Goal: Feedback & Contribution: Submit feedback/report problem

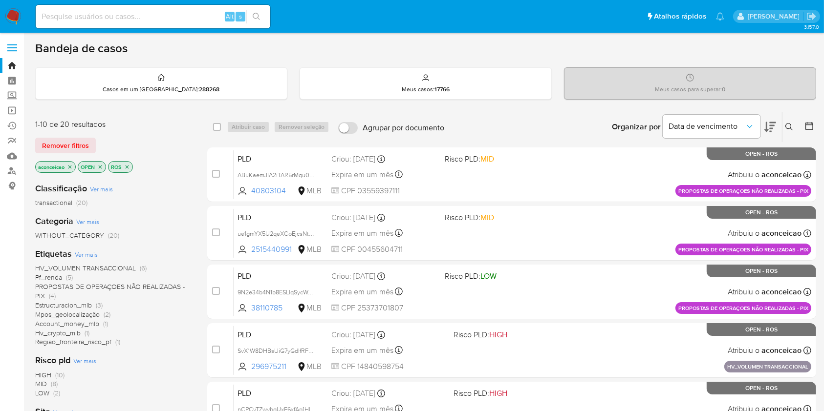
drag, startPoint x: 790, startPoint y: 126, endPoint x: 757, endPoint y: 154, distance: 43.6
click at [790, 126] on icon at bounding box center [789, 127] width 8 height 8
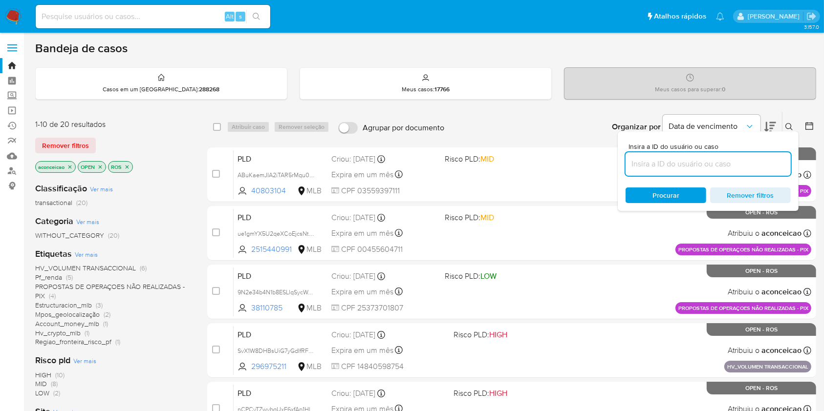
click at [712, 161] on input at bounding box center [707, 164] width 165 height 13
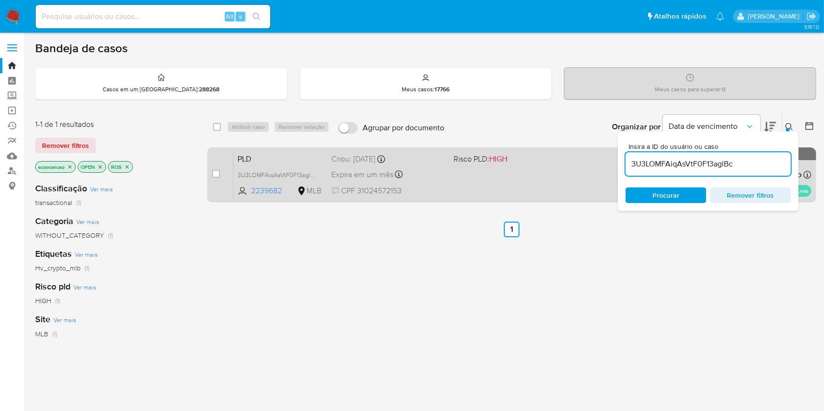
click at [551, 185] on div "PLD 3U3LOMFAiqAsVtF0F13aglBc 2239682 MLB Risco PLD: HIGH Criou: 12/08/2025 Crio…" at bounding box center [523, 174] width 578 height 49
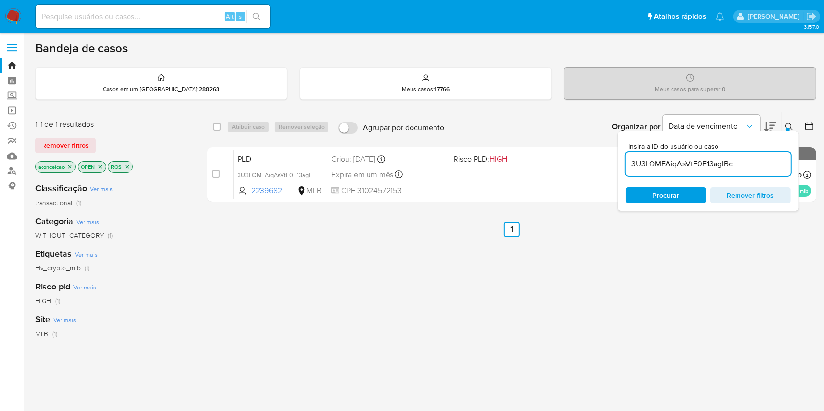
click at [690, 165] on input "3U3LOMFAiqAsVtF0F13aglBc" at bounding box center [707, 164] width 165 height 13
paste input "ue1gmYX5U2qeXCoEjcsNtDQ8"
click at [690, 165] on input "3U3LOMFAiqAsVtF0F13aglBc" at bounding box center [707, 164] width 165 height 13
type input "ue1gmYX5U2qeXCoEjcsNtDQ8"
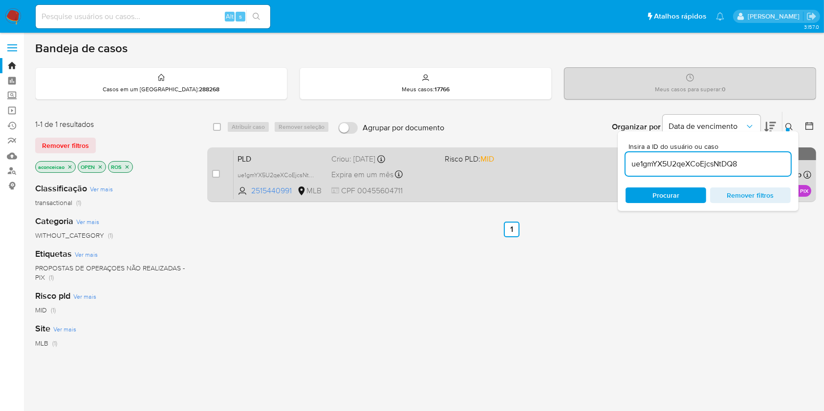
click at [503, 180] on div "PLD ue1gmYX5U2qeXCoEjcsNtDQ8 2515440991 MLB Risco PLD: MID Criou: 14/08/2025 Cr…" at bounding box center [523, 174] width 578 height 49
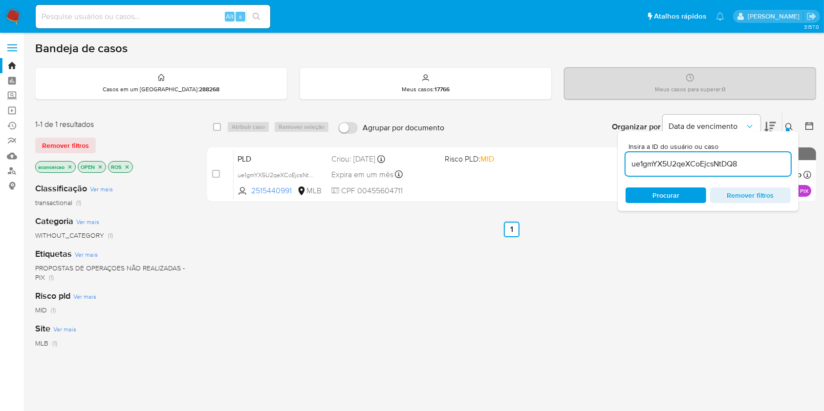
click at [679, 164] on input "ue1gmYX5U2qeXCoEjcsNtDQ8" at bounding box center [707, 164] width 165 height 13
click at [679, 163] on input "ue1gmYX5U2qeXCoEjcsNtDQ8" at bounding box center [707, 164] width 165 height 13
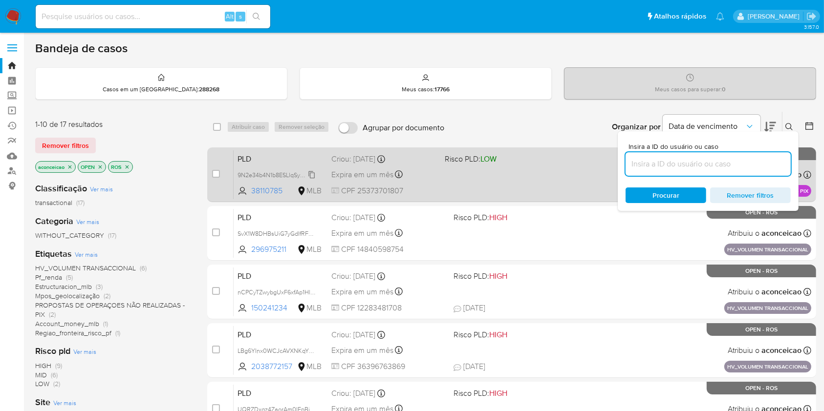
click at [315, 174] on span "9N2e34b4N1b8ESLlqSycWarP" at bounding box center [276, 174] width 79 height 11
click at [439, 182] on div "PLD 9N2e34b4N1b8ESLlqSycWarP Copiado Copiado 38110785 MLB Risco PLD: LOW Criou:…" at bounding box center [523, 174] width 578 height 49
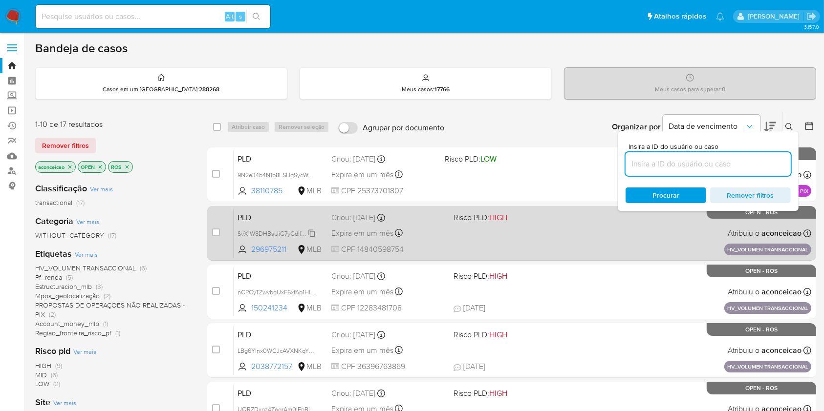
click at [312, 228] on div "SvX1W8DHBsUiG7yGdIfRFbXW" at bounding box center [276, 233] width 78 height 11
click at [424, 249] on span "CPF 14840598754" at bounding box center [388, 249] width 114 height 11
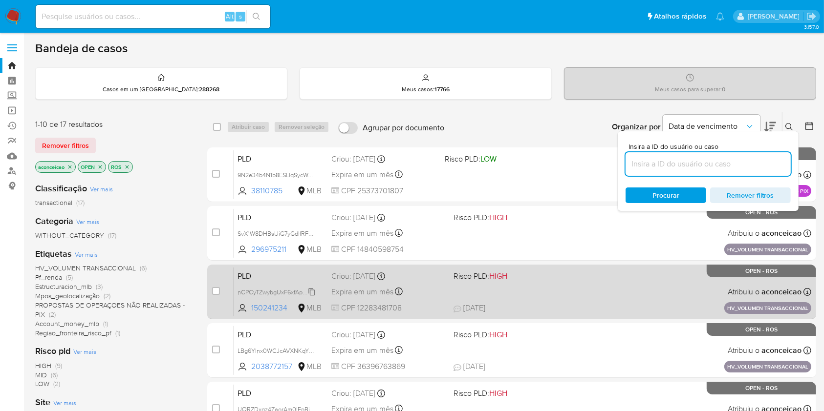
click at [313, 291] on span "nCPCyTZwybgUxF6xfAp1Hlqd" at bounding box center [277, 291] width 80 height 11
click at [447, 294] on div "PLD nCPCyTZwybgUxF6xfAp1Hlqd Copiado Copiado 150241234 MLB Risco PLD: HIGH Crio…" at bounding box center [523, 291] width 578 height 49
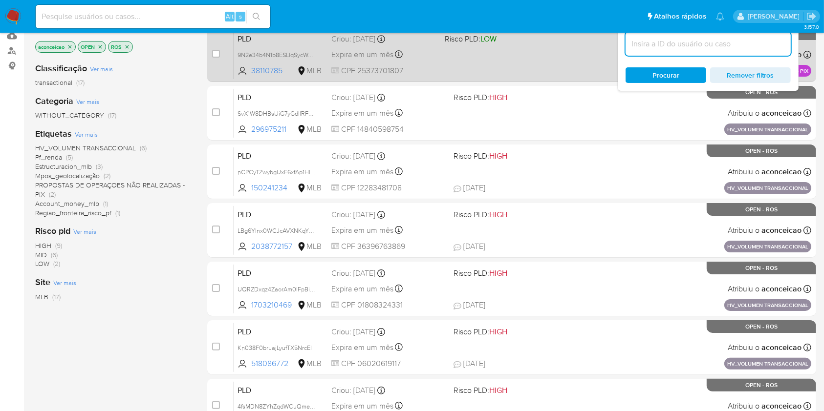
scroll to position [130, 0]
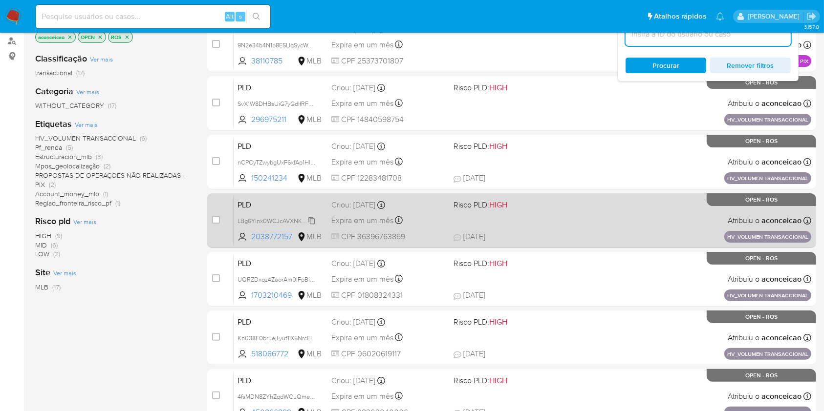
click at [312, 219] on span "LBg6YInx0WCJcAVXNKqYtYAK" at bounding box center [279, 220] width 85 height 11
click at [446, 224] on div "PLD LBg6YInx0WCJcAVXNKqYtYAK Copiado Copiado 2038772157 MLB Risco PLD: HIGH Cri…" at bounding box center [523, 220] width 578 height 49
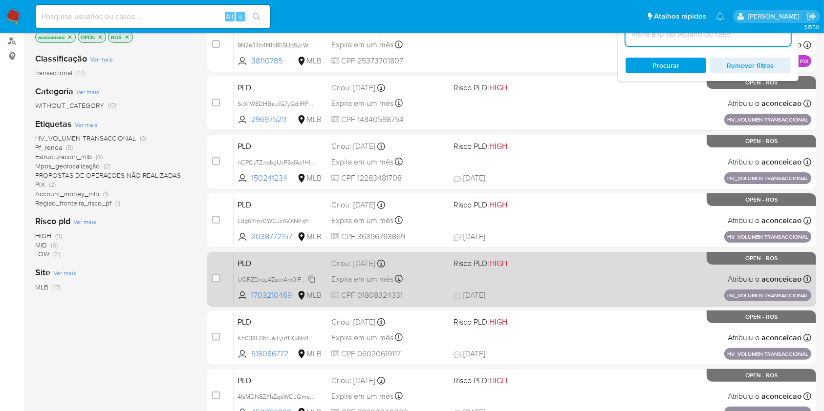
click at [309, 277] on span "UQRZDxqz4ZaorAm0IFpBiFGd" at bounding box center [279, 279] width 84 height 11
click at [427, 287] on div "PLD UQRZDxqz4ZaorAm0IFpBiFGd Copiado Copiado 1703210469 MLB Risco PLD: HIGH Cri…" at bounding box center [523, 279] width 578 height 49
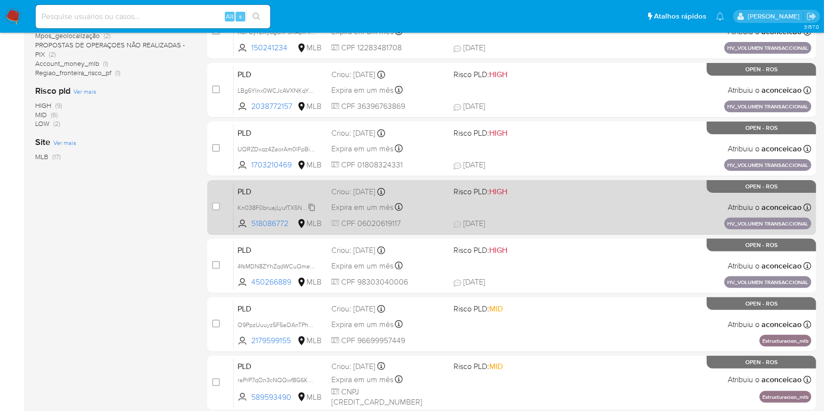
click at [315, 205] on icon at bounding box center [312, 208] width 8 height 8
click at [457, 219] on span "18/08/2025" at bounding box center [469, 223] width 32 height 11
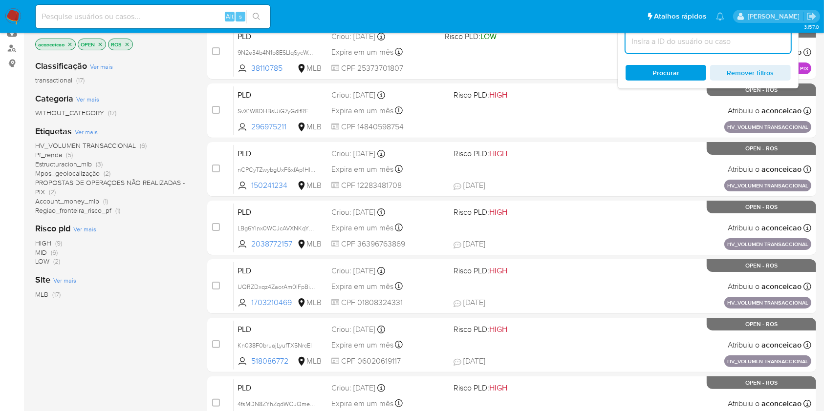
scroll to position [65, 0]
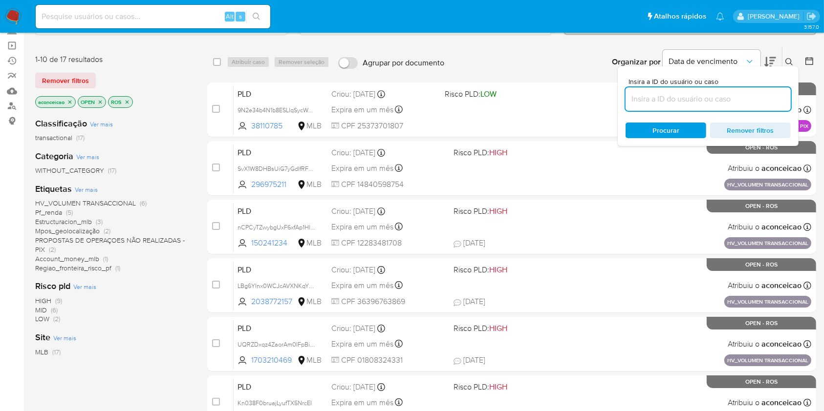
click at [68, 100] on icon "close-filter" at bounding box center [70, 102] width 6 height 6
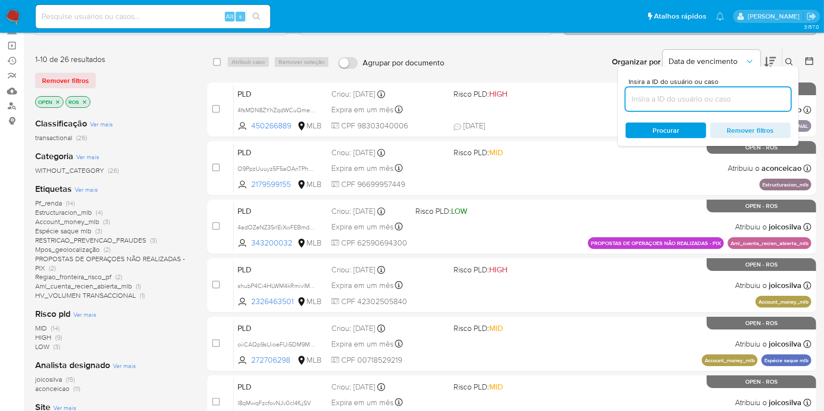
scroll to position [130, 0]
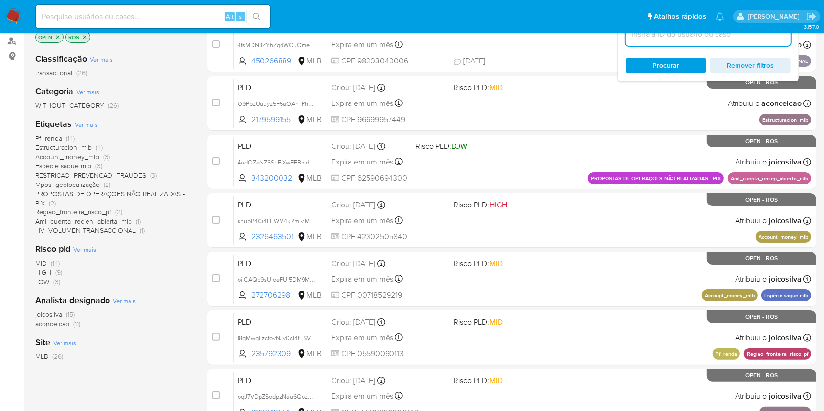
click at [69, 325] on span "aconceicao (11)" at bounding box center [57, 324] width 45 height 9
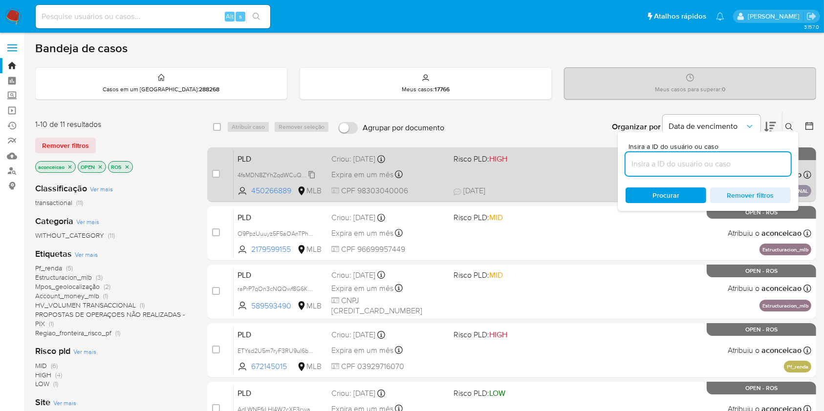
drag, startPoint x: 315, startPoint y: 171, endPoint x: 373, endPoint y: 173, distance: 58.2
click at [315, 172] on span "4fsMDN8ZYhZqdWCuQmeR4RLb" at bounding box center [282, 174] width 90 height 11
click at [430, 169] on div "Expira em um mês Expira em 28/09/2025 11:17:07" at bounding box center [388, 174] width 114 height 13
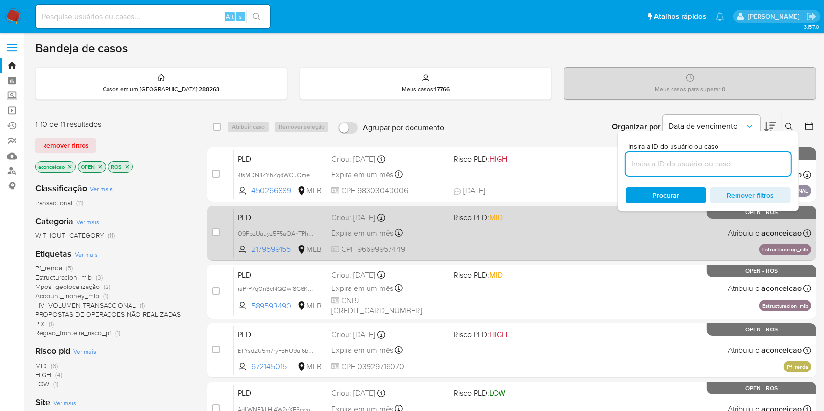
drag, startPoint x: 311, startPoint y: 233, endPoint x: 319, endPoint y: 233, distance: 7.8
click at [312, 233] on span "O9PpzUuuyz5F5aOAnTPhEiGA" at bounding box center [279, 233] width 84 height 11
click at [425, 246] on span "CPF 96699957449" at bounding box center [388, 249] width 114 height 11
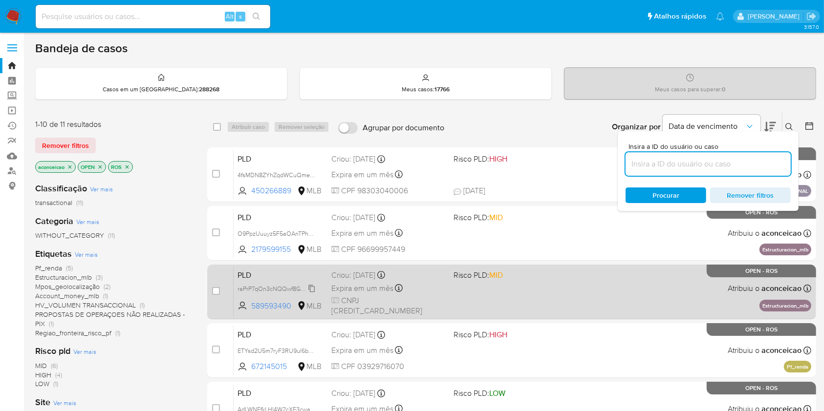
click at [312, 293] on span "raPrP7qOn3cNQQwf8G6KbXbh" at bounding box center [279, 288] width 85 height 11
click at [437, 302] on span "CNPJ 57000539000168" at bounding box center [388, 306] width 114 height 21
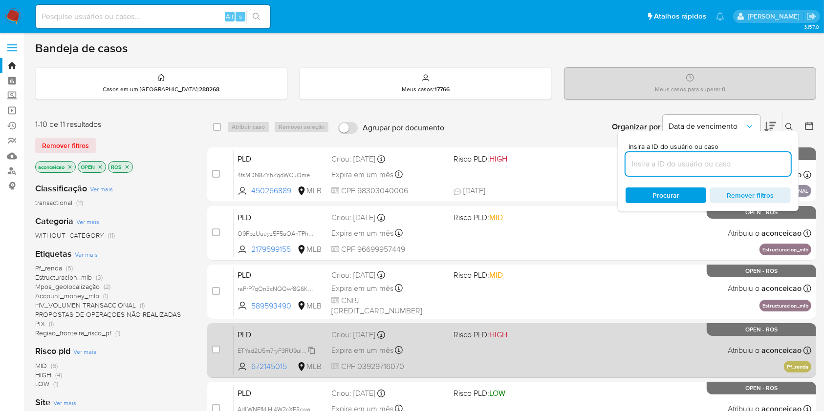
click at [312, 345] on div "ETYsd2U5m7ryF3RU9uI6bH8H" at bounding box center [276, 350] width 78 height 11
click at [427, 334] on div "Criou: 12/08/2025 Criou: 12/08/2025 00:13:54" at bounding box center [388, 335] width 114 height 11
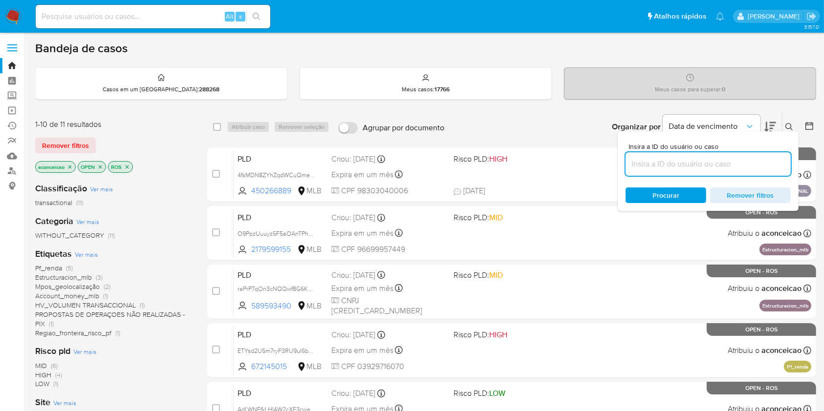
click at [71, 166] on icon "close-filter" at bounding box center [70, 167] width 6 height 6
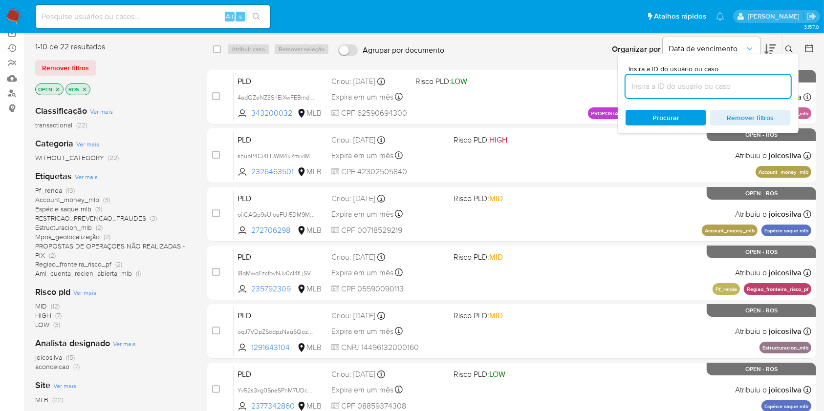
scroll to position [130, 0]
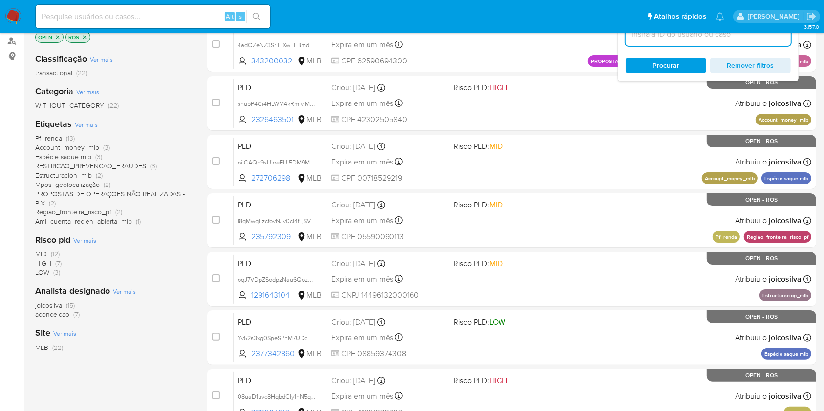
click at [70, 316] on span "aconceicao (7)" at bounding box center [57, 314] width 44 height 9
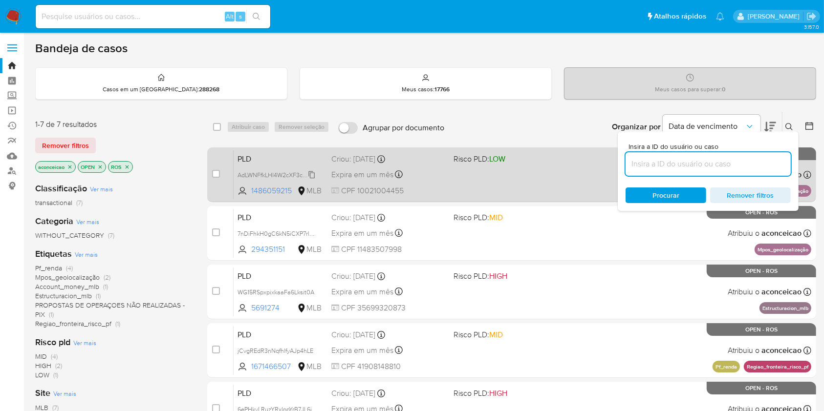
click at [312, 174] on span "AdLWNFfkLHI4W2cXF3cwag8M" at bounding box center [279, 174] width 85 height 11
click at [426, 177] on div "Expira em um mês Expira em 26/09/2025 00:13:23" at bounding box center [388, 174] width 114 height 13
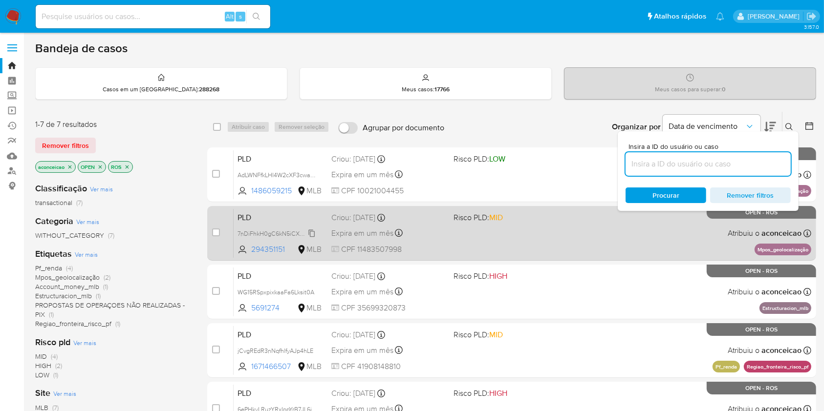
click at [312, 233] on span "7nDiFhkH0gC6kN5iCXP7rlDF" at bounding box center [277, 233] width 80 height 11
click at [426, 220] on div "Criou: 12/08/2025 Criou: 12/08/2025 00:10:02" at bounding box center [388, 218] width 114 height 11
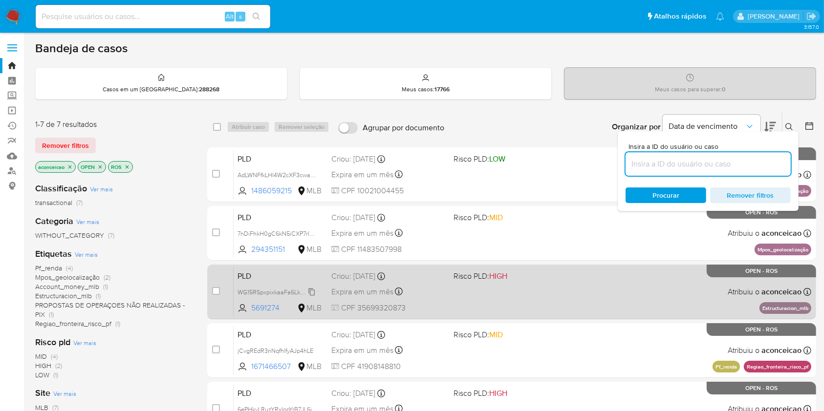
click at [314, 290] on span "WG15RSpxpixkaaFa6Lksit0A" at bounding box center [275, 291] width 77 height 11
click at [462, 291] on div "PLD WG15RSpxpixkaaFa6Lksit0A Copiado Copiado 5691274 MLB Risco PLD: HIGH Criou:…" at bounding box center [523, 291] width 578 height 49
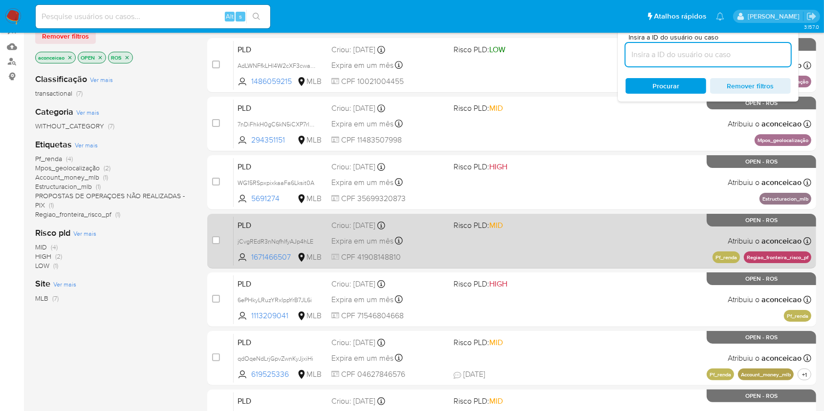
scroll to position [130, 0]
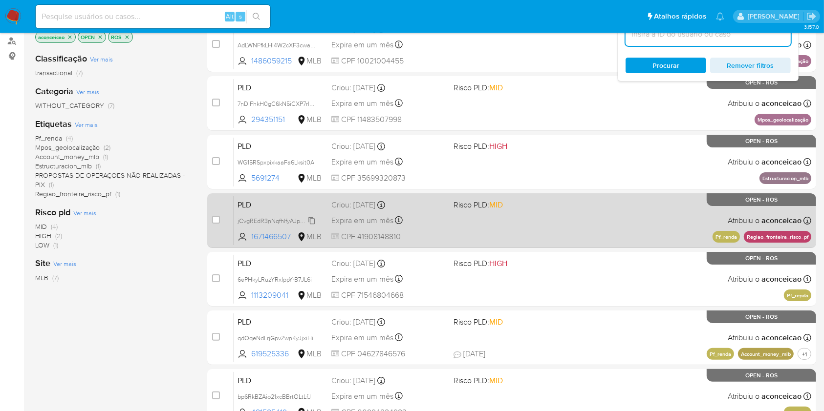
click at [313, 223] on span "jCvgREdR3nNqfhlfyAJp4hLE" at bounding box center [275, 220] width 76 height 11
click at [447, 214] on div "PLD jCvgREdR3nNqfhlfyAJp4hLE Copiado Copiado 1671466507 MLB Risco PLD: MID Crio…" at bounding box center [523, 220] width 578 height 49
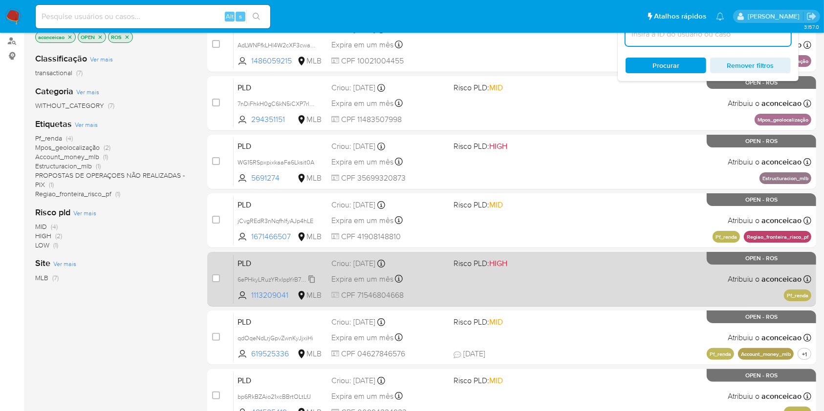
click at [313, 277] on icon at bounding box center [312, 280] width 8 height 8
click at [437, 285] on div "PLD 6ePHkyLRuzYRxIppYrB7JL6i Copiado Copiado 1113209041 MLB Risco PLD: HIGH Cri…" at bounding box center [523, 279] width 578 height 49
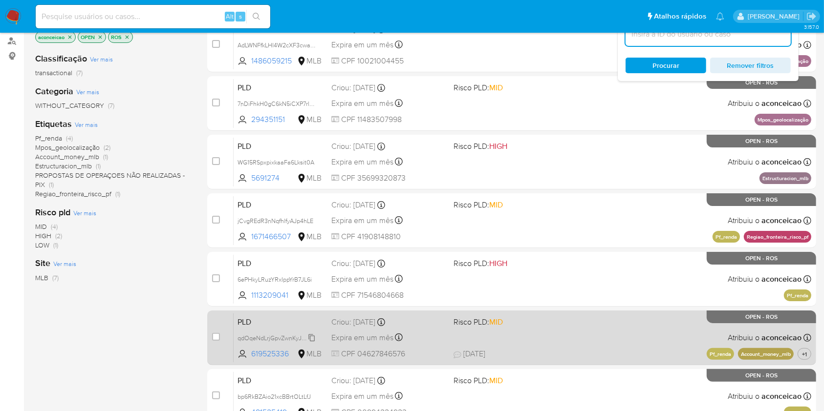
click at [312, 336] on span "qdOqeNdLrjGpvZwnKyJjxiHi" at bounding box center [275, 337] width 76 height 11
click at [453, 340] on div "PLD qdOqeNdLrjGpvZwnKyJjxiHi Copiado Copiado 619525336 MLB Risco PLD: MID Criou…" at bounding box center [523, 337] width 578 height 49
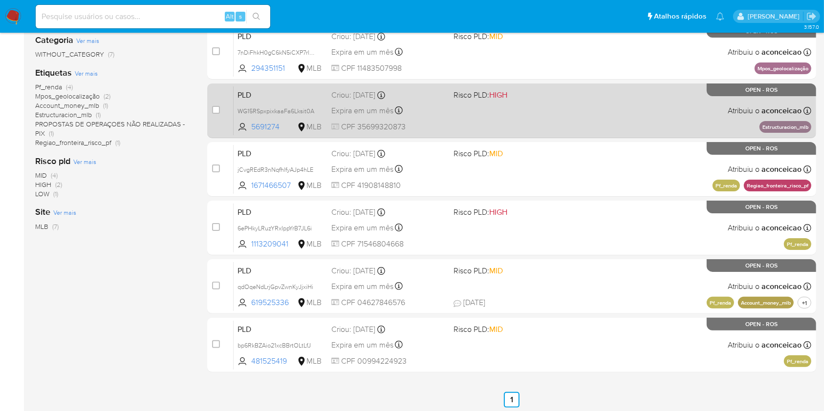
scroll to position [184, 0]
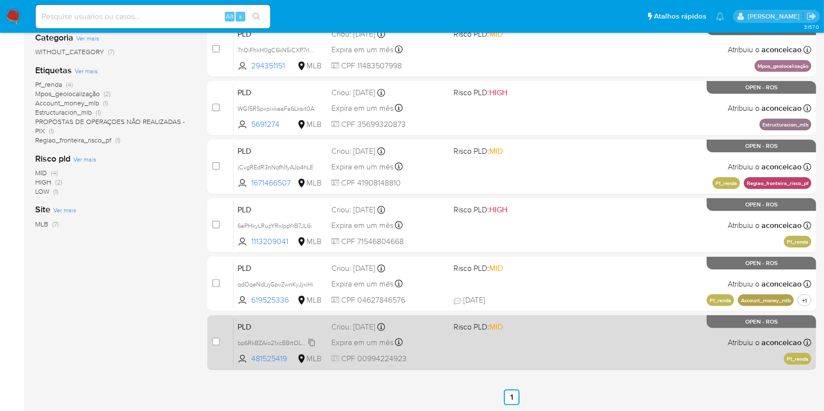
click at [313, 342] on icon at bounding box center [312, 343] width 8 height 8
click at [429, 345] on div "Expira em um mês Expira em 26/09/2025 00:05:23" at bounding box center [388, 342] width 114 height 13
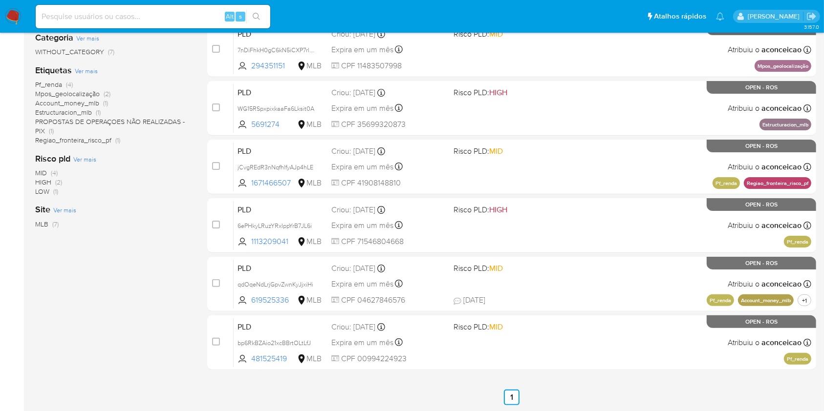
scroll to position [0, 0]
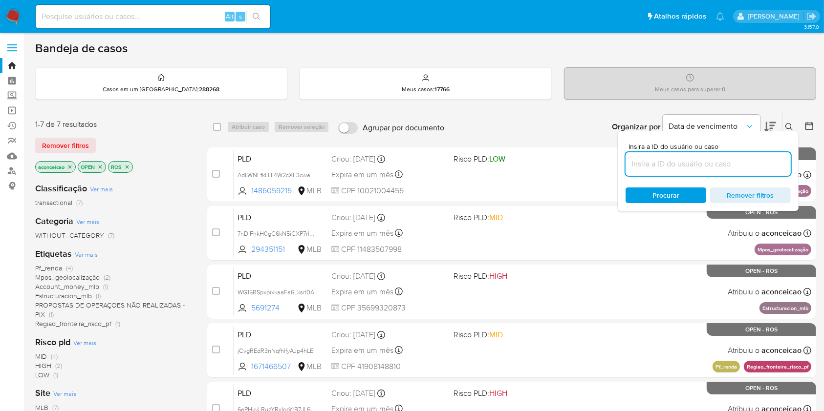
click at [71, 167] on icon "close-filter" at bounding box center [69, 166] width 3 height 3
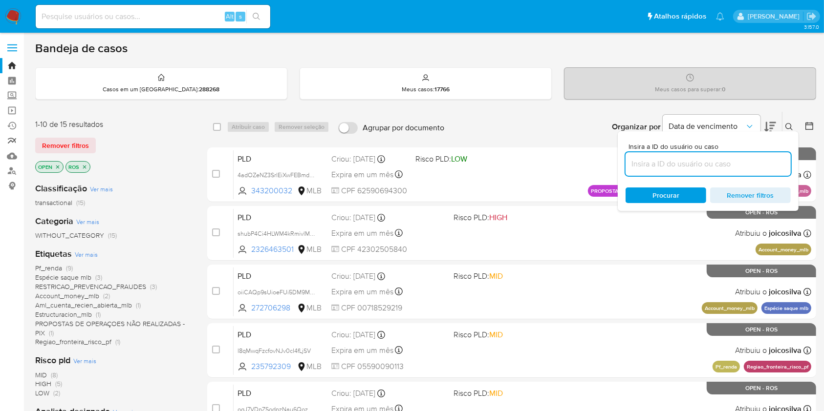
click at [11, 139] on link "relatórios" at bounding box center [58, 140] width 116 height 15
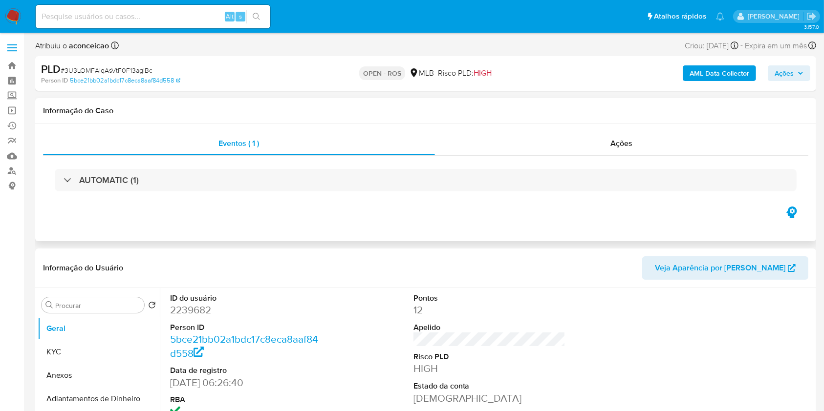
select select "10"
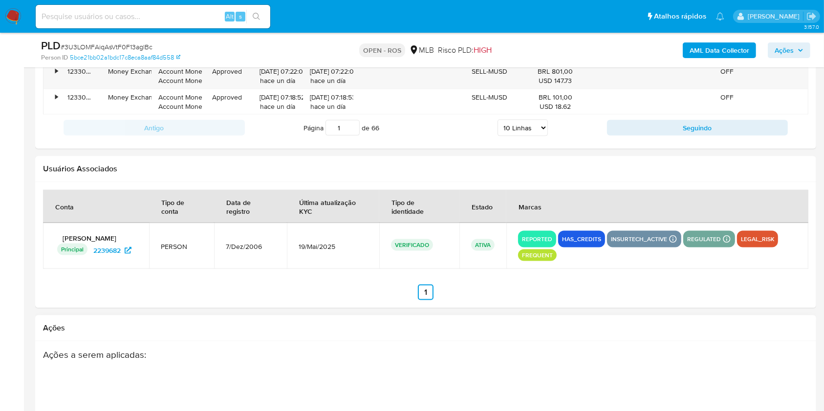
scroll to position [1529, 0]
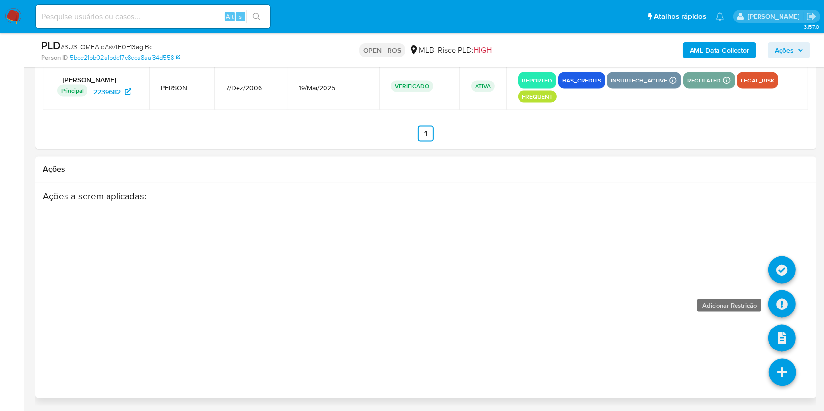
click at [785, 310] on icon at bounding box center [781, 304] width 27 height 27
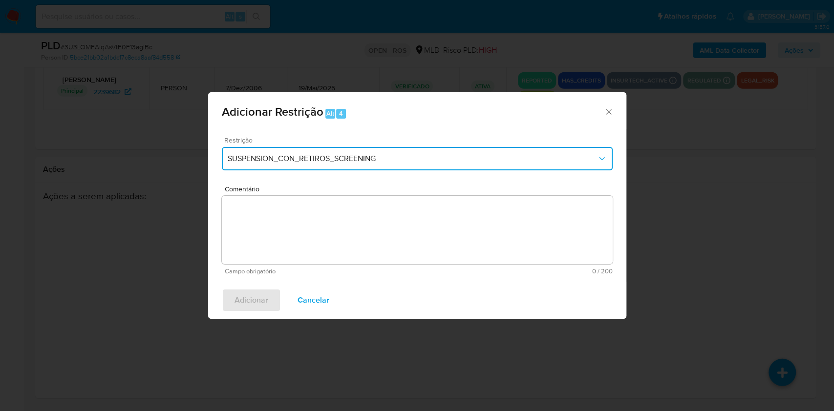
click at [381, 165] on button "SUSPENSION_CON_RETIROS_SCREENING" at bounding box center [417, 158] width 391 height 23
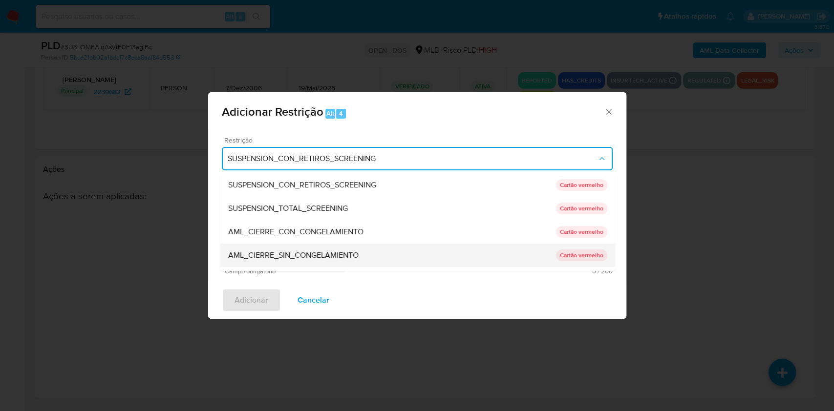
click at [374, 248] on div "AML_CIERRE_SIN_CONGELAMIENTO" at bounding box center [392, 255] width 328 height 23
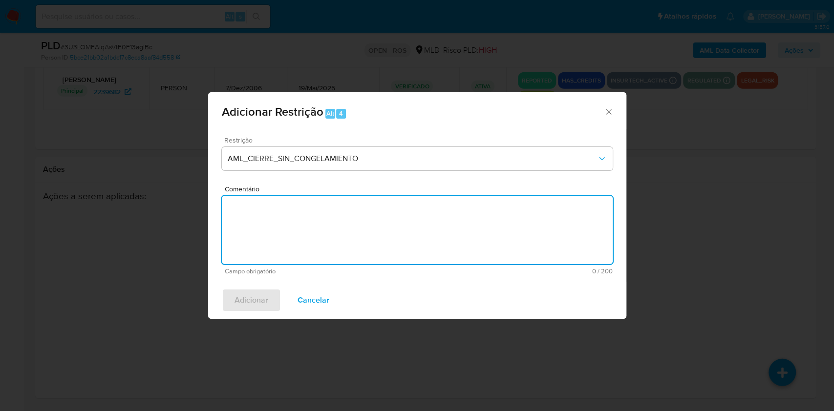
click at [383, 236] on textarea "Comentário" at bounding box center [417, 230] width 391 height 68
paste textarea "Deliberação para encerrar o relacionamento. NÃO INFORMAR AO USUÁRIO QUE SE TRAT…"
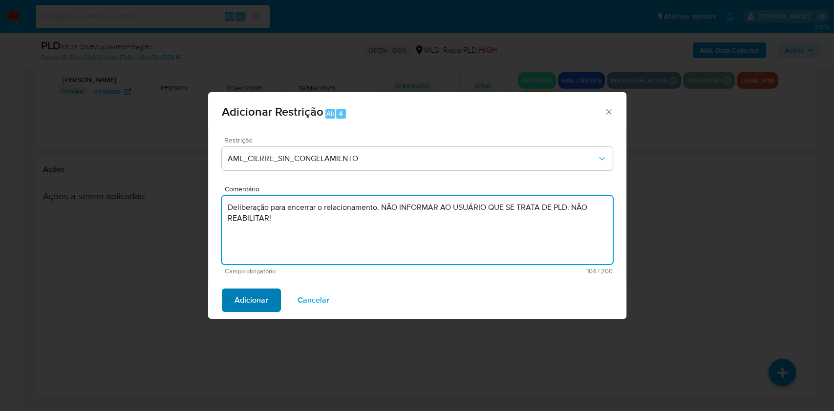
type textarea "Deliberação para encerrar o relacionamento. NÃO INFORMAR AO USUÁRIO QUE SE TRAT…"
click at [262, 296] on span "Adicionar" at bounding box center [252, 301] width 34 height 22
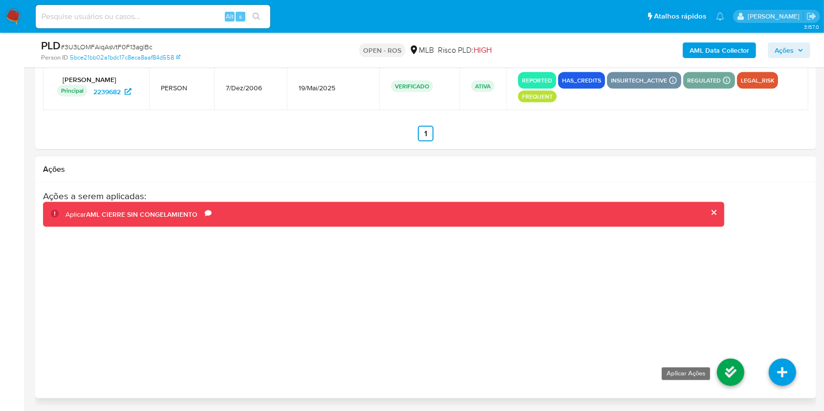
click at [728, 374] on icon at bounding box center [730, 372] width 27 height 27
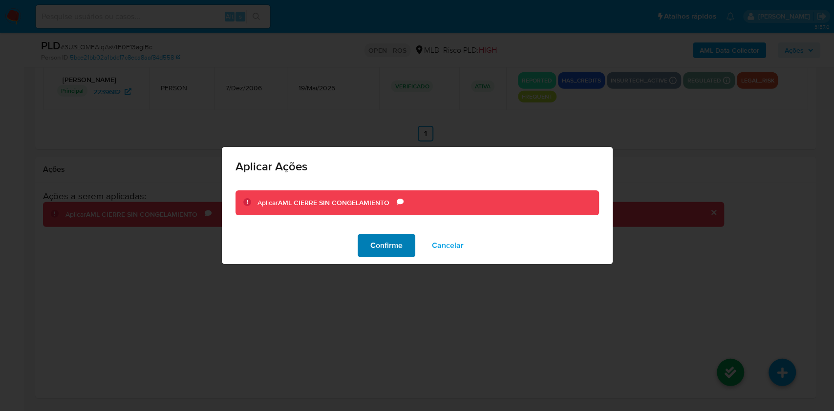
drag, startPoint x: 395, startPoint y: 240, endPoint x: 404, endPoint y: 238, distance: 8.4
click at [396, 240] on span "Confirme" at bounding box center [386, 246] width 32 height 22
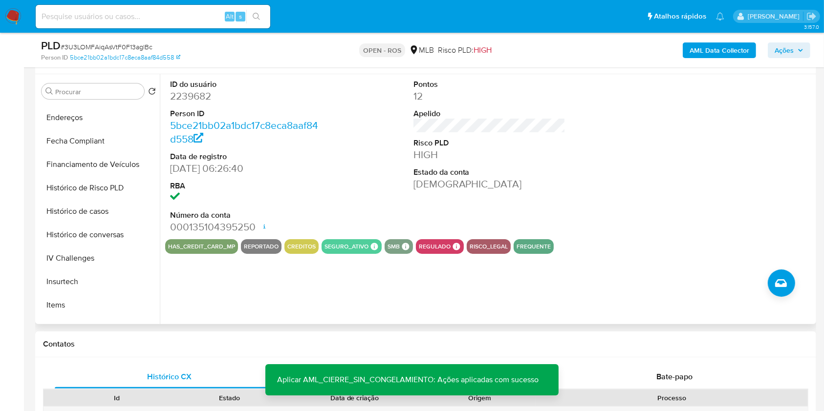
scroll to position [0, 0]
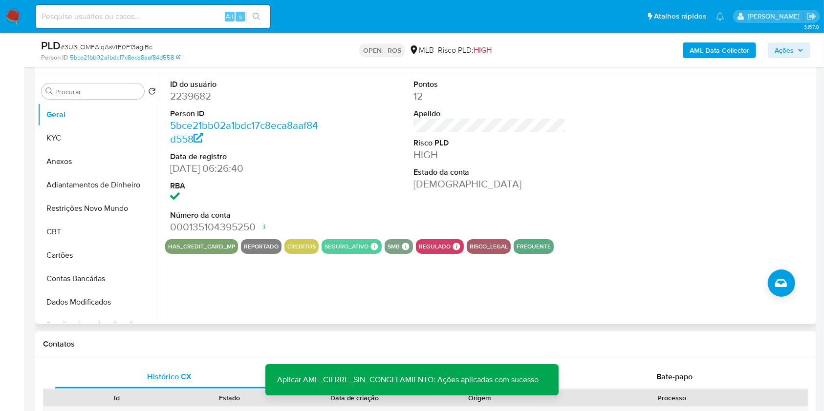
drag, startPoint x: 104, startPoint y: 209, endPoint x: 164, endPoint y: 228, distance: 63.2
click at [104, 209] on button "Restrições Novo Mundo" at bounding box center [99, 208] width 122 height 23
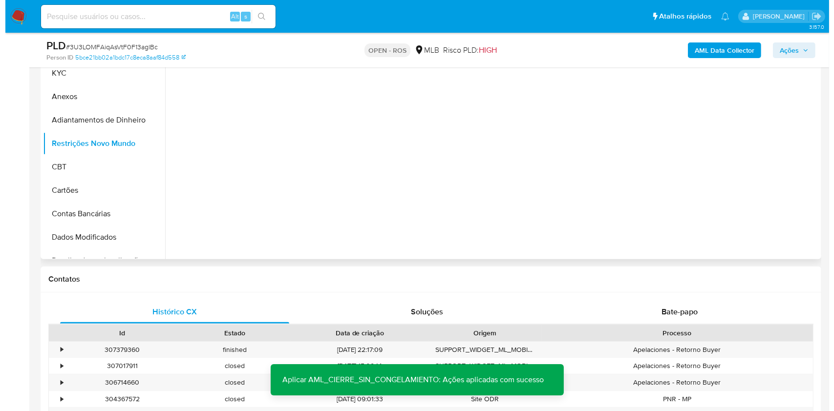
scroll to position [114, 0]
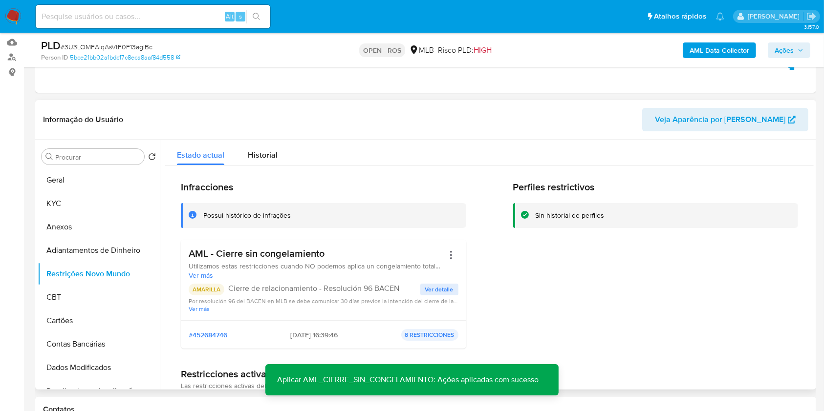
drag, startPoint x: 259, startPoint y: 157, endPoint x: 276, endPoint y: 171, distance: 22.0
click at [259, 158] on span "Historial" at bounding box center [263, 155] width 30 height 11
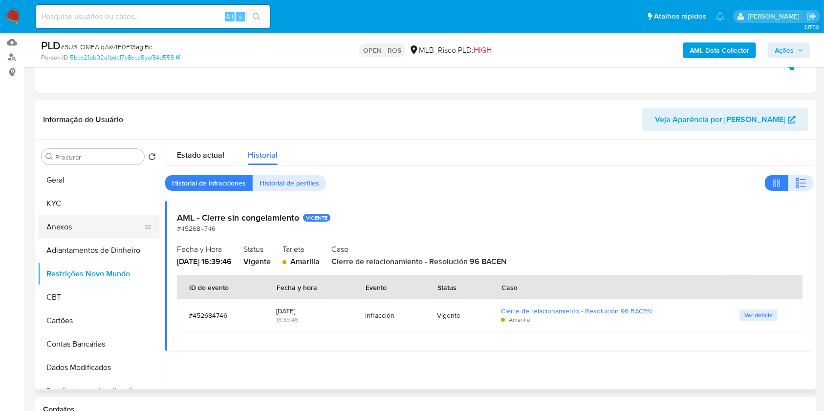
click at [104, 230] on button "Anexos" at bounding box center [95, 226] width 114 height 23
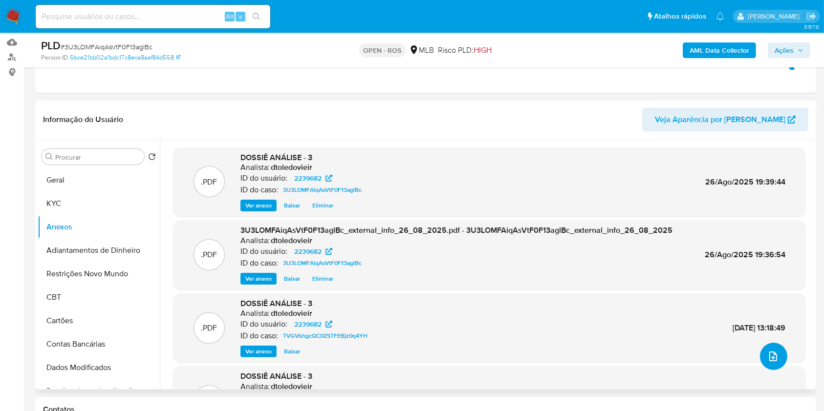
click at [772, 361] on span "upload-file" at bounding box center [773, 357] width 12 height 12
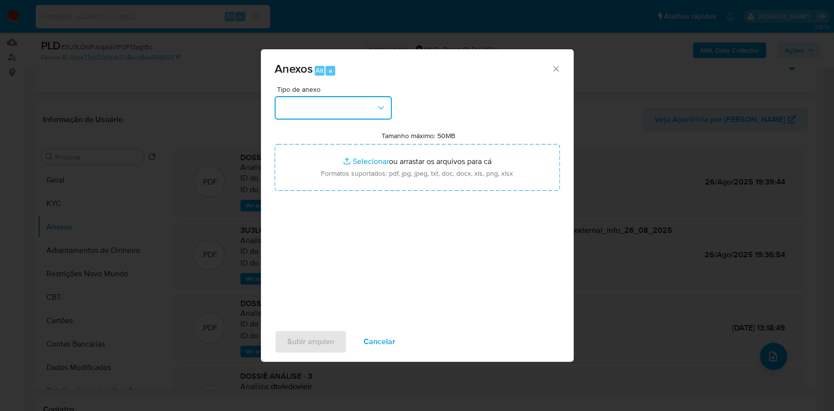
drag, startPoint x: 368, startPoint y: 107, endPoint x: 367, endPoint y: 116, distance: 9.3
click at [368, 108] on button "button" at bounding box center [333, 107] width 117 height 23
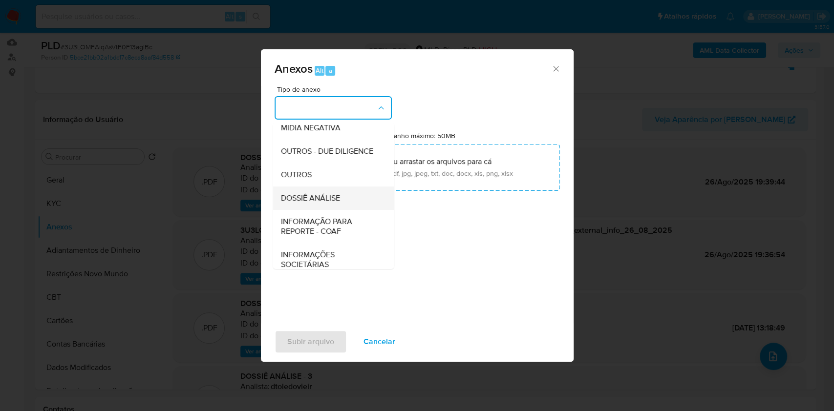
scroll to position [150, 0]
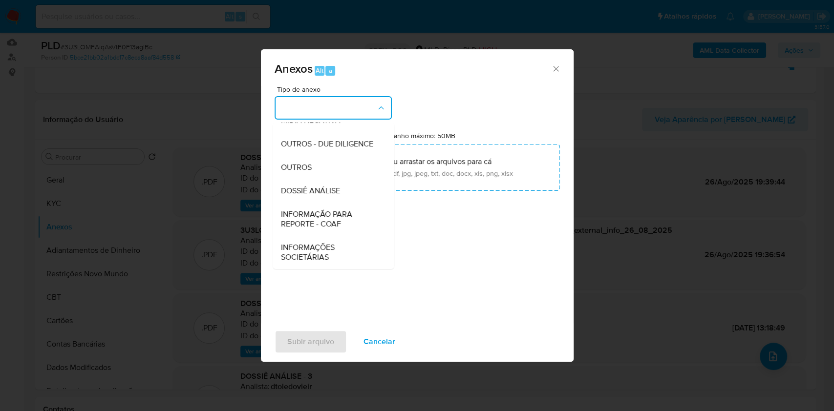
drag, startPoint x: 341, startPoint y: 217, endPoint x: 574, endPoint y: 136, distance: 246.8
click at [343, 217] on span "INFORMAÇÃO PARA REPORTE - COAF" at bounding box center [330, 220] width 100 height 20
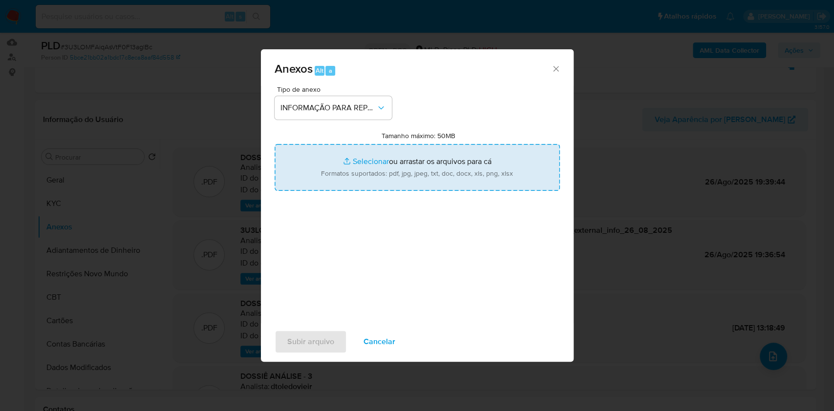
type input "C:\fakepath\3º SAR -3U3LOMFAiqAsVtF0F13aglBc CPF 31024572153 - ANTONIO BATISTA …"
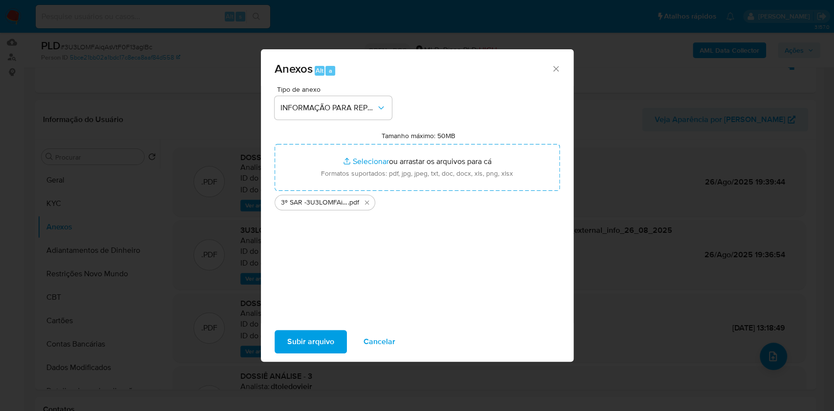
click at [317, 343] on span "Subir arquivo" at bounding box center [310, 342] width 47 height 22
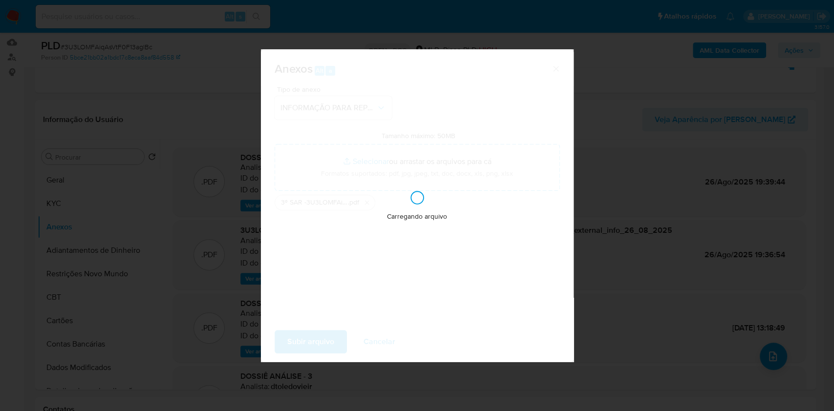
click at [642, 197] on div "Anexos Alt a Tipo de anexo INFORMAÇÃO PARA REPORTE - COAF Tamanho máximo: 50MB …" at bounding box center [417, 205] width 834 height 411
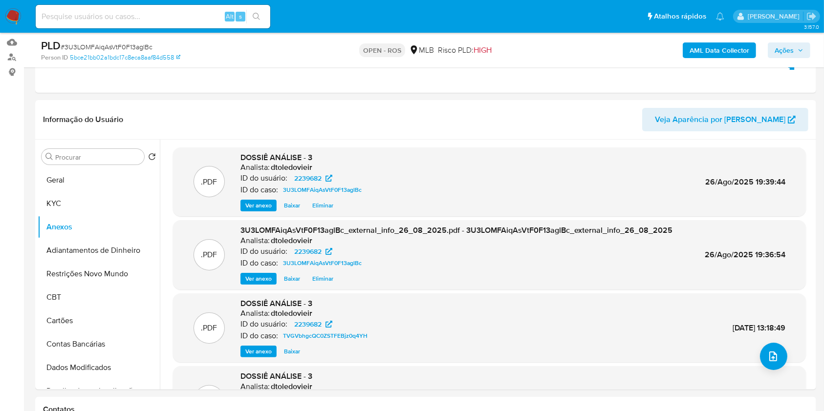
drag, startPoint x: 792, startPoint y: 49, endPoint x: 772, endPoint y: 58, distance: 21.4
click at [792, 49] on span "Ações" at bounding box center [784, 51] width 19 height 16
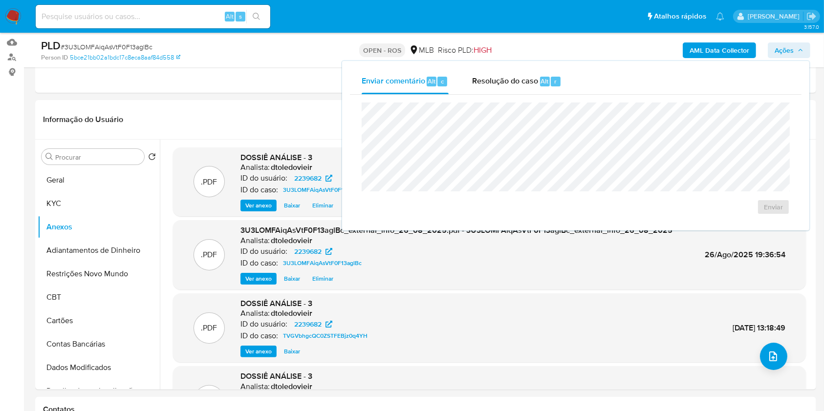
drag, startPoint x: 516, startPoint y: 84, endPoint x: 520, endPoint y: 98, distance: 14.4
click at [519, 94] on div "Enviar comentário Alt c Resolução do caso Alt r Enviar" at bounding box center [576, 146] width 452 height 154
drag, startPoint x: 511, startPoint y: 84, endPoint x: 513, endPoint y: 97, distance: 13.8
click at [511, 89] on div "Resolução do caso Alt r" at bounding box center [516, 81] width 89 height 25
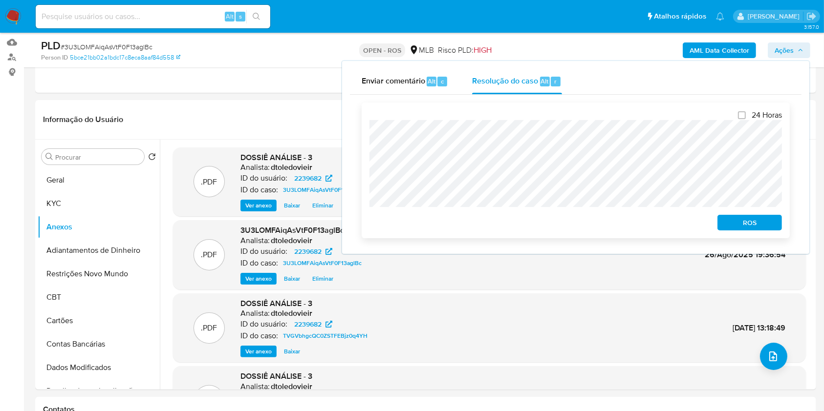
drag, startPoint x: 771, startPoint y: 221, endPoint x: 777, endPoint y: 219, distance: 6.2
click at [774, 221] on span "ROS" at bounding box center [749, 223] width 51 height 14
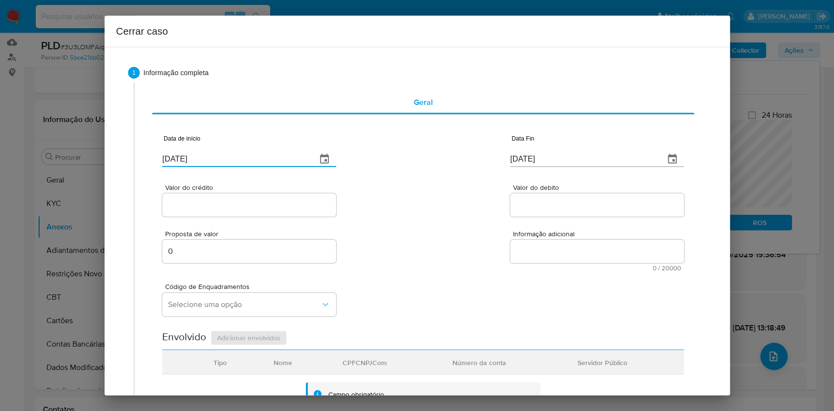
click at [198, 154] on input "[DATE]" at bounding box center [235, 159] width 147 height 16
paste input "01/07"
click at [198, 154] on input "[DATE]" at bounding box center [235, 159] width 147 height 16
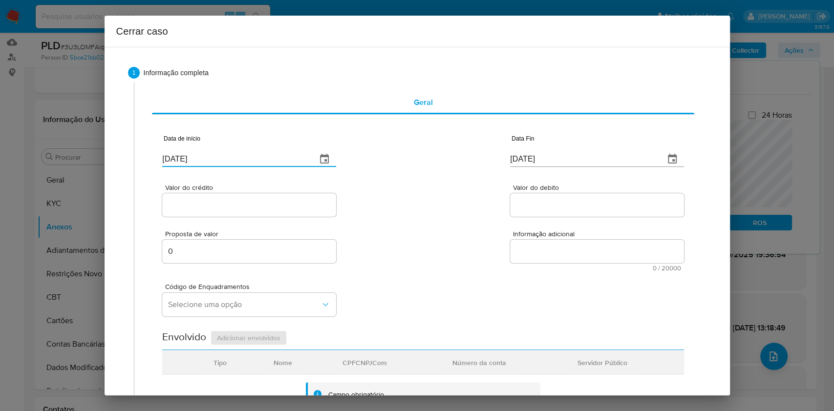
type input "[DATE]"
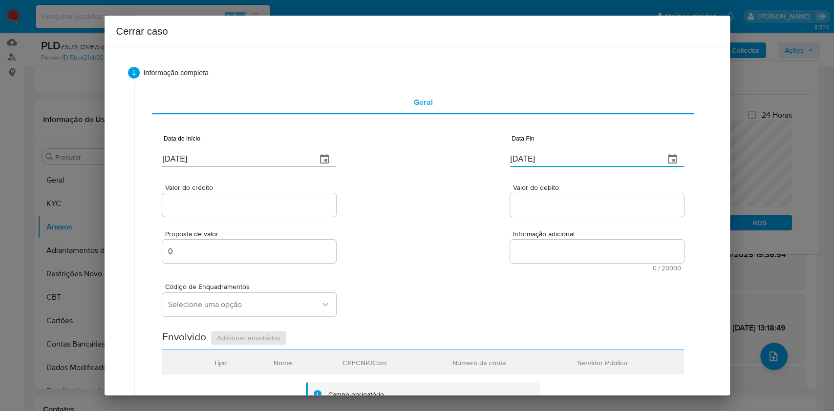
click at [553, 161] on input "[DATE]" at bounding box center [583, 159] width 147 height 16
paste input "4"
click at [553, 161] on input "[DATE]" at bounding box center [583, 159] width 147 height 16
type input "24/08/2025"
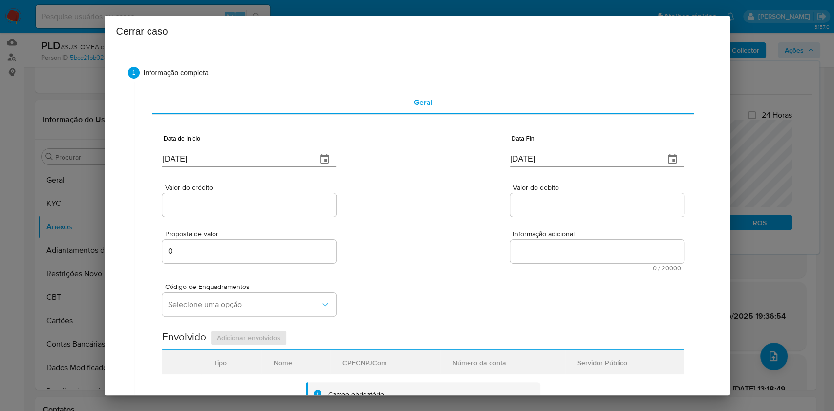
drag, startPoint x: 218, startPoint y: 221, endPoint x: 200, endPoint y: 205, distance: 24.6
click at [212, 217] on div "Data de início 01/07/2025 Data Fin 24/08/2025 Valor do crédito Valor do debito …" at bounding box center [422, 394] width 521 height 544
click at [200, 205] on input "Valor do crédito" at bounding box center [249, 205] width 174 height 13
click at [253, 206] on input "Valor do crédito" at bounding box center [249, 205] width 174 height 13
click at [253, 204] on input "Valor do crédito" at bounding box center [249, 205] width 174 height 13
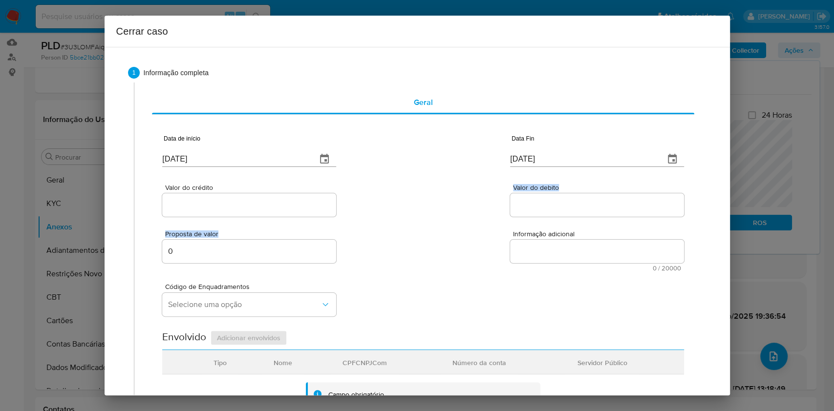
click at [253, 203] on input "Valor do crédito" at bounding box center [249, 205] width 174 height 13
click at [284, 209] on input "Valor do crédito" at bounding box center [249, 205] width 174 height 13
click at [307, 202] on input "Valor do crédito" at bounding box center [249, 205] width 174 height 13
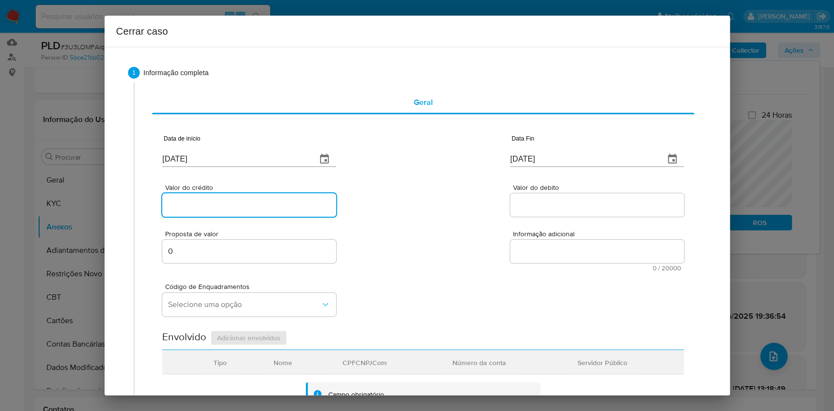
paste input "R$1.100.261"
type input "R$1.100.261"
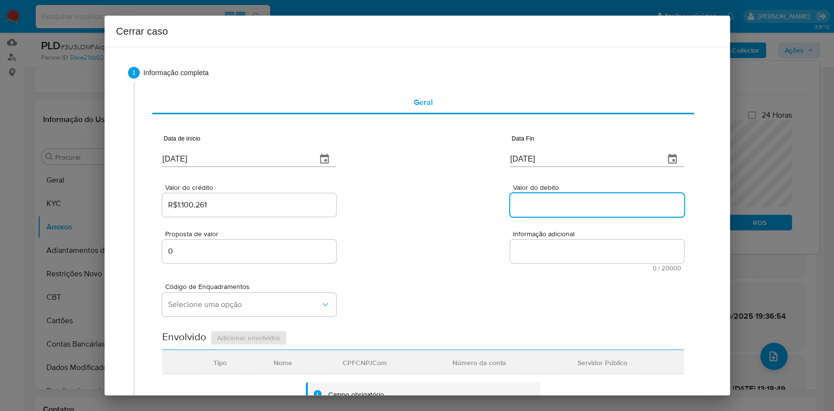
click at [557, 209] on input "Valor do debito" at bounding box center [597, 205] width 174 height 13
paste input "R$1.108.478"
type input "R$1.108.478"
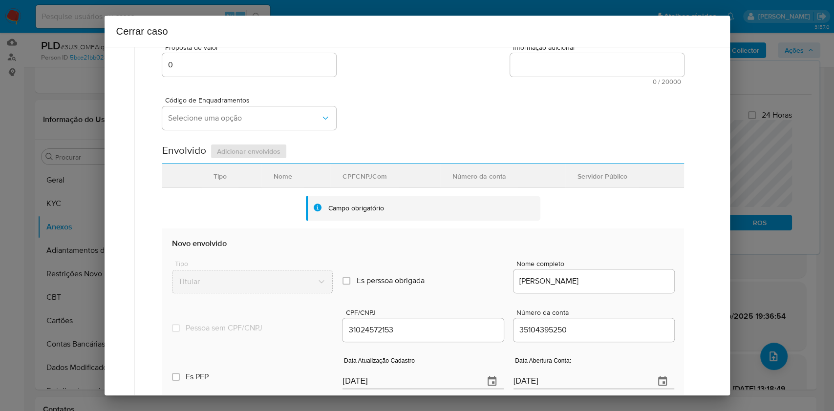
scroll to position [325, 0]
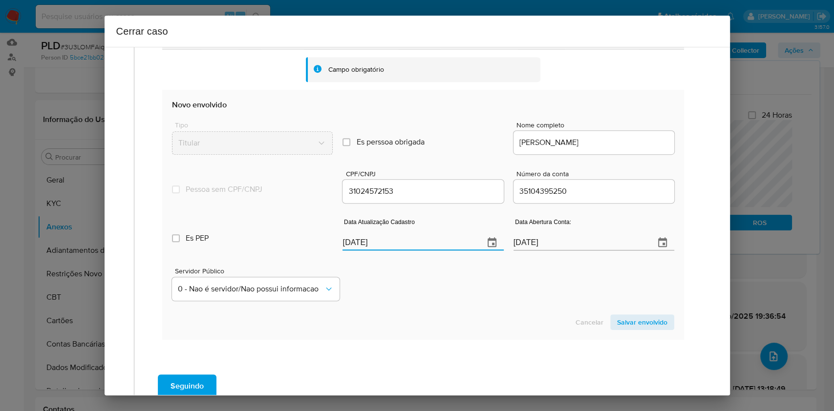
click at [411, 240] on input "[DATE]" at bounding box center [409, 243] width 133 height 16
paste input "19/05"
type input "19/05/2025"
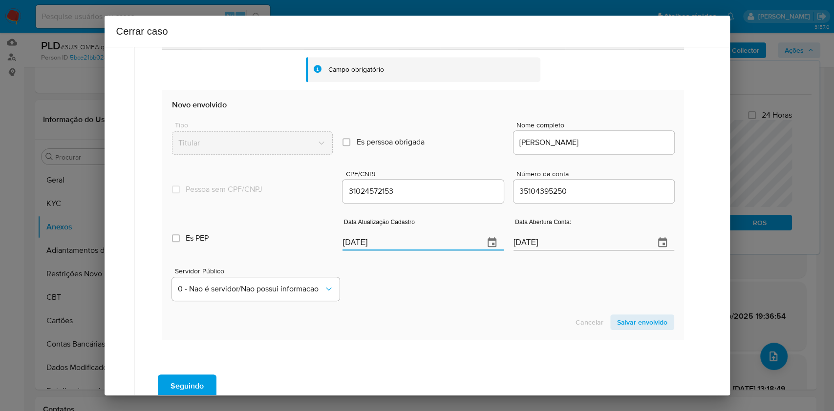
click at [644, 321] on span "Salvar envolvido" at bounding box center [642, 323] width 50 height 14
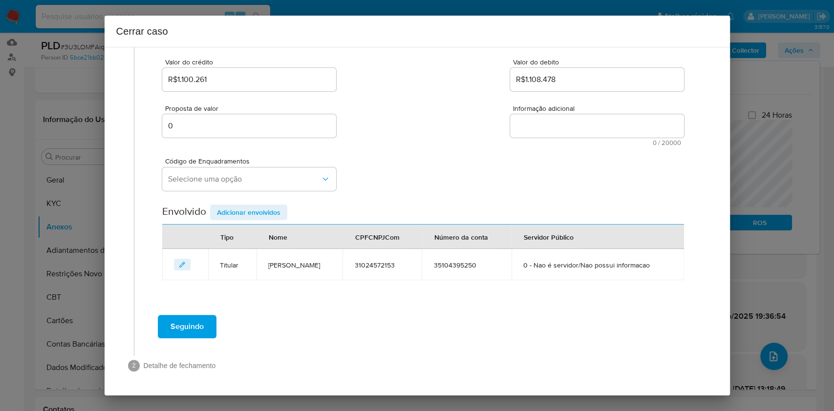
scroll to position [125, 0]
click at [198, 188] on button "Selecione uma opção" at bounding box center [249, 179] width 174 height 23
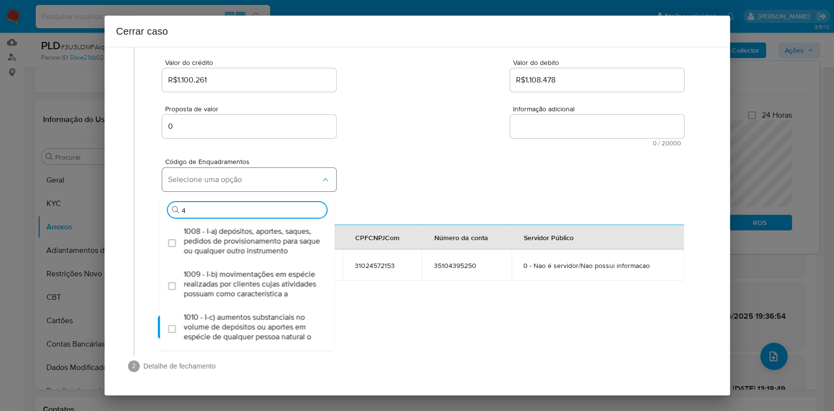
type input "45"
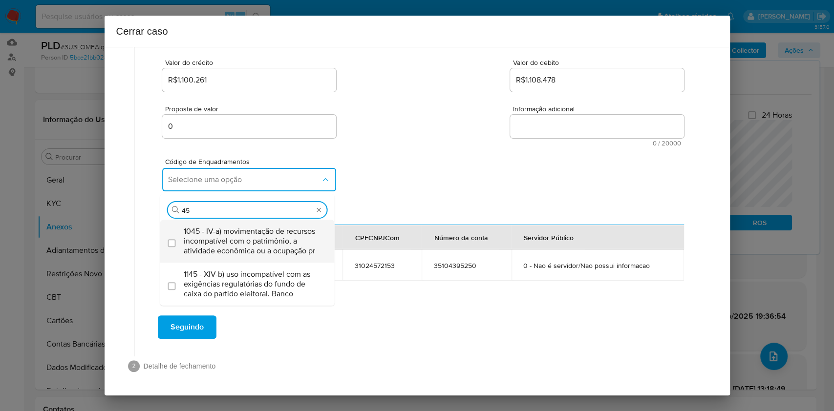
click at [183, 256] on div "Código de Enquadramentos" at bounding box center [176, 241] width 16 height 43
checkbox input "true"
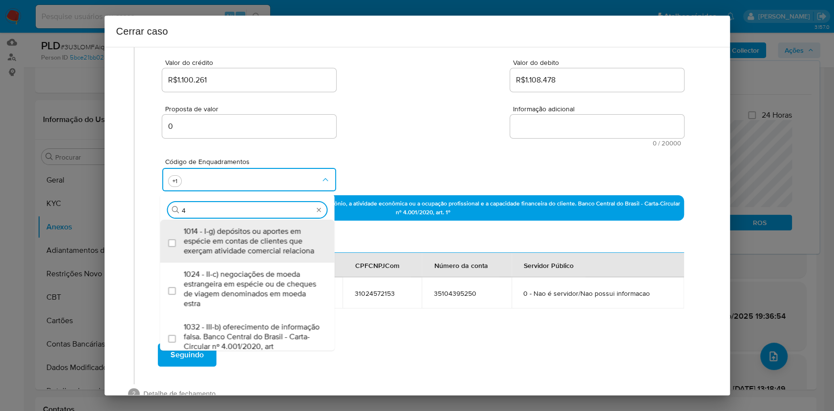
scroll to position [0, 0]
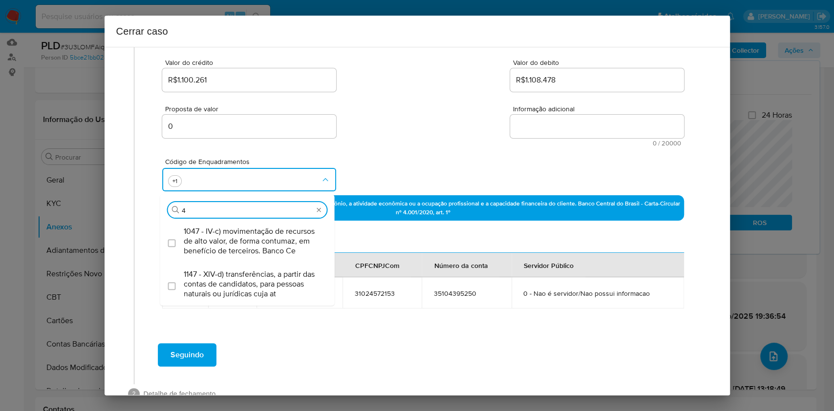
type input "47"
click at [184, 254] on span "1047 - IV-c) movimentação de recursos de alto valor, de forma contumaz, em bene…" at bounding box center [252, 241] width 137 height 29
checkbox input "true"
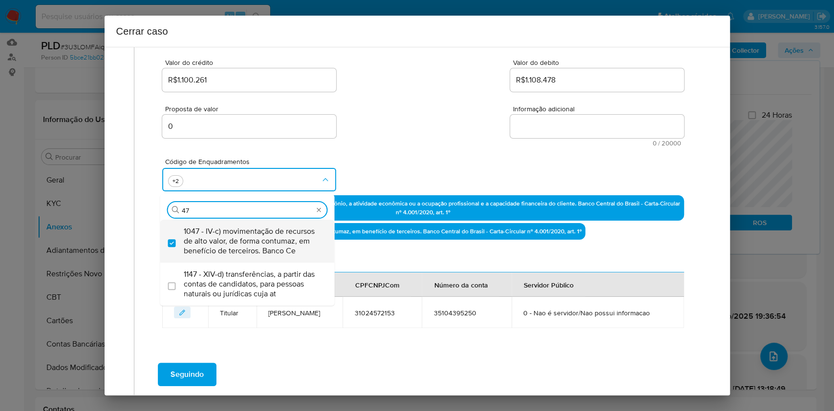
type input "47"
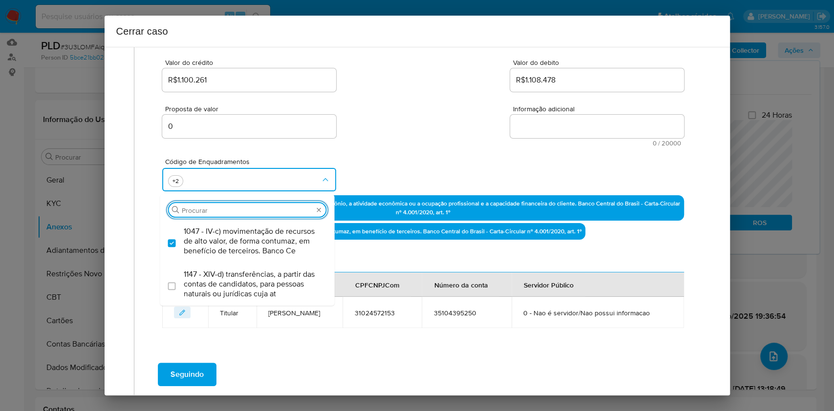
click at [610, 123] on textarea "Informação adicional" at bounding box center [597, 126] width 174 height 23
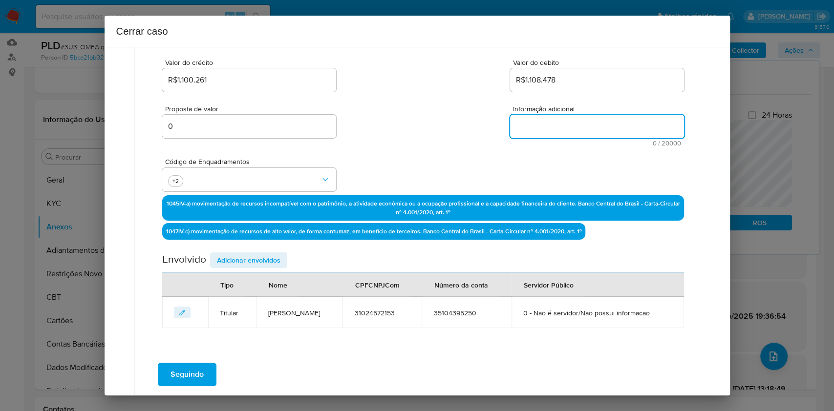
click at [610, 123] on textarea "Informação adicional" at bounding box center [597, 126] width 174 height 23
paste textarea "Antonio Batista de Morais, CPF 31024572153, 58 anos, residente no município de …"
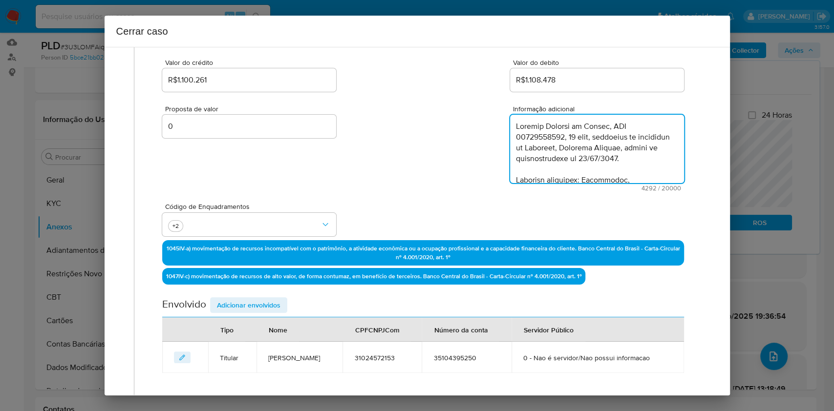
scroll to position [1561, 0]
type textarea "Antonio Batista de Morais, CPF 31024572153, 58 anos, residente no município de …"
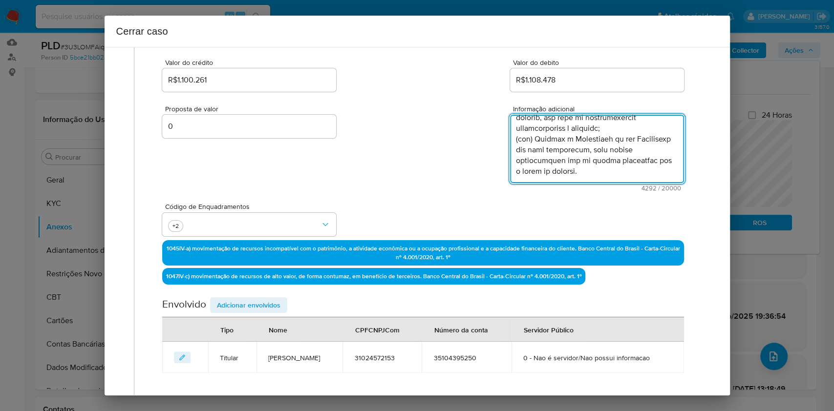
click at [252, 302] on span "Adicionar envolvidos" at bounding box center [249, 306] width 64 height 14
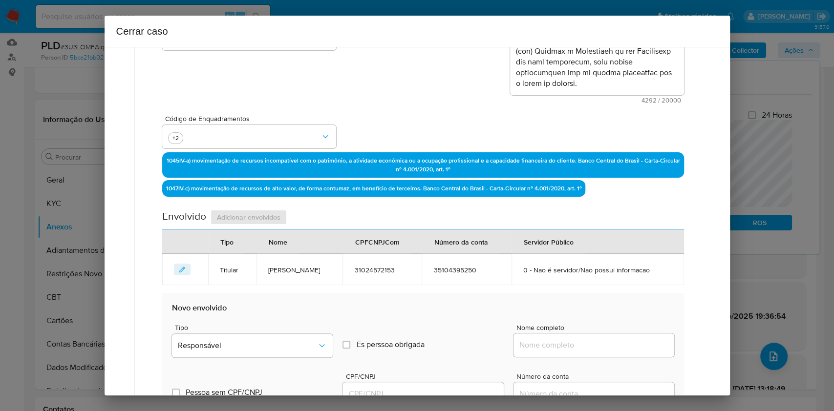
scroll to position [321, 0]
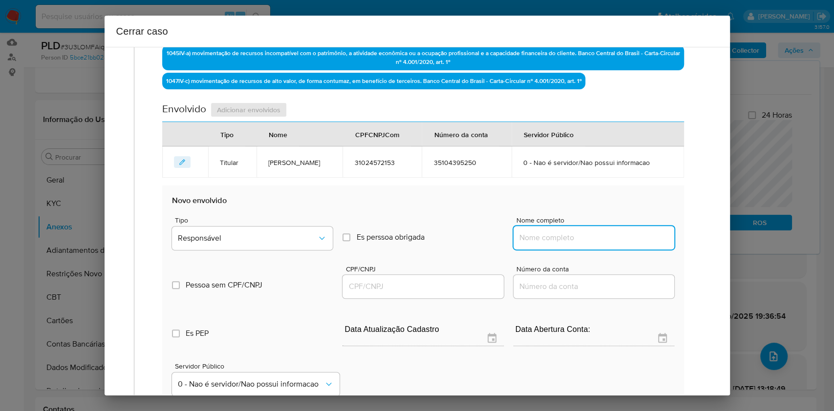
drag, startPoint x: 539, startPoint y: 241, endPoint x: 583, endPoint y: 231, distance: 44.7
click at [539, 242] on input "Nome completo" at bounding box center [594, 238] width 161 height 13
paste input "Daiane Lucena De Morais, 71975411153"
click at [603, 228] on div "Daiane Lucena De Morais, 71975411153" at bounding box center [594, 237] width 161 height 23
copy div
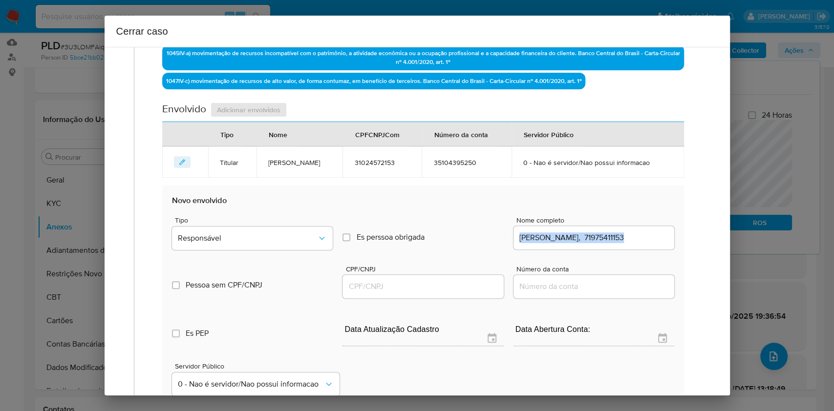
click at [603, 228] on div "Daiane Lucena De Morais, 71975411153" at bounding box center [594, 237] width 161 height 23
click at [602, 230] on div "Daiane Lucena De Morais, 71975411153" at bounding box center [594, 237] width 161 height 23
click at [603, 231] on div "Daiane Lucena De Morais, 71975411153" at bounding box center [594, 237] width 161 height 23
click at [615, 232] on input "Daiane Lucena De Morais, 71975411153" at bounding box center [594, 238] width 161 height 13
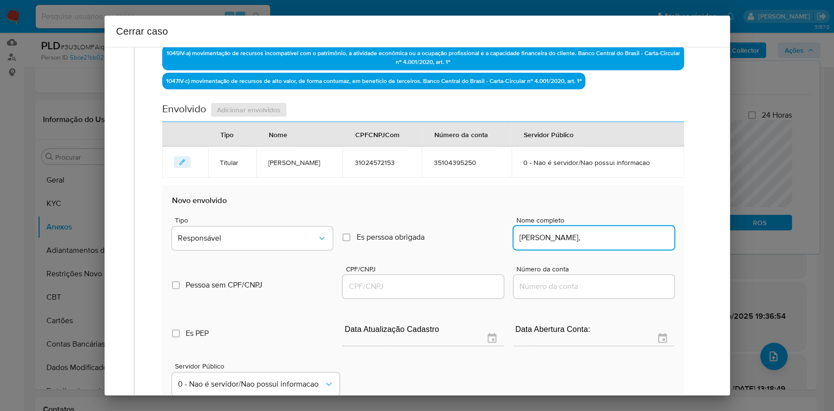
type input "Daiane Lucena De Morais,"
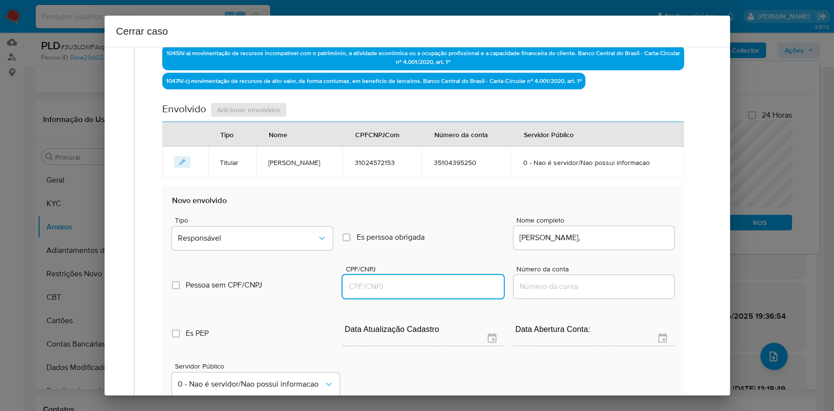
drag, startPoint x: 460, startPoint y: 290, endPoint x: 465, endPoint y: 284, distance: 8.3
click at [465, 285] on input "CPF/CNPJ" at bounding box center [423, 286] width 161 height 13
paste input "71975411153"
type input "71975411153"
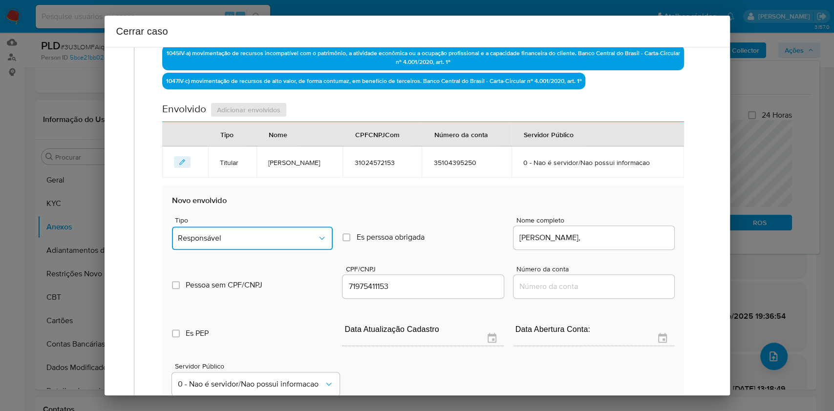
drag, startPoint x: 295, startPoint y: 240, endPoint x: 288, endPoint y: 235, distance: 8.0
click at [295, 241] on span "Responsável" at bounding box center [247, 239] width 139 height 10
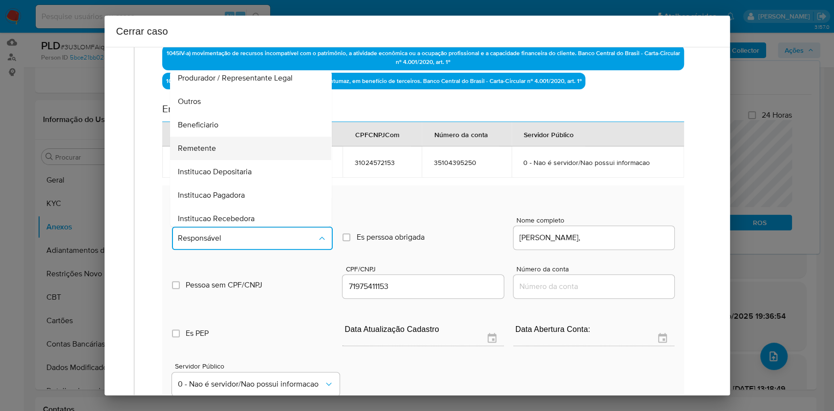
scroll to position [125, 0]
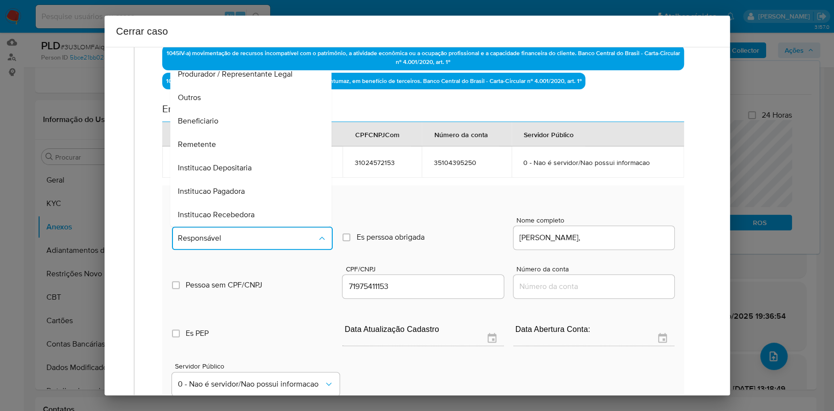
click at [215, 150] on div "Remetente" at bounding box center [248, 144] width 140 height 23
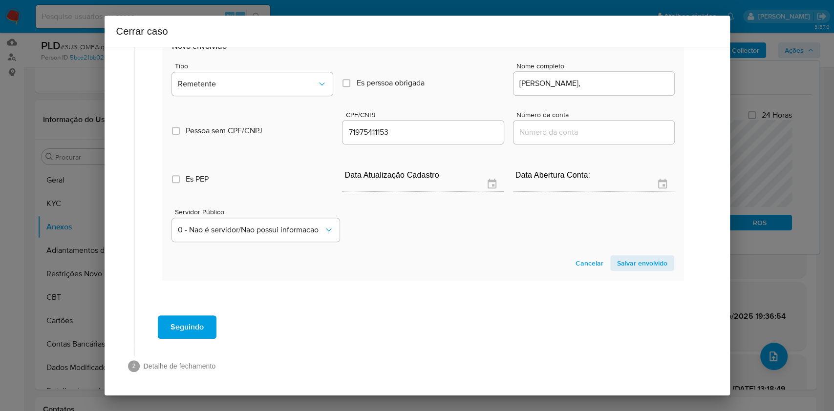
drag, startPoint x: 638, startPoint y: 264, endPoint x: 681, endPoint y: 239, distance: 49.5
click at [641, 265] on span "Salvar envolvido" at bounding box center [642, 264] width 50 height 14
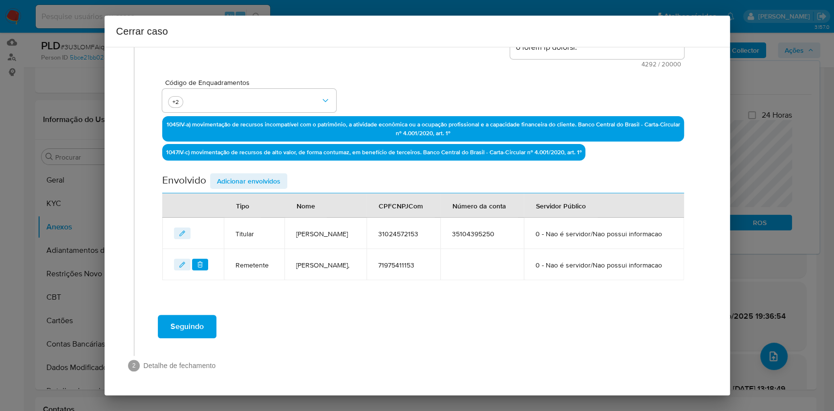
drag, startPoint x: 269, startPoint y: 151, endPoint x: 292, endPoint y: 155, distance: 23.8
click at [269, 174] on span "Adicionar envolvidos" at bounding box center [249, 181] width 64 height 14
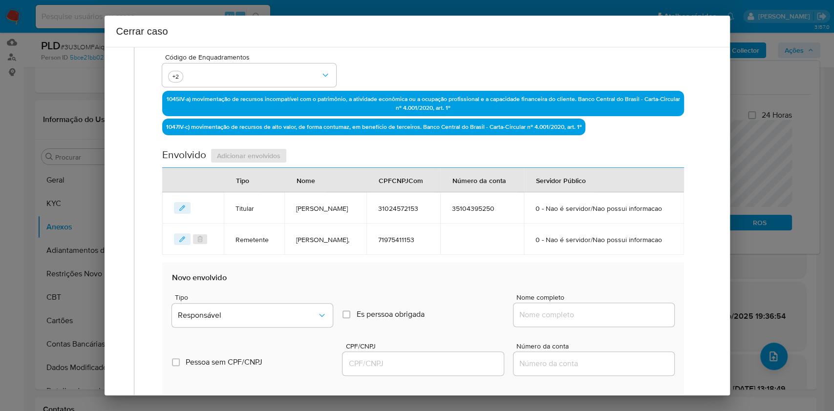
drag, startPoint x: 586, startPoint y: 339, endPoint x: 596, endPoint y: 336, distance: 10.1
click at [587, 322] on input "Nome completo" at bounding box center [594, 315] width 161 height 13
paste input "ASSOCIAÇÃO CULTULRAL DE DIFUSAO COMUNITARIA CIDADE LIVRE, 04230682000180"
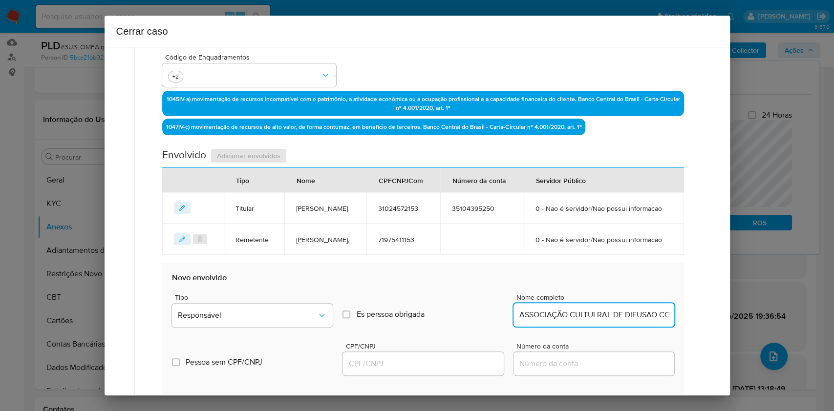
scroll to position [0, 166]
click at [629, 322] on input "ASSOCIAÇÃO CULTULRAL DE DIFUSAO COMUNITARIA CIDADE LIVRE, 04230682000180" at bounding box center [594, 315] width 161 height 13
type input "ASSOCIAÇÃO CULTULRAL DE DIFUSAO COMUNITARIA CIDADE LIVRE,"
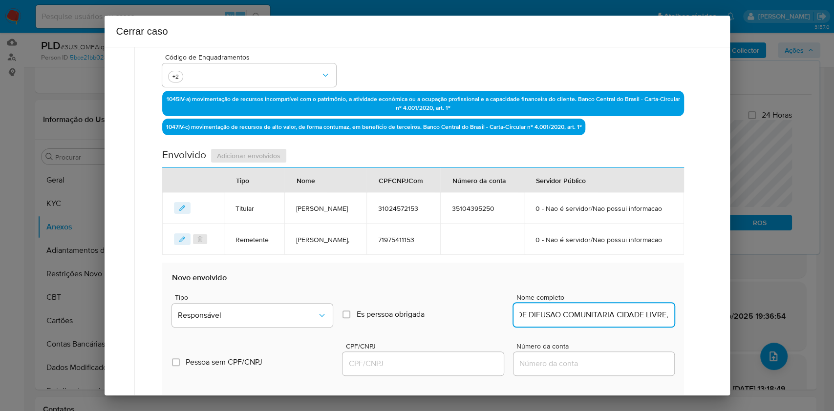
scroll to position [0, 0]
paste input "04230682000180"
drag, startPoint x: 454, startPoint y: 386, endPoint x: 462, endPoint y: 385, distance: 7.5
click at [458, 370] on input "04230682000180" at bounding box center [423, 364] width 161 height 13
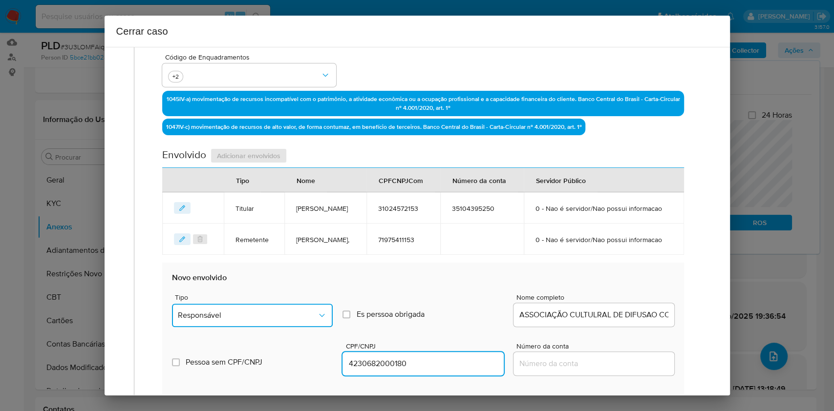
click at [325, 327] on button "Responsável" at bounding box center [252, 315] width 161 height 23
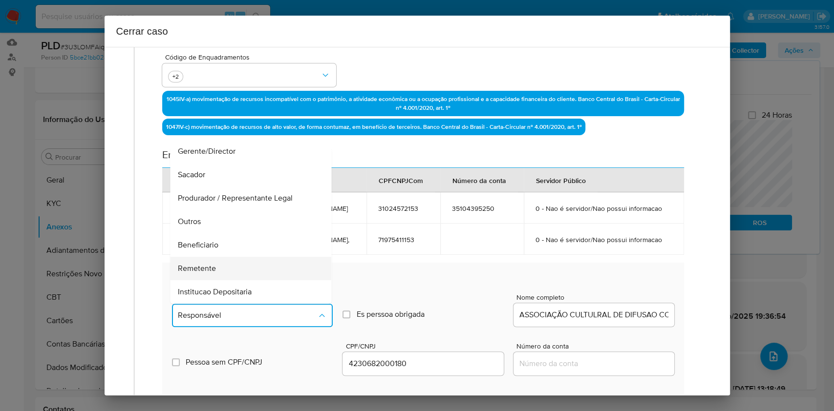
scroll to position [125, 0]
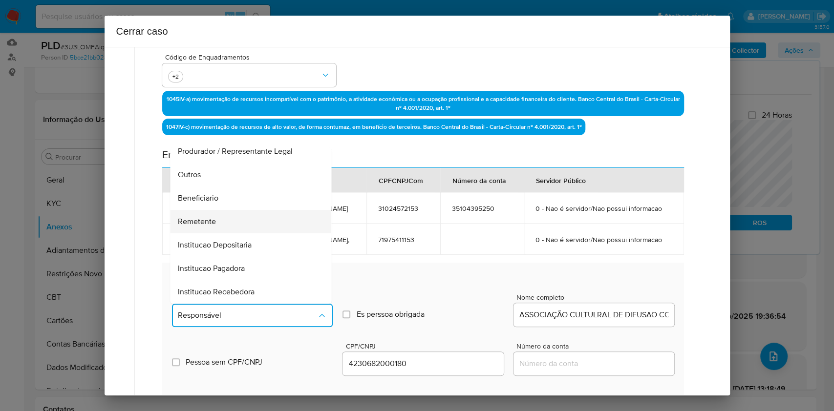
drag, startPoint x: 216, startPoint y: 247, endPoint x: 232, endPoint y: 246, distance: 15.7
click at [216, 234] on div "Remetente" at bounding box center [248, 221] width 140 height 23
type input "04230682000180"
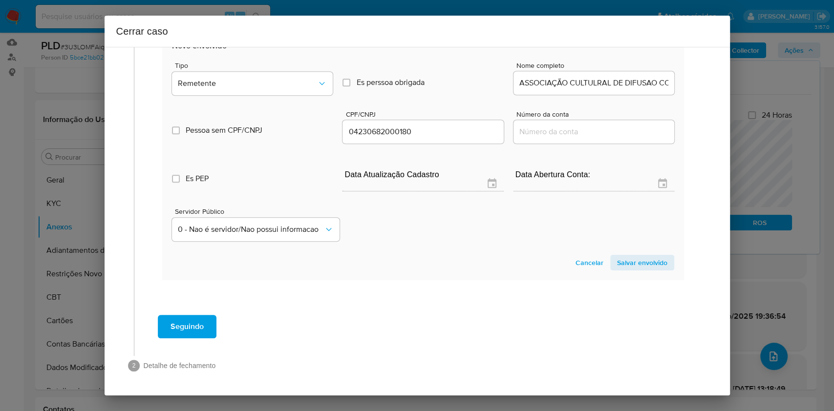
drag, startPoint x: 646, startPoint y: 262, endPoint x: 688, endPoint y: 246, distance: 44.7
click at [646, 264] on span "Salvar envolvido" at bounding box center [642, 263] width 50 height 14
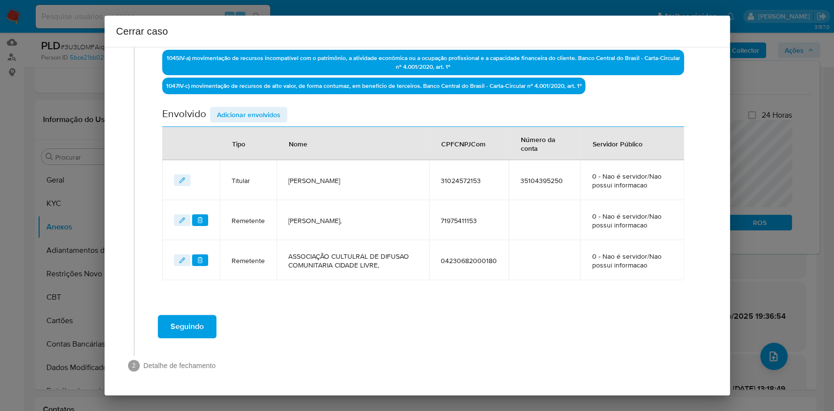
scroll to position [315, 0]
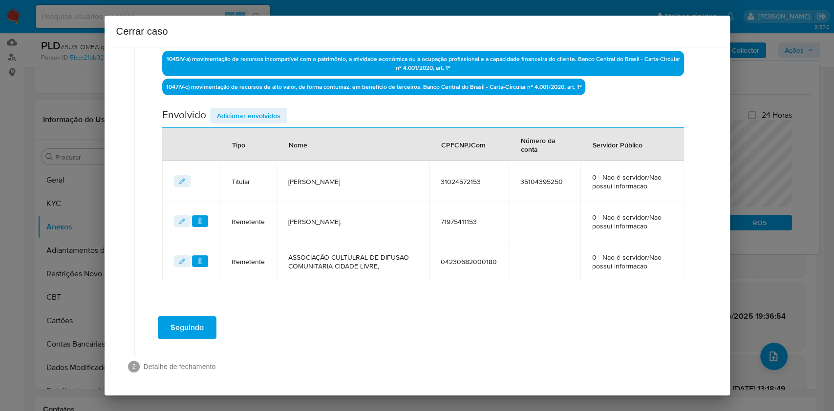
drag, startPoint x: 230, startPoint y: 109, endPoint x: 265, endPoint y: 119, distance: 36.6
click at [230, 110] on span "Adicionar envolvidos" at bounding box center [249, 116] width 64 height 14
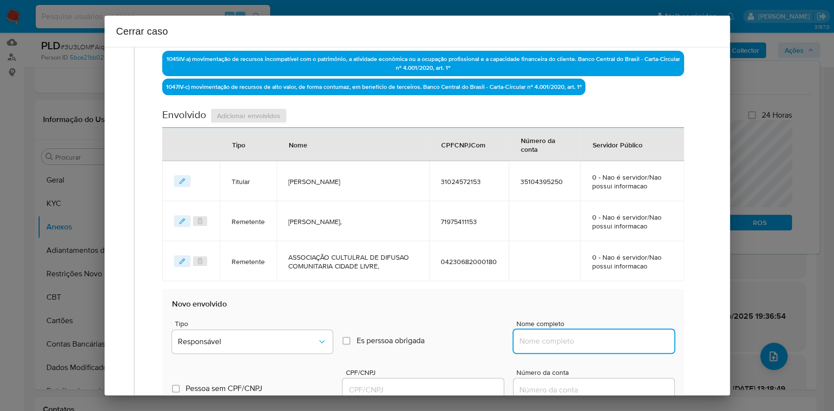
drag, startPoint x: 574, startPoint y: 338, endPoint x: 610, endPoint y: 337, distance: 35.7
click at [575, 338] on input "Nome completo" at bounding box center [594, 341] width 161 height 13
paste input "Diogenes Construtora E Imobiliaria Ltda, 01724706000169"
click at [610, 337] on input "Diogenes Construtora E Imobiliaria Ltda, 01724706000169" at bounding box center [594, 341] width 161 height 13
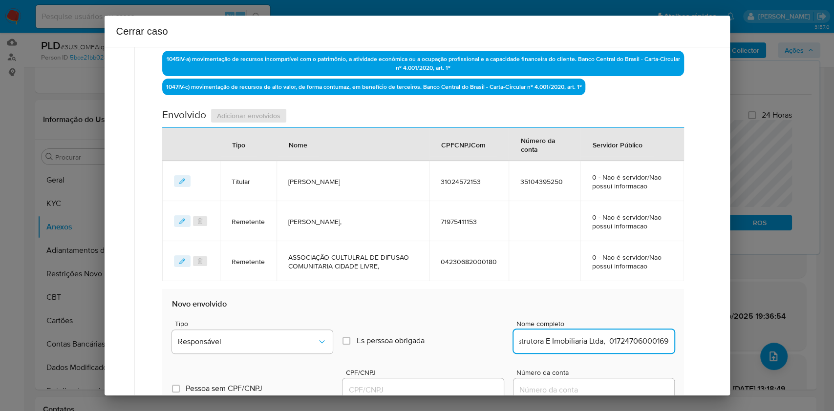
click at [610, 337] on input "Diogenes Construtora E Imobiliaria Ltda, 01724706000169" at bounding box center [594, 341] width 161 height 13
type input "Diogenes Construtora E Imobiliaria Ltda,"
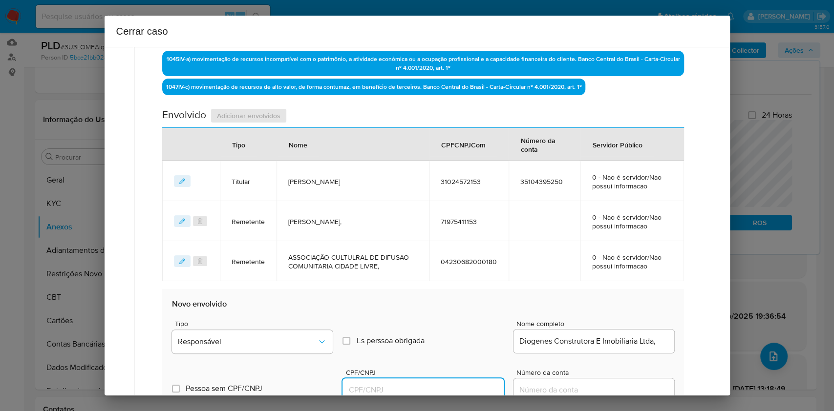
drag, startPoint x: 447, startPoint y: 388, endPoint x: 455, endPoint y: 383, distance: 9.6
click at [448, 387] on input "CPF/CNPJ" at bounding box center [423, 390] width 161 height 13
paste input "01724706000169"
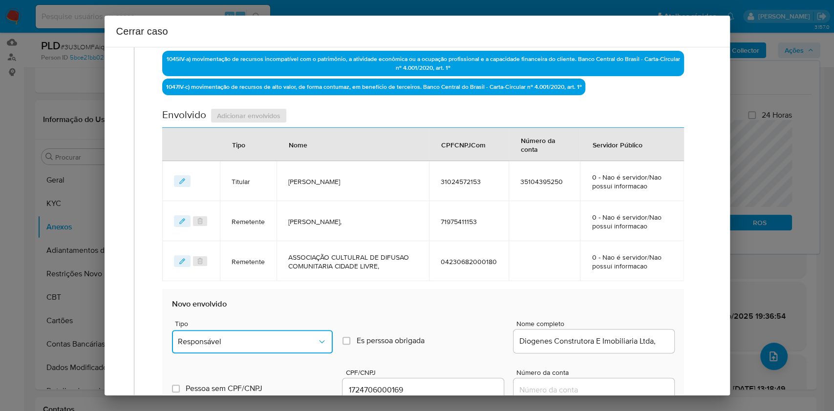
click at [262, 335] on button "Responsável" at bounding box center [252, 341] width 161 height 23
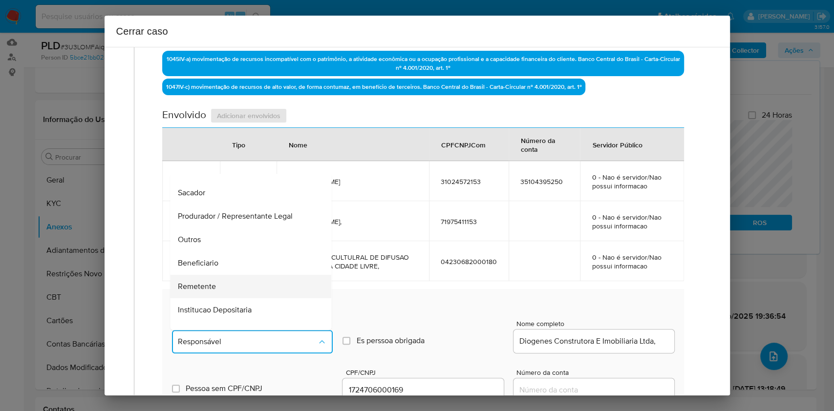
scroll to position [125, 0]
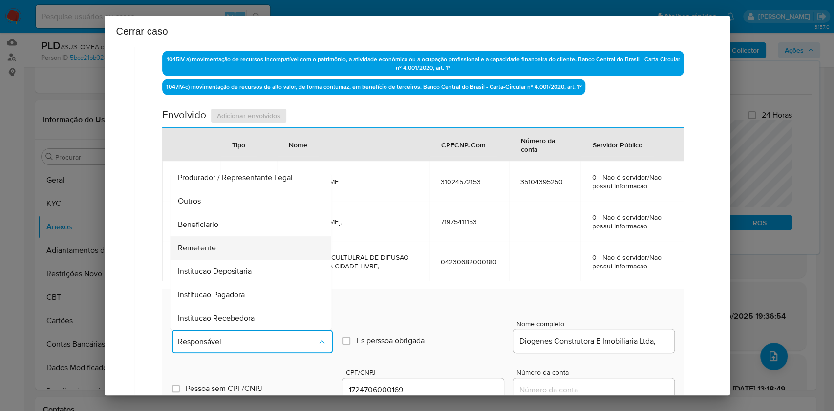
drag, startPoint x: 224, startPoint y: 240, endPoint x: 234, endPoint y: 240, distance: 9.3
click at [224, 240] on div "Remetente" at bounding box center [248, 248] width 140 height 23
type input "01724706000169"
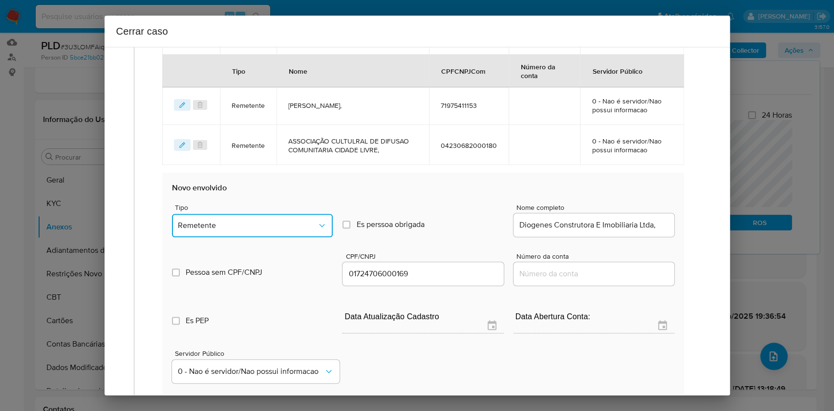
scroll to position [573, 0]
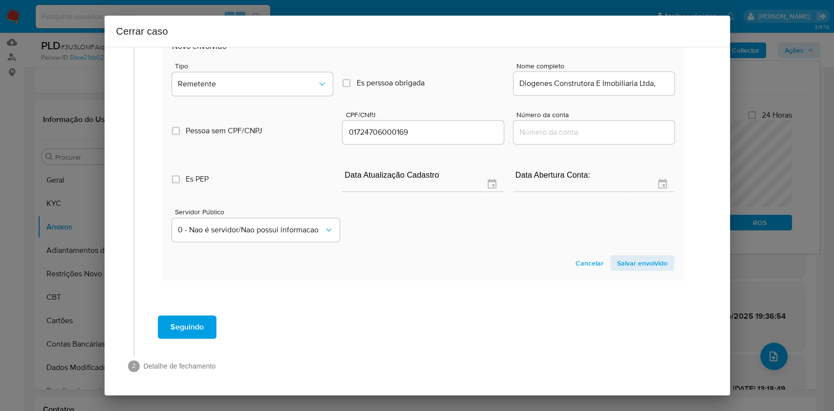
drag, startPoint x: 639, startPoint y: 267, endPoint x: 682, endPoint y: 224, distance: 60.8
click at [640, 267] on span "Salvar envolvido" at bounding box center [642, 264] width 50 height 14
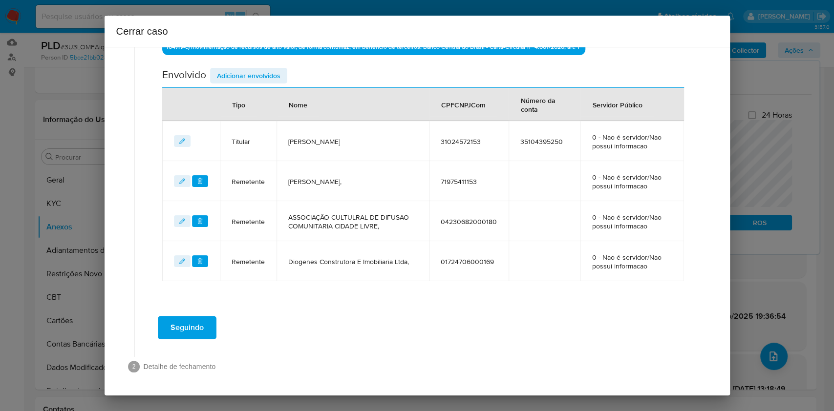
drag, startPoint x: 271, startPoint y: 78, endPoint x: 416, endPoint y: 128, distance: 153.3
click at [271, 80] on span "Adicionar envolvidos" at bounding box center [249, 76] width 64 height 14
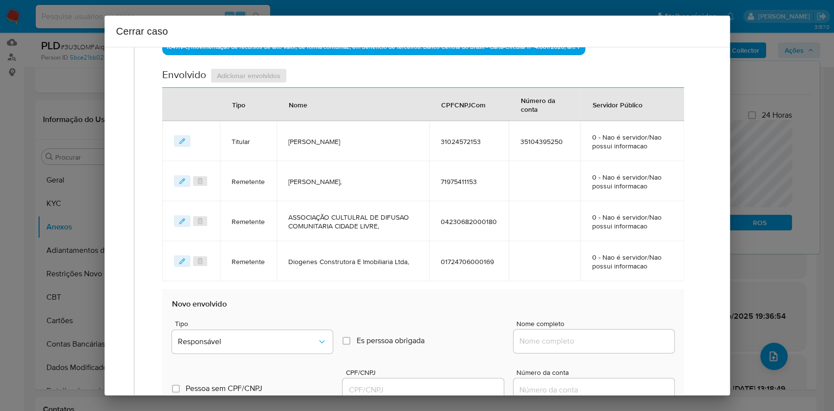
drag, startPoint x: 625, startPoint y: 334, endPoint x: 630, endPoint y: 337, distance: 6.4
click at [625, 335] on div at bounding box center [594, 341] width 161 height 23
click at [635, 343] on input "Nome completo" at bounding box center [594, 341] width 161 height 13
click at [636, 343] on input "Nome completo" at bounding box center [594, 341] width 161 height 13
paste input "Iohana Rodrigues Dos Reis, 72932031104"
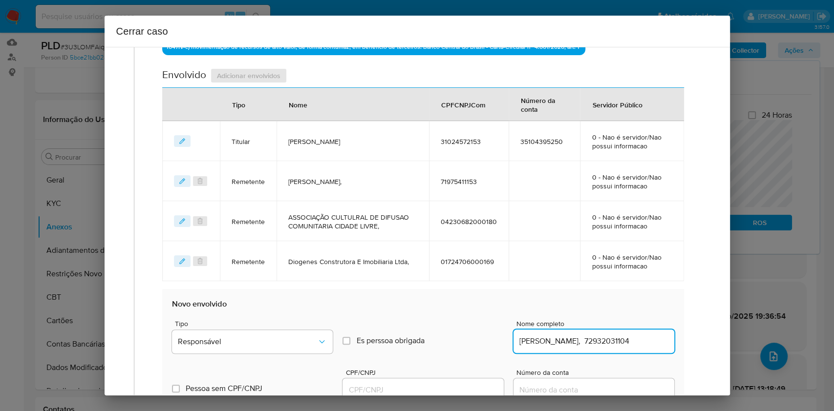
click at [632, 341] on input "Iohana Rodrigues Dos Reis, 72932031104" at bounding box center [594, 341] width 161 height 13
type input "Iohana Rodrigues Dos Reis,"
click at [473, 396] on div "Cerrar caso 1 Informação completa Geral Data de início 01/07/2025 Data Fin 24/0…" at bounding box center [417, 205] width 834 height 411
paste input "72932031104"
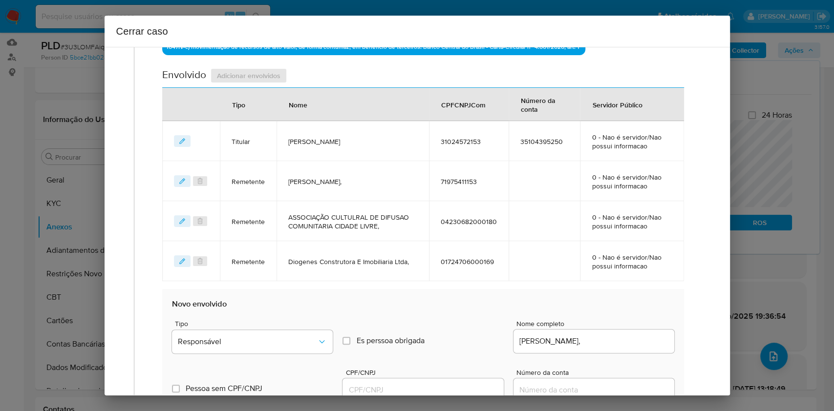
click at [469, 389] on input "CPF/CNPJ" at bounding box center [423, 390] width 161 height 13
type input "72932031104"
click at [308, 341] on span "Responsável" at bounding box center [247, 342] width 139 height 10
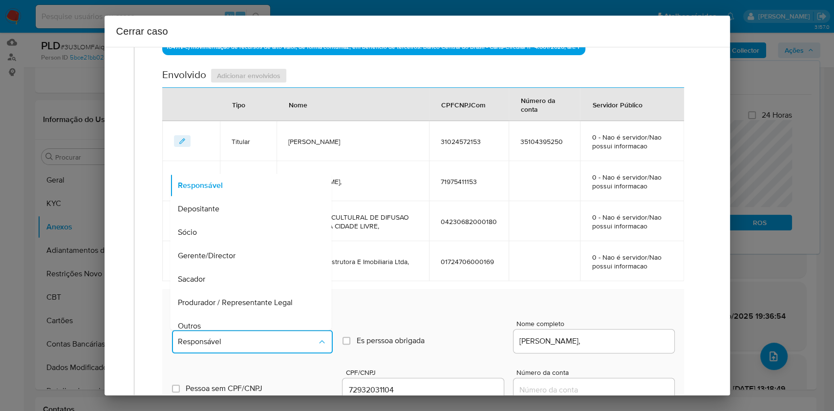
scroll to position [125, 0]
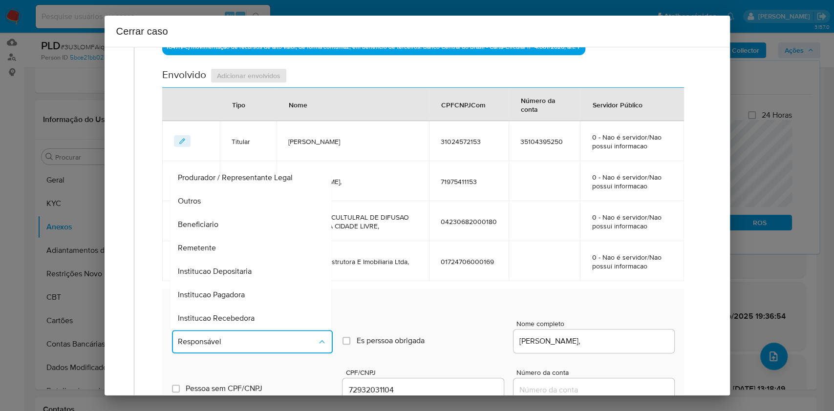
drag, startPoint x: 219, startPoint y: 248, endPoint x: 231, endPoint y: 248, distance: 11.7
click at [219, 248] on div "Remetente" at bounding box center [248, 248] width 140 height 23
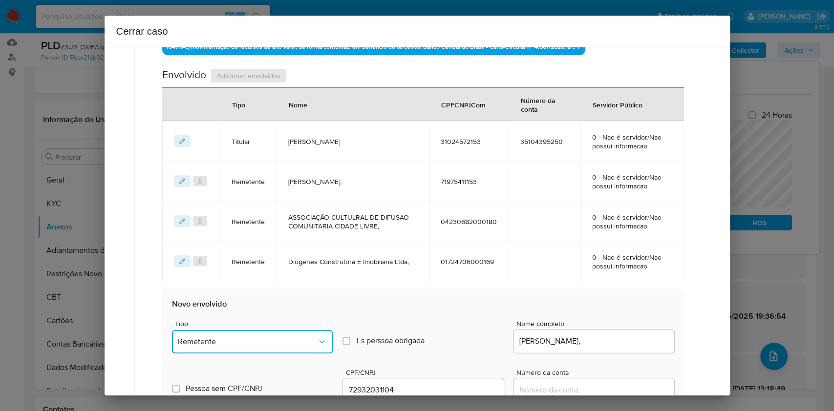
scroll to position [550, 0]
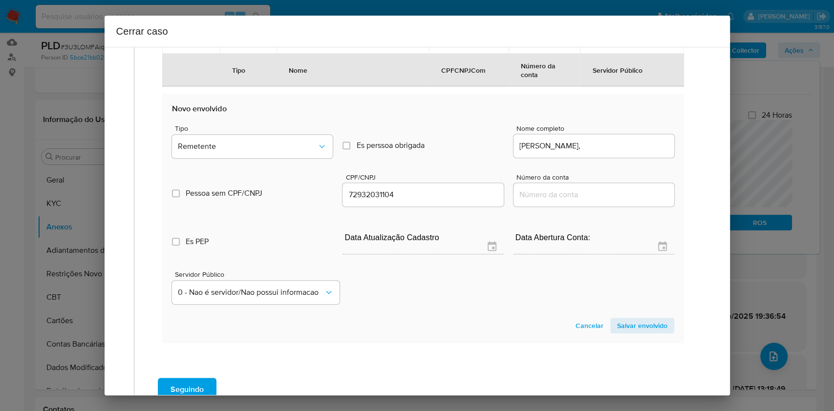
drag, startPoint x: 627, startPoint y: 328, endPoint x: 648, endPoint y: 312, distance: 26.9
click at [628, 327] on span "Salvar envolvido" at bounding box center [642, 326] width 50 height 14
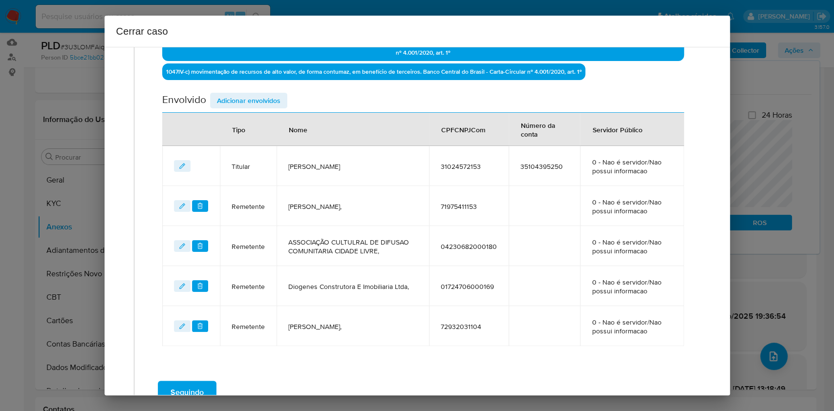
drag, startPoint x: 249, startPoint y: 96, endPoint x: 293, endPoint y: 104, distance: 44.7
click at [249, 96] on span "Adicionar envolvidos" at bounding box center [249, 101] width 64 height 14
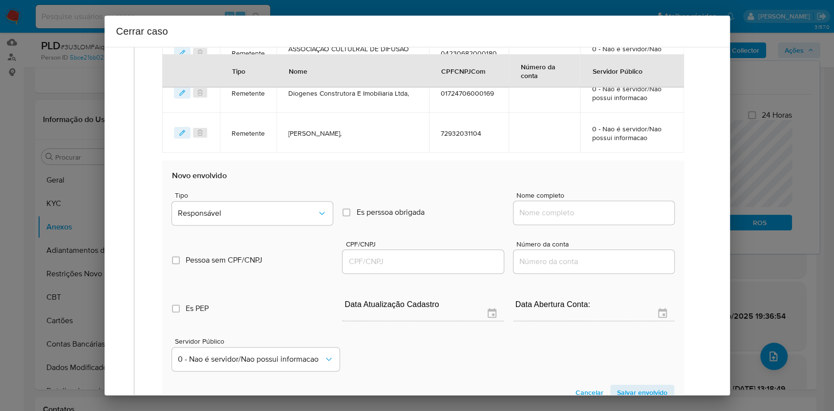
scroll to position [525, 0]
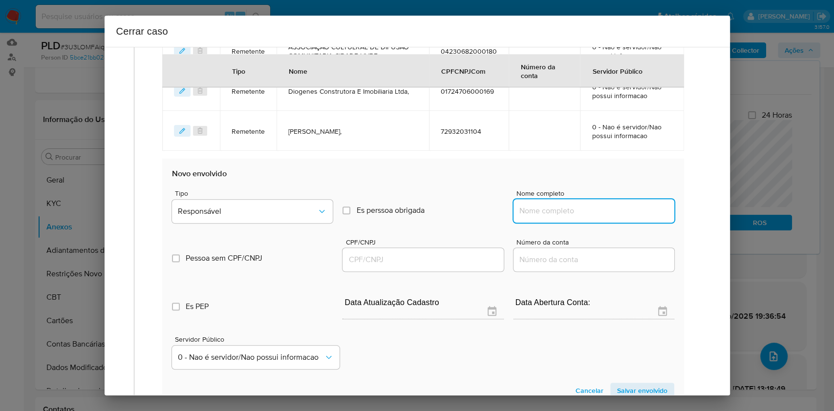
drag, startPoint x: 600, startPoint y: 209, endPoint x: 634, endPoint y: 208, distance: 34.7
click at [602, 209] on input "Nome completo" at bounding box center [594, 211] width 161 height 13
paste input "91118689100"
click at [634, 208] on input "91118689100" at bounding box center [594, 211] width 161 height 13
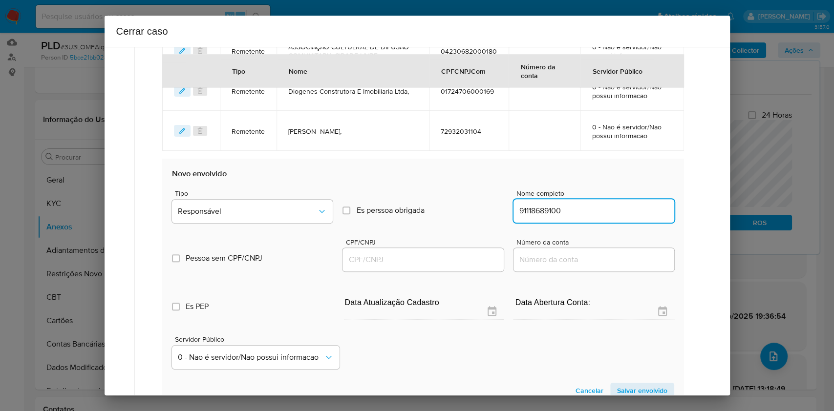
click at [649, 206] on input "91118689100" at bounding box center [594, 211] width 161 height 13
paste input "Cicero Feitosa Alves,"
click at [649, 205] on input "91118689100" at bounding box center [594, 211] width 161 height 13
click at [642, 212] on input "Cicero Feitosa Alves, 91118689100" at bounding box center [594, 211] width 161 height 13
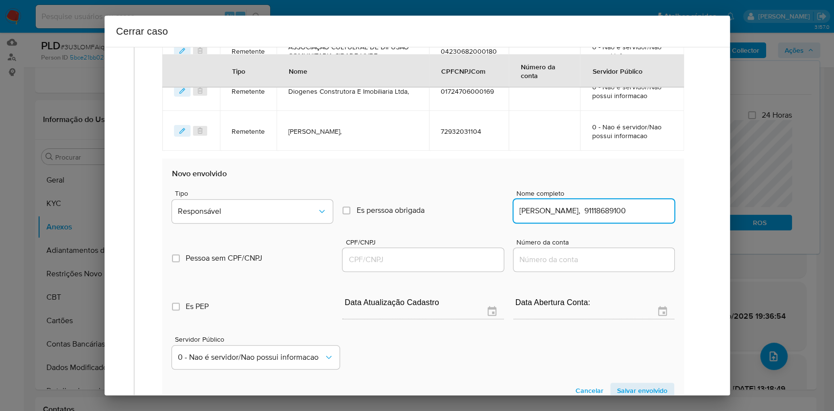
click at [642, 212] on input "Cicero Feitosa Alves, 91118689100" at bounding box center [594, 211] width 161 height 13
type input "Cicero Feitosa Alves,"
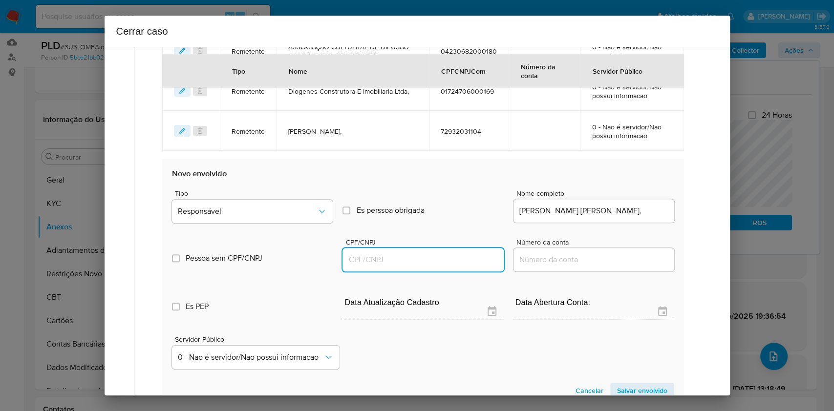
click at [447, 254] on input "CPF/CNPJ" at bounding box center [423, 260] width 161 height 13
paste input "91118689100"
type input "91118689100"
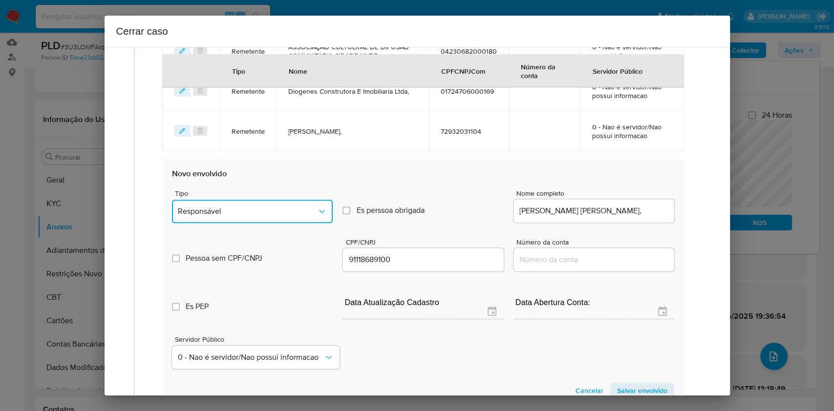
click at [292, 220] on button "Responsável" at bounding box center [252, 211] width 161 height 23
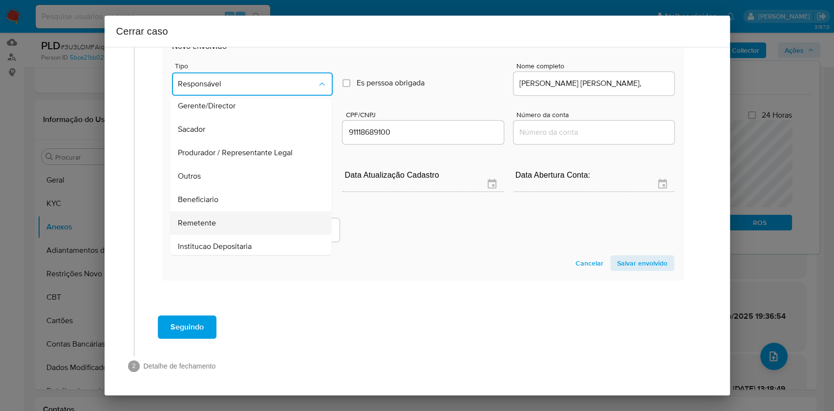
scroll to position [125, 0]
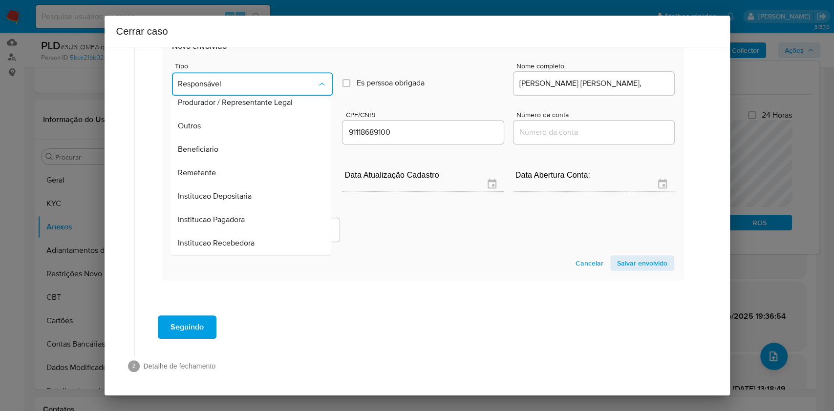
click at [221, 150] on div "Beneficiario" at bounding box center [248, 149] width 140 height 23
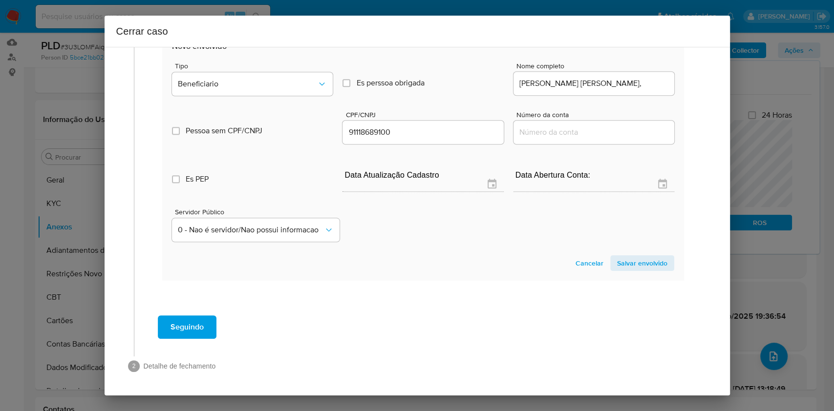
drag, startPoint x: 633, startPoint y: 266, endPoint x: 666, endPoint y: 237, distance: 43.6
click at [634, 265] on span "Salvar envolvido" at bounding box center [642, 264] width 50 height 14
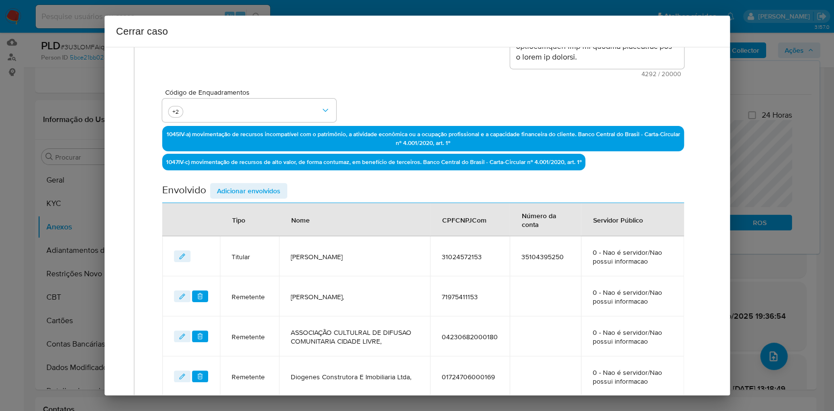
drag, startPoint x: 277, startPoint y: 184, endPoint x: 299, endPoint y: 192, distance: 22.7
click at [277, 186] on span "Adicionar envolvidos" at bounding box center [249, 191] width 64 height 14
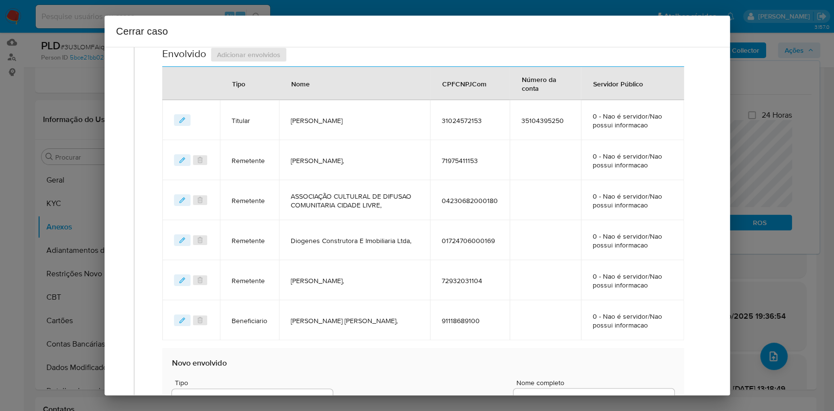
scroll to position [500, 0]
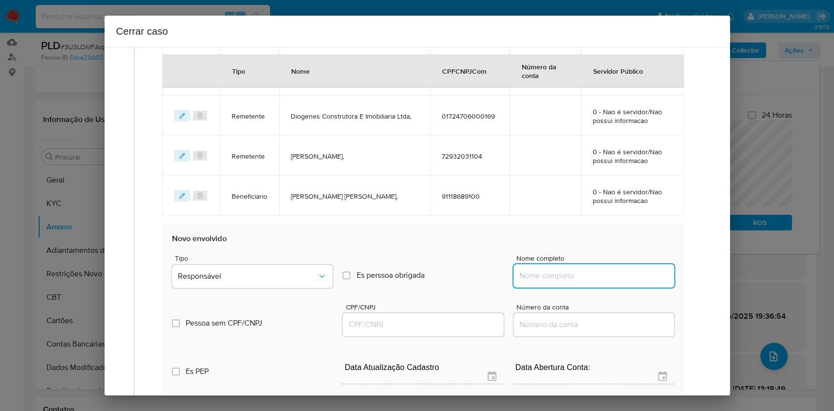
drag, startPoint x: 606, startPoint y: 277, endPoint x: 630, endPoint y: 276, distance: 24.0
click at [606, 277] on input "Nome completo" at bounding box center [594, 276] width 161 height 13
paste input "ASSOCIACAO PRO-MORAR DO MOVIMENTO VIDA DE SAMAMBAIA, 02185910000111"
click at [630, 276] on input "ASSOCIACAO PRO-MORAR DO MOVIMENTO VIDA DE SAMAMBAIA, 02185910000111" at bounding box center [594, 276] width 161 height 13
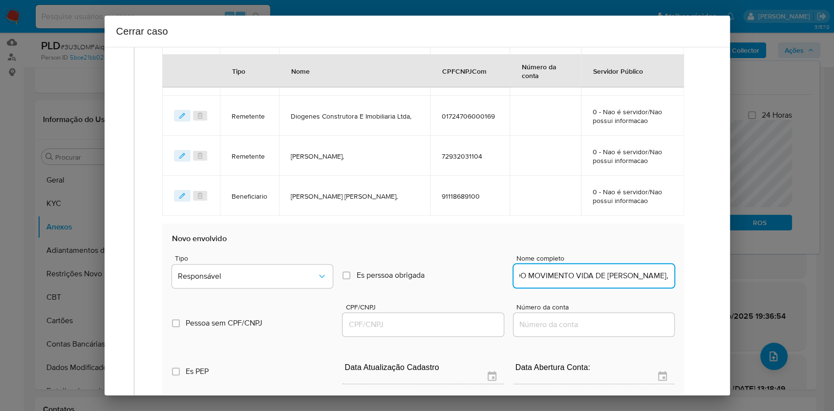
scroll to position [0, 91]
type input "ASSOCIACAO PRO-MORAR DO MOVIMENTO VIDA DE SAMAMBAIA,"
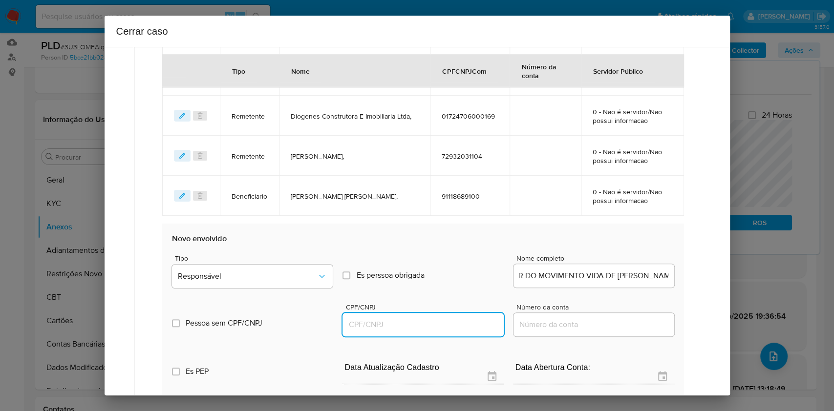
click at [438, 329] on input "CPF/CNPJ" at bounding box center [423, 325] width 161 height 13
paste input "02185910000111"
type input "2185910000111"
click at [264, 287] on button "Responsável" at bounding box center [252, 276] width 161 height 23
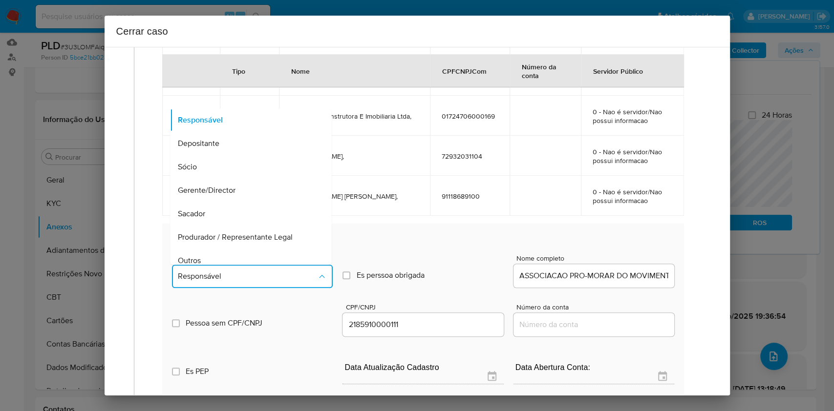
drag, startPoint x: 246, startPoint y: 251, endPoint x: 258, endPoint y: 253, distance: 12.3
click at [246, 251] on div "Outros" at bounding box center [248, 260] width 140 height 23
type input "02185910000111"
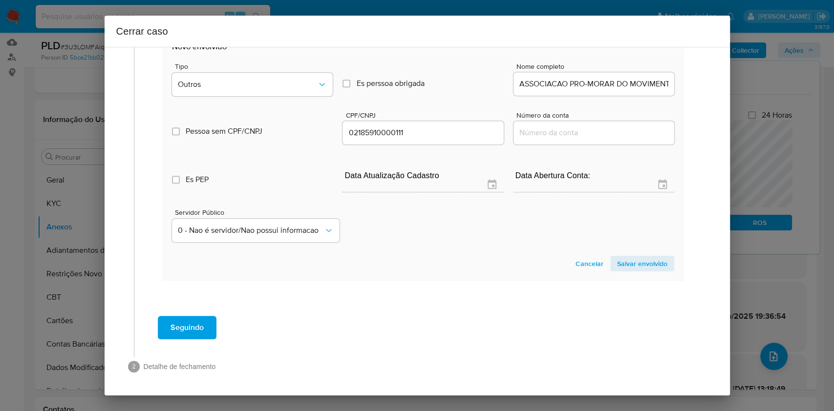
click at [635, 263] on span "Salvar envolvido" at bounding box center [642, 264] width 50 height 14
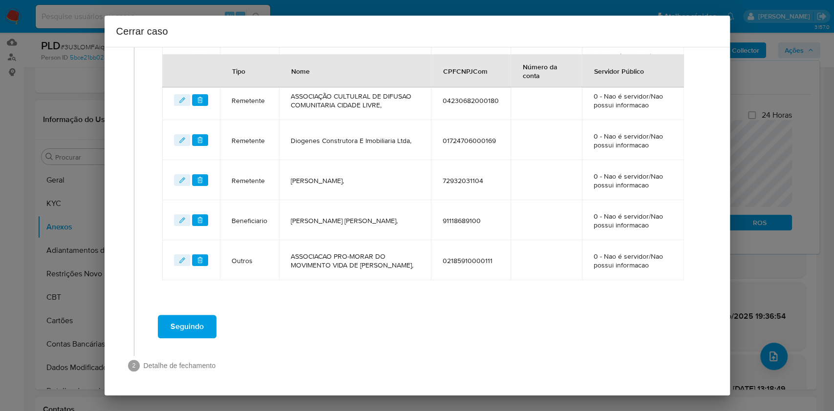
scroll to position [475, 0]
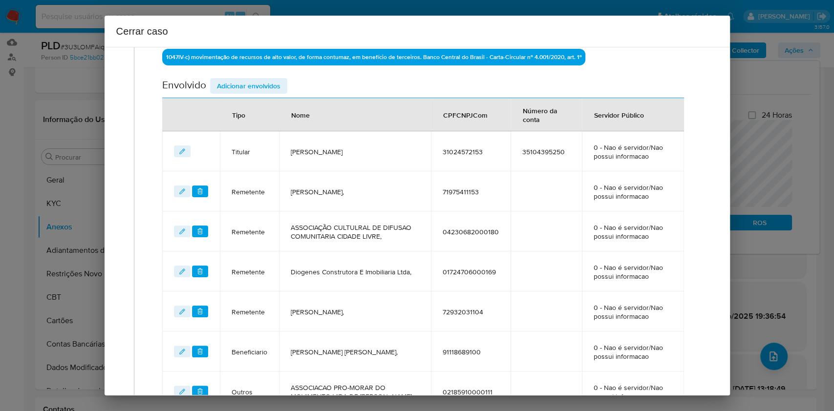
click at [259, 79] on span "Adicionar envolvidos" at bounding box center [249, 86] width 64 height 14
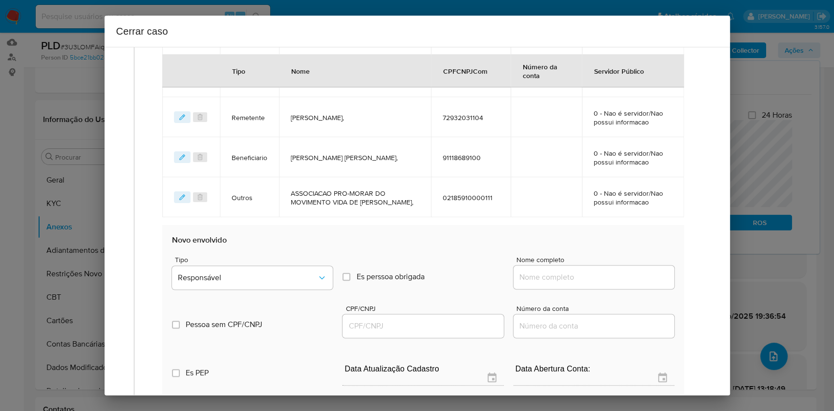
scroll to position [670, 0]
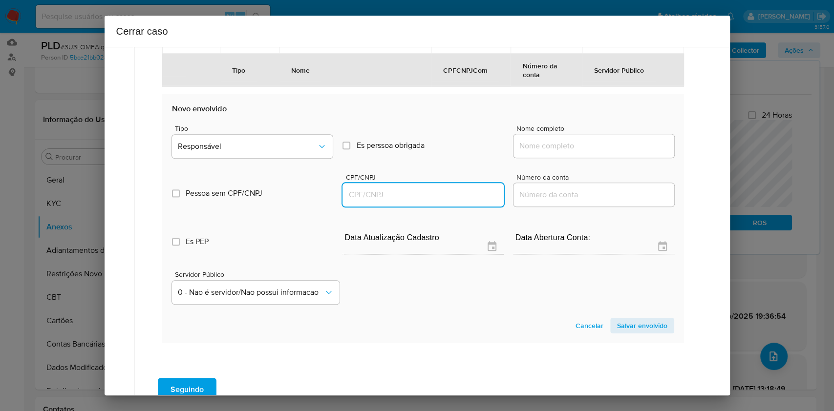
drag, startPoint x: 431, startPoint y: 195, endPoint x: 478, endPoint y: 175, distance: 50.6
click at [432, 196] on input "CPF/CNPJ" at bounding box center [423, 195] width 161 height 13
paste input "01802539131"
type input "1802539131"
click at [556, 138] on div at bounding box center [594, 145] width 161 height 23
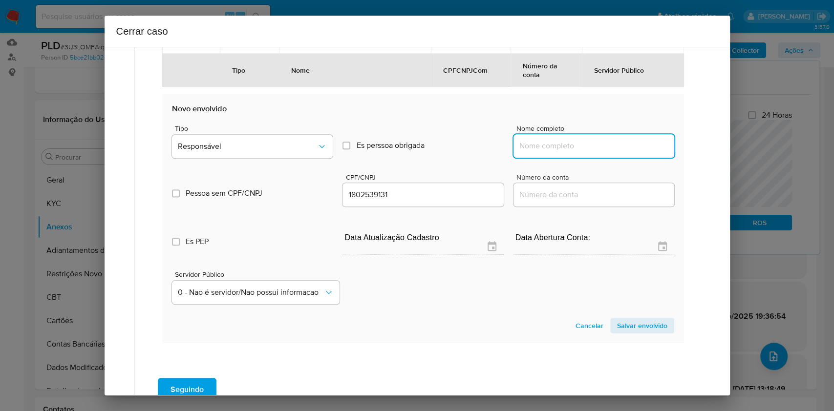
drag, startPoint x: 560, startPoint y: 147, endPoint x: 550, endPoint y: 149, distance: 10.8
click at [560, 148] on input "Nome completo" at bounding box center [594, 146] width 161 height 13
paste input "ROBERTO RICARDO SANTOS DE OLIVEIRA,"
type input "ROBERTO RICARDO SANTOS DE OLIVEIRA,"
type input "01802539131"
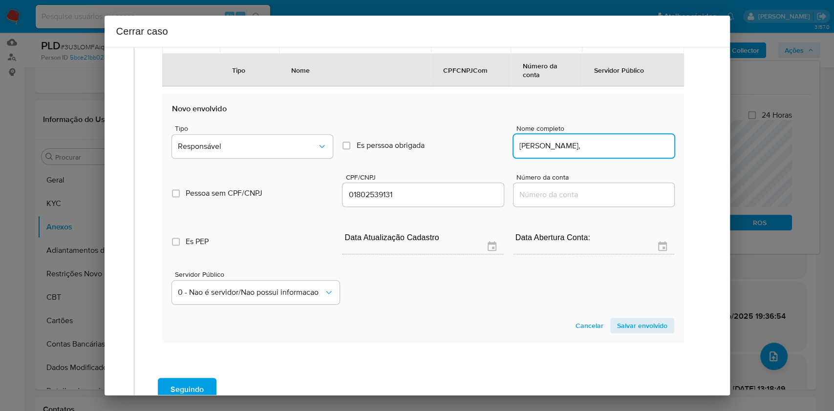
scroll to position [0, 5]
type input "ROBERTO RICARDO SANTOS DE OLIVEIRA,"
click at [271, 169] on div "Pessoa sem CPF/CNPJ Is CPFCNPJ CPF/CNPJ 01802539131 Número da conta" at bounding box center [423, 185] width 502 height 46
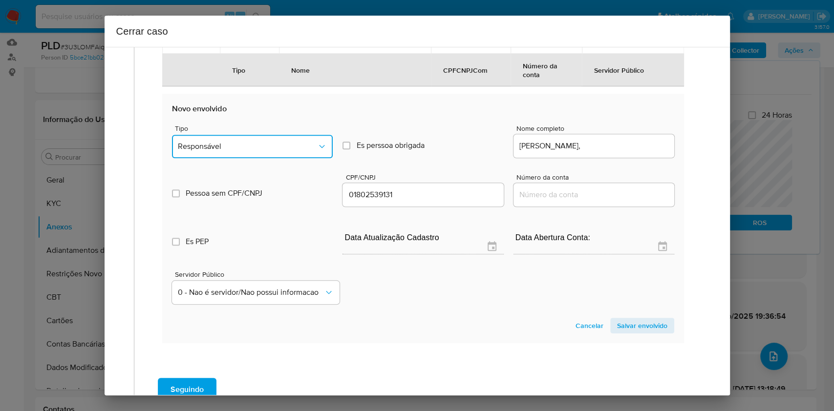
click at [261, 156] on button "Responsável" at bounding box center [252, 146] width 161 height 23
drag, startPoint x: 210, startPoint y: 307, endPoint x: 290, endPoint y: 303, distance: 80.7
click at [211, 308] on div "Outros" at bounding box center [248, 313] width 140 height 23
drag, startPoint x: 624, startPoint y: 318, endPoint x: 634, endPoint y: 313, distance: 11.6
click at [624, 319] on span "Salvar envolvido" at bounding box center [642, 326] width 50 height 14
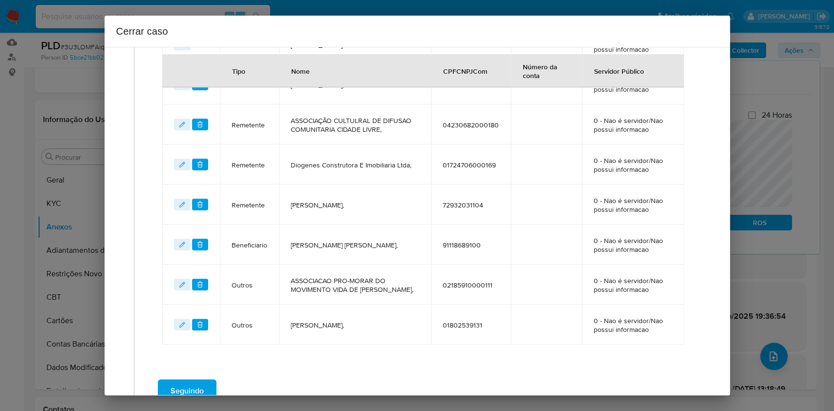
scroll to position [320, 0]
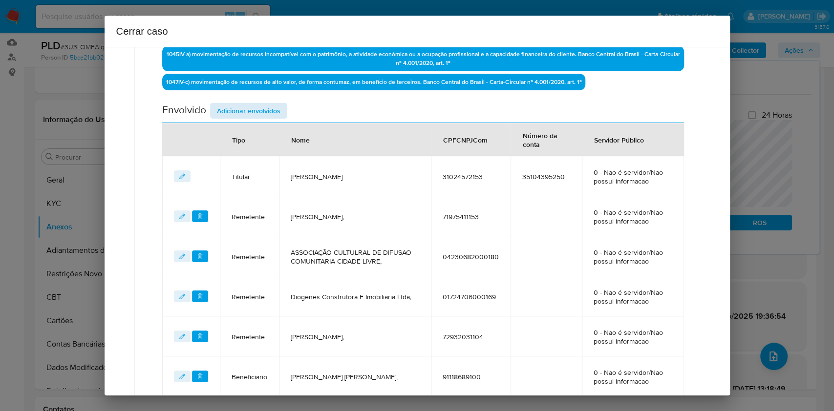
drag, startPoint x: 257, startPoint y: 92, endPoint x: 260, endPoint y: 107, distance: 15.1
click at [257, 94] on div "Data de início 01/07/2025 Data Fin 24/08/2025 Valor do crédito R$1.100.261 Valo…" at bounding box center [422, 139] width 521 height 675
drag, startPoint x: 260, startPoint y: 107, endPoint x: 307, endPoint y: 144, distance: 60.2
click at [260, 108] on span "Adicionar envolvidos" at bounding box center [249, 111] width 64 height 14
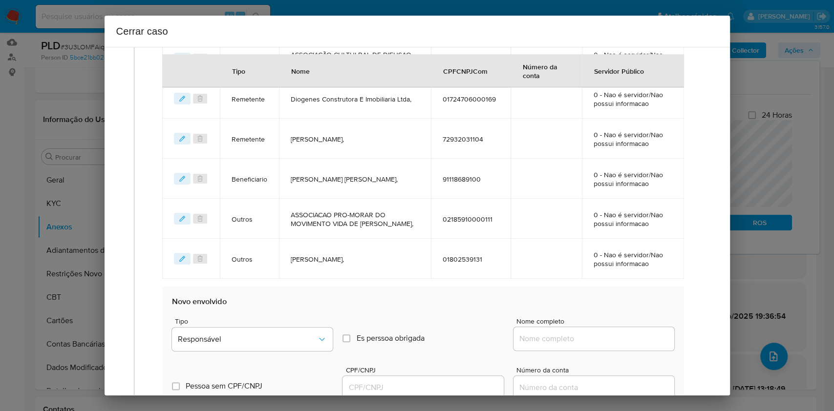
scroll to position [711, 0]
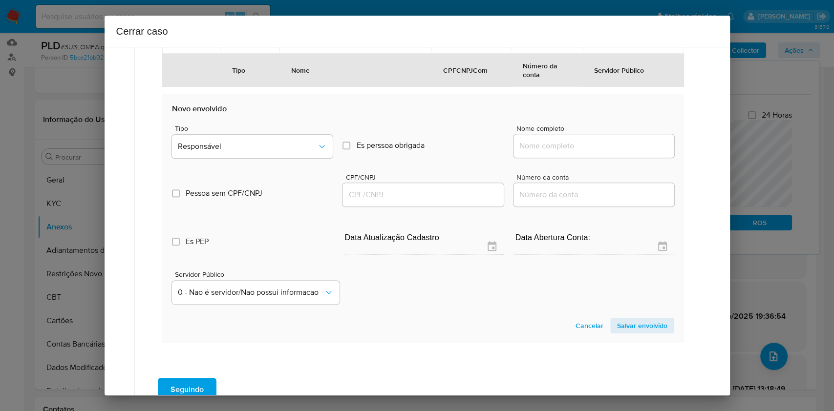
drag, startPoint x: 579, startPoint y: 137, endPoint x: 585, endPoint y: 144, distance: 9.7
click at [581, 140] on div at bounding box center [594, 145] width 161 height 23
click at [625, 146] on input "Nome completo" at bounding box center [594, 146] width 161 height 13
paste input "LUCIANO DE LIMA OLIVEIRA, 71375350110"
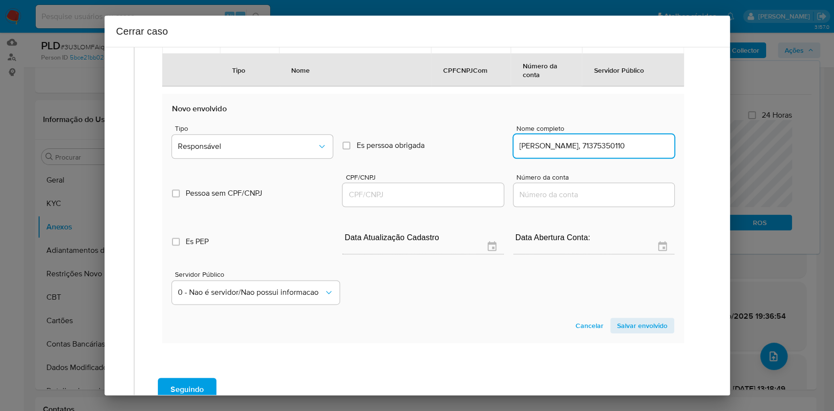
scroll to position [0, 0]
click at [628, 148] on input "LUCIANO DE LIMA OLIVEIRA, 71375350110" at bounding box center [594, 146] width 161 height 13
type input "LUCIANO DE LIMA OLIVEIRA,"
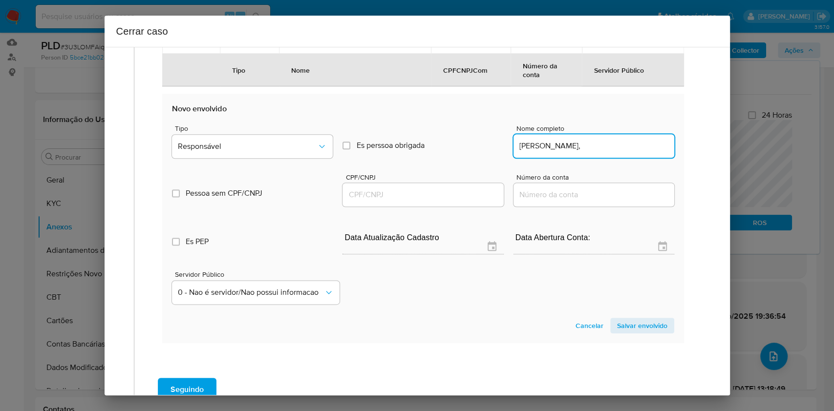
drag, startPoint x: 415, startPoint y: 197, endPoint x: 423, endPoint y: 195, distance: 8.2
click at [415, 197] on input "CPF/CNPJ" at bounding box center [423, 195] width 161 height 13
paste input "71375350110"
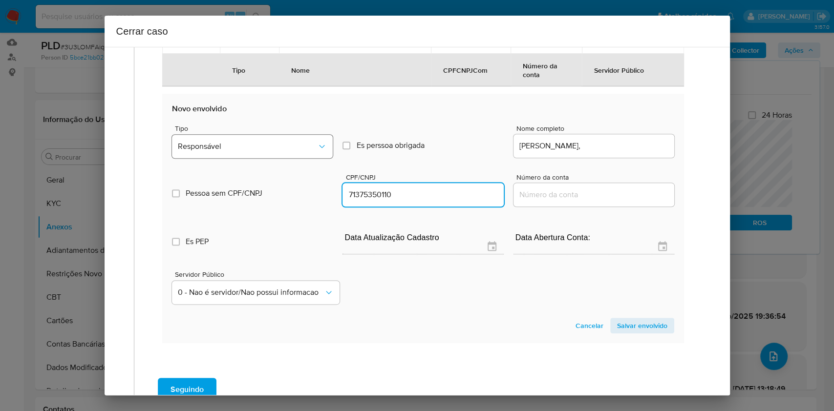
type input "71375350110"
click at [298, 156] on button "Responsável" at bounding box center [252, 146] width 161 height 23
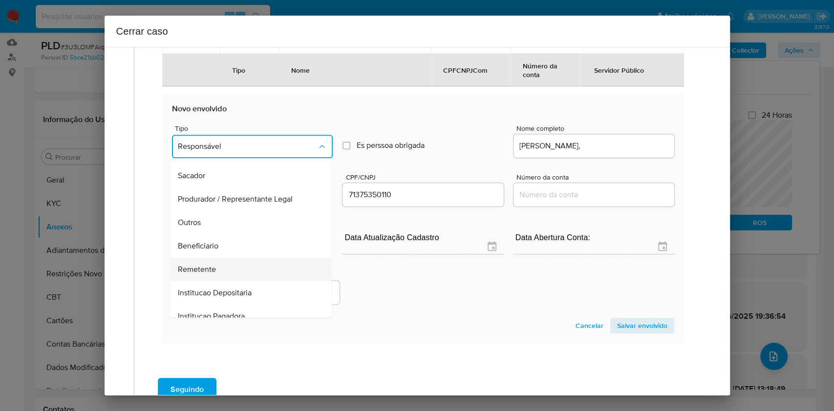
scroll to position [125, 0]
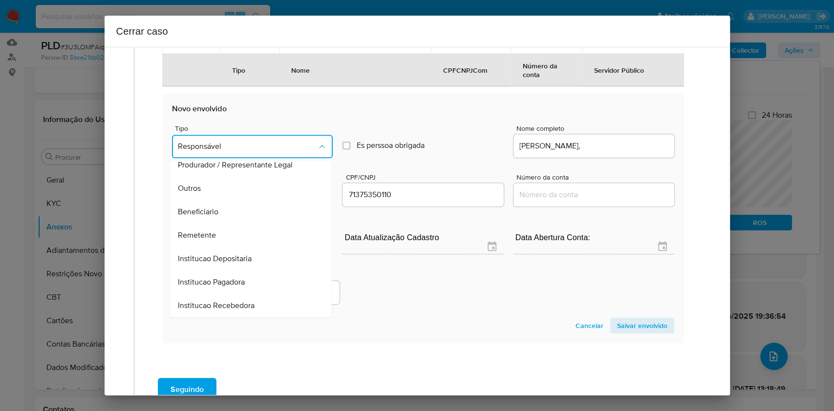
drag, startPoint x: 220, startPoint y: 192, endPoint x: 332, endPoint y: 186, distance: 111.6
click at [221, 192] on div "Outros" at bounding box center [248, 188] width 140 height 23
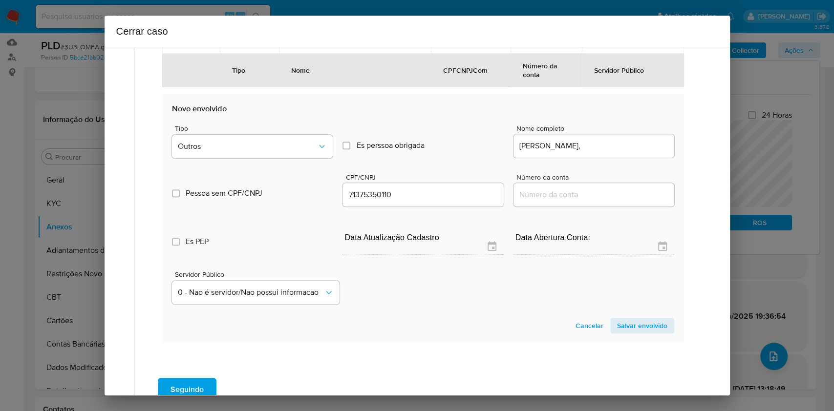
drag, startPoint x: 636, startPoint y: 323, endPoint x: 674, endPoint y: 312, distance: 40.2
click at [637, 323] on span "Salvar envolvido" at bounding box center [642, 326] width 50 height 14
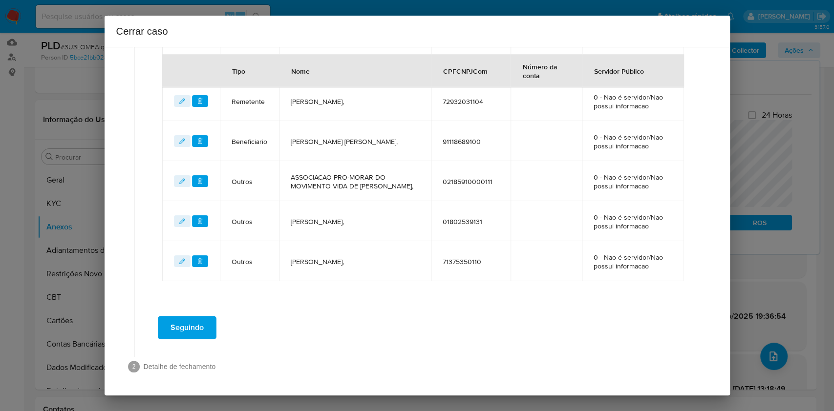
click at [199, 331] on span "Seguindo" at bounding box center [187, 328] width 33 height 22
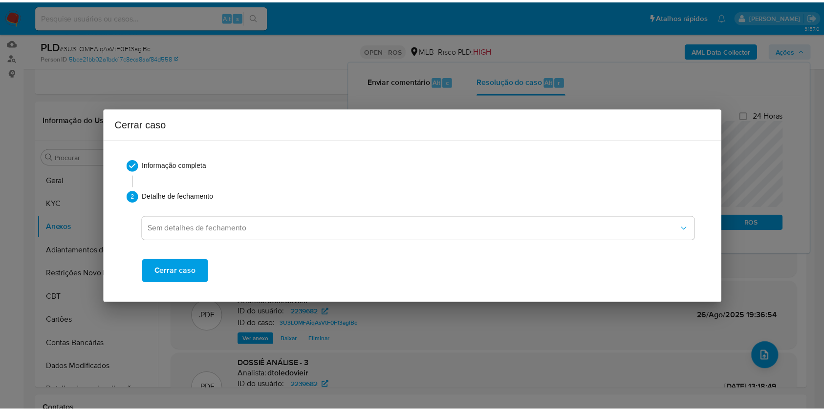
scroll to position [1550, 0]
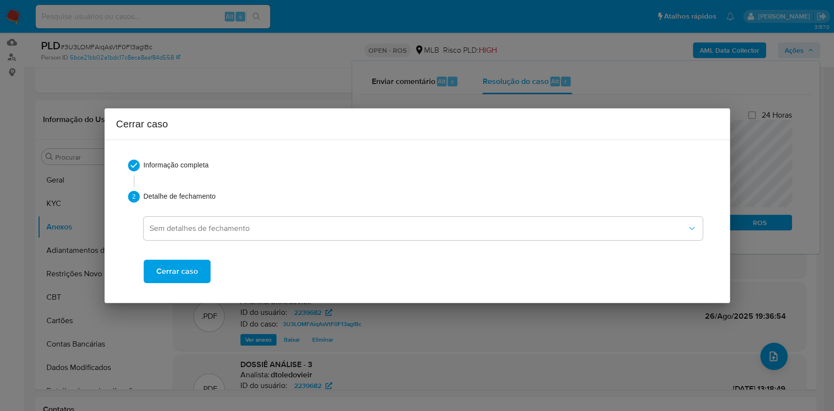
drag, startPoint x: 188, startPoint y: 275, endPoint x: 238, endPoint y: 248, distance: 57.1
click at [189, 276] on span "Cerrar caso" at bounding box center [177, 272] width 42 height 22
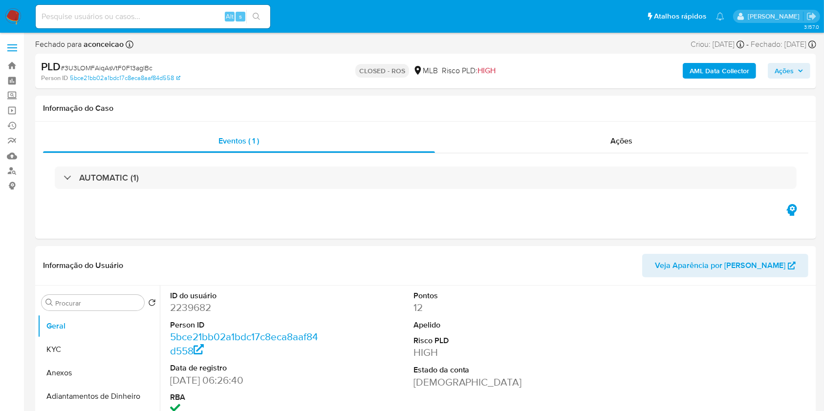
select select "10"
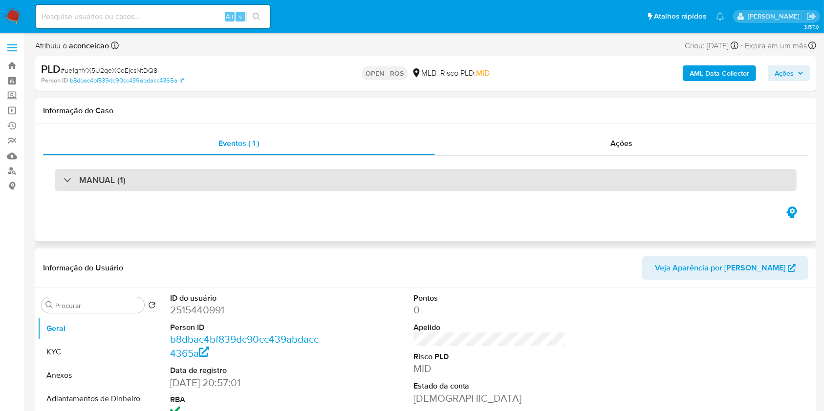
select select "10"
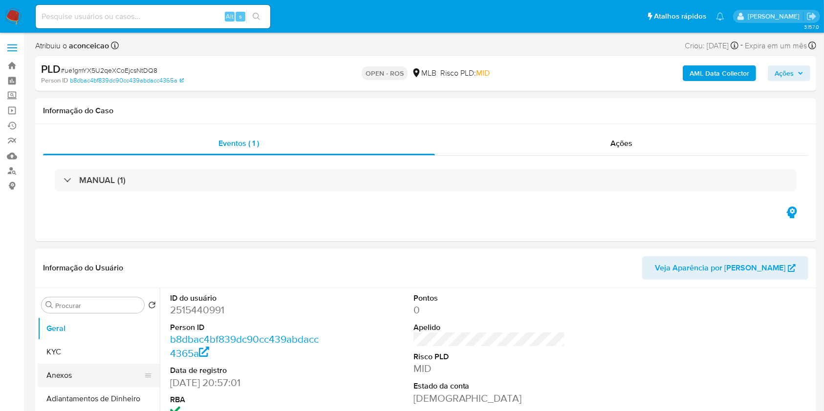
click at [93, 372] on button "Anexos" at bounding box center [95, 375] width 114 height 23
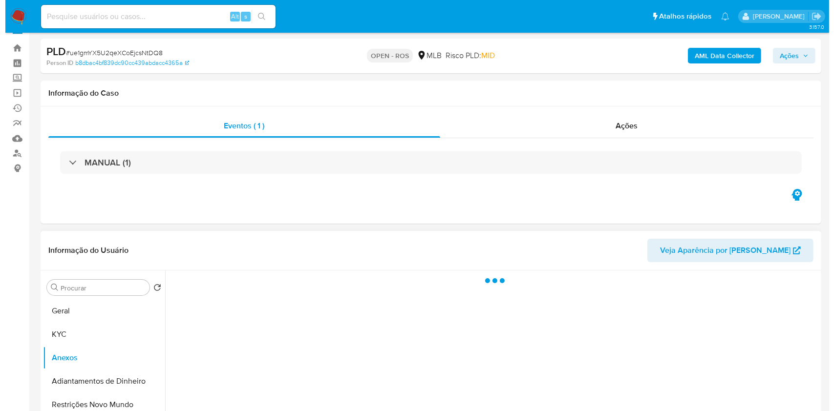
scroll to position [130, 0]
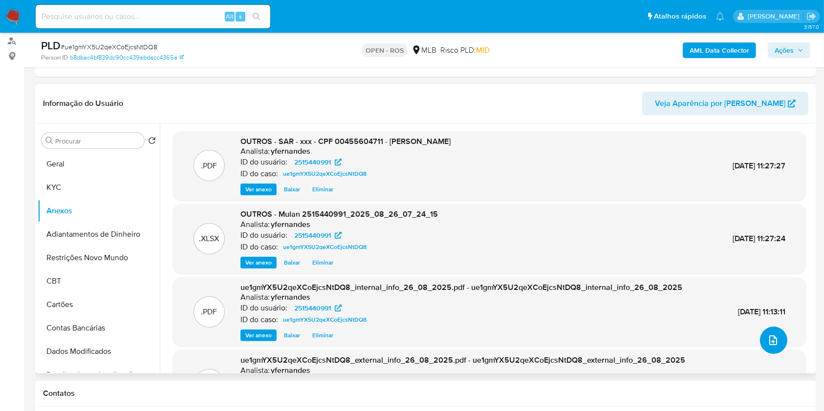
click at [778, 341] on button "upload-file" at bounding box center [773, 340] width 27 height 27
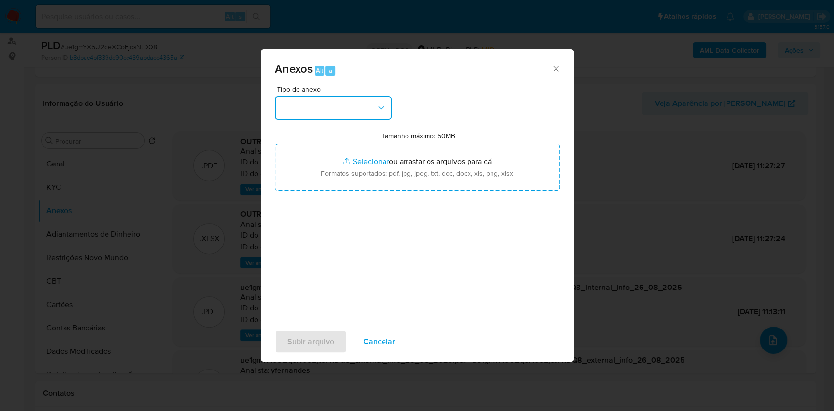
drag, startPoint x: 379, startPoint y: 105, endPoint x: 373, endPoint y: 116, distance: 12.7
click at [378, 106] on icon "button" at bounding box center [381, 108] width 10 height 10
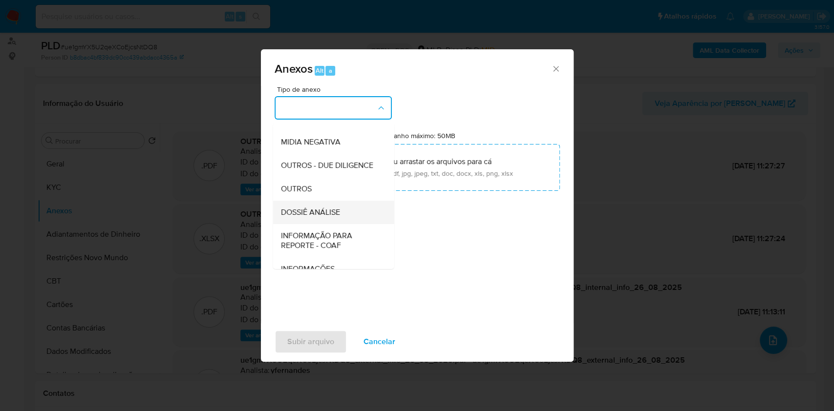
scroll to position [150, 0]
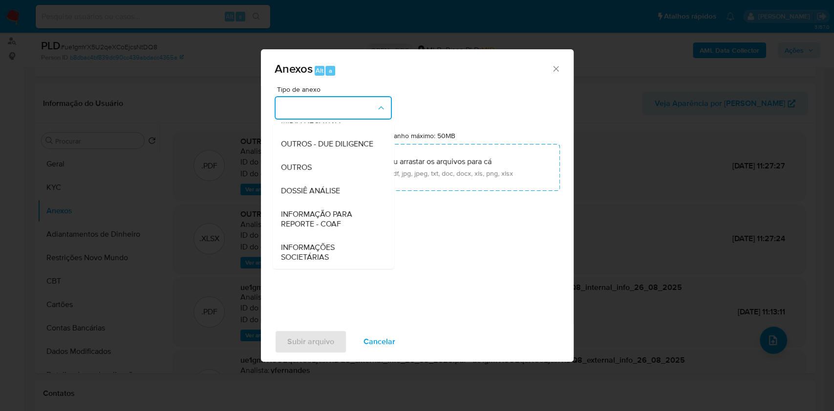
drag, startPoint x: 333, startPoint y: 213, endPoint x: 696, endPoint y: 4, distance: 419.0
click at [333, 213] on span "INFORMAÇÃO PARA REPORTE - COAF" at bounding box center [330, 220] width 100 height 20
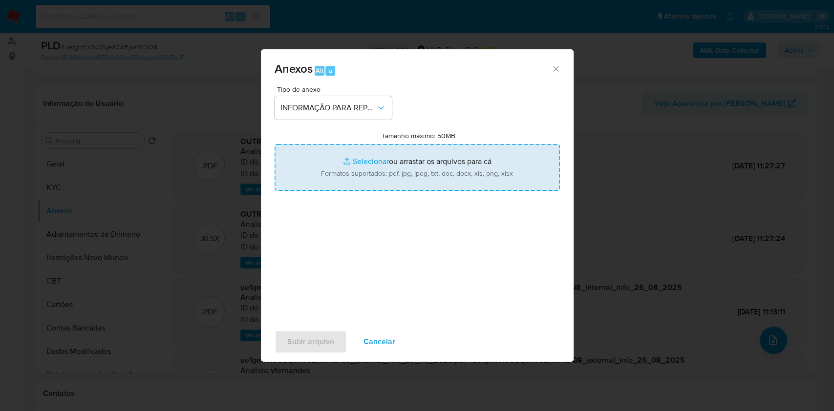
type input "C:\fakepath\SAR - ue1gmYX5U2qeXCoEjcsNtDQ8- CPF 00455604711 - MARCOS ANTONIO SO…"
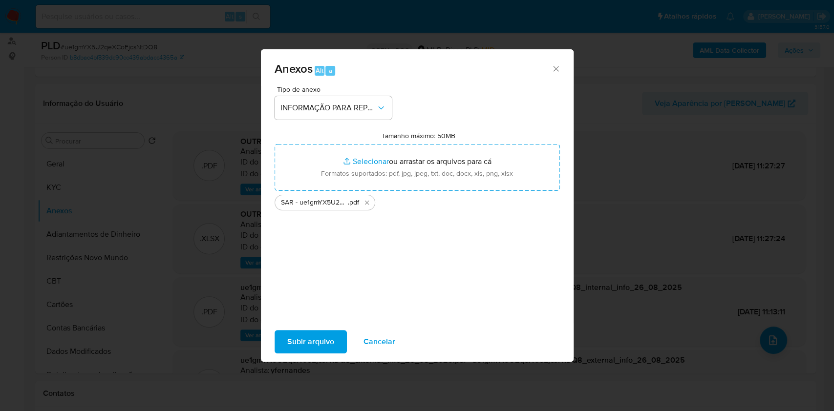
click at [315, 335] on span "Subir arquivo" at bounding box center [310, 342] width 47 height 22
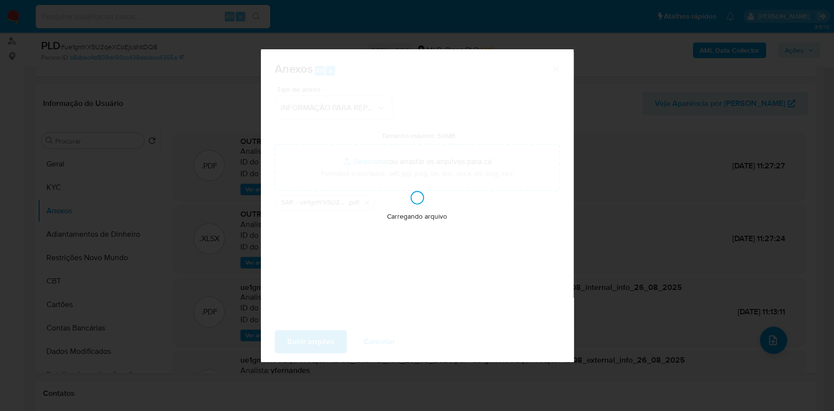
click at [576, 210] on div "Anexos Alt a Tipo de anexo INFORMAÇÃO PARA REPORTE - COAF Tamanho máximo: 50MB …" at bounding box center [417, 205] width 834 height 411
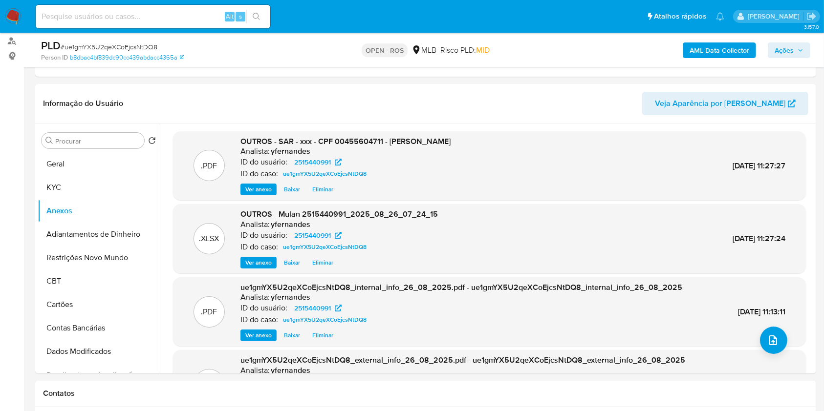
click at [791, 43] on span "Ações" at bounding box center [784, 51] width 19 height 16
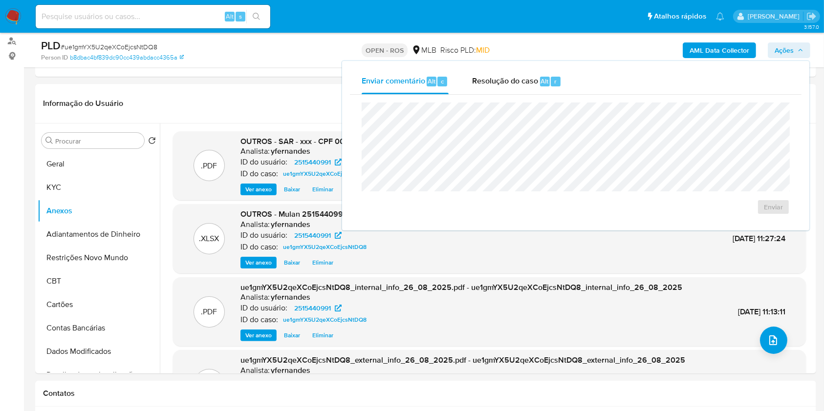
drag, startPoint x: 500, startPoint y: 78, endPoint x: 504, endPoint y: 96, distance: 18.4
click at [501, 85] on span "Resolução do caso" at bounding box center [505, 80] width 66 height 11
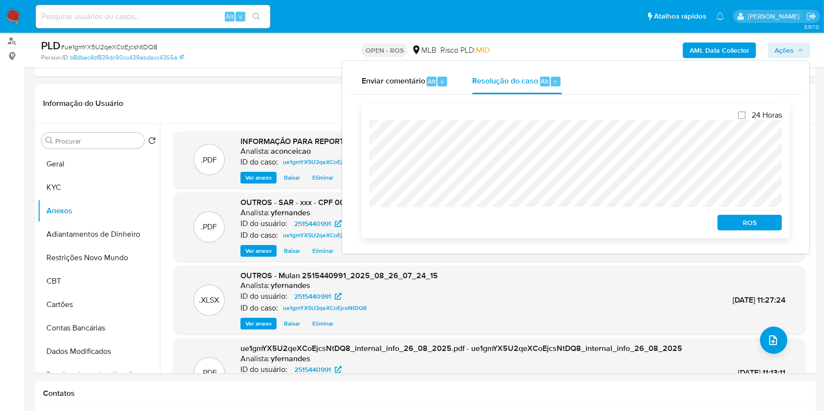
click at [751, 224] on span "ROS" at bounding box center [749, 223] width 51 height 14
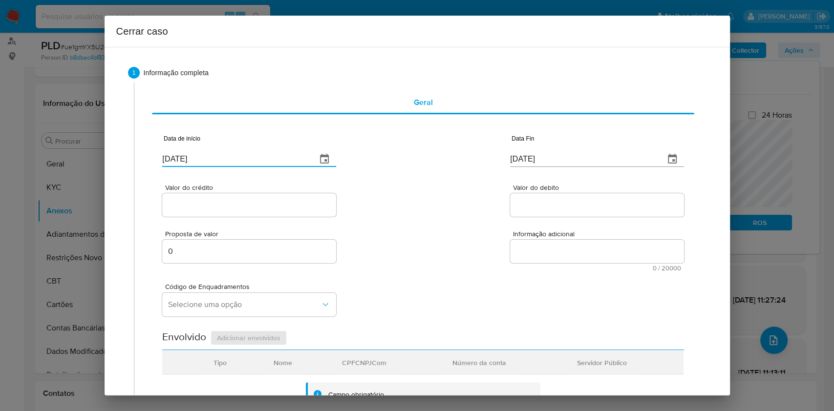
click at [235, 157] on input "[DATE]" at bounding box center [235, 159] width 147 height 16
paste input "01/07"
click at [235, 157] on input "[DATE]" at bounding box center [235, 159] width 147 height 16
type input "[DATE]"
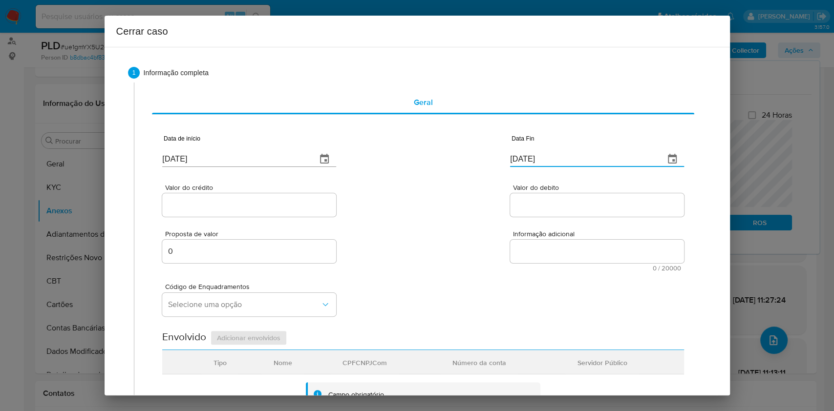
click at [535, 159] on input "[DATE]" at bounding box center [583, 159] width 147 height 16
paste input "5"
click at [535, 160] on input "[DATE]" at bounding box center [583, 159] width 147 height 16
type input "[DATE]"
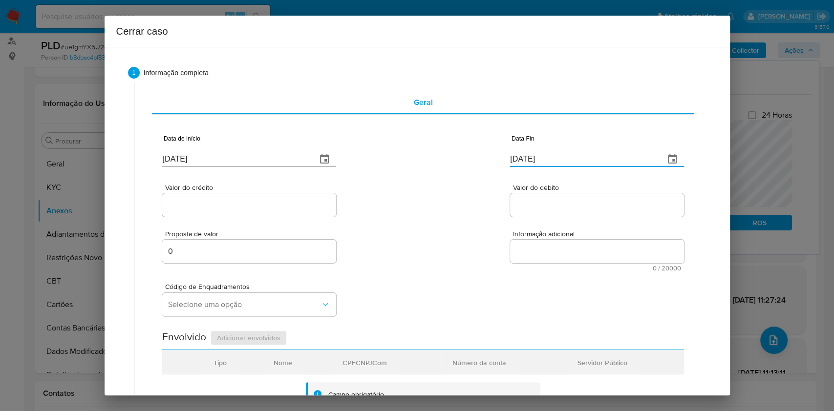
click at [265, 200] on input "Valor do crédito" at bounding box center [249, 205] width 174 height 13
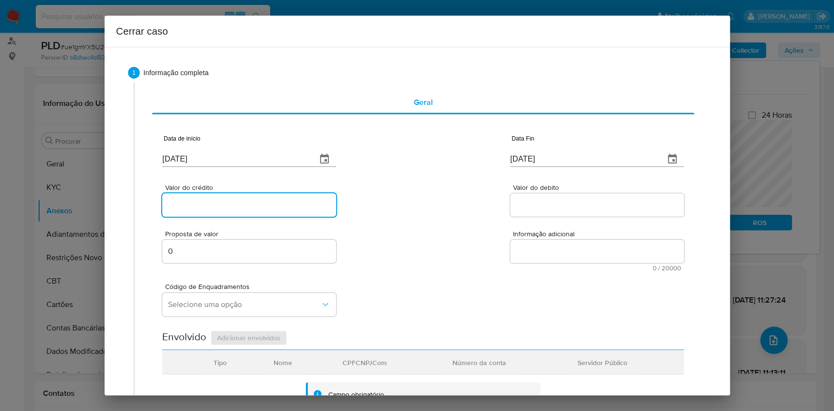
paste input "R$316.271"
type input "R$316.271"
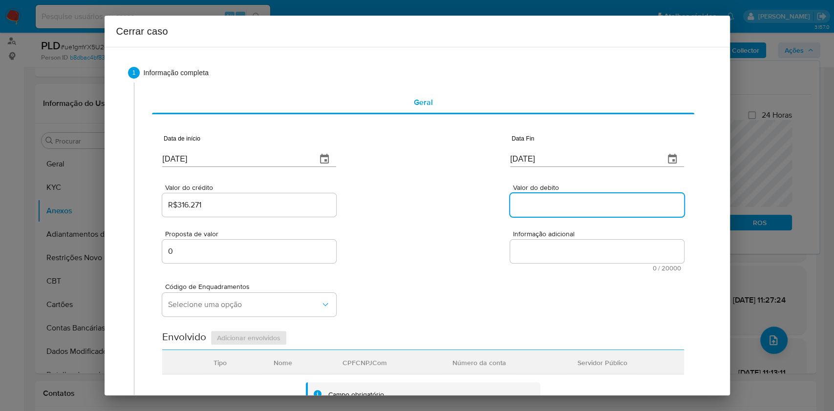
click at [547, 202] on input "Valor do debito" at bounding box center [597, 205] width 174 height 13
paste input "R$316.271"
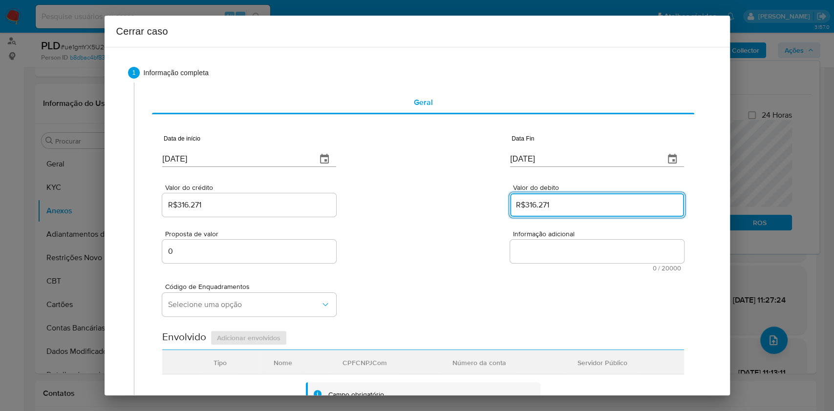
click at [539, 208] on input "R$316.271" at bounding box center [597, 205] width 174 height 13
paste input "45.153"
click at [539, 208] on input "R$345.153" at bounding box center [597, 205] width 174 height 13
type input "R$345.153"
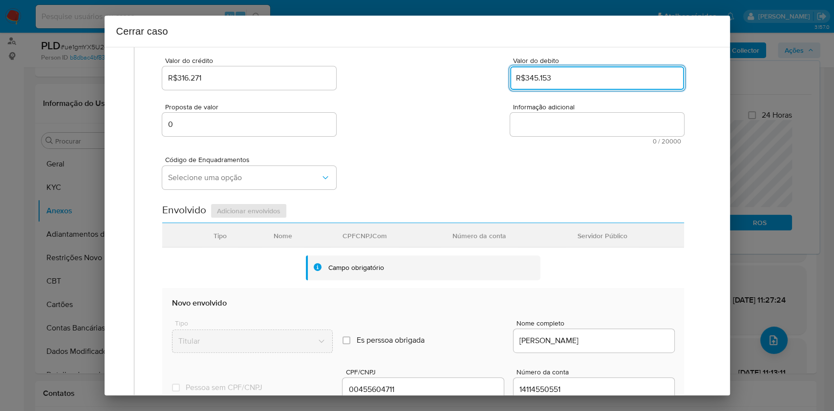
scroll to position [0, 0]
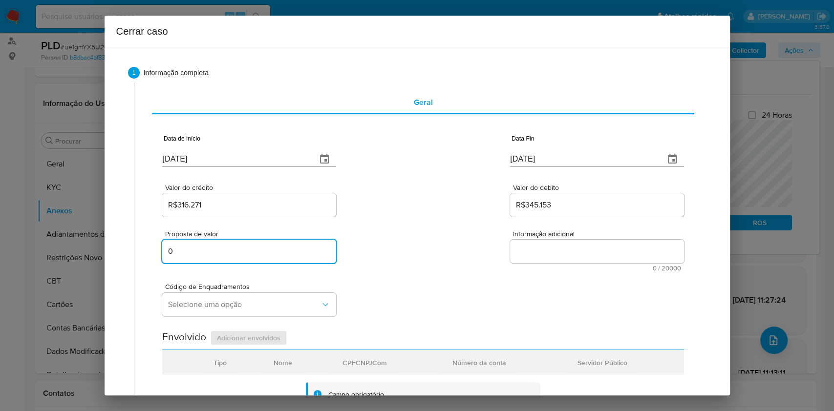
click at [211, 252] on input "0" at bounding box center [249, 251] width 174 height 13
paste input "40000"
type input "400000"
drag, startPoint x: 405, startPoint y: 268, endPoint x: 431, endPoint y: 257, distance: 28.0
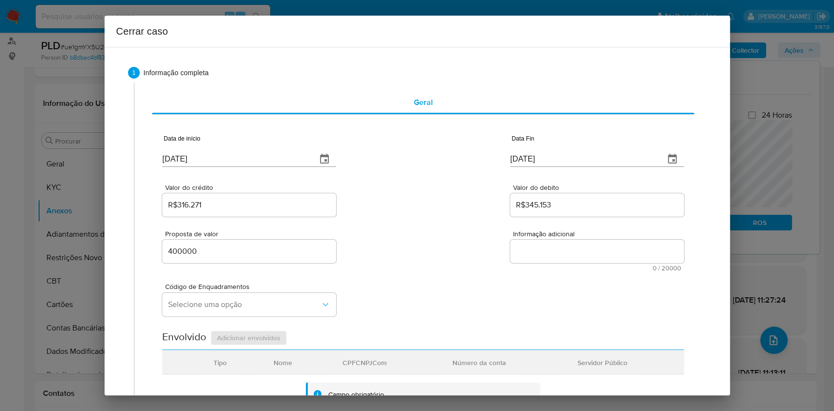
click at [406, 268] on div "Proposta de valor 400000 Informação adicional 0 / 20000 20000 caracteres restan…" at bounding box center [422, 245] width 521 height 53
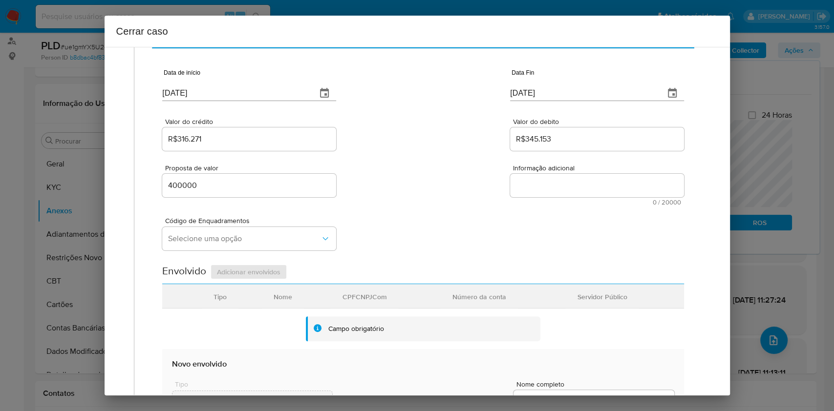
scroll to position [130, 0]
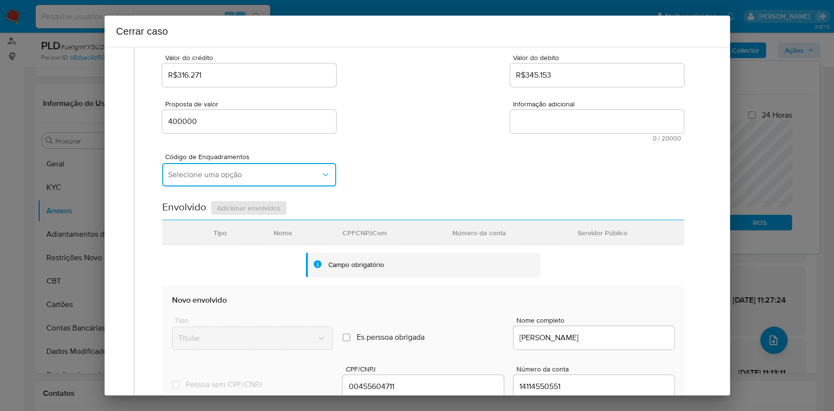
click at [244, 180] on button "Selecione uma opção" at bounding box center [249, 174] width 174 height 23
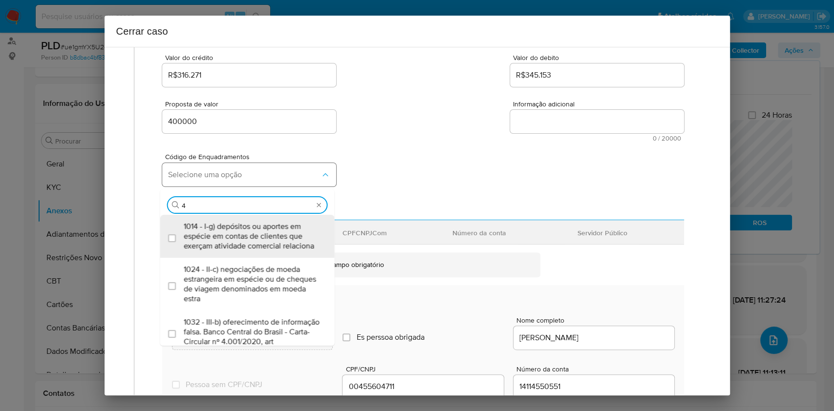
type input "45"
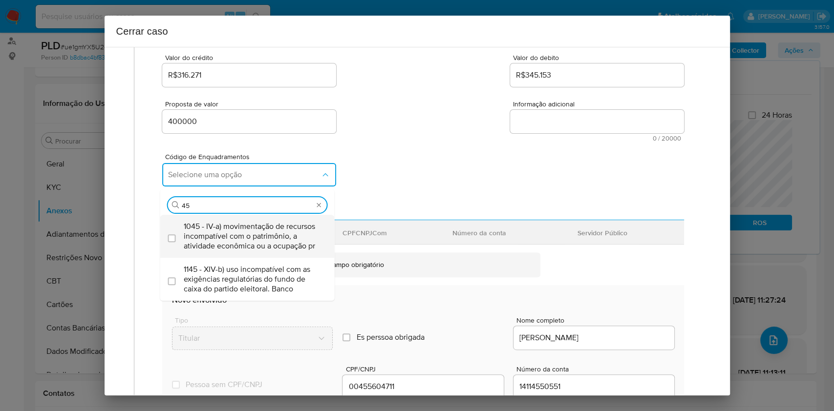
click at [238, 239] on span "1045 - IV-a) movimentação de recursos incompatível com o patrimônio, a atividad…" at bounding box center [252, 236] width 137 height 29
checkbox input "true"
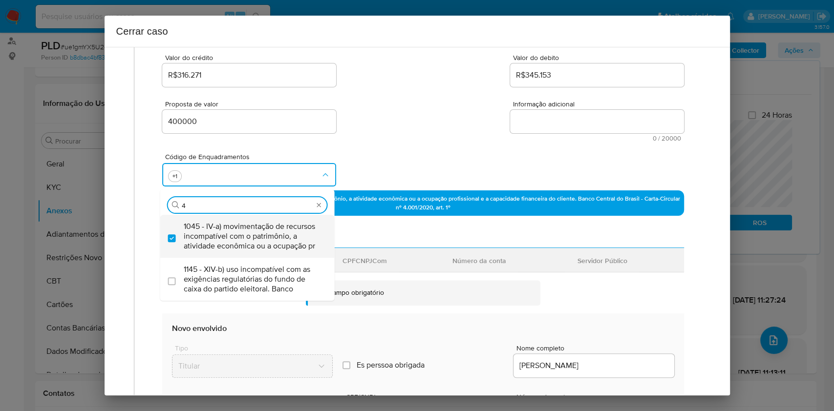
scroll to position [0, 0]
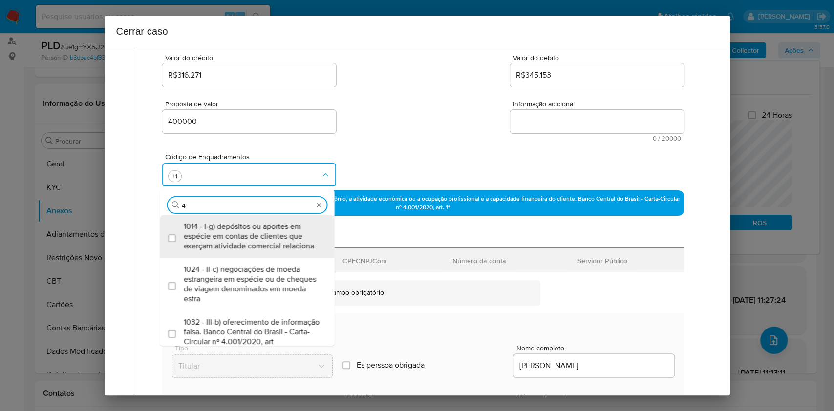
type input "47"
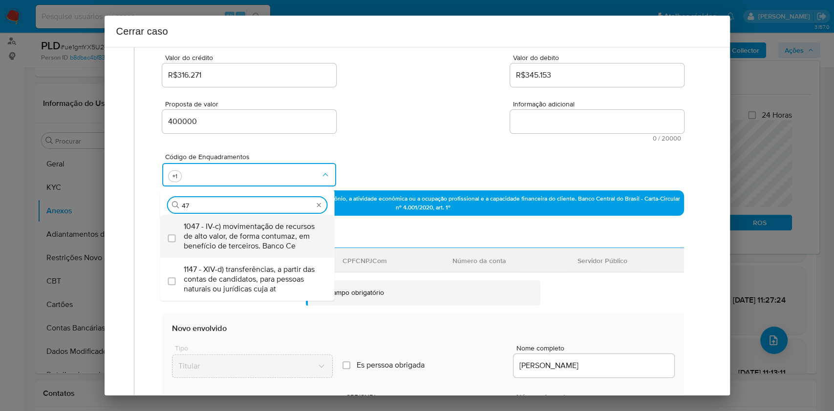
click at [239, 239] on span "1047 - IV-c) movimentação de recursos de alto valor, de forma contumaz, em bene…" at bounding box center [252, 236] width 137 height 29
checkbox input "true"
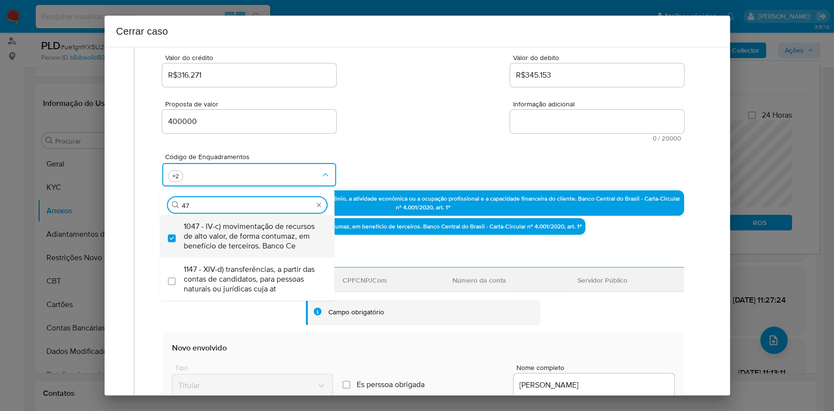
type input "47"
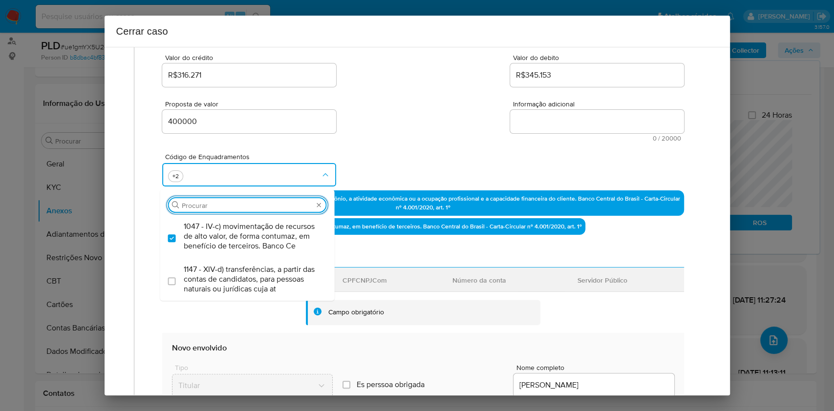
click at [538, 127] on textarea "Informação adicional" at bounding box center [597, 121] width 174 height 23
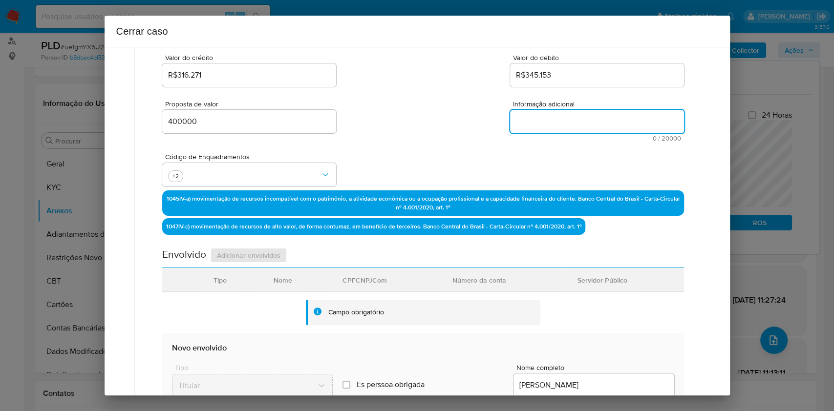
paste textarea "Marcos Antonio Soares de Oliveira, CPF 00455604711, 55 anos, residente no munic…"
click at [538, 127] on textarea "Informação adicional" at bounding box center [597, 121] width 174 height 23
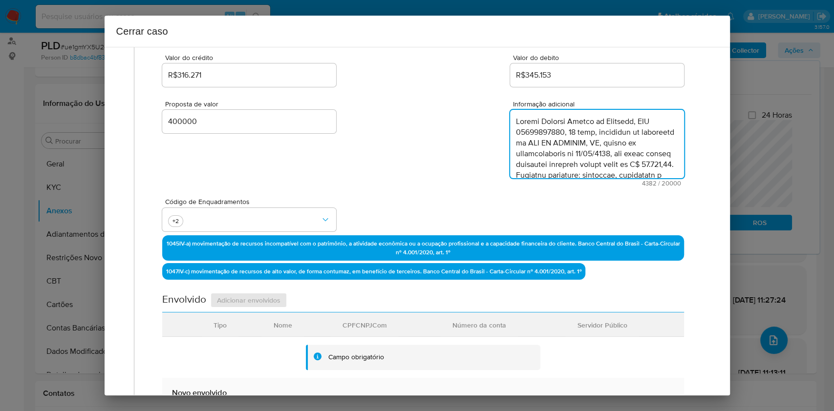
scroll to position [1658, 0]
type textarea "Marcos Antonio Soares de Oliveira, CPF 00455604711, 55 anos, residente no munic…"
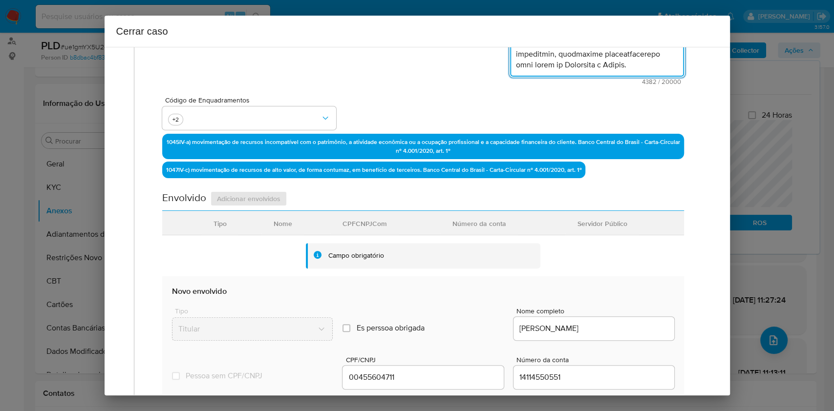
scroll to position [325, 0]
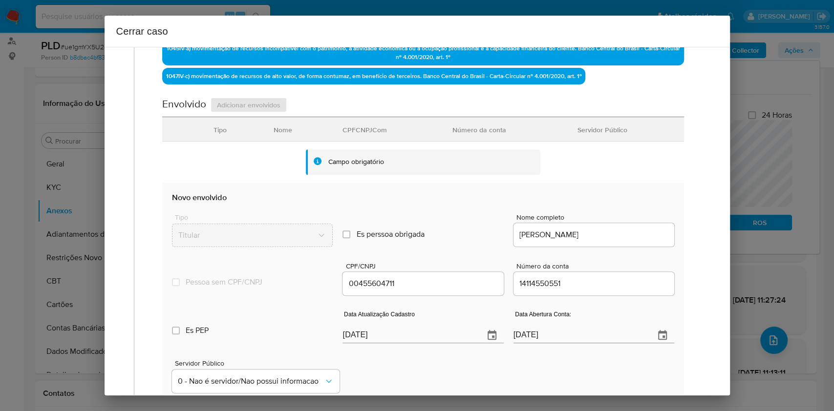
click at [395, 334] on input "[DATE]" at bounding box center [409, 336] width 133 height 16
paste input "16/07"
click at [395, 334] on input "[DATE]" at bounding box center [409, 336] width 133 height 16
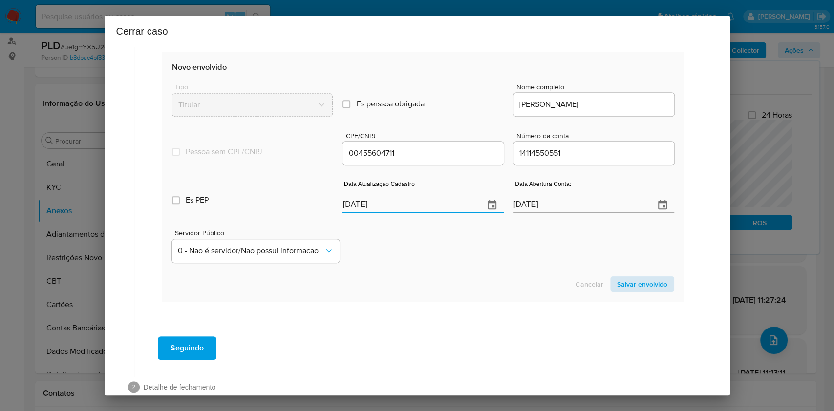
type input "16/07/2025"
drag, startPoint x: 637, startPoint y: 284, endPoint x: 682, endPoint y: 242, distance: 61.5
click at [646, 283] on span "Salvar envolvido" at bounding box center [642, 285] width 50 height 14
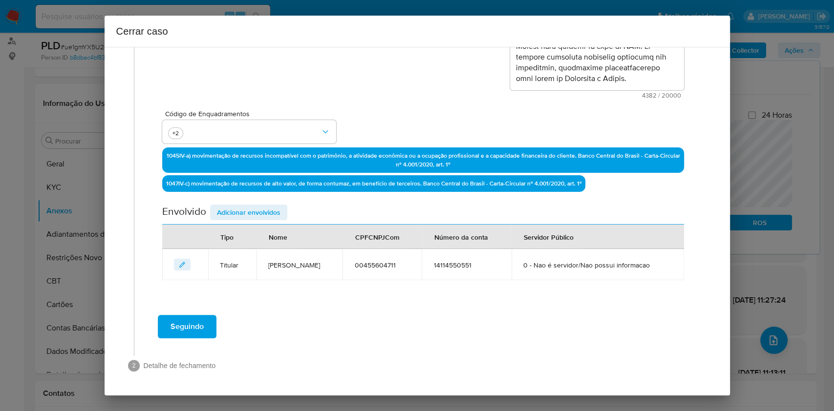
drag, startPoint x: 273, startPoint y: 199, endPoint x: 438, endPoint y: 267, distance: 178.6
click at [273, 206] on span "Adicionar envolvidos" at bounding box center [249, 213] width 64 height 14
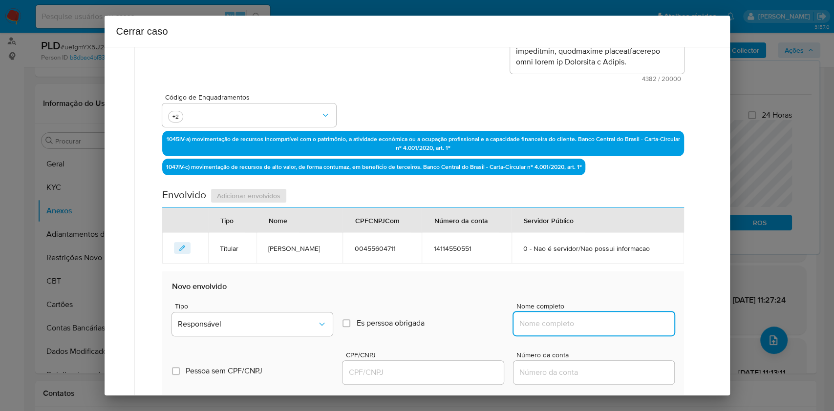
drag, startPoint x: 563, startPoint y: 346, endPoint x: 593, endPoint y: 343, distance: 30.4
click at [563, 330] on input "Nome completo" at bounding box center [594, 324] width 161 height 13
paste input "CONSTRUTORA JAGUARY LTDA, 08190765000143"
click at [618, 330] on input "CONSTRUTORA JAGUARY LTDA, 08190765000143" at bounding box center [594, 324] width 161 height 13
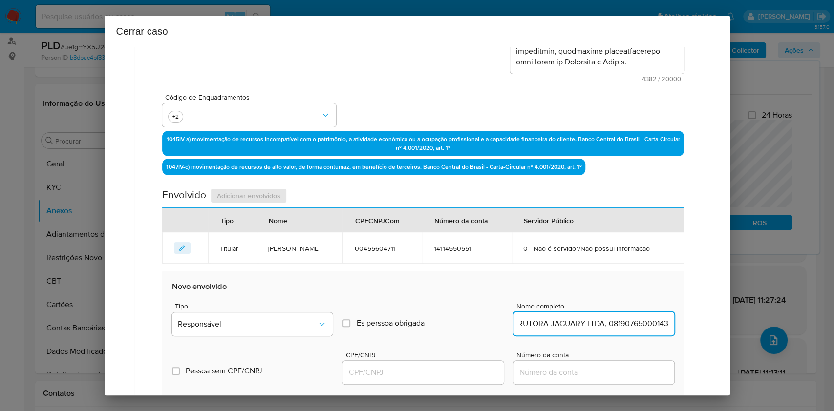
click at [618, 330] on input "CONSTRUTORA JAGUARY LTDA, 08190765000143" at bounding box center [594, 324] width 161 height 13
type input "CONSTRUTORA JAGUARY LTDA,"
click at [422, 379] on div at bounding box center [423, 372] width 161 height 23
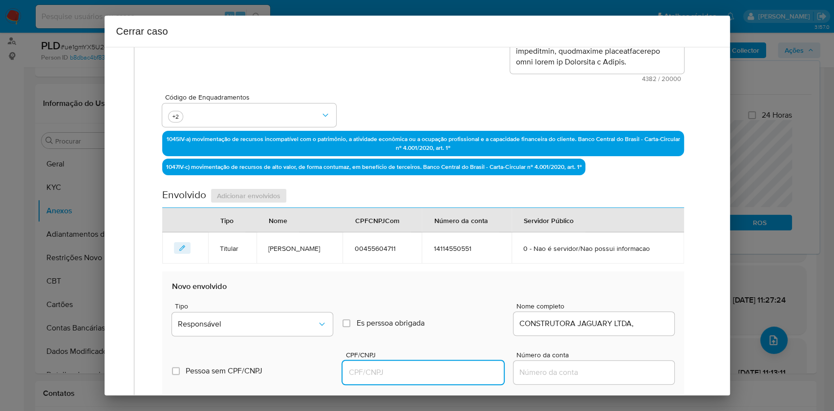
drag, startPoint x: 430, startPoint y: 386, endPoint x: 447, endPoint y: 388, distance: 16.7
click at [431, 379] on input "CPF/CNPJ" at bounding box center [423, 372] width 161 height 13
paste input "08190765000143"
click at [338, 336] on div "Tipo Responsável Es perssoa obrigada Is PObrigada Nome completo CONSTRUTORA JAG…" at bounding box center [423, 315] width 502 height 49
click at [300, 327] on div "Tipo Responsável" at bounding box center [252, 321] width 161 height 37
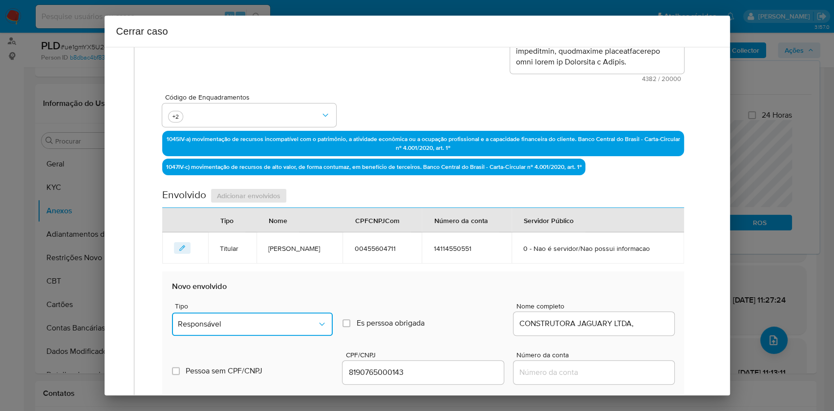
click at [280, 332] on button "Responsável" at bounding box center [252, 324] width 161 height 23
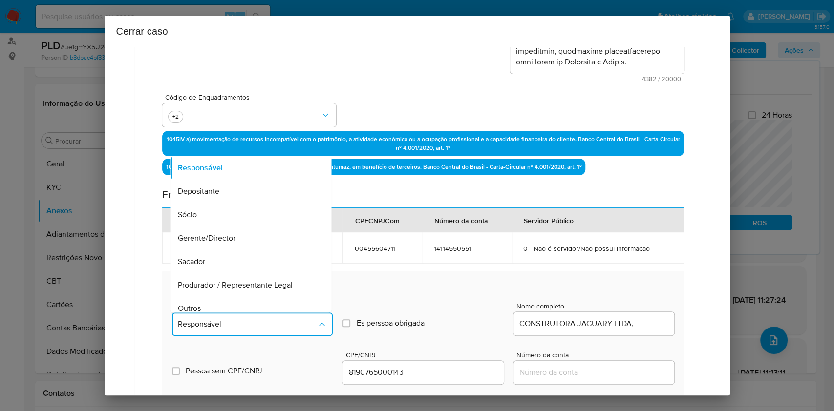
click at [270, 319] on div "Outros" at bounding box center [248, 308] width 140 height 23
type input "08190765000143"
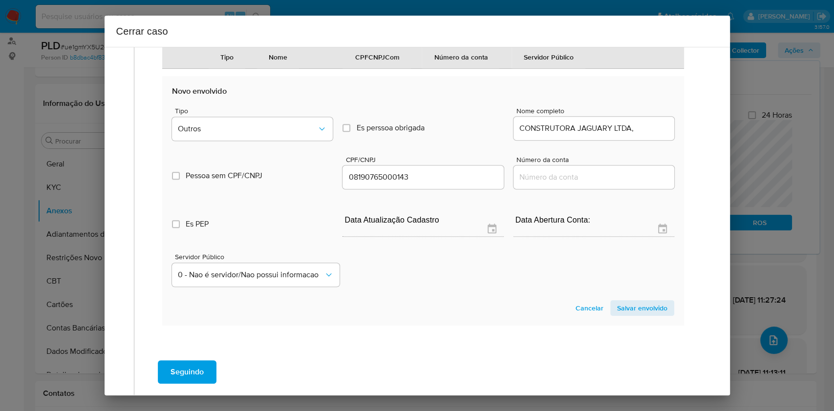
drag, startPoint x: 637, startPoint y: 325, endPoint x: 646, endPoint y: 317, distance: 11.4
click at [639, 315] on span "Salvar envolvido" at bounding box center [642, 309] width 50 height 14
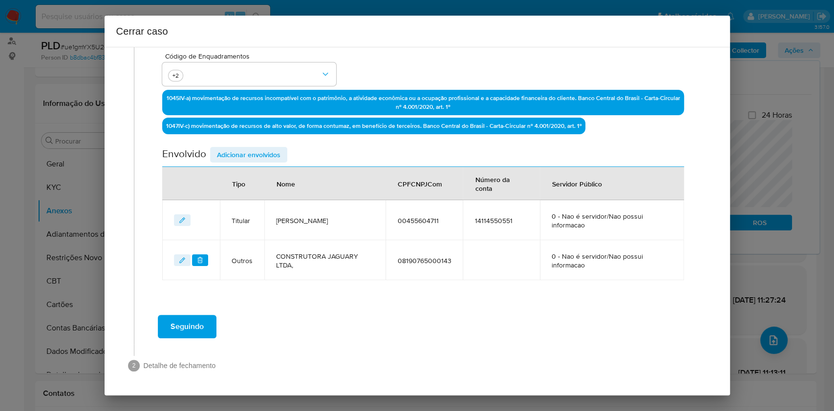
scroll to position [275, 0]
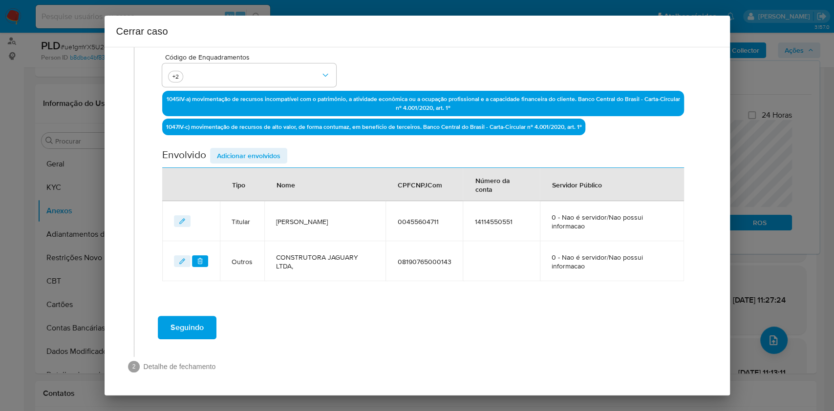
drag, startPoint x: 254, startPoint y: 154, endPoint x: 262, endPoint y: 162, distance: 10.7
click at [254, 155] on span "Adicionar envolvidos" at bounding box center [249, 156] width 64 height 14
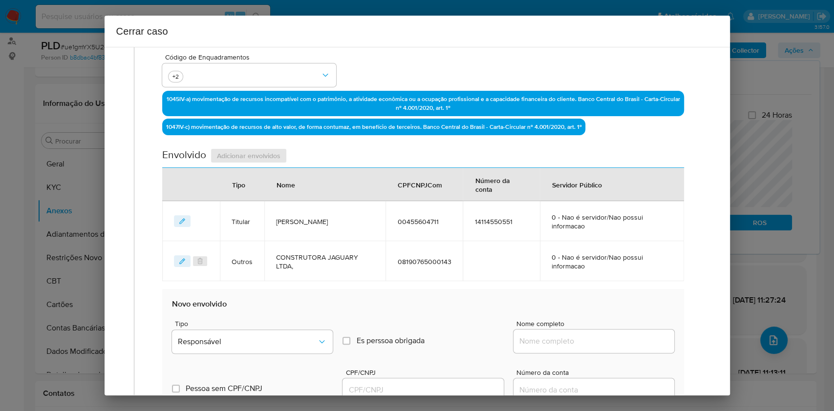
paste input "CONSTRUTORA JAGUARY LTDA, 08190765000224"
drag, startPoint x: 571, startPoint y: 340, endPoint x: 605, endPoint y: 338, distance: 34.7
click at [573, 339] on input "Nome completo" at bounding box center [594, 341] width 161 height 13
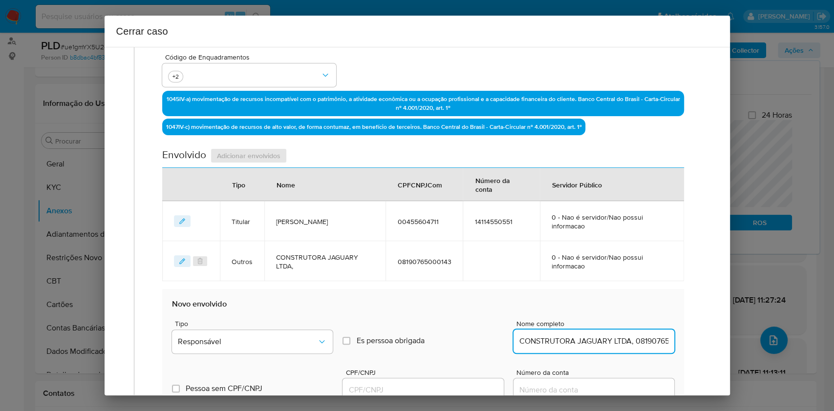
scroll to position [0, 36]
click at [609, 339] on input "CONSTRUTORA JAGUARY LTDA, 08190765000224" at bounding box center [594, 341] width 161 height 13
type input "CONSTRUTORA JAGUARY LTDA,"
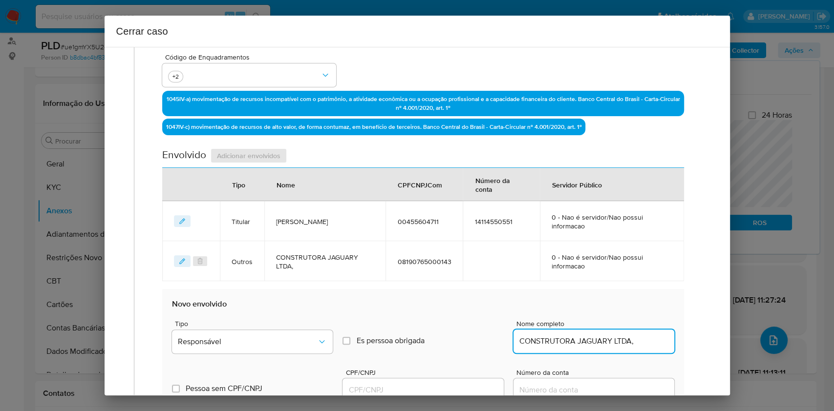
click at [455, 382] on div at bounding box center [423, 390] width 161 height 23
drag, startPoint x: 461, startPoint y: 393, endPoint x: 474, endPoint y: 385, distance: 14.9
click at [463, 393] on input "CPF/CNPJ" at bounding box center [423, 390] width 161 height 13
paste input "08190765000224"
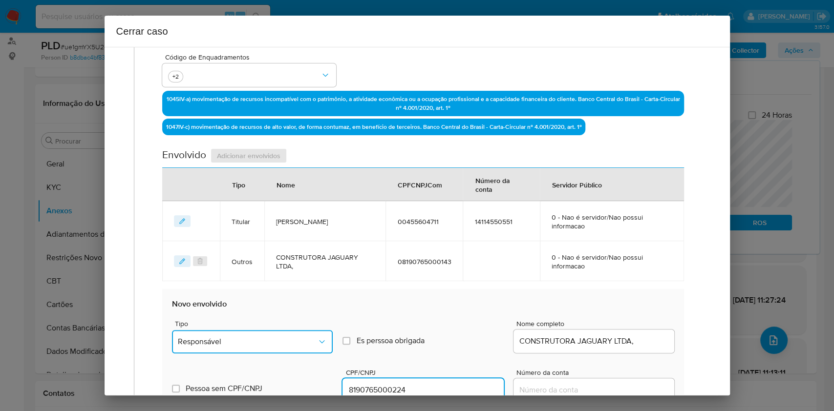
click at [300, 337] on span "Responsável" at bounding box center [247, 342] width 139 height 10
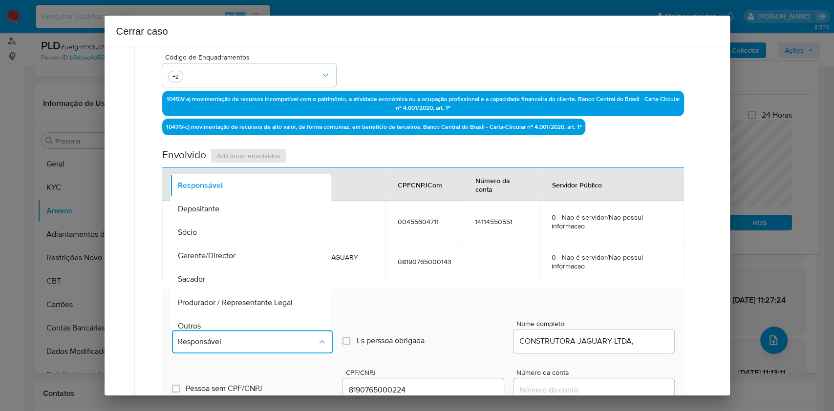
click at [268, 321] on div "Outros" at bounding box center [248, 326] width 140 height 23
type input "08190765000224"
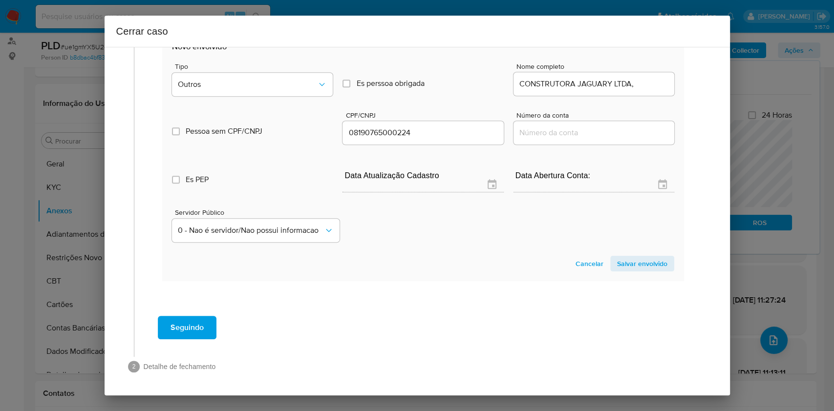
click at [633, 257] on span "Salvar envolvido" at bounding box center [642, 264] width 50 height 14
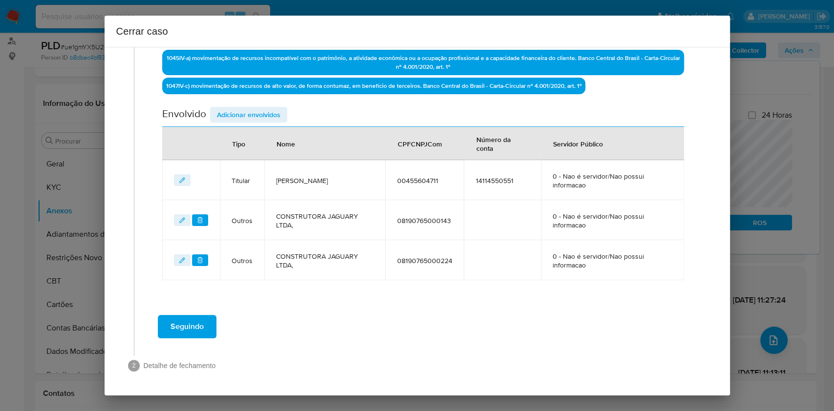
scroll to position [315, 0]
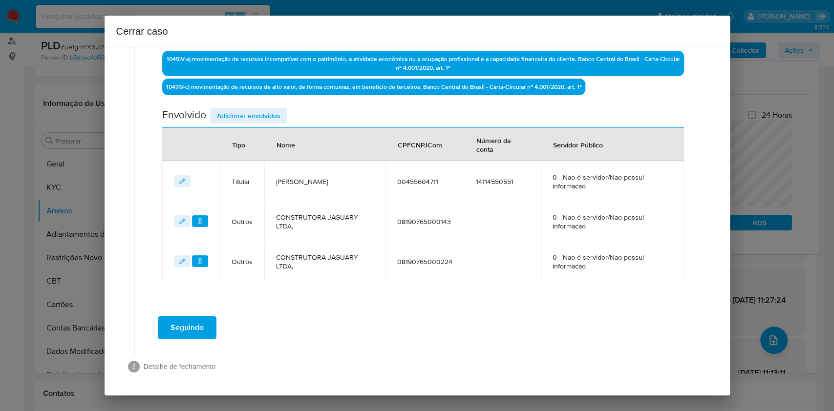
click at [261, 110] on span "Adicionar envolvidos" at bounding box center [249, 116] width 64 height 14
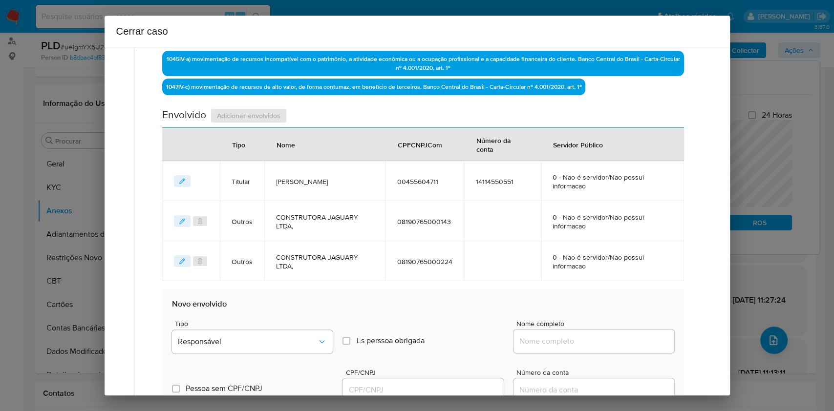
paste input "Griffe SP Participacoes Ltda, 58012694000167"
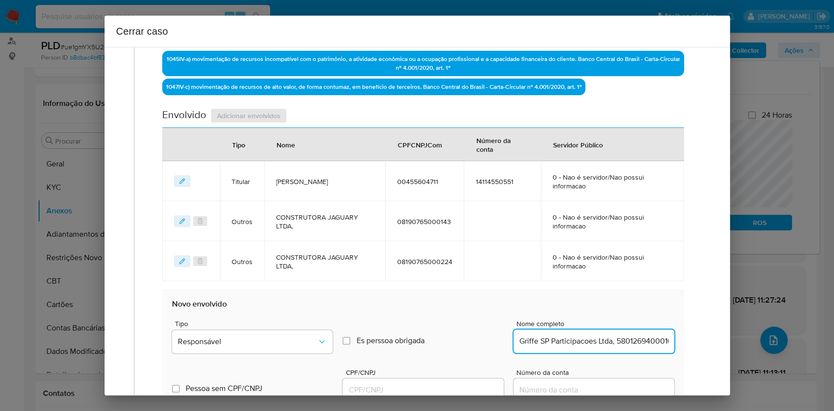
drag, startPoint x: 574, startPoint y: 342, endPoint x: 607, endPoint y: 337, distance: 33.5
click at [578, 340] on input "Griffe SP Participacoes Ltda, 58012694000167" at bounding box center [594, 341] width 161 height 13
click at [626, 341] on input "Griffe SP Participacoes Ltda, 58012694000167" at bounding box center [594, 341] width 161 height 13
click at [626, 340] on input "Griffe SP Participacoes Ltda, 58012694000167" at bounding box center [594, 341] width 161 height 13
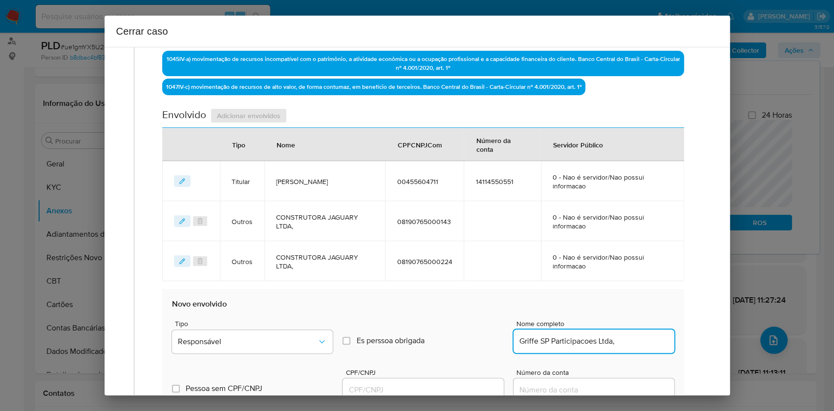
scroll to position [0, 0]
type input "Griffe SP Participacoes Ltda,"
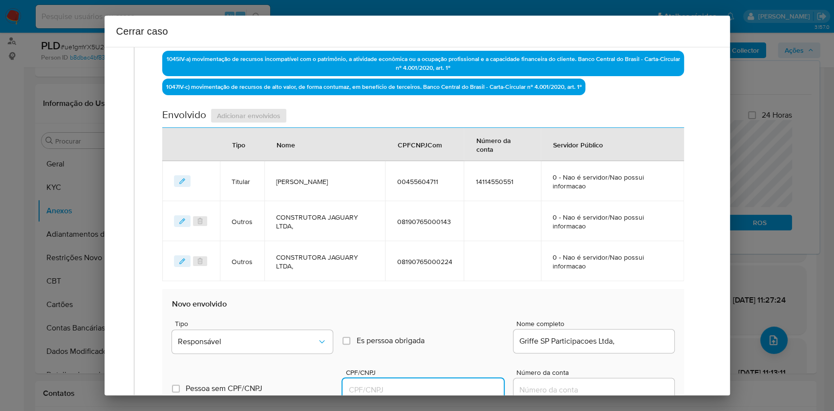
drag, startPoint x: 439, startPoint y: 389, endPoint x: 463, endPoint y: 382, distance: 24.6
click at [439, 390] on input "CPF/CNPJ" at bounding box center [423, 390] width 161 height 13
paste input "58012694000167"
type input "58012694000167"
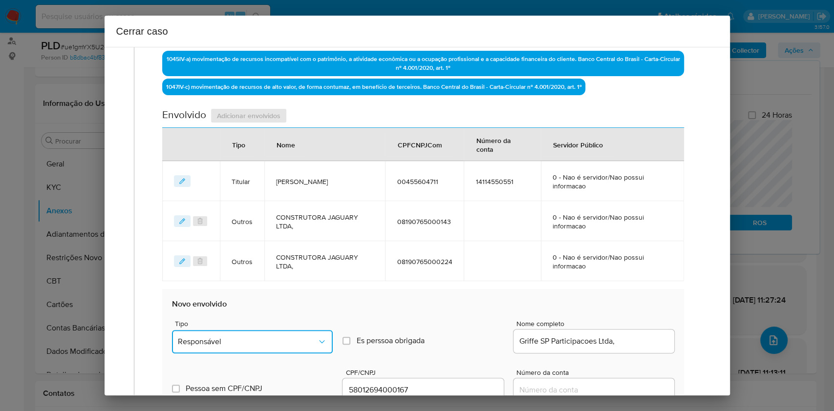
click at [326, 346] on button "Responsável" at bounding box center [252, 341] width 161 height 23
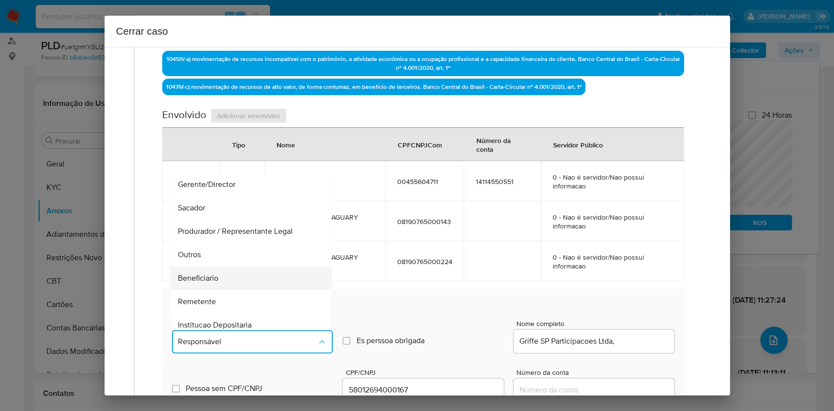
scroll to position [125, 0]
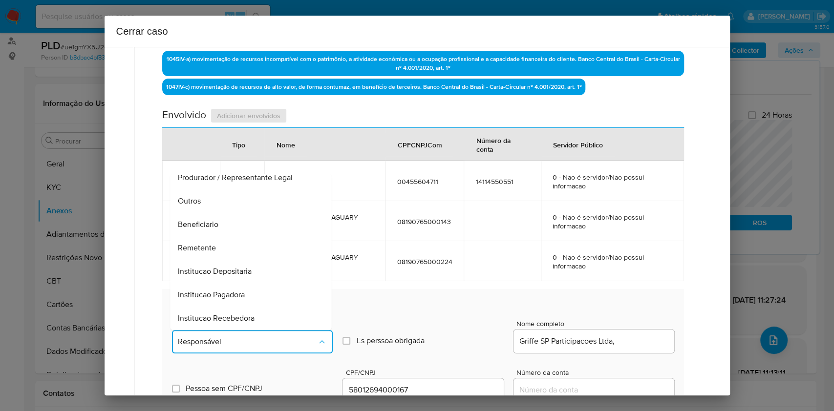
click at [237, 218] on div "Beneficiario" at bounding box center [248, 224] width 140 height 23
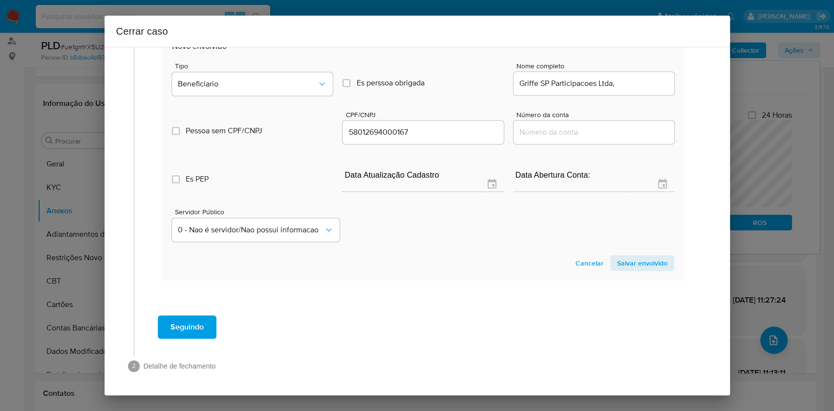
click at [633, 265] on span "Salvar envolvido" at bounding box center [642, 264] width 50 height 14
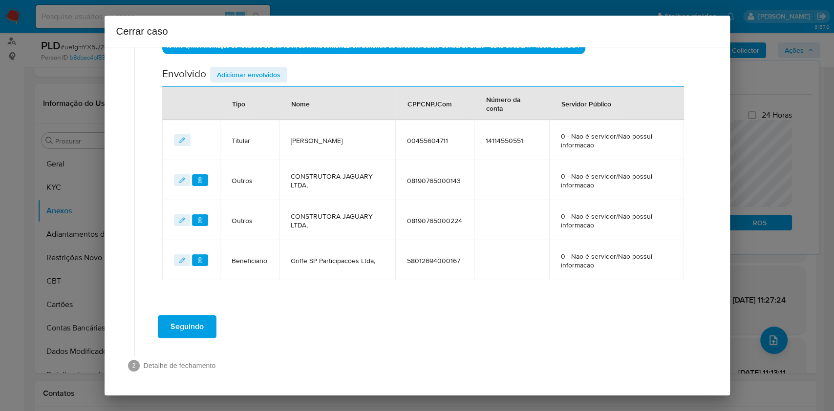
scroll to position [355, 0]
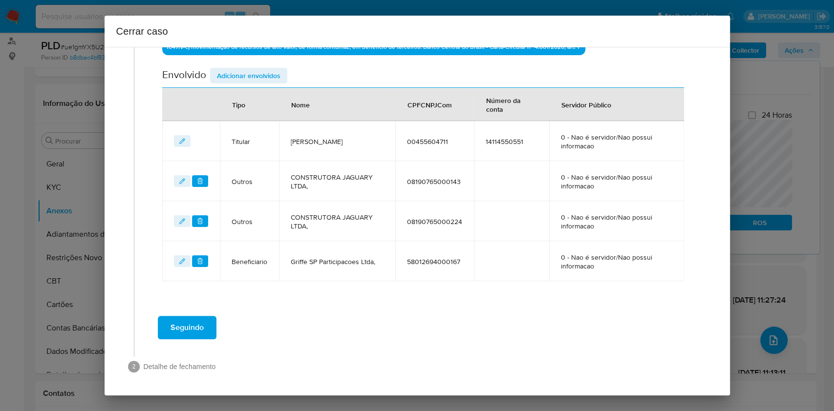
click at [209, 314] on div "Seguindo" at bounding box center [423, 327] width 559 height 35
drag, startPoint x: 207, startPoint y: 326, endPoint x: 215, endPoint y: 325, distance: 7.4
click at [207, 326] on button "Seguindo" at bounding box center [187, 327] width 59 height 23
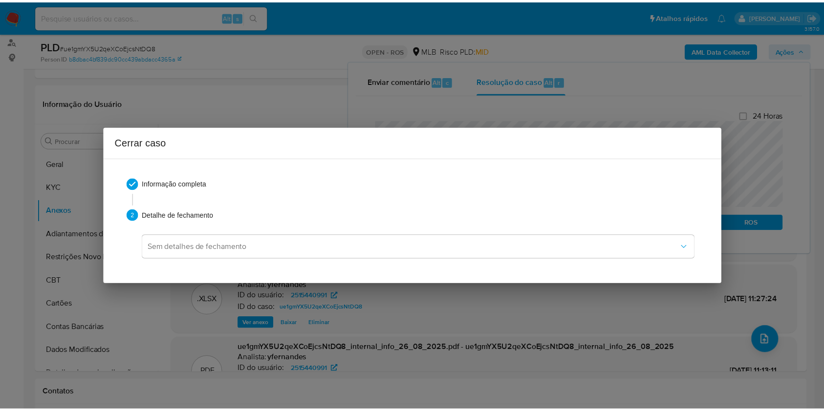
scroll to position [1636, 0]
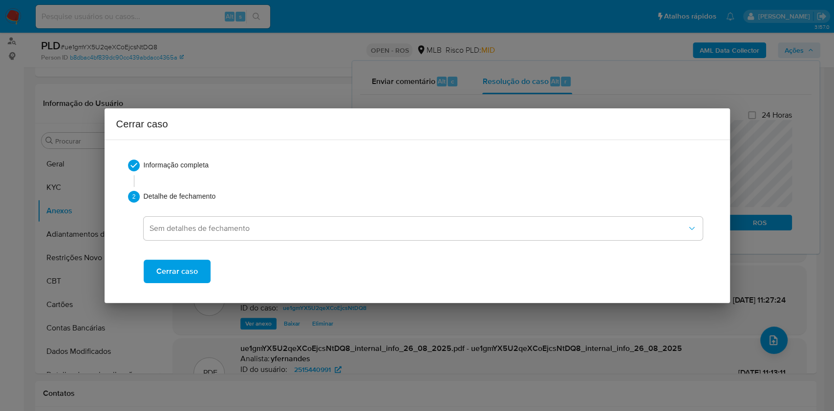
click at [172, 285] on div "Informação completa 2 Detalhe de fechamento Sem detalhes de fechamento Cerrar c…" at bounding box center [417, 221] width 602 height 147
click at [173, 283] on div "Informação completa 2 Detalhe de fechamento Sem detalhes de fechamento Cerrar c…" at bounding box center [417, 221] width 602 height 147
click at [179, 279] on span "Cerrar caso" at bounding box center [177, 272] width 42 height 22
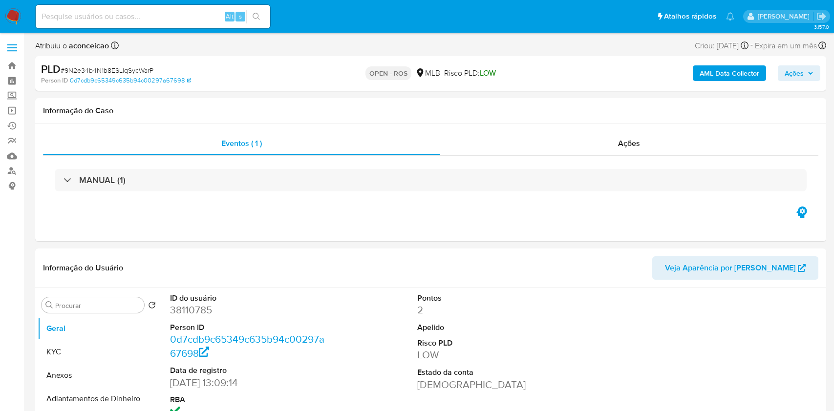
select select "10"
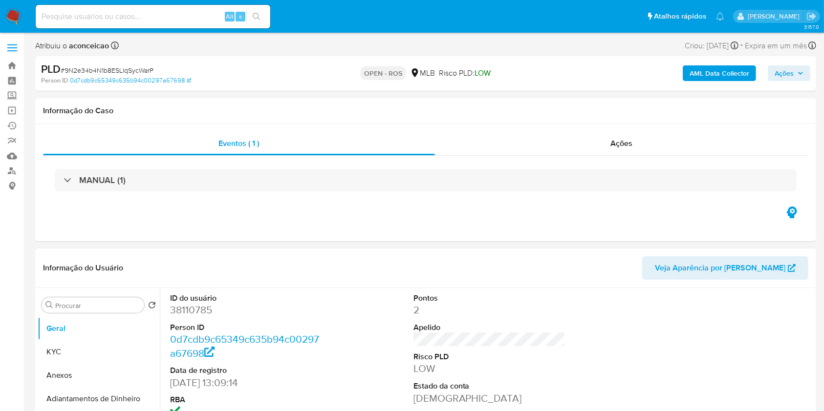
drag, startPoint x: 80, startPoint y: 373, endPoint x: 233, endPoint y: 331, distance: 158.7
click at [81, 373] on button "Anexos" at bounding box center [99, 375] width 122 height 23
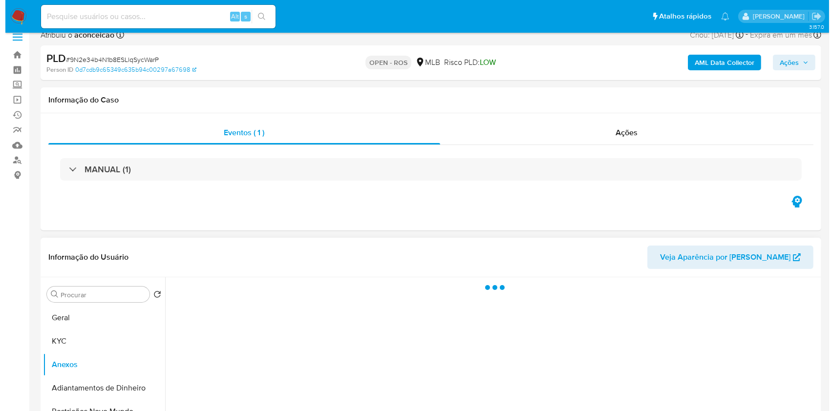
scroll to position [130, 0]
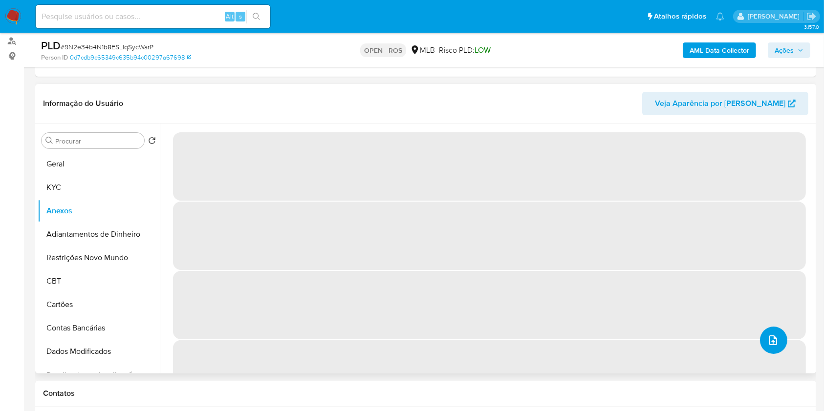
click at [772, 344] on icon "upload-file" at bounding box center [773, 341] width 12 height 12
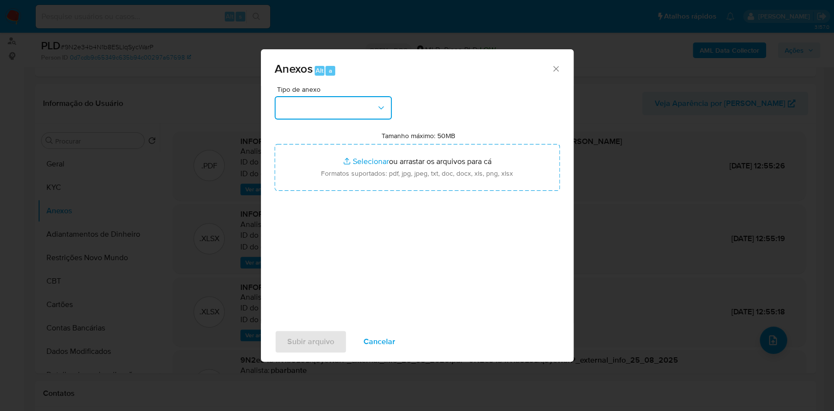
click at [347, 117] on button "button" at bounding box center [333, 107] width 117 height 23
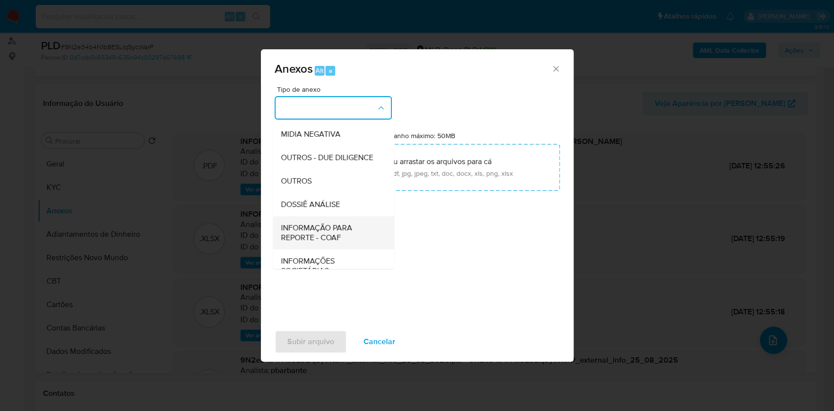
scroll to position [150, 0]
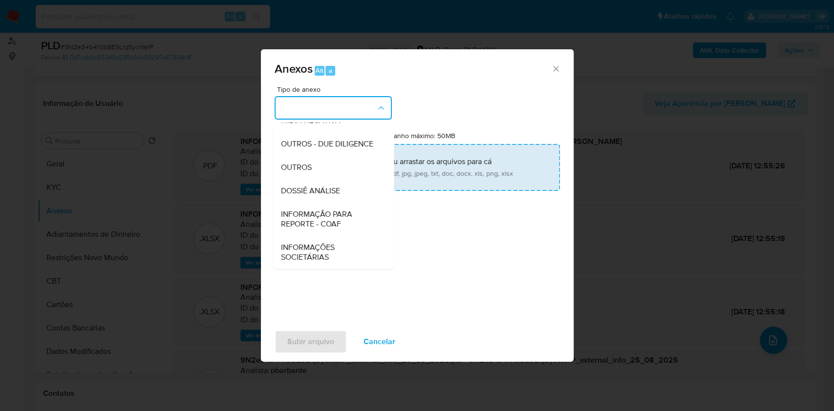
click at [311, 170] on span "OUTROS" at bounding box center [295, 168] width 31 height 10
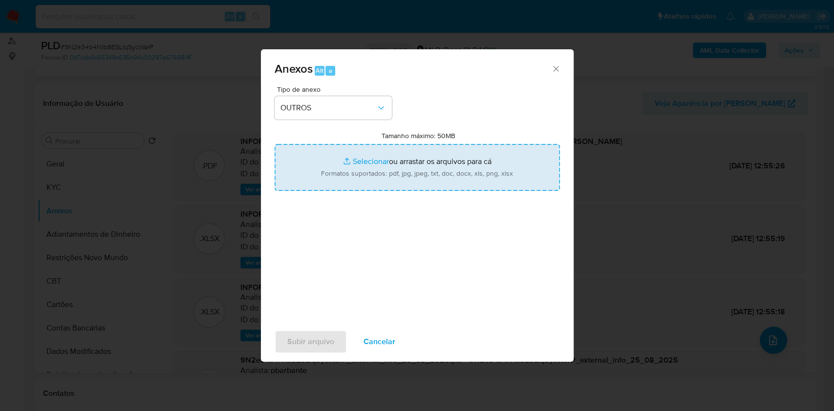
type input "C:\fakepath\SAR - 9N2e34b4N1b8ESLlqSycWarP - CPF 25373701807 - [PERSON_NAME] [P…"
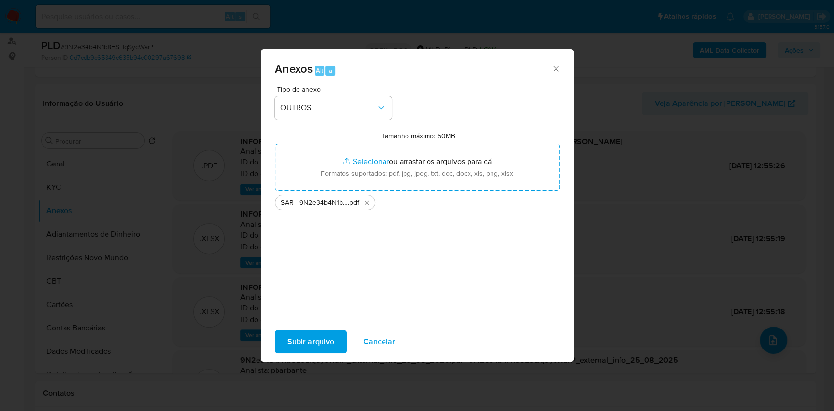
click at [330, 341] on span "Subir arquivo" at bounding box center [310, 342] width 47 height 22
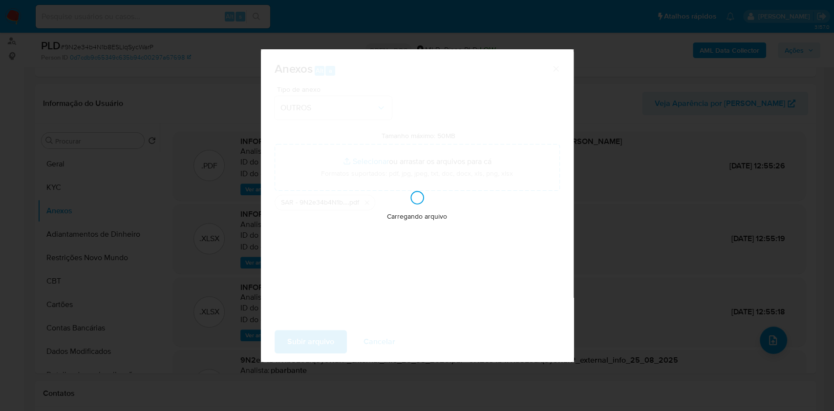
click at [700, 119] on div "Anexos Alt a Tipo de anexo OUTROS Tamanho máximo: 50MB Selecionar arquivos Sele…" at bounding box center [417, 205] width 834 height 411
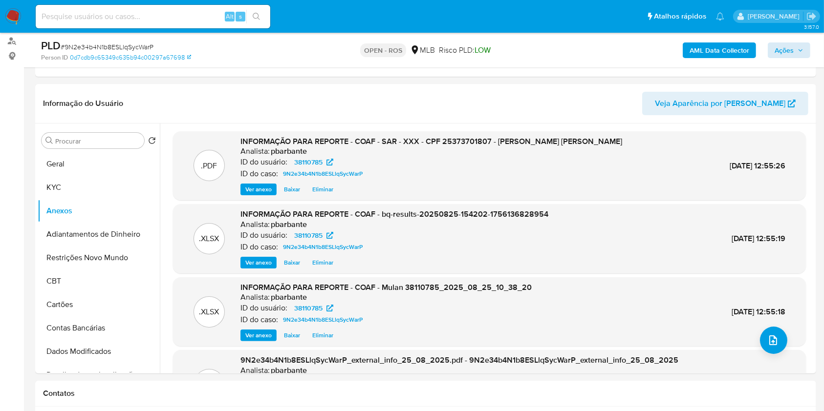
drag, startPoint x: 774, startPoint y: 61, endPoint x: 778, endPoint y: 55, distance: 7.6
click at [774, 62] on div "PLD # 9N2e34b4N1b8ESLlqSycWarP Person ID 0d7cdb9c65349c635b94c00297a67698 OPEN …" at bounding box center [425, 50] width 781 height 35
drag, startPoint x: 782, startPoint y: 49, endPoint x: 766, endPoint y: 56, distance: 17.5
click at [782, 49] on span "Ações" at bounding box center [784, 51] width 19 height 16
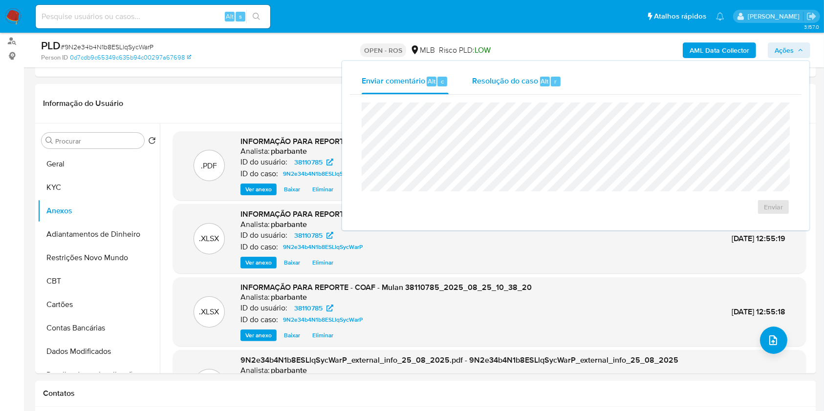
drag, startPoint x: 520, startPoint y: 77, endPoint x: 523, endPoint y: 92, distance: 15.5
click at [523, 92] on div "Resolução do caso Alt r" at bounding box center [516, 81] width 89 height 25
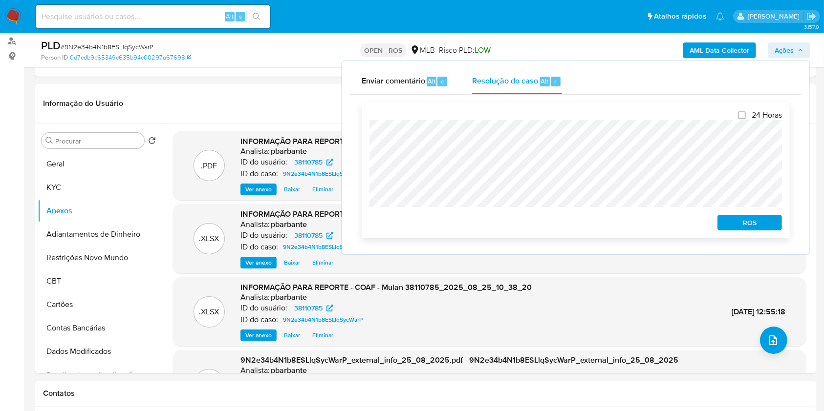
click at [737, 221] on span "ROS" at bounding box center [749, 223] width 51 height 14
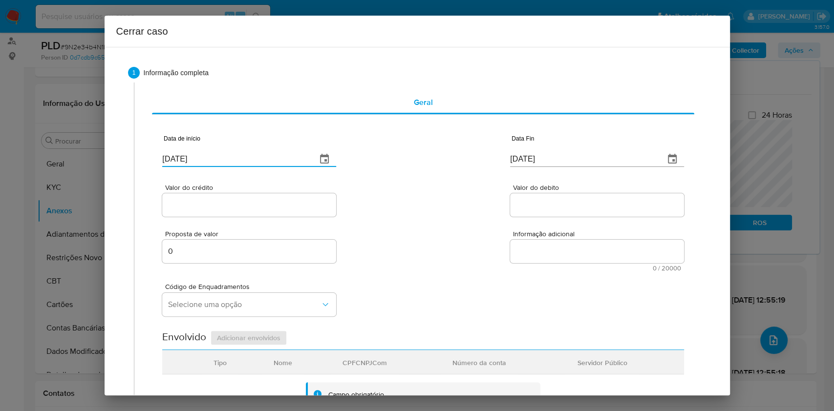
click at [262, 166] on input "[DATE]" at bounding box center [235, 159] width 147 height 16
click at [262, 165] on input "[DATE]" at bounding box center [235, 159] width 147 height 16
paste input "01/07"
type input "[DATE]"
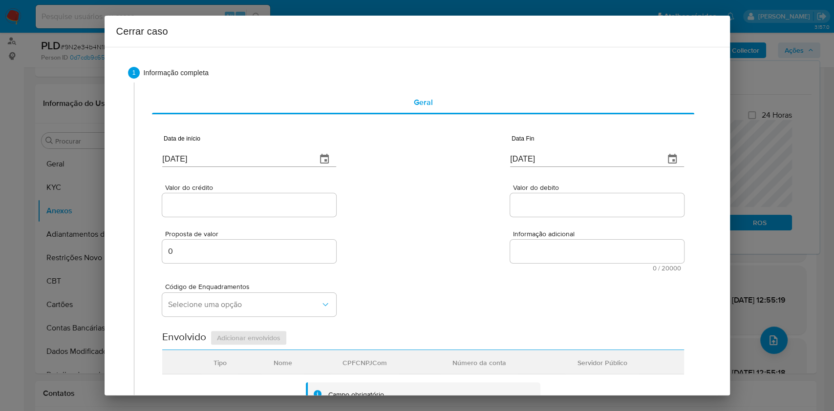
click at [541, 168] on div "Data Fin [DATE]" at bounding box center [597, 152] width 174 height 39
click at [542, 166] on div "Data Fin [DATE]" at bounding box center [597, 152] width 174 height 39
click at [542, 162] on input "[DATE]" at bounding box center [583, 159] width 147 height 16
click at [542, 161] on input "[DATE]" at bounding box center [583, 159] width 147 height 16
paste input "5"
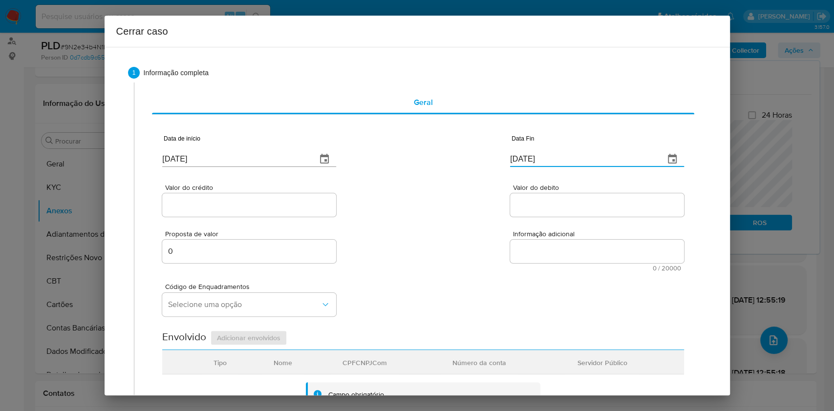
click at [544, 162] on input "[DATE]" at bounding box center [583, 159] width 147 height 16
type input "[DATE]"
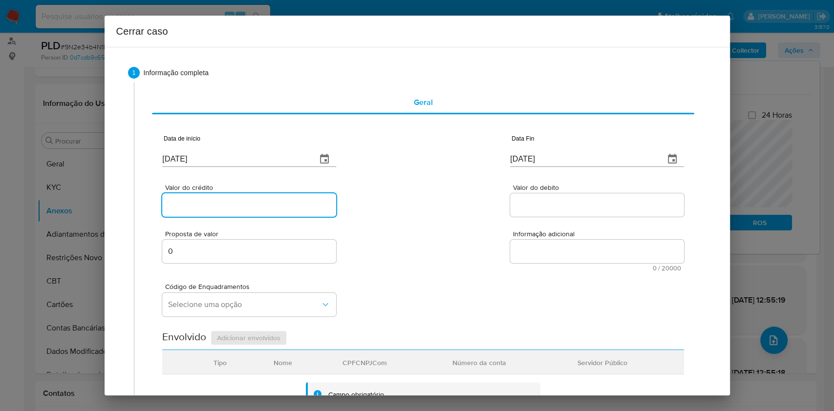
click at [289, 211] on input "Valor do crédito" at bounding box center [249, 205] width 174 height 13
paste input "R$438.864"
type input "R$438.864"
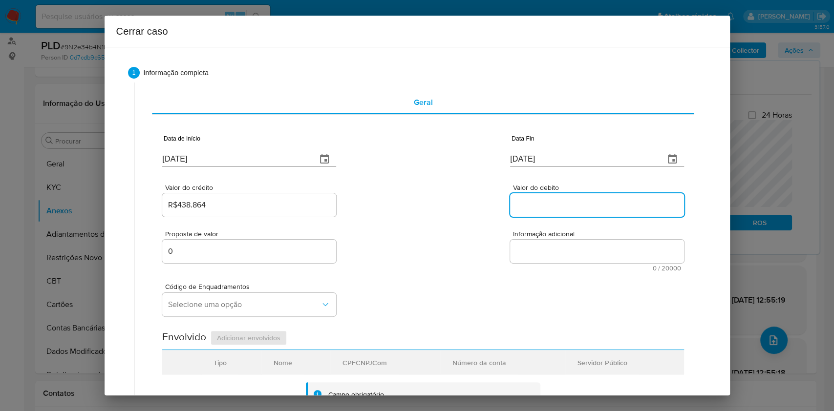
click at [533, 209] on input "Valor do debito" at bounding box center [597, 205] width 174 height 13
paste input "R$408.280"
type input "R$408.280"
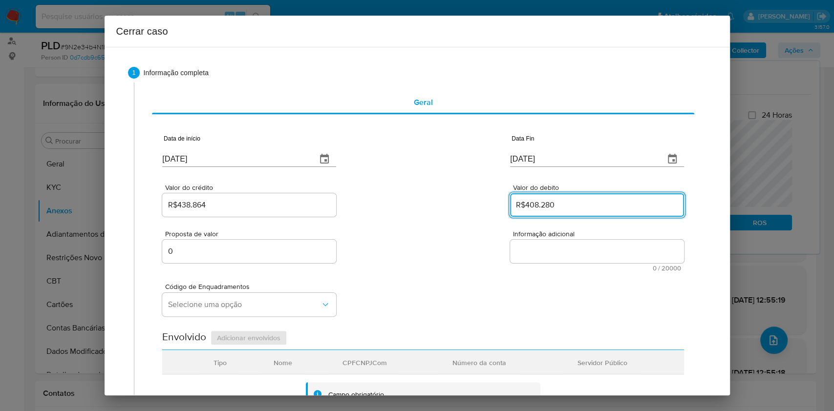
click at [249, 254] on input "0" at bounding box center [249, 251] width 174 height 13
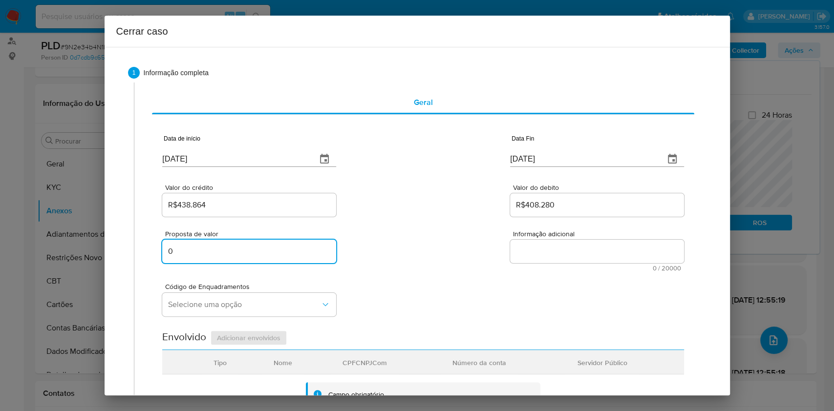
click at [249, 254] on input "0" at bounding box center [249, 251] width 174 height 13
click at [249, 253] on input "0" at bounding box center [249, 251] width 174 height 13
paste input "2000"
click at [249, 249] on input "20000" at bounding box center [249, 251] width 174 height 13
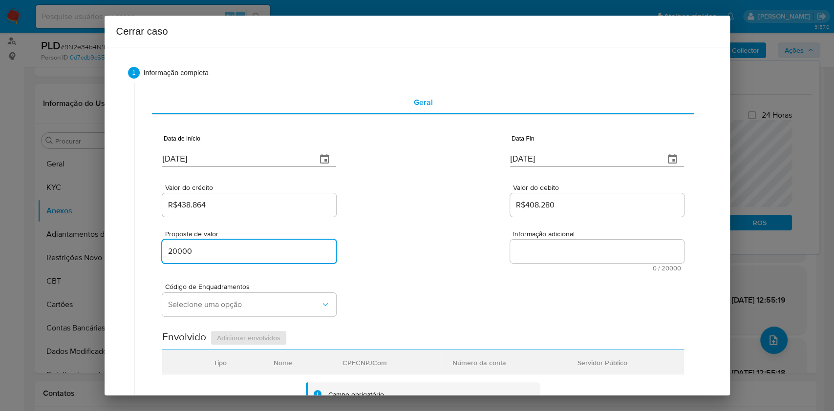
paste input "0"
click at [249, 249] on input "20000" at bounding box center [249, 251] width 174 height 13
type input "200000"
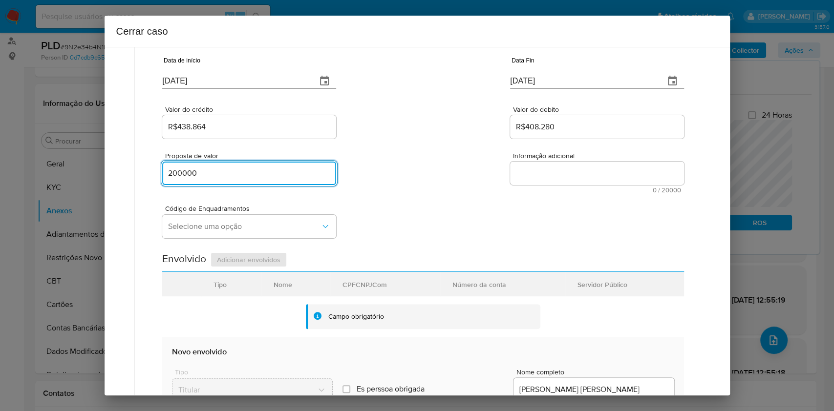
scroll to position [385, 0]
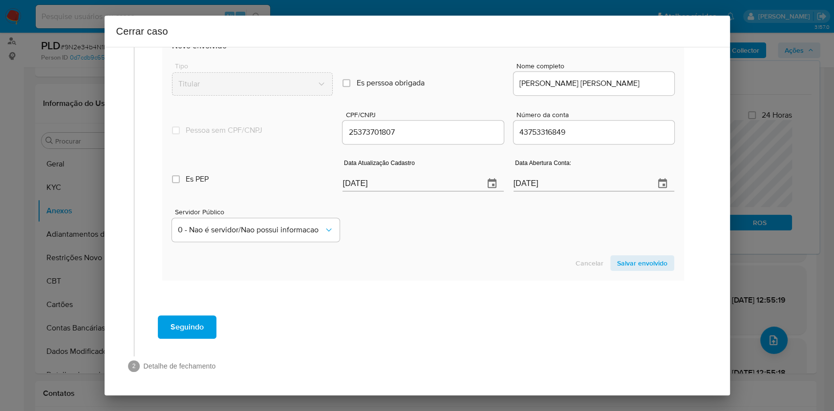
click at [422, 189] on input "[DATE]" at bounding box center [409, 184] width 133 height 16
click at [422, 188] on input "[DATE]" at bounding box center [409, 184] width 133 height 16
paste input "0508"
click at [422, 188] on div "Data Atualização Cadastro [DATE]" at bounding box center [423, 177] width 161 height 29
click at [362, 182] on input "28/08/0508" at bounding box center [409, 179] width 133 height 16
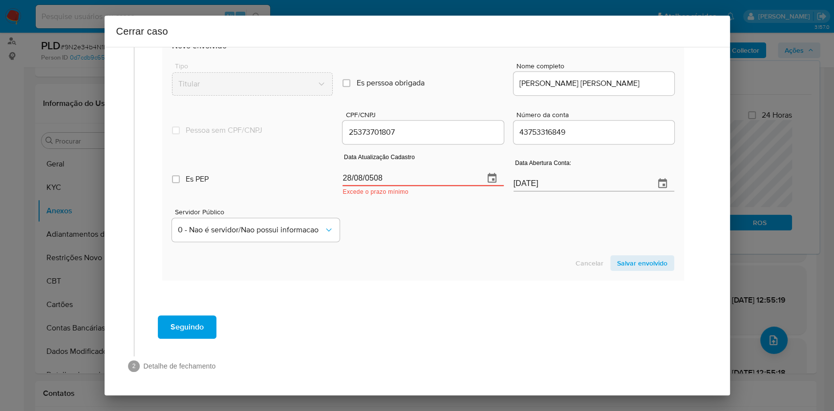
click at [362, 182] on input "28/08/0508" at bounding box center [409, 179] width 133 height 16
paste input "[DATE]"
click at [362, 182] on input "28/08/0508" at bounding box center [409, 179] width 133 height 16
type input "[DATE]"
drag, startPoint x: 641, startPoint y: 258, endPoint x: 492, endPoint y: 334, distance: 167.4
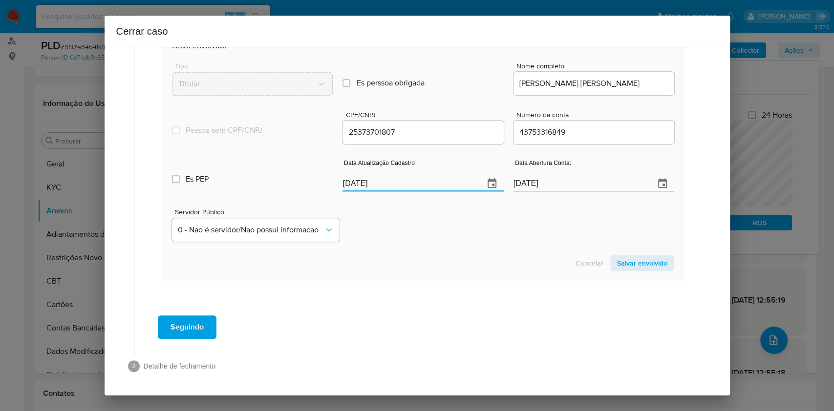
click at [641, 259] on span "Salvar envolvido" at bounding box center [642, 264] width 50 height 14
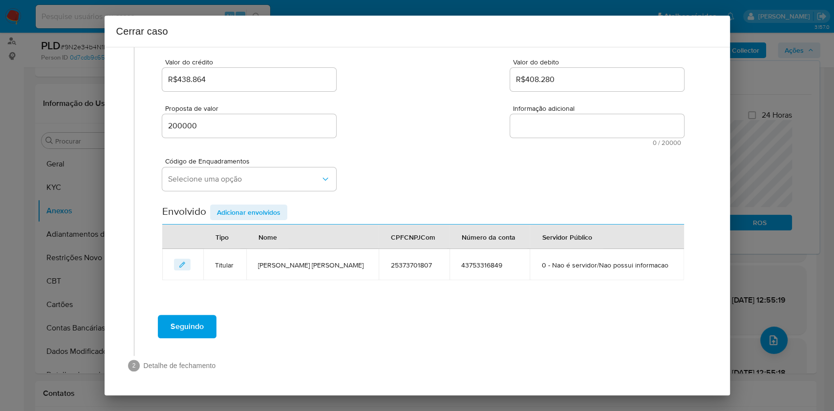
scroll to position [125, 0]
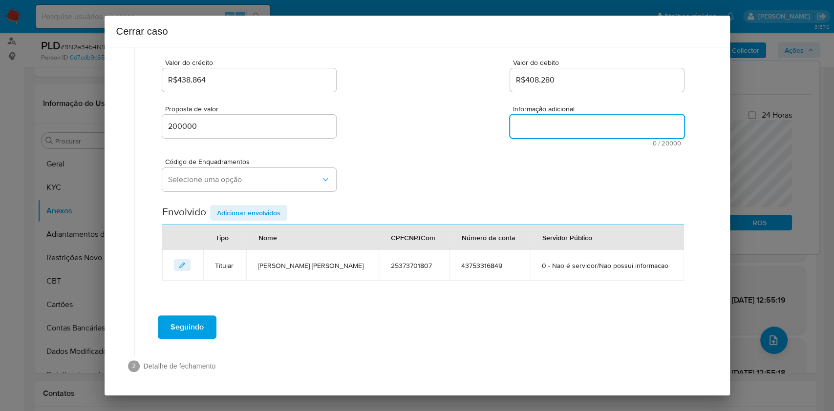
click at [581, 133] on textarea "Informação adicional" at bounding box center [597, 126] width 174 height 23
paste textarea "Loremip Dolor Sitam Consect, ADI 22459544871, 59 elit, seddoeius te incididun u…"
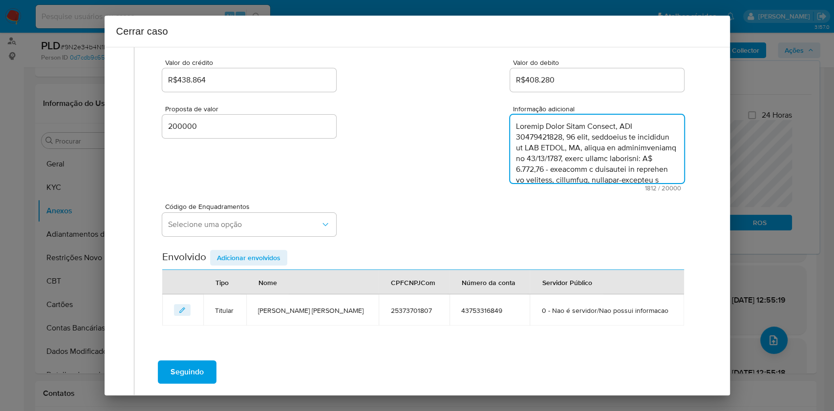
scroll to position [647, 0]
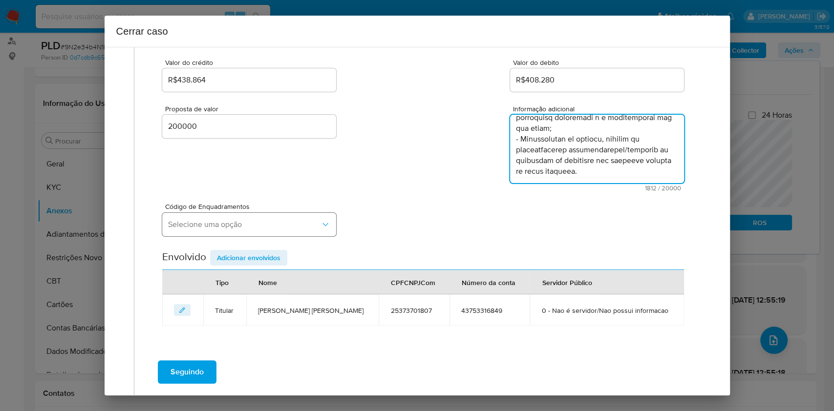
type textarea "Loremip Dolor Sitam Consect, ADI 22459544871, 59 elit, seddoeius te incididun u…"
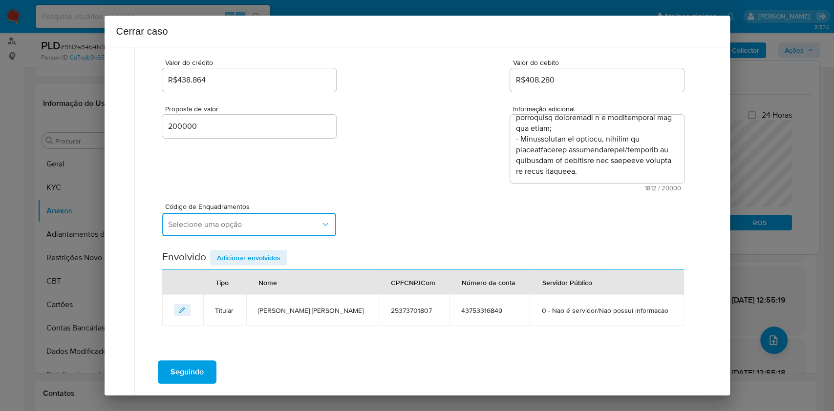
click at [251, 231] on button "Selecione uma opção" at bounding box center [249, 224] width 174 height 23
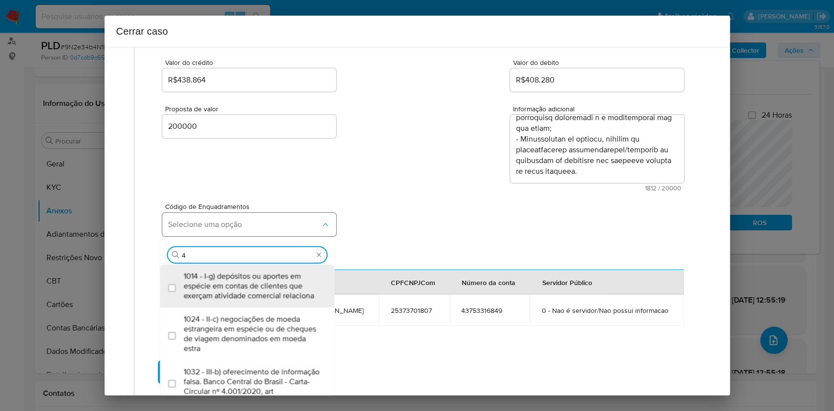
type input "45"
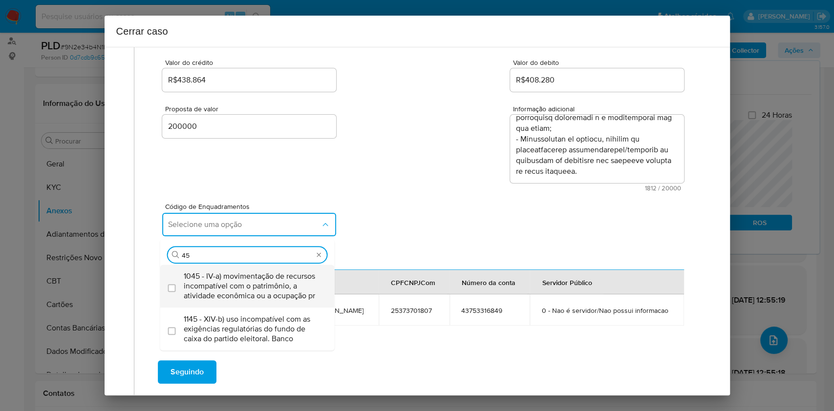
click at [246, 288] on span "1045 - IV-a) movimentação de recursos incompatível com o patrimônio, a atividad…" at bounding box center [252, 286] width 137 height 29
checkbox input "true"
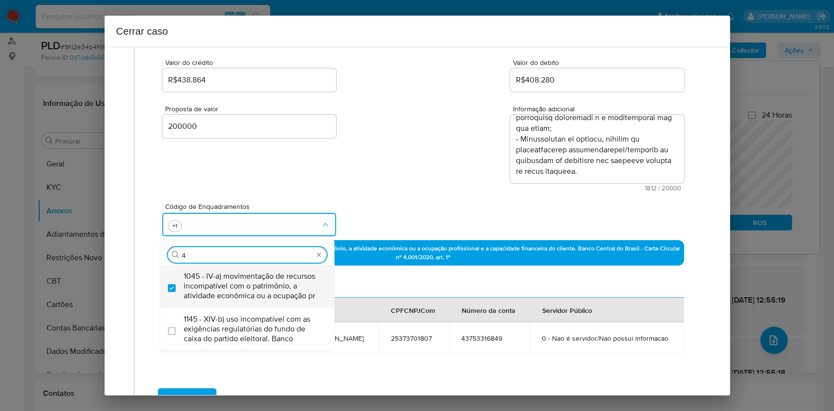
scroll to position [0, 0]
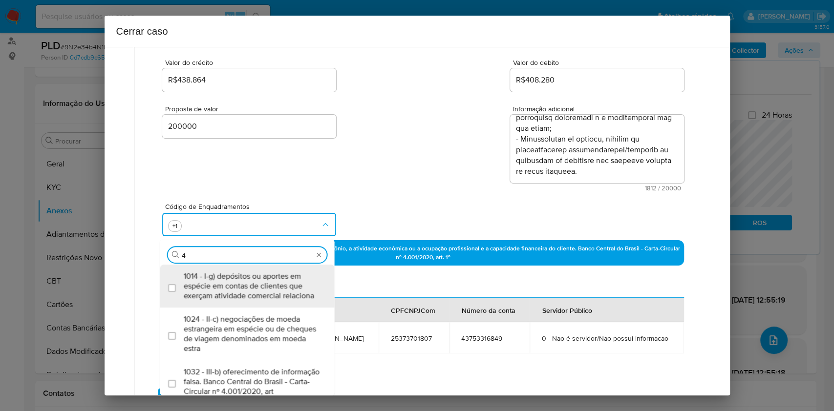
type input "47"
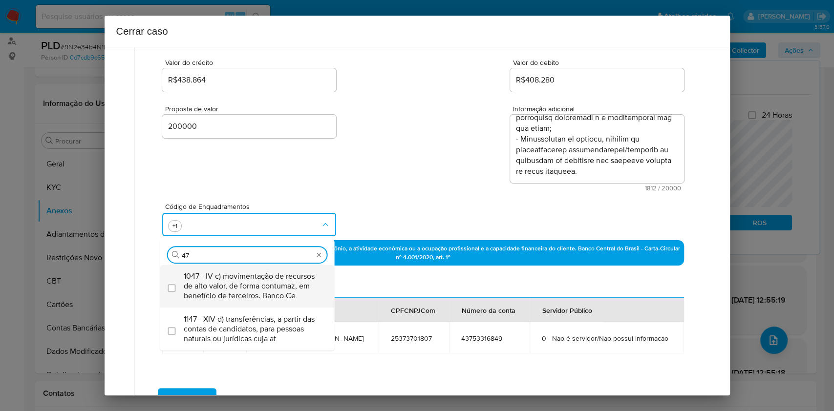
click at [246, 288] on span "1047 - IV-c) movimentação de recursos de alto valor, de forma contumaz, em bene…" at bounding box center [252, 286] width 137 height 29
checkbox input "true"
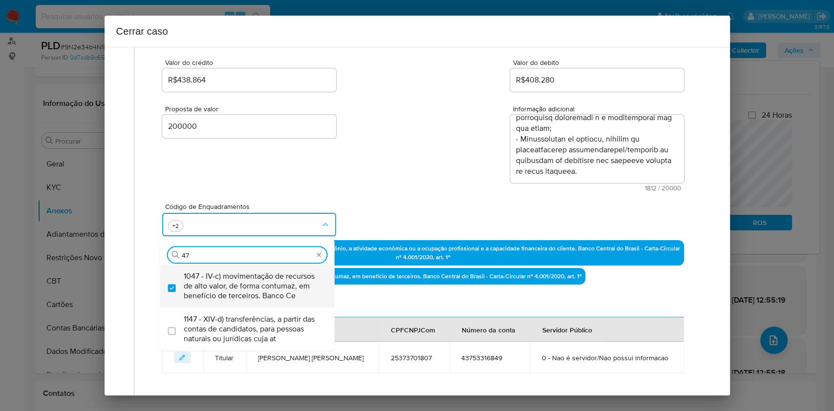
type input "47"
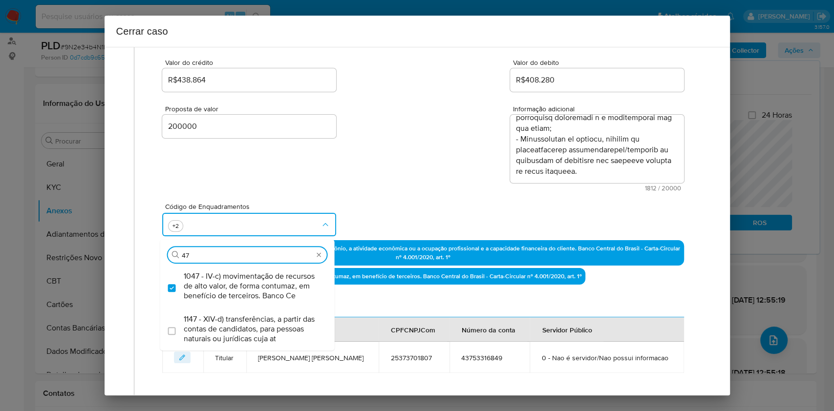
click at [411, 289] on div "Data de início [DATE] Data Fin [DATE] Valor do crédito R$438.864 Valor do debit…" at bounding box center [422, 185] width 521 height 377
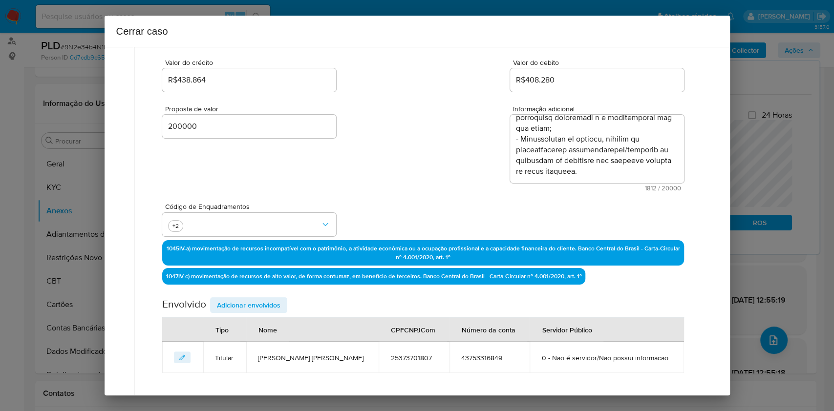
click at [281, 299] on button "Adicionar envolvidos" at bounding box center [248, 306] width 77 height 16
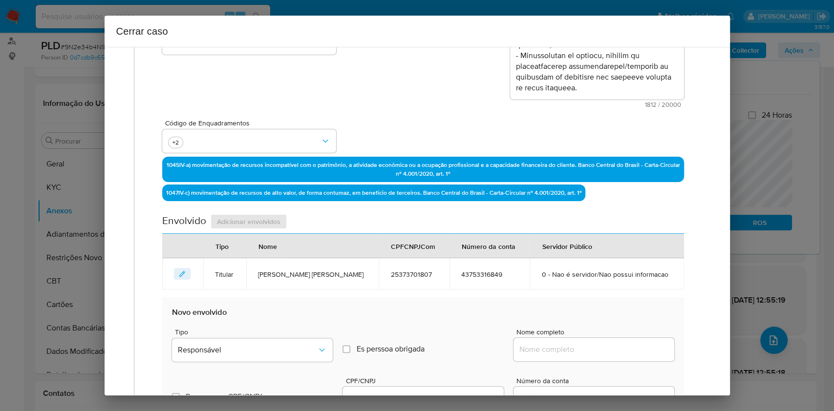
scroll to position [256, 0]
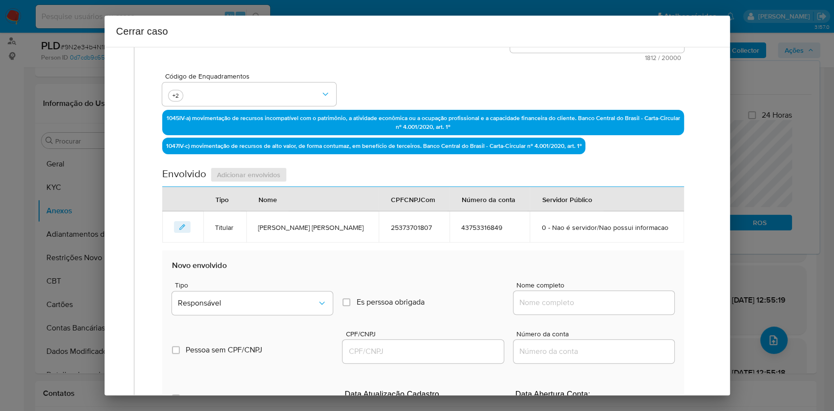
click at [592, 309] on div at bounding box center [594, 302] width 161 height 23
click at [625, 298] on input "Nome completo" at bounding box center [594, 303] width 161 height 13
paste input "[PERSON_NAME], 15100811862"
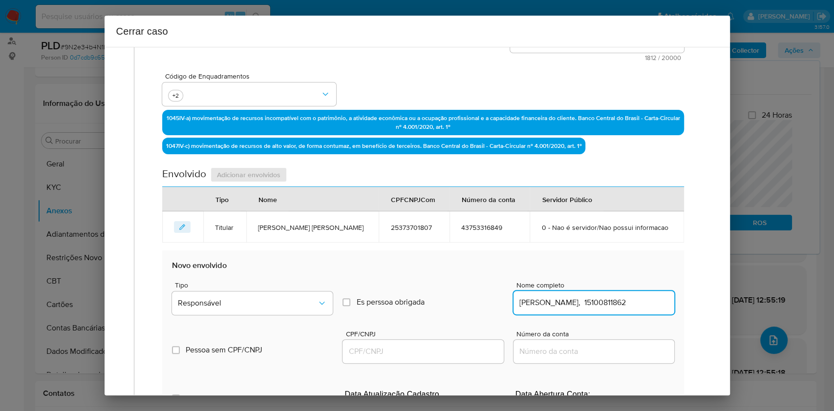
click at [633, 308] on input "[PERSON_NAME], 15100811862" at bounding box center [594, 303] width 161 height 13
click at [633, 307] on input "[PERSON_NAME], 15100811862" at bounding box center [594, 303] width 161 height 13
type input "[PERSON_NAME],"
click at [442, 350] on input "CPF/CNPJ" at bounding box center [423, 351] width 161 height 13
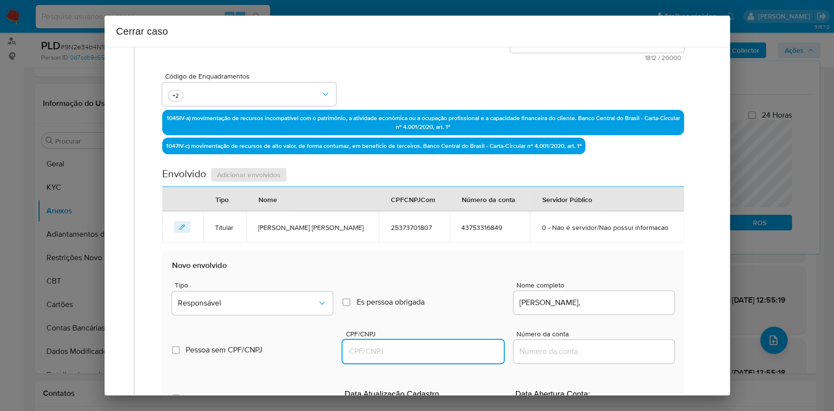
paste input "15100811862"
type input "15100811862"
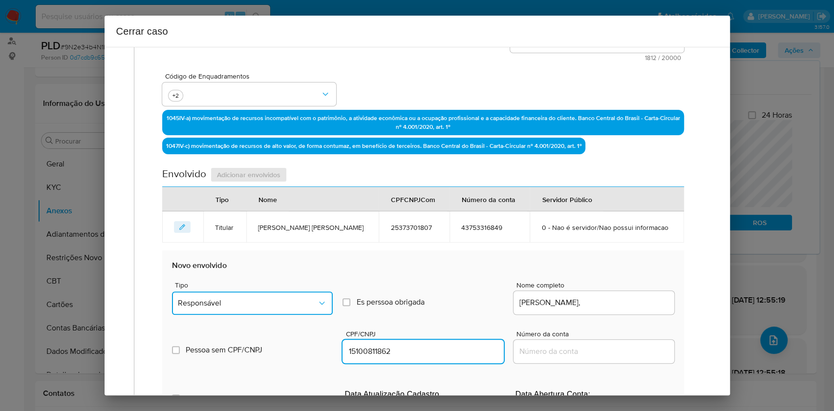
click at [289, 294] on button "Responsável" at bounding box center [252, 303] width 161 height 23
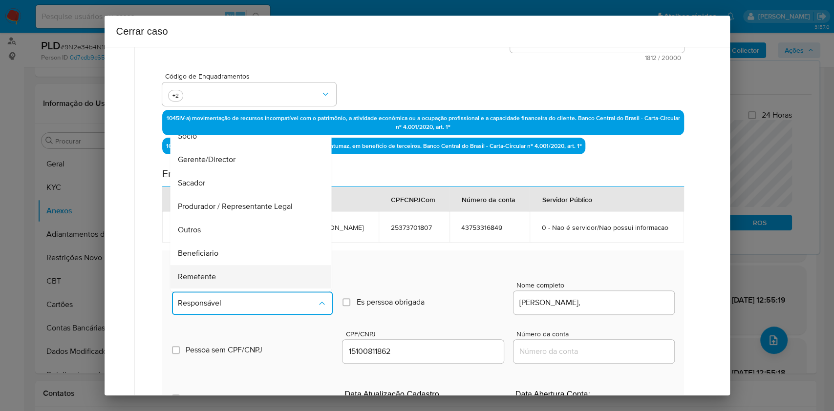
scroll to position [125, 0]
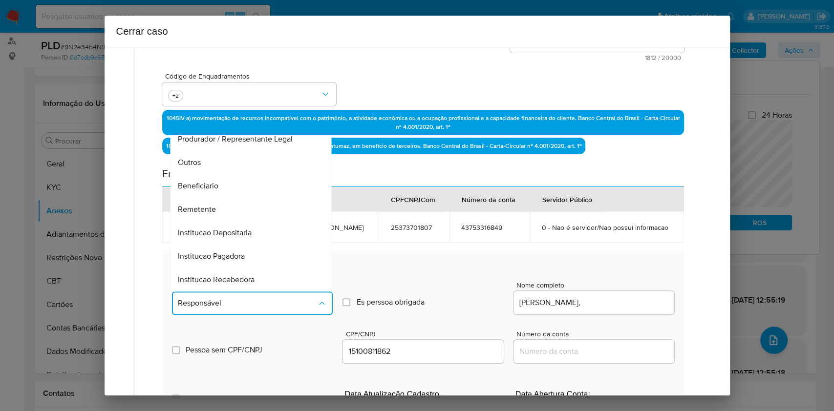
click at [223, 189] on div "Beneficiario" at bounding box center [248, 185] width 140 height 23
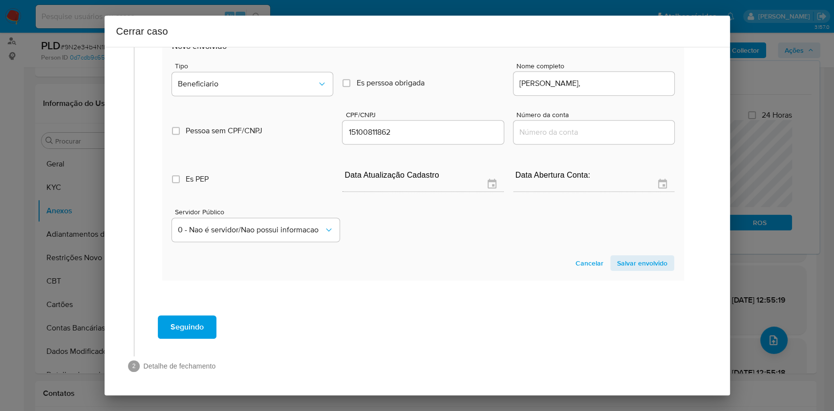
click at [617, 259] on span "Salvar envolvido" at bounding box center [642, 264] width 50 height 14
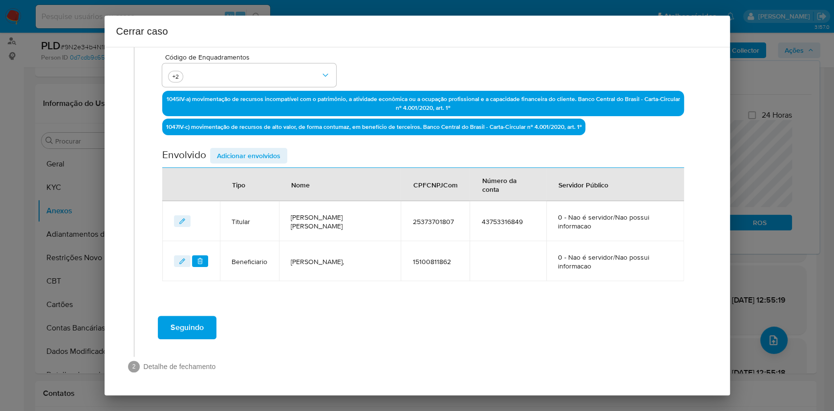
click at [185, 324] on span "Seguindo" at bounding box center [187, 328] width 33 height 22
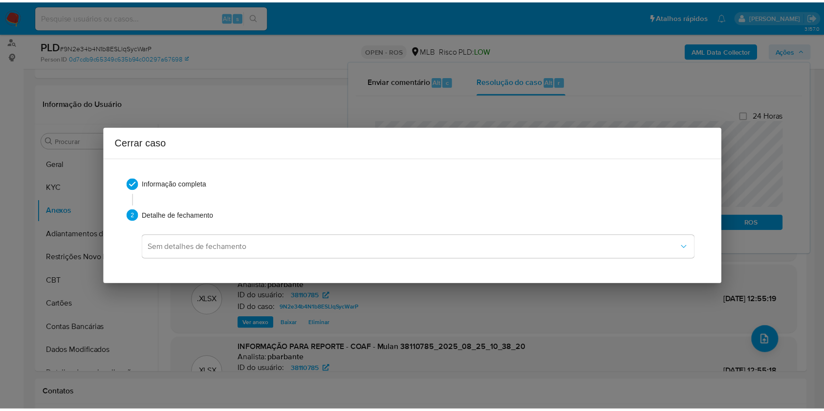
scroll to position [0, 0]
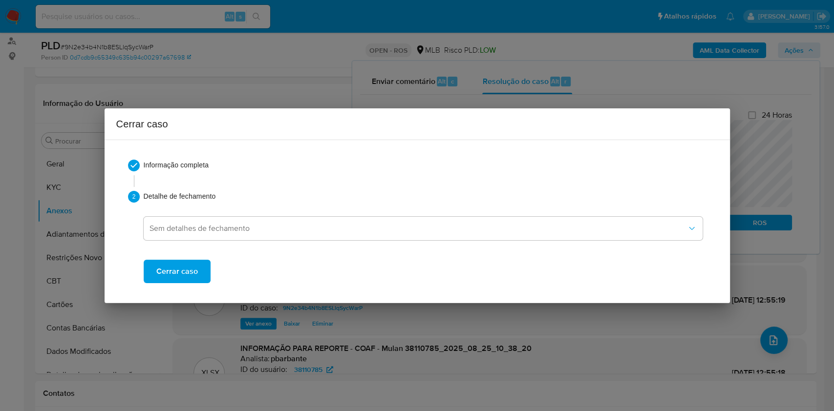
click at [202, 282] on button "Cerrar caso" at bounding box center [177, 271] width 67 height 23
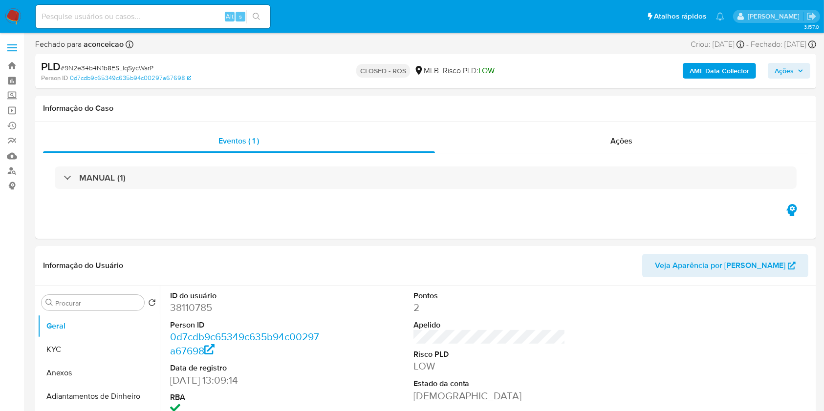
select select "10"
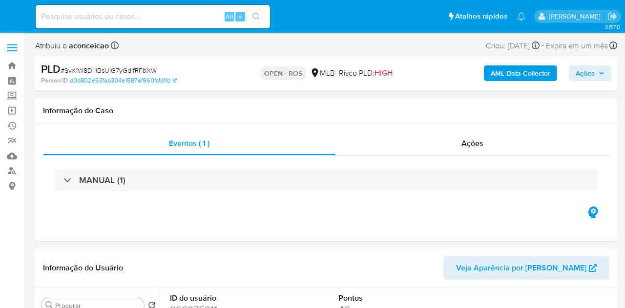
select select "10"
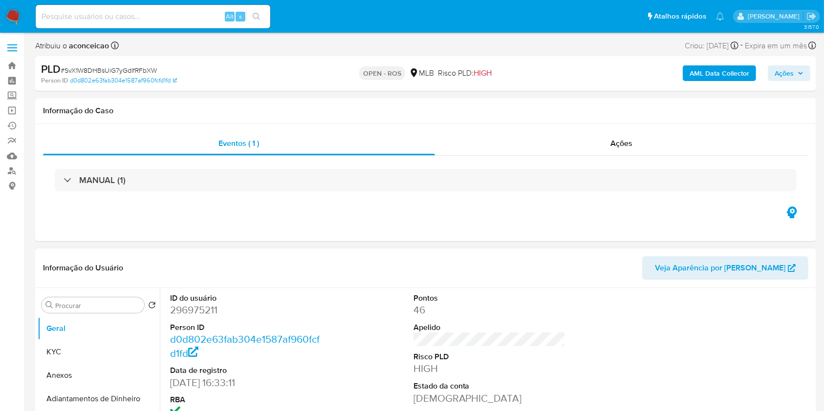
drag, startPoint x: 84, startPoint y: 377, endPoint x: 167, endPoint y: 350, distance: 87.6
click at [84, 308] on button "Anexos" at bounding box center [99, 375] width 122 height 23
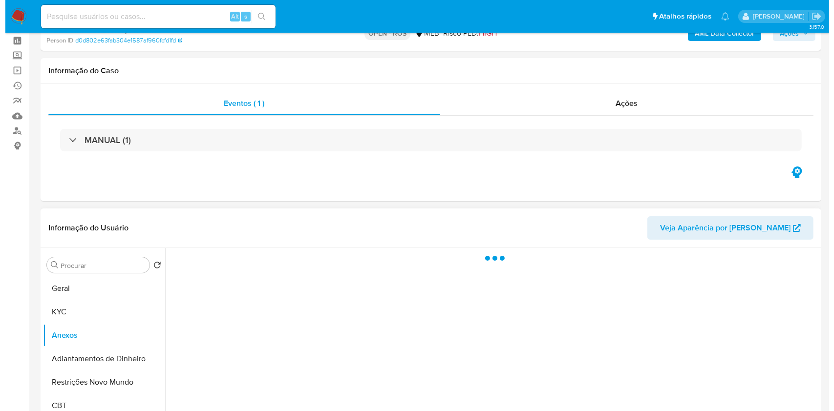
scroll to position [130, 0]
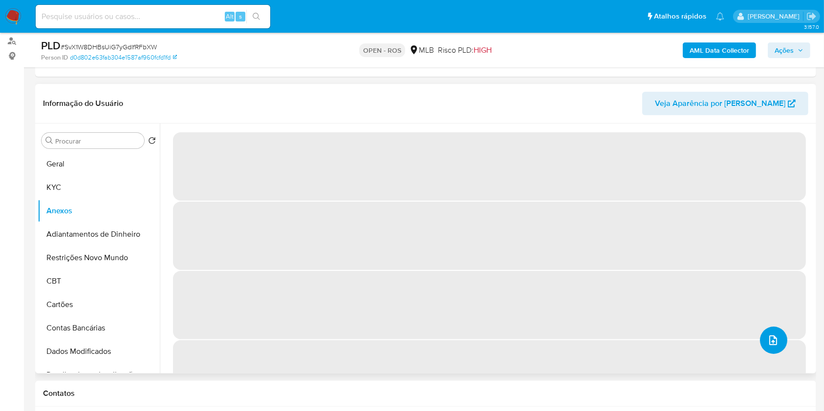
click at [625, 308] on icon "upload-file" at bounding box center [773, 341] width 12 height 12
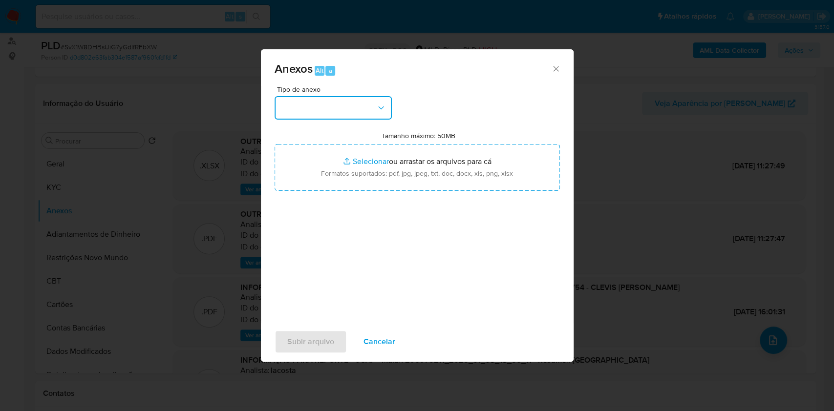
drag, startPoint x: 406, startPoint y: 97, endPoint x: 340, endPoint y: 113, distance: 68.0
click at [340, 107] on button "button" at bounding box center [333, 107] width 117 height 23
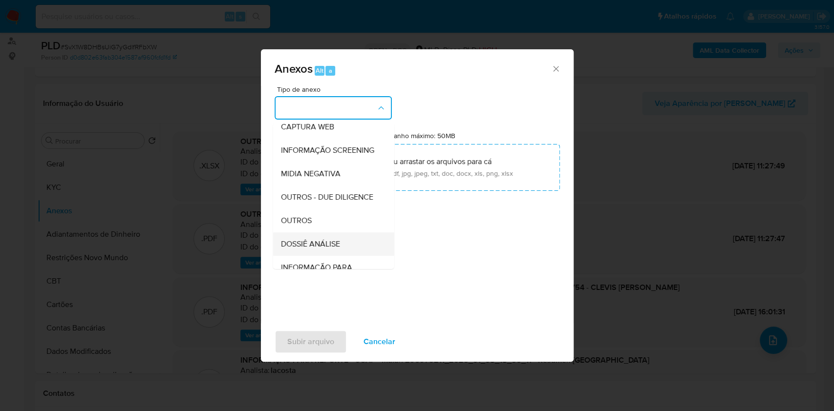
scroll to position [150, 0]
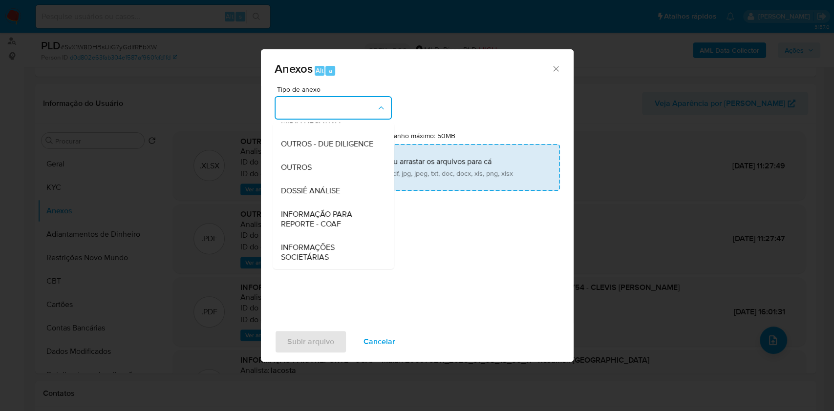
drag, startPoint x: 317, startPoint y: 221, endPoint x: 489, endPoint y: 175, distance: 177.6
click at [318, 222] on span "INFORMAÇÃO PARA REPORTE - COAF" at bounding box center [330, 220] width 100 height 20
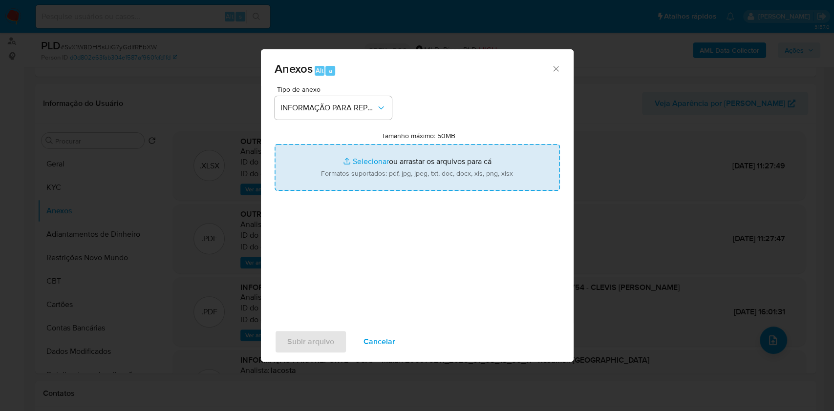
type input "C:\fakepath\3º SAR - SvX1W8DHBsUiG7yGdIfRFbXW - CPF 14840598754 - CLEVIS BERTOL…"
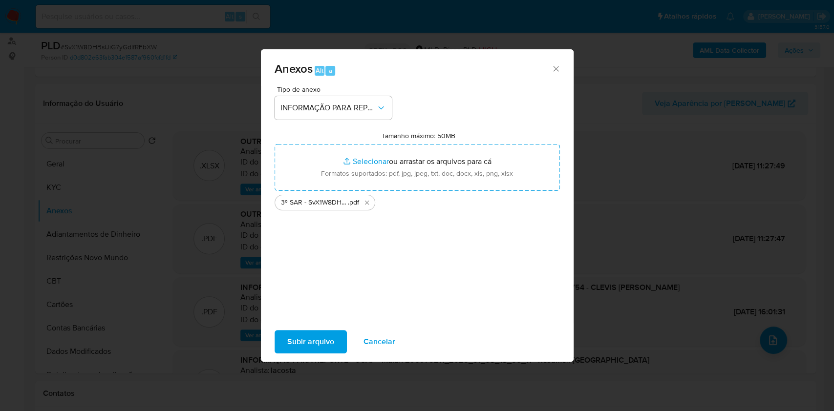
click at [332, 308] on span "Subir arquivo" at bounding box center [310, 342] width 47 height 22
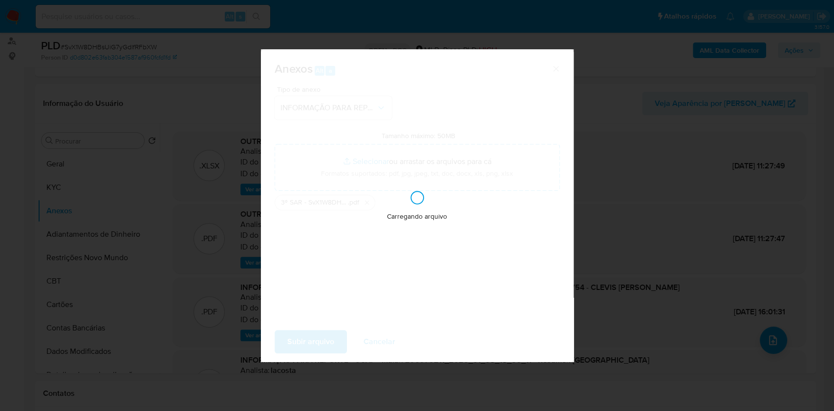
click at [625, 198] on div "Anexos Alt a Tipo de anexo INFORMAÇÃO PARA REPORTE - COAF Tamanho máximo: 50MB …" at bounding box center [417, 205] width 834 height 411
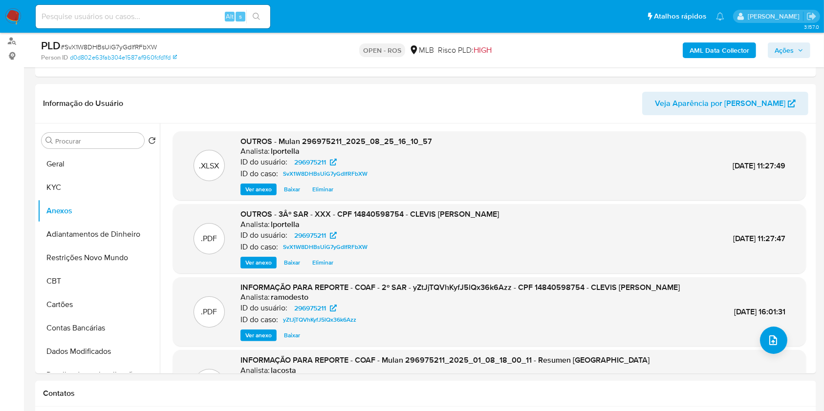
click at [625, 55] on span "Ações" at bounding box center [784, 51] width 19 height 16
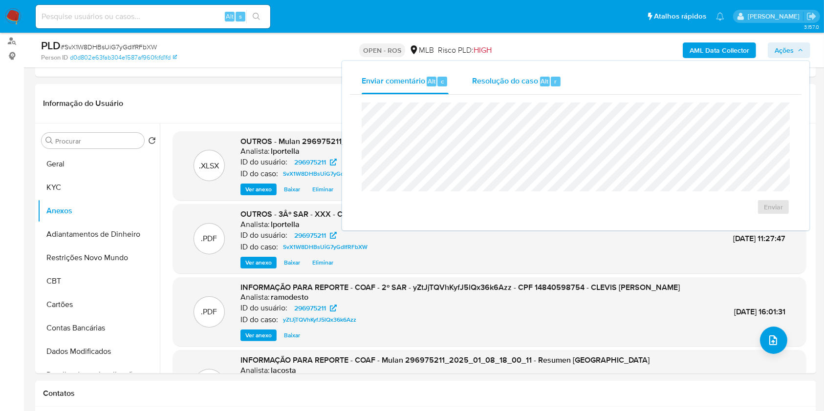
drag, startPoint x: 520, startPoint y: 86, endPoint x: 520, endPoint y: 92, distance: 6.4
click at [520, 87] on div "Resolução do caso Alt r" at bounding box center [516, 81] width 89 height 25
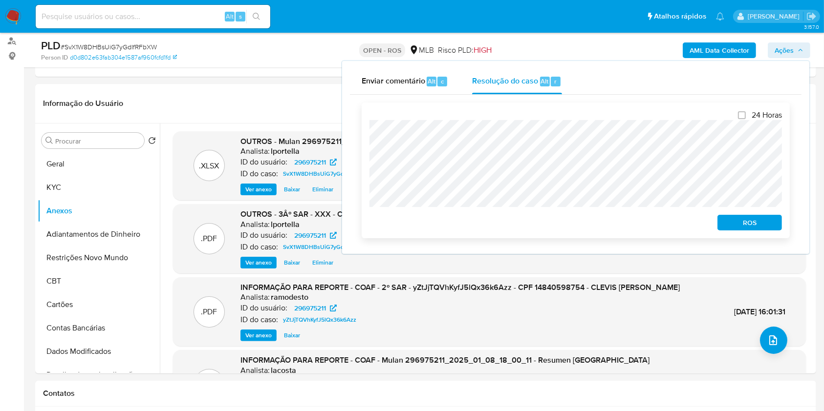
click at [625, 223] on span "ROS" at bounding box center [749, 223] width 51 height 14
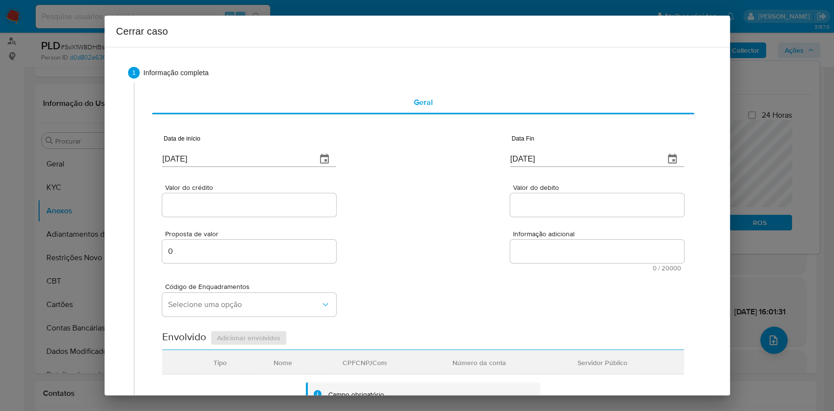
click at [251, 152] on input "[DATE]" at bounding box center [235, 159] width 147 height 16
click at [251, 153] on input "[DATE]" at bounding box center [235, 159] width 147 height 16
paste input "0107"
click at [251, 153] on input "[DATE]" at bounding box center [235, 159] width 147 height 16
click at [253, 154] on input "28/08/0107" at bounding box center [235, 154] width 147 height 16
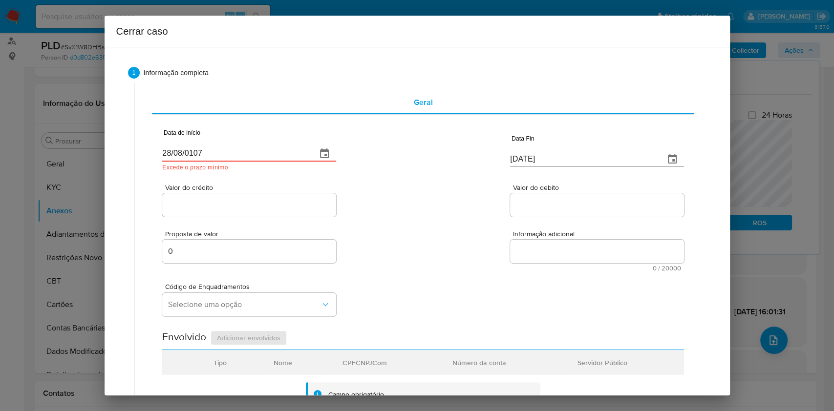
click at [253, 154] on input "28/08/0107" at bounding box center [235, 154] width 147 height 16
paste input "[DATE]"
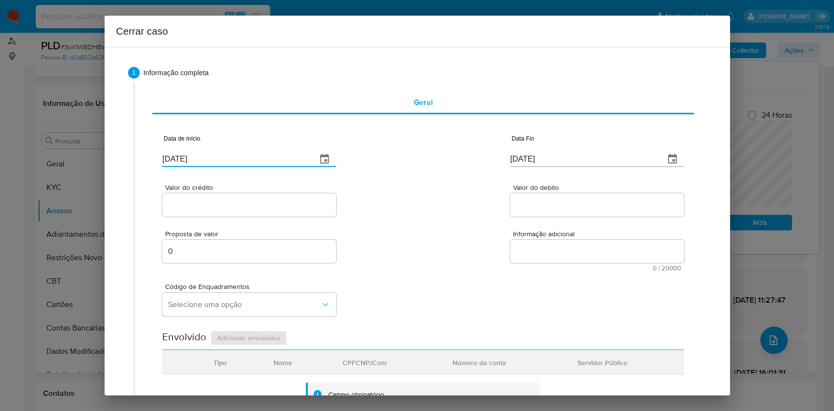
type input "[DATE]"
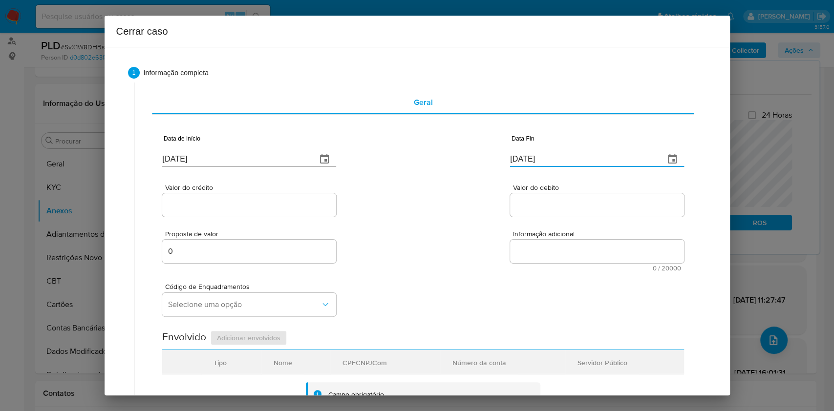
click at [596, 157] on input "[DATE]" at bounding box center [583, 159] width 147 height 16
paste input "3"
type input "[DATE]"
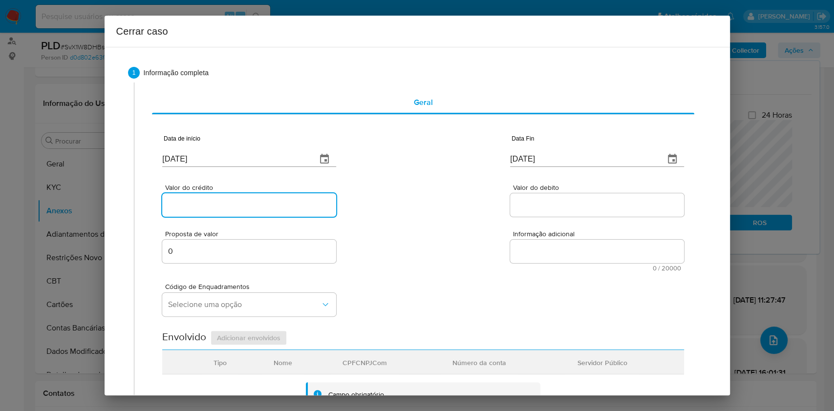
click at [255, 203] on input "Valor do crédito" at bounding box center [249, 205] width 174 height 13
paste input "R$918.077"
type input "R$918.077"
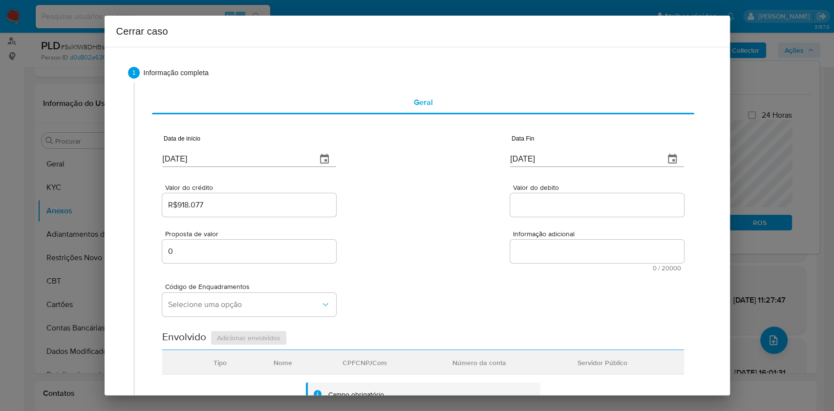
click at [543, 215] on div at bounding box center [597, 205] width 174 height 23
paste input "R$987.348"
click at [543, 206] on input "Valor do debito" at bounding box center [597, 205] width 174 height 13
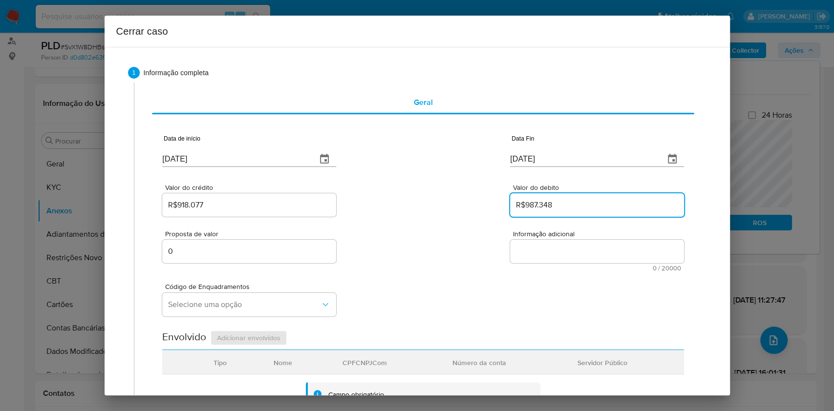
type input "R$987.348"
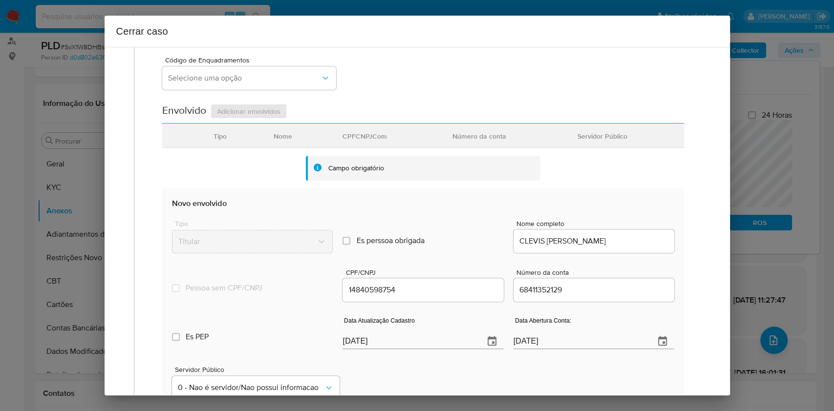
scroll to position [385, 0]
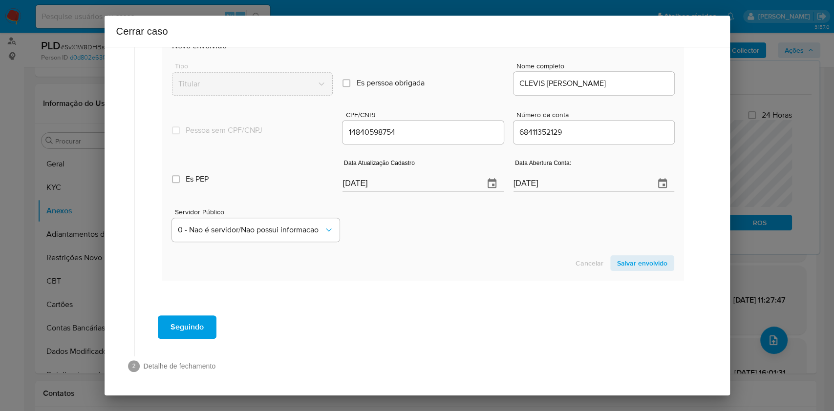
click at [443, 187] on input "[DATE]" at bounding box center [409, 184] width 133 height 16
paste input "5/07"
type input "[DATE]"
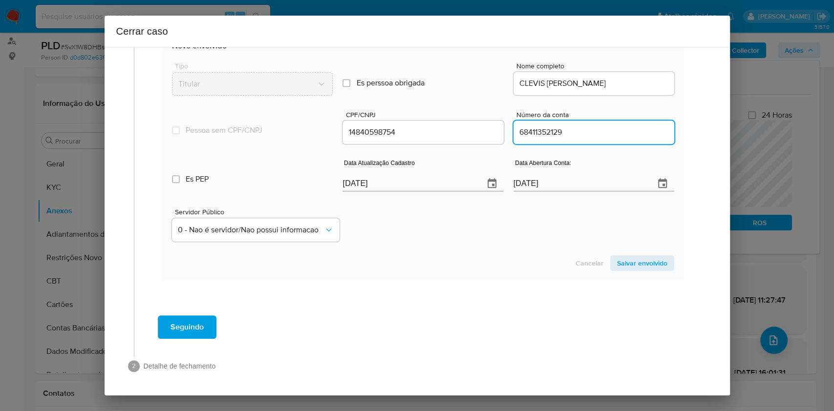
click at [561, 130] on input "68411352129" at bounding box center [594, 132] width 161 height 13
click at [618, 266] on span "Salvar envolvido" at bounding box center [642, 264] width 50 height 14
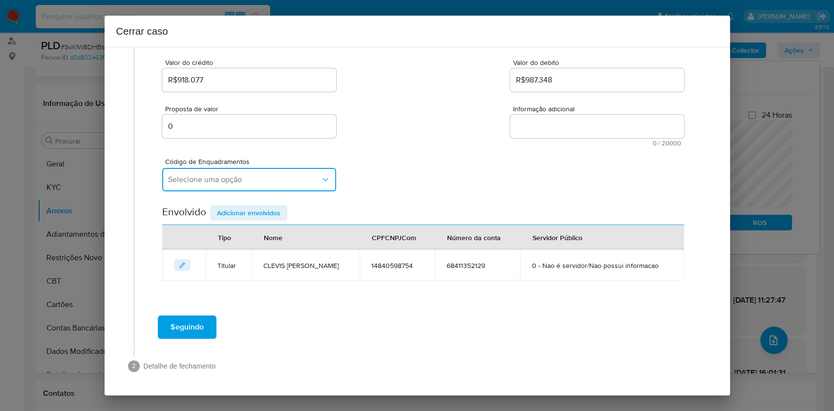
click at [297, 175] on span "Selecione uma opção" at bounding box center [244, 180] width 152 height 10
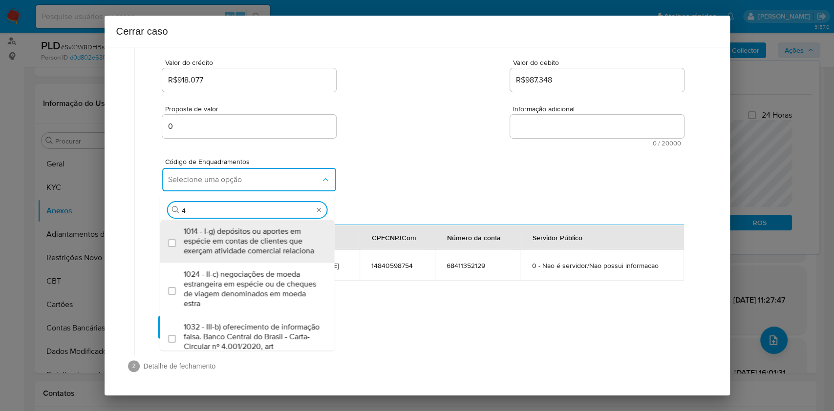
type input "45"
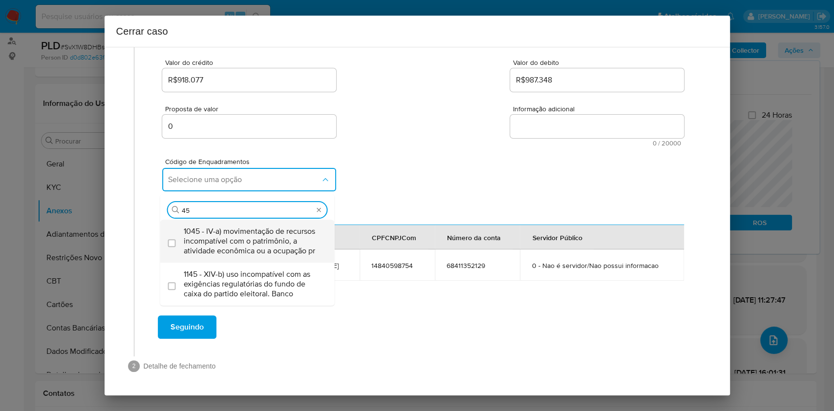
click at [253, 244] on span "1045 - IV-a) movimentação de recursos incompatível com o patrimônio, a atividad…" at bounding box center [252, 241] width 137 height 29
checkbox input "true"
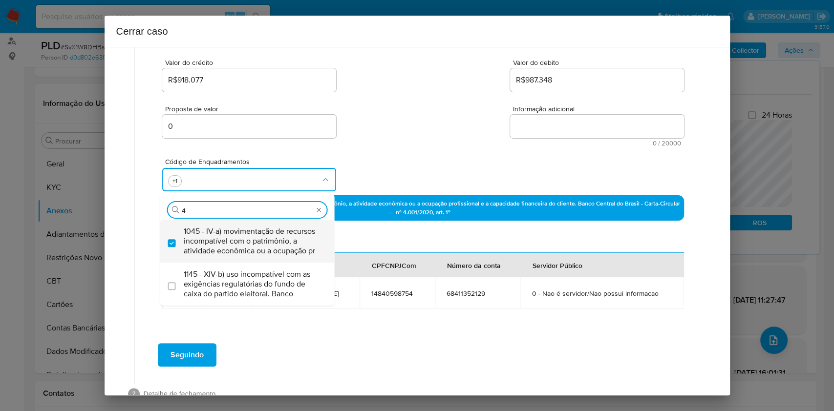
scroll to position [0, 0]
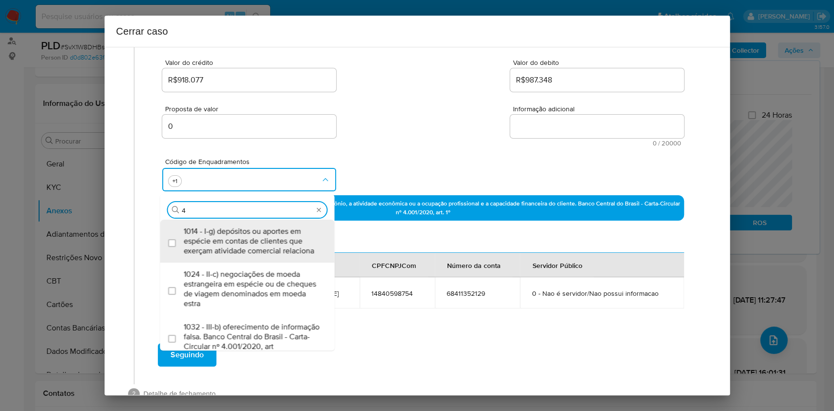
type input "47"
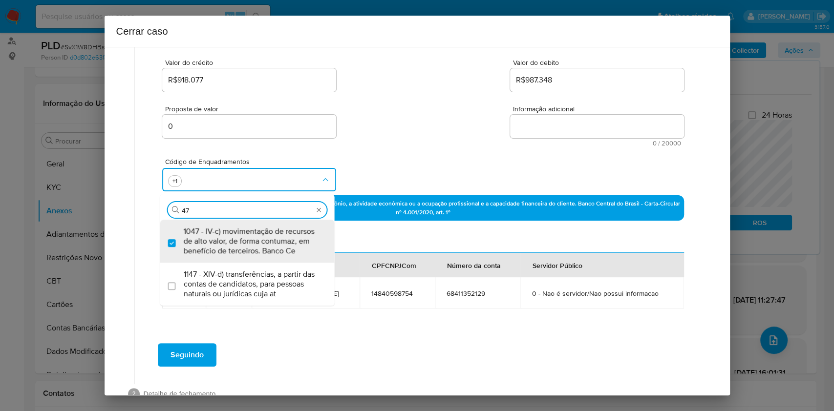
checkbox input "true"
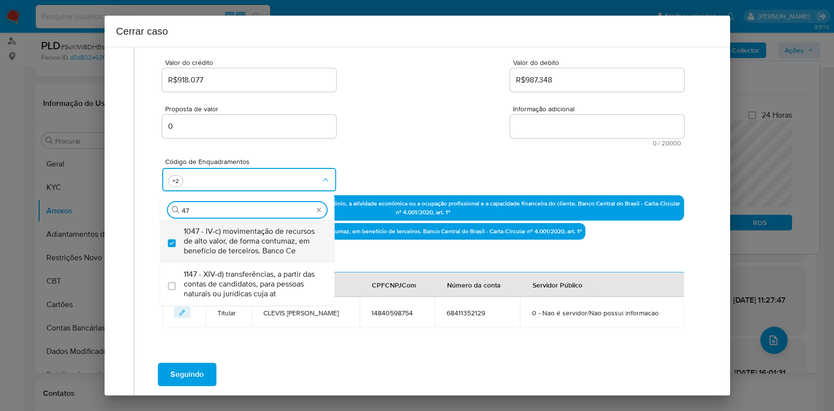
type input "47"
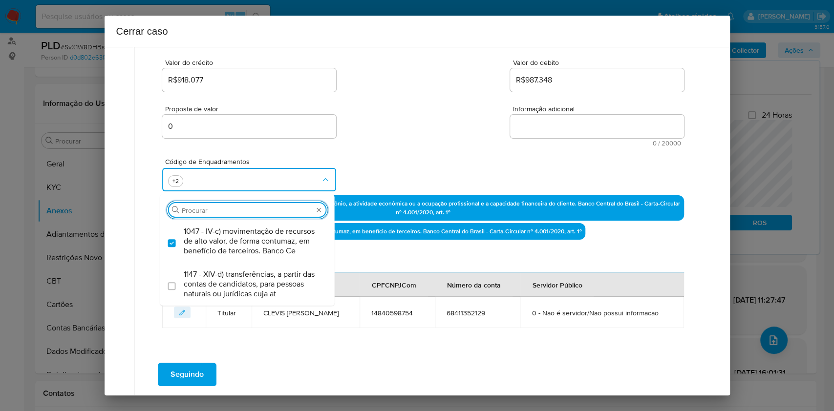
click at [592, 127] on textarea "Informação adicional" at bounding box center [597, 126] width 174 height 23
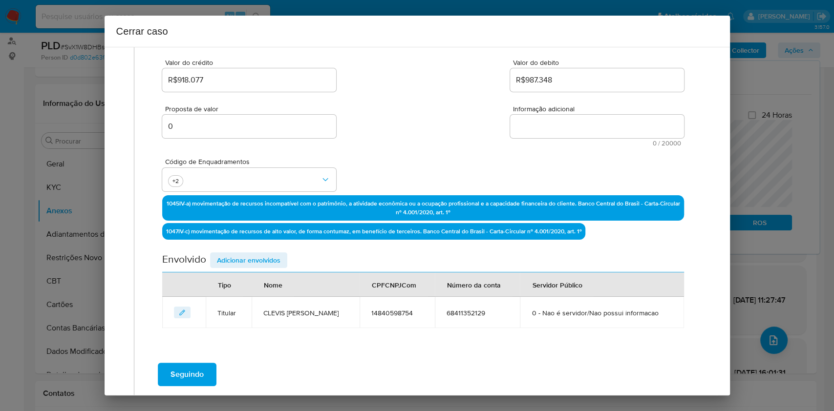
click at [592, 128] on textarea "Informação adicional" at bounding box center [597, 126] width 174 height 23
paste textarea "Loremi Dolors Ametco, ADI 33835871491, 74 elit, seddoeius te incididun ut Labor…"
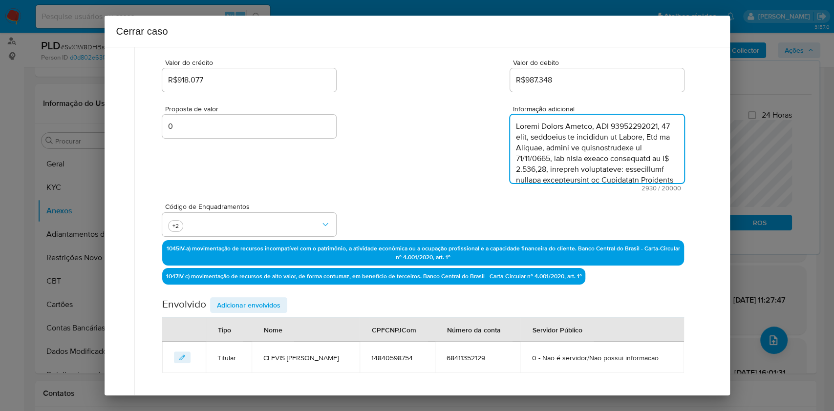
scroll to position [948, 0]
type textarea "Loremi Dolors Ametco, ADI 33835871491, 74 elit, seddoeius te incididun ut Labor…"
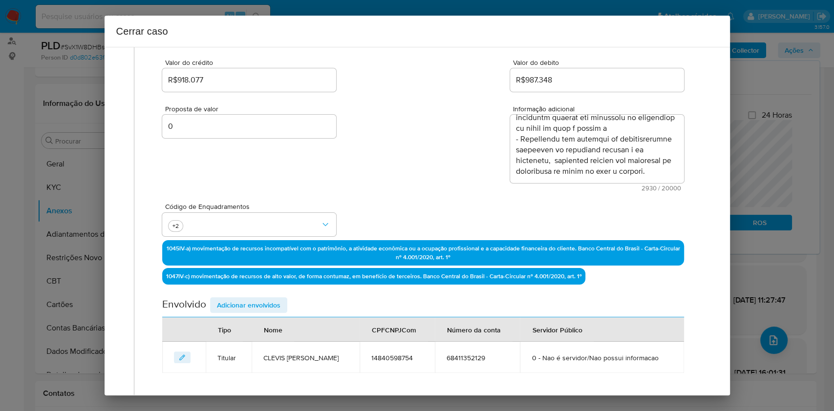
drag, startPoint x: 261, startPoint y: 305, endPoint x: 269, endPoint y: 302, distance: 8.2
click at [261, 305] on span "Adicionar envolvidos" at bounding box center [249, 306] width 64 height 14
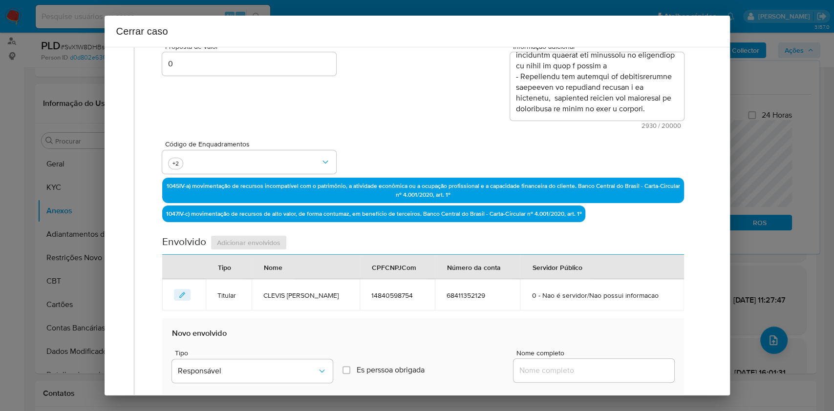
scroll to position [256, 0]
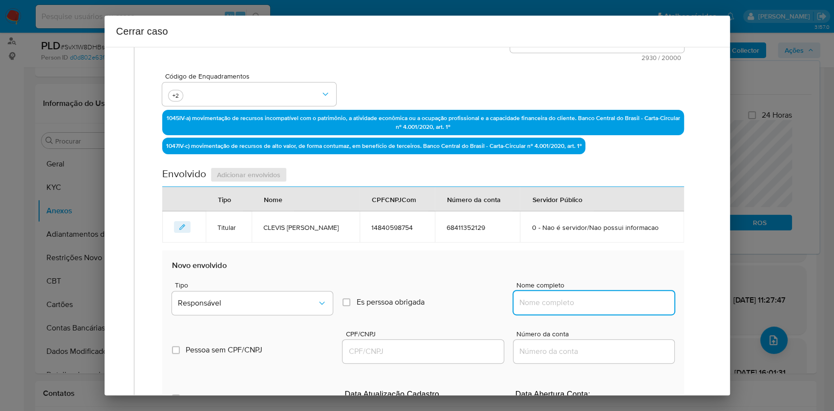
drag, startPoint x: 606, startPoint y: 306, endPoint x: 617, endPoint y: 303, distance: 11.1
click at [606, 306] on input "Nome completo" at bounding box center [594, 303] width 161 height 13
paste input "JB ENGENHARIA PARATY LTDA, 54628564000100"
click at [623, 302] on input "JB ENGENHARIA PARATY LTDA, 54628564000100" at bounding box center [594, 303] width 161 height 13
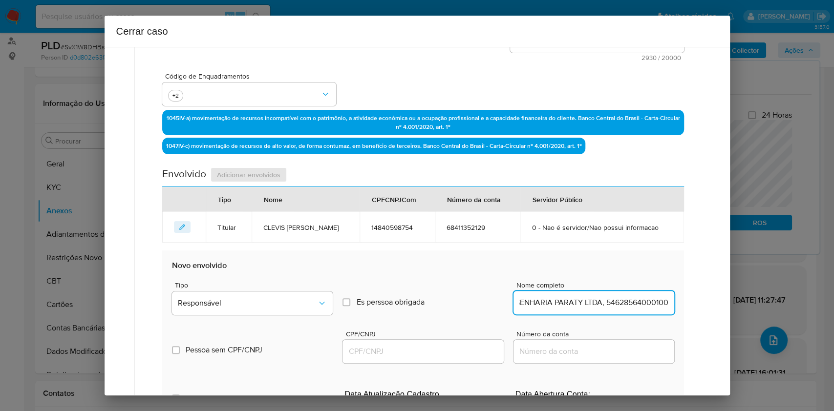
click at [623, 302] on input "JB ENGENHARIA PARATY LTDA, 54628564000100" at bounding box center [594, 303] width 161 height 13
type input "JB ENGENHARIA PARATY LTDA,"
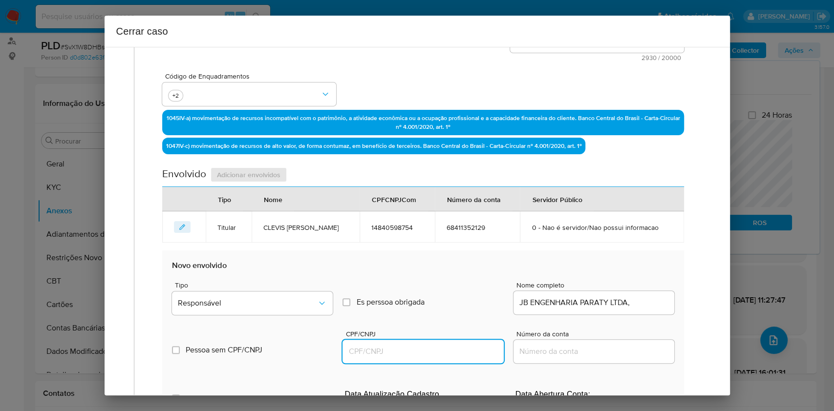
click at [462, 308] on input "CPF/CNPJ" at bounding box center [423, 351] width 161 height 13
paste input "54628564000100"
type input "54628564000100"
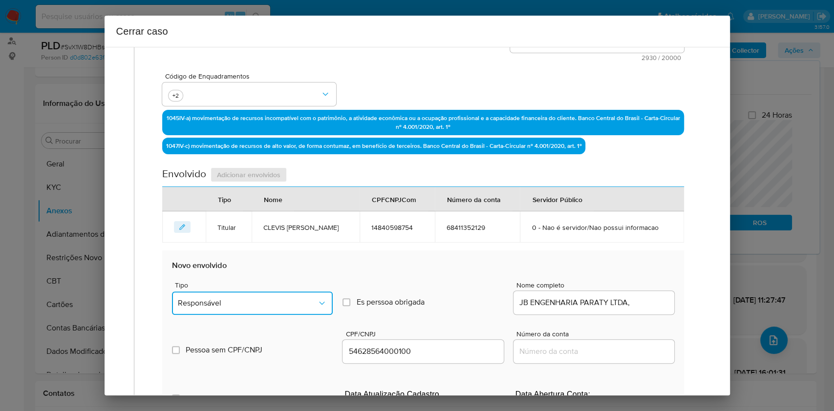
click at [305, 308] on button "Responsável" at bounding box center [252, 303] width 161 height 23
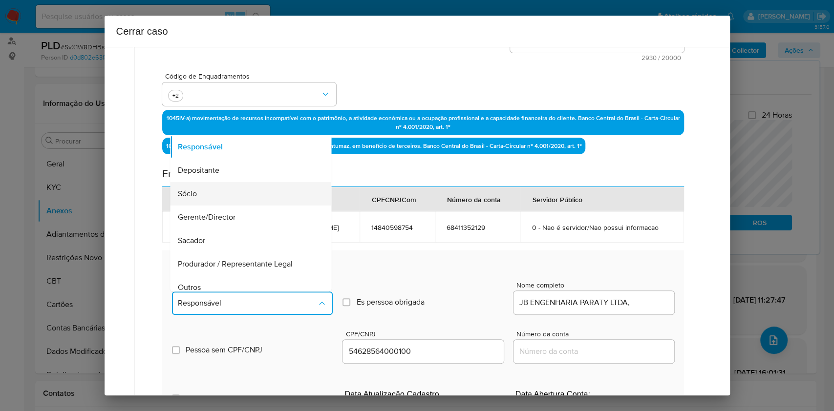
click at [223, 190] on div "Sócio" at bounding box center [248, 193] width 140 height 23
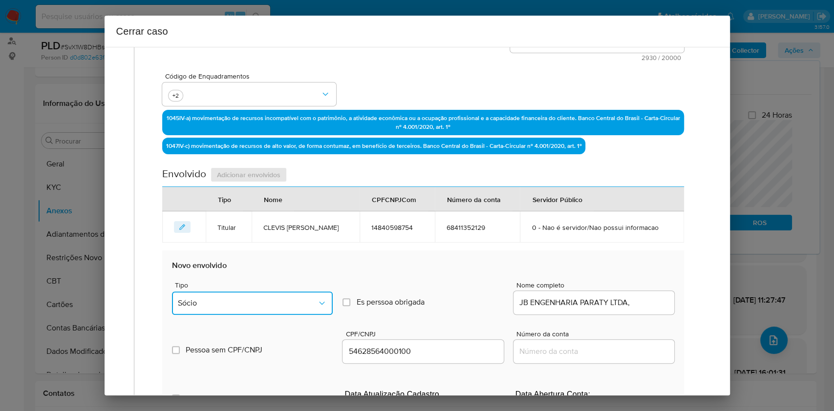
click at [255, 297] on button "Sócio" at bounding box center [252, 303] width 161 height 23
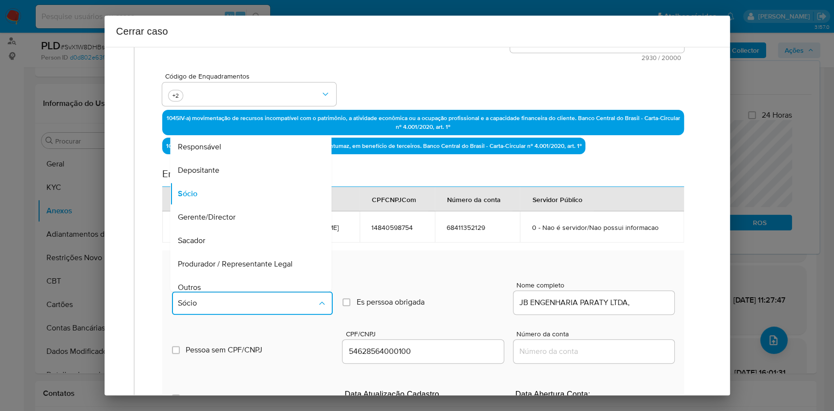
drag, startPoint x: 223, startPoint y: 281, endPoint x: 259, endPoint y: 275, distance: 37.3
click at [223, 281] on div "Outros" at bounding box center [248, 287] width 140 height 23
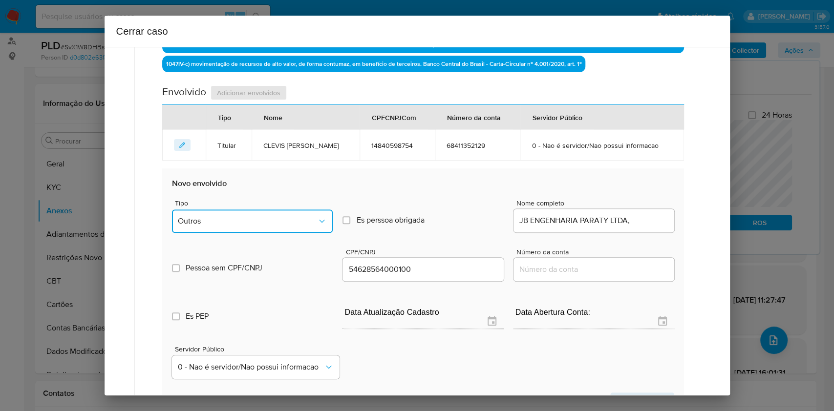
scroll to position [386, 0]
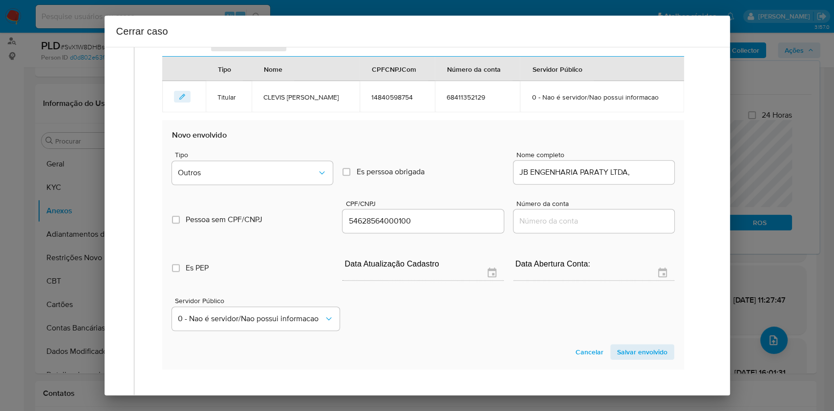
click at [625, 308] on section "Novo envolvido Tipo Outros Es perssoa obrigada Is PObrigada Nome completo JB EN…" at bounding box center [422, 245] width 521 height 250
drag, startPoint x: 645, startPoint y: 351, endPoint x: 688, endPoint y: 336, distance: 45.4
click at [625, 308] on span "Salvar envolvido" at bounding box center [642, 352] width 50 height 14
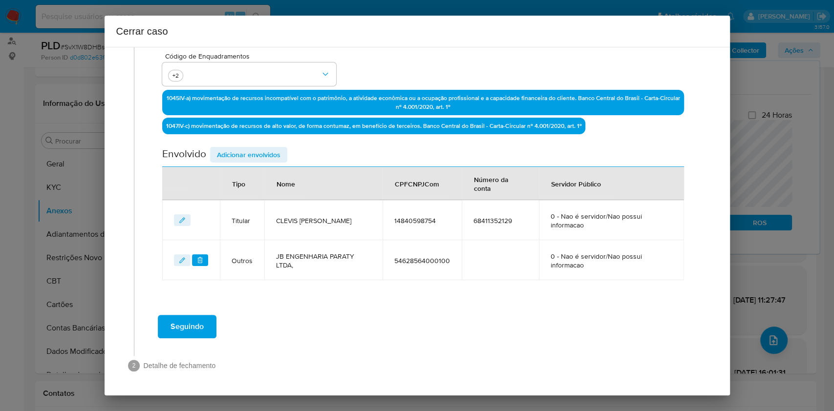
scroll to position [275, 0]
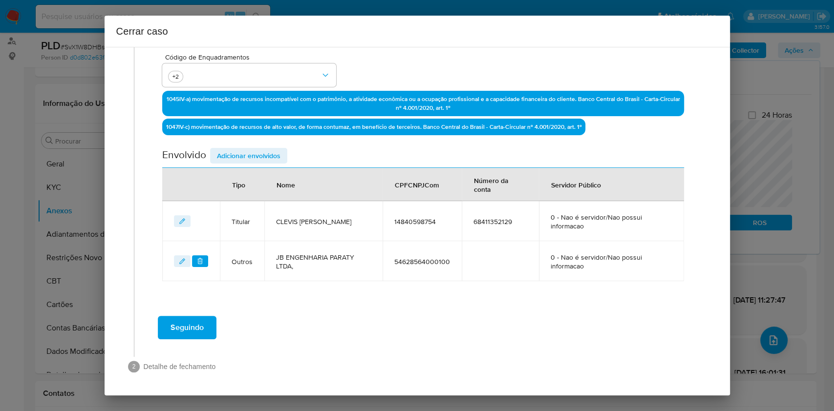
click at [264, 170] on th "Nome" at bounding box center [323, 184] width 118 height 33
drag, startPoint x: 256, startPoint y: 158, endPoint x: 302, endPoint y: 185, distance: 53.2
click at [256, 159] on span "Adicionar envolvidos" at bounding box center [249, 156] width 64 height 14
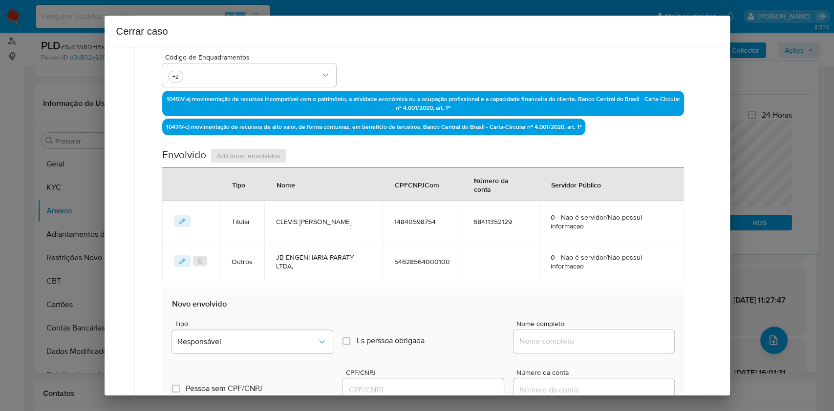
paste input "46786961000174"
drag, startPoint x: 575, startPoint y: 345, endPoint x: 602, endPoint y: 338, distance: 28.1
click at [577, 308] on input "Nome completo" at bounding box center [594, 341] width 161 height 13
drag, startPoint x: 605, startPoint y: 337, endPoint x: 618, endPoint y: 339, distance: 12.3
click at [606, 308] on input "46786961000174" at bounding box center [594, 341] width 161 height 13
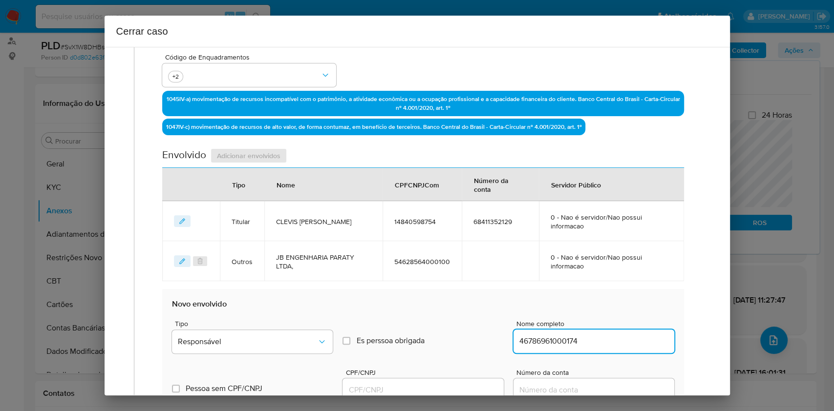
click at [625, 308] on input "46786961000174" at bounding box center [594, 341] width 161 height 13
paste input "Kaizen Gaming Brasil Ltda.,"
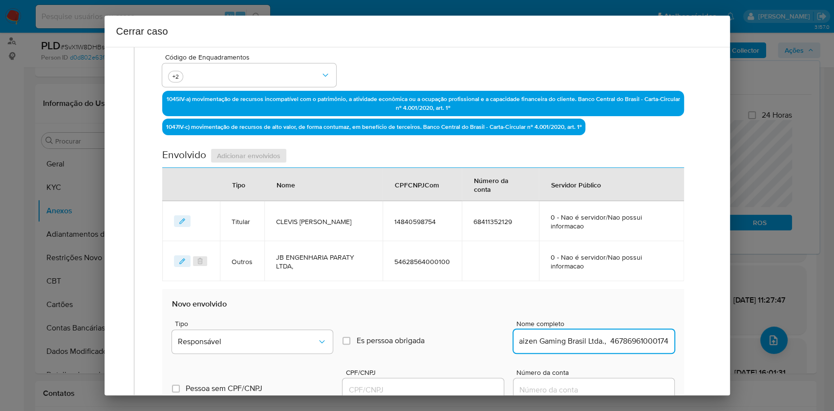
click at [625, 308] on input "Kaizen Gaming Brasil Ltda., 46786961000174" at bounding box center [594, 341] width 161 height 13
type input "Kaizen Gaming Brasil Ltda.,"
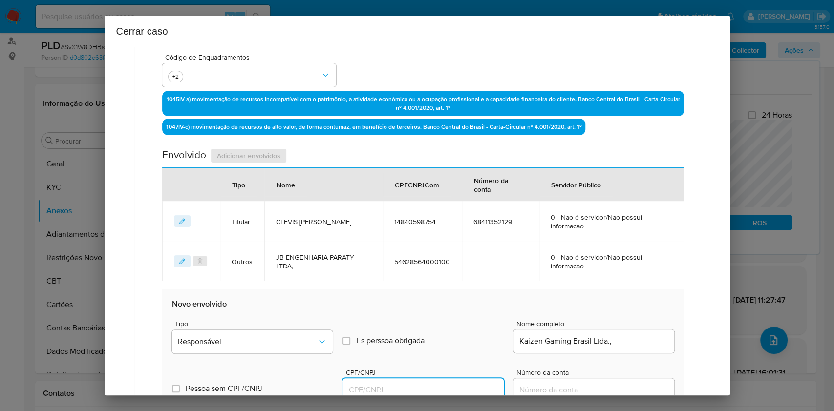
drag, startPoint x: 440, startPoint y: 393, endPoint x: 454, endPoint y: 384, distance: 17.4
click at [440, 308] on input "CPF/CNPJ" at bounding box center [423, 390] width 161 height 13
paste input "46786961000174"
type input "46786961000174"
click at [310, 308] on div "Tipo Responsável" at bounding box center [252, 339] width 161 height 37
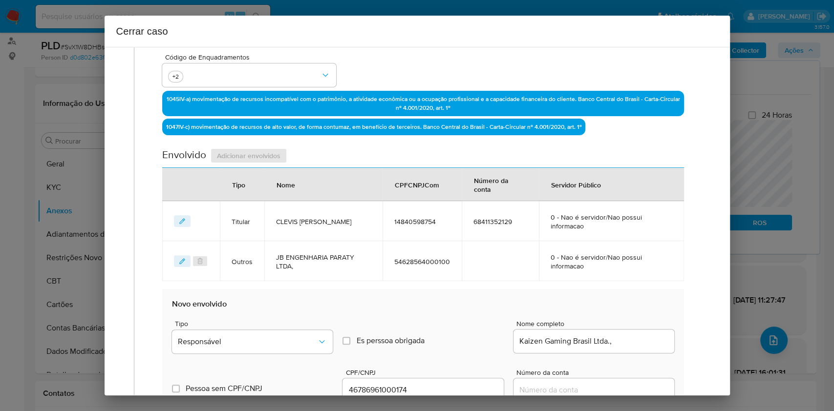
click at [298, 308] on span "Tipo" at bounding box center [255, 324] width 161 height 7
click at [294, 308] on button "Responsável" at bounding box center [252, 341] width 161 height 23
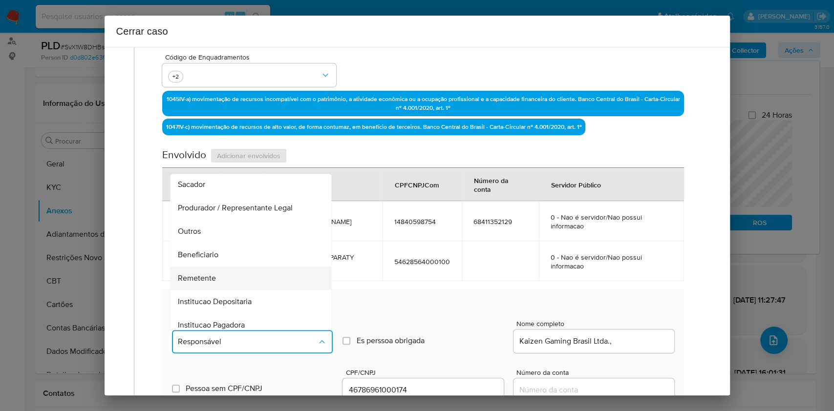
scroll to position [125, 0]
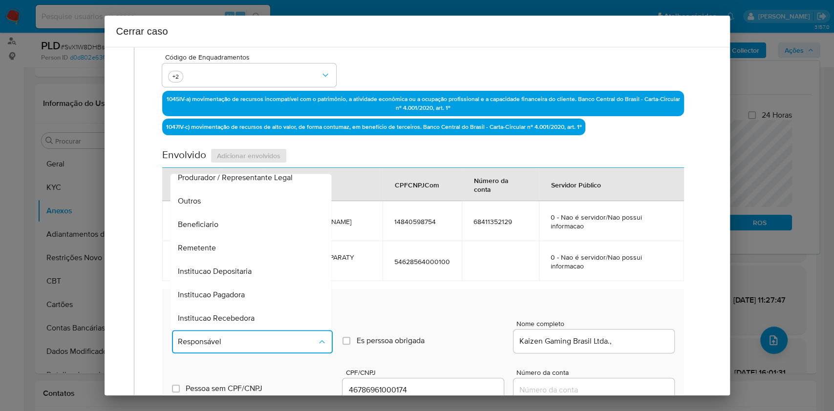
drag, startPoint x: 213, startPoint y: 256, endPoint x: 222, endPoint y: 253, distance: 10.2
click at [213, 256] on div "Remetente" at bounding box center [248, 248] width 140 height 23
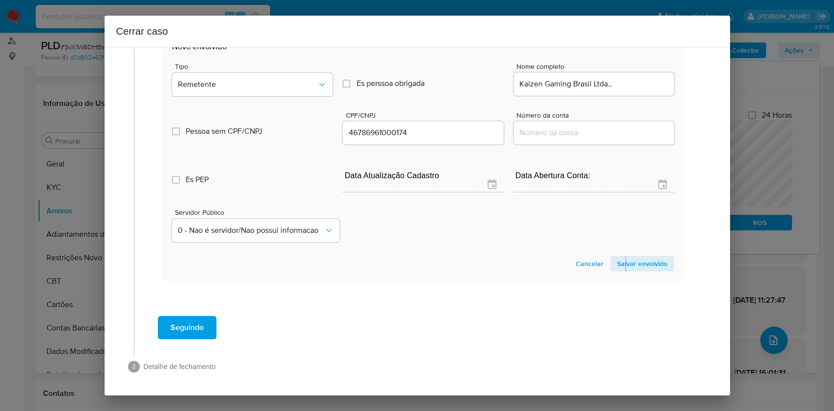
click at [616, 252] on section "Novo envolvido Tipo Remetente Es perssoa obrigada Is PObrigada Nome completo Ka…" at bounding box center [422, 157] width 521 height 250
click at [625, 258] on span "Salvar envolvido" at bounding box center [642, 264] width 50 height 14
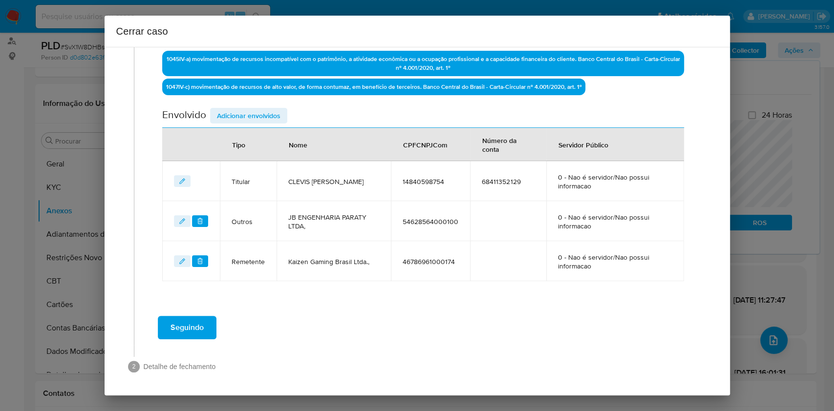
click at [271, 114] on span "Adicionar envolvidos" at bounding box center [249, 116] width 64 height 14
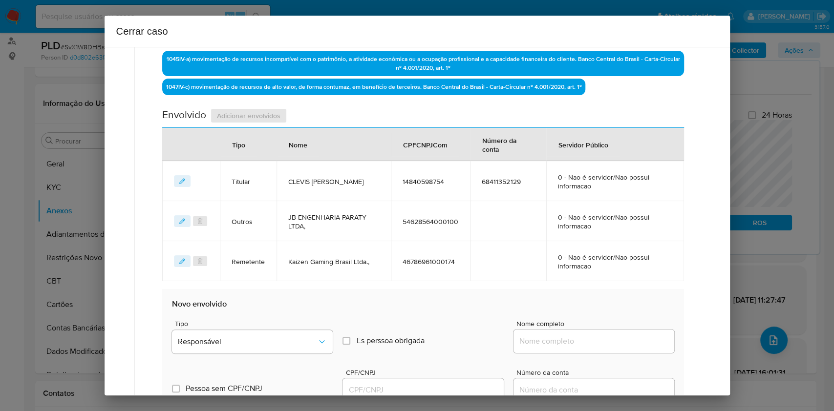
paste input "[PERSON_NAME], 08455027789"
click at [610, 308] on input "Nome completo" at bounding box center [594, 341] width 161 height 13
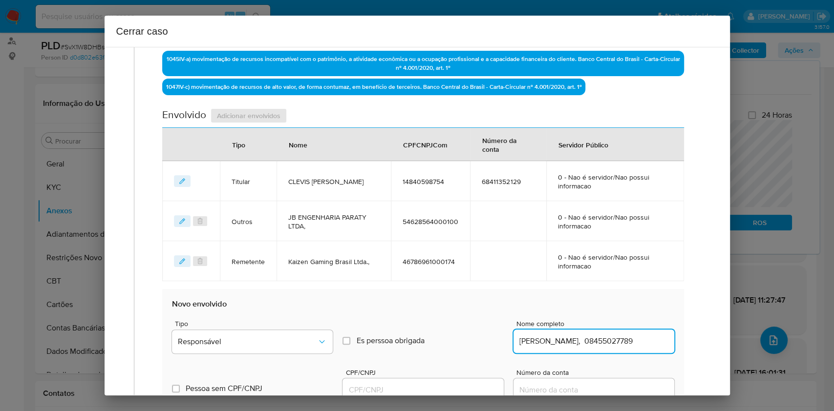
click at [618, 308] on input "[PERSON_NAME], 08455027789" at bounding box center [594, 341] width 161 height 13
type input "[PERSON_NAME],"
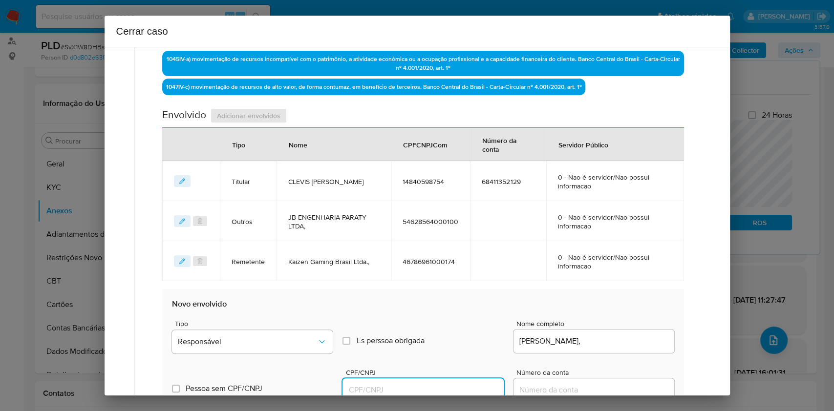
click at [419, 308] on input "CPF/CNPJ" at bounding box center [423, 390] width 161 height 13
paste input "08455027789"
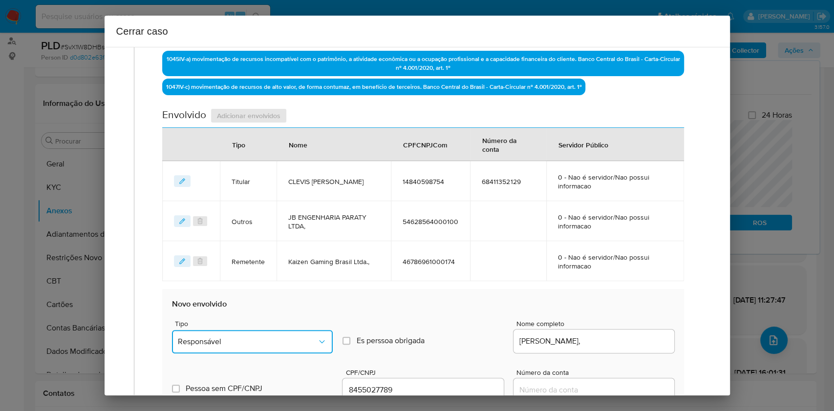
click at [294, 308] on span "Responsável" at bounding box center [247, 342] width 139 height 10
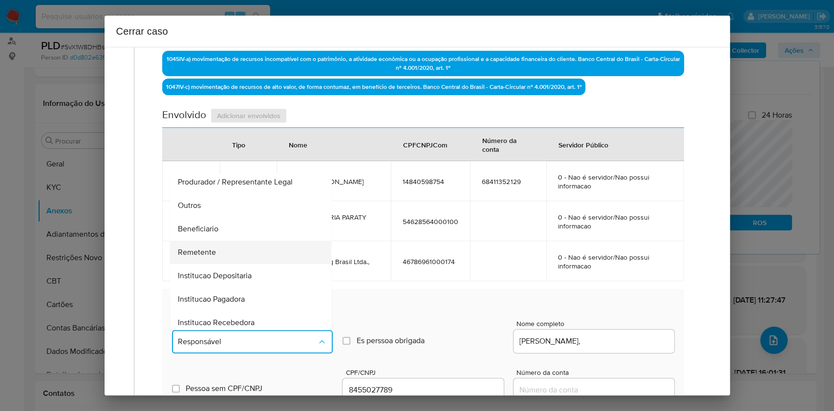
scroll to position [125, 0]
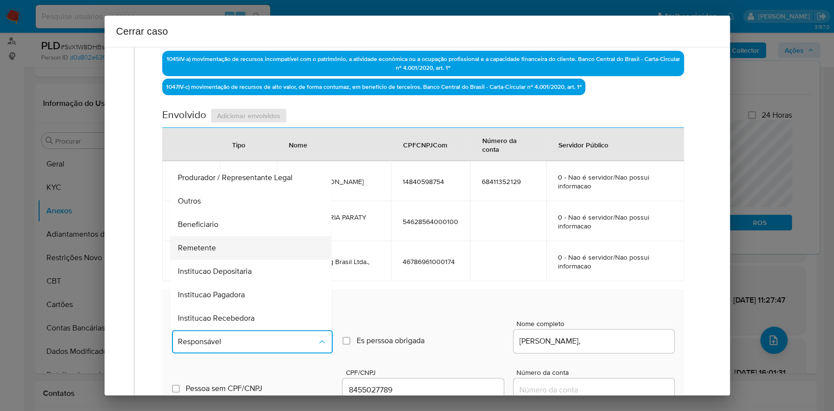
click at [227, 249] on div "Remetente" at bounding box center [248, 248] width 140 height 23
type input "08455027789"
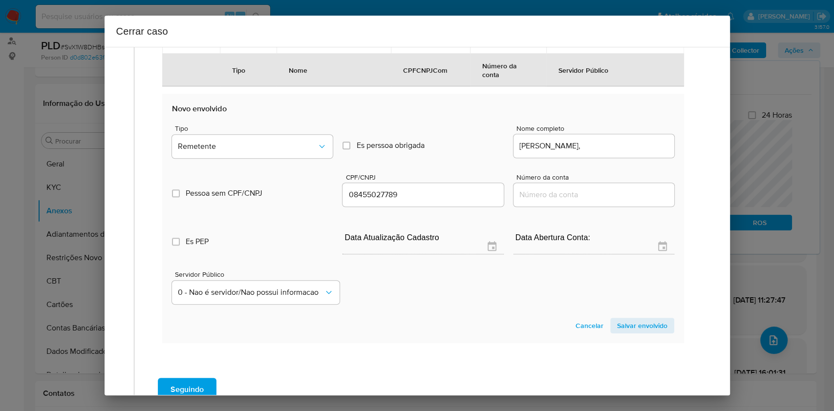
click at [625, 308] on span "Salvar envolvido" at bounding box center [642, 326] width 50 height 14
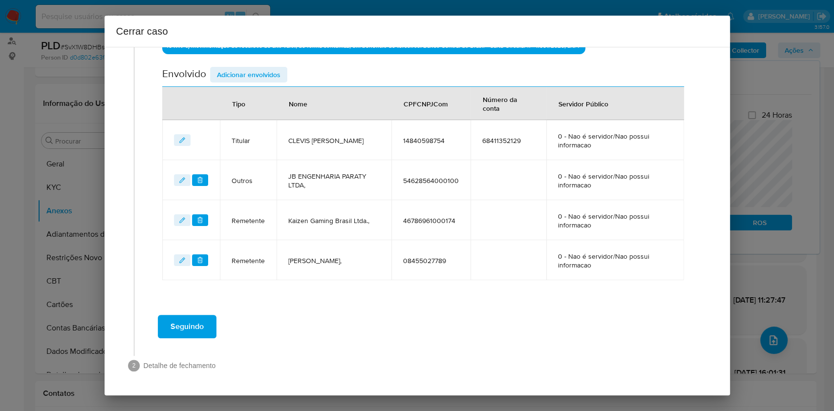
scroll to position [355, 0]
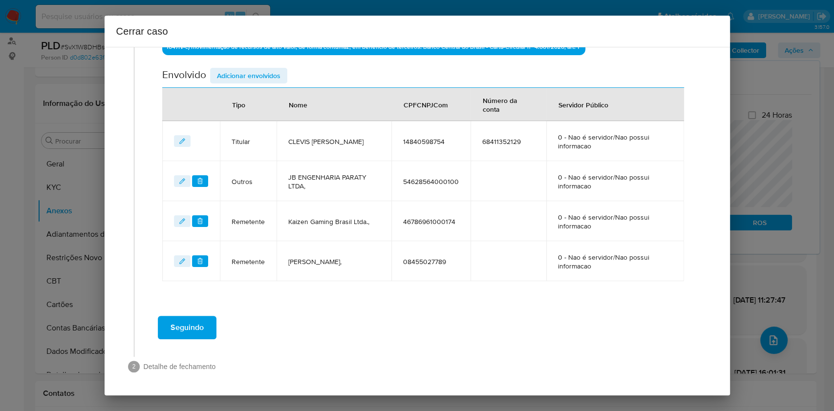
drag, startPoint x: 249, startPoint y: 71, endPoint x: 263, endPoint y: 82, distance: 17.8
click at [249, 72] on span "Adicionar envolvidos" at bounding box center [249, 76] width 64 height 14
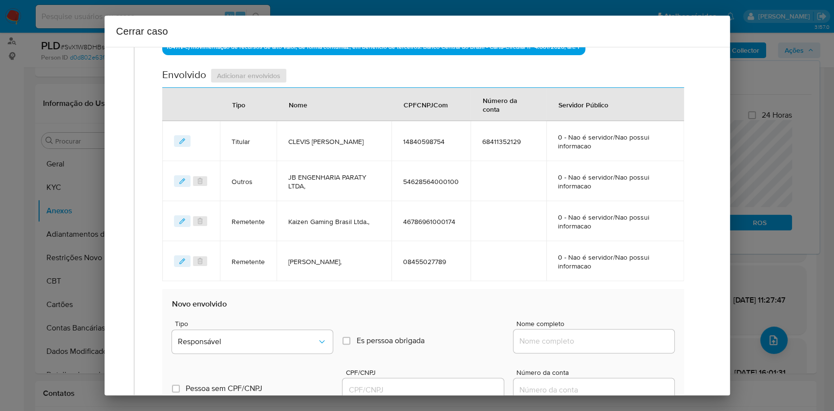
drag, startPoint x: 618, startPoint y: 340, endPoint x: 628, endPoint y: 342, distance: 10.4
click at [621, 308] on input "Nome completo" at bounding box center [594, 341] width 161 height 13
paste input "[PERSON_NAME], 01013790308"
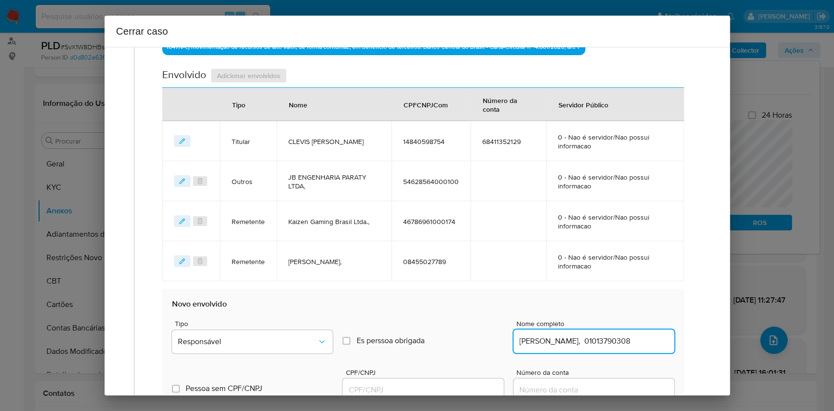
scroll to position [0, 1]
click at [625, 308] on input "[PERSON_NAME], 01013790308" at bounding box center [594, 341] width 161 height 13
type input "[PERSON_NAME],"
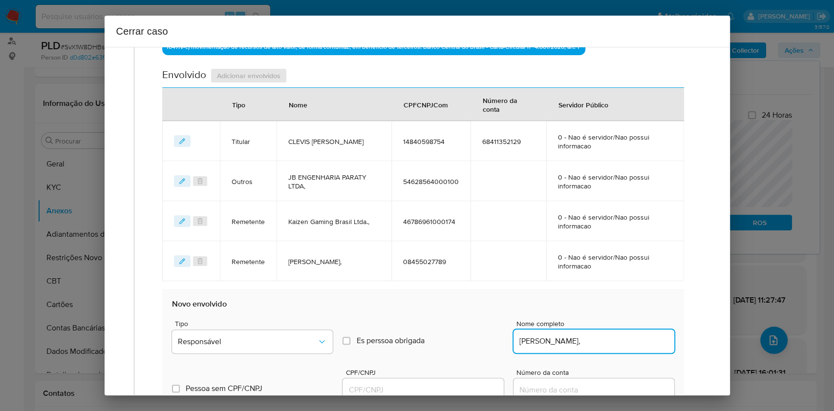
click at [481, 308] on input "CPF/CNPJ" at bounding box center [423, 390] width 161 height 13
paste input "01013790308"
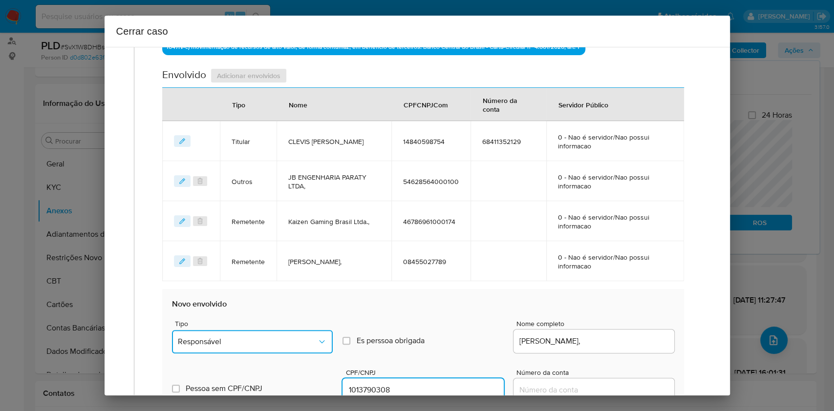
click at [286, 308] on span "Responsável" at bounding box center [247, 342] width 139 height 10
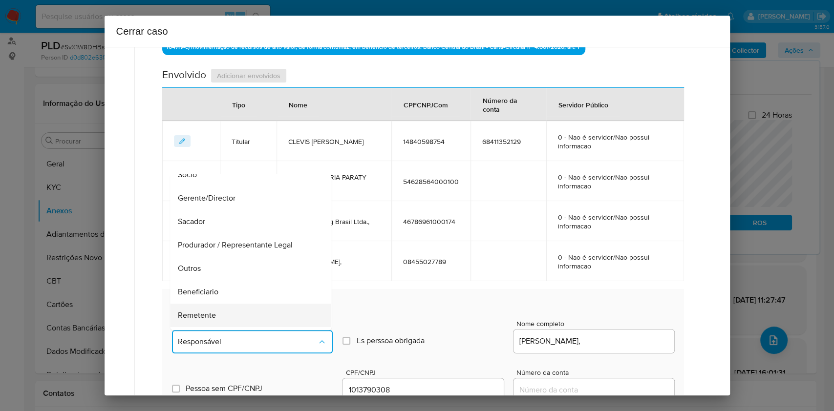
scroll to position [125, 0]
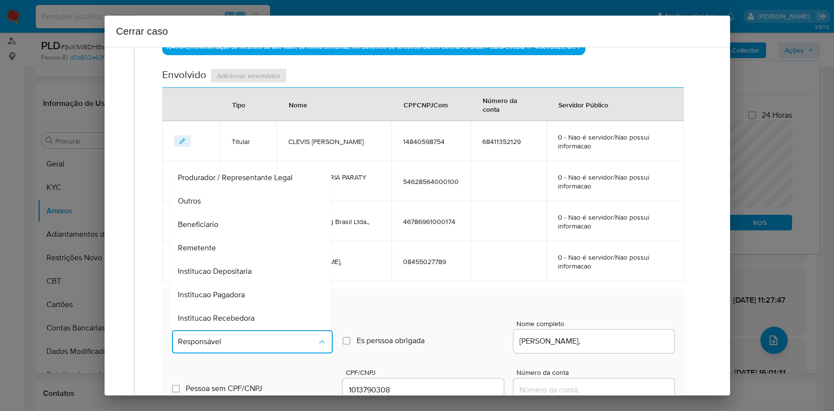
click at [209, 225] on span "Beneficiario" at bounding box center [198, 225] width 41 height 10
type input "01013790308"
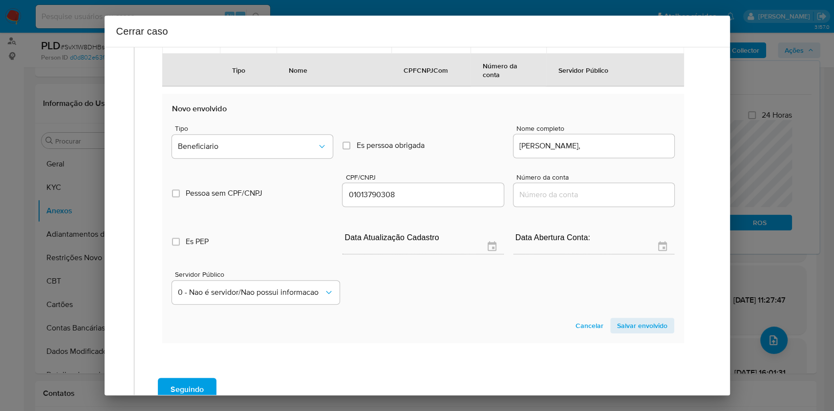
click at [621, 308] on span "Salvar envolvido" at bounding box center [642, 326] width 50 height 14
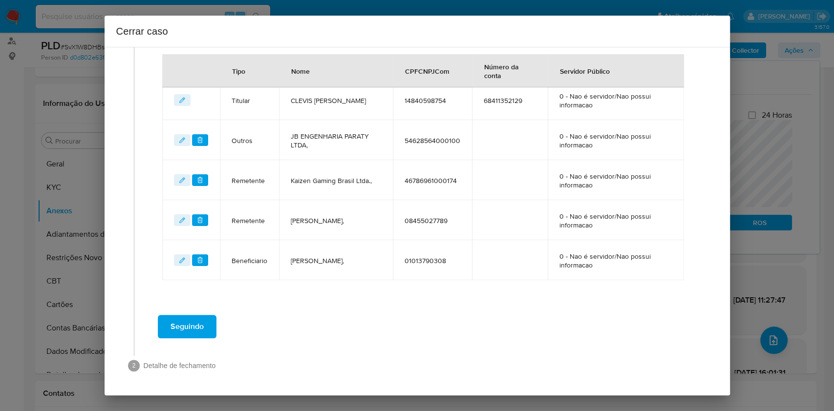
scroll to position [395, 0]
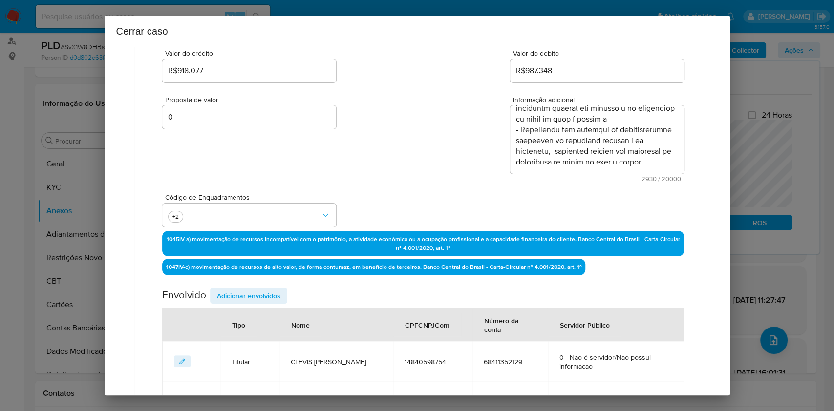
drag, startPoint x: 271, startPoint y: 293, endPoint x: 391, endPoint y: 254, distance: 126.4
click at [271, 294] on span "Adicionar envolvidos" at bounding box center [249, 296] width 64 height 14
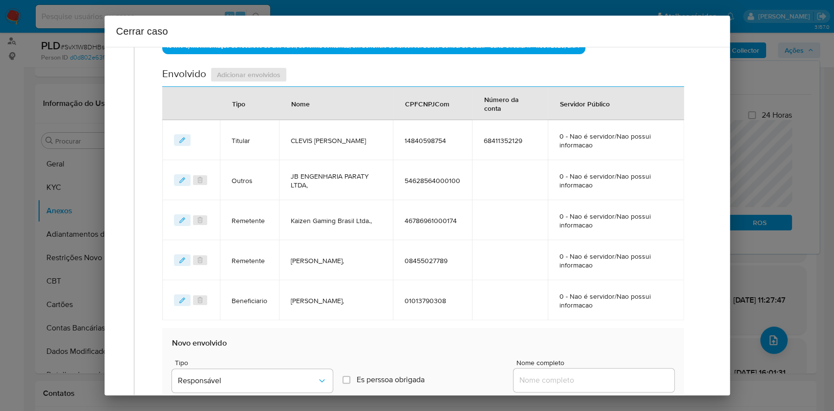
scroll to position [460, 0]
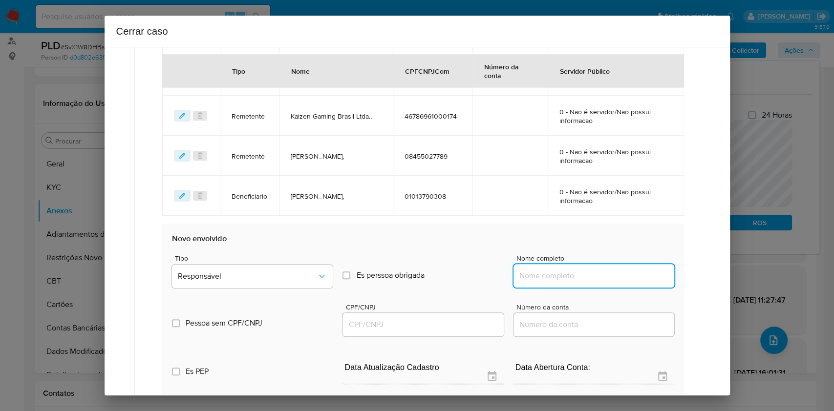
paste input "[PERSON_NAME] Da Conceicao, 20813832764"
drag, startPoint x: 596, startPoint y: 277, endPoint x: 625, endPoint y: 270, distance: 30.2
click at [598, 277] on input "Nome completo" at bounding box center [594, 276] width 161 height 13
click at [625, 270] on input "[PERSON_NAME] Da Conceicao, 20813832764" at bounding box center [594, 276] width 161 height 13
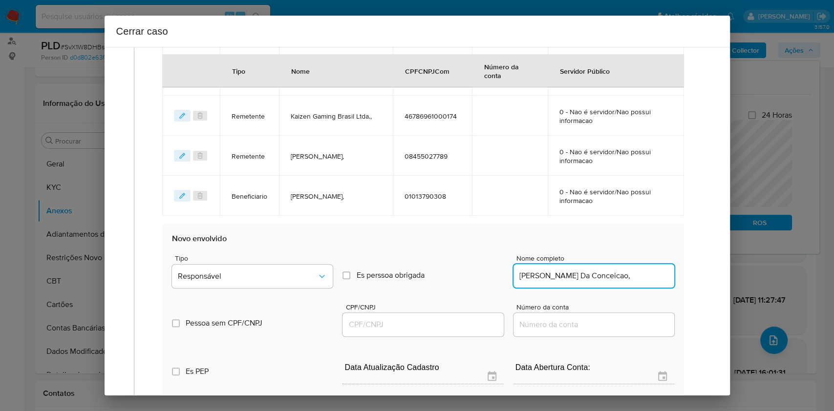
type input "[PERSON_NAME] Da Conceicao,"
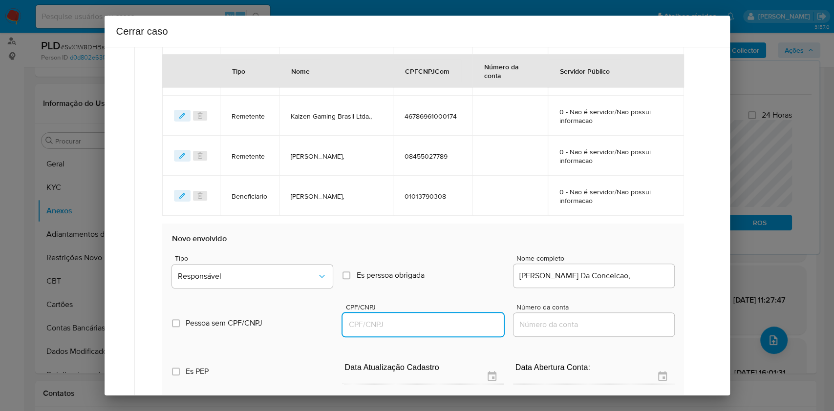
click at [461, 308] on input "CPF/CNPJ" at bounding box center [423, 325] width 161 height 13
paste input "20813832764"
type input "20813832764"
click at [244, 276] on span "Responsável" at bounding box center [247, 277] width 139 height 10
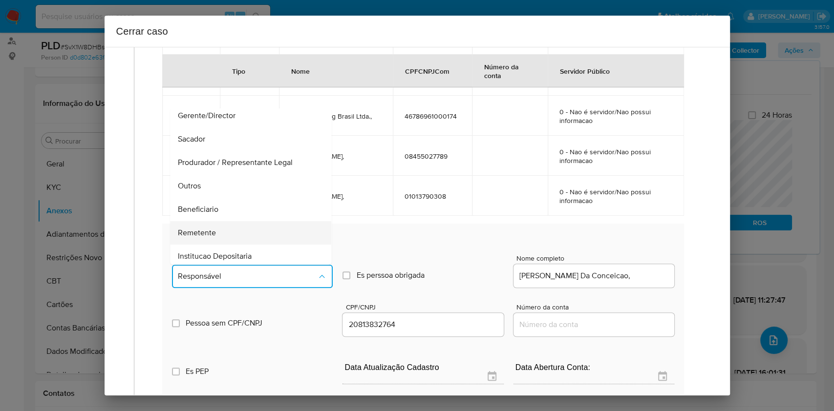
scroll to position [125, 0]
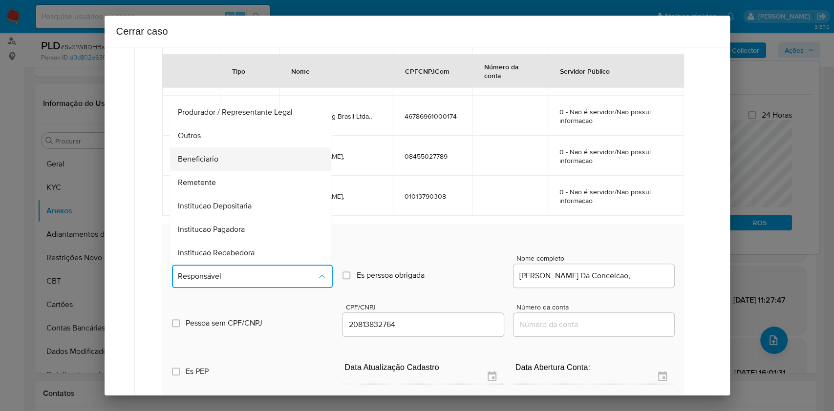
click at [191, 170] on div "Beneficiario" at bounding box center [248, 159] width 140 height 23
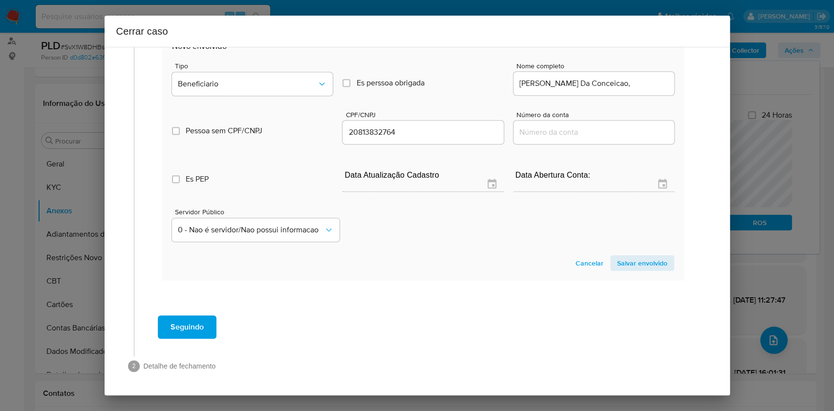
click at [625, 269] on span "Salvar envolvido" at bounding box center [642, 264] width 50 height 14
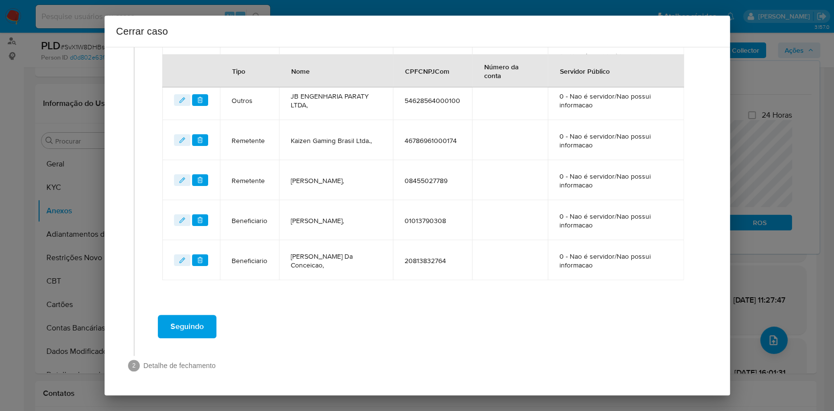
scroll to position [435, 0]
click at [203, 308] on button "Seguindo" at bounding box center [187, 327] width 59 height 23
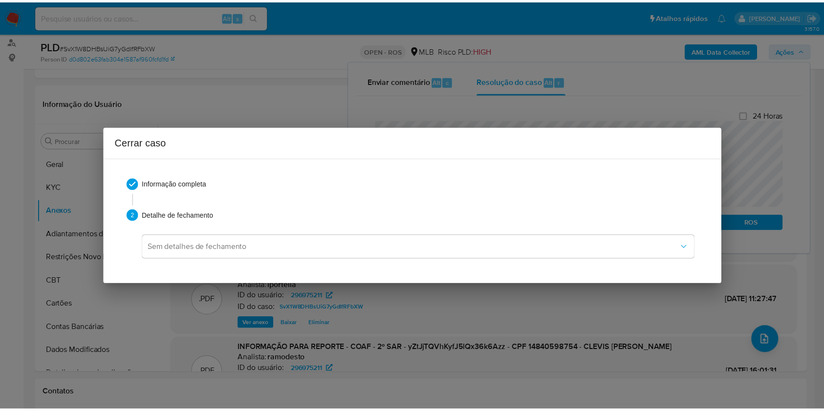
scroll to position [0, 0]
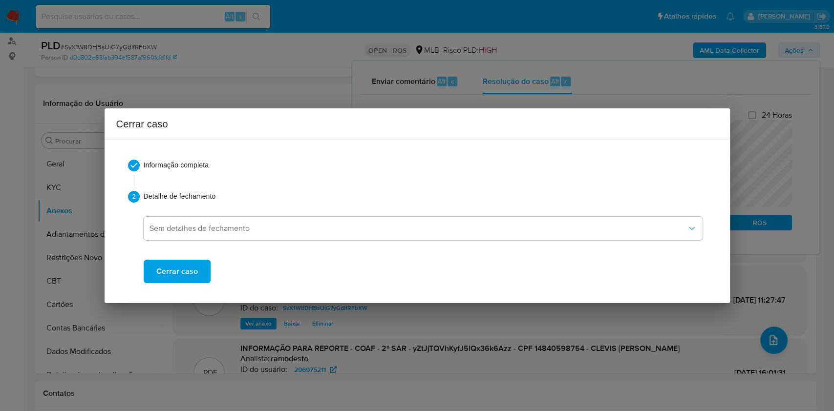
click at [169, 263] on span "Cerrar caso" at bounding box center [177, 272] width 42 height 22
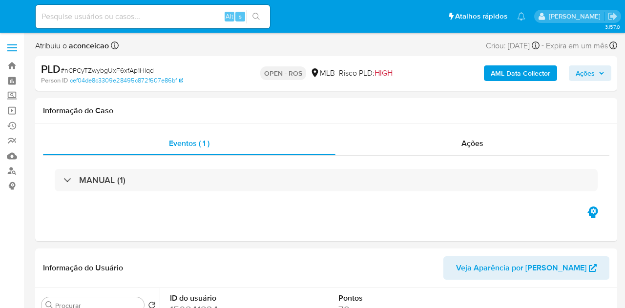
select select "10"
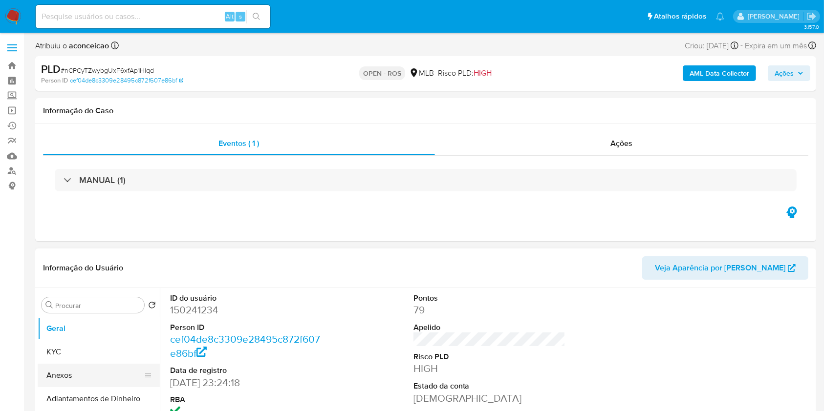
click at [113, 308] on button "Anexos" at bounding box center [95, 375] width 114 height 23
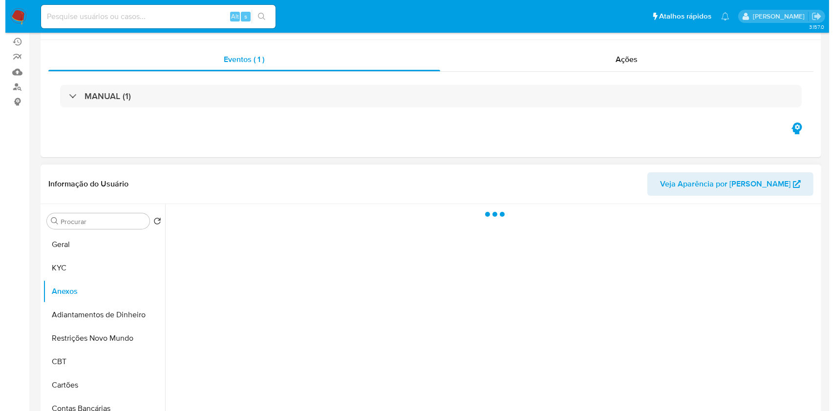
scroll to position [130, 0]
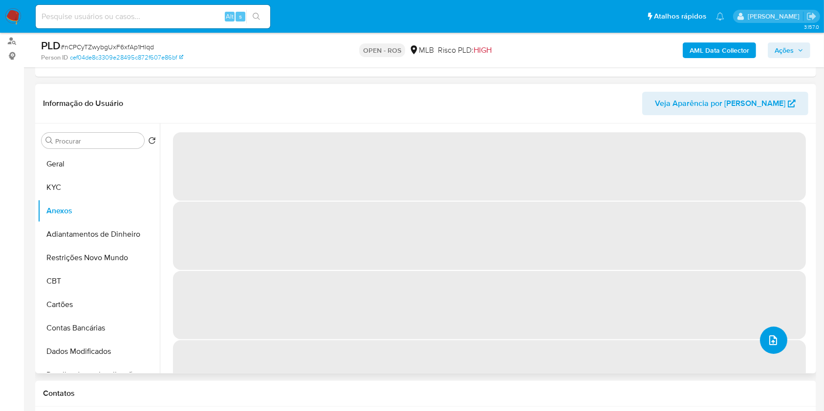
click at [625, 308] on button "upload-file" at bounding box center [773, 340] width 27 height 27
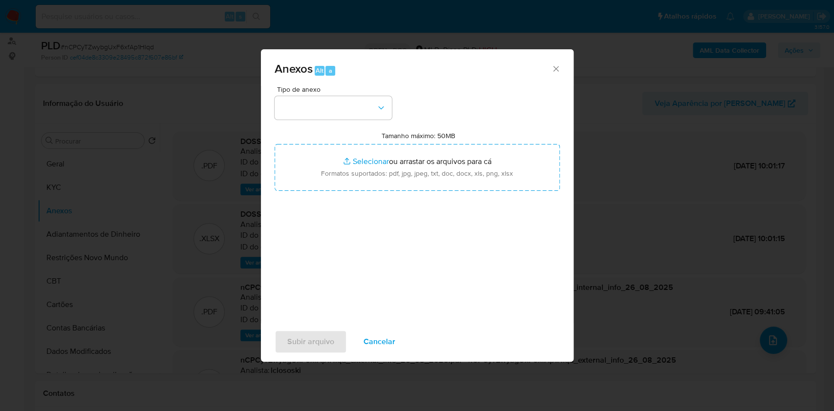
click at [351, 119] on div "Tipo de anexo Tamanho máximo: 50MB Selecionar arquivos Selecionar ou arrastar o…" at bounding box center [417, 201] width 285 height 231
click at [383, 119] on button "button" at bounding box center [333, 107] width 117 height 23
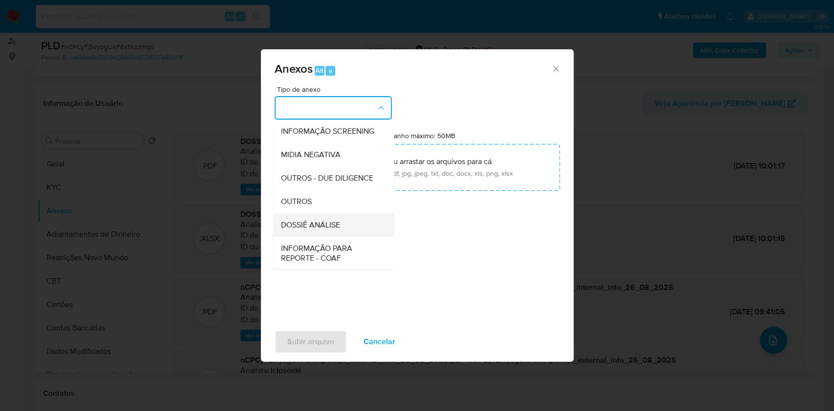
scroll to position [150, 0]
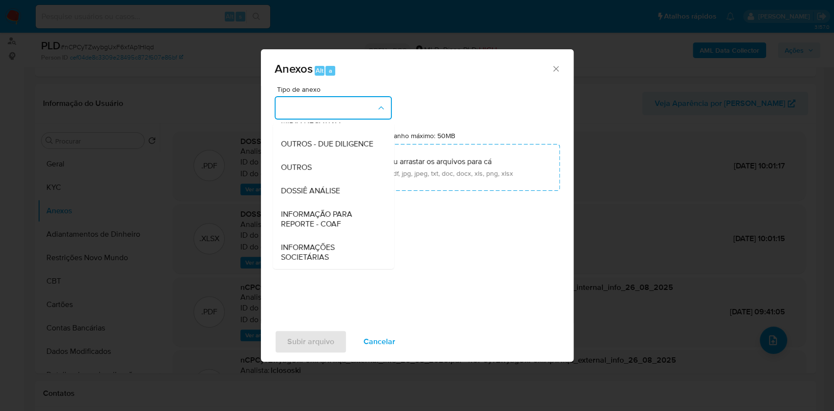
drag, startPoint x: 344, startPoint y: 214, endPoint x: 352, endPoint y: 206, distance: 10.7
click at [345, 213] on span "INFORMAÇÃO PARA REPORTE - COAF" at bounding box center [330, 220] width 100 height 20
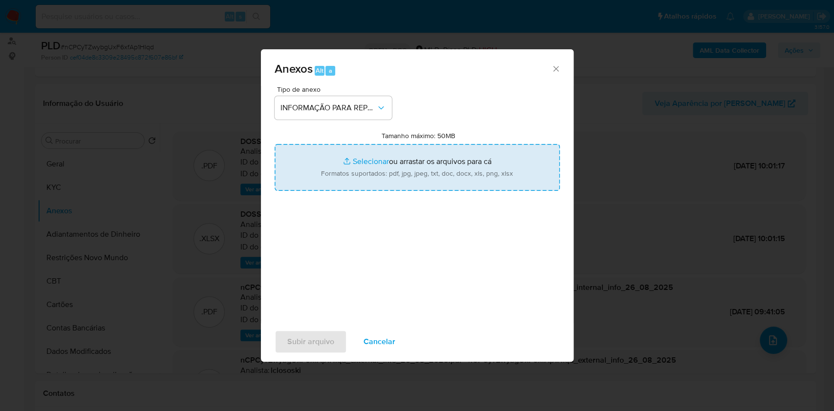
type input "C:\fakepath\3º SAR - nCPCyTZwybgUxF6xfAp1Hlqd- CPF 12283481708 - [PERSON_NAME].…"
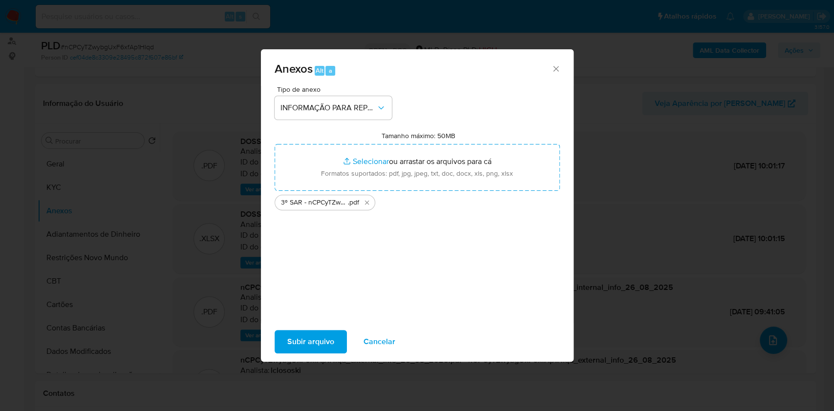
click at [323, 308] on span "Subir arquivo" at bounding box center [310, 342] width 47 height 22
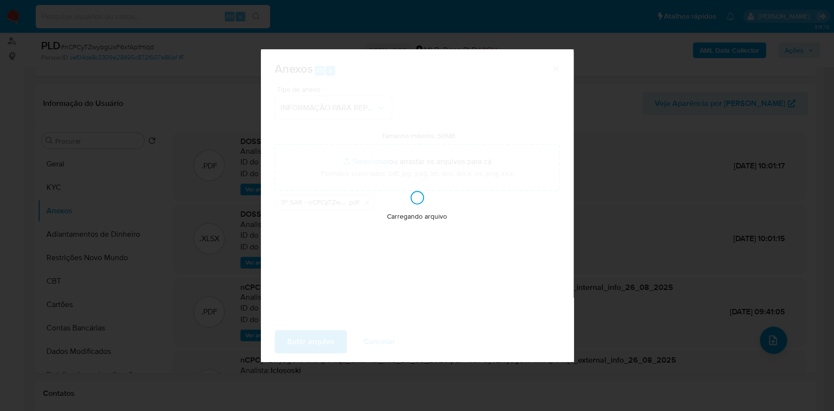
click at [625, 182] on div "Anexos Alt a Tipo de anexo INFORMAÇÃO PARA REPORTE - COAF Tamanho máximo: 50MB …" at bounding box center [417, 205] width 834 height 411
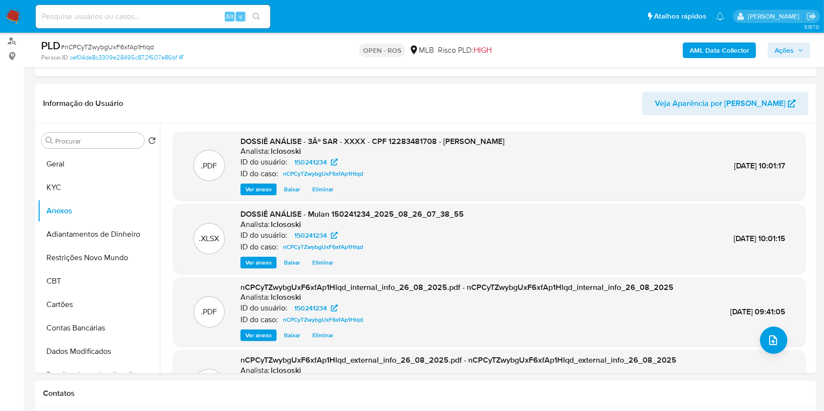
drag, startPoint x: 780, startPoint y: 51, endPoint x: 770, endPoint y: 55, distance: 11.0
click at [625, 53] on span "Ações" at bounding box center [784, 51] width 19 height 16
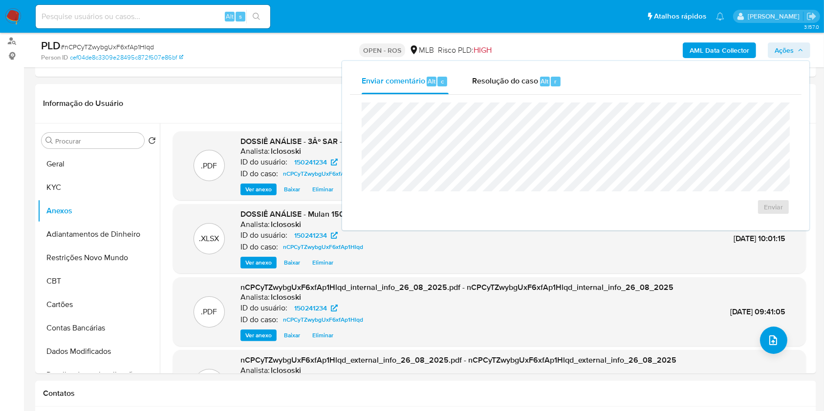
drag, startPoint x: 532, startPoint y: 96, endPoint x: 532, endPoint y: 102, distance: 5.9
click at [532, 102] on div "Enviar" at bounding box center [576, 159] width 452 height 128
drag, startPoint x: 524, startPoint y: 78, endPoint x: 520, endPoint y: 91, distance: 13.3
click at [520, 86] on span "Resolução do caso" at bounding box center [505, 80] width 66 height 11
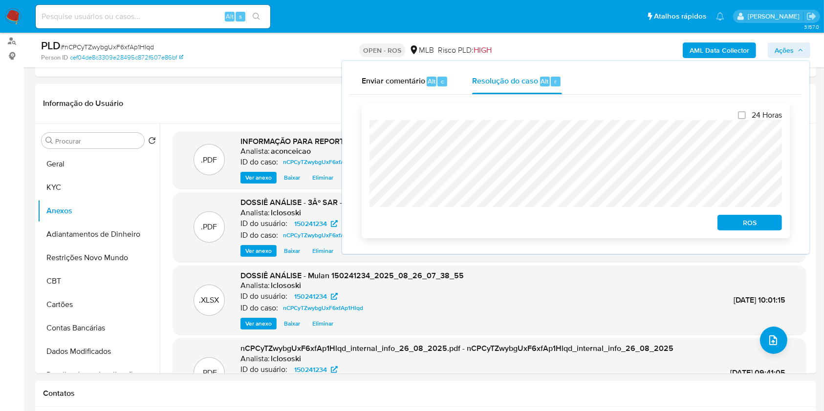
drag, startPoint x: 765, startPoint y: 229, endPoint x: 715, endPoint y: 213, distance: 52.2
click at [625, 229] on span "ROS" at bounding box center [749, 223] width 51 height 14
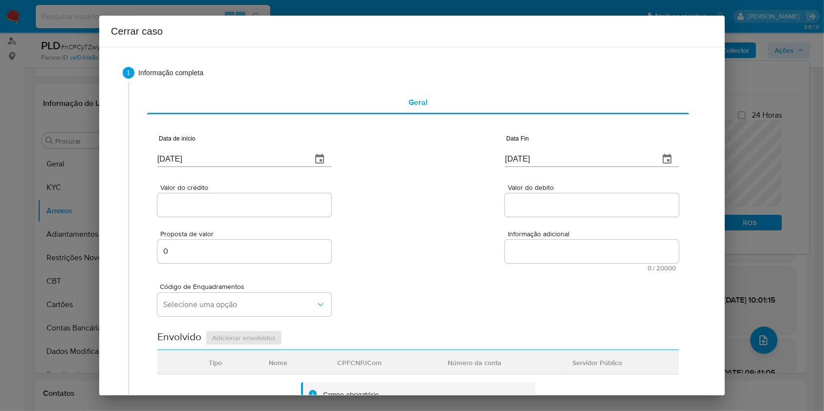
type input "14/06/2020"
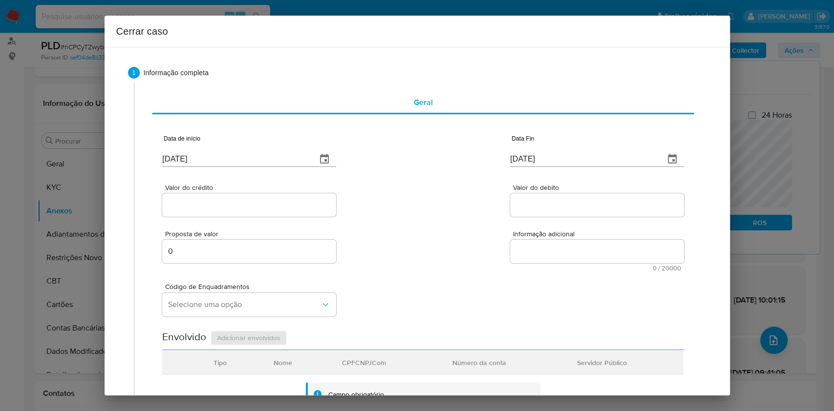
click at [218, 167] on div "Data de início [DATE]" at bounding box center [249, 152] width 174 height 39
click at [212, 162] on input "[DATE]" at bounding box center [235, 159] width 147 height 16
paste input "01/07"
click at [212, 162] on input "[DATE]" at bounding box center [235, 159] width 147 height 16
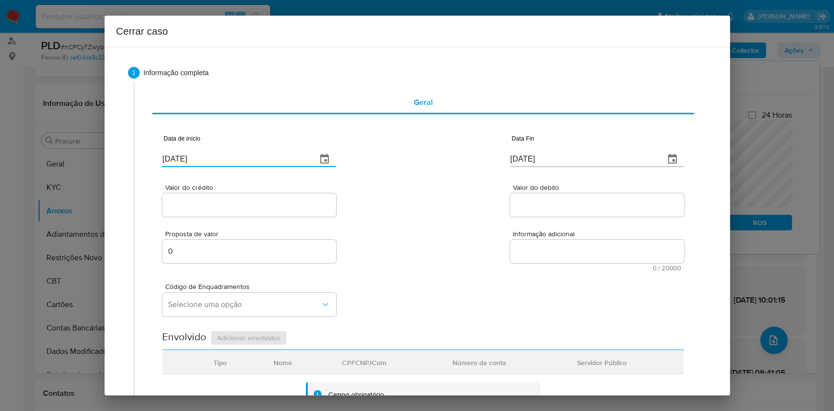
type input "[DATE]"
click at [625, 167] on div "Data Fin [DATE]" at bounding box center [597, 152] width 174 height 39
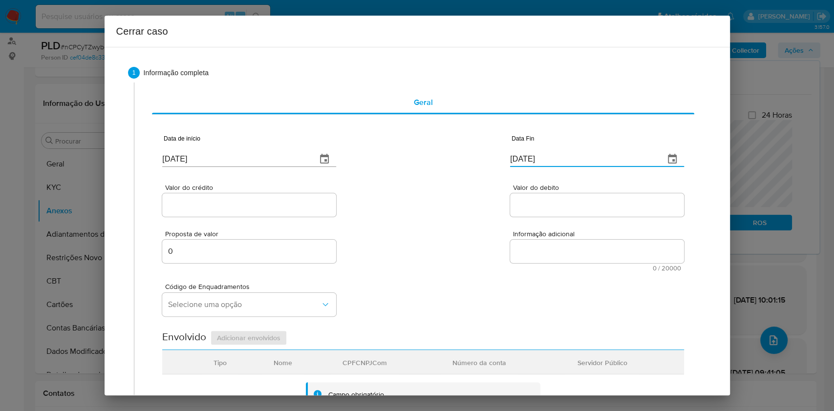
click at [619, 157] on input "[DATE]" at bounding box center [583, 159] width 147 height 16
paste input "5"
click at [619, 157] on input "[DATE]" at bounding box center [583, 159] width 147 height 16
type input "25/08/2025"
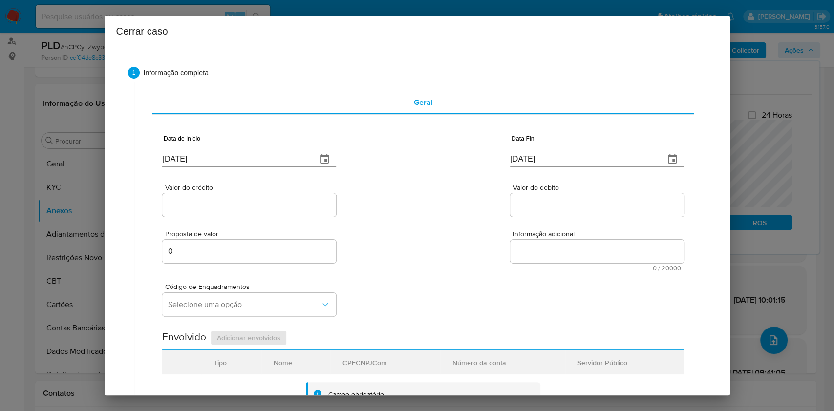
click at [286, 198] on div at bounding box center [249, 205] width 174 height 23
click at [344, 289] on div "Código de Enquadramentos Selecione uma opção" at bounding box center [422, 296] width 521 height 49
drag, startPoint x: 280, startPoint y: 204, endPoint x: 287, endPoint y: 206, distance: 7.1
click at [280, 204] on input "Valor do crédito" at bounding box center [249, 205] width 174 height 13
paste input "R$616.508"
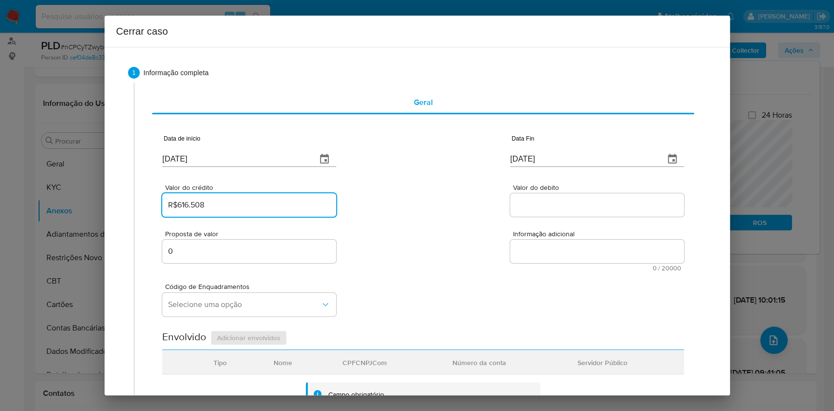
type input "R$616.508"
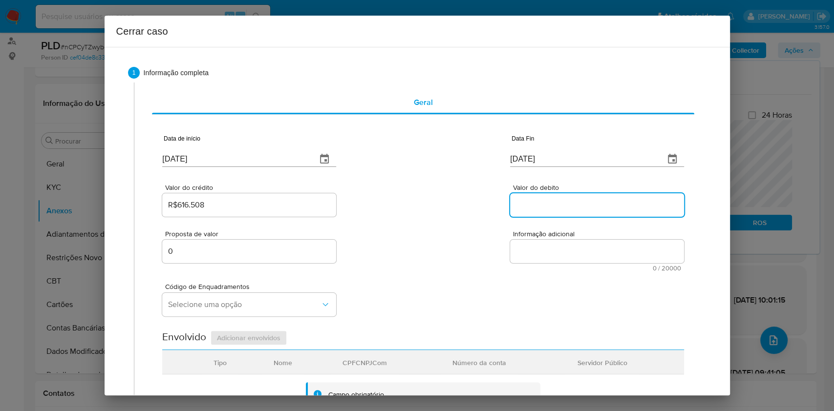
click at [563, 205] on input "Valor do debito" at bounding box center [597, 205] width 174 height 13
paste input "R$440.294"
type input "R$440.294"
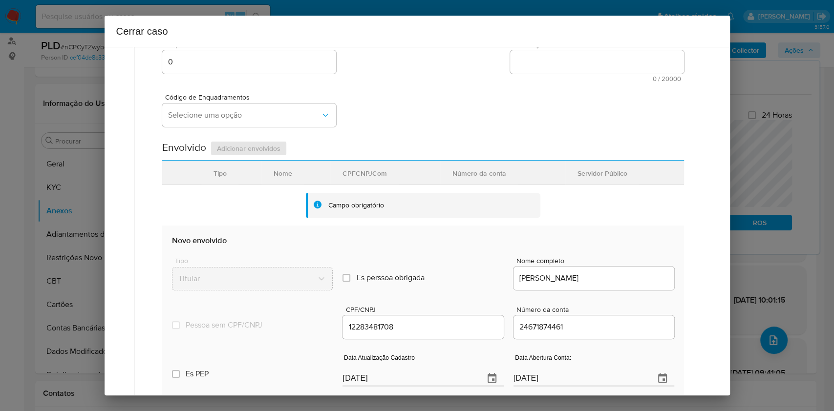
scroll to position [385, 0]
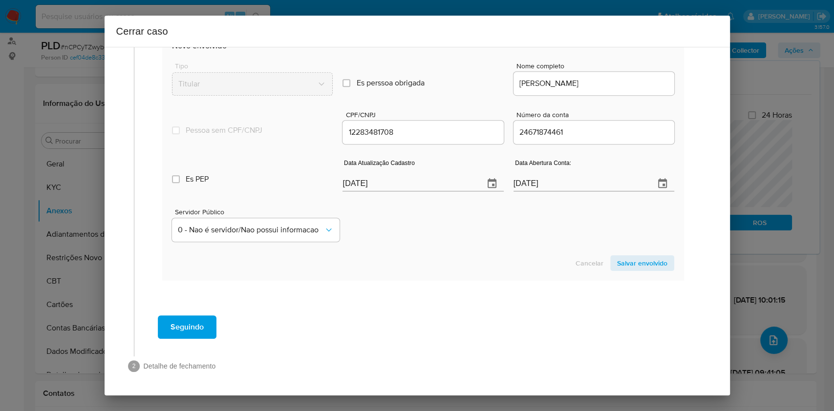
click at [427, 185] on input "[DATE]" at bounding box center [409, 184] width 133 height 16
paste input "4/05"
type input "24/05/2025"
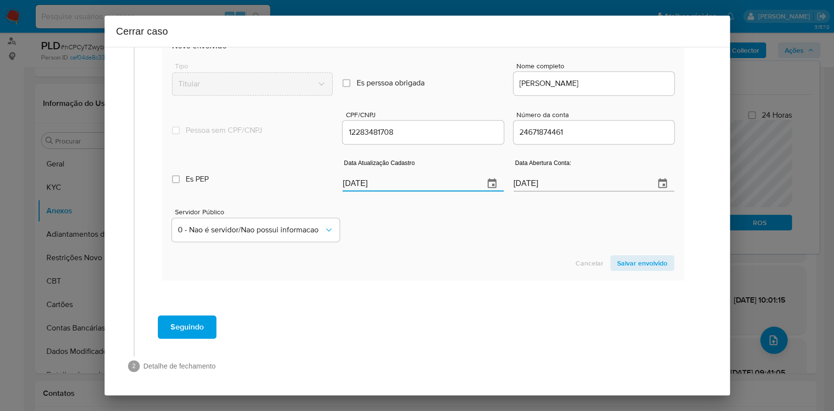
click at [625, 264] on span "Salvar envolvido" at bounding box center [642, 264] width 50 height 14
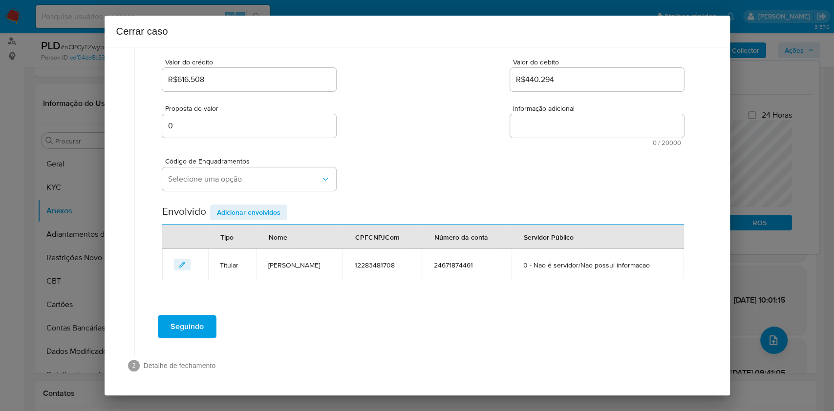
scroll to position [125, 0]
click at [253, 181] on span "Selecione uma opção" at bounding box center [244, 180] width 152 height 10
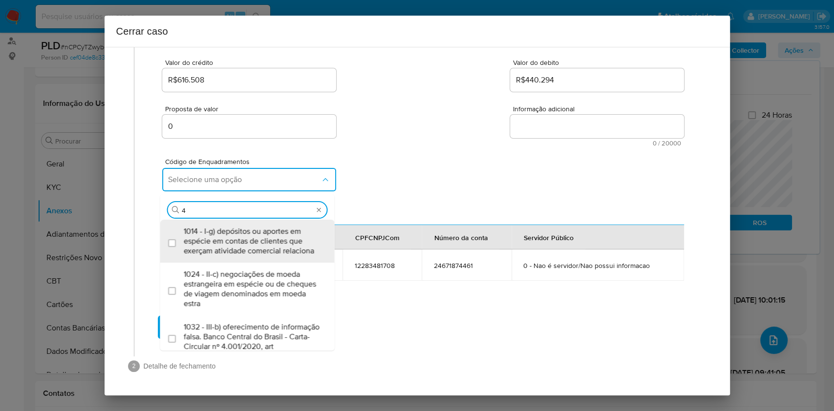
type input "45"
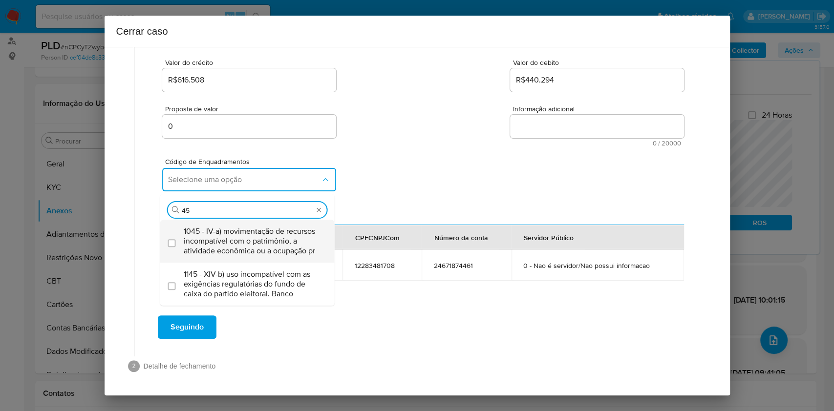
click at [234, 228] on span "1045 - IV-a) movimentação de recursos incompatível com o patrimônio, a atividad…" at bounding box center [252, 241] width 137 height 29
checkbox input "true"
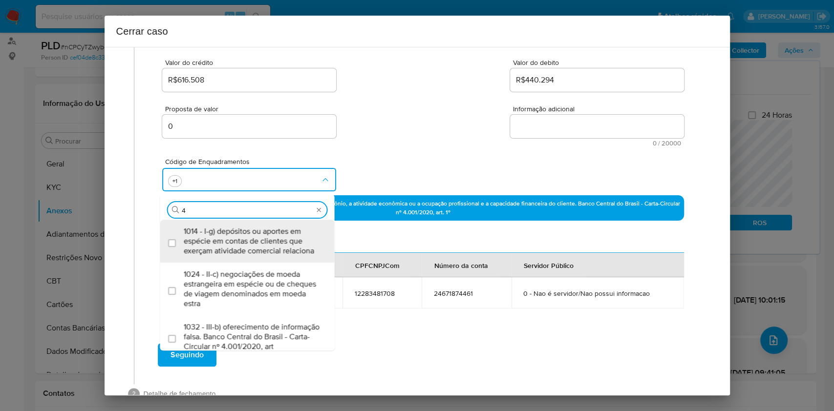
scroll to position [0, 0]
type input "47"
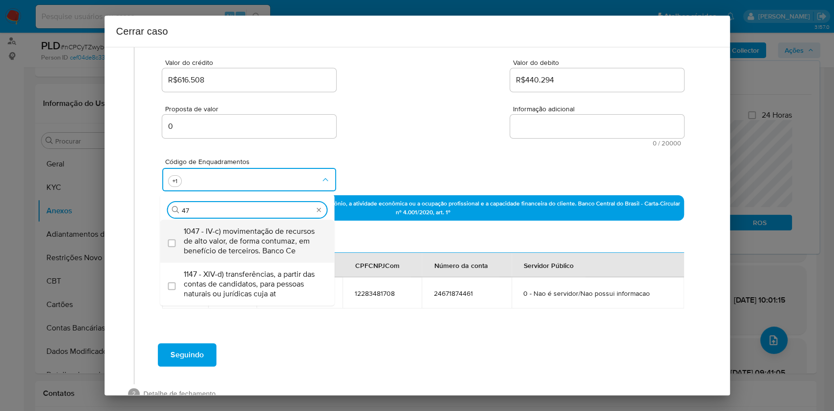
click at [234, 228] on span "1047 - IV-c) movimentação de recursos de alto valor, de forma contumaz, em bene…" at bounding box center [252, 241] width 137 height 29
checkbox input "true"
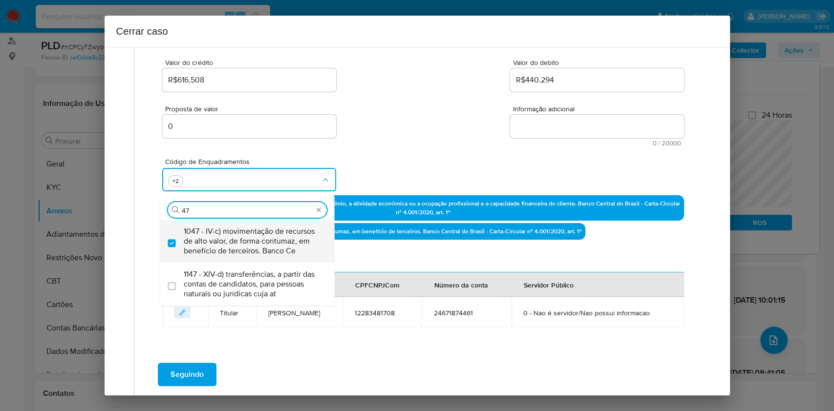
type input "47"
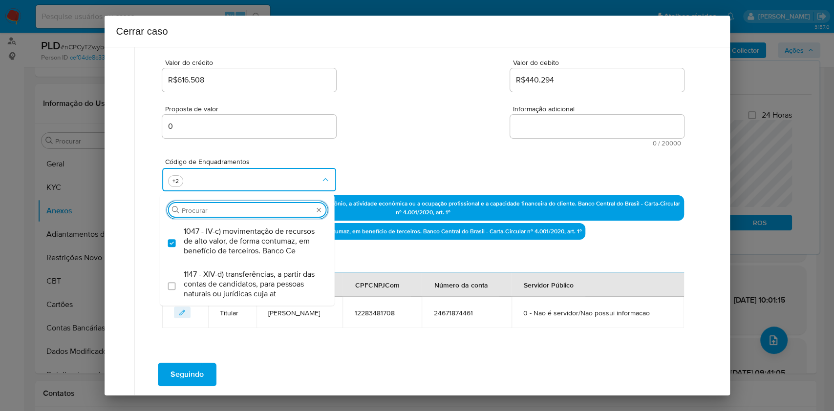
click at [602, 130] on textarea "Informação adicional" at bounding box center [597, 126] width 174 height 23
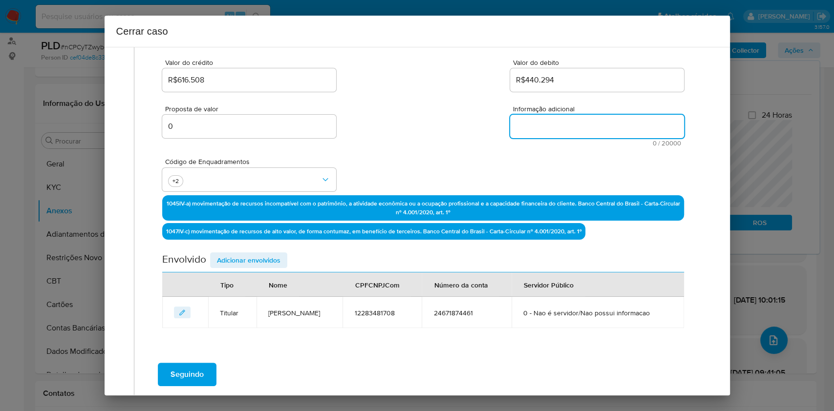
paste textarea "Vitor Dos Santos Alves, CPF 12283481708, 36 anos, residente no município de Nov…"
click at [602, 129] on textarea "Informação adicional" at bounding box center [597, 126] width 174 height 23
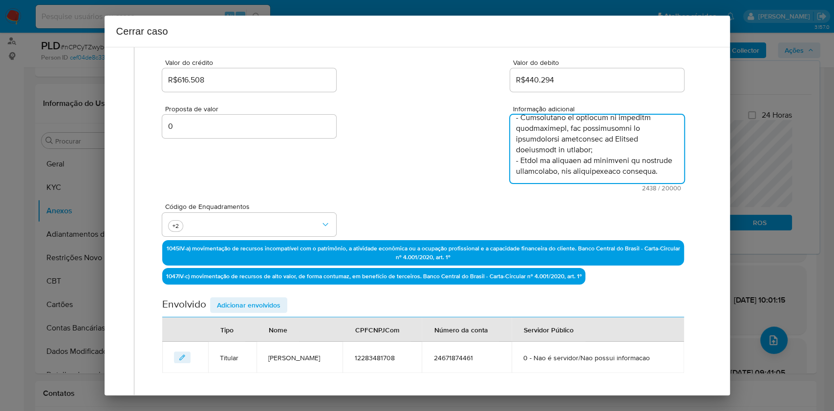
type textarea "Vitor Dos Santos Alves, CPF 12283481708, 36 anos, residente no município de Nov…"
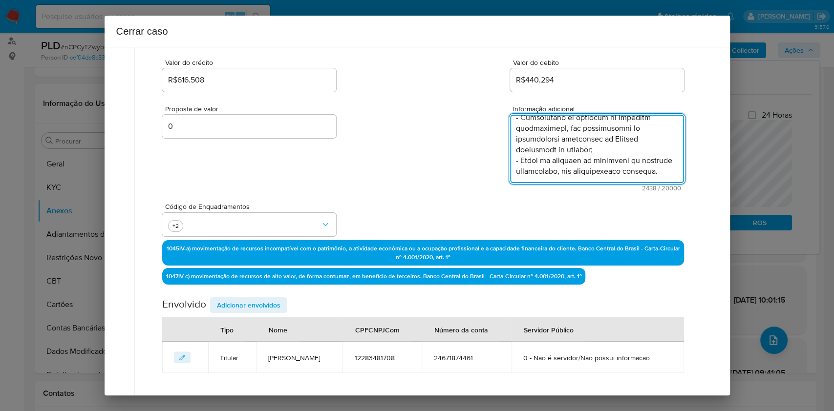
click at [250, 308] on span "Adicionar envolvidos" at bounding box center [249, 306] width 64 height 14
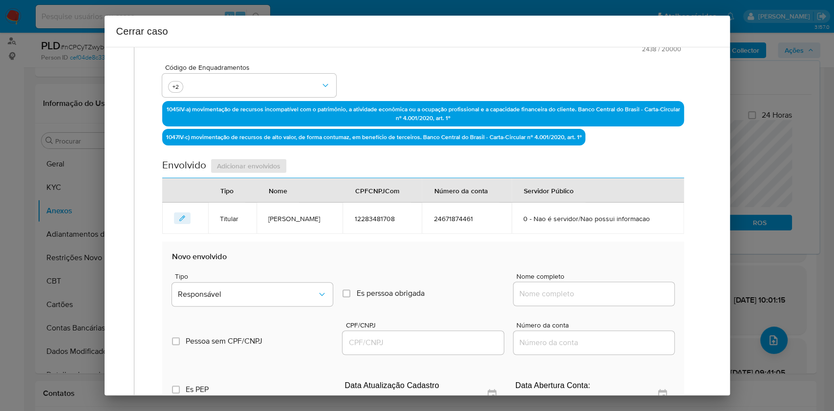
scroll to position [321, 0]
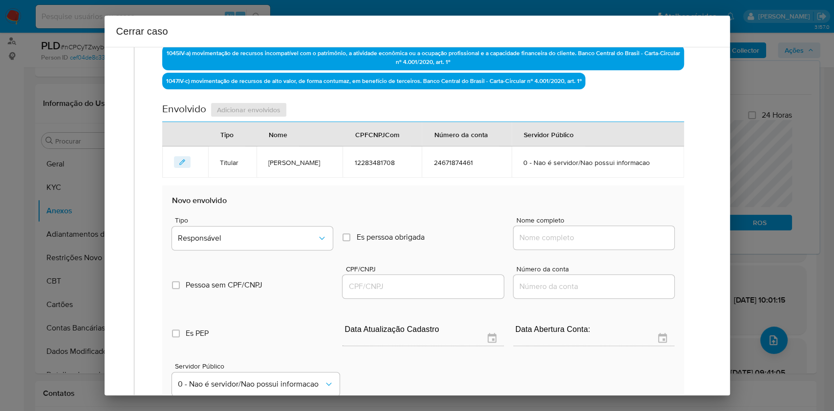
drag, startPoint x: 596, startPoint y: 233, endPoint x: 613, endPoint y: 231, distance: 17.2
click at [598, 233] on input "Nome completo" at bounding box center [594, 238] width 161 height 13
paste input "Amanda De Almeida Cassou, 07659998978"
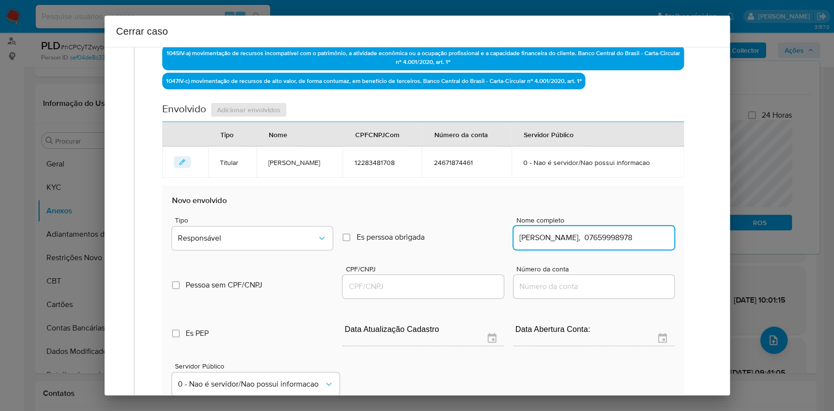
scroll to position [0, 0]
click at [614, 230] on div "Amanda De Almeida Cassou, 07659998978" at bounding box center [594, 237] width 161 height 23
copy div
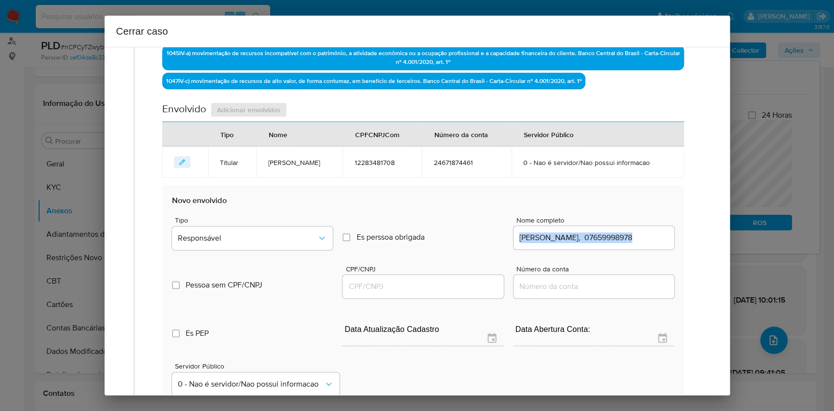
click at [614, 230] on div "Amanda De Almeida Cassou, 07659998978" at bounding box center [594, 237] width 161 height 23
click at [625, 232] on input "Amanda De Almeida Cassou, 07659998978" at bounding box center [594, 238] width 161 height 13
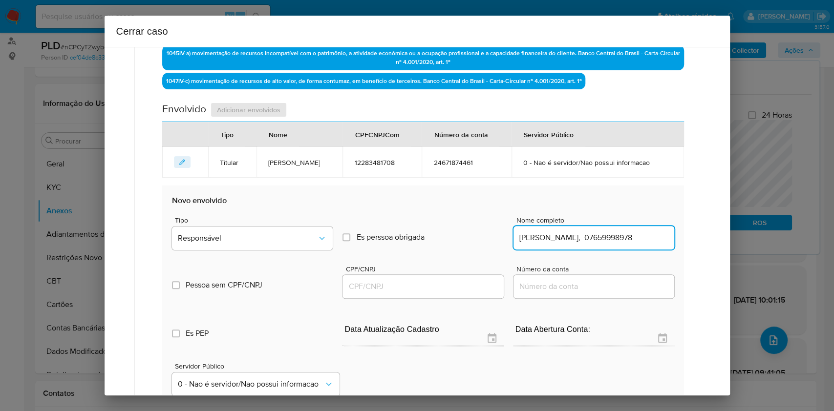
click at [625, 232] on input "Amanda De Almeida Cassou, 07659998978" at bounding box center [594, 238] width 161 height 13
type input "Amanda De Almeida Cassou,"
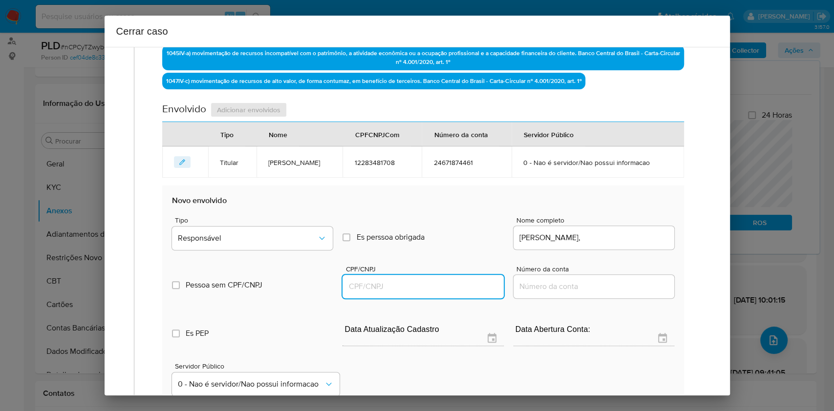
drag, startPoint x: 431, startPoint y: 290, endPoint x: 442, endPoint y: 289, distance: 10.8
click at [432, 290] on input "CPF/CNPJ" at bounding box center [423, 286] width 161 height 13
paste input "07659998978"
click at [293, 249] on div "Tipo Responsável" at bounding box center [252, 235] width 161 height 37
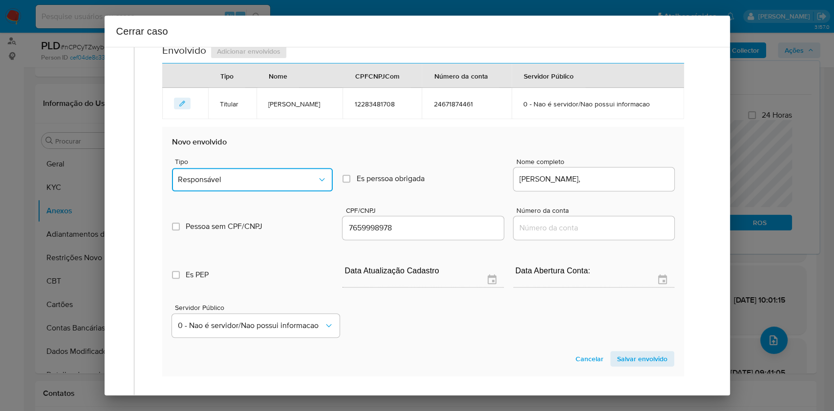
scroll to position [475, 0]
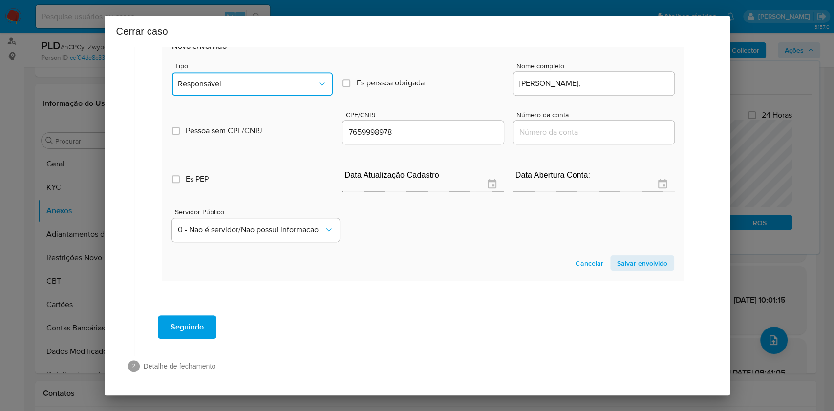
drag, startPoint x: 260, startPoint y: 80, endPoint x: 257, endPoint y: 91, distance: 11.7
click at [260, 81] on span "Responsável" at bounding box center [247, 84] width 139 height 10
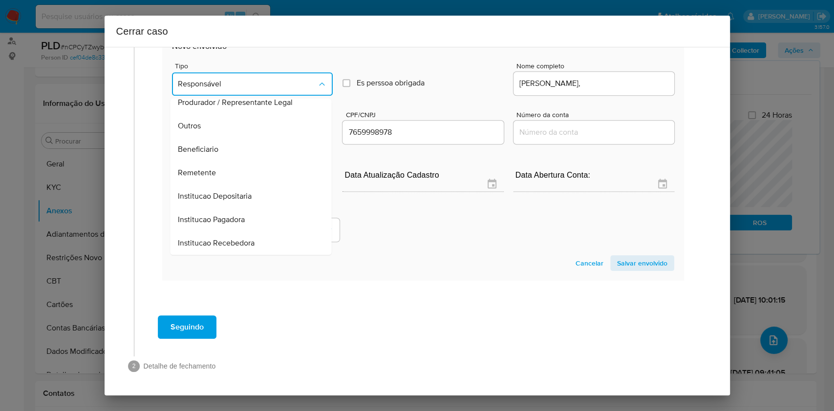
click at [224, 173] on div "Remetente" at bounding box center [248, 172] width 140 height 23
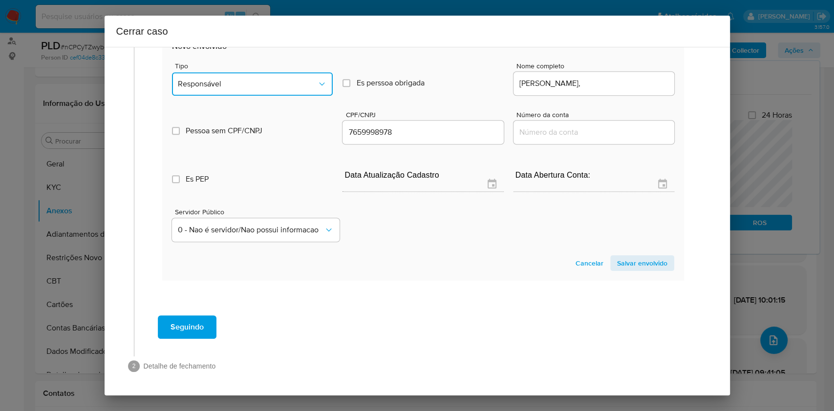
type input "07659998978"
click at [625, 262] on span "Salvar envolvido" at bounding box center [642, 264] width 50 height 14
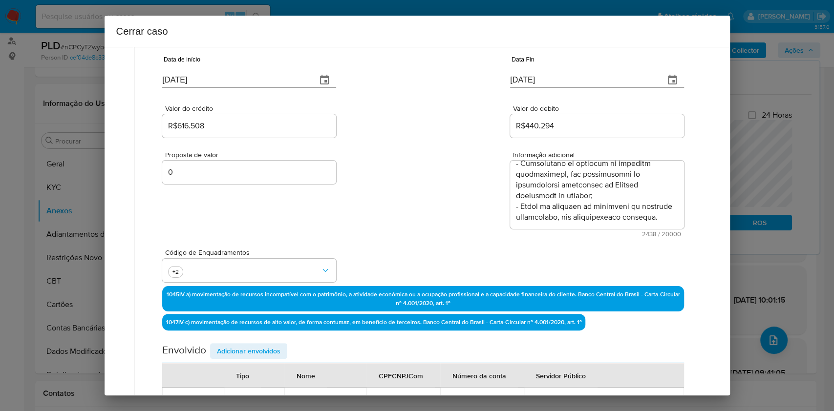
click at [252, 308] on span "Adicionar envolvidos" at bounding box center [249, 352] width 64 height 14
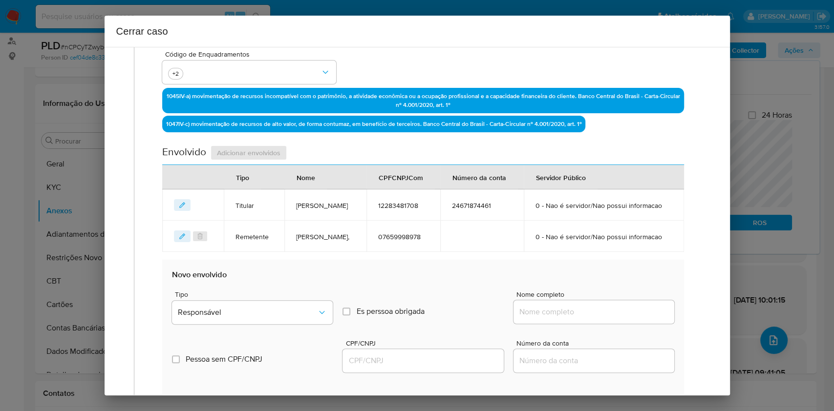
scroll to position [405, 0]
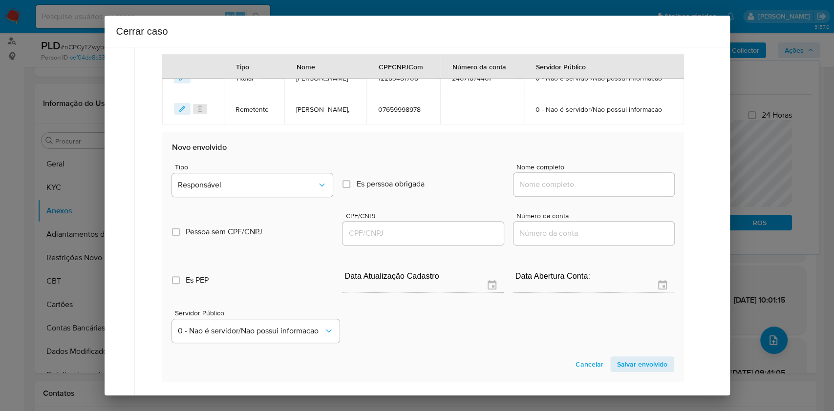
drag, startPoint x: 596, startPoint y: 213, endPoint x: 613, endPoint y: 213, distance: 17.1
click at [602, 191] on input "Nome completo" at bounding box center [594, 184] width 161 height 13
click at [623, 191] on input "Nome completo" at bounding box center [594, 184] width 161 height 13
paste input "Katia Correa Sales, 29603943134"
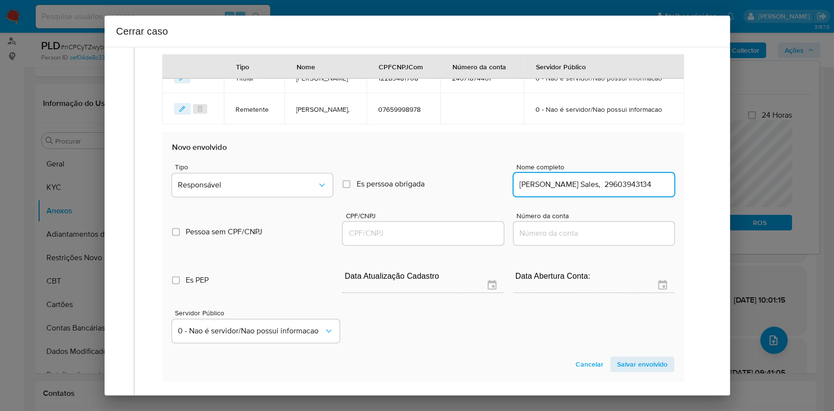
click at [625, 191] on input "Katia Correa Sales, 29603943134" at bounding box center [594, 184] width 161 height 13
type input "Katia Correa Sales,"
click at [409, 245] on div at bounding box center [423, 233] width 161 height 23
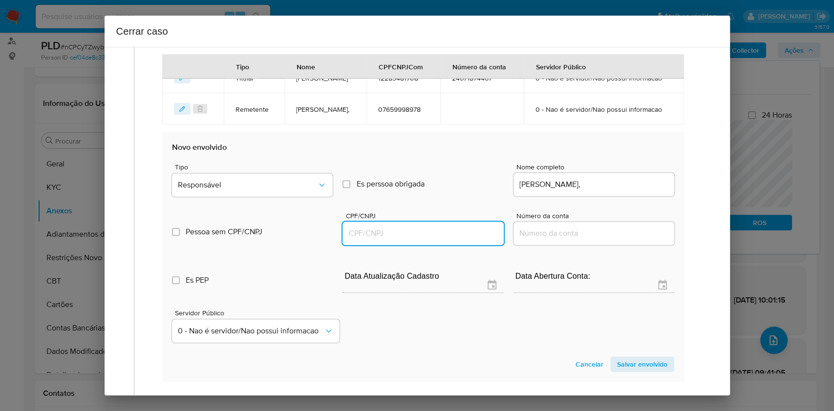
drag, startPoint x: 414, startPoint y: 264, endPoint x: 428, endPoint y: 259, distance: 14.7
click at [414, 240] on input "CPF/CNPJ" at bounding box center [423, 233] width 161 height 13
paste input "29603943134"
type input "29603943134"
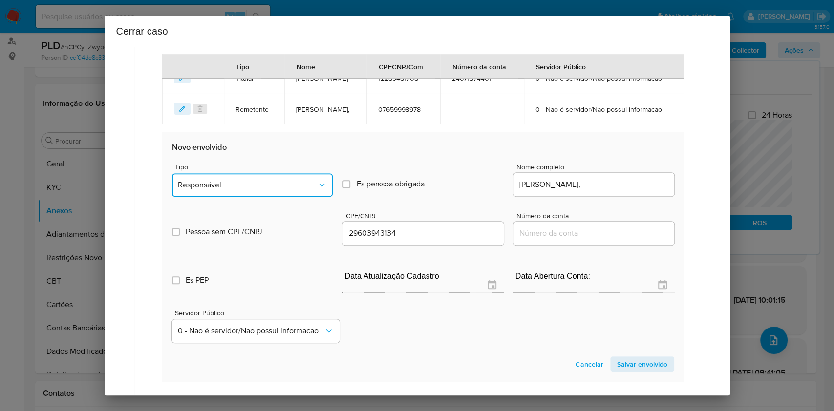
click at [275, 197] on button "Responsável" at bounding box center [252, 184] width 161 height 23
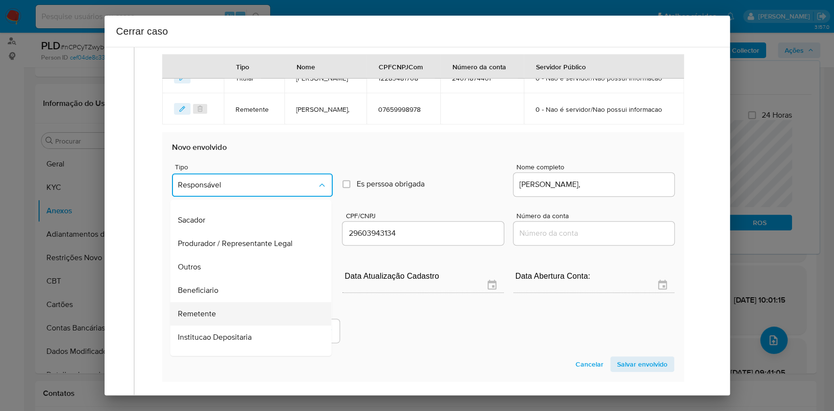
scroll to position [125, 0]
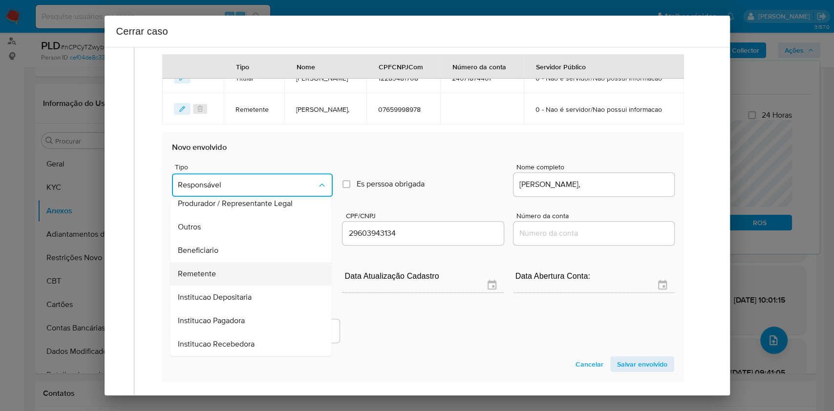
drag, startPoint x: 223, startPoint y: 297, endPoint x: 248, endPoint y: 294, distance: 24.6
click at [224, 286] on div "Remetente" at bounding box center [248, 273] width 140 height 23
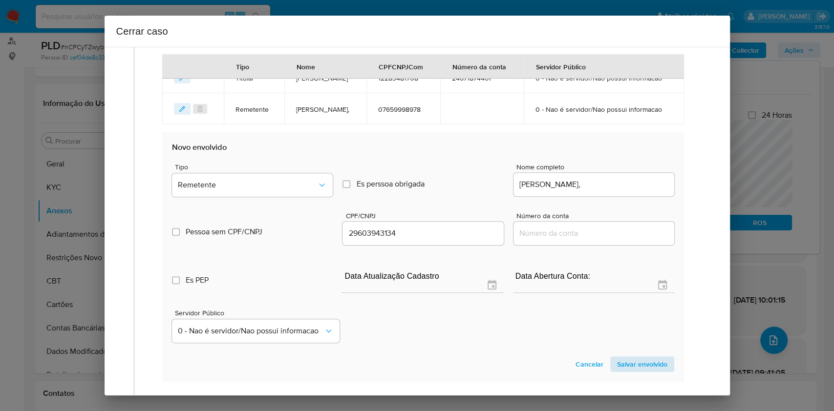
click at [625, 308] on section "Novo envolvido Tipo Remetente Es perssoa obrigada Is PObrigada Nome completo Ka…" at bounding box center [422, 257] width 521 height 250
drag, startPoint x: 639, startPoint y: 385, endPoint x: 646, endPoint y: 381, distance: 8.1
click at [625, 308] on span "Salvar envolvido" at bounding box center [642, 365] width 50 height 14
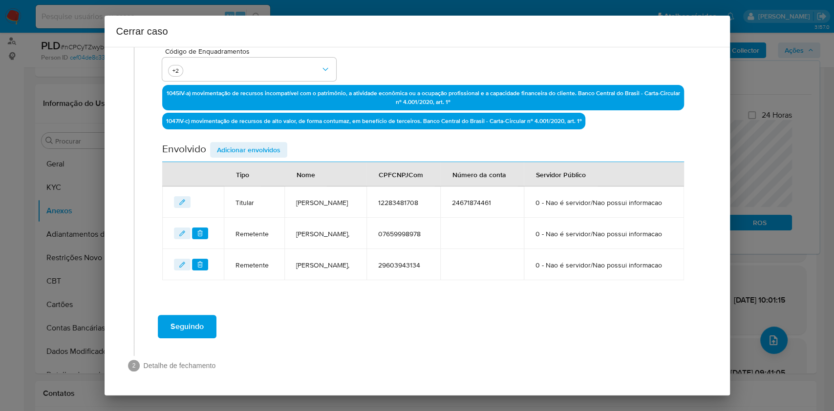
scroll to position [315, 0]
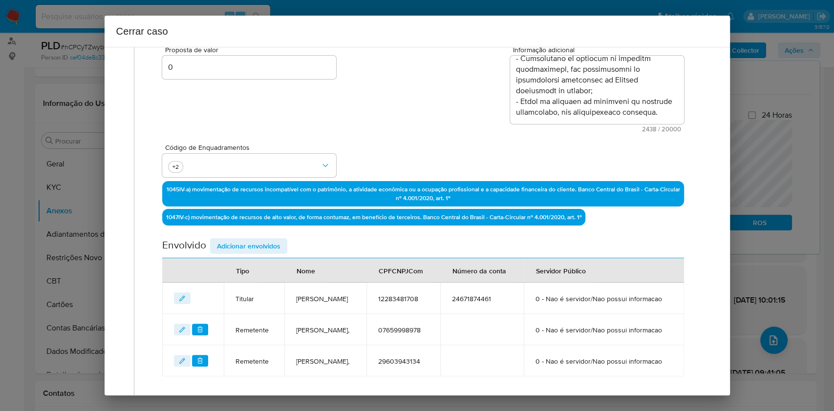
click at [256, 246] on span "Adicionar envolvidos" at bounding box center [249, 246] width 64 height 14
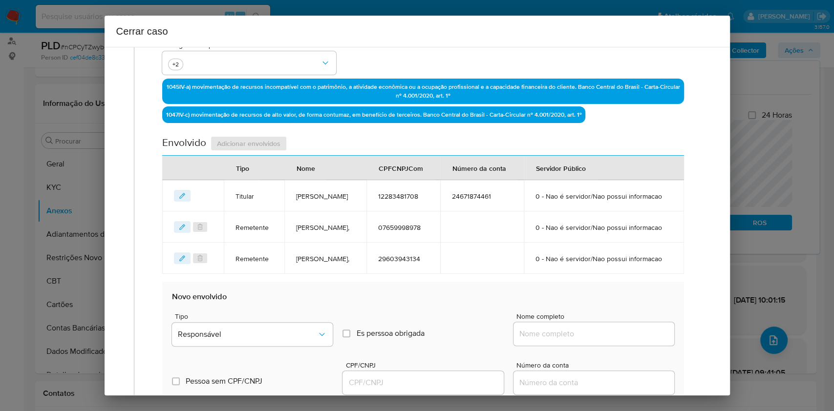
scroll to position [380, 0]
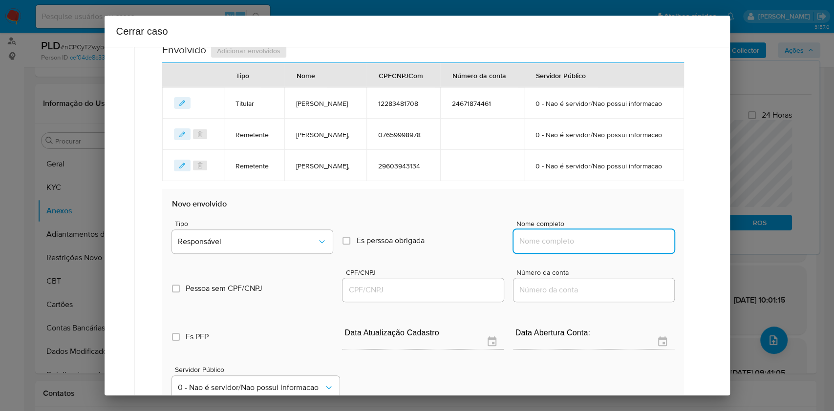
click at [566, 248] on input "Nome completo" at bounding box center [594, 241] width 161 height 13
paste input "Rodrigo Barros Guedes Neves Da Silva, 09804895803"
click at [625, 248] on input "Rodrigo Barros Guedes Neves Da Silva, 09804895803" at bounding box center [594, 241] width 161 height 13
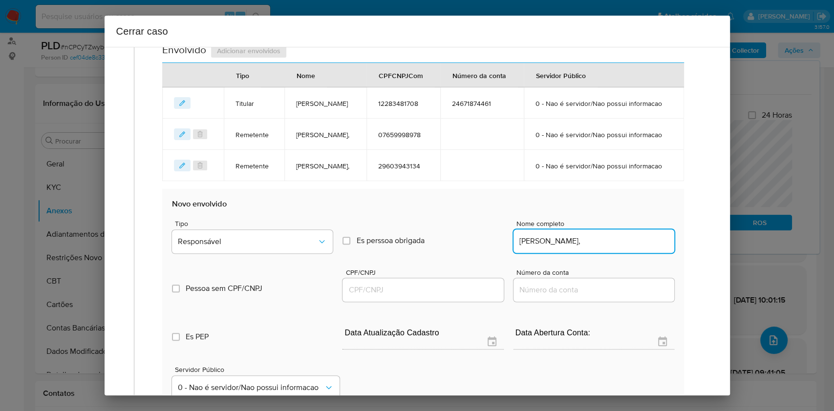
scroll to position [0, 0]
type input "Rodrigo Barros Guedes Neves Da Silva,"
drag, startPoint x: 398, startPoint y: 326, endPoint x: 411, endPoint y: 321, distance: 14.2
click at [397, 297] on input "CPF/CNPJ" at bounding box center [423, 290] width 161 height 13
paste input "09804895803"
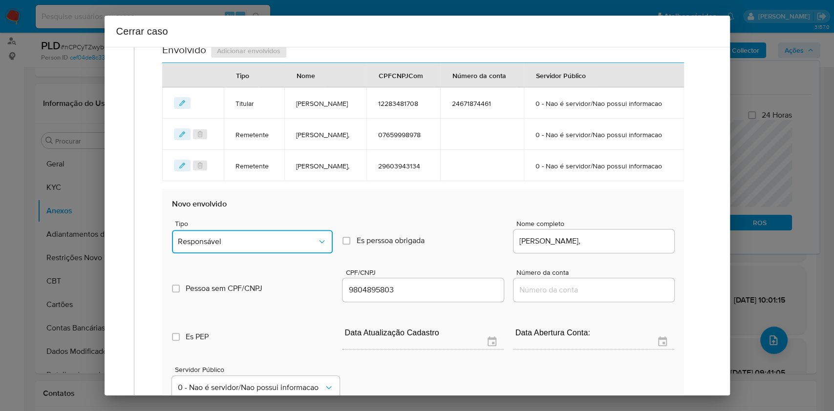
drag, startPoint x: 287, startPoint y: 278, endPoint x: 282, endPoint y: 268, distance: 10.7
click at [288, 247] on span "Responsável" at bounding box center [247, 242] width 139 height 10
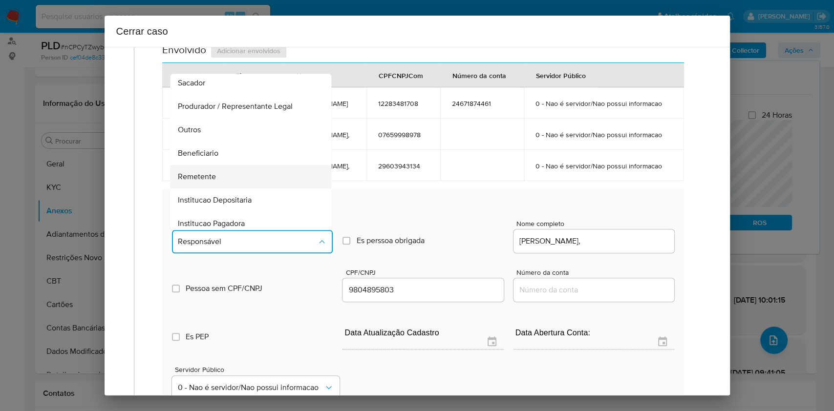
scroll to position [125, 0]
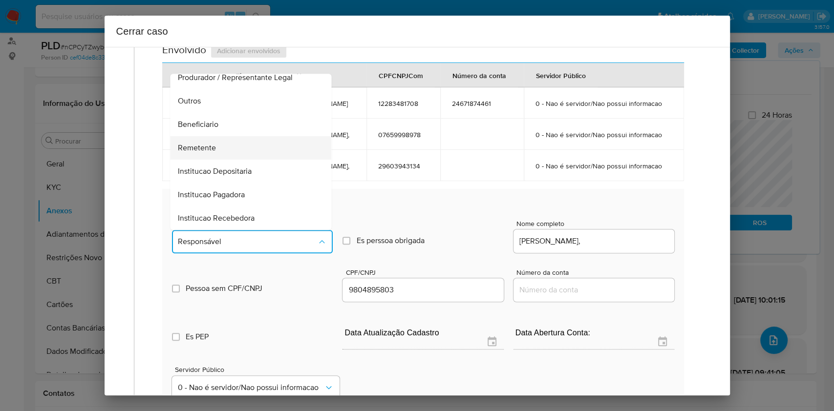
click at [226, 160] on div "Remetente" at bounding box center [248, 147] width 140 height 23
type input "09804895803"
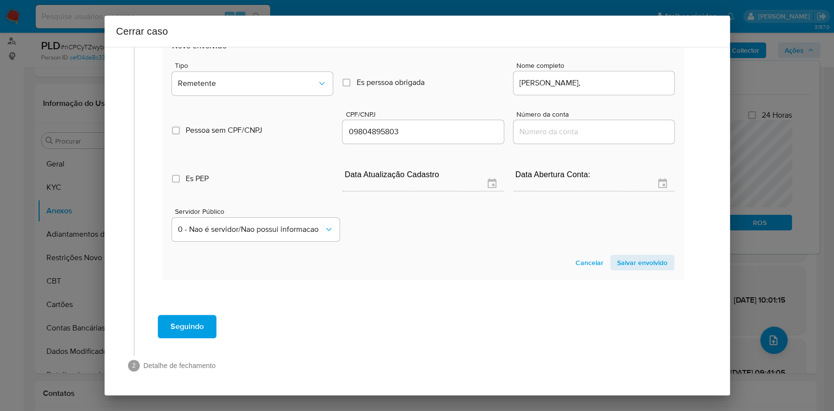
drag, startPoint x: 641, startPoint y: 256, endPoint x: 679, endPoint y: 237, distance: 42.8
click at [625, 256] on span "Salvar envolvido" at bounding box center [642, 263] width 50 height 14
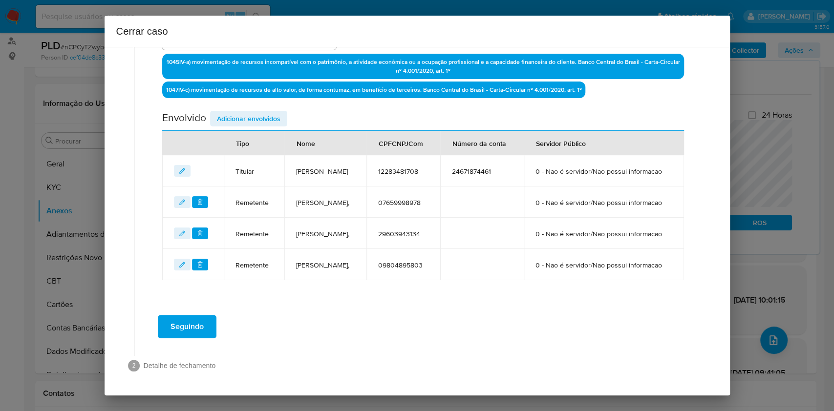
scroll to position [355, 0]
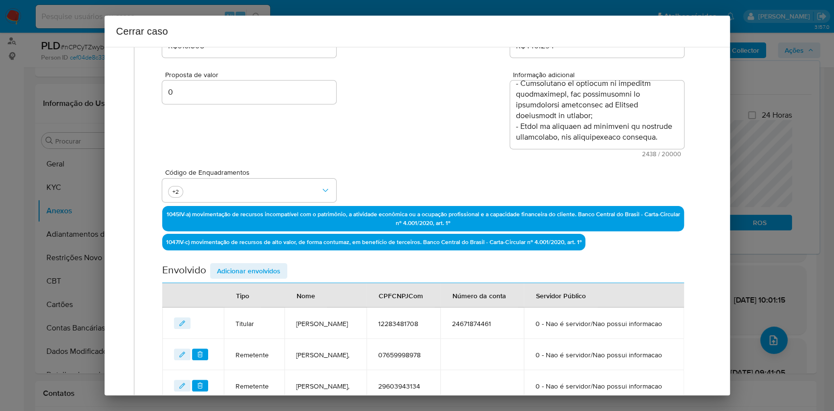
click at [273, 275] on span "Adicionar envolvidos" at bounding box center [249, 271] width 64 height 14
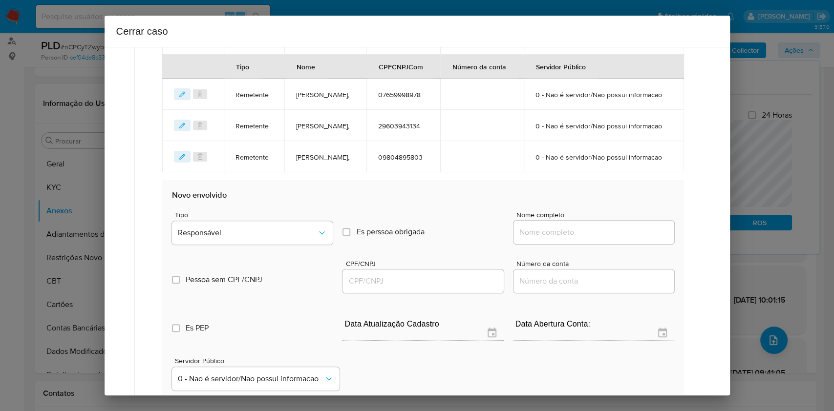
drag, startPoint x: 607, startPoint y: 276, endPoint x: 618, endPoint y: 278, distance: 11.0
click at [608, 239] on input "Nome completo" at bounding box center [594, 232] width 161 height 13
paste input "Braulio Vilela Favoretti, 12461414777"
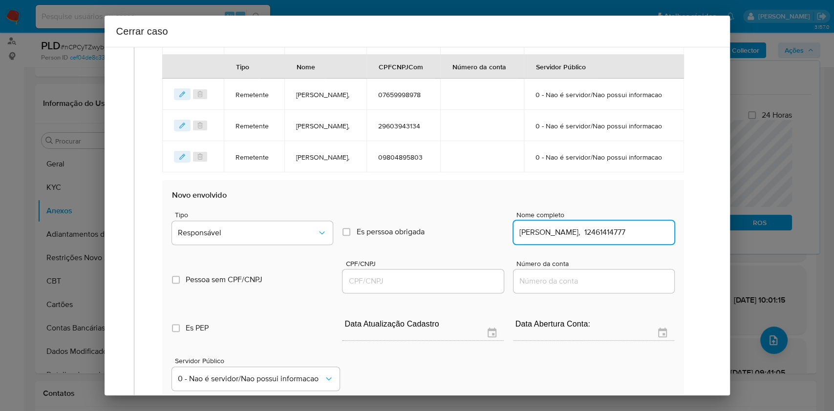
click at [620, 239] on input "Braulio Vilela Favoretti, 12461414777" at bounding box center [594, 232] width 161 height 13
type input "Braulio Vilela Favoretti,"
drag, startPoint x: 458, startPoint y: 327, endPoint x: 469, endPoint y: 323, distance: 12.1
click at [458, 288] on input "CPF/CNPJ" at bounding box center [423, 281] width 161 height 13
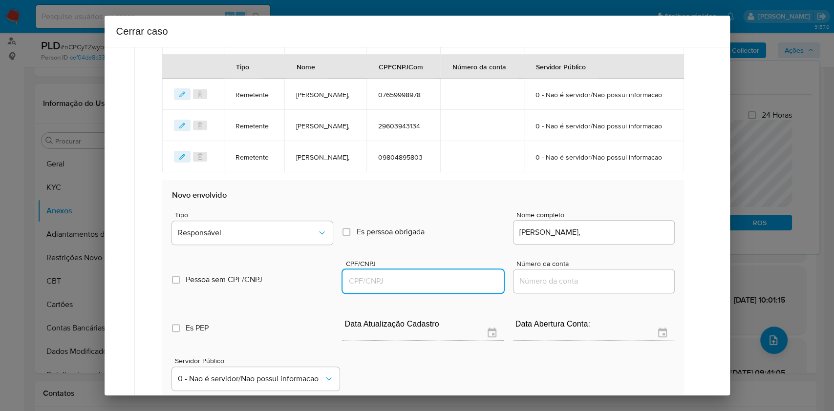
paste input "12461414777"
type input "12461414777"
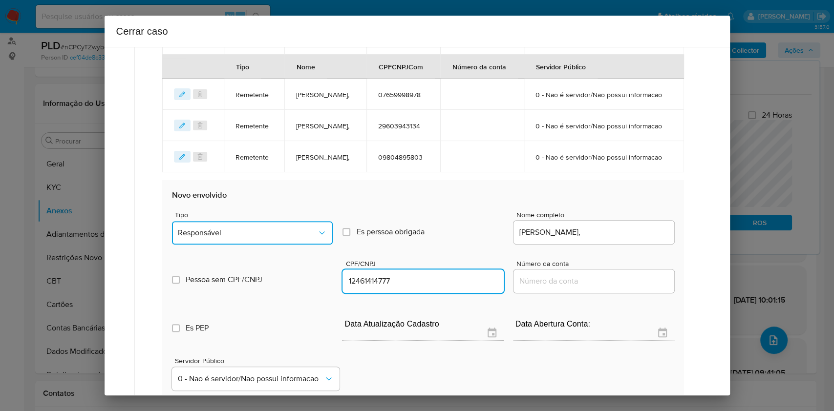
click at [310, 238] on span "Responsável" at bounding box center [247, 233] width 139 height 10
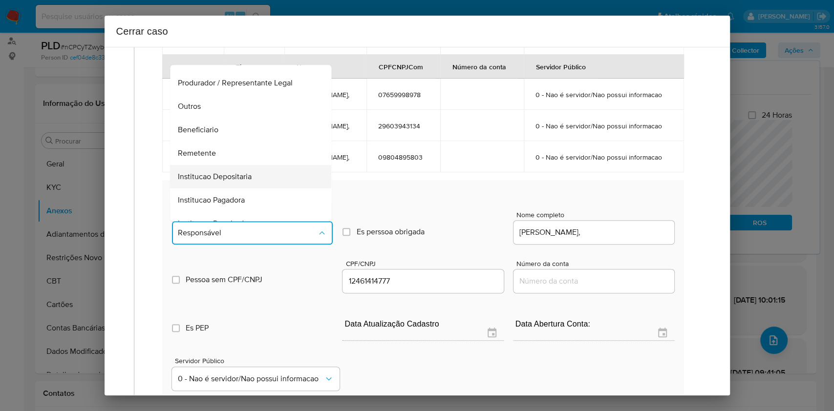
scroll to position [125, 0]
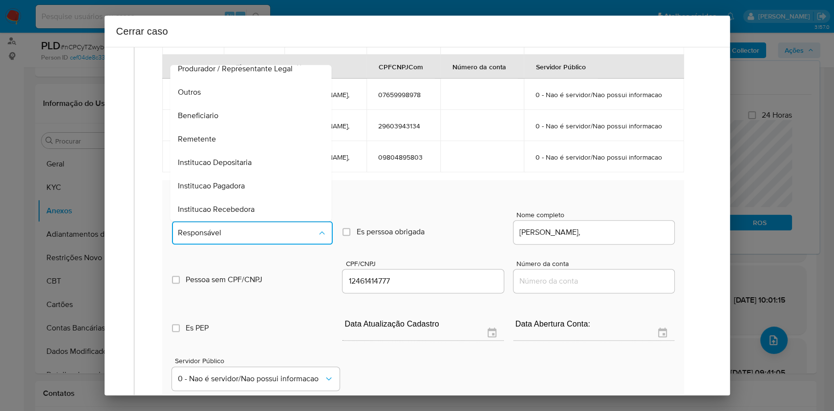
drag, startPoint x: 209, startPoint y: 157, endPoint x: 398, endPoint y: 188, distance: 192.1
click at [209, 121] on span "Beneficiario" at bounding box center [198, 116] width 41 height 10
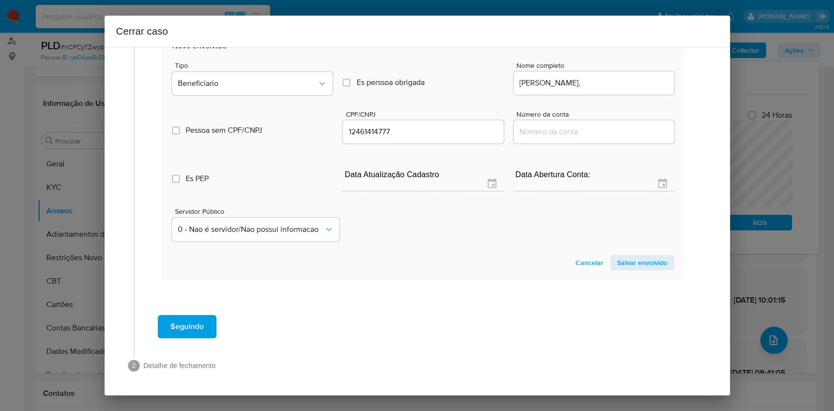
click at [625, 259] on span "Salvar envolvido" at bounding box center [642, 263] width 50 height 14
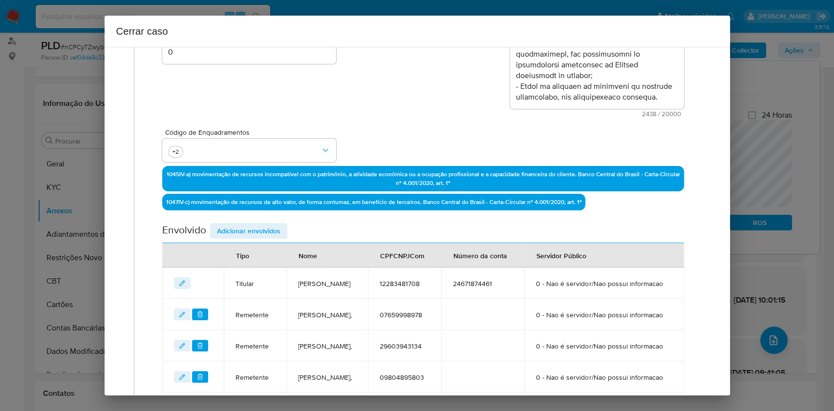
drag, startPoint x: 256, startPoint y: 231, endPoint x: 264, endPoint y: 235, distance: 9.4
click at [256, 231] on span "Adicionar envolvidos" at bounding box center [249, 231] width 64 height 14
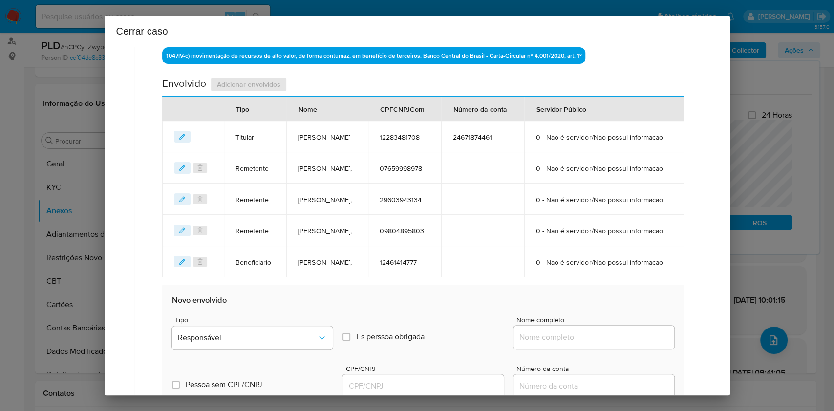
scroll to position [460, 0]
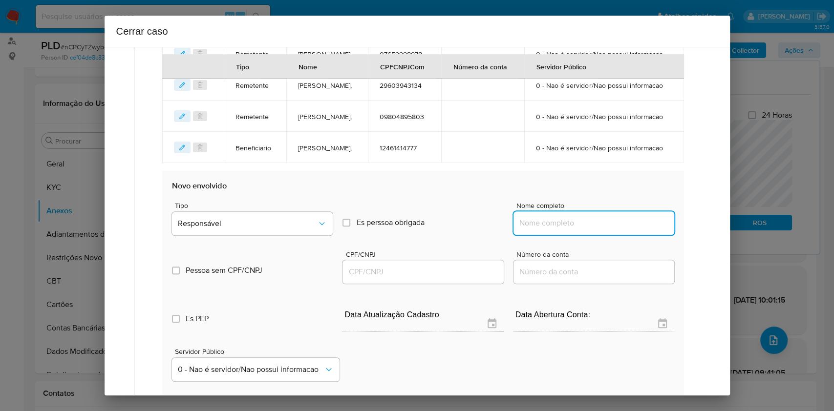
paste input "Marcos Antonio Dias, 87191946768"
drag, startPoint x: 575, startPoint y: 268, endPoint x: 618, endPoint y: 272, distance: 43.2
click at [583, 230] on input "Nome completo" at bounding box center [594, 223] width 161 height 13
click at [619, 230] on input "Marcos Antonio Dias, 87191946768" at bounding box center [594, 223] width 161 height 13
click at [623, 230] on input "Marcos Antonio Dias, 87191946768" at bounding box center [594, 223] width 161 height 13
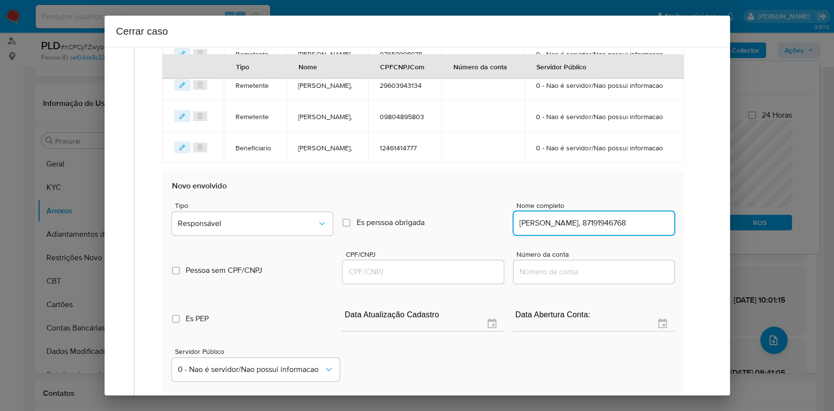
click at [623, 230] on input "Marcos Antonio Dias, 87191946768" at bounding box center [594, 223] width 161 height 13
type input "Marcos Antonio Dias,"
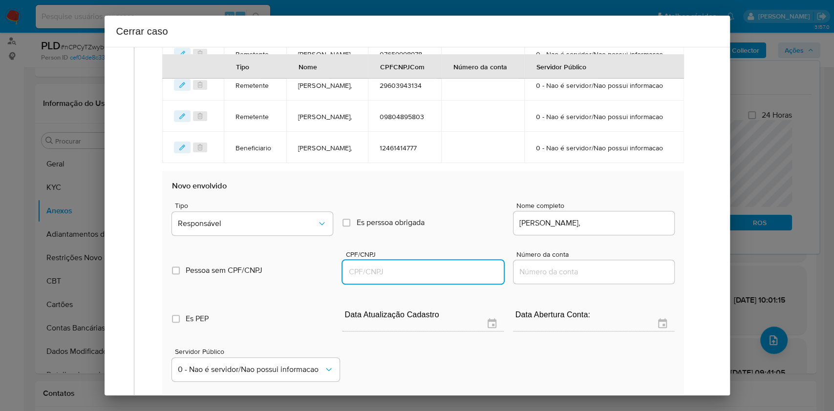
click at [434, 279] on input "CPF/CNPJ" at bounding box center [423, 272] width 161 height 13
paste input "87191946768"
type input "87191946768"
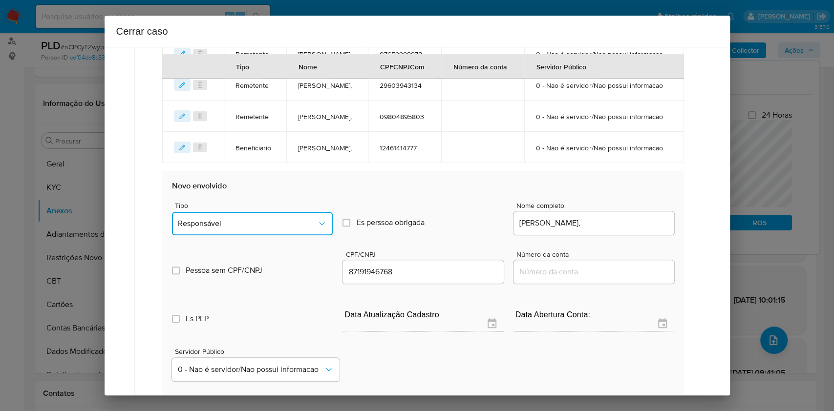
click at [293, 236] on button "Responsável" at bounding box center [252, 223] width 161 height 23
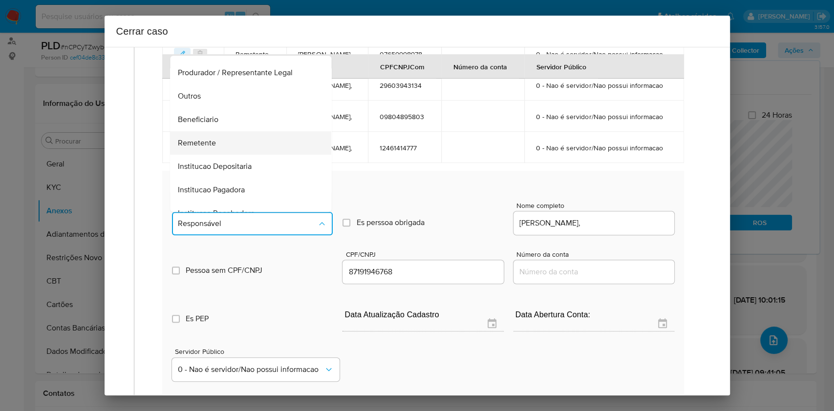
scroll to position [125, 0]
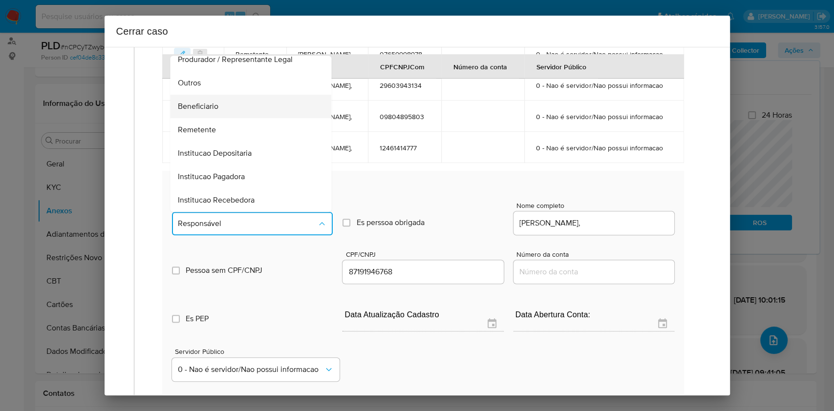
click at [215, 111] on span "Beneficiario" at bounding box center [198, 107] width 41 height 10
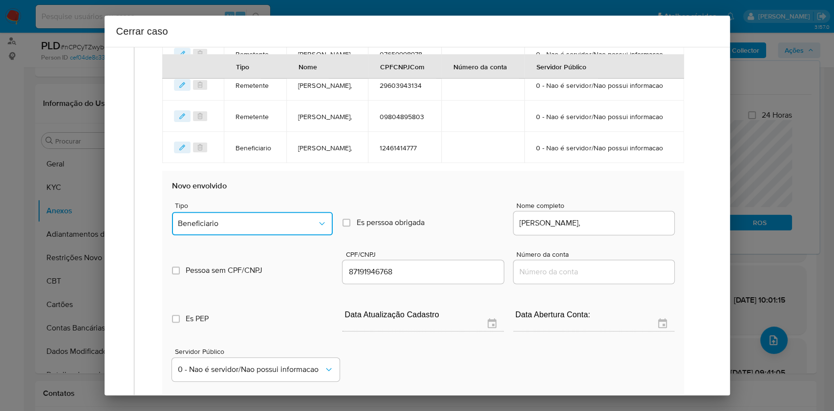
scroll to position [653, 0]
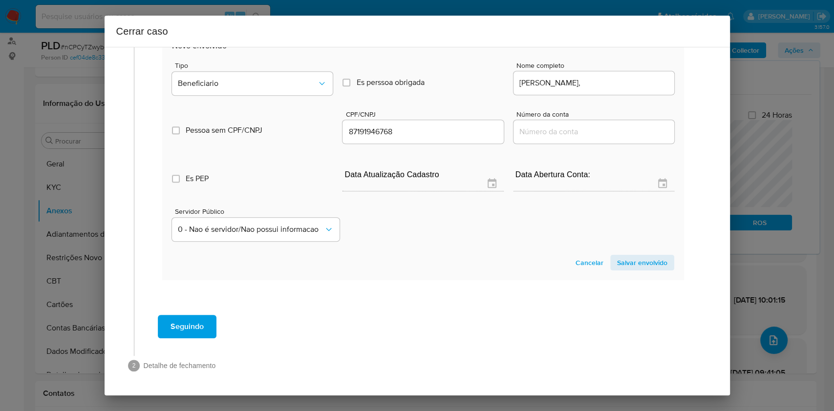
click at [617, 267] on span "Salvar envolvido" at bounding box center [642, 263] width 50 height 14
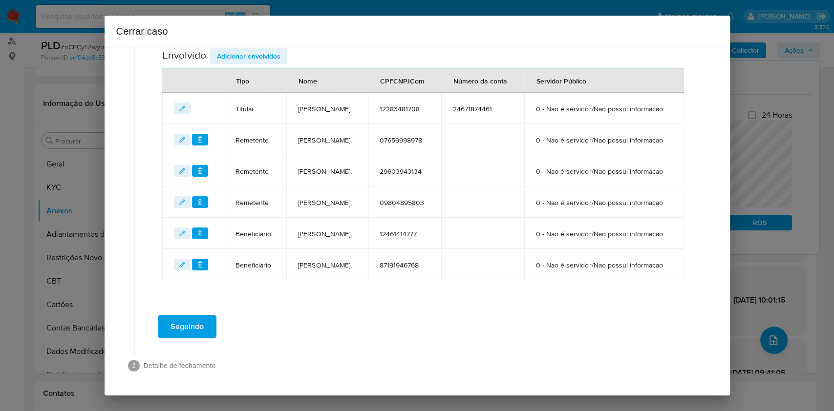
scroll to position [174, 0]
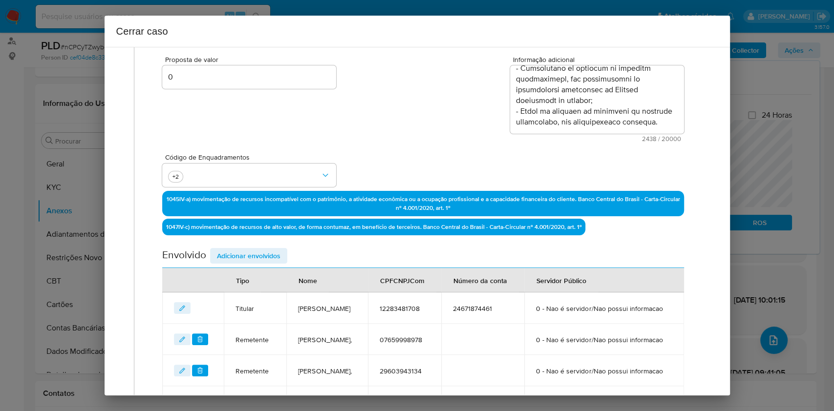
drag, startPoint x: 264, startPoint y: 245, endPoint x: 299, endPoint y: 252, distance: 35.5
click at [264, 245] on div "Data de início 01/07/2025 Data Fin 25/08/2025 Valor do crédito R$616.508 Valor …" at bounding box center [422, 213] width 521 height 533
drag, startPoint x: 265, startPoint y: 254, endPoint x: 482, endPoint y: 265, distance: 217.8
click at [264, 254] on span "Adicionar envolvidos" at bounding box center [249, 256] width 64 height 14
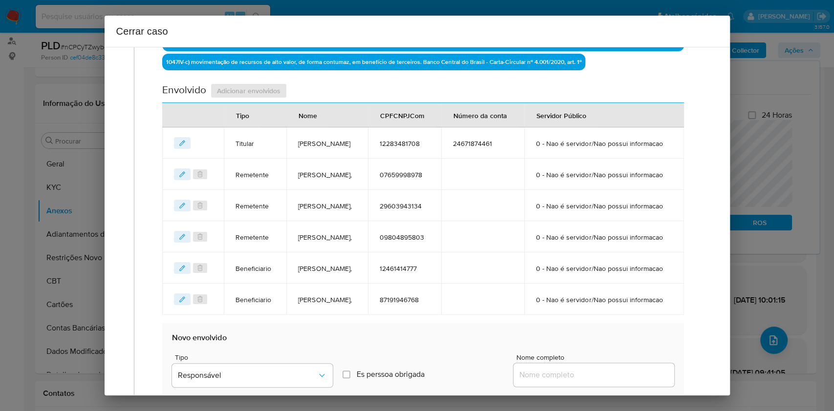
scroll to position [500, 0]
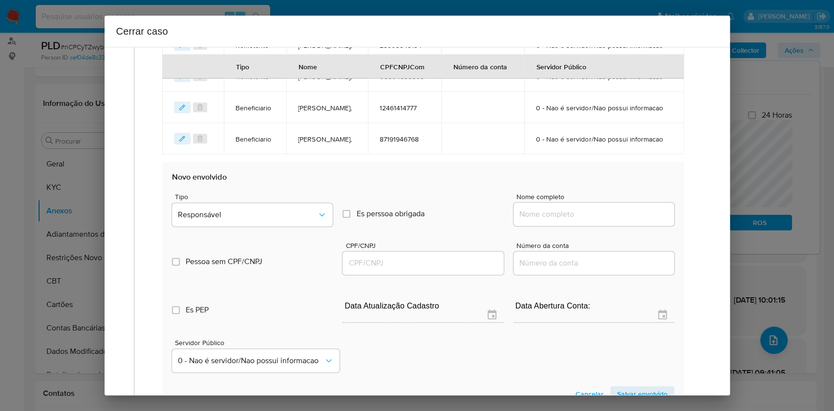
paste input "34.220.744 Vitor dos Santos Alves CNPJ 34220744000133"
drag, startPoint x: 593, startPoint y: 281, endPoint x: 625, endPoint y: 280, distance: 32.8
click at [594, 221] on input "Nome completo" at bounding box center [594, 214] width 161 height 13
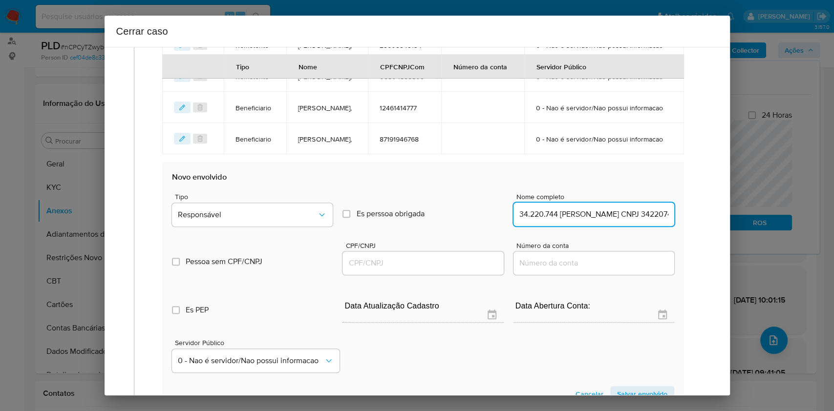
scroll to position [0, 55]
click at [625, 221] on input "34.220.744 Vitor dos Santos Alves CNPJ 34220744000133" at bounding box center [594, 214] width 161 height 13
type input "34.220.744 Vitor dos Santos Alves"
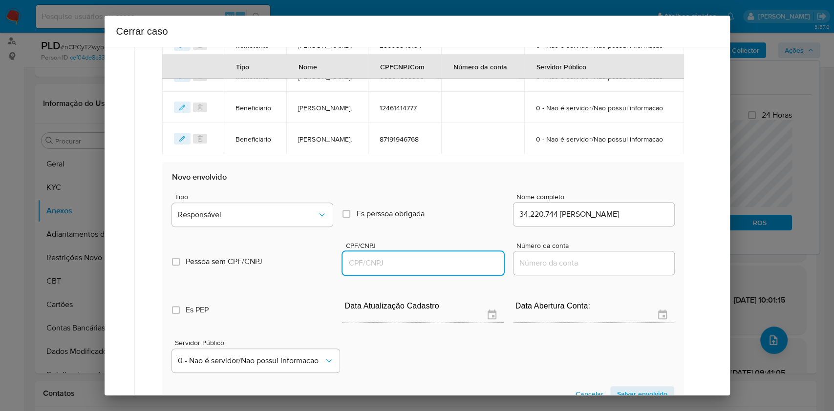
click at [440, 275] on div at bounding box center [423, 263] width 161 height 23
paste input "34220744000133"
type input "34220744000133"
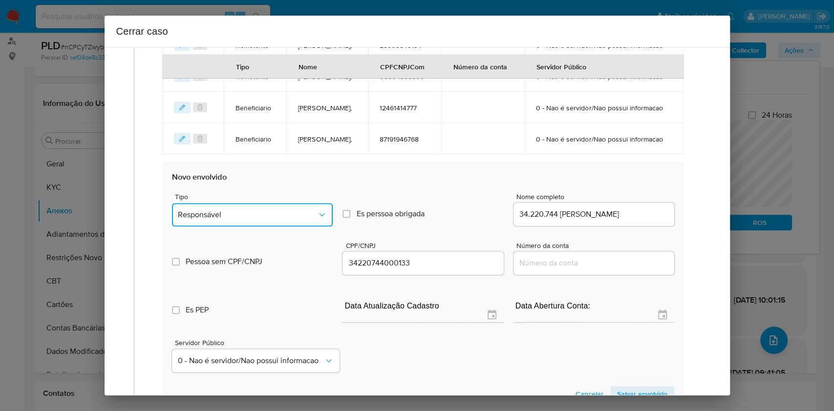
click at [278, 227] on button "Responsável" at bounding box center [252, 214] width 161 height 23
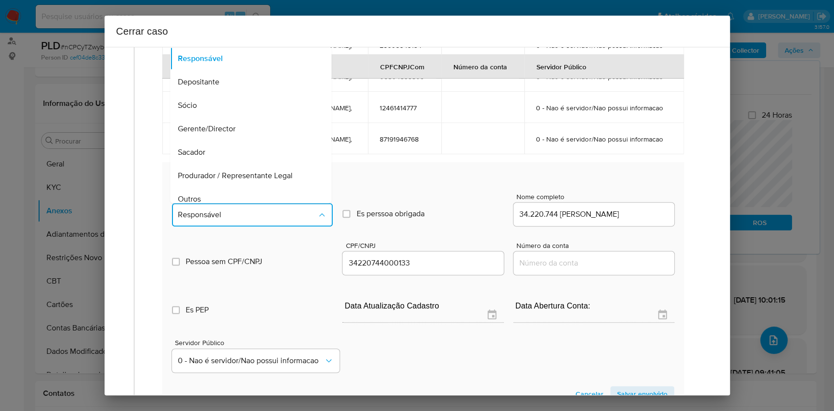
click at [267, 227] on button "Responsável" at bounding box center [252, 214] width 161 height 23
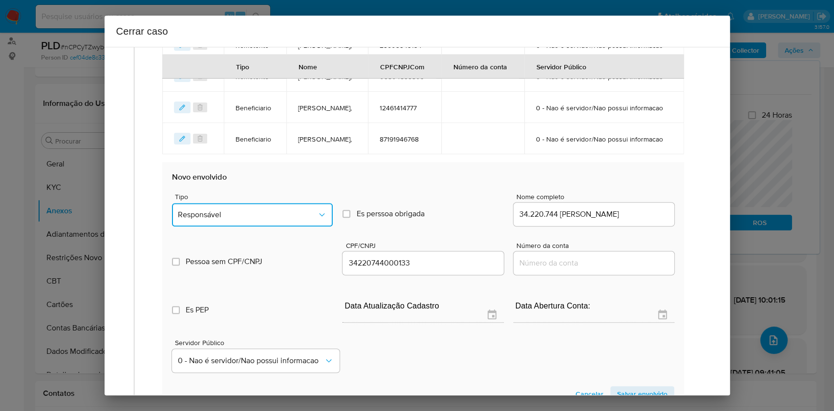
click at [241, 227] on button "Responsável" at bounding box center [252, 214] width 161 height 23
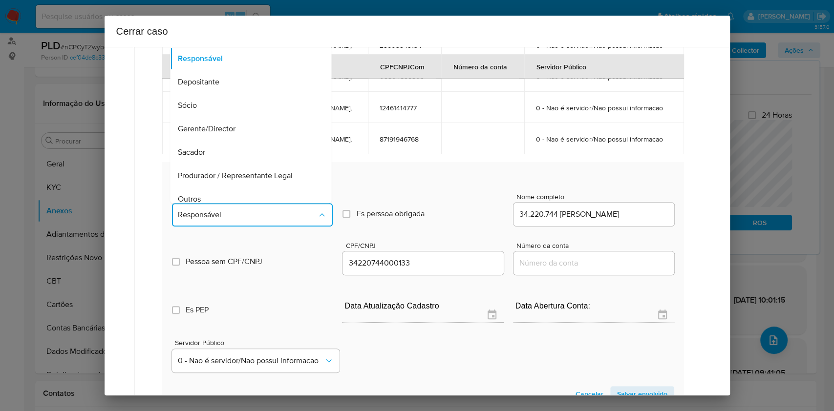
drag, startPoint x: 215, startPoint y: 257, endPoint x: 380, endPoint y: 209, distance: 172.0
click at [216, 211] on div "Outros" at bounding box center [248, 199] width 140 height 23
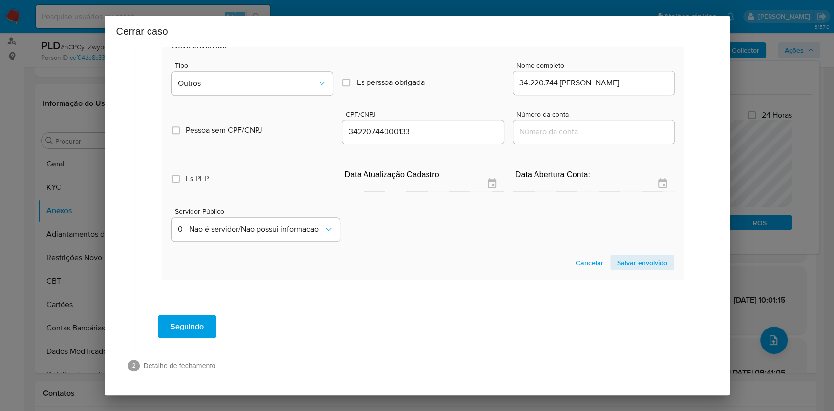
click at [625, 265] on span "Salvar envolvido" at bounding box center [642, 263] width 50 height 14
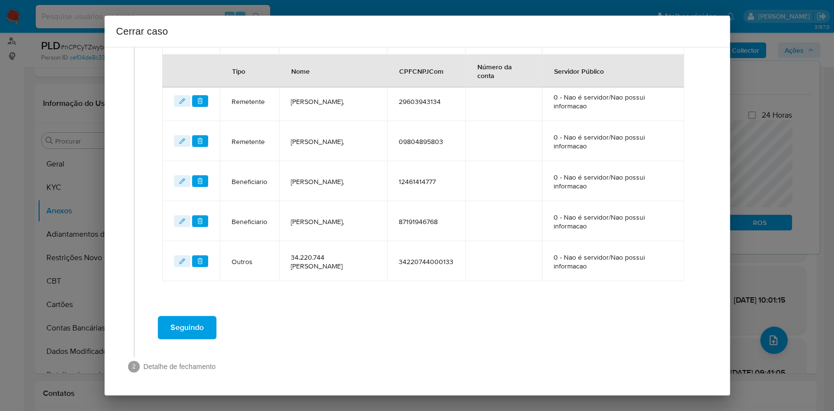
click at [196, 308] on span "Seguindo" at bounding box center [187, 328] width 33 height 22
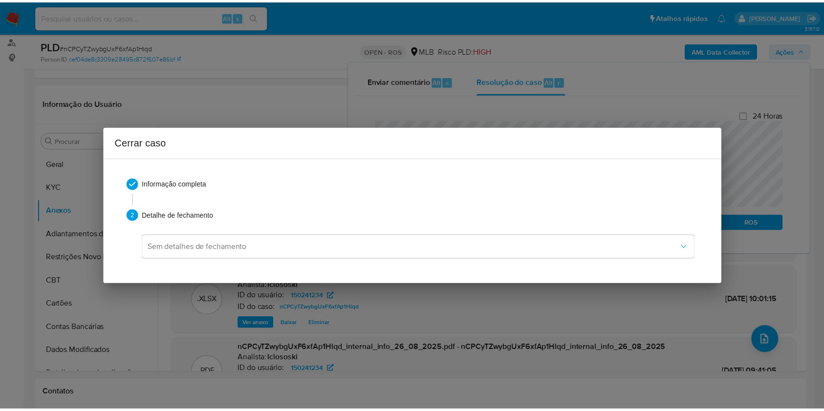
scroll to position [948, 0]
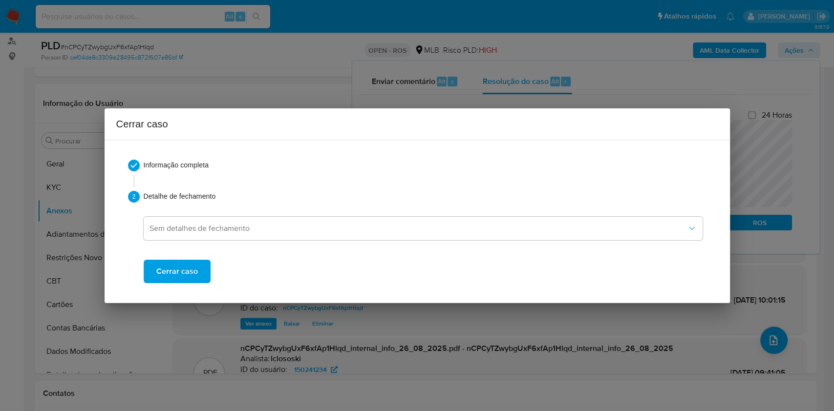
drag, startPoint x: 185, startPoint y: 268, endPoint x: 492, endPoint y: 22, distance: 393.3
click at [189, 268] on span "Cerrar caso" at bounding box center [177, 272] width 42 height 22
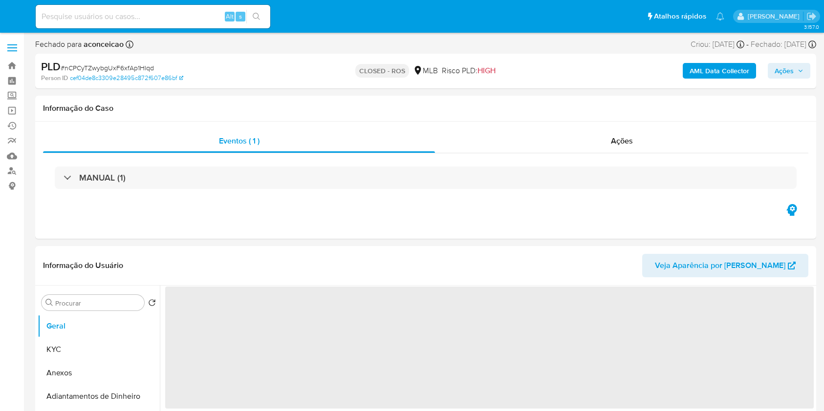
select select "10"
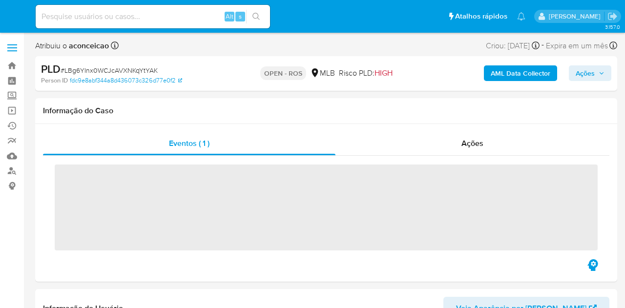
select select "10"
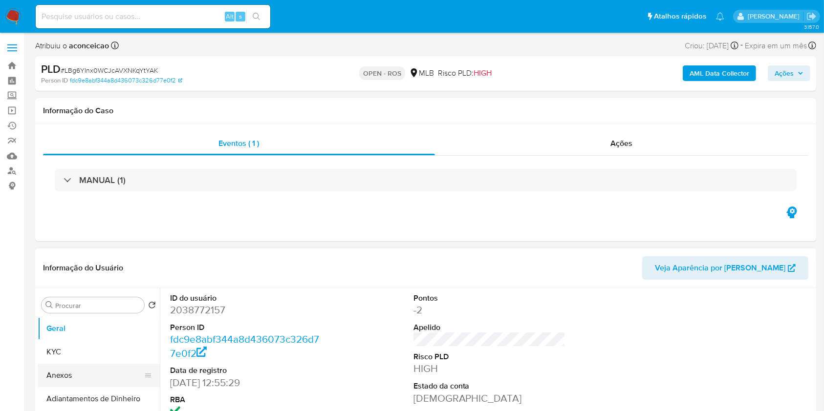
drag, startPoint x: 69, startPoint y: 373, endPoint x: 103, endPoint y: 374, distance: 34.2
click at [70, 308] on button "Anexos" at bounding box center [95, 375] width 114 height 23
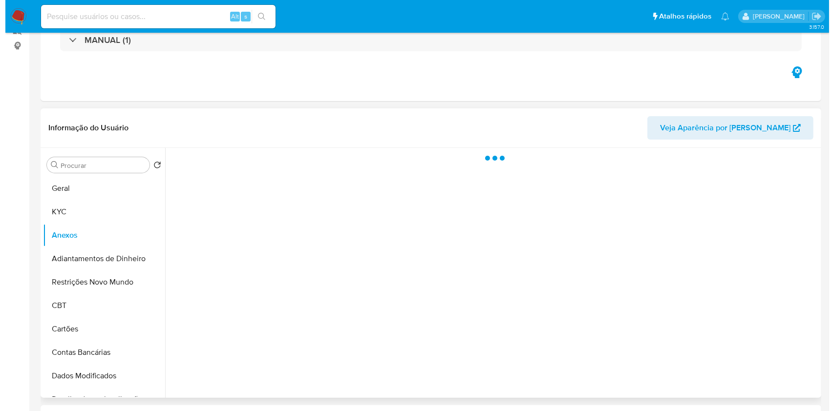
scroll to position [195, 0]
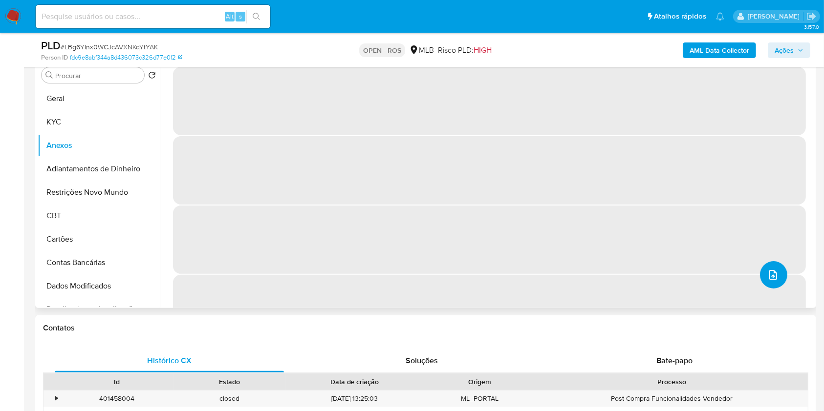
click at [625, 271] on icon "upload-file" at bounding box center [773, 275] width 12 height 12
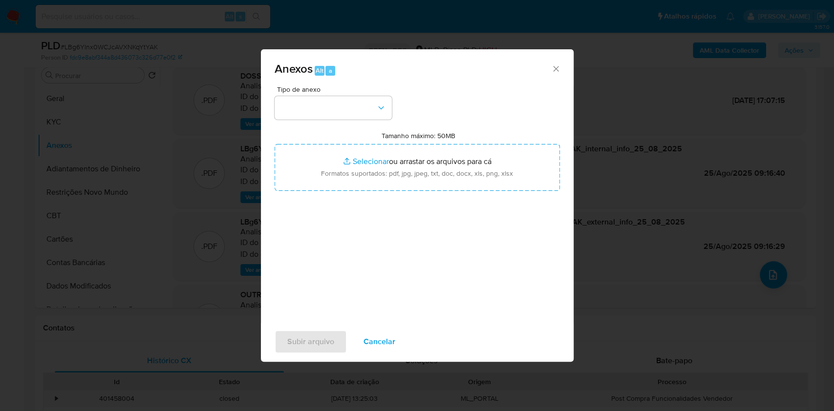
drag, startPoint x: 383, startPoint y: 119, endPoint x: 373, endPoint y: 120, distance: 10.3
click at [383, 120] on div "Tipo de anexo Tamanho máximo: 50MB Selecionar arquivos Selecionar ou arrastar o…" at bounding box center [417, 201] width 285 height 231
click at [367, 118] on button "button" at bounding box center [333, 107] width 117 height 23
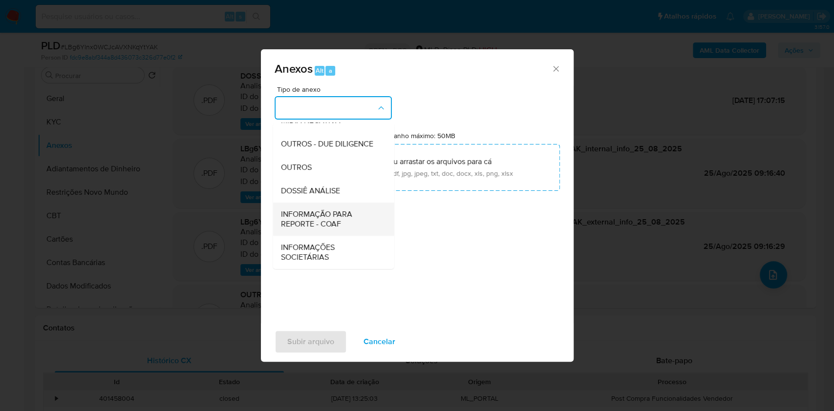
scroll to position [150, 0]
drag, startPoint x: 332, startPoint y: 212, endPoint x: 534, endPoint y: 123, distance: 220.3
click at [337, 212] on span "INFORMAÇÃO PARA REPORTE - COAF" at bounding box center [330, 220] width 100 height 20
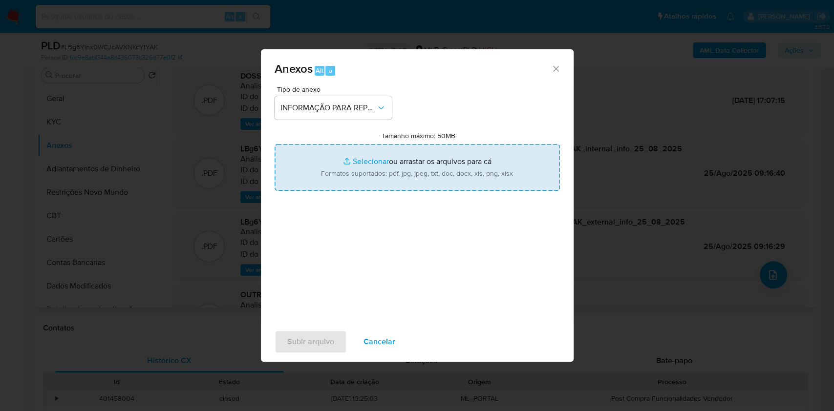
type input "C:\fakepath\SAR LBg6YInx0WCJcAVXNKqYtYAK - CPF 36396763869 - [PERSON_NAME].pdf"
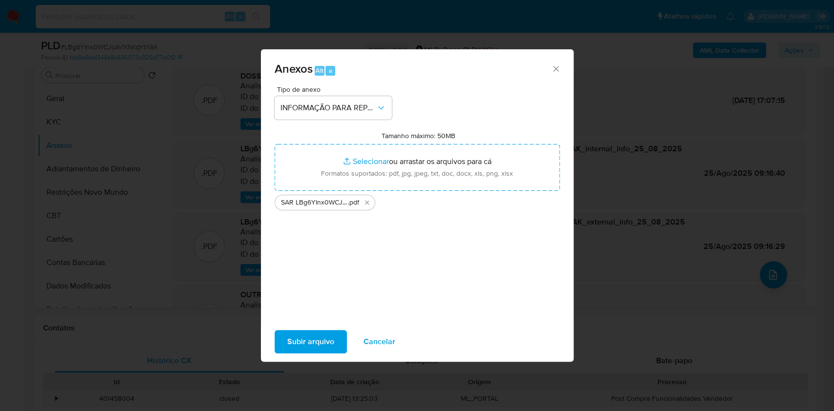
click at [328, 308] on span "Subir arquivo" at bounding box center [310, 342] width 47 height 22
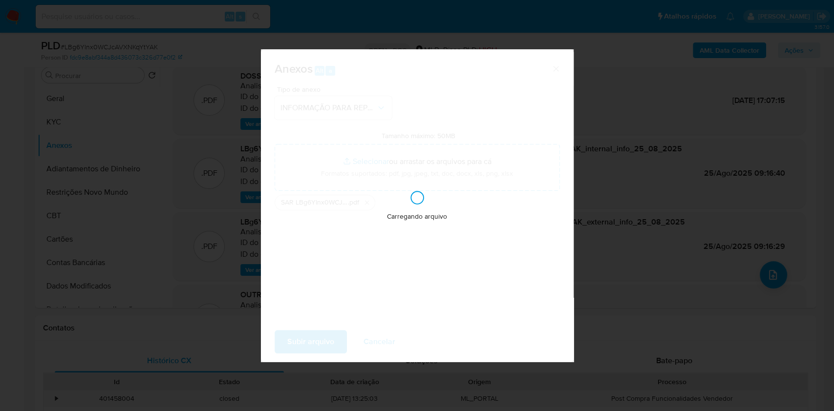
click at [625, 186] on div "Anexos Alt a Tipo de anexo INFORMAÇÃO PARA REPORTE - COAF Tamanho máximo: 50MB …" at bounding box center [417, 205] width 834 height 411
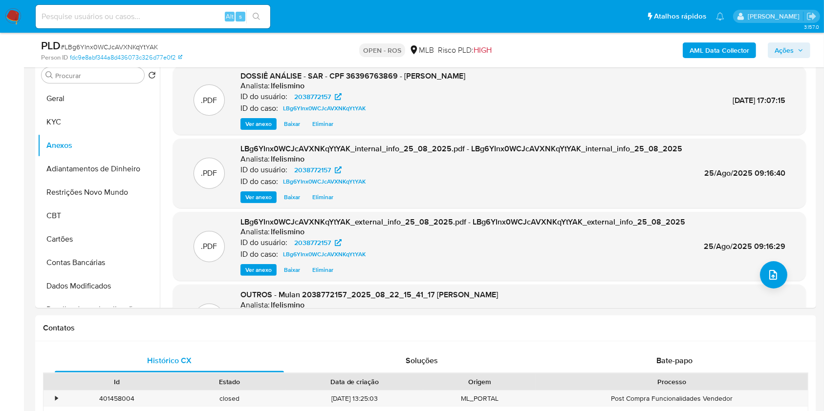
drag, startPoint x: 778, startPoint y: 49, endPoint x: 735, endPoint y: 58, distance: 44.5
click at [625, 49] on span "Ações" at bounding box center [784, 51] width 19 height 16
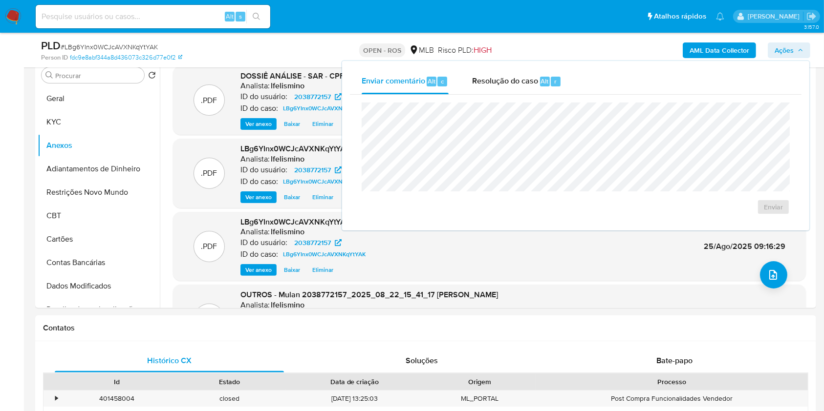
drag, startPoint x: 483, startPoint y: 90, endPoint x: 485, endPoint y: 96, distance: 5.7
click at [483, 91] on div "Resolução do caso Alt r" at bounding box center [516, 81] width 89 height 25
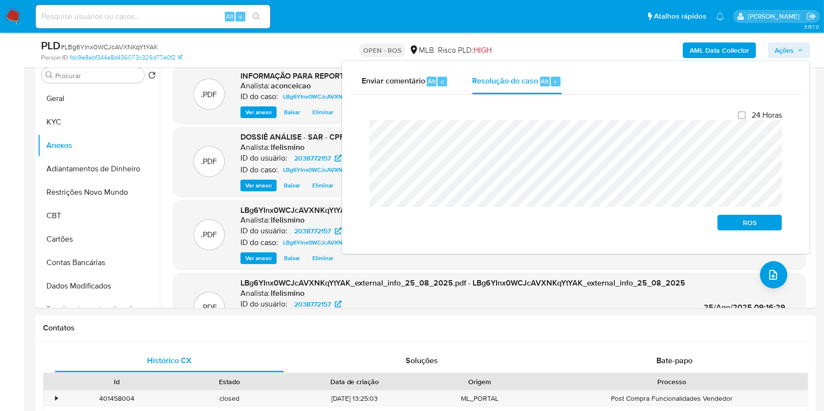
drag, startPoint x: 750, startPoint y: 223, endPoint x: 806, endPoint y: 184, distance: 68.3
click at [625, 224] on span "ROS" at bounding box center [749, 223] width 51 height 14
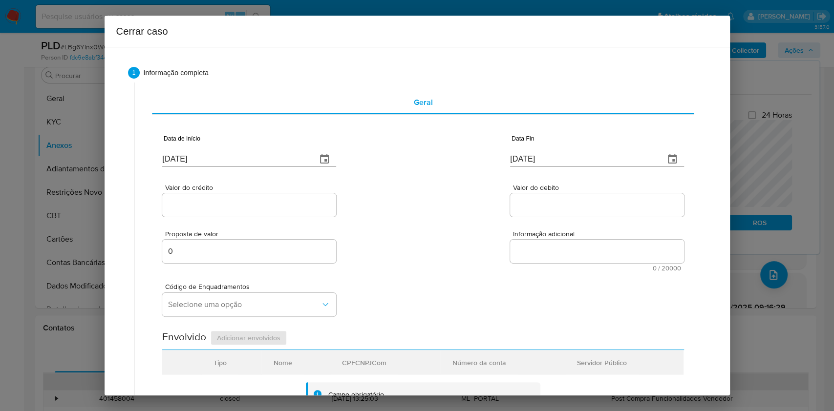
click at [270, 170] on div "Data de início [DATE]" at bounding box center [249, 152] width 174 height 39
click at [266, 162] on input "[DATE]" at bounding box center [235, 159] width 147 height 16
paste input "01/07"
click at [266, 162] on input "[DATE]" at bounding box center [235, 159] width 147 height 16
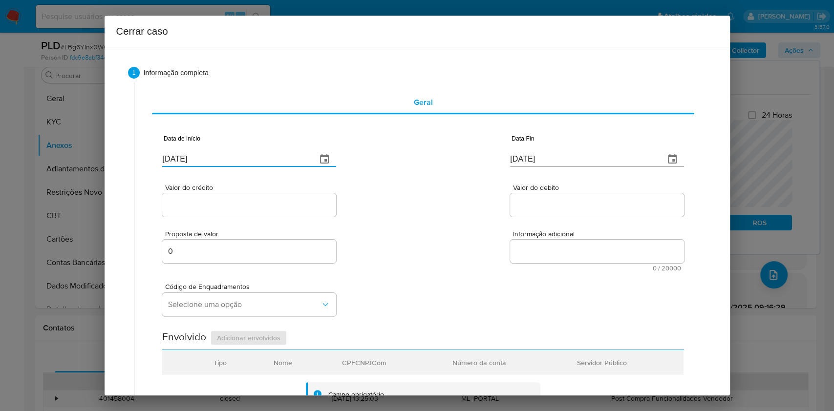
type input "[DATE]"
click at [590, 167] on div "Data Fin [DATE]" at bounding box center [597, 152] width 174 height 39
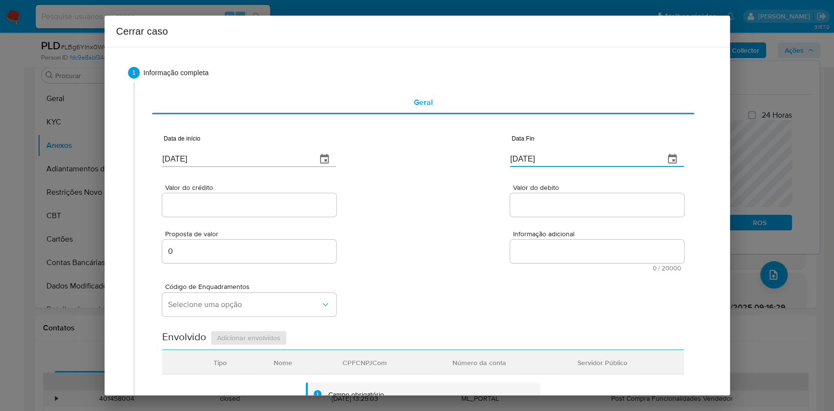
click at [590, 167] on input "[DATE]" at bounding box center [583, 159] width 147 height 16
paste input "1"
type input "[DATE]"
click at [305, 202] on input "Valor do crédito" at bounding box center [249, 205] width 174 height 13
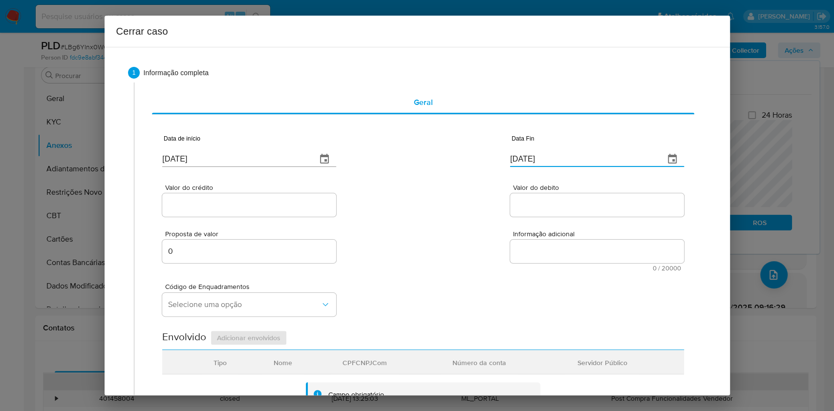
paste input "R$1.049.645"
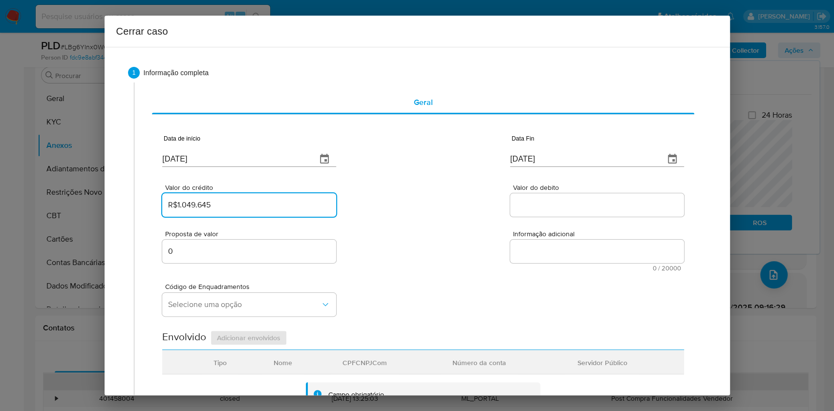
type input "R$1.049.645"
click at [529, 195] on div at bounding box center [597, 205] width 174 height 23
paste input "R$631.114"
click at [537, 206] on input "Valor do debito" at bounding box center [597, 205] width 174 height 13
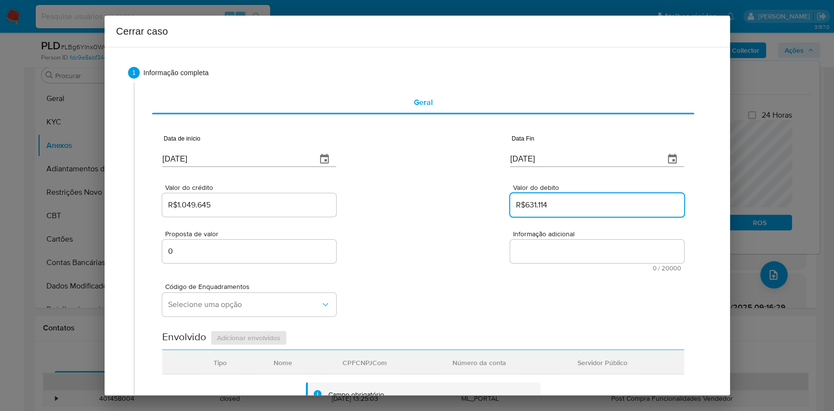
type input "R$631.114"
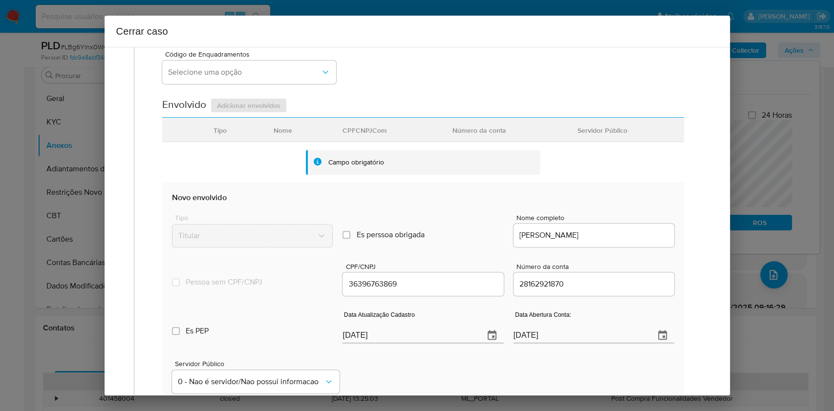
scroll to position [385, 0]
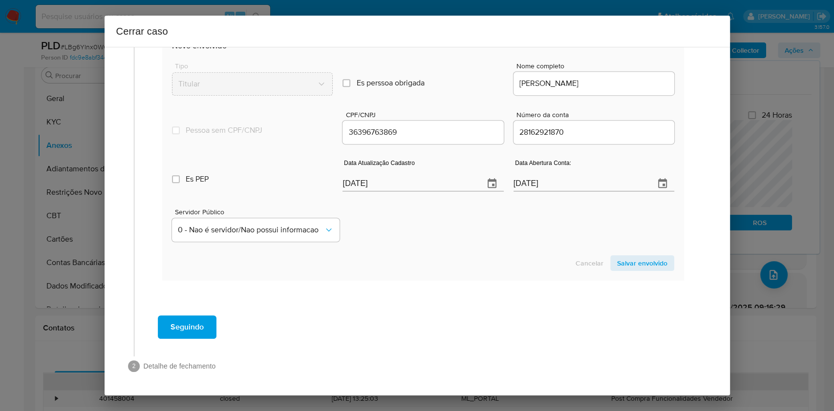
click at [408, 184] on input "[DATE]" at bounding box center [409, 184] width 133 height 16
paste input "0"
click at [408, 185] on input "[DATE]" at bounding box center [409, 184] width 133 height 16
type input "08/08/2025"
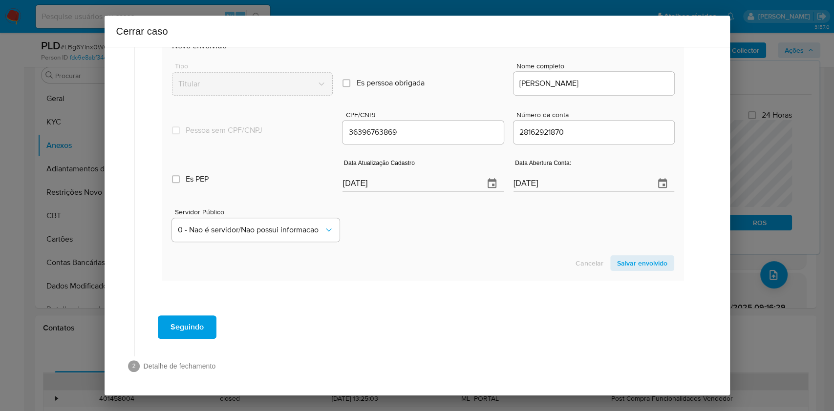
click at [625, 269] on span "Salvar envolvido" at bounding box center [642, 264] width 50 height 14
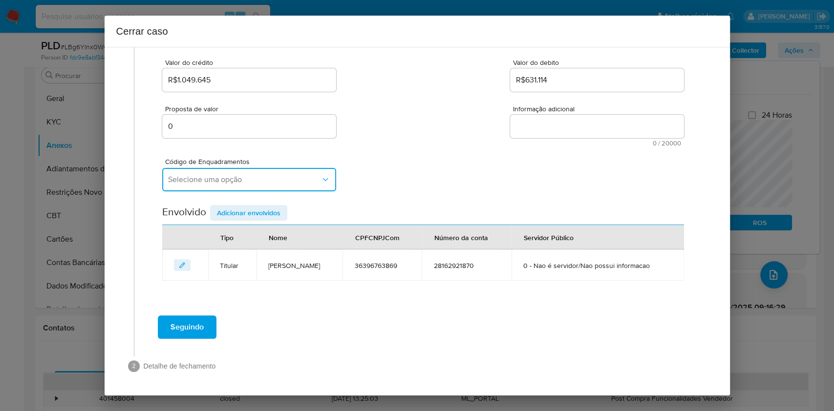
click at [258, 182] on span "Selecione uma opção" at bounding box center [244, 180] width 152 height 10
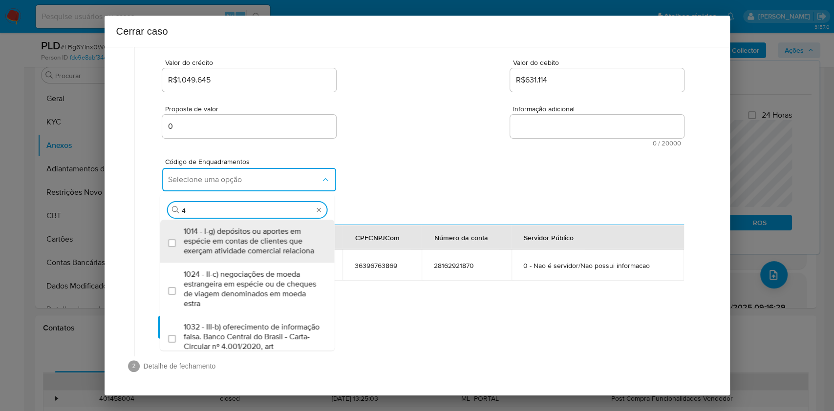
type input "45"
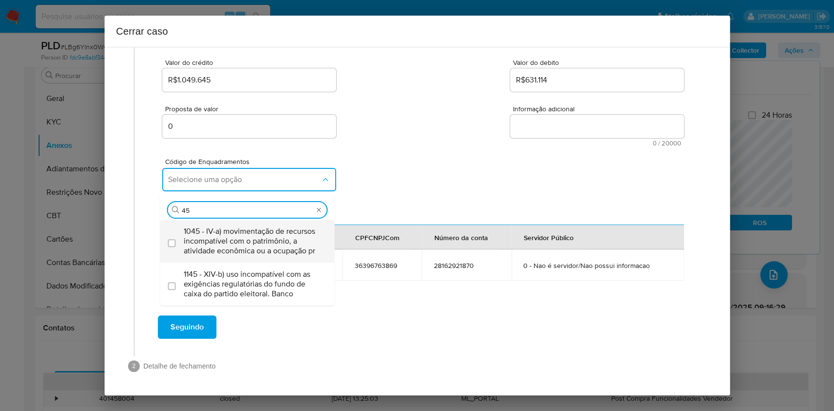
click at [256, 238] on span "1045 - IV-a) movimentação de recursos incompatível com o patrimônio, a atividad…" at bounding box center [252, 241] width 137 height 29
checkbox input "true"
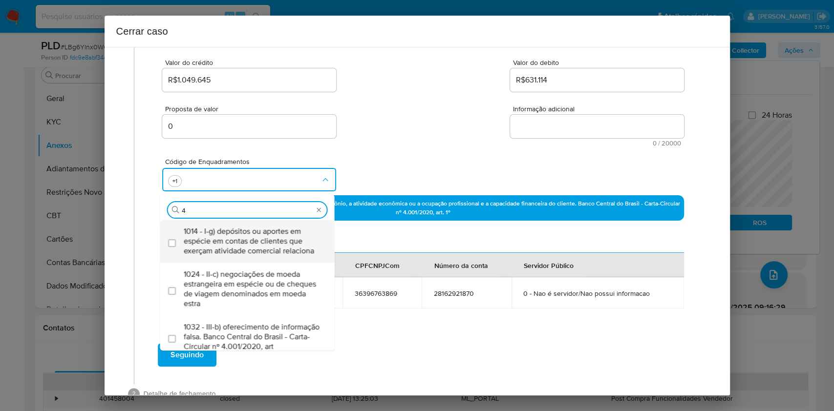
scroll to position [0, 0]
type input "47"
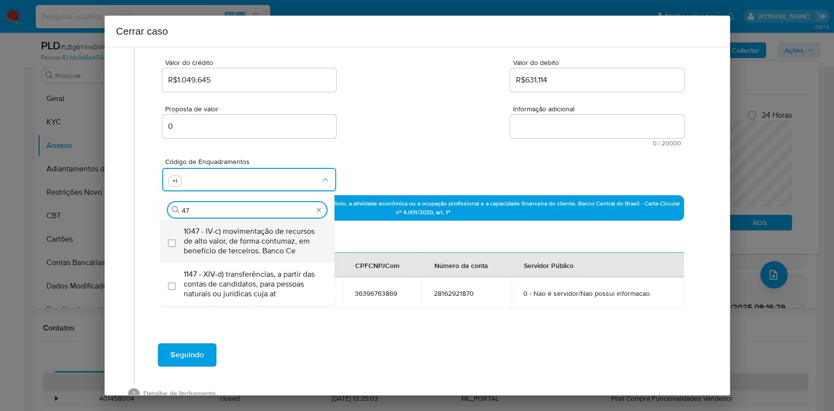
click at [258, 239] on span "1047 - IV-c) movimentação de recursos de alto valor, de forma contumaz, em bene…" at bounding box center [252, 241] width 137 height 29
checkbox input "true"
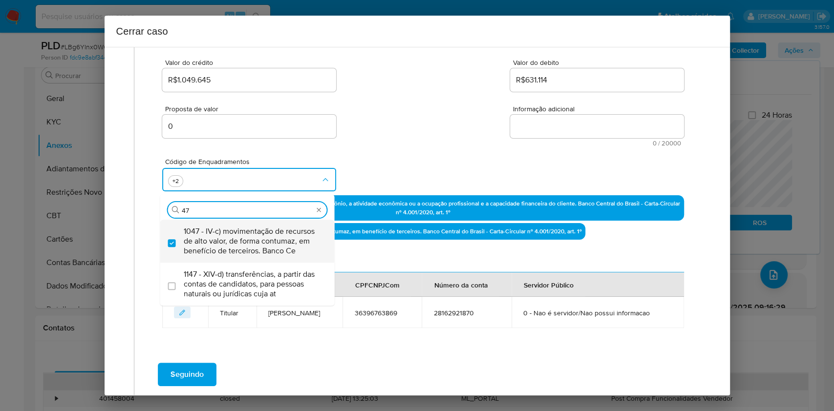
type input "47"
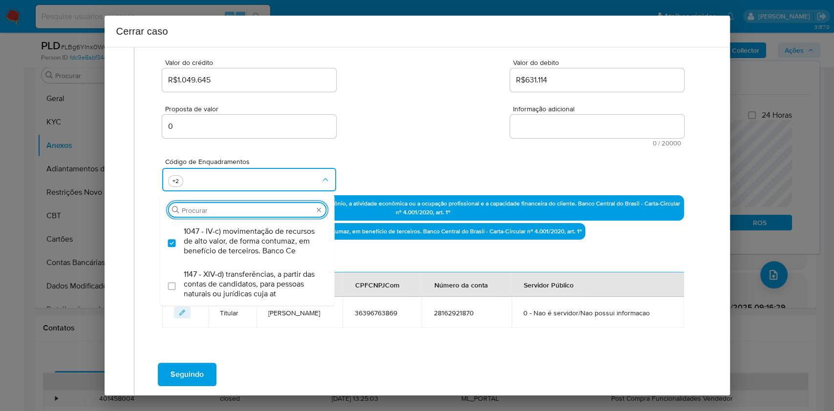
click at [575, 134] on textarea "Informação adicional" at bounding box center [597, 126] width 174 height 23
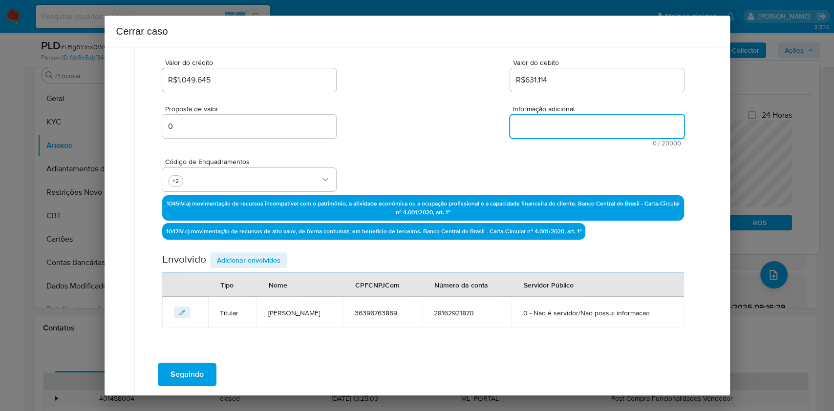
click at [575, 134] on textarea "Informação adicional" at bounding box center [597, 126] width 174 height 23
paste textarea "Jessica Moreira de Souza, CPF 36396763869, 35 anos, residente no município de S…"
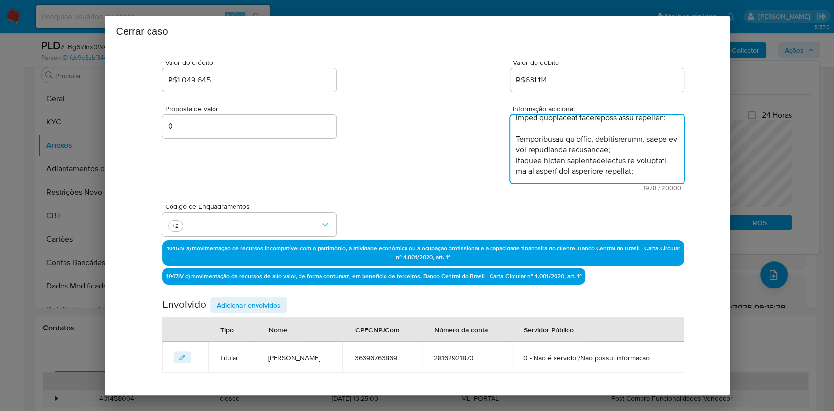
type textarea "Jessica Moreira de Souza, CPF 36396763869, 35 anos, residente no município de S…"
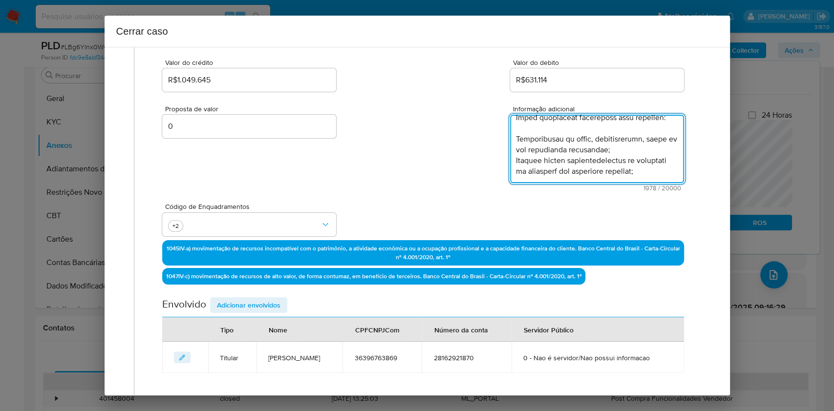
click at [275, 301] on span "Adicionar envolvidos" at bounding box center [249, 306] width 64 height 14
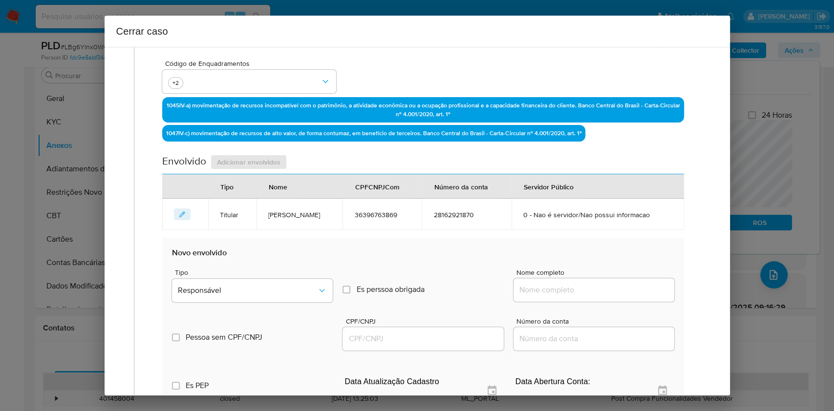
scroll to position [386, 0]
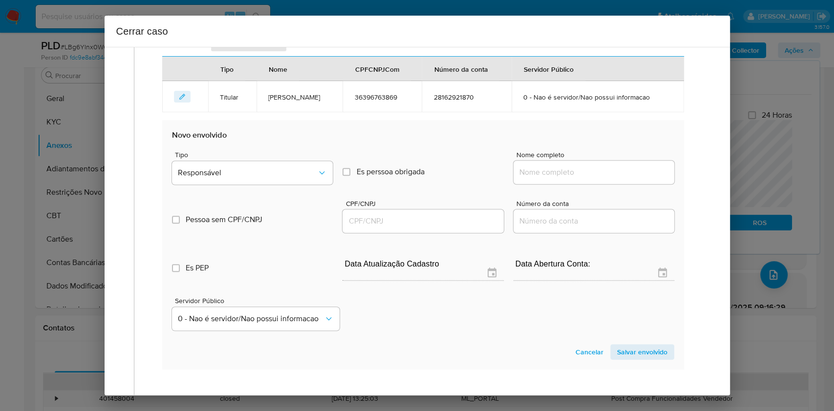
click at [598, 179] on div at bounding box center [594, 172] width 161 height 23
drag, startPoint x: 603, startPoint y: 177, endPoint x: 609, endPoint y: 177, distance: 6.9
click at [603, 178] on input "Nome completo" at bounding box center [594, 172] width 161 height 13
paste input "Tatiane Jesus de Souza - CPF 36634394881"
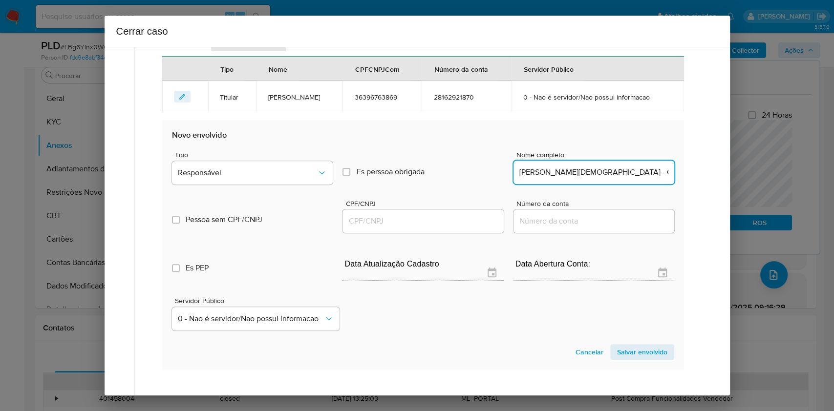
scroll to position [0, 6]
click at [621, 174] on input "Tatiane Jesus de Souza - CPF 36634394881" at bounding box center [594, 172] width 161 height 13
type input "Tatiane Jesus de Souza"
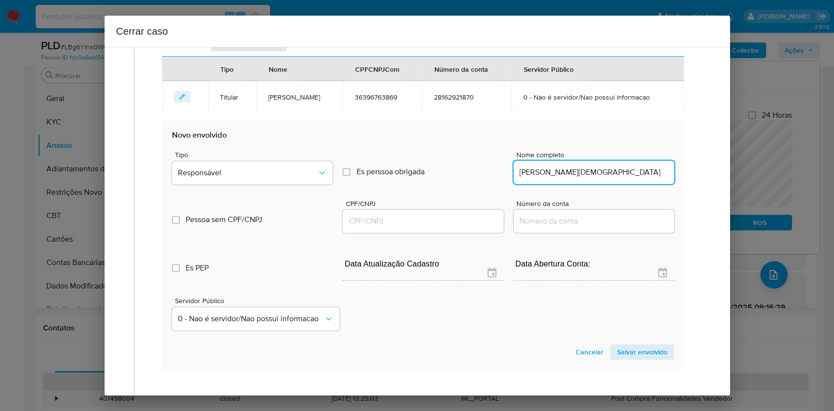
click at [396, 221] on input "CPF/CNPJ" at bounding box center [423, 221] width 161 height 13
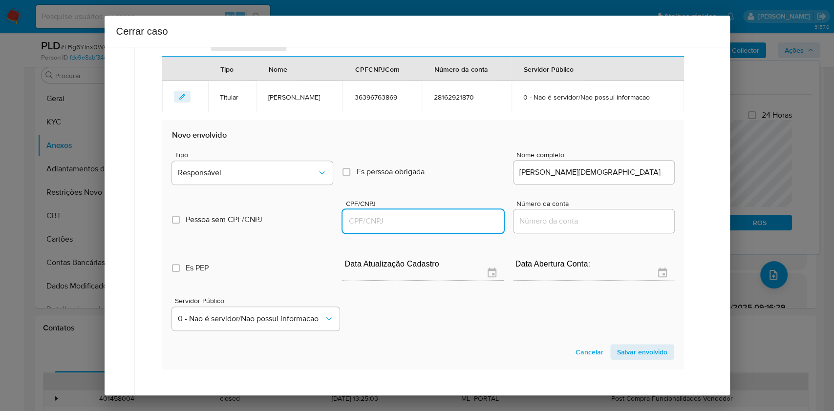
paste input "36634394881"
type input "36634394881"
click at [272, 171] on span "Responsável" at bounding box center [247, 173] width 139 height 10
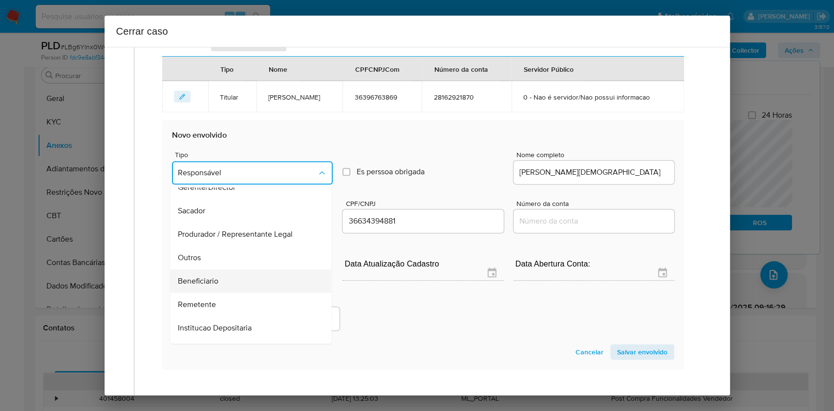
scroll to position [125, 0]
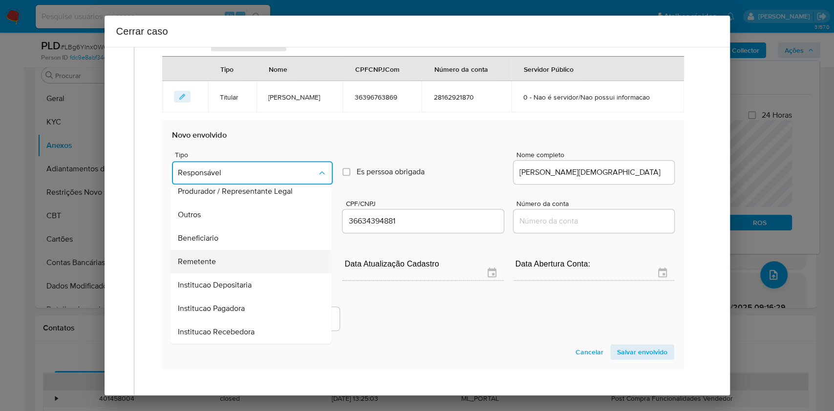
click at [229, 258] on div "Remetente" at bounding box center [248, 261] width 140 height 23
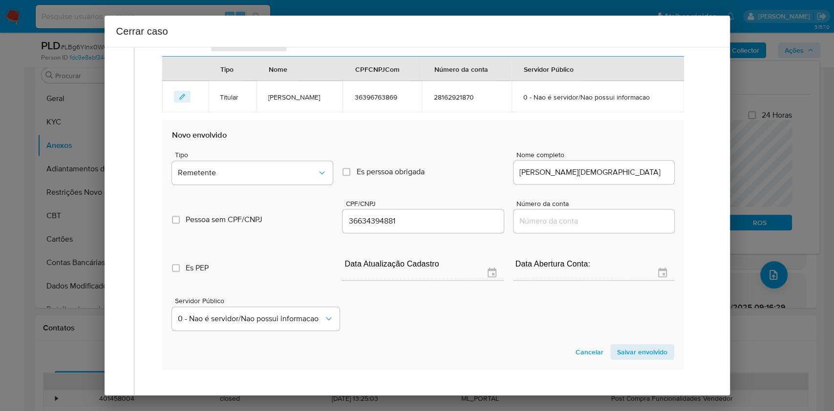
drag, startPoint x: 634, startPoint y: 355, endPoint x: 687, endPoint y: 311, distance: 68.3
click at [625, 308] on span "Salvar envolvido" at bounding box center [642, 352] width 50 height 14
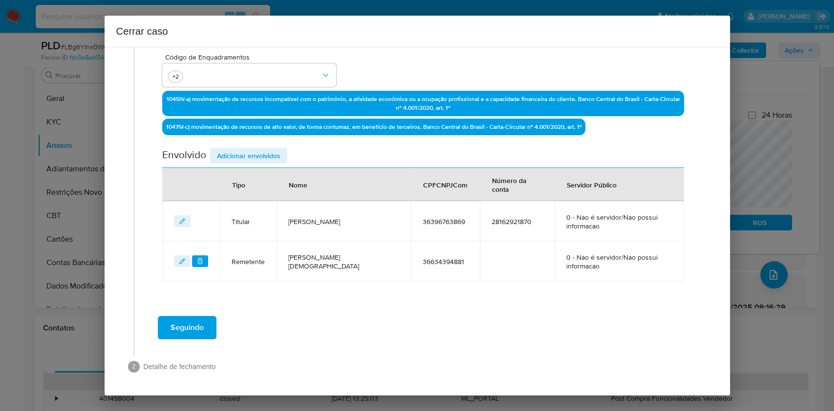
drag, startPoint x: 186, startPoint y: 257, endPoint x: 210, endPoint y: 264, distance: 25.5
click at [186, 258] on button "editEnvolvido" at bounding box center [182, 262] width 17 height 12
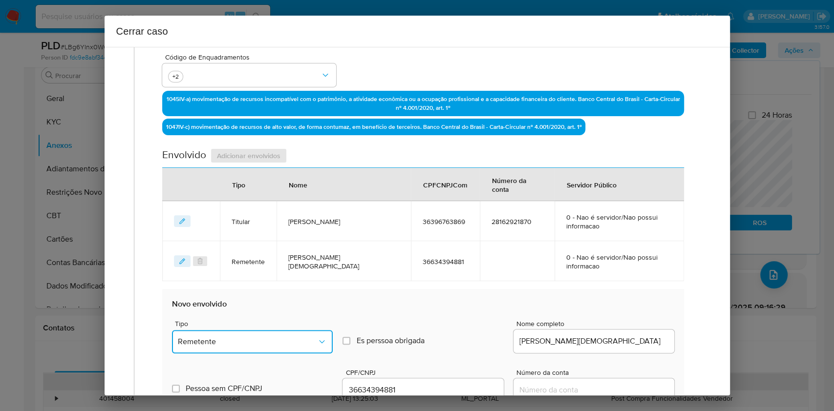
drag, startPoint x: 303, startPoint y: 347, endPoint x: 334, endPoint y: 323, distance: 39.3
click at [305, 308] on button "Remetente" at bounding box center [252, 341] width 161 height 23
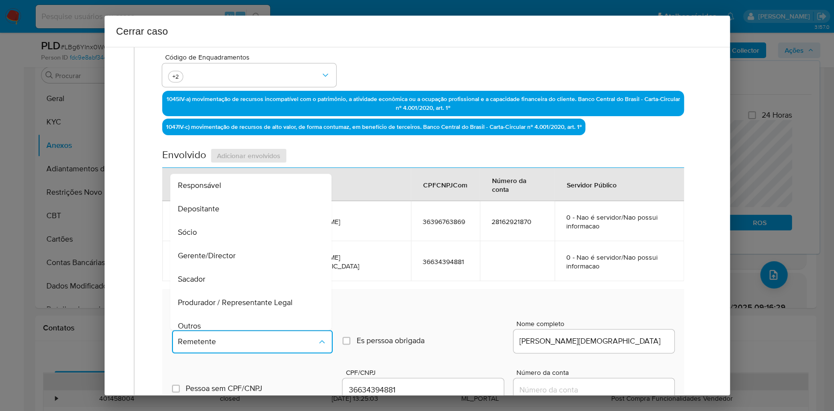
scroll to position [121, 0]
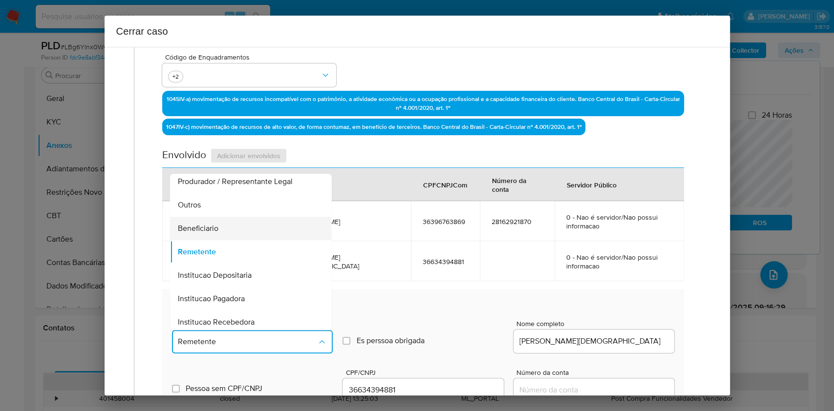
click at [224, 235] on div "Beneficiario" at bounding box center [248, 228] width 140 height 23
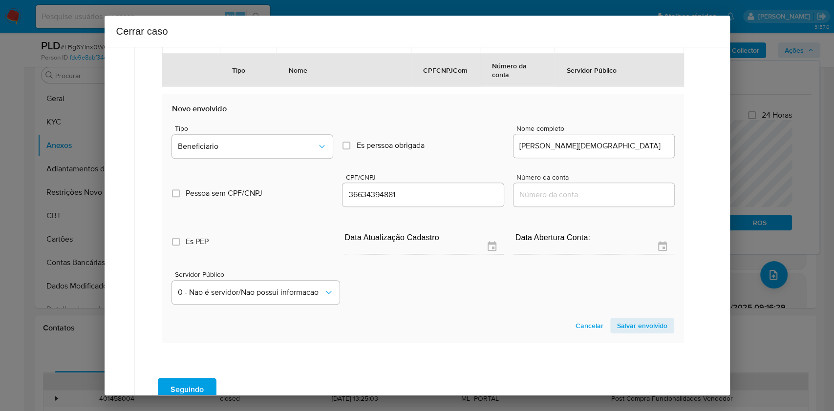
drag, startPoint x: 624, startPoint y: 323, endPoint x: 612, endPoint y: 247, distance: 76.6
click at [625, 308] on span "Salvar envolvido" at bounding box center [642, 326] width 50 height 14
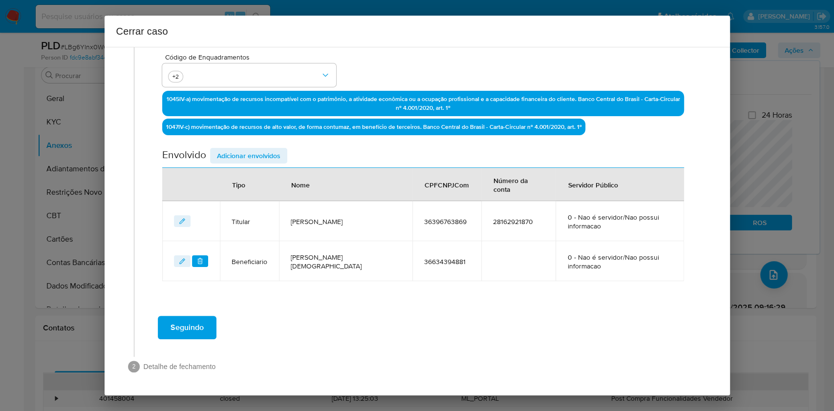
click at [236, 159] on span "Adicionar envolvidos" at bounding box center [249, 156] width 64 height 14
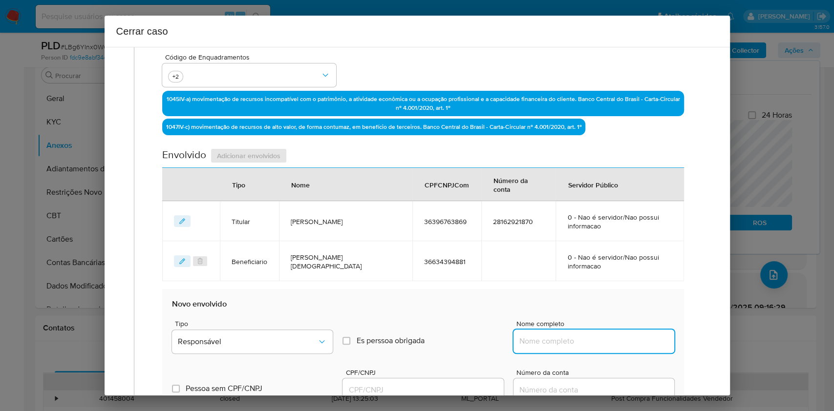
drag, startPoint x: 562, startPoint y: 335, endPoint x: 593, endPoint y: 334, distance: 30.8
click at [563, 308] on input "Nome completo" at bounding box center [594, 341] width 161 height 13
paste input "Tecnolife Comércio de Eletrônicos Ltda - CNPJ 61044133000154"
click at [620, 308] on div "Tecnolife Comércio de Eletrônicos Ltda - CNPJ 61044133000154" at bounding box center [594, 341] width 161 height 23
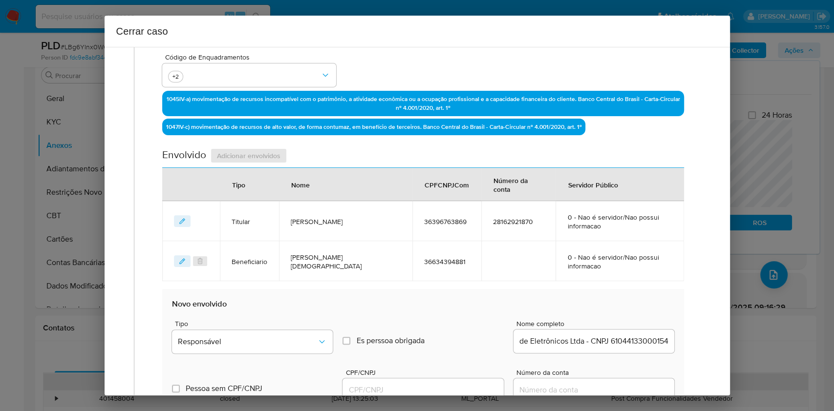
scroll to position [0, 0]
click at [620, 308] on div "Tecnolife Comércio de Eletrônicos Ltda - CNPJ 61044133000154" at bounding box center [594, 341] width 161 height 23
click at [625, 308] on input "Tecnolife Comércio de Eletrônicos Ltda - CNPJ 61044133000154" at bounding box center [594, 341] width 161 height 13
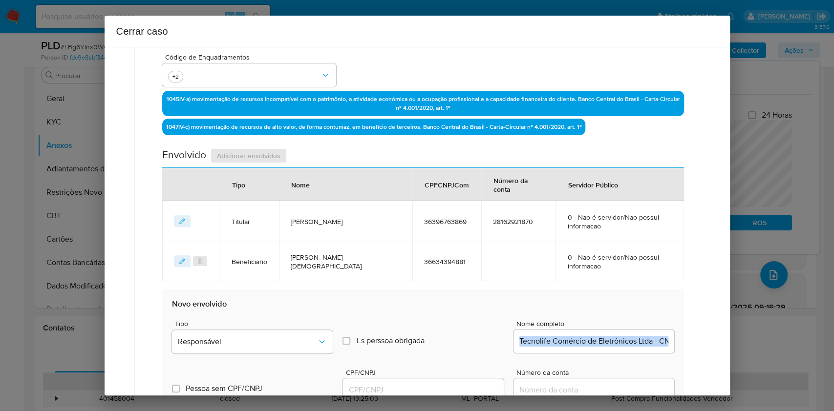
click at [625, 308] on input "Tecnolife Comércio de Eletrônicos Ltda - CNPJ 61044133000154" at bounding box center [594, 341] width 161 height 13
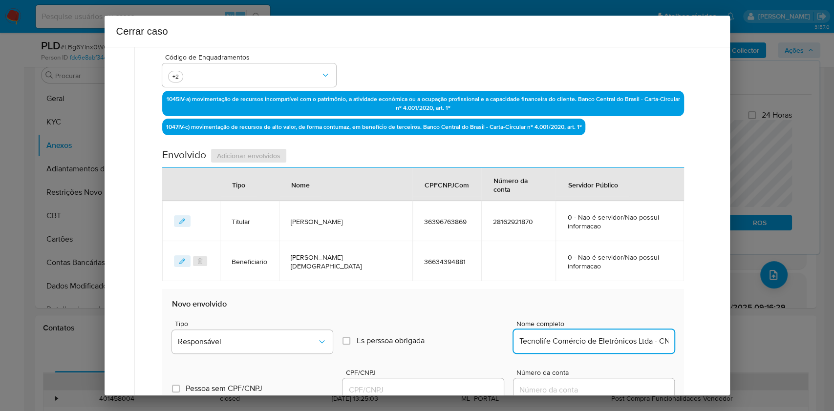
click at [625, 308] on input "Tecnolife Comércio de Eletrônicos Ltda - CNPJ 61044133000154" at bounding box center [594, 341] width 161 height 13
drag, startPoint x: 656, startPoint y: 343, endPoint x: 656, endPoint y: 350, distance: 7.3
click at [625, 308] on input "Tecnolife Comércio de Eletrônicos Ltda - CNPJ 61044133000154" at bounding box center [594, 341] width 161 height 13
click at [625, 308] on input "Tecnolife Comércio de Eletrônicos Ltda 61044133000154" at bounding box center [594, 341] width 161 height 13
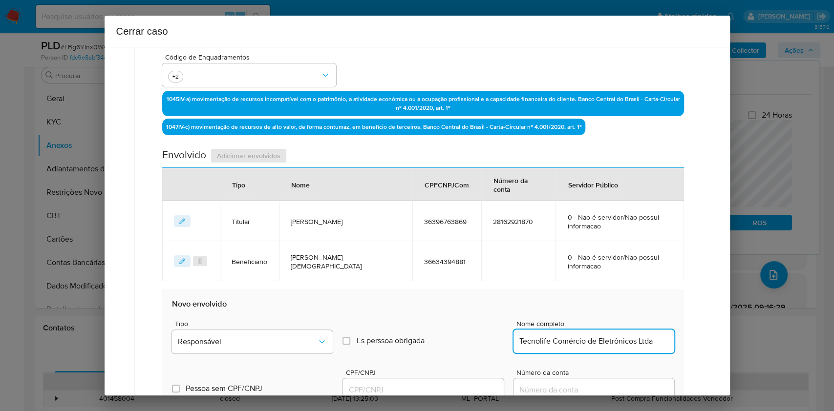
type input "Tecnolife Comércio de Eletrônicos Ltda"
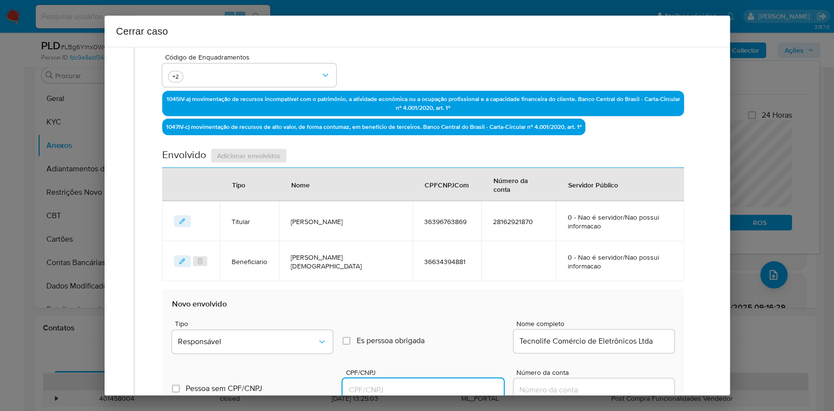
click at [476, 308] on input "CPF/CNPJ" at bounding box center [423, 390] width 161 height 13
paste input "61044133000154"
type input "61044133000154"
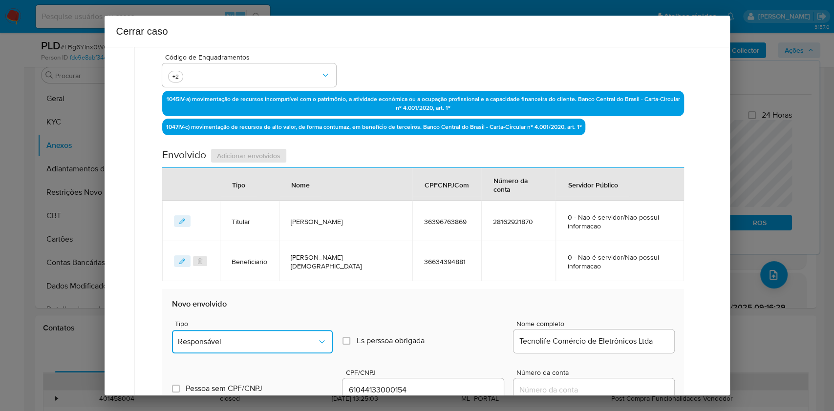
drag, startPoint x: 307, startPoint y: 342, endPoint x: 299, endPoint y: 335, distance: 10.4
click at [307, 308] on span "Responsável" at bounding box center [247, 342] width 139 height 10
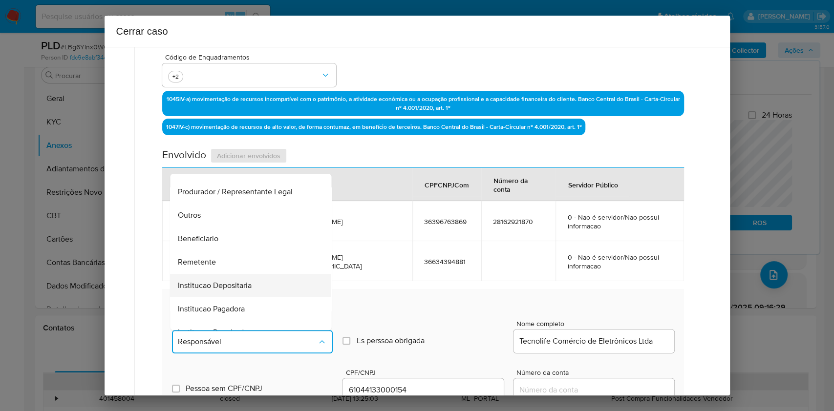
scroll to position [125, 0]
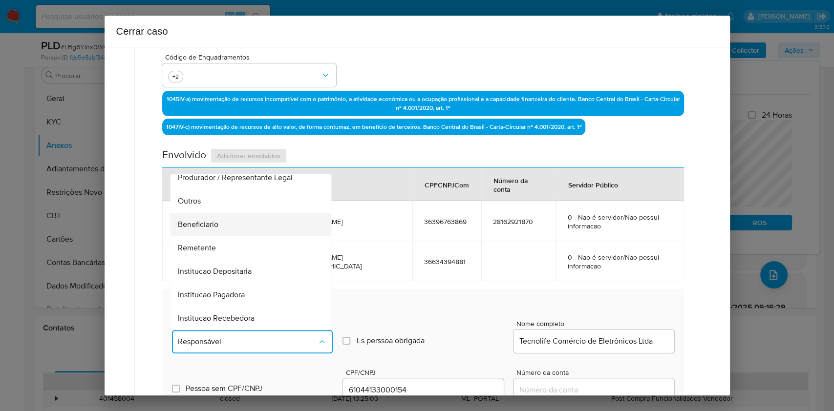
click at [245, 231] on div "Beneficiario" at bounding box center [248, 224] width 140 height 23
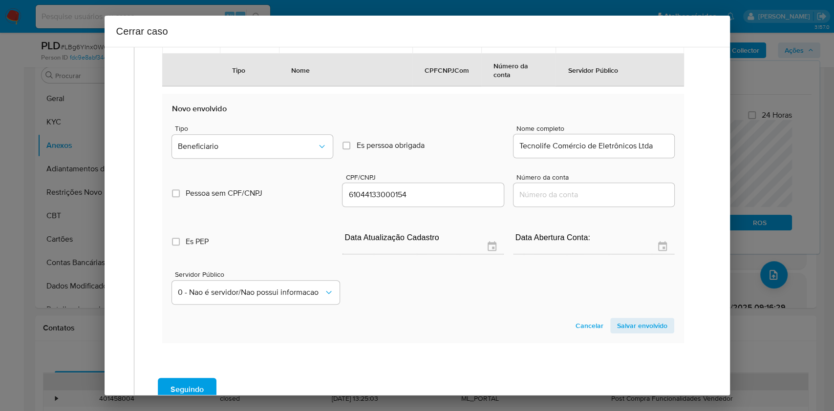
drag, startPoint x: 628, startPoint y: 329, endPoint x: 659, endPoint y: 316, distance: 33.5
click at [625, 308] on span "Salvar envolvido" at bounding box center [642, 326] width 50 height 14
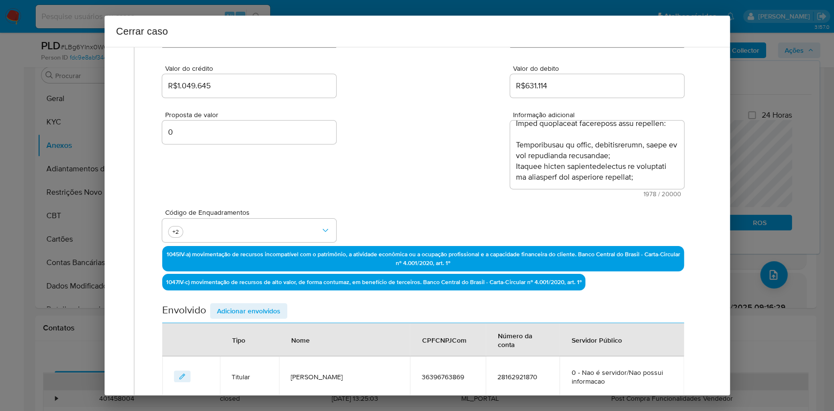
click at [255, 308] on span "Adicionar envolvidos" at bounding box center [249, 311] width 64 height 14
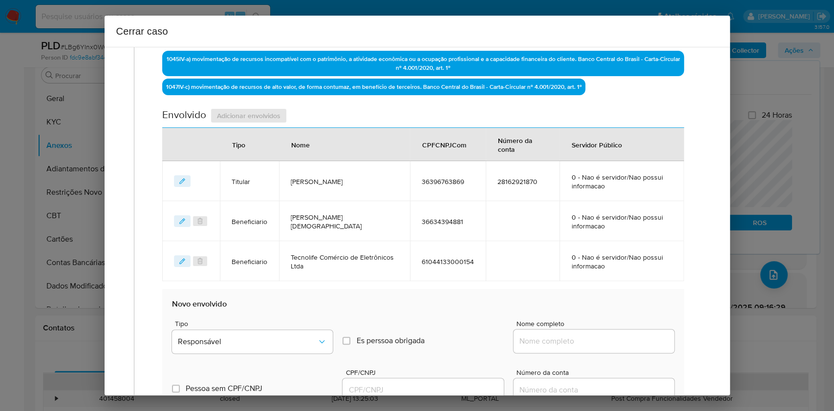
scroll to position [380, 0]
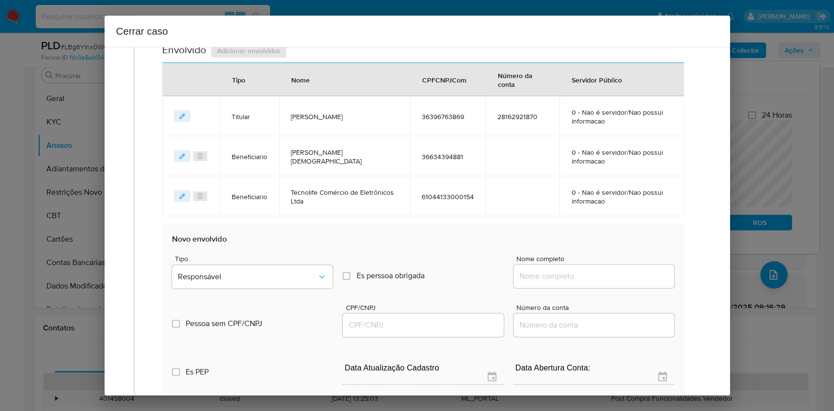
drag, startPoint x: 595, startPoint y: 275, endPoint x: 621, endPoint y: 272, distance: 26.5
click at [596, 276] on input "Nome completo" at bounding box center [594, 276] width 161 height 13
paste input "Troca Coin Negócios Digitais e Intermediações Ltda - CNPJ 41246542000398"
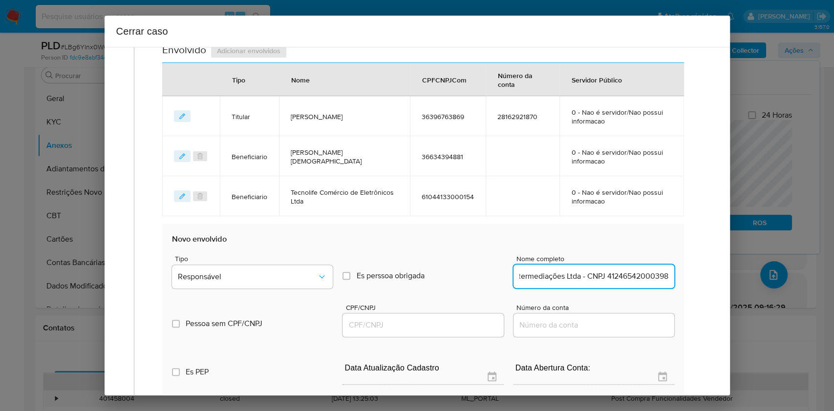
click at [622, 272] on input "Troca Coin Negócios Digitais e Intermediações Ltda - CNPJ 41246542000398" at bounding box center [594, 276] width 161 height 13
type input "Troca Coin Negócios Digitais e Intermediações Ltda"
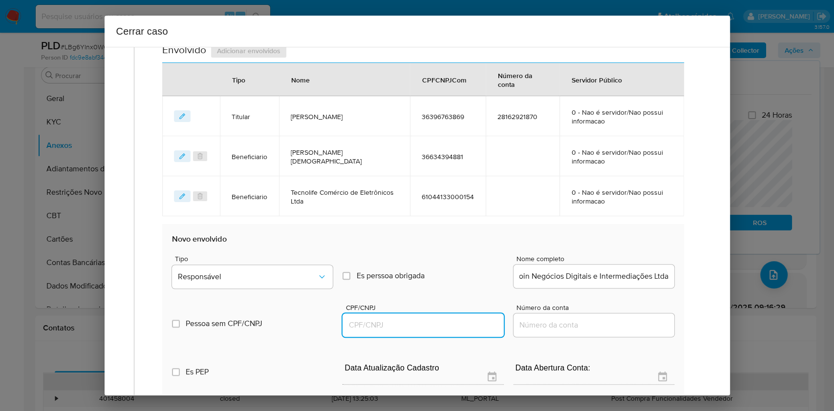
scroll to position [0, 0]
paste input "41246542000398"
drag, startPoint x: 439, startPoint y: 330, endPoint x: 450, endPoint y: 326, distance: 11.7
click at [439, 308] on input "CPF/CNPJ" at bounding box center [423, 325] width 161 height 13
type input "41246542000398"
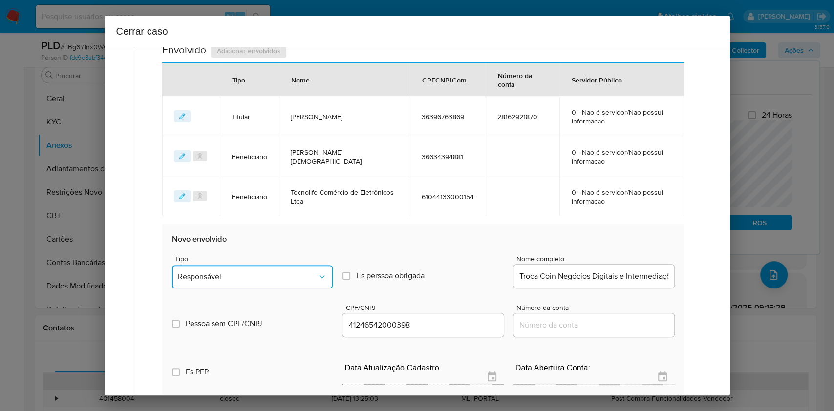
click at [267, 279] on span "Responsável" at bounding box center [247, 277] width 139 height 10
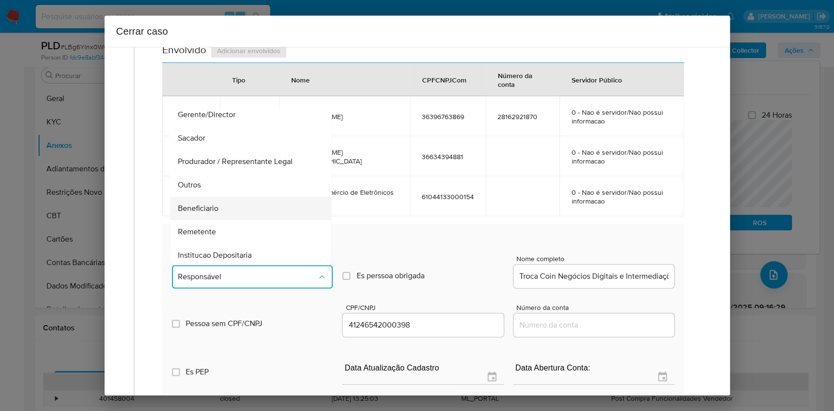
scroll to position [125, 0]
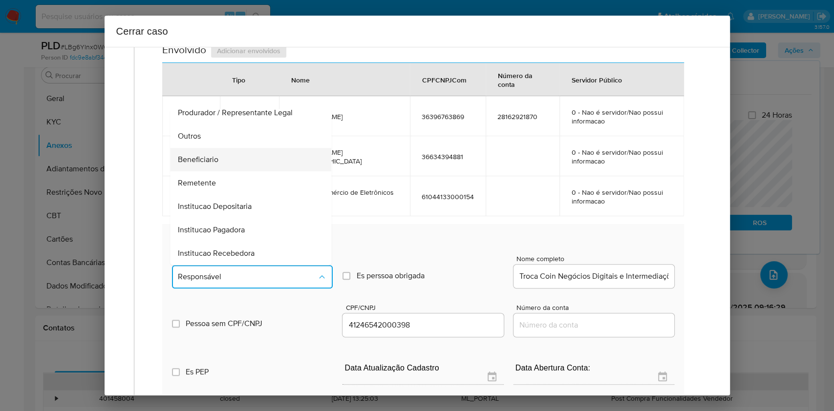
drag, startPoint x: 227, startPoint y: 162, endPoint x: 239, endPoint y: 167, distance: 13.0
click at [227, 162] on div "Beneficiario" at bounding box center [248, 159] width 140 height 23
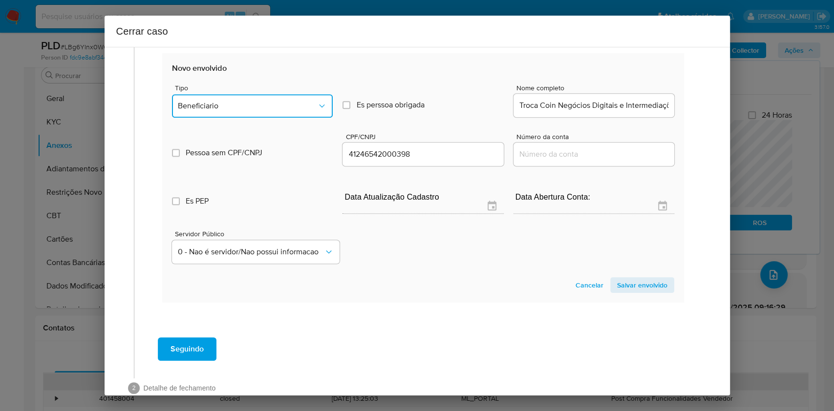
scroll to position [573, 0]
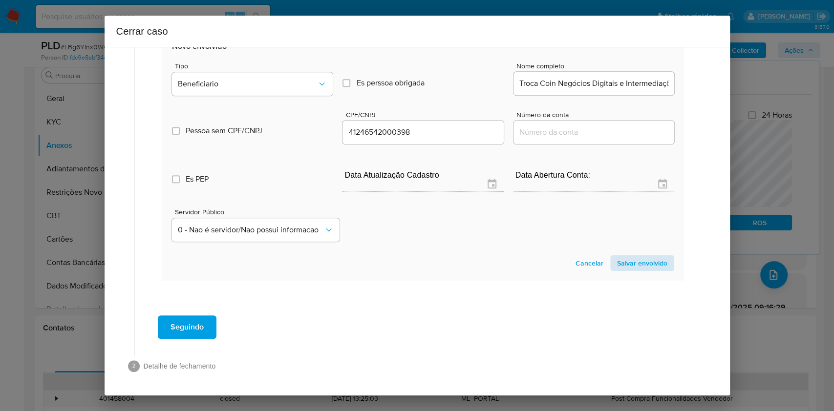
drag, startPoint x: 641, startPoint y: 253, endPoint x: 638, endPoint y: 261, distance: 8.2
click at [625, 254] on section "Novo envolvido Tipo Beneficiario Es perssoa obrigada Is PObrigada Nome completo…" at bounding box center [422, 156] width 521 height 250
click at [625, 261] on span "Salvar envolvido" at bounding box center [642, 264] width 50 height 14
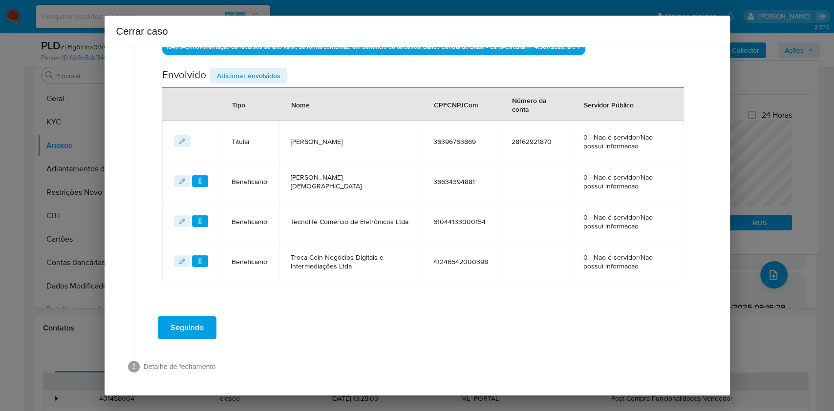
click at [197, 308] on span "Seguindo" at bounding box center [187, 328] width 33 height 22
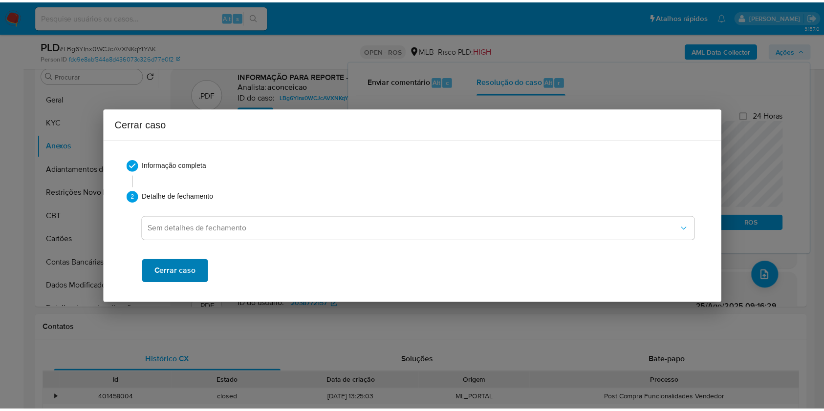
scroll to position [711, 0]
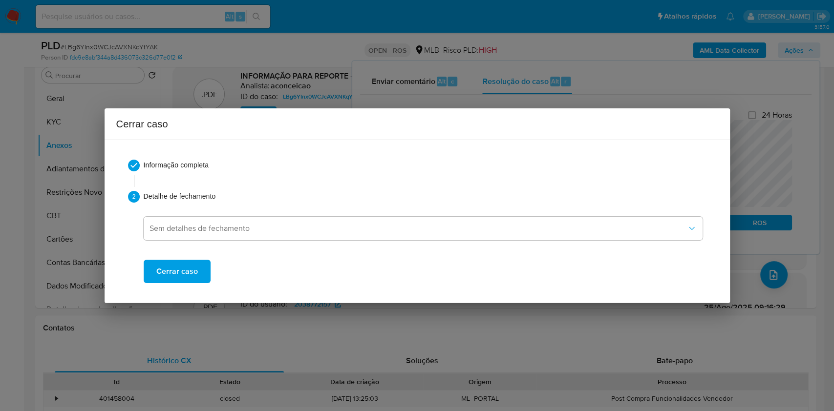
click at [169, 275] on span "Cerrar caso" at bounding box center [177, 272] width 42 height 22
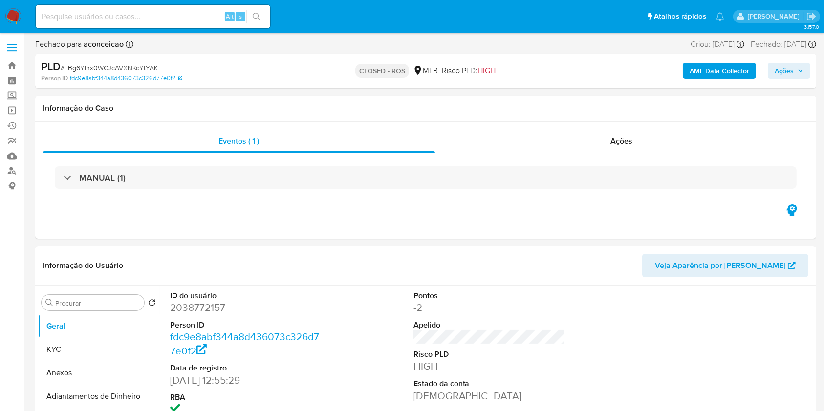
select select "10"
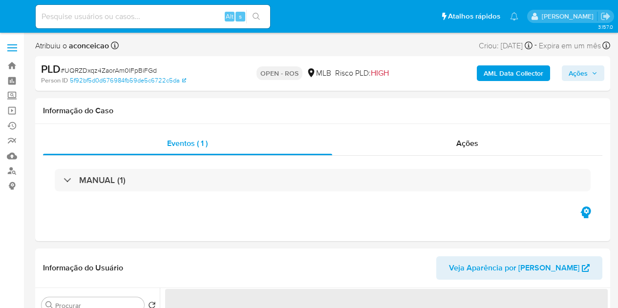
select select "10"
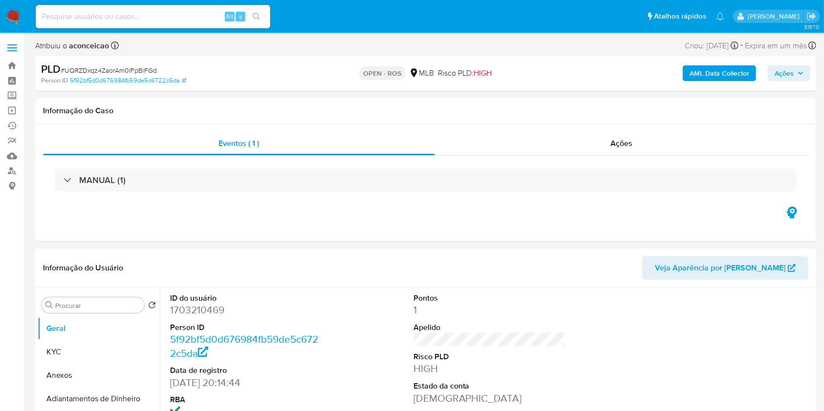
drag, startPoint x: 83, startPoint y: 375, endPoint x: 431, endPoint y: 302, distance: 355.0
click at [83, 308] on button "Anexos" at bounding box center [99, 375] width 122 height 23
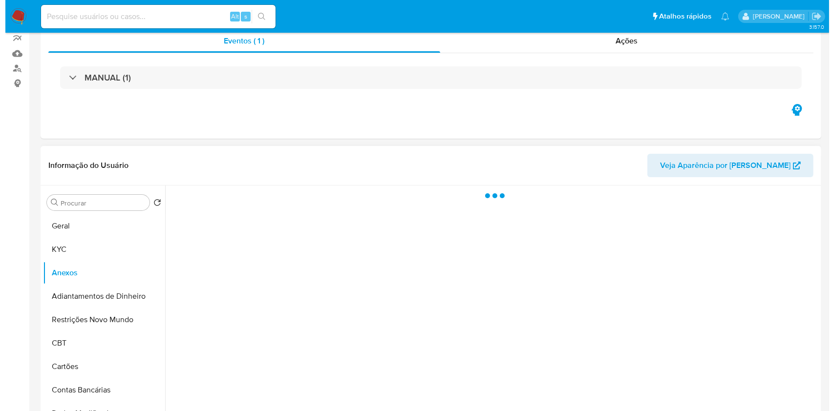
scroll to position [195, 0]
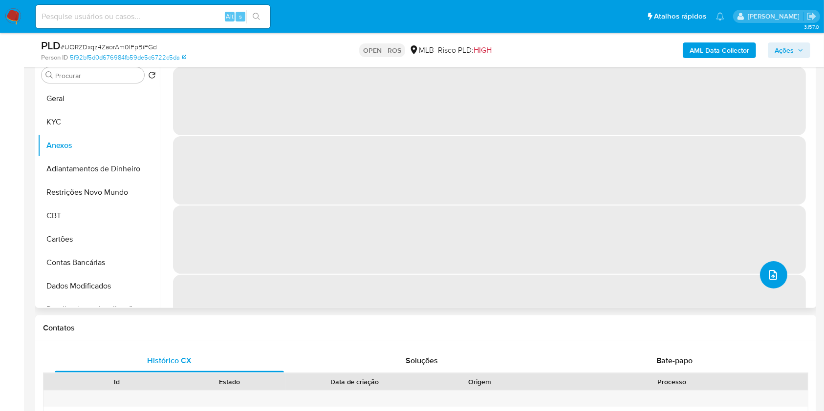
click at [618, 277] on icon "upload-file" at bounding box center [773, 275] width 8 height 10
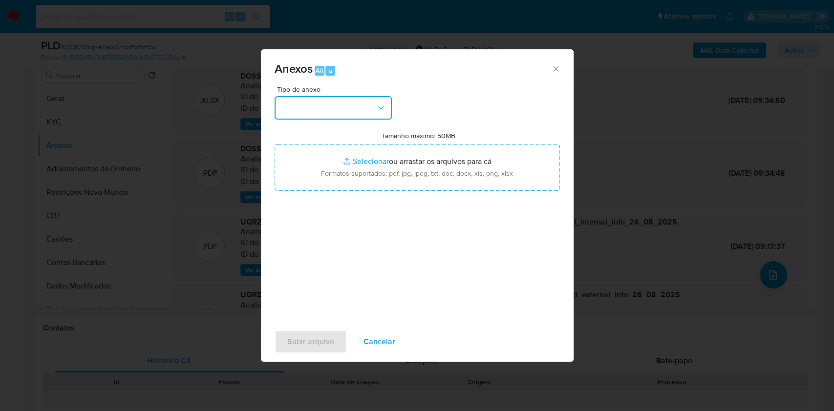
click at [363, 112] on button "button" at bounding box center [333, 107] width 117 height 23
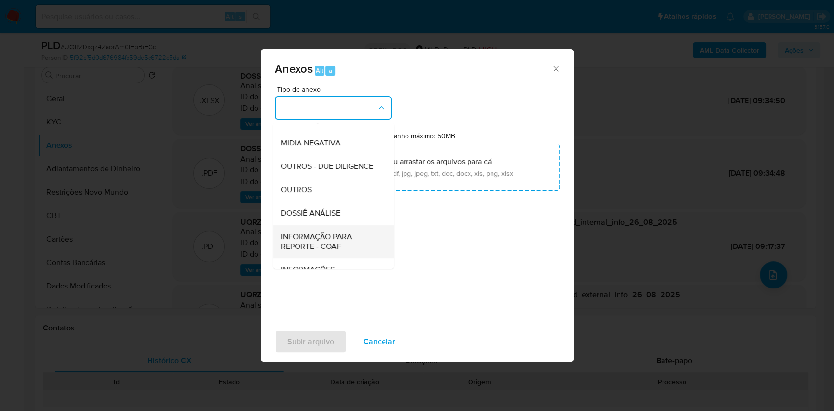
scroll to position [150, 0]
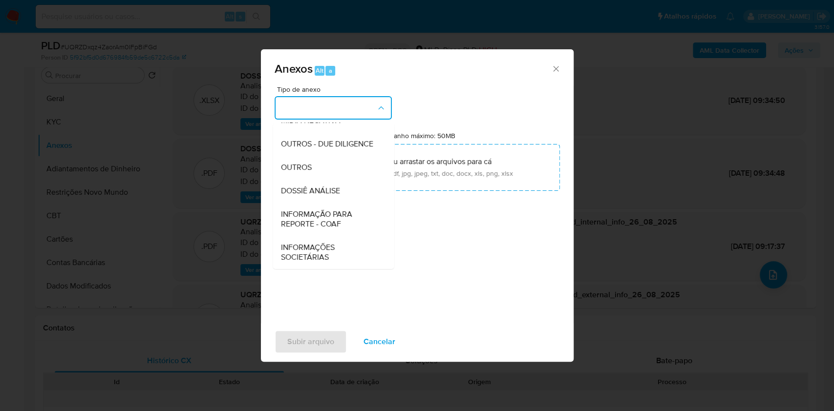
click at [339, 218] on span "INFORMAÇÃO PARA REPORTE - COAF" at bounding box center [330, 220] width 100 height 20
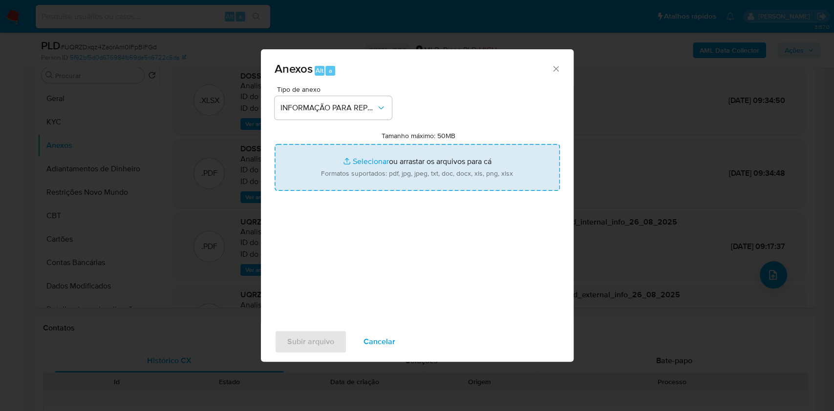
type input "C:\fakepath\SAR - UQRZDxqz4ZaorAm0IFpBiFGd- CPF 01808324331 - FERNANDO MEIRELES…"
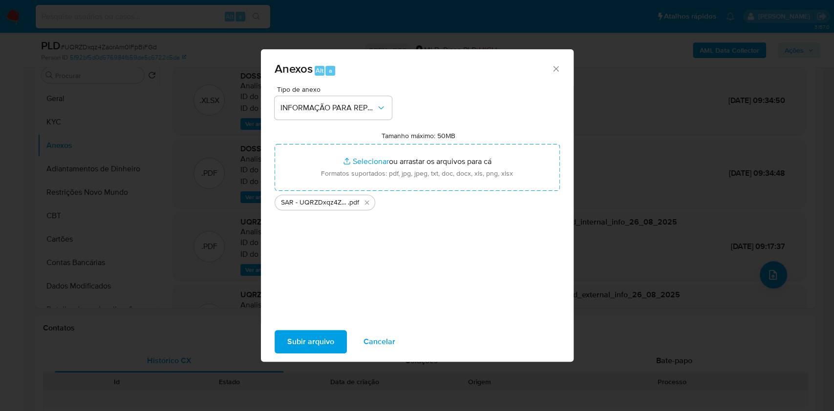
click at [323, 308] on span "Subir arquivo" at bounding box center [310, 342] width 47 height 22
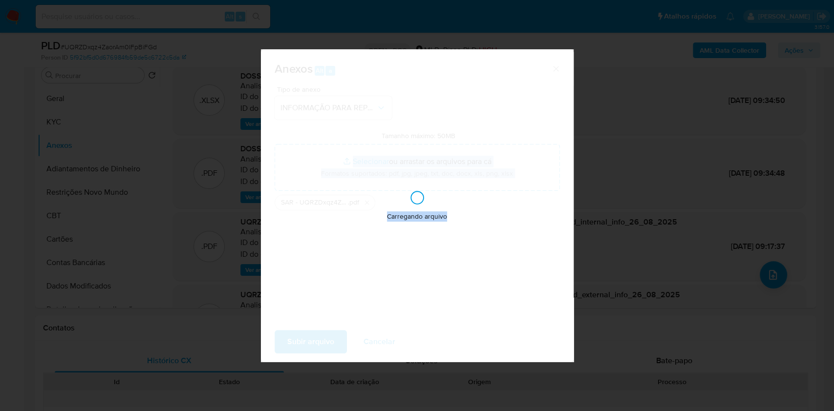
click at [579, 182] on div "Anexos Alt a Tipo de anexo INFORMAÇÃO PARA REPORTE - COAF Tamanho máximo: 50MB …" at bounding box center [417, 205] width 834 height 411
click at [618, 101] on div "Anexos Alt a Tipo de anexo INFORMAÇÃO PARA REPORTE - COAF Tamanho máximo: 50MB …" at bounding box center [417, 205] width 834 height 411
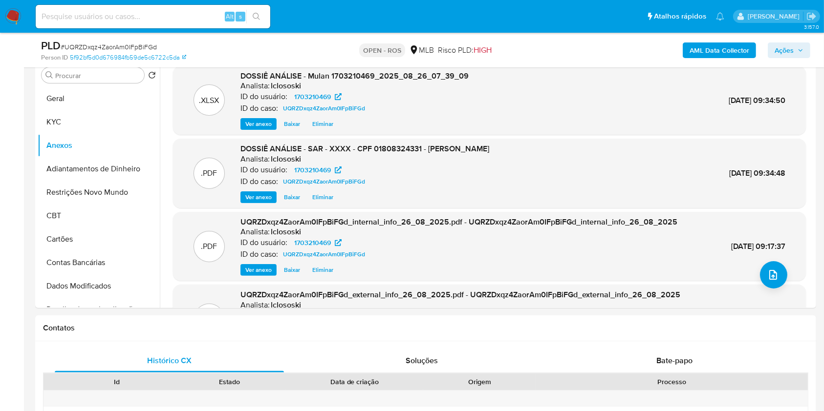
click at [618, 49] on span "Ações" at bounding box center [784, 51] width 19 height 16
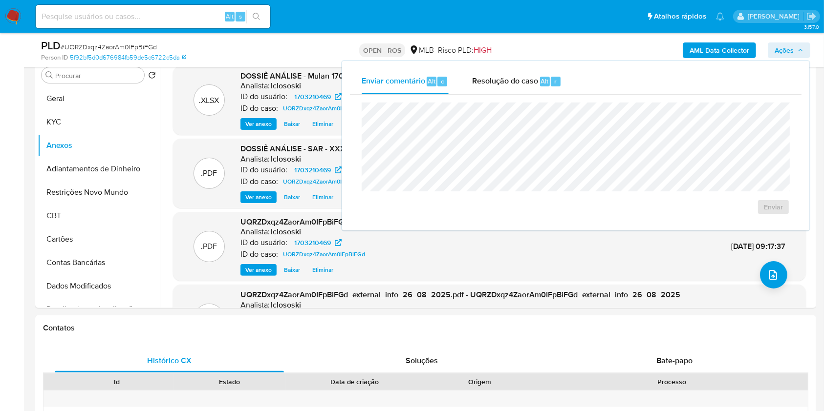
drag, startPoint x: 521, startPoint y: 85, endPoint x: 521, endPoint y: 101, distance: 16.1
click at [520, 86] on span "Resolução do caso" at bounding box center [505, 80] width 66 height 11
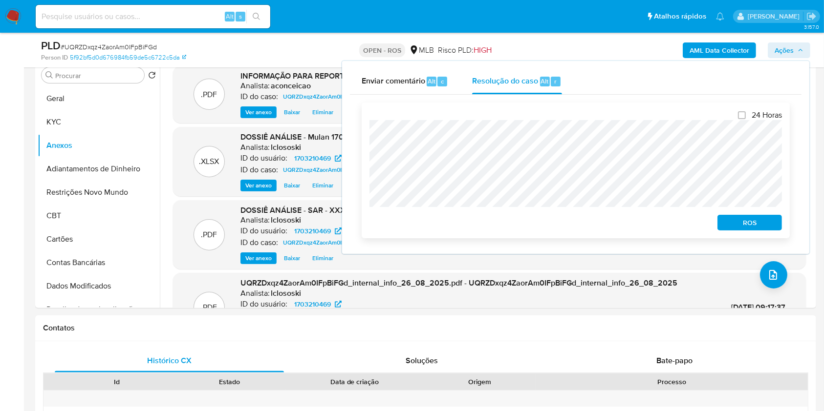
click at [618, 227] on span "ROS" at bounding box center [749, 223] width 51 height 14
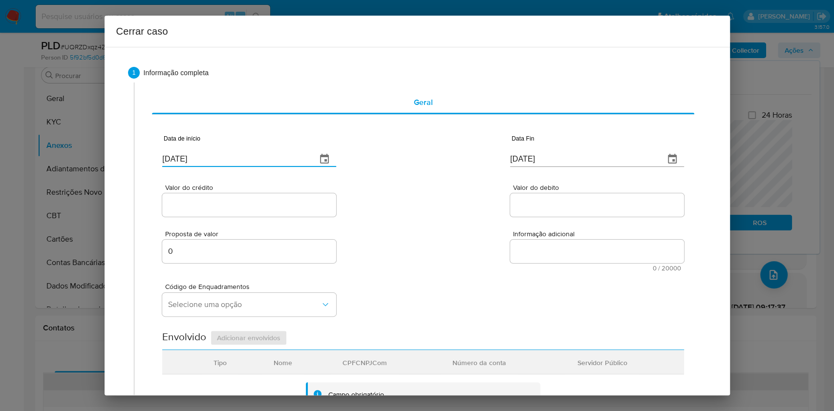
click at [239, 159] on input "[DATE]" at bounding box center [235, 159] width 147 height 16
click at [239, 158] on input "[DATE]" at bounding box center [235, 159] width 147 height 16
click at [240, 159] on input "[DATE]" at bounding box center [235, 159] width 147 height 16
paste input "01/07"
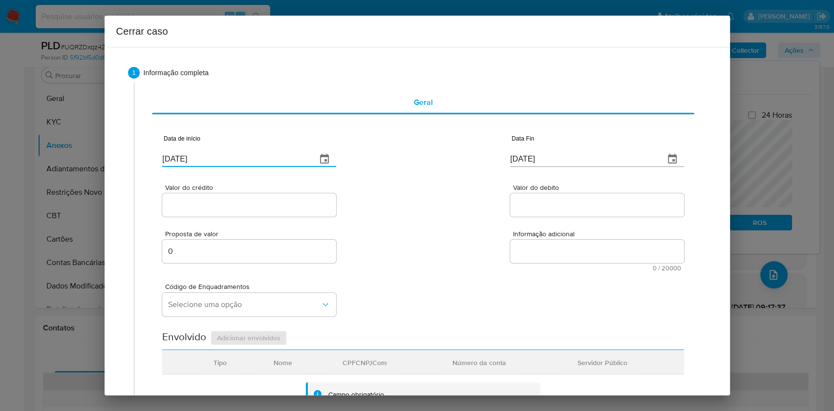
type input "[DATE]"
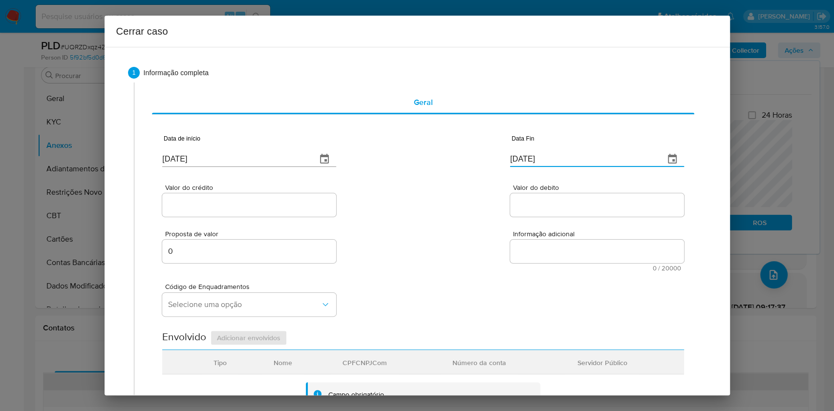
click at [564, 162] on input "[DATE]" at bounding box center [583, 159] width 147 height 16
click at [564, 160] on input "[DATE]" at bounding box center [583, 159] width 147 height 16
paste input "508"
click at [564, 160] on input "[DATE]" at bounding box center [583, 159] width 147 height 16
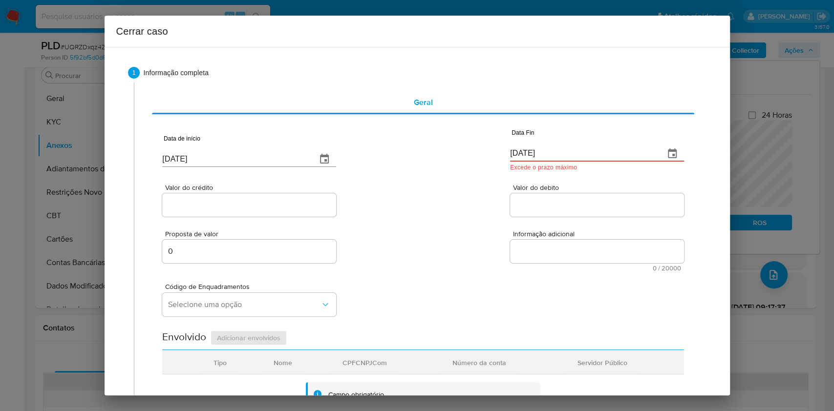
click at [561, 158] on input "28/08/2508" at bounding box center [583, 154] width 147 height 16
paste input "5/08/2025"
click at [561, 158] on input "25/08/2025" at bounding box center [583, 159] width 147 height 16
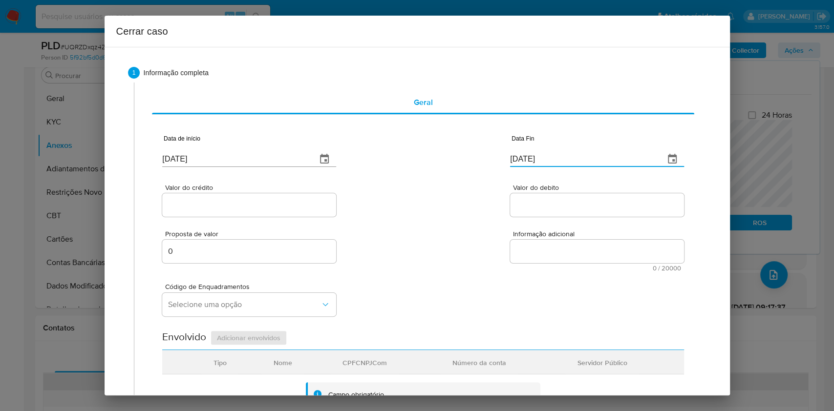
type input "25/08/2025"
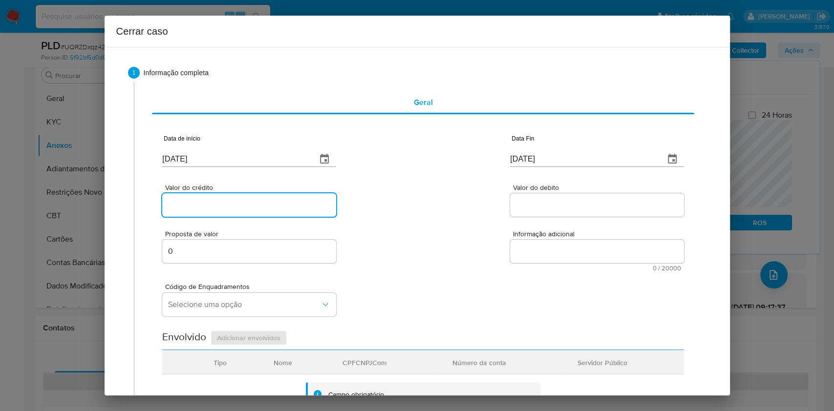
click at [252, 207] on input "Valor do crédito" at bounding box center [249, 205] width 174 height 13
paste input "R$543.619"
type input "R$543.619"
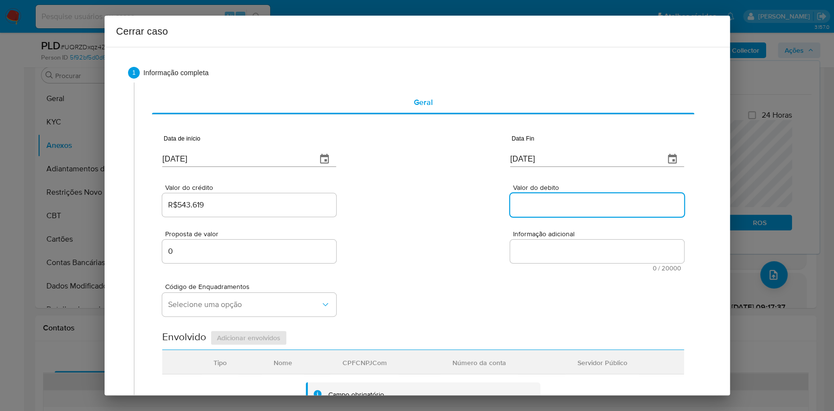
click at [533, 201] on input "Valor do debito" at bounding box center [597, 205] width 174 height 13
paste input "R$501.934"
type input "R$501.934"
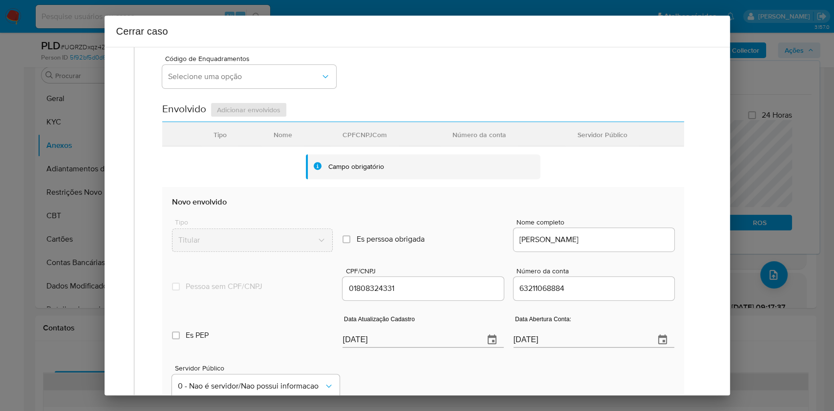
scroll to position [385, 0]
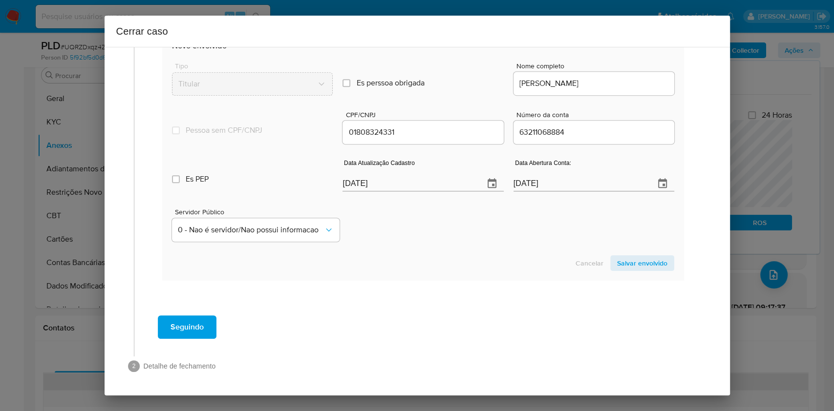
click at [431, 174] on div "[DATE]" at bounding box center [423, 177] width 161 height 29
click at [439, 187] on input "[DATE]" at bounding box center [409, 184] width 133 height 16
paste input "19"
click at [439, 187] on input "[DATE]" at bounding box center [409, 184] width 133 height 16
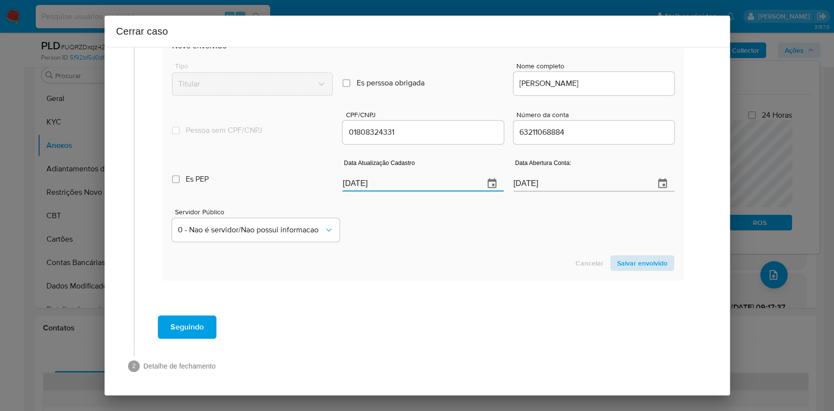
type input "19/08/2025"
drag, startPoint x: 632, startPoint y: 261, endPoint x: 655, endPoint y: 231, distance: 38.0
click at [618, 261] on span "Salvar envolvido" at bounding box center [642, 264] width 50 height 14
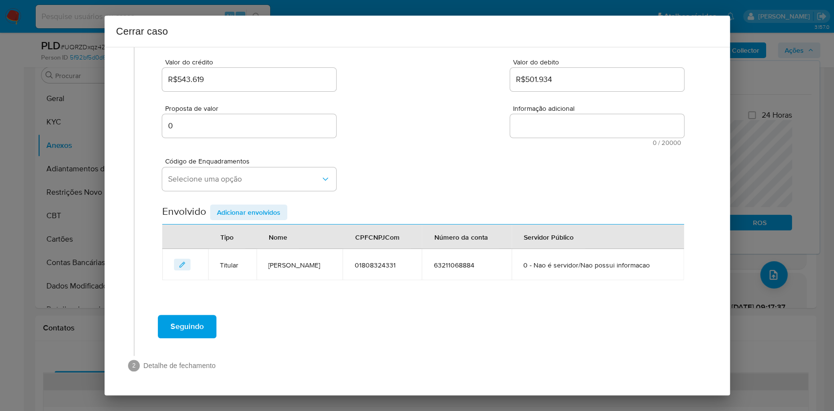
click at [187, 262] on button "editEnvolvido" at bounding box center [182, 265] width 17 height 12
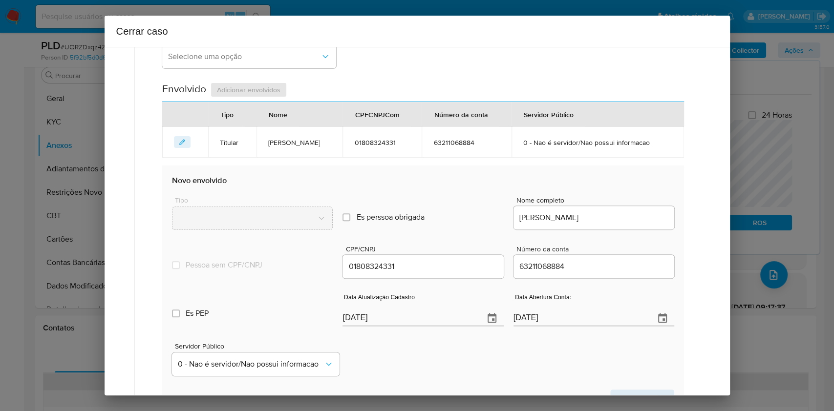
scroll to position [338, 0]
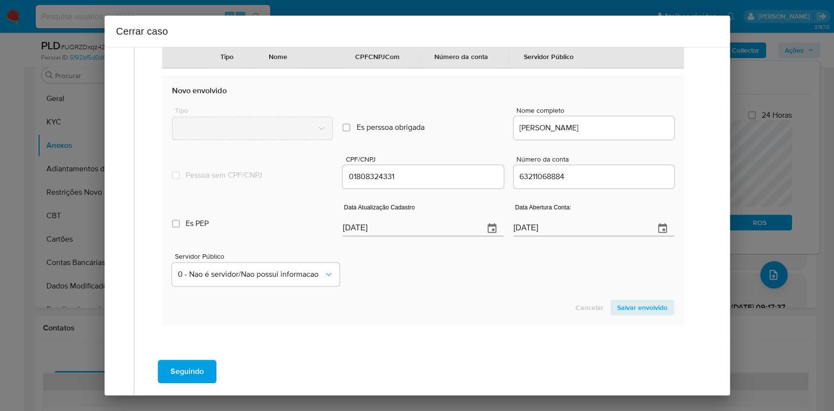
drag, startPoint x: 196, startPoint y: 239, endPoint x: 213, endPoint y: 241, distance: 16.7
click at [197, 229] on span "Es PEP" at bounding box center [197, 224] width 23 height 10
click at [180, 228] on input "Es PEP isPEP" at bounding box center [176, 224] width 8 height 8
checkbox input "true"
click at [618, 308] on span "Salvar envolvido" at bounding box center [642, 308] width 50 height 14
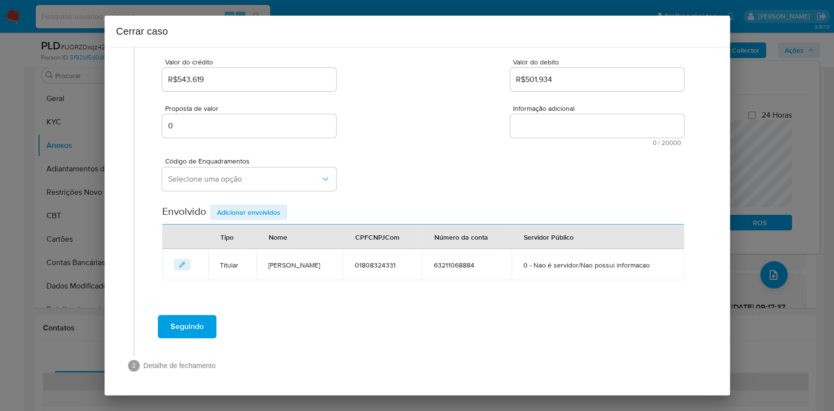
scroll to position [143, 0]
click at [270, 174] on span "Selecione uma opção" at bounding box center [244, 179] width 152 height 10
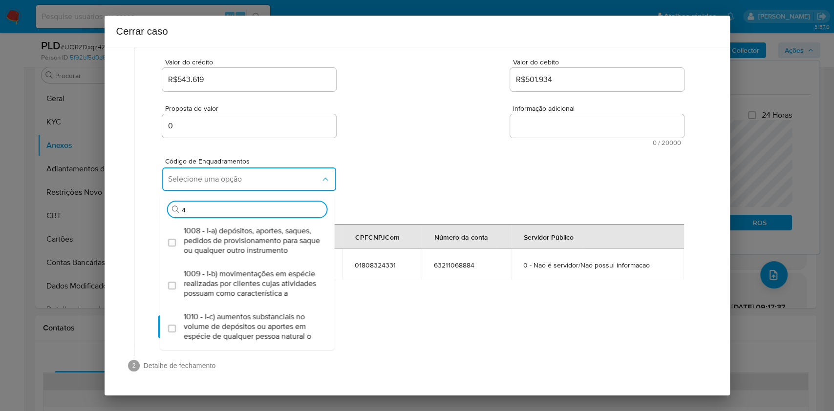
type input "45"
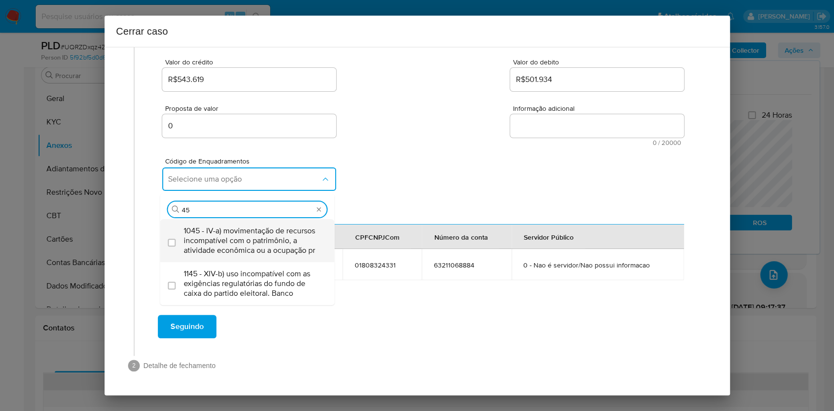
click at [244, 240] on div "1045 - IV-a) movimentação de recursos incompatível com o patrimônio, a atividad…" at bounding box center [252, 240] width 137 height 43
checkbox input "true"
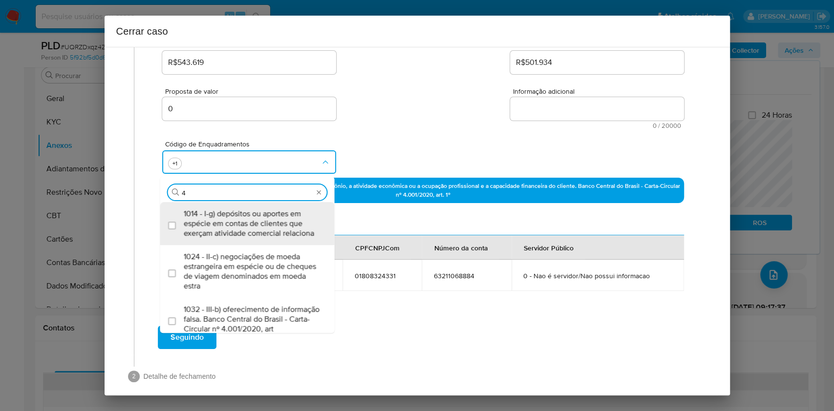
scroll to position [0, 0]
type input "47"
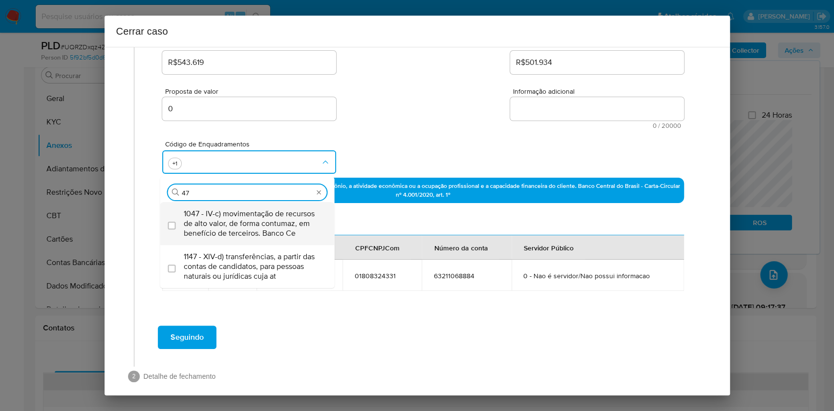
click at [244, 239] on div "1047 - IV-c) movimentação de recursos de alto valor, de forma contumaz, em bene…" at bounding box center [252, 223] width 137 height 43
checkbox input "true"
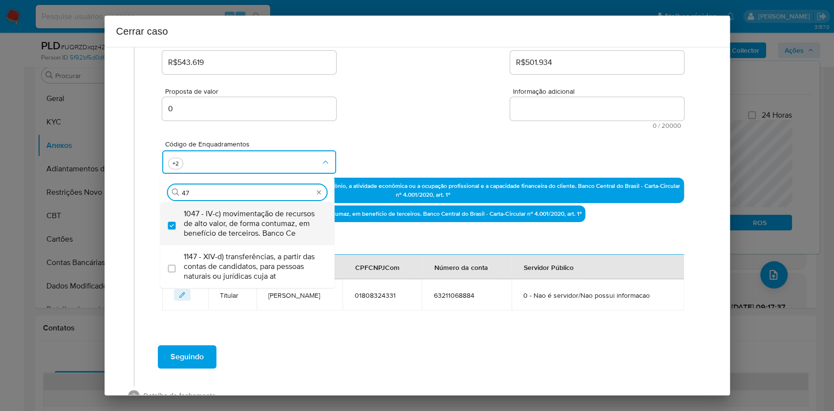
type input "4"
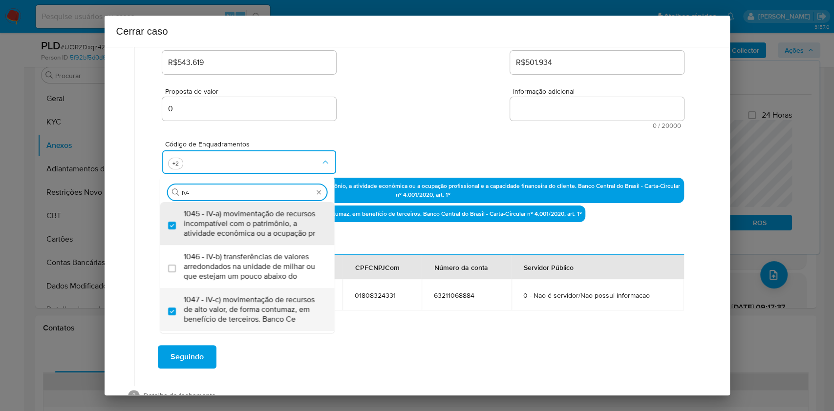
type input "IV-S"
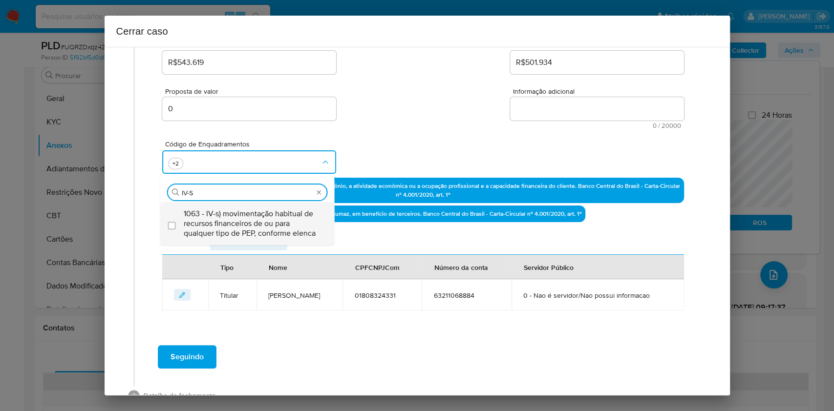
click at [247, 237] on span "1063 - IV-s) movimentação habitual de recursos financeiros de ou para qualquer …" at bounding box center [252, 223] width 137 height 29
checkbox input "true"
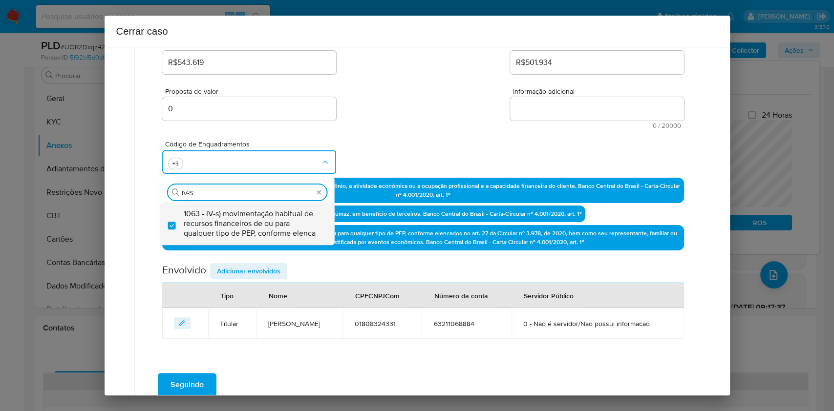
type input "IV-S"
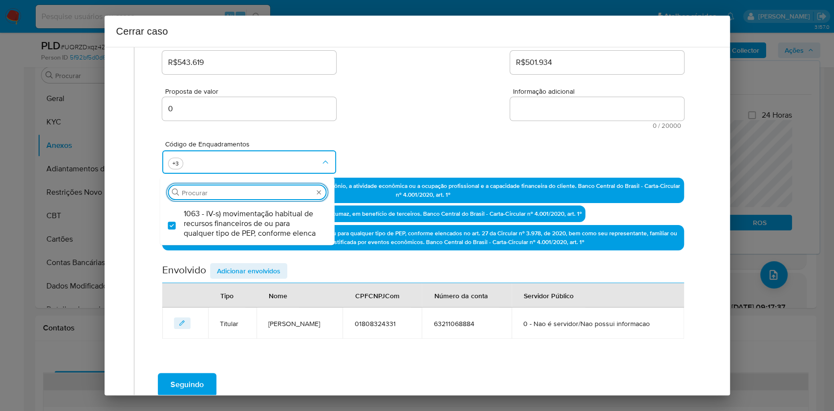
drag, startPoint x: 546, startPoint y: 127, endPoint x: 547, endPoint y: 121, distance: 6.5
click at [547, 126] on span "0 / 20000" at bounding box center [597, 126] width 168 height 6
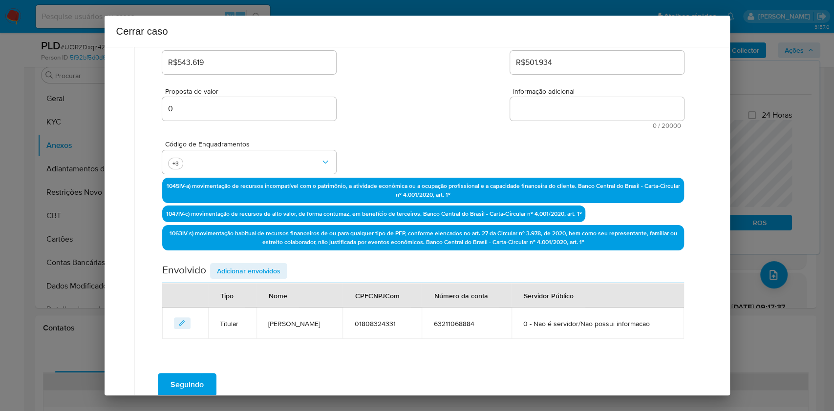
click at [547, 119] on textarea "Informação adicional" at bounding box center [597, 108] width 174 height 23
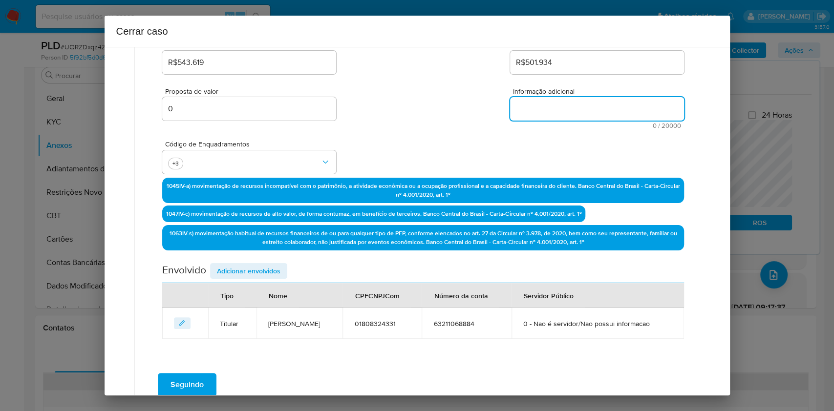
paste textarea "Fernando Meireles Do Nascimento, CPF 01808324331, 39 anos, residente no municíp…"
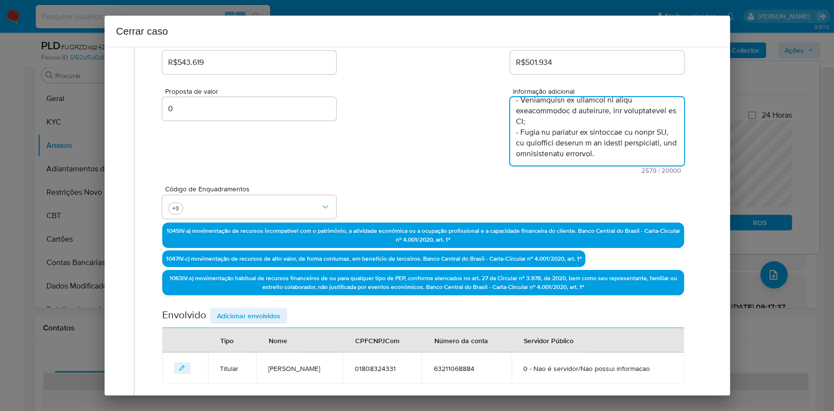
type textarea "Fernando Meireles Do Nascimento, CPF 01808324331, 39 anos, residente no municíp…"
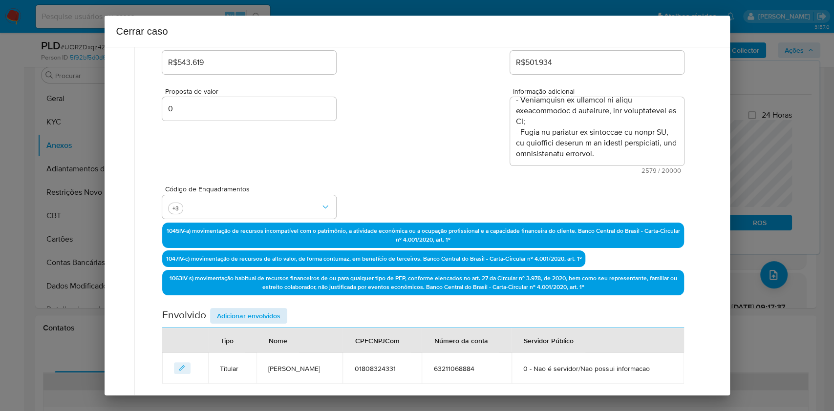
drag, startPoint x: 274, startPoint y: 301, endPoint x: 273, endPoint y: 313, distance: 12.7
click at [273, 303] on div "Data de início 01/07/2025 Data Fin 25/08/2025 Valor do crédito R$543.619 Valor …" at bounding box center [422, 181] width 521 height 405
drag, startPoint x: 273, startPoint y: 313, endPoint x: 403, endPoint y: 287, distance: 132.5
click at [274, 308] on span "Adicionar envolvidos" at bounding box center [249, 316] width 64 height 14
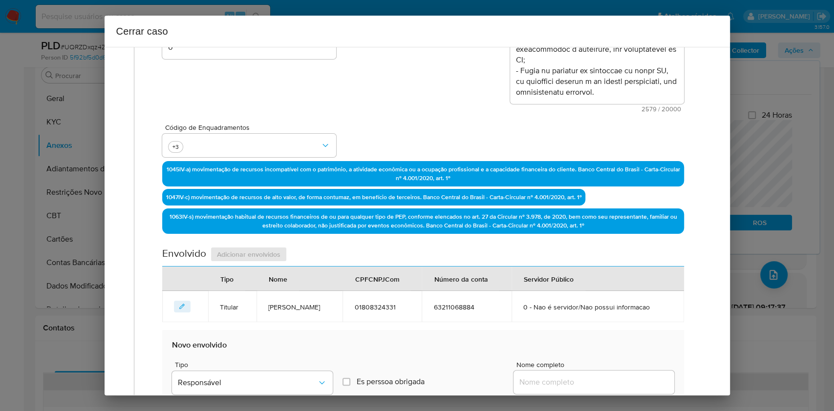
scroll to position [338, 0]
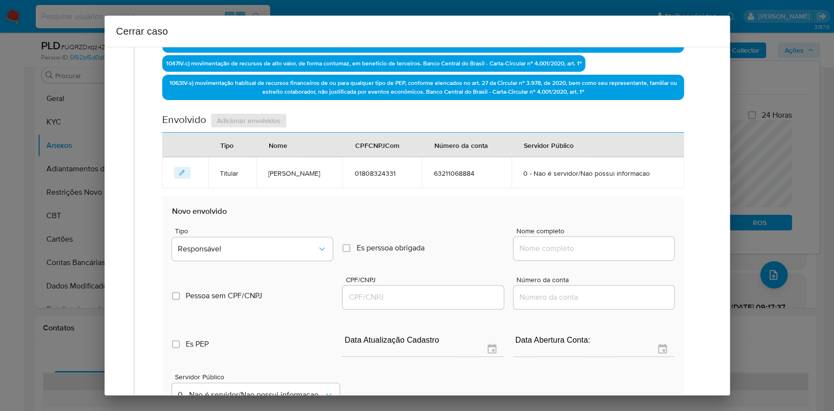
paste input "Frigorifico J.A Ltda, 43616578000180"
drag, startPoint x: 624, startPoint y: 264, endPoint x: 640, endPoint y: 266, distance: 15.8
click at [618, 255] on input "Nome completo" at bounding box center [594, 248] width 161 height 13
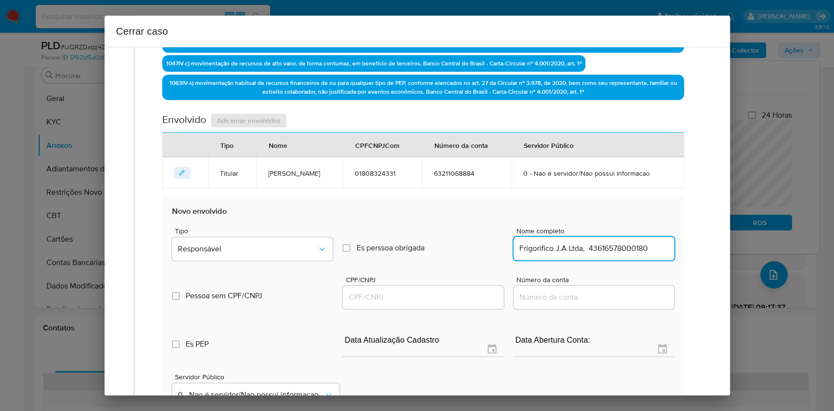
click at [618, 255] on input "Frigorifico J.A Ltda, 43616578000180" at bounding box center [594, 248] width 161 height 13
type input "Frigorifico J.A Ltda,"
drag, startPoint x: 470, startPoint y: 319, endPoint x: 464, endPoint y: 313, distance: 8.6
click at [470, 304] on input "CPF/CNPJ" at bounding box center [423, 297] width 161 height 13
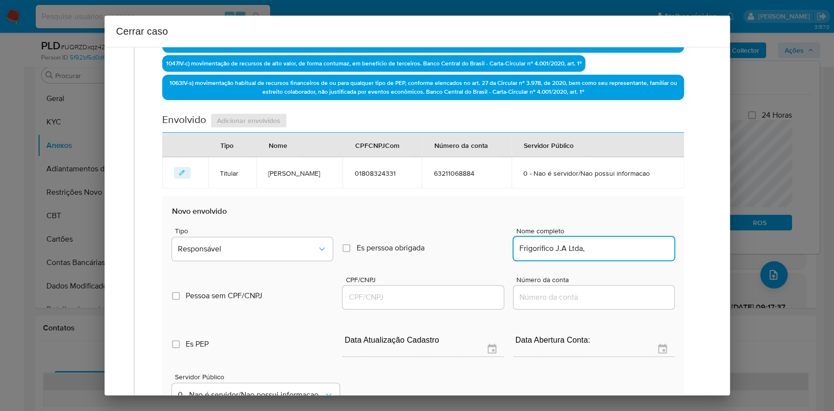
paste input "43616578000180"
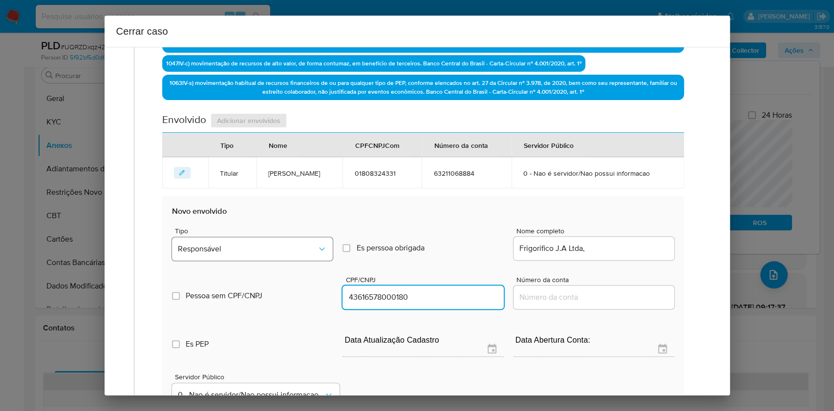
type input "43616578000180"
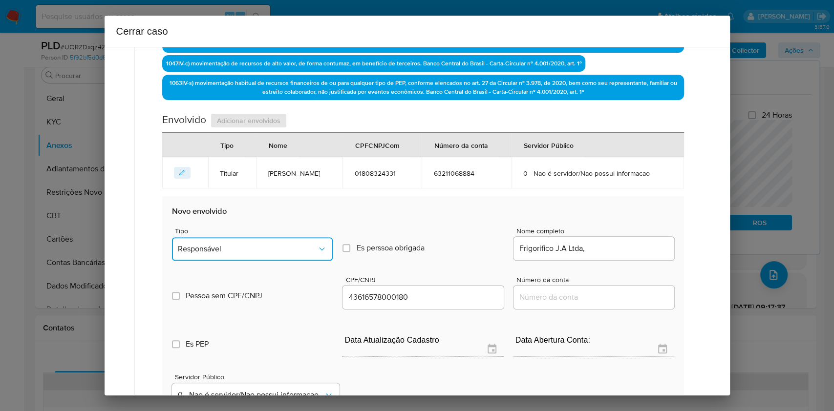
drag, startPoint x: 268, startPoint y: 267, endPoint x: 259, endPoint y: 256, distance: 15.0
click at [267, 254] on span "Responsável" at bounding box center [247, 249] width 139 height 10
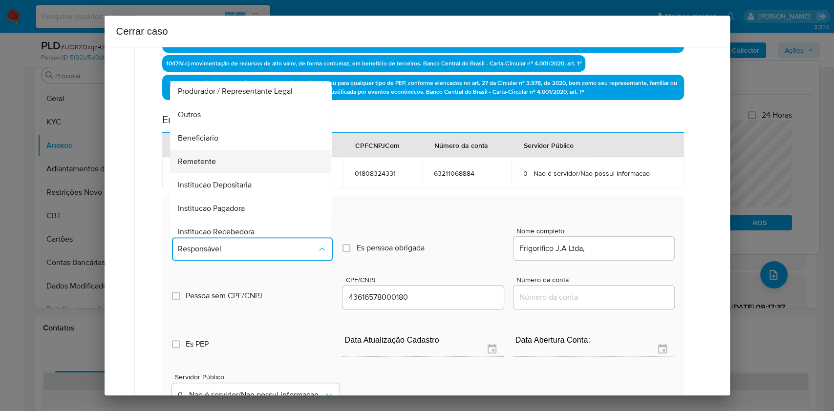
scroll to position [125, 0]
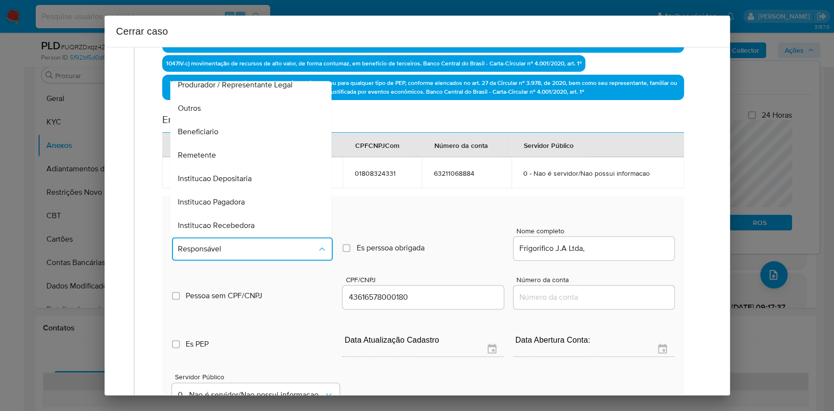
drag, startPoint x: 216, startPoint y: 162, endPoint x: 449, endPoint y: 169, distance: 232.7
click at [216, 162] on div "Remetente" at bounding box center [248, 155] width 140 height 23
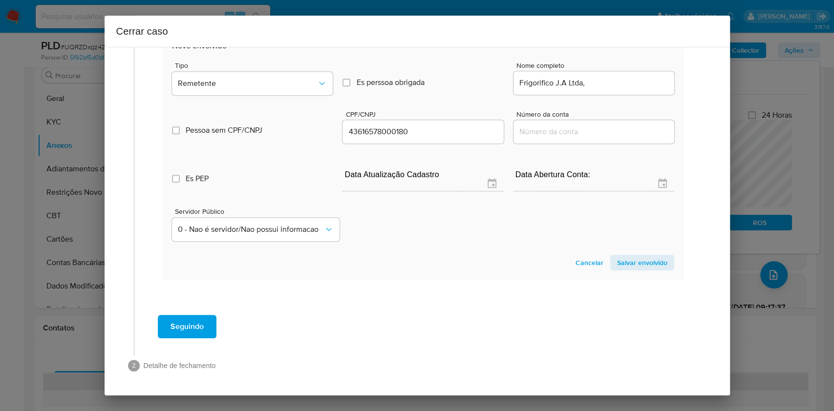
click at [618, 249] on section "Novo envolvido Tipo Remetente Es perssoa obrigada Is PObrigada Nome completo Fr…" at bounding box center [422, 156] width 521 height 250
click at [618, 258] on span "Salvar envolvido" at bounding box center [642, 263] width 50 height 14
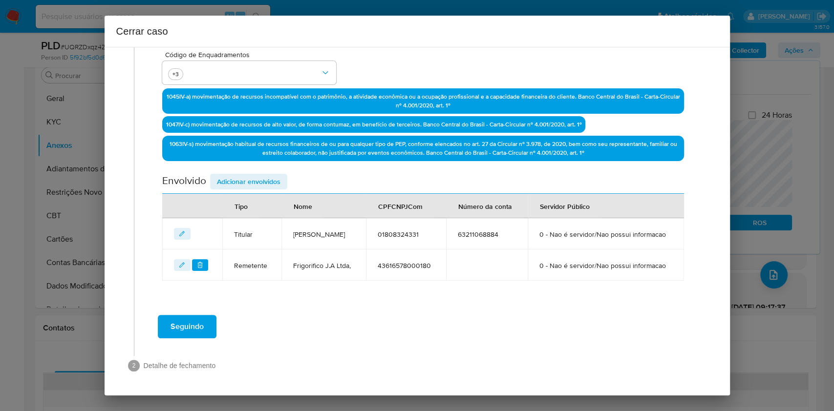
drag, startPoint x: 262, startPoint y: 155, endPoint x: 416, endPoint y: 197, distance: 159.1
click at [262, 175] on span "Adicionar envolvidos" at bounding box center [249, 182] width 64 height 14
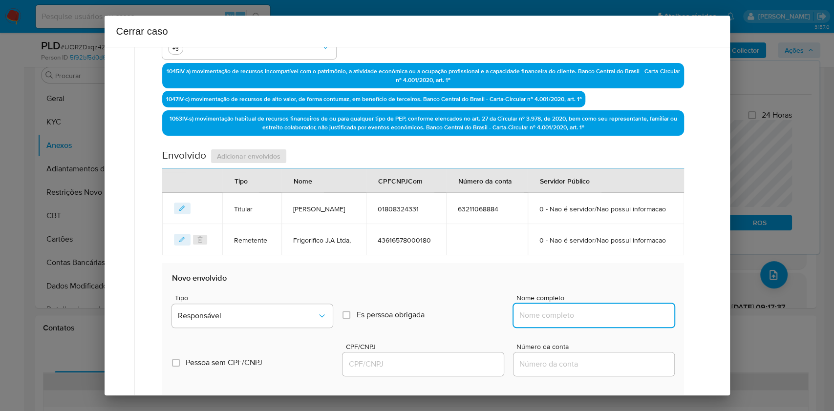
drag, startPoint x: 602, startPoint y: 342, endPoint x: 625, endPoint y: 340, distance: 23.5
click at [603, 308] on input "Nome completo" at bounding box center [594, 315] width 161 height 13
paste input "Julio Silvino Da Silva Neto, 06309902393"
click at [618, 308] on input "Julio Silvino Da Silva Neto, 06309902393" at bounding box center [594, 315] width 161 height 13
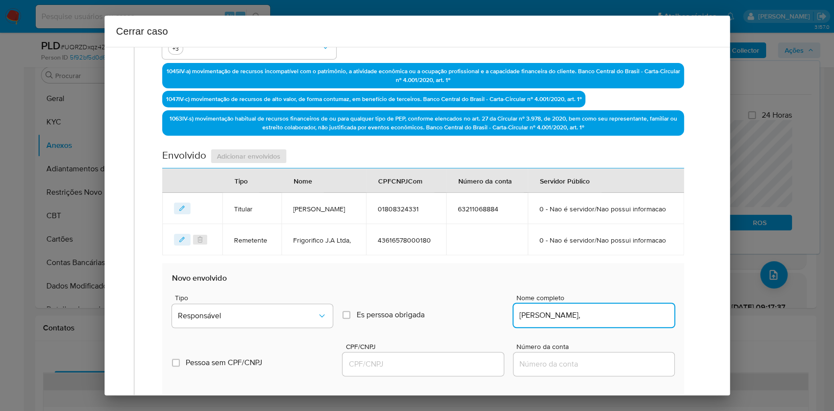
type input "Julio Silvino Da Silva Neto,"
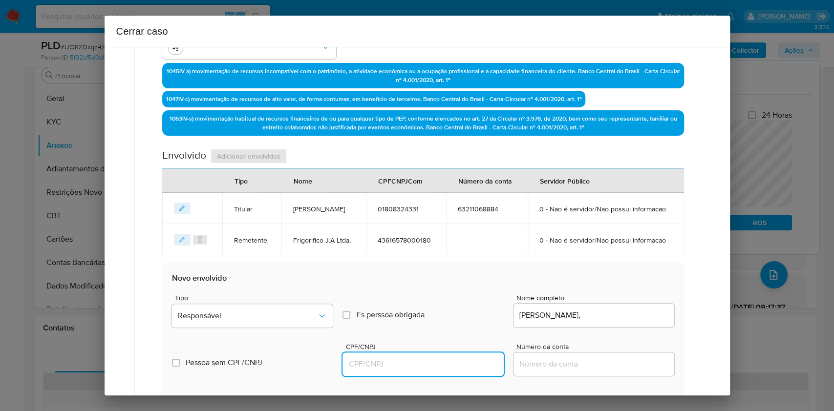
click at [421, 308] on input "CPF/CNPJ" at bounding box center [423, 364] width 161 height 13
paste input "06309902393"
click at [277, 308] on button "Responsável" at bounding box center [252, 315] width 161 height 23
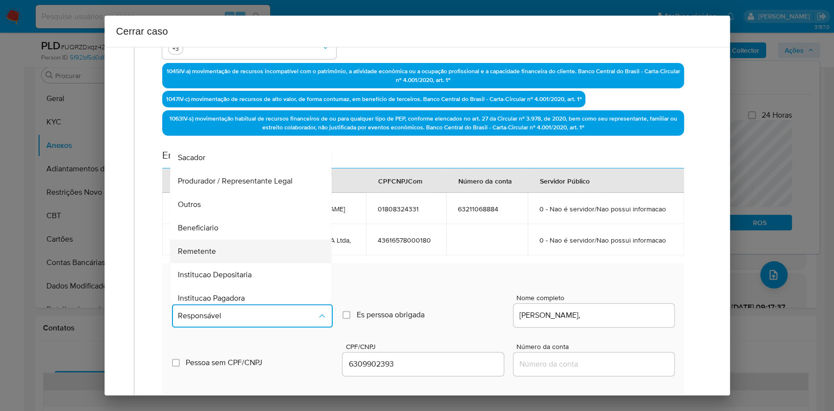
scroll to position [125, 0]
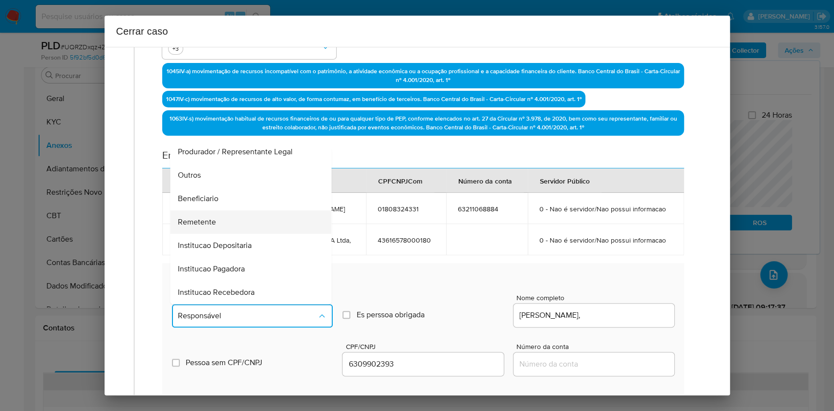
click at [201, 227] on span "Remetente" at bounding box center [197, 222] width 38 height 10
type input "06309902393"
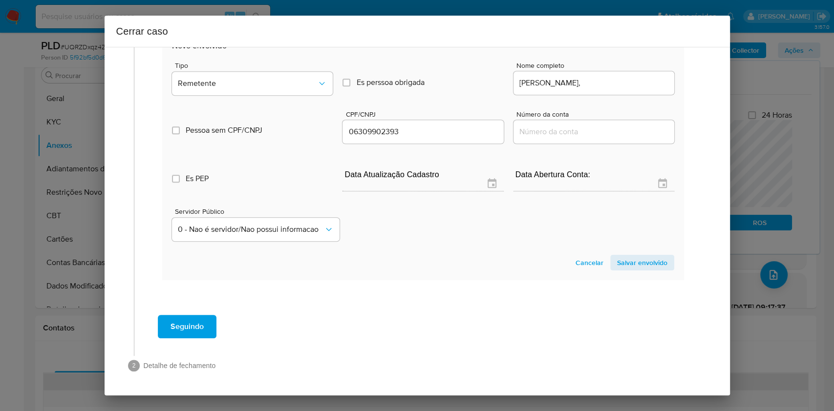
drag, startPoint x: 639, startPoint y: 260, endPoint x: 684, endPoint y: 225, distance: 57.1
click at [618, 261] on span "Salvar envolvido" at bounding box center [642, 263] width 50 height 14
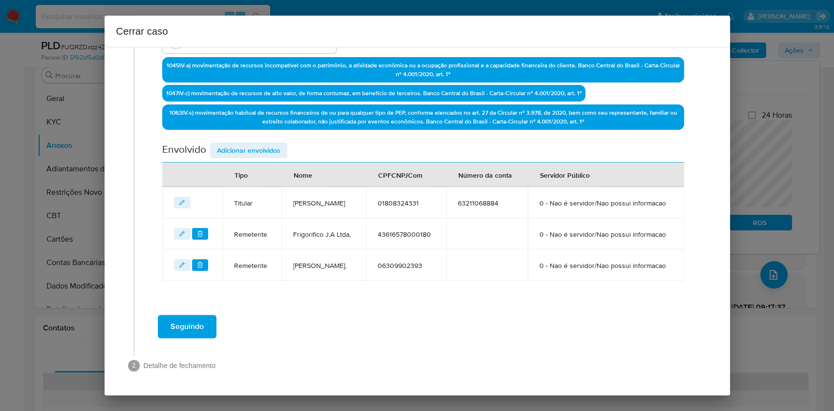
scroll to position [343, 0]
click at [264, 144] on span "Adicionar envolvidos" at bounding box center [249, 151] width 64 height 14
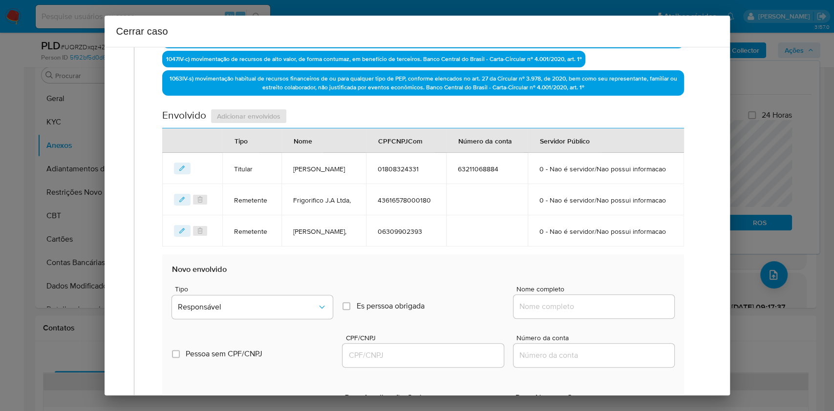
drag, startPoint x: 610, startPoint y: 338, endPoint x: 613, endPoint y: 342, distance: 5.2
click at [610, 308] on input "Nome completo" at bounding box center [594, 307] width 161 height 13
paste input "Fernanda Meireles Do Nascimento, 05078293361"
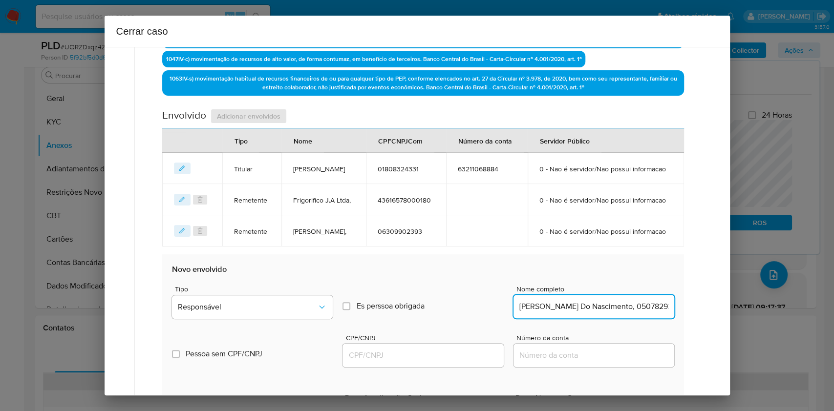
scroll to position [0, 26]
click at [617, 308] on input "Fernanda Meireles Do Nascimento, 05078293361" at bounding box center [594, 307] width 161 height 13
type input "Fernanda Meireles Do Nascimento,"
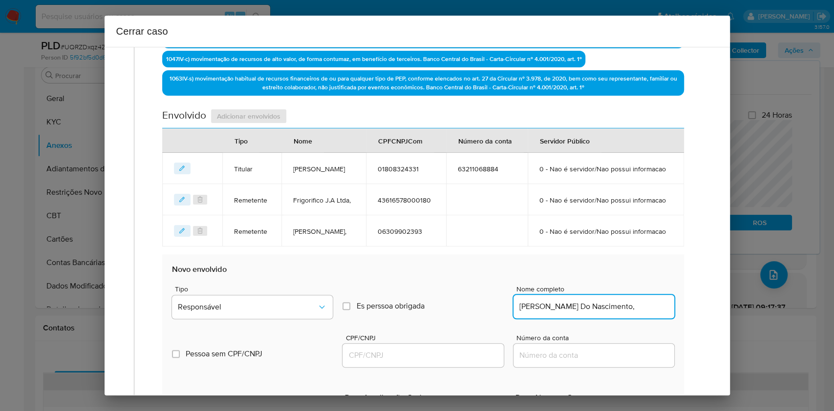
click at [421, 308] on input "CPF/CNPJ" at bounding box center [423, 355] width 161 height 13
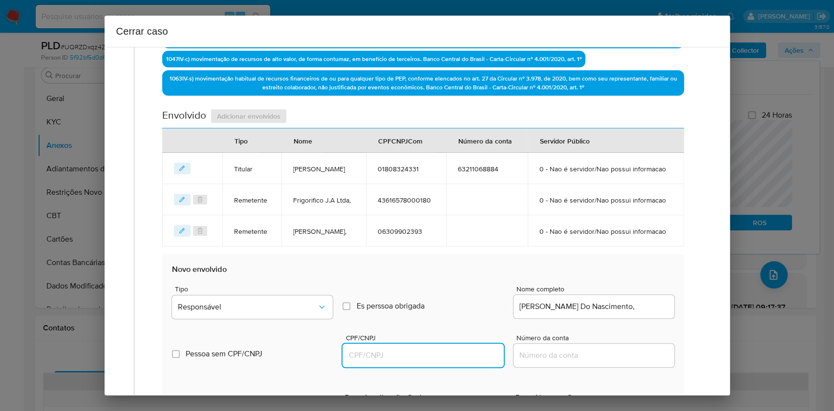
paste input "05078293361"
click at [274, 308] on button "Responsável" at bounding box center [252, 307] width 161 height 23
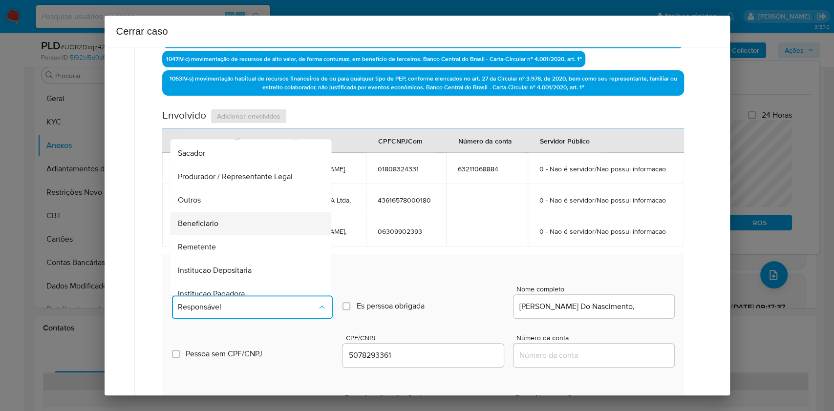
scroll to position [125, 0]
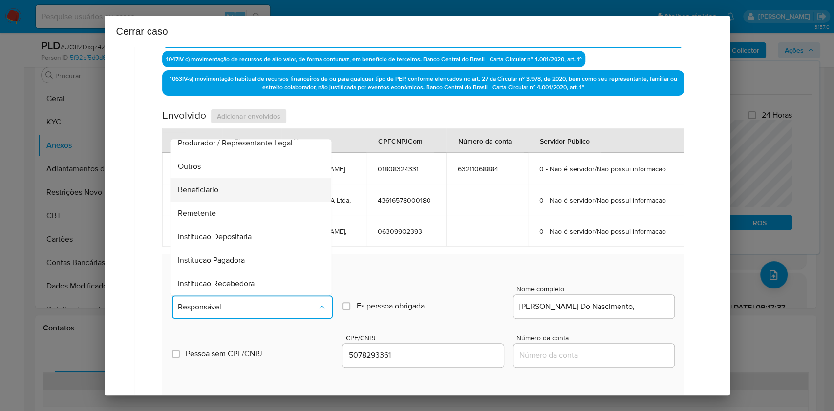
click at [225, 202] on div "Beneficiario" at bounding box center [248, 189] width 140 height 23
type input "05078293361"
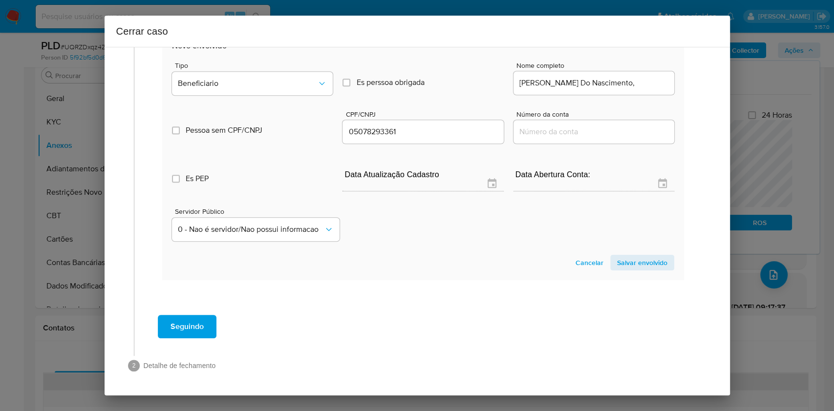
drag, startPoint x: 646, startPoint y: 266, endPoint x: 680, endPoint y: 195, distance: 78.2
click at [618, 266] on span "Salvar envolvido" at bounding box center [642, 263] width 50 height 14
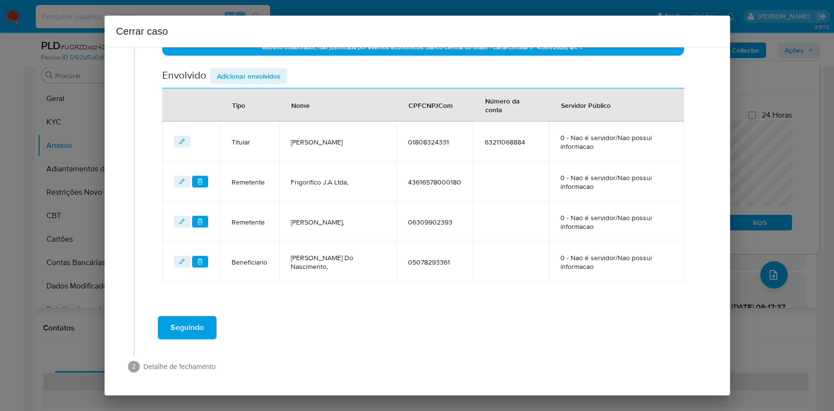
click at [259, 75] on span "Adicionar envolvidos" at bounding box center [249, 76] width 64 height 14
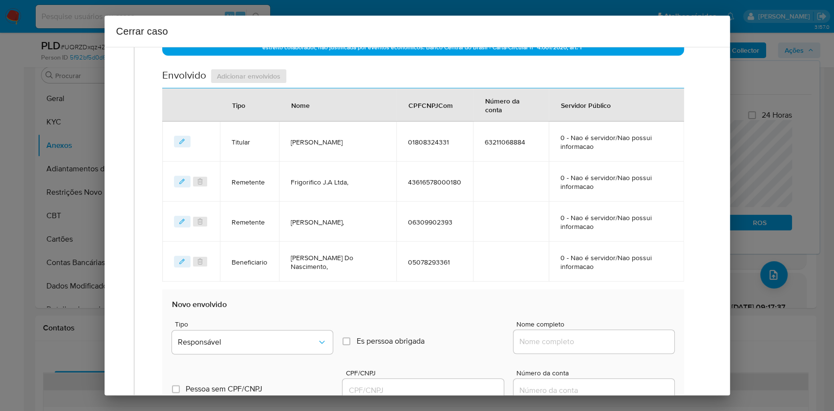
drag, startPoint x: 585, startPoint y: 340, endPoint x: 594, endPoint y: 339, distance: 9.3
click at [585, 308] on input "Nome completo" at bounding box center [594, 342] width 161 height 13
paste input "F Meireles do Nascimento Ltda CNPJ 49832372000173"
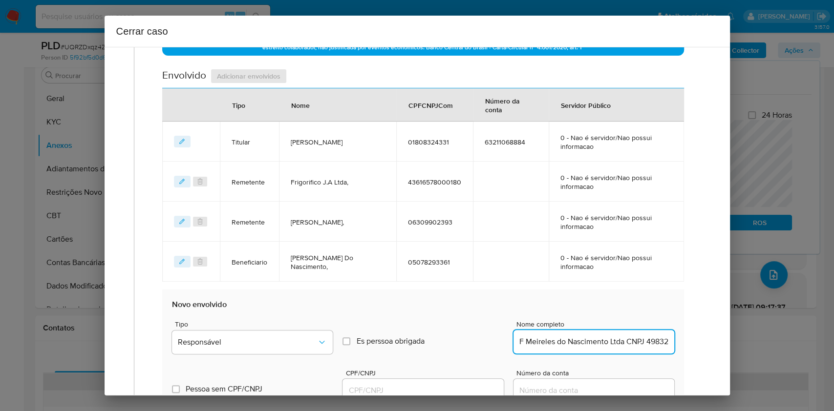
scroll to position [0, 43]
click at [618, 308] on input "F Meireles do Nascimento Ltda CNPJ 49832372000173" at bounding box center [594, 342] width 161 height 13
type input "F Meireles do Nascimento Ltda"
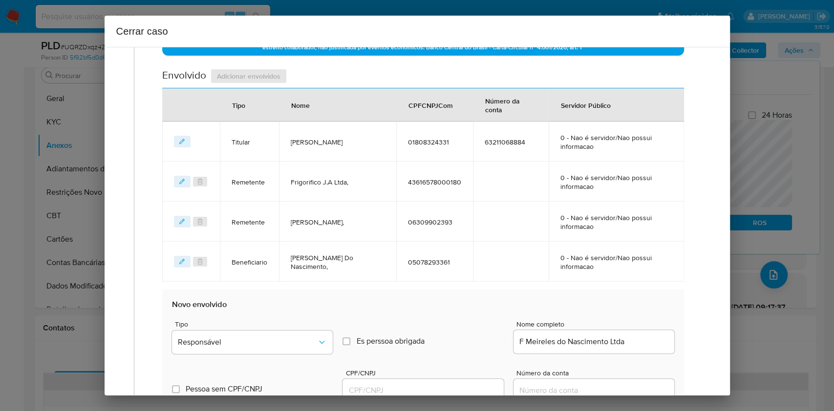
click at [441, 308] on div "Cerrar caso 1 Informação completa Geral Data de início 01/07/2025 Data Fin 25/0…" at bounding box center [417, 205] width 834 height 411
drag, startPoint x: 446, startPoint y: 390, endPoint x: 457, endPoint y: 388, distance: 12.0
click at [446, 308] on input "CPF/CNPJ" at bounding box center [423, 391] width 161 height 13
paste input "49832372000173"
type input "49832372000173"
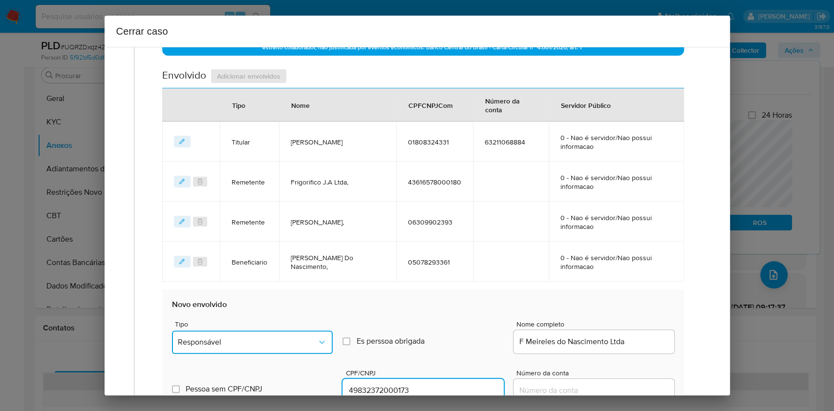
click at [319, 308] on button "Responsável" at bounding box center [252, 342] width 161 height 23
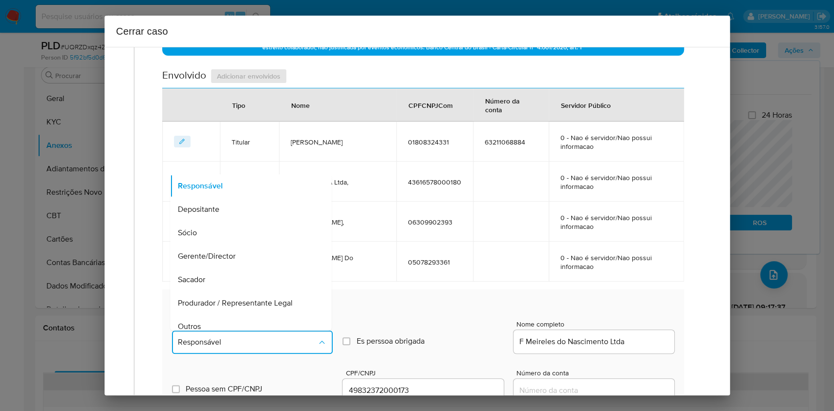
click at [225, 233] on div "Sócio" at bounding box center [248, 232] width 140 height 23
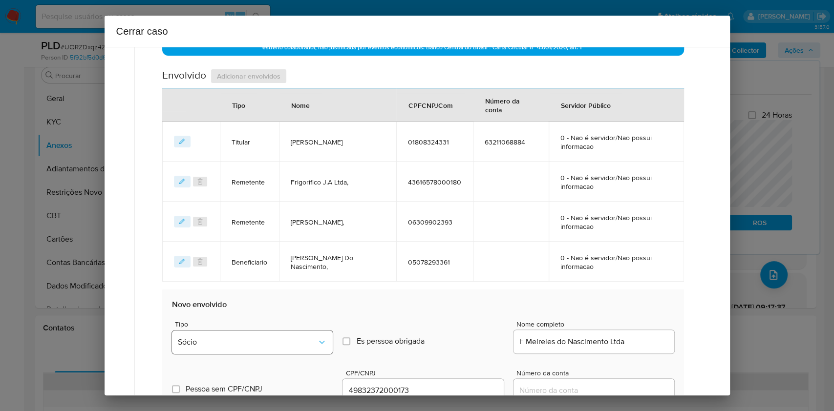
drag, startPoint x: 262, startPoint y: 358, endPoint x: 272, endPoint y: 347, distance: 14.9
click at [262, 308] on div "Pessoa sem CPF/CNPJ Is CPFCNPJ CPF/CNPJ 49832372000173 Número da conta" at bounding box center [423, 381] width 502 height 46
click at [272, 308] on button "Sócio" at bounding box center [252, 342] width 161 height 23
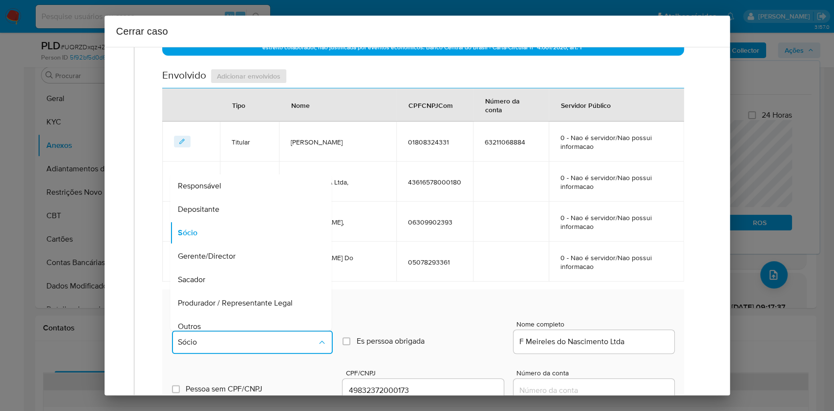
drag, startPoint x: 240, startPoint y: 319, endPoint x: 414, endPoint y: 265, distance: 181.9
click at [240, 308] on div "Outros" at bounding box center [248, 326] width 140 height 23
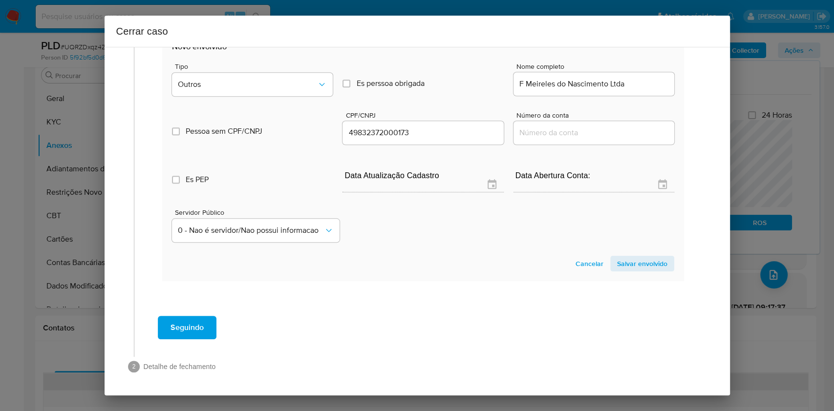
click at [618, 268] on span "Salvar envolvido" at bounding box center [642, 264] width 50 height 14
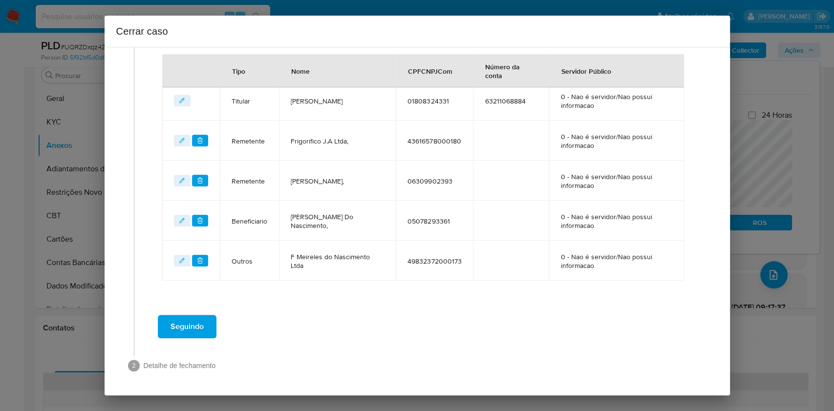
scroll to position [423, 0]
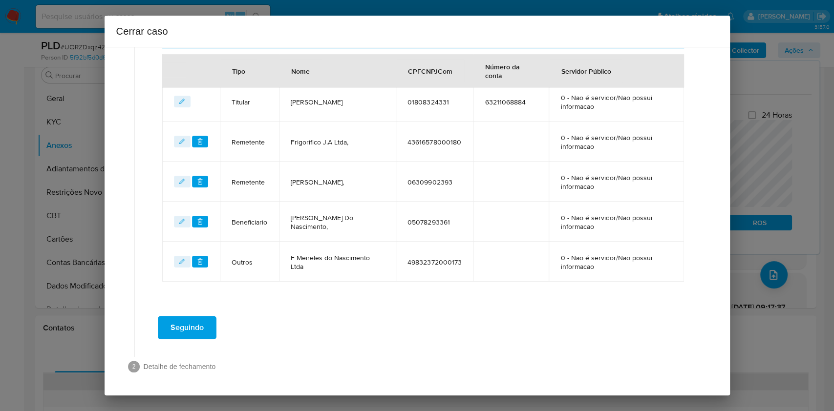
click at [209, 308] on button "Seguindo" at bounding box center [187, 327] width 59 height 23
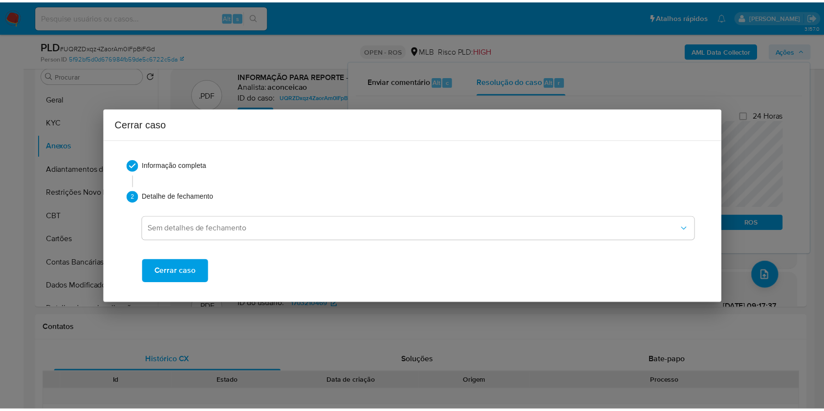
scroll to position [954, 0]
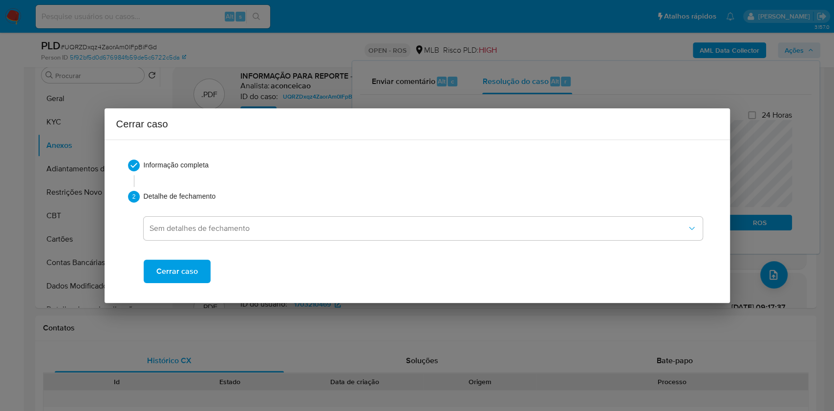
click at [189, 283] on div "Informação completa 2 Detalhe de fechamento Sem detalhes de fechamento Cerrar c…" at bounding box center [417, 221] width 602 height 147
click at [176, 269] on span "Cerrar caso" at bounding box center [177, 272] width 42 height 22
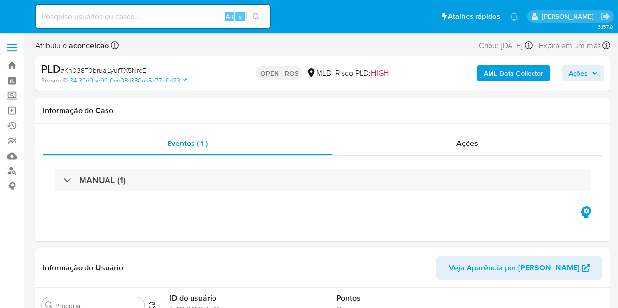
select select "10"
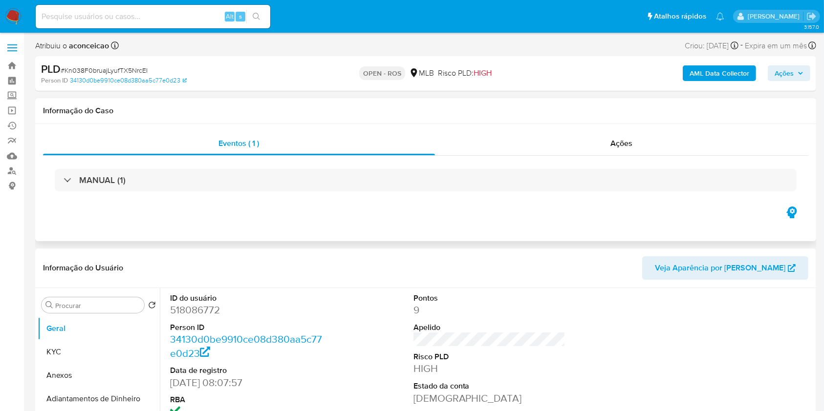
drag, startPoint x: 116, startPoint y: 373, endPoint x: 385, endPoint y: 230, distance: 304.8
click at [117, 308] on button "Anexos" at bounding box center [99, 375] width 122 height 23
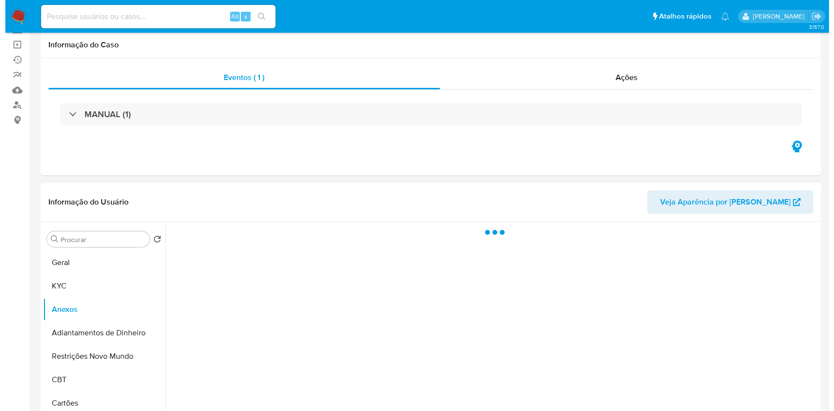
scroll to position [130, 0]
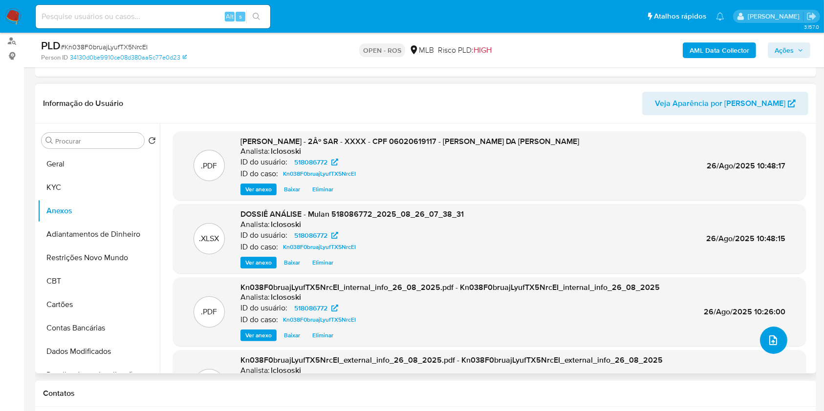
click at [618, 308] on icon "upload-file" at bounding box center [773, 341] width 12 height 12
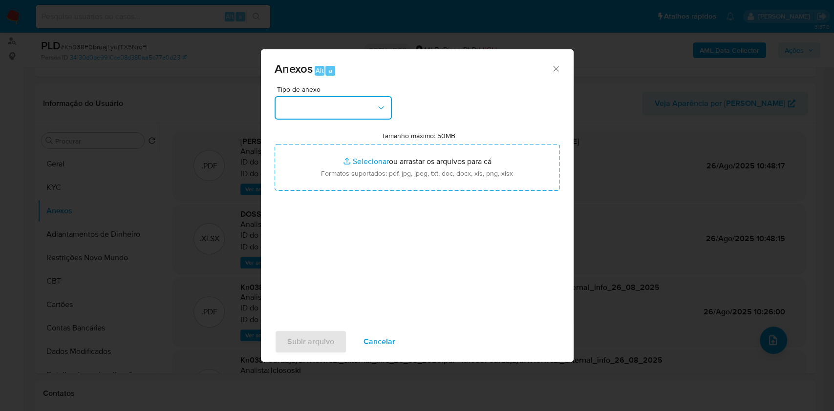
click at [346, 115] on button "button" at bounding box center [333, 107] width 117 height 23
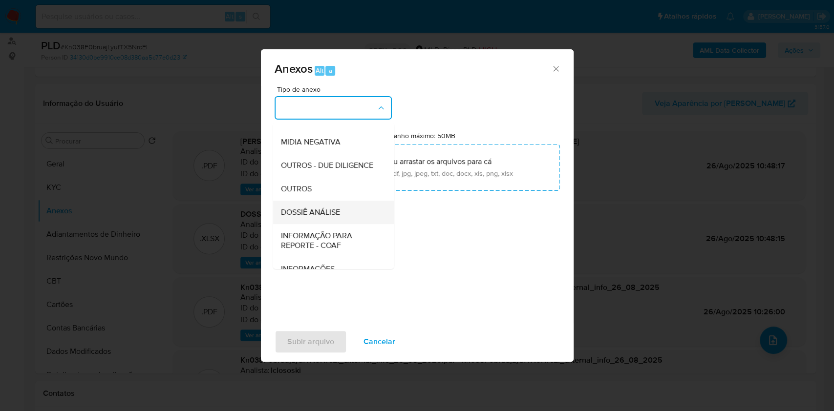
scroll to position [150, 0]
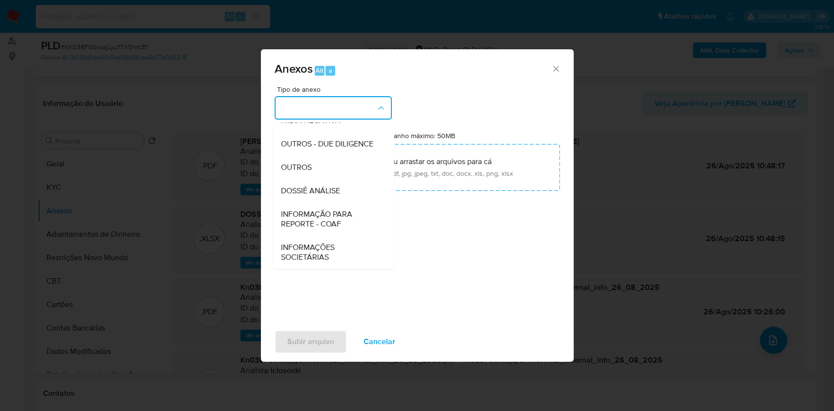
drag, startPoint x: 351, startPoint y: 225, endPoint x: 457, endPoint y: 196, distance: 109.8
click at [350, 225] on span "INFORMAÇÃO PARA REPORTE - COAF" at bounding box center [330, 220] width 100 height 20
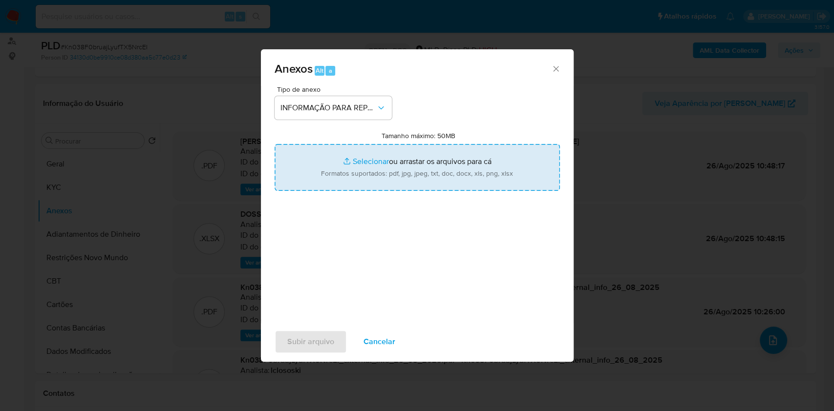
type input "C:\fakepath\2º SAR - Kn038F0bruajLyufTX5NrcEI- CPF 06020619117 - RAFFAEL KAIO D…"
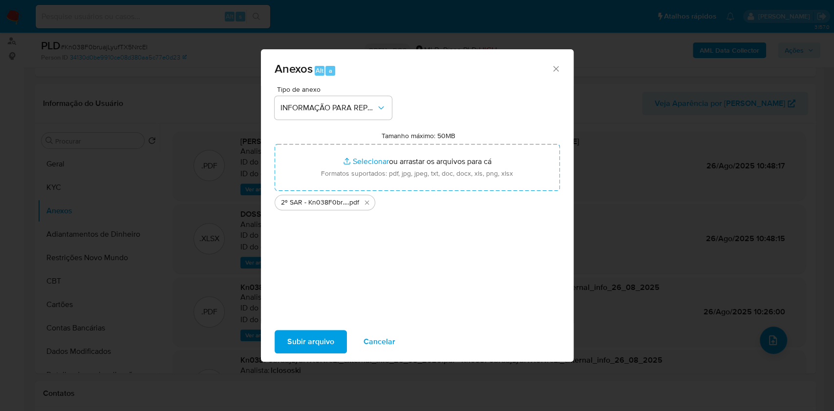
click at [316, 308] on span "Subir arquivo" at bounding box center [310, 342] width 47 height 22
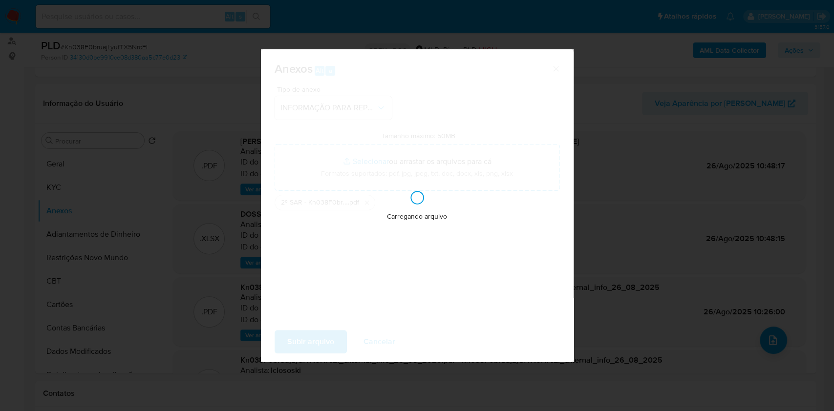
click at [603, 205] on div "Anexos Alt a Tipo de anexo INFORMAÇÃO PARA REPORTE - COAF Tamanho máximo: 50MB …" at bounding box center [417, 205] width 834 height 411
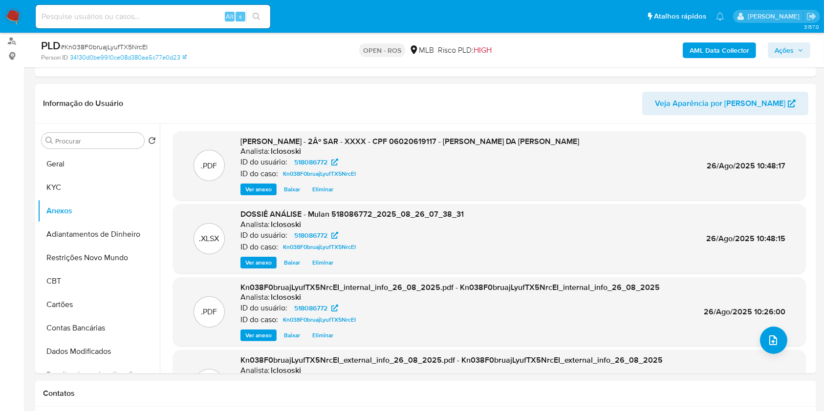
click at [618, 54] on span "Ações" at bounding box center [784, 51] width 19 height 16
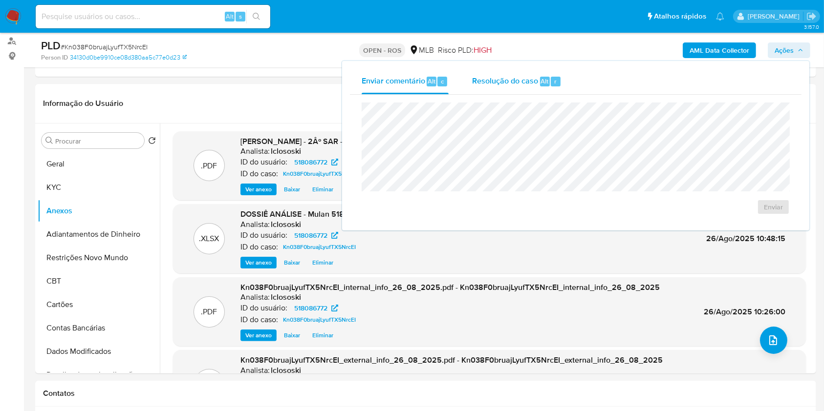
drag, startPoint x: 472, startPoint y: 97, endPoint x: 500, endPoint y: 85, distance: 30.9
click at [476, 93] on div "Enviar comentário Alt c Resolução do caso Alt r Enviar" at bounding box center [576, 146] width 452 height 154
drag, startPoint x: 511, startPoint y: 85, endPoint x: 512, endPoint y: 92, distance: 7.5
click at [511, 87] on div "Resolução do caso Alt r" at bounding box center [516, 81] width 89 height 25
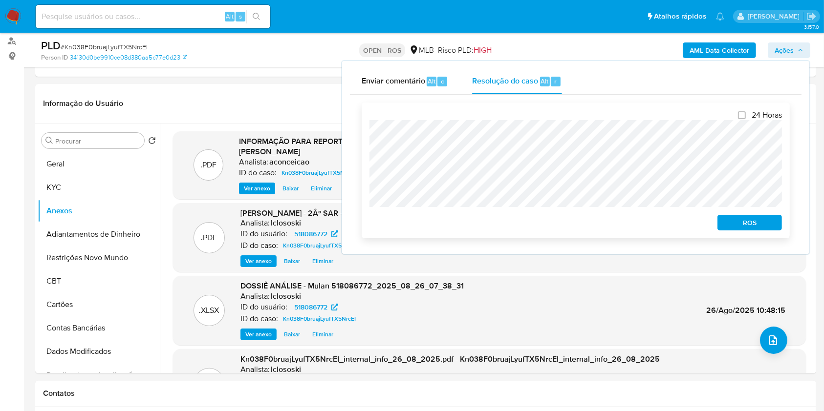
drag, startPoint x: 737, startPoint y: 223, endPoint x: 744, endPoint y: 223, distance: 6.9
click at [618, 223] on span "ROS" at bounding box center [749, 223] width 51 height 14
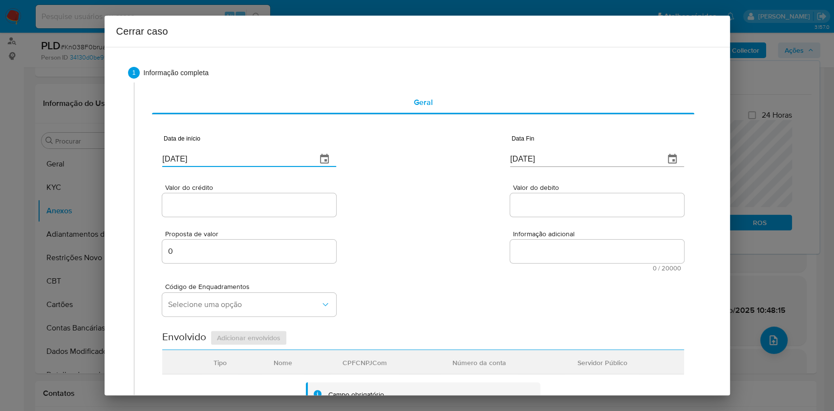
click at [265, 160] on input "[DATE]" at bounding box center [235, 159] width 147 height 16
click at [266, 160] on input "[DATE]" at bounding box center [235, 159] width 147 height 16
paste input "01/07"
click at [267, 160] on input "[DATE]" at bounding box center [235, 159] width 147 height 16
type input "[DATE]"
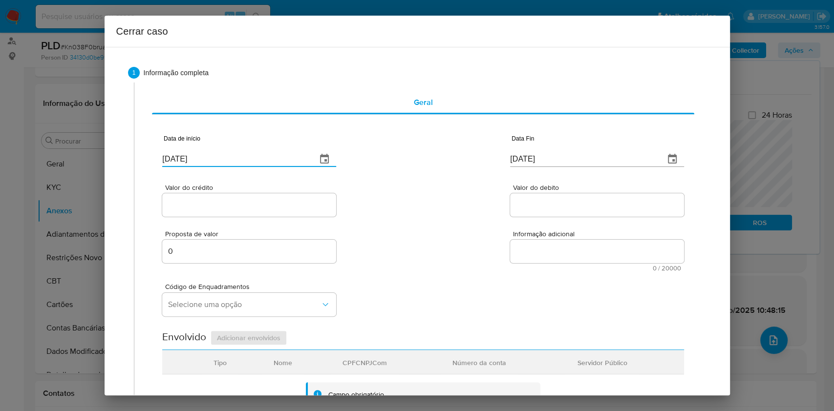
drag, startPoint x: 552, startPoint y: 147, endPoint x: 559, endPoint y: 156, distance: 12.2
click at [552, 148] on div "[DATE]" at bounding box center [597, 152] width 174 height 29
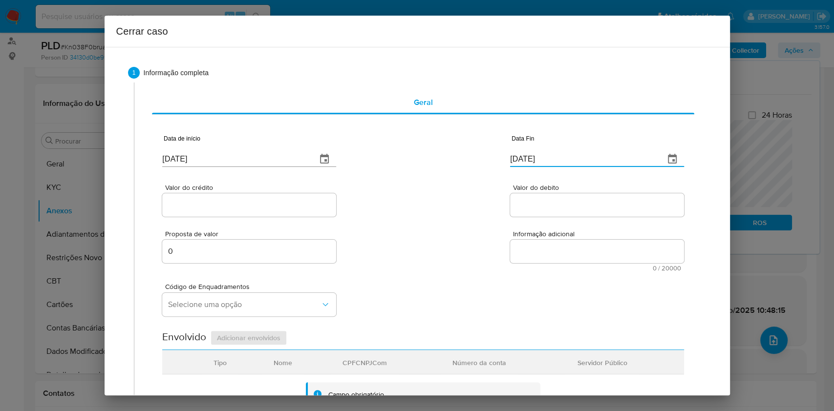
click at [559, 156] on input "[DATE]" at bounding box center [583, 159] width 147 height 16
paste input "5"
click at [559, 155] on input "25/08/2025" at bounding box center [583, 159] width 147 height 16
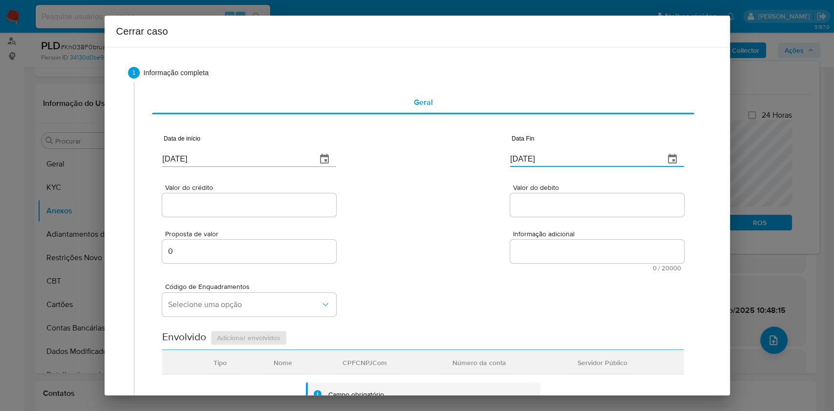
type input "25/08/2025"
drag, startPoint x: 235, startPoint y: 196, endPoint x: 237, endPoint y: 202, distance: 6.1
click at [235, 197] on div at bounding box center [249, 205] width 174 height 23
click at [238, 202] on input "Valor do crédito" at bounding box center [249, 205] width 174 height 13
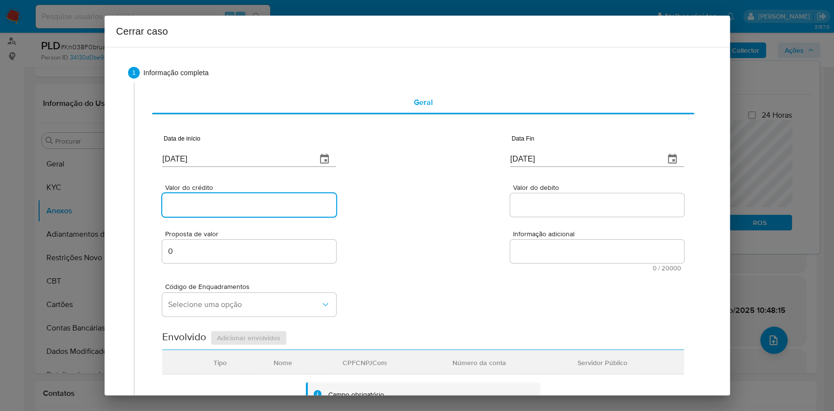
paste input "R$927.602"
type input "R$927.602"
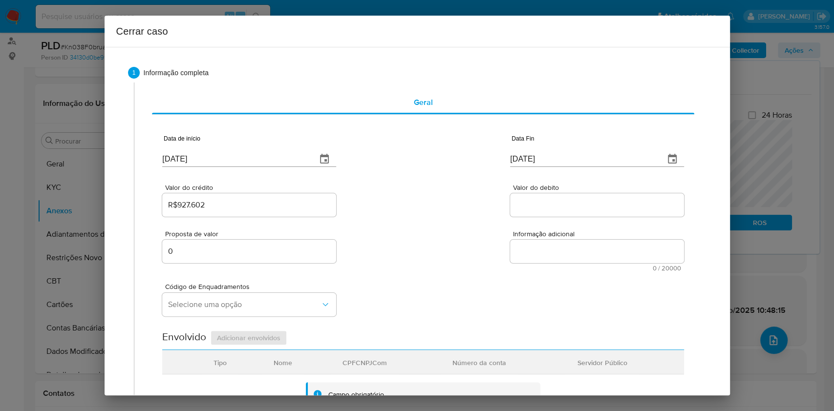
click at [537, 195] on div at bounding box center [597, 205] width 174 height 23
paste input "R$767.787"
click at [548, 207] on input "Valor do debito" at bounding box center [597, 205] width 174 height 13
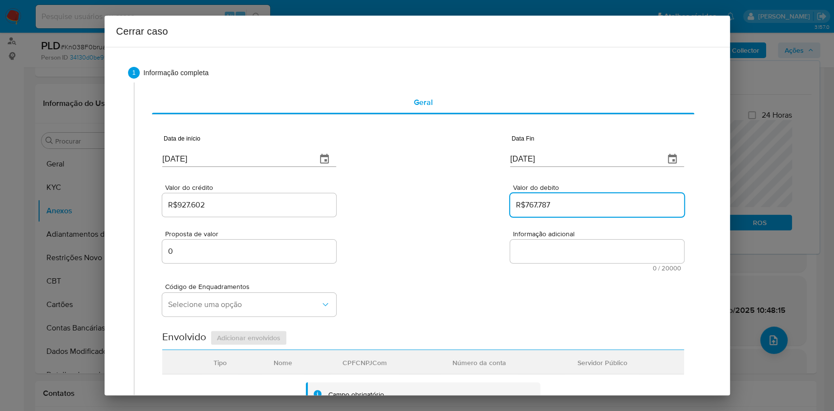
type input "R$767.787"
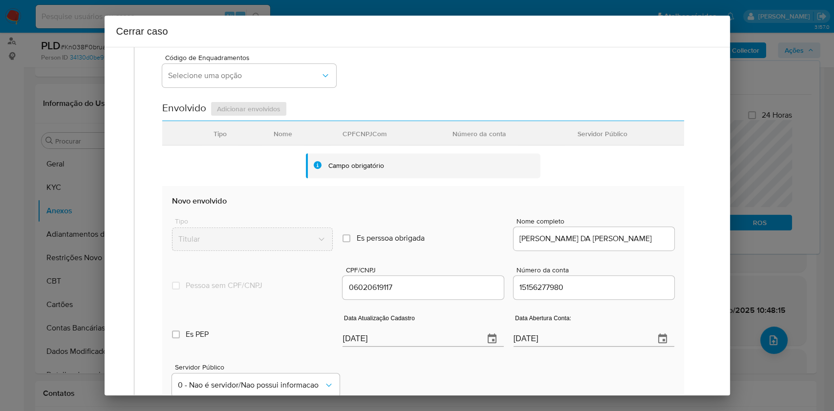
scroll to position [385, 0]
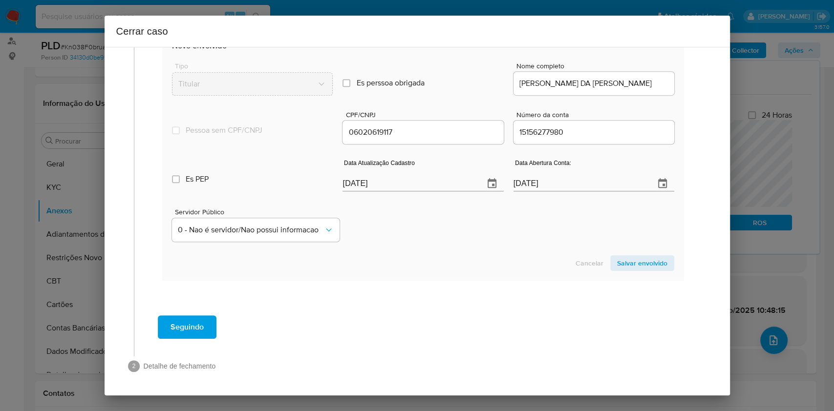
click at [432, 189] on input "[DATE]" at bounding box center [409, 184] width 133 height 16
paste input "3/05"
click at [432, 188] on input "[DATE]" at bounding box center [409, 184] width 133 height 16
type input "23/05/2025"
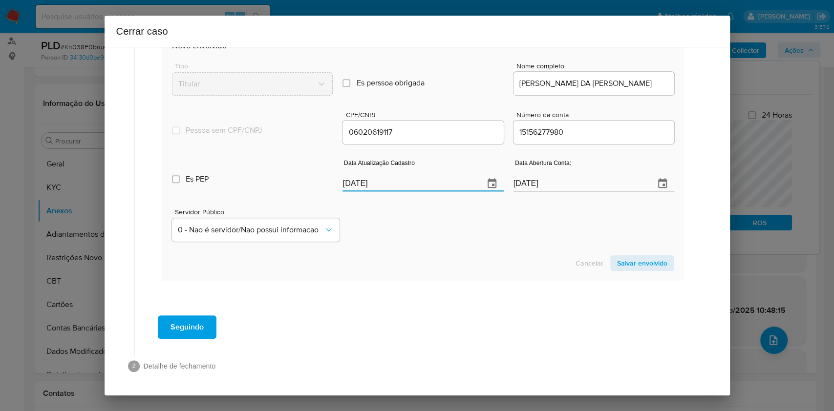
drag, startPoint x: 625, startPoint y: 260, endPoint x: 645, endPoint y: 248, distance: 23.2
click at [618, 260] on span "Salvar envolvido" at bounding box center [642, 264] width 50 height 14
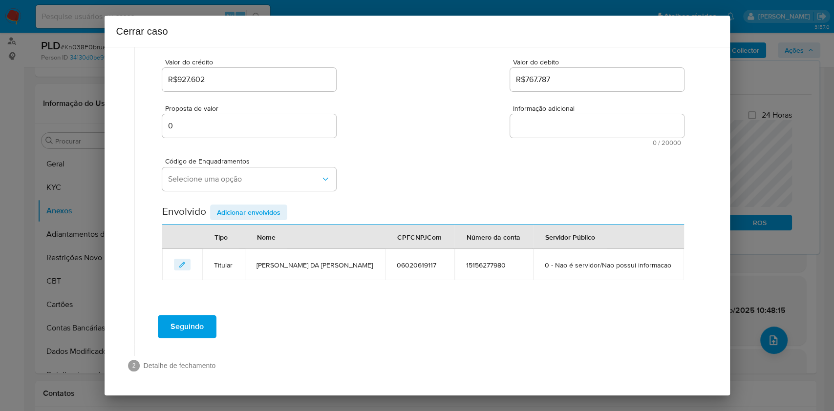
scroll to position [125, 0]
click at [271, 175] on span "Selecione uma opção" at bounding box center [244, 180] width 152 height 10
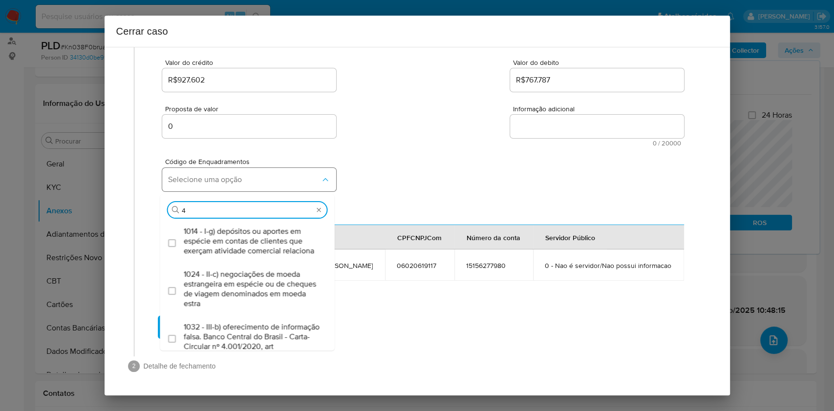
type input "45"
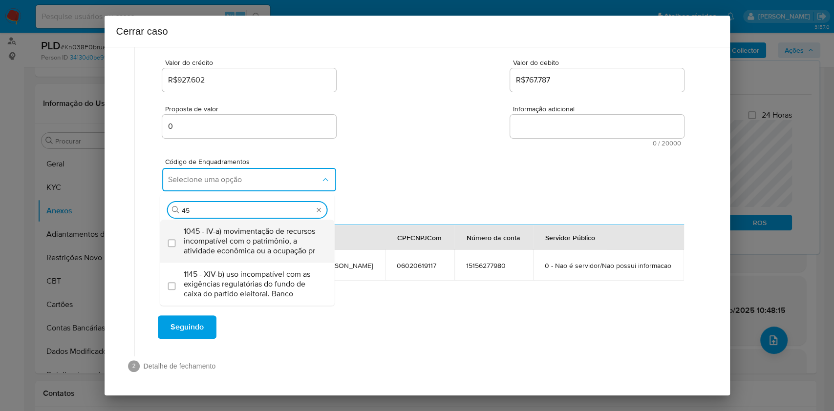
click at [258, 221] on div "1045 - IV-a) movimentação de recursos incompatível com o patrimônio, a atividad…" at bounding box center [252, 241] width 137 height 43
checkbox input "true"
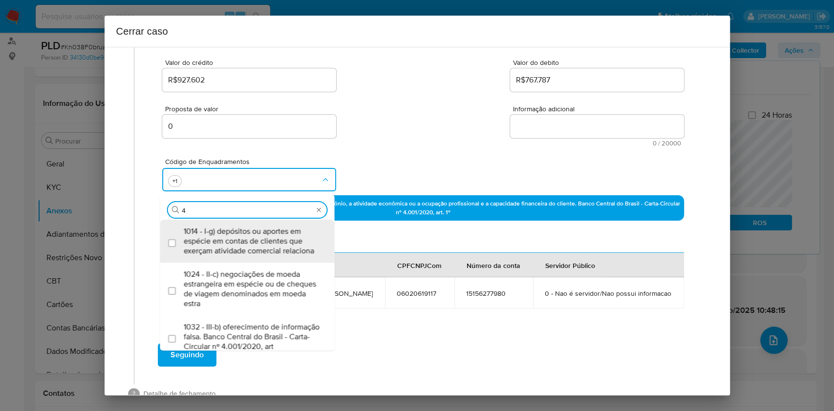
scroll to position [0, 0]
type input "47"
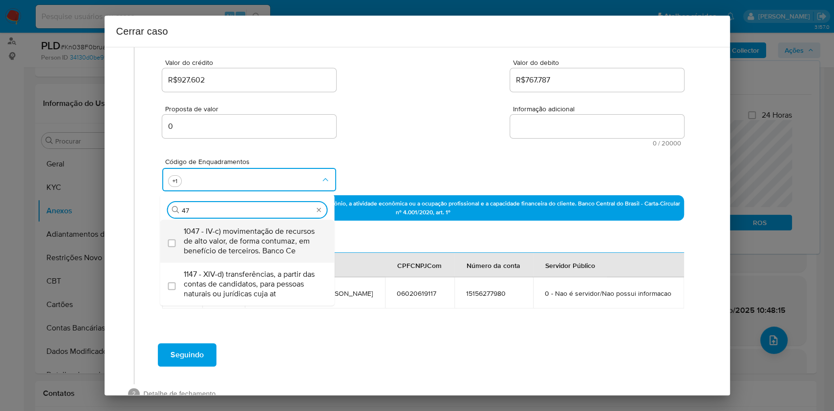
click at [258, 221] on div "1047 - IV-c) movimentação de recursos de alto valor, de forma contumaz, em bene…" at bounding box center [252, 241] width 137 height 43
checkbox input "true"
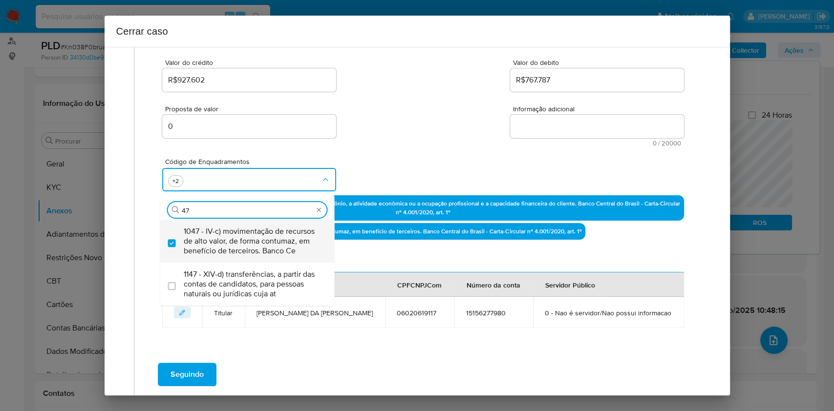
type input "47"
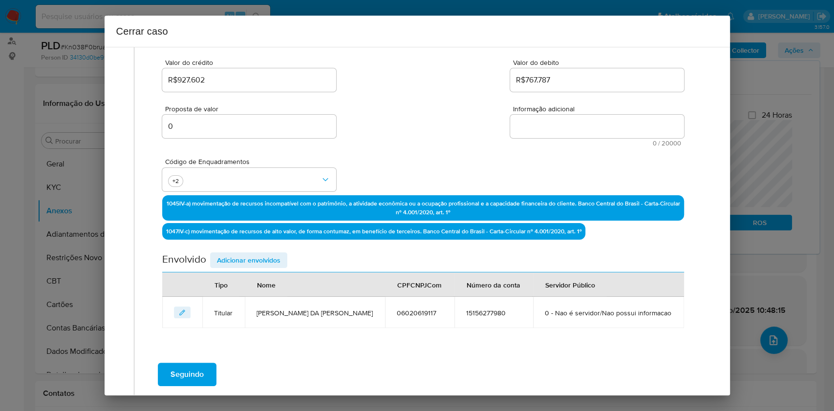
click at [585, 115] on textarea "Informação adicional" at bounding box center [597, 126] width 174 height 23
paste textarea "Raffael Kaio da Silva Santos, CPF 06020619117, 27 anos, residente no município …"
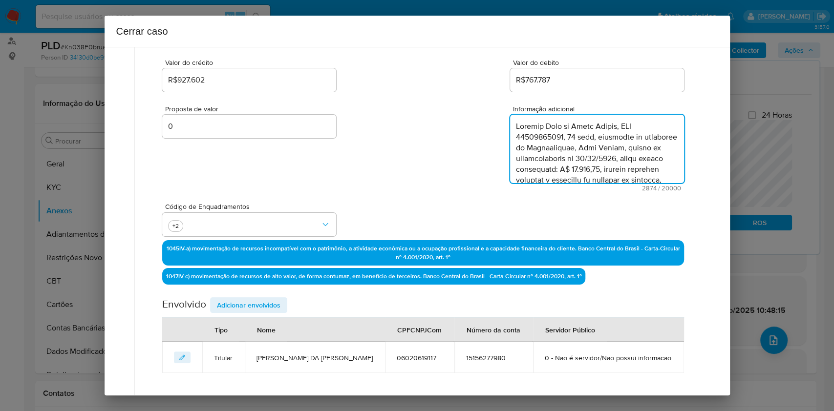
scroll to position [1077, 0]
type textarea "Raffael Kaio da Silva Santos, CPF 06020619117, 27 anos, residente no município …"
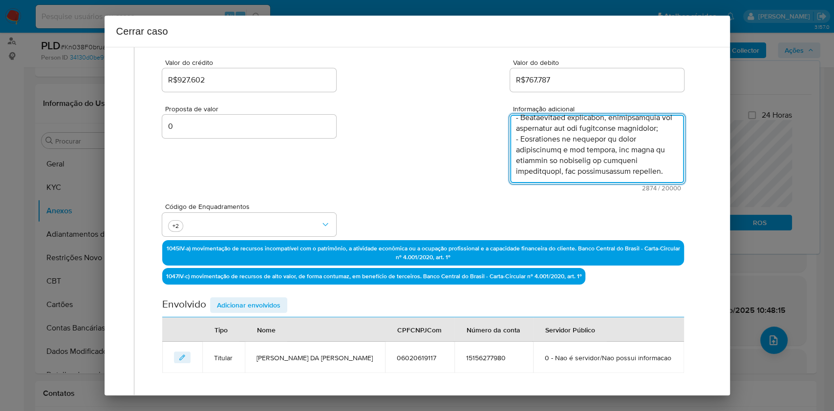
drag, startPoint x: 253, startPoint y: 297, endPoint x: 258, endPoint y: 296, distance: 5.0
click at [254, 299] on span "Adicionar envolvidos" at bounding box center [249, 306] width 64 height 14
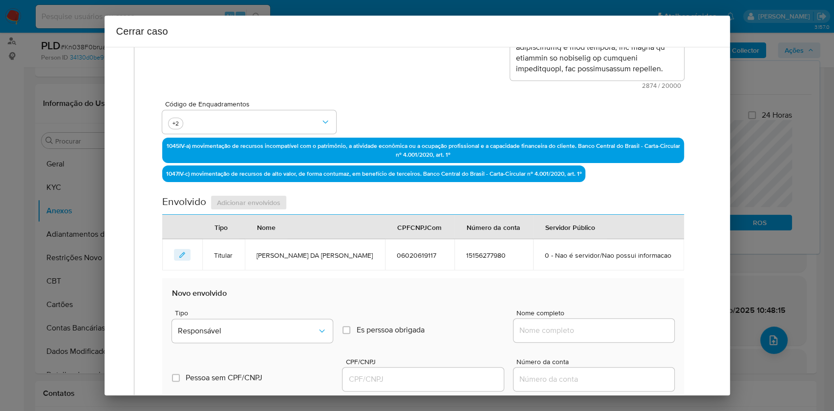
scroll to position [386, 0]
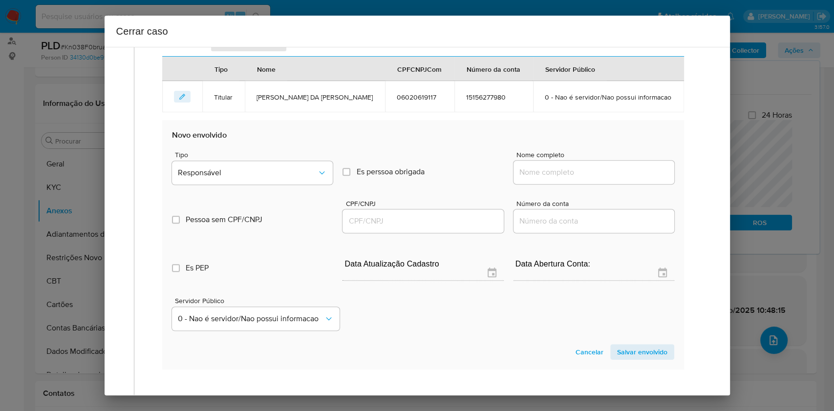
click at [596, 169] on input "Nome completo" at bounding box center [594, 172] width 161 height 13
paste input "Cr Car Multimarcas Ltda, 43236346000104"
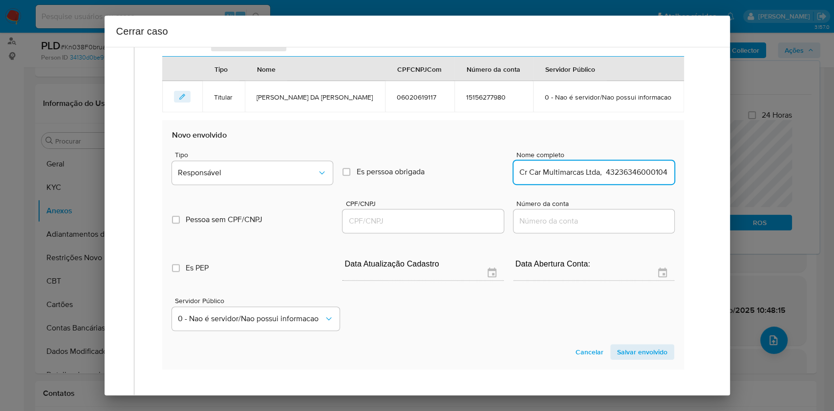
scroll to position [0, 3]
click at [618, 172] on input "Cr Car Multimarcas Ltda, 43236346000104" at bounding box center [594, 172] width 161 height 13
type input "Cr Car Multimarcas Ltda,"
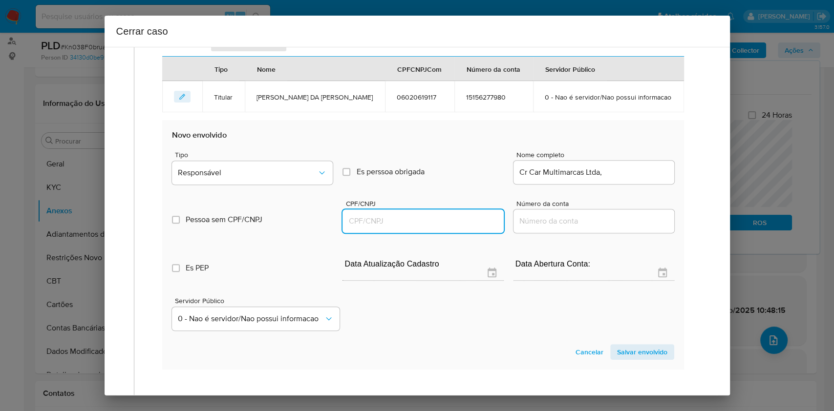
click at [403, 223] on input "CPF/CNPJ" at bounding box center [423, 221] width 161 height 13
paste input "43236346000104"
type input "43236346000104"
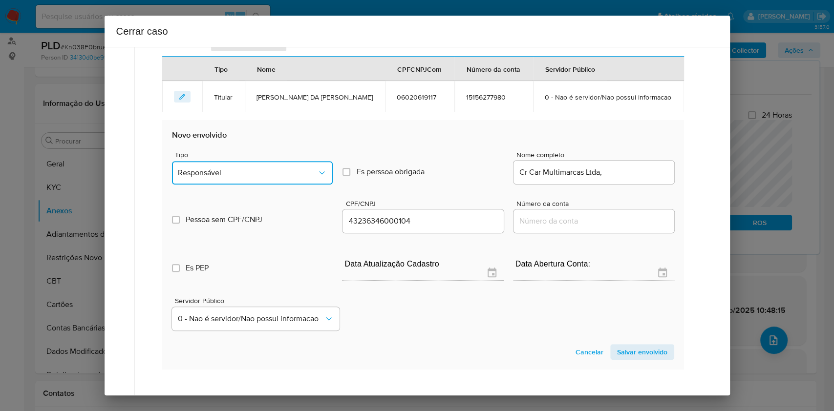
drag, startPoint x: 279, startPoint y: 168, endPoint x: 280, endPoint y: 176, distance: 9.0
click at [281, 171] on span "Responsável" at bounding box center [247, 173] width 139 height 10
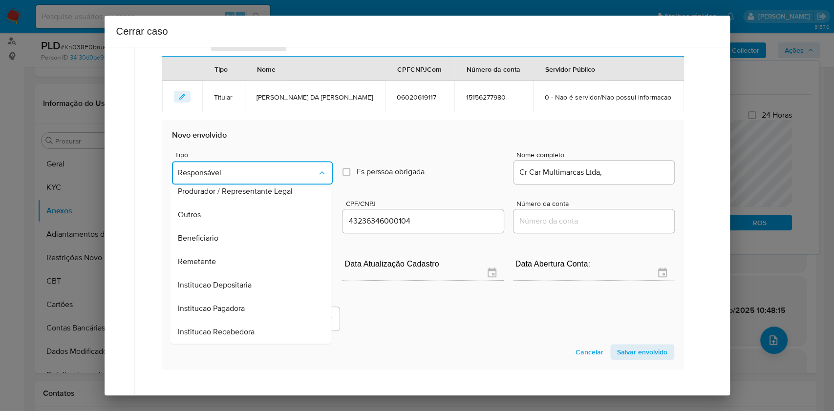
drag, startPoint x: 227, startPoint y: 257, endPoint x: 506, endPoint y: 288, distance: 280.7
click at [227, 258] on div "Remetente" at bounding box center [248, 261] width 140 height 23
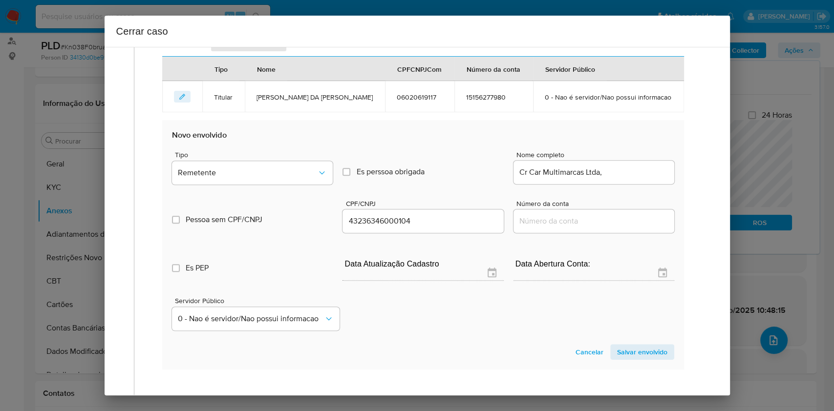
drag, startPoint x: 631, startPoint y: 347, endPoint x: 682, endPoint y: 322, distance: 56.8
click at [618, 308] on span "Salvar envolvido" at bounding box center [642, 352] width 50 height 14
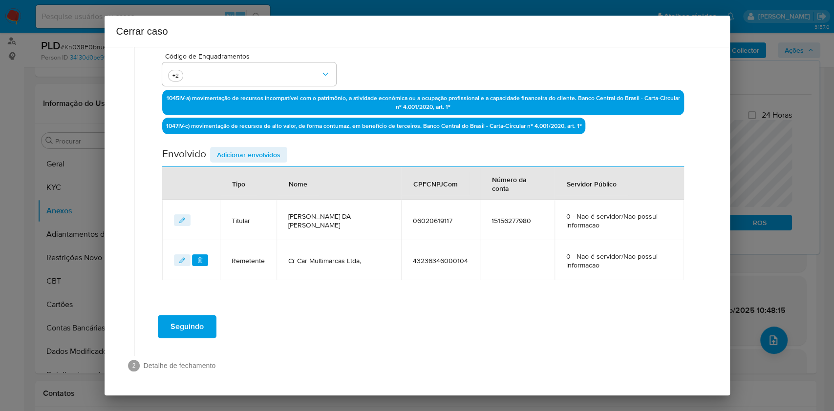
scroll to position [275, 0]
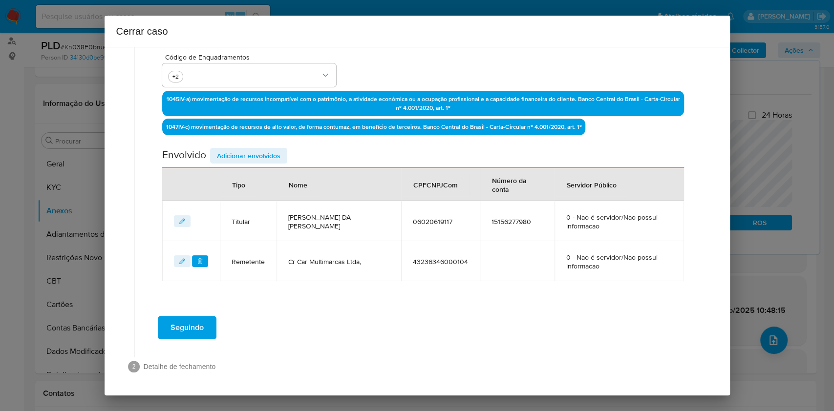
click at [265, 161] on span "Adicionar envolvidos" at bounding box center [249, 156] width 64 height 14
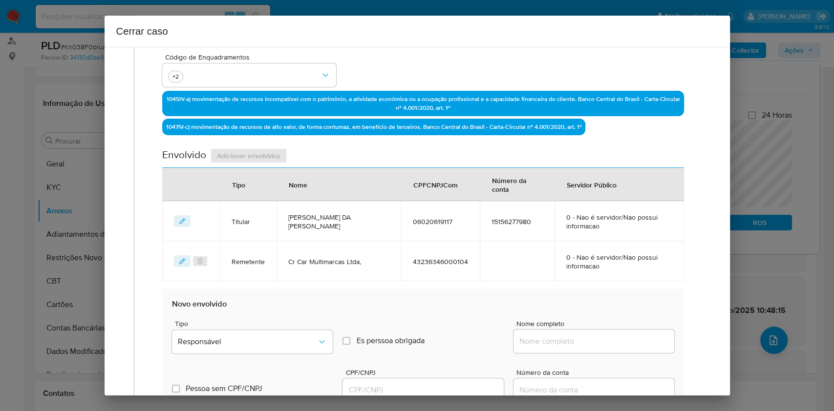
paste input "Ademir Mendes De Almeida, 59289589191"
click at [597, 308] on input "Ademir Mendes De Almeida, 59289589191" at bounding box center [594, 341] width 161 height 13
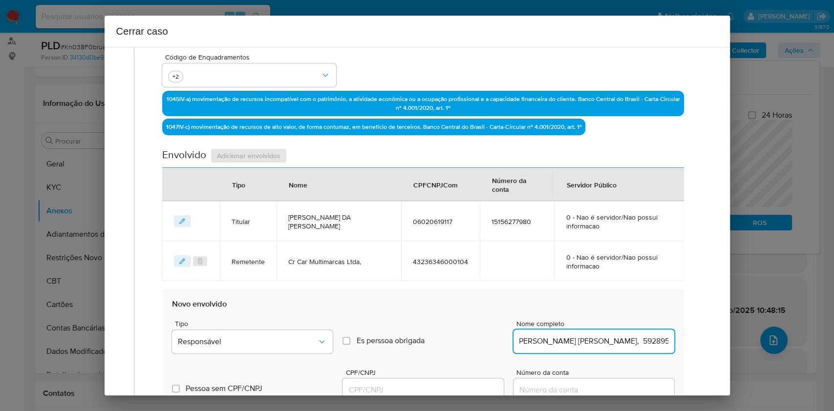
click at [618, 308] on input "Ademir Mendes De Almeida, 59289589191" at bounding box center [594, 341] width 161 height 13
type input "Ademir Mendes De Almeida,"
click at [430, 308] on input "CPF/CNPJ" at bounding box center [423, 390] width 161 height 13
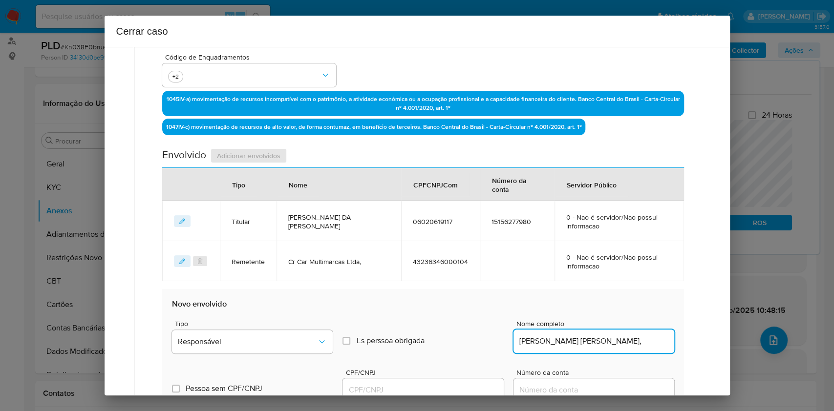
paste input "59289589191"
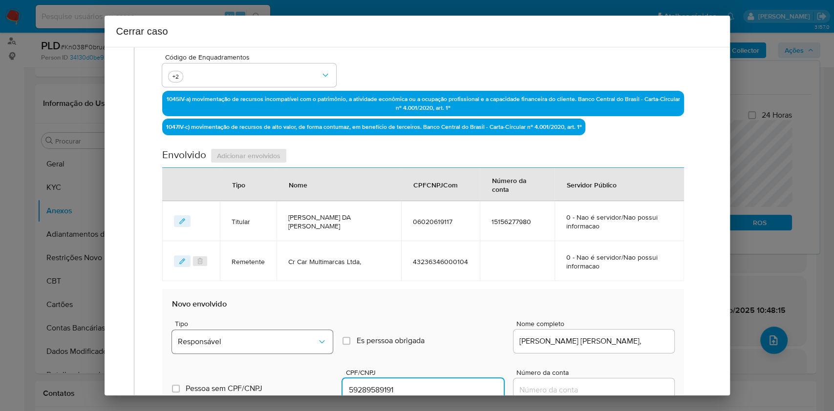
type input "59289589191"
drag, startPoint x: 304, startPoint y: 339, endPoint x: 294, endPoint y: 331, distance: 12.5
click at [303, 308] on span "Responsável" at bounding box center [247, 342] width 139 height 10
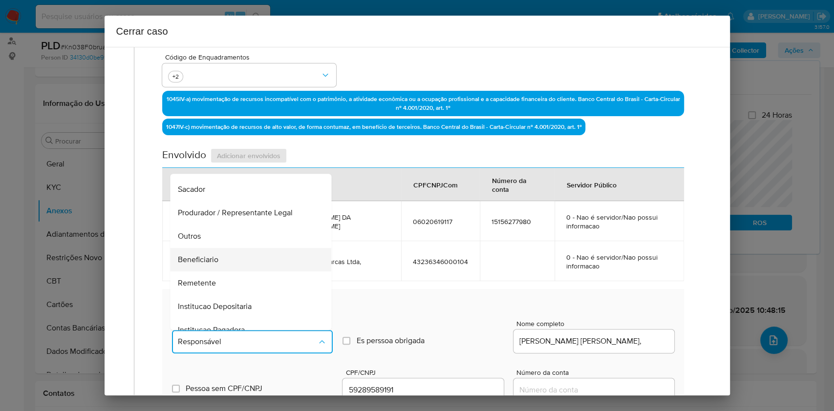
scroll to position [125, 0]
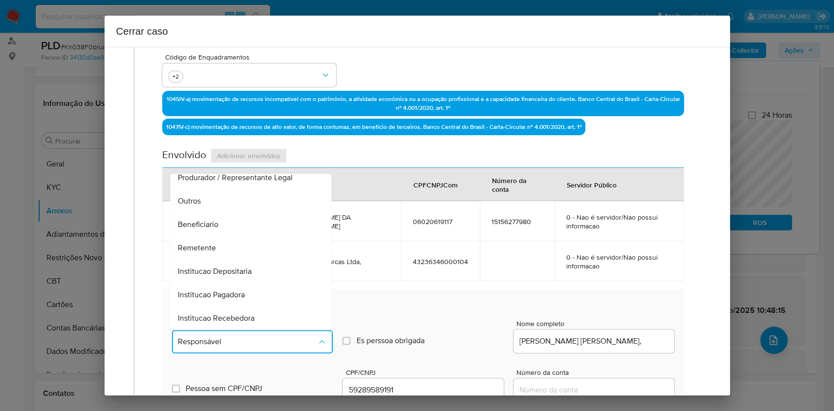
drag, startPoint x: 232, startPoint y: 225, endPoint x: 332, endPoint y: 227, distance: 99.7
click at [232, 225] on div "Beneficiario" at bounding box center [248, 224] width 140 height 23
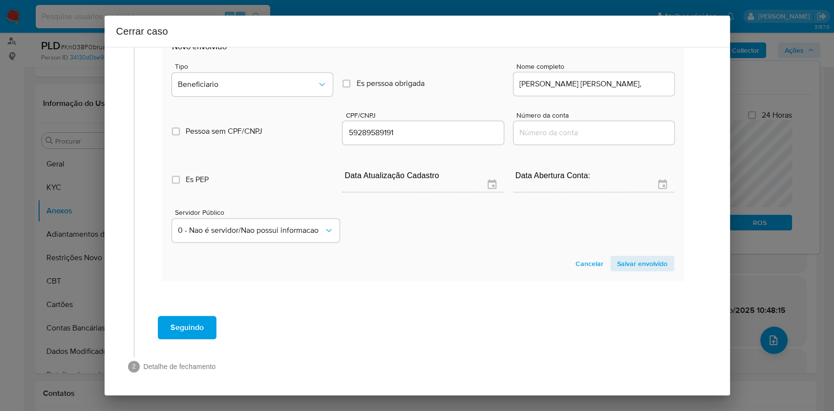
click at [618, 265] on span "Salvar envolvido" at bounding box center [642, 264] width 50 height 14
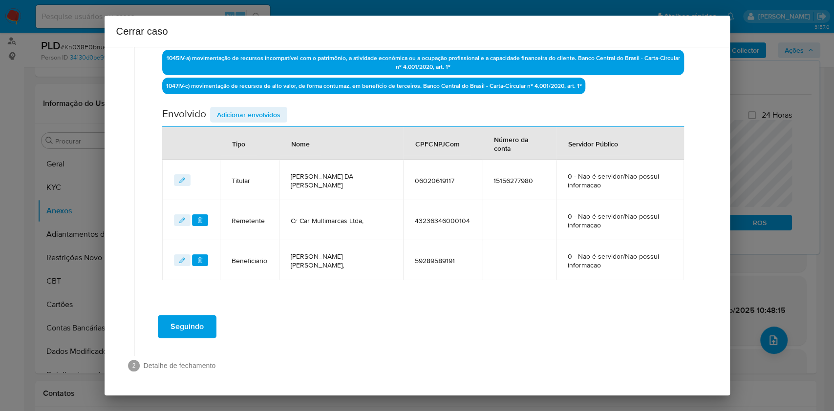
scroll to position [315, 0]
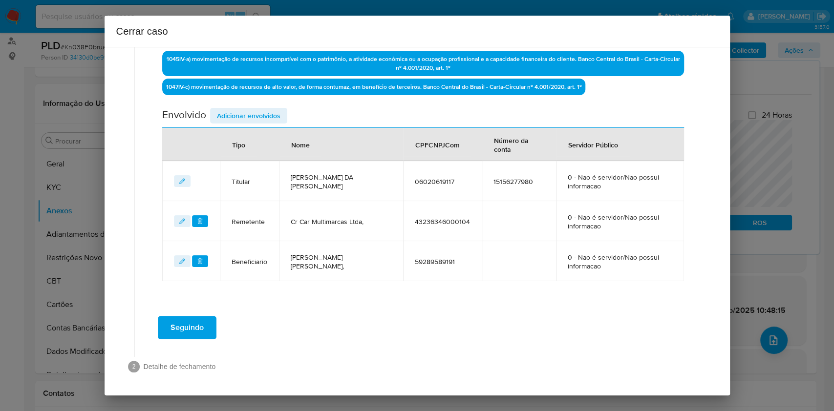
drag, startPoint x: 262, startPoint y: 109, endPoint x: 468, endPoint y: 179, distance: 217.7
click at [262, 110] on span "Adicionar envolvidos" at bounding box center [249, 116] width 64 height 14
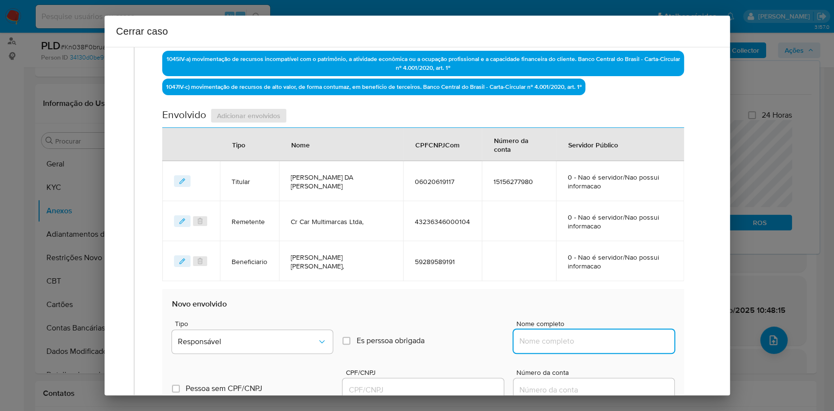
paste input "Alecssander Junior Silva, 03151668194"
drag, startPoint x: 579, startPoint y: 345, endPoint x: 594, endPoint y: 340, distance: 16.1
click at [579, 308] on input "Nome completo" at bounding box center [594, 341] width 161 height 13
click at [618, 308] on input "Alecssander Junior Silva, 03151668194" at bounding box center [594, 341] width 161 height 13
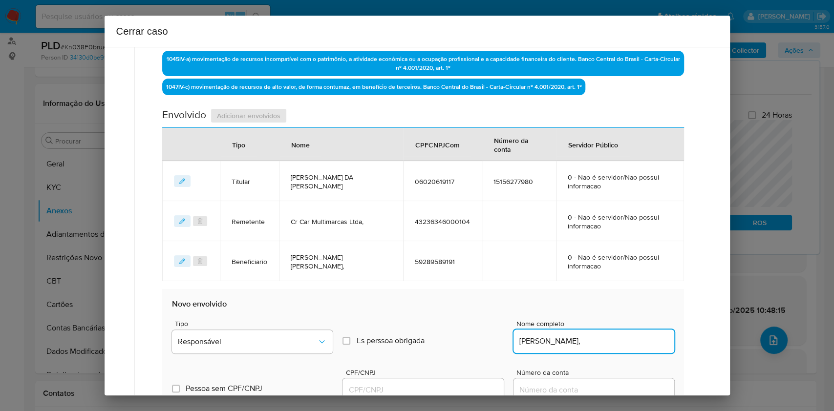
type input "Alecssander Junior Silva,"
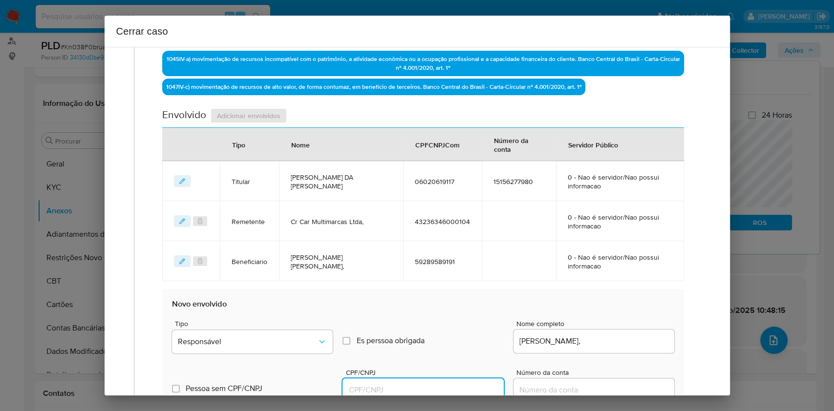
click at [420, 308] on input "CPF/CNPJ" at bounding box center [423, 390] width 161 height 13
paste input "03151668194"
drag, startPoint x: 296, startPoint y: 341, endPoint x: 296, endPoint y: 332, distance: 8.8
click at [296, 308] on span "Responsável" at bounding box center [247, 342] width 139 height 10
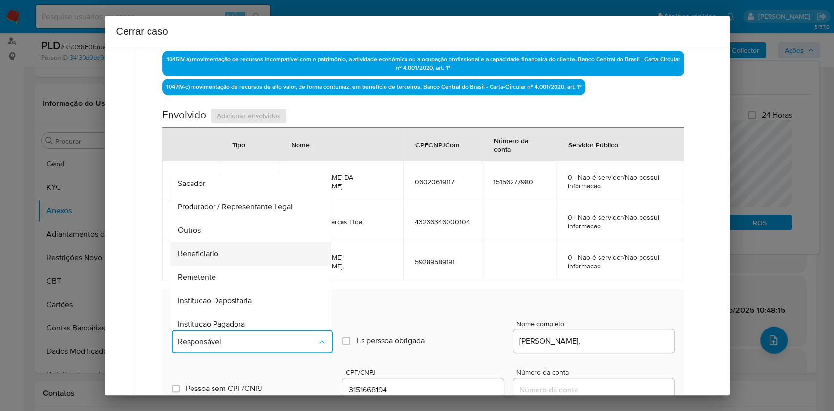
scroll to position [125, 0]
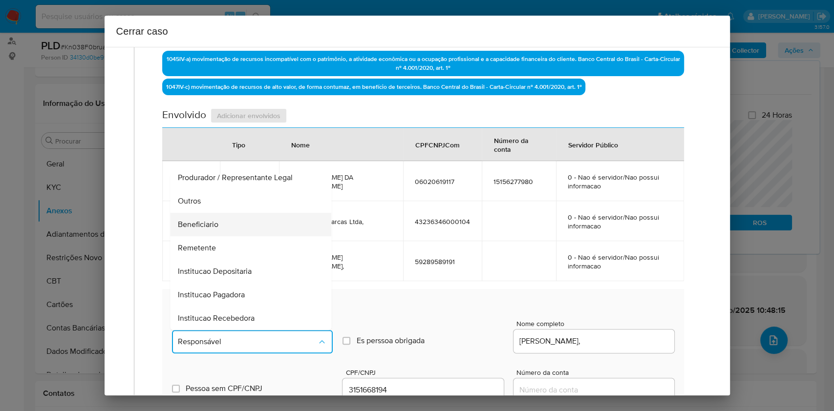
drag, startPoint x: 221, startPoint y: 220, endPoint x: 439, endPoint y: 237, distance: 218.5
click at [221, 221] on div "Beneficiario" at bounding box center [248, 224] width 140 height 23
type input "03151668194"
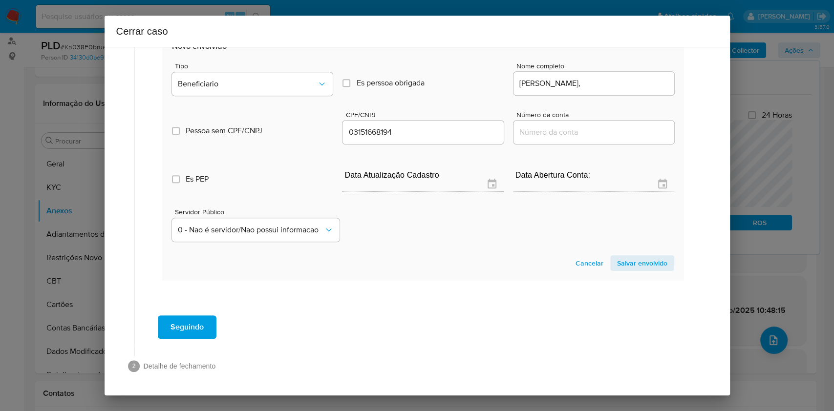
drag, startPoint x: 636, startPoint y: 265, endPoint x: 677, endPoint y: 240, distance: 48.0
click at [618, 266] on span "Salvar envolvido" at bounding box center [642, 264] width 50 height 14
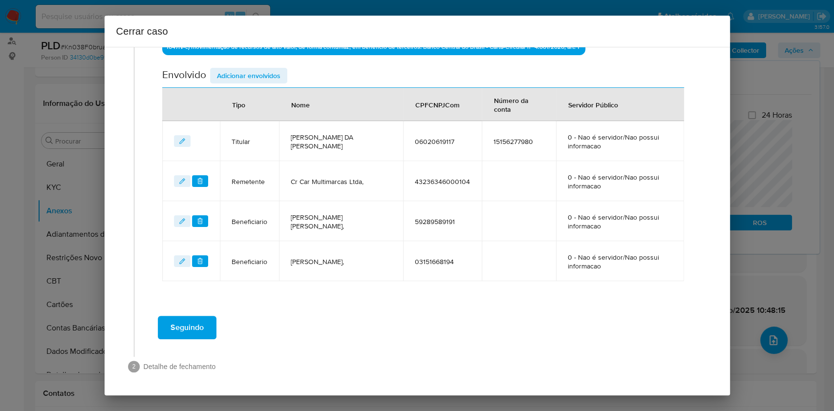
click at [257, 88] on th "Tipo" at bounding box center [249, 104] width 59 height 33
drag, startPoint x: 252, startPoint y: 78, endPoint x: 263, endPoint y: 83, distance: 12.5
click at [252, 80] on span "Adicionar envolvidos" at bounding box center [249, 76] width 64 height 14
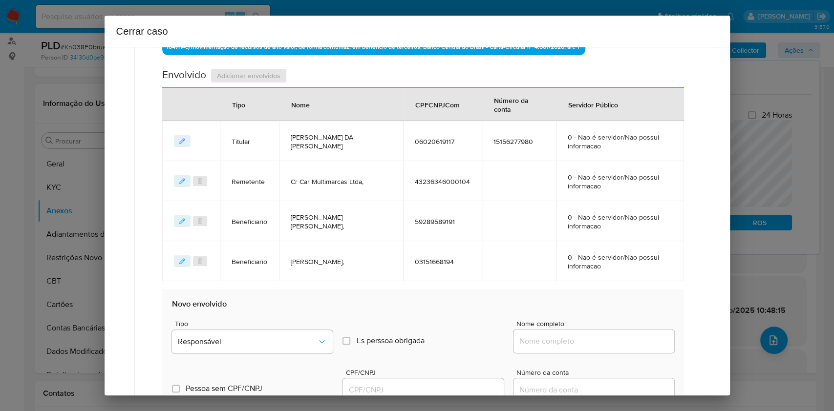
drag, startPoint x: 573, startPoint y: 353, endPoint x: 590, endPoint y: 343, distance: 19.9
click at [574, 308] on div "Nome completo" at bounding box center [594, 339] width 161 height 37
click at [594, 308] on input "Nome completo" at bounding box center [594, 341] width 161 height 13
paste input "56630468104"
click at [618, 308] on input "56630468104" at bounding box center [594, 341] width 161 height 13
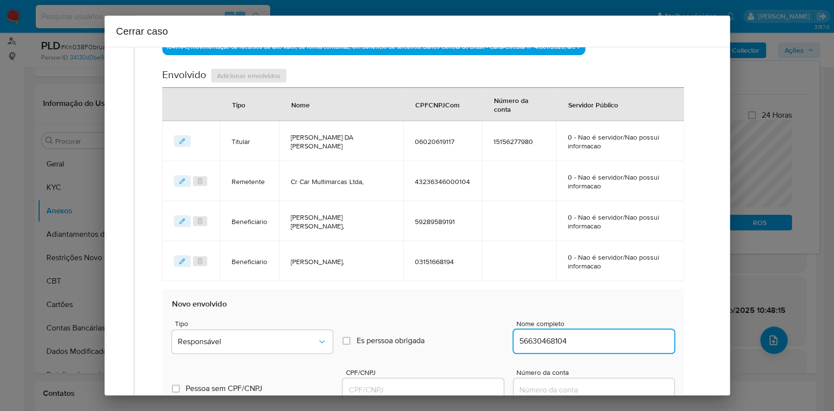
click at [618, 308] on input "56630468104" at bounding box center [594, 341] width 161 height 13
paste input "Silvania Wanderley,"
click at [618, 308] on input "56630468104" at bounding box center [594, 341] width 161 height 13
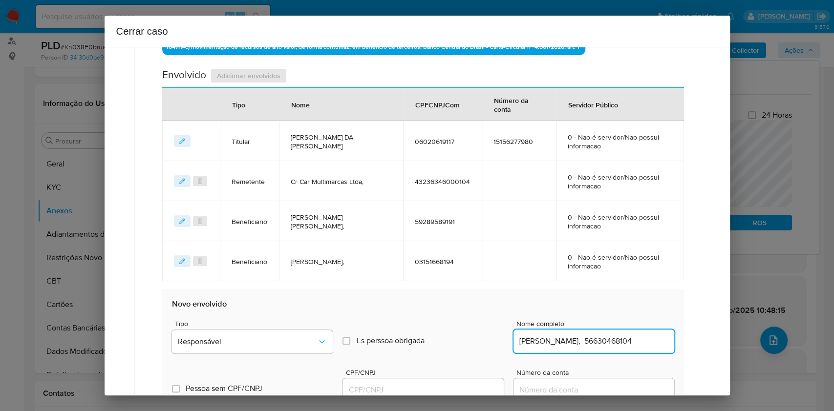
click at [618, 308] on input "Silvania Wanderley, 56630468104" at bounding box center [594, 341] width 161 height 13
type input "Silvania Wanderley,"
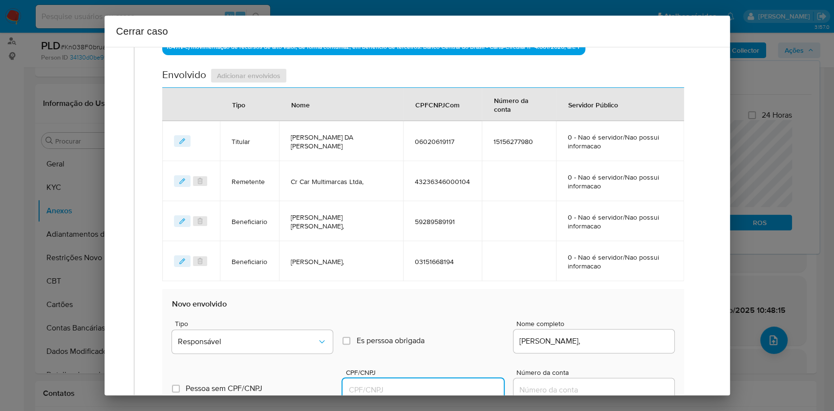
click at [431, 308] on input "CPF/CNPJ" at bounding box center [423, 390] width 161 height 13
paste input "56630468104"
type input "56630468104"
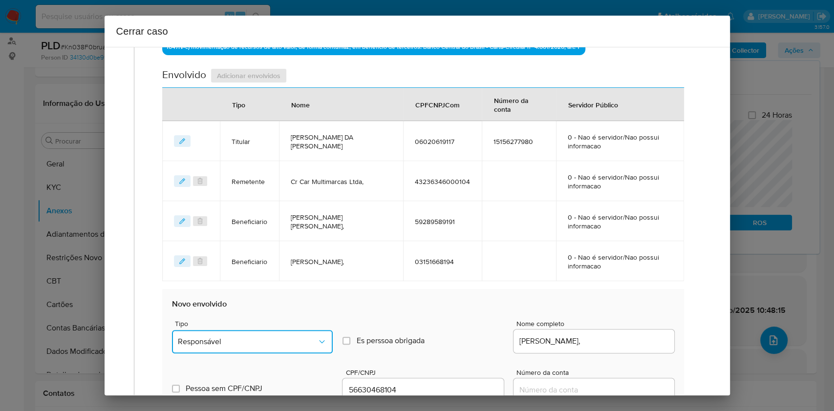
click at [287, 308] on button "Responsável" at bounding box center [252, 341] width 161 height 23
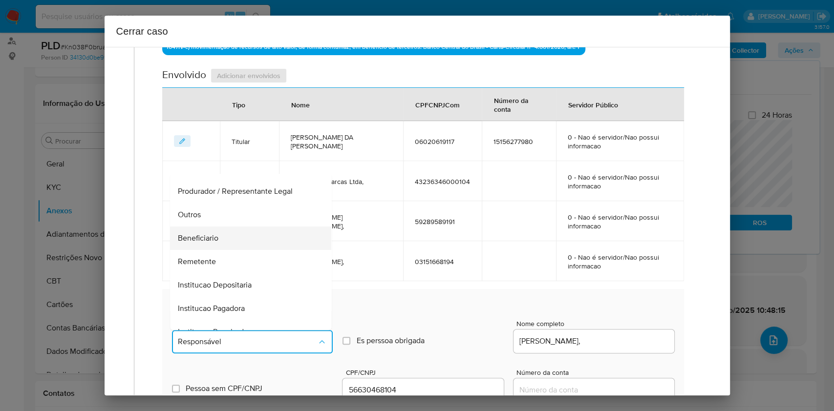
scroll to position [125, 0]
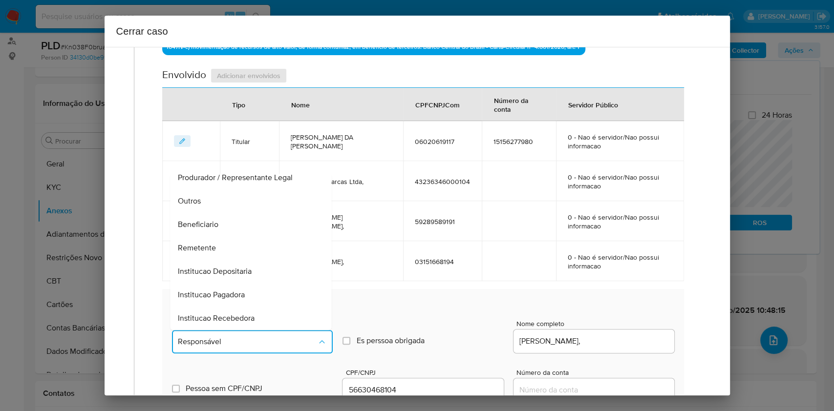
drag, startPoint x: 214, startPoint y: 228, endPoint x: 228, endPoint y: 228, distance: 14.2
click at [214, 228] on span "Beneficiario" at bounding box center [198, 225] width 41 height 10
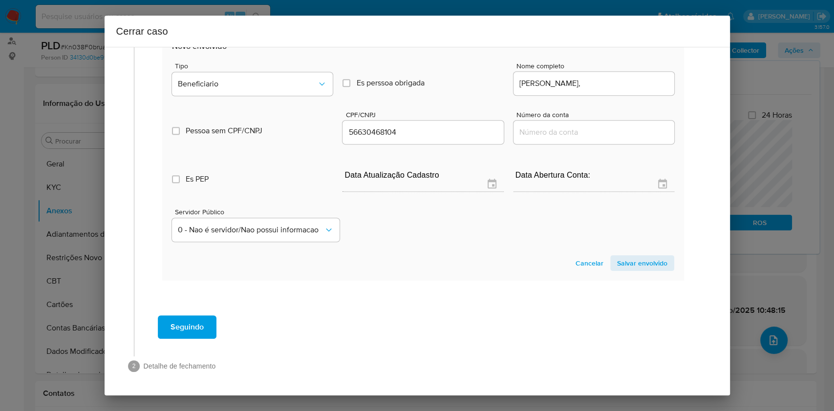
drag, startPoint x: 651, startPoint y: 260, endPoint x: 704, endPoint y: 233, distance: 59.4
click at [618, 261] on span "Salvar envolvido" at bounding box center [642, 264] width 50 height 14
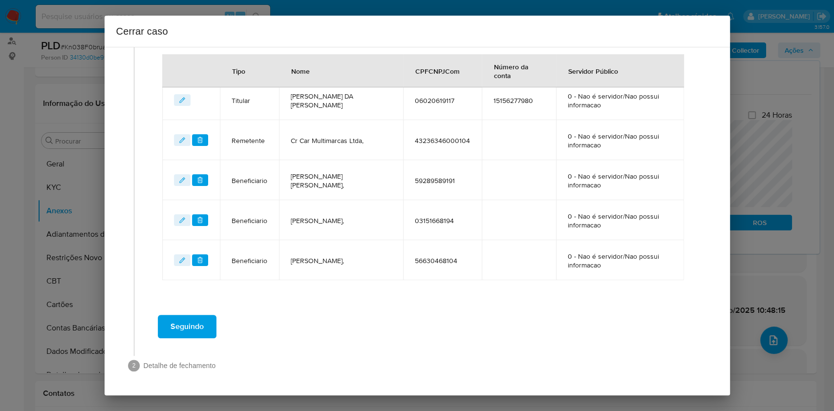
scroll to position [395, 0]
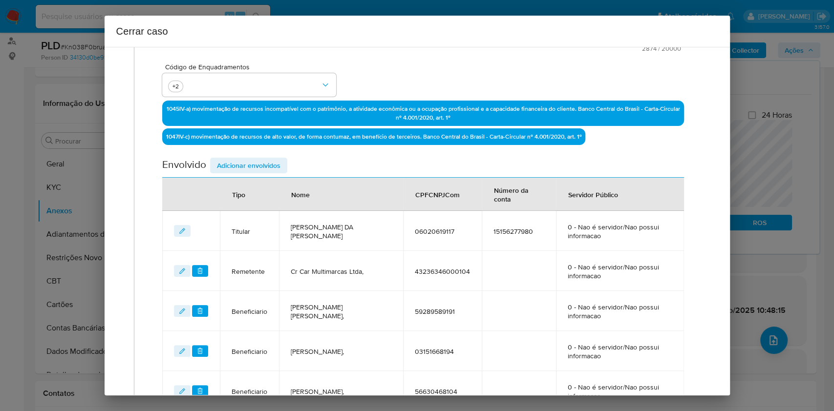
click at [249, 162] on span "Adicionar envolvidos" at bounding box center [249, 166] width 64 height 14
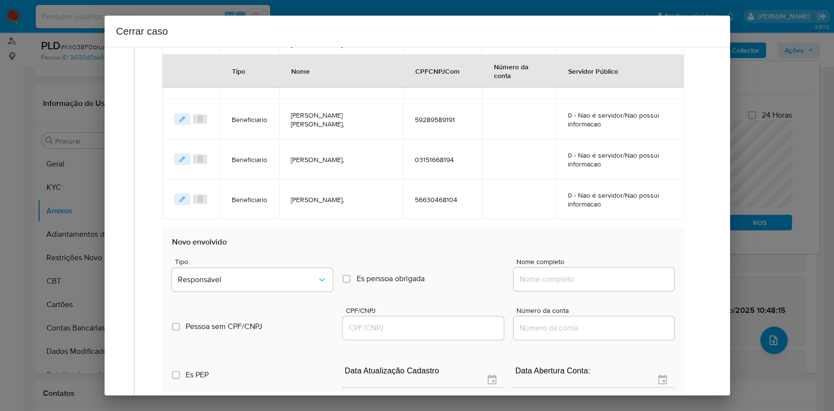
scroll to position [525, 0]
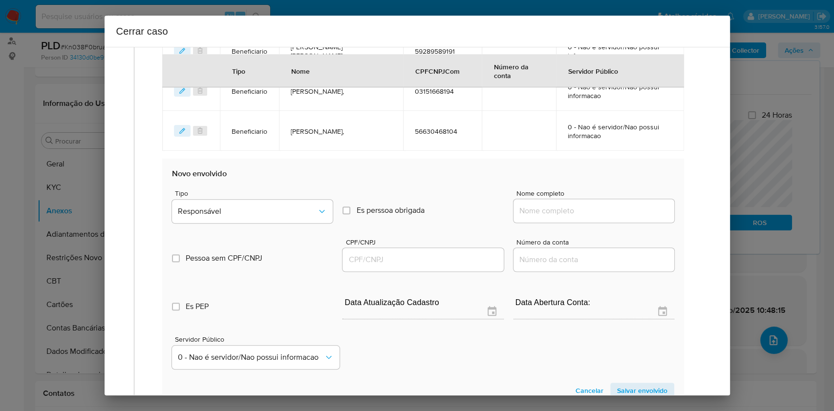
drag, startPoint x: 592, startPoint y: 213, endPoint x: 633, endPoint y: 214, distance: 41.1
click at [601, 214] on input "Nome completo" at bounding box center [594, 211] width 161 height 13
paste input "I. Donato da Silva e R. Kaio da Silva Santos Ltda CNPJ 61432609000124"
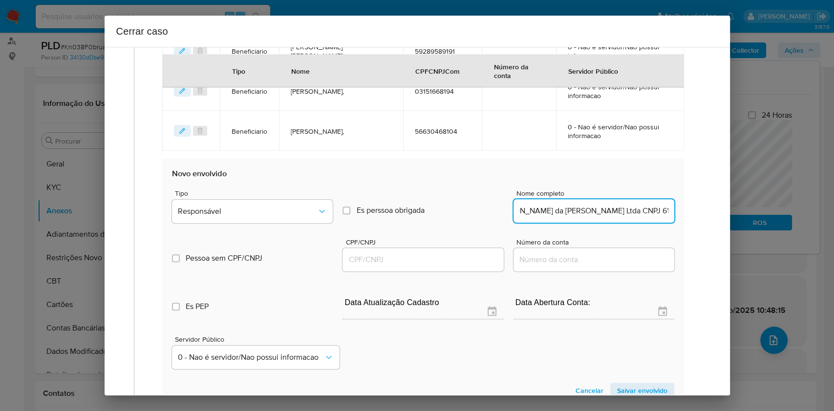
click at [618, 214] on input "I. Donato da Silva e R. Kaio da Silva Santos Ltda CNPJ 61432609000124" at bounding box center [594, 211] width 161 height 13
type input "I. Donato da Silva e R. Kaio da Silva Santos Ltda"
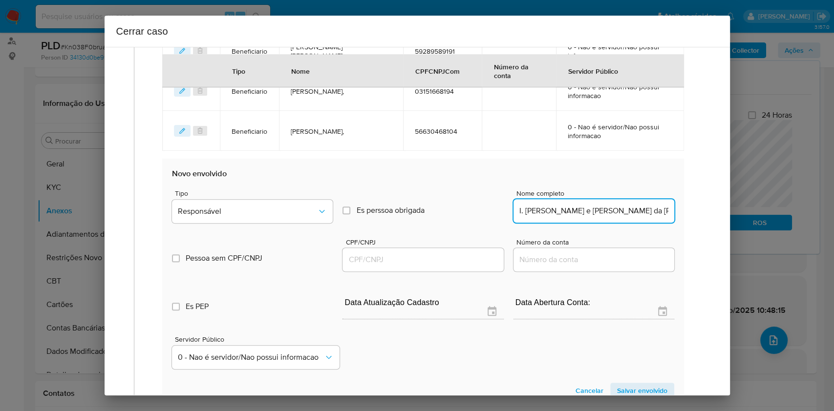
click at [480, 259] on input "CPF/CNPJ" at bounding box center [423, 260] width 161 height 13
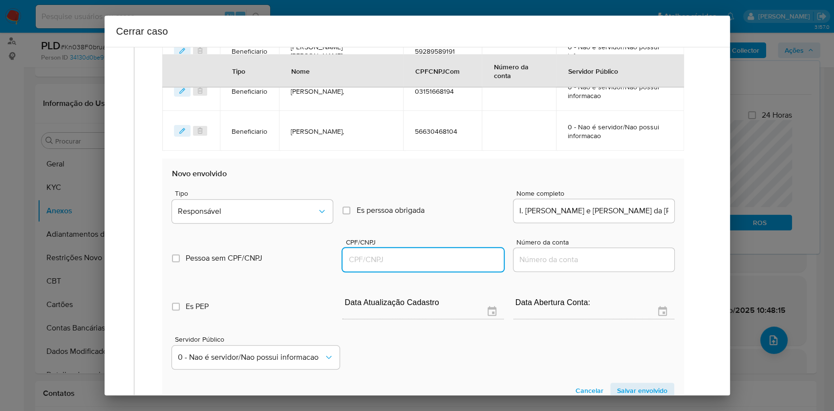
paste input "61432609000124"
type input "61432609000124"
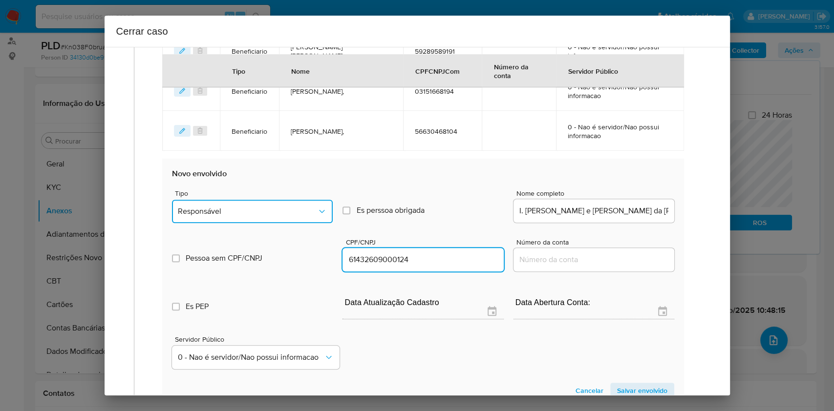
click at [289, 209] on span "Responsável" at bounding box center [247, 212] width 139 height 10
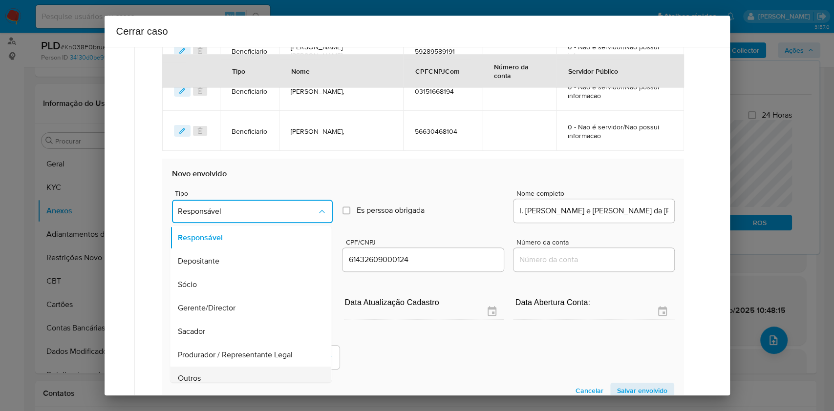
click at [221, 308] on div "Outros" at bounding box center [248, 378] width 140 height 23
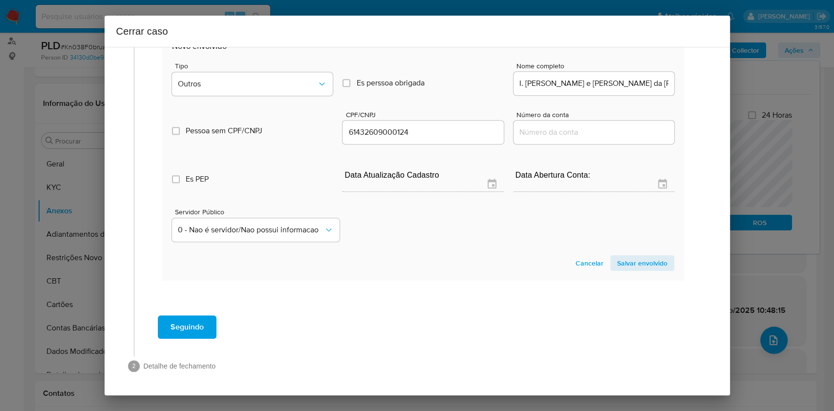
click at [618, 268] on span "Salvar envolvido" at bounding box center [642, 264] width 50 height 14
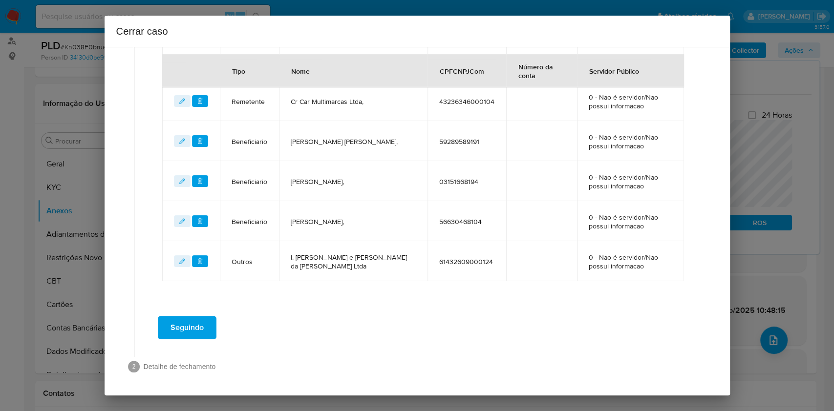
click at [211, 308] on button "Seguindo" at bounding box center [187, 327] width 59 height 23
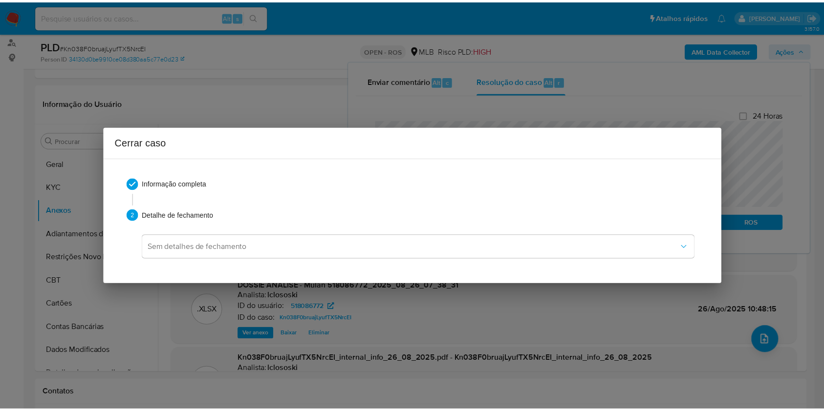
scroll to position [0, 0]
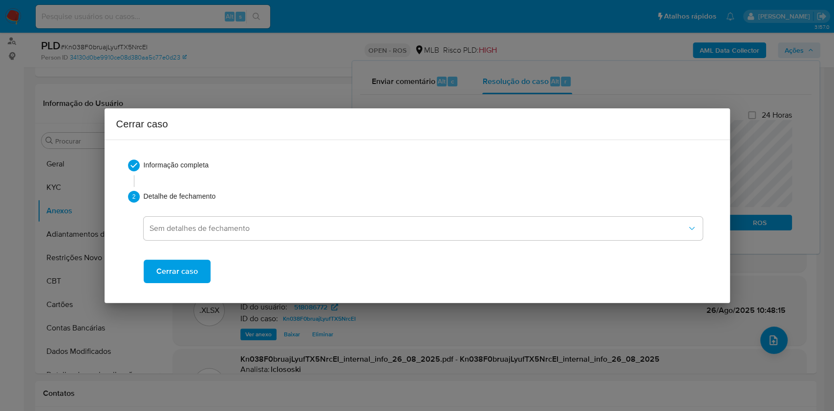
drag, startPoint x: 181, startPoint y: 272, endPoint x: 204, endPoint y: 256, distance: 27.8
click at [184, 272] on span "Cerrar caso" at bounding box center [177, 272] width 42 height 22
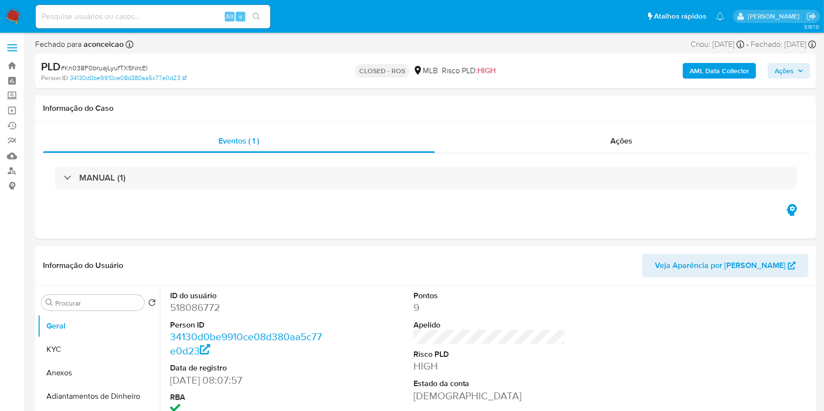
select select "10"
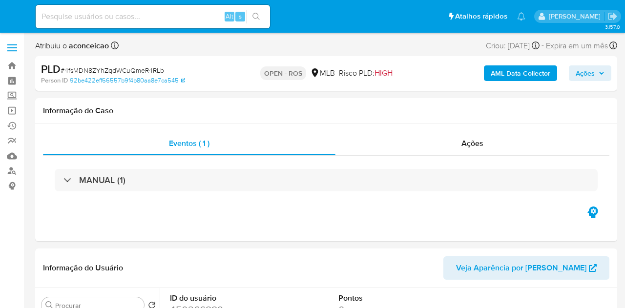
select select "10"
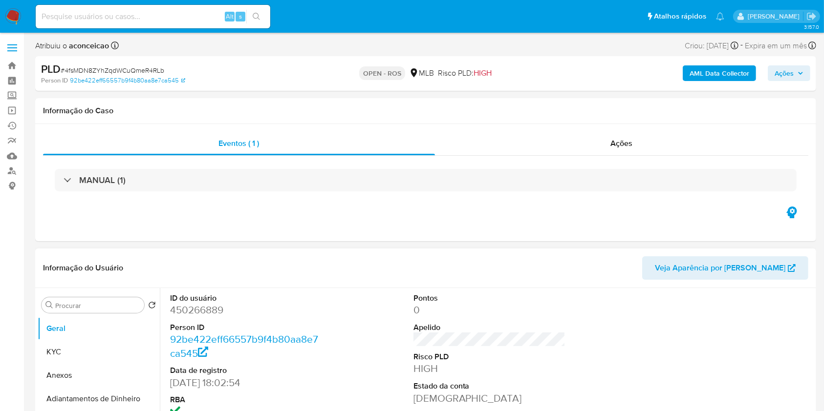
drag, startPoint x: 103, startPoint y: 381, endPoint x: 185, endPoint y: 326, distance: 98.7
click at [103, 308] on button "Anexos" at bounding box center [99, 375] width 122 height 23
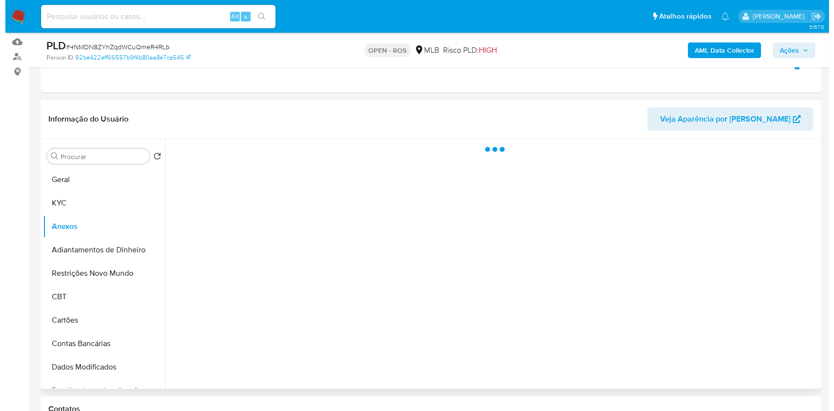
scroll to position [195, 0]
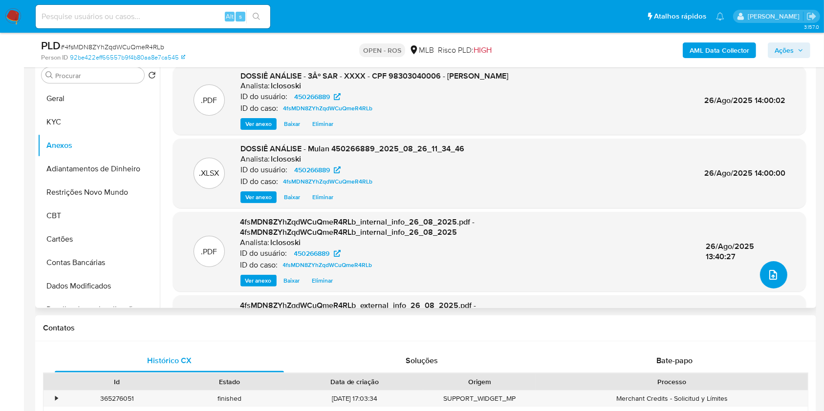
click at [625, 277] on button "upload-file" at bounding box center [773, 274] width 27 height 27
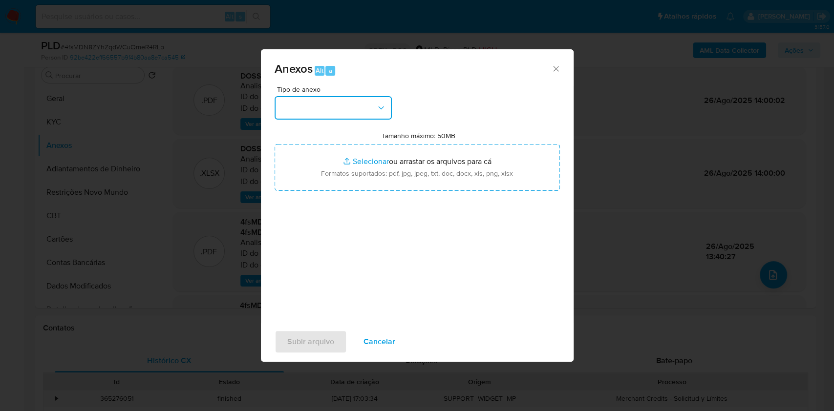
drag, startPoint x: 325, startPoint y: 115, endPoint x: 328, endPoint y: 121, distance: 6.8
click at [325, 116] on button "button" at bounding box center [333, 107] width 117 height 23
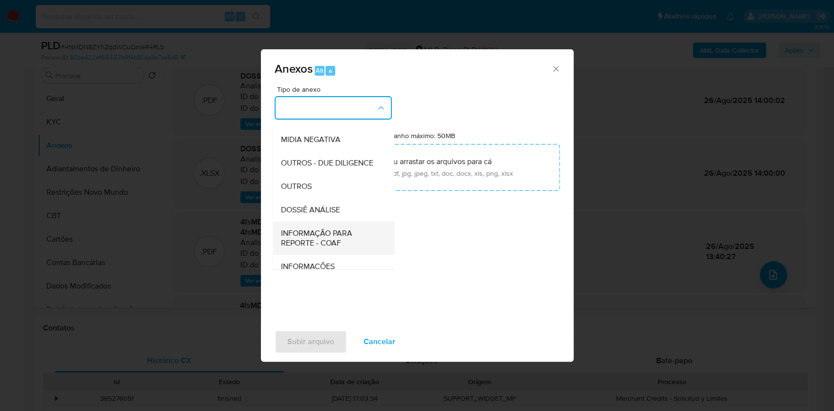
scroll to position [150, 0]
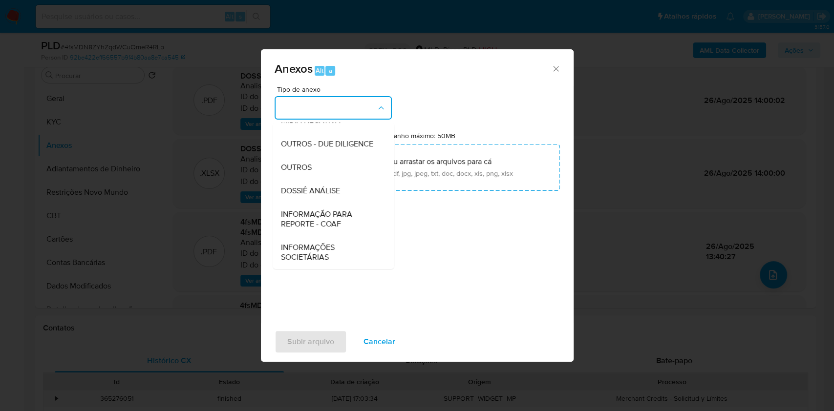
drag, startPoint x: 335, startPoint y: 214, endPoint x: 626, endPoint y: 90, distance: 316.6
click at [335, 215] on span "INFORMAÇÃO PARA REPORTE - COAF" at bounding box center [330, 220] width 100 height 20
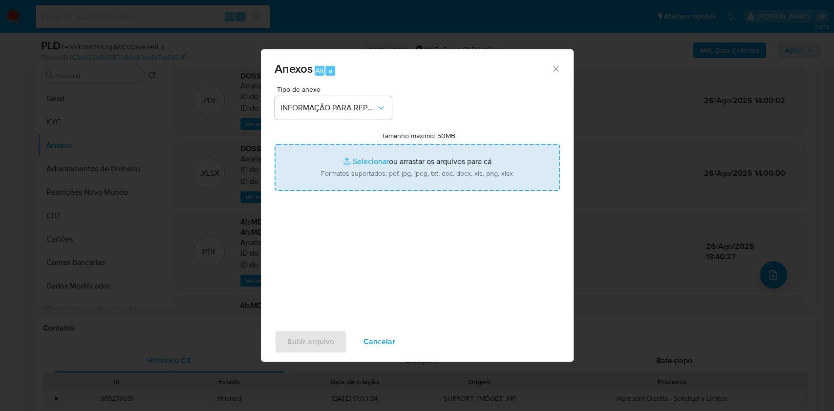
type input "C:\fakepath\3º SAR - 4fsMDN8ZYhZqdWCuQmeR4RLb - CPF 98303040006 - [PERSON_NAME]…"
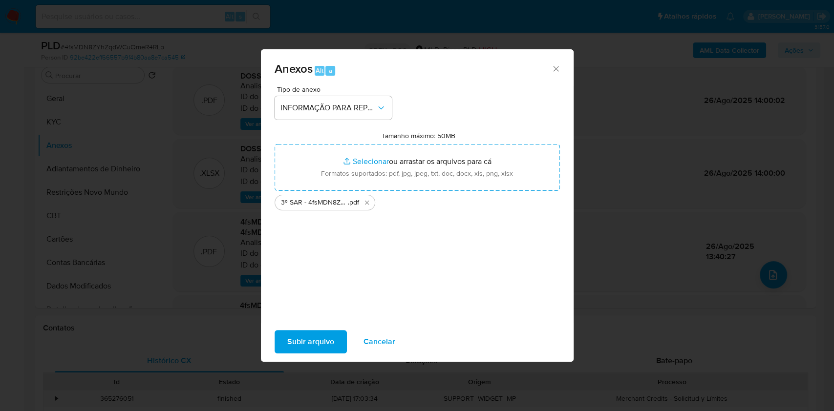
drag, startPoint x: 709, startPoint y: 1, endPoint x: 327, endPoint y: 342, distance: 511.5
click at [327, 308] on span "Subir arquivo" at bounding box center [310, 342] width 47 height 22
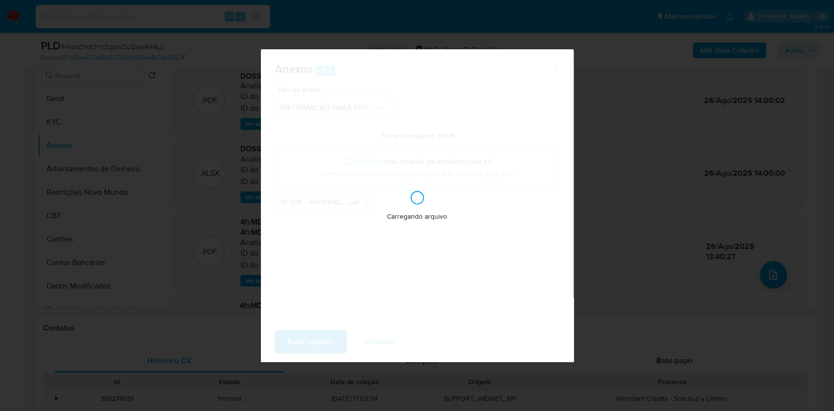
click at [625, 142] on div "Anexos Alt a Tipo de anexo INFORMAÇÃO PARA REPORTE - COAF Tamanho máximo: 50MB …" at bounding box center [417, 205] width 834 height 411
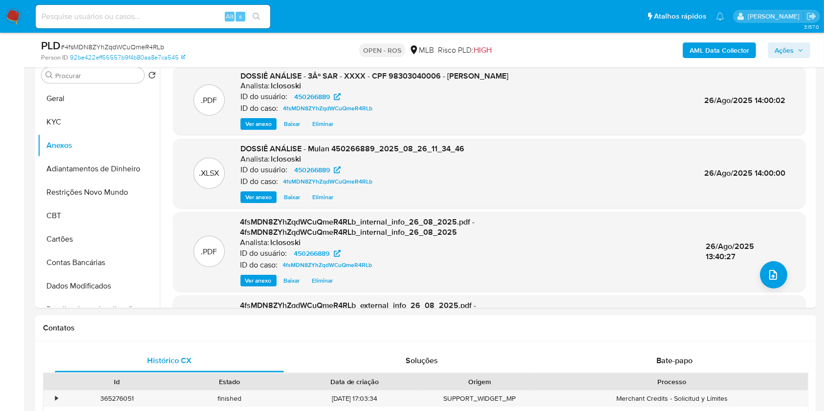
click at [625, 55] on span "Ações" at bounding box center [784, 51] width 19 height 16
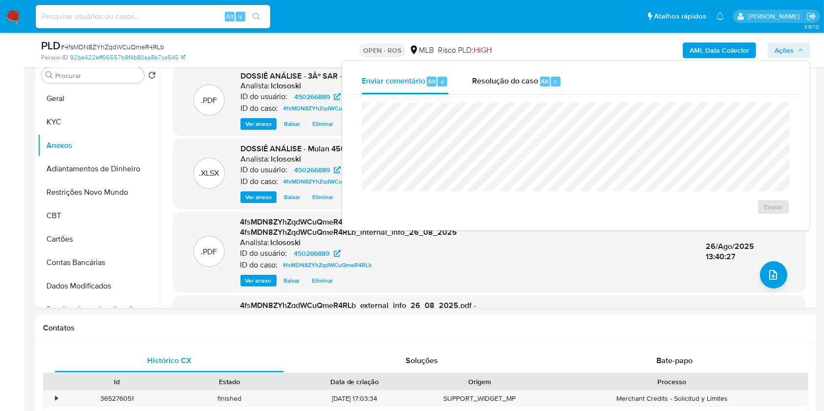
drag, startPoint x: 547, startPoint y: 86, endPoint x: 547, endPoint y: 97, distance: 11.2
click at [547, 86] on div "Resolução do caso Alt r" at bounding box center [516, 81] width 89 height 25
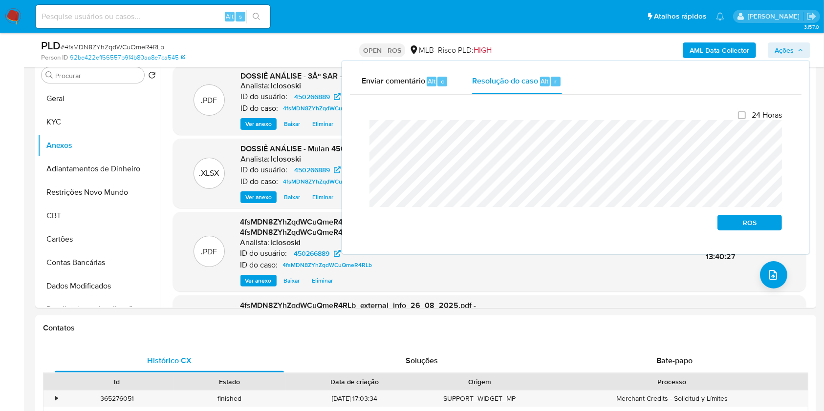
drag, startPoint x: 750, startPoint y: 220, endPoint x: 776, endPoint y: 195, distance: 35.9
click at [625, 220] on span "ROS" at bounding box center [749, 223] width 51 height 14
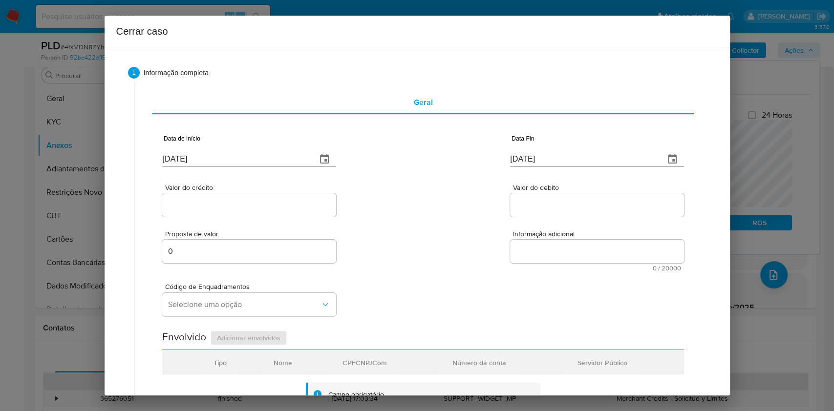
click at [269, 159] on input "[DATE]" at bounding box center [235, 159] width 147 height 16
paste input "01/07"
type input "[DATE]"
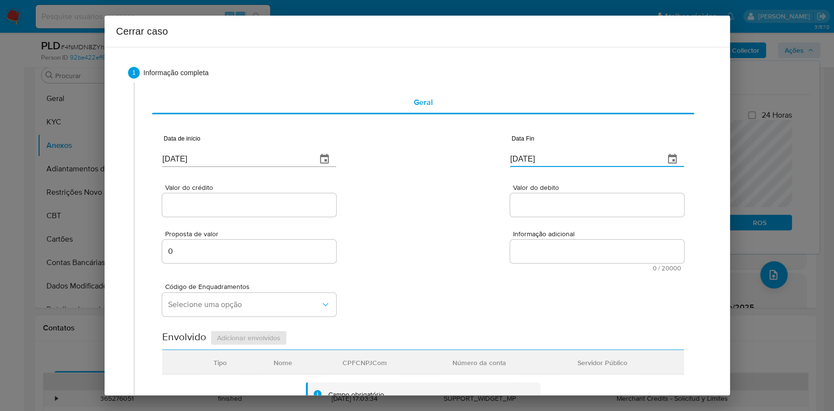
click at [567, 153] on input "[DATE]" at bounding box center [583, 159] width 147 height 16
click at [569, 158] on input "[DATE]" at bounding box center [583, 159] width 147 height 16
click at [569, 157] on input "[DATE]" at bounding box center [583, 159] width 147 height 16
click at [570, 157] on input "[DATE]" at bounding box center [583, 159] width 147 height 16
paste input "6"
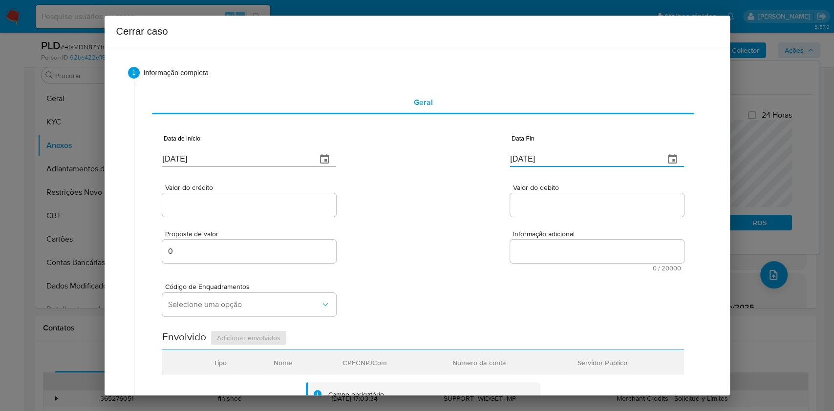
click at [570, 157] on input "26/08/2025" at bounding box center [583, 159] width 147 height 16
type input "26/08/2025"
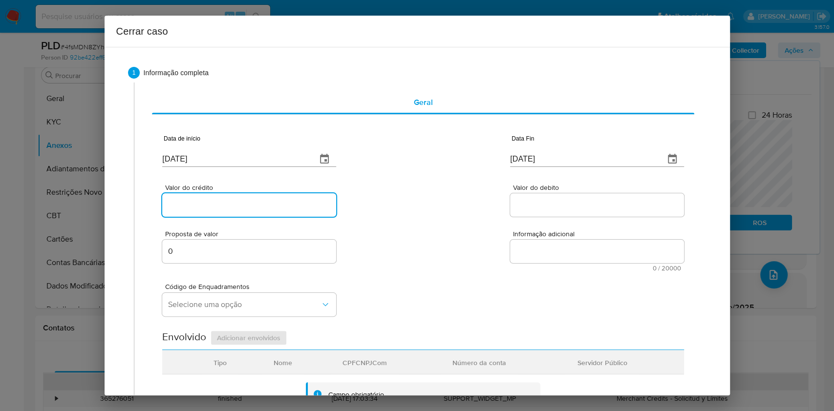
click at [256, 209] on input "Valor do crédito" at bounding box center [249, 205] width 174 height 13
paste input "R$679.403"
type input "R$679.403"
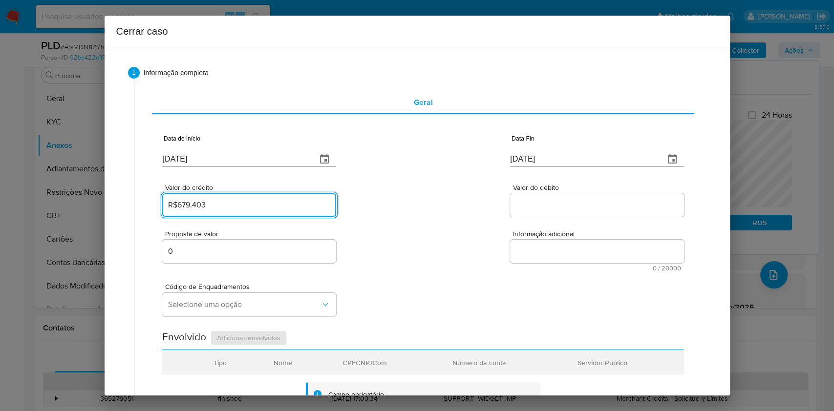
click at [517, 205] on input "Valor do debito" at bounding box center [597, 205] width 174 height 13
paste input "R$678.099"
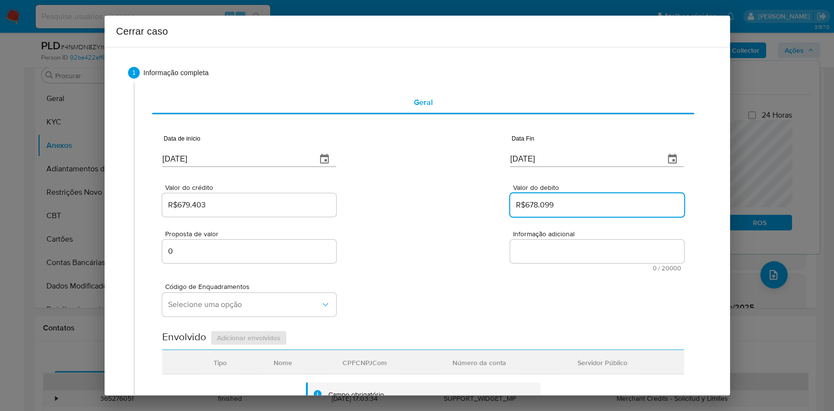
type input "R$678.099"
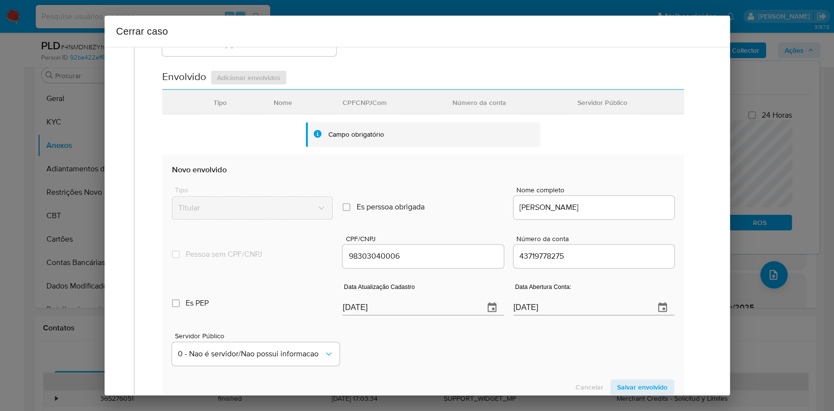
click at [416, 302] on input "[DATE]" at bounding box center [409, 308] width 133 height 16
paste input "5/05/2025"
type input "15/05/2025"
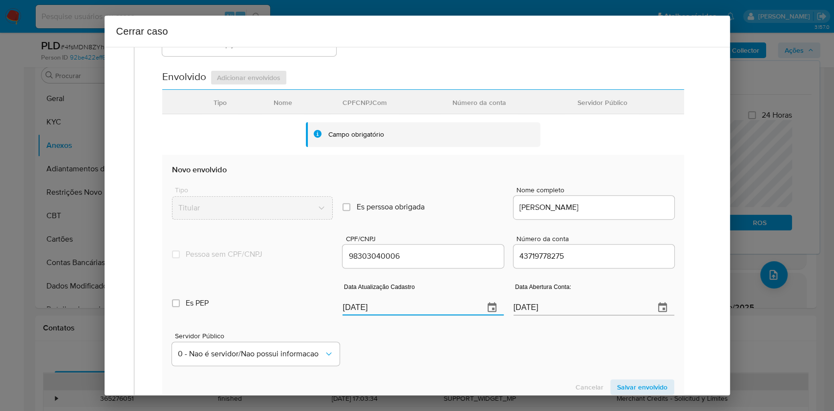
click at [625, 308] on span "Salvar envolvido" at bounding box center [642, 388] width 50 height 14
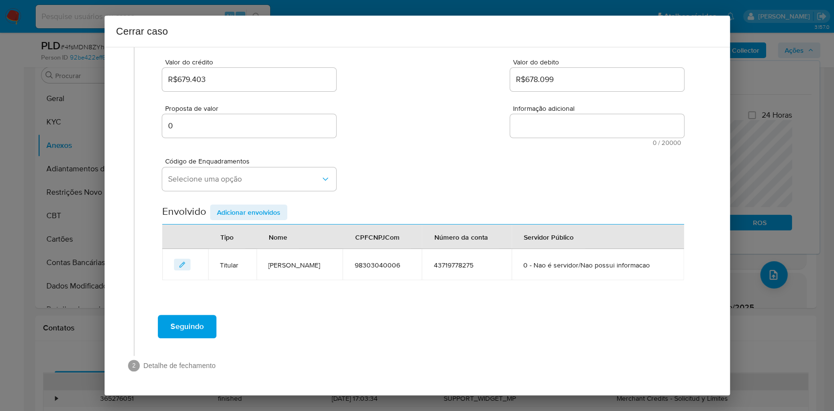
scroll to position [125, 0]
click at [254, 185] on button "Selecione uma opção" at bounding box center [249, 179] width 174 height 23
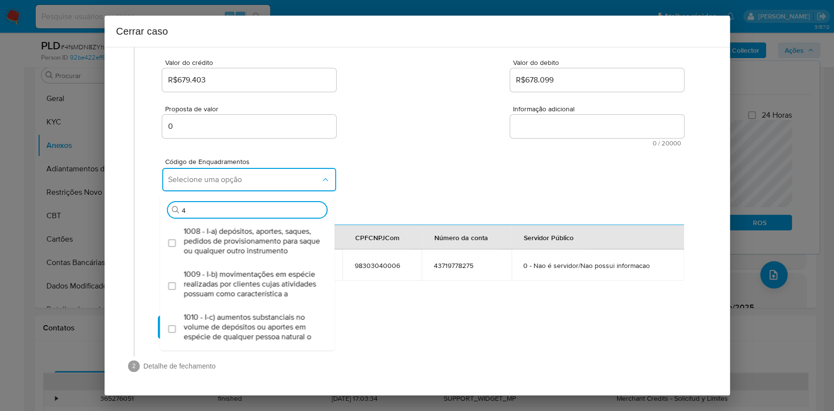
type input "45"
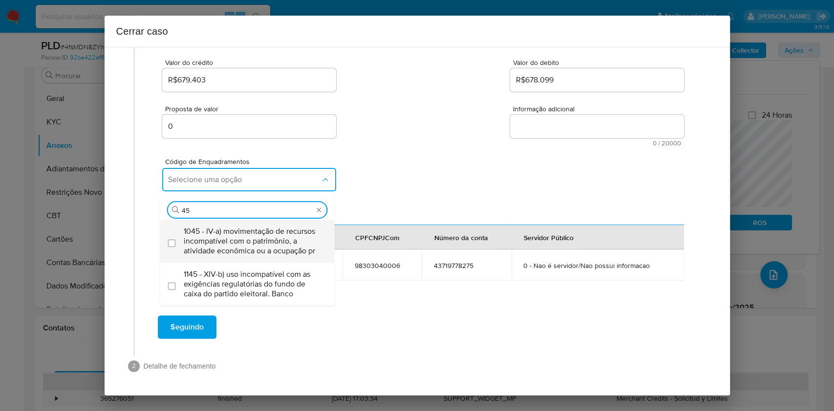
click at [240, 234] on span "1045 - IV-a) movimentação de recursos incompatível com o patrimônio, a atividad…" at bounding box center [252, 241] width 137 height 29
checkbox input "true"
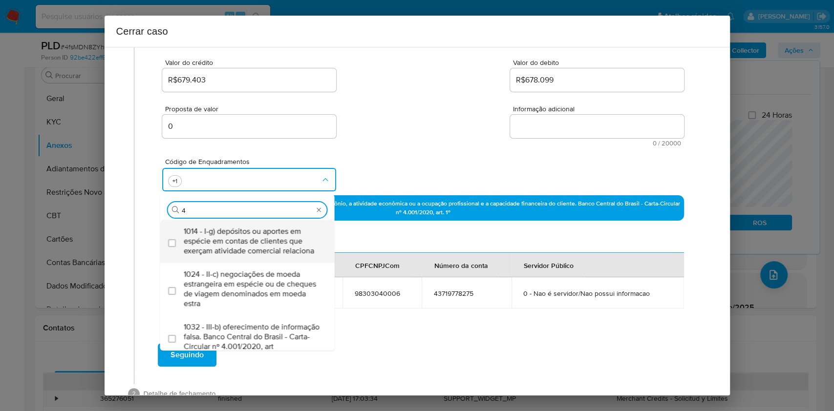
scroll to position [0, 0]
type input "47"
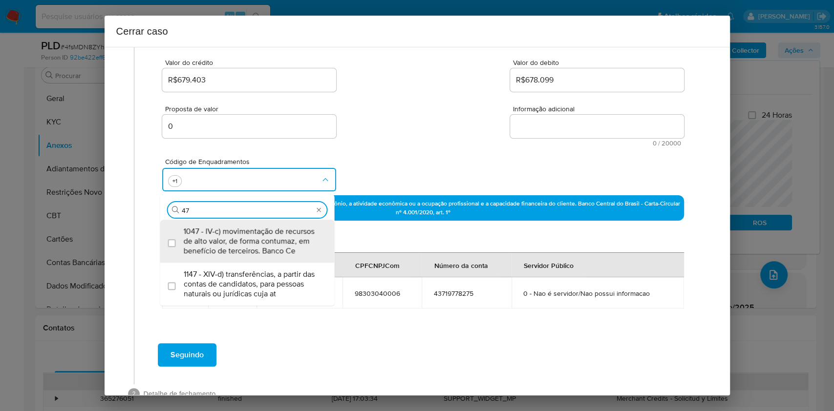
click at [243, 237] on span "1047 - IV-c) movimentação de recursos de alto valor, de forma contumaz, em bene…" at bounding box center [252, 241] width 137 height 29
checkbox input "true"
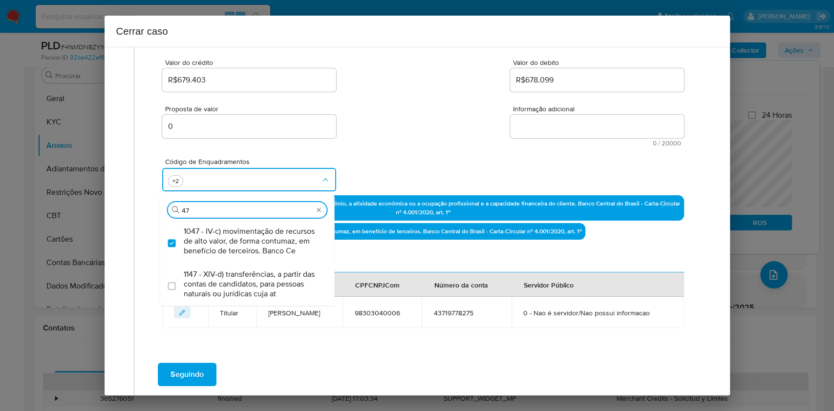
type input "4"
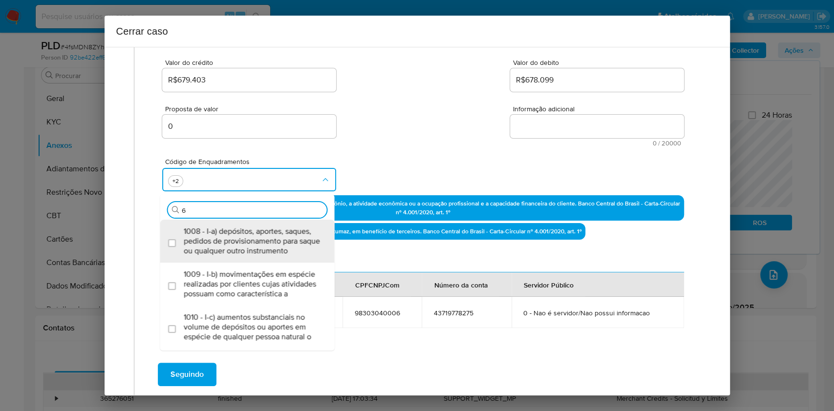
type input "66"
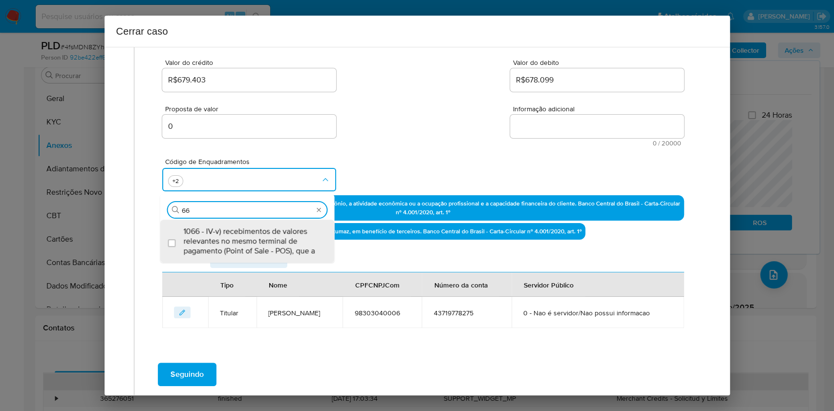
click at [243, 237] on span "1066 - IV-v) recebimentos de valores relevantes no mesmo terminal de pagamento …" at bounding box center [252, 241] width 137 height 29
checkbox input "true"
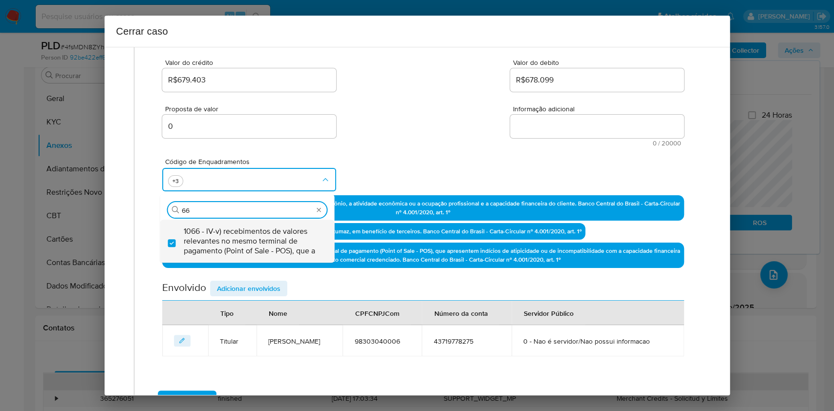
type input "66"
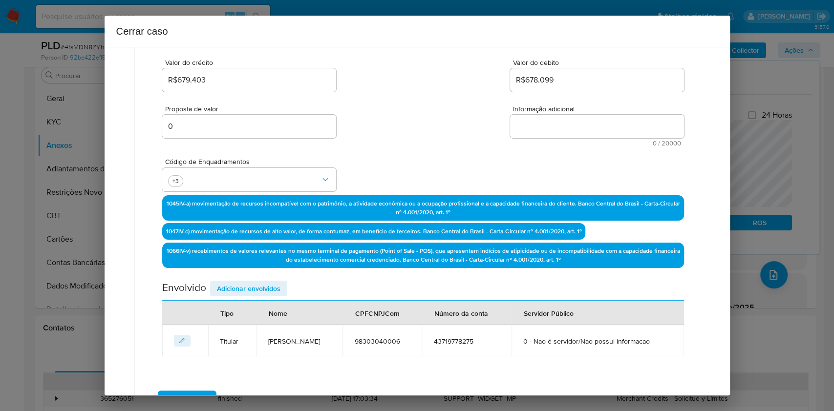
click at [546, 125] on textarea "Informação adicional" at bounding box center [597, 126] width 174 height 23
paste textarea "Melissa Oliveira Fortes, CPF 98303040006, 44 anos, residente no município de Po…"
click at [546, 125] on textarea "Informação adicional" at bounding box center [597, 126] width 174 height 23
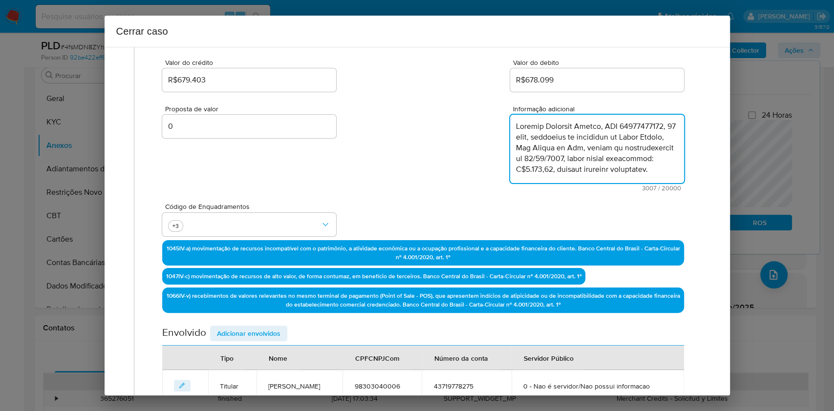
scroll to position [1109, 0]
type textarea "Melissa Oliveira Fortes, CPF 98303040006, 44 anos, residente no município de Po…"
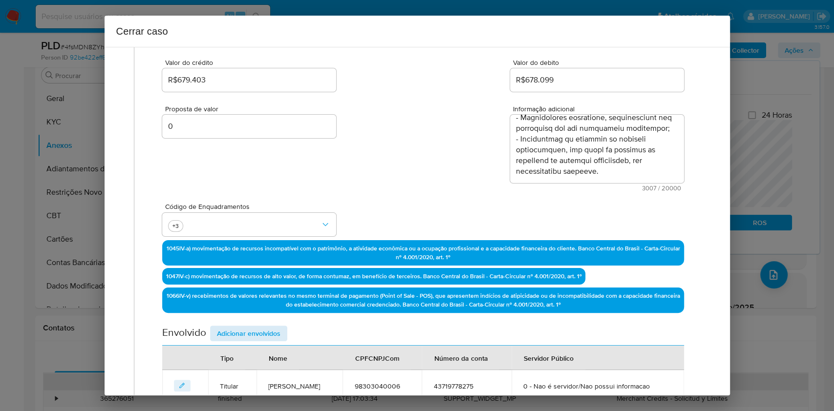
drag, startPoint x: 270, startPoint y: 323, endPoint x: 271, endPoint y: 329, distance: 6.4
click at [270, 308] on div "Data de início 01/07/2025 Data Fin 26/08/2025 Valor do crédito R$679.403 Valor …" at bounding box center [422, 199] width 521 height 405
drag, startPoint x: 271, startPoint y: 330, endPoint x: 282, endPoint y: 326, distance: 11.4
click at [272, 308] on span "Adicionar envolvidos" at bounding box center [249, 334] width 64 height 14
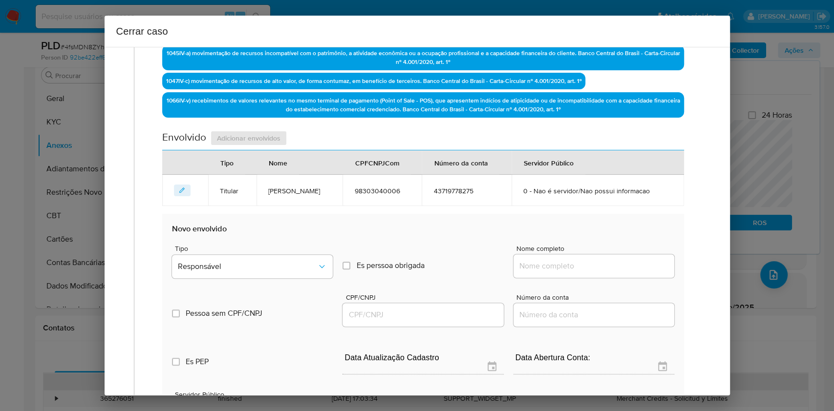
paste input "Lazaro Do Nascimento Rodrigues, 02912535042"
drag, startPoint x: 572, startPoint y: 269, endPoint x: 578, endPoint y: 270, distance: 5.4
click at [574, 270] on input "Nome completo" at bounding box center [594, 266] width 161 height 13
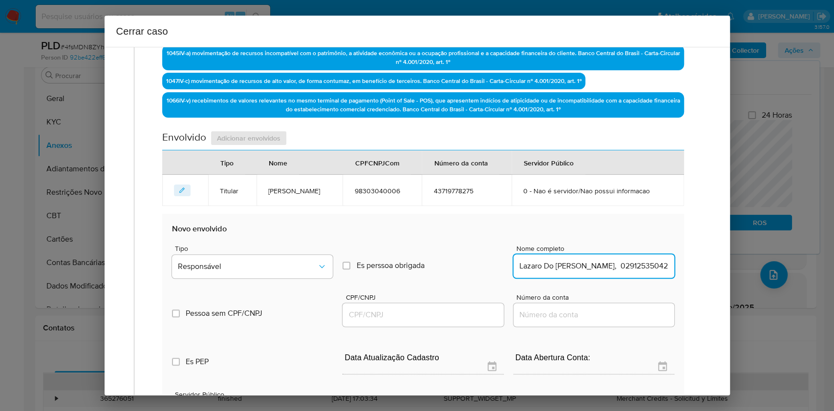
scroll to position [0, 22]
click at [617, 264] on input "Lazaro Do Nascimento Rodrigues, 02912535042" at bounding box center [594, 266] width 161 height 13
click at [617, 265] on input "Lazaro Do Nascimento Rodrigues, 02912535042" at bounding box center [594, 266] width 161 height 13
type input "Lazaro Do Nascimento Rodrigues,"
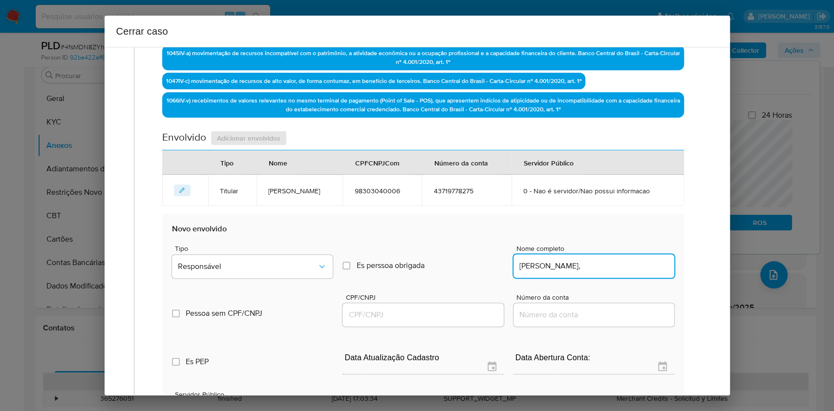
click at [417, 308] on input "CPF/CNPJ" at bounding box center [423, 315] width 161 height 13
paste input "02912535042"
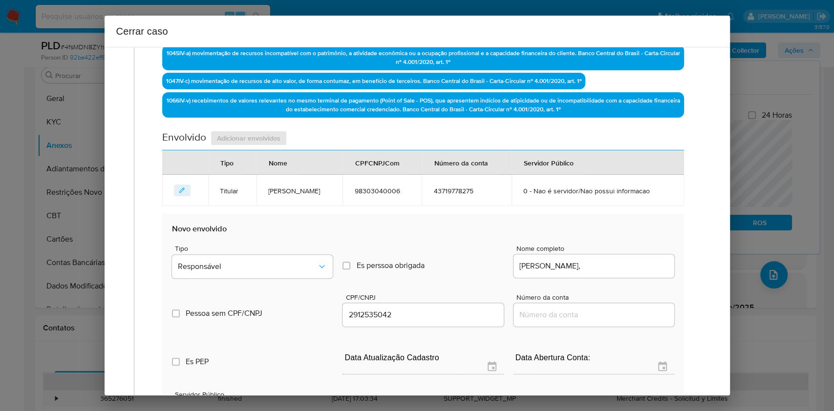
click at [309, 289] on div "Pessoa sem CPF/CNPJ Is CPFCNPJ CPF/CNPJ 2912535042 Número da conta" at bounding box center [423, 305] width 502 height 46
click at [297, 276] on button "Responsável" at bounding box center [252, 266] width 161 height 23
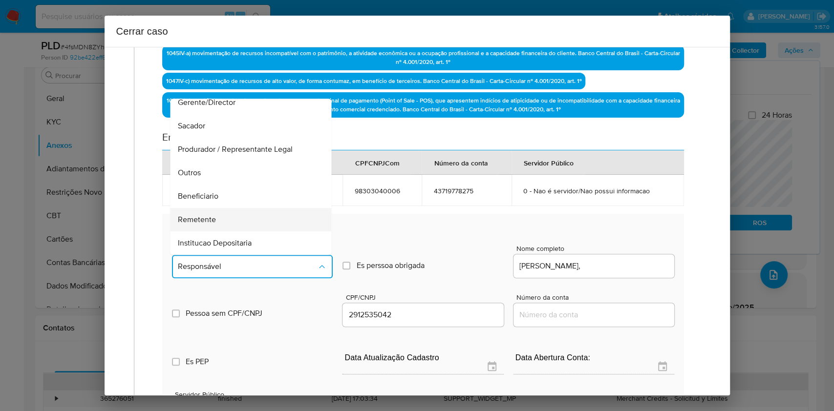
scroll to position [125, 0]
click at [230, 177] on div "Remetente" at bounding box center [248, 172] width 140 height 23
type input "02912535042"
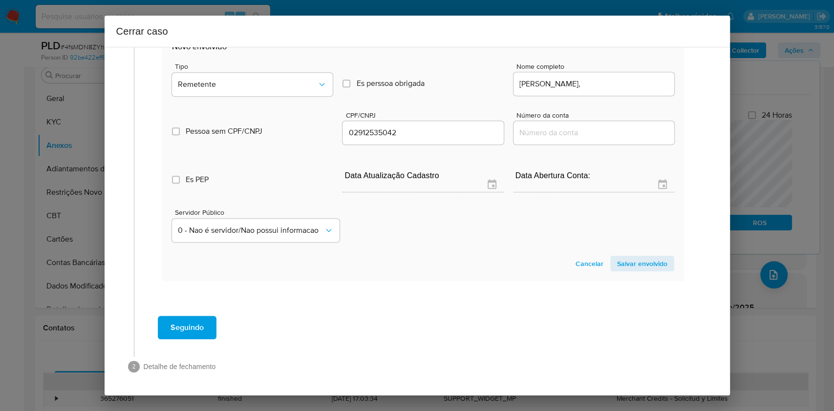
click at [625, 260] on span "Salvar envolvido" at bounding box center [642, 264] width 50 height 14
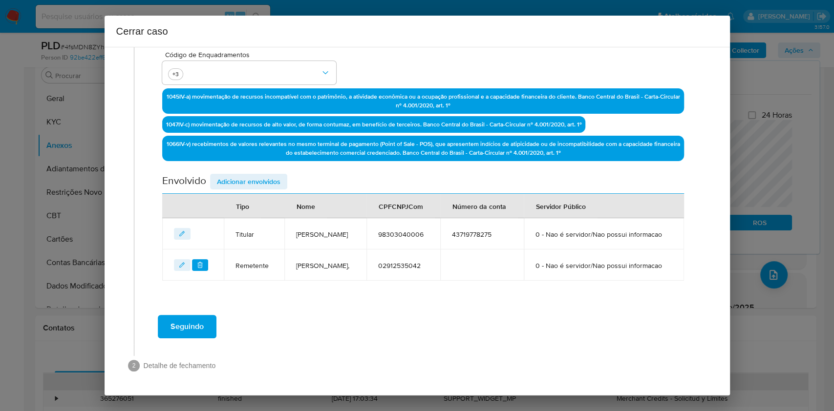
scroll to position [302, 0]
drag, startPoint x: 271, startPoint y: 151, endPoint x: 293, endPoint y: 157, distance: 22.9
click at [271, 175] on span "Adicionar envolvidos" at bounding box center [249, 182] width 64 height 14
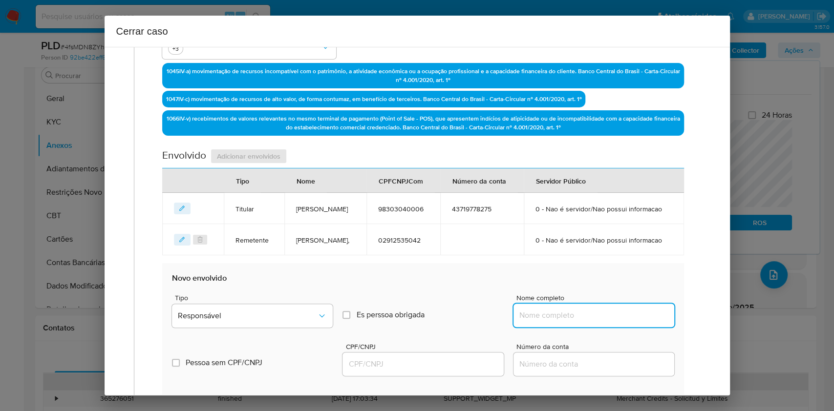
drag, startPoint x: 609, startPoint y: 335, endPoint x: 620, endPoint y: 340, distance: 11.8
click at [609, 308] on input "Nome completo" at bounding box center [594, 315] width 161 height 13
click at [620, 308] on input "Nome completo" at bounding box center [594, 315] width 161 height 13
paste input "Paulo Ricardo De Jesus Oliveira, 01797668056"
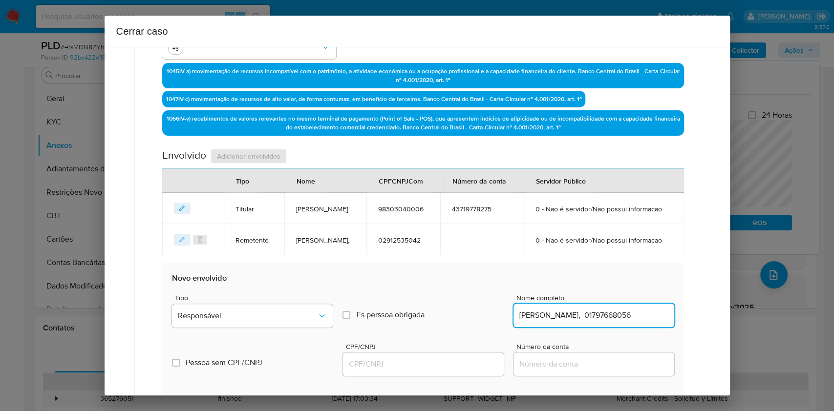
click at [625, 308] on input "Paulo Ricardo De Jesus Oliveira, 01797668056" at bounding box center [594, 315] width 161 height 13
type input "Paulo Ricardo De Jesus Oliveira,"
click at [460, 308] on div at bounding box center [423, 364] width 161 height 23
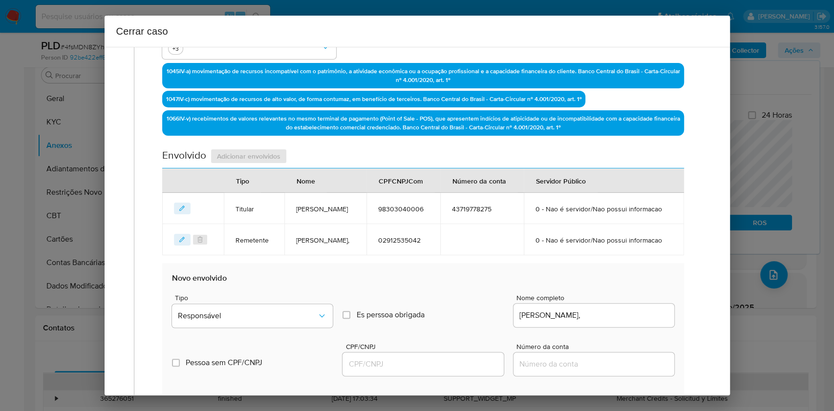
click at [465, 308] on input "CPF/CNPJ" at bounding box center [423, 364] width 161 height 13
paste input "01797668056"
click at [295, 308] on div "Tipo Responsável" at bounding box center [252, 313] width 161 height 37
click at [277, 308] on span "Responsável" at bounding box center [247, 316] width 139 height 10
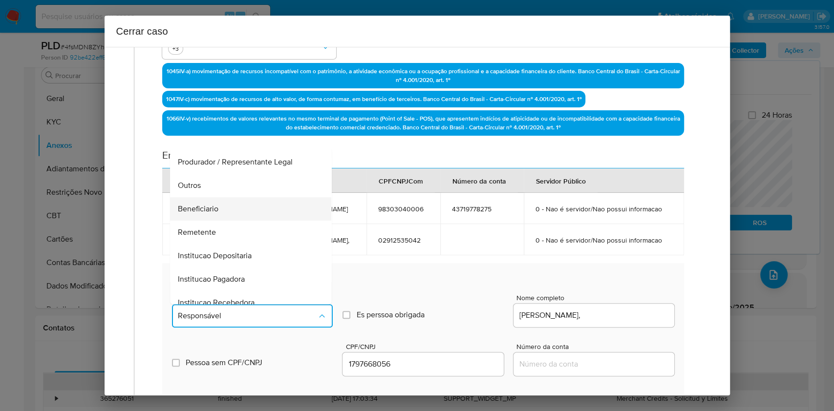
scroll to position [125, 0]
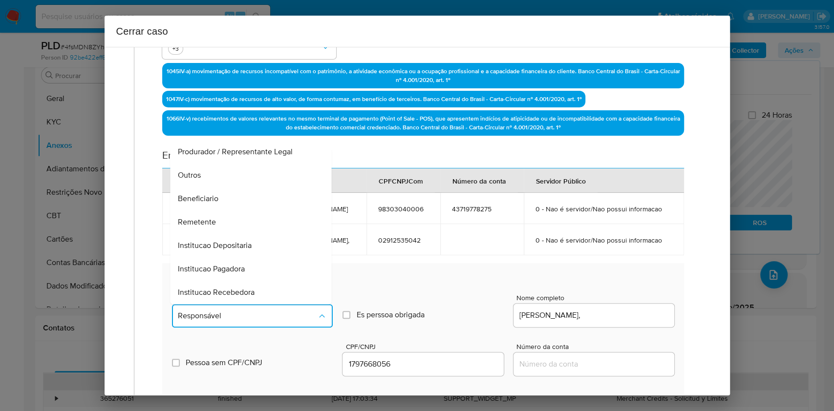
drag, startPoint x: 194, startPoint y: 249, endPoint x: 347, endPoint y: 234, distance: 153.7
click at [194, 227] on span "Remetente" at bounding box center [197, 222] width 38 height 10
type input "01797668056"
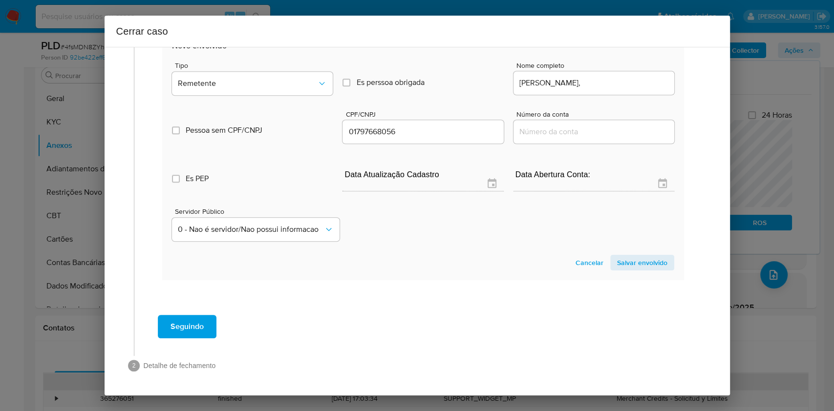
click at [618, 266] on span "Salvar envolvido" at bounding box center [642, 263] width 50 height 14
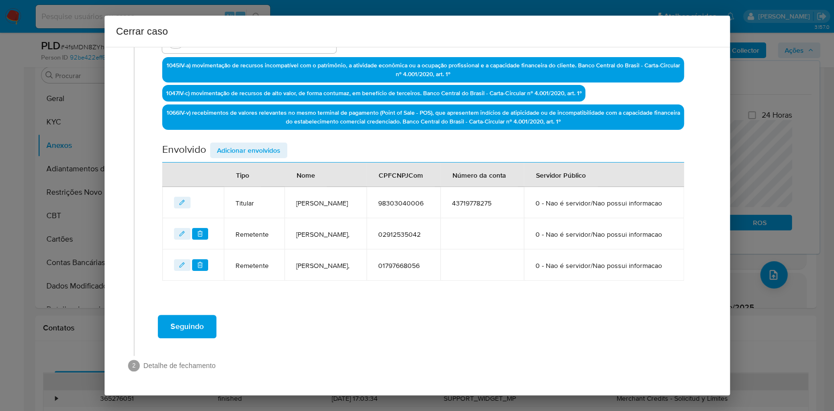
scroll to position [343, 0]
drag, startPoint x: 264, startPoint y: 103, endPoint x: 270, endPoint y: 117, distance: 15.5
click at [264, 104] on div "Data de início 01/07/2025 Data Fin 26/08/2025 Valor do crédito R$679.403 Valor …" at bounding box center [422, 47] width 521 height 468
drag, startPoint x: 270, startPoint y: 117, endPoint x: 455, endPoint y: 213, distance: 207.8
click at [270, 144] on span "Adicionar envolvidos" at bounding box center [249, 151] width 64 height 14
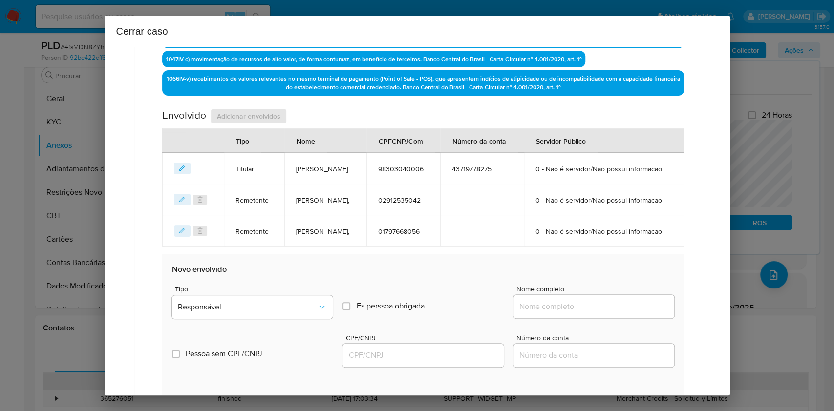
paste input "58615830053"
drag, startPoint x: 586, startPoint y: 345, endPoint x: 625, endPoint y: 340, distance: 39.0
click at [593, 308] on input "Nome completo" at bounding box center [594, 307] width 161 height 13
click at [625, 308] on input "58615830053" at bounding box center [594, 307] width 161 height 13
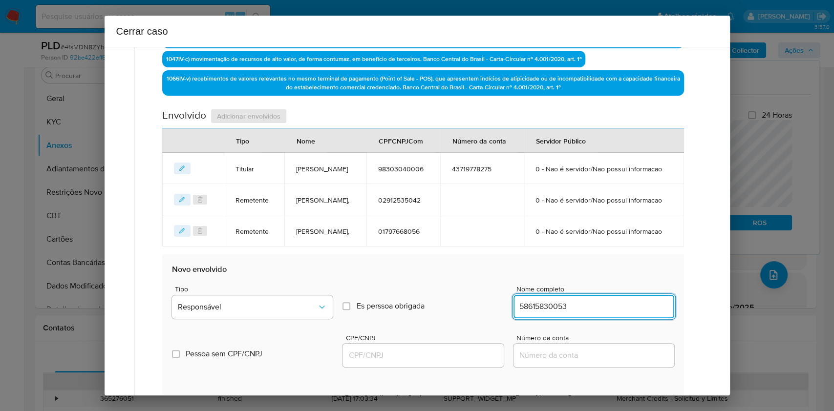
click at [610, 308] on input "58615830053" at bounding box center [594, 307] width 161 height 13
paste input "Jones Pires,"
click at [625, 308] on input "Jones Pires, 58615830053" at bounding box center [594, 307] width 161 height 13
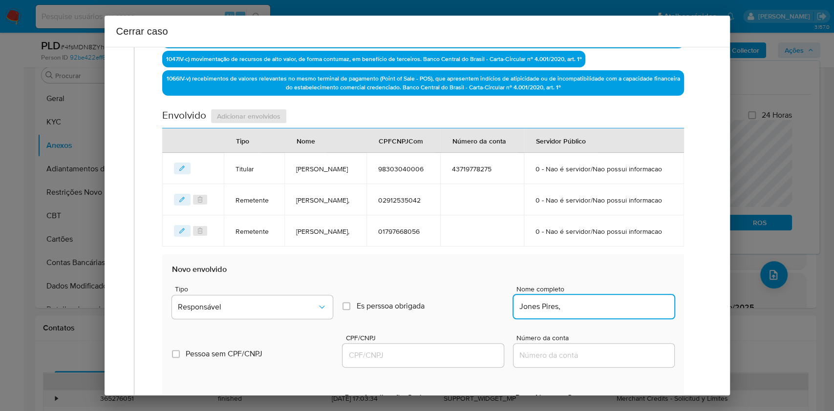
type input "Jones Pires,"
click at [450, 308] on div at bounding box center [423, 355] width 161 height 23
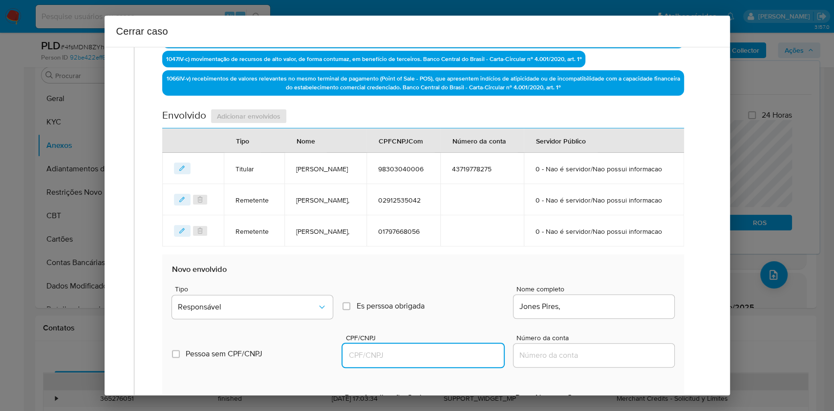
click at [454, 308] on input "CPF/CNPJ" at bounding box center [423, 355] width 161 height 13
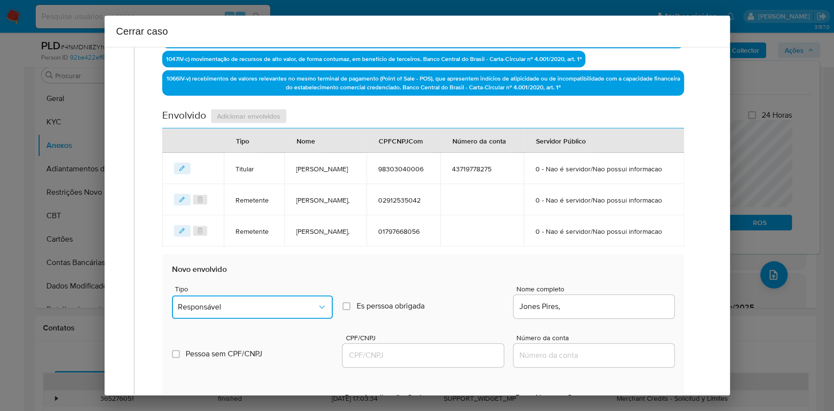
click at [319, 308] on button "Responsável" at bounding box center [252, 307] width 161 height 23
drag, startPoint x: 465, startPoint y: 386, endPoint x: 472, endPoint y: 372, distance: 15.5
click at [465, 308] on input "CPF/CNPJ" at bounding box center [423, 355] width 161 height 13
click at [280, 308] on button "Responsável" at bounding box center [252, 307] width 161 height 23
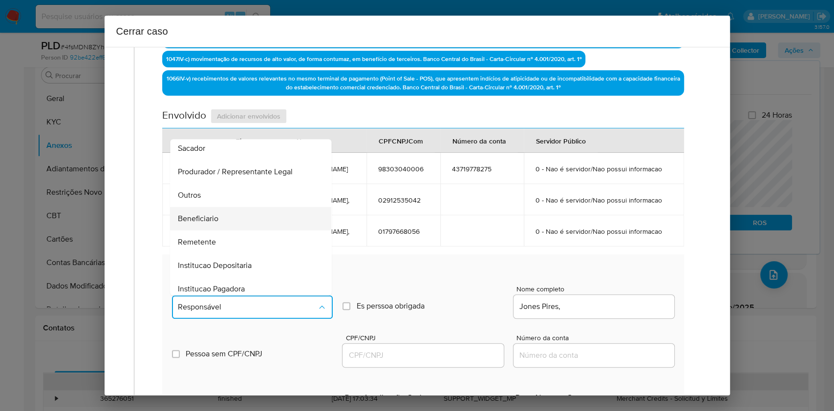
scroll to position [125, 0]
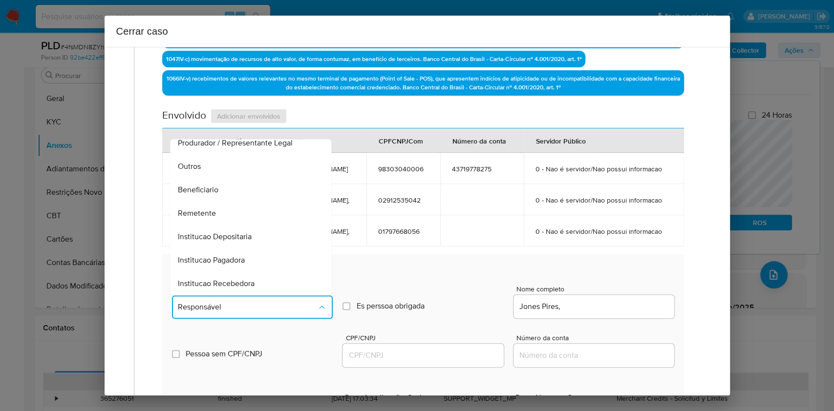
drag, startPoint x: 227, startPoint y: 221, endPoint x: 307, endPoint y: 246, distance: 83.9
click at [227, 202] on div "Beneficiario" at bounding box center [248, 189] width 140 height 23
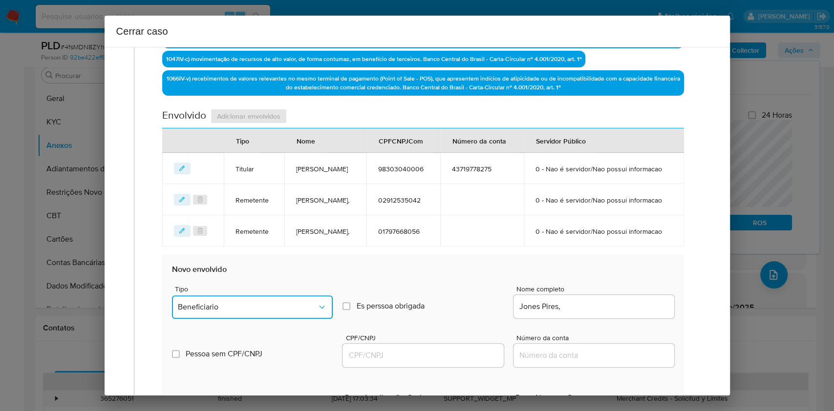
scroll to position [601, 0]
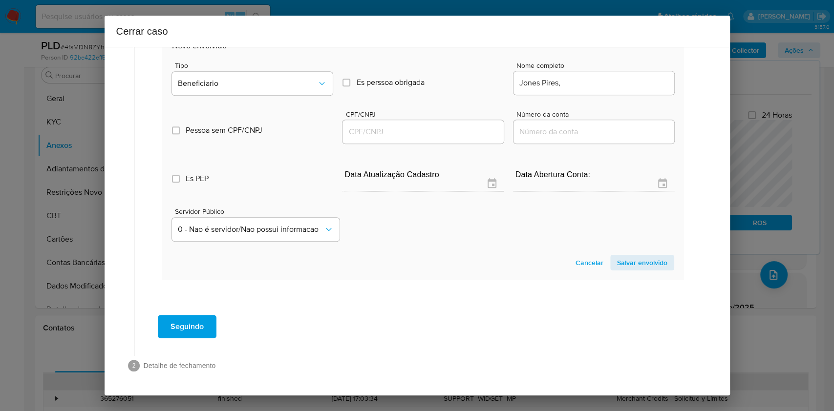
drag, startPoint x: 386, startPoint y: 131, endPoint x: 391, endPoint y: 132, distance: 4.9
click at [386, 132] on input "CPF/CNPJ" at bounding box center [423, 132] width 161 height 13
paste input "58615830053"
type input "58615830053"
click at [625, 256] on span "Salvar envolvido" at bounding box center [642, 263] width 50 height 14
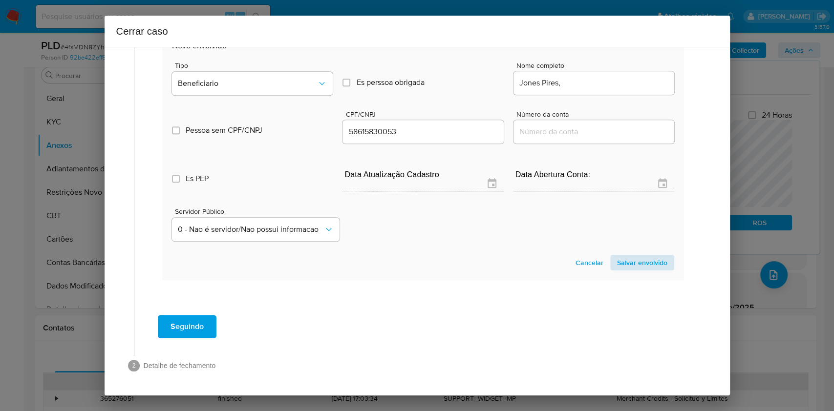
scroll to position [383, 0]
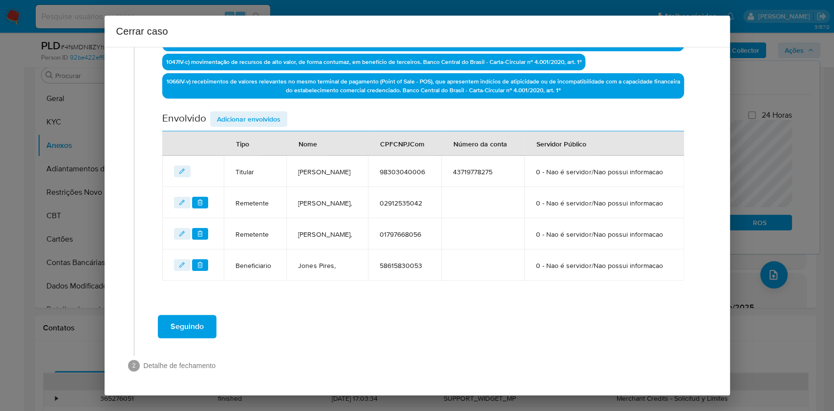
drag, startPoint x: 254, startPoint y: 70, endPoint x: 539, endPoint y: 223, distance: 324.4
click at [255, 112] on span "Adicionar envolvidos" at bounding box center [249, 119] width 64 height 14
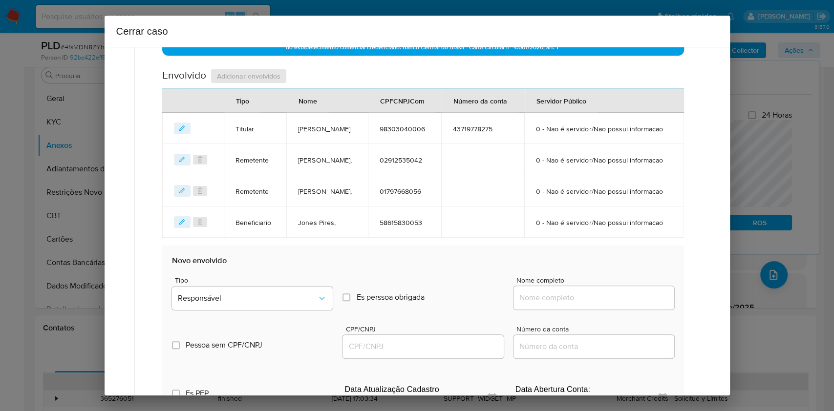
paste input "Marco Antonio Da Silva, 61821829034"
click at [596, 304] on input "Nome completo" at bounding box center [594, 298] width 161 height 13
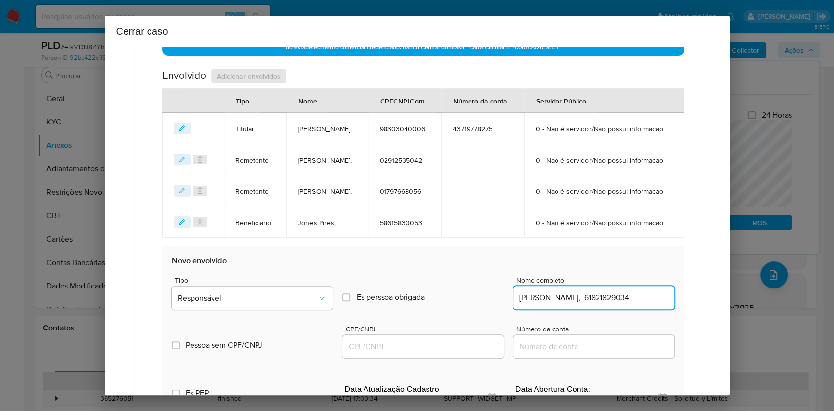
click at [625, 304] on input "Marco Antonio Da Silva, 61821829034" at bounding box center [594, 298] width 161 height 13
type input "Marco Antonio Da Silva,"
click at [439, 308] on input "CPF/CNPJ" at bounding box center [423, 347] width 161 height 13
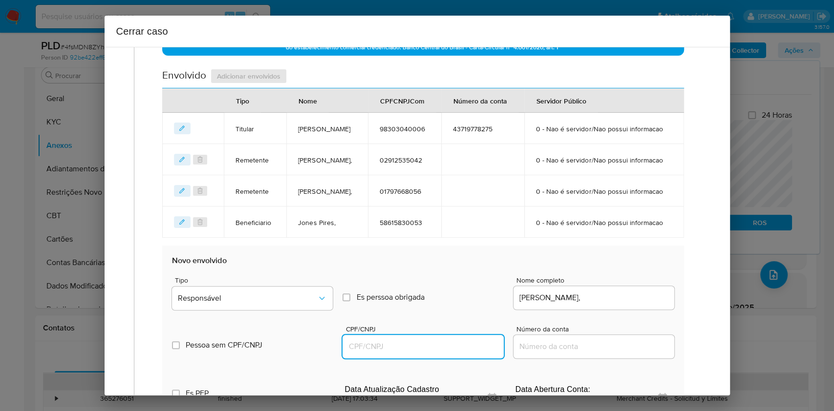
paste input "61821829034"
type input "61821829034"
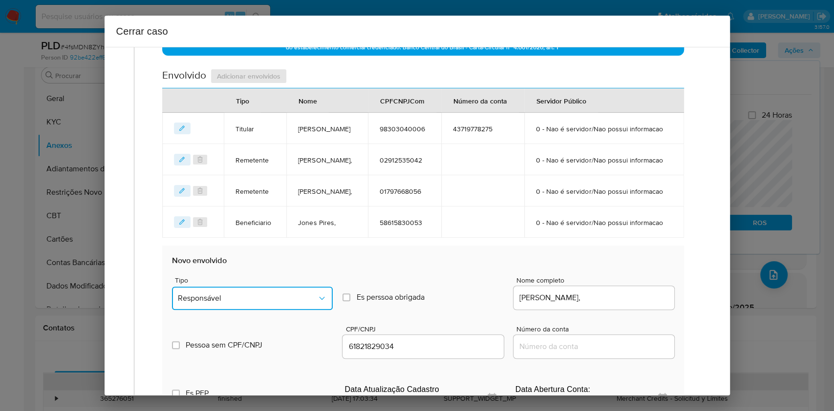
click at [237, 308] on button "Responsável" at bounding box center [252, 298] width 161 height 23
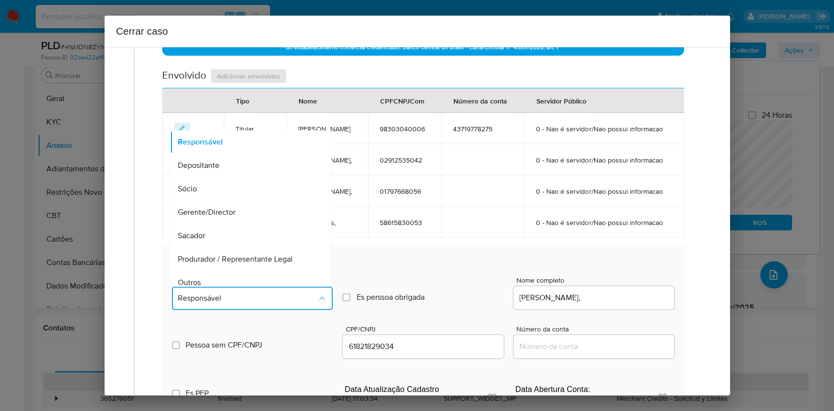
scroll to position [125, 0]
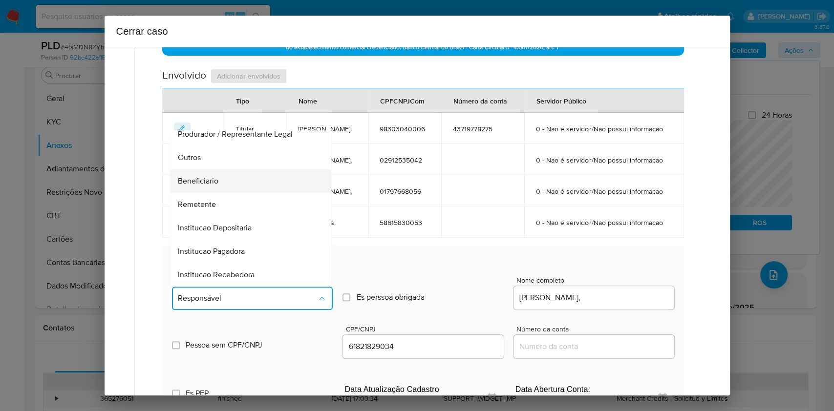
click at [211, 186] on span "Beneficiario" at bounding box center [198, 181] width 41 height 10
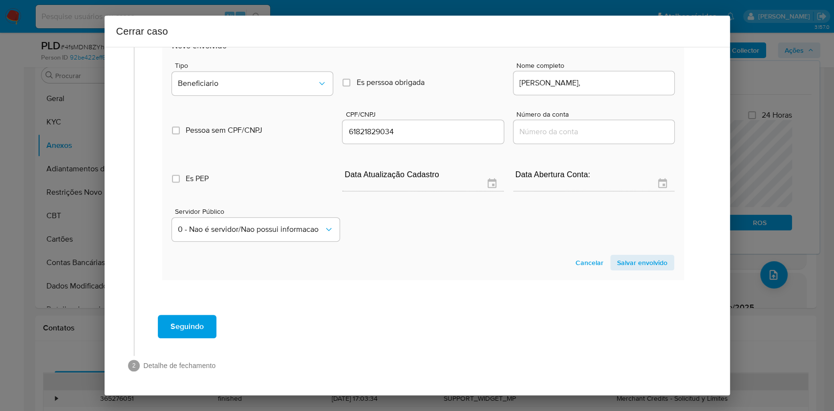
click at [621, 266] on span "Salvar envolvido" at bounding box center [642, 263] width 50 height 14
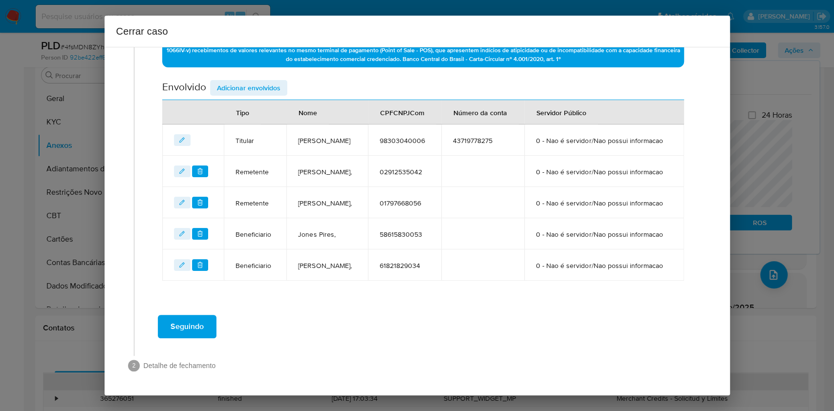
scroll to position [423, 0]
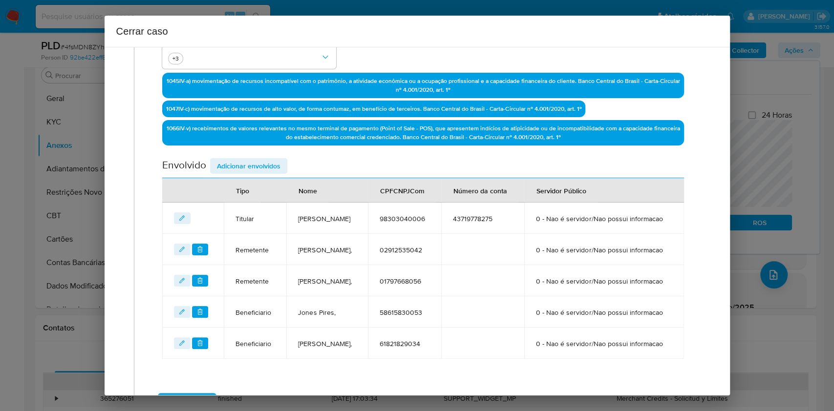
drag, startPoint x: 258, startPoint y: 159, endPoint x: 315, endPoint y: 167, distance: 57.6
click at [258, 160] on span "Adicionar envolvidos" at bounding box center [249, 166] width 64 height 14
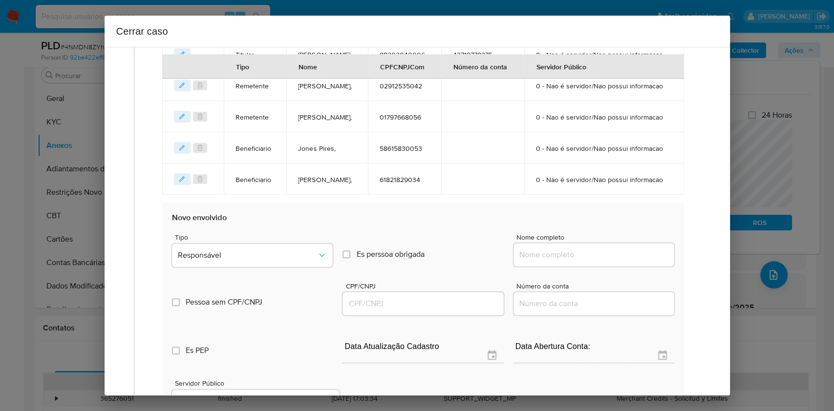
scroll to position [618, 0]
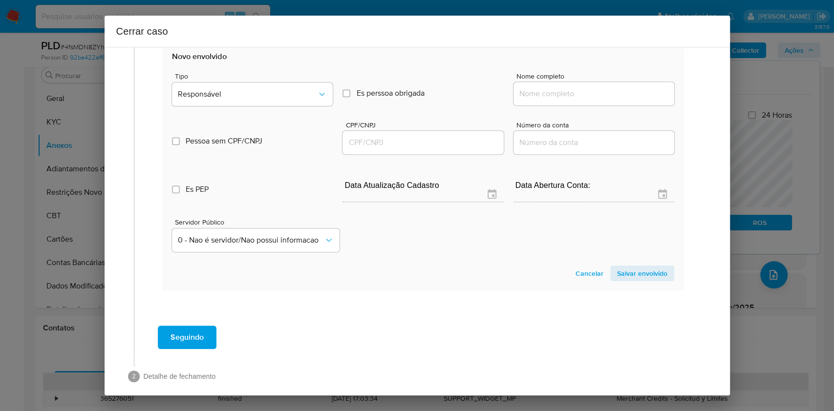
click at [588, 106] on div at bounding box center [594, 93] width 161 height 23
paste input "Marcus Vinicius Souza Fernandes, 87150913091"
drag, startPoint x: 602, startPoint y: 148, endPoint x: 627, endPoint y: 148, distance: 25.4
click at [603, 100] on input "Nome completo" at bounding box center [594, 93] width 161 height 13
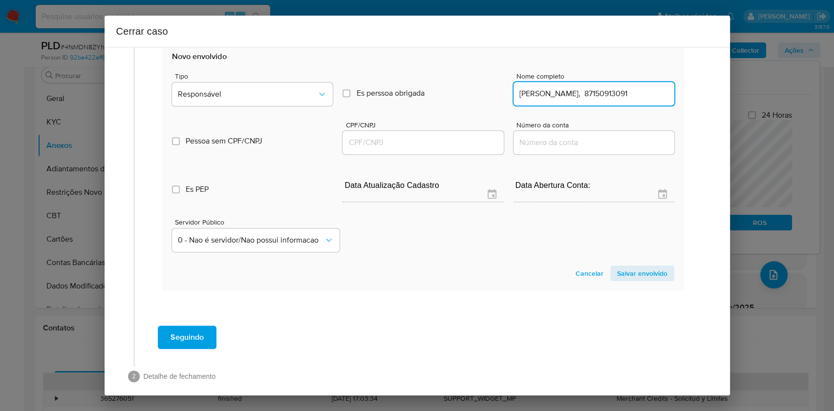
click at [625, 100] on input "Marcus Vinicius Souza Fernandes, 87150913091" at bounding box center [594, 93] width 161 height 13
type input "Marcus Vinicius Souza Fernandes,"
drag, startPoint x: 418, startPoint y: 195, endPoint x: 461, endPoint y: 189, distance: 43.1
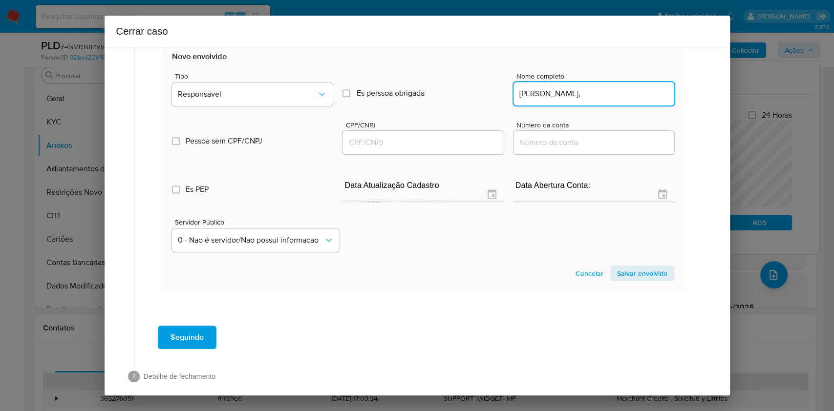
click at [419, 149] on input "CPF/CNPJ" at bounding box center [423, 142] width 161 height 13
paste input "87150913091"
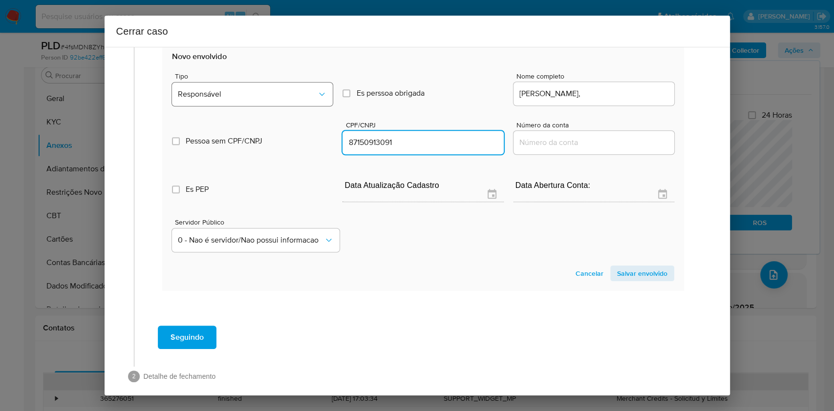
type input "87150913091"
click at [266, 106] on button "Responsável" at bounding box center [252, 94] width 161 height 23
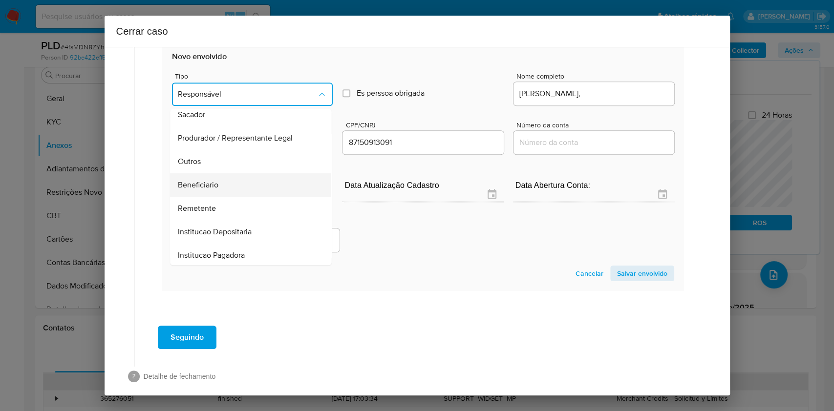
scroll to position [125, 0]
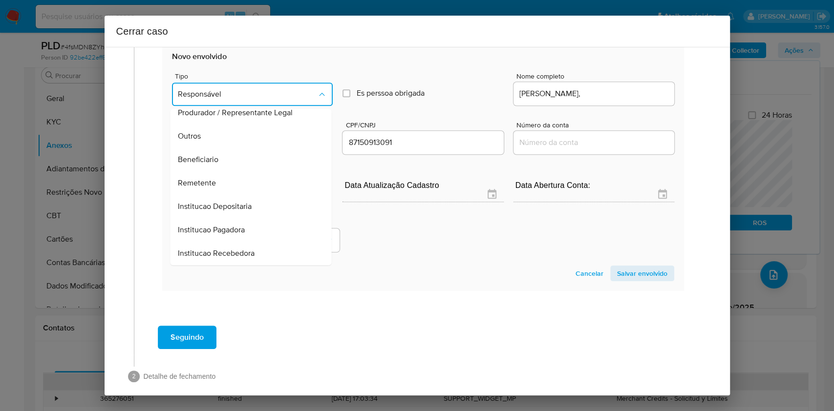
click at [234, 172] on div "Beneficiario" at bounding box center [248, 159] width 140 height 23
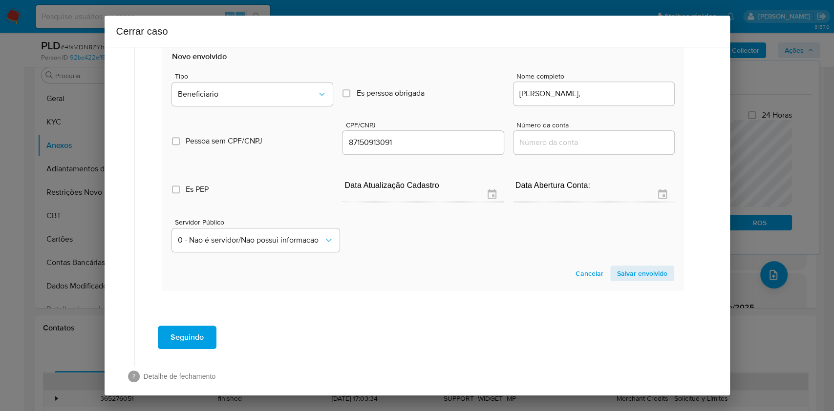
drag, startPoint x: 617, startPoint y: 323, endPoint x: 659, endPoint y: 284, distance: 56.7
click at [618, 280] on span "Salvar envolvido" at bounding box center [642, 274] width 50 height 14
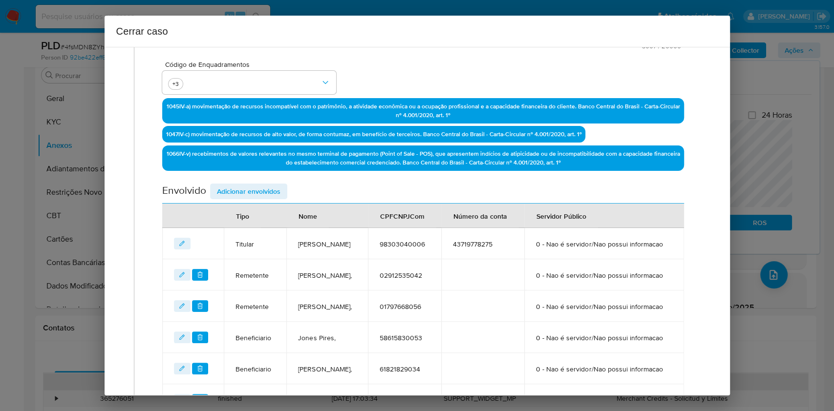
click at [252, 191] on span "Adicionar envolvidos" at bounding box center [249, 192] width 64 height 14
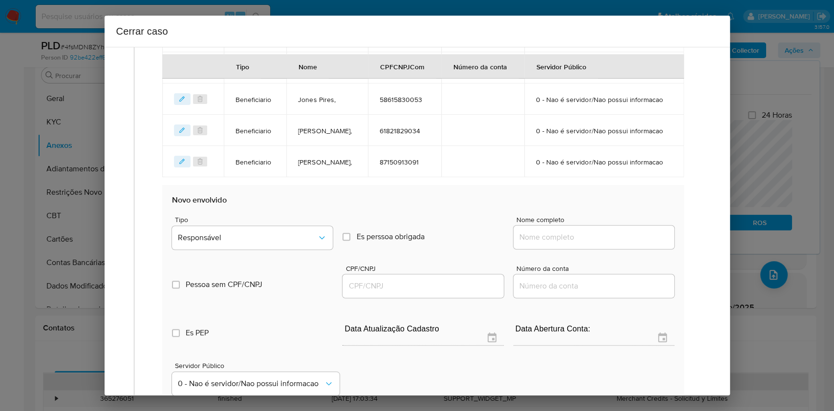
scroll to position [593, 0]
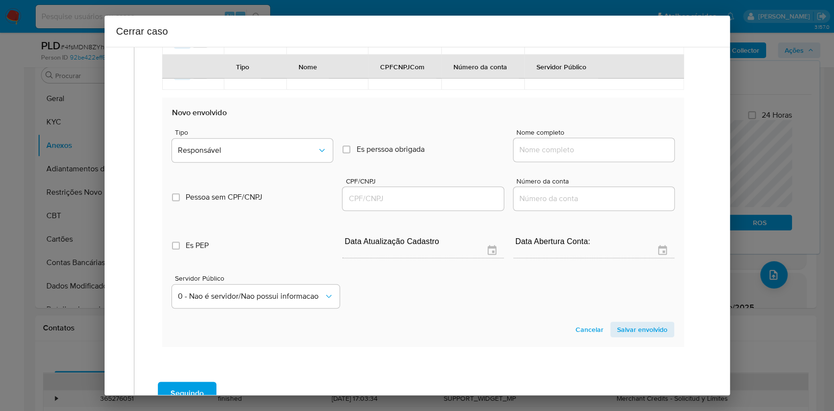
click at [573, 156] on input "Nome completo" at bounding box center [594, 150] width 161 height 13
paste input "Fg Comercio E Servicos Ltda, CNPJ 10375799000154"
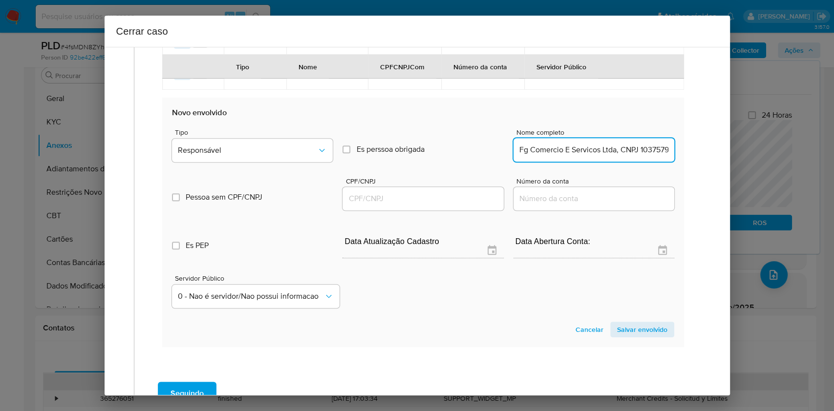
scroll to position [0, 36]
click at [614, 156] on input "Fg Comercio E Servicos Ltda, CNPJ 10375799000154" at bounding box center [594, 150] width 161 height 13
type input "Fg Comercio E Servicos Ltda,"
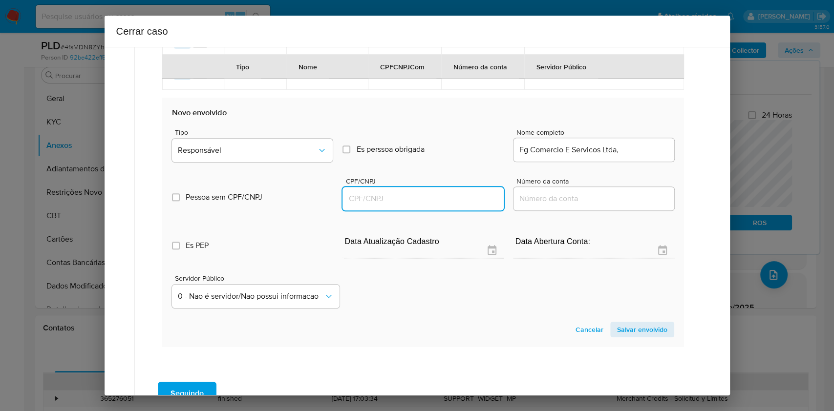
click at [429, 205] on input "CPF/CNPJ" at bounding box center [423, 199] width 161 height 13
paste input "10375799000154"
type input "10375799000154"
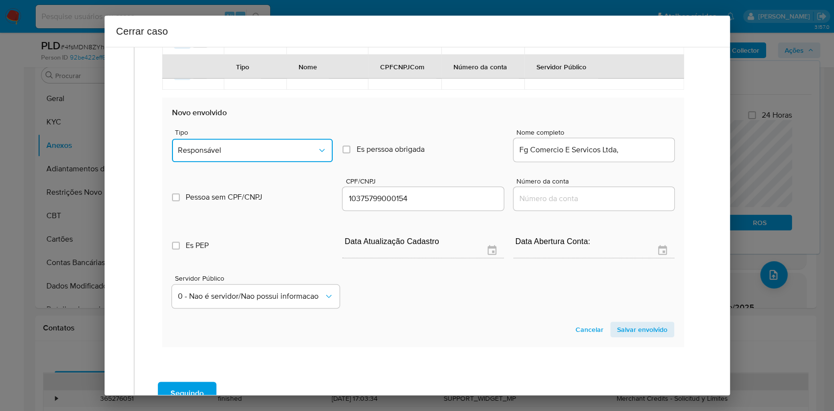
drag, startPoint x: 278, startPoint y: 201, endPoint x: 284, endPoint y: 213, distance: 13.8
click at [278, 162] on button "Responsável" at bounding box center [252, 150] width 161 height 23
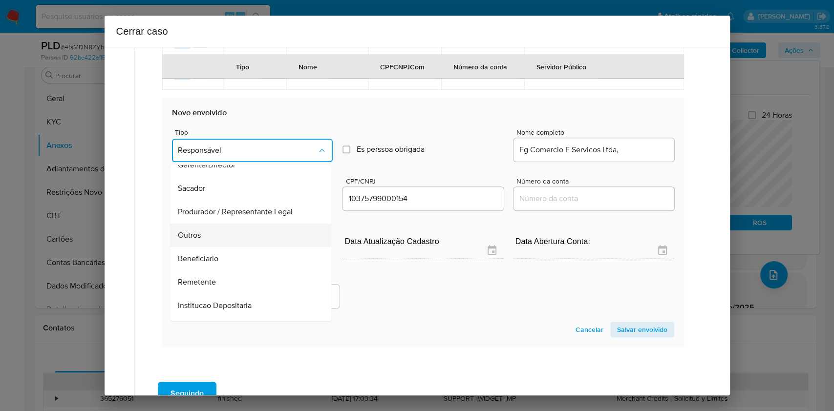
scroll to position [125, 0]
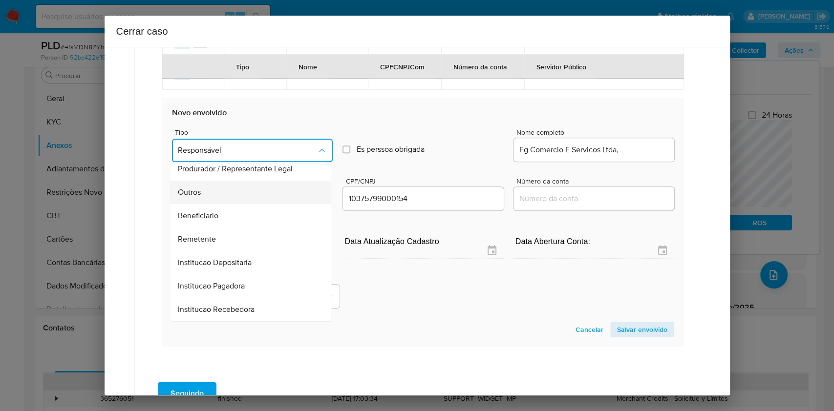
click at [236, 204] on div "Outros" at bounding box center [248, 192] width 140 height 23
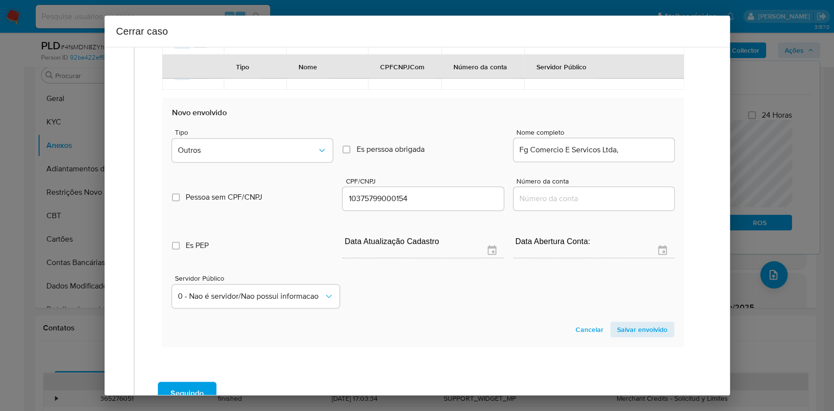
click at [625, 308] on span "Salvar envolvido" at bounding box center [642, 330] width 50 height 14
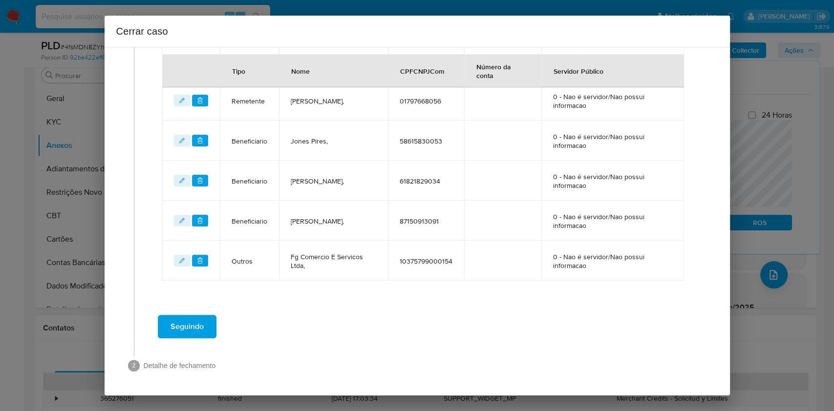
scroll to position [503, 0]
click at [218, 308] on div "Seguindo" at bounding box center [423, 327] width 559 height 35
click at [207, 308] on button "Seguindo" at bounding box center [187, 327] width 59 height 23
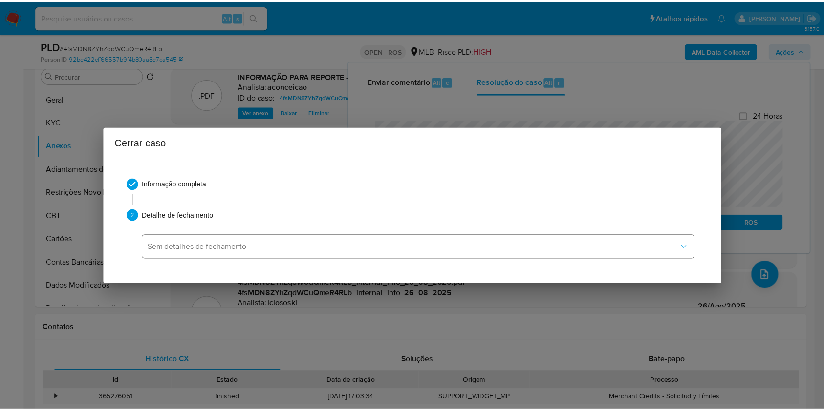
scroll to position [0, 0]
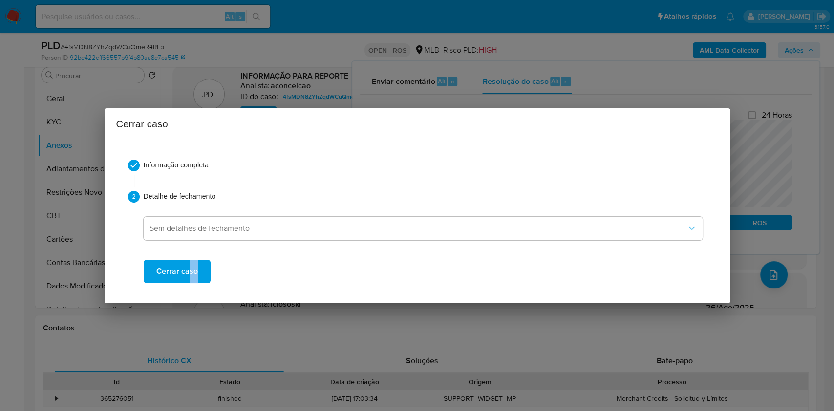
drag, startPoint x: 186, startPoint y: 283, endPoint x: 342, endPoint y: 151, distance: 204.5
click at [186, 283] on div "Informação completa 2 Detalhe de fechamento Sem detalhes de fechamento Cerrar c…" at bounding box center [417, 221] width 602 height 147
drag, startPoint x: 199, startPoint y: 264, endPoint x: 209, endPoint y: 259, distance: 10.7
click at [199, 264] on button "Cerrar caso" at bounding box center [177, 271] width 67 height 23
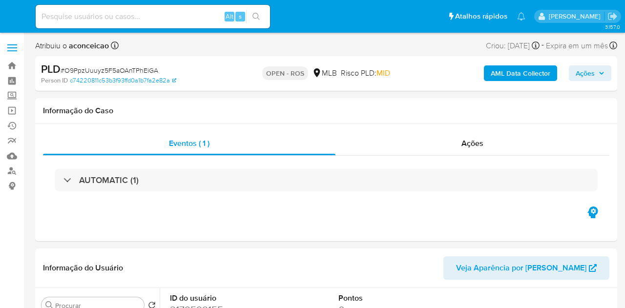
select select "10"
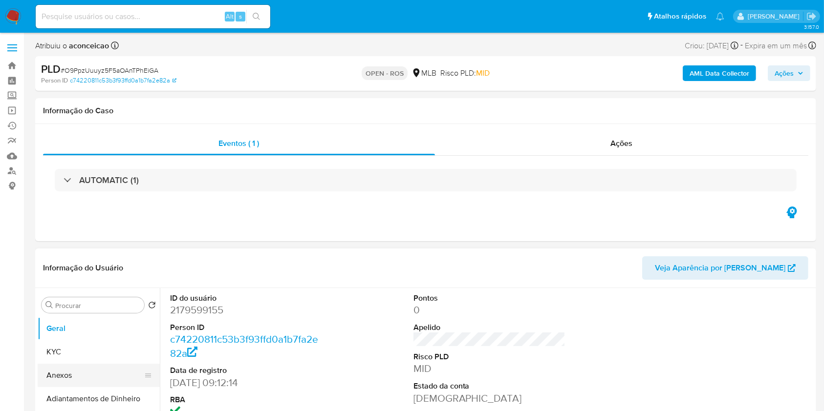
click at [90, 308] on button "Anexos" at bounding box center [95, 375] width 114 height 23
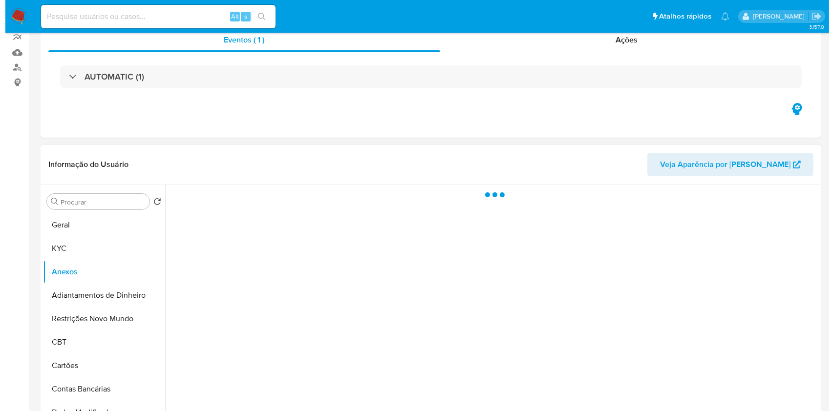
scroll to position [195, 0]
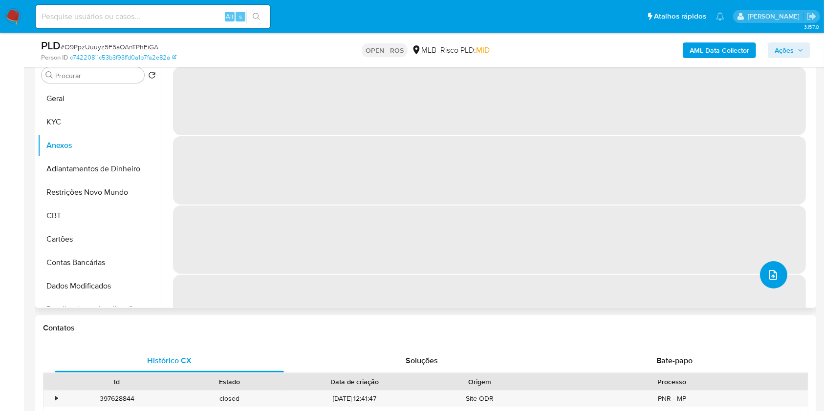
click at [625, 278] on icon "upload-file" at bounding box center [773, 275] width 12 height 12
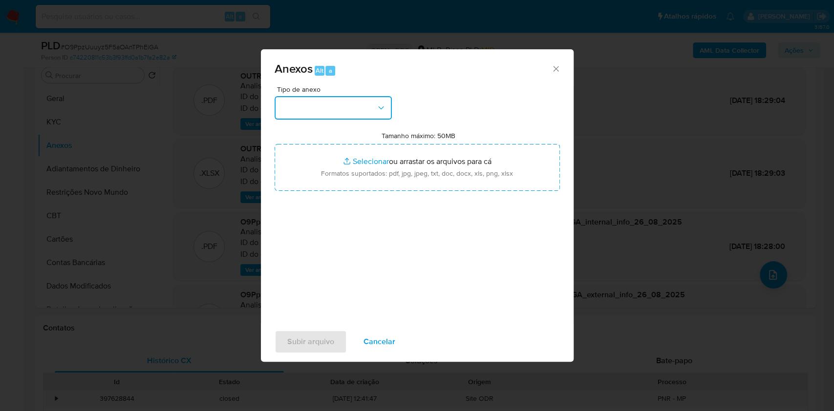
click at [388, 113] on button "button" at bounding box center [333, 107] width 117 height 23
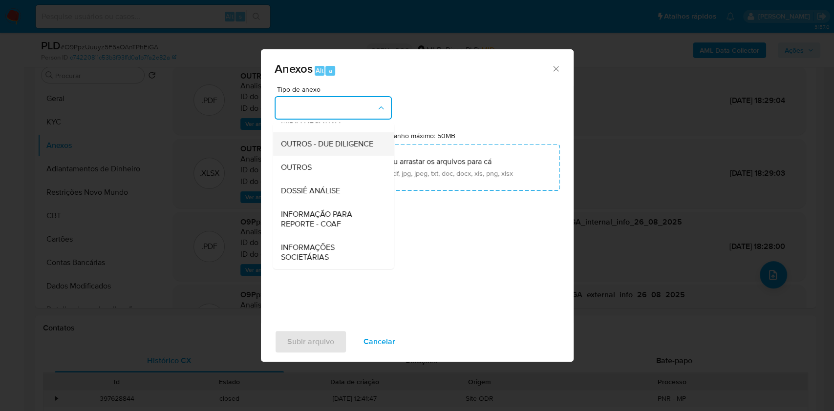
scroll to position [150, 0]
drag, startPoint x: 340, startPoint y: 222, endPoint x: 589, endPoint y: 128, distance: 266.6
click at [340, 223] on span "INFORMAÇÃO PARA REPORTE - COAF" at bounding box center [330, 220] width 100 height 20
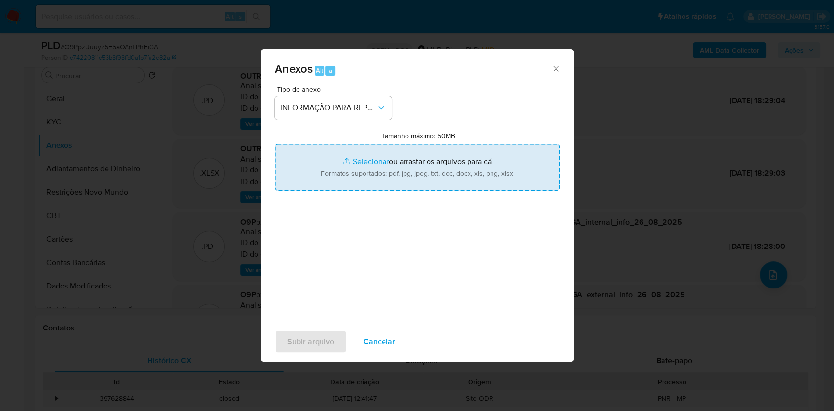
type input "C:\fakepath\SAR - O9PpzUuuyz5F5aOAnTPhEiGA- CPF 96699957449 - [PERSON_NAME] SEG…"
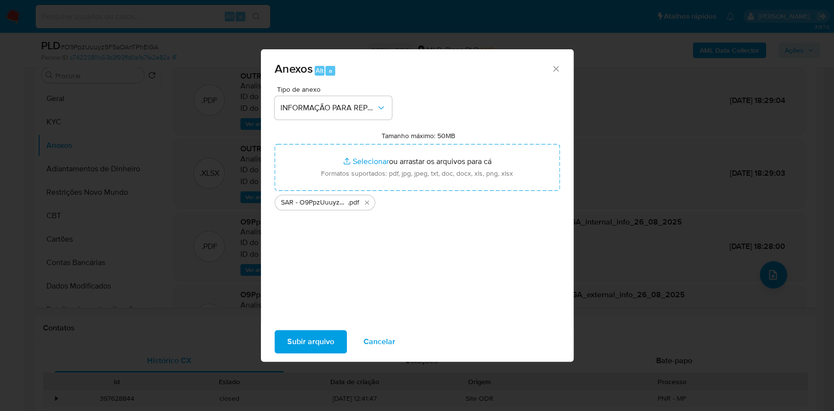
click at [338, 308] on button "Subir arquivo" at bounding box center [311, 341] width 72 height 23
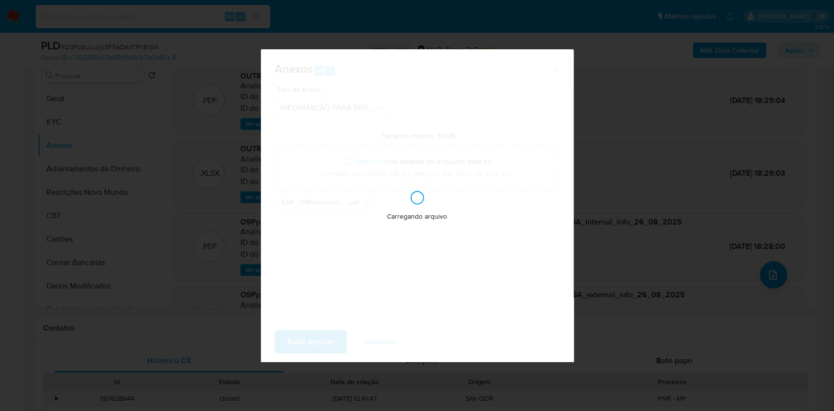
click at [625, 136] on div "Anexos Alt a Tipo de anexo INFORMAÇÃO PARA REPORTE - COAF Tamanho máximo: 50MB …" at bounding box center [417, 205] width 834 height 411
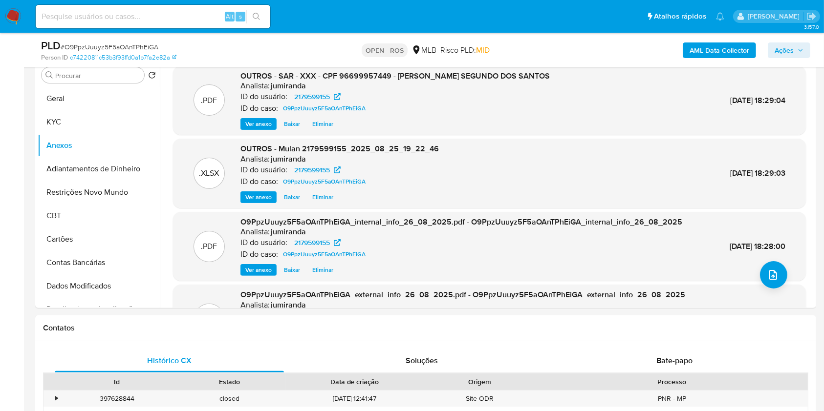
click at [625, 55] on span "Ações" at bounding box center [784, 51] width 19 height 16
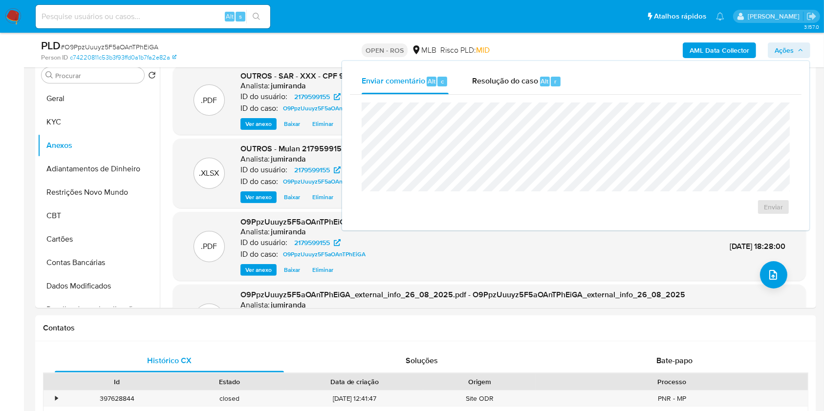
click at [542, 83] on span "Alt" at bounding box center [545, 81] width 8 height 9
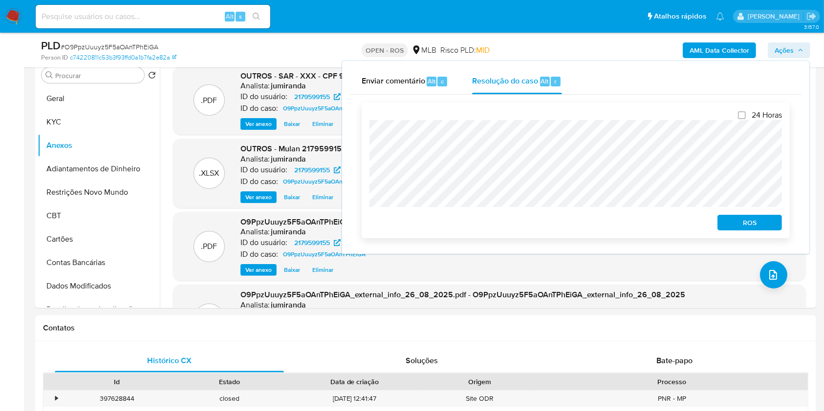
click at [625, 225] on span "ROS" at bounding box center [749, 223] width 51 height 14
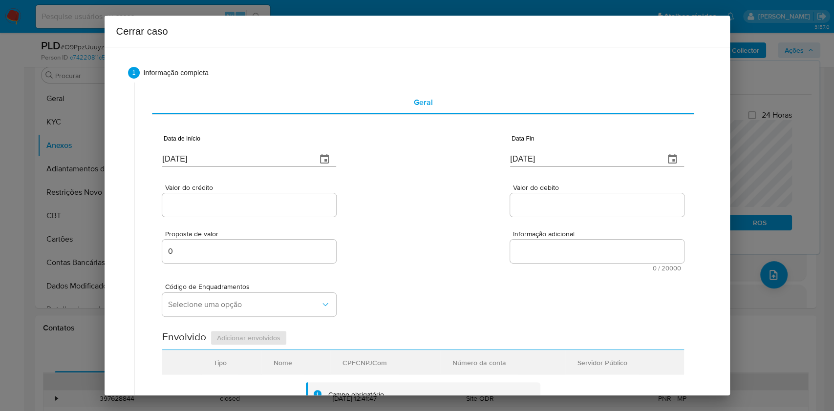
click at [260, 152] on input "[DATE]" at bounding box center [235, 159] width 147 height 16
paste input "text"
click at [260, 152] on input "[DATE]" at bounding box center [235, 159] width 147 height 16
type input "[DATE]"
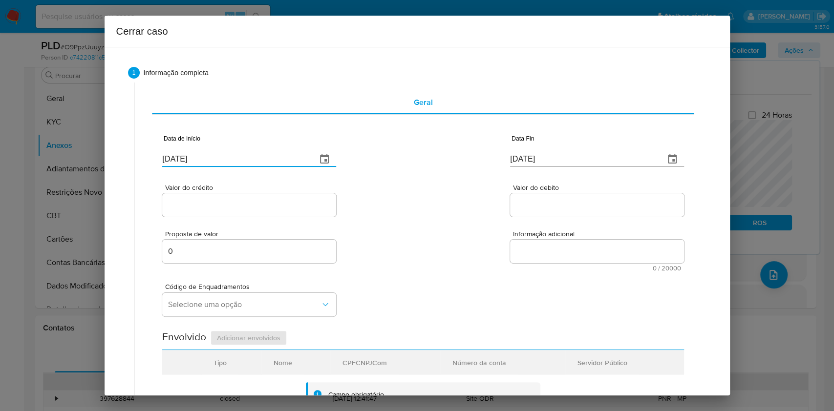
type input "[DATE]"
click at [238, 164] on input "[DATE]" at bounding box center [235, 159] width 147 height 16
paste input "01/07"
click at [238, 164] on input "[DATE]" at bounding box center [235, 159] width 147 height 16
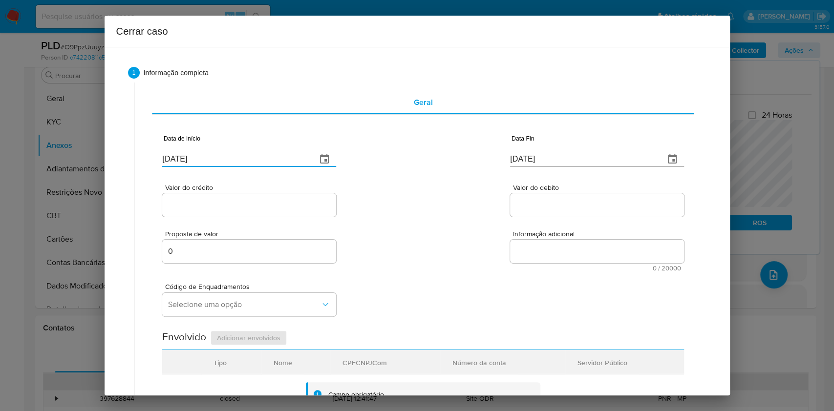
type input "[DATE]"
click at [561, 157] on input "[DATE]" at bounding box center [583, 159] width 147 height 16
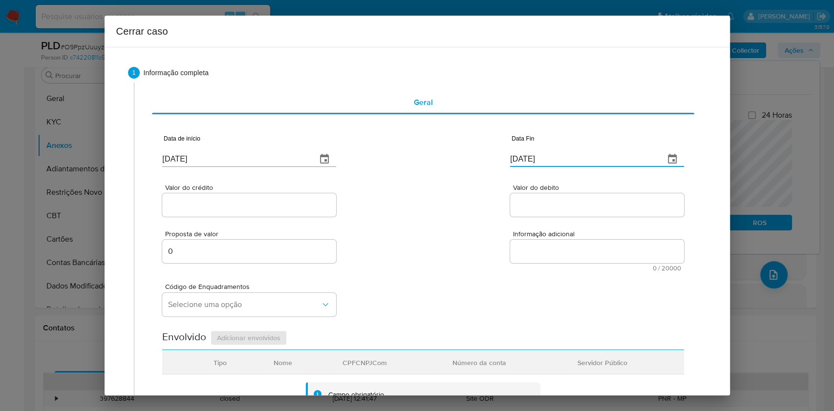
click at [561, 157] on input "[DATE]" at bounding box center [583, 159] width 147 height 16
paste input "4"
click at [561, 156] on input "[DATE]" at bounding box center [583, 159] width 147 height 16
type input "[DATE]"
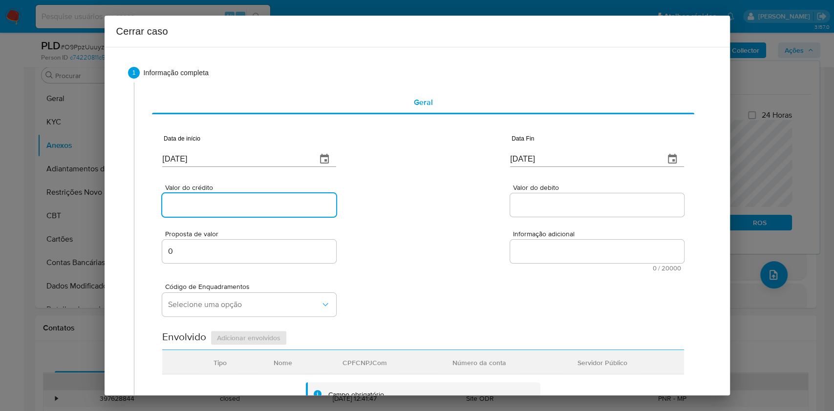
paste input "R$632.101"
drag, startPoint x: 279, startPoint y: 205, endPoint x: 290, endPoint y: 210, distance: 12.3
click at [279, 205] on input "Valor do crédito" at bounding box center [249, 205] width 174 height 13
type input "R$632.101"
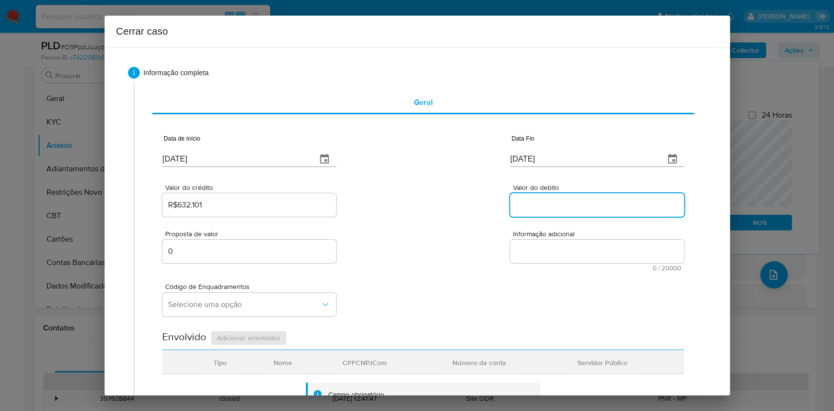
click at [537, 206] on input "Valor do debito" at bounding box center [597, 205] width 174 height 13
paste input "R$615.729"
type input "R$615.729"
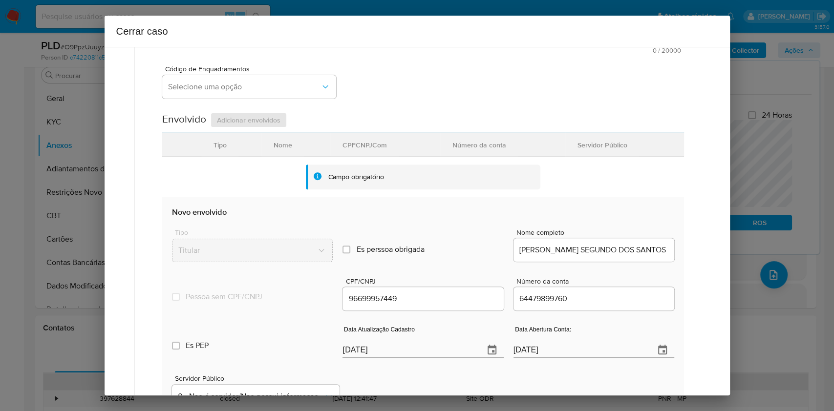
scroll to position [385, 0]
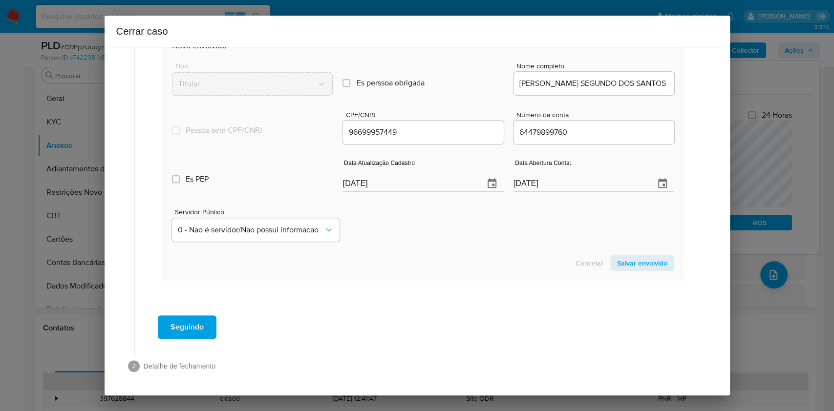
click at [451, 188] on input "[DATE]" at bounding box center [409, 184] width 133 height 16
paste input "19"
click at [451, 188] on input "[DATE]" at bounding box center [409, 184] width 133 height 16
type input "[DATE]"
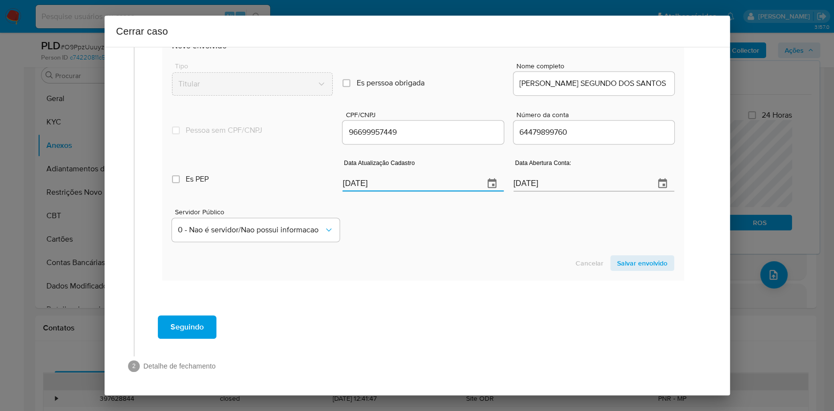
click at [625, 264] on span "Salvar envolvido" at bounding box center [642, 264] width 50 height 14
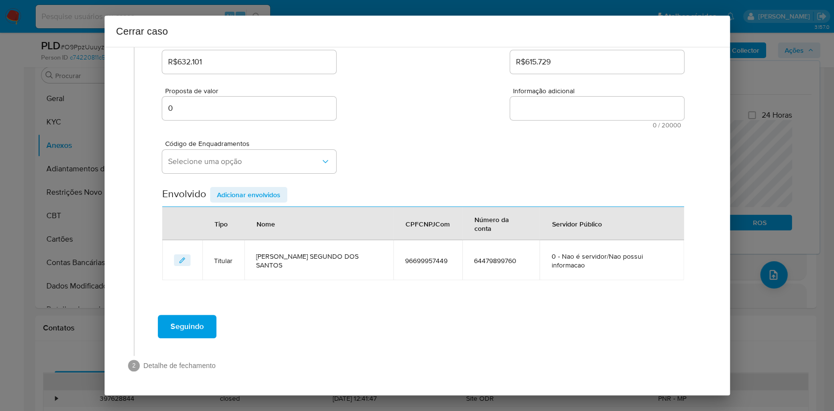
scroll to position [125, 0]
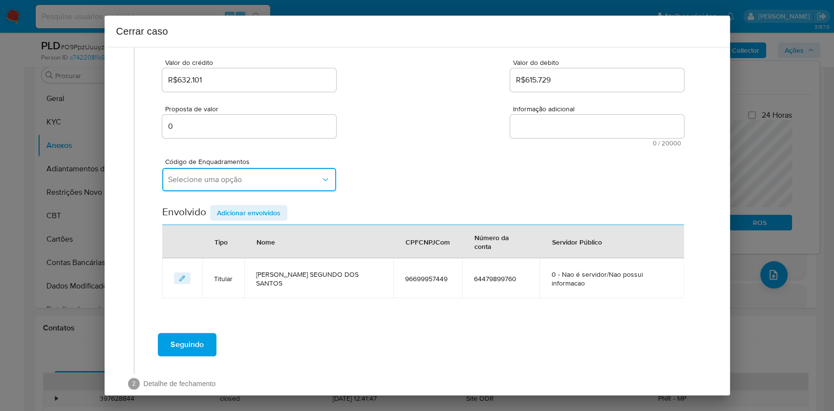
click at [232, 185] on button "Selecione uma opção" at bounding box center [249, 179] width 174 height 23
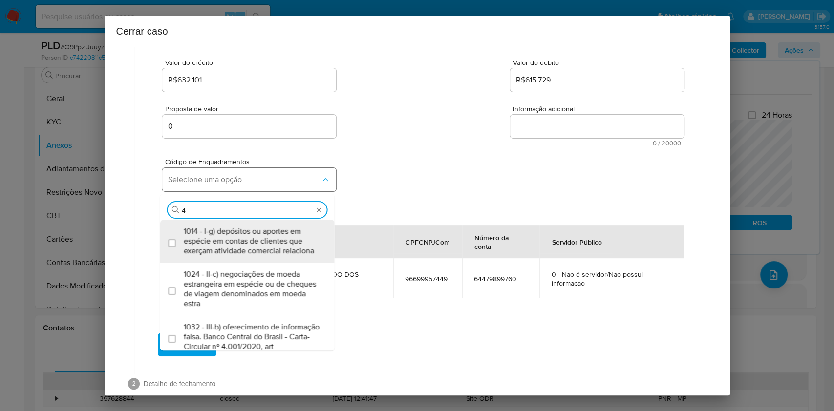
type input "45"
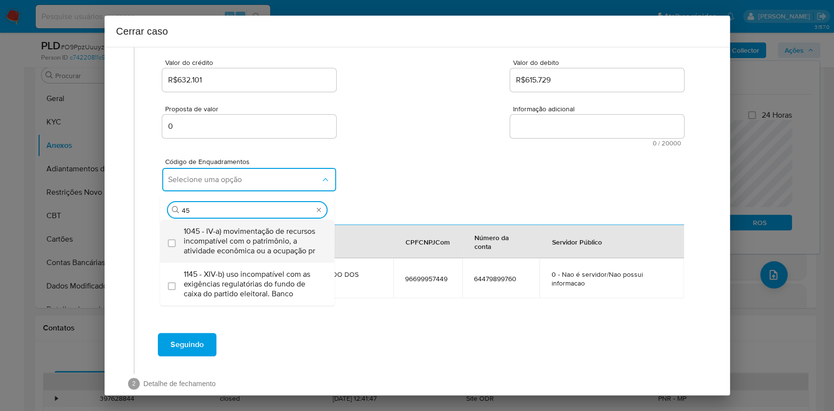
click at [232, 239] on span "1045 - IV-a) movimentação de recursos incompatível com o patrimônio, a atividad…" at bounding box center [252, 241] width 137 height 29
checkbox input "true"
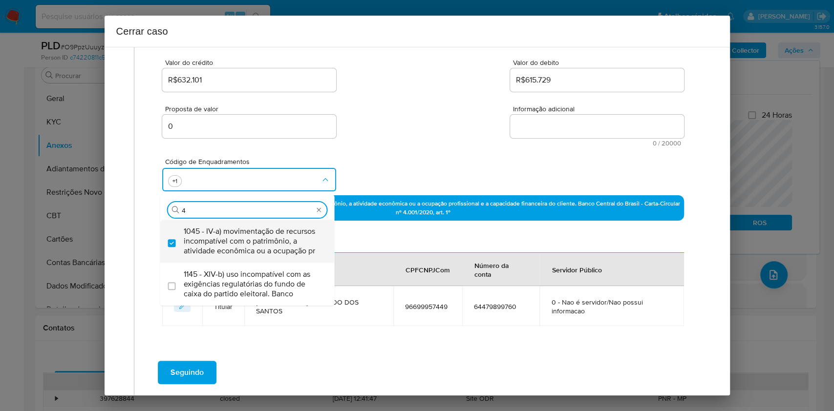
scroll to position [0, 0]
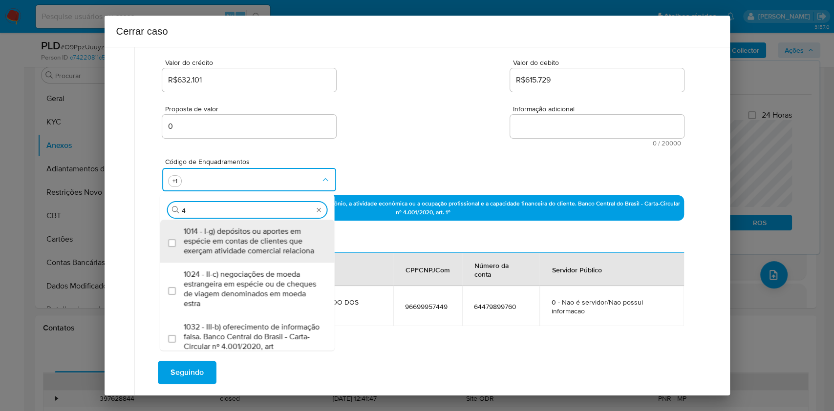
type input "47"
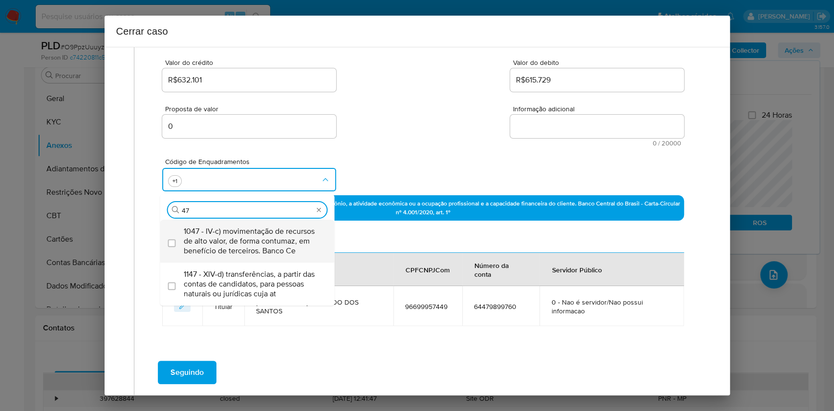
checkbox input "true"
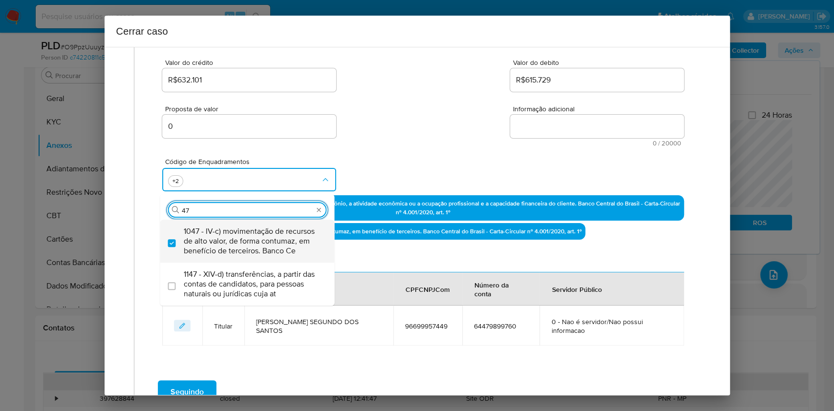
type input "4"
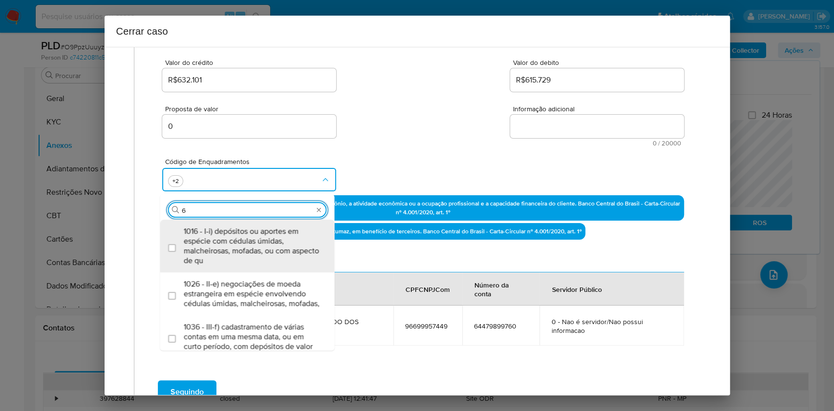
type input "66"
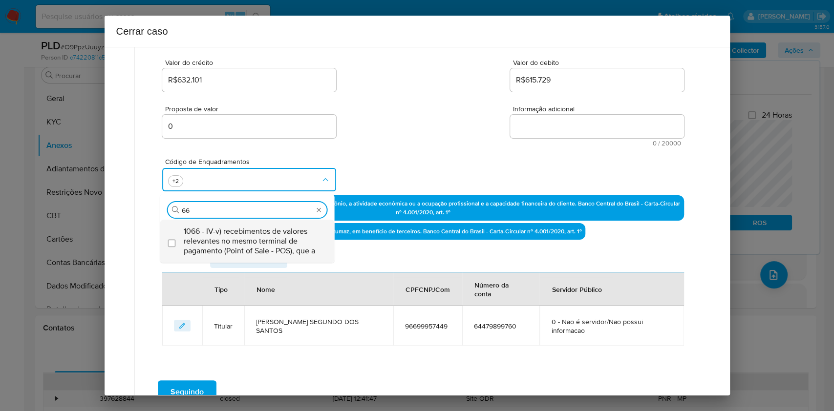
click at [232, 236] on span "1066 - IV-v) recebimentos de valores relevantes no mesmo terminal de pagamento …" at bounding box center [252, 241] width 137 height 29
checkbox input "true"
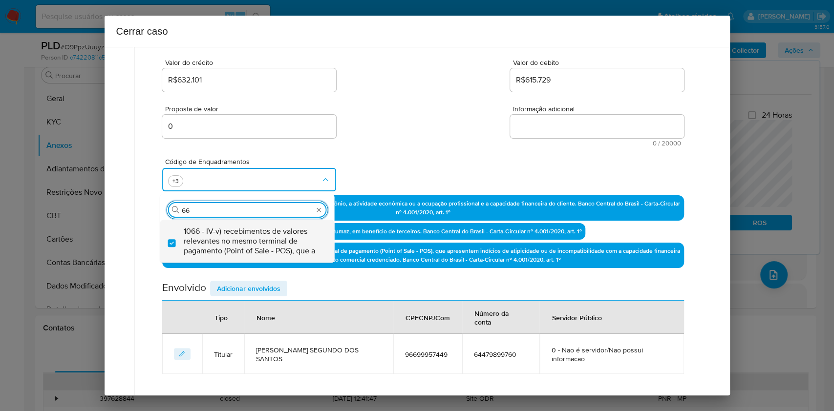
type input "6"
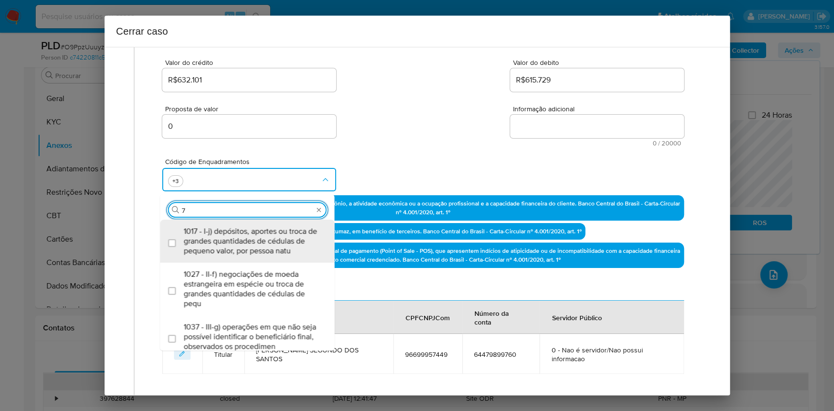
type input "74"
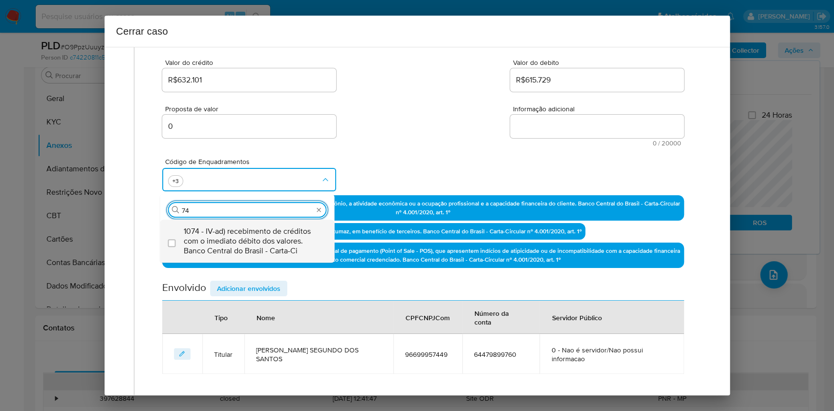
click at [232, 236] on span "1074 - IV-ad) recebimento de créditos com o imediato débito dos valores. Banco …" at bounding box center [252, 241] width 137 height 29
checkbox input "true"
type input "74"
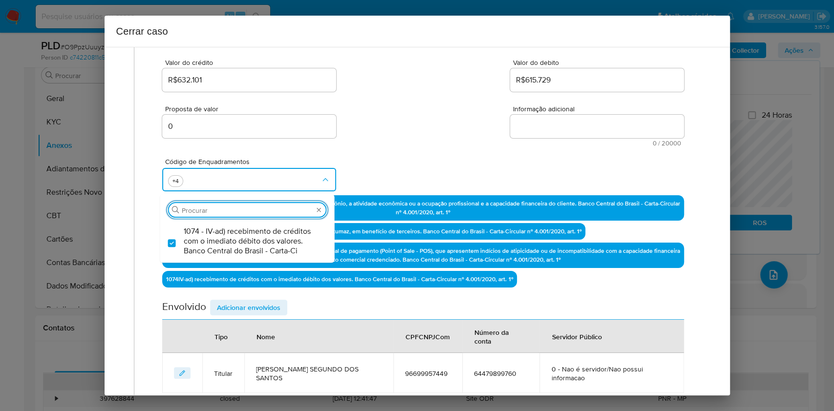
click at [560, 136] on textarea "Informação adicional" at bounding box center [597, 126] width 174 height 23
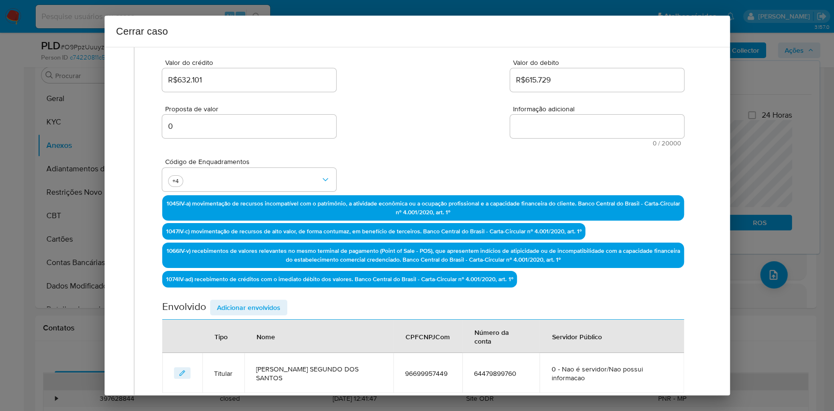
paste textarea "Loremi Dolorsi Ame Consec, ADI 84519462673, 29 elit, seddoeius te incididun ut …"
click at [560, 137] on textarea "Informação adicional" at bounding box center [597, 126] width 174 height 23
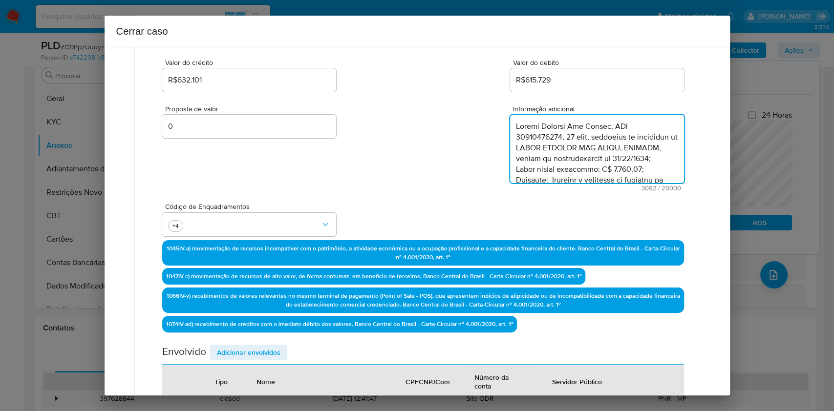
scroll to position [1131, 0]
type textarea "Loremi Dolorsi Ame Consec, ADI 84519462673, 29 elit, seddoeius te incididun ut …"
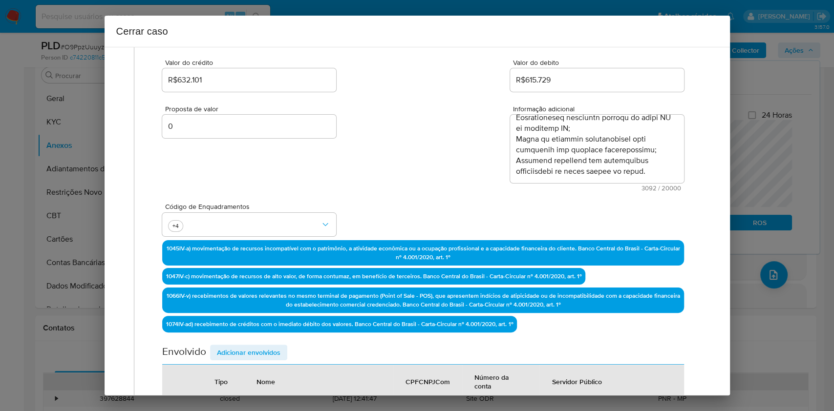
click at [260, 308] on span "Adicionar envolvidos" at bounding box center [249, 353] width 64 height 14
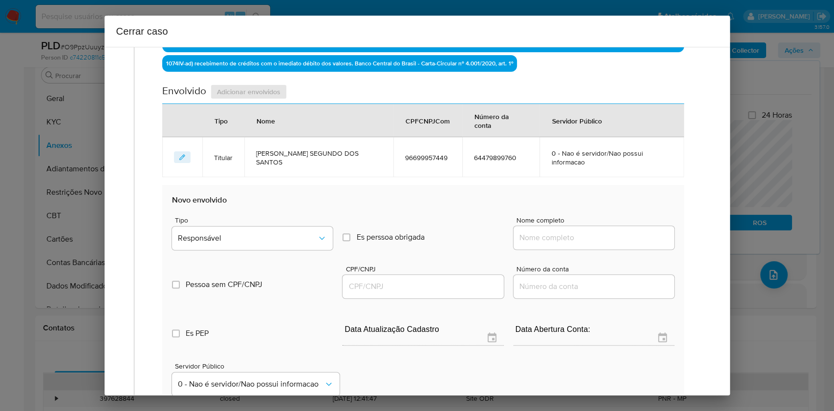
drag, startPoint x: 598, startPoint y: 217, endPoint x: 630, endPoint y: 224, distance: 32.6
click at [602, 232] on input "Nome completo" at bounding box center [594, 238] width 161 height 13
paste input "Elly De [PERSON_NAME] - CPF 09800595503"
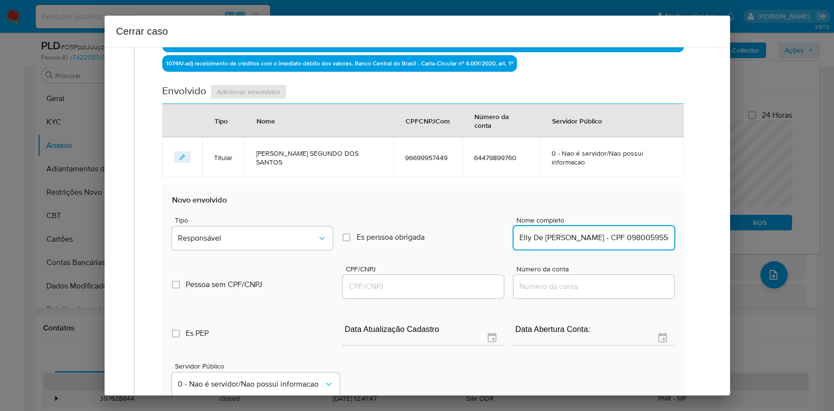
click at [625, 232] on input "Elly De [PERSON_NAME] - CPF 09800595503" at bounding box center [594, 238] width 161 height 13
type input "Elly De [PERSON_NAME]"
click at [446, 280] on input "CPF/CNPJ" at bounding box center [423, 286] width 161 height 13
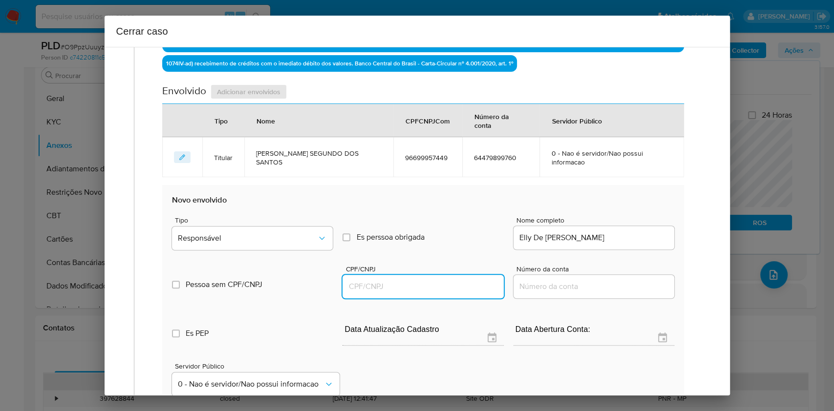
paste input "09800595503"
click at [257, 227] on button "Responsável" at bounding box center [252, 238] width 161 height 23
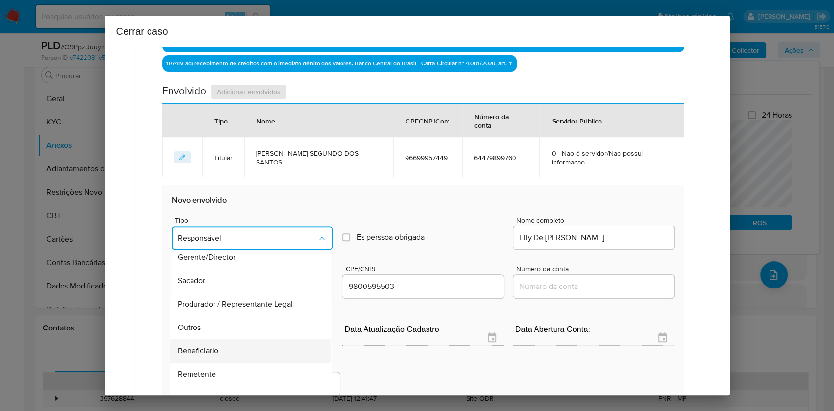
scroll to position [125, 0]
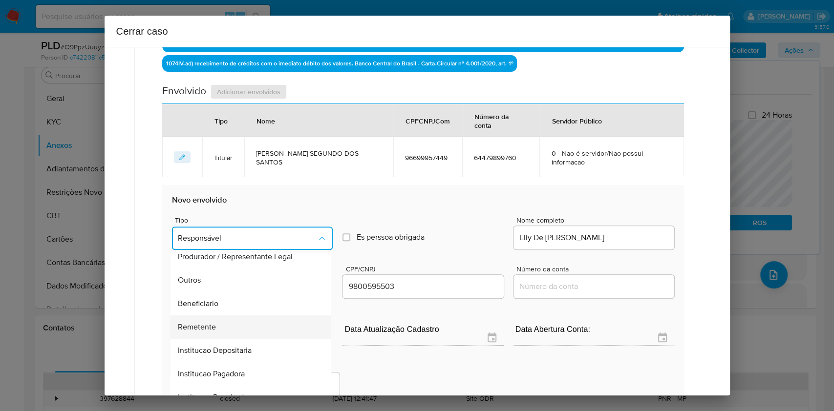
click at [234, 308] on div "Remetente" at bounding box center [248, 327] width 140 height 23
type input "09800595503"
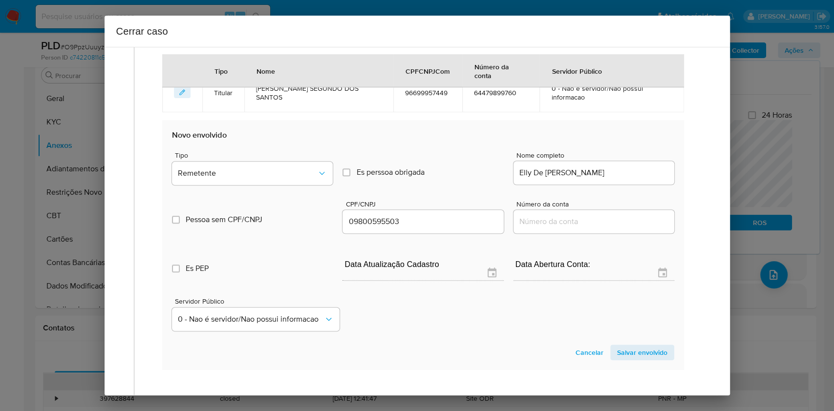
drag, startPoint x: 616, startPoint y: 332, endPoint x: 648, endPoint y: 284, distance: 57.3
click at [617, 308] on span "Salvar envolvido" at bounding box center [642, 353] width 50 height 14
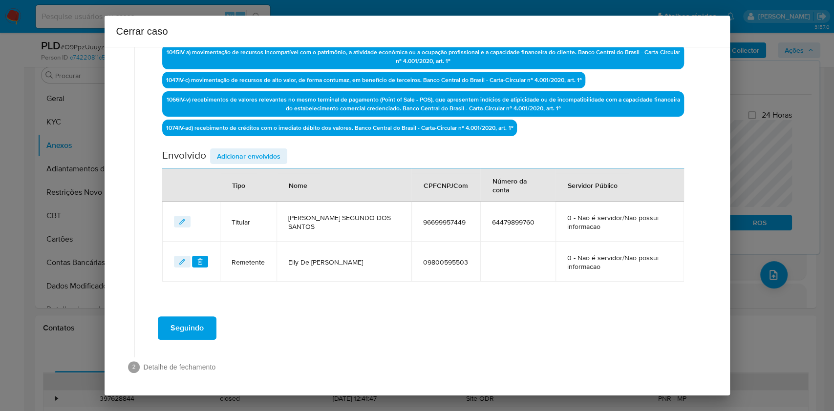
drag, startPoint x: 274, startPoint y: 162, endPoint x: 282, endPoint y: 165, distance: 8.7
click at [273, 162] on span "Adicionar envolvidos" at bounding box center [249, 157] width 64 height 14
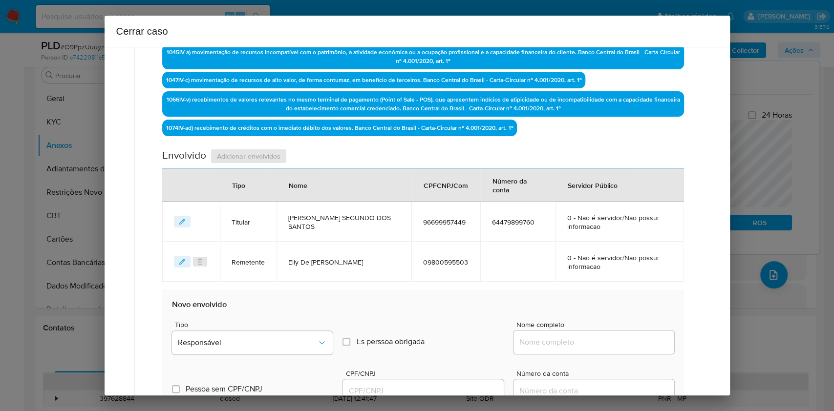
paste input "[PERSON_NAME] - CPF 01912371596"
drag, startPoint x: 614, startPoint y: 338, endPoint x: 625, endPoint y: 334, distance: 11.9
click at [618, 308] on input "Nome completo" at bounding box center [594, 342] width 161 height 13
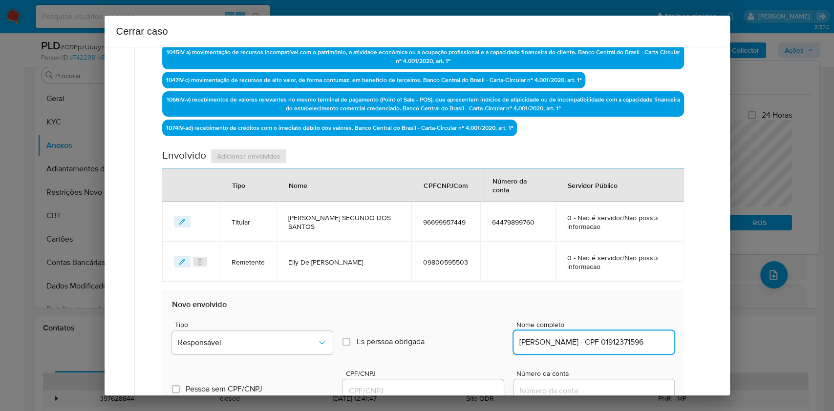
scroll to position [0, 20]
click at [625, 308] on input "[PERSON_NAME] - CPF 01912371596" at bounding box center [594, 342] width 161 height 13
type input "[PERSON_NAME]"
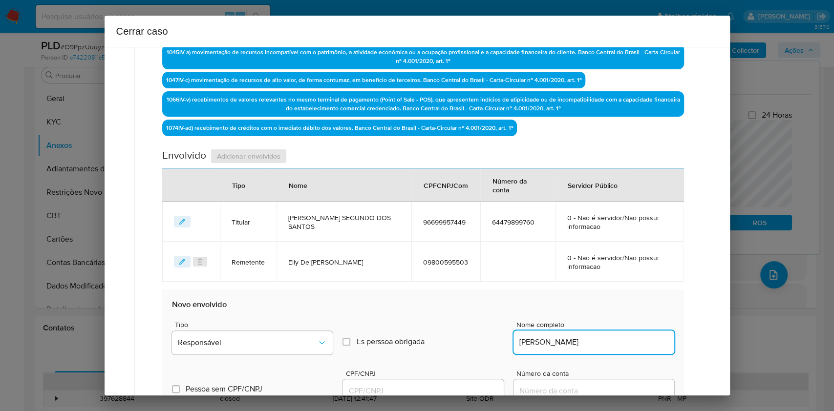
click at [410, 308] on input "CPF/CNPJ" at bounding box center [423, 391] width 161 height 13
paste input "01912371596"
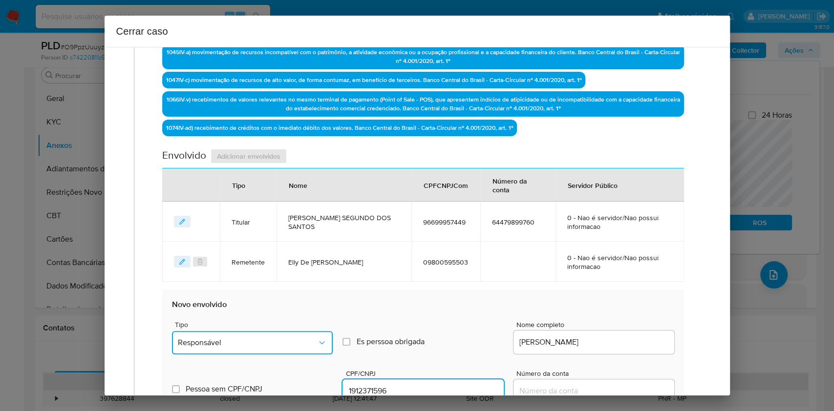
drag, startPoint x: 298, startPoint y: 345, endPoint x: 293, endPoint y: 339, distance: 7.3
click at [298, 308] on span "Responsável" at bounding box center [247, 343] width 139 height 10
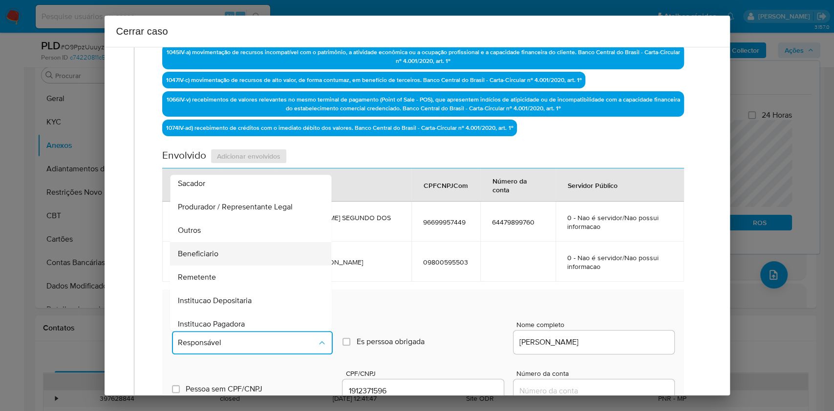
scroll to position [125, 0]
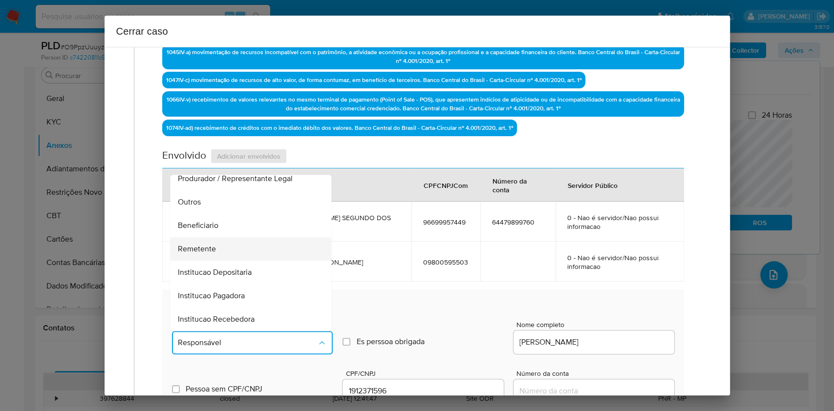
click at [229, 246] on div "Remetente" at bounding box center [248, 248] width 140 height 23
type input "01912371596"
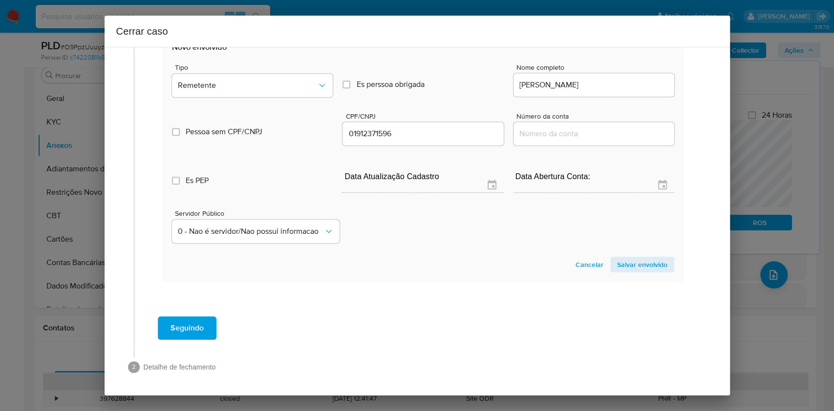
click at [625, 260] on span "Salvar envolvido" at bounding box center [642, 265] width 50 height 14
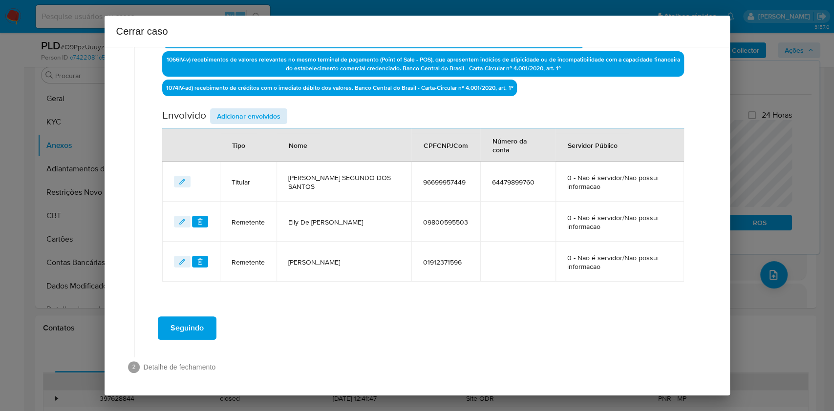
drag, startPoint x: 269, startPoint y: 106, endPoint x: 278, endPoint y: 117, distance: 14.0
click at [269, 107] on div "Data de início [DATE] Data Fin [DATE] Valor do crédito R$632.101 Valor do debit…" at bounding box center [422, 21] width 521 height 522
drag, startPoint x: 278, startPoint y: 117, endPoint x: 293, endPoint y: 122, distance: 16.1
click at [278, 118] on span "Adicionar envolvidos" at bounding box center [249, 116] width 64 height 14
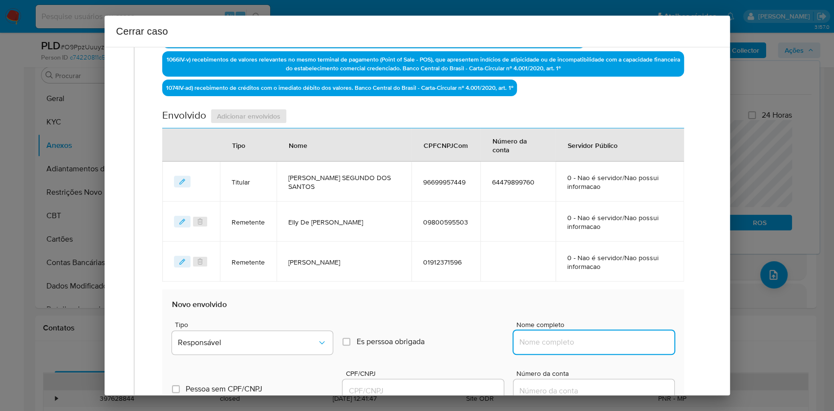
drag, startPoint x: 622, startPoint y: 337, endPoint x: 633, endPoint y: 338, distance: 11.3
click at [622, 308] on input "Nome completo" at bounding box center [594, 342] width 161 height 13
paste input "Gois Carnes Ltda - CNPJ 45023965000138"
click at [625, 308] on input "Gois Carnes Ltda - CNPJ 45023965000138" at bounding box center [594, 342] width 161 height 13
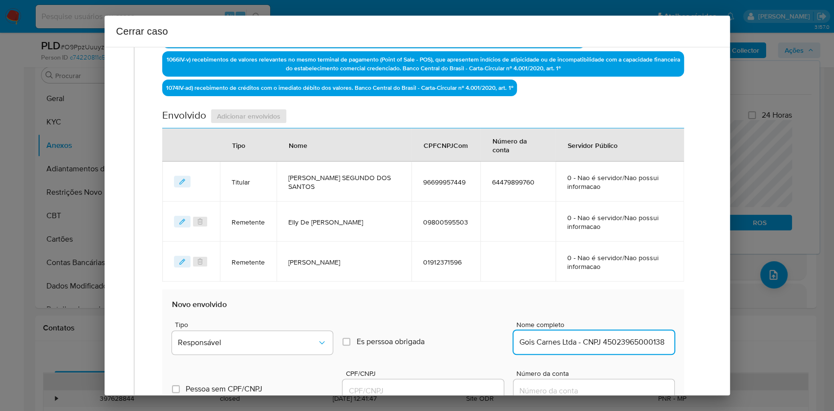
click at [625, 308] on input "Gois Carnes Ltda - CNPJ 45023965000138" at bounding box center [594, 342] width 161 height 13
type input "Gois Carnes Ltda"
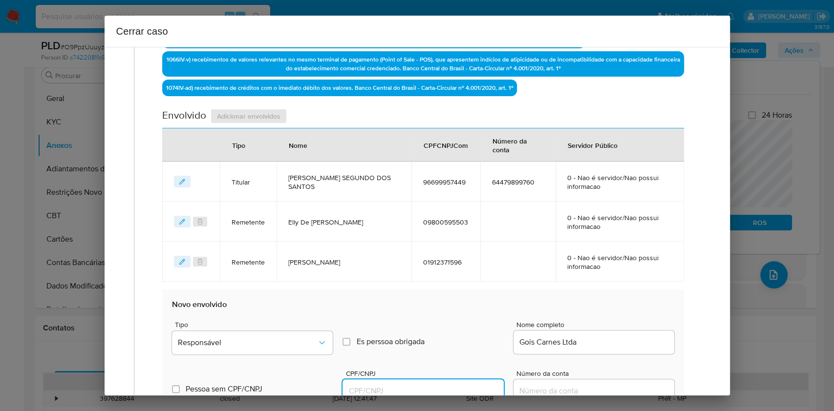
click at [460, 308] on input "CPF/CNPJ" at bounding box center [423, 391] width 161 height 13
paste input "45023965000138"
type input "45023965000138"
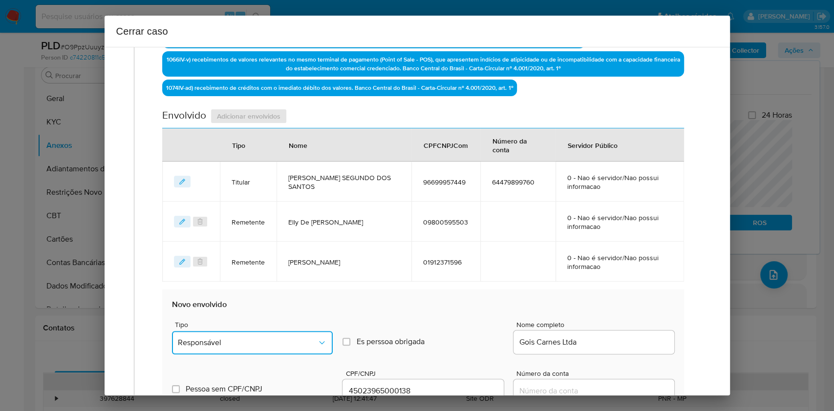
click at [265, 308] on span "Responsável" at bounding box center [247, 343] width 139 height 10
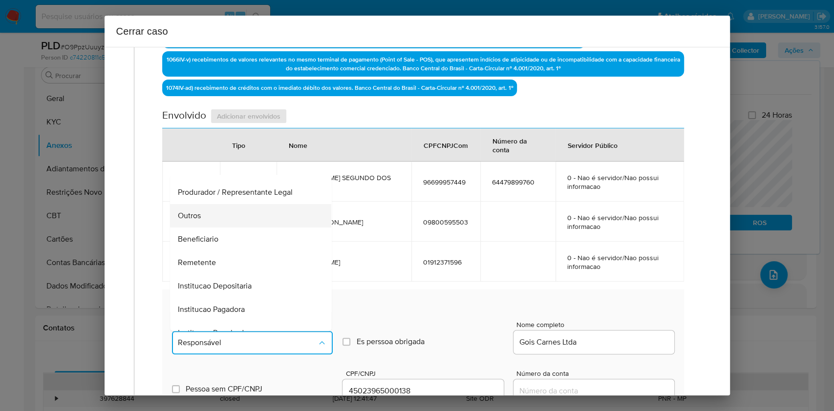
scroll to position [125, 0]
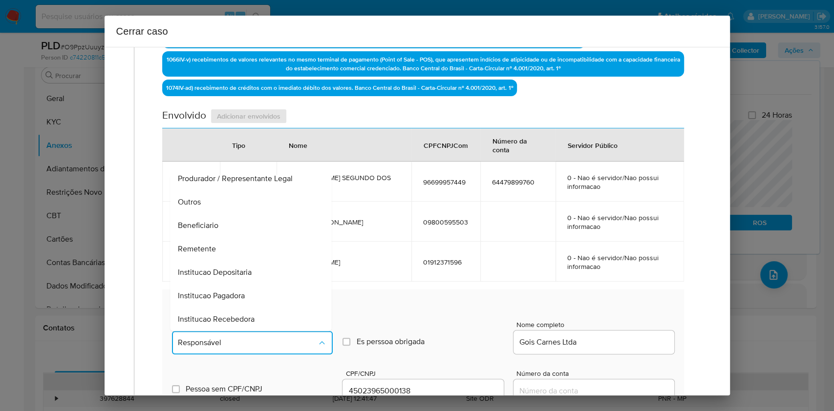
drag, startPoint x: 216, startPoint y: 222, endPoint x: 373, endPoint y: 231, distance: 157.6
click at [216, 223] on span "Beneficiario" at bounding box center [198, 226] width 41 height 10
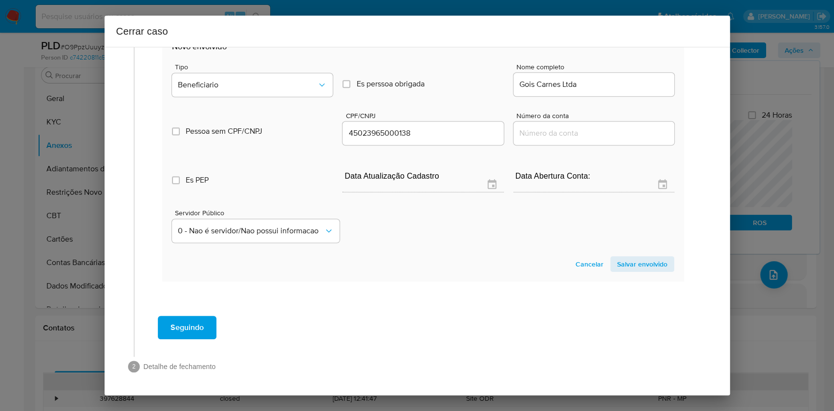
click at [625, 258] on span "Salvar envolvido" at bounding box center [642, 265] width 50 height 14
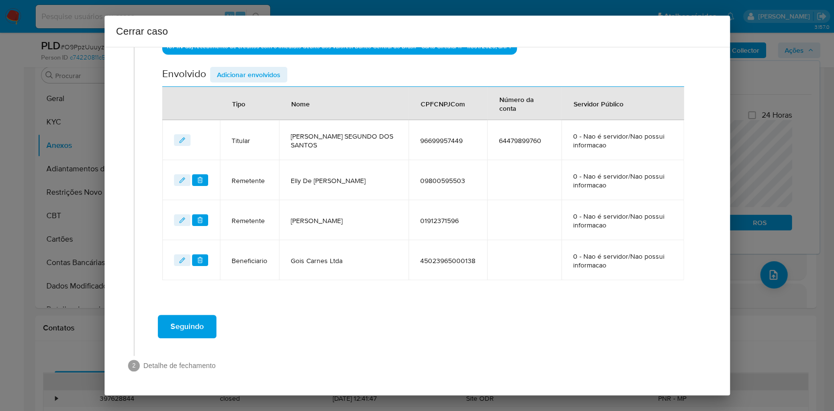
scroll to position [402, 0]
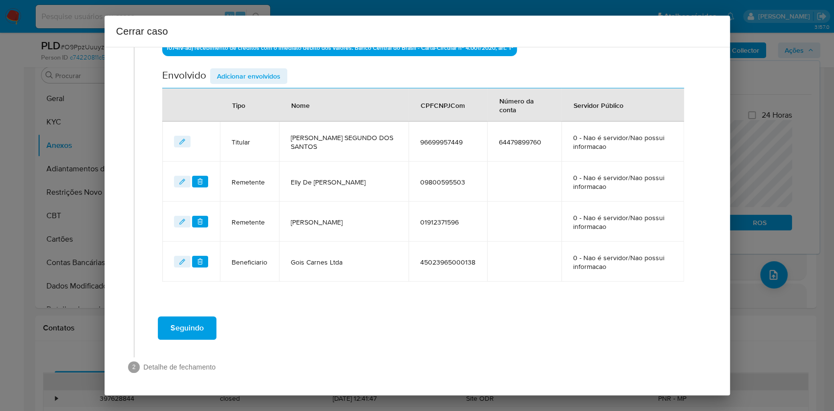
click at [259, 79] on span "Adicionar envolvidos" at bounding box center [249, 76] width 64 height 14
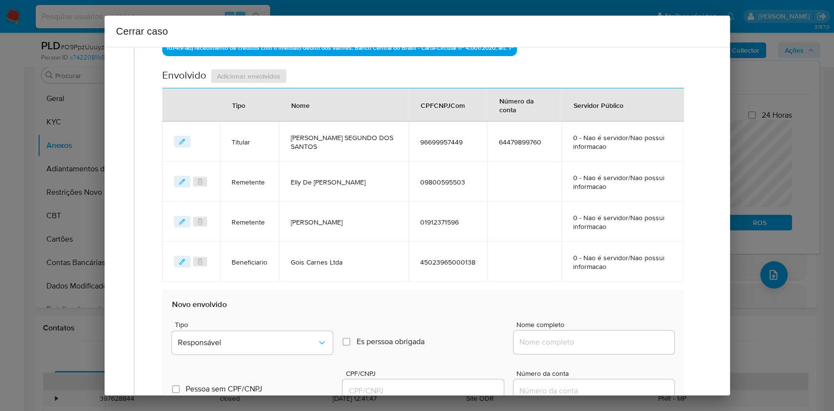
click at [579, 308] on div "Nome completo" at bounding box center [594, 340] width 161 height 37
click at [603, 308] on input "Nome completo" at bounding box center [594, 342] width 161 height 13
paste input "[PERSON_NAME] Passos - CNPJ 49093977000190"
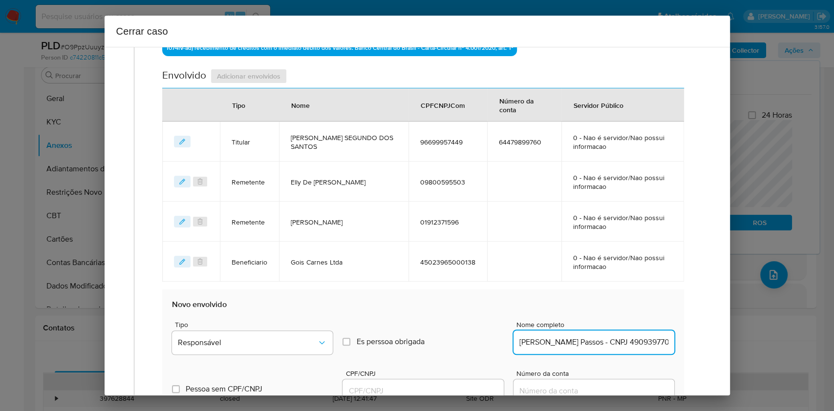
scroll to position [0, 22]
click at [623, 308] on input "[PERSON_NAME] Passos - CNPJ 49093977000190" at bounding box center [594, 342] width 161 height 13
type input "[PERSON_NAME]"
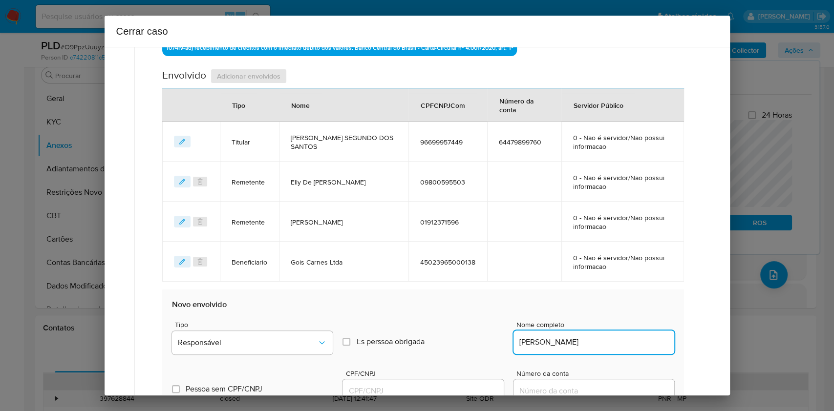
paste input "49093977000190"
click at [448, 308] on input "CPF/CNPJ" at bounding box center [423, 391] width 161 height 13
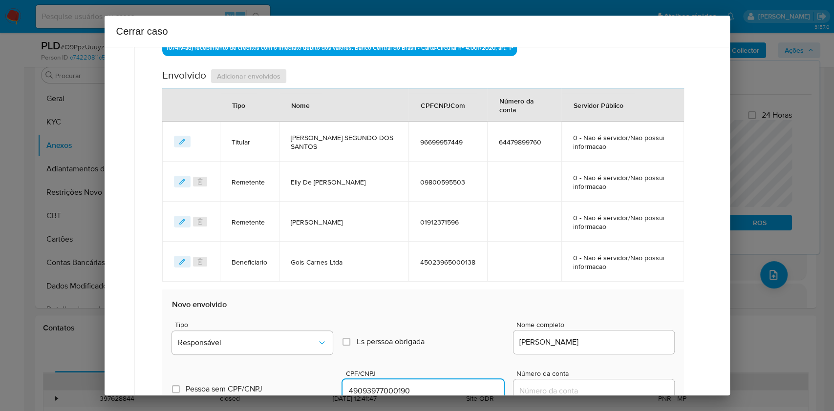
type input "49093977000190"
click at [307, 308] on div "Tipo Responsável" at bounding box center [252, 340] width 161 height 37
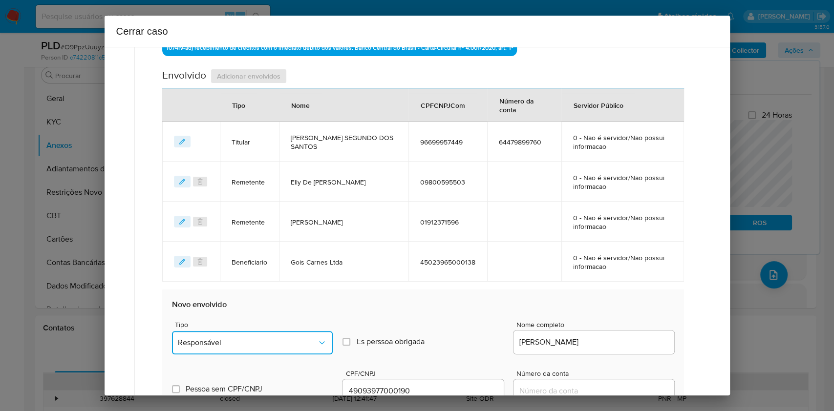
click at [291, 308] on span "Responsável" at bounding box center [247, 343] width 139 height 10
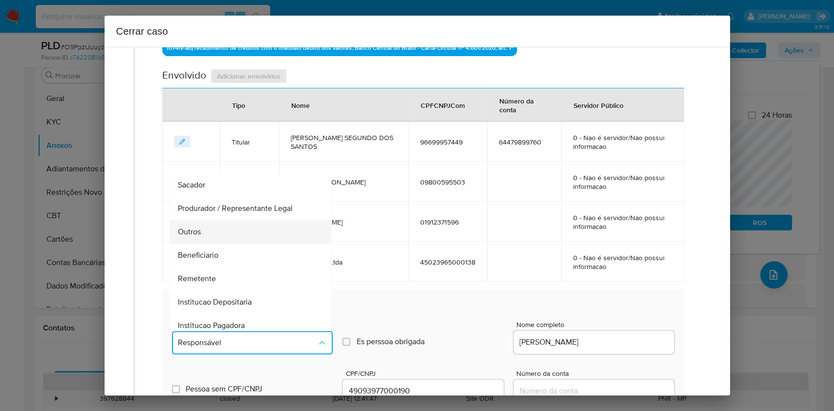
scroll to position [125, 0]
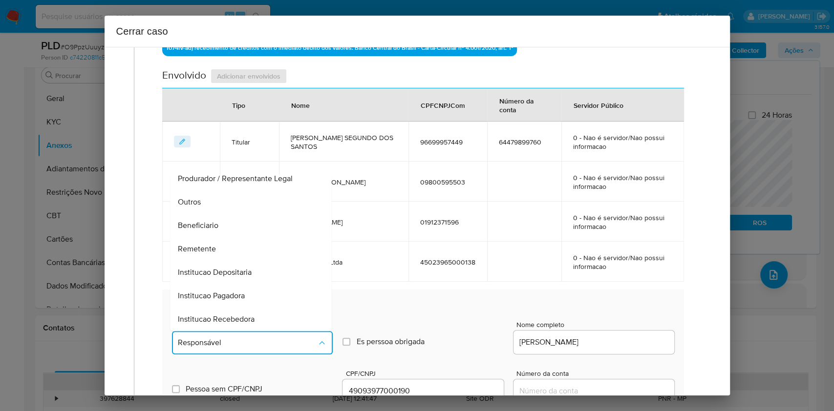
drag, startPoint x: 219, startPoint y: 216, endPoint x: 272, endPoint y: 209, distance: 53.4
click at [219, 217] on div "Beneficiario" at bounding box center [248, 225] width 140 height 23
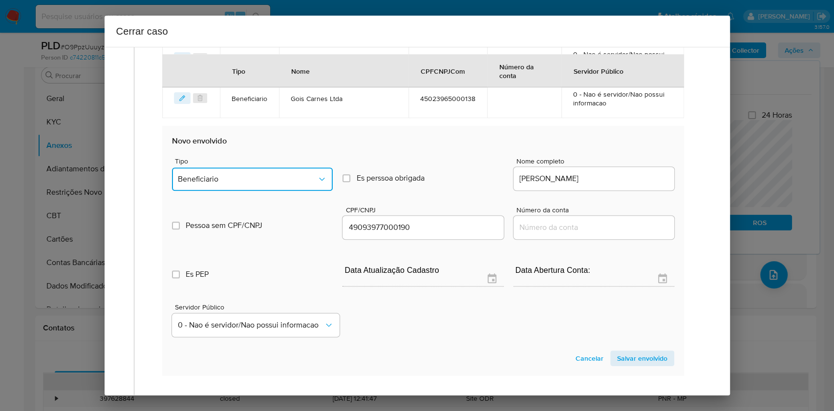
scroll to position [660, 0]
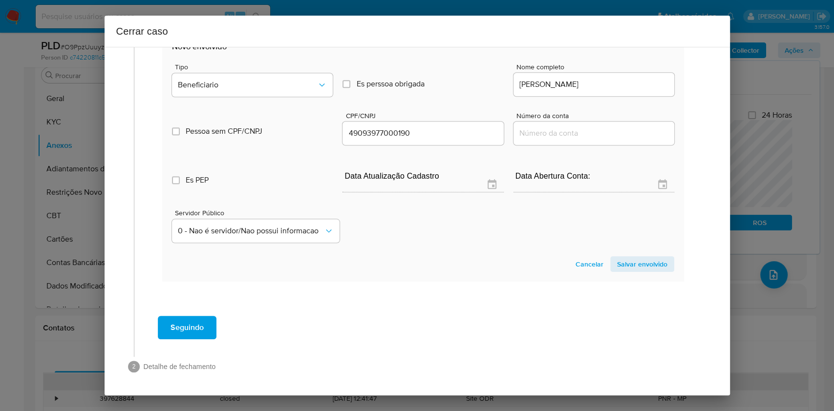
click at [625, 269] on span "Salvar envolvido" at bounding box center [642, 265] width 50 height 14
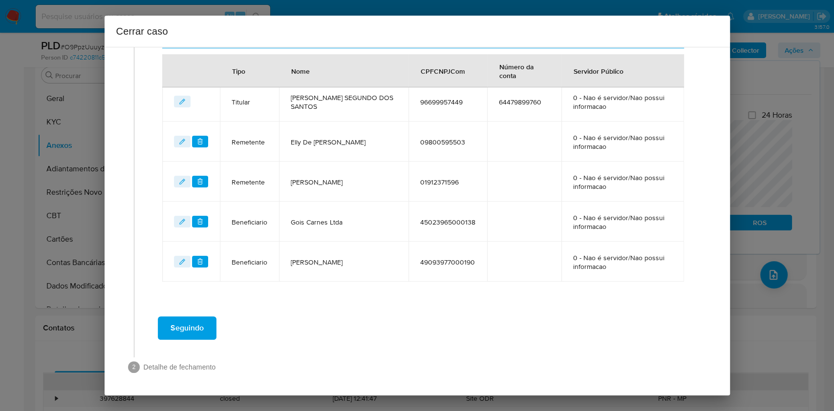
scroll to position [246, 0]
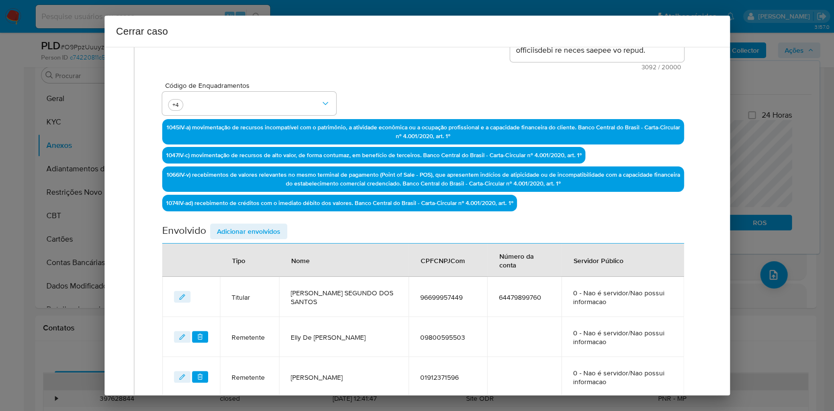
click at [262, 236] on span "Adicionar envolvidos" at bounding box center [249, 232] width 64 height 14
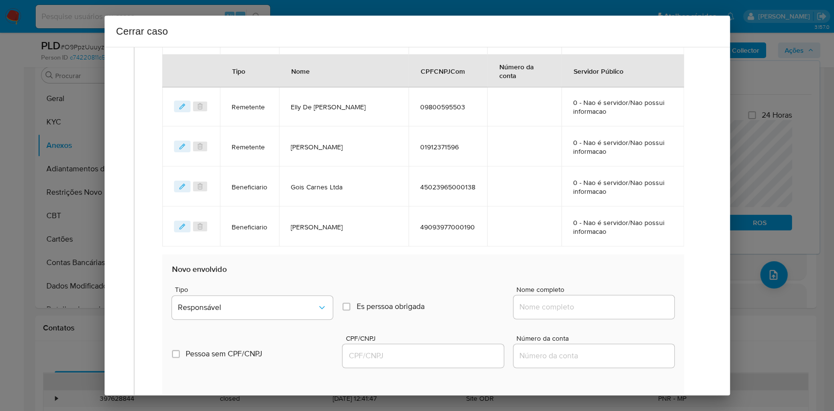
scroll to position [572, 0]
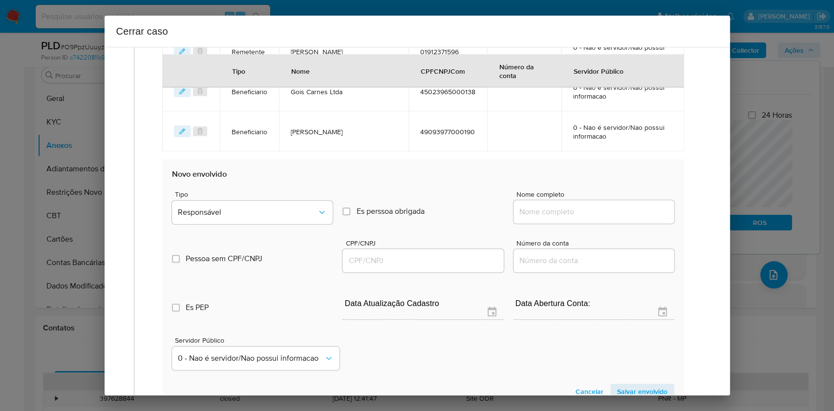
drag, startPoint x: 608, startPoint y: 202, endPoint x: 622, endPoint y: 207, distance: 13.9
click at [611, 205] on div at bounding box center [594, 211] width 161 height 23
click at [625, 209] on input "Nome completo" at bounding box center [594, 212] width 161 height 13
click at [625, 210] on input "Nome completo" at bounding box center [594, 212] width 161 height 13
paste input "GALEGO COMERCIO DE VARIEDADES LTDA, CNPJ 60820697000179"
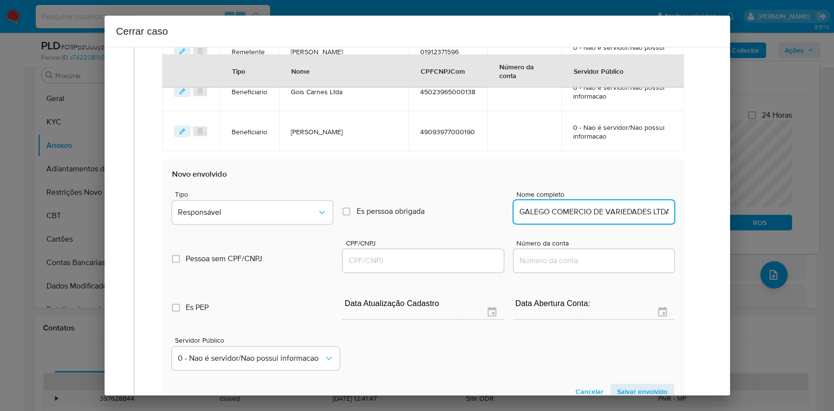
scroll to position [0, 93]
click at [625, 211] on input "GALEGO COMERCIO DE VARIEDADES LTDA, CNPJ 60820697000179" at bounding box center [594, 212] width 161 height 13
type input "GALEGO COMERCIO DE VARIEDADES LTDA,"
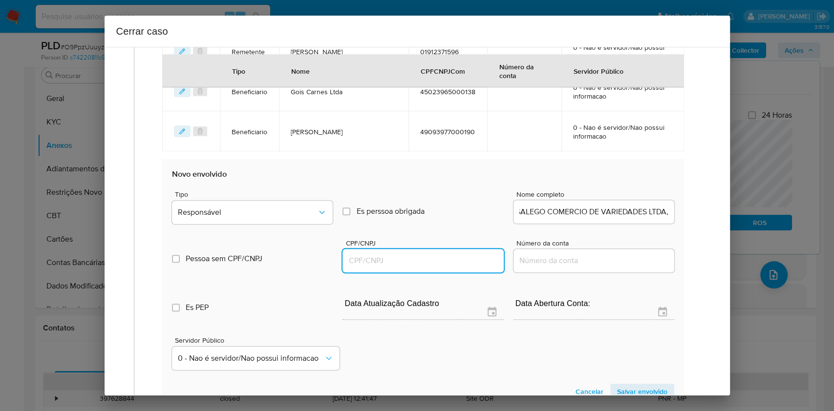
scroll to position [0, 0]
paste input "60820697000179"
drag, startPoint x: 442, startPoint y: 261, endPoint x: 450, endPoint y: 261, distance: 7.3
click at [443, 261] on input "CPF/CNPJ" at bounding box center [423, 261] width 161 height 13
type input "60820697000179"
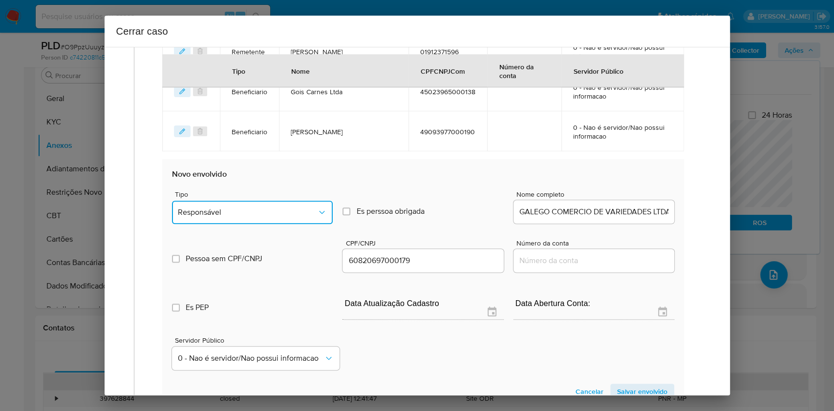
click at [299, 214] on span "Responsável" at bounding box center [247, 213] width 139 height 10
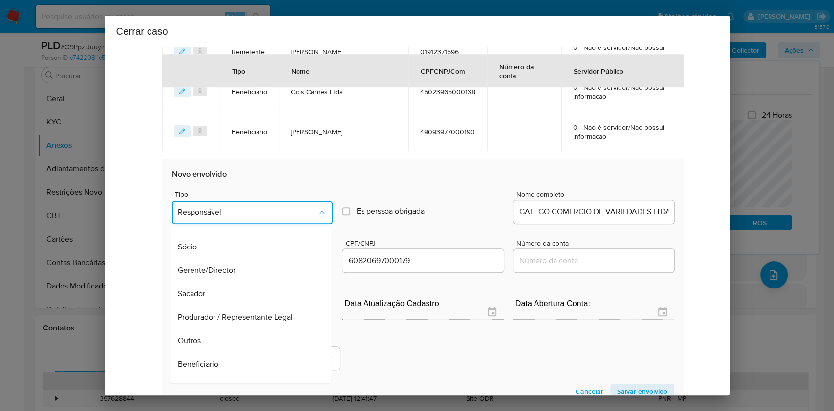
scroll to position [65, 0]
drag, startPoint x: 229, startPoint y: 314, endPoint x: 253, endPoint y: 312, distance: 23.6
click at [230, 308] on div "Outros" at bounding box center [248, 314] width 140 height 23
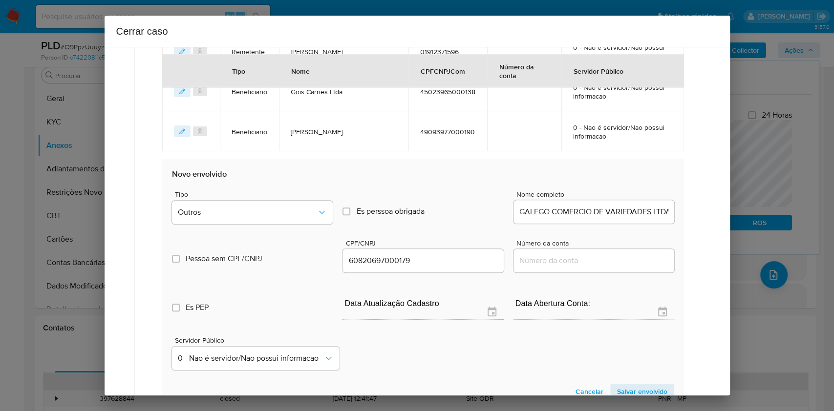
click at [617, 308] on span "Salvar envolvido" at bounding box center [642, 392] width 50 height 14
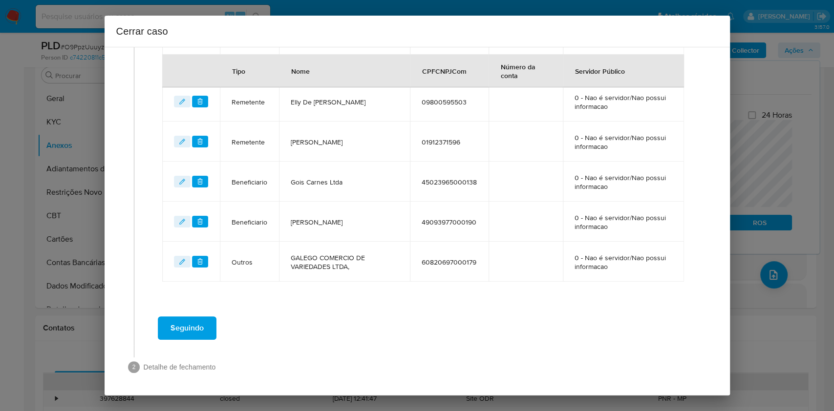
click at [212, 308] on button "Seguindo" at bounding box center [187, 328] width 59 height 23
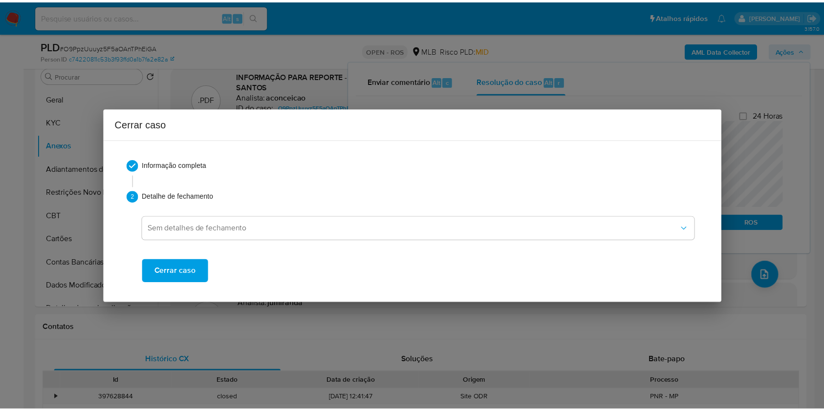
scroll to position [1120, 0]
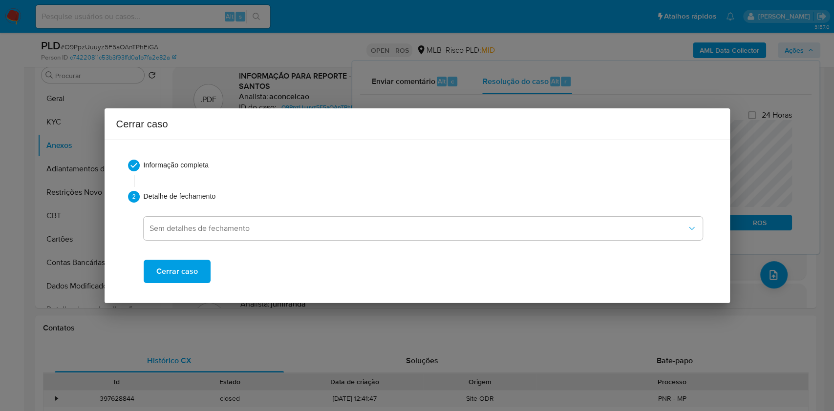
click at [173, 280] on span "Cerrar caso" at bounding box center [177, 272] width 42 height 22
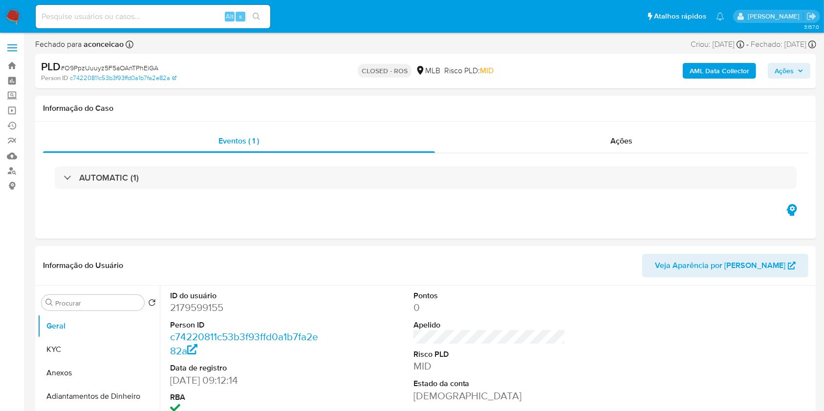
select select "10"
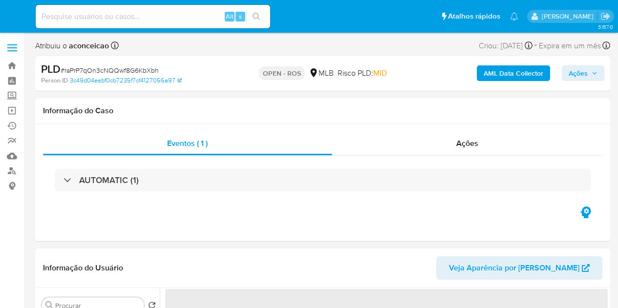
select select "10"
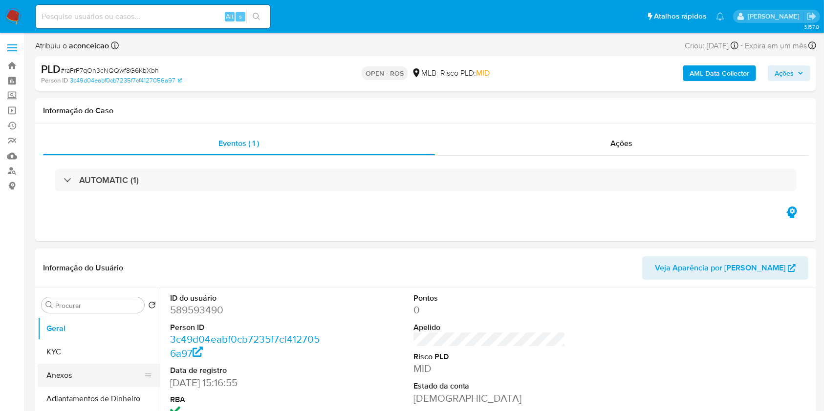
drag, startPoint x: 99, startPoint y: 366, endPoint x: 107, endPoint y: 364, distance: 7.6
click at [99, 308] on button "Anexos" at bounding box center [95, 375] width 114 height 23
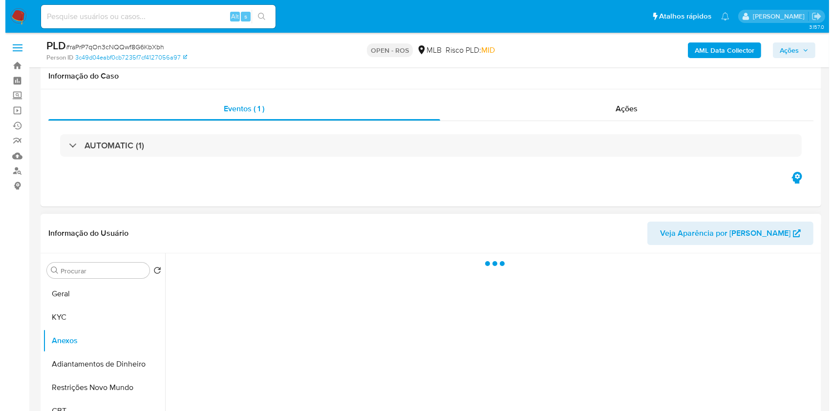
scroll to position [65, 0]
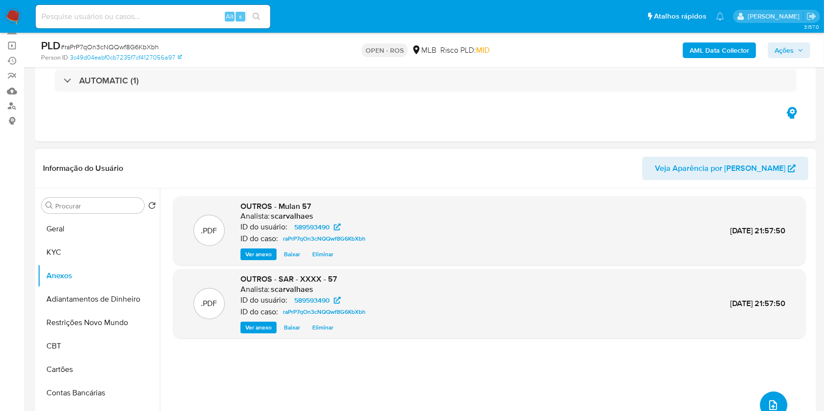
click at [618, 308] on button "upload-file" at bounding box center [773, 405] width 27 height 27
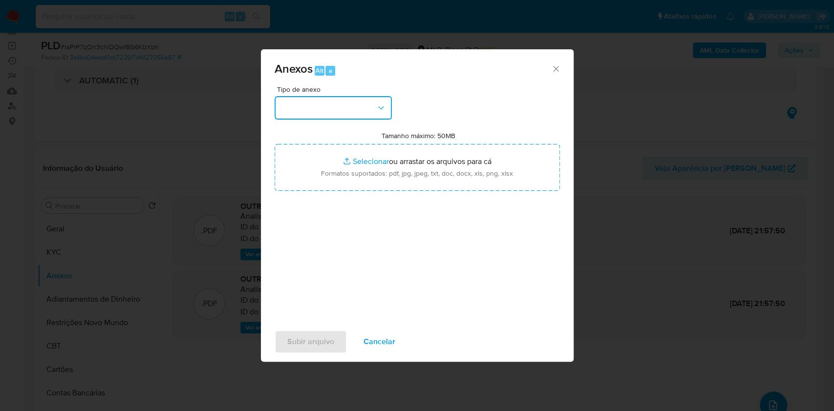
click at [352, 109] on button "button" at bounding box center [333, 107] width 117 height 23
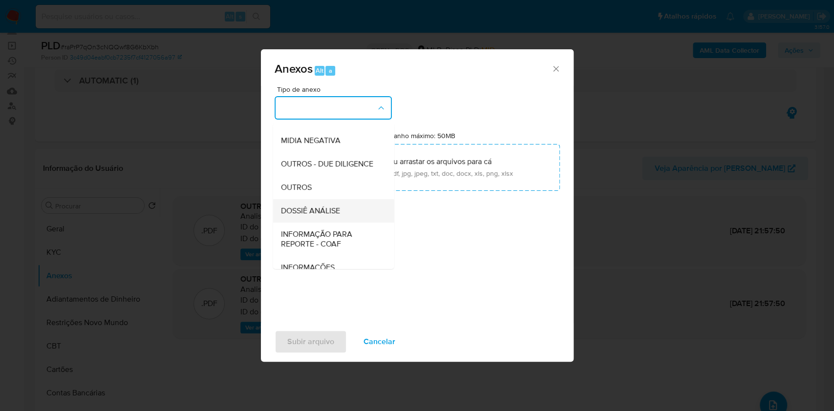
scroll to position [150, 0]
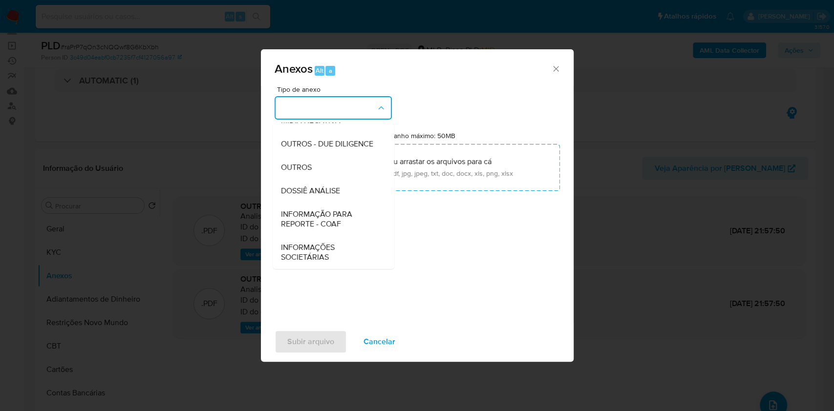
drag, startPoint x: 336, startPoint y: 218, endPoint x: 356, endPoint y: 216, distance: 19.6
click at [336, 219] on span "INFORMAÇÃO PARA REPORTE - COAF" at bounding box center [330, 220] width 100 height 20
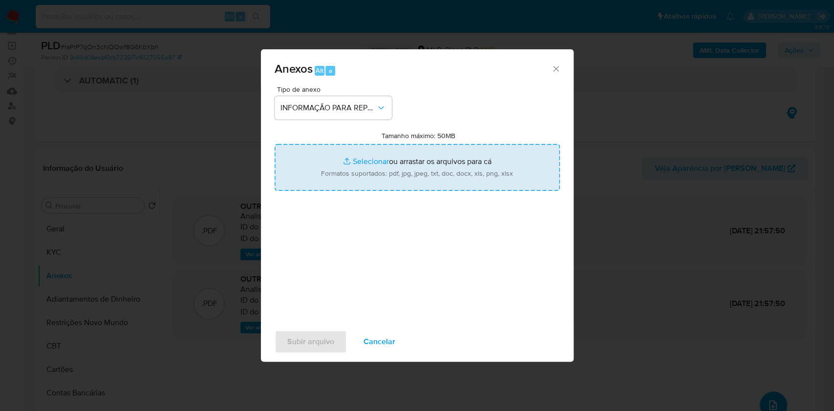
type input "C:\fakepath\SAR - raPrP7qOn3cNQQwf8G6KbXbh- 57.000.539 DEIBY JHOVANY QUESADA RA…"
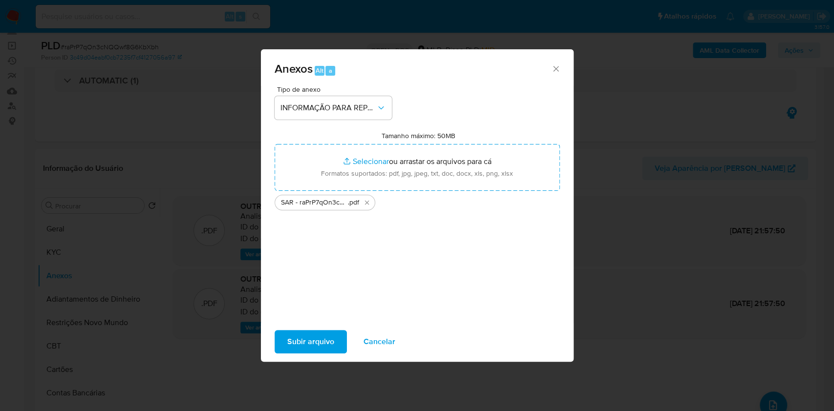
click at [299, 308] on span "Subir arquivo" at bounding box center [310, 342] width 47 height 22
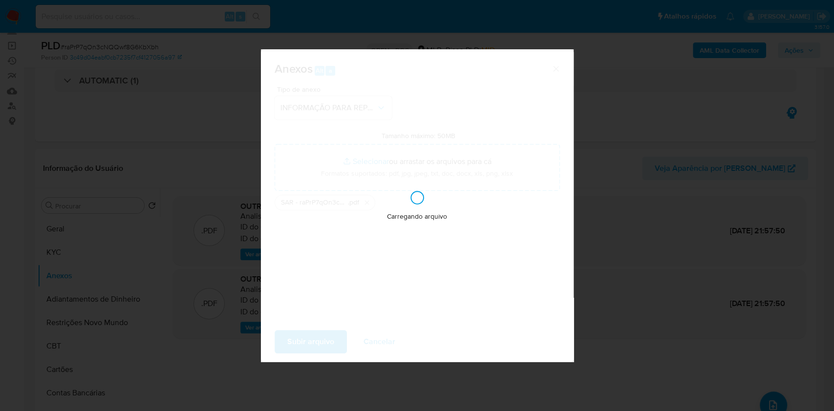
click at [618, 145] on div "Anexos Alt a Tipo de anexo INFORMAÇÃO PARA REPORTE - COAF Tamanho máximo: 50MB …" at bounding box center [417, 205] width 834 height 411
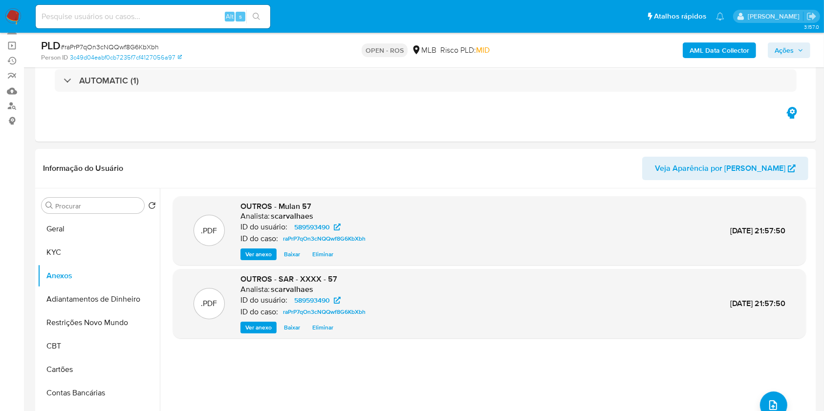
drag, startPoint x: 796, startPoint y: 48, endPoint x: 759, endPoint y: 59, distance: 38.2
click at [618, 48] on span "Ações" at bounding box center [789, 50] width 29 height 14
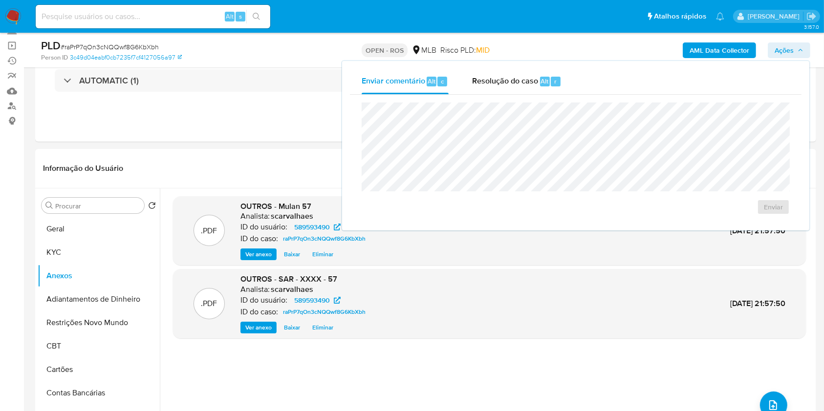
drag, startPoint x: 558, startPoint y: 81, endPoint x: 556, endPoint y: 95, distance: 14.3
click at [558, 82] on div "r" at bounding box center [556, 82] width 10 height 10
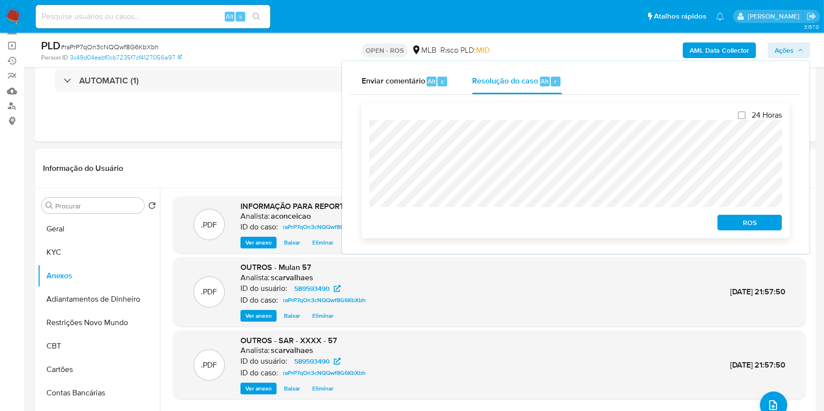
drag, startPoint x: 751, startPoint y: 218, endPoint x: 763, endPoint y: 213, distance: 13.8
click at [618, 219] on span "ROS" at bounding box center [749, 223] width 51 height 14
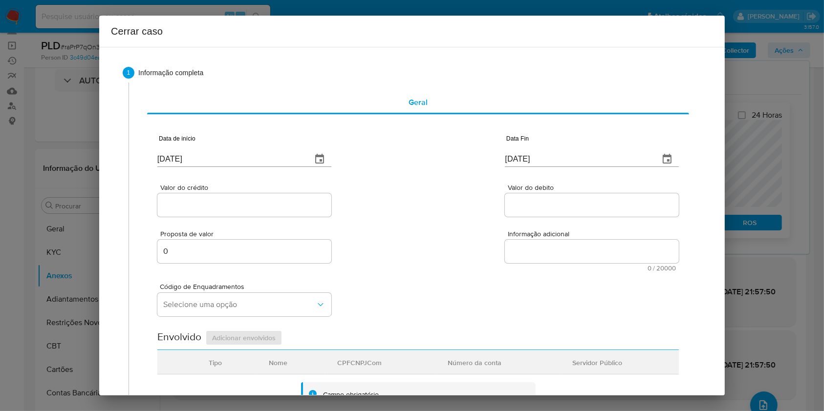
type input "[DATE]"
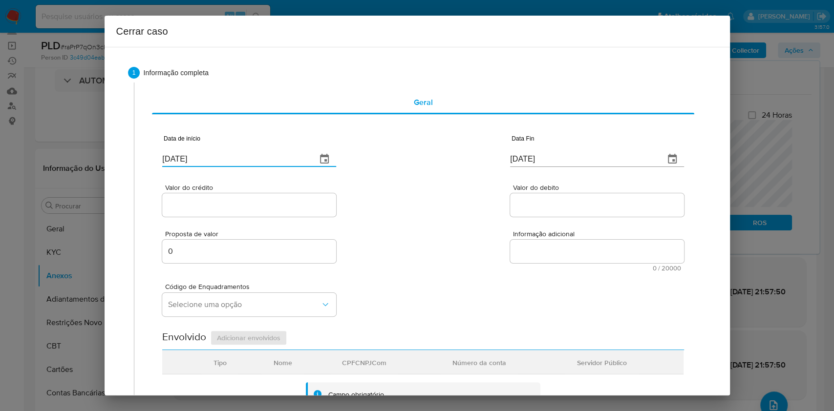
click at [258, 162] on input "[DATE]" at bounding box center [235, 159] width 147 height 16
paste input "4/06"
click at [258, 162] on input "[DATE]" at bounding box center [235, 159] width 147 height 16
type input "[DATE]"
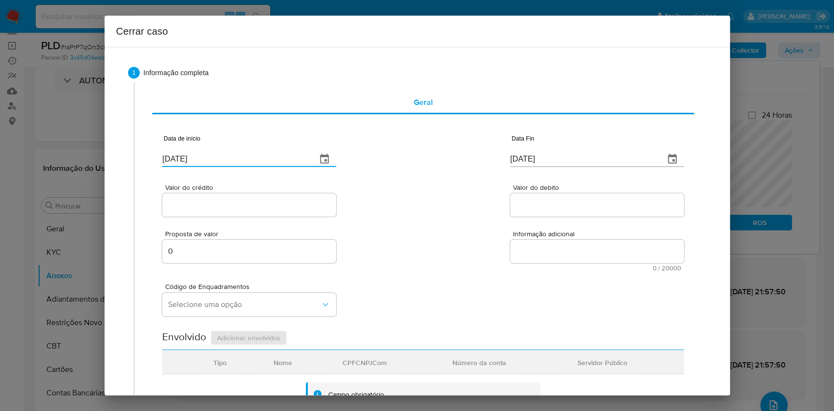
click at [552, 157] on input "[DATE]" at bounding box center [583, 159] width 147 height 16
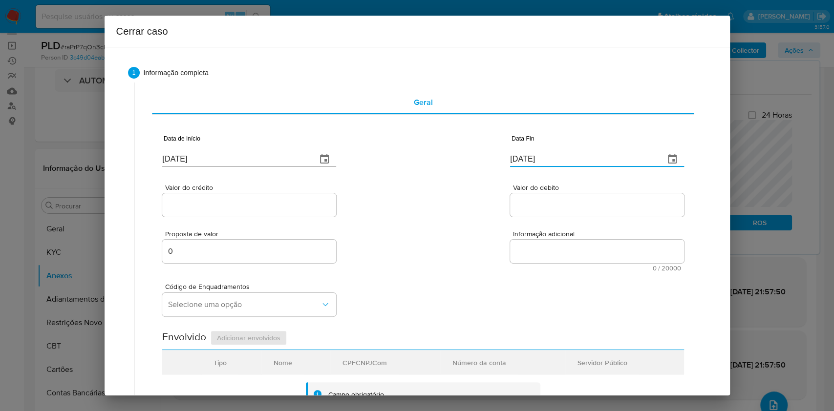
paste input "4"
click at [552, 157] on input "[DATE]" at bounding box center [583, 159] width 147 height 16
type input "[DATE]"
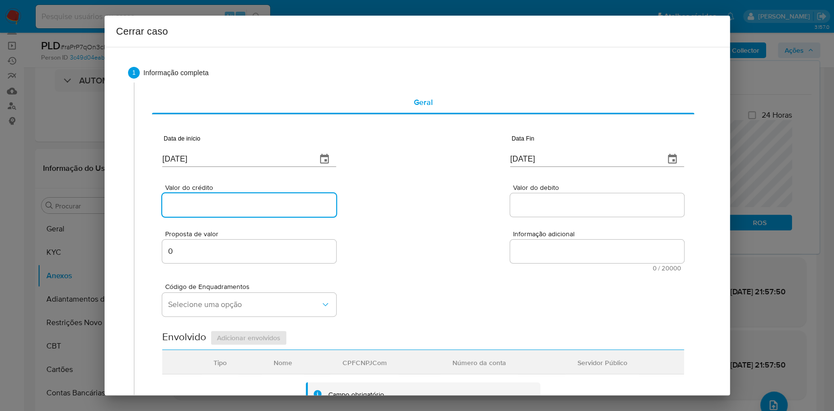
drag, startPoint x: 282, startPoint y: 199, endPoint x: 290, endPoint y: 207, distance: 11.1
click at [282, 201] on input "Valor do crédito" at bounding box center [249, 205] width 174 height 13
paste input "R$735.139"
type input "R$735.139"
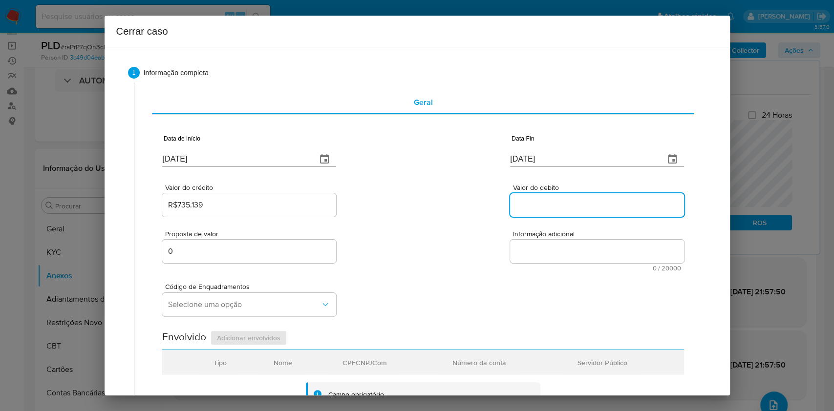
click at [579, 211] on input "Valor do debito" at bounding box center [597, 205] width 174 height 13
paste input "R$675.334"
type input "R$675.334"
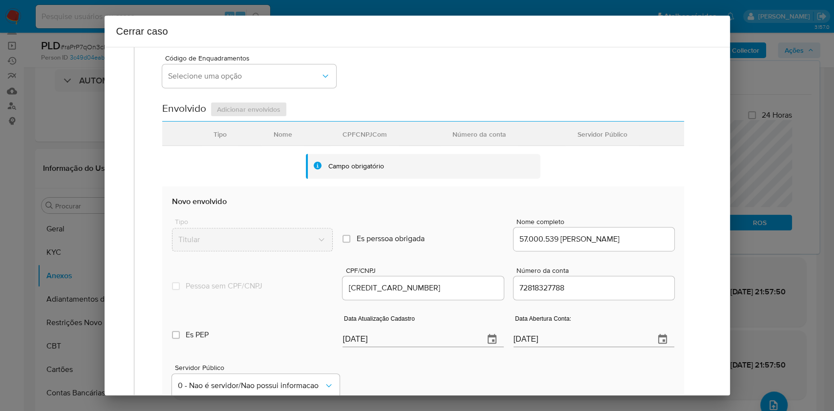
scroll to position [385, 0]
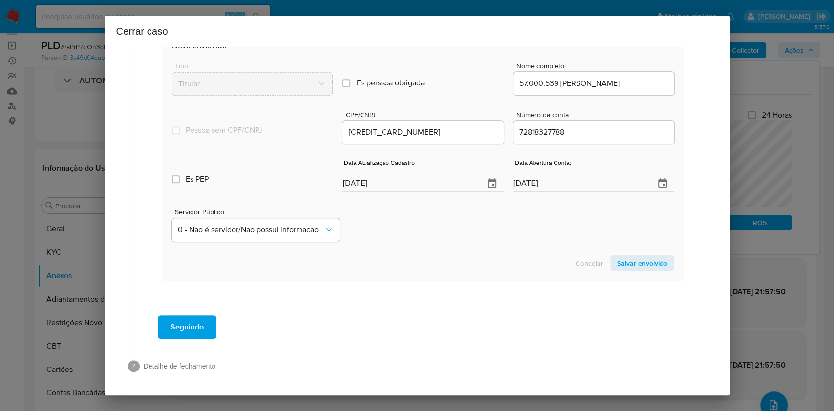
click at [431, 187] on input "[DATE]" at bounding box center [409, 184] width 133 height 16
paste input "407"
click at [431, 188] on div "Data Atualização Cadastro [DATE]" at bounding box center [423, 177] width 161 height 29
click at [431, 188] on p "Excede o prazo máximo" at bounding box center [423, 193] width 161 height 10
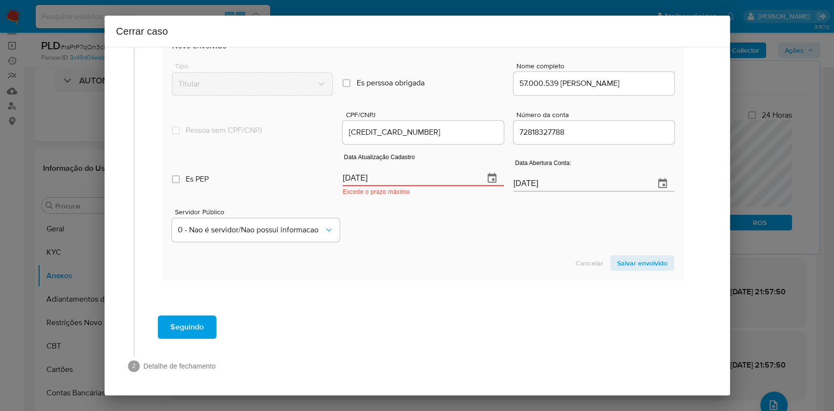
click at [423, 175] on input "[DATE]" at bounding box center [409, 179] width 133 height 16
click at [423, 176] on input "[DATE]" at bounding box center [409, 179] width 133 height 16
paste input "[DATE]"
click at [423, 175] on input "[DATE]" at bounding box center [409, 179] width 133 height 16
type input "[DATE]"
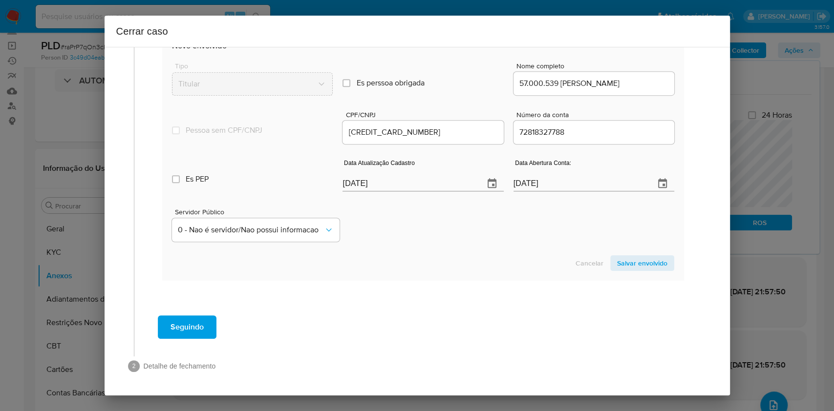
click at [618, 267] on span "Salvar envolvido" at bounding box center [642, 264] width 50 height 14
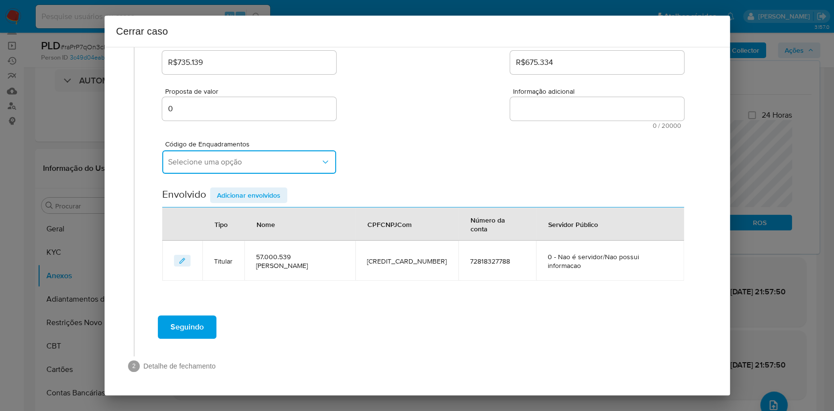
click at [228, 166] on button "Selecione uma opção" at bounding box center [249, 162] width 174 height 23
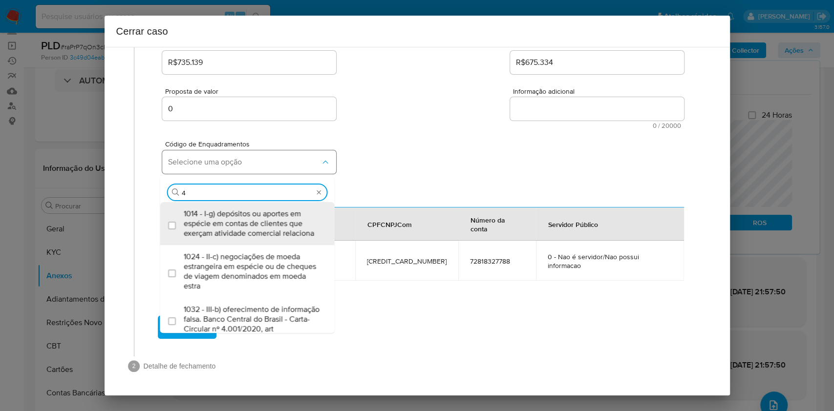
type input "47"
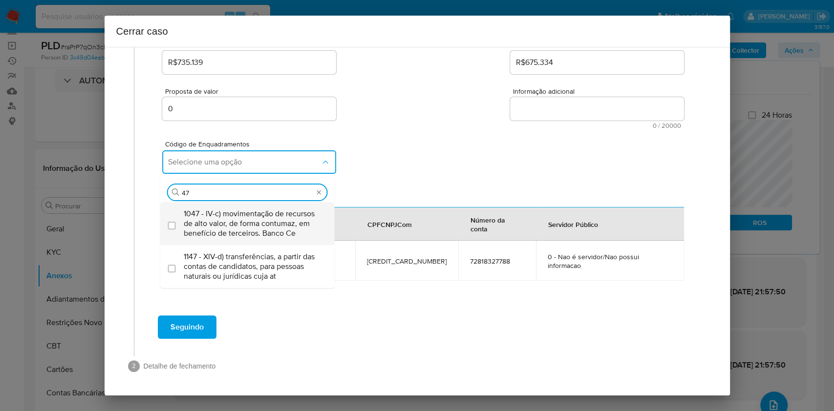
click at [244, 219] on span "1047 - IV-c) movimentação de recursos de alto valor, de forma contumaz, em bene…" at bounding box center [252, 223] width 137 height 29
checkbox input "true"
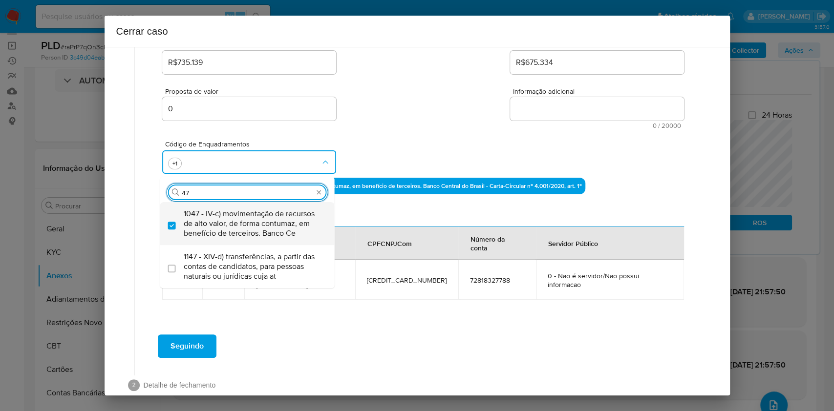
type input "4"
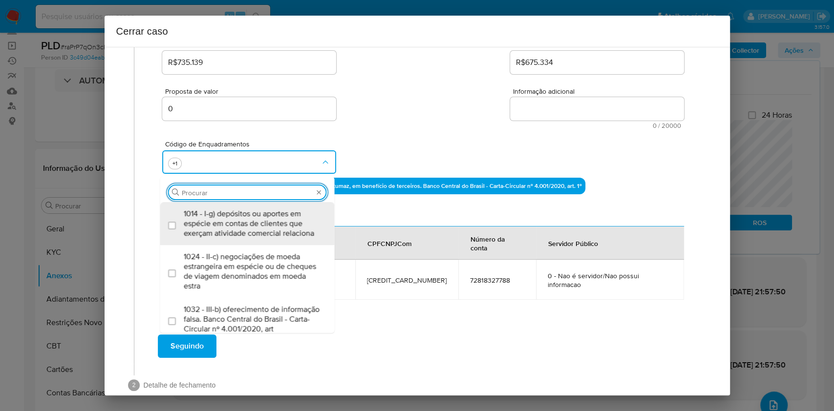
scroll to position [0, 0]
type input "73"
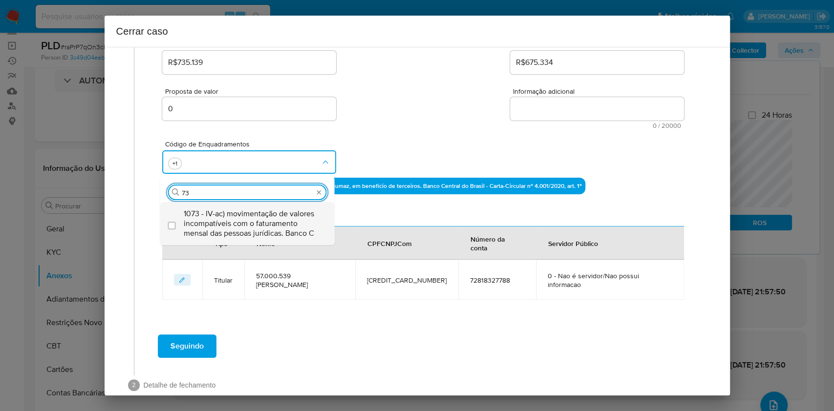
click at [245, 219] on span "1073 - IV-ac) movimentação de valores incompatíveis com o faturamento mensal da…" at bounding box center [252, 223] width 137 height 29
checkbox input "true"
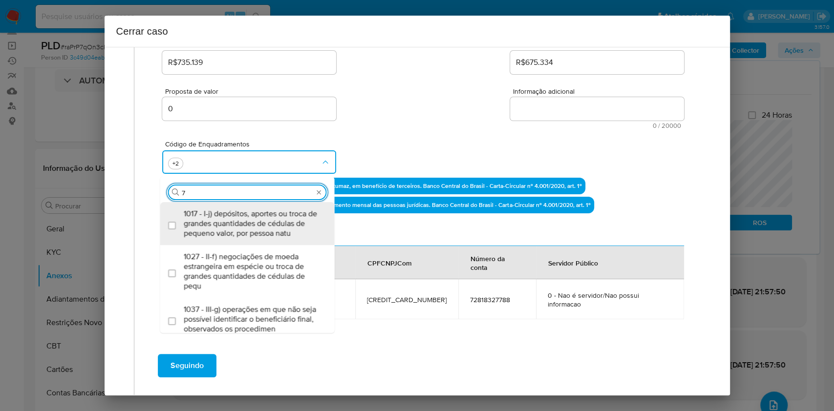
type input "74"
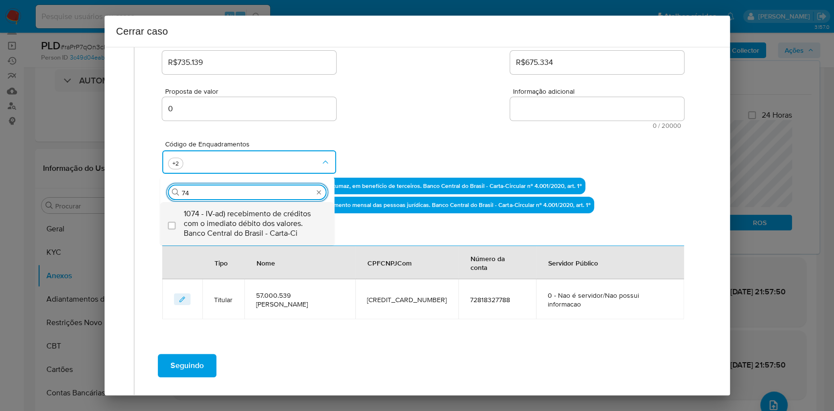
click at [245, 219] on span "1074 - IV-ad) recebimento de créditos com o imediato débito dos valores. Banco …" at bounding box center [252, 223] width 137 height 29
checkbox input "true"
type input "74"
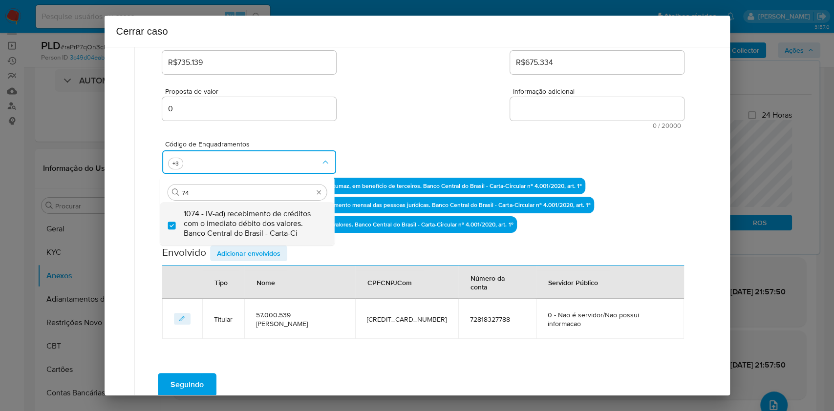
click at [245, 218] on span "1074 - IV-ad) recebimento de créditos com o imediato débito dos valores. Banco …" at bounding box center [252, 223] width 137 height 29
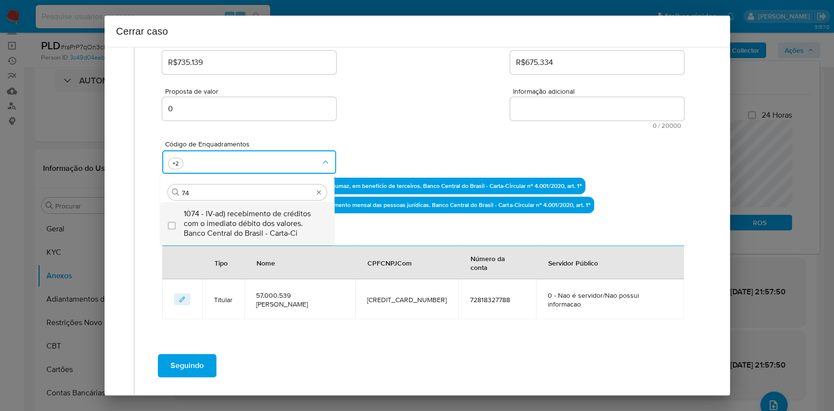
click at [245, 219] on span "1074 - IV-ad) recebimento de créditos com o imediato débito dos valores. Banco …" at bounding box center [252, 223] width 137 height 29
checkbox input "true"
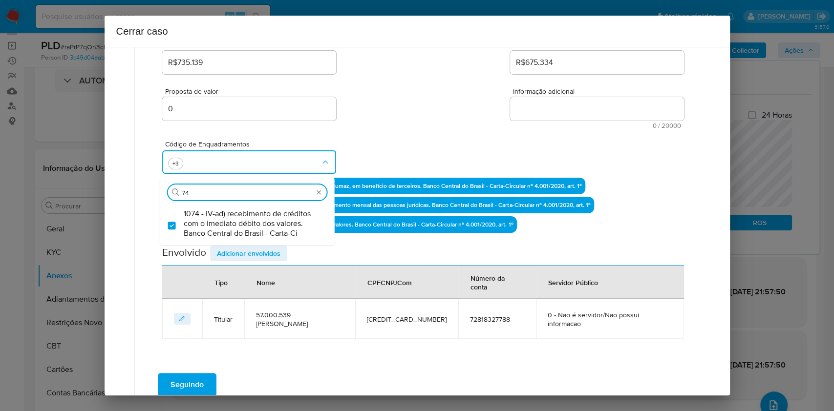
click at [223, 191] on input "74" at bounding box center [247, 193] width 131 height 9
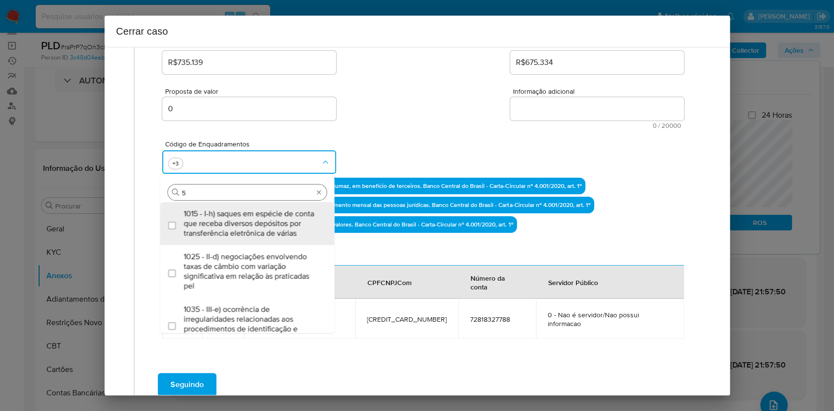
type input "55"
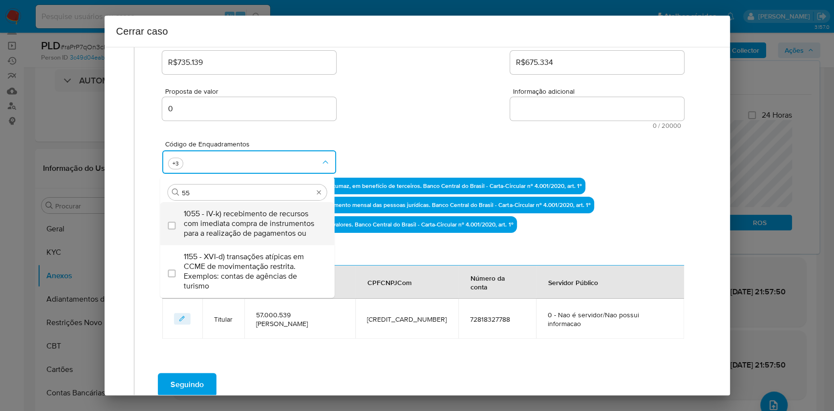
click at [254, 228] on span "1055 - IV-k) recebimento de recursos com imediata compra de instrumentos para a…" at bounding box center [252, 223] width 137 height 29
checkbox input "true"
type input "55"
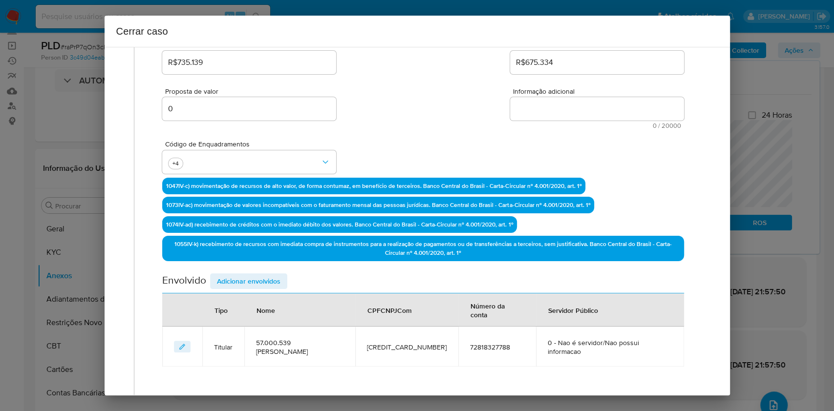
click at [589, 93] on span "Informação adicional" at bounding box center [600, 91] width 174 height 7
click at [589, 97] on textarea "Informação adicional" at bounding box center [597, 108] width 174 height 23
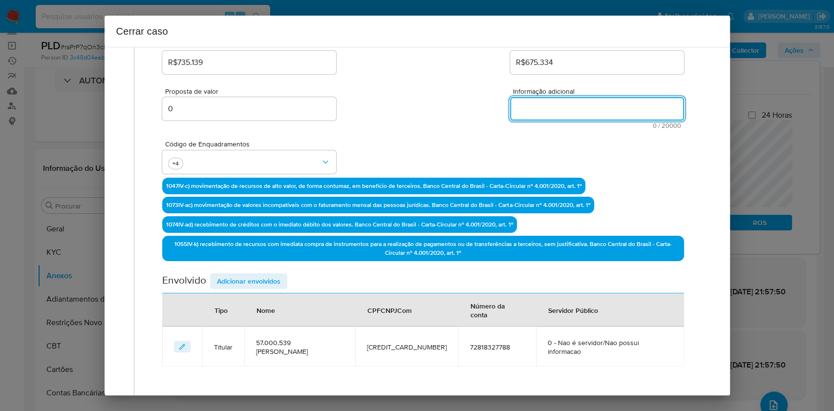
paste textarea "57.000.539 Deiby Jhovany Quesada Ramos, CNPJ 57000539000168, sediada em Jataí, …"
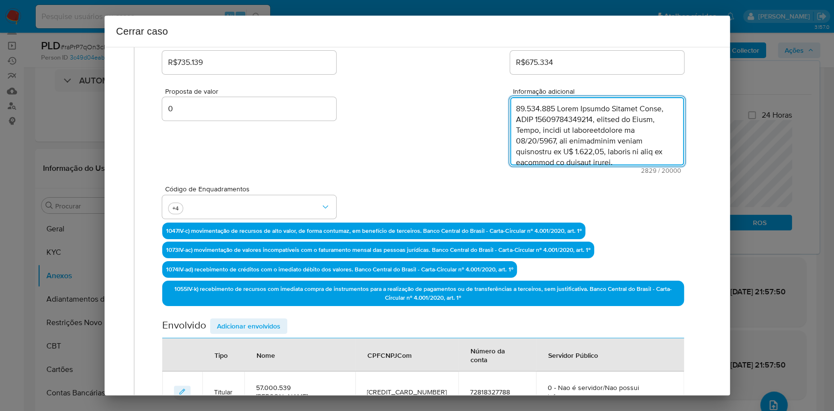
scroll to position [980, 0]
type textarea "57.000.539 Deiby Jhovany Quesada Ramos, CNPJ 57000539000168, sediada em Jataí, …"
click at [268, 308] on span "Adicionar envolvidos" at bounding box center [249, 327] width 64 height 14
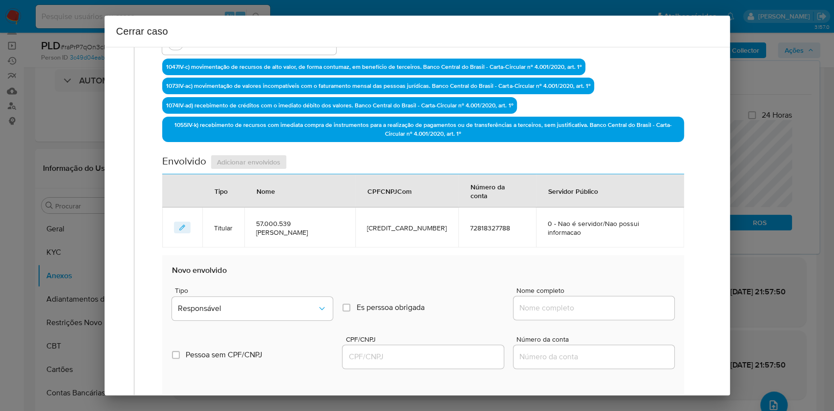
scroll to position [469, 0]
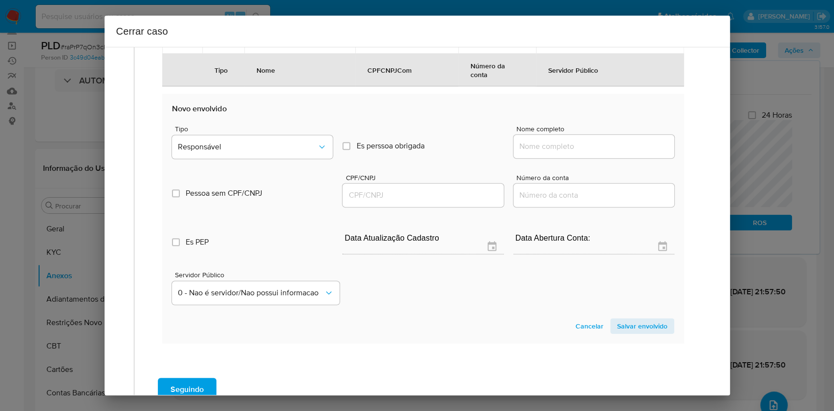
click at [580, 147] on input "Nome completo" at bounding box center [594, 146] width 161 height 13
drag, startPoint x: 582, startPoint y: 146, endPoint x: 603, endPoint y: 140, distance: 21.7
click at [582, 146] on input "Nome completo" at bounding box center [594, 146] width 161 height 13
paste input "Fabian Andres Gonzalez Quesada, 04796071172"
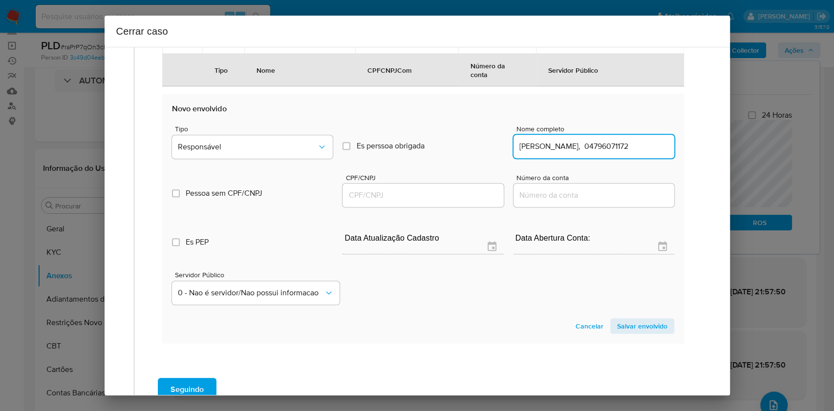
scroll to position [0, 22]
click at [618, 137] on div "Fabian Andres Gonzalez Quesada, 04796071172" at bounding box center [594, 146] width 161 height 23
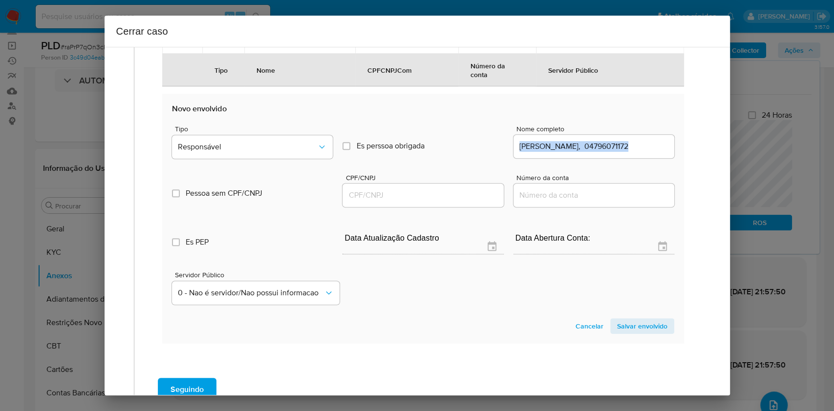
click at [618, 136] on div "Fabian Andres Gonzalez Quesada, 04796071172" at bounding box center [594, 146] width 161 height 23
click at [618, 145] on input "Fabian Andres Gonzalez Quesada, 04796071172" at bounding box center [594, 146] width 161 height 13
click at [618, 147] on input "Fabian Andres Gonzalez Quesada, 04796071172" at bounding box center [594, 146] width 161 height 13
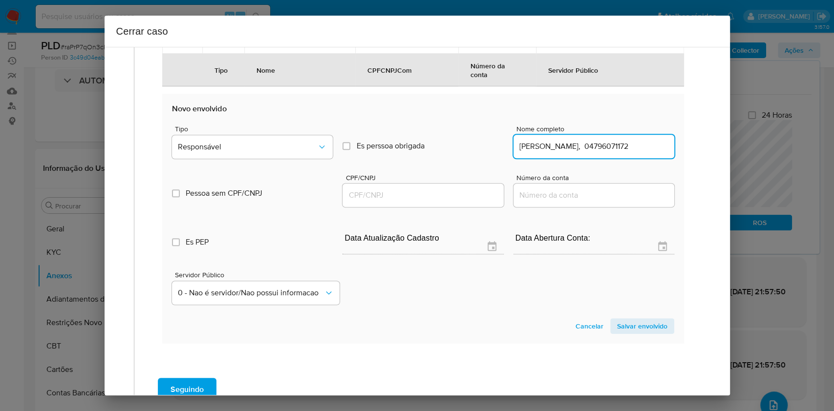
click at [618, 147] on input "Fabian Andres Gonzalez Quesada, 04796071172" at bounding box center [594, 146] width 161 height 13
type input "Fabian Andres Gonzalez Quesada,"
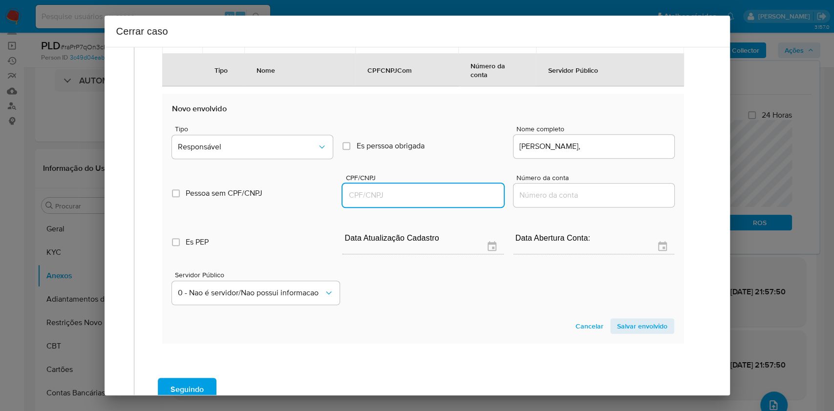
click at [474, 194] on input "CPF/CNPJ" at bounding box center [423, 195] width 161 height 13
paste input "04796071172"
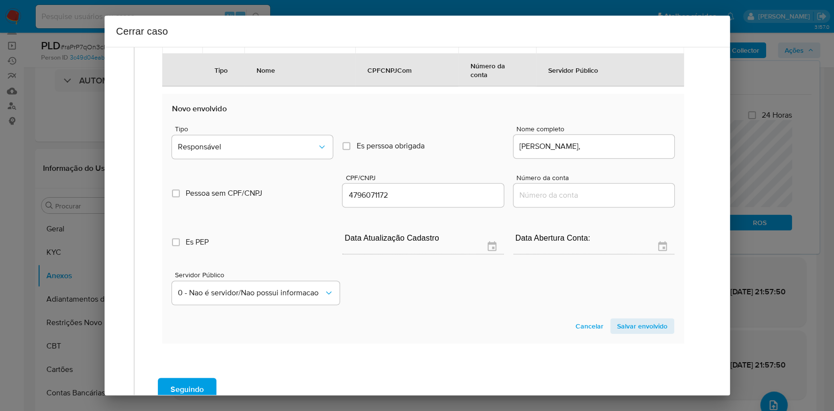
click at [266, 163] on div "Pessoa sem CPF/CNPJ Is CPFCNPJ CPF/CNPJ 4796071172 Número da conta" at bounding box center [423, 186] width 502 height 46
click at [274, 138] on button "Responsável" at bounding box center [252, 146] width 161 height 23
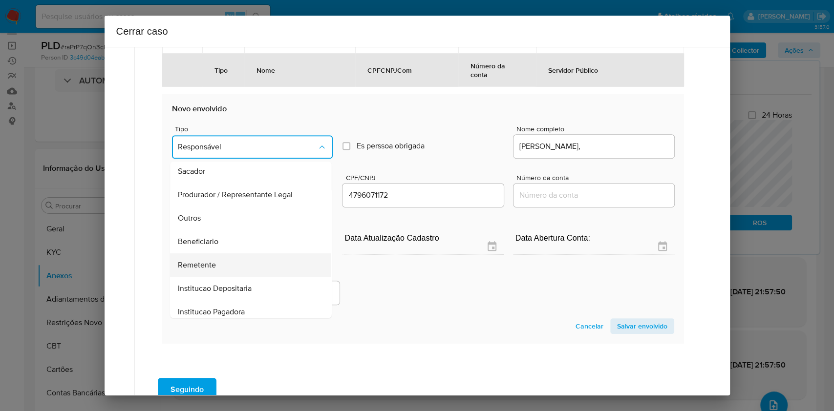
scroll to position [125, 0]
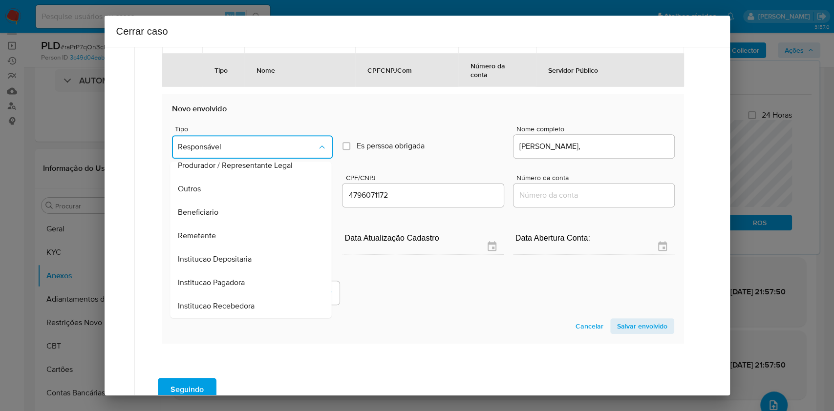
click at [249, 233] on div "Remetente" at bounding box center [248, 235] width 140 height 23
type input "04796071172"
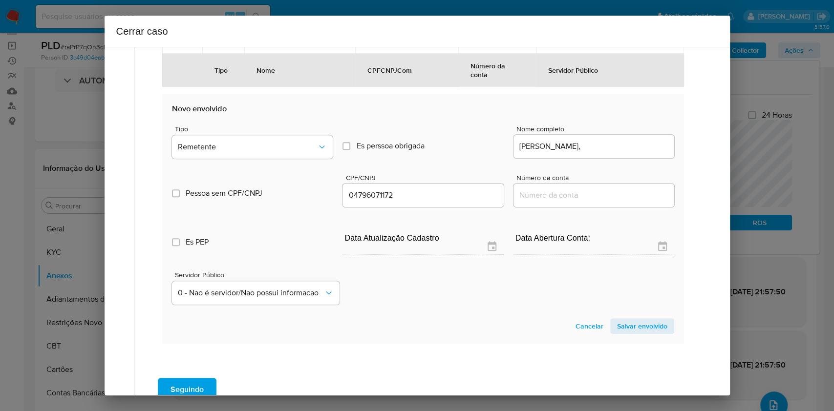
drag, startPoint x: 634, startPoint y: 320, endPoint x: 685, endPoint y: 280, distance: 65.0
click at [618, 308] on span "Salvar envolvido" at bounding box center [642, 327] width 50 height 14
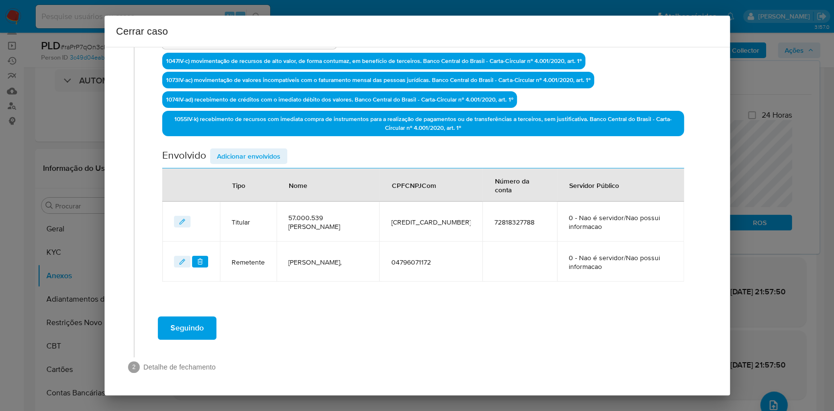
drag, startPoint x: 258, startPoint y: 169, endPoint x: 254, endPoint y: 166, distance: 5.2
click at [256, 169] on th "Tipo" at bounding box center [248, 185] width 57 height 33
drag, startPoint x: 247, startPoint y: 156, endPoint x: 454, endPoint y: 237, distance: 221.9
click at [247, 158] on span "Adicionar envolvidos" at bounding box center [249, 157] width 64 height 14
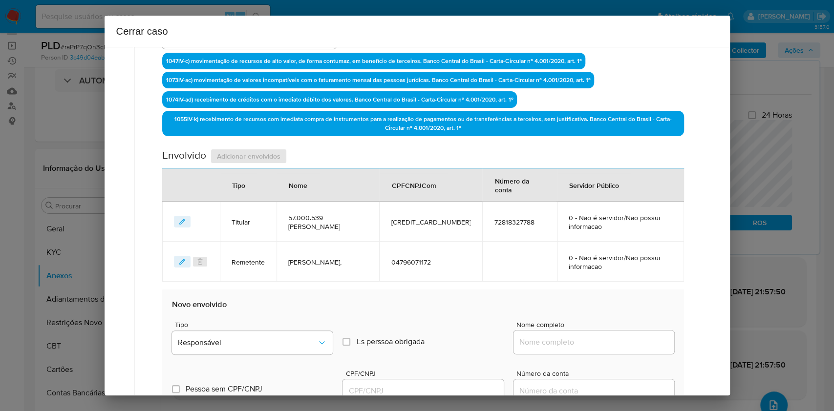
drag, startPoint x: 579, startPoint y: 344, endPoint x: 630, endPoint y: 340, distance: 51.0
click at [583, 308] on input "Nome completo" at bounding box center [594, 342] width 161 height 13
paste input "Deiby Jhovany Quesada Ramos, 71514237130"
click at [618, 308] on input "Deiby Jhovany Quesada Ramos, 71514237130" at bounding box center [594, 342] width 161 height 13
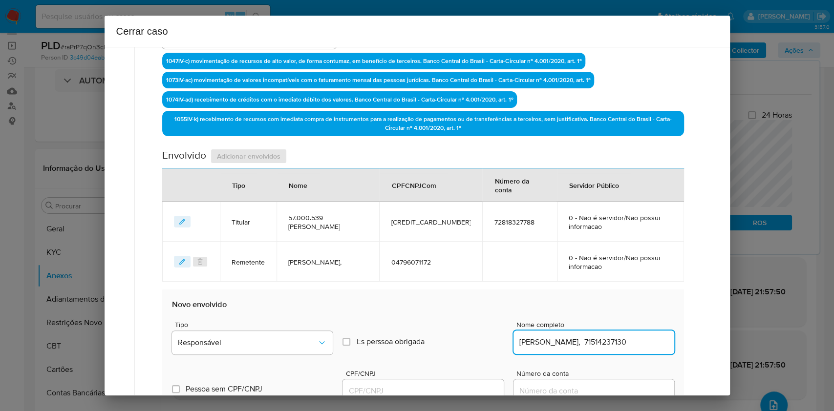
click at [618, 308] on input "Deiby Jhovany Quesada Ramos, 71514237130" at bounding box center [594, 342] width 161 height 13
type input "Deiby Jhovany Quesada Ramos,"
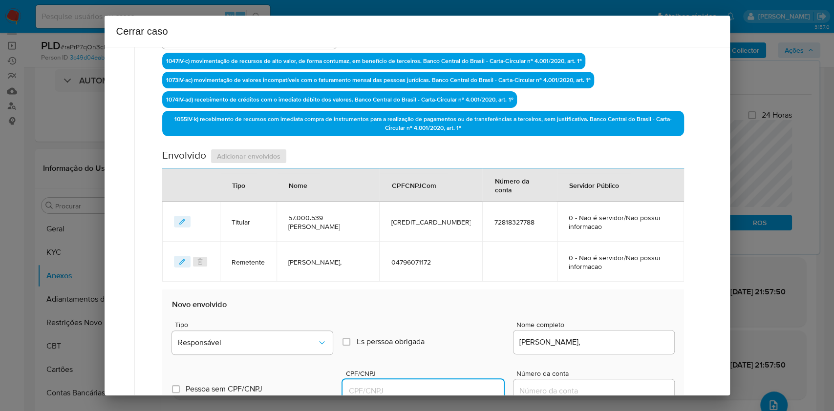
paste input "71514237130"
drag, startPoint x: 445, startPoint y: 384, endPoint x: 451, endPoint y: 383, distance: 5.9
click at [446, 308] on input "71514237130" at bounding box center [423, 391] width 161 height 13
type input "71514237130"
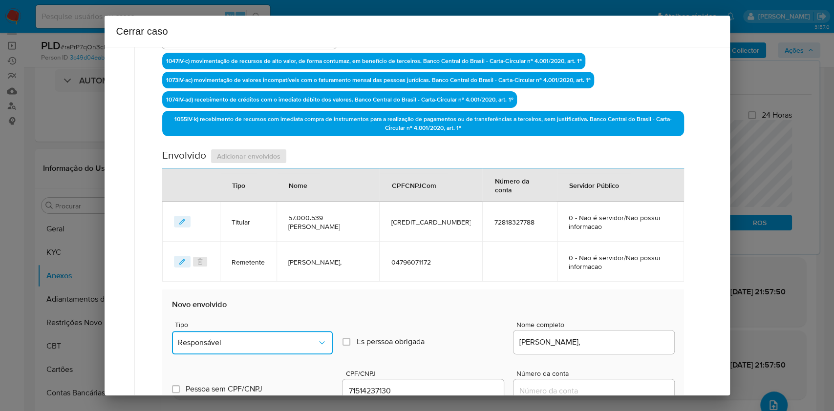
click at [262, 308] on button "Responsável" at bounding box center [252, 342] width 161 height 23
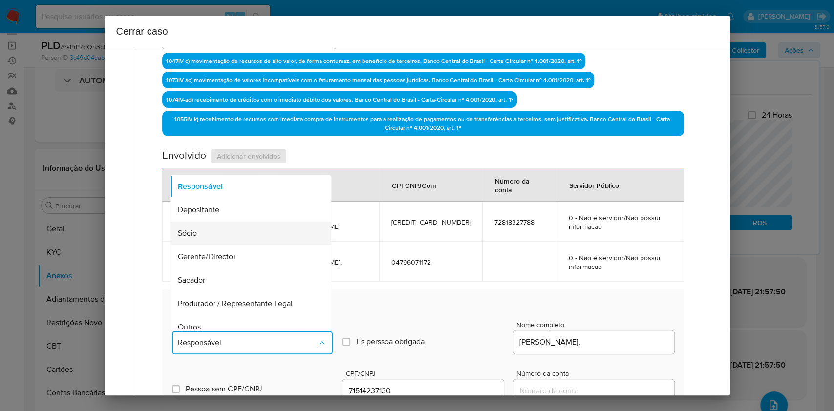
click at [201, 222] on div "Sócio" at bounding box center [248, 233] width 140 height 23
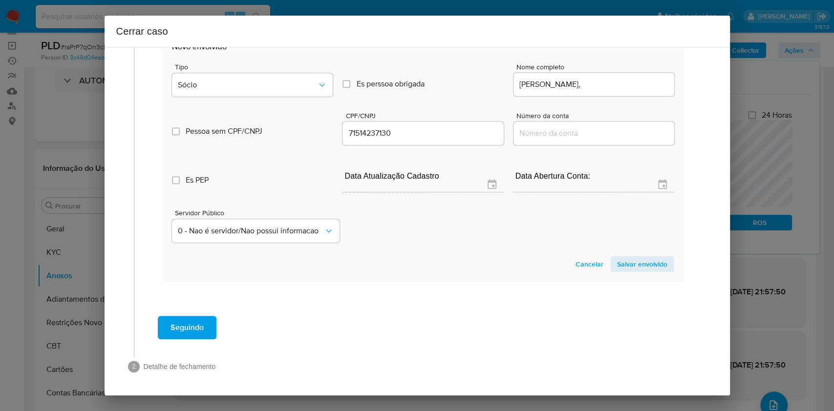
click at [618, 264] on span "Salvar envolvido" at bounding box center [642, 265] width 50 height 14
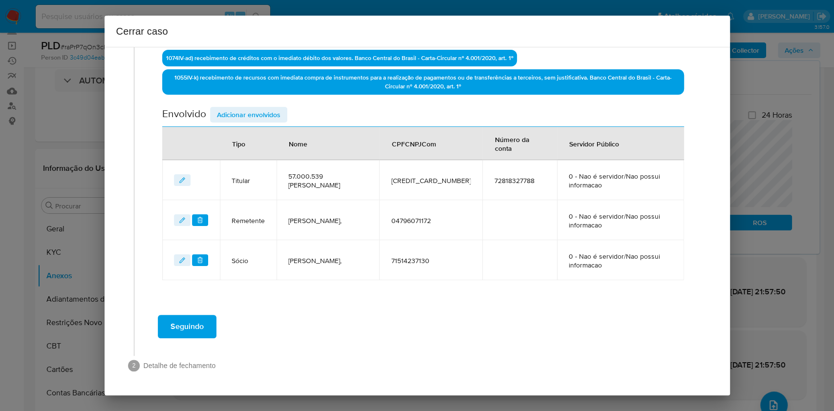
scroll to position [353, 0]
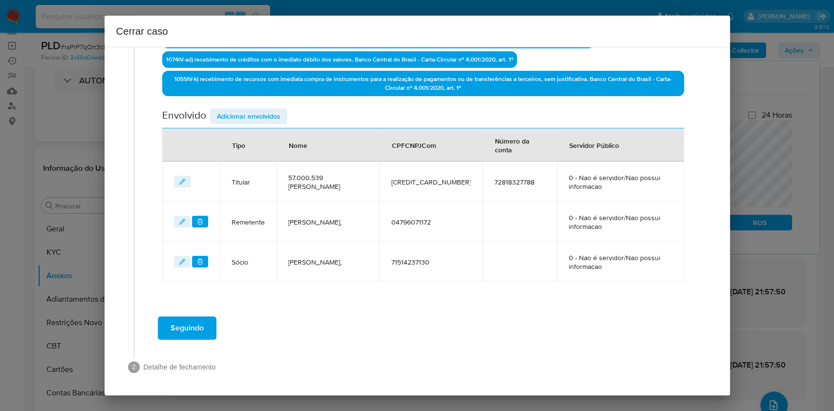
click at [193, 308] on div "Seguindo" at bounding box center [423, 328] width 559 height 35
click at [191, 308] on span "Seguindo" at bounding box center [187, 329] width 33 height 22
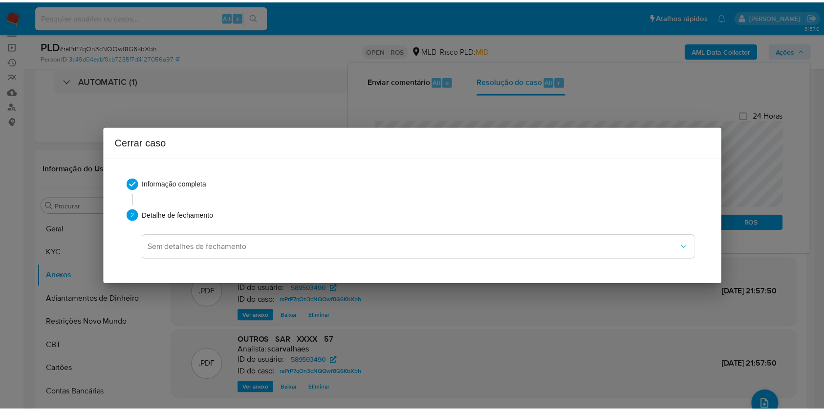
scroll to position [0, 0]
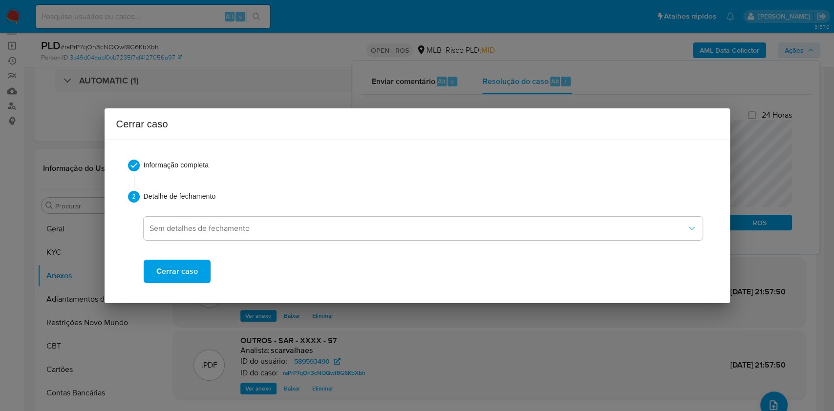
drag, startPoint x: 173, startPoint y: 275, endPoint x: 201, endPoint y: 261, distance: 30.8
click at [173, 275] on span "Cerrar caso" at bounding box center [177, 272] width 42 height 22
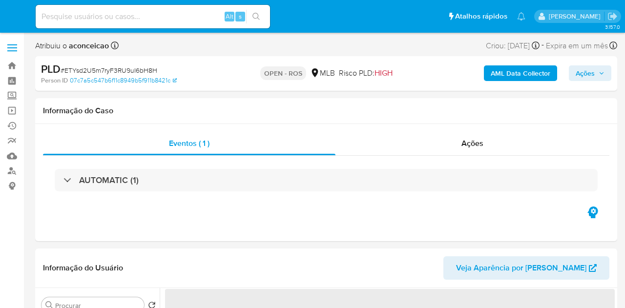
select select "10"
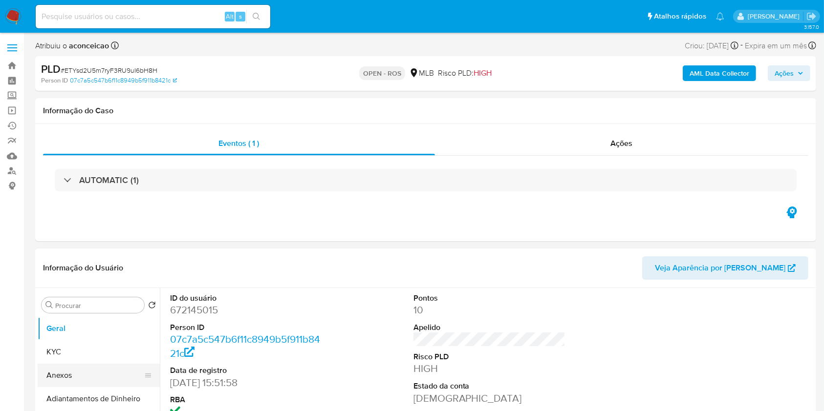
click at [99, 308] on button "Anexos" at bounding box center [95, 375] width 114 height 23
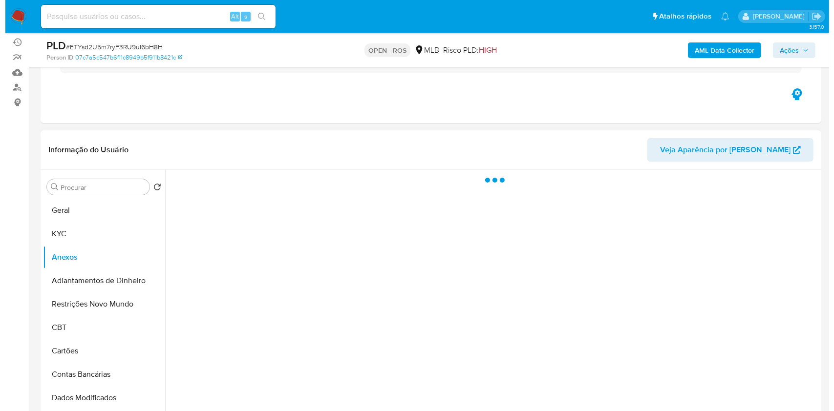
scroll to position [130, 0]
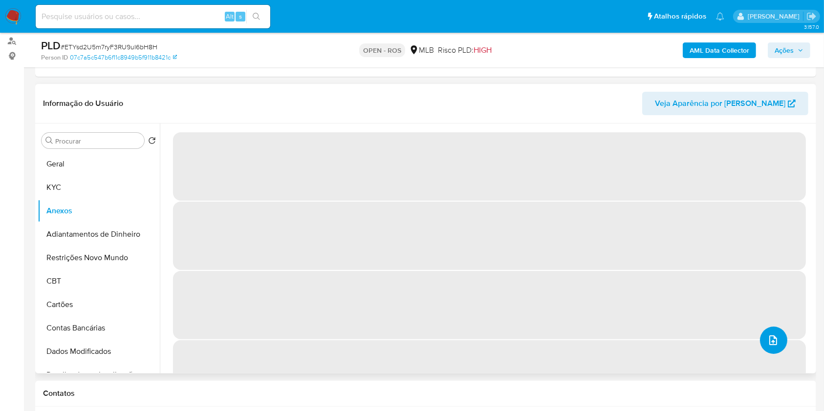
click at [625, 308] on icon "upload-file" at bounding box center [773, 341] width 12 height 12
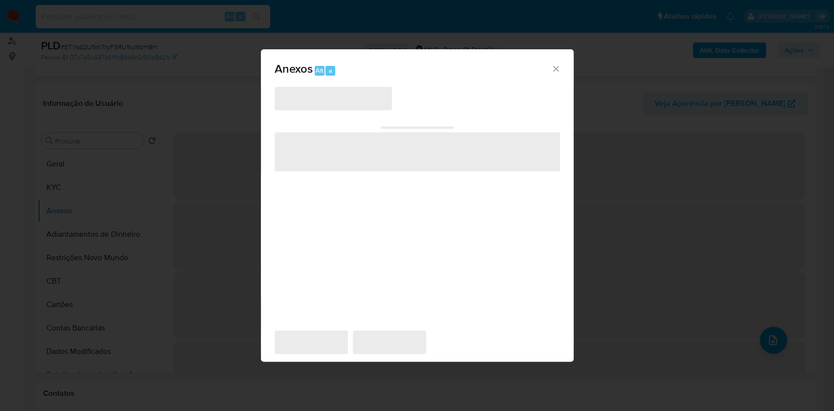
click at [371, 108] on span "‌" at bounding box center [333, 98] width 117 height 23
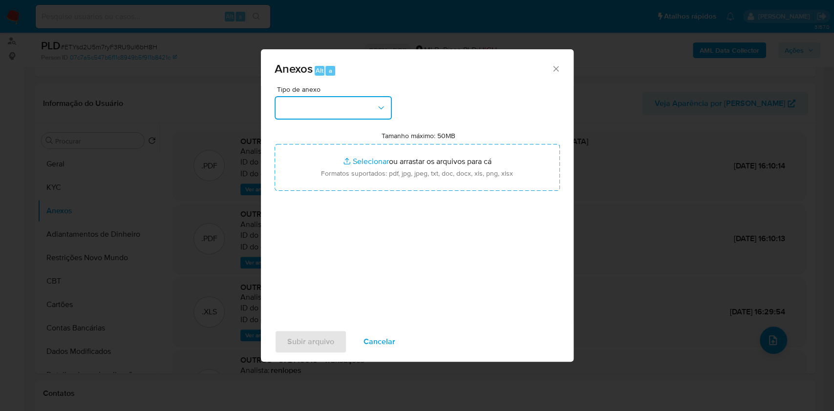
click at [354, 111] on button "button" at bounding box center [333, 107] width 117 height 23
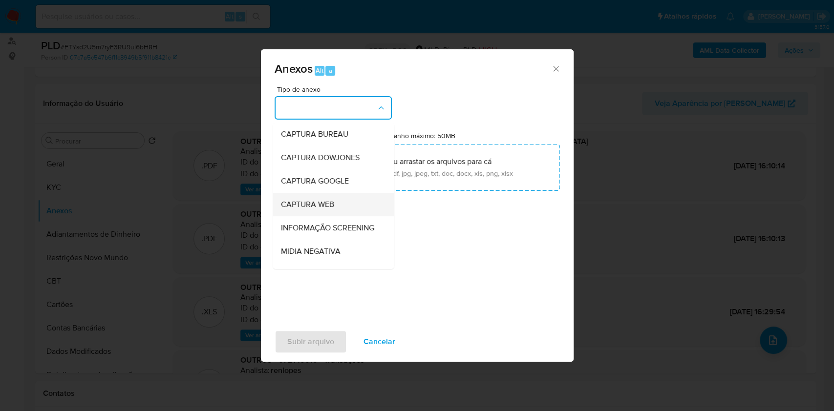
scroll to position [150, 0]
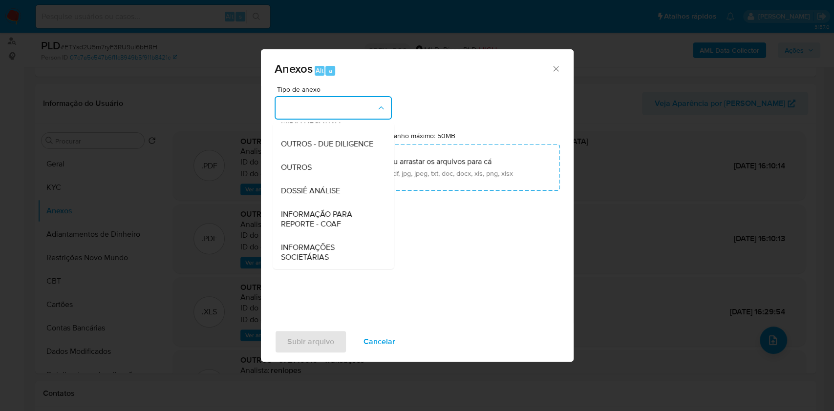
click at [351, 218] on span "INFORMAÇÃO PARA REPORTE - COAF" at bounding box center [330, 220] width 100 height 20
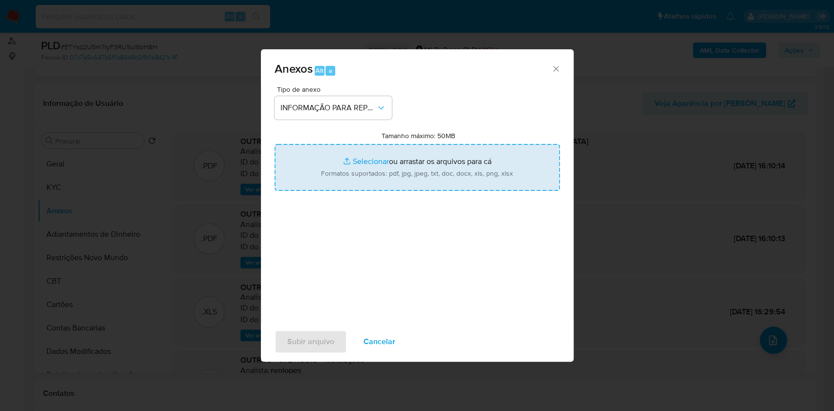
type input "C:\fakepath\SAR - ETYsd2U5m7ryF3RU9uI6bH8H - CPF 03929716070 - [PERSON_NAME].pdf"
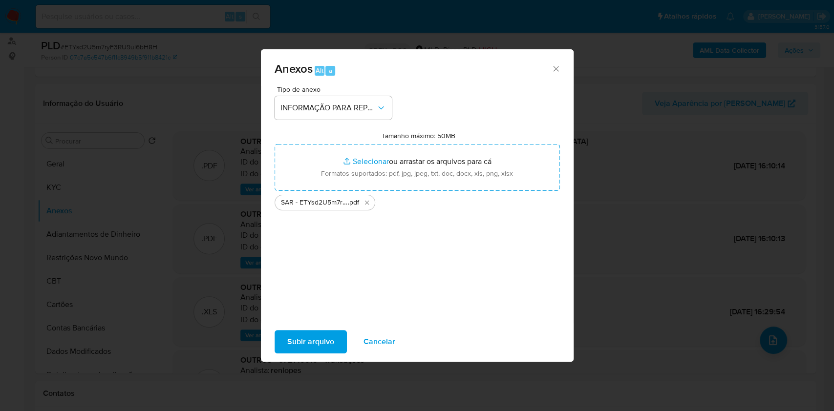
click at [325, 308] on span "Subir arquivo" at bounding box center [310, 342] width 47 height 22
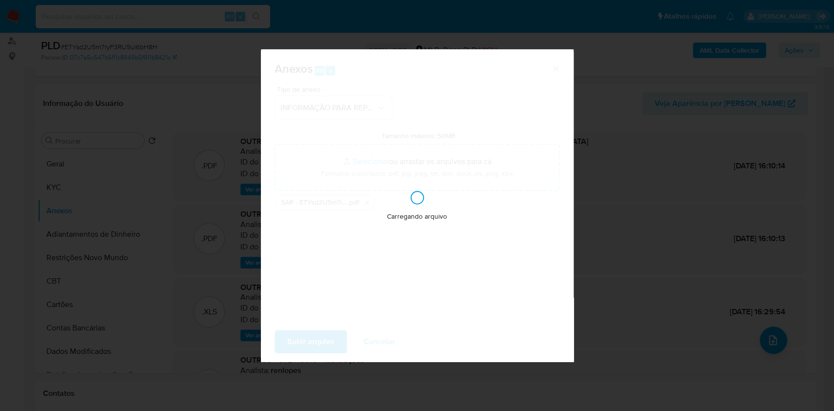
click at [625, 197] on div "Anexos Alt a Tipo de anexo INFORMAÇÃO PARA REPORTE - COAF Tamanho máximo: 50MB …" at bounding box center [417, 205] width 834 height 411
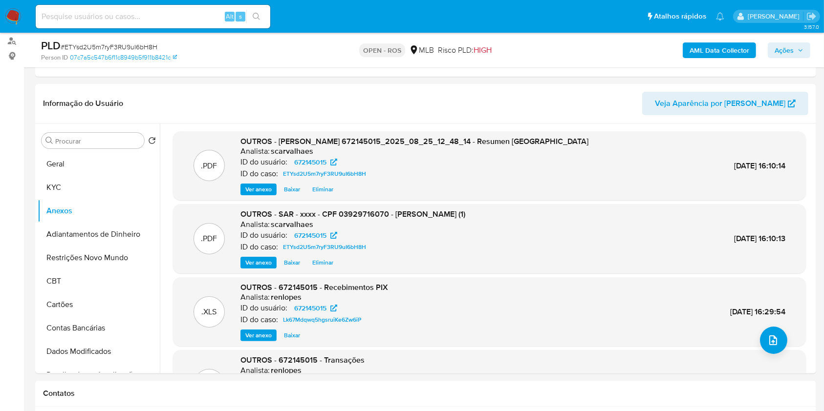
drag, startPoint x: 793, startPoint y: 48, endPoint x: 787, endPoint y: 48, distance: 5.4
click at [625, 47] on span "Ações" at bounding box center [784, 51] width 19 height 16
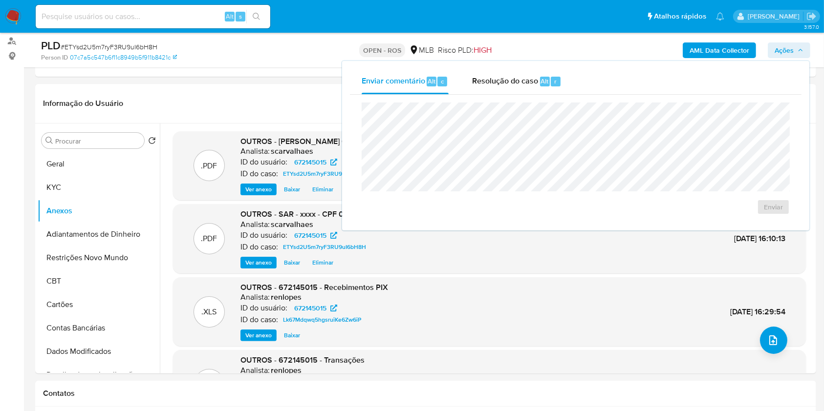
drag, startPoint x: 551, startPoint y: 82, endPoint x: 552, endPoint y: 100, distance: 18.1
click at [551, 83] on div "r" at bounding box center [556, 82] width 10 height 10
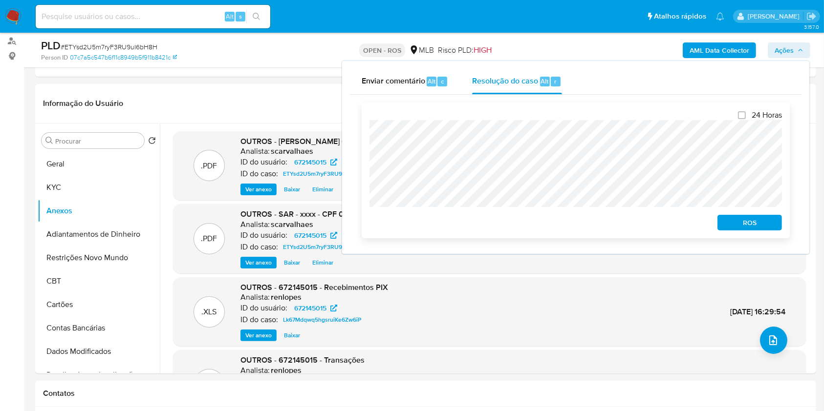
drag, startPoint x: 742, startPoint y: 229, endPoint x: 775, endPoint y: 219, distance: 34.2
click at [625, 230] on span "ROS" at bounding box center [749, 223] width 51 height 14
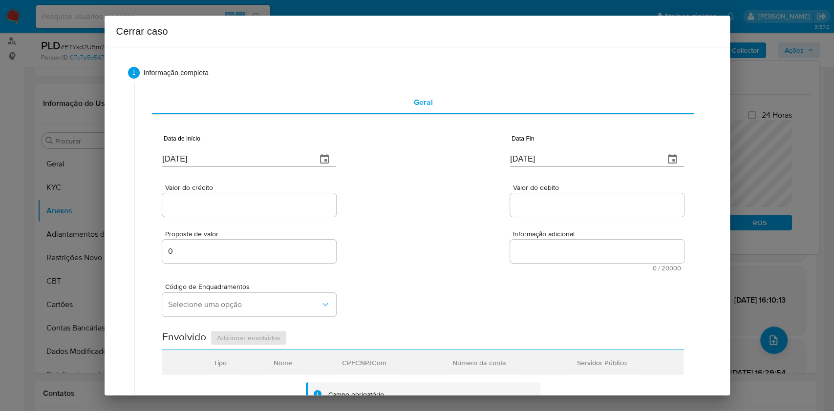
click at [278, 166] on input "[DATE]" at bounding box center [235, 159] width 147 height 16
click at [278, 165] on input "[DATE]" at bounding box center [235, 159] width 147 height 16
paste input "4/06"
click at [278, 165] on input "24/06/2025" at bounding box center [235, 159] width 147 height 16
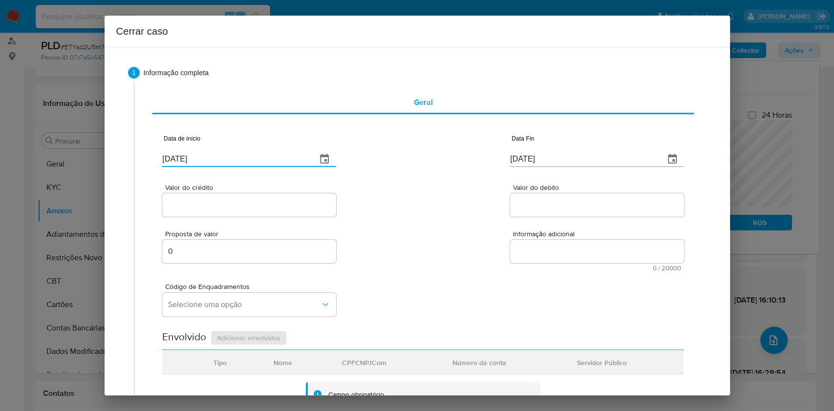
type input "24/06/2025"
drag, startPoint x: 537, startPoint y: 154, endPoint x: 541, endPoint y: 159, distance: 6.9
click at [537, 155] on input "[DATE]" at bounding box center [583, 159] width 147 height 16
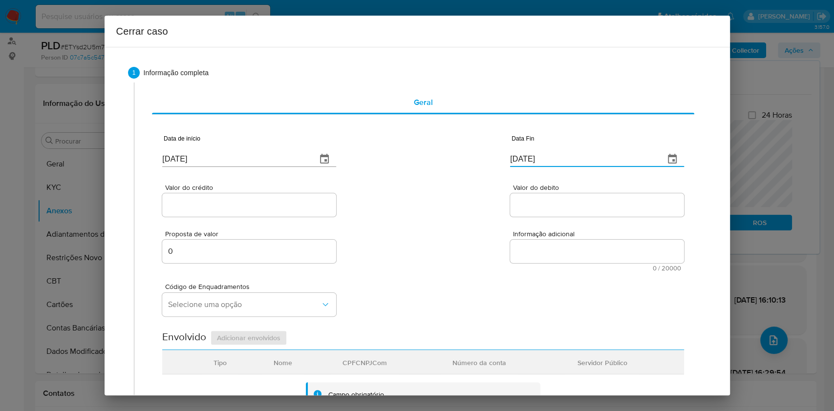
click at [542, 159] on input "[DATE]" at bounding box center [583, 159] width 147 height 16
paste input "02/5_/____"
click at [542, 158] on input "[DATE]" at bounding box center [583, 159] width 147 height 16
click at [557, 162] on div "Data Fin 02/5_/____ Data inválida" at bounding box center [597, 153] width 174 height 40
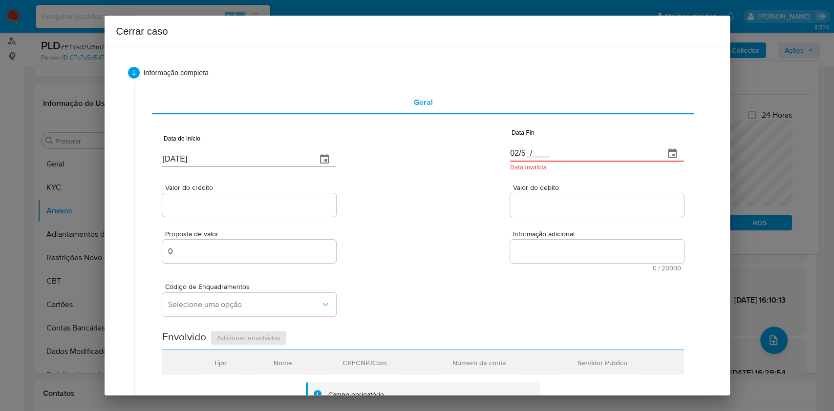
click at [557, 161] on input "02/5_/____" at bounding box center [583, 154] width 147 height 16
paste input "22/08/2025"
click at [557, 161] on input "22/08/2025" at bounding box center [583, 154] width 147 height 16
type input "22/08/2025"
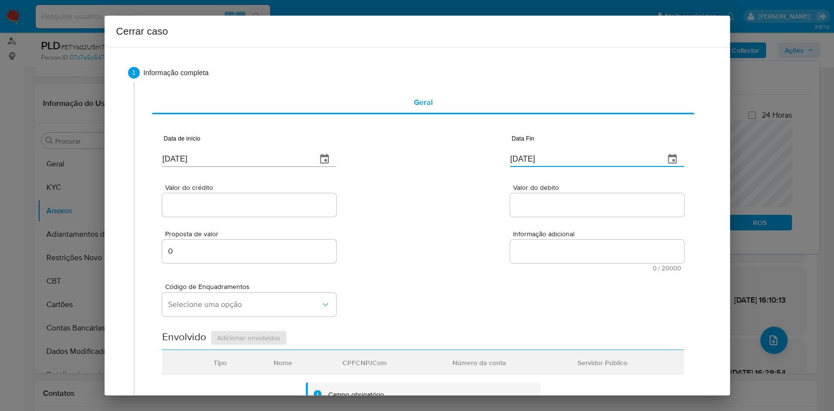
click at [263, 194] on div at bounding box center [249, 205] width 174 height 23
click at [273, 205] on input "Valor do crédito" at bounding box center [249, 205] width 174 height 13
paste input "R$104.077"
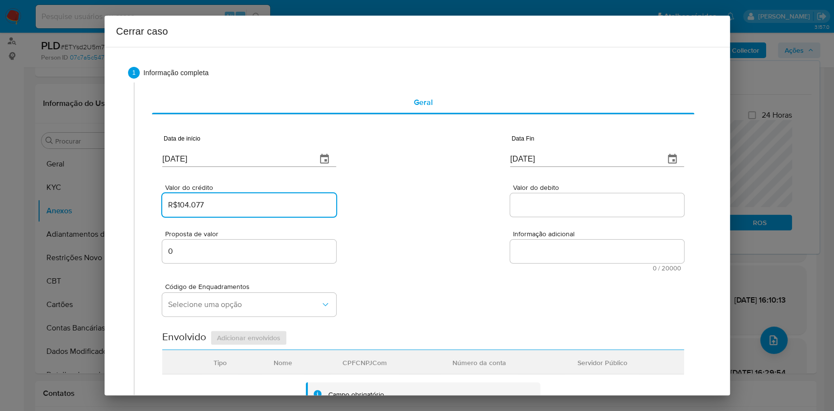
type input "R$104.077"
click at [559, 197] on div at bounding box center [597, 205] width 174 height 23
click at [561, 199] on input "Valor do debito" at bounding box center [597, 205] width 174 height 13
paste input "R$111.808"
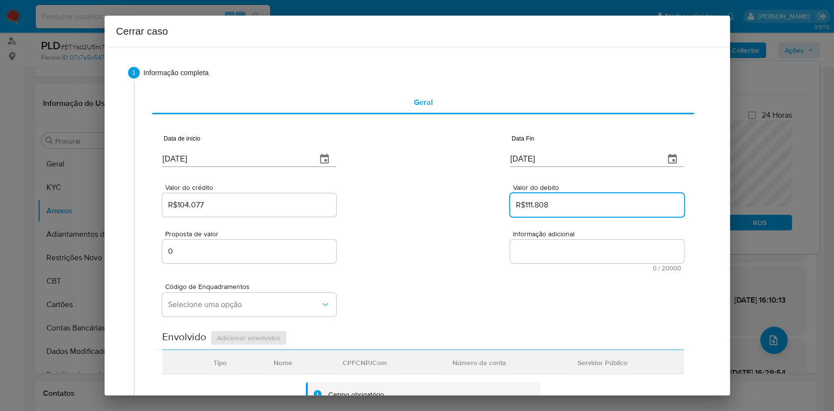
type input "R$111.808"
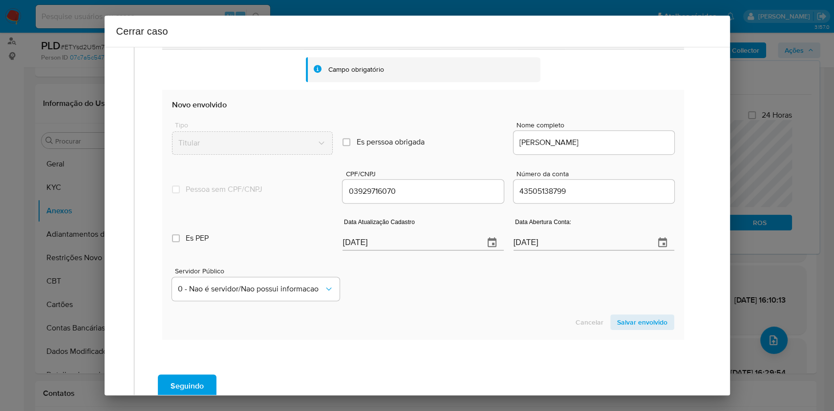
click at [429, 244] on input "[DATE]" at bounding box center [409, 243] width 133 height 16
paste input "14/04"
type input "14/04/2025"
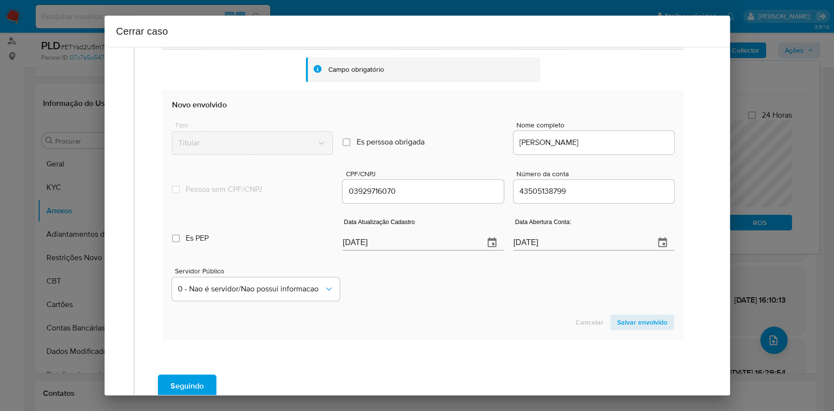
drag, startPoint x: 645, startPoint y: 316, endPoint x: 659, endPoint y: 309, distance: 15.5
click at [625, 308] on span "Salvar envolvido" at bounding box center [642, 323] width 50 height 14
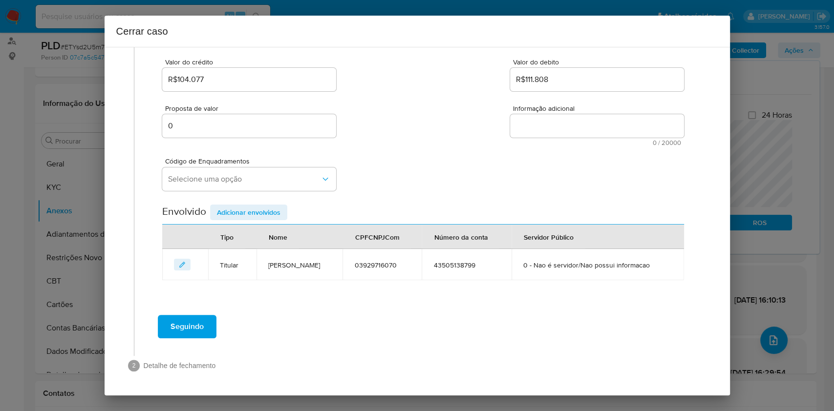
click at [560, 114] on textarea "Informação adicional" at bounding box center [597, 125] width 174 height 23
paste textarea "Leandra Michelle Silva de Oliveira, CPF 03929716070, 26 anos, residente no muni…"
click at [560, 114] on textarea "Informação adicional" at bounding box center [597, 125] width 174 height 23
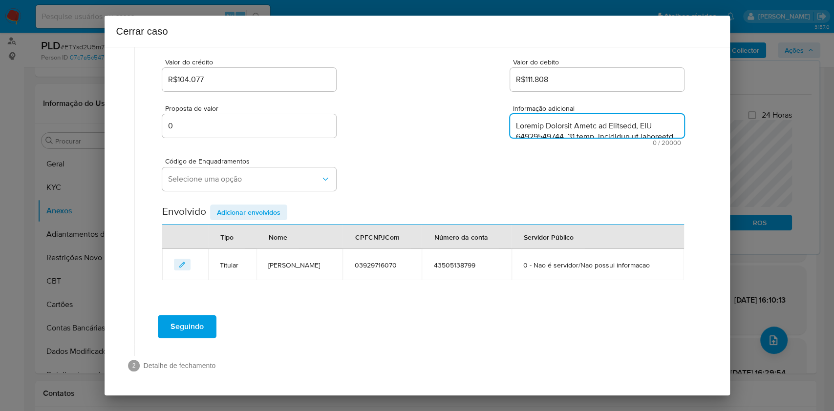
scroll to position [840, 0]
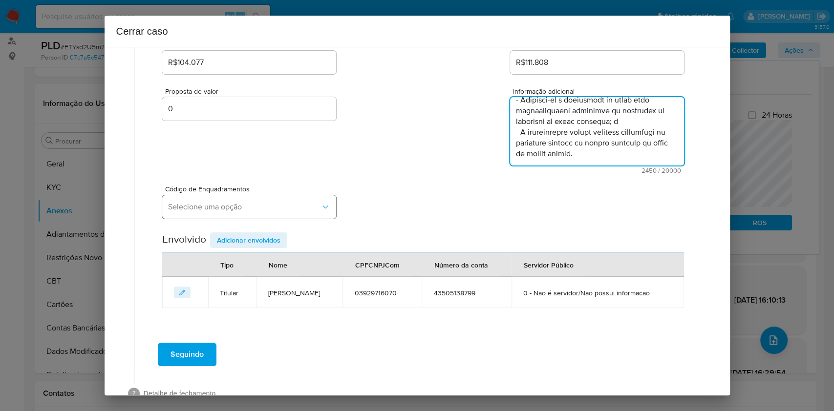
type textarea "Leandra Michelle Silva de Oliveira, CPF 03929716070, 26 anos, residente no muni…"
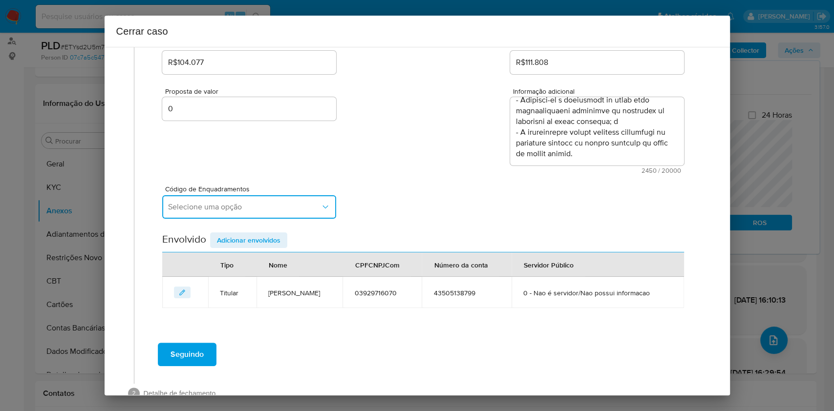
click at [283, 205] on span "Selecione uma opção" at bounding box center [244, 207] width 152 height 10
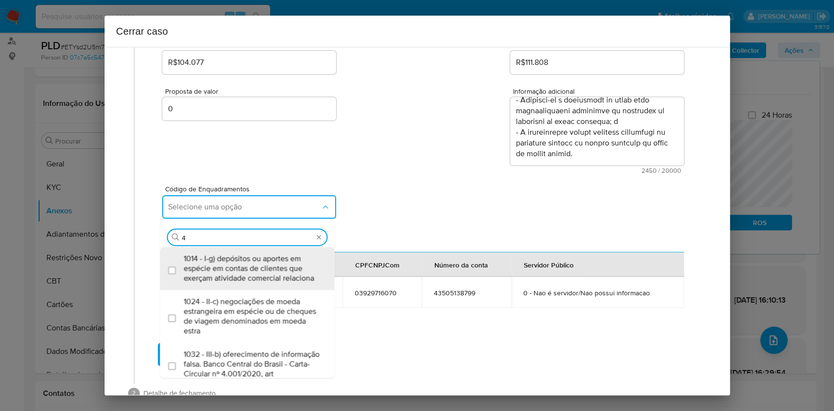
type input "45"
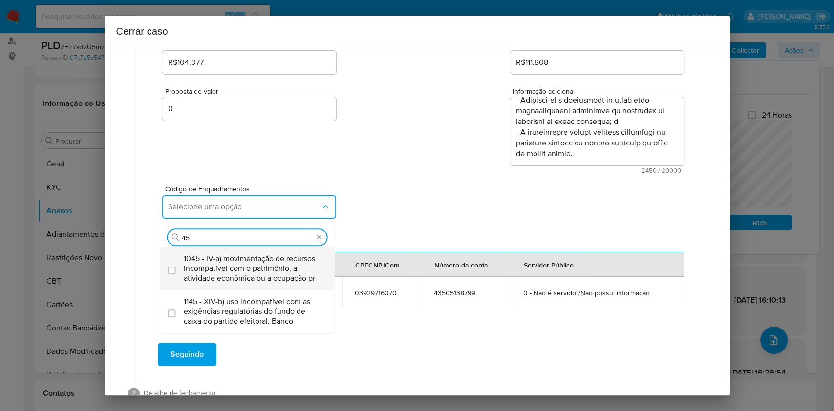
click at [235, 269] on span "1045 - IV-a) movimentação de recursos incompatível com o patrimônio, a atividad…" at bounding box center [252, 268] width 137 height 29
checkbox input "true"
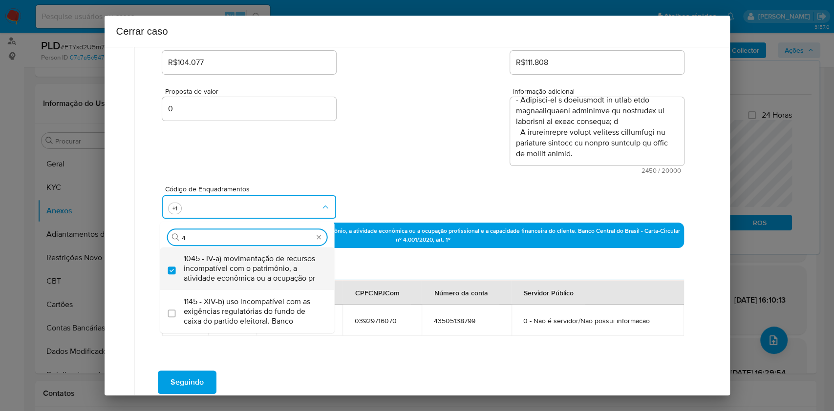
scroll to position [0, 0]
type input "47"
click at [235, 269] on span "1047 - IV-c) movimentação de recursos de alto valor, de forma contumaz, em bene…" at bounding box center [252, 268] width 137 height 29
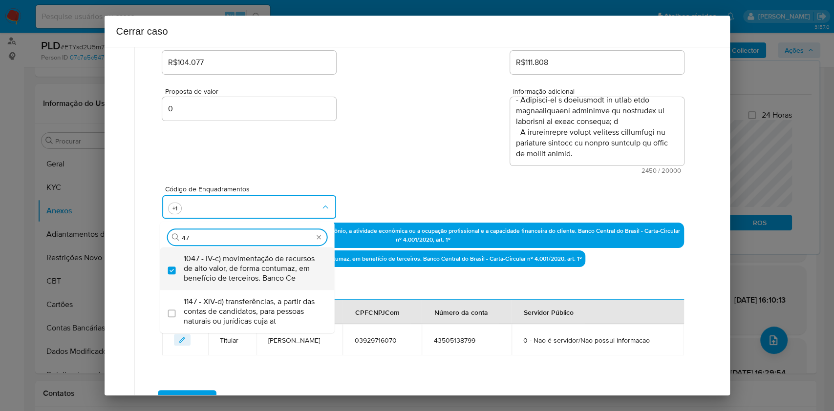
checkbox input "true"
type input "47"
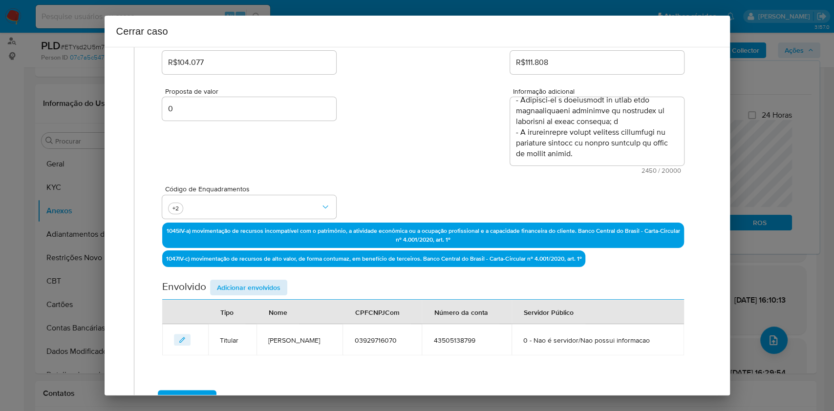
drag, startPoint x: 377, startPoint y: 278, endPoint x: 280, endPoint y: 294, distance: 97.6
click at [361, 281] on div "Data de início 24/06/2025 Data Fin 22/08/2025 Valor do crédito R$104.077 Valor …" at bounding box center [422, 167] width 521 height 377
click at [263, 295] on span "Adicionar envolvidos" at bounding box center [249, 288] width 64 height 14
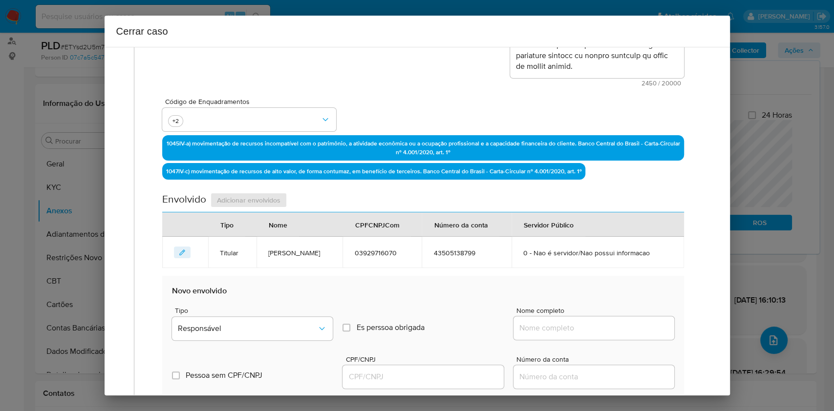
scroll to position [338, 0]
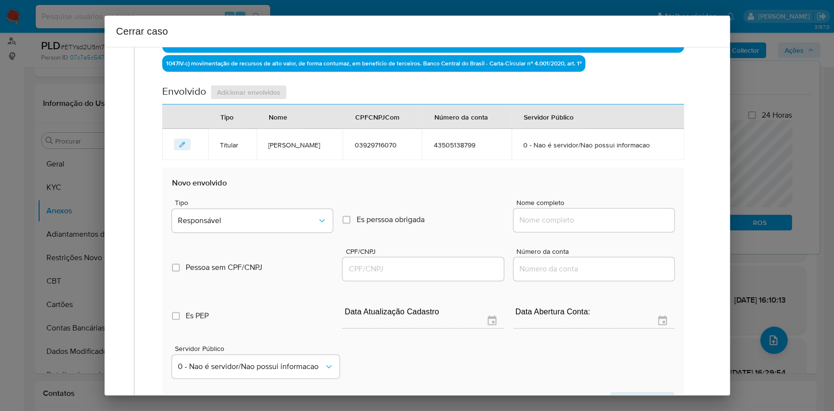
drag, startPoint x: 572, startPoint y: 247, endPoint x: 576, endPoint y: 243, distance: 6.2
click at [575, 232] on div at bounding box center [594, 220] width 161 height 23
drag, startPoint x: 582, startPoint y: 239, endPoint x: 607, endPoint y: 236, distance: 25.7
click at [583, 227] on input "Nome completo" at bounding box center [594, 220] width 161 height 13
paste input "60.265.698 Lucas Borges de Moura, 60265698000107"
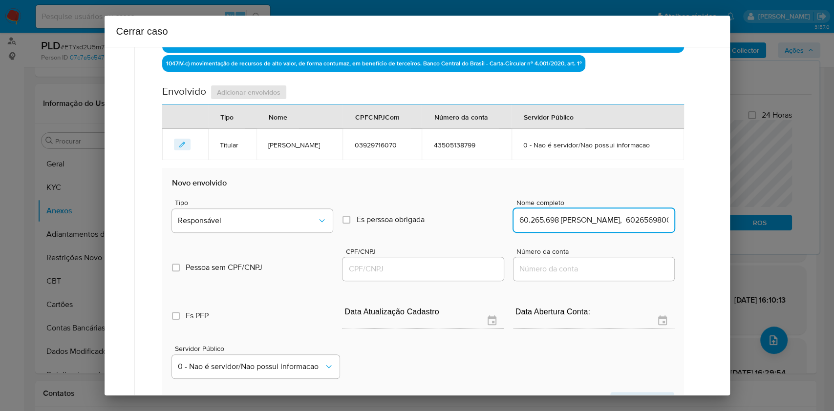
scroll to position [0, 46]
click at [619, 227] on input "60.265.698 Lucas Borges de Moura, 60265698000107" at bounding box center [594, 220] width 161 height 13
type input "60.265.698 Lucas Borges de Moura,"
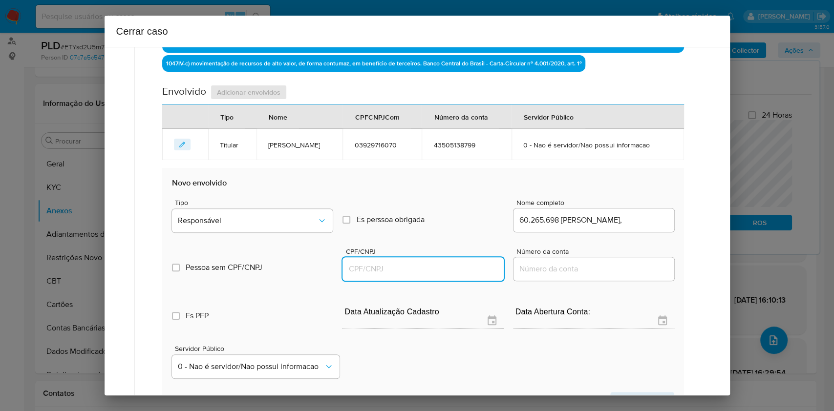
click at [419, 276] on input "CPF/CNPJ" at bounding box center [423, 269] width 161 height 13
paste input "60265698000107"
type input "60265698000107"
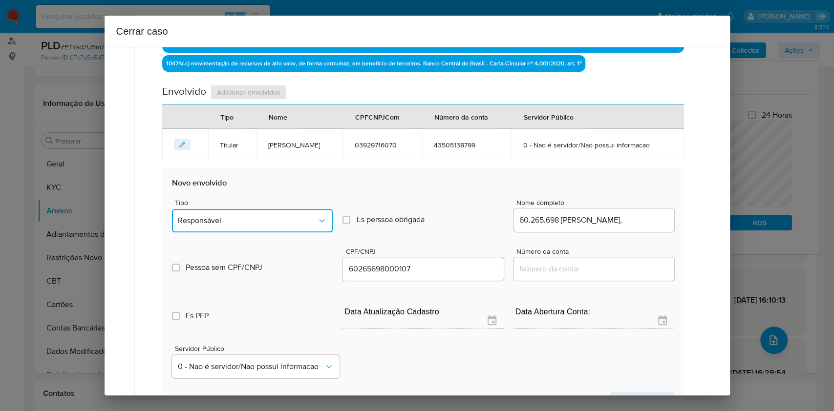
drag, startPoint x: 232, startPoint y: 242, endPoint x: 234, endPoint y: 229, distance: 13.8
click at [232, 233] on button "Responsável" at bounding box center [252, 220] width 161 height 23
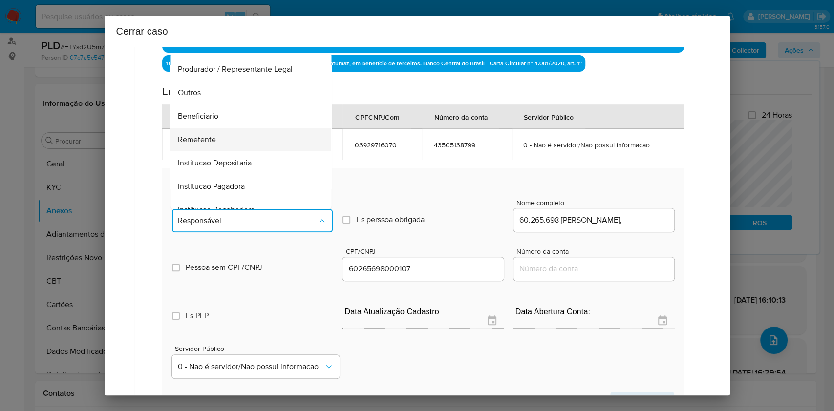
scroll to position [125, 0]
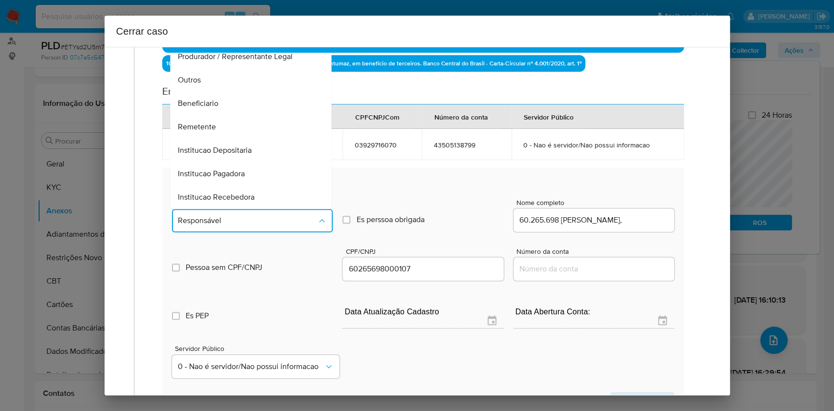
drag, startPoint x: 214, startPoint y: 148, endPoint x: 264, endPoint y: 150, distance: 50.4
click at [214, 132] on span "Remetente" at bounding box center [197, 127] width 38 height 10
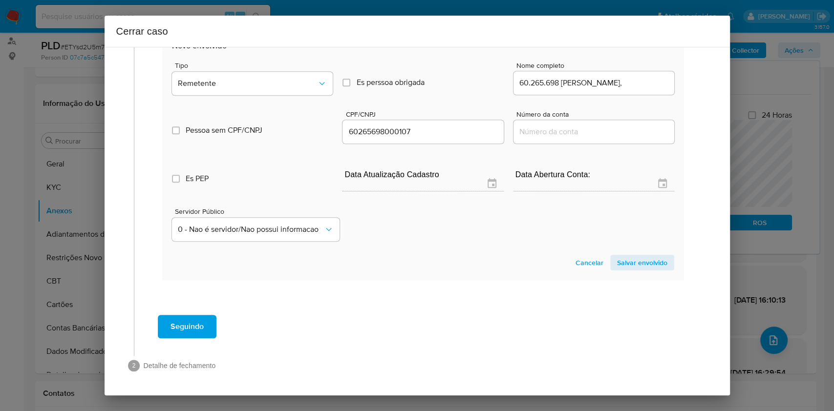
click at [617, 259] on span "Salvar envolvido" at bounding box center [642, 263] width 50 height 14
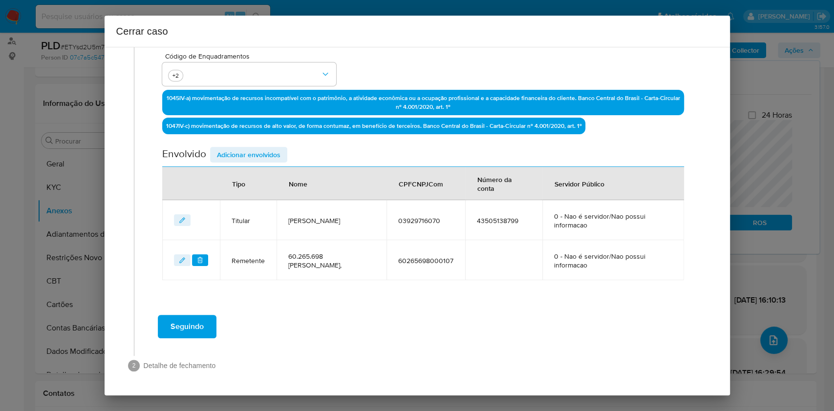
scroll to position [275, 0]
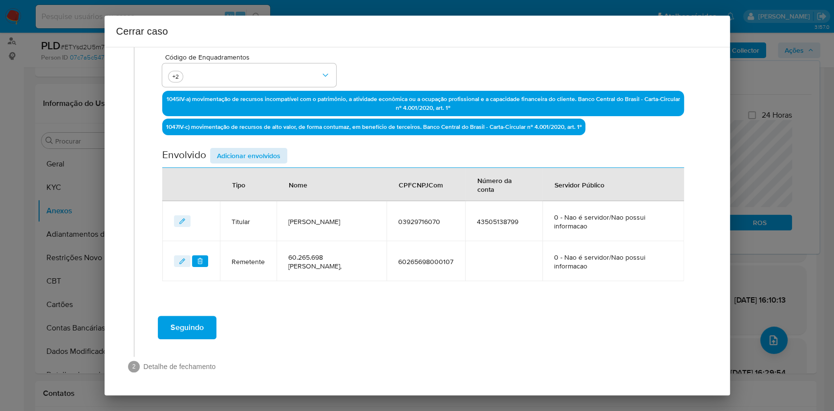
drag, startPoint x: 274, startPoint y: 164, endPoint x: 268, endPoint y: 158, distance: 8.0
click at [274, 164] on div "Envolvido Adicionar envolvidos" at bounding box center [422, 158] width 521 height 20
drag, startPoint x: 268, startPoint y: 158, endPoint x: 297, endPoint y: 166, distance: 30.3
click at [268, 159] on span "Adicionar envolvidos" at bounding box center [249, 156] width 64 height 14
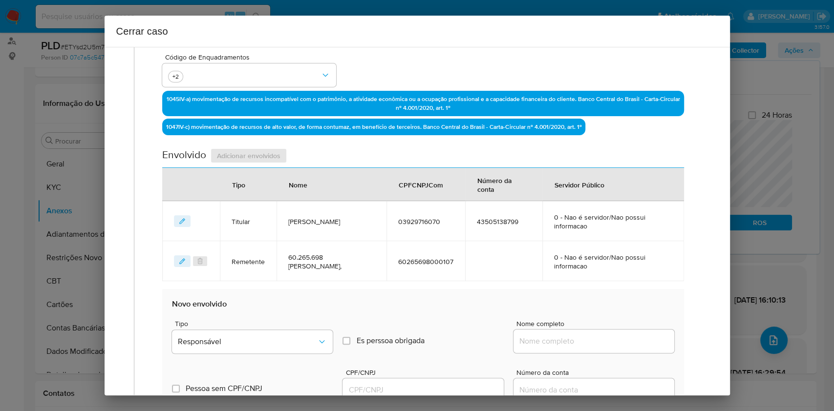
paste input "Raoni Pinto Vaghetti 00793077010, 42410171000139"
drag, startPoint x: 582, startPoint y: 335, endPoint x: 603, endPoint y: 334, distance: 21.0
click at [584, 308] on input "Nome completo" at bounding box center [594, 341] width 161 height 13
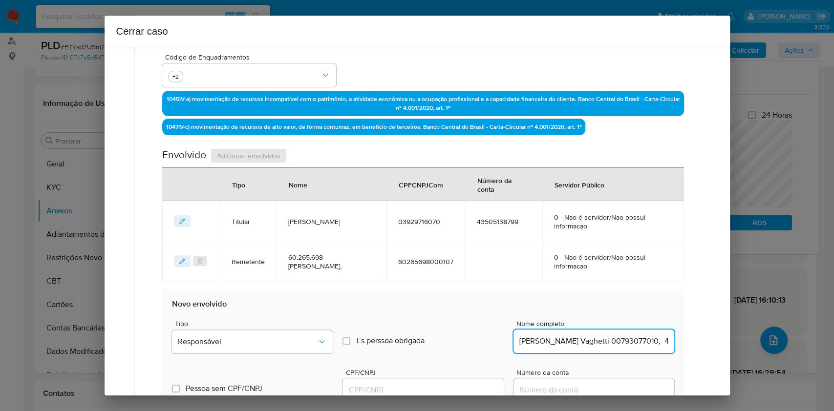
scroll to position [0, 34]
click at [623, 308] on input "Raoni Pinto Vaghetti 00793077010, 42410171000139" at bounding box center [594, 341] width 161 height 13
click at [624, 308] on input "Raoni Pinto Vaghetti 00793077010, 42410171000139" at bounding box center [594, 341] width 161 height 13
click at [625, 308] on input "Raoni Pinto Vaghetti 00793077010, 42410171000139" at bounding box center [594, 341] width 161 height 13
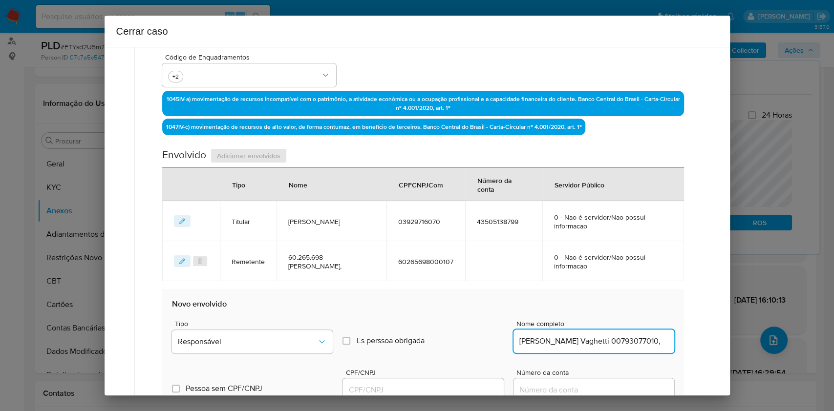
scroll to position [0, 0]
type input "Raoni Pinto Vaghetti 00793077010,"
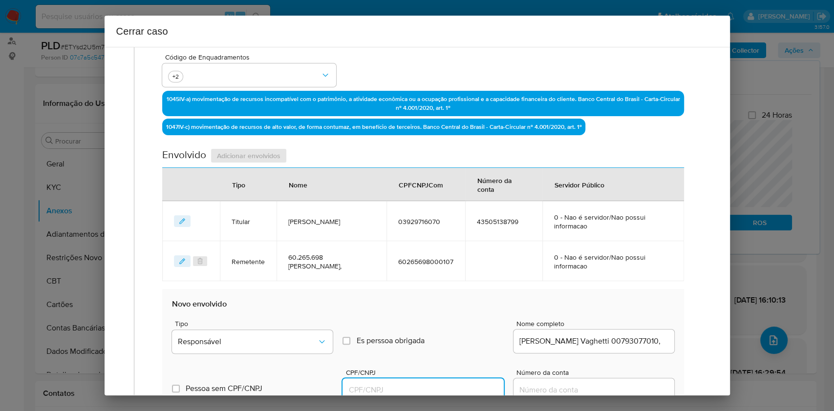
drag, startPoint x: 442, startPoint y: 386, endPoint x: 449, endPoint y: 385, distance: 6.9
click at [442, 308] on input "CPF/CNPJ" at bounding box center [423, 390] width 161 height 13
paste input "42410171000139"
type input "42410171000139"
click at [290, 308] on button "Responsável" at bounding box center [252, 341] width 161 height 23
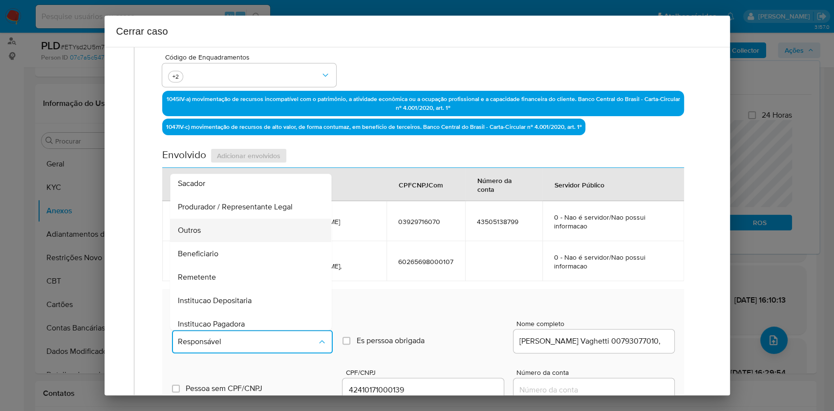
scroll to position [125, 0]
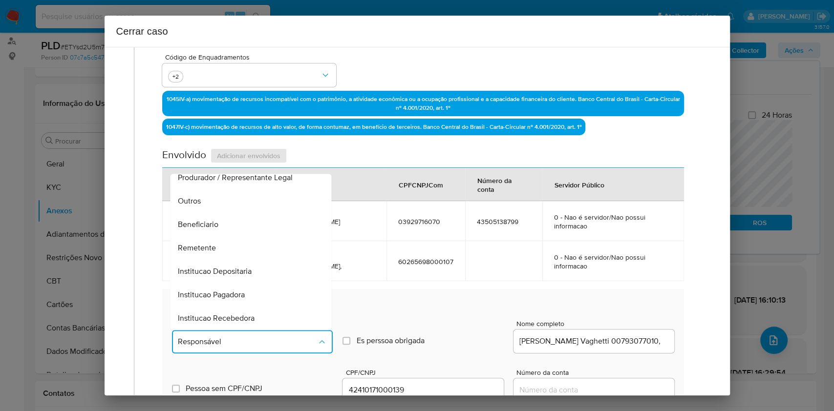
drag, startPoint x: 211, startPoint y: 220, endPoint x: 255, endPoint y: 219, distance: 44.0
click at [211, 220] on span "Beneficiario" at bounding box center [198, 225] width 41 height 10
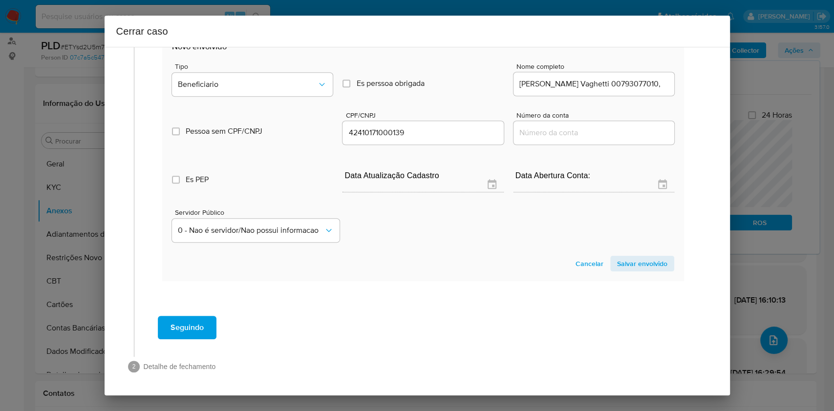
click at [625, 262] on span "Salvar envolvido" at bounding box center [642, 264] width 50 height 14
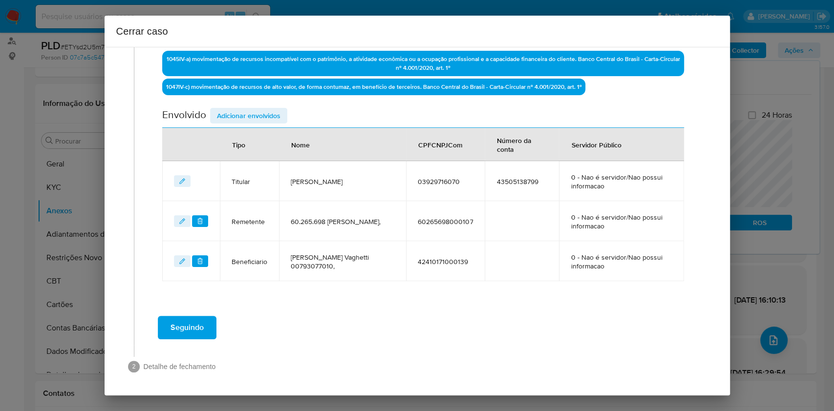
click at [250, 110] on span "Adicionar envolvidos" at bounding box center [249, 116] width 64 height 14
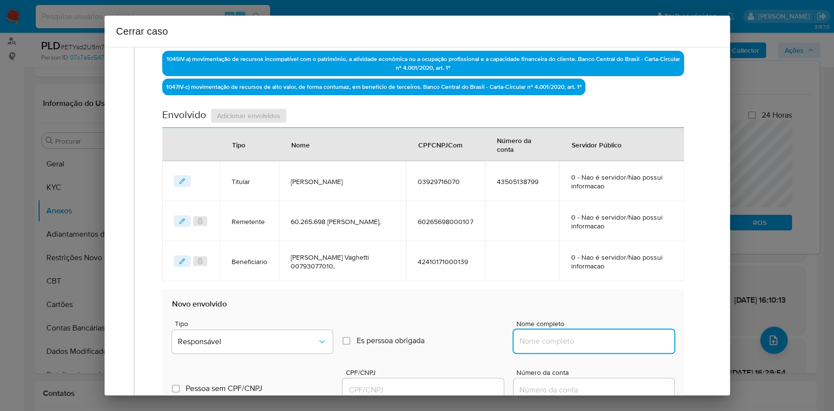
paste input "Leandra Michelle Silva de Oliveira Ltda, 55696582000184"
drag, startPoint x: 618, startPoint y: 342, endPoint x: 629, endPoint y: 344, distance: 11.3
click at [618, 308] on input "Nome completo" at bounding box center [594, 341] width 161 height 13
click at [625, 308] on input "Leandra Michelle Silva de Oliveira Ltda, 55696582000184" at bounding box center [594, 341] width 161 height 13
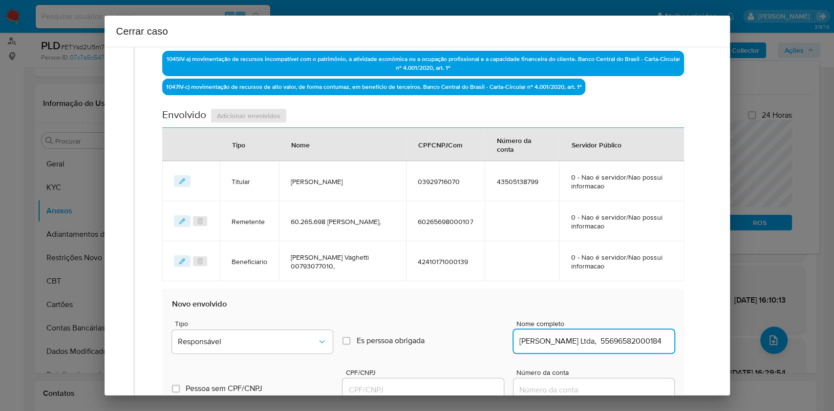
click at [625, 308] on input "Leandra Michelle Silva de Oliveira Ltda, 55696582000184" at bounding box center [594, 341] width 161 height 13
type input "Leandra Michelle Silva de Oliveira Ltda,"
drag, startPoint x: 444, startPoint y: 390, endPoint x: 458, endPoint y: 385, distance: 14.5
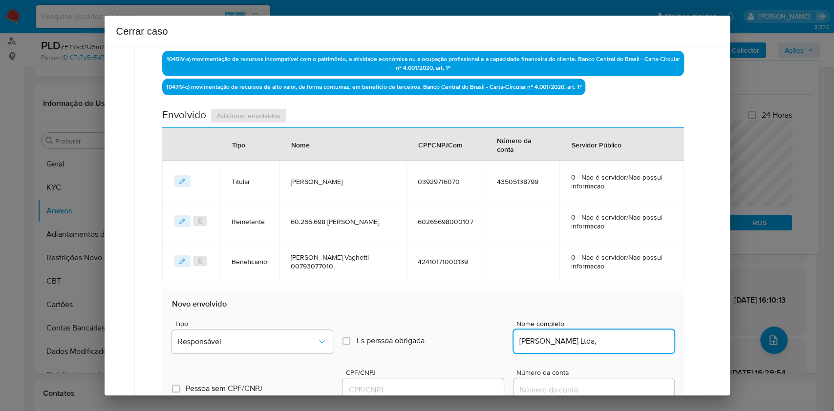
click at [446, 308] on input "CPF/CNPJ" at bounding box center [423, 390] width 161 height 13
paste input "55696582000184"
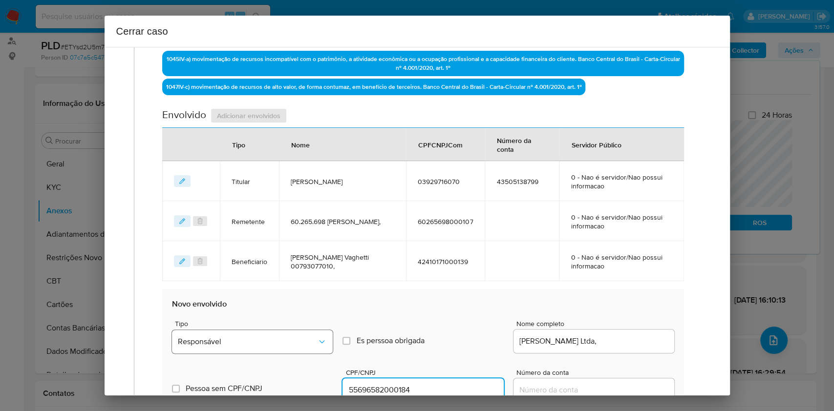
type input "55696582000184"
click at [266, 308] on span "Responsável" at bounding box center [247, 342] width 139 height 10
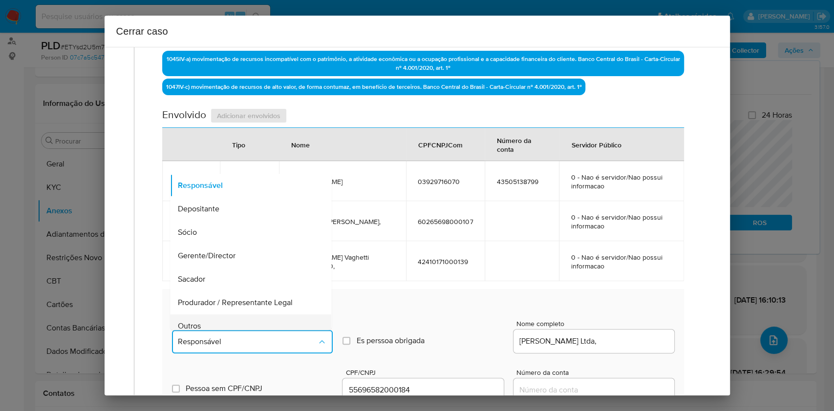
click at [242, 308] on div "Outros" at bounding box center [248, 326] width 140 height 23
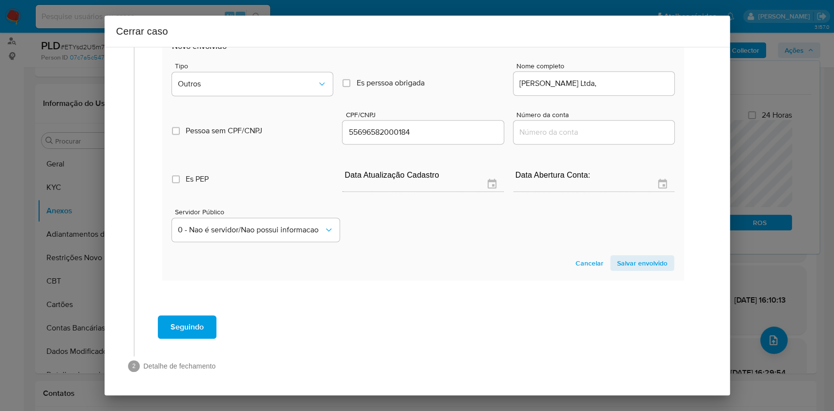
click at [625, 261] on span "Salvar envolvido" at bounding box center [642, 264] width 50 height 14
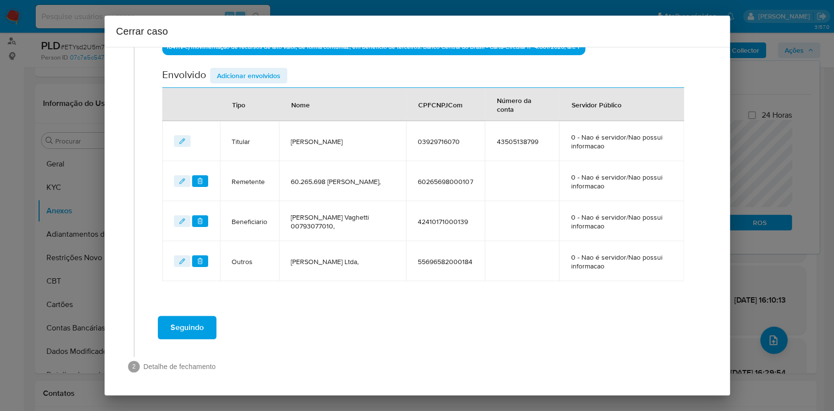
click at [195, 308] on span "Seguindo" at bounding box center [187, 328] width 33 height 22
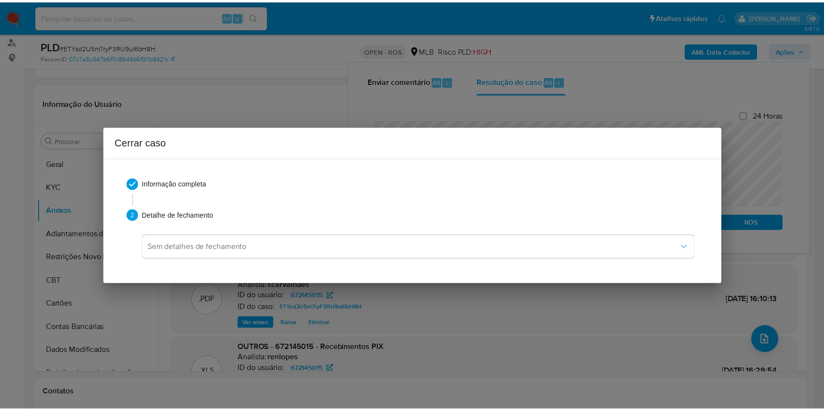
scroll to position [830, 0]
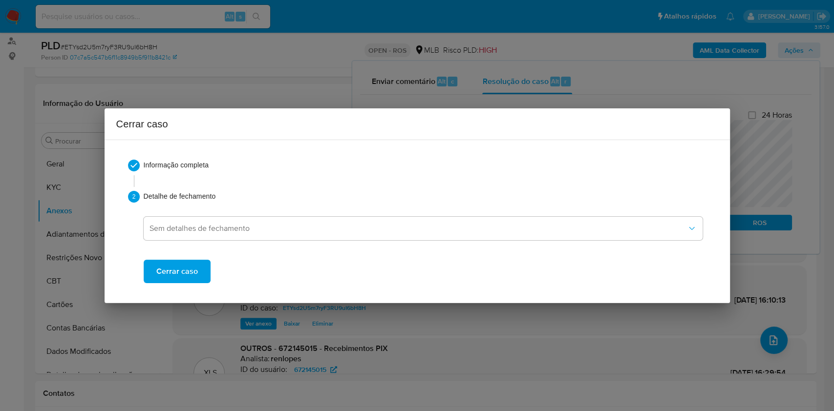
click at [188, 281] on span "Cerrar caso" at bounding box center [177, 272] width 42 height 22
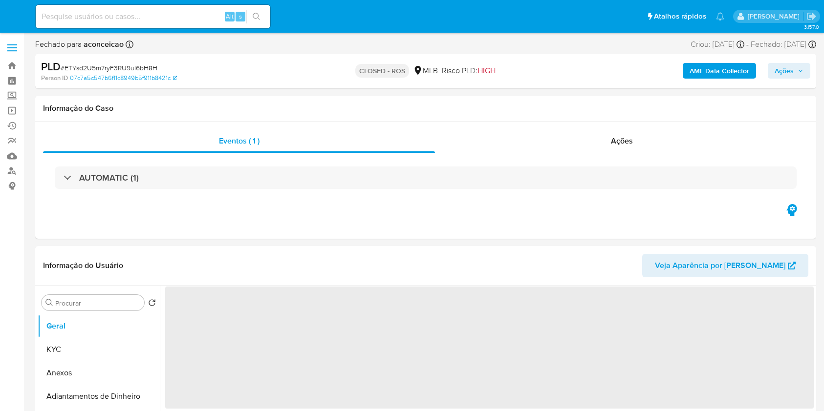
select select "10"
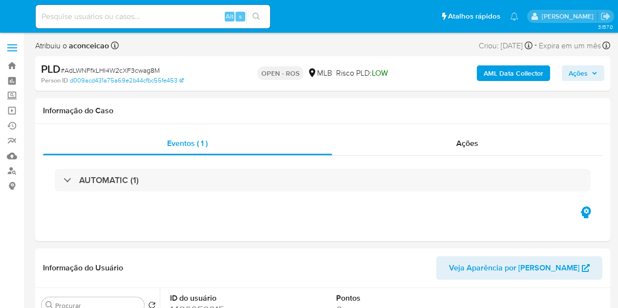
select select "10"
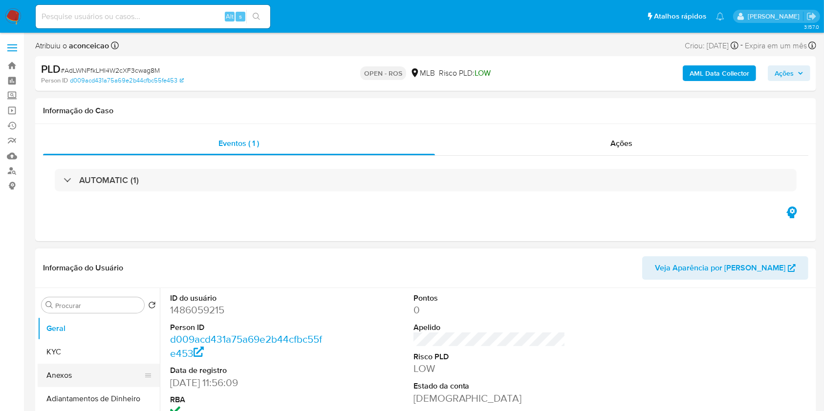
drag, startPoint x: 86, startPoint y: 373, endPoint x: 142, endPoint y: 339, distance: 66.0
click at [86, 308] on button "Anexos" at bounding box center [99, 375] width 122 height 23
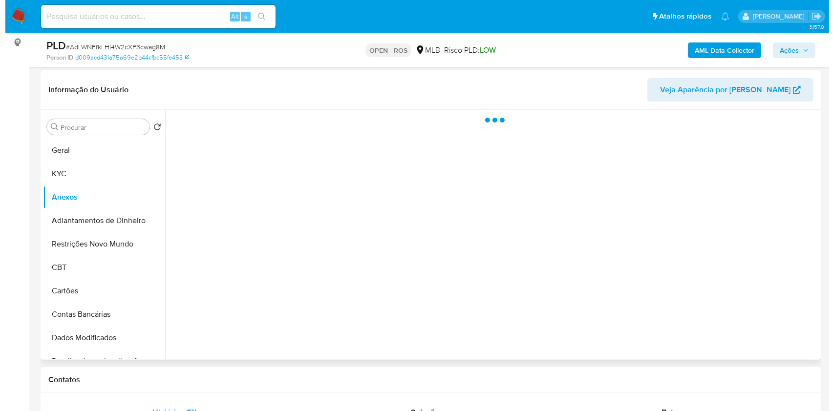
scroll to position [260, 0]
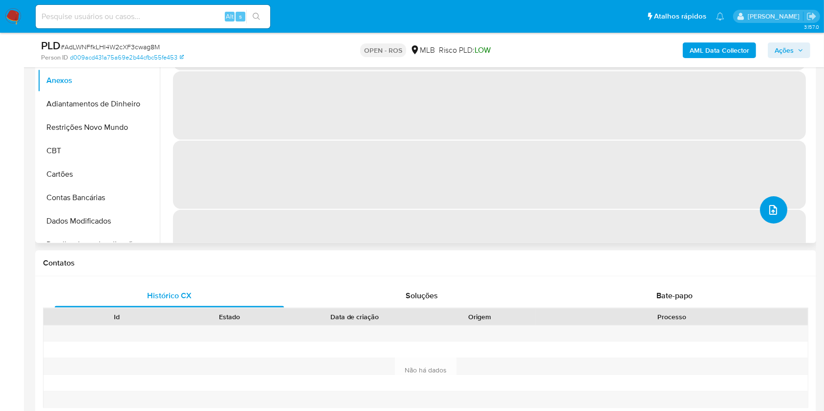
click at [618, 212] on button "upload-file" at bounding box center [773, 209] width 27 height 27
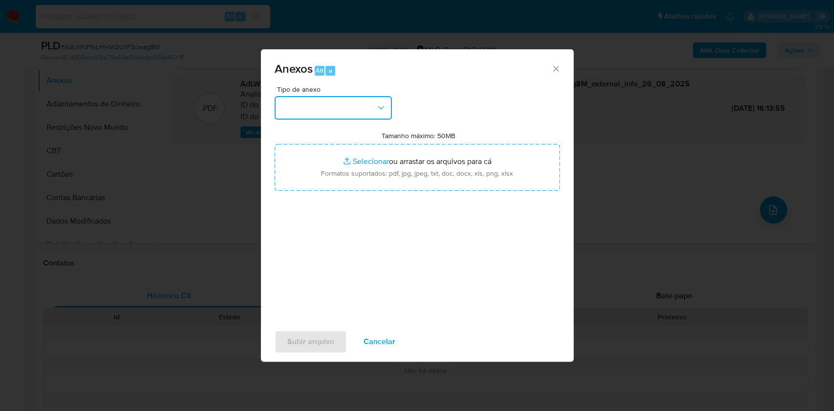
click at [334, 111] on button "button" at bounding box center [333, 107] width 117 height 23
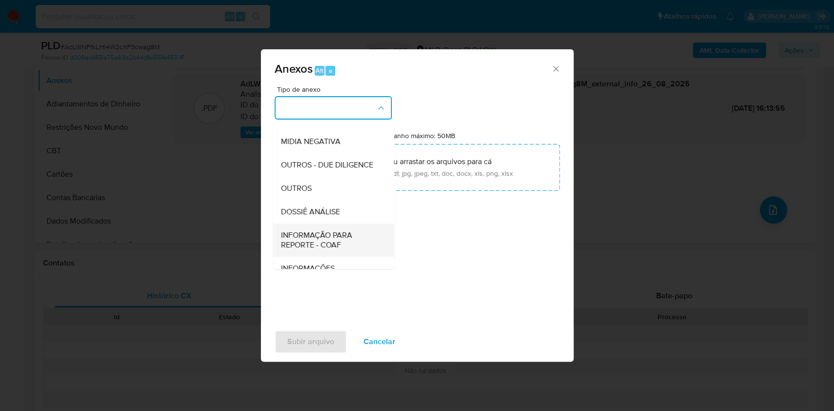
scroll to position [150, 0]
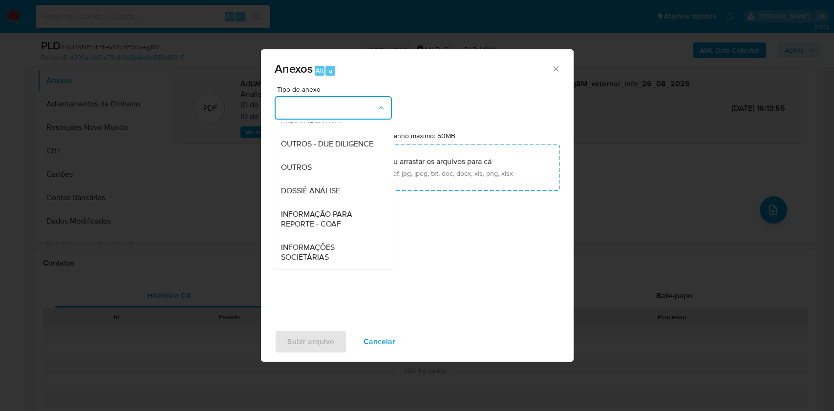
drag, startPoint x: 335, startPoint y: 214, endPoint x: 355, endPoint y: 207, distance: 21.2
click at [335, 215] on span "INFORMAÇÃO PARA REPORTE - COAF" at bounding box center [330, 220] width 100 height 20
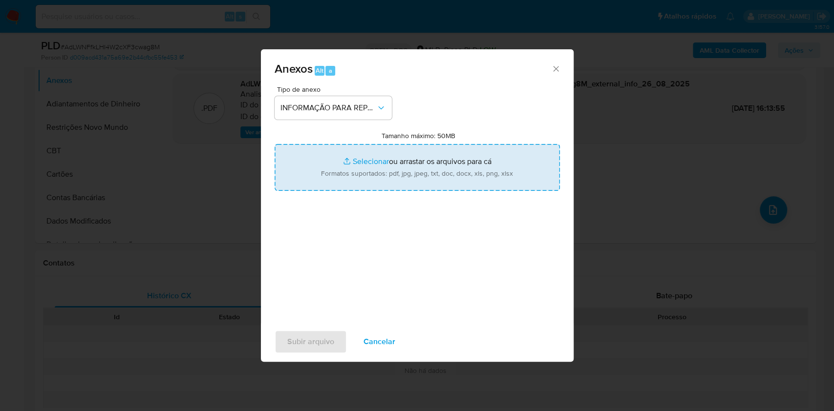
type input "C:\fakepath\SAR AdLWNFfkLHI4W2cXF3cwag8M - CPF 10021004455 - [PERSON_NAME].pdf"
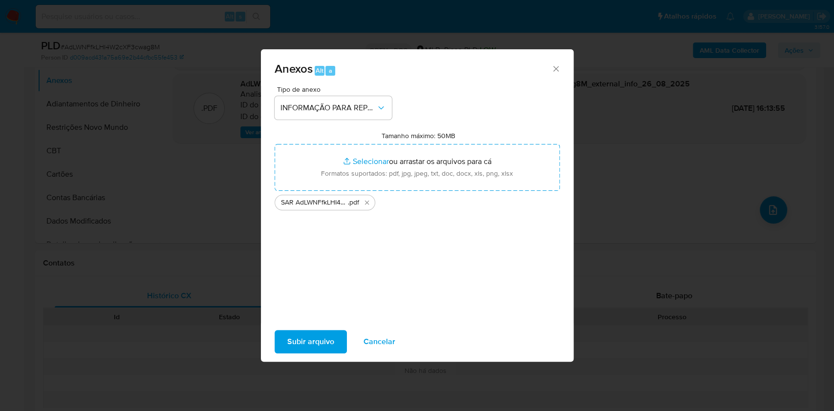
click at [326, 308] on span "Subir arquivo" at bounding box center [310, 342] width 47 height 22
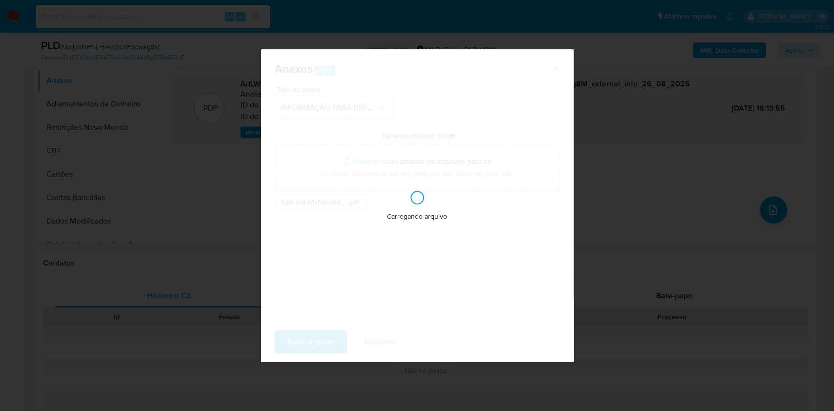
click at [618, 131] on div "Anexos Alt a Tipo de anexo INFORMAÇÃO PARA REPORTE - COAF Tamanho máximo: 50MB …" at bounding box center [417, 205] width 834 height 411
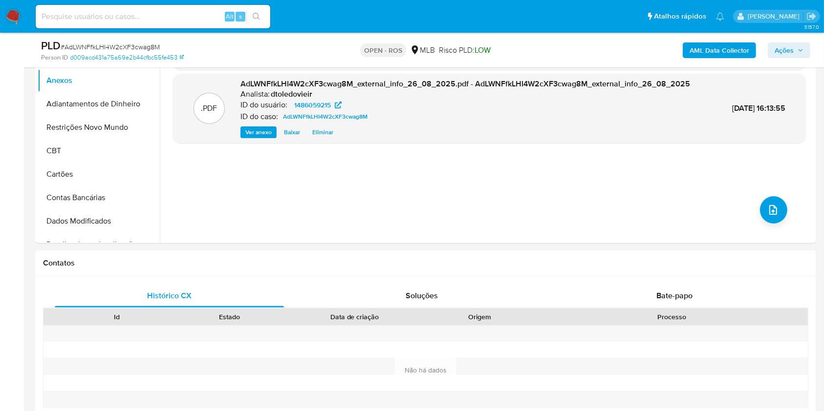
drag, startPoint x: 794, startPoint y: 52, endPoint x: 790, endPoint y: 58, distance: 7.0
click at [618, 53] on span "Ações" at bounding box center [789, 50] width 29 height 14
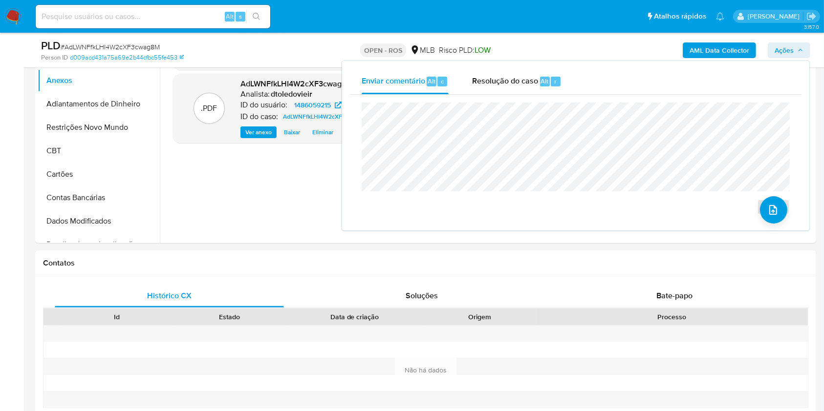
drag, startPoint x: 505, startPoint y: 89, endPoint x: 504, endPoint y: 99, distance: 9.8
click at [505, 91] on div "Resolução do caso Alt r" at bounding box center [516, 81] width 89 height 25
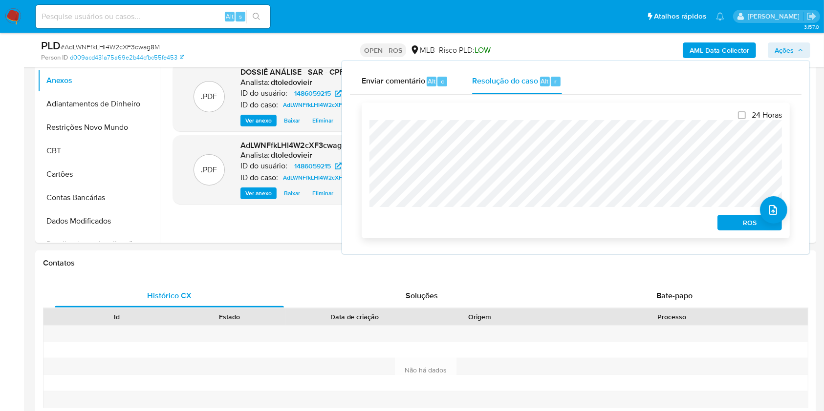
drag, startPoint x: 747, startPoint y: 226, endPoint x: 624, endPoint y: 209, distance: 123.8
click at [618, 227] on span "ROS" at bounding box center [749, 223] width 51 height 14
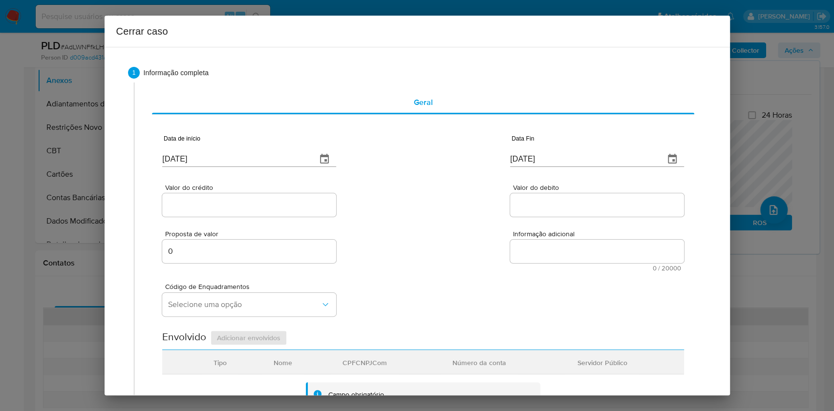
click at [259, 166] on input "[DATE]" at bounding box center [235, 159] width 147 height 16
click at [259, 165] on input "[DATE]" at bounding box center [235, 159] width 147 height 16
paste input "01/07"
click at [259, 166] on input "[DATE]" at bounding box center [235, 159] width 147 height 16
type input "[DATE]"
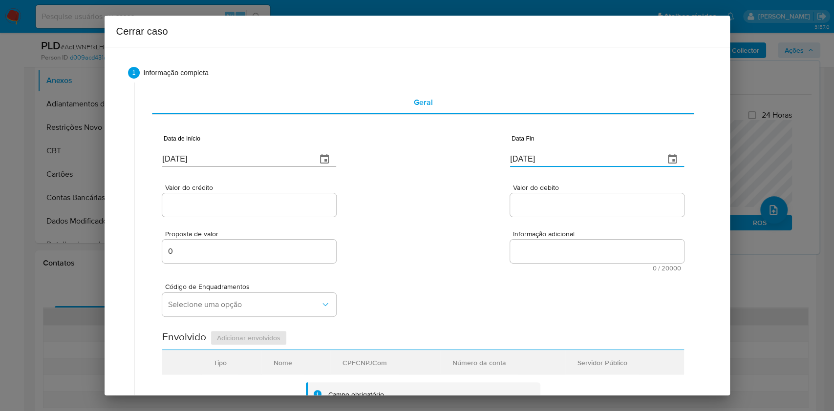
click at [578, 162] on input "[DATE]" at bounding box center [583, 159] width 147 height 16
paste input "3"
click at [578, 162] on input "[DATE]" at bounding box center [583, 159] width 147 height 16
type input "[DATE]"
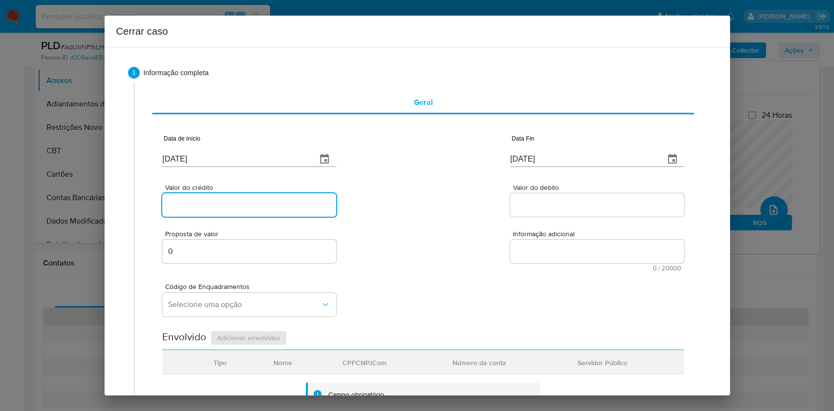
drag, startPoint x: 279, startPoint y: 209, endPoint x: 284, endPoint y: 211, distance: 5.5
click at [279, 209] on input "Valor do crédito" at bounding box center [249, 205] width 174 height 13
paste input "R$163.082"
type input "R$163.082"
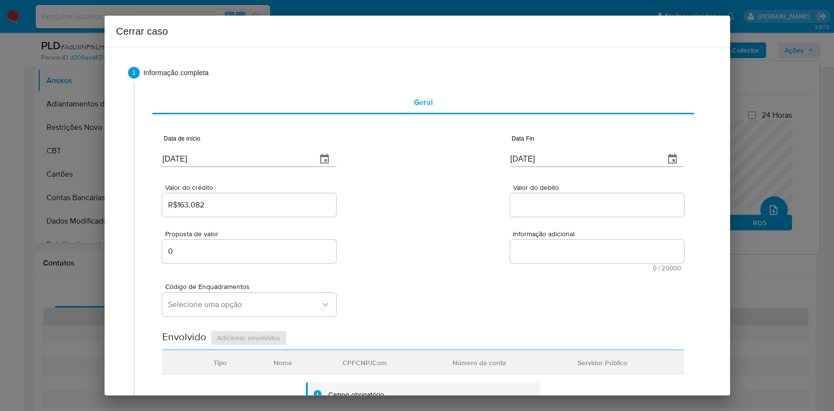
click at [538, 197] on div at bounding box center [597, 205] width 174 height 23
paste input "R$163.235"
click at [544, 205] on input "Valor do debito" at bounding box center [597, 205] width 174 height 13
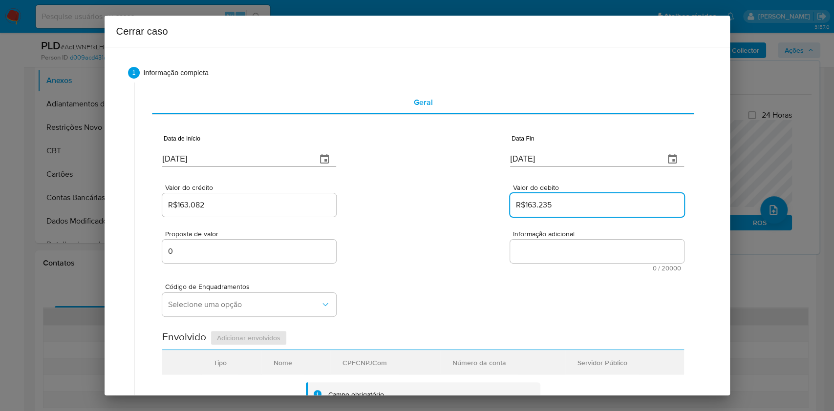
type input "R$163.235"
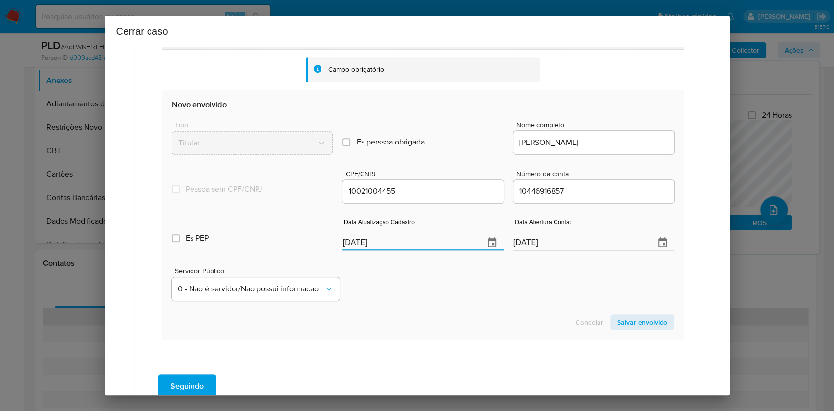
click at [417, 240] on input "[DATE]" at bounding box center [409, 243] width 133 height 16
paste input "19"
click at [417, 240] on input "[DATE]" at bounding box center [409, 243] width 133 height 16
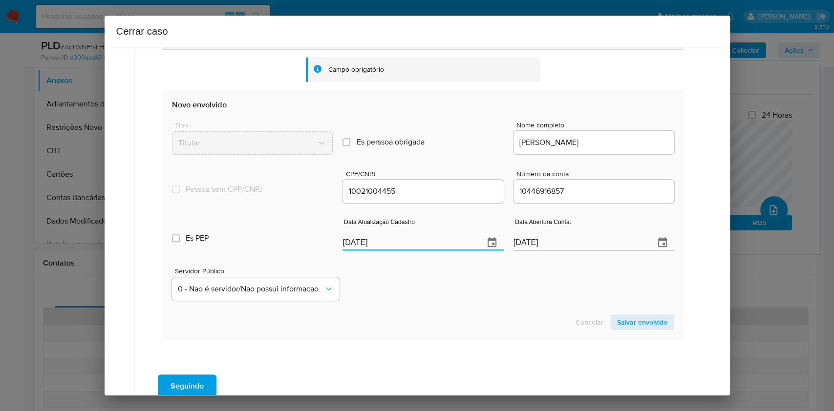
type input "[DATE]"
click at [618, 308] on section "Novo envolvido Tipo Titular Es perssoa obrigada Is PObrigada Nome completo [PER…" at bounding box center [422, 215] width 521 height 250
drag, startPoint x: 645, startPoint y: 317, endPoint x: 658, endPoint y: 308, distance: 15.2
click at [618, 308] on span "Salvar envolvido" at bounding box center [642, 323] width 50 height 14
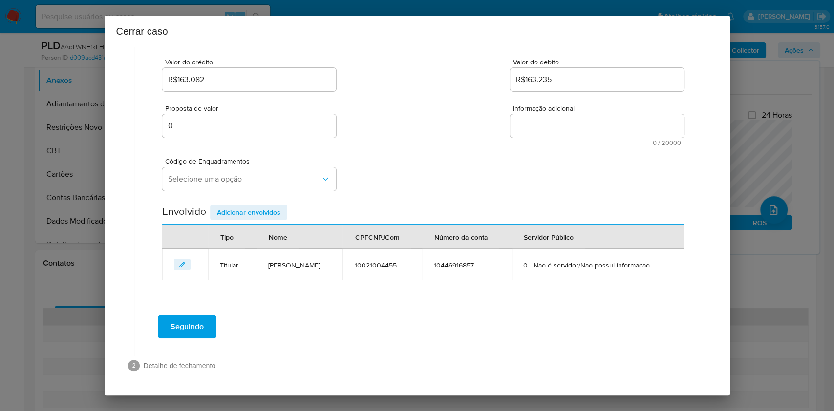
scroll to position [125, 0]
click at [260, 175] on span "Selecione uma opção" at bounding box center [244, 180] width 152 height 10
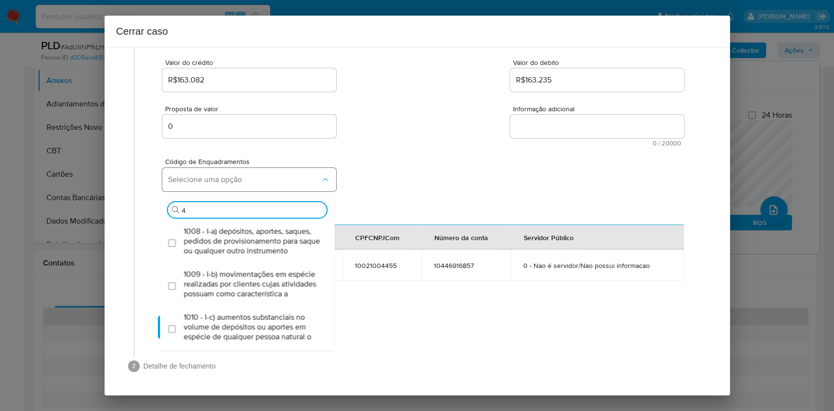
type input "45"
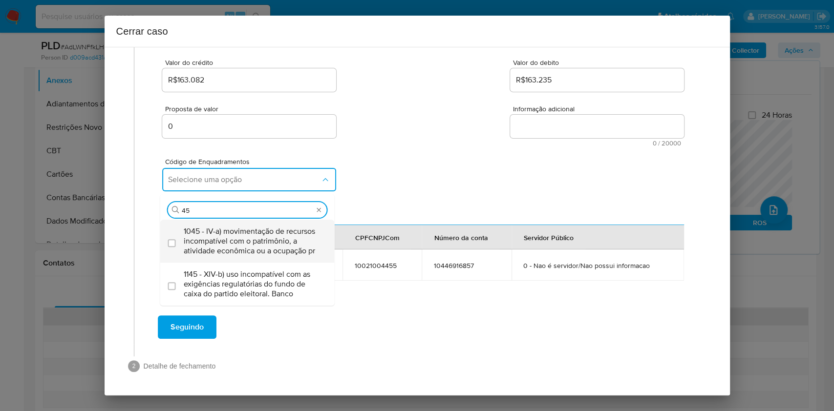
click at [243, 232] on span "1045 - IV-a) movimentação de recursos incompatível com o patrimônio, a atividad…" at bounding box center [252, 241] width 137 height 29
checkbox input "true"
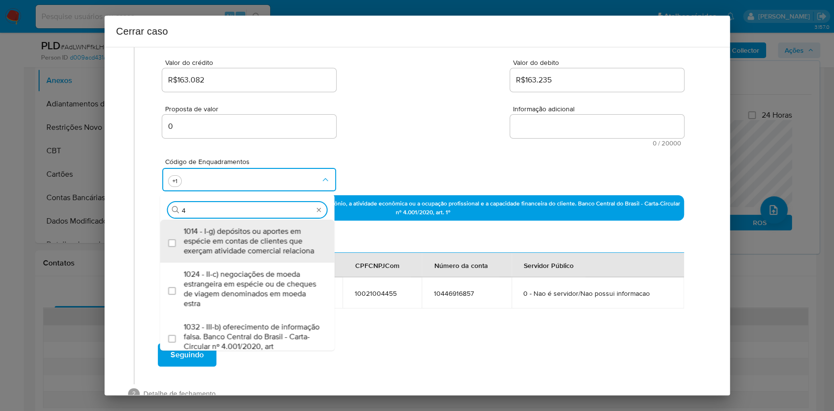
scroll to position [0, 0]
type input "47"
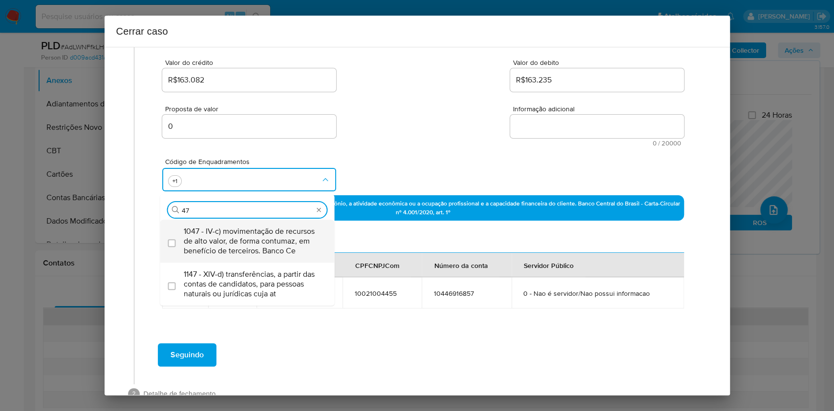
click at [243, 233] on span "1047 - IV-c) movimentação de recursos de alto valor, de forma contumaz, em bene…" at bounding box center [252, 241] width 137 height 29
checkbox input "true"
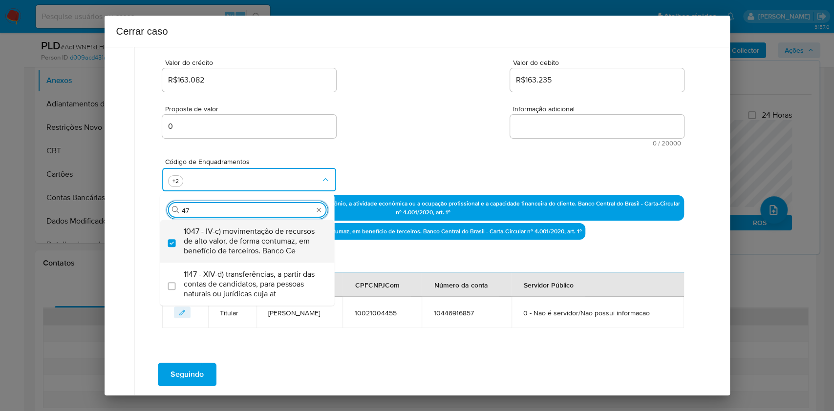
type input "4"
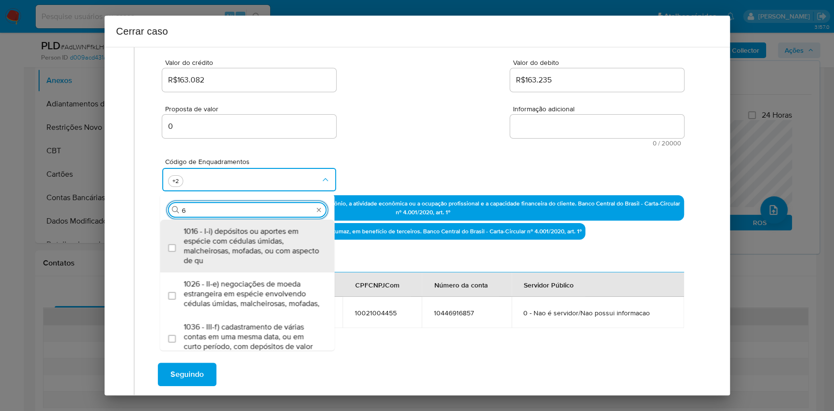
type input "66"
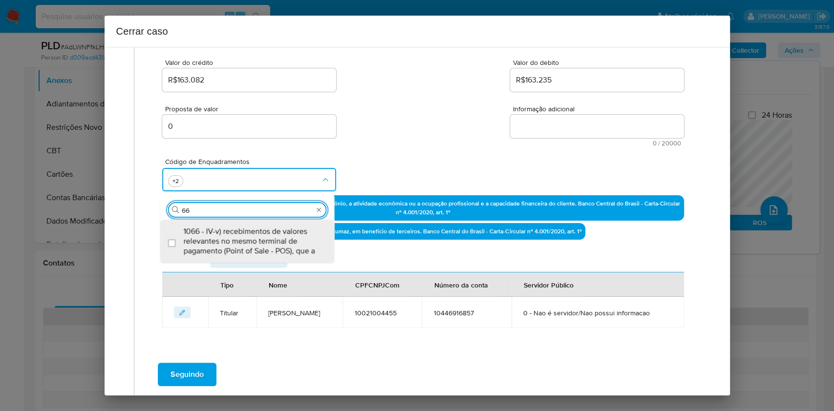
click at [242, 234] on span "1066 - IV-v) recebimentos de valores relevantes no mesmo terminal de pagamento …" at bounding box center [252, 241] width 137 height 29
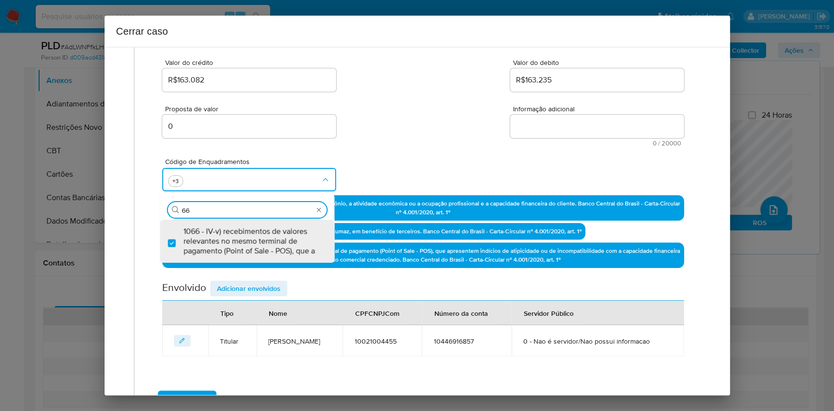
checkbox input "true"
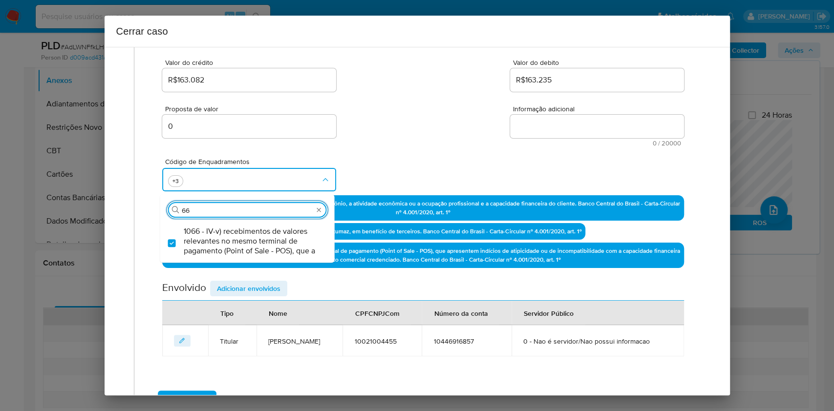
type input "6"
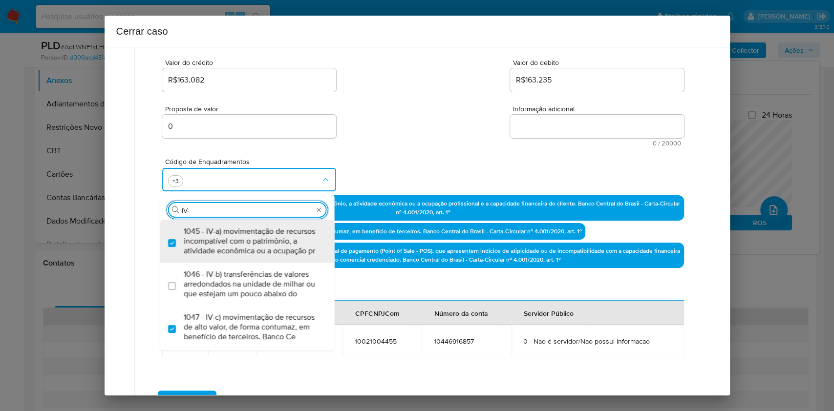
type input "IV-Z"
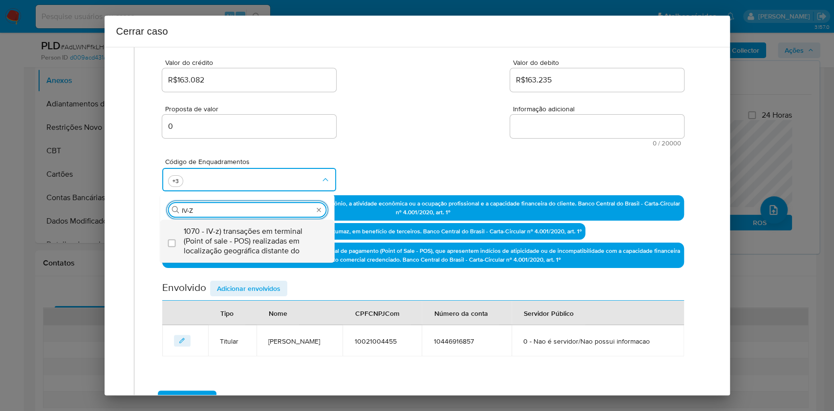
click at [242, 233] on span "1070 - IV-z) transações em terminal (Point of sale - POS) realizadas em localiz…" at bounding box center [252, 241] width 137 height 29
checkbox input "true"
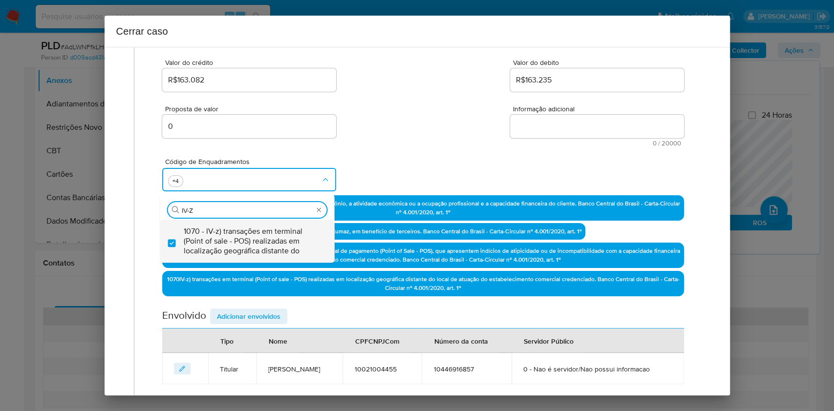
type input "IV-Z"
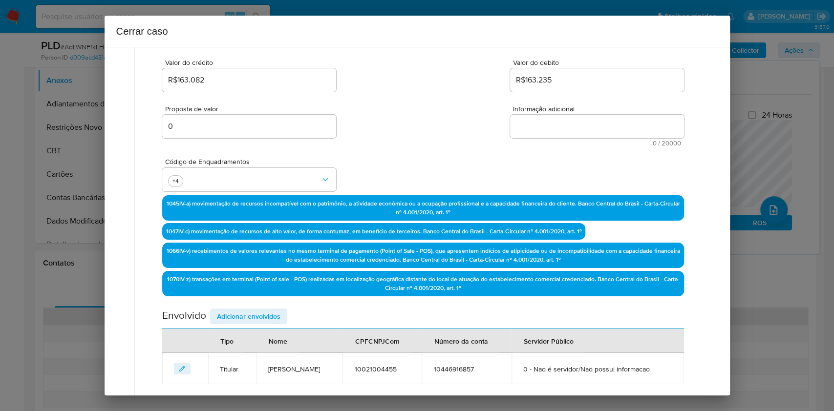
click at [583, 124] on textarea "Informação adicional" at bounding box center [597, 126] width 174 height 23
click at [583, 125] on textarea "Informação adicional" at bounding box center [597, 126] width 174 height 23
paste textarea "Lorem Ipsumdo Sita Conse, ADI 97330871705, 91 elit, seddoeius te incididun ut L…"
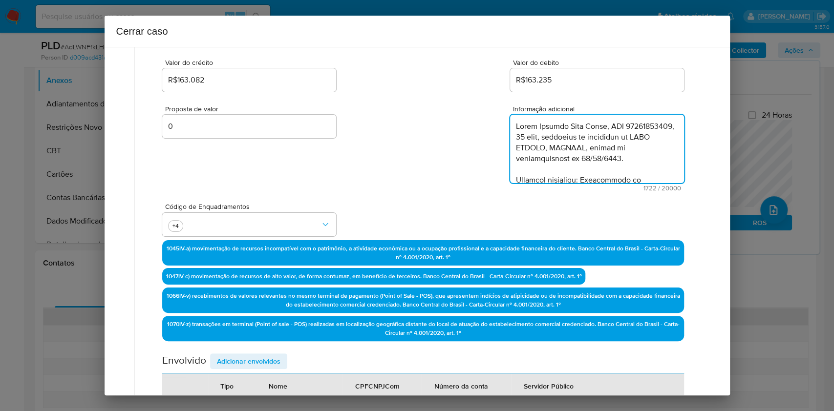
scroll to position [636, 0]
type textarea "Lorem Ipsumdo Sita Conse, ADI 97330871705, 91 elit, seddoeius te incididun ut L…"
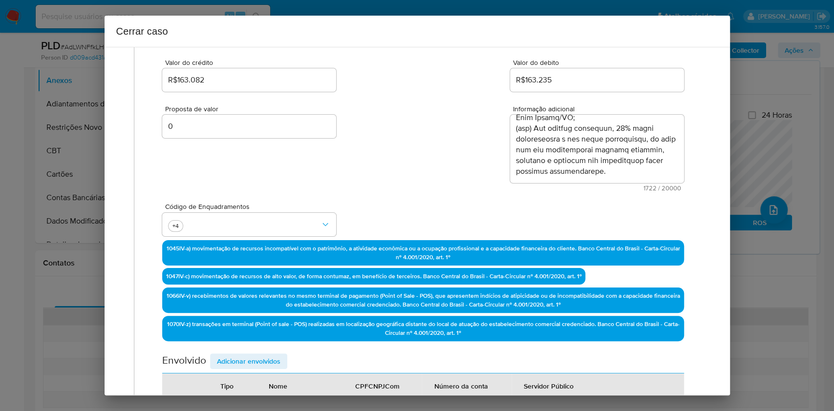
click at [264, 308] on span "Adicionar envolvidos" at bounding box center [249, 362] width 64 height 14
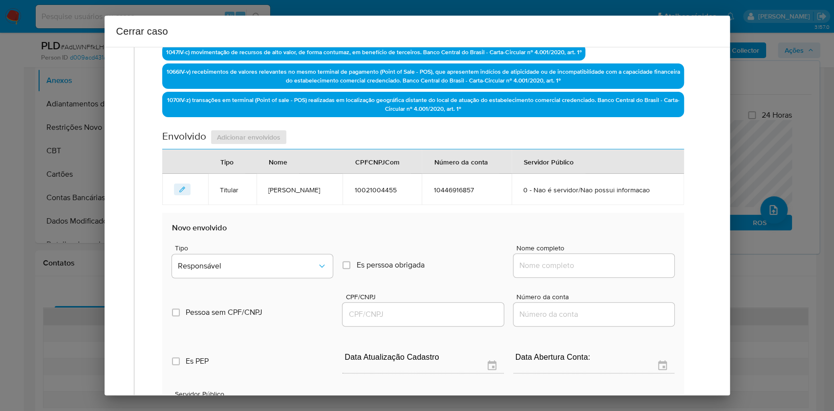
scroll to position [451, 0]
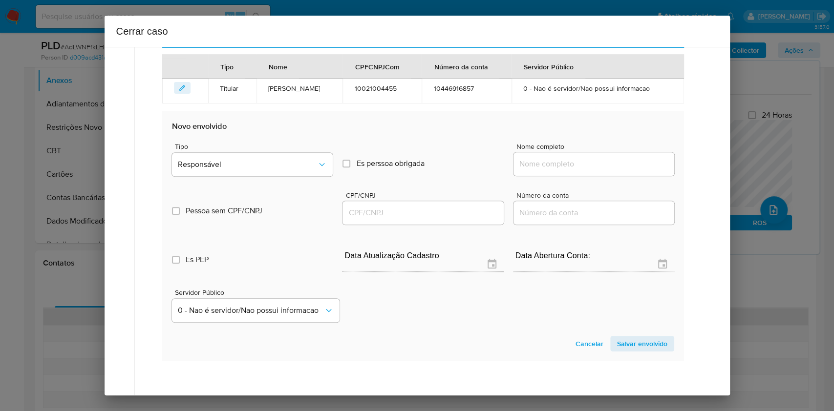
click at [608, 172] on div at bounding box center [594, 163] width 161 height 23
drag, startPoint x: 610, startPoint y: 165, endPoint x: 620, endPoint y: 161, distance: 11.0
click at [610, 166] on input "Nome completo" at bounding box center [594, 164] width 161 height 13
paste input "[PERSON_NAME], 95513116634"
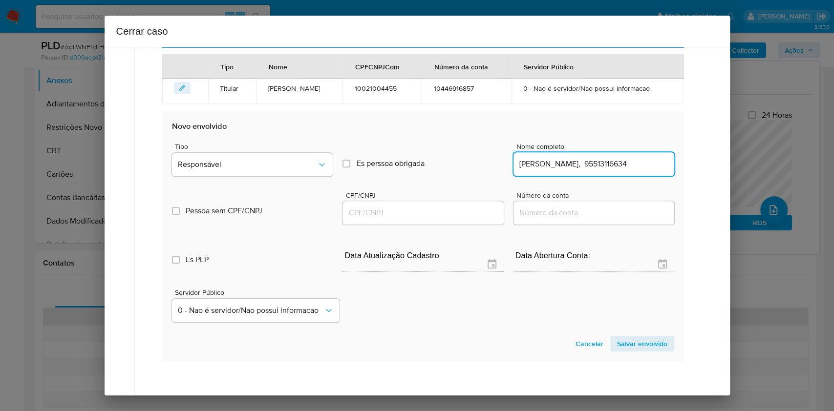
click at [618, 161] on input "[PERSON_NAME], 95513116634" at bounding box center [594, 164] width 161 height 13
type input "[PERSON_NAME],"
click at [430, 211] on input "CPF/CNPJ" at bounding box center [423, 213] width 161 height 13
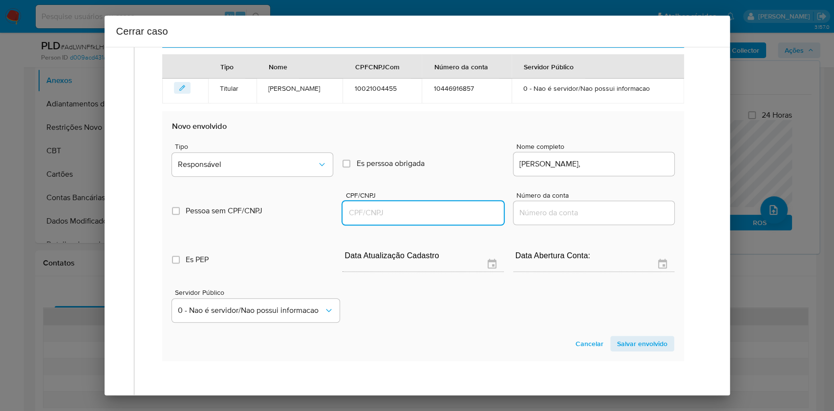
paste input "95513116634"
type input "95513116634"
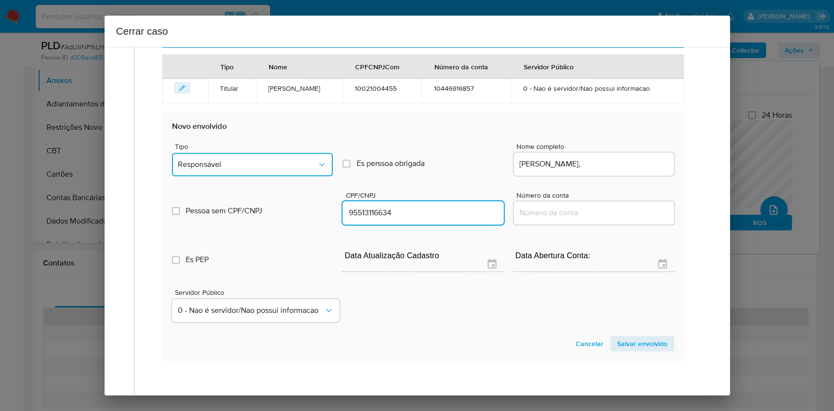
click at [289, 170] on button "Responsável" at bounding box center [252, 164] width 161 height 23
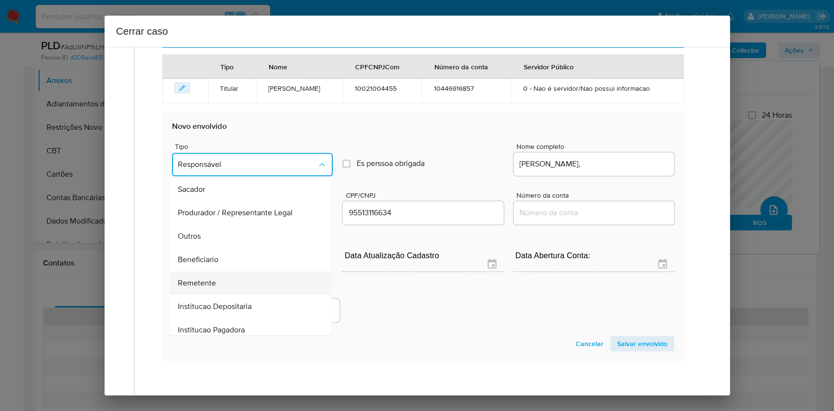
scroll to position [125, 0]
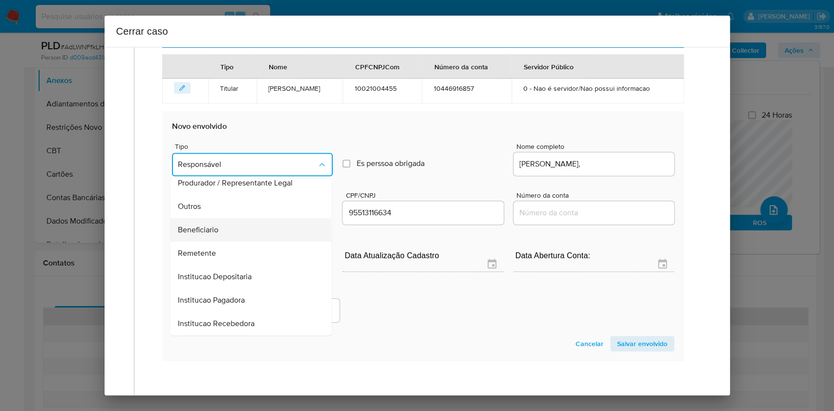
click at [217, 235] on div "Beneficiario" at bounding box center [248, 229] width 140 height 23
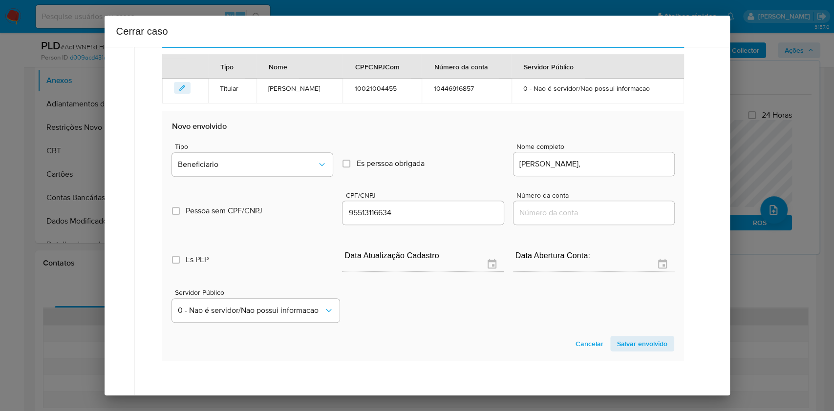
drag, startPoint x: 633, startPoint y: 344, endPoint x: 674, endPoint y: 311, distance: 52.2
click at [618, 308] on span "Salvar envolvido" at bounding box center [642, 344] width 50 height 14
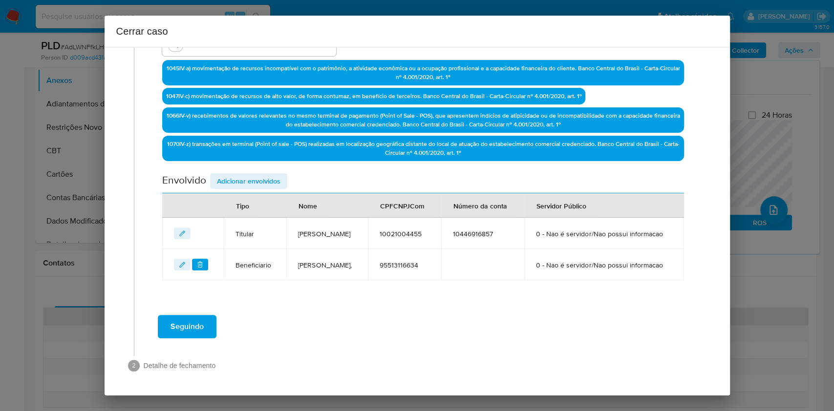
scroll to position [330, 0]
click at [269, 174] on span "Adicionar envolvidos" at bounding box center [249, 181] width 64 height 14
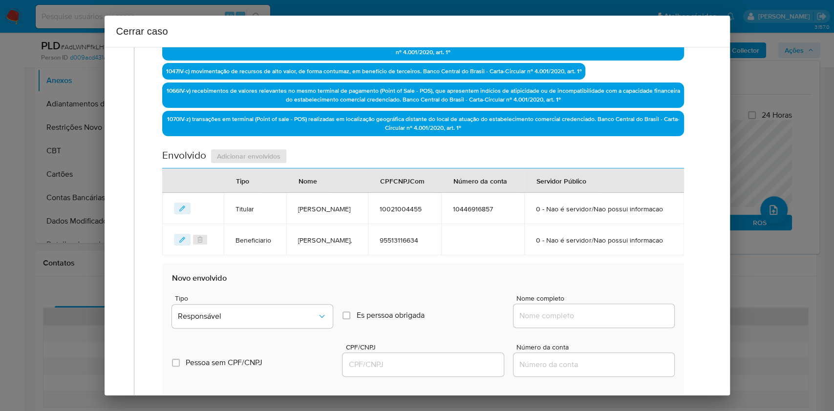
paste input "[PERSON_NAME], 71251886485"
click at [593, 308] on input "[PERSON_NAME], 71251886485" at bounding box center [594, 316] width 161 height 13
click at [618, 308] on input "[PERSON_NAME], 71251886485" at bounding box center [594, 316] width 161 height 13
type input "[PERSON_NAME],"
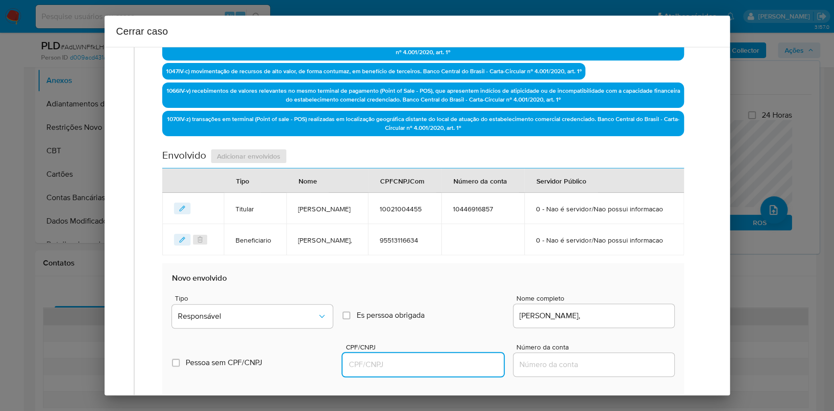
click at [437, 308] on input "CPF/CNPJ" at bounding box center [423, 365] width 161 height 13
paste input "71251886485"
type input "71251886485"
click at [304, 308] on span "Responsável" at bounding box center [247, 317] width 139 height 10
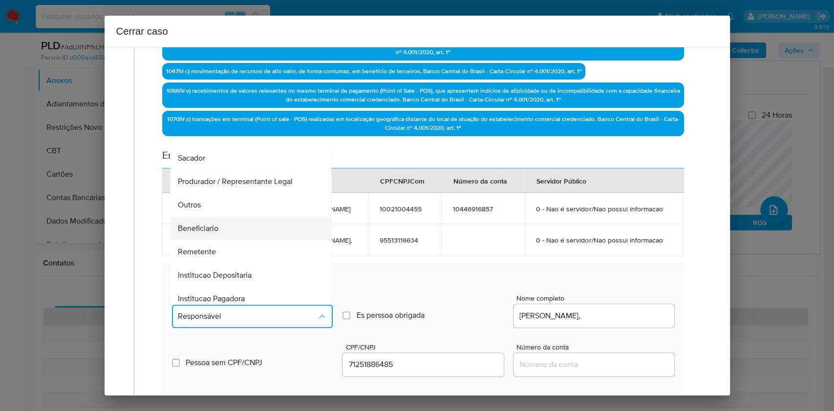
scroll to position [125, 0]
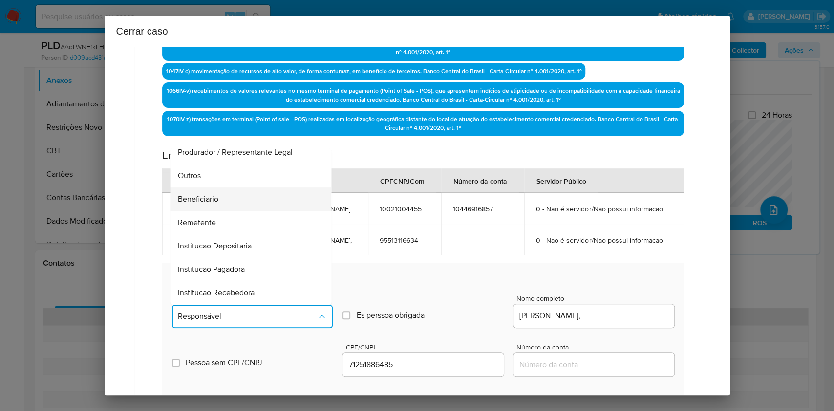
drag, startPoint x: 229, startPoint y: 225, endPoint x: 405, endPoint y: 219, distance: 176.5
click at [229, 211] on div "Beneficiario" at bounding box center [248, 199] width 140 height 23
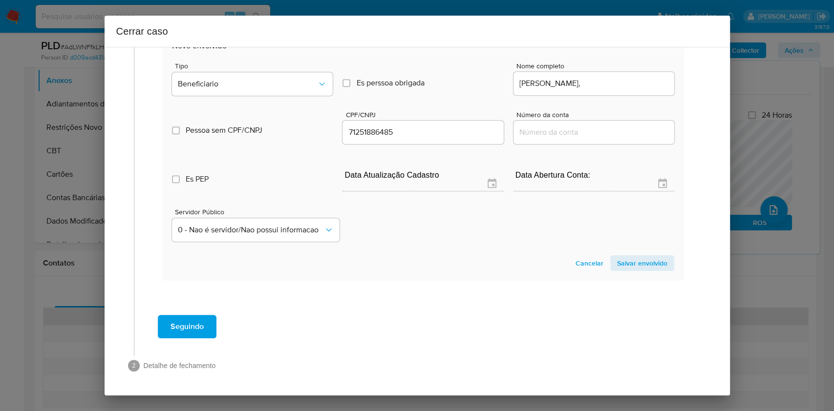
drag, startPoint x: 633, startPoint y: 262, endPoint x: 671, endPoint y: 230, distance: 49.9
click at [618, 262] on span "Salvar envolvido" at bounding box center [642, 264] width 50 height 14
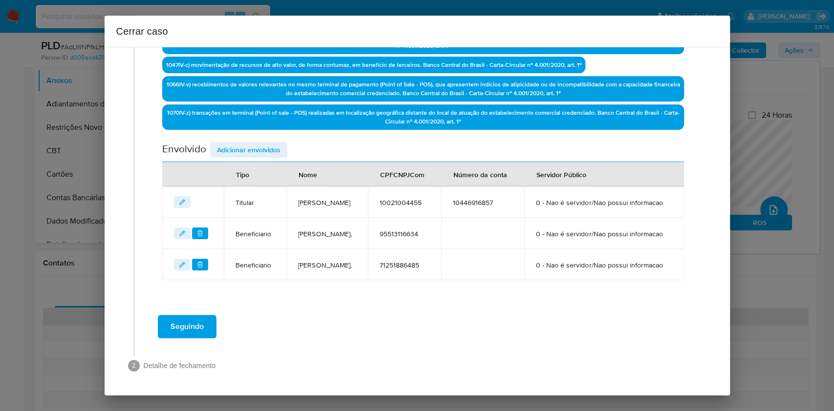
scroll to position [370, 0]
click at [193, 308] on span "Seguindo" at bounding box center [187, 327] width 33 height 22
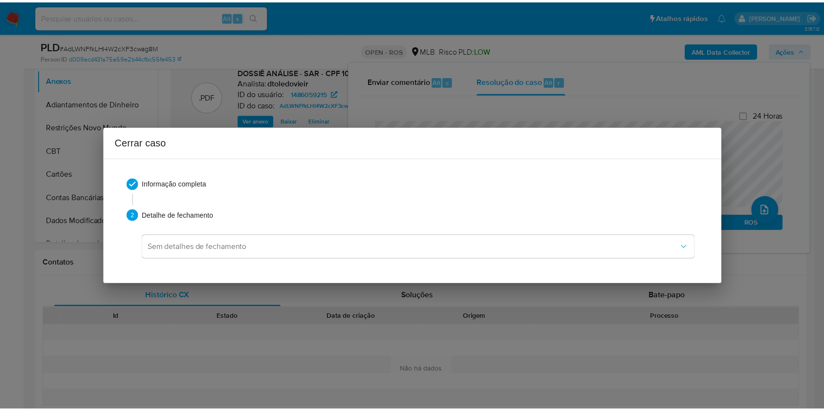
scroll to position [0, 0]
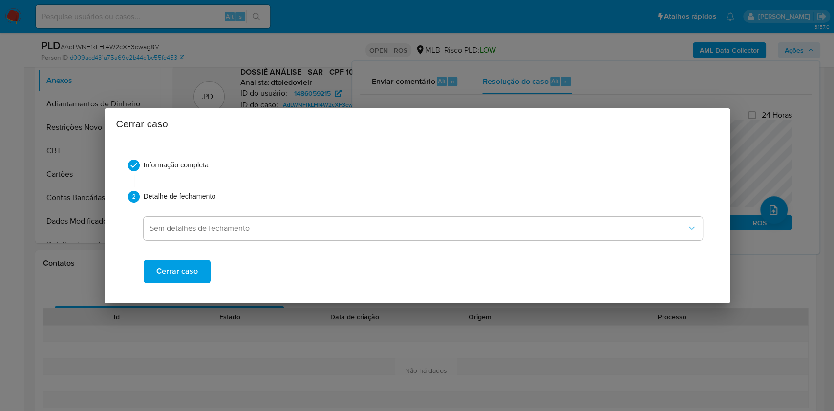
drag, startPoint x: 171, startPoint y: 275, endPoint x: 217, endPoint y: 253, distance: 51.6
click at [171, 275] on span "Cerrar caso" at bounding box center [177, 272] width 42 height 22
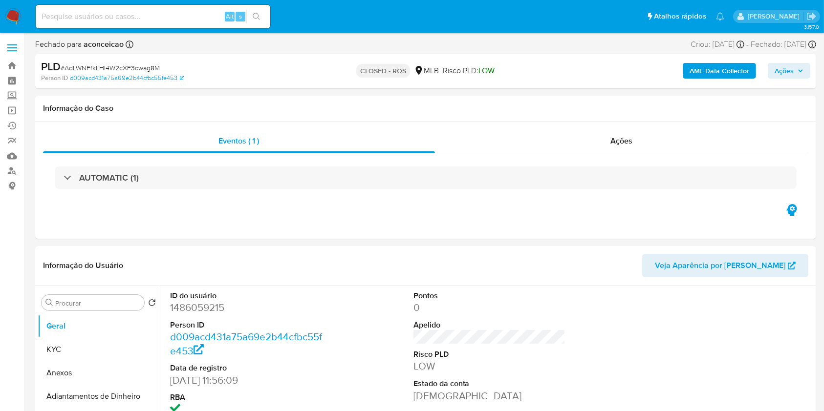
select select "10"
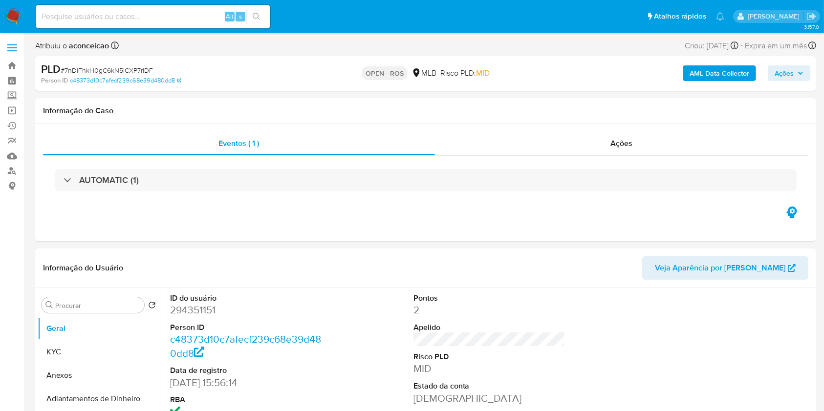
select select "10"
drag, startPoint x: 92, startPoint y: 375, endPoint x: 195, endPoint y: 339, distance: 108.6
click at [92, 374] on button "Anexos" at bounding box center [99, 375] width 122 height 23
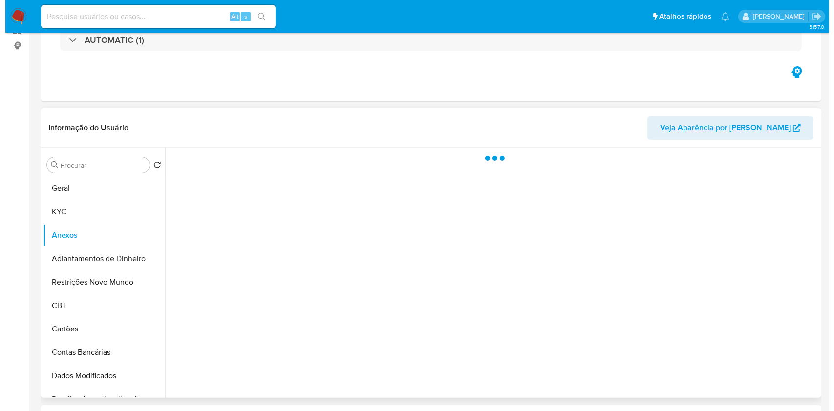
scroll to position [195, 0]
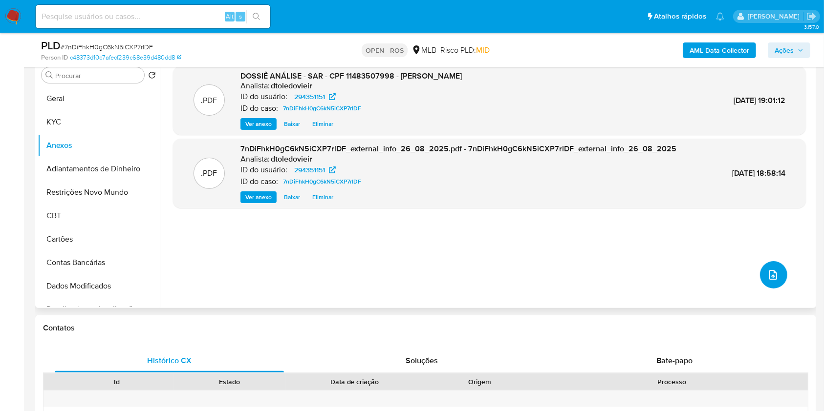
click at [776, 282] on button "upload-file" at bounding box center [773, 274] width 27 height 27
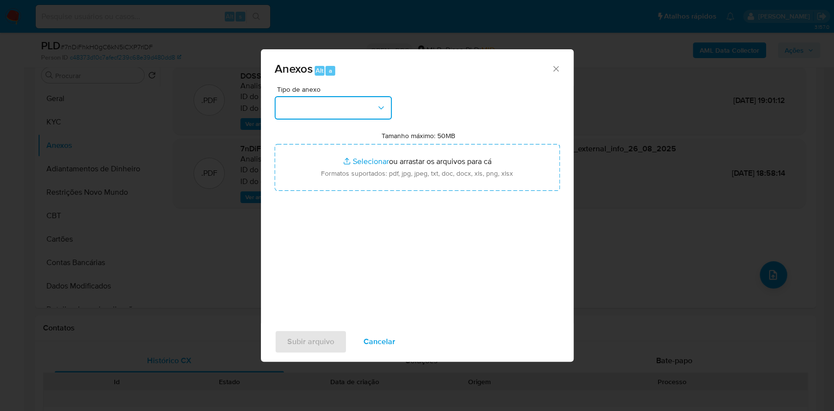
drag, startPoint x: 389, startPoint y: 115, endPoint x: 386, endPoint y: 119, distance: 5.2
click at [389, 115] on button "button" at bounding box center [333, 107] width 117 height 23
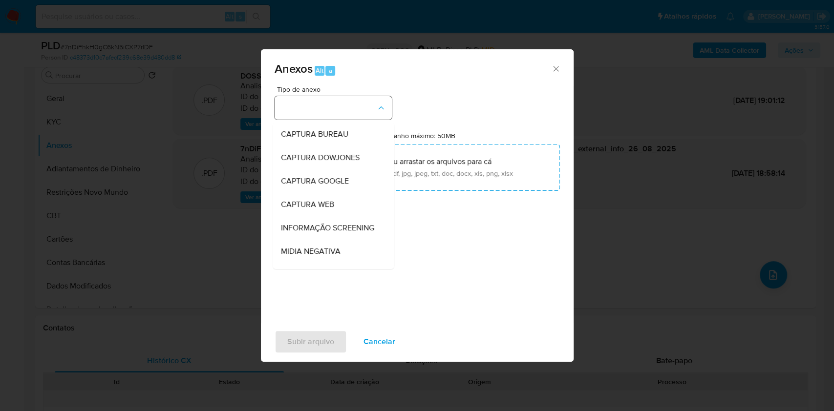
scroll to position [150, 0]
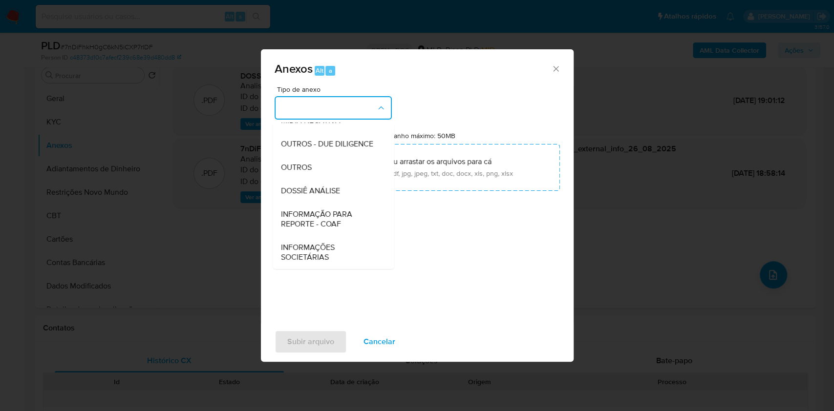
drag, startPoint x: 339, startPoint y: 217, endPoint x: 527, endPoint y: 129, distance: 208.3
click at [339, 218] on span "INFORMAÇÃO PARA REPORTE - COAF" at bounding box center [330, 220] width 100 height 20
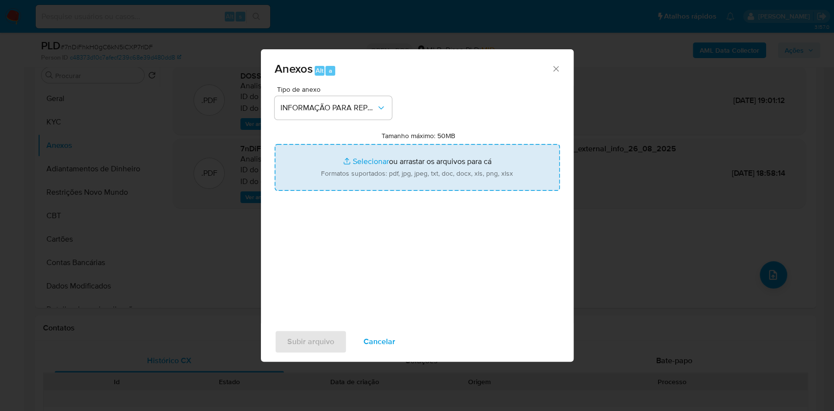
type input "C:\fakepath\SAR 7nDiFhkH0gC6kN5iCXP7rlDF - CPF 11483507998 - [PERSON_NAME].pdf"
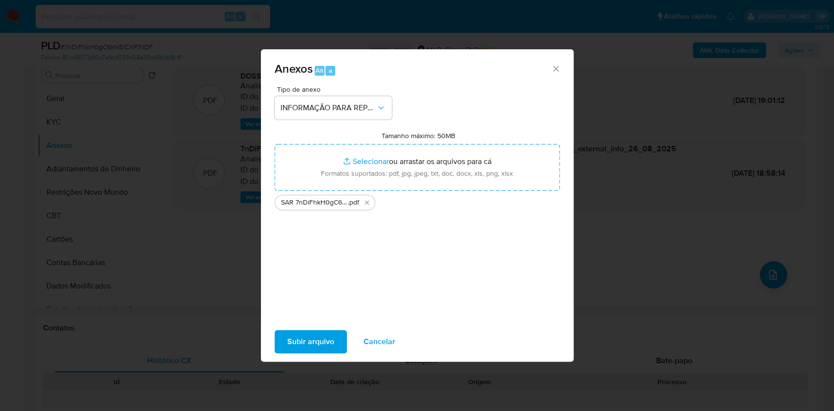
click at [331, 344] on span "Subir arquivo" at bounding box center [310, 342] width 47 height 22
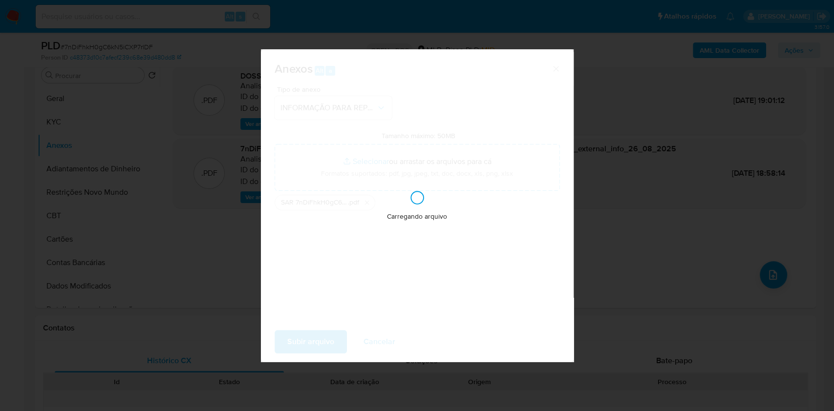
click at [686, 201] on div "Anexos Alt a Tipo de anexo INFORMAÇÃO PARA REPORTE - COAF Tamanho máximo: 50MB …" at bounding box center [417, 205] width 834 height 411
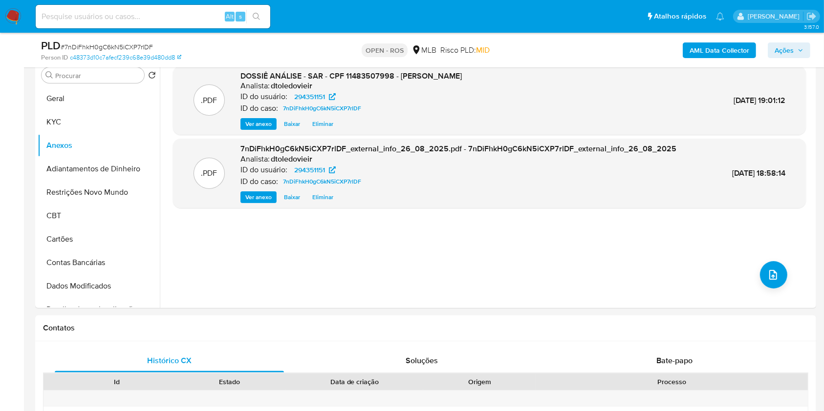
drag, startPoint x: 798, startPoint y: 49, endPoint x: 794, endPoint y: 53, distance: 6.0
click at [798, 50] on icon "button" at bounding box center [800, 50] width 6 height 6
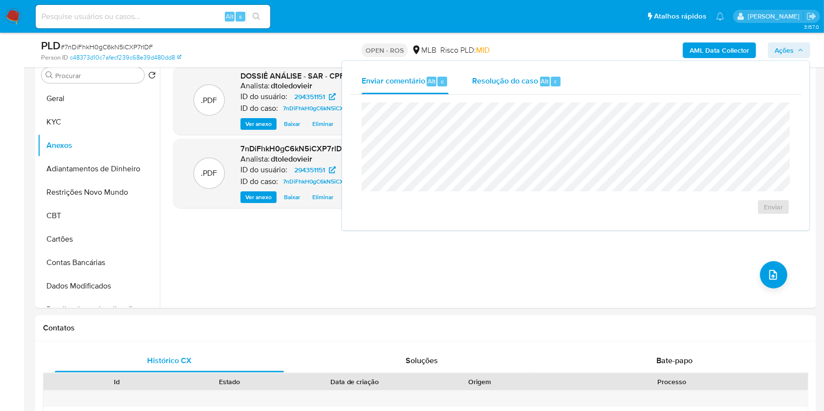
click at [545, 91] on div "Enviar comentário Alt c Resolução do caso Alt r Enviar" at bounding box center [576, 146] width 452 height 154
click at [544, 90] on div "Resolução do caso Alt r" at bounding box center [516, 81] width 89 height 25
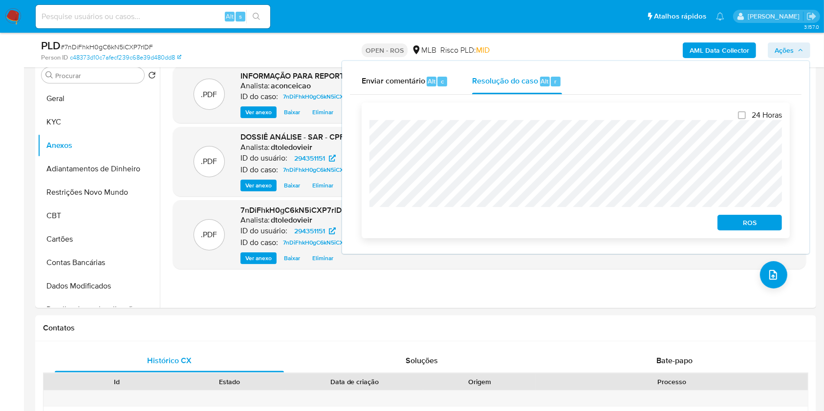
drag, startPoint x: 774, startPoint y: 218, endPoint x: 784, endPoint y: 183, distance: 36.8
click at [774, 219] on span "ROS" at bounding box center [749, 223] width 51 height 14
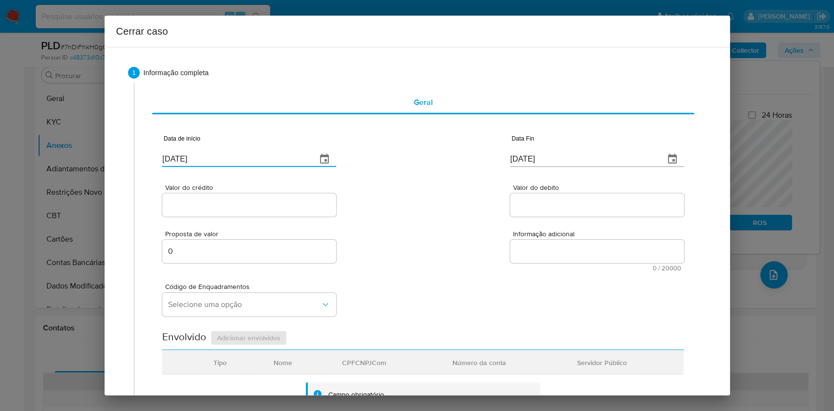
click at [258, 161] on input "[DATE]" at bounding box center [235, 159] width 147 height 16
paste input "01/07"
type input "01/07/2025"
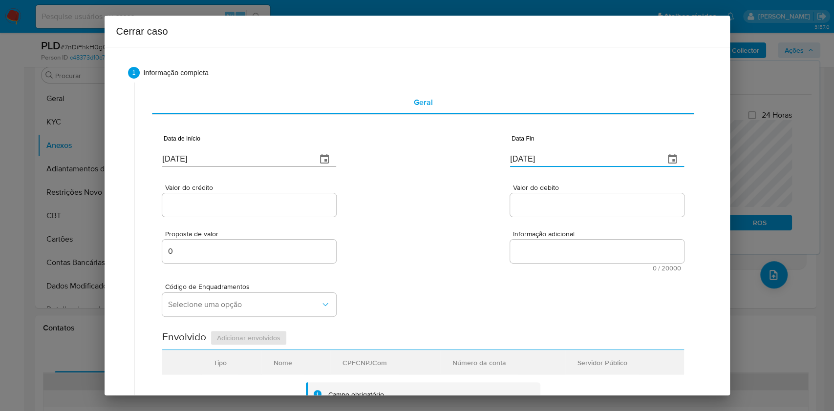
click at [551, 161] on input "[DATE]" at bounding box center [583, 159] width 147 height 16
paste input "4"
click at [551, 161] on input "[DATE]" at bounding box center [583, 159] width 147 height 16
type input "[DATE]"
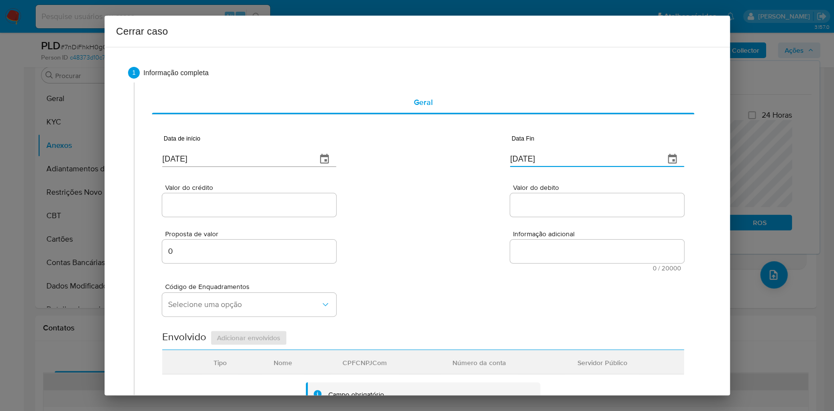
click at [262, 210] on input "Valor do crédito" at bounding box center [249, 205] width 174 height 13
paste input "R$217.047"
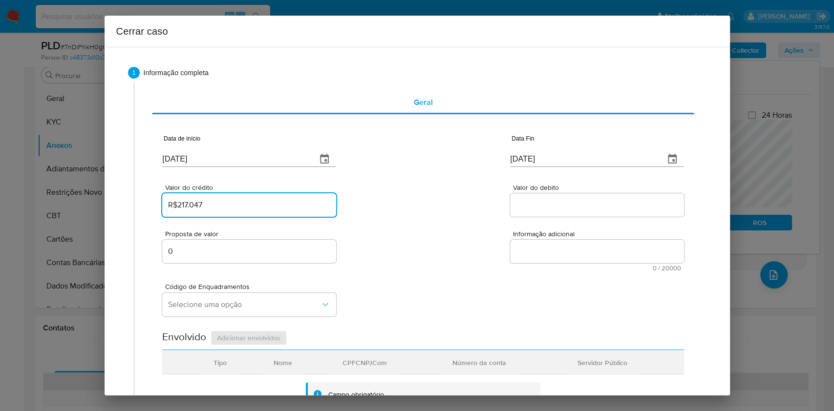
type input "R$217.047"
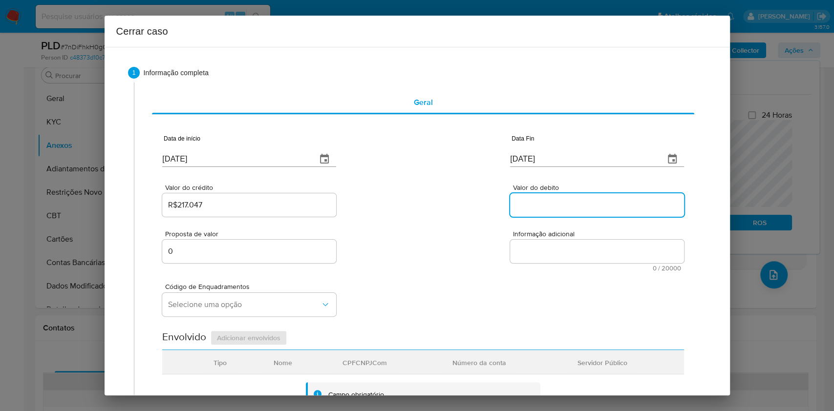
click at [572, 204] on input "Valor do debito" at bounding box center [597, 205] width 174 height 13
paste input "R$199.544"
type input "R$199.544"
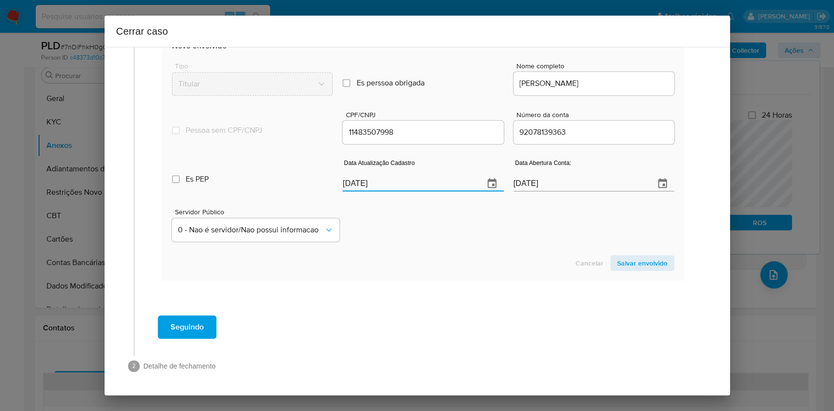
drag, startPoint x: 431, startPoint y: 179, endPoint x: 439, endPoint y: 183, distance: 8.1
click at [434, 180] on input "[DATE]" at bounding box center [409, 184] width 133 height 16
click at [439, 183] on input "[DATE]" at bounding box center [409, 184] width 133 height 16
paste input "19"
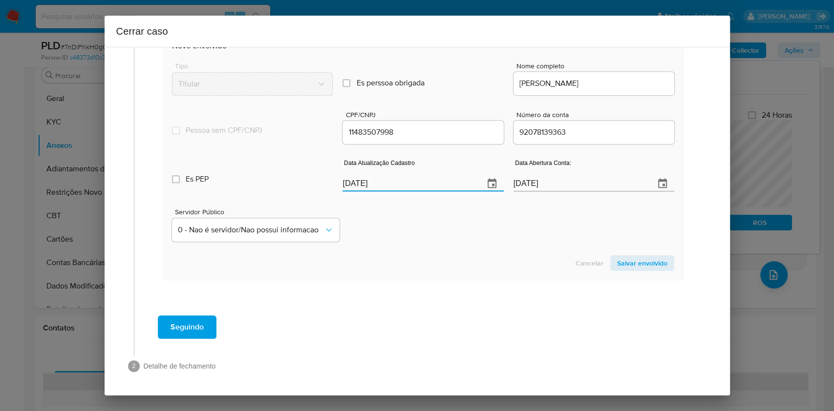
click at [439, 183] on input "[DATE]" at bounding box center [409, 184] width 133 height 16
type input "19/08/2025"
click at [638, 262] on span "Salvar envolvido" at bounding box center [642, 264] width 50 height 14
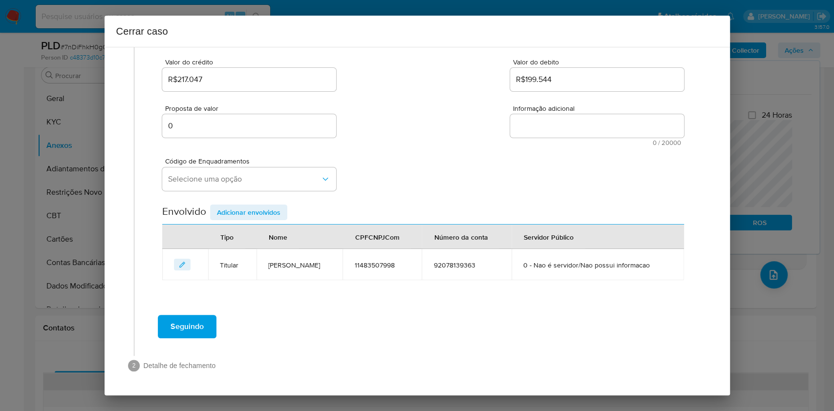
scroll to position [125, 0]
click at [254, 177] on span "Selecione uma opção" at bounding box center [244, 180] width 152 height 10
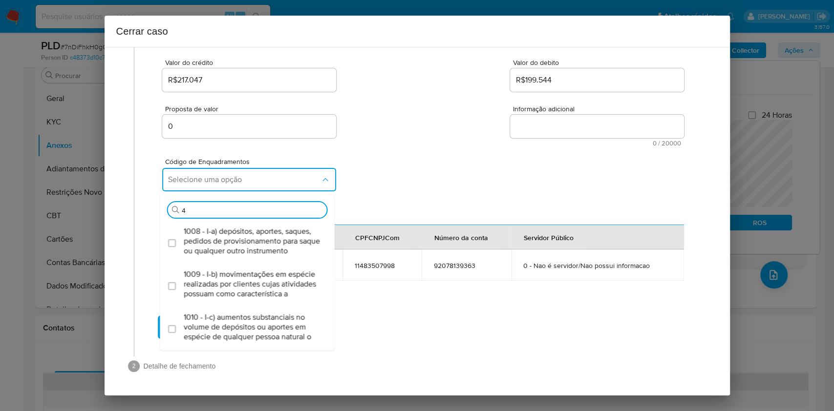
type input "45"
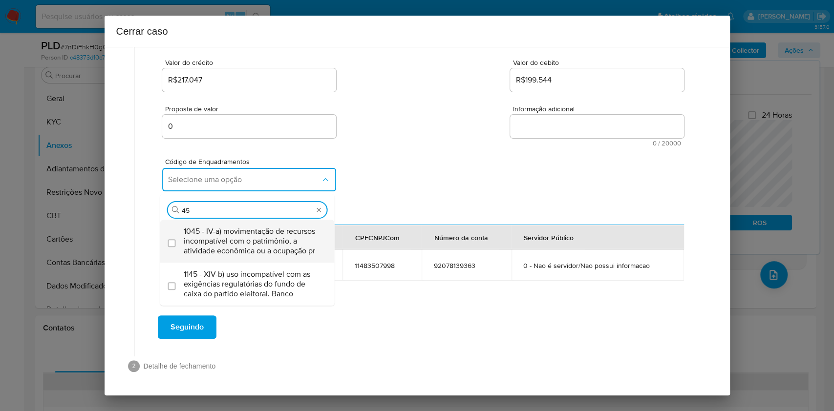
click at [240, 237] on span "1045 - IV-a) movimentação de recursos incompatível com o patrimônio, a atividad…" at bounding box center [252, 241] width 137 height 29
checkbox input "true"
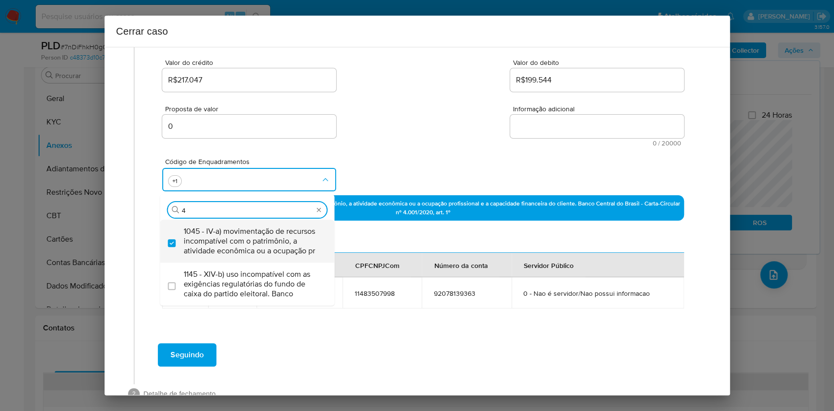
scroll to position [0, 0]
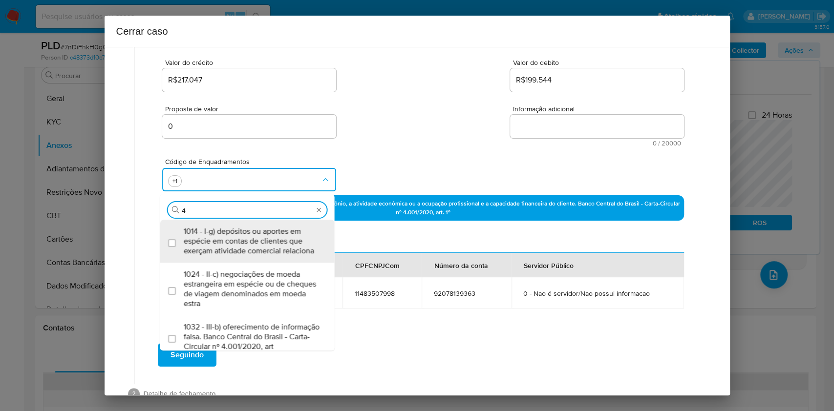
type input "47"
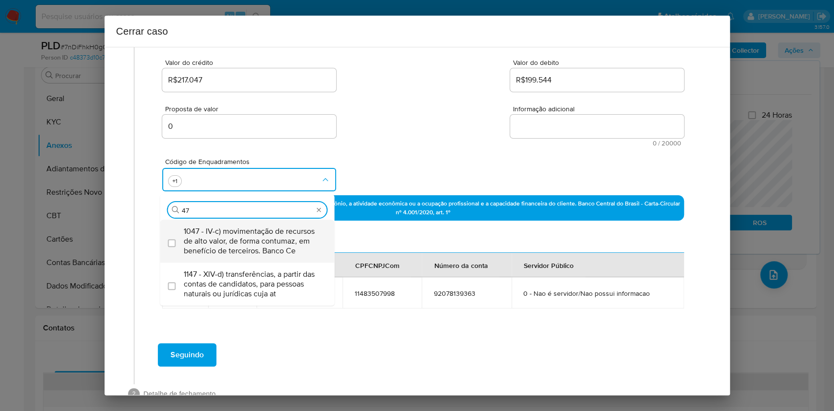
click at [240, 237] on span "1047 - IV-c) movimentação de recursos de alto valor, de forma contumaz, em bene…" at bounding box center [252, 241] width 137 height 29
checkbox input "true"
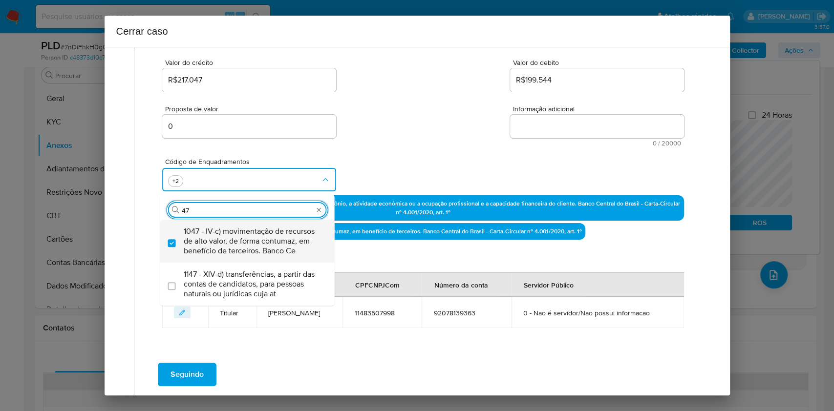
type input "4"
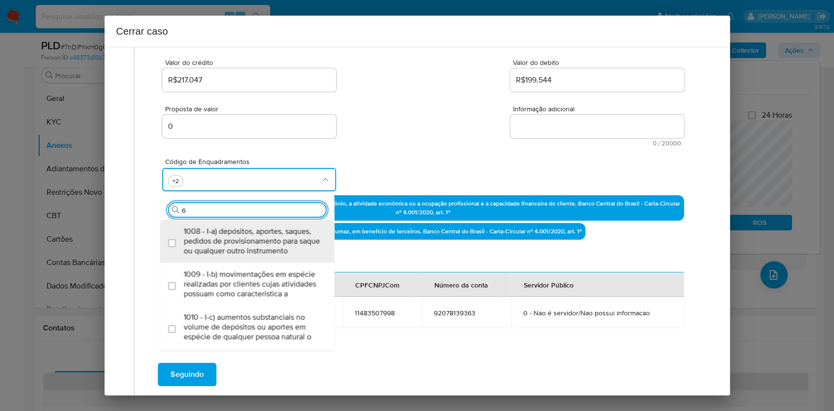
type input "66"
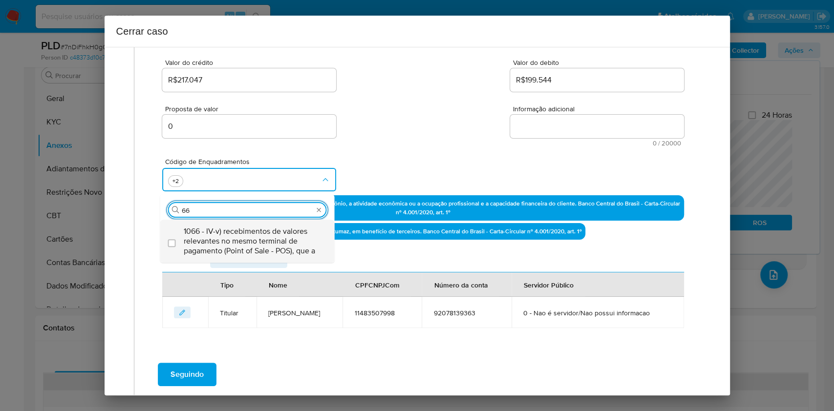
click at [240, 238] on span "1066 - IV-v) recebimentos de valores relevantes no mesmo terminal de pagamento …" at bounding box center [252, 241] width 137 height 29
checkbox input "true"
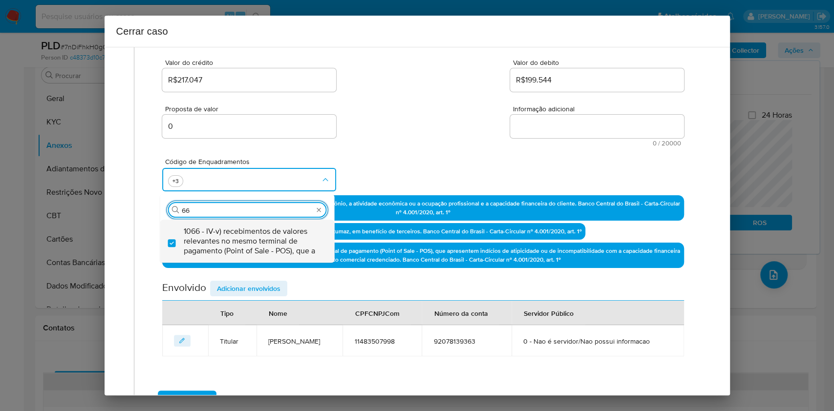
type input "6"
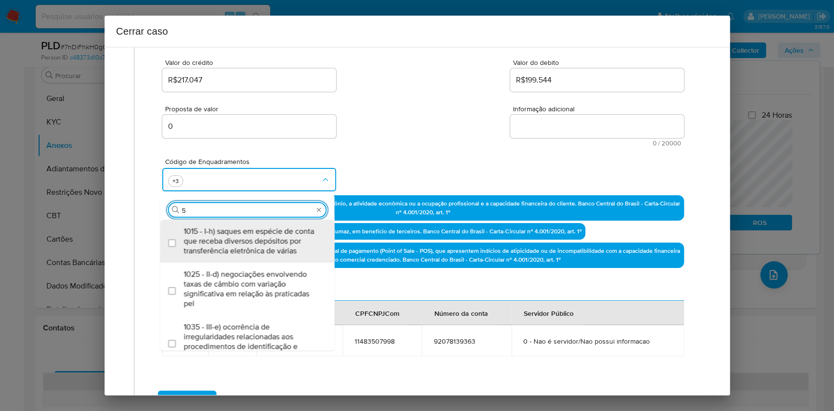
type input "56"
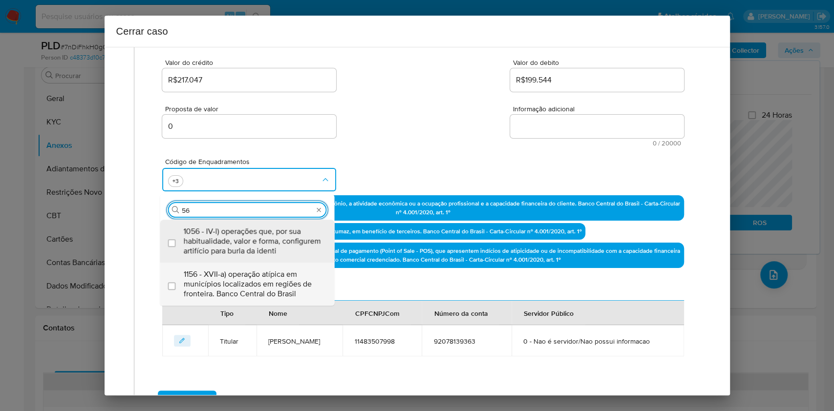
click at [246, 271] on span "1156 - XVII-a) operação atípica em municípios localizados em regiões de frontei…" at bounding box center [252, 284] width 137 height 29
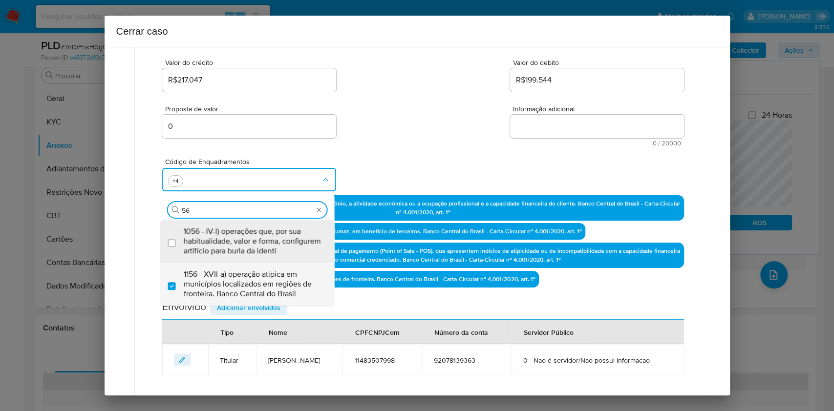
checkbox input "true"
type input "56"
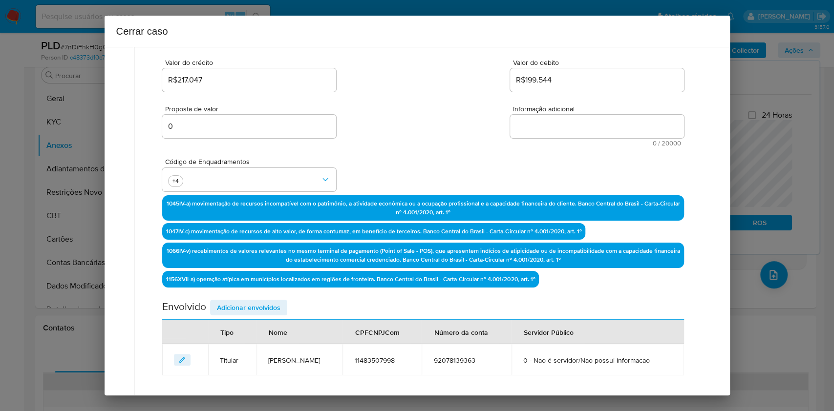
click at [548, 127] on textarea "Informação adicional" at bounding box center [597, 126] width 174 height 23
paste textarea "Giovanna Cristina de Oliveira, CPF 11483507998, 24 anos, residente no município…"
click at [548, 127] on textarea "Informação adicional" at bounding box center [597, 126] width 174 height 23
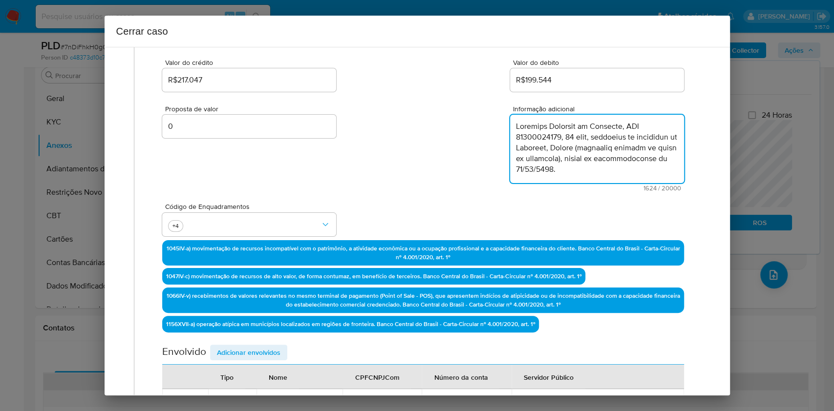
scroll to position [572, 0]
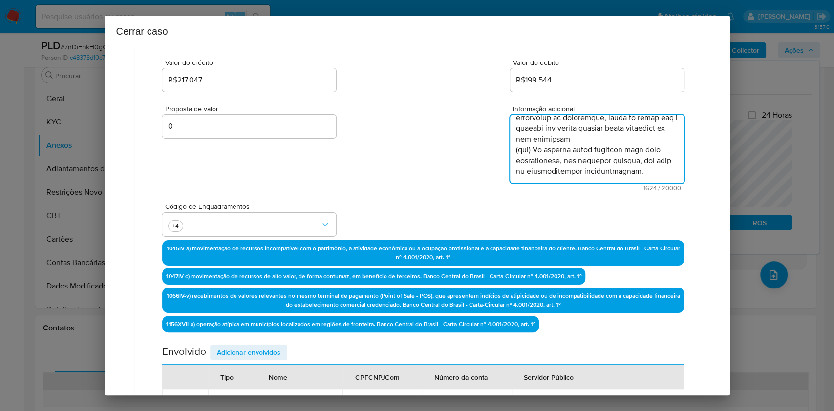
type textarea "Giovanna Cristina de Oliveira, CPF 11483507998, 24 anos, residente no município…"
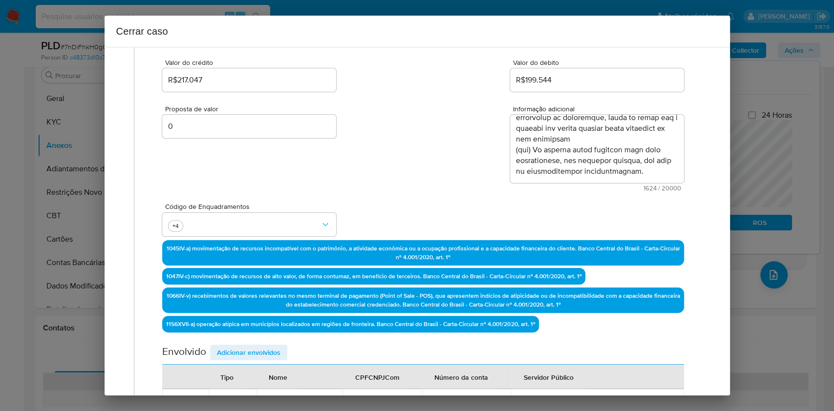
click at [270, 346] on span "Adicionar envolvidos" at bounding box center [249, 353] width 64 height 14
drag, startPoint x: 268, startPoint y: 347, endPoint x: 338, endPoint y: 304, distance: 81.6
click at [268, 348] on div "Envolvido Adicionar envolvidos" at bounding box center [422, 355] width 521 height 20
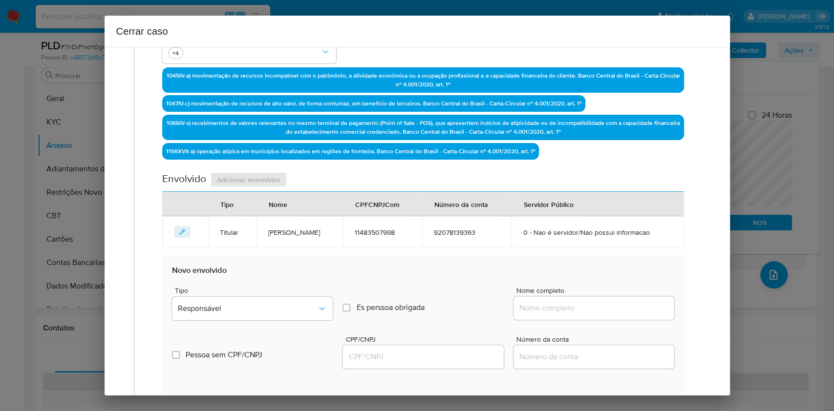
scroll to position [386, 0]
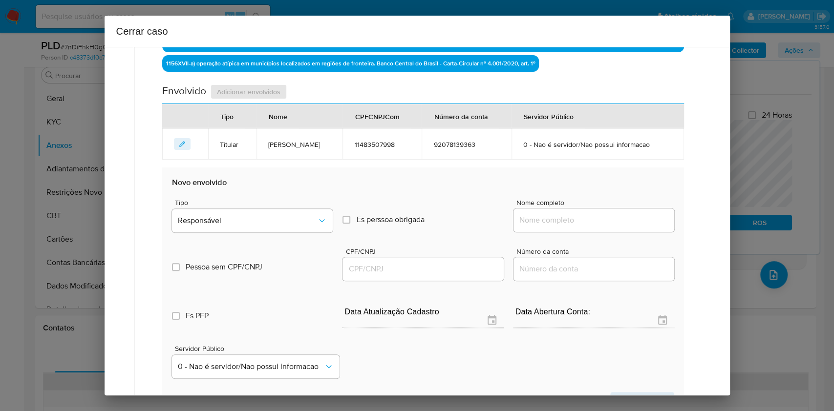
click at [575, 222] on input "Nome completo" at bounding box center [594, 220] width 161 height 13
paste input "Victor Hugo Martins Alves, 10953016919"
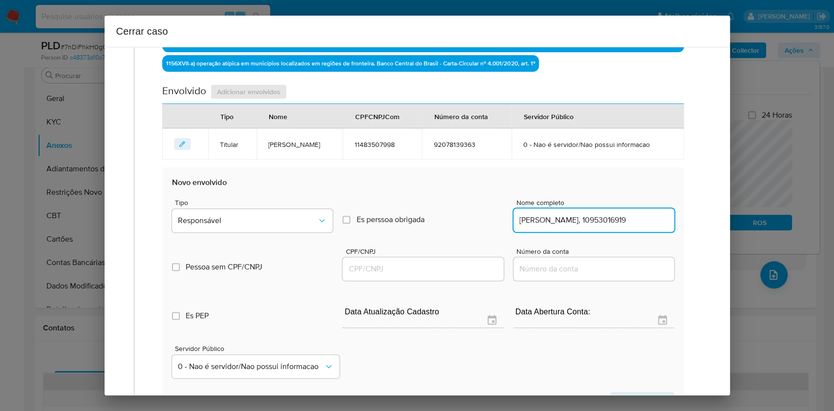
click at [618, 216] on input "Victor Hugo Martins Alves, 10953016919" at bounding box center [594, 220] width 161 height 13
type input "Victor Hugo Martins Alves,"
click at [430, 267] on input "CPF/CNPJ" at bounding box center [423, 269] width 161 height 13
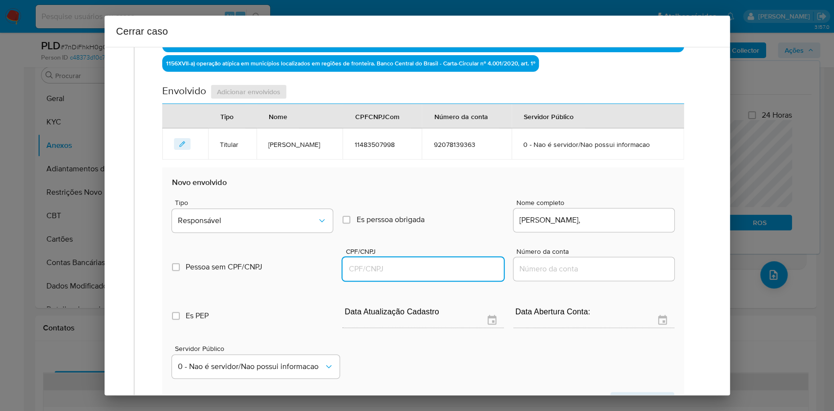
paste input "10953016919"
type input "10953016919"
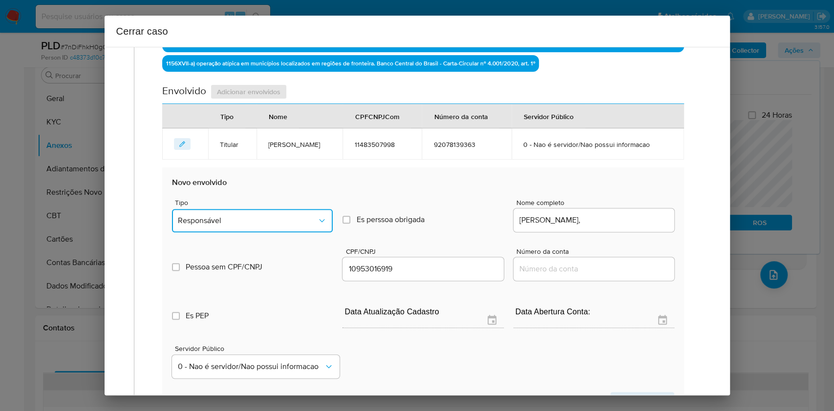
click at [254, 213] on button "Responsável" at bounding box center [252, 220] width 161 height 23
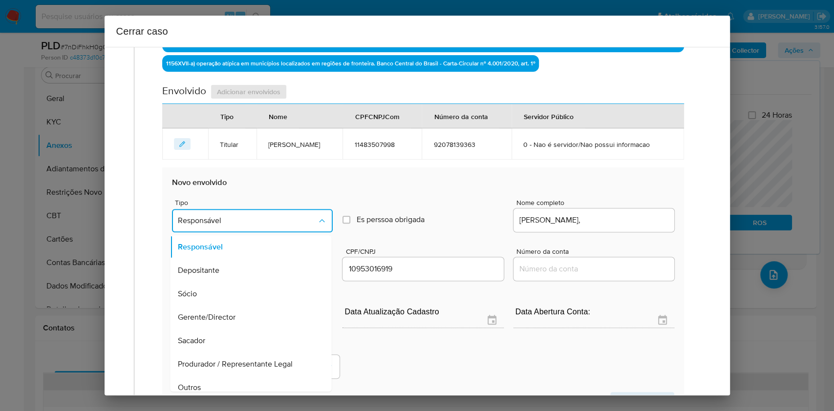
scroll to position [125, 0]
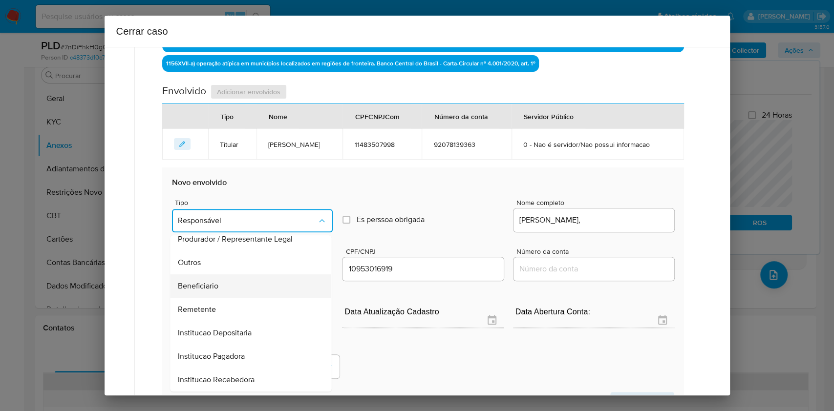
click at [220, 281] on div "Beneficiario" at bounding box center [248, 286] width 140 height 23
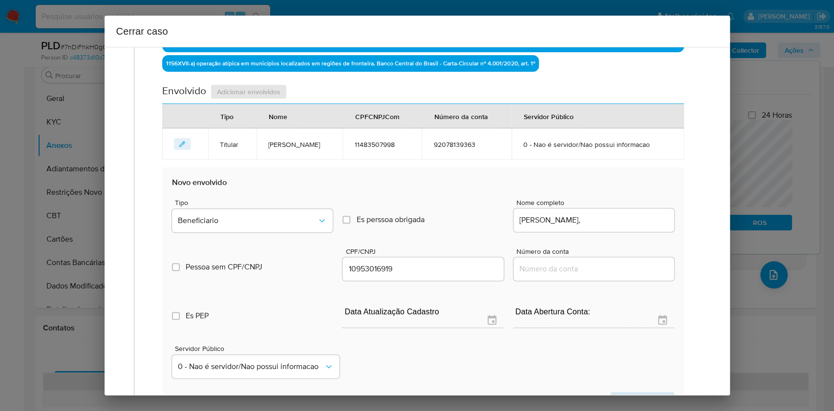
click at [612, 389] on section "Novo envolvido Tipo Beneficiario Es perssoa obrigada Is PObrigada Nome completo…" at bounding box center [422, 293] width 521 height 250
click at [617, 393] on span "Salvar envolvido" at bounding box center [642, 400] width 50 height 14
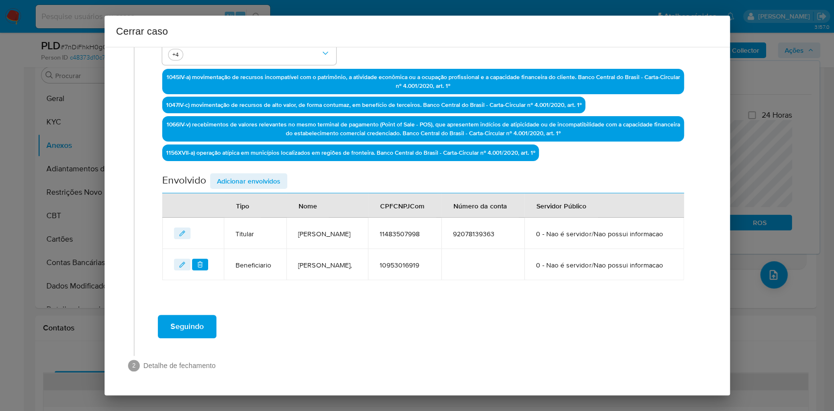
scroll to position [322, 0]
drag, startPoint x: 255, startPoint y: 153, endPoint x: 423, endPoint y: 238, distance: 187.7
click at [255, 174] on span "Adicionar envolvidos" at bounding box center [249, 181] width 64 height 14
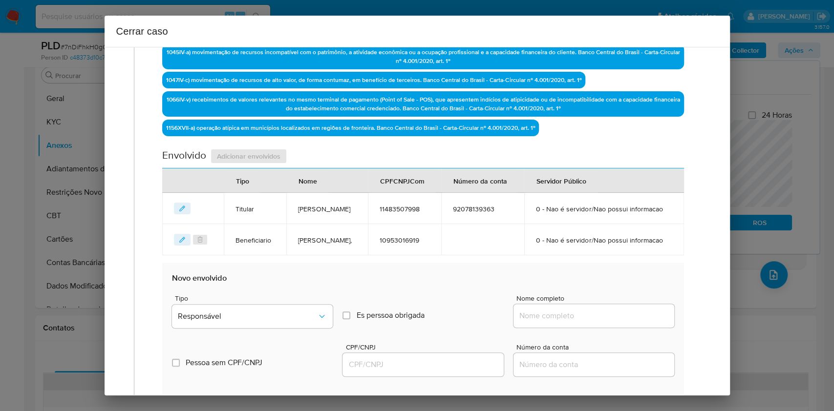
paste input "Danilo De Moura Lima, 07731026981"
drag, startPoint x: 547, startPoint y: 346, endPoint x: 573, endPoint y: 342, distance: 25.7
click at [551, 323] on input "Nome completo" at bounding box center [594, 316] width 161 height 13
click at [599, 323] on input "Danilo De Moura Lima, 07731026981" at bounding box center [594, 316] width 161 height 13
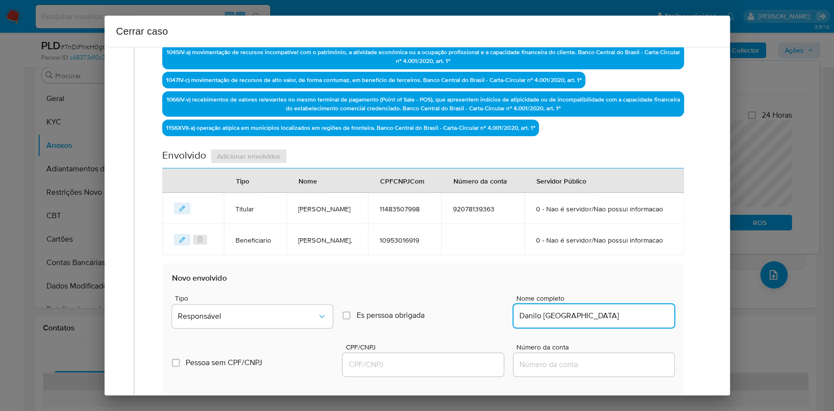
click at [611, 323] on input "Danilo De Moura Lima, 07731026981" at bounding box center [594, 316] width 161 height 13
type input "Danilo De Moura Lima,"
click at [445, 371] on input "CPF/CNPJ" at bounding box center [423, 365] width 161 height 13
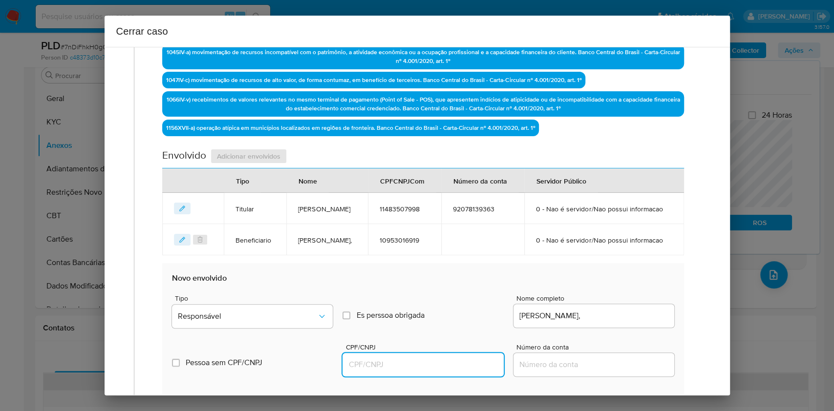
paste input "7"
type input "7"
click at [304, 328] on button "Responsável" at bounding box center [252, 316] width 161 height 23
click at [439, 377] on div "7" at bounding box center [423, 364] width 161 height 23
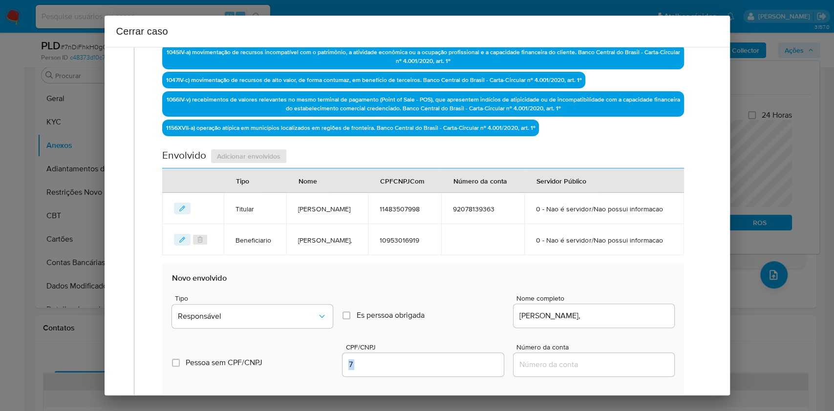
click at [439, 371] on input "7" at bounding box center [423, 365] width 161 height 13
paste input "07731026981"
click at [299, 322] on span "Responsável" at bounding box center [247, 317] width 139 height 10
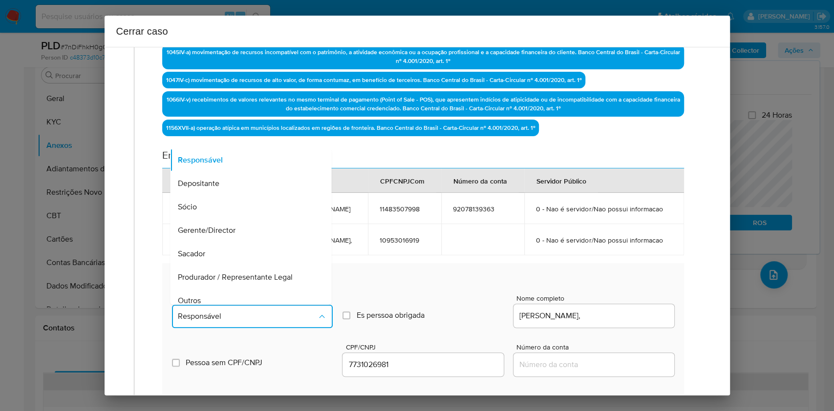
scroll to position [125, 0]
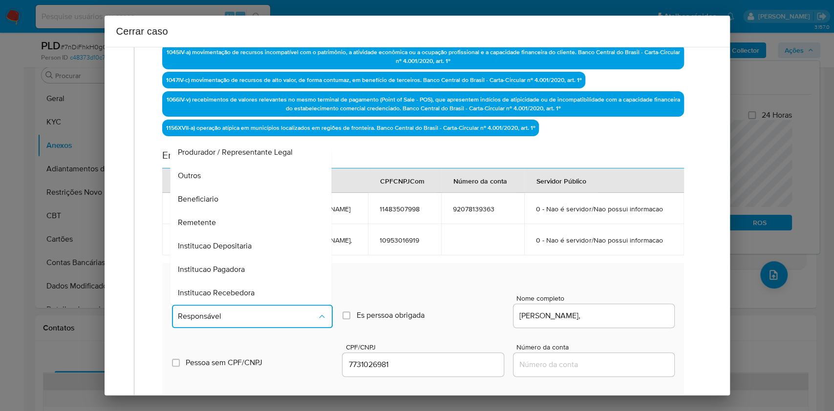
drag, startPoint x: 236, startPoint y: 227, endPoint x: 361, endPoint y: 234, distance: 124.8
click at [236, 211] on div "Beneficiario" at bounding box center [248, 199] width 140 height 23
type input "07731026981"
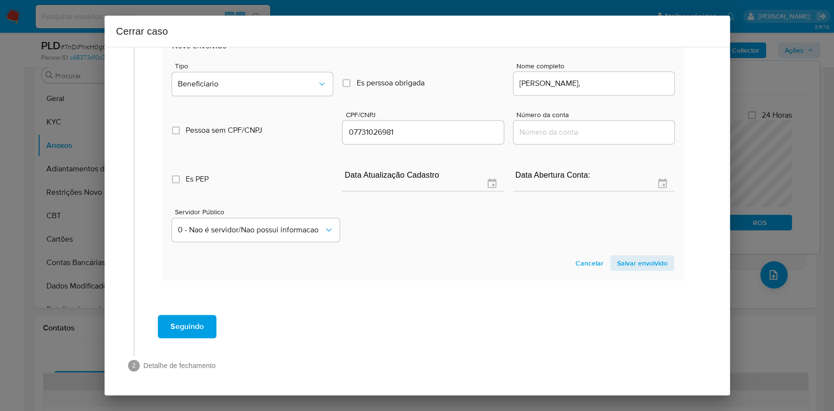
click at [628, 265] on span "Salvar envolvido" at bounding box center [642, 264] width 50 height 14
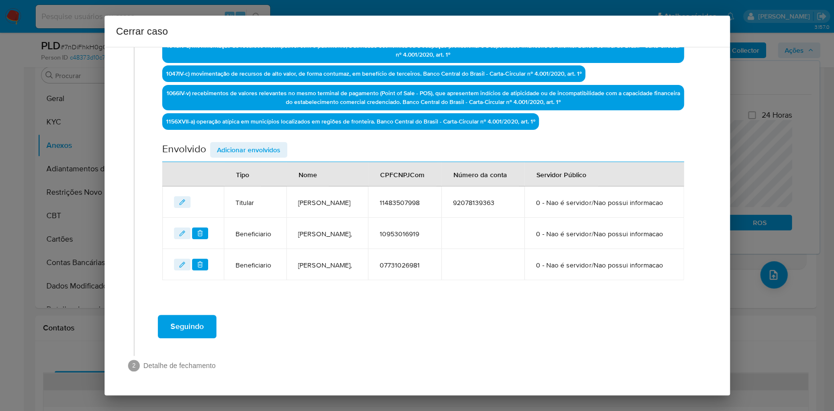
click at [206, 321] on button "Seguindo" at bounding box center [187, 326] width 59 height 23
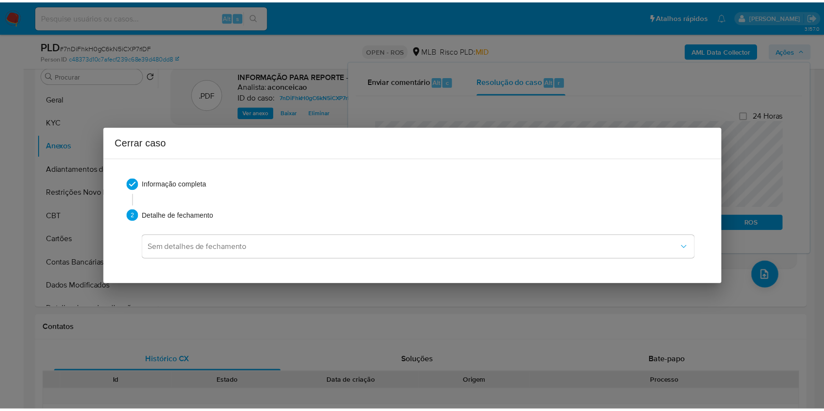
scroll to position [561, 0]
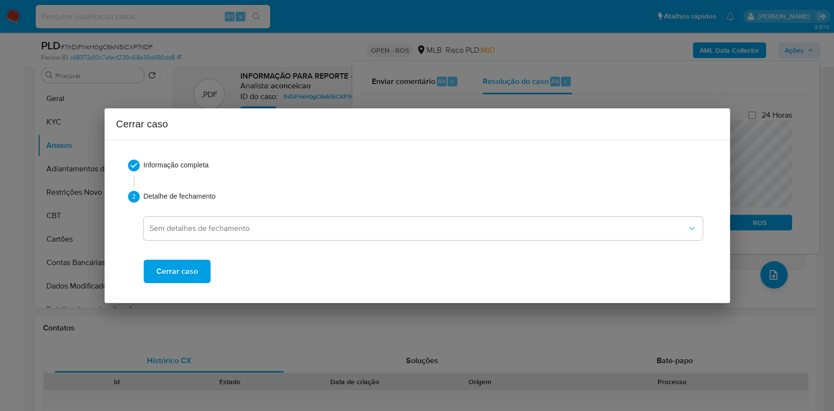
drag, startPoint x: 187, startPoint y: 273, endPoint x: 374, endPoint y: 172, distance: 213.4
click at [186, 274] on span "Cerrar caso" at bounding box center [177, 272] width 42 height 22
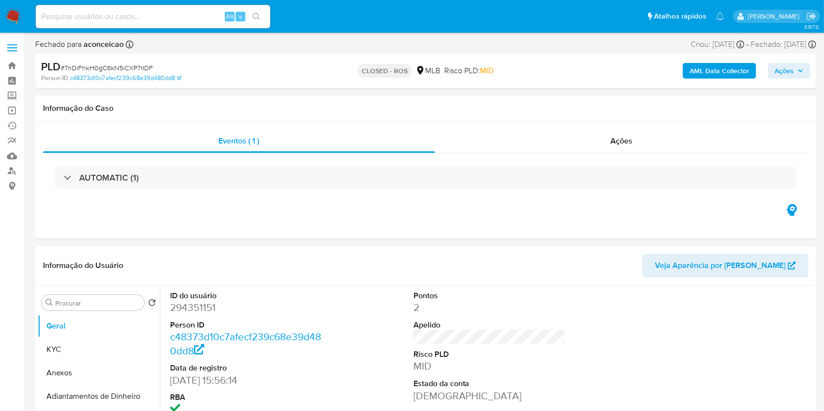
select select "10"
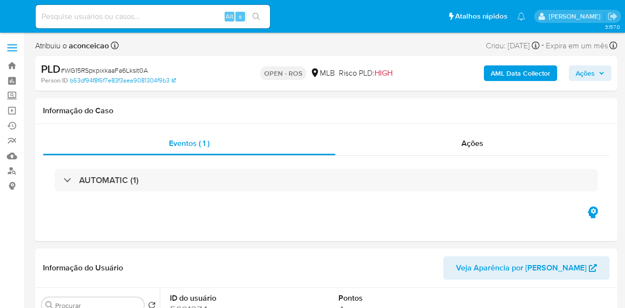
select select "10"
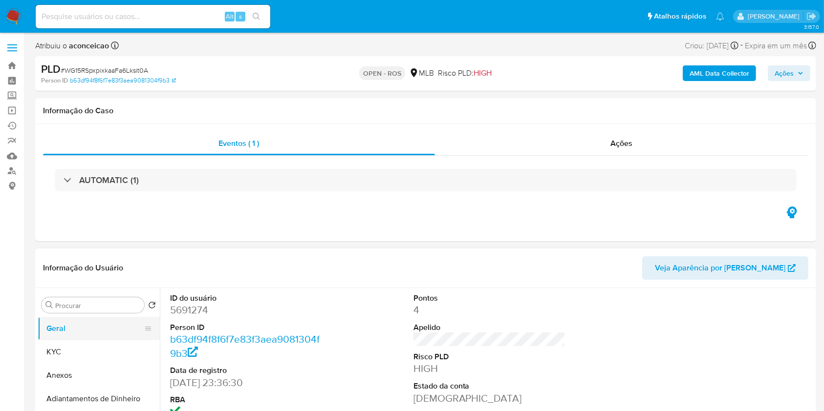
drag, startPoint x: 78, startPoint y: 377, endPoint x: 154, endPoint y: 332, distance: 88.5
click at [78, 308] on button "Anexos" at bounding box center [99, 375] width 122 height 23
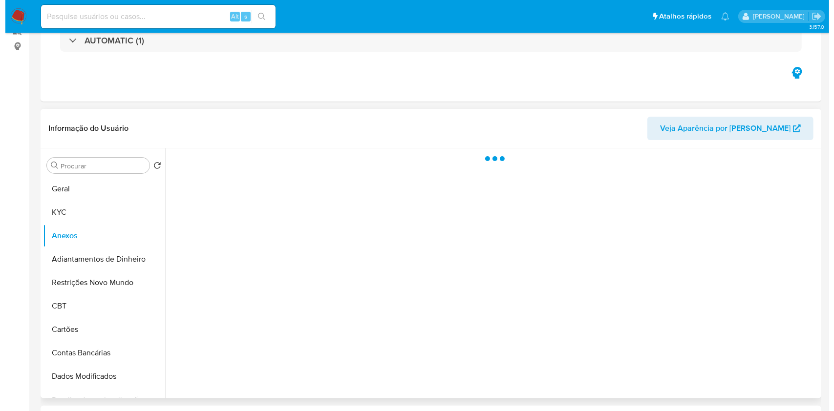
scroll to position [195, 0]
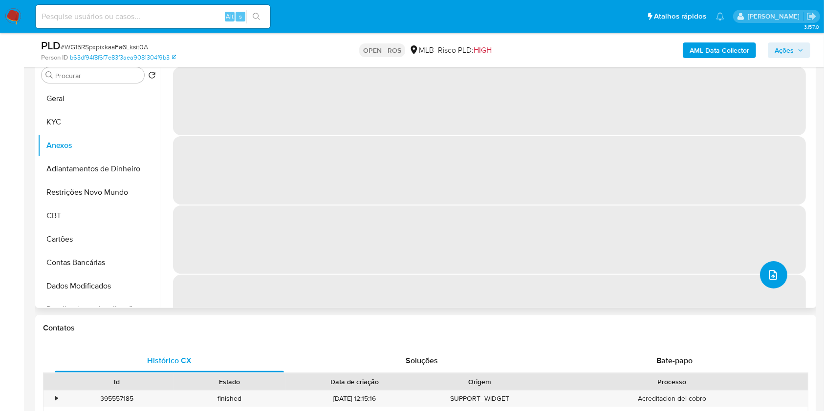
click at [625, 284] on button "upload-file" at bounding box center [773, 274] width 27 height 27
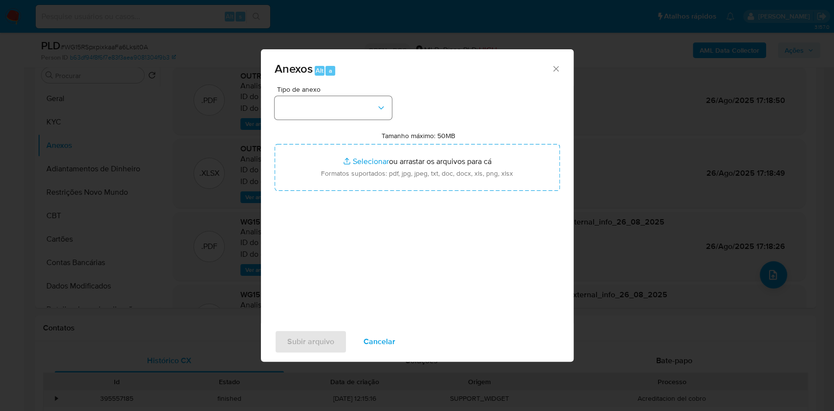
drag, startPoint x: 330, startPoint y: 95, endPoint x: 335, endPoint y: 119, distance: 24.4
click at [330, 96] on div "Tipo de anexo" at bounding box center [333, 103] width 117 height 34
click at [336, 119] on button "button" at bounding box center [333, 107] width 117 height 23
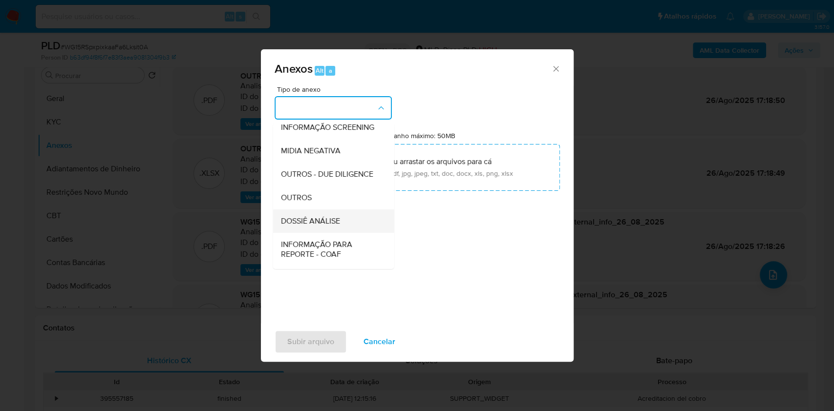
scroll to position [150, 0]
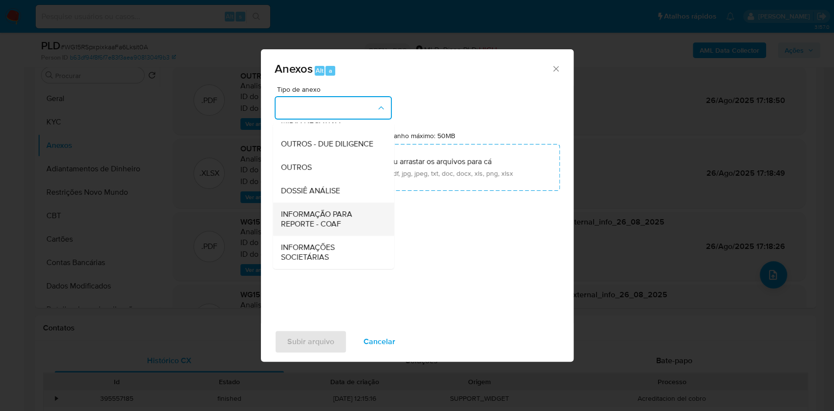
click at [334, 219] on span "INFORMAÇÃO PARA REPORTE - COAF" at bounding box center [330, 220] width 100 height 20
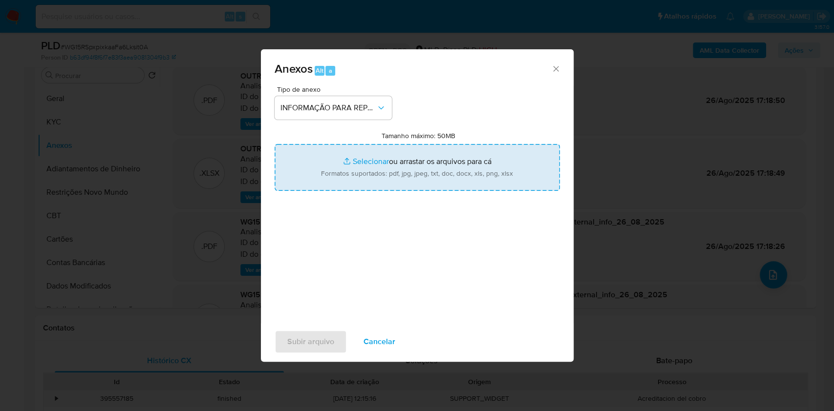
type input "C:\fakepath\2º SAR - WG15RSpxpixkaaFa6Lksit0A - CPF 35699320873 - [PERSON_NAME]…"
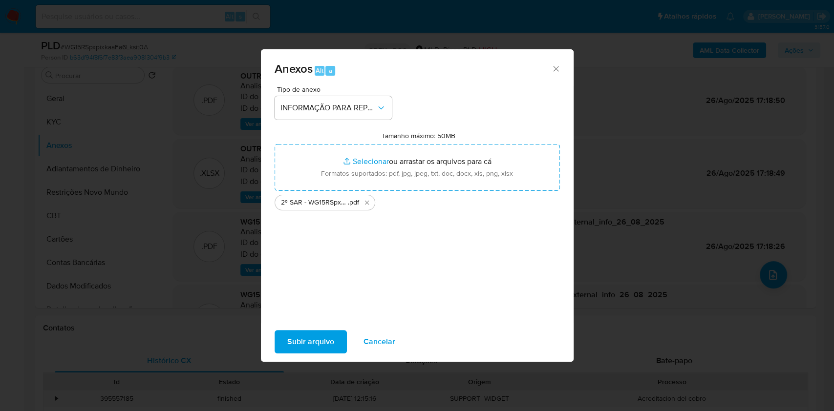
click at [331, 308] on span "Subir arquivo" at bounding box center [310, 342] width 47 height 22
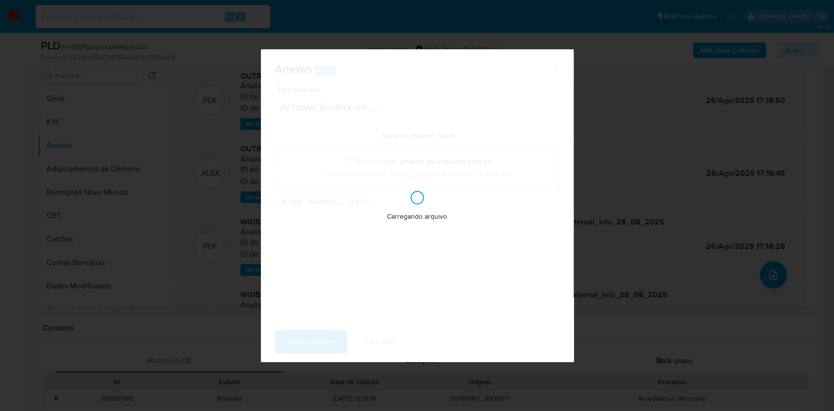
click at [625, 103] on div "Anexos Alt a Tipo de anexo INFORMAÇÃO PARA REPORTE - COAF Tamanho máximo: 50MB …" at bounding box center [417, 205] width 834 height 411
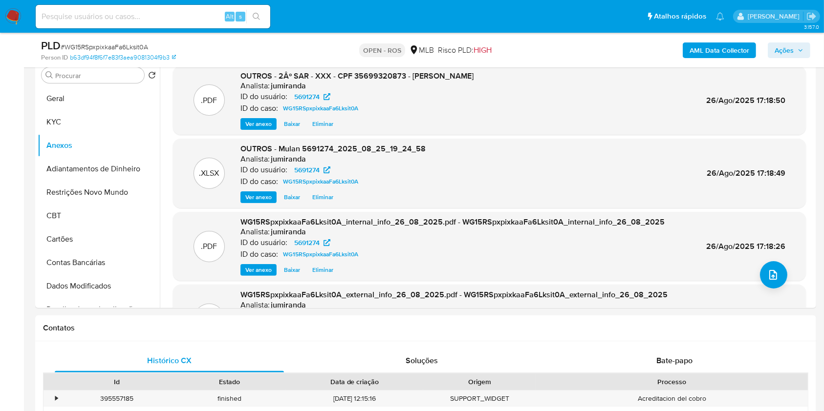
drag, startPoint x: 793, startPoint y: 51, endPoint x: 779, endPoint y: 57, distance: 14.2
click at [625, 52] on span "Ações" at bounding box center [784, 51] width 19 height 16
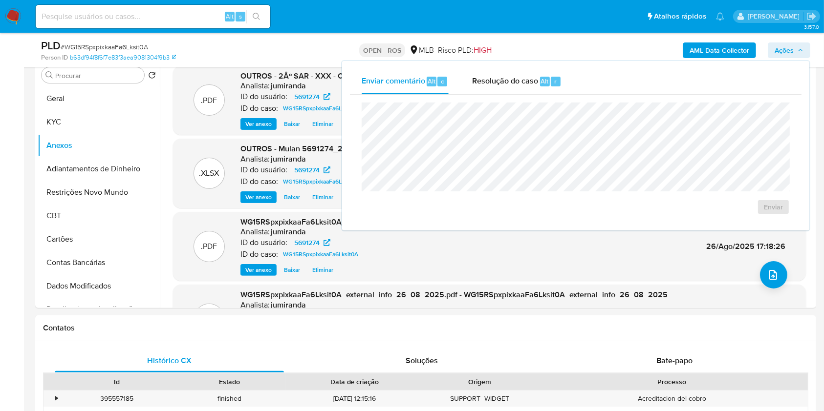
drag, startPoint x: 560, startPoint y: 76, endPoint x: 560, endPoint y: 99, distance: 22.5
click at [560, 77] on div "Resolução do caso Alt r" at bounding box center [516, 81] width 89 height 25
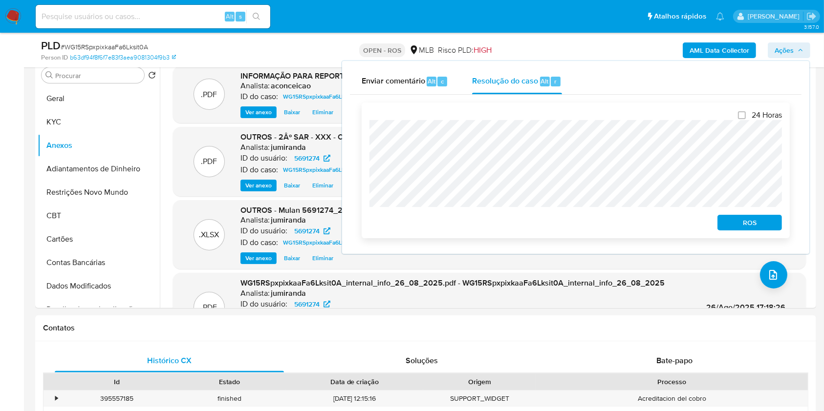
click at [625, 228] on span "ROS" at bounding box center [749, 223] width 51 height 14
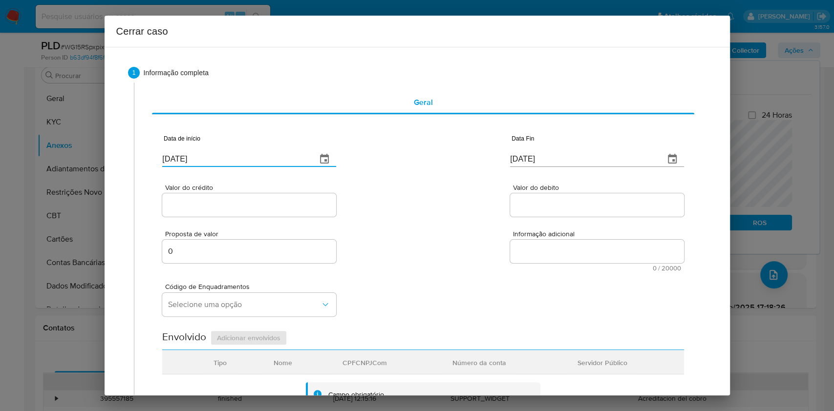
click at [288, 159] on input "[DATE]" at bounding box center [235, 159] width 147 height 16
paste input "01/07"
drag, startPoint x: 288, startPoint y: 159, endPoint x: 298, endPoint y: 162, distance: 10.4
click at [288, 159] on input "[DATE]" at bounding box center [235, 159] width 147 height 16
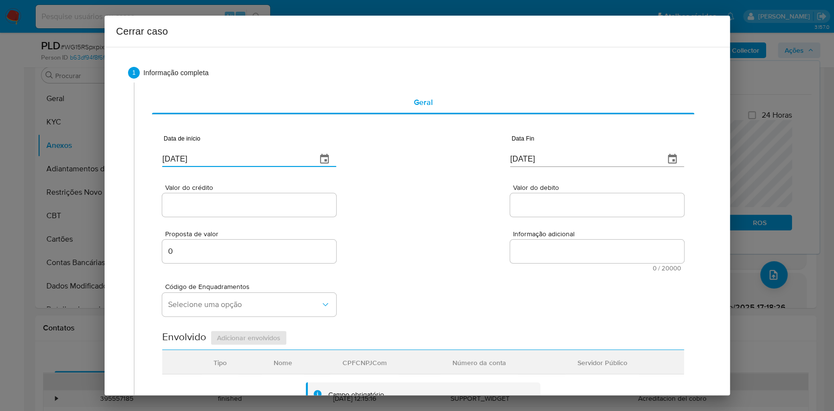
type input "01/07/2025"
click at [578, 160] on input "[DATE]" at bounding box center [583, 159] width 147 height 16
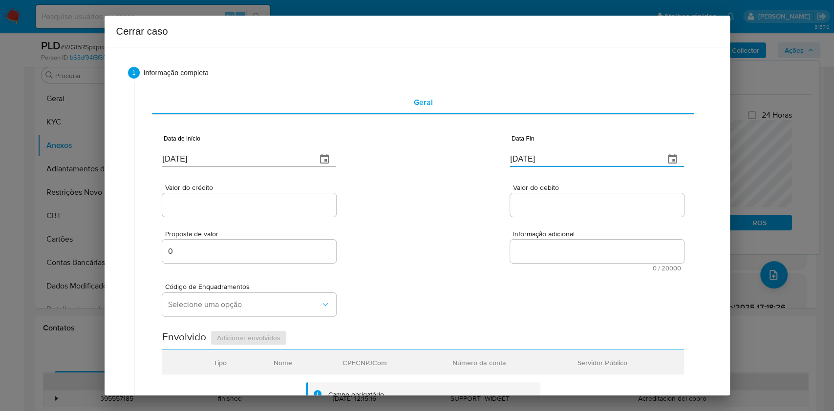
click at [578, 160] on input "[DATE]" at bounding box center [583, 159] width 147 height 16
click at [579, 161] on input "[DATE]" at bounding box center [583, 159] width 147 height 16
paste input "4/08/2025"
type input "24/08/2025"
click at [230, 191] on span "Valor do crédito" at bounding box center [252, 187] width 174 height 7
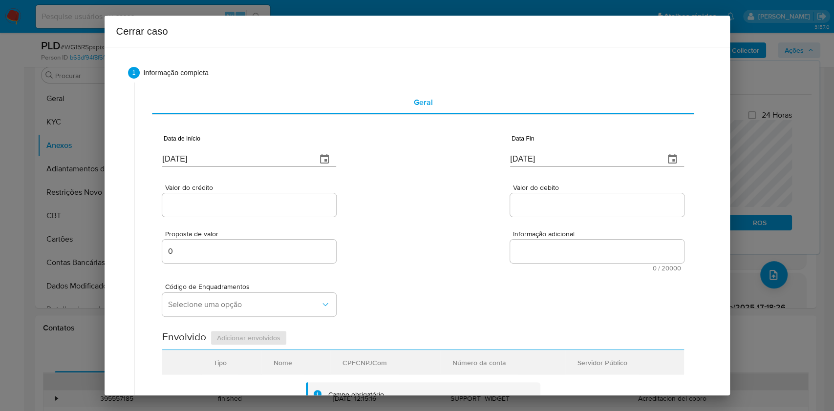
click at [230, 199] on input "Valor do crédito" at bounding box center [249, 205] width 174 height 13
paste input "R$347.983"
click at [240, 205] on input "Valor do crédito" at bounding box center [249, 205] width 174 height 13
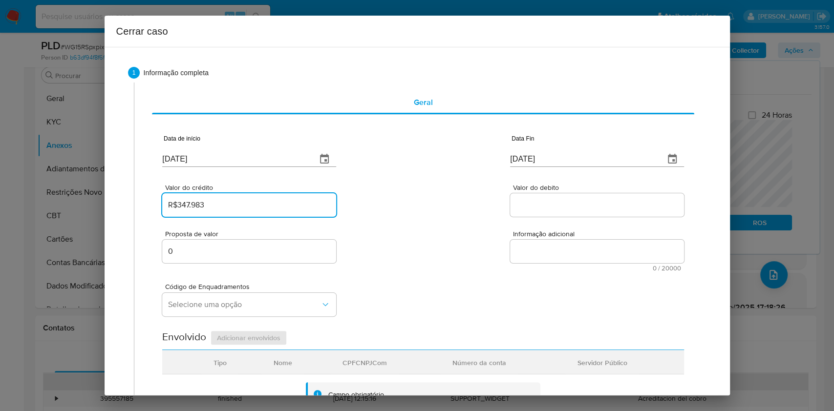
type input "R$347.983"
paste input "R$347.816"
click at [556, 205] on input "Valor do debito" at bounding box center [597, 205] width 174 height 13
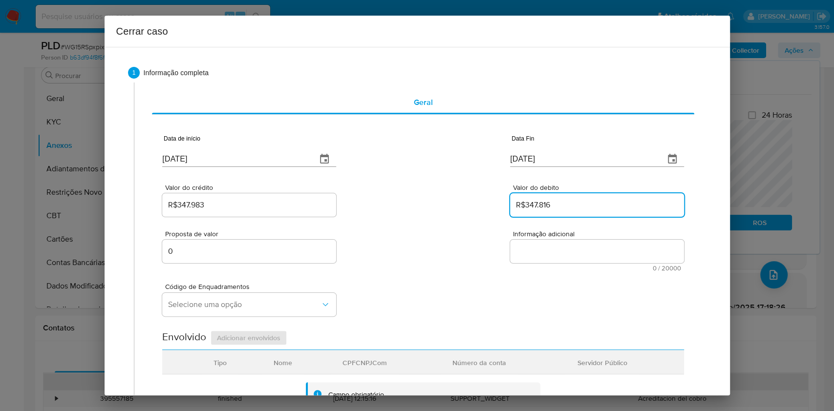
type input "R$347.816"
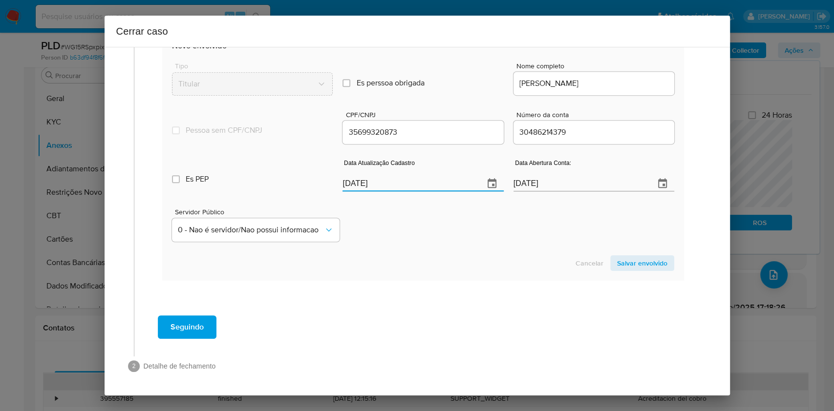
click at [442, 181] on input "[DATE]" at bounding box center [409, 184] width 133 height 16
paste input "06/07"
type input "06/07/2025"
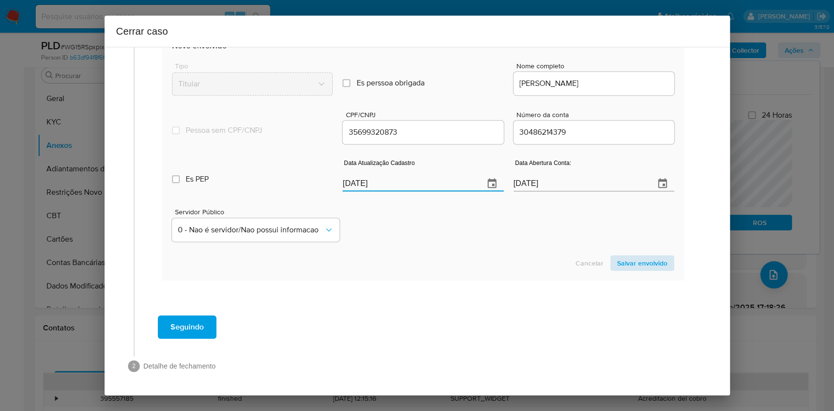
click at [625, 257] on section "Novo envolvido Tipo Titular Es perssoa obrigada Is PObrigada Nome completo EMER…" at bounding box center [422, 156] width 521 height 250
click at [625, 267] on span "Salvar envolvido" at bounding box center [642, 264] width 50 height 14
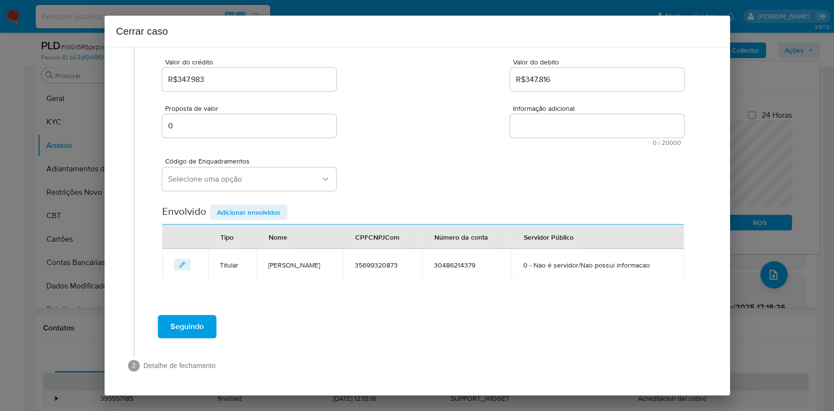
drag, startPoint x: 598, startPoint y: 113, endPoint x: 571, endPoint y: 123, distance: 28.3
click at [597, 114] on textarea "Informação adicional" at bounding box center [597, 125] width 174 height 23
paste textarea "Emerson Fonseca Torres de Sousa, CPF 35699320873, 39 anos, residente no municíp…"
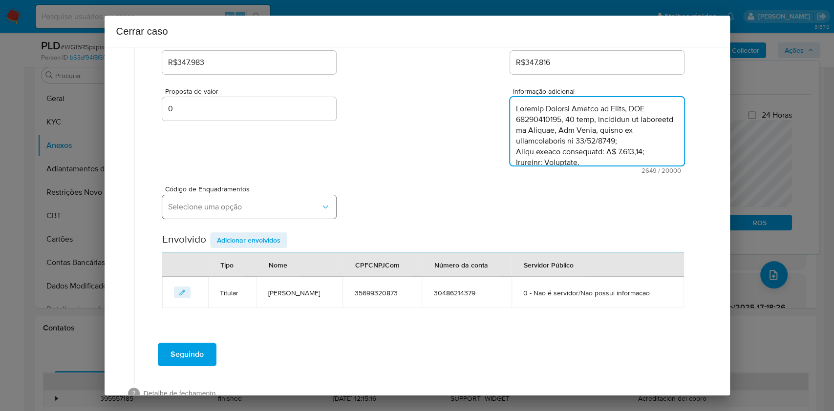
scroll to position [1023, 0]
type textarea "Emerson Fonseca Torres de Sousa, CPF 35699320873, 39 anos, residente no municíp…"
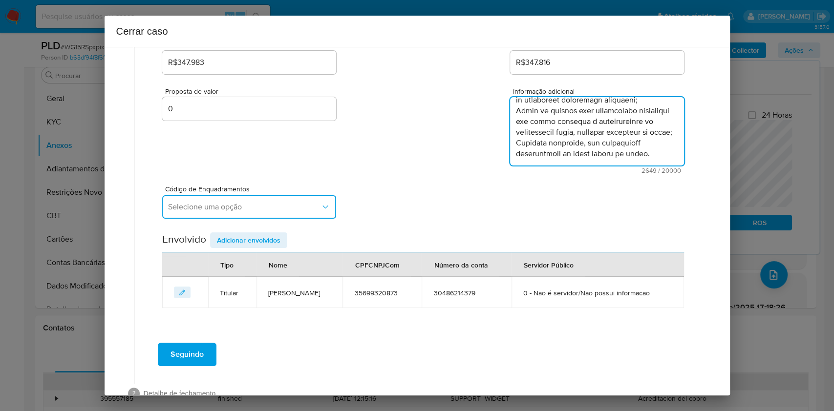
click at [268, 213] on button "Selecione uma opção" at bounding box center [249, 206] width 174 height 23
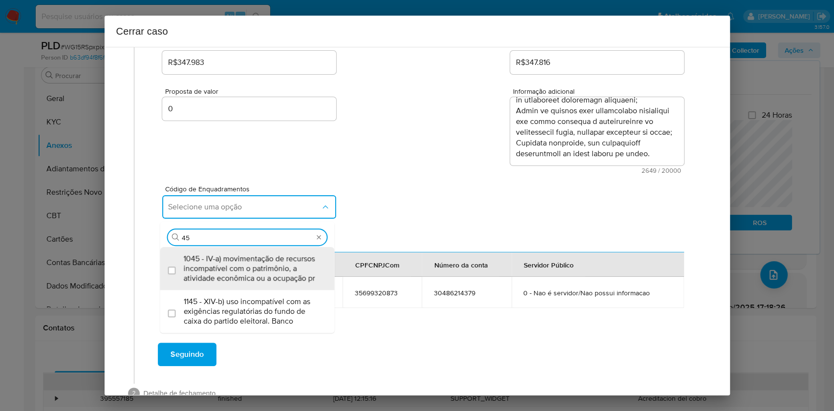
type input "45"
click at [260, 246] on div "Procurar 45 1045 - IV-a) movimentação de recursos incompatível com o patrimônio…" at bounding box center [247, 277] width 174 height 111
click at [264, 257] on span "1045 - IV-a) movimentação de recursos incompatível com o patrimônio, a atividad…" at bounding box center [252, 268] width 137 height 29
checkbox input "true"
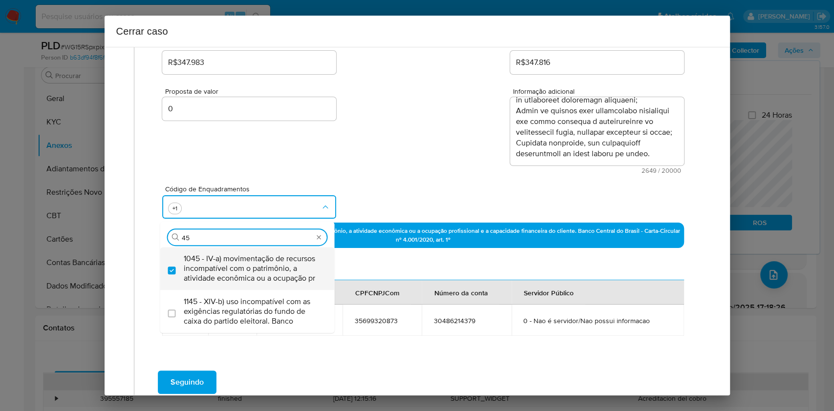
type input "4"
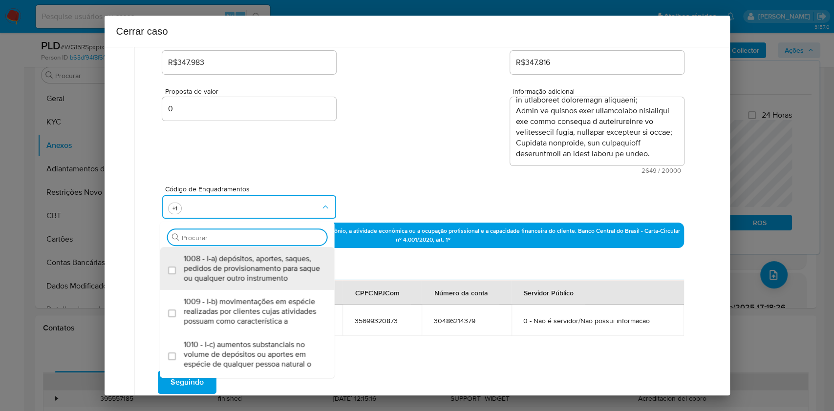
scroll to position [0, 0]
type input "I"
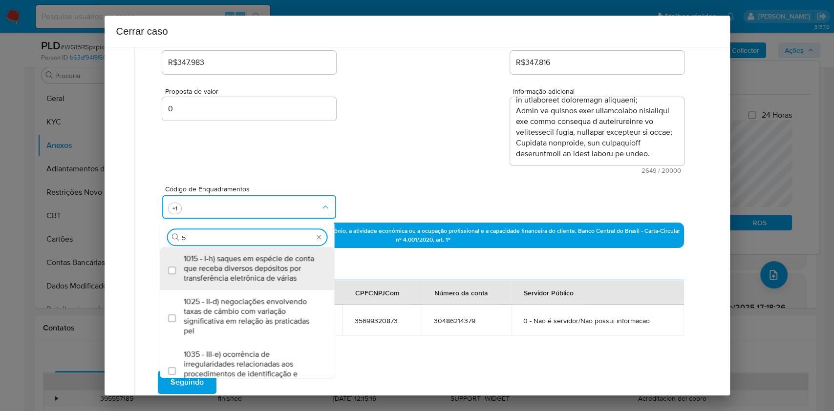
type input "56"
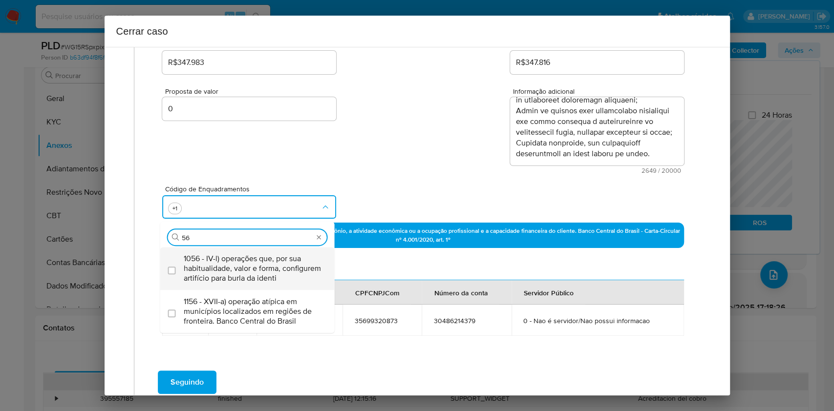
click at [264, 257] on span "1056 - IV-l) operações que, por sua habitualidade, valor e forma, configurem ar…" at bounding box center [252, 268] width 137 height 29
checkbox input "true"
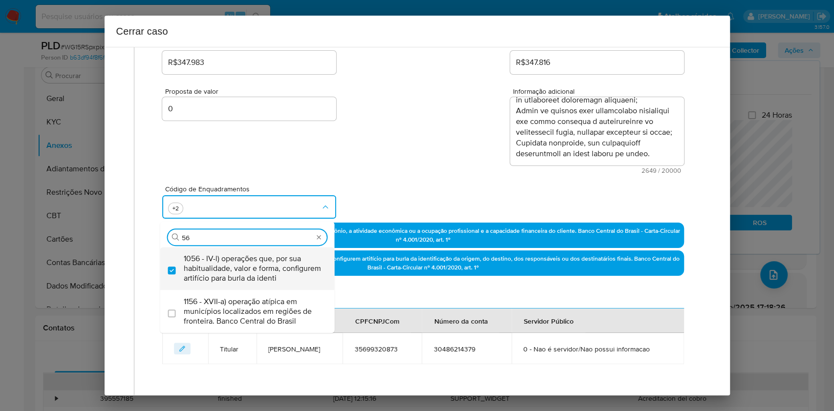
type input "5"
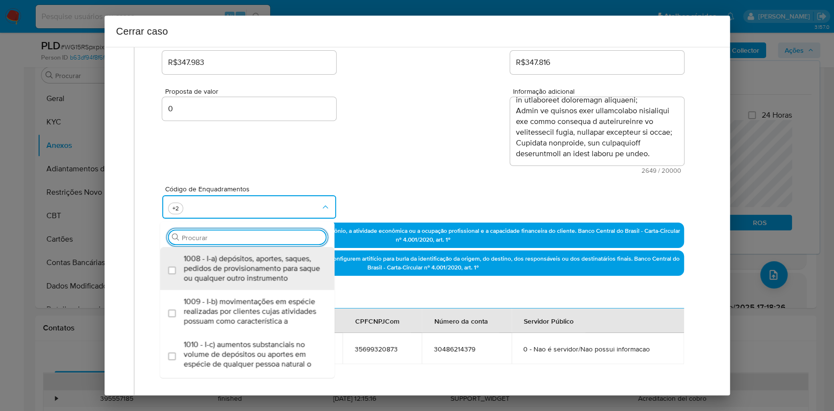
scroll to position [208, 0]
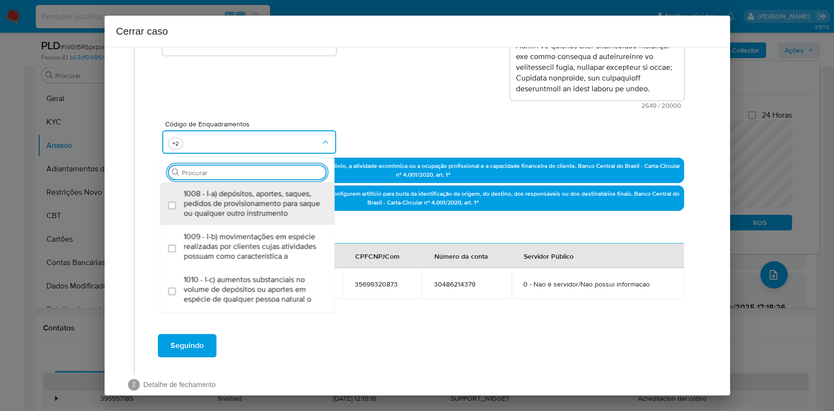
click at [373, 237] on div "Envolvido Adicionar envolvidos" at bounding box center [422, 234] width 521 height 20
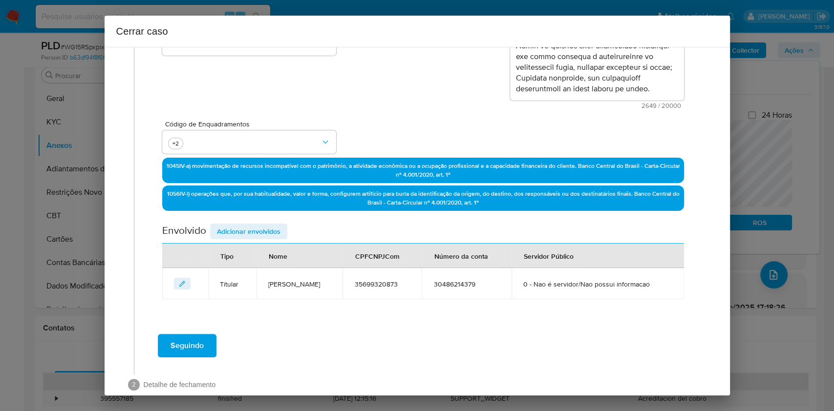
drag, startPoint x: 242, startPoint y: 235, endPoint x: 302, endPoint y: 243, distance: 60.6
click at [242, 236] on span "Adicionar envolvidos" at bounding box center [249, 232] width 64 height 14
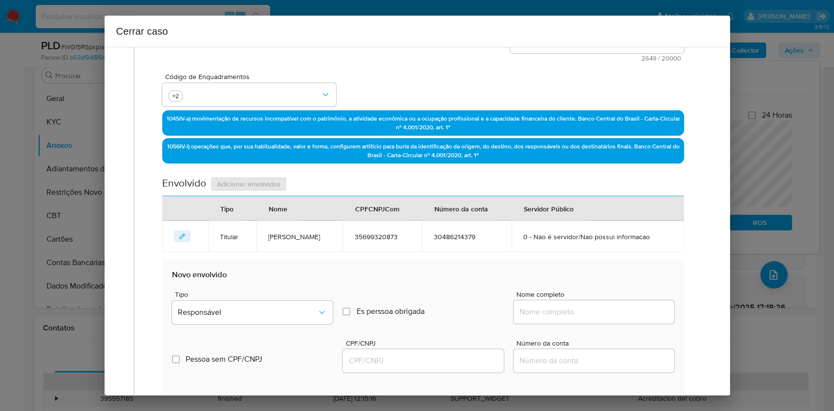
scroll to position [338, 0]
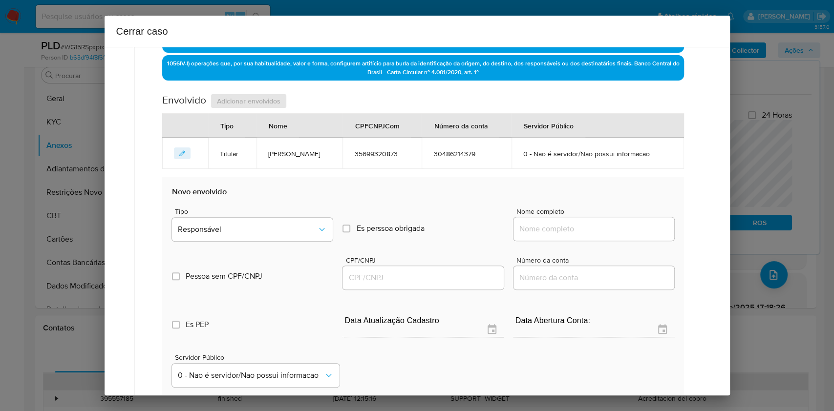
drag, startPoint x: 541, startPoint y: 246, endPoint x: 563, endPoint y: 245, distance: 22.0
click at [543, 236] on input "Nome completo" at bounding box center [594, 229] width 161 height 13
paste input "Nexus Solucoes Em Pagamentos Ltda - CNPJ 58479001000140"
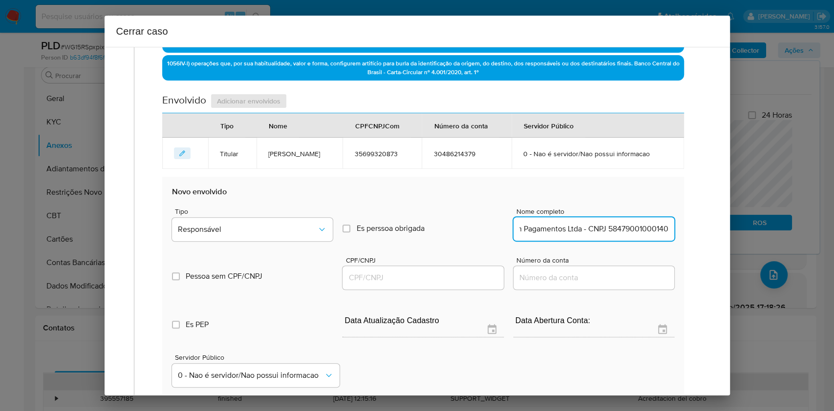
click at [614, 236] on input "Nexus Solucoes Em Pagamentos Ltda - CNPJ 58479001000140" at bounding box center [594, 229] width 161 height 13
type input "Nexus Solucoes Em Pagamentos Ltda"
click at [412, 284] on input "CPF/CNPJ" at bounding box center [423, 278] width 161 height 13
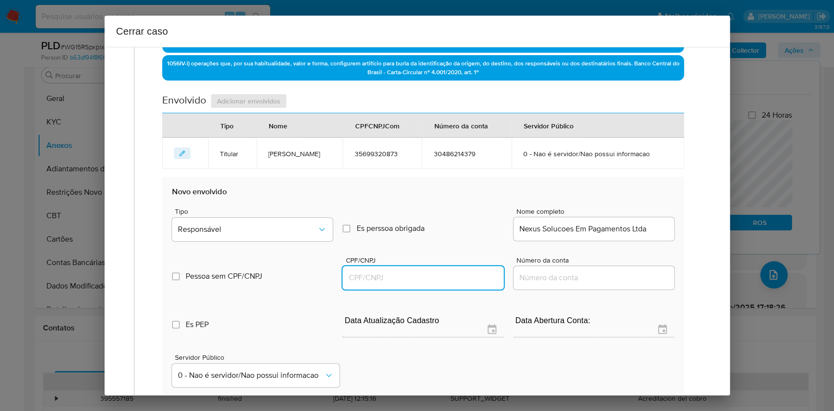
paste input "58479001000140"
type input "58479001000140"
click at [279, 241] on button "Responsável" at bounding box center [252, 229] width 161 height 23
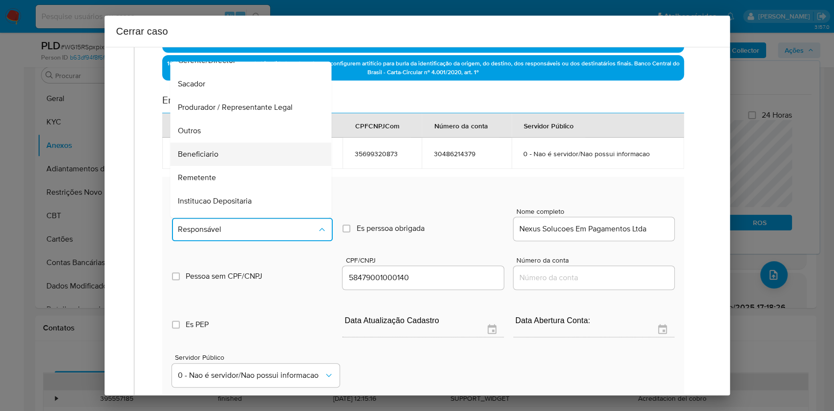
scroll to position [125, 0]
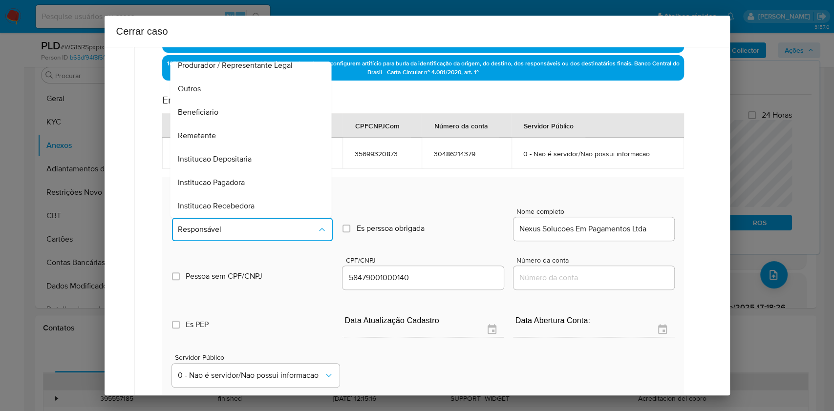
drag, startPoint x: 213, startPoint y: 146, endPoint x: 222, endPoint y: 150, distance: 10.7
click at [213, 146] on div "Remetente" at bounding box center [248, 135] width 140 height 23
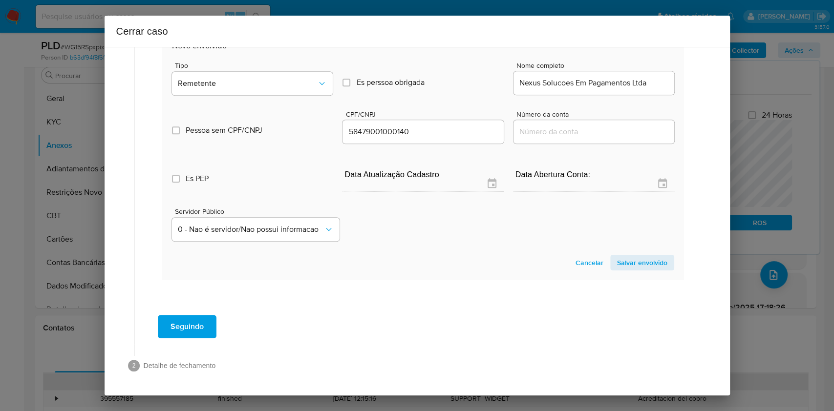
click at [625, 257] on span "Salvar envolvido" at bounding box center [642, 263] width 50 height 14
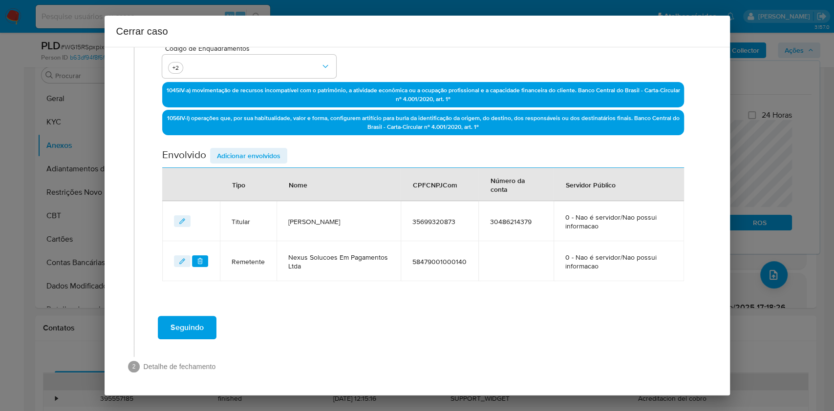
click at [250, 151] on span "Adicionar envolvidos" at bounding box center [249, 156] width 64 height 14
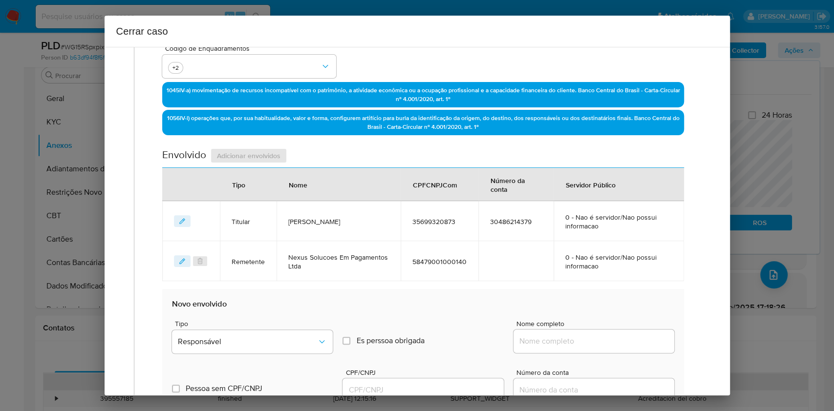
click at [605, 308] on input "Nome completo" at bounding box center [594, 341] width 161 height 13
paste input "KAIROS MEIOS DE PAGAMENTO LTDA - CNPJ 57733136000128"
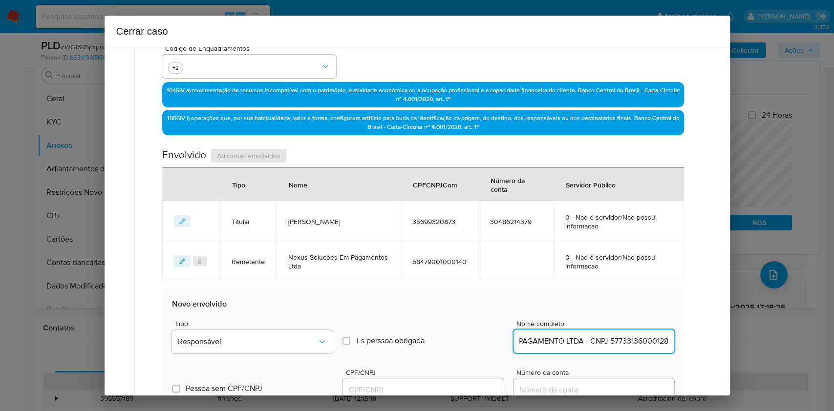
click at [624, 308] on input "KAIROS MEIOS DE PAGAMENTO LTDA - CNPJ 57733136000128" at bounding box center [594, 341] width 161 height 13
type input "KAIROS MEIOS DE PAGAMENTO LTDA"
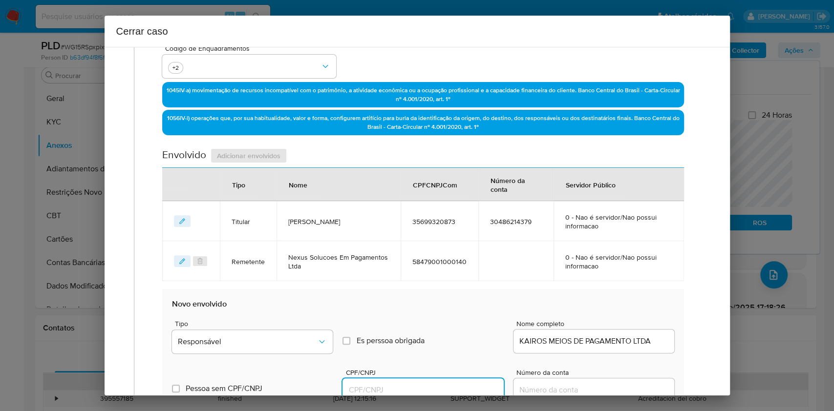
drag, startPoint x: 416, startPoint y: 385, endPoint x: 421, endPoint y: 382, distance: 6.1
click at [416, 308] on input "CPF/CNPJ" at bounding box center [423, 390] width 161 height 13
paste input "57733136000128"
type input "57733136000128"
click at [318, 308] on button "Responsável" at bounding box center [252, 341] width 161 height 23
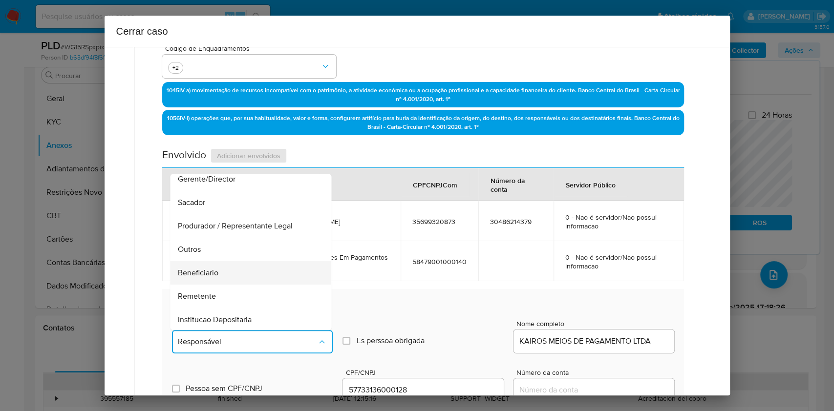
scroll to position [125, 0]
drag, startPoint x: 218, startPoint y: 221, endPoint x: 264, endPoint y: 229, distance: 46.2
click at [218, 222] on span "Beneficiario" at bounding box center [198, 225] width 41 height 10
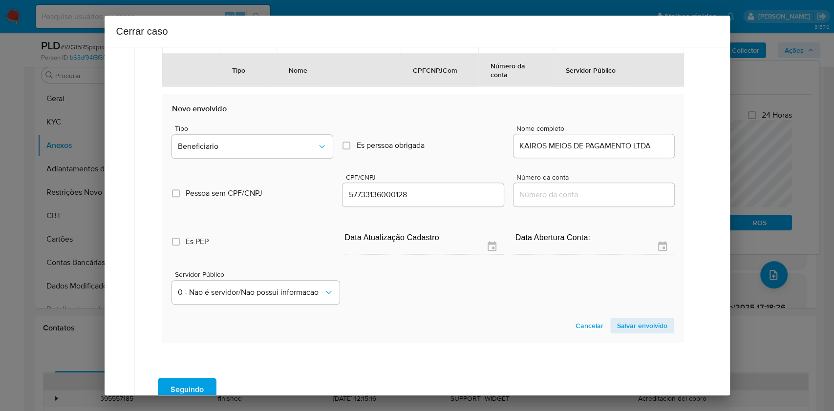
drag, startPoint x: 642, startPoint y: 326, endPoint x: 671, endPoint y: 307, distance: 35.2
click at [625, 308] on span "Salvar envolvido" at bounding box center [642, 326] width 50 height 14
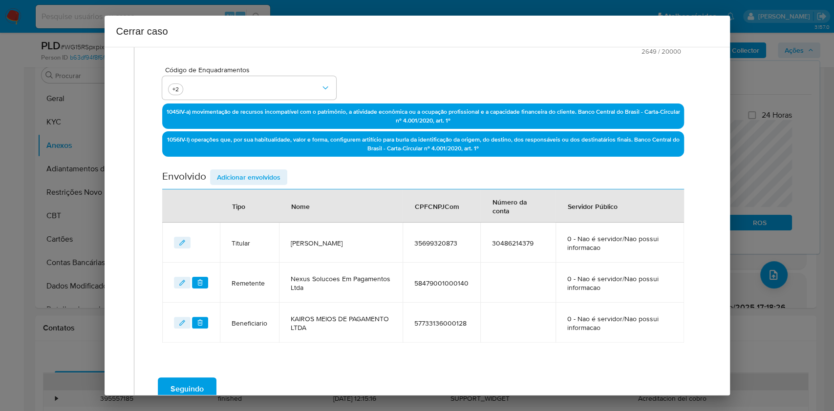
scroll to position [193, 0]
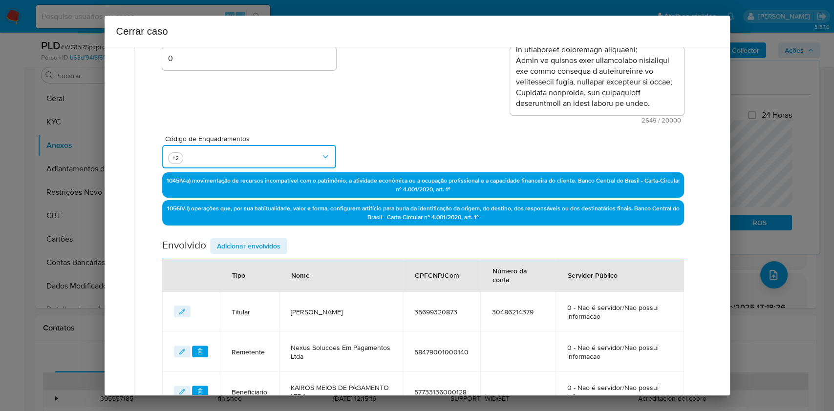
click at [250, 151] on button "button" at bounding box center [249, 156] width 174 height 23
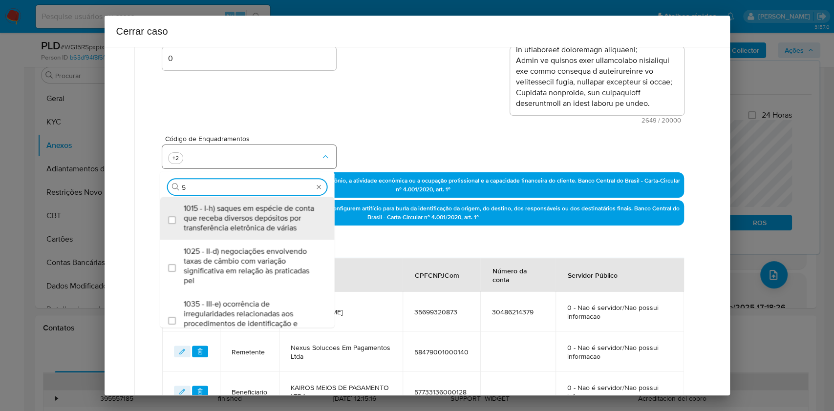
type input "56"
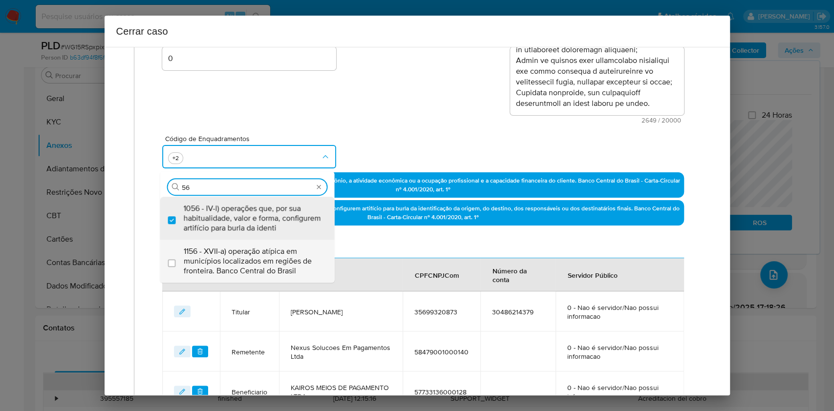
click at [277, 264] on span "1156 - XVII-a) operação atípica em municípios localizados em regiões de frontei…" at bounding box center [252, 261] width 137 height 29
checkbox input "true"
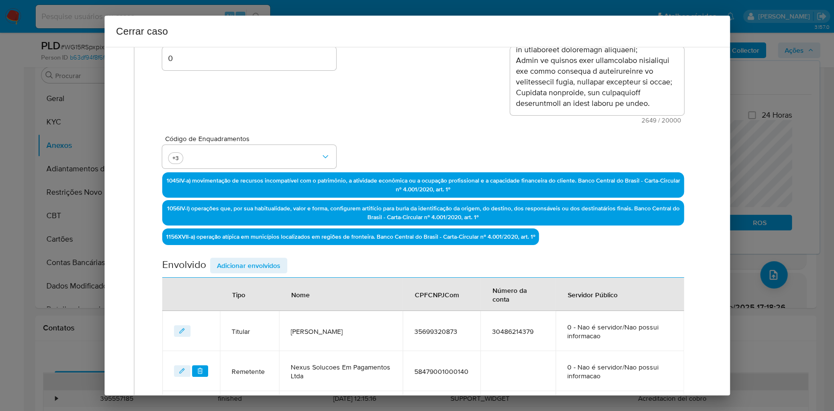
drag, startPoint x: 362, startPoint y: 272, endPoint x: 410, endPoint y: 259, distance: 50.3
click at [365, 272] on div "Envolvido Adicionar envolvidos" at bounding box center [422, 268] width 521 height 20
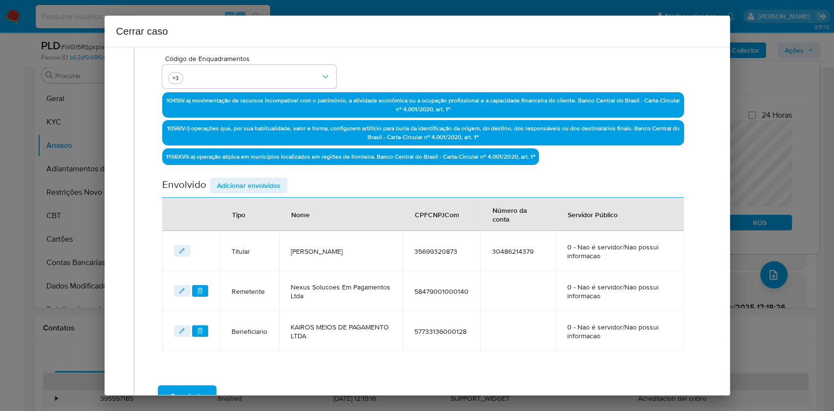
scroll to position [343, 0]
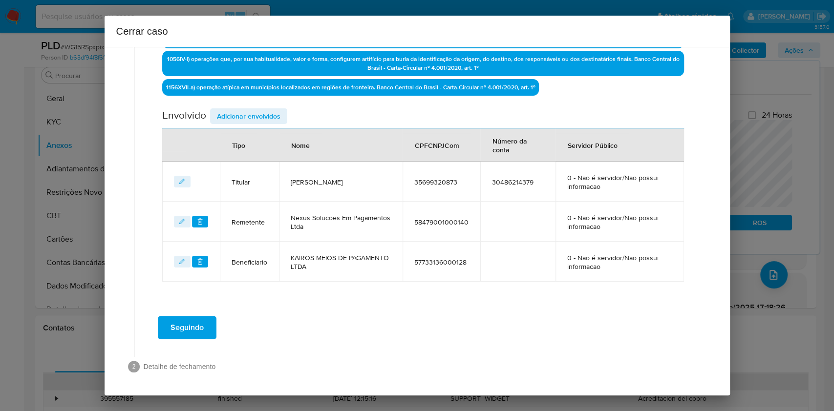
click at [199, 308] on span "Seguindo" at bounding box center [187, 328] width 33 height 22
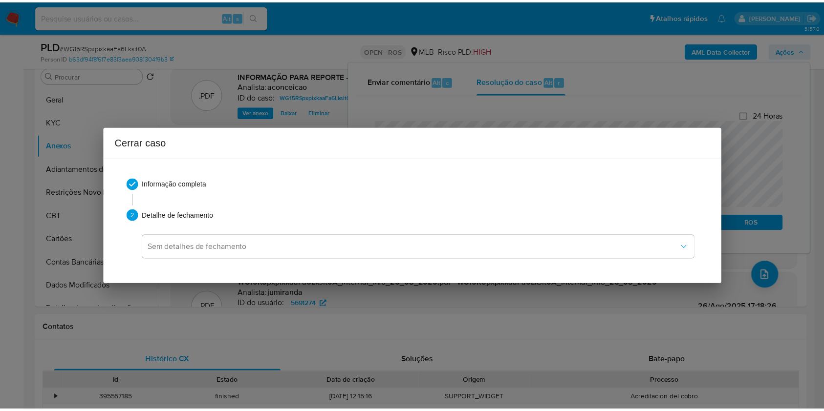
scroll to position [1002, 0]
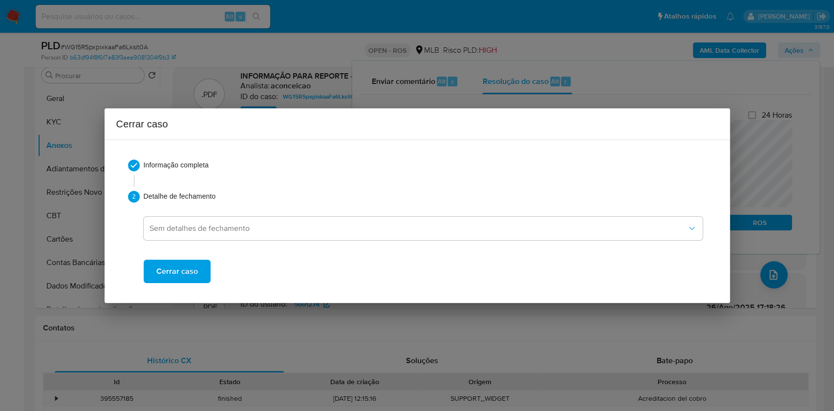
click at [180, 280] on span "Cerrar caso" at bounding box center [177, 272] width 42 height 22
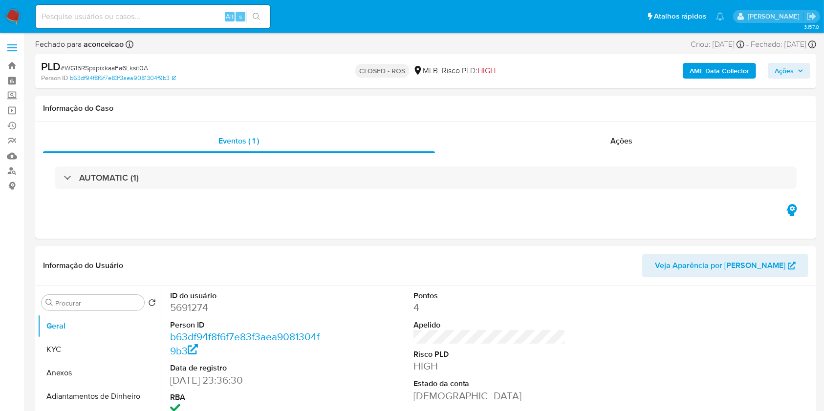
select select "10"
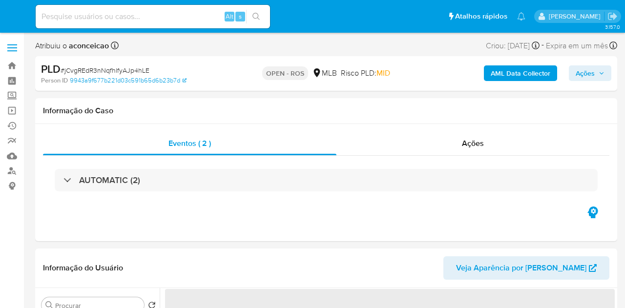
select select "10"
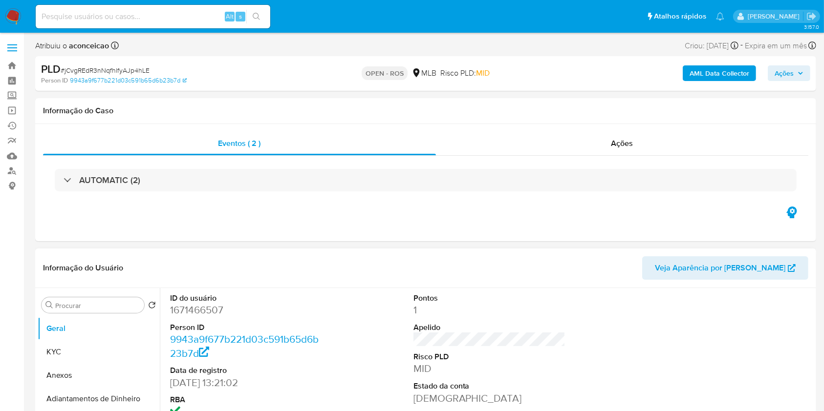
click at [88, 308] on button "Anexos" at bounding box center [99, 375] width 122 height 23
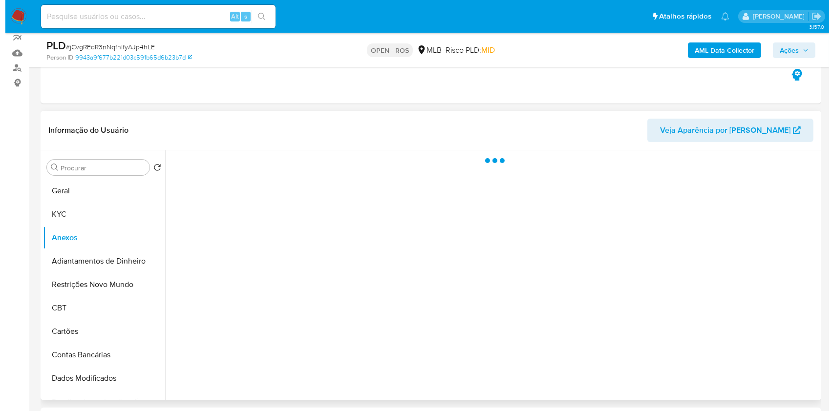
scroll to position [130, 0]
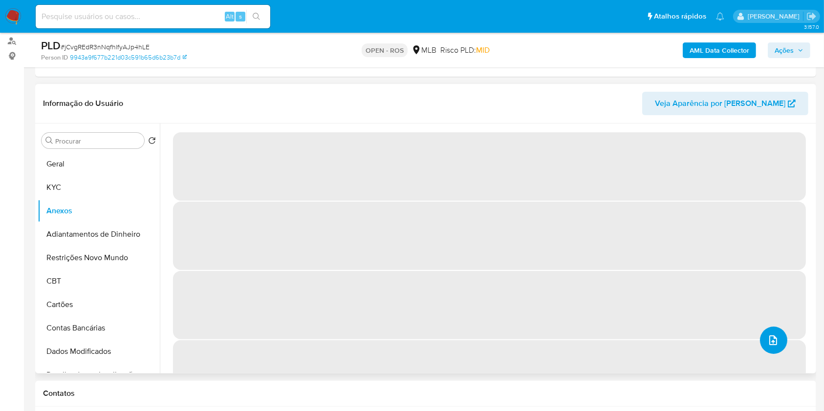
click at [625, 308] on button "upload-file" at bounding box center [773, 340] width 27 height 27
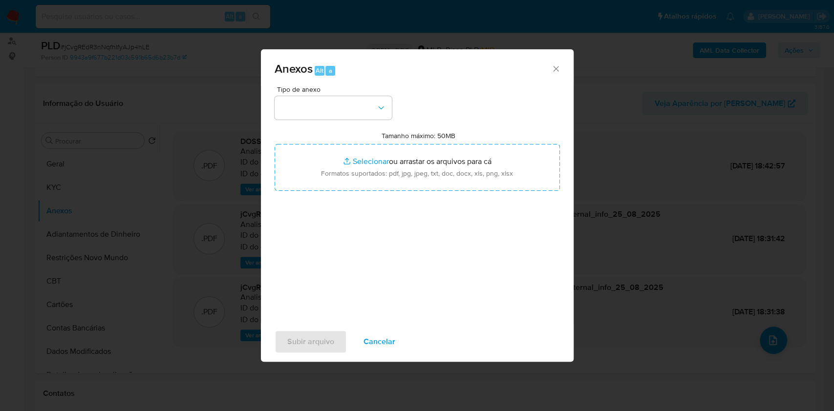
click at [349, 119] on div "Tipo de anexo Tamanho máximo: 50MB Selecionar arquivos Selecionar ou arrastar o…" at bounding box center [417, 201] width 285 height 231
click at [344, 119] on button "button" at bounding box center [333, 107] width 117 height 23
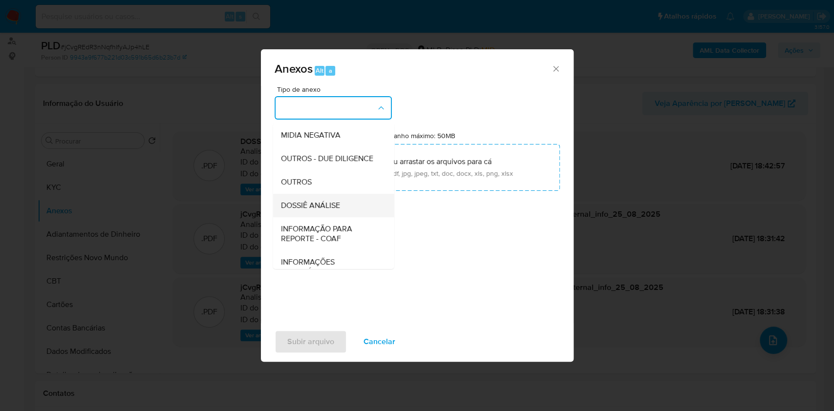
scroll to position [150, 0]
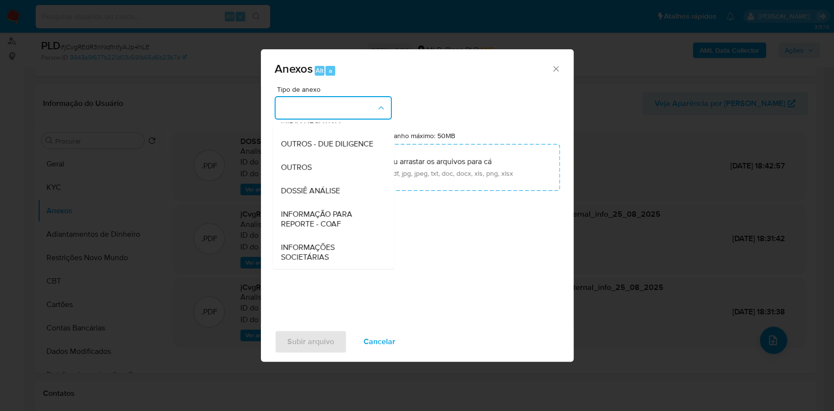
drag, startPoint x: 323, startPoint y: 213, endPoint x: 368, endPoint y: 204, distance: 45.9
click at [324, 213] on span "INFORMAÇÃO PARA REPORTE - COAF" at bounding box center [330, 220] width 100 height 20
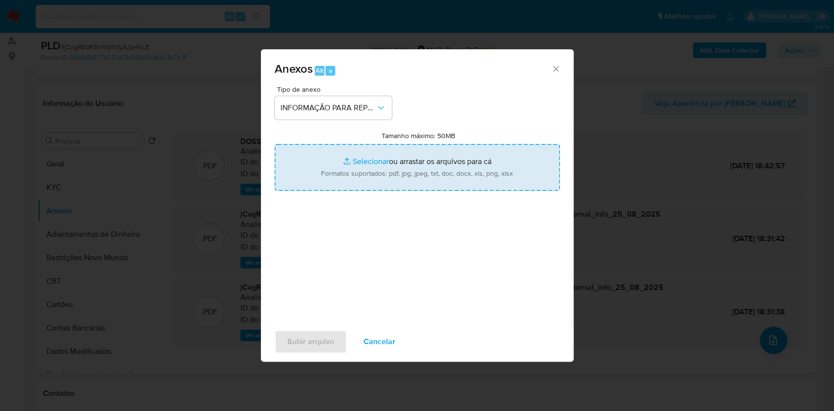
type input "C:\fakepath\SAR - jCvgREdR3nNqfhlfyAJp4hLE - CPF 41908148810 - ATHUS BAGAGLI BA…"
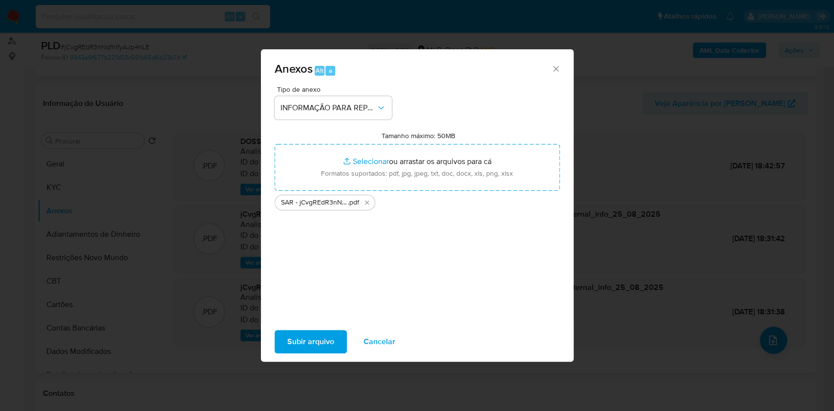
click at [319, 308] on span "Subir arquivo" at bounding box center [310, 342] width 47 height 22
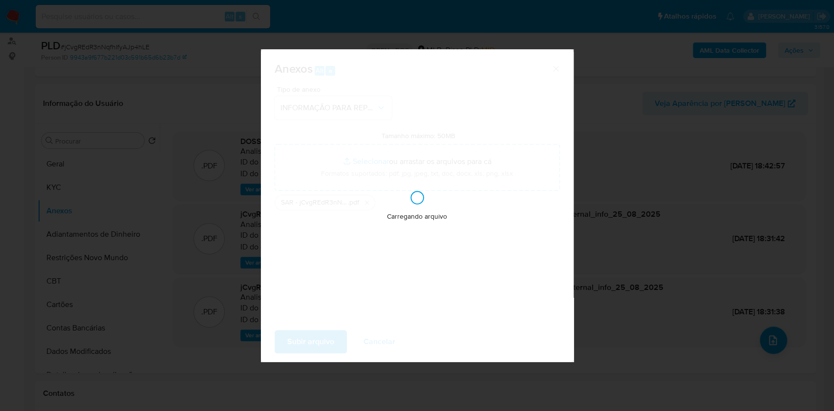
click at [625, 177] on div "Anexos Alt a Tipo de anexo INFORMAÇÃO PARA REPORTE - COAF Tamanho máximo: 50MB …" at bounding box center [417, 205] width 834 height 411
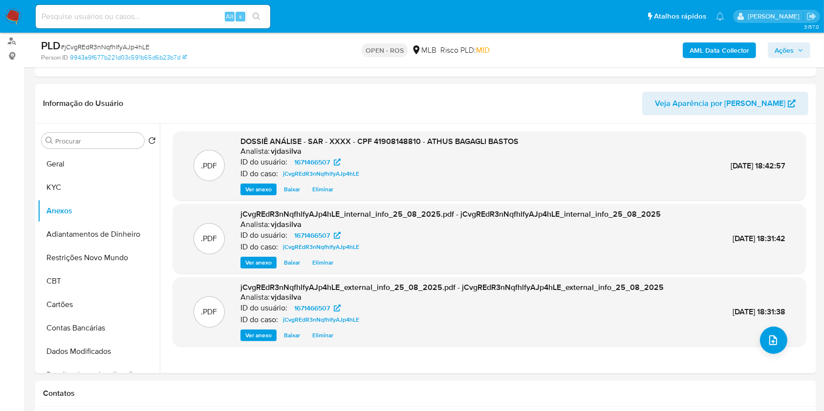
drag, startPoint x: 781, startPoint y: 51, endPoint x: 761, endPoint y: 58, distance: 21.2
click at [625, 52] on span "Ações" at bounding box center [784, 51] width 19 height 16
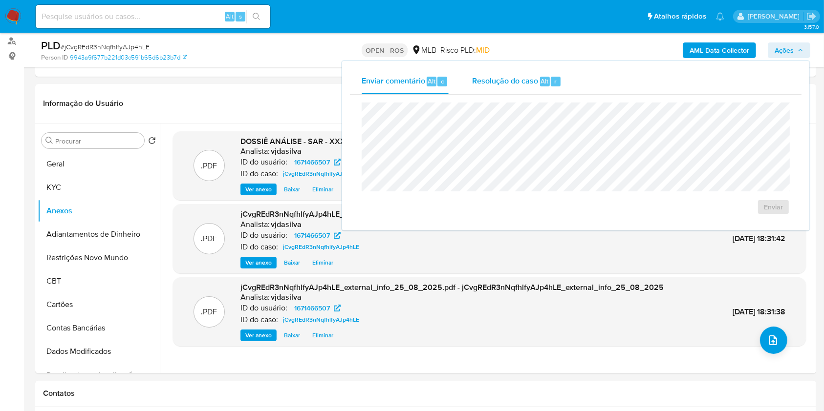
click at [528, 93] on div "Resolução do caso Alt r" at bounding box center [516, 81] width 89 height 25
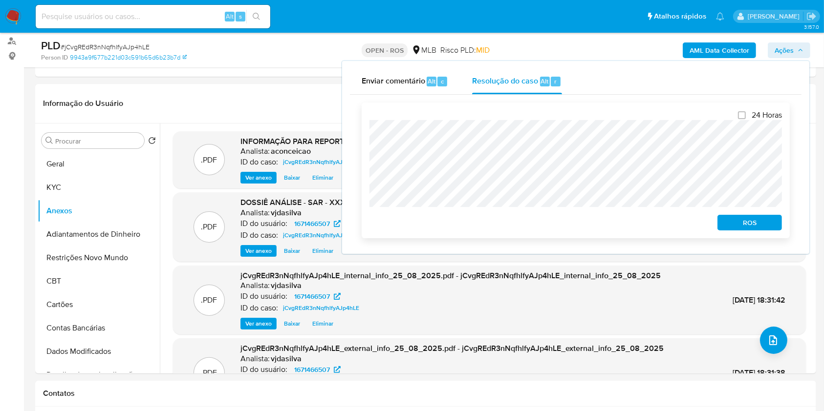
drag, startPoint x: 742, startPoint y: 228, endPoint x: 752, endPoint y: 225, distance: 10.4
click at [625, 229] on span "ROS" at bounding box center [749, 223] width 51 height 14
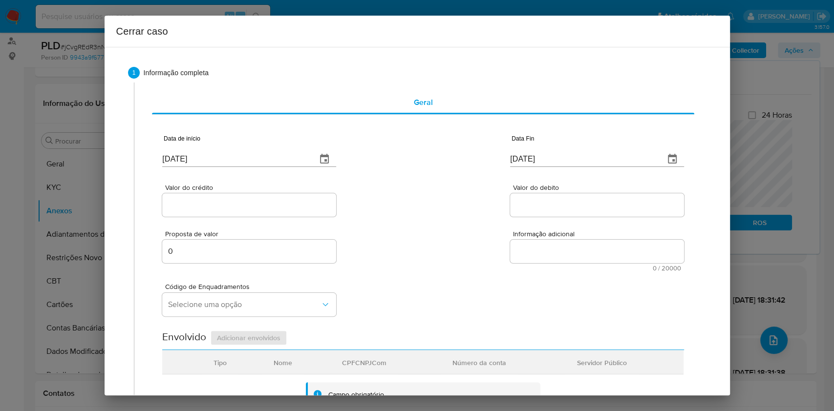
click at [239, 157] on input "[DATE]" at bounding box center [235, 159] width 147 height 16
paste input "01/07"
drag, startPoint x: 239, startPoint y: 157, endPoint x: 340, endPoint y: 174, distance: 101.6
click at [239, 156] on input "[DATE]" at bounding box center [235, 159] width 147 height 16
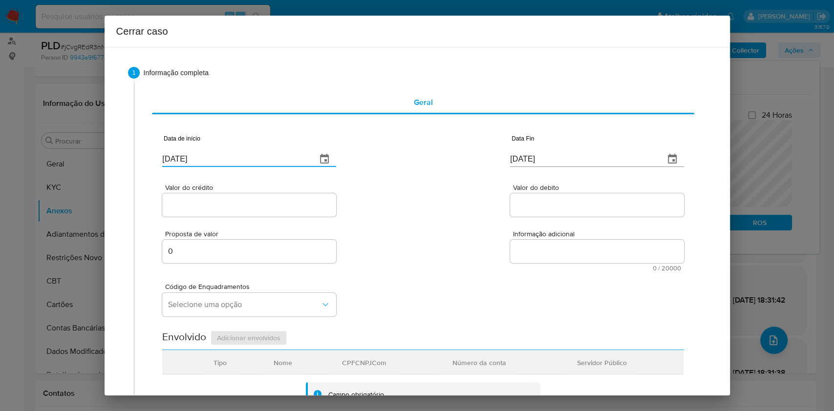
type input "[DATE]"
click at [560, 179] on div "Valor do crédito Valor do debito" at bounding box center [422, 195] width 521 height 46
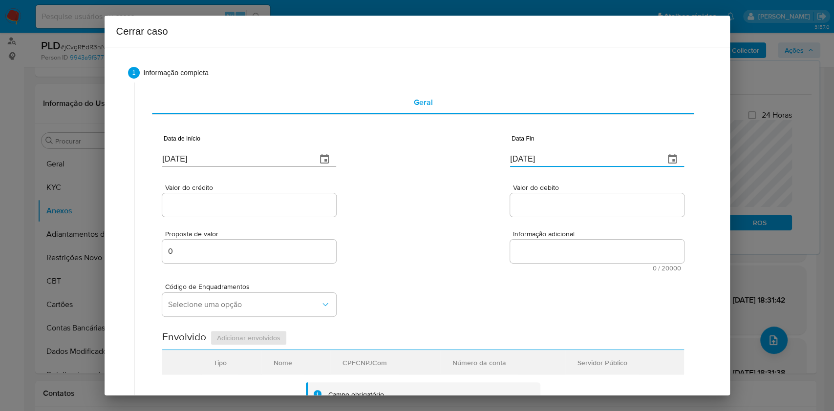
click at [556, 157] on input "[DATE]" at bounding box center [583, 159] width 147 height 16
click at [556, 158] on input "[DATE]" at bounding box center [583, 159] width 147 height 16
paste input "2"
click at [556, 158] on input "[DATE]" at bounding box center [583, 159] width 147 height 16
type input "[DATE]"
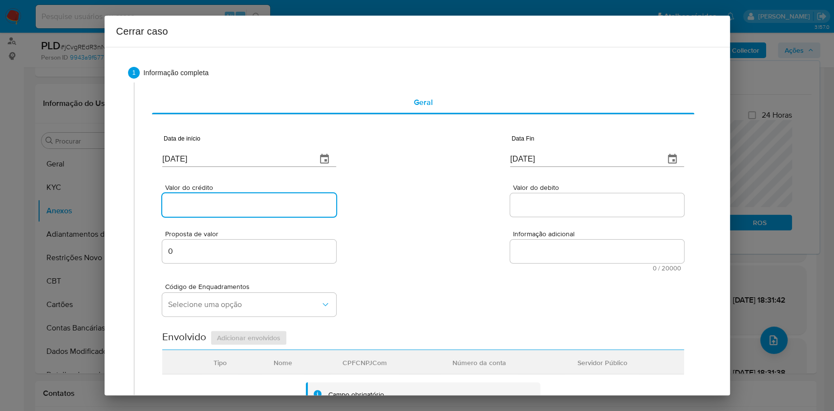
drag, startPoint x: 239, startPoint y: 205, endPoint x: 256, endPoint y: 211, distance: 17.6
click at [239, 205] on input "Valor do crédito" at bounding box center [249, 205] width 174 height 13
paste input "R$2.322.154"
type input "R$2.322.154"
drag, startPoint x: 527, startPoint y: 199, endPoint x: 537, endPoint y: 208, distance: 12.5
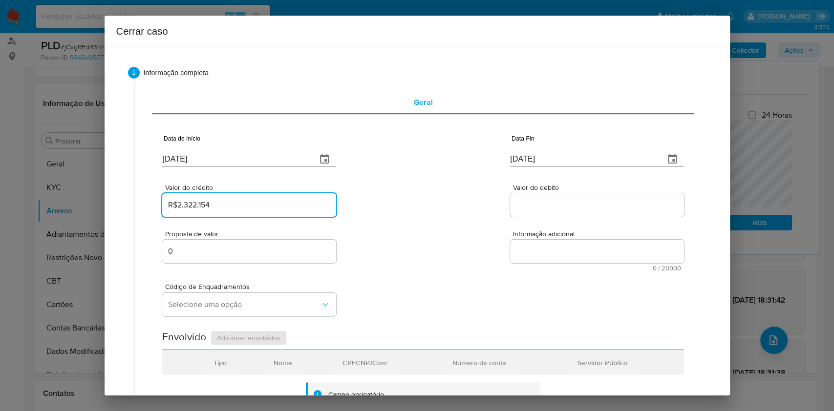
click at [528, 199] on input "Valor do debito" at bounding box center [597, 205] width 174 height 13
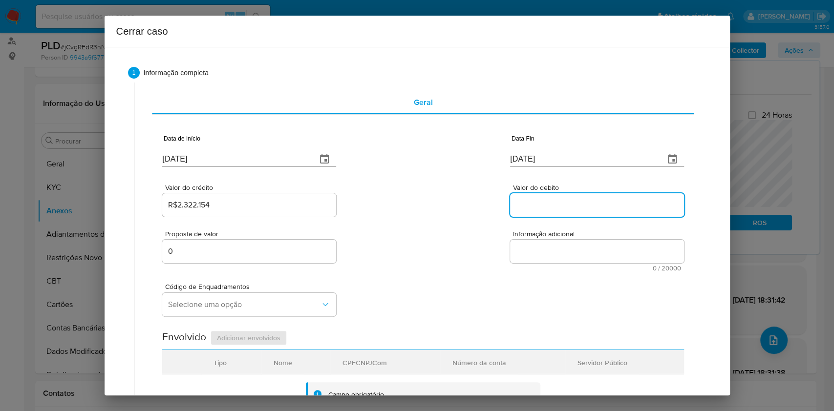
paste input "R$2.327.004"
type input "R$2.327.004"
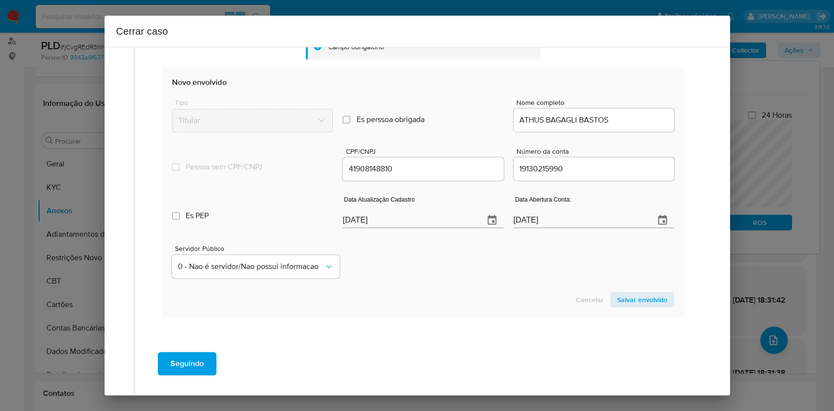
scroll to position [385, 0]
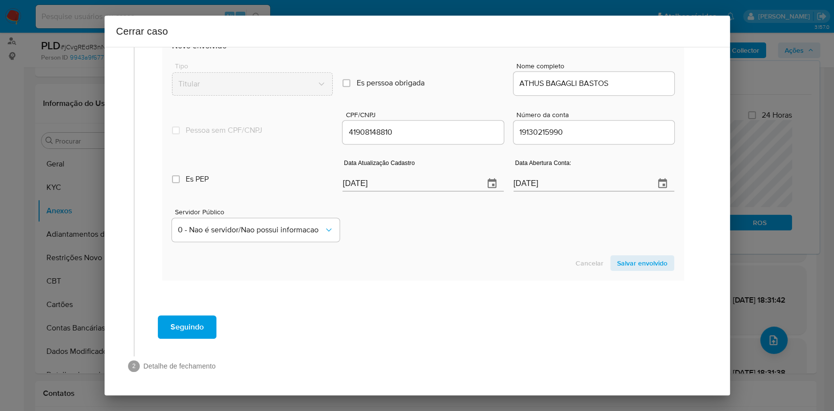
click at [435, 182] on input "[DATE]" at bounding box center [409, 184] width 133 height 16
paste input "5"
click at [435, 182] on input "[DATE]" at bounding box center [409, 184] width 133 height 16
type input "[DATE]"
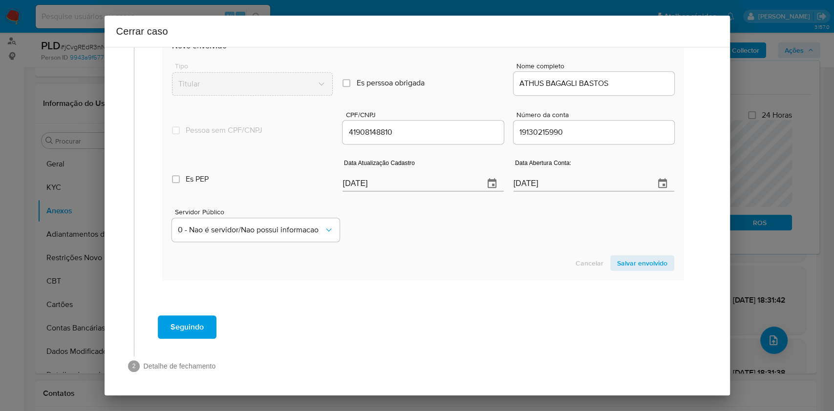
click at [625, 262] on span "Salvar envolvido" at bounding box center [642, 264] width 50 height 14
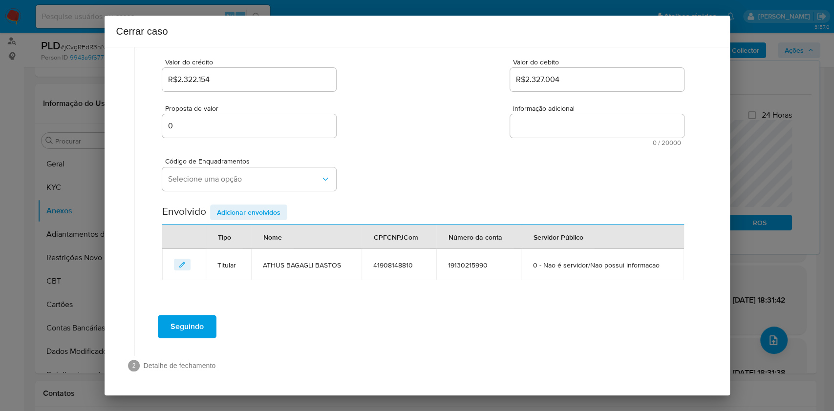
scroll to position [125, 0]
click at [294, 183] on span "Selecione uma opção" at bounding box center [244, 180] width 152 height 10
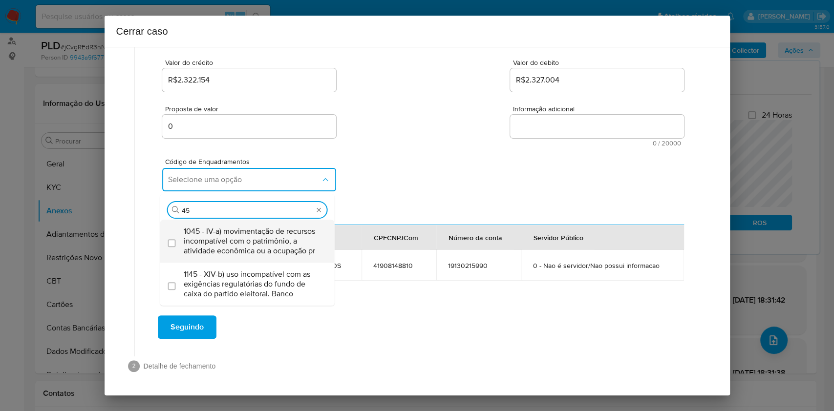
click at [259, 235] on span "1045 - IV-a) movimentação de recursos incompatível com o patrimônio, a atividad…" at bounding box center [252, 241] width 137 height 29
type input "45"
checkbox input "true"
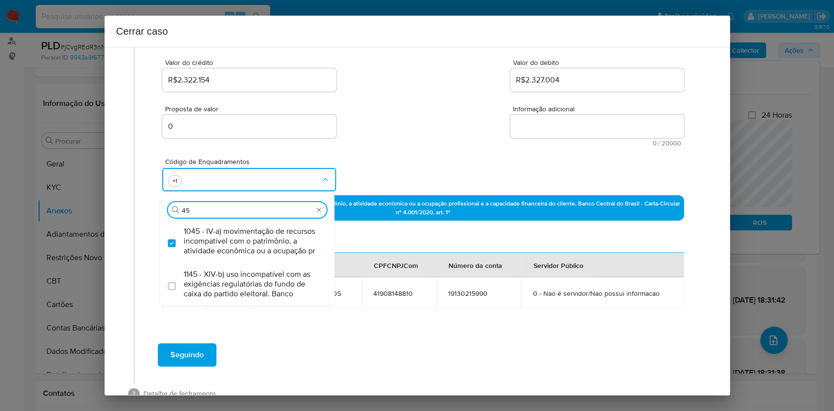
click at [610, 128] on textarea "Informação adicional" at bounding box center [597, 126] width 174 height 23
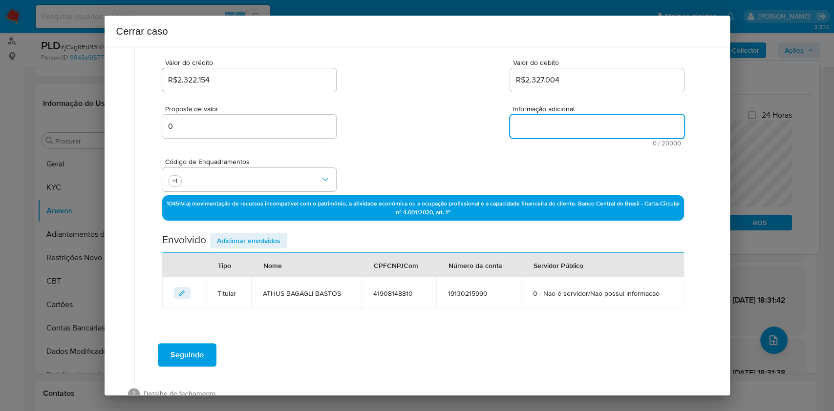
click at [610, 128] on textarea "Informação adicional" at bounding box center [597, 126] width 174 height 23
paste textarea "Lorem Ipsumdo Sitame, CON 50128691523, 05 adip, elitseddo ei temporinc ut Labor…"
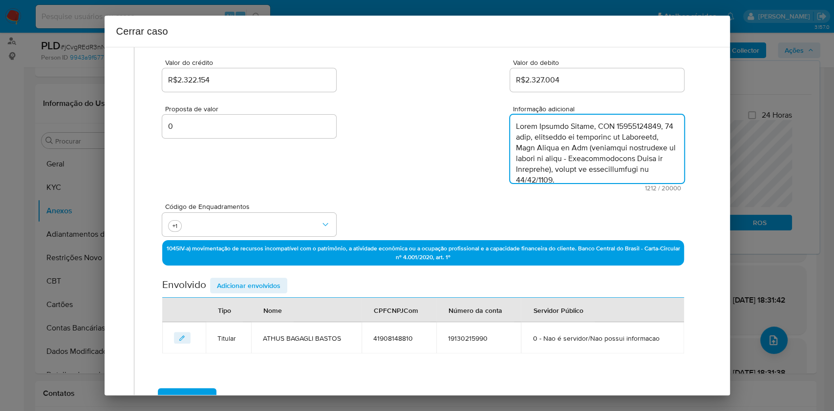
scroll to position [464, 0]
type textarea "Lorem Ipsumdo Sitame, CON 50128691523, 05 adip, elitseddo ei temporinc ut Labor…"
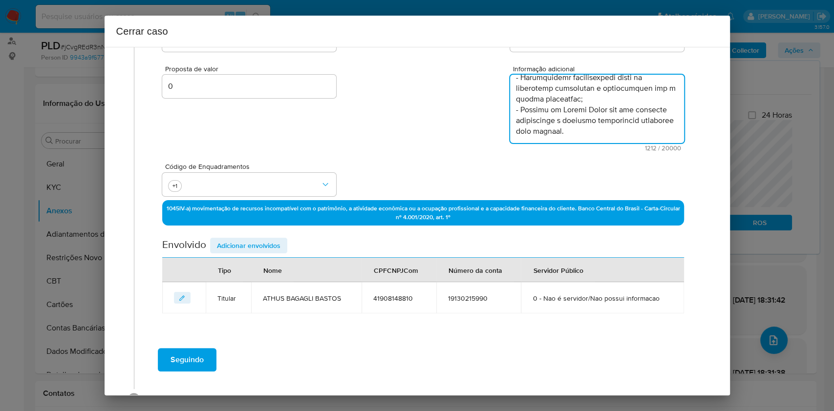
scroll to position [191, 0]
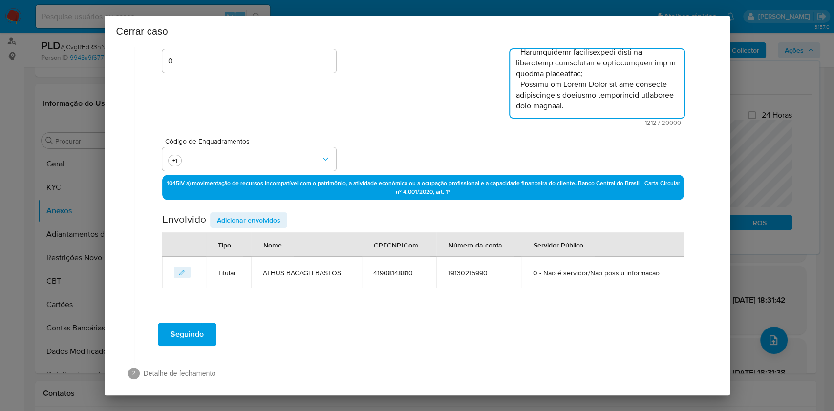
click at [190, 308] on span "Seguindo" at bounding box center [187, 335] width 33 height 22
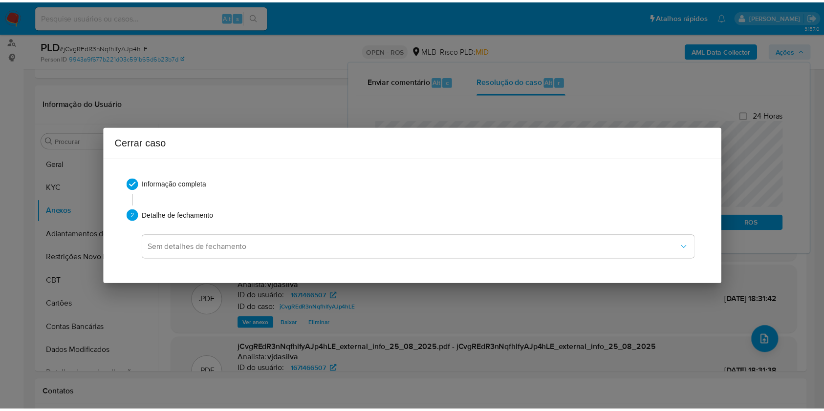
scroll to position [0, 0]
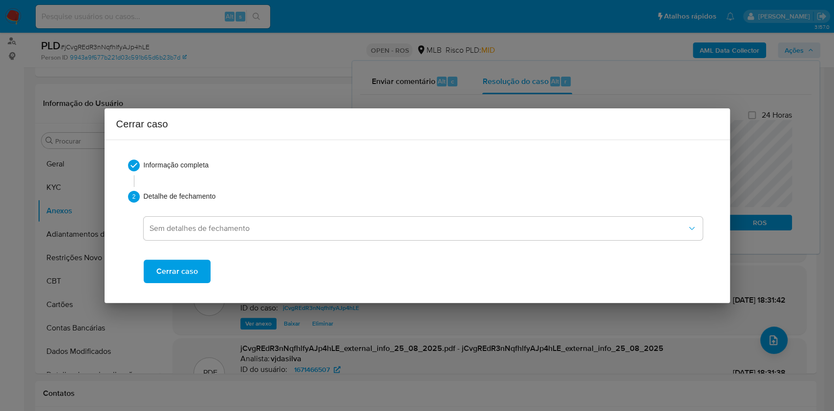
click at [186, 272] on span "Cerrar caso" at bounding box center [177, 272] width 42 height 22
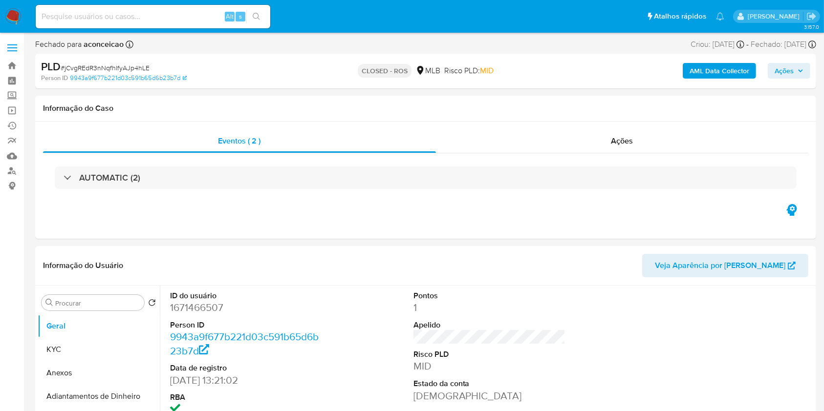
select select "10"
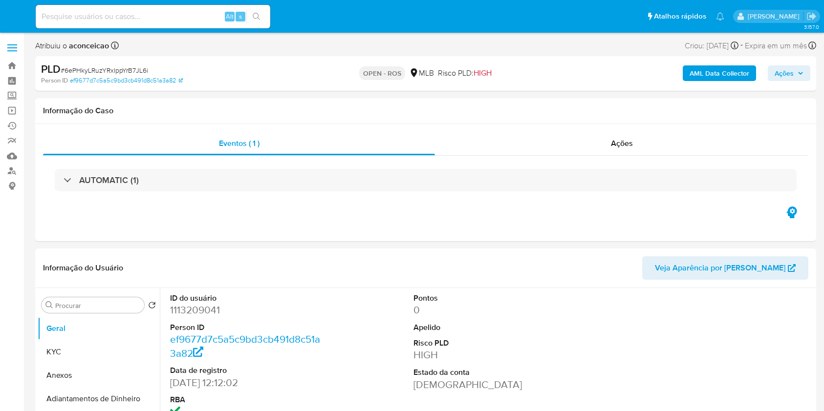
select select "10"
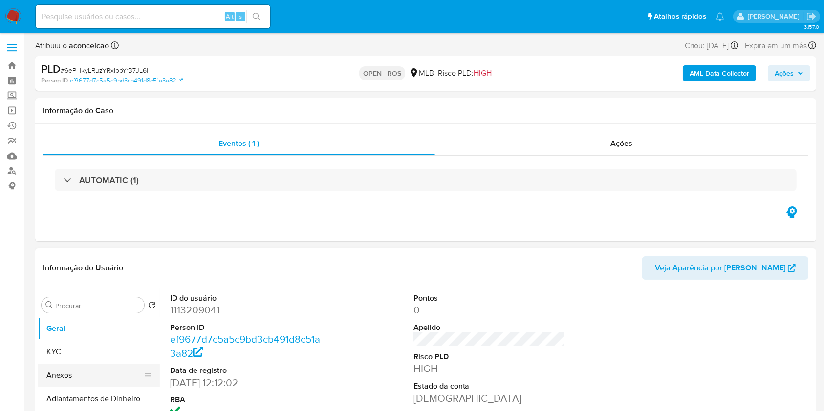
click at [76, 378] on button "Anexos" at bounding box center [95, 375] width 114 height 23
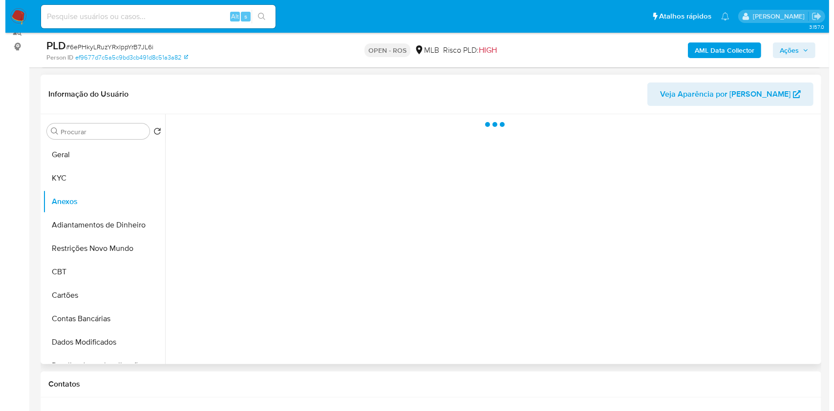
scroll to position [195, 0]
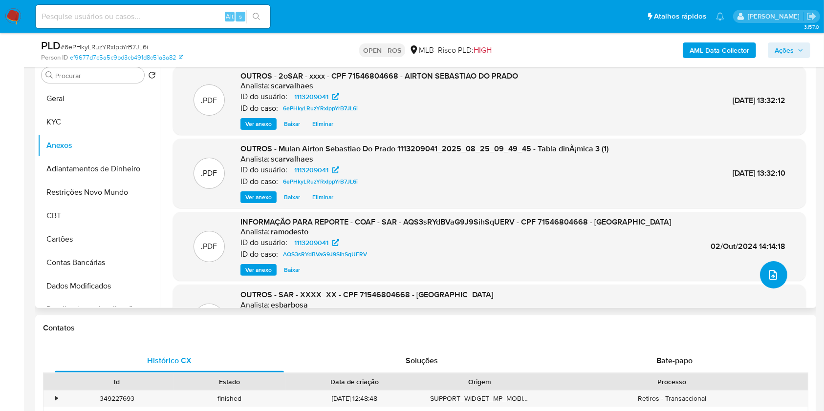
click at [773, 273] on icon "upload-file" at bounding box center [773, 275] width 12 height 12
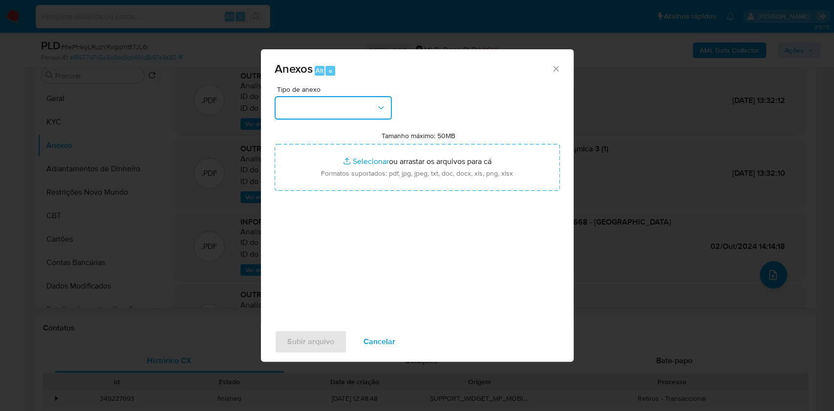
click at [357, 108] on button "button" at bounding box center [333, 107] width 117 height 23
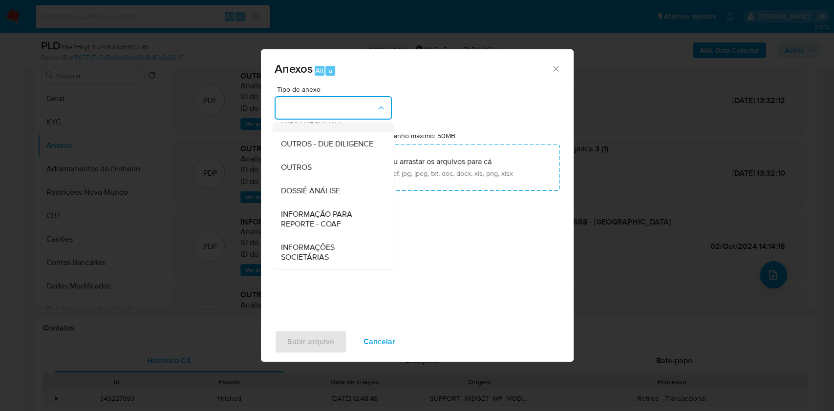
scroll to position [150, 0]
click at [345, 212] on span "INFORMAÇÃO PARA REPORTE - COAF" at bounding box center [330, 220] width 100 height 20
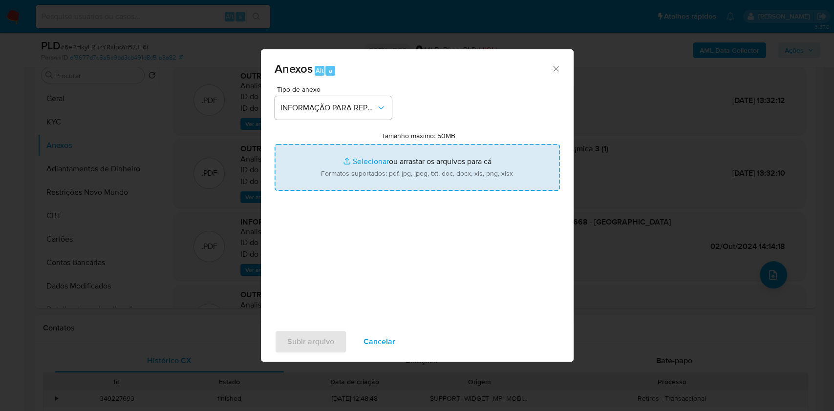
type input "C:\fakepath\2º SAR - 6ePHkyLRuzYRxIppYrB7JL6i- CPF 71546804668 - [GEOGRAPHIC_DA…"
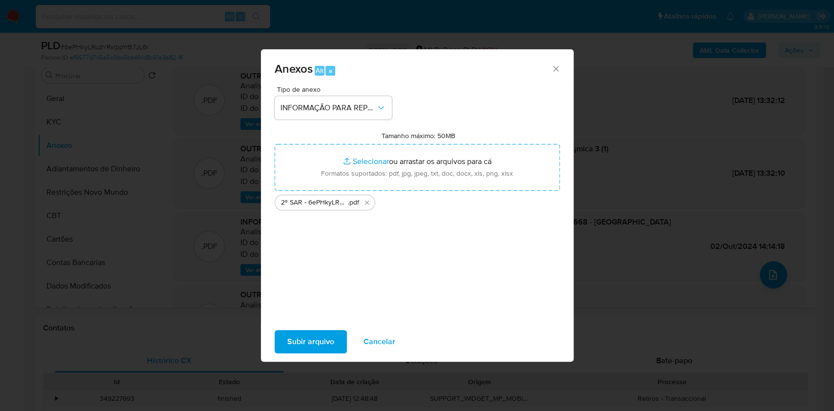
click at [326, 341] on span "Subir arquivo" at bounding box center [310, 342] width 47 height 22
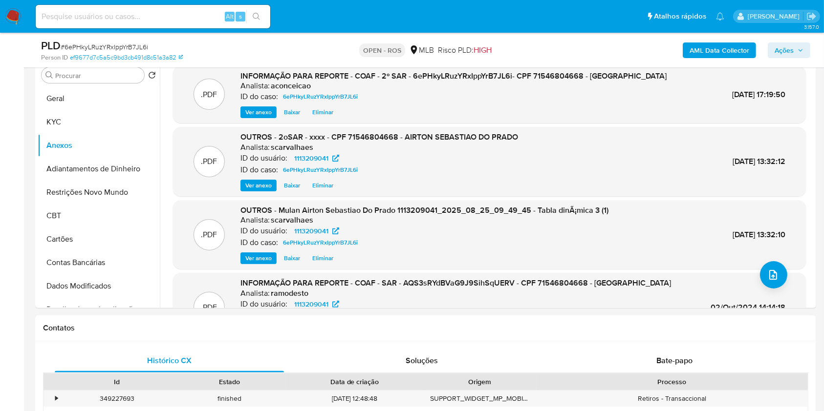
drag, startPoint x: 799, startPoint y: 49, endPoint x: 790, endPoint y: 53, distance: 10.1
click at [797, 49] on icon "button" at bounding box center [800, 50] width 6 height 6
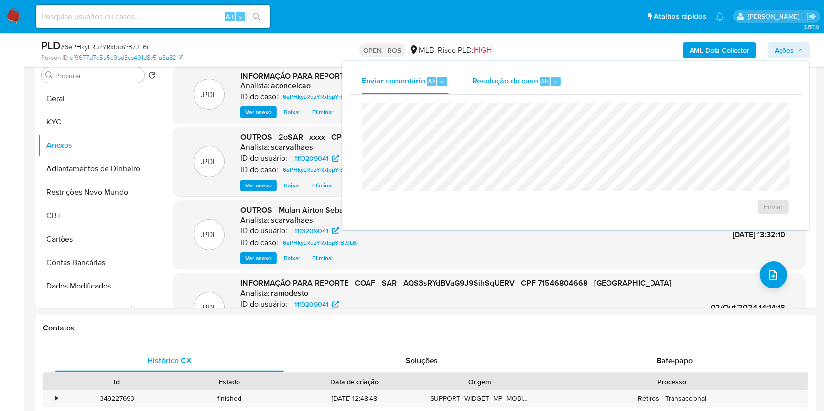
click at [503, 89] on div "Resolução do caso Alt r" at bounding box center [516, 81] width 89 height 25
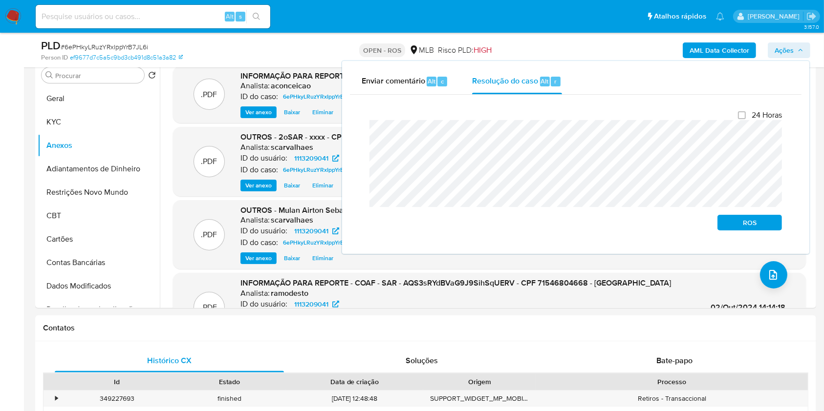
drag, startPoint x: 737, startPoint y: 220, endPoint x: 806, endPoint y: 151, distance: 97.4
click at [739, 220] on span "ROS" at bounding box center [749, 223] width 51 height 14
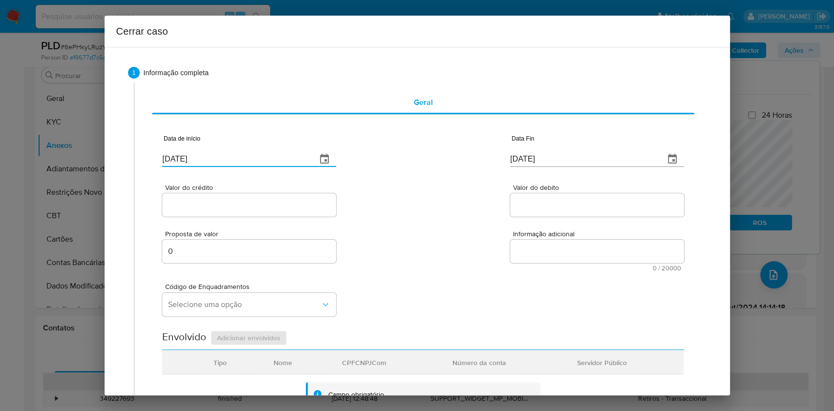
click at [248, 153] on input "[DATE]" at bounding box center [235, 159] width 147 height 16
click at [259, 162] on input "[DATE]" at bounding box center [235, 159] width 147 height 16
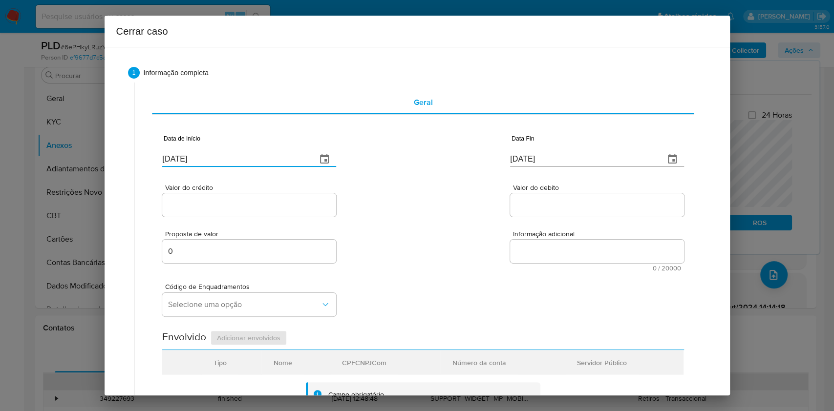
paste input "4/06"
type input "[DATE]"
click at [559, 162] on input "[DATE]" at bounding box center [583, 159] width 147 height 16
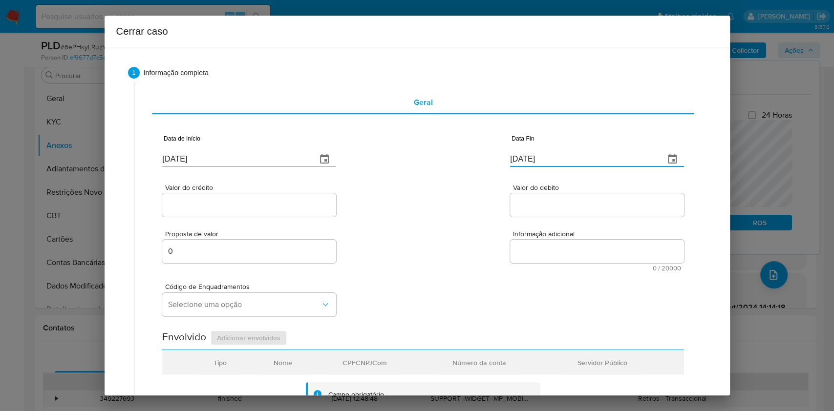
click at [559, 160] on input "[DATE]" at bounding box center [583, 159] width 147 height 16
paste input "408"
click at [549, 155] on input "[DATE]" at bounding box center [583, 154] width 147 height 16
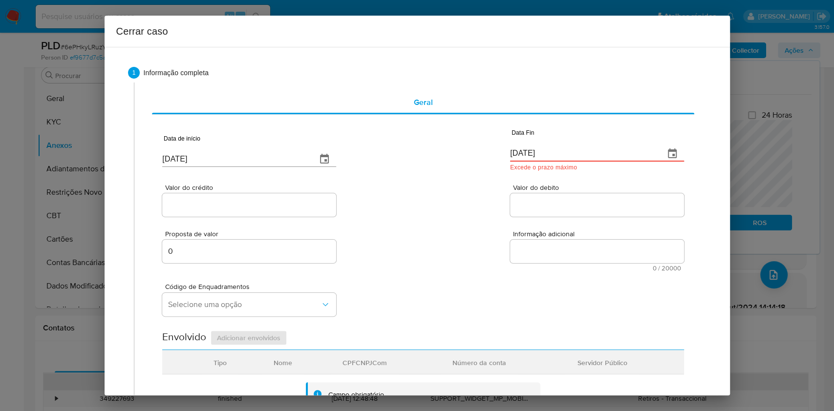
paste input "[DATE]"
click at [549, 155] on input "[DATE]" at bounding box center [583, 154] width 147 height 16
type input "[DATE]"
drag, startPoint x: 251, startPoint y: 207, endPoint x: 275, endPoint y: 210, distance: 24.1
click at [251, 208] on input "Valor do crédito" at bounding box center [249, 205] width 174 height 13
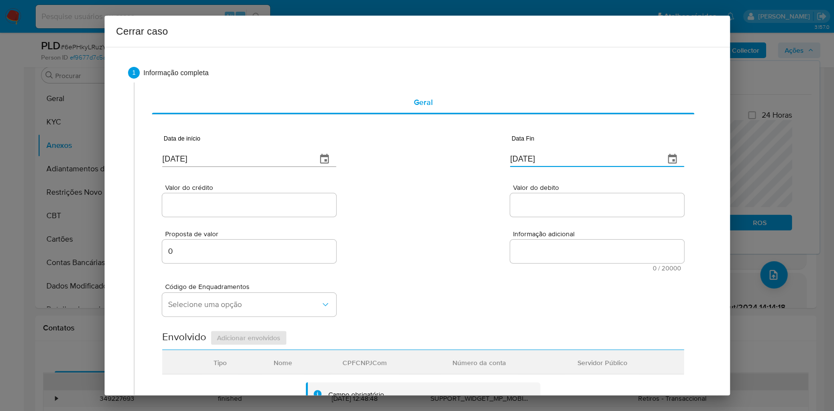
paste input "R$806.207"
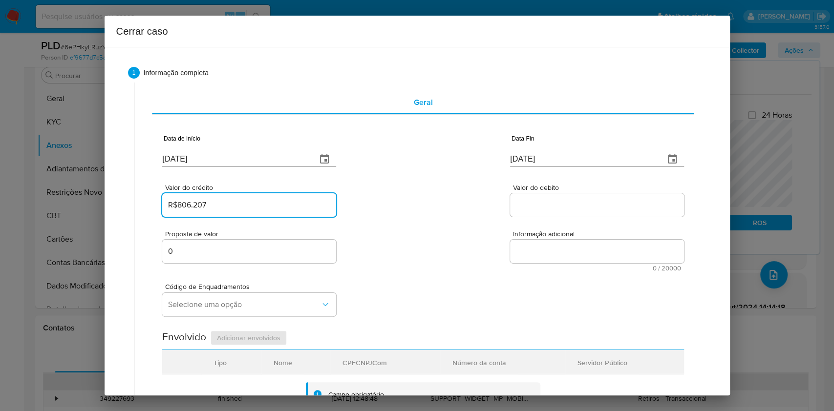
type input "R$806.207"
click at [549, 213] on div at bounding box center [597, 205] width 174 height 23
paste input "R$817.531"
click at [552, 205] on input "Valor do debito" at bounding box center [597, 205] width 174 height 13
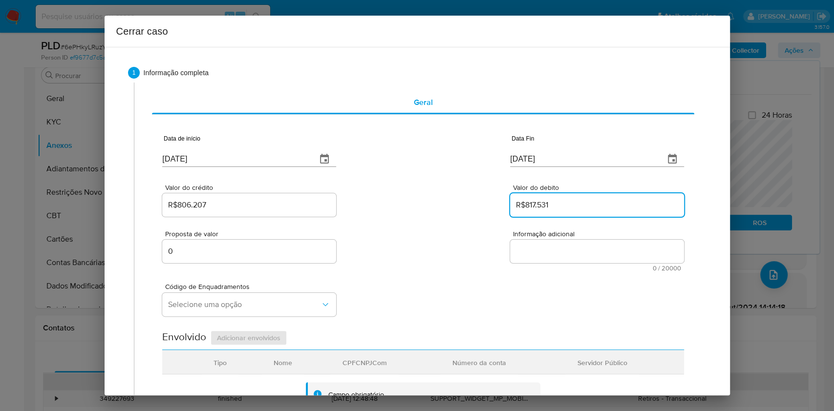
type input "R$817.531"
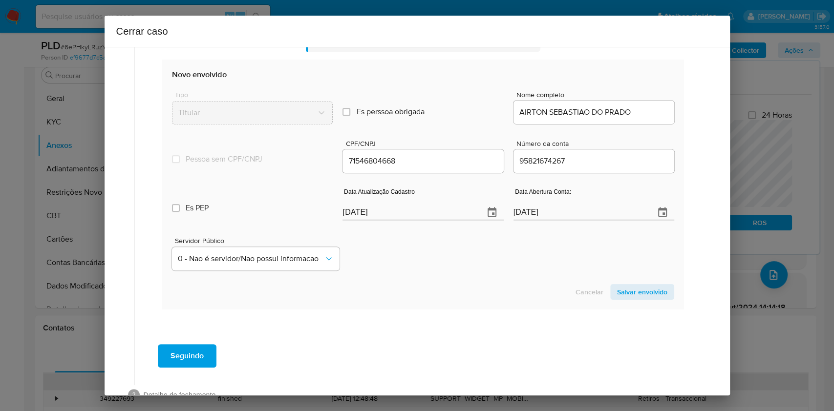
scroll to position [385, 0]
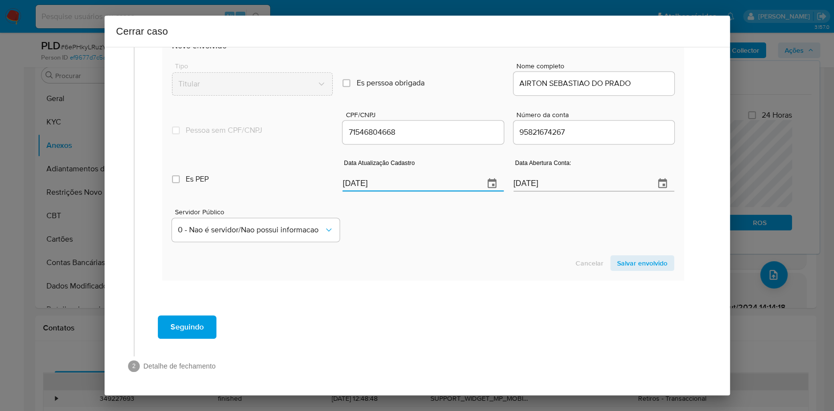
click at [427, 187] on input "[DATE]" at bounding box center [409, 184] width 133 height 16
click at [427, 188] on input "[DATE]" at bounding box center [409, 184] width 133 height 16
paste input "81/75/3192"
click at [427, 188] on div "Data Atualização Cadastro 28/08/2025" at bounding box center [423, 177] width 161 height 29
click at [391, 188] on p "Data inválida" at bounding box center [423, 193] width 161 height 10
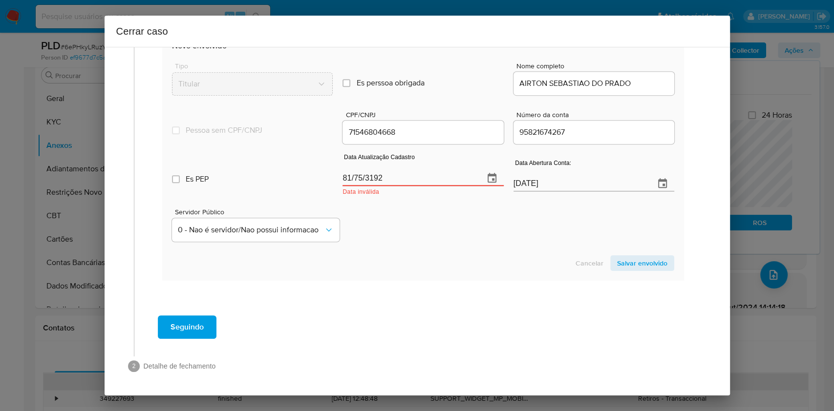
click at [391, 186] on div "Data Atualização Cadastro 81/75/3192 Data inválida" at bounding box center [423, 177] width 161 height 40
click at [388, 177] on input "81/75/3192" at bounding box center [409, 179] width 133 height 16
paste input "8175"
click at [388, 177] on input "81/75/3192" at bounding box center [409, 179] width 133 height 16
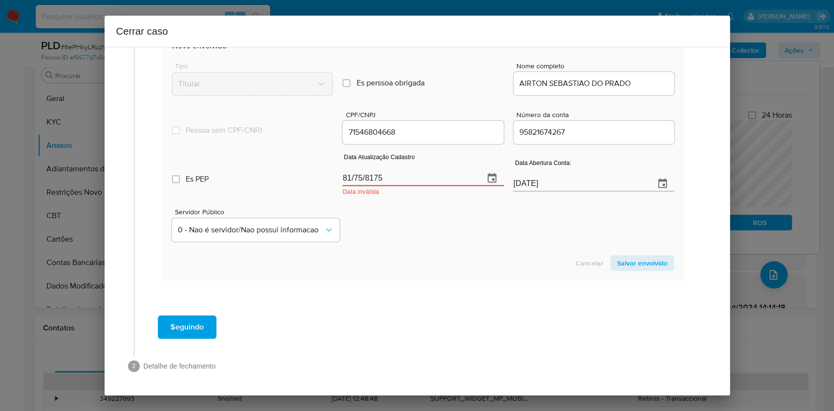
click at [388, 177] on input "81/75/8175" at bounding box center [409, 179] width 133 height 16
paste input "3192"
click at [366, 181] on input "81/75/3192" at bounding box center [409, 179] width 133 height 16
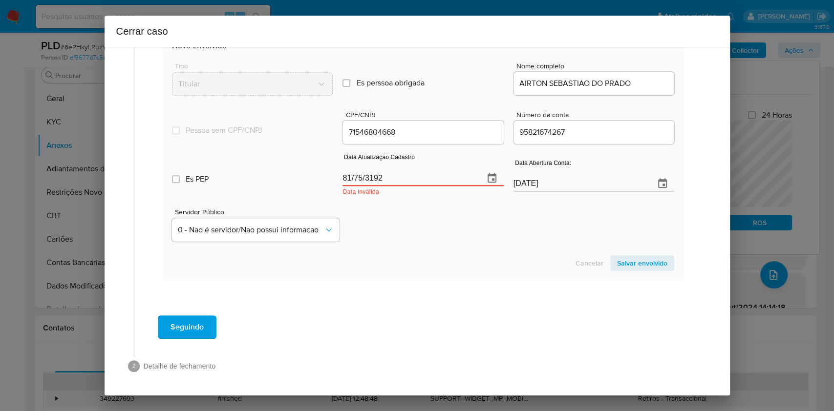
click at [366, 181] on input "81/75/3192" at bounding box center [409, 179] width 133 height 16
paste input "14/06/2025"
click at [366, 181] on input "14/06/2025" at bounding box center [409, 179] width 133 height 16
type input "14/06/2025"
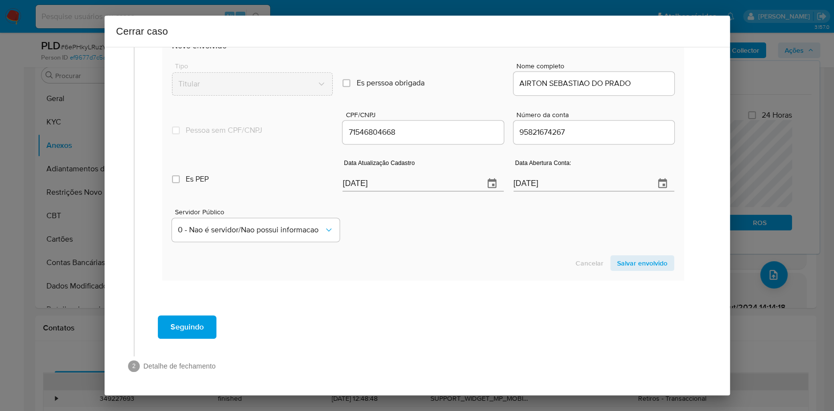
click at [648, 266] on span "Salvar envolvido" at bounding box center [642, 264] width 50 height 14
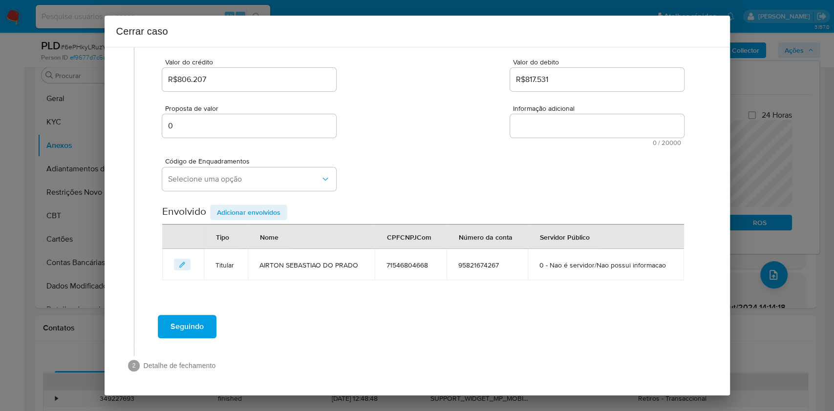
scroll to position [125, 0]
click at [259, 187] on button "Selecione uma opção" at bounding box center [249, 179] width 174 height 23
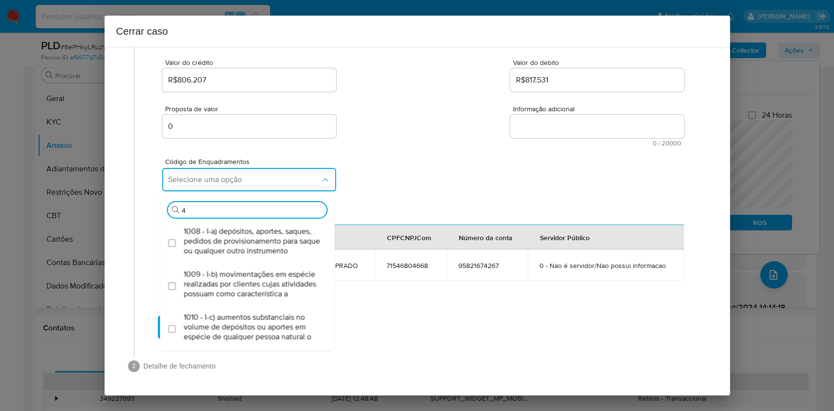
type input "45"
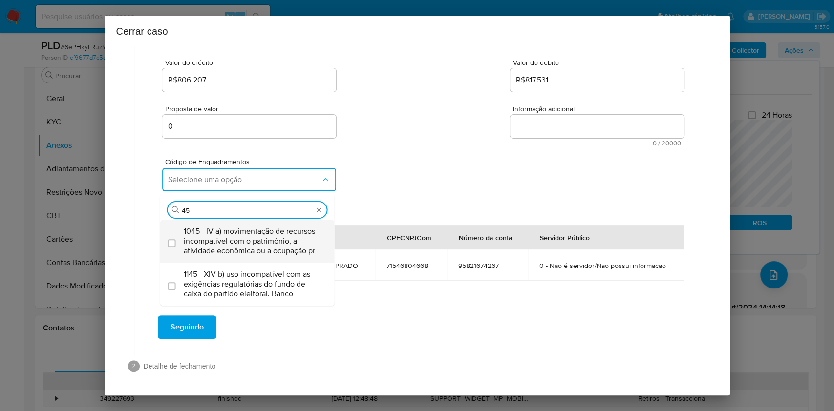
click at [236, 240] on span "1045 - IV-a) movimentação de recursos incompatível com o patrimônio, a atividad…" at bounding box center [252, 241] width 137 height 29
checkbox input "true"
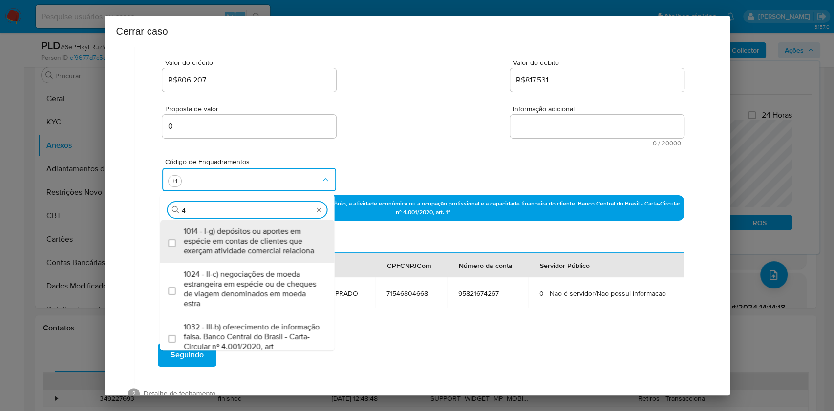
scroll to position [0, 0]
type input "47"
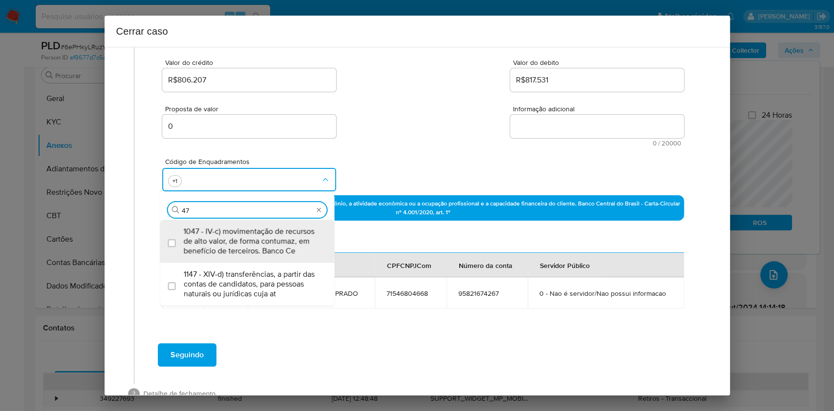
click at [236, 240] on span "1047 - IV-c) movimentação de recursos de alto valor, de forma contumaz, em bene…" at bounding box center [252, 241] width 137 height 29
checkbox input "true"
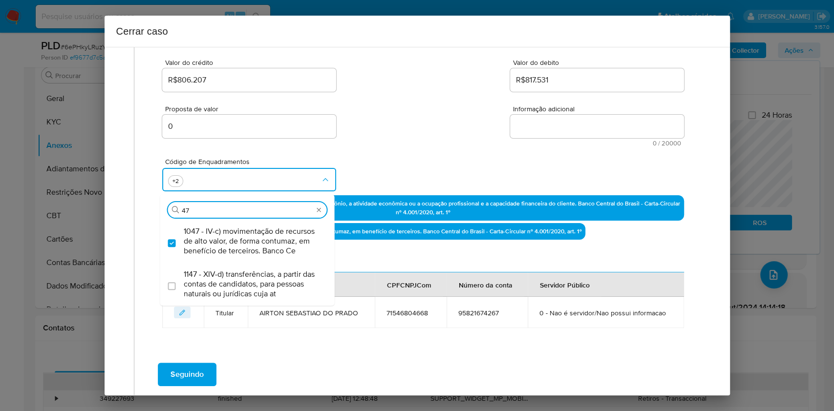
type input "47"
click at [420, 165] on div "Código de Enquadramentos Procurar 47 1047 - IV-c) movimentação de recursos de a…" at bounding box center [422, 171] width 521 height 49
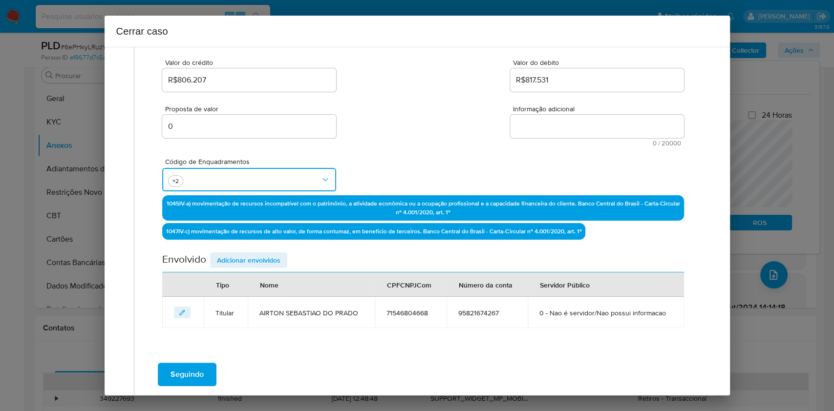
click at [235, 177] on button "button" at bounding box center [249, 179] width 174 height 23
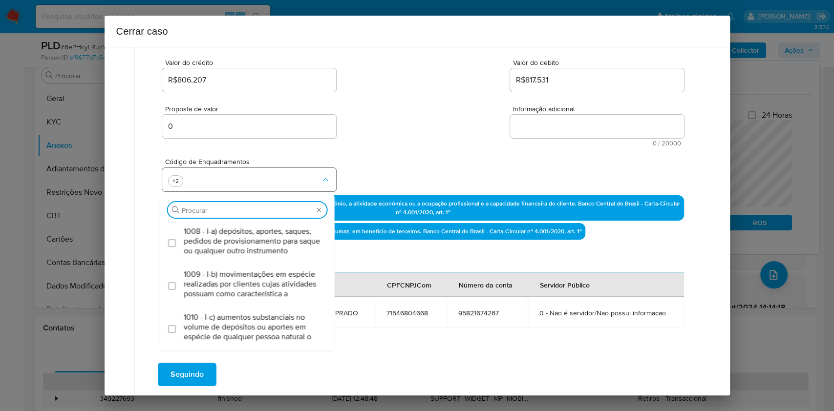
scroll to position [1867, 0]
type input "66"
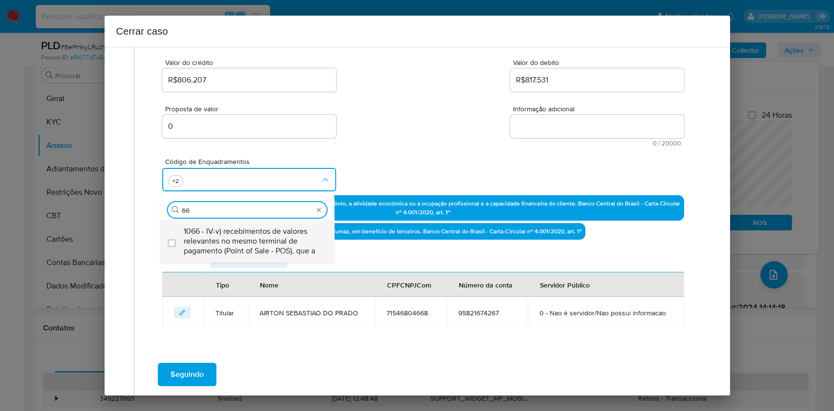
click at [248, 240] on span "1066 - IV-v) recebimentos de valores relevantes no mesmo terminal de pagamento …" at bounding box center [252, 241] width 137 height 29
checkbox input "true"
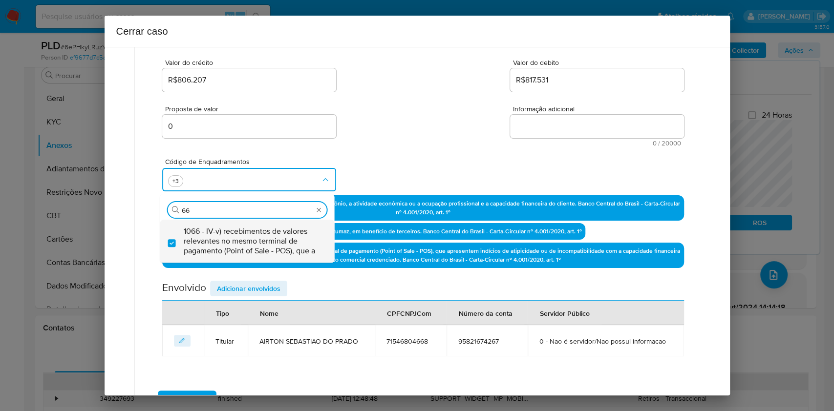
type input "6"
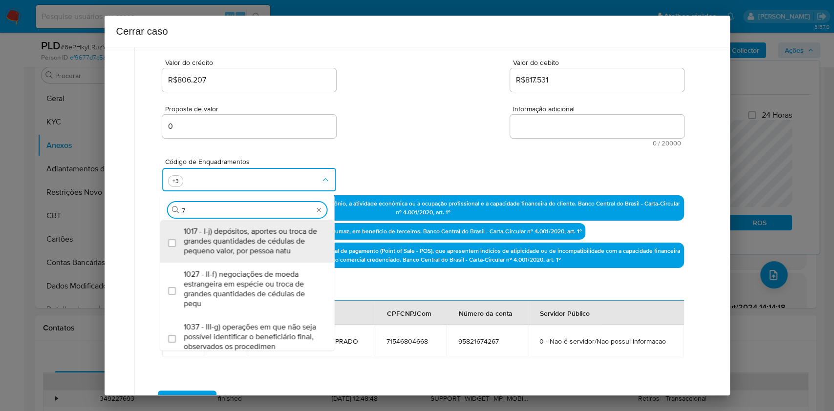
type input "74"
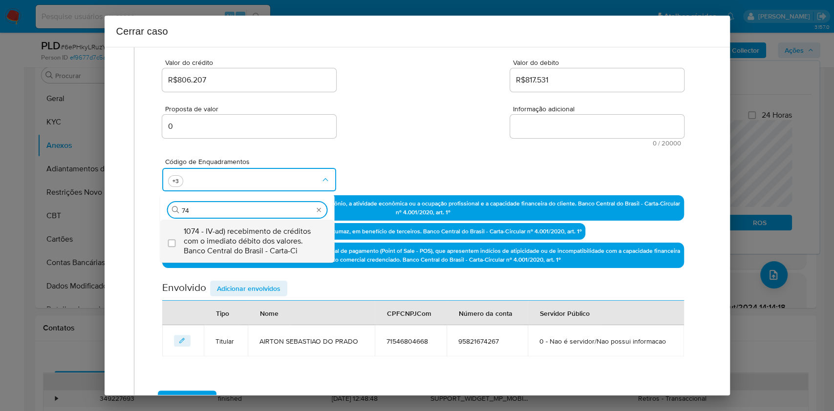
click at [248, 240] on span "1074 - IV-ad) recebimento de créditos com o imediato débito dos valores. Banco …" at bounding box center [252, 241] width 137 height 29
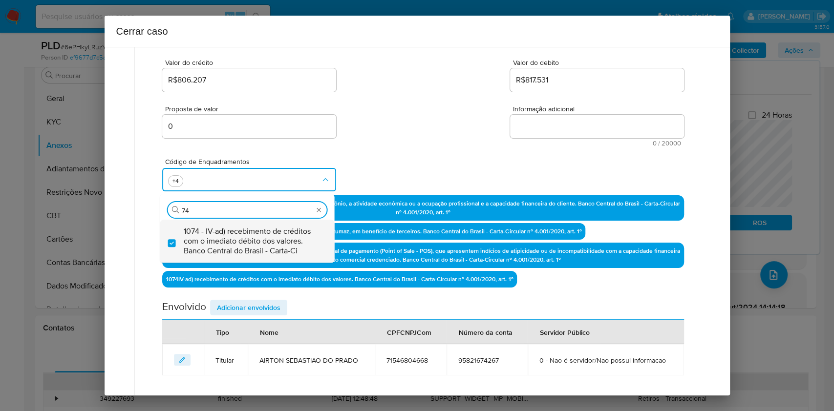
checkbox input "true"
type input "74"
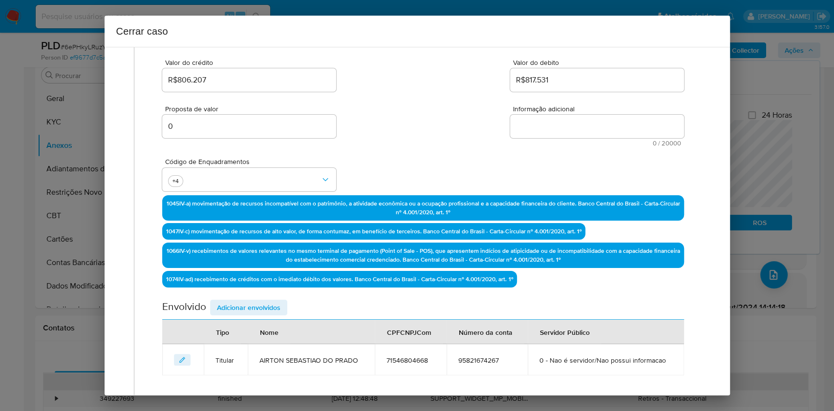
click at [579, 123] on textarea "Informação adicional" at bounding box center [597, 126] width 174 height 23
click at [579, 122] on textarea "Informação adicional" at bounding box center [597, 126] width 174 height 23
paste textarea "Airton Sebastião do Prado, CPF 71546804668, 55 anos, residente no município de …"
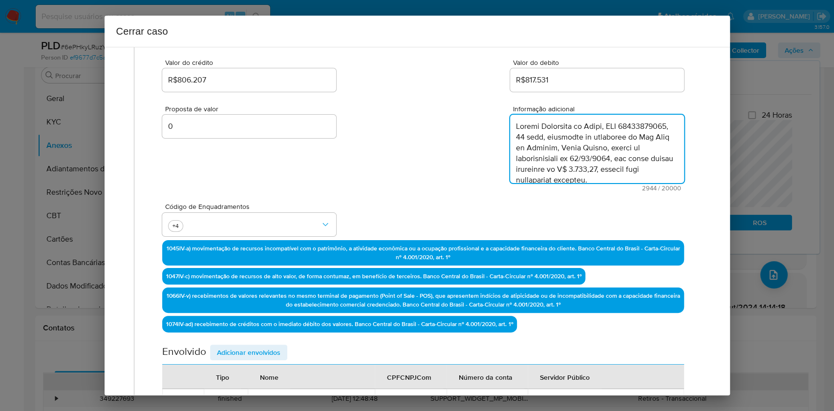
scroll to position [1034, 0]
type textarea "Airton Sebastião do Prado, CPF 71546804668, 55 anos, residente no município de …"
click at [275, 347] on span "Adicionar envolvidos" at bounding box center [249, 353] width 64 height 14
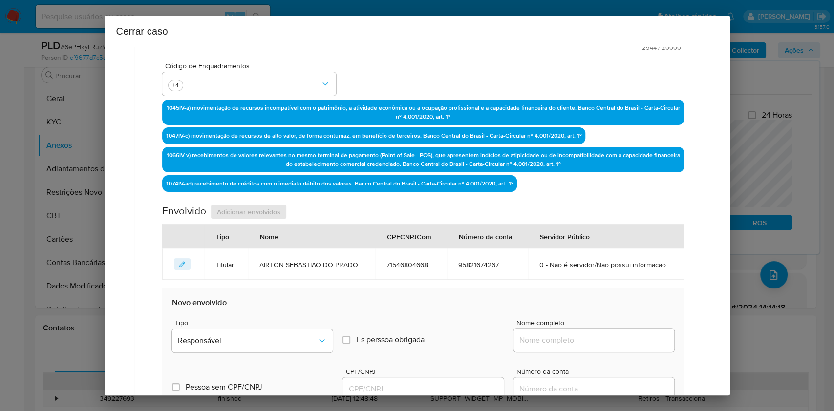
scroll to position [321, 0]
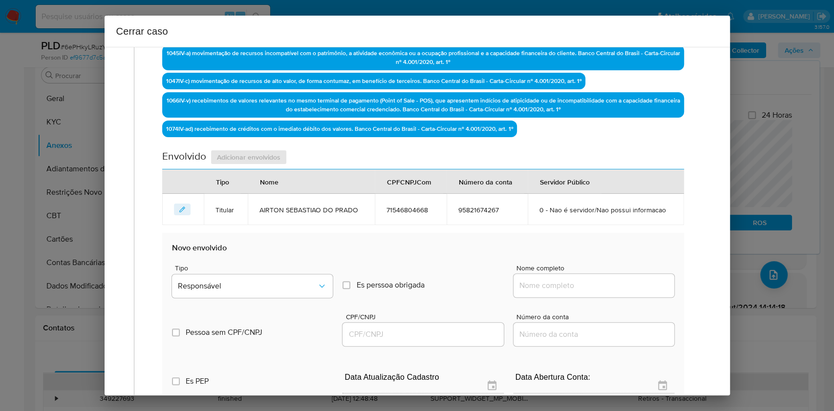
click at [616, 286] on input "Nome completo" at bounding box center [594, 286] width 161 height 13
paste input "Renato Eugenio Lopes, 14239296838"
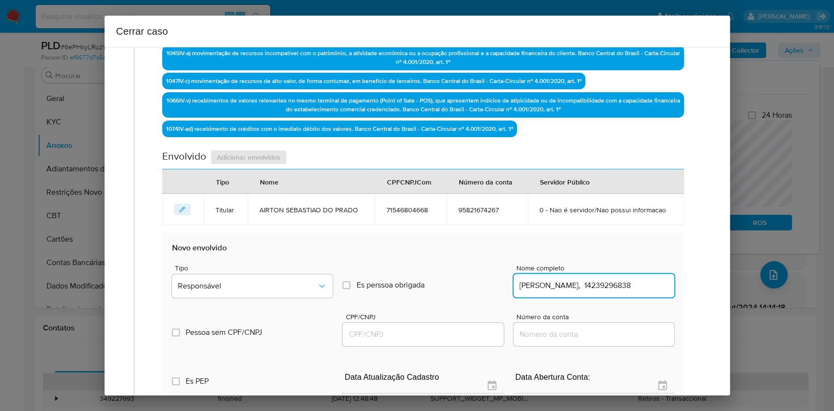
click at [637, 281] on input "Renato Eugenio Lopes, 14239296838" at bounding box center [594, 286] width 161 height 13
type input "Renato Eugenio Lopes,"
drag, startPoint x: 400, startPoint y: 338, endPoint x: 422, endPoint y: 330, distance: 23.2
click at [401, 338] on input "CPF/CNPJ" at bounding box center [423, 334] width 161 height 13
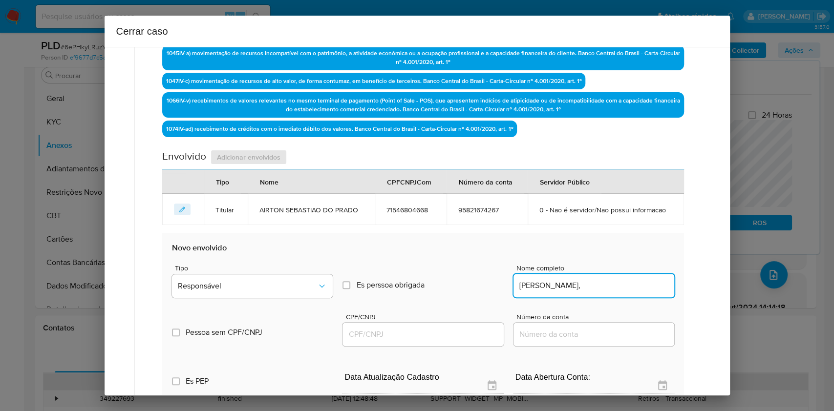
paste input "14239296838"
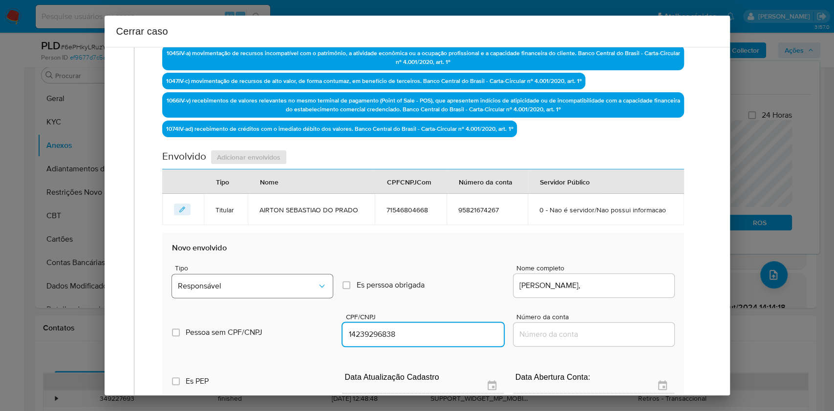
type input "14239296838"
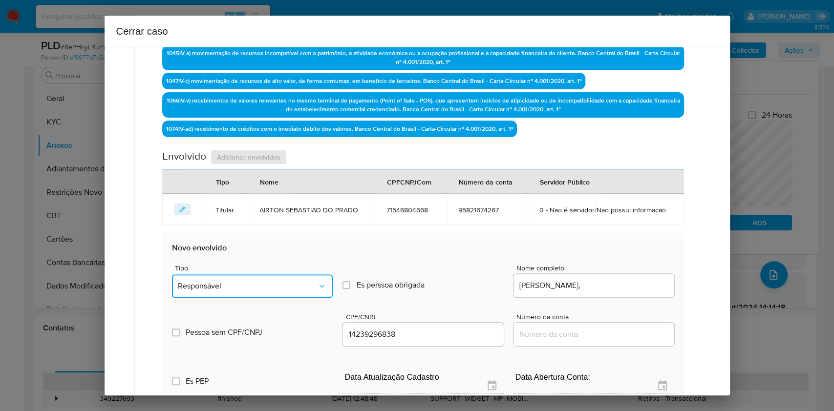
drag, startPoint x: 297, startPoint y: 283, endPoint x: 290, endPoint y: 273, distance: 12.6
click at [297, 283] on span "Responsável" at bounding box center [247, 286] width 139 height 10
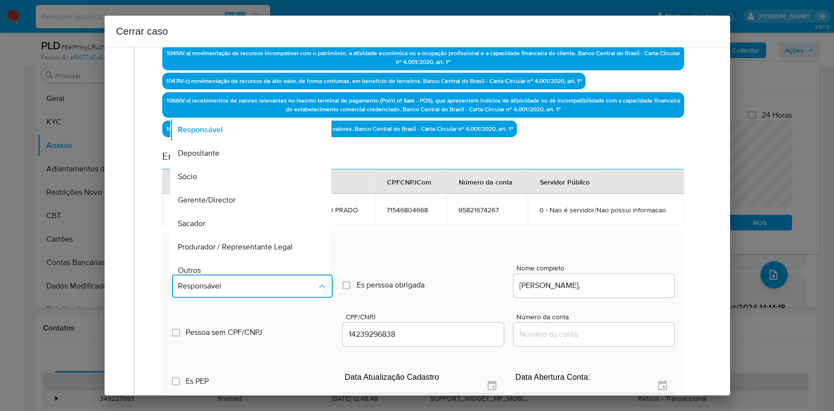
scroll to position [125, 0]
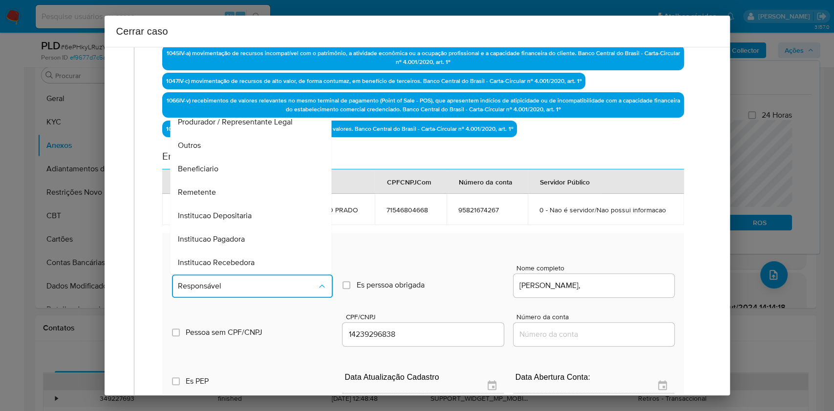
drag, startPoint x: 213, startPoint y: 184, endPoint x: 309, endPoint y: 193, distance: 96.2
click at [213, 188] on span "Remetente" at bounding box center [197, 193] width 38 height 10
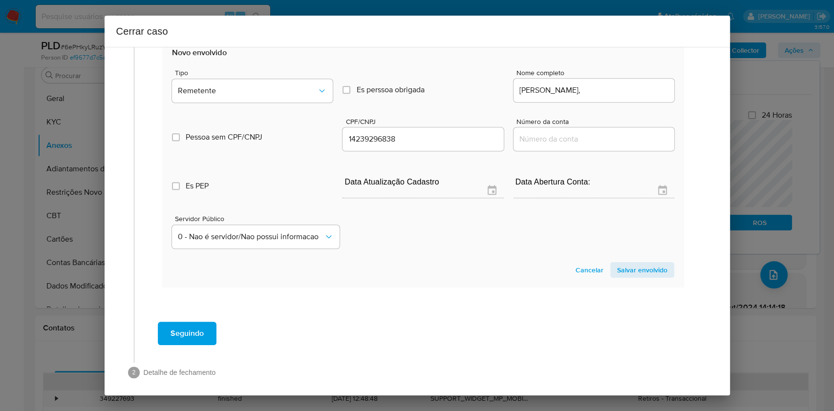
drag, startPoint x: 640, startPoint y: 266, endPoint x: 679, endPoint y: 243, distance: 45.1
click at [640, 266] on span "Salvar envolvido" at bounding box center [642, 270] width 50 height 14
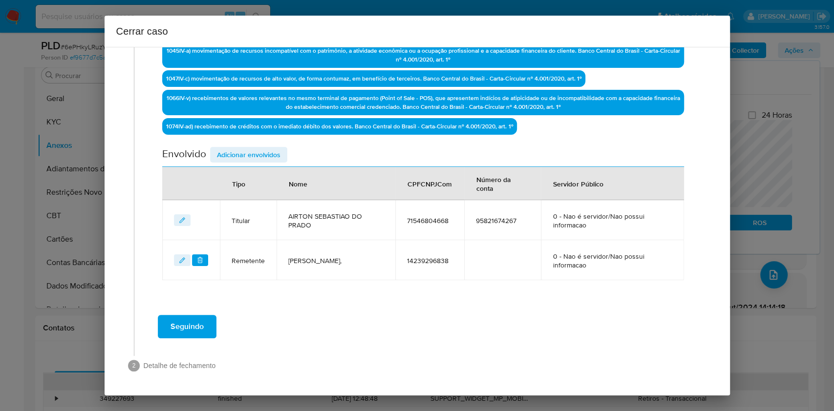
scroll to position [322, 0]
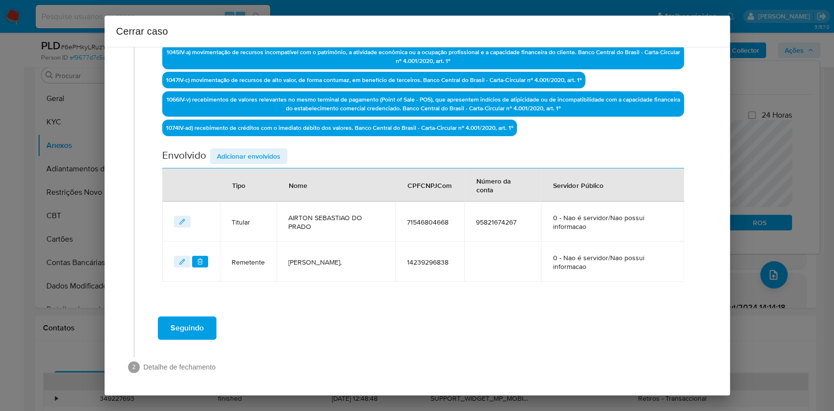
click at [272, 159] on span "Adicionar envolvidos" at bounding box center [249, 157] width 64 height 14
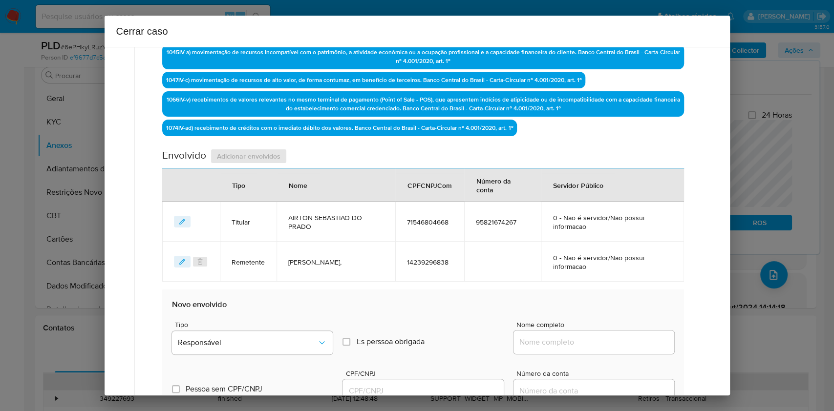
paste input "Robson Luiz de Souza Aristides, 29690305867"
drag, startPoint x: 615, startPoint y: 342, endPoint x: 633, endPoint y: 346, distance: 18.6
click at [617, 342] on input "Nome completo" at bounding box center [594, 342] width 161 height 13
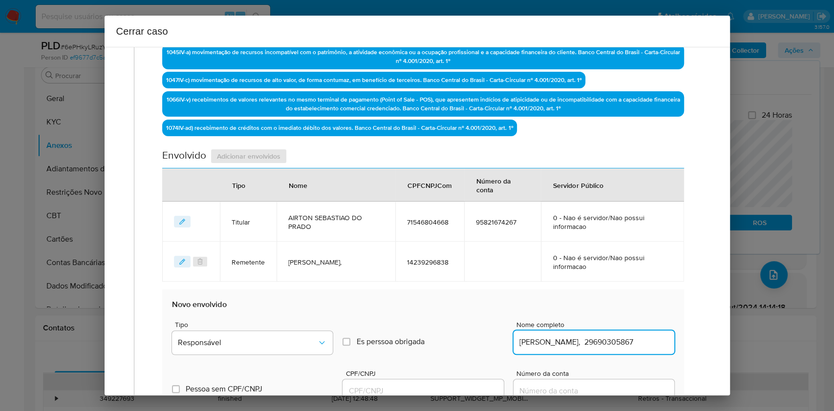
click at [633, 346] on input "Robson Luiz de Souza Aristides, 29690305867" at bounding box center [594, 342] width 161 height 13
click at [633, 345] on input "Robson Luiz de Souza Aristides, 29690305867" at bounding box center [594, 342] width 161 height 13
type input "Robson Luiz de Souza Aristides,"
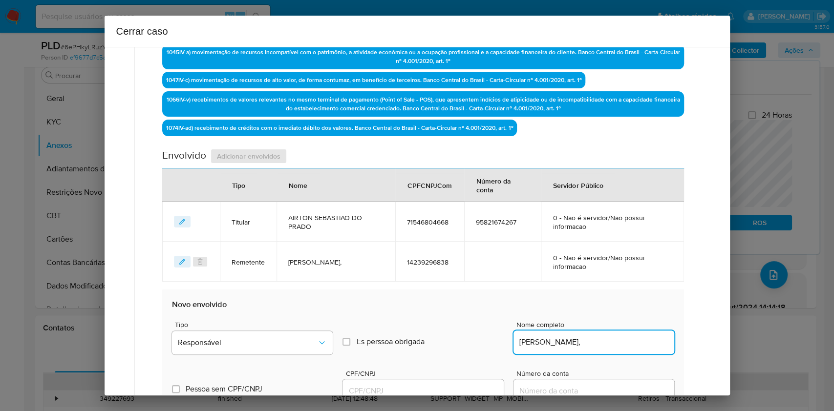
drag, startPoint x: 432, startPoint y: 389, endPoint x: 440, endPoint y: 384, distance: 9.1
click at [432, 389] on input "CPF/CNPJ" at bounding box center [423, 391] width 161 height 13
paste input "29690305867"
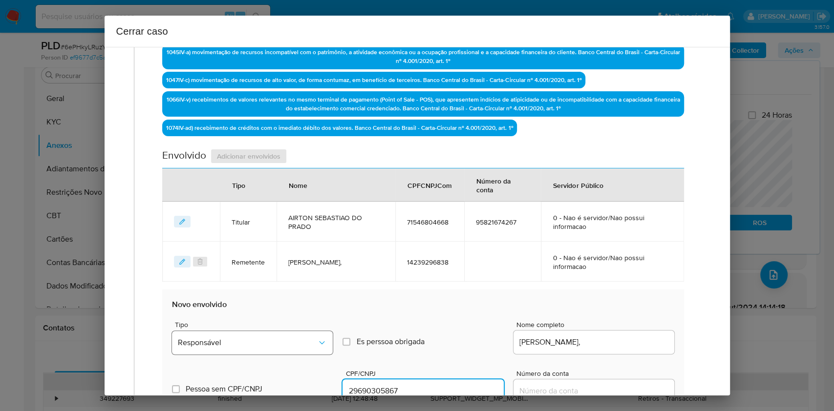
type input "29690305867"
drag, startPoint x: 280, startPoint y: 342, endPoint x: 278, endPoint y: 328, distance: 13.3
click at [280, 342] on span "Responsável" at bounding box center [247, 343] width 139 height 10
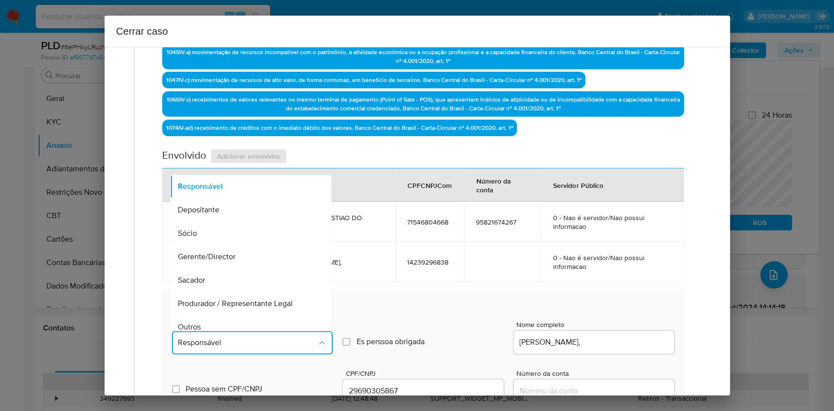
scroll to position [125, 0]
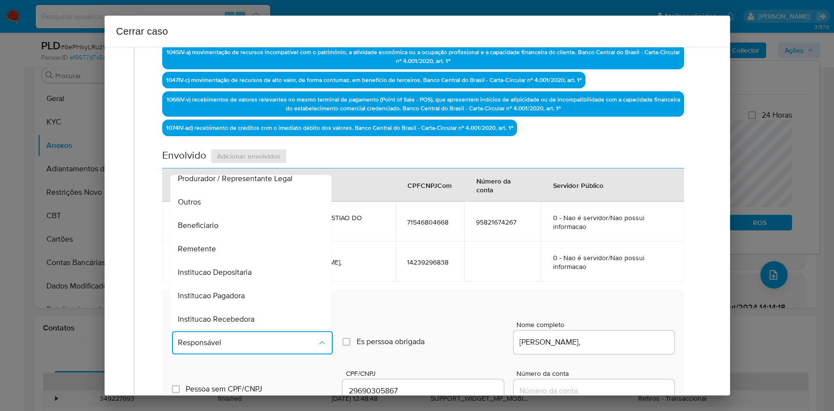
click at [234, 253] on div "Remetente" at bounding box center [248, 248] width 140 height 23
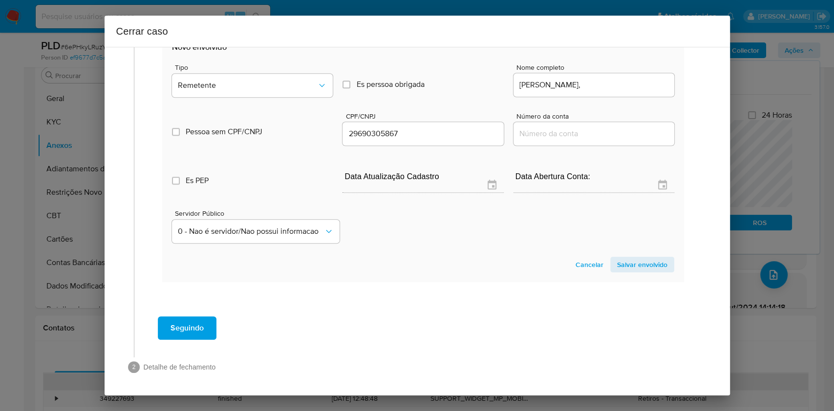
drag, startPoint x: 632, startPoint y: 259, endPoint x: 672, endPoint y: 226, distance: 52.1
click at [632, 260] on span "Salvar envolvido" at bounding box center [642, 265] width 50 height 14
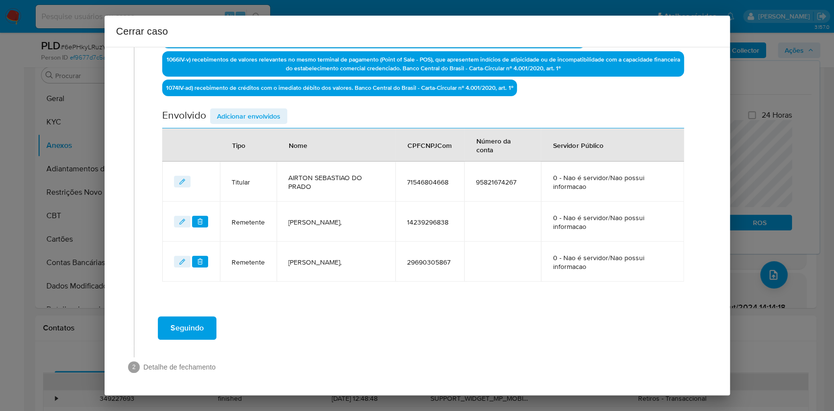
drag, startPoint x: 266, startPoint y: 111, endPoint x: 305, endPoint y: 120, distance: 40.1
click at [266, 112] on span "Adicionar envolvidos" at bounding box center [249, 116] width 64 height 14
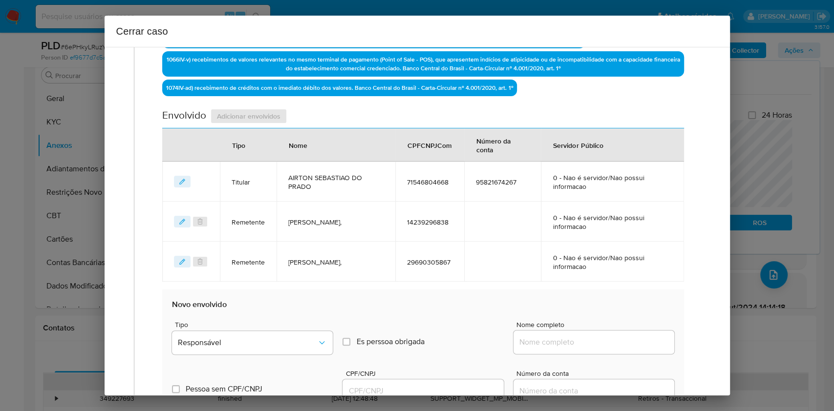
click at [614, 352] on div at bounding box center [594, 342] width 161 height 23
drag, startPoint x: 625, startPoint y: 343, endPoint x: 633, endPoint y: 343, distance: 7.3
click at [625, 343] on input "Nome completo" at bounding box center [594, 342] width 161 height 13
paste input "José Romilson Ribeiro de Oliveira, 34482063851"
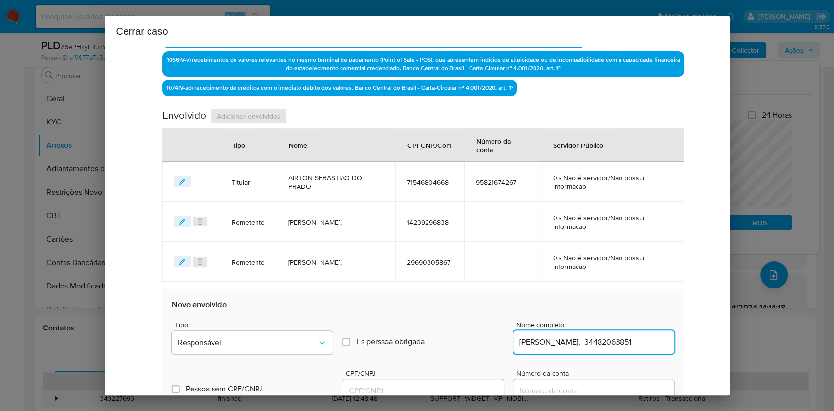
scroll to position [0, 22]
click at [633, 343] on input "José Romilson Ribeiro de Oliveira, 34482063851" at bounding box center [594, 342] width 161 height 13
paste input "34482063851"
type input "José Romilson Ribeiro de Oliveira, 34482063851"
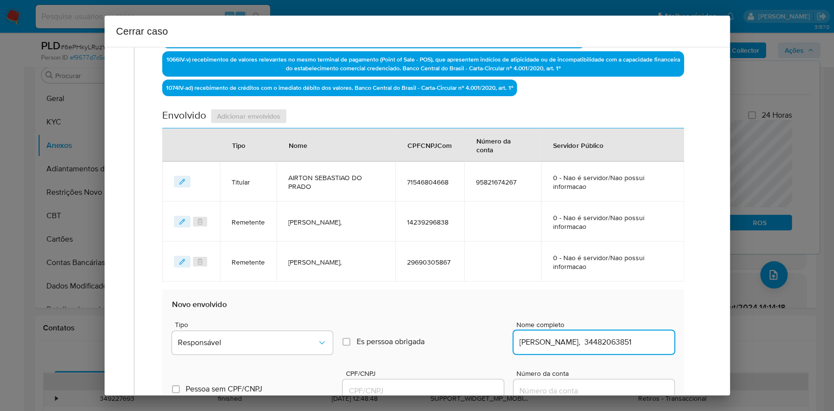
scroll to position [0, 0]
drag, startPoint x: 442, startPoint y: 386, endPoint x: 449, endPoint y: 385, distance: 6.5
click at [442, 387] on input "CPF/CNPJ" at bounding box center [423, 391] width 161 height 13
paste input "34482063851"
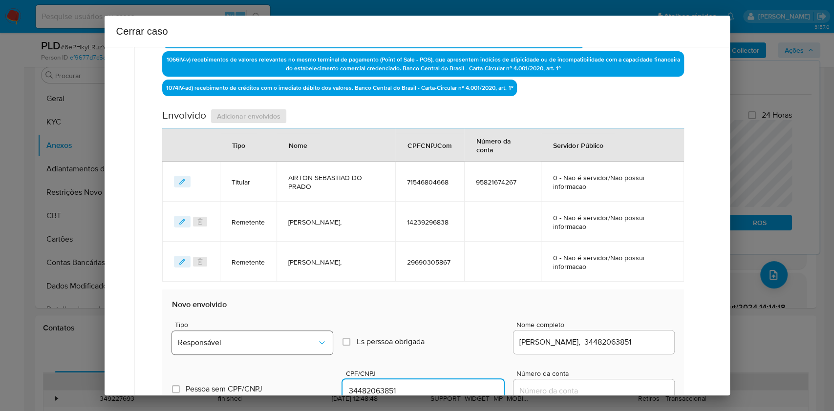
type input "34482063851"
drag, startPoint x: 322, startPoint y: 345, endPoint x: 305, endPoint y: 334, distance: 20.2
click at [322, 345] on icon "Tipo de envolvimento" at bounding box center [322, 343] width 10 height 10
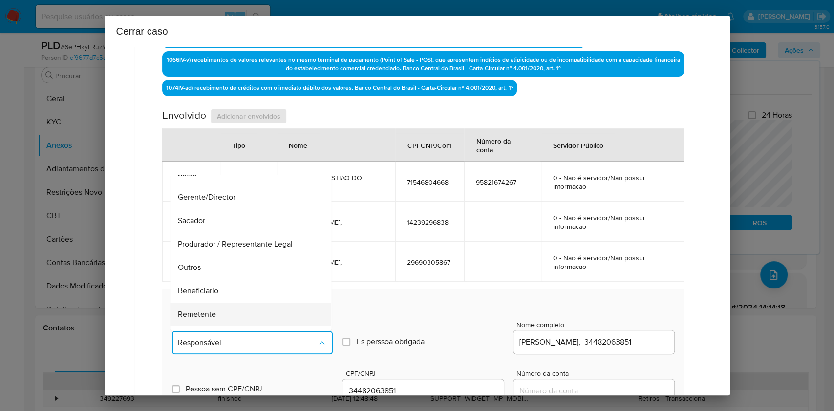
scroll to position [125, 0]
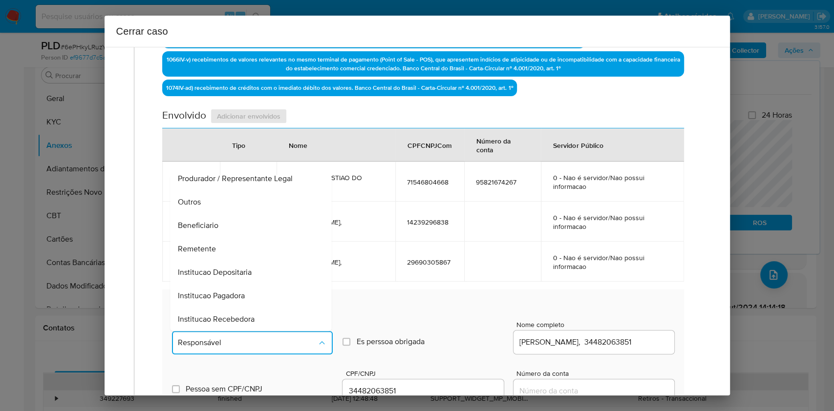
drag, startPoint x: 228, startPoint y: 248, endPoint x: 339, endPoint y: 264, distance: 111.6
click at [228, 249] on div "Remetente" at bounding box center [248, 248] width 140 height 23
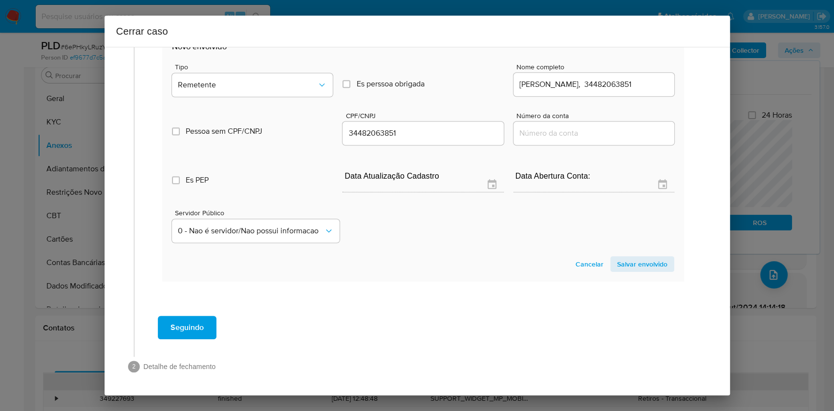
drag, startPoint x: 622, startPoint y: 264, endPoint x: 653, endPoint y: 205, distance: 67.1
click at [622, 265] on span "Salvar envolvido" at bounding box center [642, 265] width 50 height 14
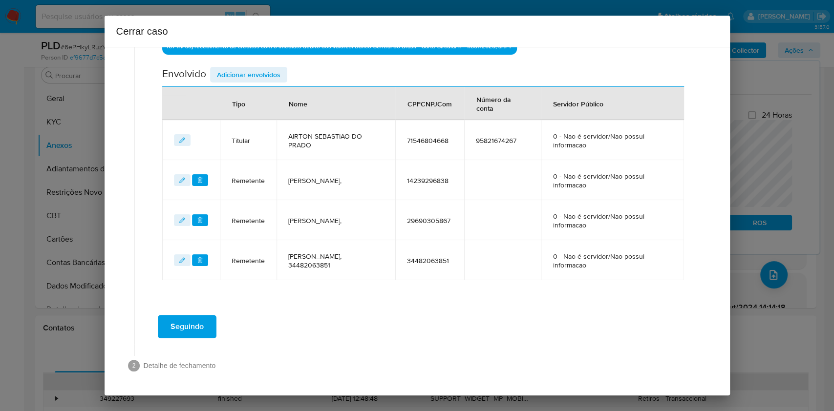
scroll to position [402, 0]
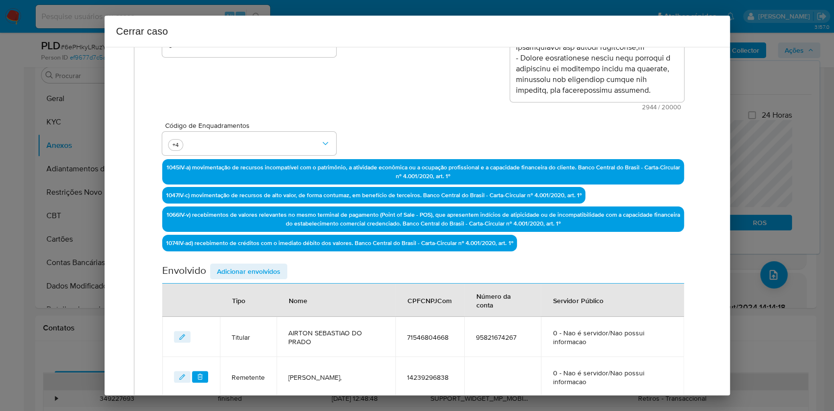
drag, startPoint x: 255, startPoint y: 268, endPoint x: 361, endPoint y: 240, distance: 110.1
click at [255, 269] on span "Adicionar envolvidos" at bounding box center [249, 272] width 64 height 14
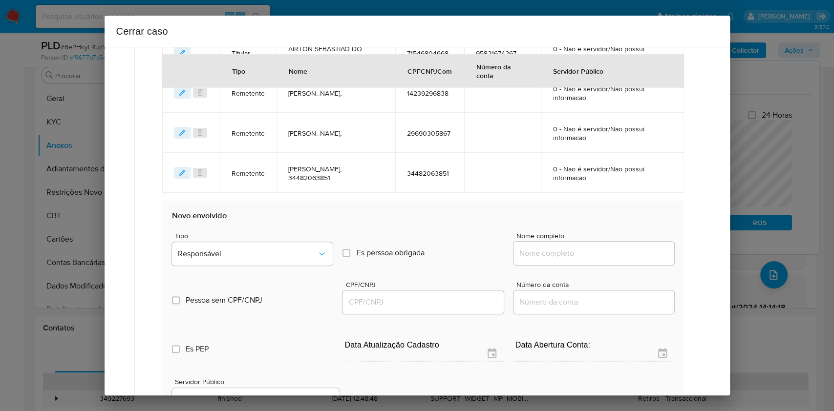
scroll to position [532, 0]
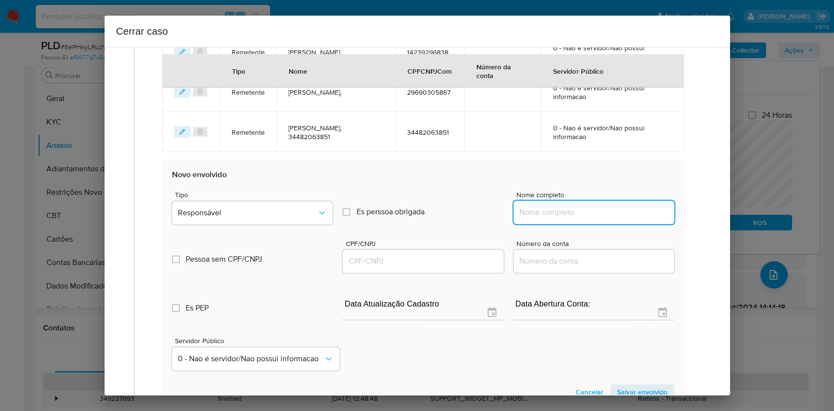
drag, startPoint x: 579, startPoint y: 213, endPoint x: 612, endPoint y: 211, distance: 33.3
click at [579, 214] on input "Nome completo" at bounding box center [594, 212] width 161 height 13
paste input "Jessica Aparecida Andrade, 11896840639"
click at [612, 211] on input "Jessica Aparecida Andrade, 11896840639" at bounding box center [594, 212] width 161 height 13
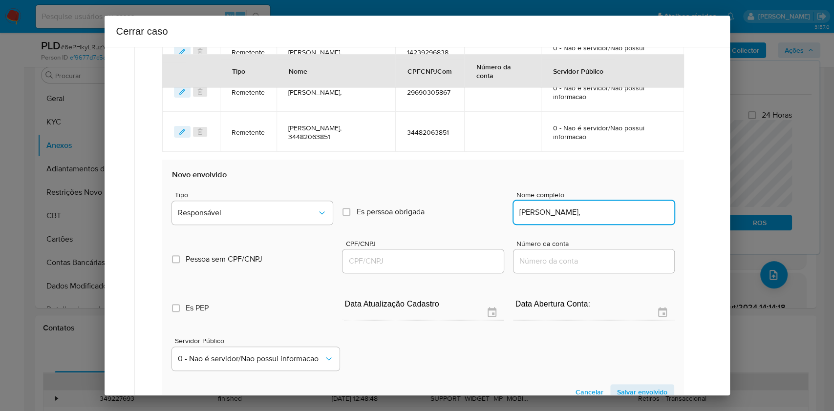
type input "Jessica Aparecida Andrade,"
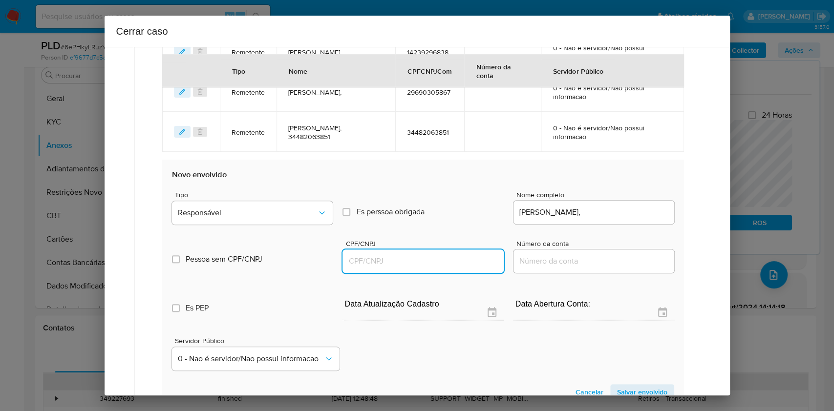
drag, startPoint x: 417, startPoint y: 265, endPoint x: 431, endPoint y: 259, distance: 14.4
click at [417, 265] on input "CPF/CNPJ" at bounding box center [423, 261] width 161 height 13
paste input "11896840639"
type input "11896840639"
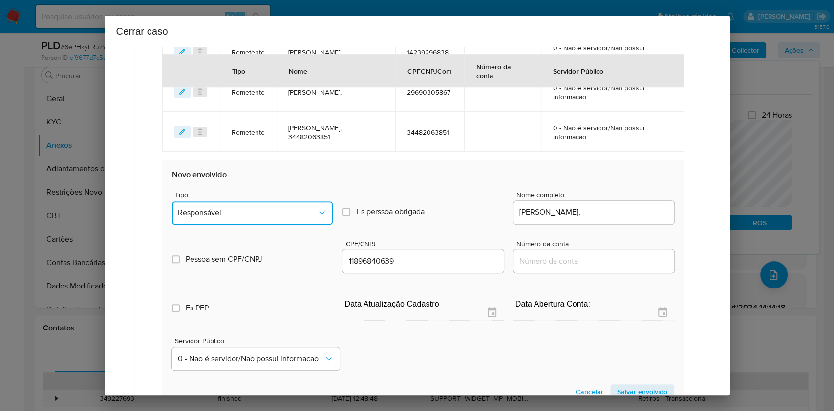
click at [291, 212] on span "Responsável" at bounding box center [247, 213] width 139 height 10
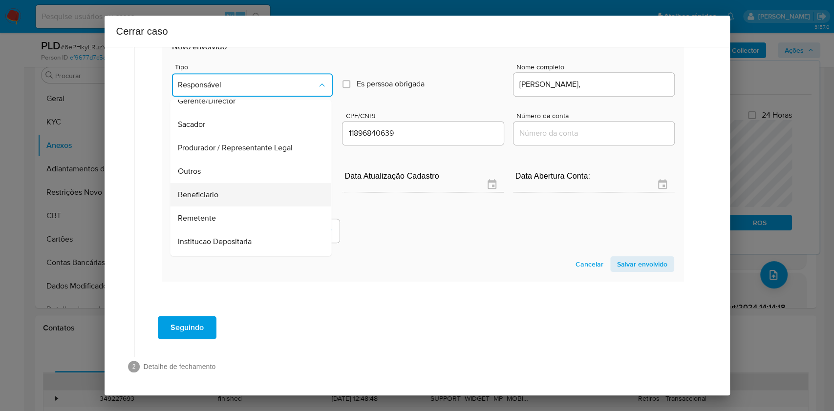
scroll to position [125, 0]
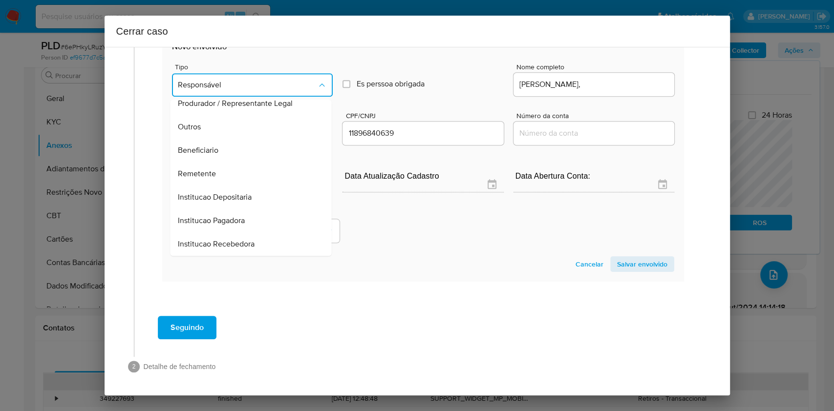
drag, startPoint x: 226, startPoint y: 143, endPoint x: 433, endPoint y: 163, distance: 208.6
click at [225, 143] on div "Beneficiario" at bounding box center [248, 150] width 140 height 23
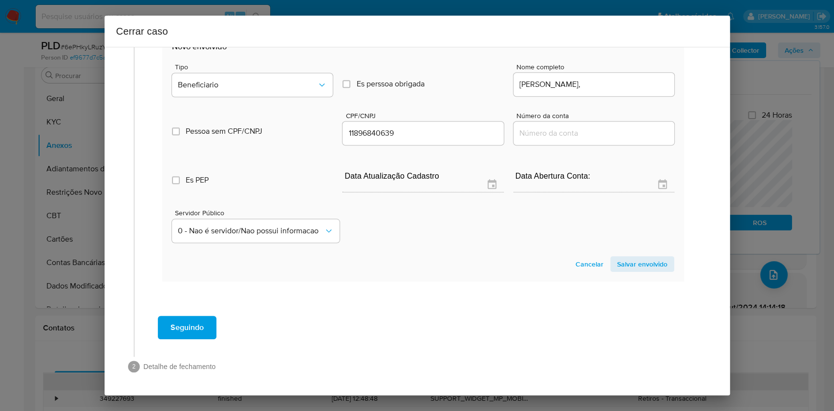
drag, startPoint x: 625, startPoint y: 259, endPoint x: 647, endPoint y: 208, distance: 56.1
click at [627, 259] on span "Salvar envolvido" at bounding box center [642, 265] width 50 height 14
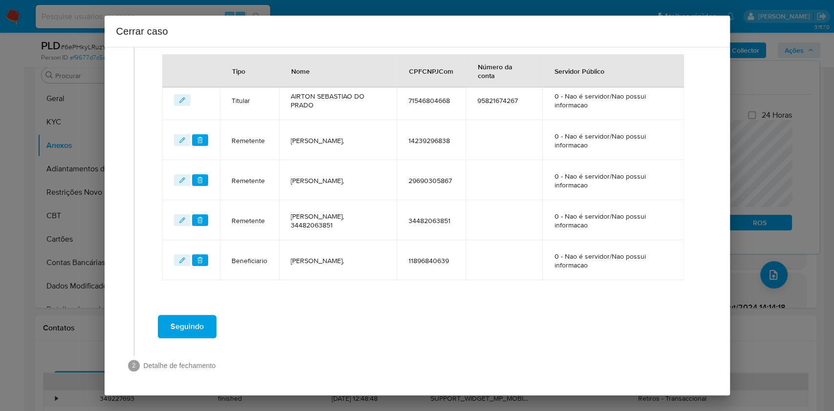
scroll to position [442, 0]
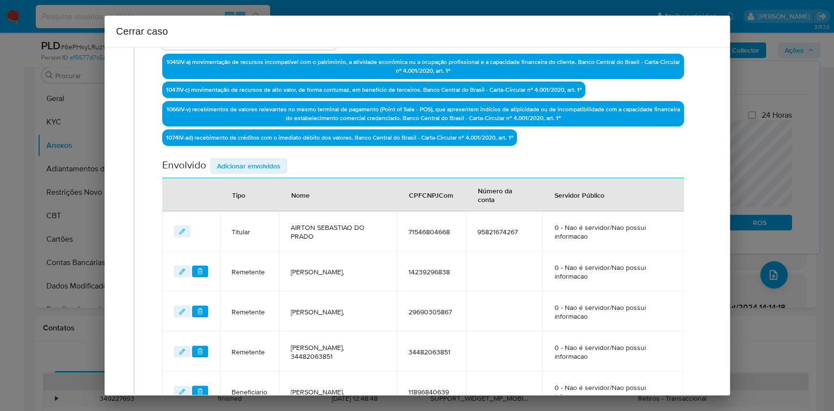
click at [264, 159] on span "Adicionar envolvidos" at bounding box center [249, 166] width 64 height 14
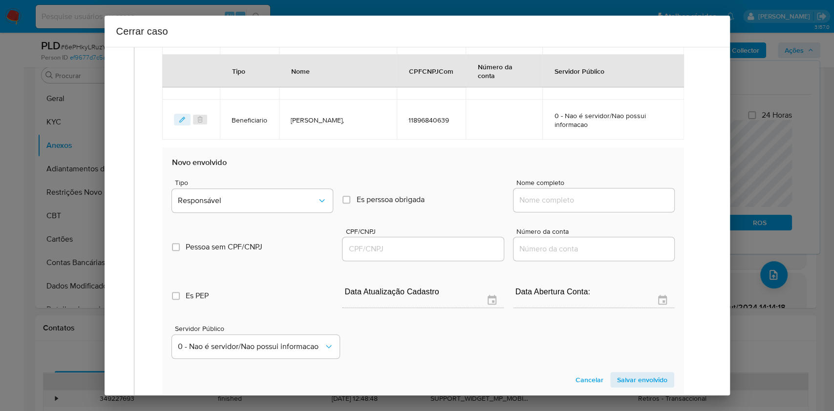
scroll to position [637, 0]
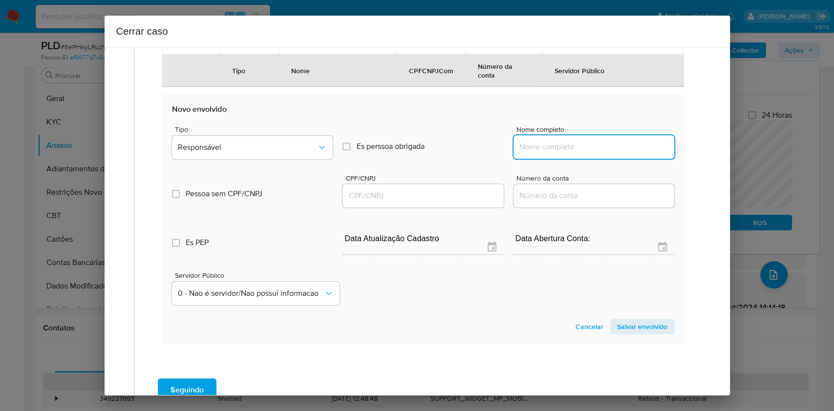
drag, startPoint x: 588, startPoint y: 147, endPoint x: 641, endPoint y: 146, distance: 52.3
click at [588, 147] on input "Nome completo" at bounding box center [594, 147] width 161 height 13
paste input "Wellerson Ailton do Prado, 11213025648"
click at [641, 146] on input "Wellerson Ailton do Prado, 11213025648" at bounding box center [594, 147] width 161 height 13
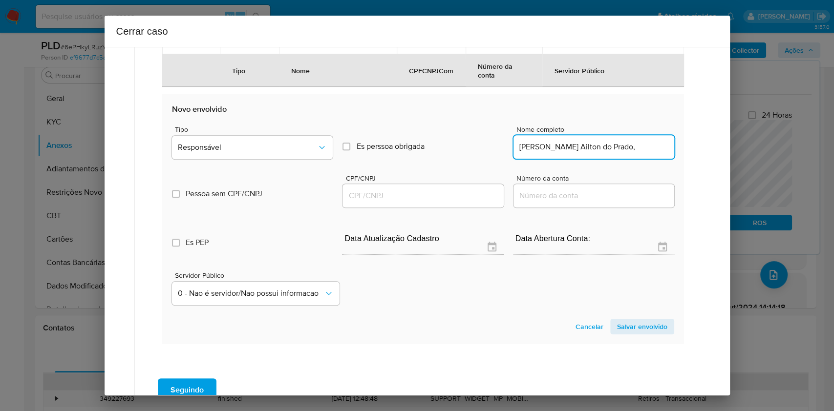
type input "Wellerson Ailton do Prado,"
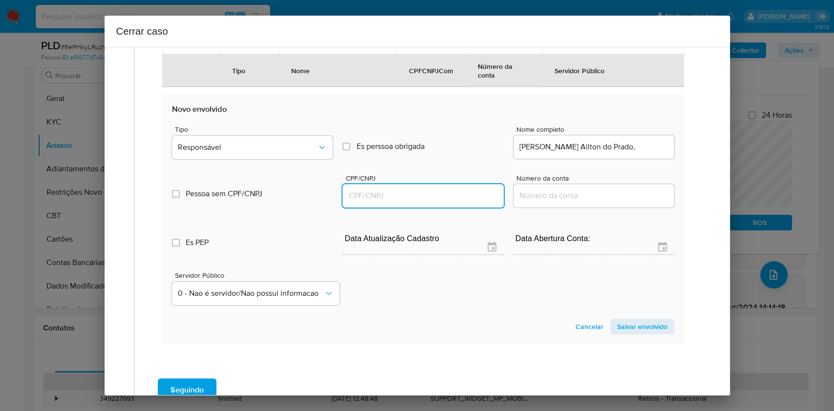
click at [453, 191] on input "CPF/CNPJ" at bounding box center [423, 196] width 161 height 13
paste input "11213025648"
type input "11213025648"
drag, startPoint x: 274, startPoint y: 143, endPoint x: 273, endPoint y: 153, distance: 10.8
click at [274, 143] on span "Responsável" at bounding box center [247, 148] width 139 height 10
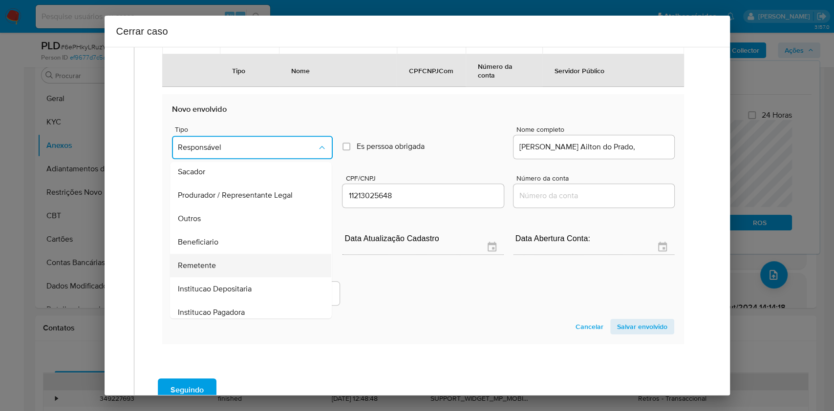
scroll to position [125, 0]
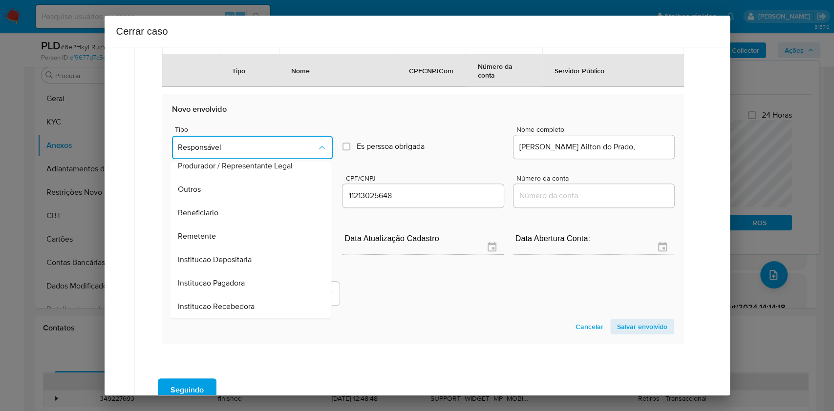
drag, startPoint x: 232, startPoint y: 209, endPoint x: 568, endPoint y: 280, distance: 343.0
click at [242, 209] on div "Beneficiario" at bounding box center [248, 212] width 140 height 23
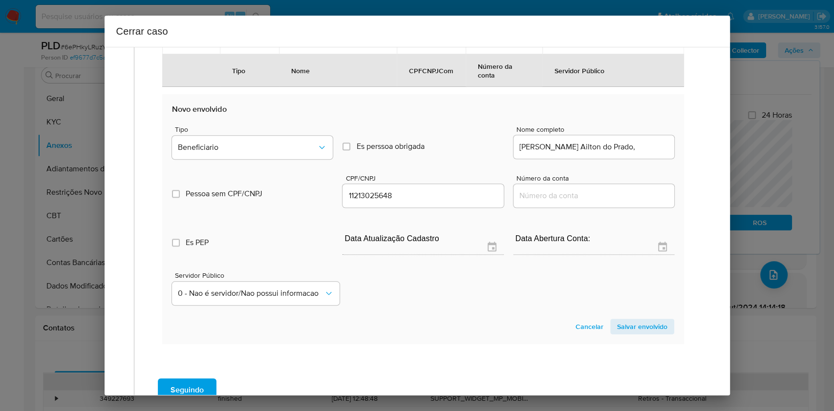
click at [646, 327] on span "Salvar envolvido" at bounding box center [642, 327] width 50 height 14
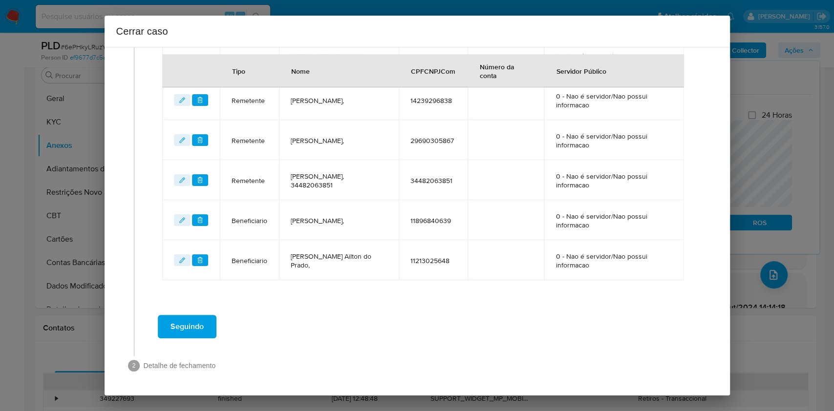
scroll to position [482, 0]
click at [207, 317] on button "Seguindo" at bounding box center [187, 328] width 59 height 23
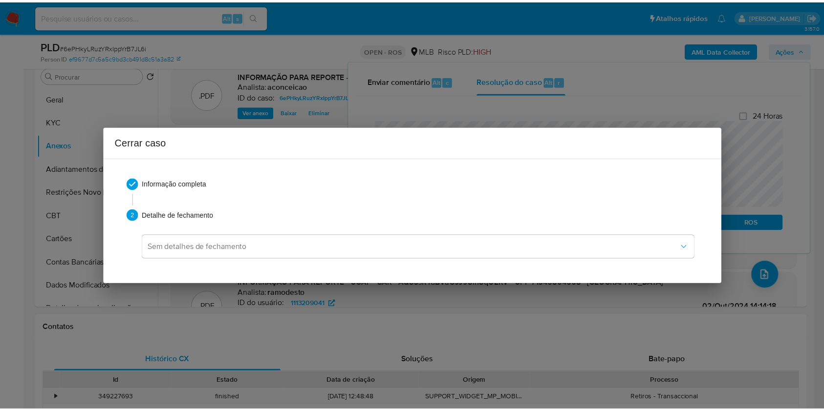
scroll to position [1002, 0]
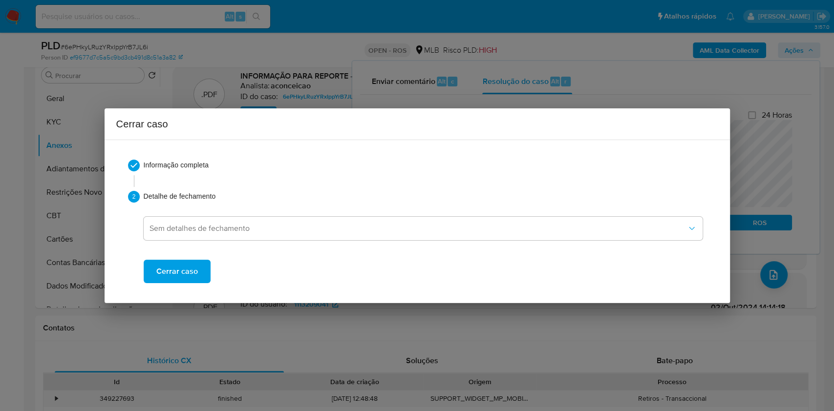
drag, startPoint x: 197, startPoint y: 280, endPoint x: 222, endPoint y: 275, distance: 25.0
click at [197, 282] on button "Cerrar caso" at bounding box center [177, 271] width 67 height 23
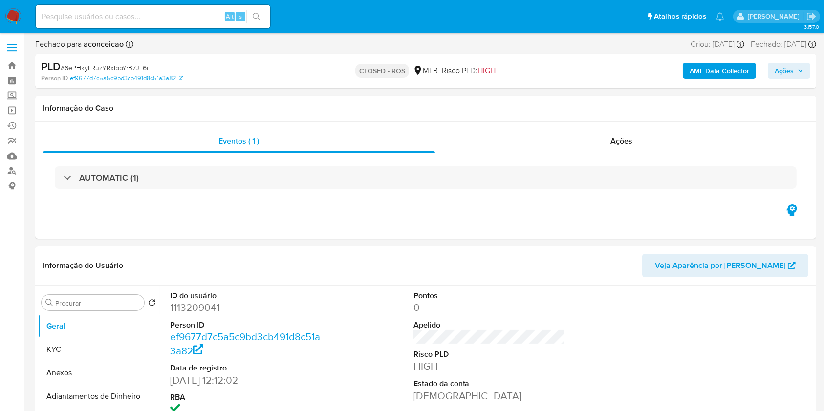
select select "10"
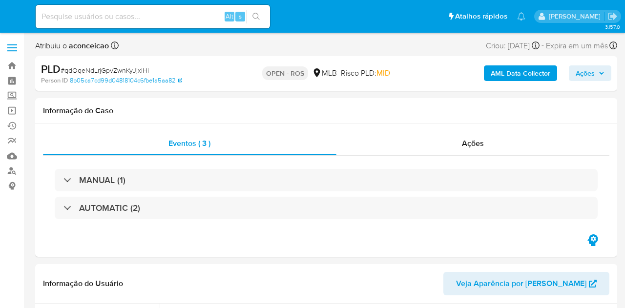
select select "10"
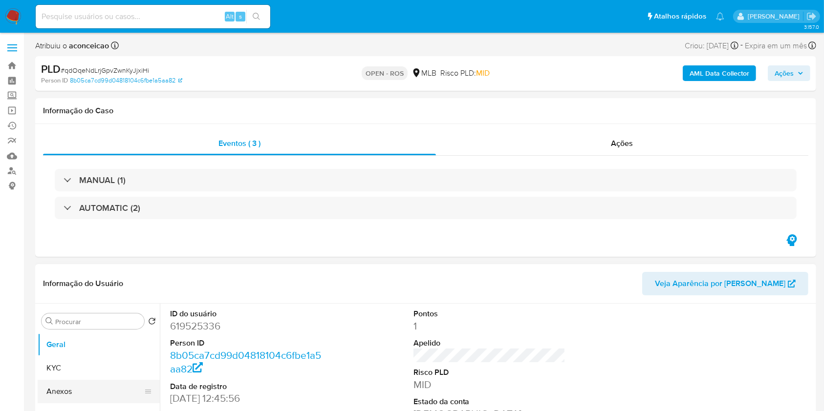
click at [88, 308] on button "Anexos" at bounding box center [95, 391] width 114 height 23
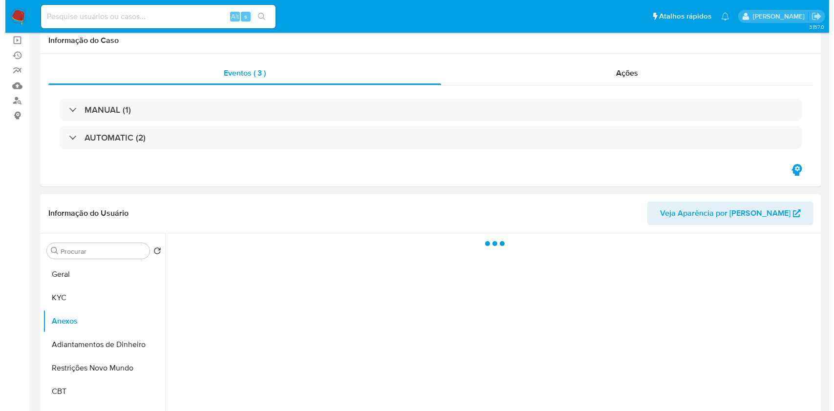
scroll to position [195, 0]
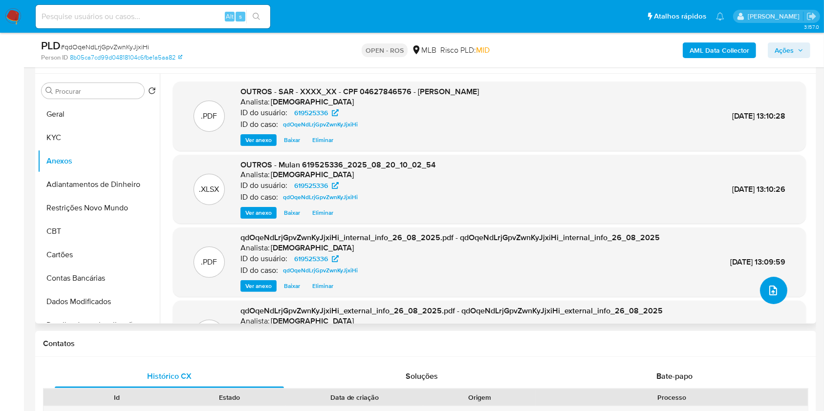
click at [625, 293] on icon "upload-file" at bounding box center [773, 291] width 12 height 12
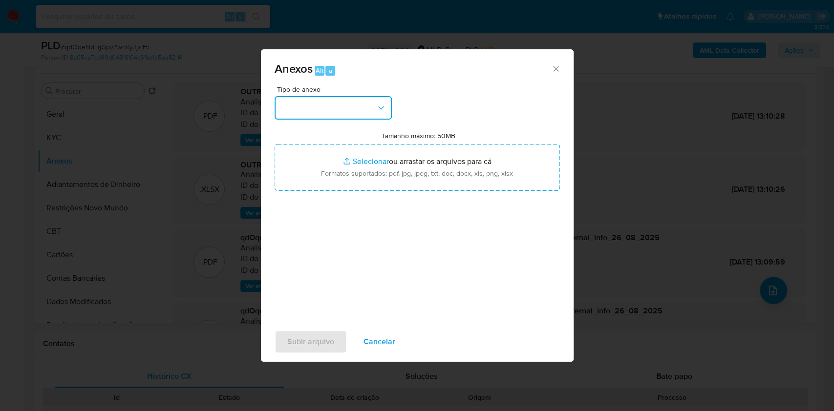
drag, startPoint x: 337, startPoint y: 100, endPoint x: 329, endPoint y: 118, distance: 20.0
click at [337, 100] on button "button" at bounding box center [333, 107] width 117 height 23
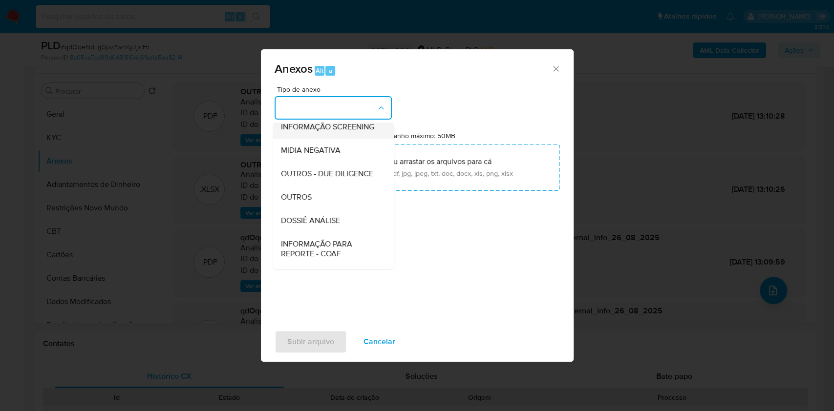
scroll to position [150, 0]
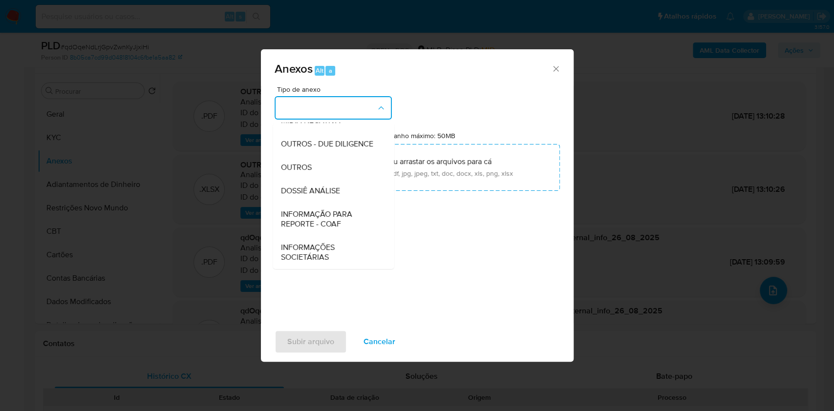
drag, startPoint x: 328, startPoint y: 213, endPoint x: 380, endPoint y: 199, distance: 53.1
click at [331, 213] on span "INFORMAÇÃO PARA REPORTE - COAF" at bounding box center [330, 220] width 100 height 20
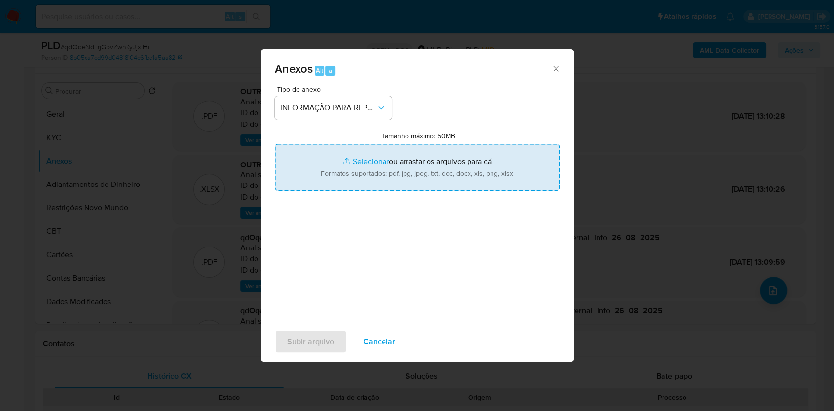
type input "C:\fakepath\SAR - qdOqeNdLrjGpvZwnKyJjxiHi - CPF 04627846576 - [PERSON_NAME].pdf"
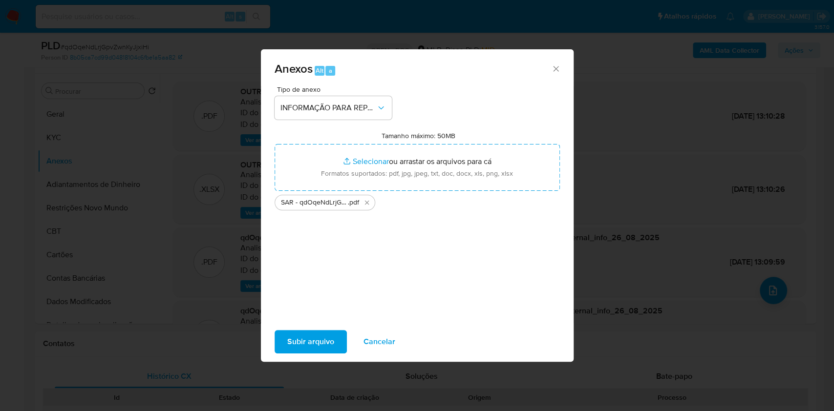
click at [319, 308] on span "Subir arquivo" at bounding box center [310, 342] width 47 height 22
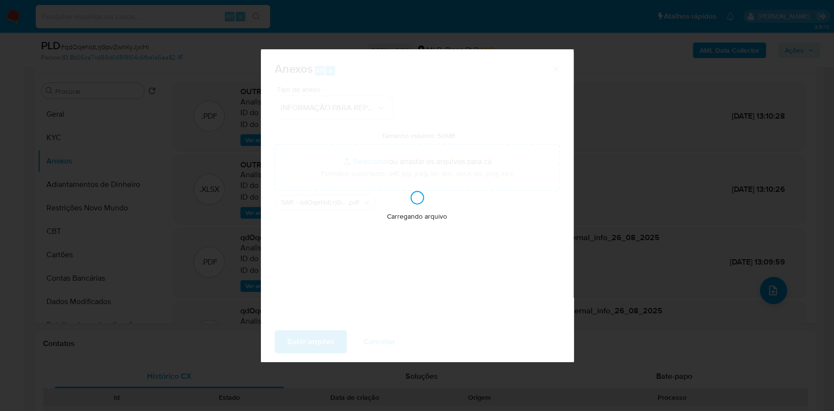
click at [625, 118] on div "Anexos Alt a Tipo de anexo INFORMAÇÃO PARA REPORTE - COAF Tamanho máximo: 50MB …" at bounding box center [417, 205] width 834 height 411
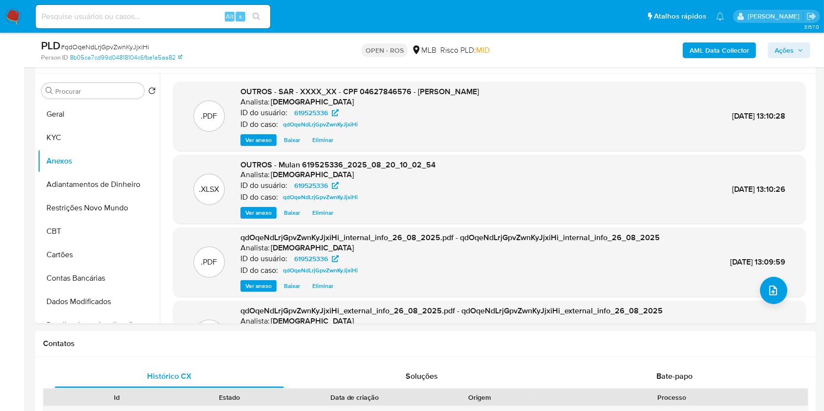
click at [625, 53] on span "Ações" at bounding box center [784, 51] width 19 height 16
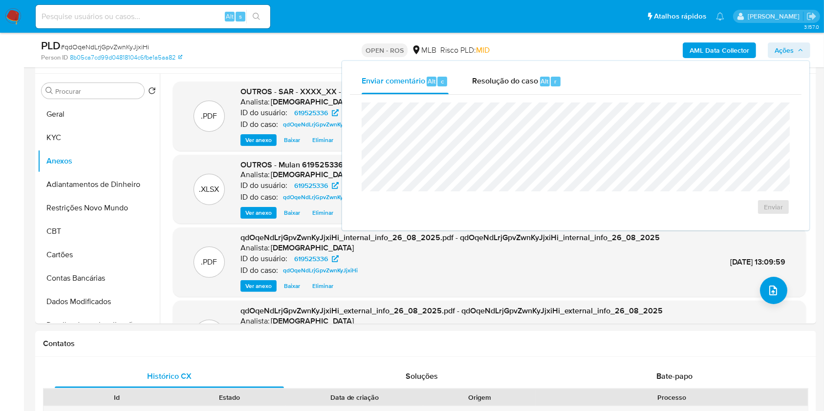
drag, startPoint x: 496, startPoint y: 92, endPoint x: 499, endPoint y: 98, distance: 6.6
click at [496, 93] on div "Resolução do caso Alt r" at bounding box center [516, 81] width 89 height 25
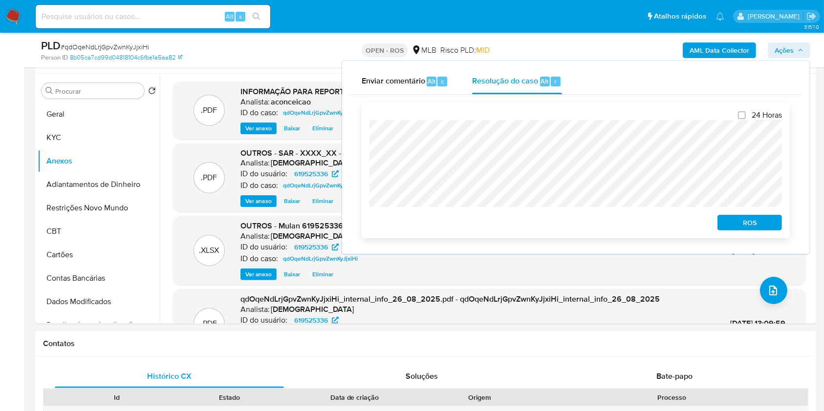
click at [625, 224] on span "ROS" at bounding box center [749, 223] width 51 height 14
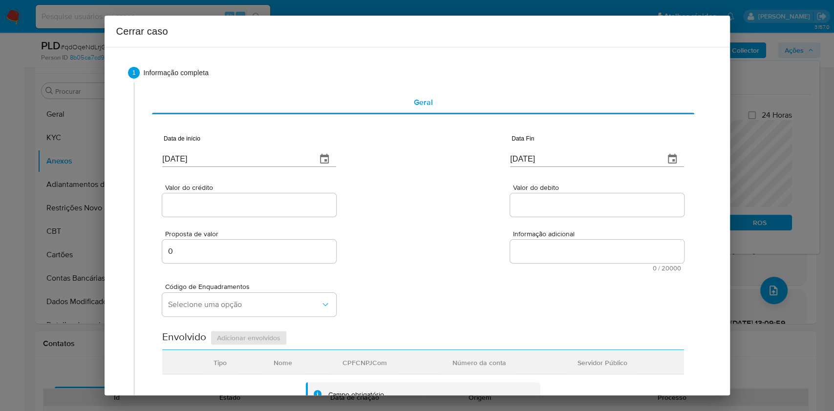
click at [219, 157] on input "[DATE]" at bounding box center [235, 159] width 147 height 16
paste input "01/07"
click at [218, 157] on input "[DATE]" at bounding box center [235, 159] width 147 height 16
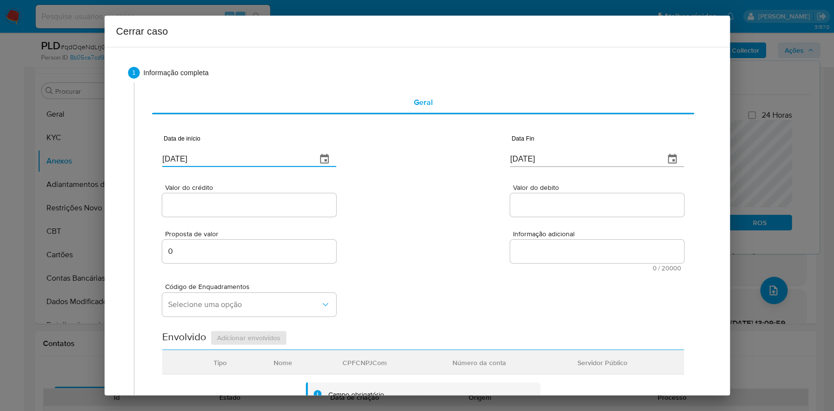
click at [218, 156] on input "[DATE]" at bounding box center [235, 159] width 147 height 16
paste input "text"
type input "[DATE]"
click at [582, 152] on input "[DATE]" at bounding box center [583, 159] width 147 height 16
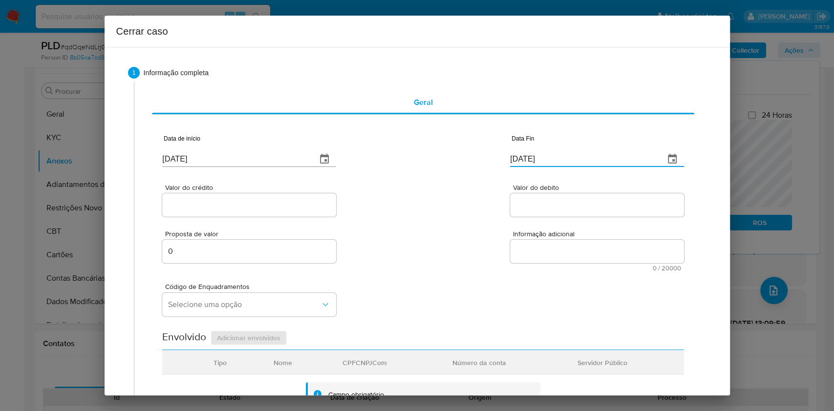
click at [582, 153] on input "[DATE]" at bounding box center [583, 159] width 147 height 16
paste input "19"
type input "[DATE]"
click at [178, 207] on input "Valor do crédito" at bounding box center [249, 205] width 174 height 13
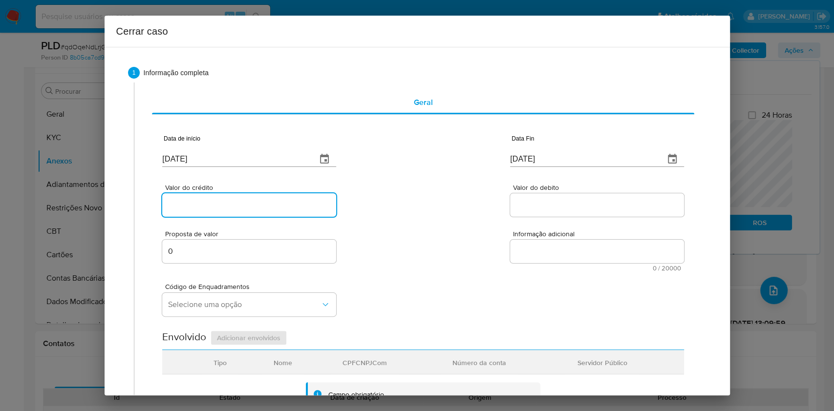
paste input "R$848.773"
type input "R$848.773"
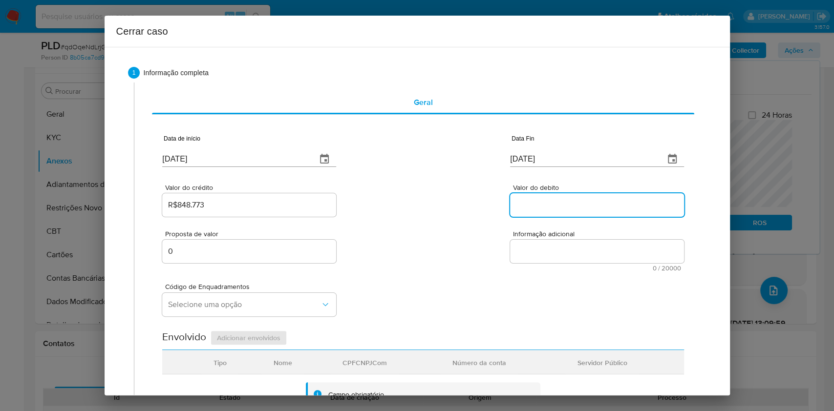
click at [528, 210] on input "Valor do debito" at bounding box center [597, 205] width 174 height 13
paste input "R$853.917"
type input "R$853.917"
click at [259, 246] on input "0" at bounding box center [249, 251] width 174 height 13
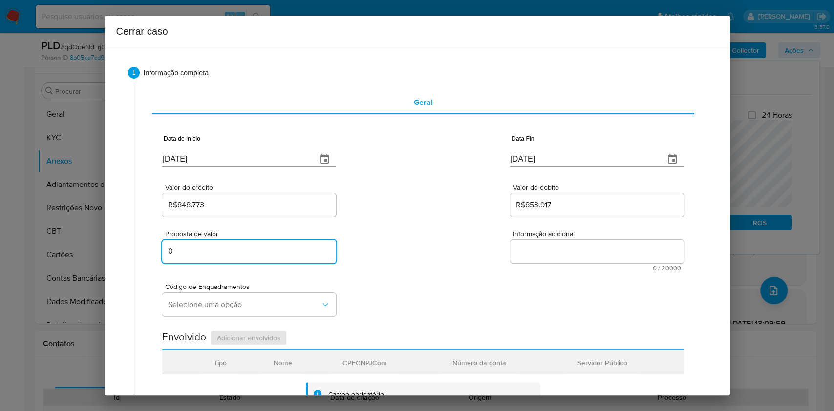
click at [259, 246] on input "0" at bounding box center [249, 251] width 174 height 13
paste input "16945"
click at [259, 246] on input "0" at bounding box center [249, 251] width 174 height 13
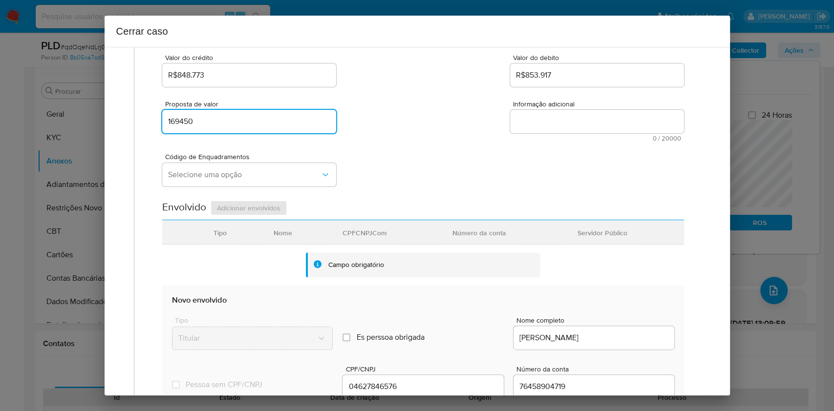
type input "169450"
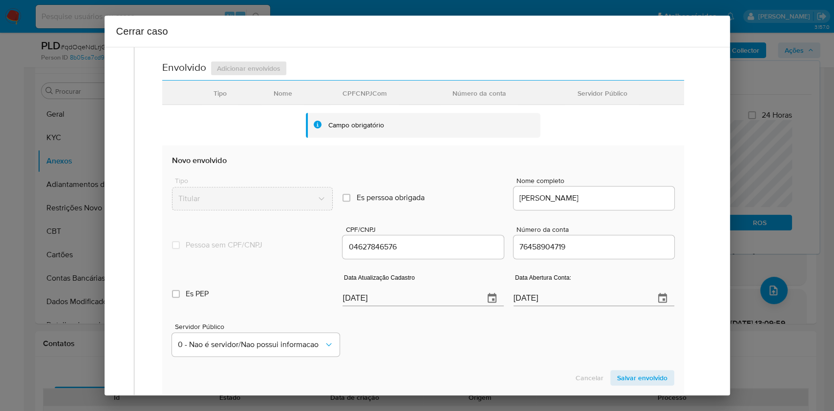
scroll to position [385, 0]
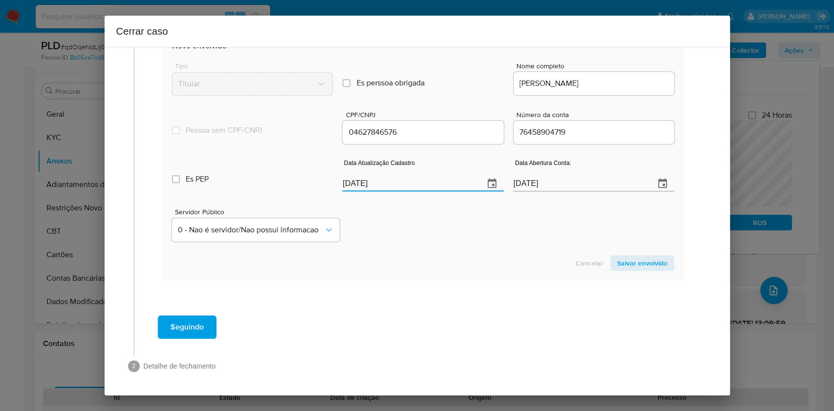
click at [426, 186] on input "[DATE]" at bounding box center [409, 184] width 133 height 16
paste input "0/04"
type input "[DATE]"
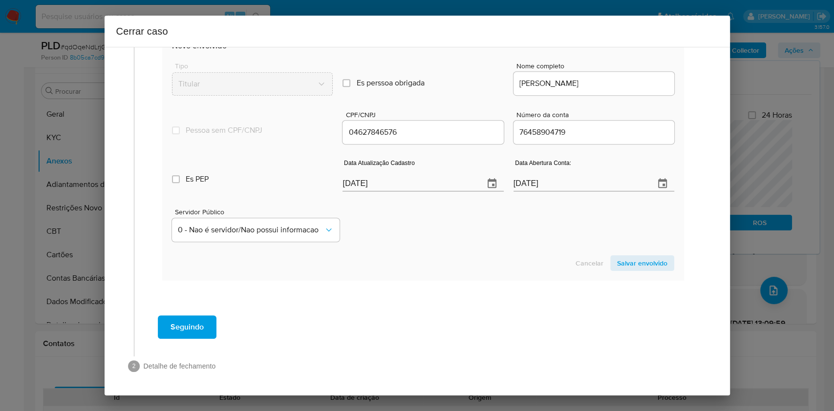
drag, startPoint x: 627, startPoint y: 259, endPoint x: 678, endPoint y: 232, distance: 58.0
click at [625, 260] on span "Salvar envolvido" at bounding box center [642, 264] width 50 height 14
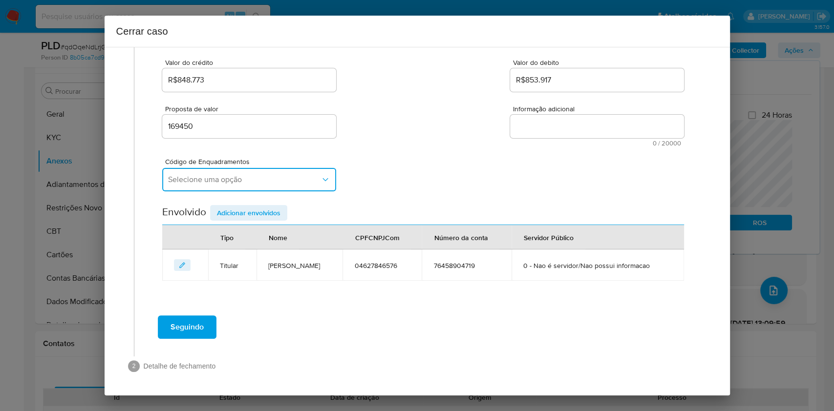
drag, startPoint x: 224, startPoint y: 169, endPoint x: 238, endPoint y: 189, distance: 24.8
click at [224, 170] on button "Selecione uma opção" at bounding box center [249, 179] width 174 height 23
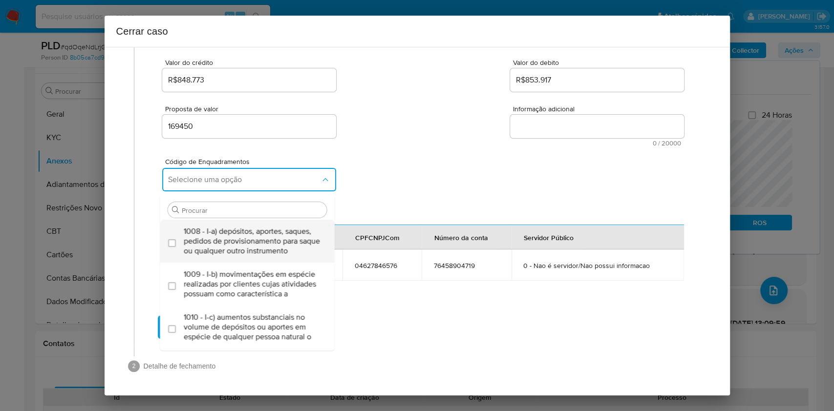
click at [242, 237] on span "1008 - I-a) depósitos, aportes, saques, pedidos de provisionamento para saque o…" at bounding box center [252, 241] width 137 height 29
checkbox input "true"
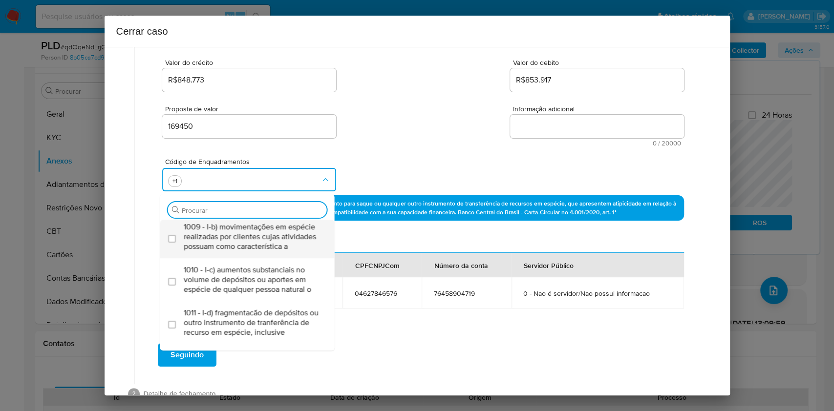
scroll to position [65, 0]
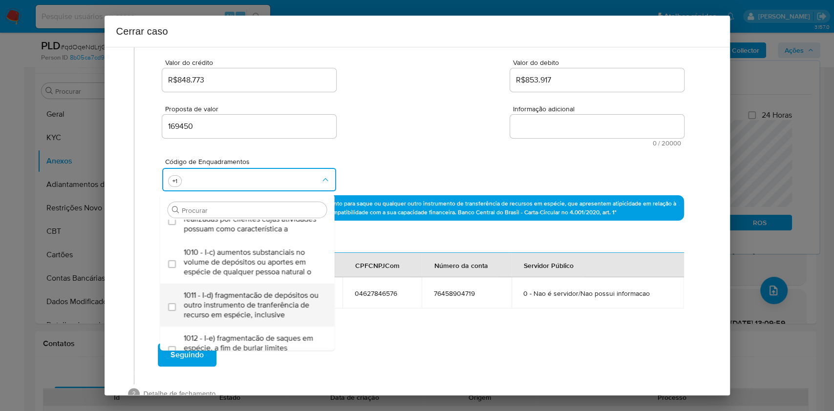
click at [247, 308] on span "1011 - I-d) fragmentacão de depósitos ou outro instrumento de tranferência de r…" at bounding box center [252, 305] width 137 height 29
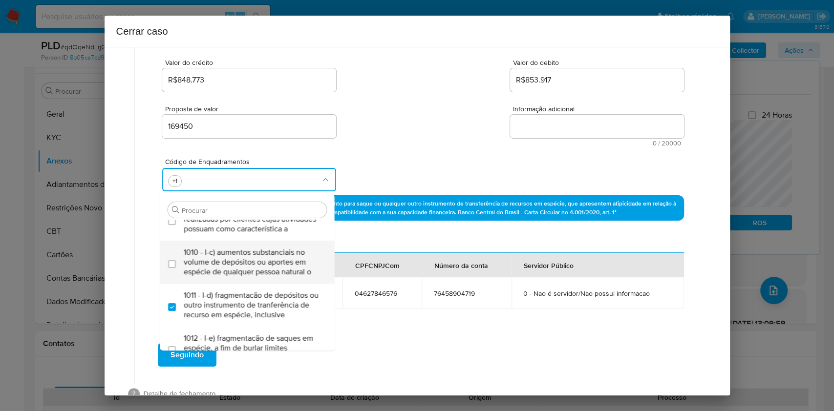
checkbox input "true"
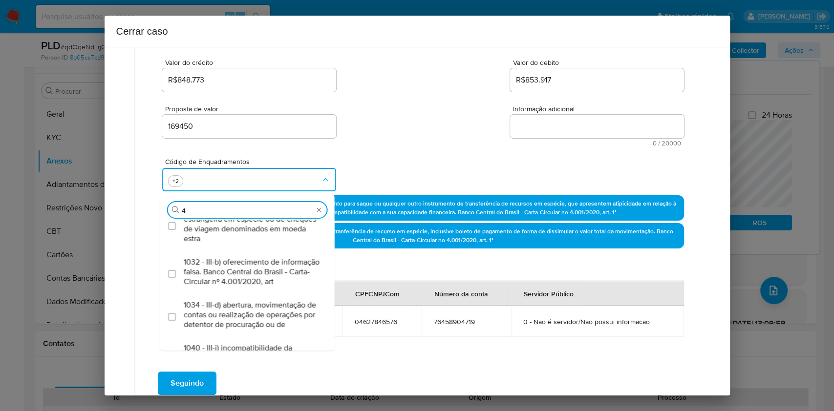
scroll to position [0, 0]
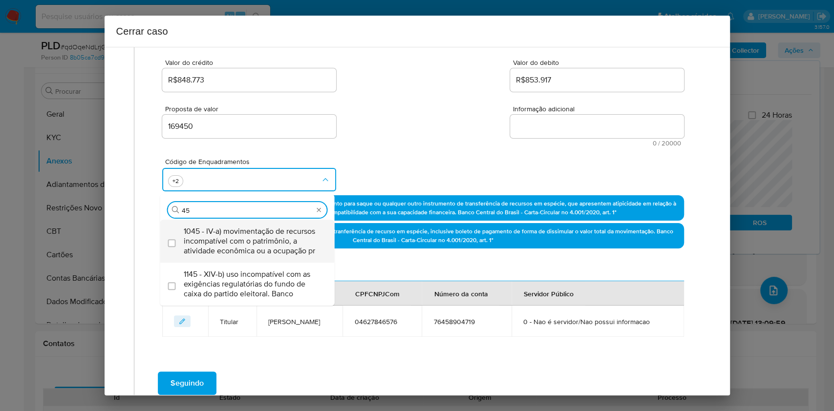
click at [260, 234] on span "1045 - IV-a) movimentação de recursos incompatível com o patrimônio, a atividad…" at bounding box center [252, 241] width 137 height 29
type input "45"
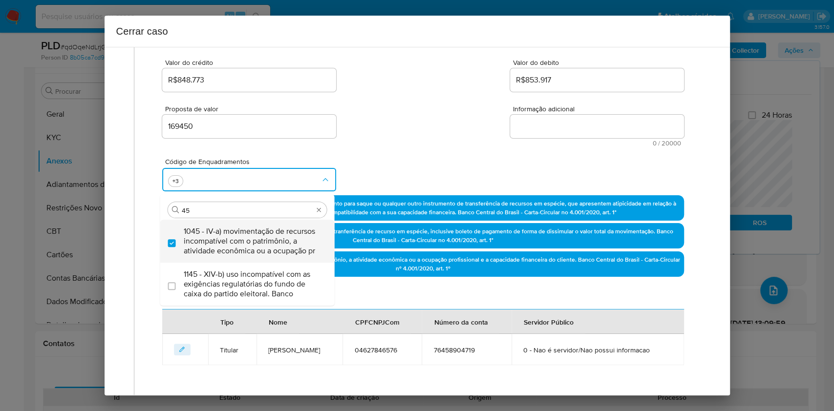
checkbox input "true"
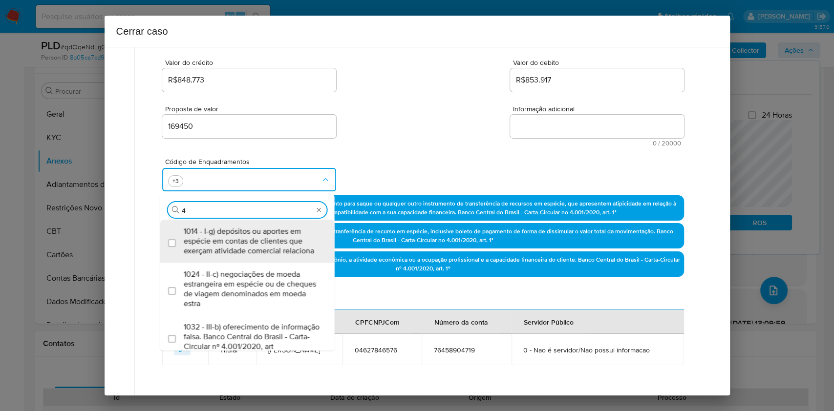
type input "47"
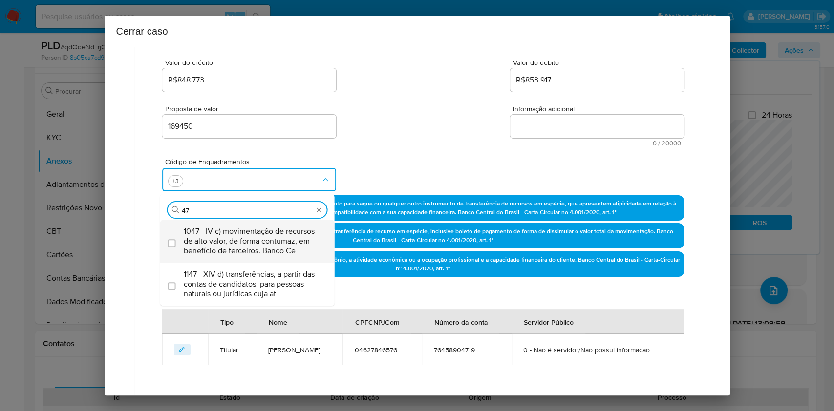
click at [260, 232] on span "1047 - IV-c) movimentação de recursos de alto valor, de forma contumaz, em bene…" at bounding box center [252, 241] width 137 height 29
checkbox input "true"
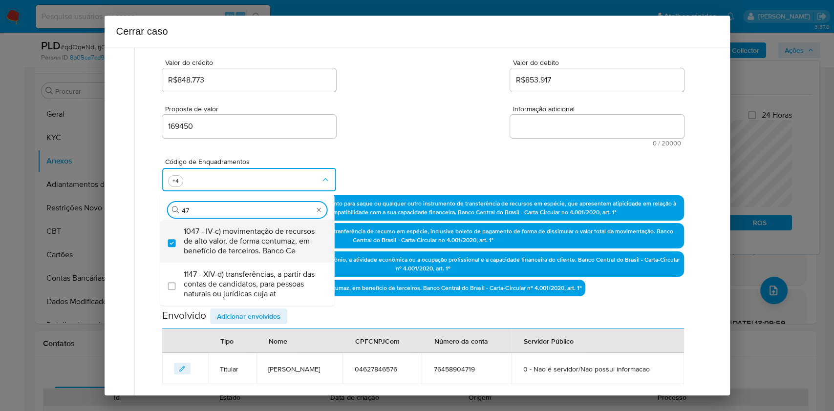
type input "4"
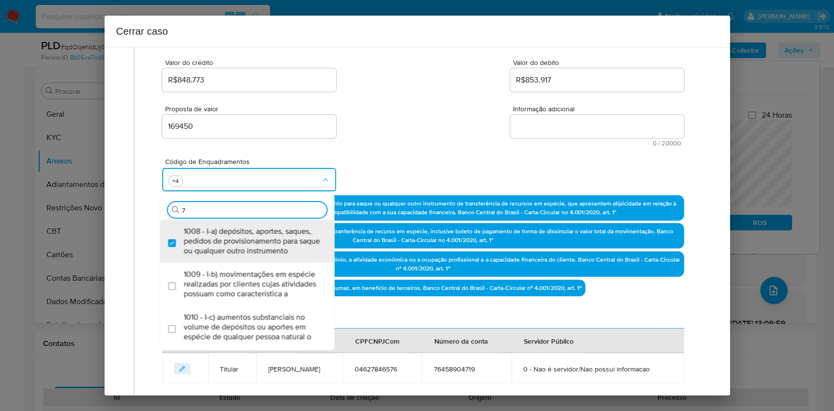
type input "74"
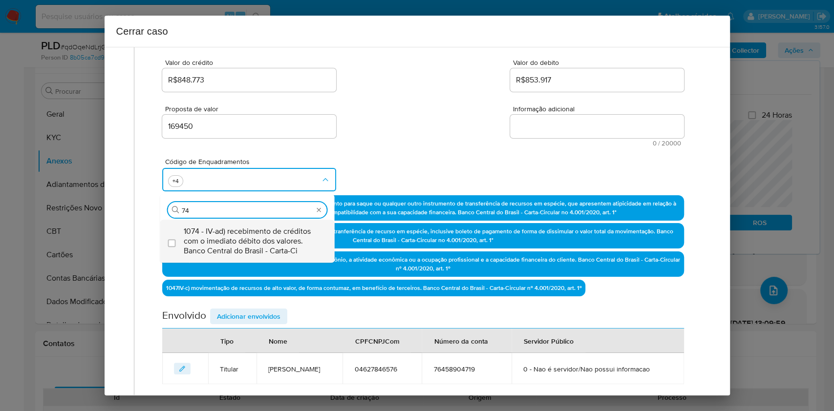
click at [260, 231] on span "1074 - IV-ad) recebimento de créditos com o imediato débito dos valores. Banco …" at bounding box center [252, 241] width 137 height 29
checkbox input "true"
type input "74"
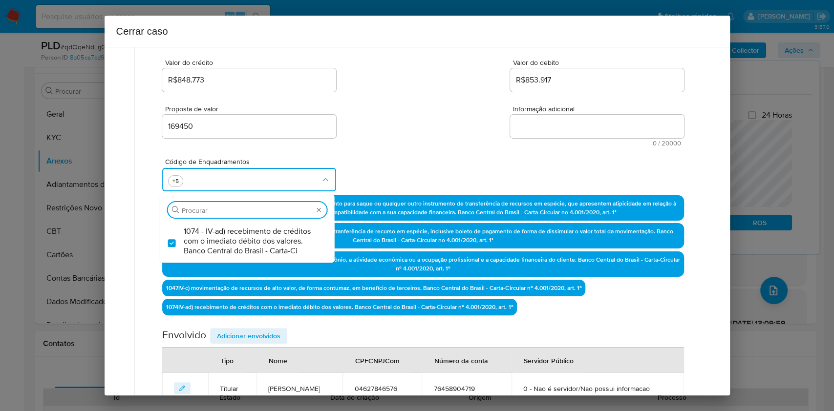
click at [541, 115] on textarea "Informação adicional" at bounding box center [597, 126] width 174 height 23
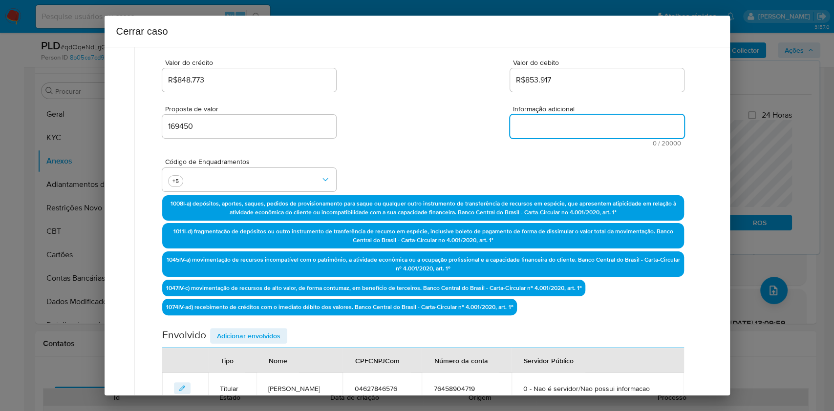
click at [542, 126] on textarea "Informação adicional" at bounding box center [597, 126] width 174 height 23
paste textarea "Lore Ipsumdolo Sita Consec, ADI 76844501056, 76 elit (38/12/1108), seddoeius te…"
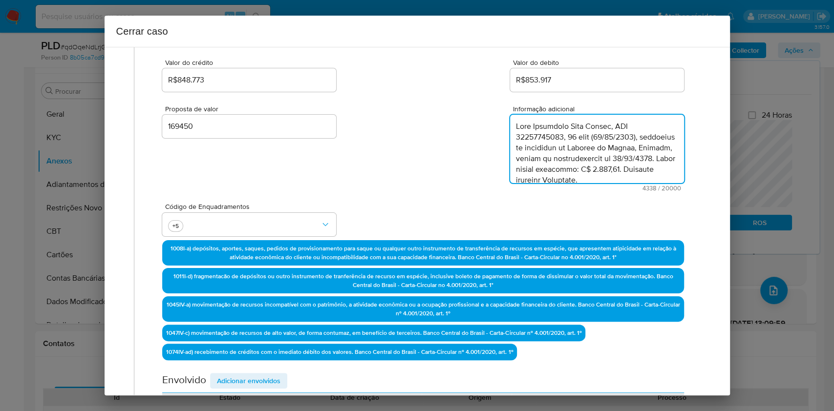
scroll to position [1539, 0]
type textarea "Lore Ipsumdolo Sita Consec, ADI 76844501056, 76 elit (38/12/1108), seddoeius te…"
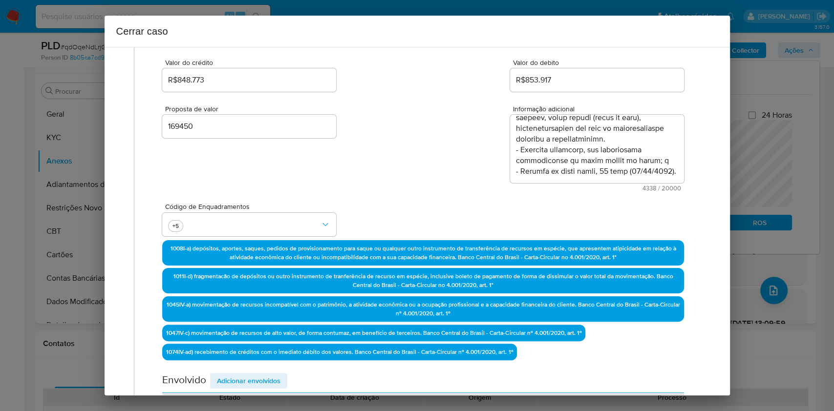
drag, startPoint x: 258, startPoint y: 380, endPoint x: 382, endPoint y: 324, distance: 135.8
click at [259, 308] on span "Adicionar envolvidos" at bounding box center [249, 381] width 64 height 14
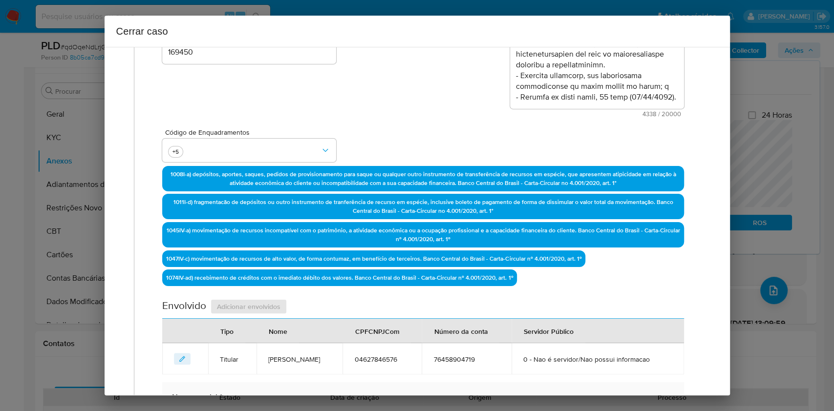
scroll to position [386, 0]
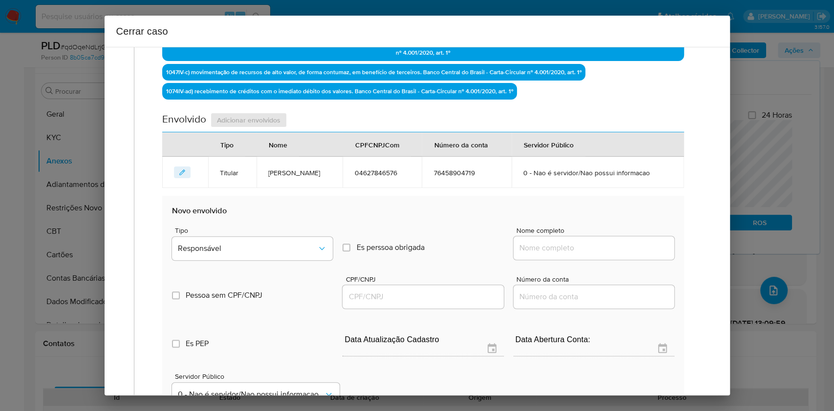
drag, startPoint x: 585, startPoint y: 263, endPoint x: 592, endPoint y: 256, distance: 9.7
click at [585, 264] on div "Pessoa sem CPF/CNPJ Is CPFCNPJ CPF/CNPJ Número da conta" at bounding box center [423, 287] width 502 height 46
paste input "Kaizen Gaming Brasil Ltda., 46786961000174"
drag, startPoint x: 594, startPoint y: 252, endPoint x: 634, endPoint y: 242, distance: 41.4
click at [596, 252] on input "Nome completo" at bounding box center [594, 248] width 161 height 13
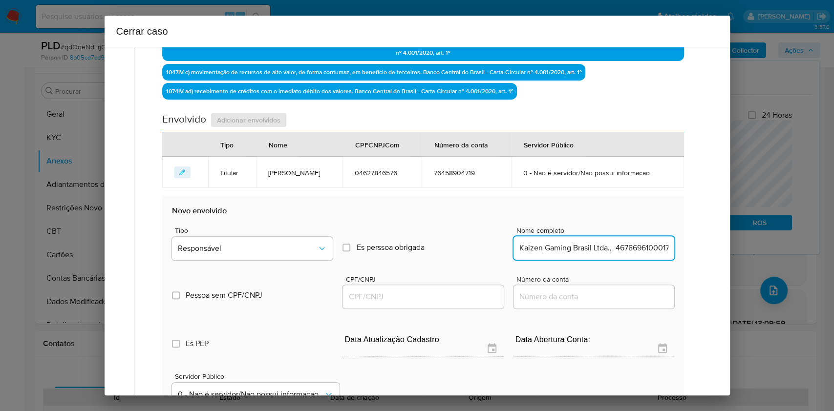
click at [625, 242] on input "Kaizen Gaming Brasil Ltda., 46786961000174" at bounding box center [594, 248] width 161 height 13
type input "Kaizen Gaming Brasil Ltda.,"
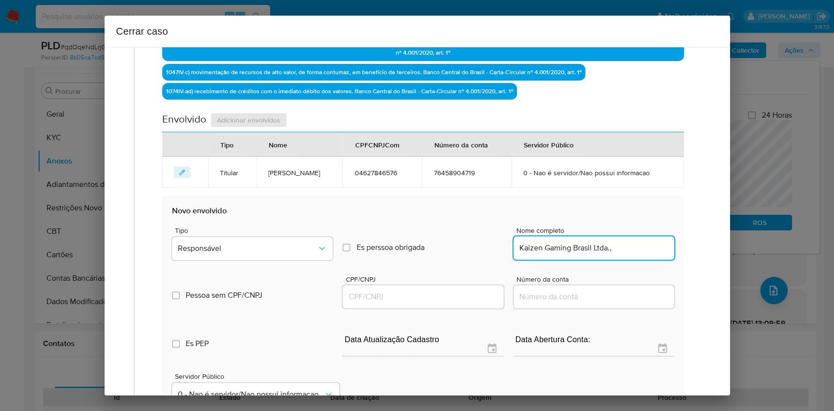
click at [432, 297] on input "CPF/CNPJ" at bounding box center [423, 297] width 161 height 13
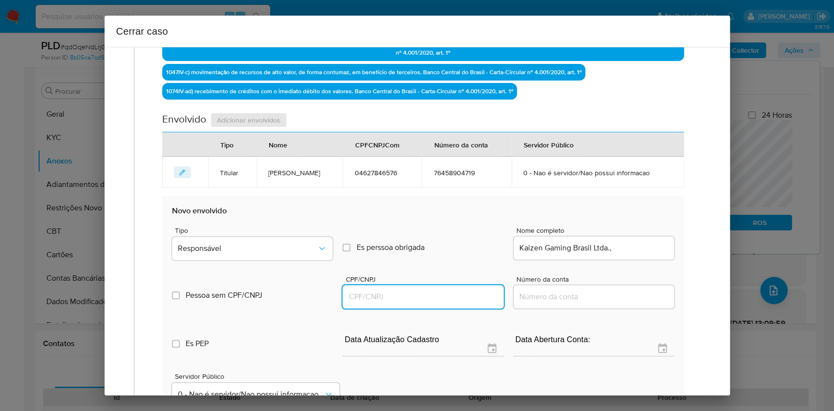
paste input ".46786961000174"
drag, startPoint x: 278, startPoint y: 260, endPoint x: 268, endPoint y: 245, distance: 17.6
click at [278, 261] on div "Tipo Responsável" at bounding box center [252, 245] width 161 height 37
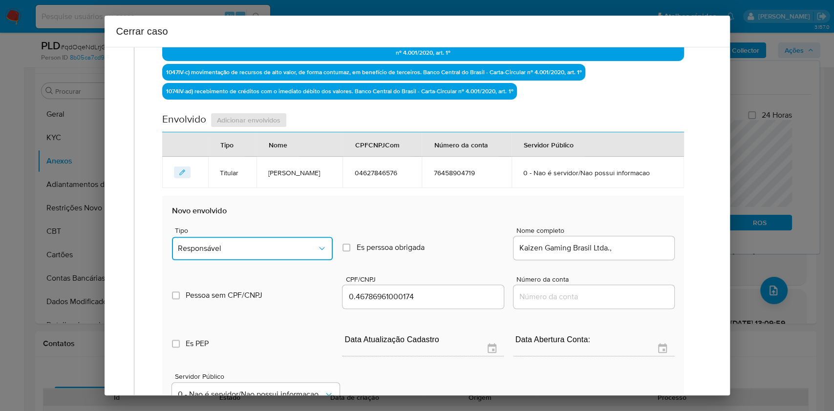
drag, startPoint x: 259, startPoint y: 235, endPoint x: 254, endPoint y: 255, distance: 20.1
click at [259, 237] on button "Responsável" at bounding box center [252, 248] width 161 height 23
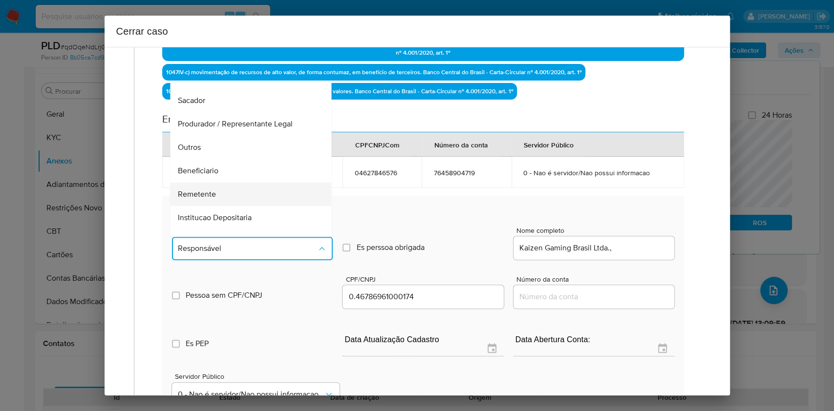
scroll to position [125, 0]
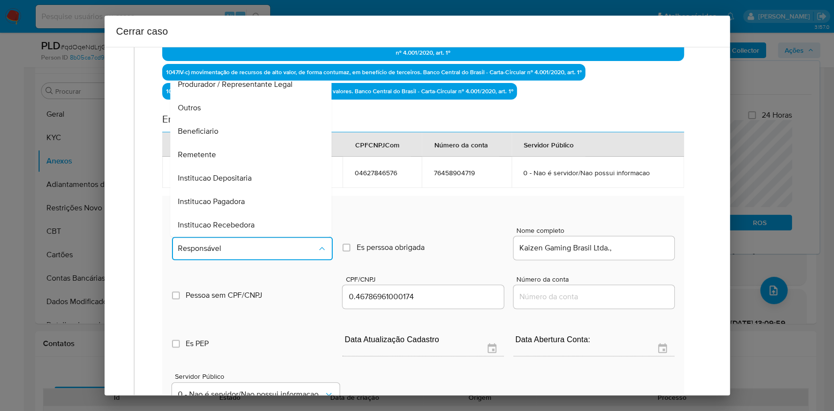
drag, startPoint x: 217, startPoint y: 152, endPoint x: 314, endPoint y: 158, distance: 96.4
click at [219, 152] on div "Remetente" at bounding box center [248, 154] width 140 height 23
type input ".46786961000174"
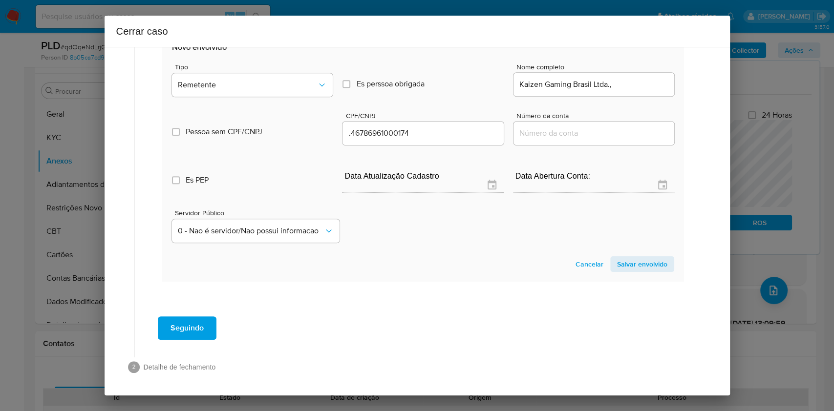
click at [625, 258] on span "Salvar envolvido" at bounding box center [642, 265] width 50 height 14
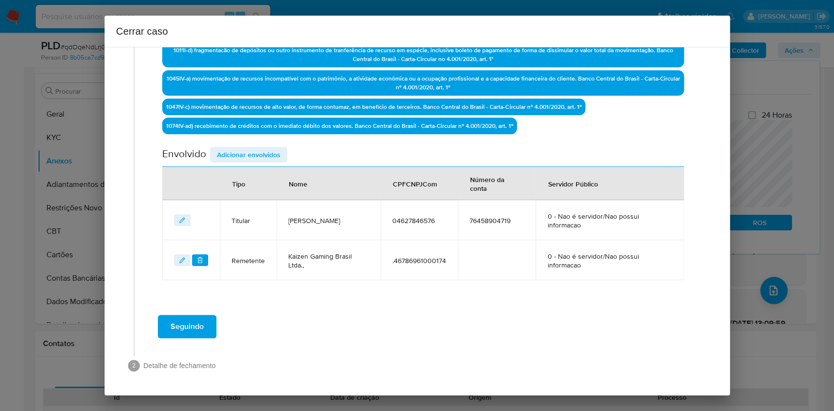
scroll to position [349, 0]
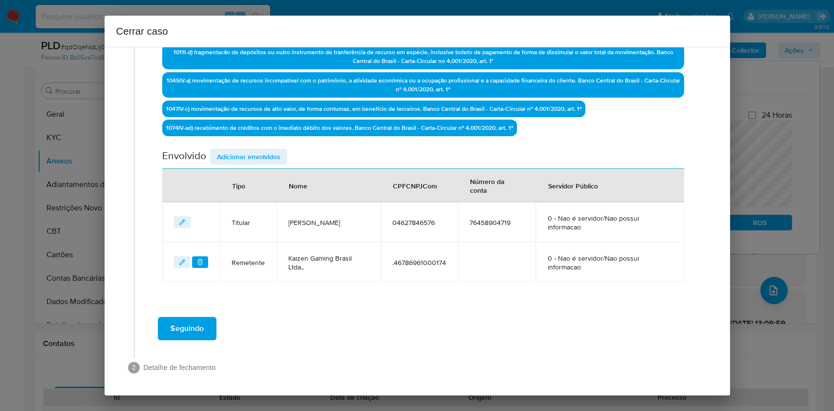
drag, startPoint x: 627, startPoint y: 255, endPoint x: 641, endPoint y: 256, distance: 13.7
click at [625, 259] on span "0 - Nao é servidor/Nao possui informacao" at bounding box center [609, 263] width 125 height 18
drag, startPoint x: 247, startPoint y: 150, endPoint x: 333, endPoint y: 174, distance: 88.8
click at [248, 152] on span "Adicionar envolvidos" at bounding box center [249, 157] width 64 height 14
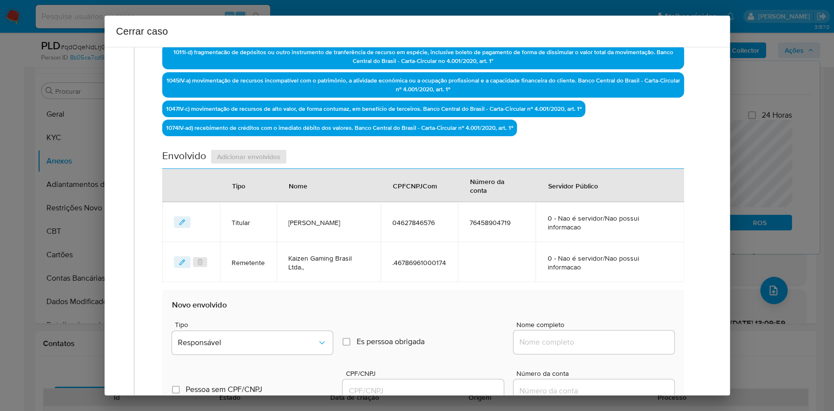
click at [606, 308] on div at bounding box center [594, 342] width 161 height 23
click at [618, 308] on input "Nome completo" at bounding box center [594, 342] width 161 height 13
paste input "Costa E Nascimento Ltda, 05091016000170"
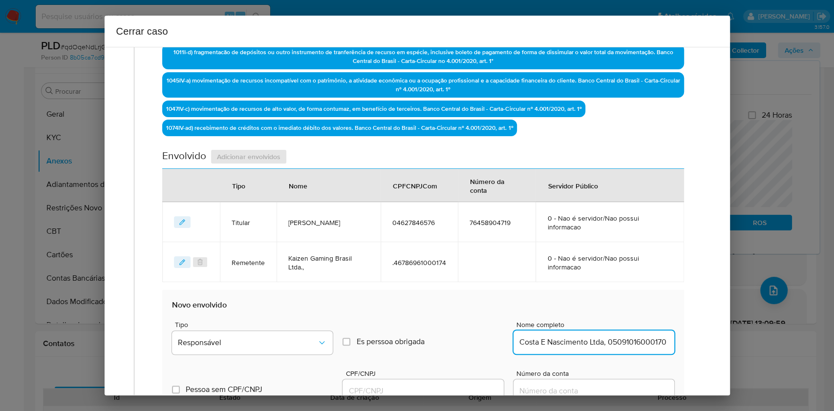
scroll to position [0, 3]
click at [625, 308] on input "Costa E Nascimento Ltda, 05091016000170" at bounding box center [594, 342] width 161 height 13
type input "Costa E Nascimento Ltda,"
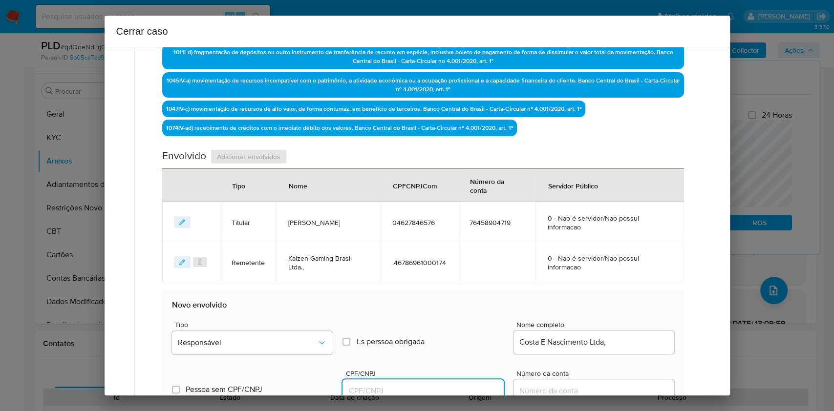
click at [423, 308] on input "CPF/CNPJ" at bounding box center [423, 391] width 161 height 13
paste input "05091016000170"
click at [217, 308] on button "Responsável" at bounding box center [252, 342] width 161 height 23
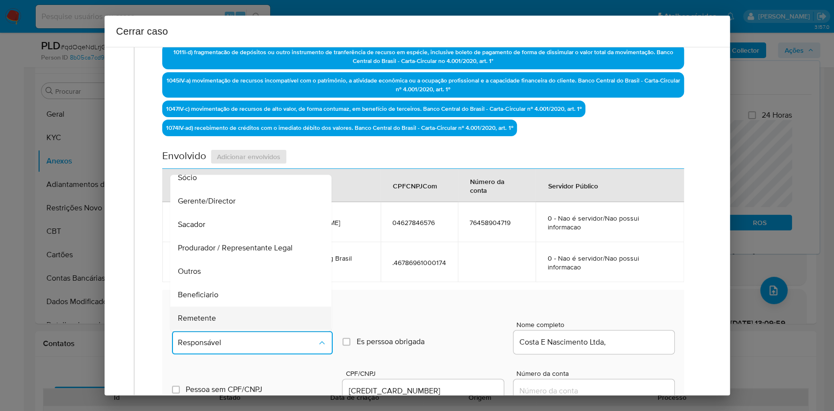
scroll to position [125, 0]
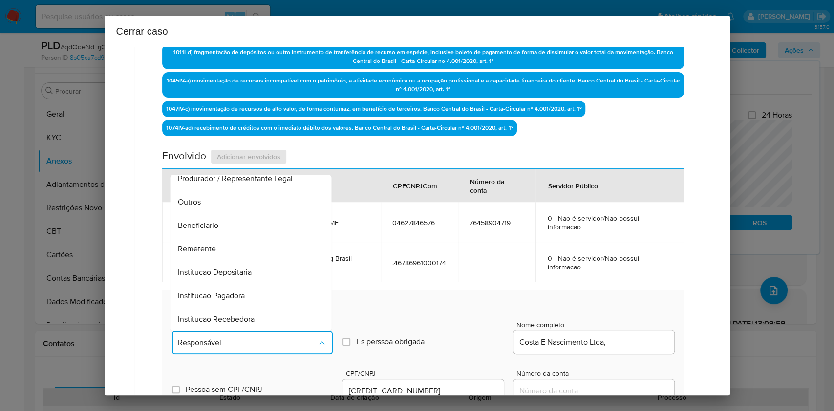
drag, startPoint x: 225, startPoint y: 245, endPoint x: 260, endPoint y: 245, distance: 35.7
click at [225, 246] on div "Remetente" at bounding box center [248, 248] width 140 height 23
type input "05091016000170"
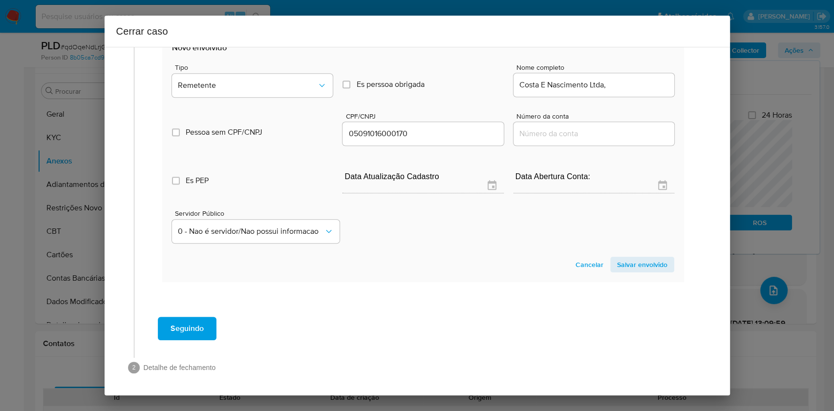
drag, startPoint x: 643, startPoint y: 266, endPoint x: 703, endPoint y: 165, distance: 117.7
click at [625, 265] on span "Salvar envolvido" at bounding box center [642, 265] width 50 height 14
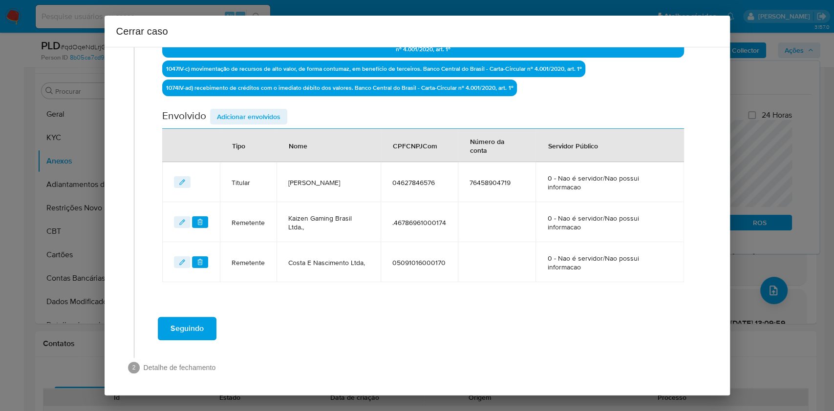
drag, startPoint x: 254, startPoint y: 111, endPoint x: 441, endPoint y: 210, distance: 211.6
click at [255, 113] on span "Adicionar envolvidos" at bounding box center [249, 117] width 64 height 14
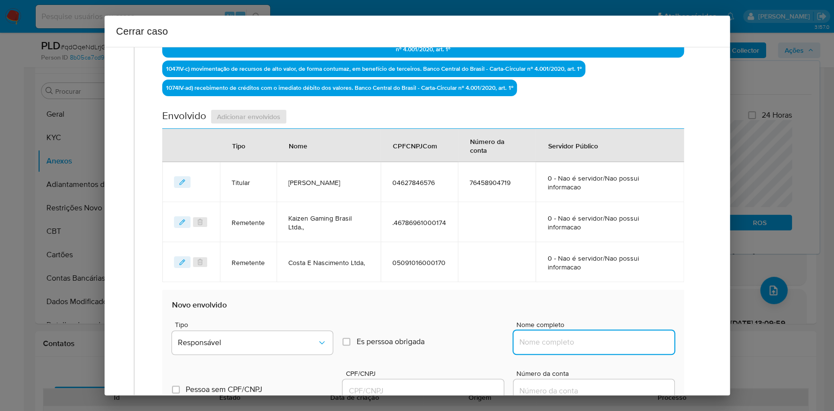
drag, startPoint x: 558, startPoint y: 335, endPoint x: 591, endPoint y: 337, distance: 33.3
click at [559, 308] on input "Nome completo" at bounding box center [594, 342] width 161 height 13
paste input "[PERSON_NAME], 86003155574"
click at [616, 308] on input "[PERSON_NAME], 86003155574" at bounding box center [594, 342] width 161 height 13
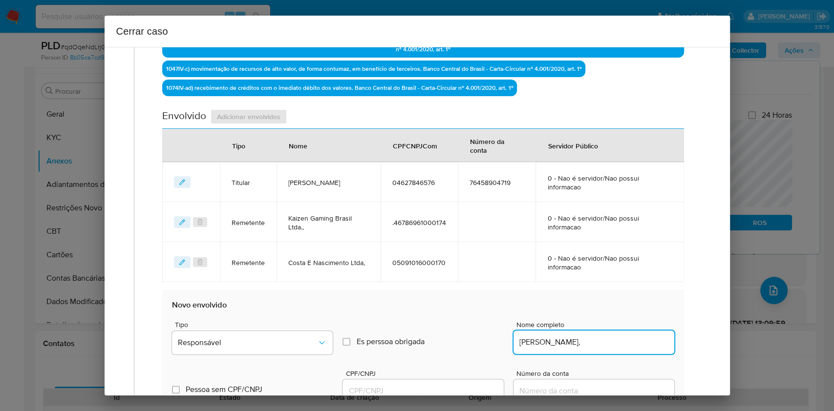
type input "[PERSON_NAME],"
click at [432, 308] on input "CPF/CNPJ" at bounding box center [423, 391] width 161 height 13
paste input "86003155574"
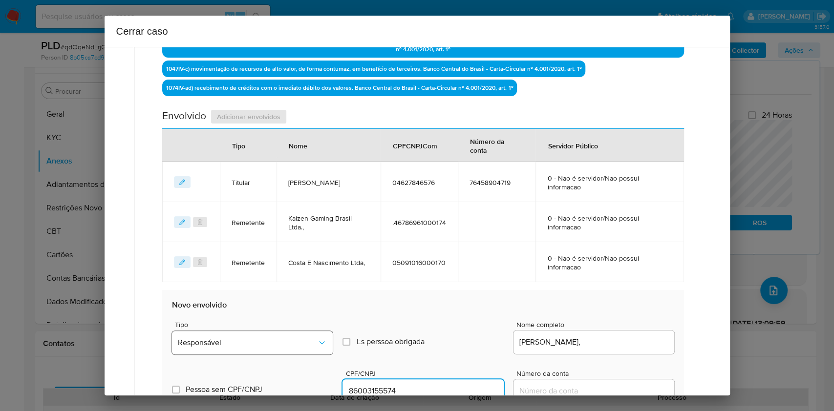
type input "86003155574"
click at [287, 308] on button "Responsável" at bounding box center [252, 342] width 161 height 23
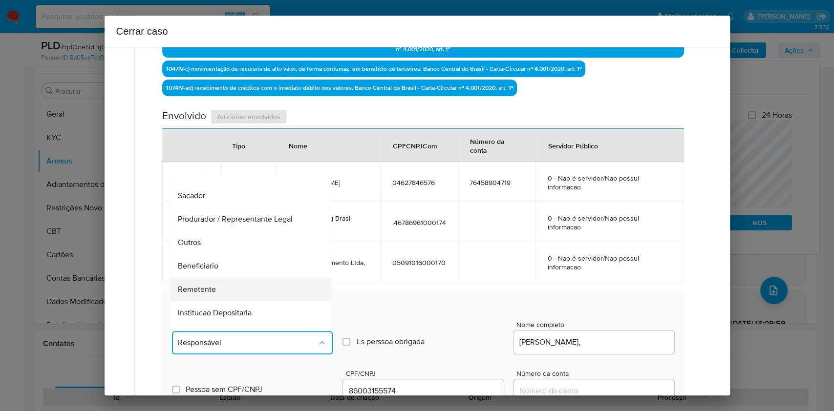
scroll to position [125, 0]
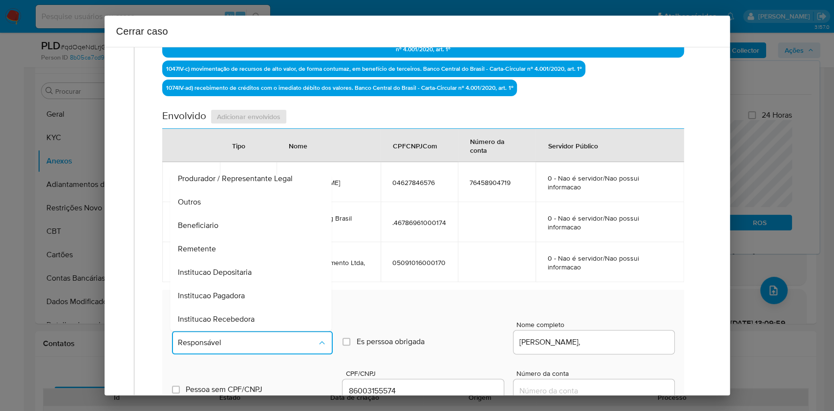
drag, startPoint x: 214, startPoint y: 223, endPoint x: 278, endPoint y: 237, distance: 65.8
click at [214, 224] on span "Beneficiario" at bounding box center [198, 226] width 41 height 10
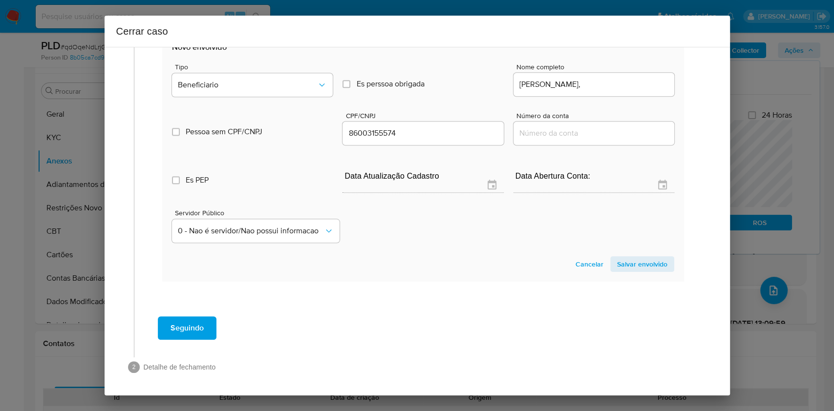
drag, startPoint x: 627, startPoint y: 262, endPoint x: 584, endPoint y: 205, distance: 71.8
click at [625, 262] on span "Salvar envolvido" at bounding box center [642, 265] width 50 height 14
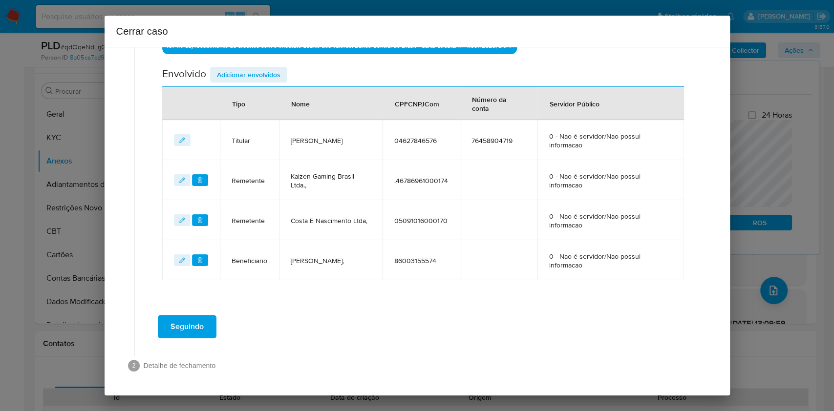
scroll to position [430, 0]
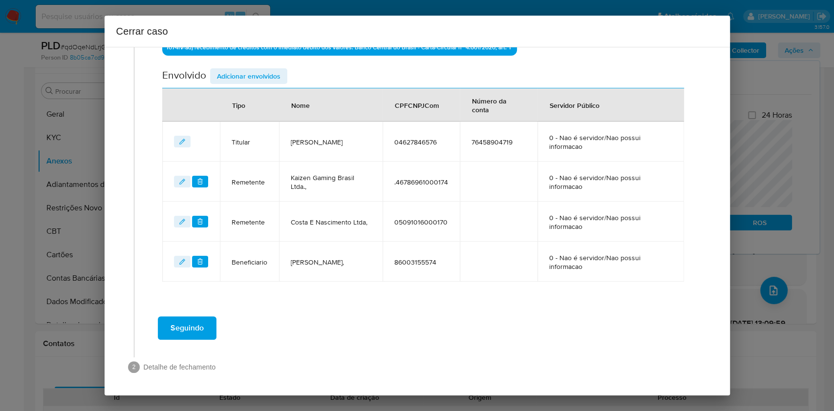
drag, startPoint x: 176, startPoint y: 225, endPoint x: 180, endPoint y: 230, distance: 6.3
click at [176, 225] on button "editEnvolvido" at bounding box center [182, 222] width 17 height 12
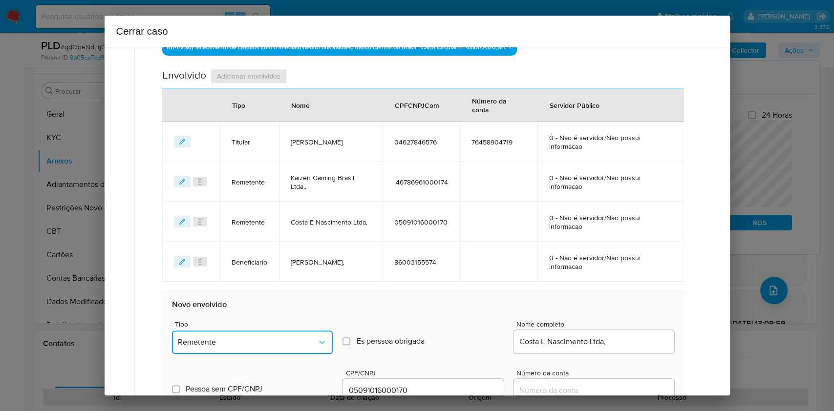
drag, startPoint x: 323, startPoint y: 338, endPoint x: 329, endPoint y: 331, distance: 9.7
click at [323, 308] on icon "Tipo de envolvimento" at bounding box center [322, 343] width 10 height 10
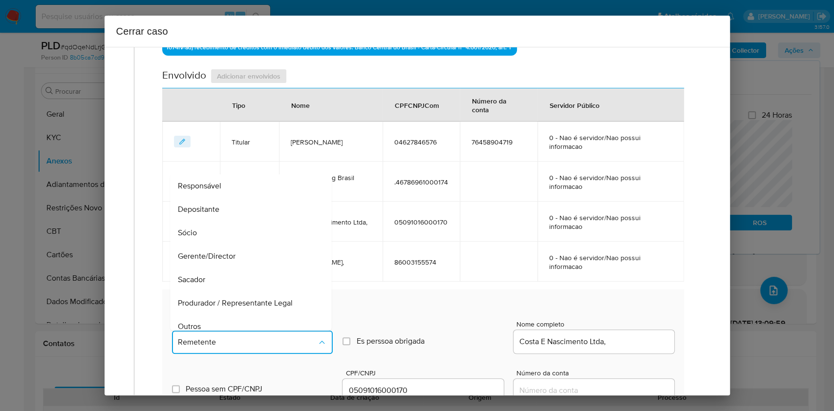
scroll to position [121, 0]
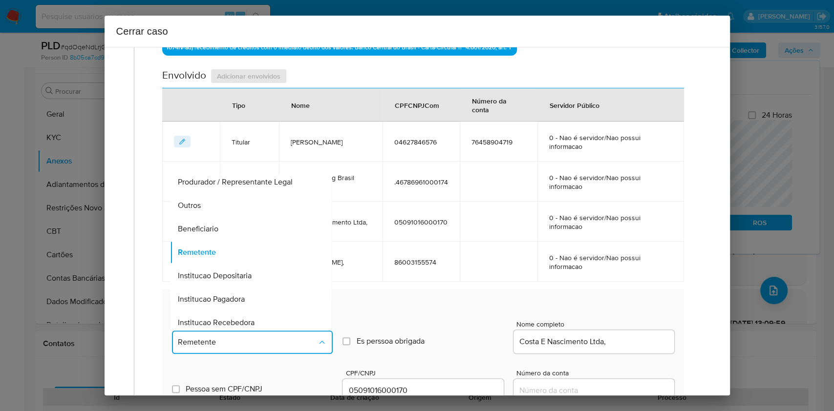
drag, startPoint x: 203, startPoint y: 232, endPoint x: 352, endPoint y: 217, distance: 149.2
click at [203, 232] on span "Beneficiario" at bounding box center [198, 229] width 41 height 10
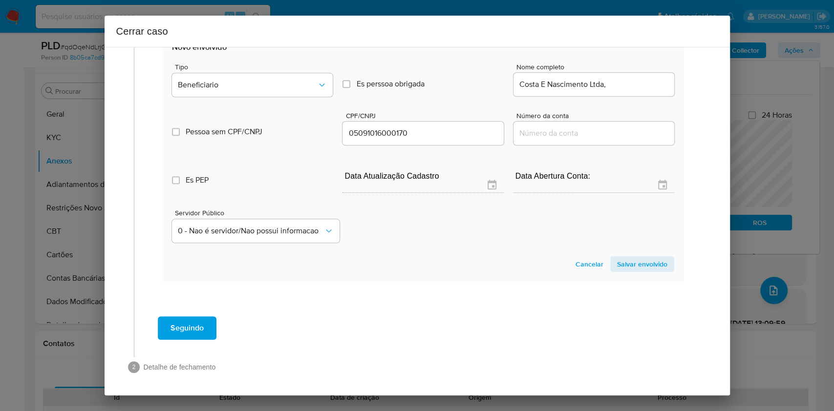
click at [625, 259] on span "Salvar envolvido" at bounding box center [642, 265] width 50 height 14
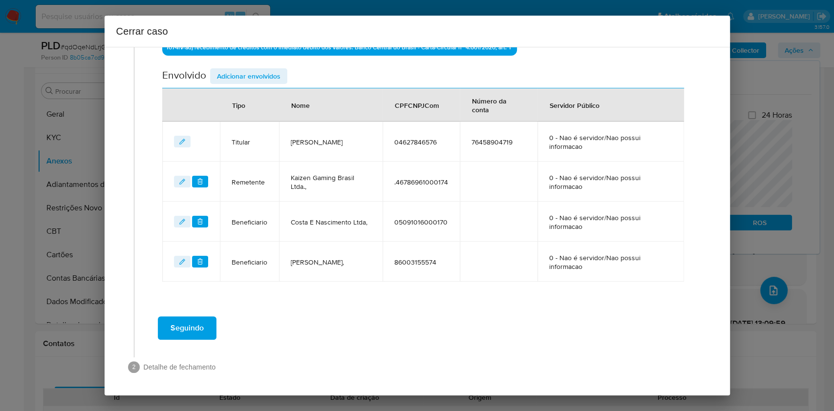
scroll to position [0, 0]
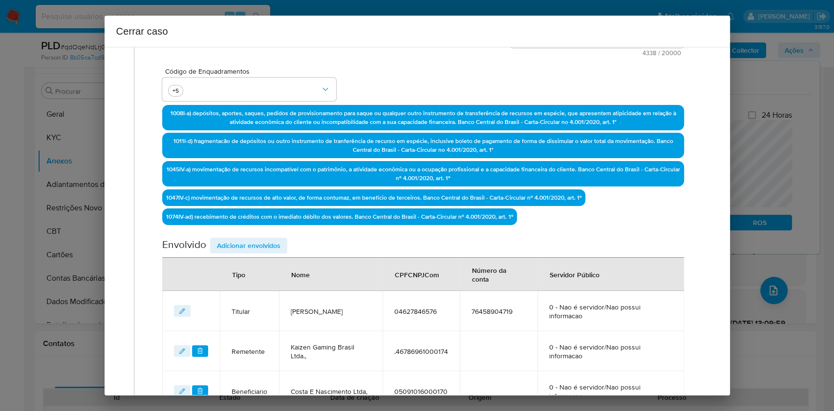
drag, startPoint x: 255, startPoint y: 248, endPoint x: 346, endPoint y: 233, distance: 92.7
click at [255, 249] on span "Adicionar envolvidos" at bounding box center [249, 246] width 64 height 14
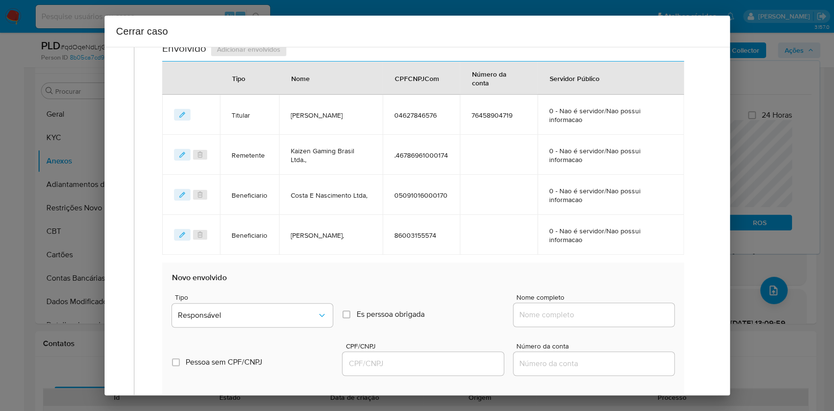
scroll to position [521, 0]
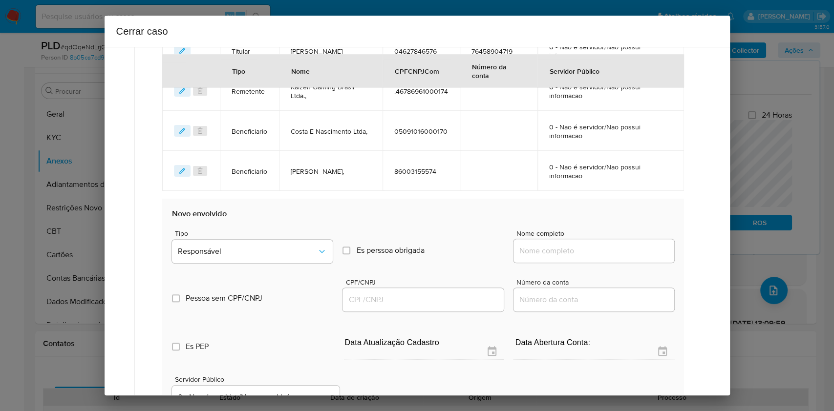
drag, startPoint x: 621, startPoint y: 241, endPoint x: 622, endPoint y: 253, distance: 12.3
click at [621, 242] on div at bounding box center [594, 250] width 161 height 23
paste input "[PERSON_NAME], 08407997560"
drag, startPoint x: 622, startPoint y: 253, endPoint x: 628, endPoint y: 255, distance: 6.5
click at [622, 255] on input "Nome completo" at bounding box center [594, 251] width 161 height 13
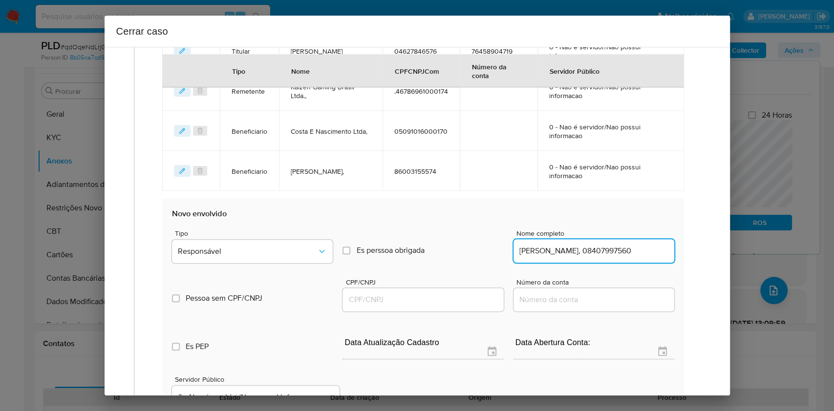
click at [625, 255] on input "[PERSON_NAME], 08407997560" at bounding box center [594, 251] width 161 height 13
type input "[PERSON_NAME],"
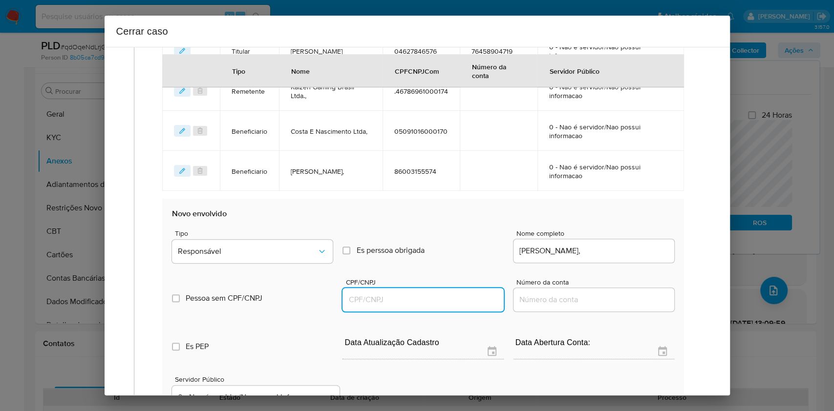
click at [426, 304] on input "CPF/CNPJ" at bounding box center [423, 300] width 161 height 13
paste input "08407997560"
type input "8407997560"
click at [289, 257] on button "Responsável" at bounding box center [252, 251] width 161 height 23
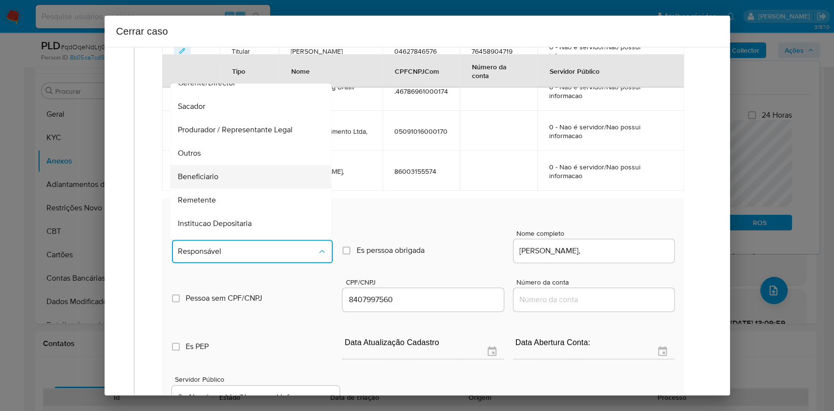
scroll to position [125, 0]
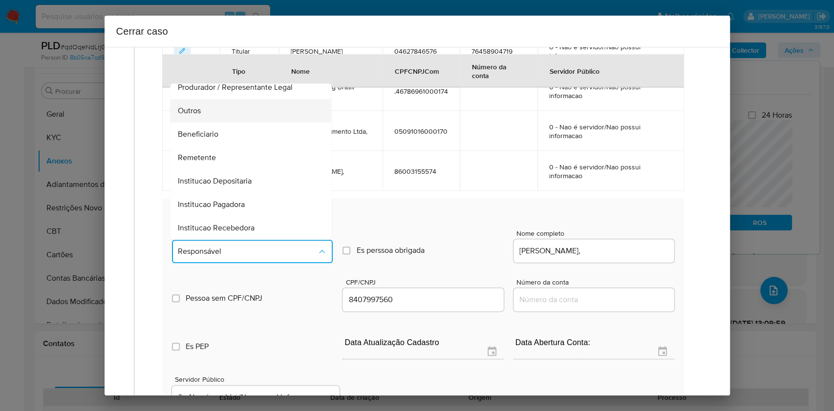
drag, startPoint x: 211, startPoint y: 110, endPoint x: 332, endPoint y: 147, distance: 126.6
click at [211, 111] on div "Outros" at bounding box center [248, 110] width 140 height 23
type input "08407997560"
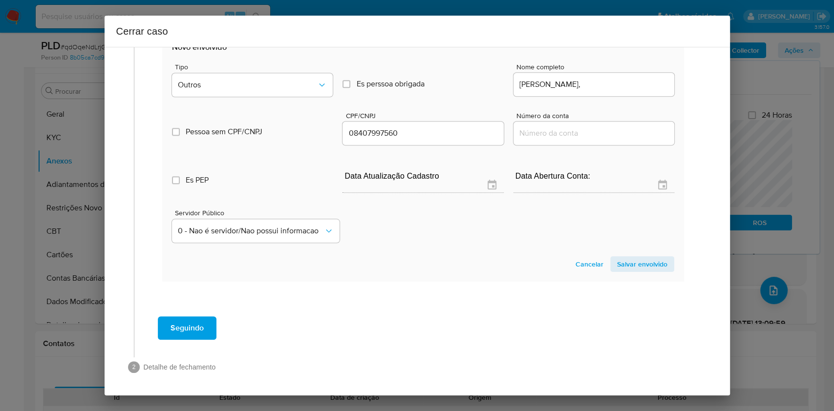
click at [625, 262] on span "Salvar envolvido" at bounding box center [642, 265] width 50 height 14
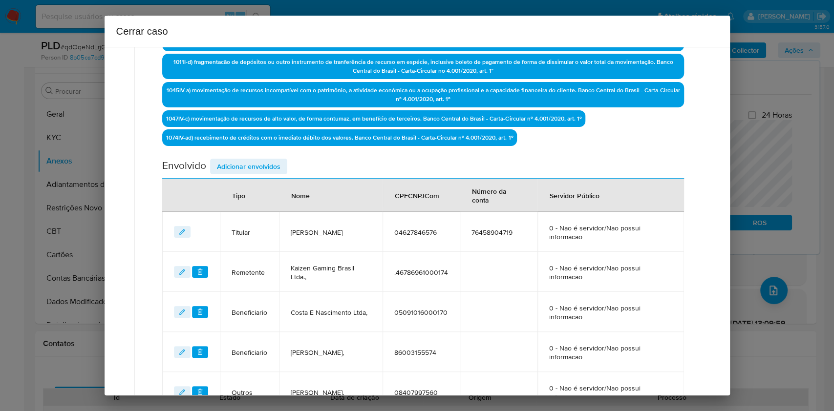
drag, startPoint x: 246, startPoint y: 169, endPoint x: 279, endPoint y: 170, distance: 32.8
click at [246, 169] on span "Adicionar envolvidos" at bounding box center [249, 167] width 64 height 14
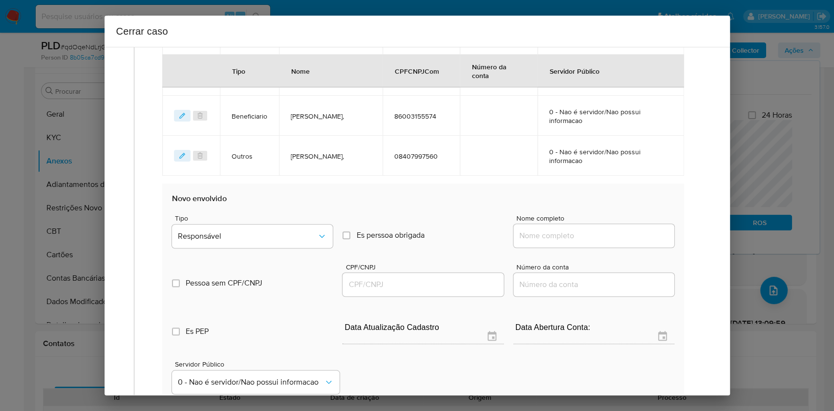
scroll to position [665, 0]
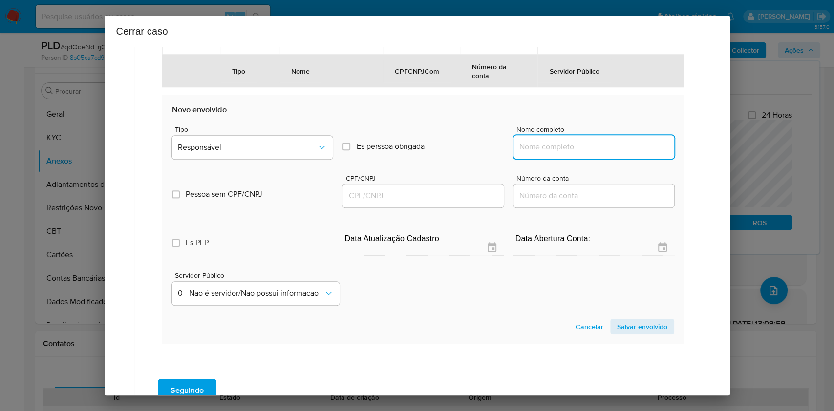
drag, startPoint x: 567, startPoint y: 148, endPoint x: 612, endPoint y: 140, distance: 45.6
click at [568, 149] on input "Nome completo" at bounding box center [594, 147] width 161 height 13
paste input "[PERSON_NAME], 08763991543"
click at [612, 141] on input "[PERSON_NAME], 08763991543" at bounding box center [594, 147] width 161 height 13
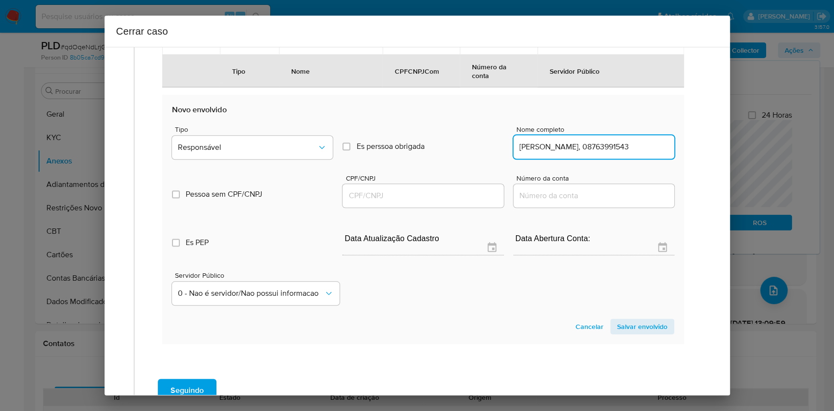
click at [612, 141] on input "[PERSON_NAME], 08763991543" at bounding box center [594, 147] width 161 height 13
type input "[PERSON_NAME],"
click at [422, 201] on div at bounding box center [423, 195] width 161 height 23
click at [434, 194] on input "CPF/CNPJ" at bounding box center [423, 196] width 161 height 13
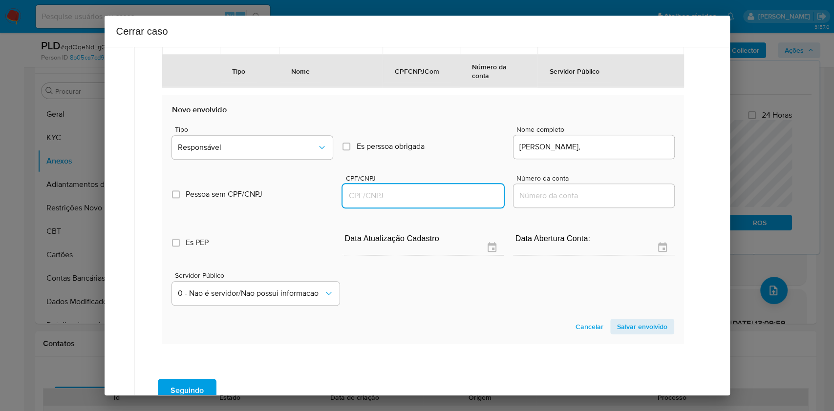
paste input "08763991543"
click at [293, 152] on button "Responsável" at bounding box center [252, 147] width 161 height 23
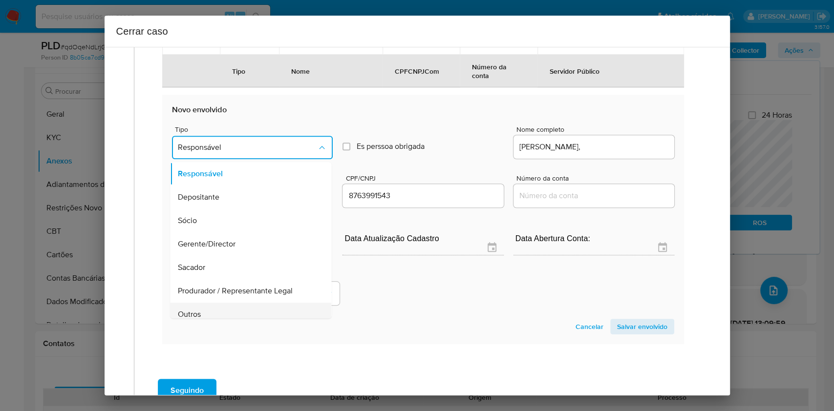
click at [211, 308] on div "Outros" at bounding box center [248, 314] width 140 height 23
type input "08763991543"
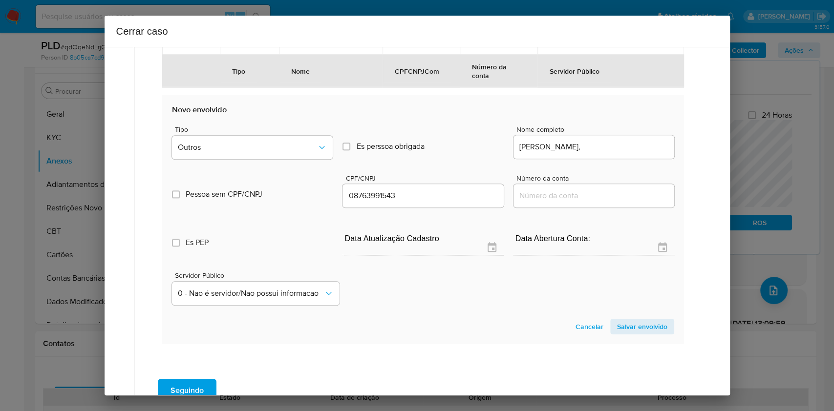
click at [625, 308] on span "Salvar envolvido" at bounding box center [642, 327] width 50 height 14
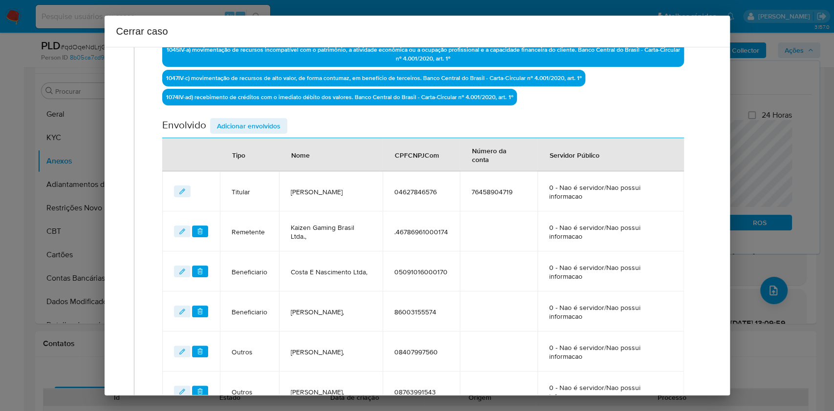
scroll to position [379, 0]
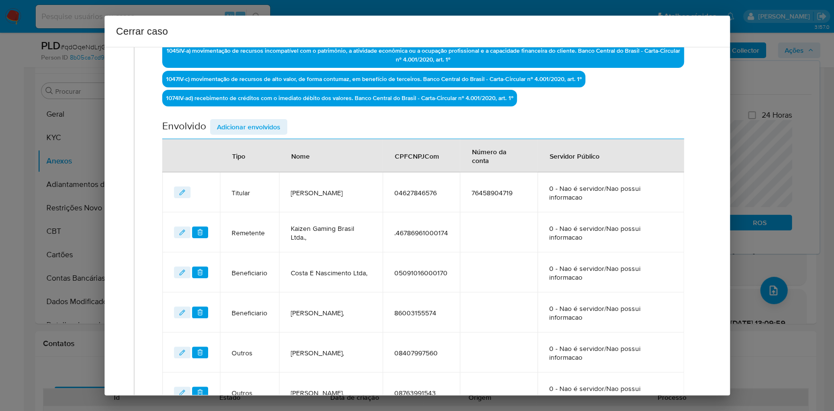
click at [243, 126] on span "Adicionar envolvidos" at bounding box center [249, 127] width 64 height 14
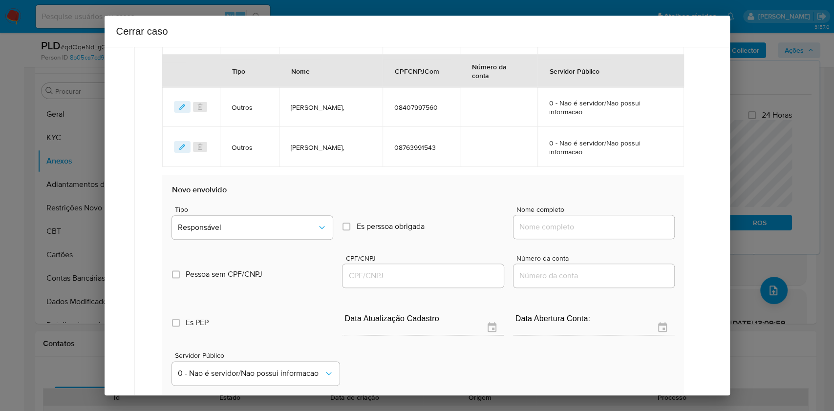
scroll to position [640, 0]
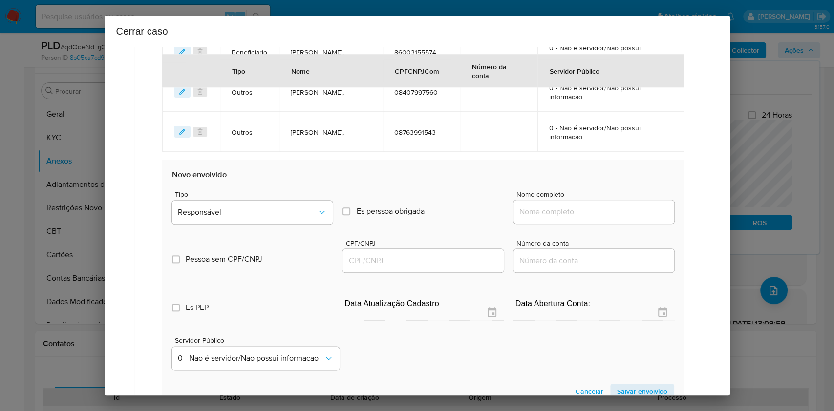
drag, startPoint x: 603, startPoint y: 213, endPoint x: 622, endPoint y: 210, distance: 19.3
click at [603, 213] on input "Nome completo" at bounding box center [594, 212] width 161 height 13
paste input "[PERSON_NAME], 07025810541"
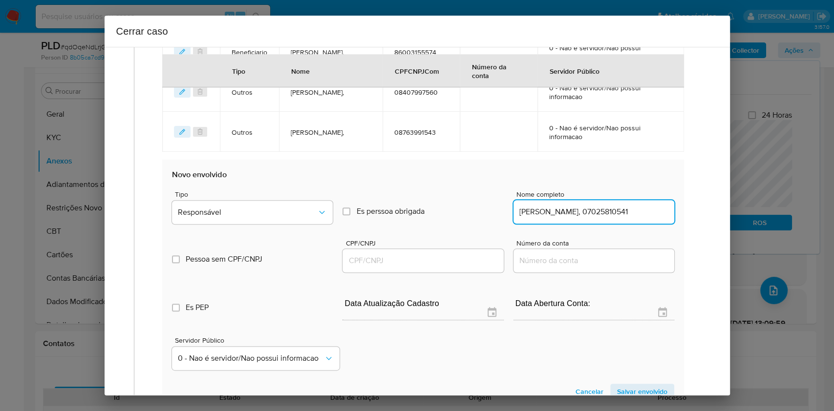
click at [622, 210] on input "[PERSON_NAME], 07025810541" at bounding box center [594, 212] width 161 height 13
type input "[PERSON_NAME],"
click at [457, 262] on input "CPF/CNPJ" at bounding box center [423, 261] width 161 height 13
paste input "07025810541"
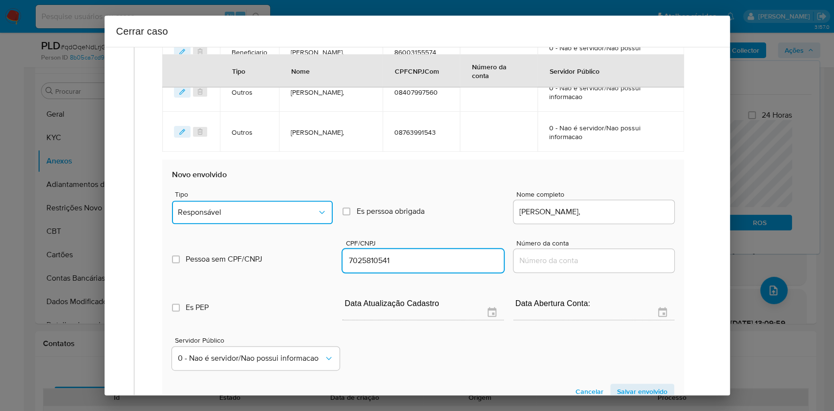
click at [231, 214] on span "Responsável" at bounding box center [247, 213] width 139 height 10
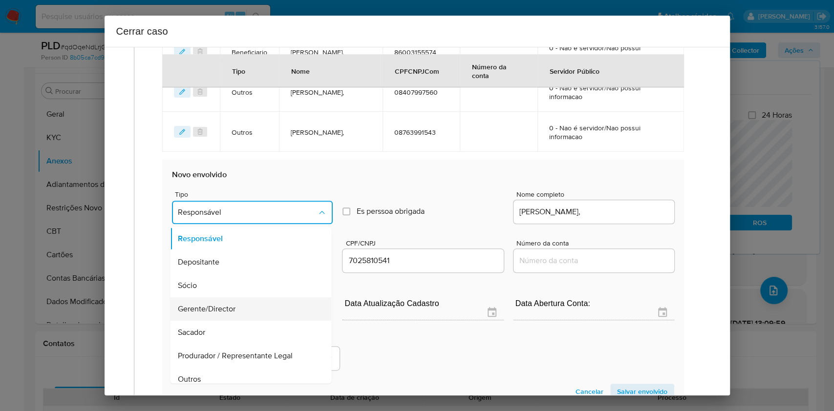
scroll to position [125, 0]
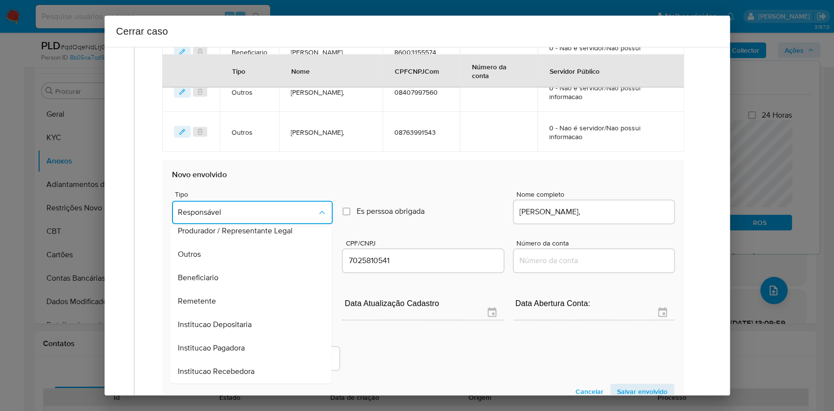
drag, startPoint x: 226, startPoint y: 255, endPoint x: 432, endPoint y: 278, distance: 208.0
click at [227, 255] on div "Outros" at bounding box center [248, 254] width 140 height 23
type input "07025810541"
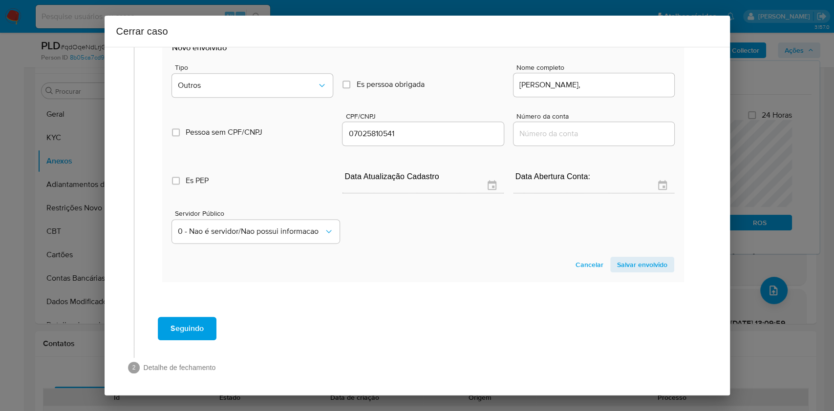
drag, startPoint x: 650, startPoint y: 258, endPoint x: 650, endPoint y: 204, distance: 54.2
click at [625, 259] on span "Salvar envolvido" at bounding box center [642, 265] width 50 height 14
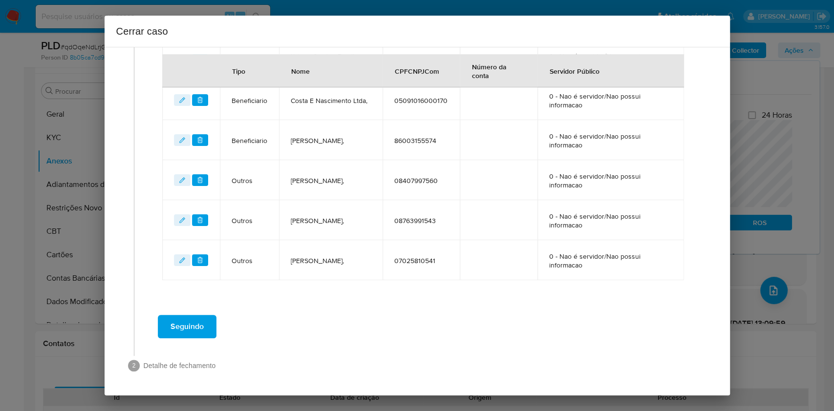
scroll to position [550, 0]
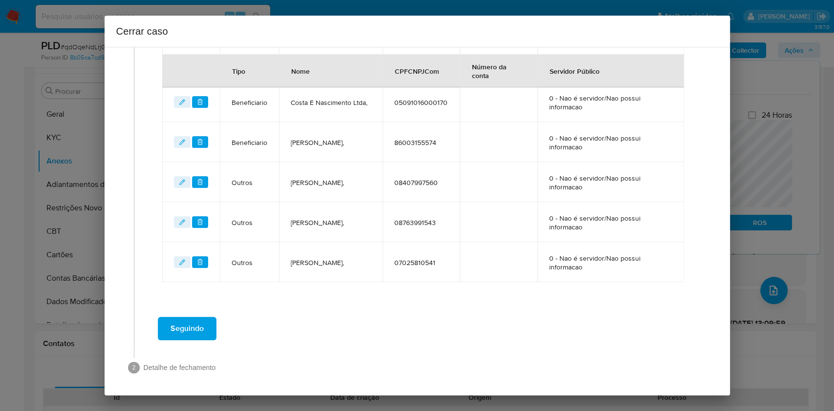
click at [179, 308] on span "Seguindo" at bounding box center [187, 329] width 33 height 22
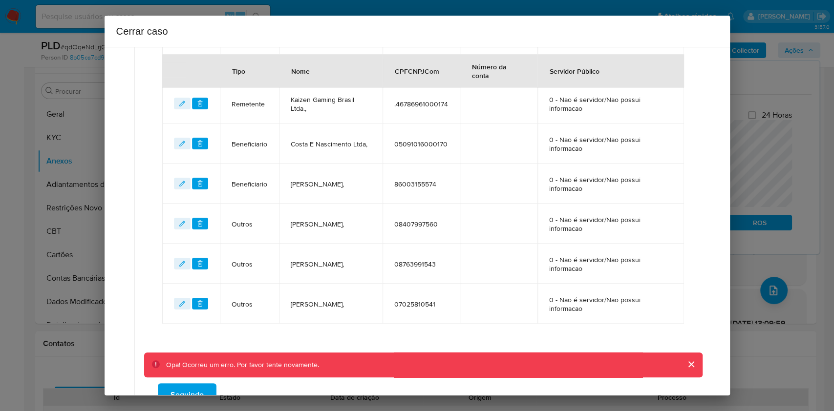
scroll to position [575, 0]
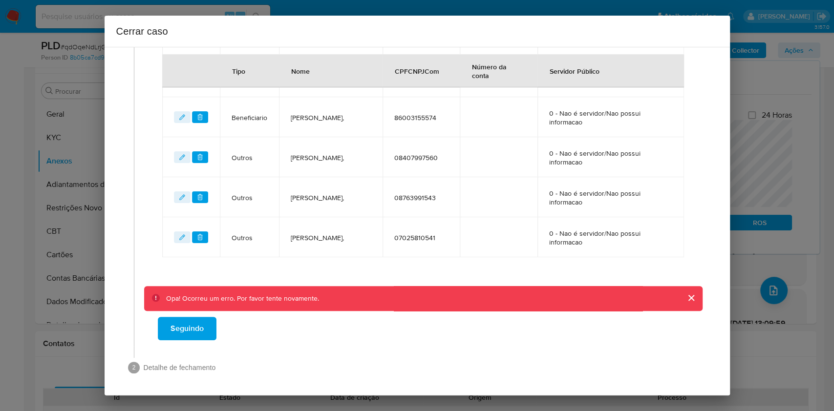
click at [198, 308] on span "Seguindo" at bounding box center [187, 329] width 33 height 22
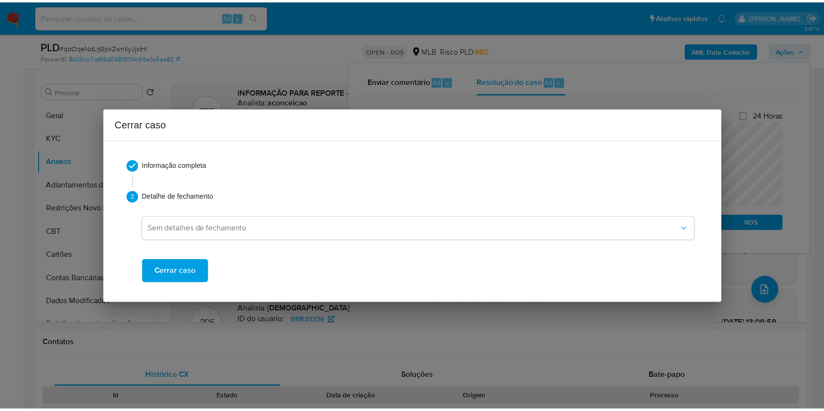
scroll to position [0, 0]
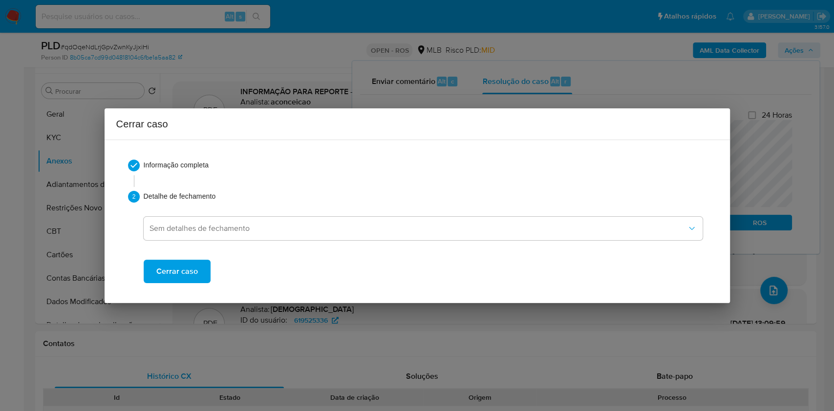
click at [188, 276] on span "Cerrar caso" at bounding box center [177, 272] width 42 height 22
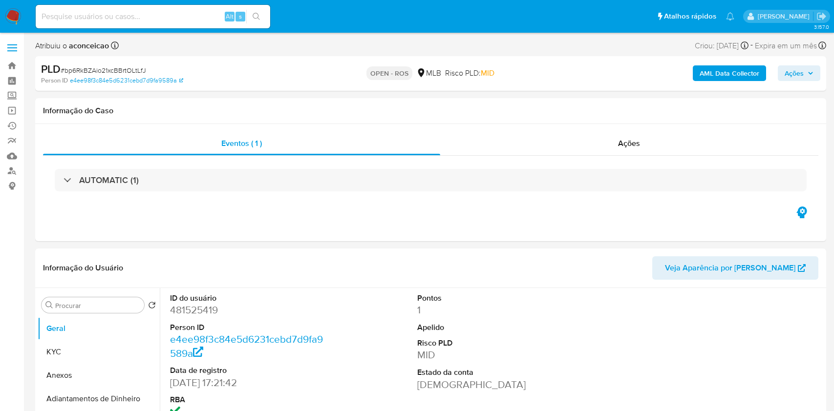
select select "10"
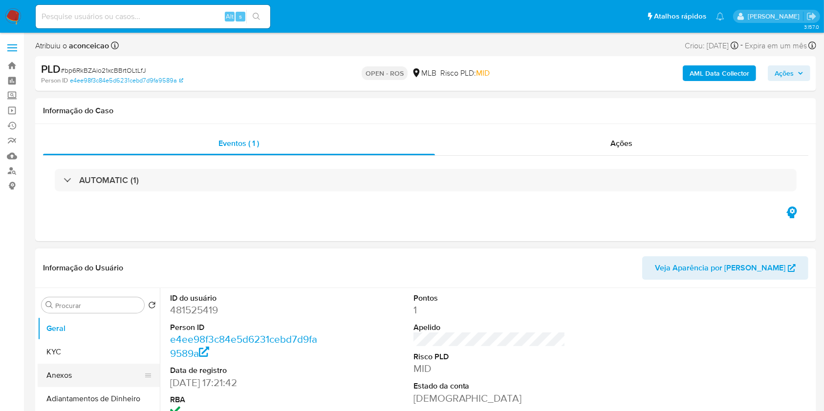
drag, startPoint x: 92, startPoint y: 384, endPoint x: 107, endPoint y: 376, distance: 16.8
click at [92, 385] on button "Anexos" at bounding box center [95, 375] width 114 height 23
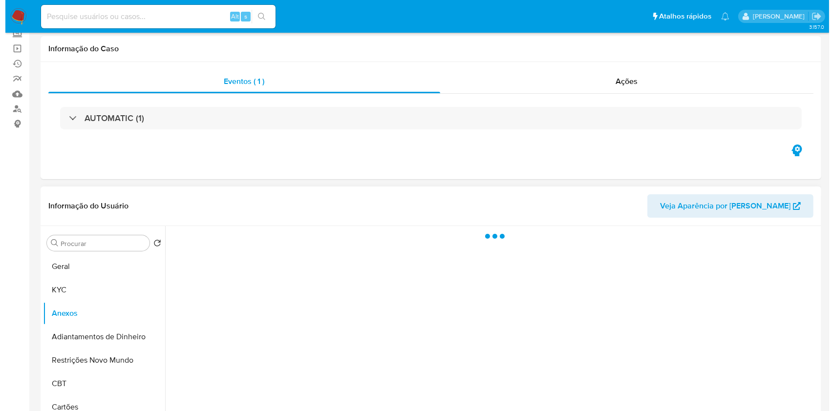
scroll to position [130, 0]
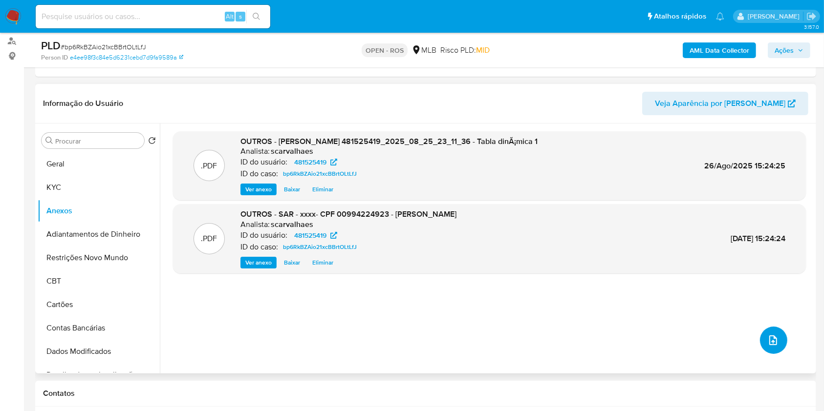
click at [771, 335] on span "upload-file" at bounding box center [773, 341] width 12 height 12
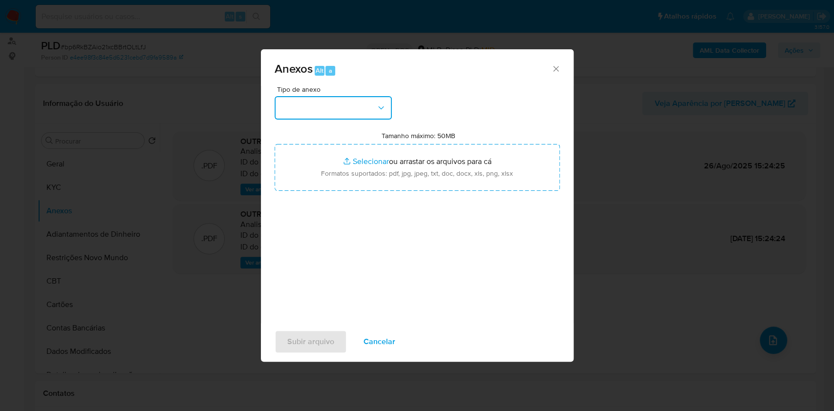
click at [356, 99] on button "button" at bounding box center [333, 107] width 117 height 23
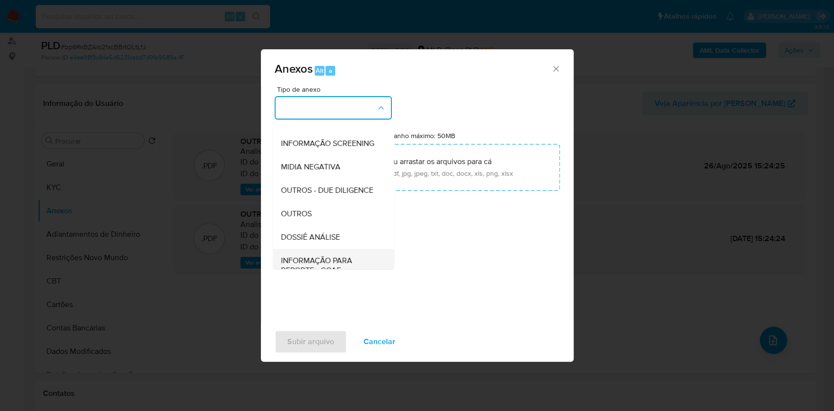
scroll to position [150, 0]
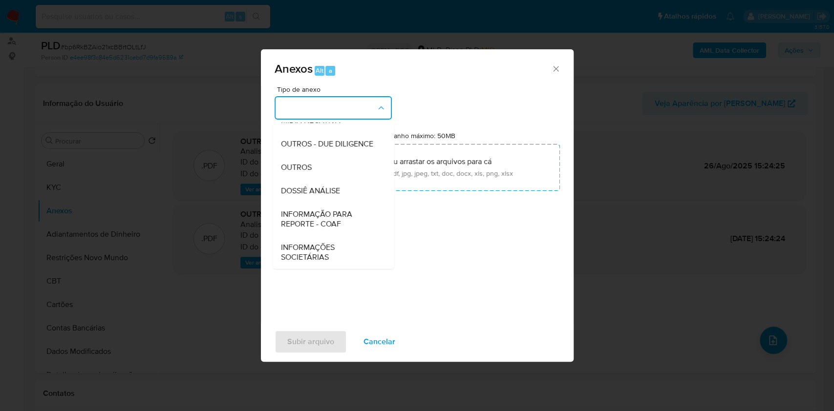
drag, startPoint x: 339, startPoint y: 208, endPoint x: 517, endPoint y: 143, distance: 188.9
click at [340, 208] on div "INFORMAÇÃO PARA REPORTE - COAF" at bounding box center [330, 219] width 100 height 33
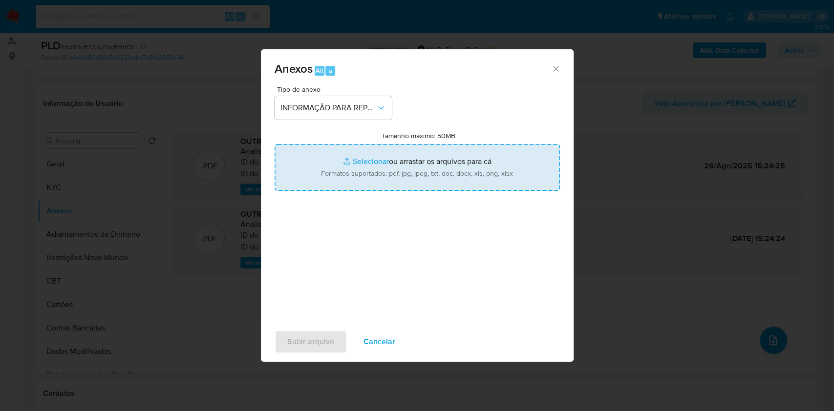
type input "C:\fakepath\SAR - bp6RkBZAio21xcBBrtOLtLfJ- CPF 00994224923 - HENRIQUE ERNANDES…"
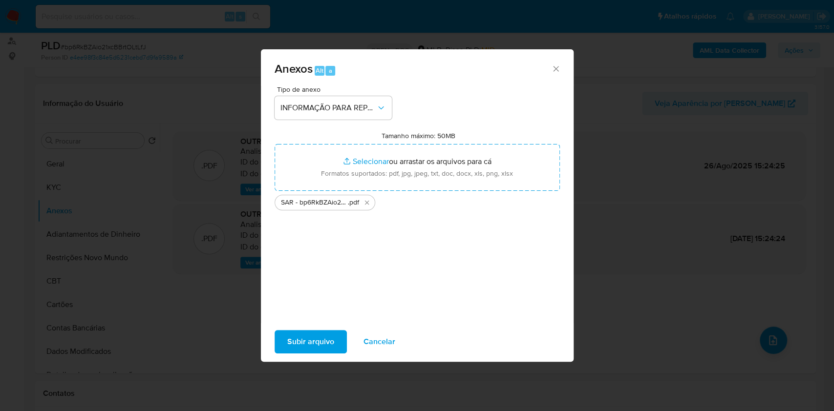
click at [322, 346] on span "Subir arquivo" at bounding box center [310, 342] width 47 height 22
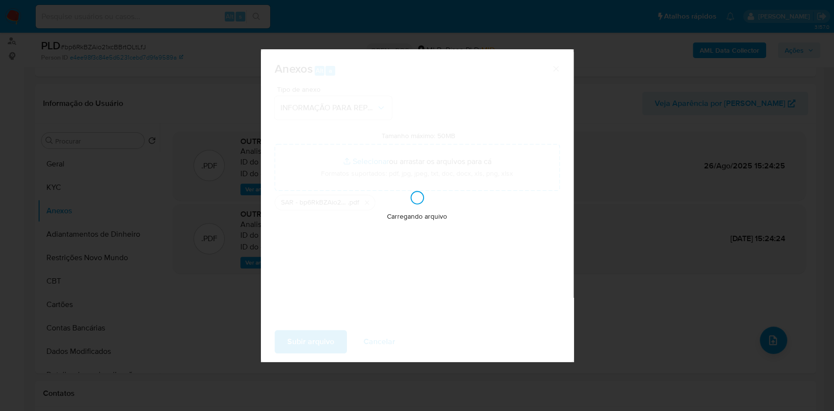
click at [713, 163] on div "Anexos Alt a Tipo de anexo INFORMAÇÃO PARA REPORTE - COAF Tamanho máximo: 50MB …" at bounding box center [417, 205] width 834 height 411
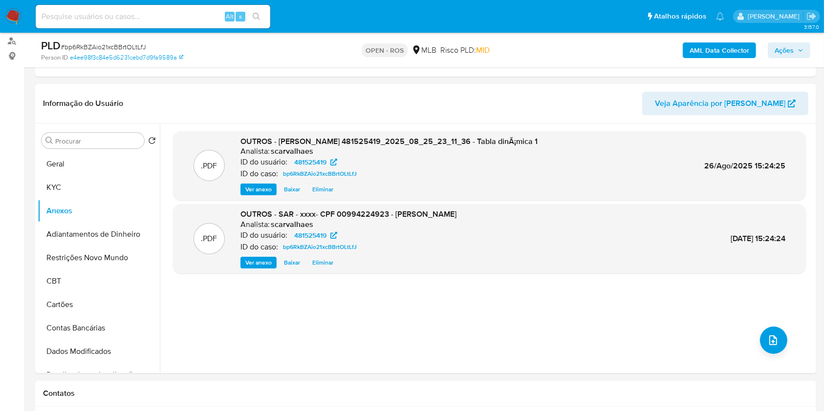
click at [786, 55] on span "Ações" at bounding box center [784, 51] width 19 height 16
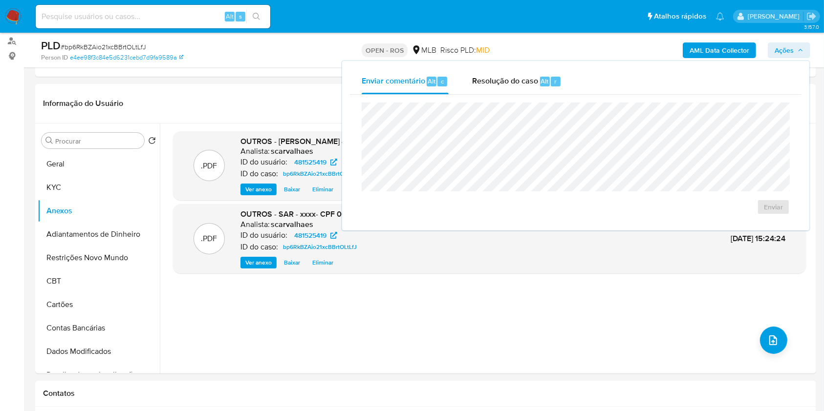
drag, startPoint x: 550, startPoint y: 82, endPoint x: 547, endPoint y: 96, distance: 14.9
click at [551, 83] on div "r" at bounding box center [556, 82] width 10 height 10
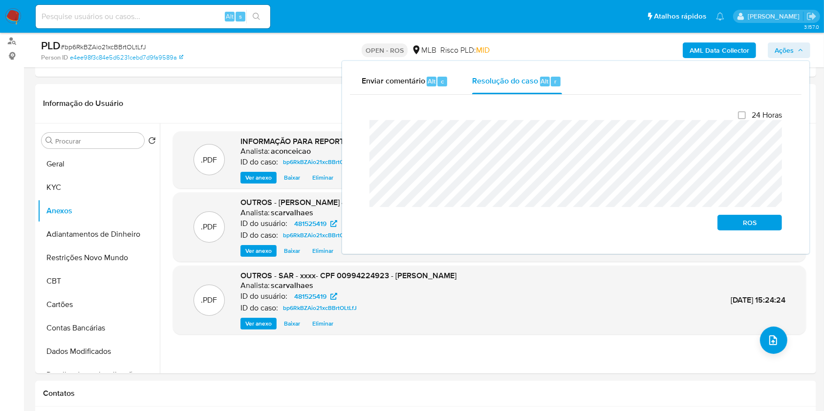
drag, startPoint x: 767, startPoint y: 221, endPoint x: 807, endPoint y: 206, distance: 42.8
click at [770, 222] on span "ROS" at bounding box center [749, 223] width 51 height 14
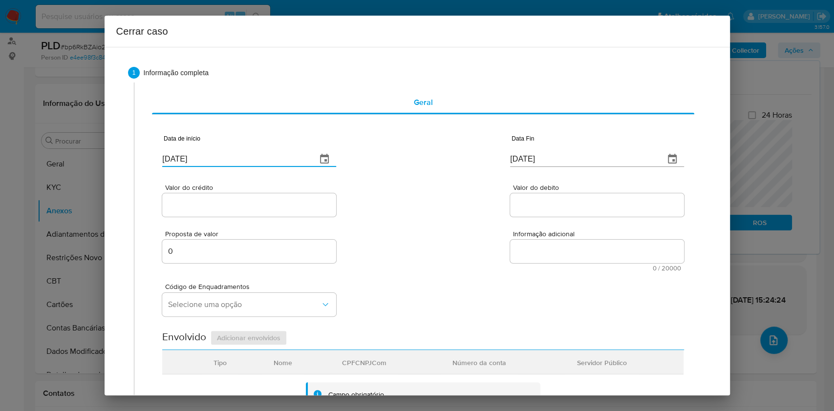
click at [252, 158] on input "[DATE]" at bounding box center [235, 159] width 147 height 16
drag, startPoint x: 252, startPoint y: 158, endPoint x: 306, endPoint y: 182, distance: 59.3
click at [252, 158] on input "[DATE]" at bounding box center [235, 159] width 147 height 16
paste input "4/06"
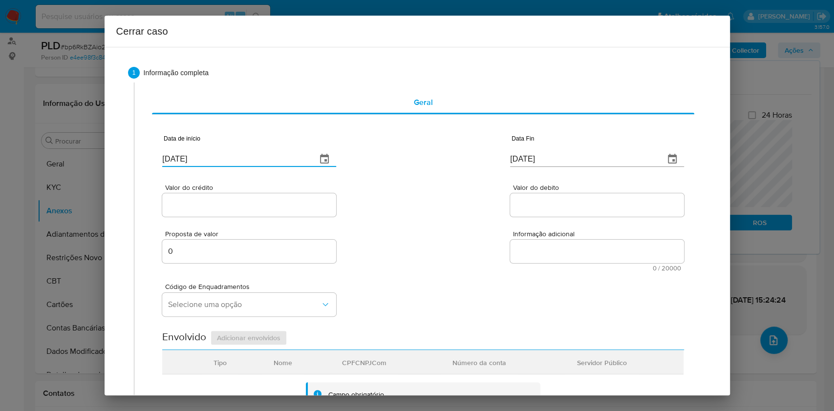
type input "24/06/2025"
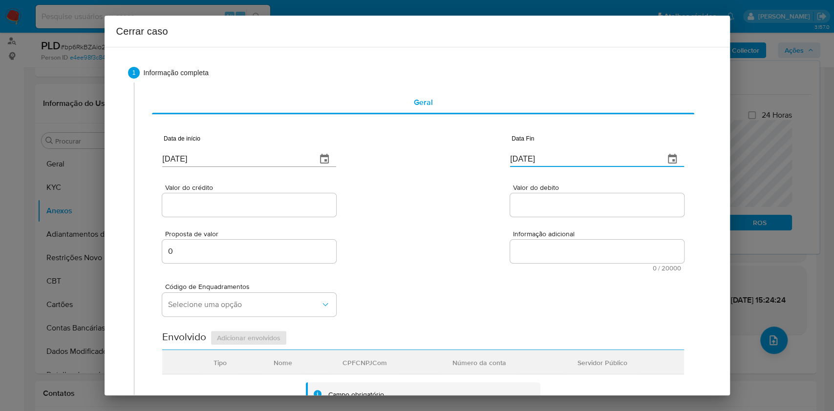
click at [555, 155] on input "28/08/2025" at bounding box center [583, 159] width 147 height 16
click at [555, 156] on input "28/08/2025" at bounding box center [583, 159] width 147 height 16
click at [555, 155] on input "28/08/2025" at bounding box center [583, 159] width 147 height 16
paste input "4"
type input "24/08/2025"
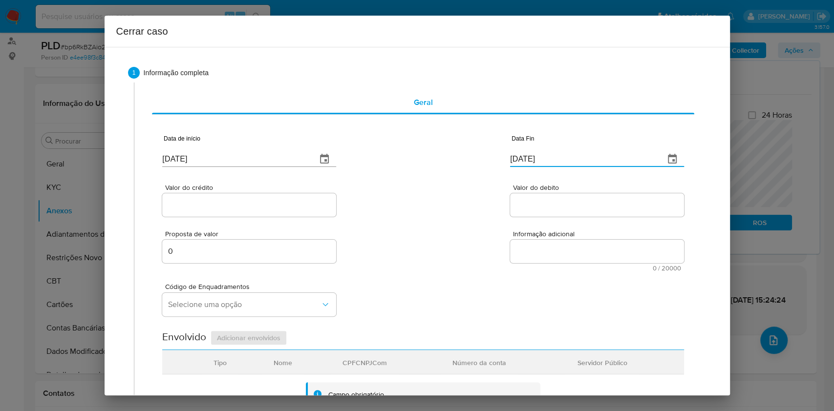
click at [224, 198] on div at bounding box center [249, 205] width 174 height 23
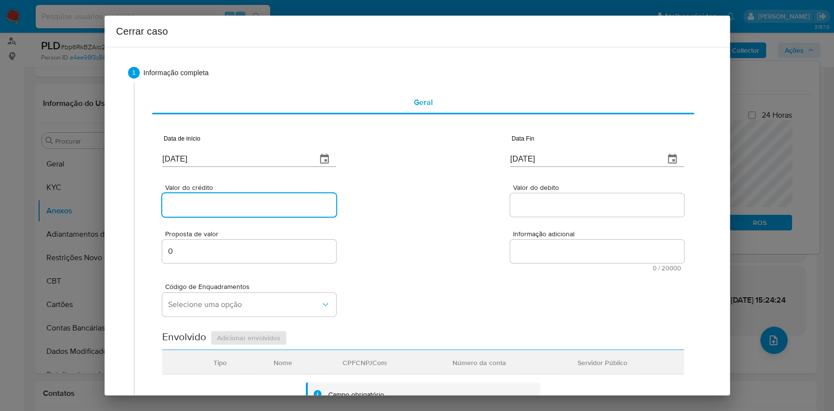
click at [229, 202] on input "Valor do crédito" at bounding box center [249, 205] width 174 height 13
paste input "R$196.315"
type input "R$196.315"
click at [533, 210] on input "Valor do debito" at bounding box center [597, 205] width 174 height 13
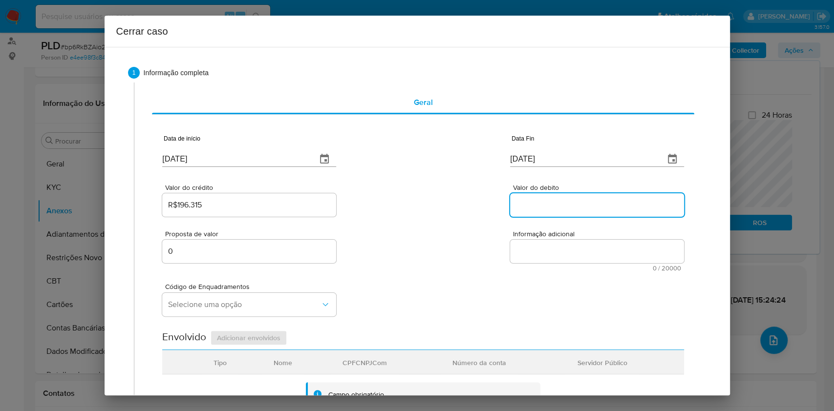
click at [533, 210] on input "Valor do debito" at bounding box center [597, 205] width 174 height 13
paste input "R$195.732"
type input "R$195.732"
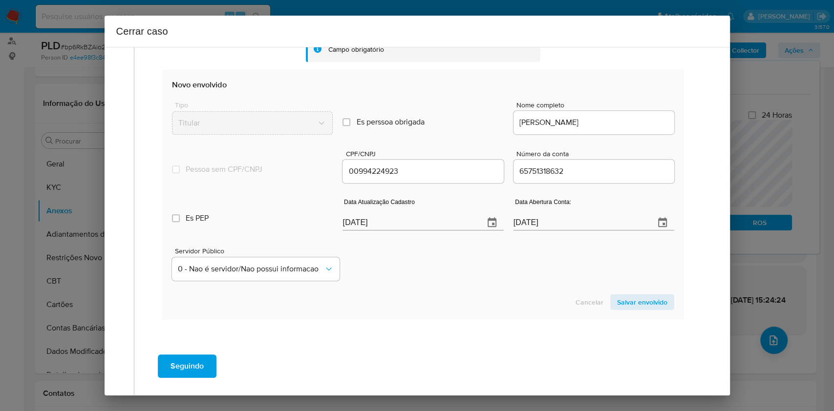
scroll to position [385, 0]
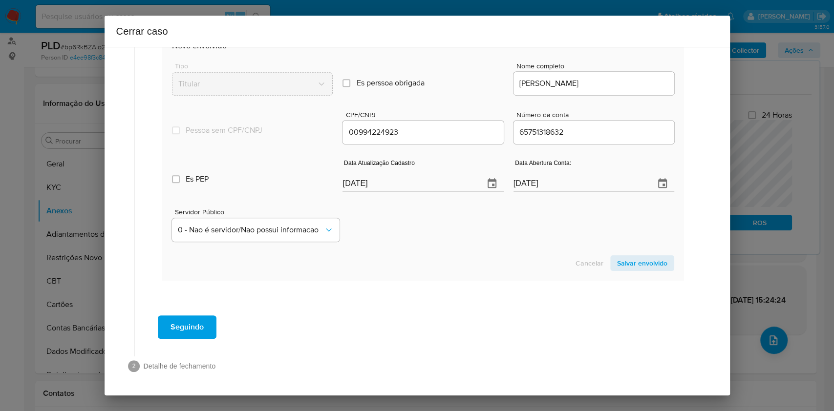
click at [415, 190] on input "28/08/2025" at bounding box center [409, 184] width 133 height 16
click at [415, 189] on input "28/08/2025" at bounding box center [409, 184] width 133 height 16
paste input "3/04"
type input "23/04/2025"
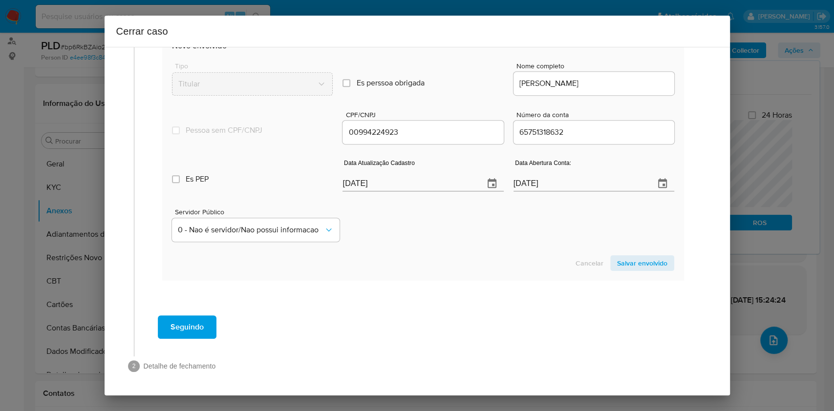
click at [639, 266] on span "Salvar envolvido" at bounding box center [642, 264] width 50 height 14
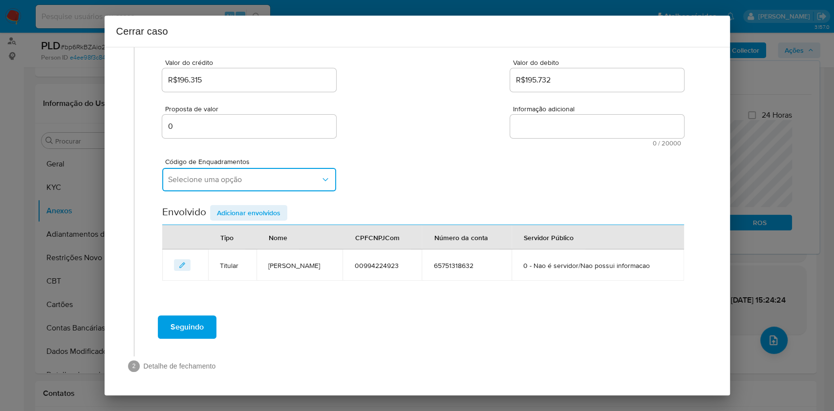
click at [249, 175] on span "Selecione uma opção" at bounding box center [244, 180] width 152 height 10
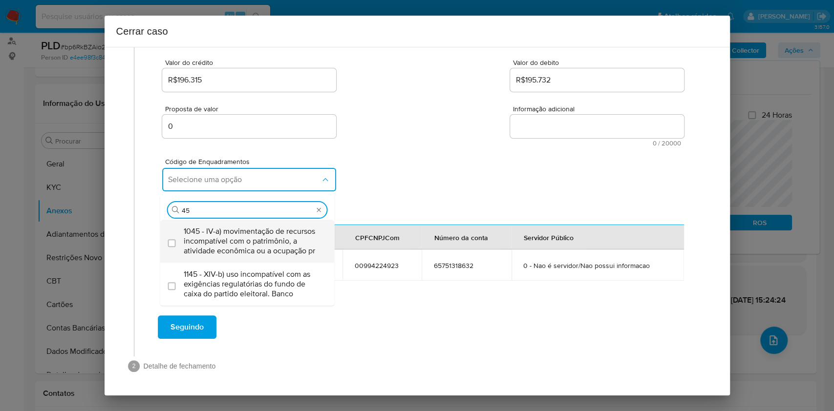
click at [246, 244] on span "1045 - IV-a) movimentação de recursos incompatível com o patrimônio, a atividad…" at bounding box center [252, 241] width 137 height 29
type input "45"
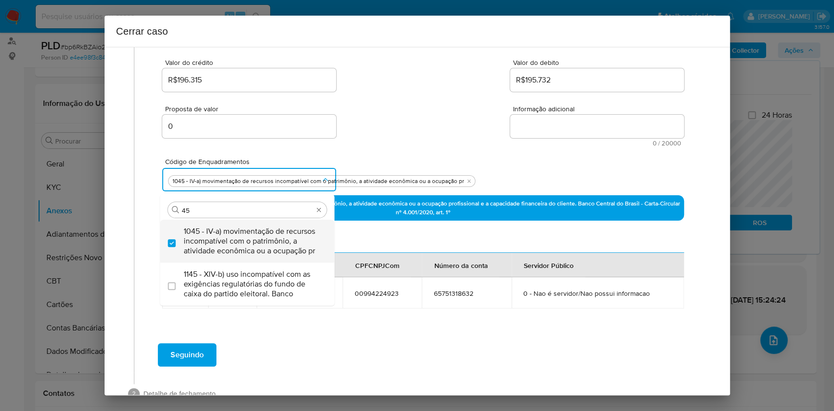
checkbox input "true"
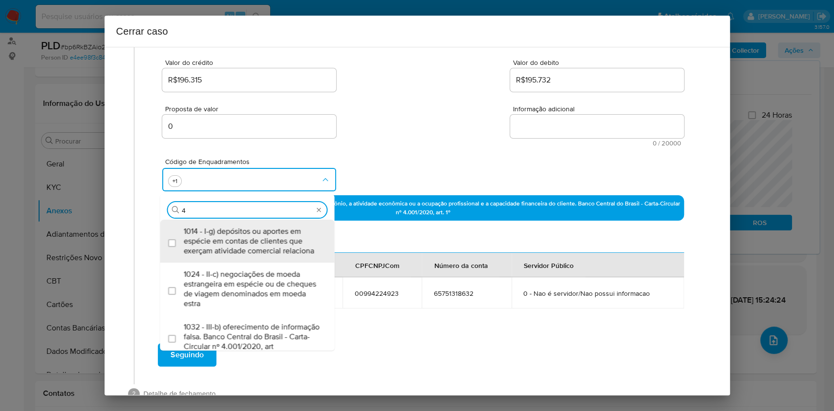
scroll to position [0, 0]
type input "47"
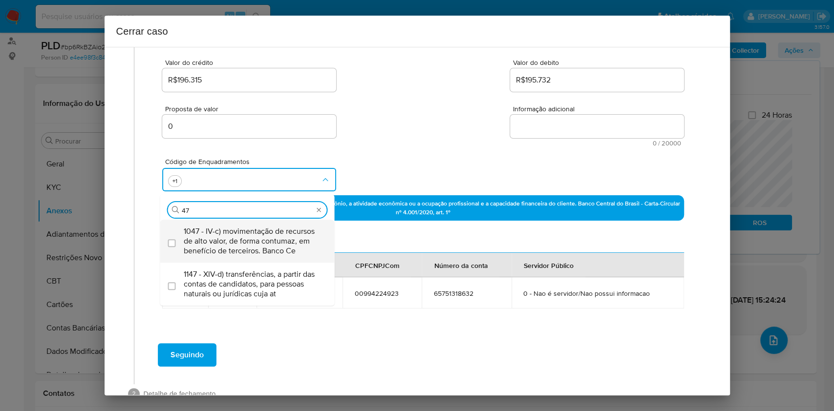
click at [249, 244] on span "1047 - IV-c) movimentação de recursos de alto valor, de forma contumaz, em bene…" at bounding box center [252, 241] width 137 height 29
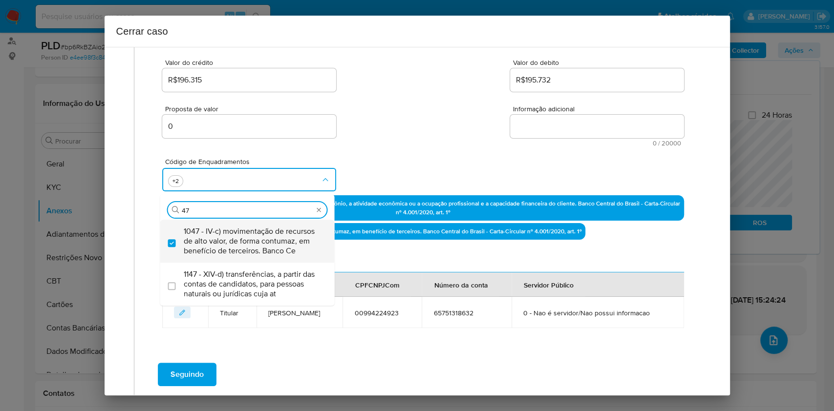
checkbox input "true"
type input "4"
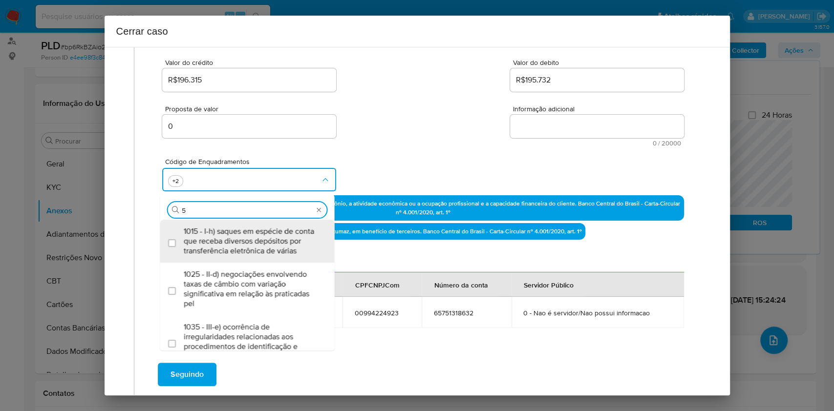
type input "55"
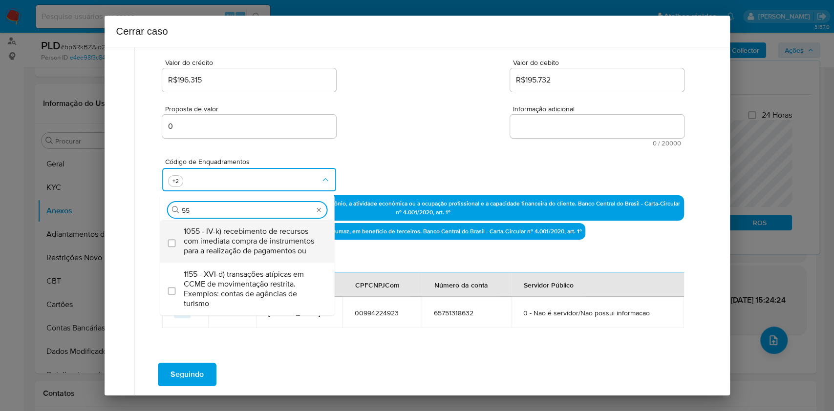
click at [249, 244] on span "1055 - IV-k) recebimento de recursos com imediata compra de instrumentos para a…" at bounding box center [252, 241] width 137 height 29
checkbox input "true"
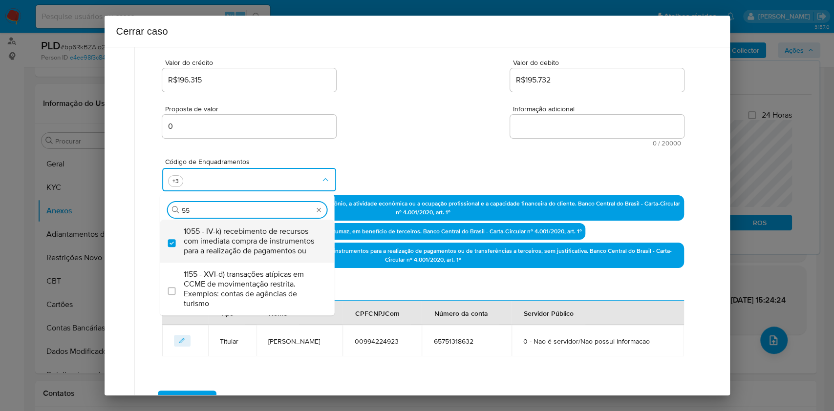
type input "5"
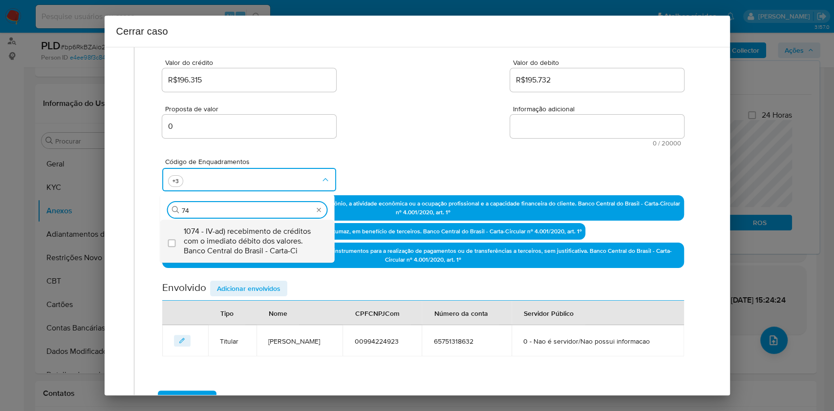
click at [249, 244] on span "1074 - IV-ad) recebimento de créditos com o imediato débito dos valores. Banco …" at bounding box center [252, 241] width 137 height 29
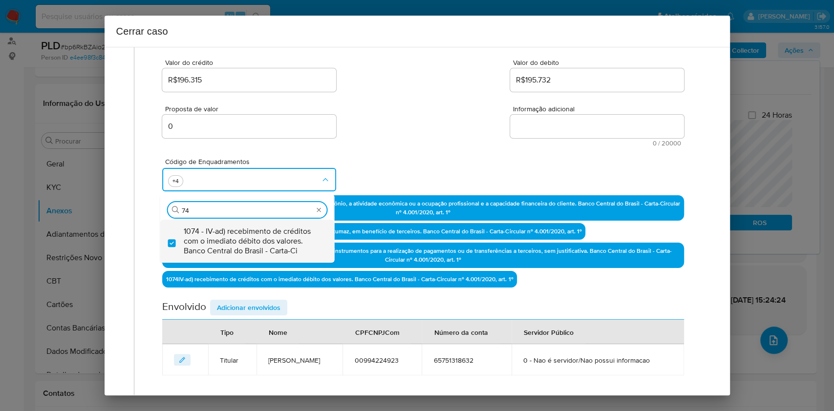
type input "74"
checkbox input "true"
click at [543, 135] on textarea "Informação adicional" at bounding box center [597, 126] width 174 height 23
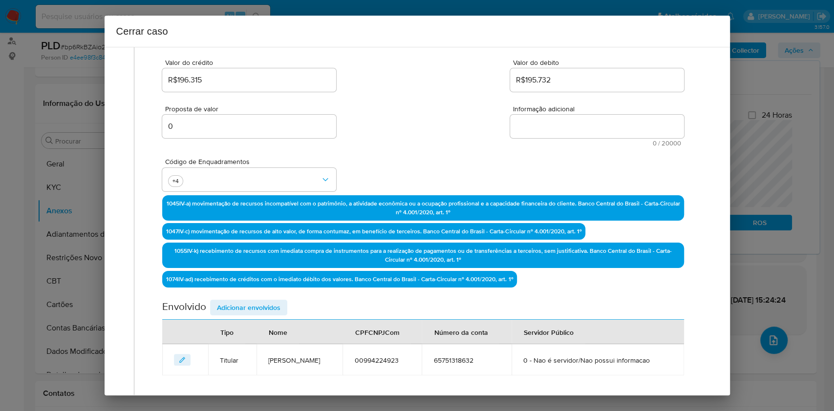
click at [543, 135] on textarea "Informação adicional" at bounding box center [597, 126] width 174 height 23
paste textarea "Henrique Ernandes Pinto, CPF 00994224923, 38 anos, residente no município de Cu…"
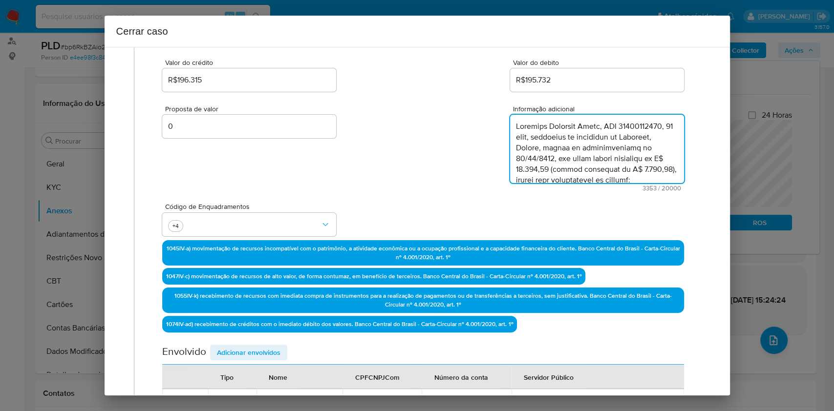
scroll to position [1174, 0]
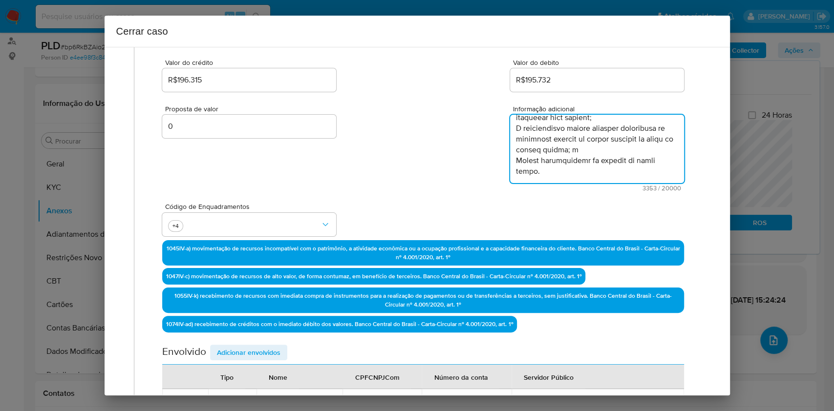
type textarea "Henrique Ernandes Pinto, CPF 00994224923, 38 anos, residente no município de Cu…"
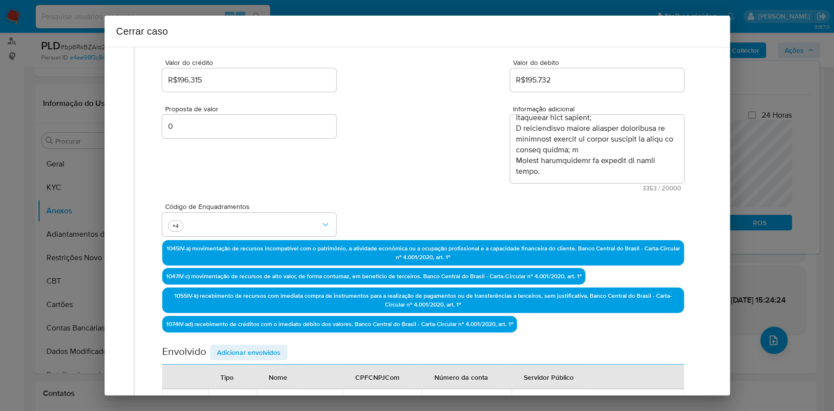
click at [255, 346] on span "Adicionar envolvidos" at bounding box center [249, 353] width 64 height 14
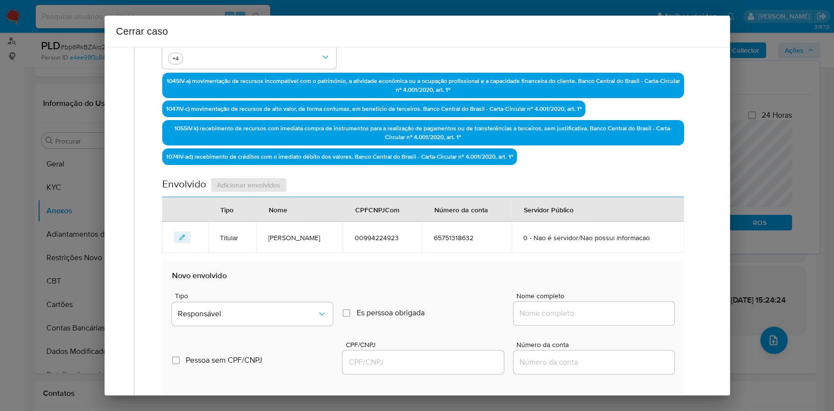
scroll to position [386, 0]
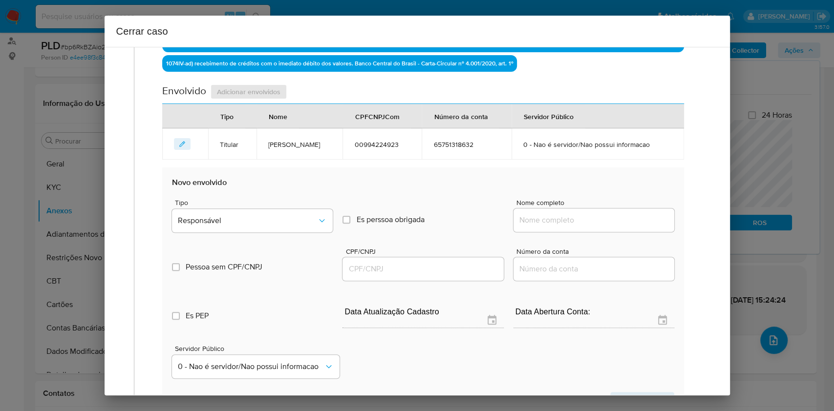
drag, startPoint x: 621, startPoint y: 222, endPoint x: 636, endPoint y: 217, distance: 15.5
click at [621, 222] on input "Nome completo" at bounding box center [594, 220] width 161 height 13
paste input "HB Motors Comercio de Veículos Ltda, 38350806000182"
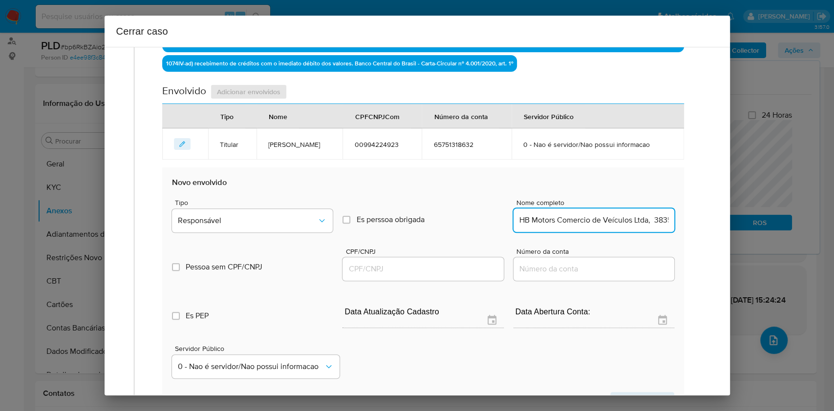
scroll to position [0, 52]
click at [636, 217] on input "HB Motors Comercio de Veículos Ltda, 38350806000182" at bounding box center [594, 220] width 161 height 13
type input "HB Motors Comercio de Veículos Ltda,"
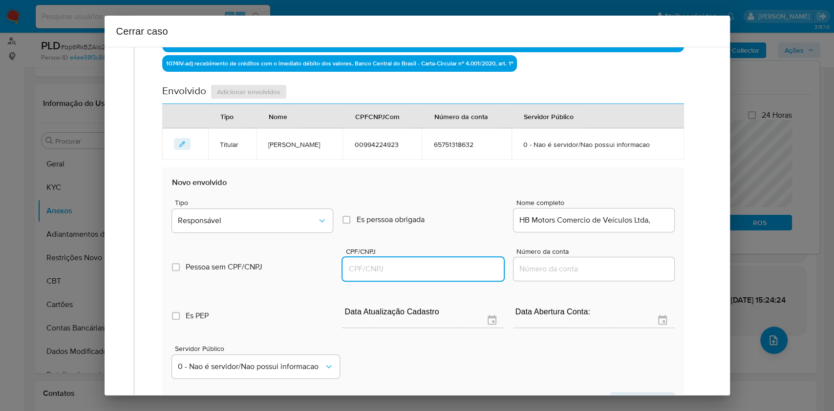
drag, startPoint x: 430, startPoint y: 272, endPoint x: 437, endPoint y: 268, distance: 8.7
click at [431, 271] on input "CPF/CNPJ" at bounding box center [423, 269] width 161 height 13
paste input "38350806000182"
type input "38350806000182"
drag, startPoint x: 305, startPoint y: 196, endPoint x: 298, endPoint y: 217, distance: 22.1
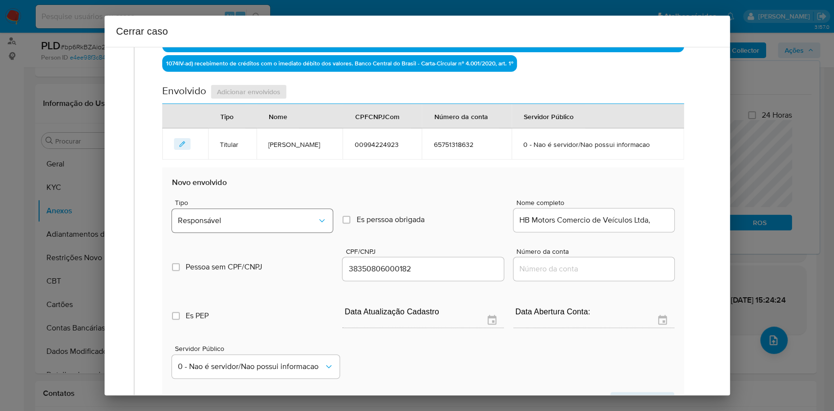
click at [305, 197] on div "Tipo Responsável Es perssoa obrigada Is PObrigada Nome completo HB Motors Comer…" at bounding box center [423, 212] width 502 height 49
click at [298, 221] on span "Responsável" at bounding box center [247, 221] width 139 height 10
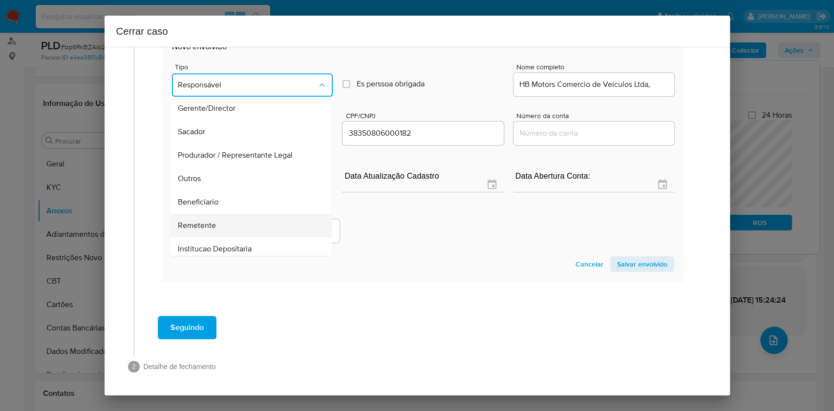
scroll to position [125, 0]
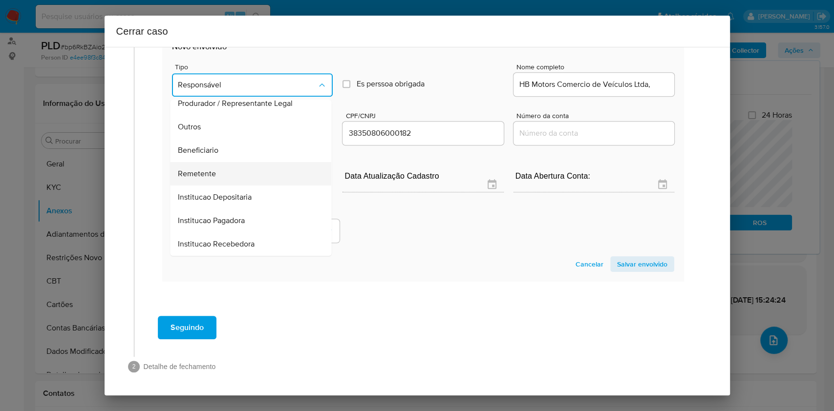
click at [242, 178] on div "Remetente" at bounding box center [248, 173] width 140 height 23
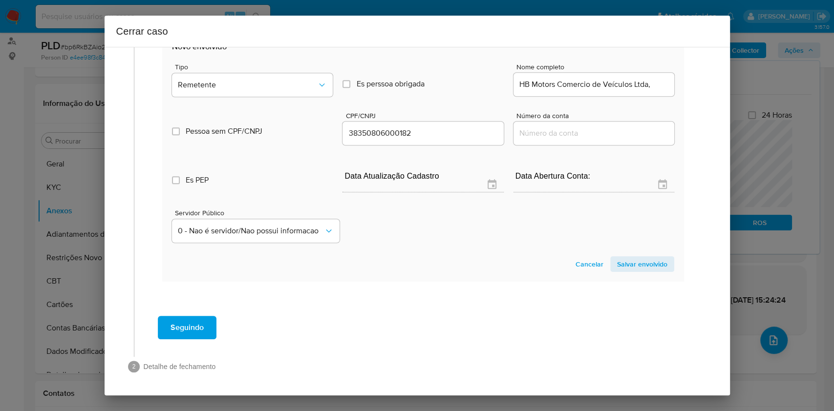
drag, startPoint x: 627, startPoint y: 259, endPoint x: 665, endPoint y: 239, distance: 42.4
click at [627, 260] on span "Salvar envolvido" at bounding box center [642, 265] width 50 height 14
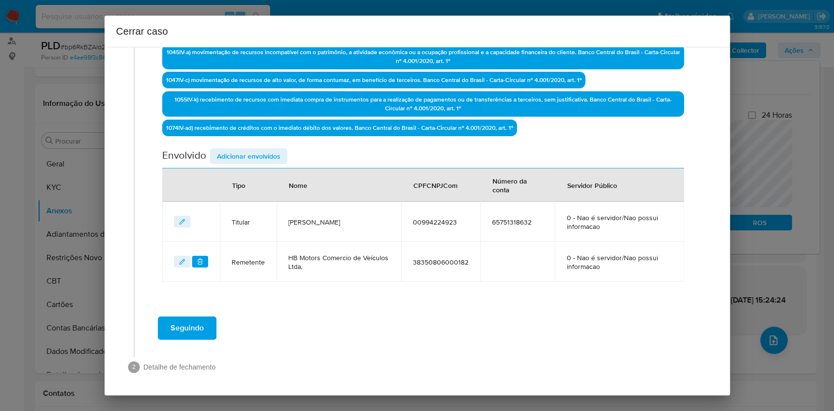
drag, startPoint x: 251, startPoint y: 149, endPoint x: 276, endPoint y: 153, distance: 25.4
click at [253, 150] on span "Adicionar envolvidos" at bounding box center [249, 157] width 64 height 14
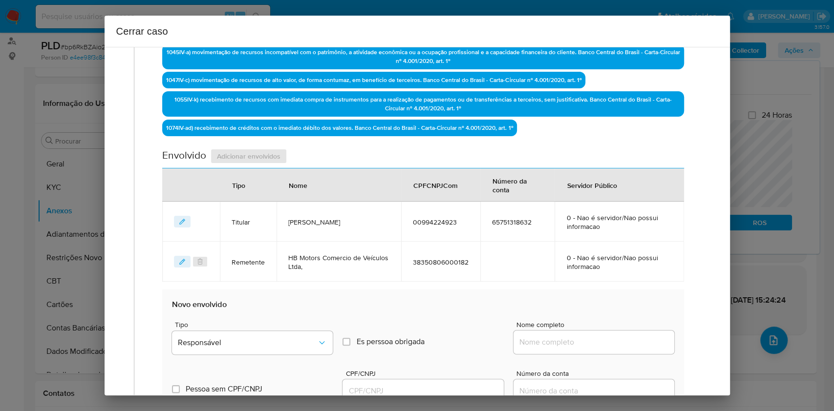
drag, startPoint x: 605, startPoint y: 349, endPoint x: 629, endPoint y: 347, distance: 23.5
click at [606, 349] on div at bounding box center [594, 342] width 161 height 23
click at [629, 346] on input "Nome completo" at bounding box center [594, 342] width 161 height 13
paste input "Davivaz Multimarcas Ltda, 36665718000144"
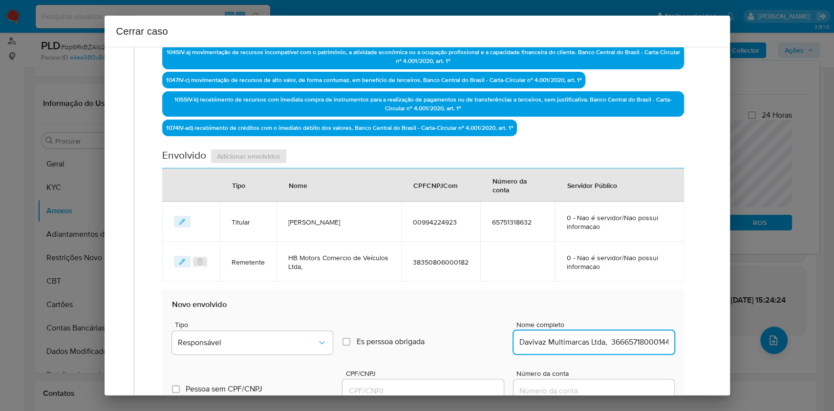
scroll to position [0, 6]
click at [633, 344] on input "Davivaz Multimarcas Ltda, 36665718000144" at bounding box center [594, 342] width 161 height 13
type input "Davivaz Multimarcas Ltda,"
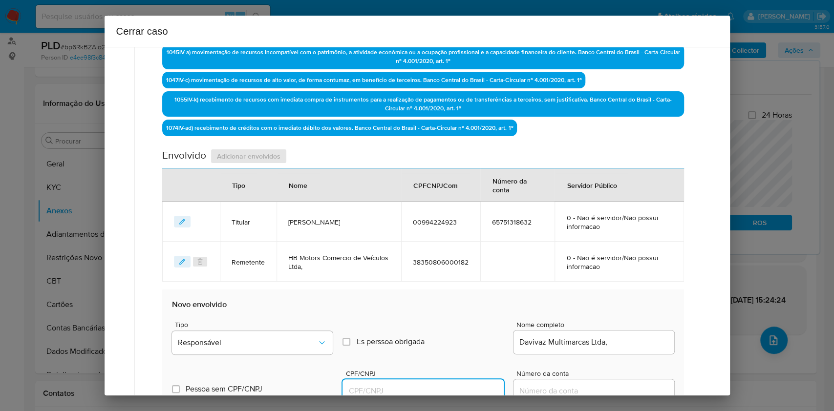
click at [442, 388] on input "CPF/CNPJ" at bounding box center [423, 391] width 161 height 13
paste input "36665718000144"
type input "36665718000144"
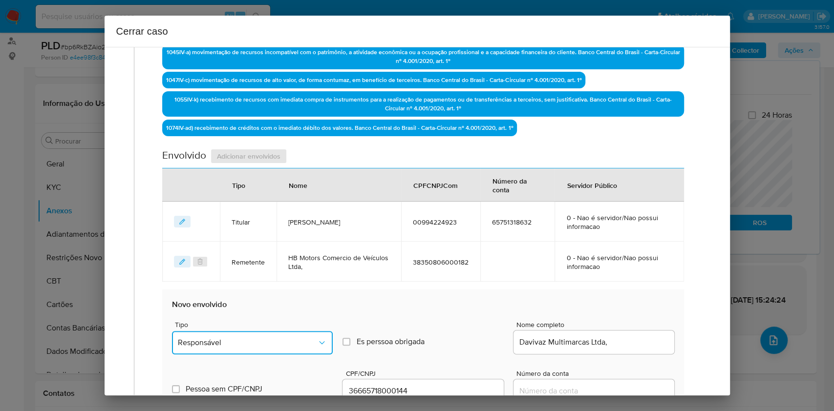
click at [261, 341] on span "Responsável" at bounding box center [247, 343] width 139 height 10
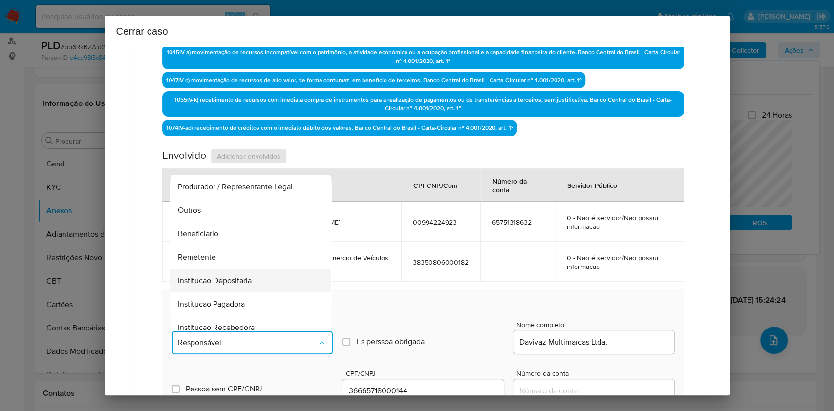
scroll to position [125, 0]
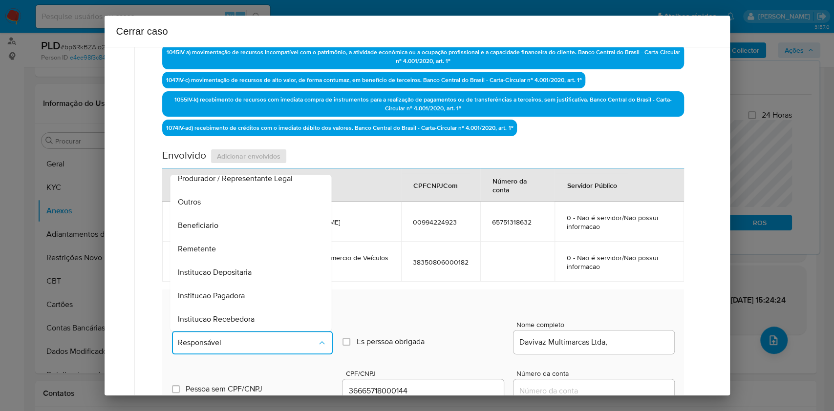
drag, startPoint x: 209, startPoint y: 243, endPoint x: 299, endPoint y: 244, distance: 90.4
click at [208, 244] on span "Remetente" at bounding box center [197, 249] width 38 height 10
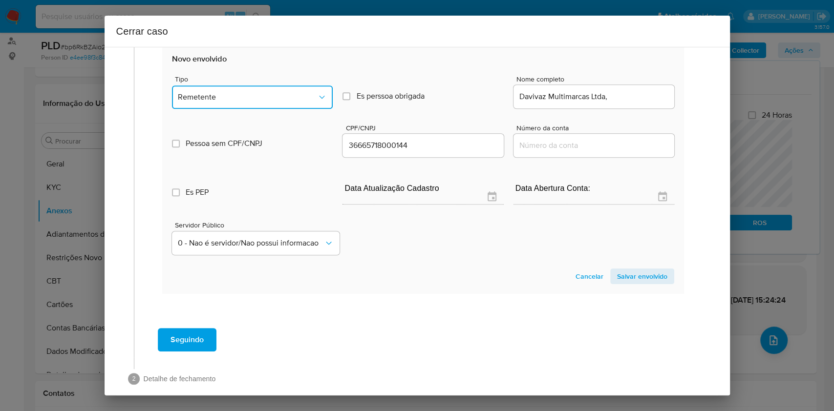
scroll to position [579, 0]
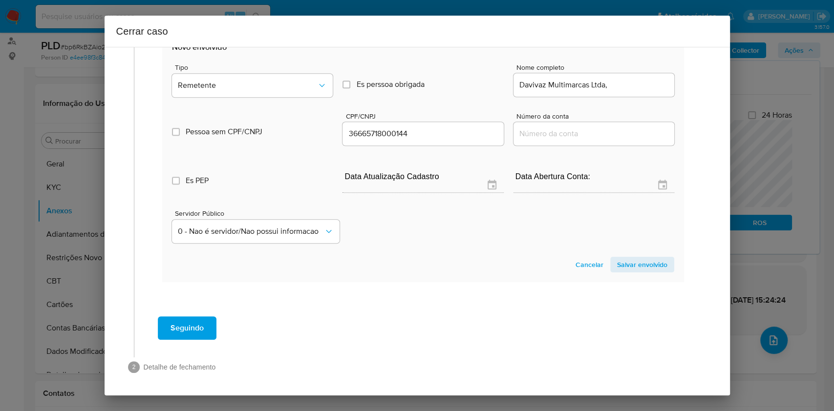
click at [621, 264] on span "Salvar envolvido" at bounding box center [642, 265] width 50 height 14
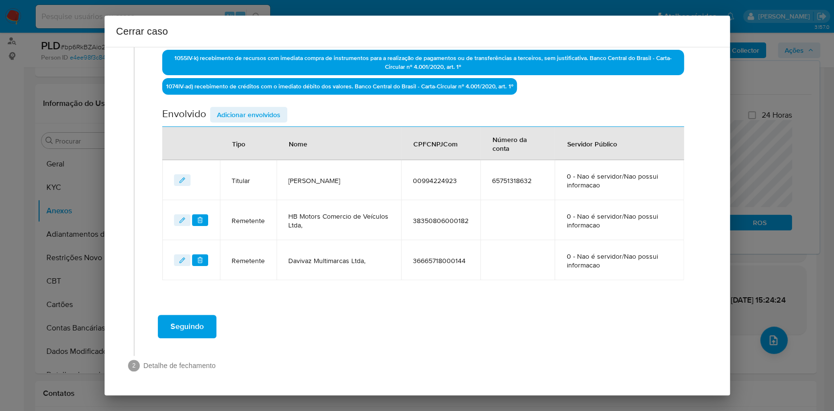
scroll to position [362, 0]
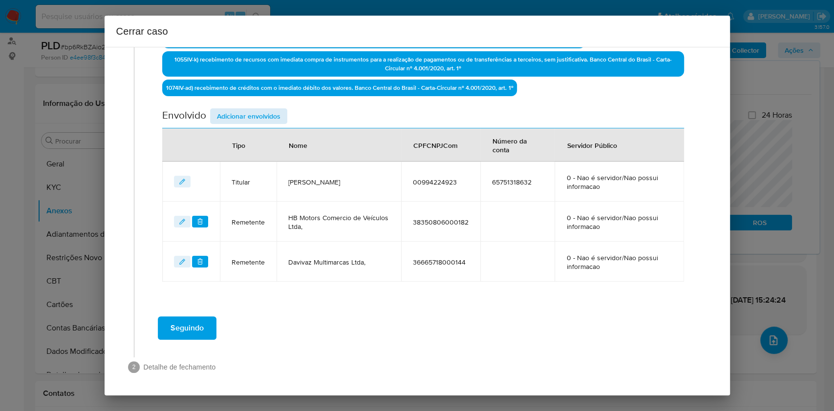
drag, startPoint x: 258, startPoint y: 99, endPoint x: 264, endPoint y: 118, distance: 19.9
click at [258, 100] on div "Data de início 24/06/2025 Data Fin 24/08/2025 Valor do crédito R$196.315 Valor …" at bounding box center [422, 21] width 521 height 522
drag, startPoint x: 264, startPoint y: 118, endPoint x: 287, endPoint y: 127, distance: 24.6
click at [264, 119] on span "Adicionar envolvidos" at bounding box center [249, 116] width 64 height 14
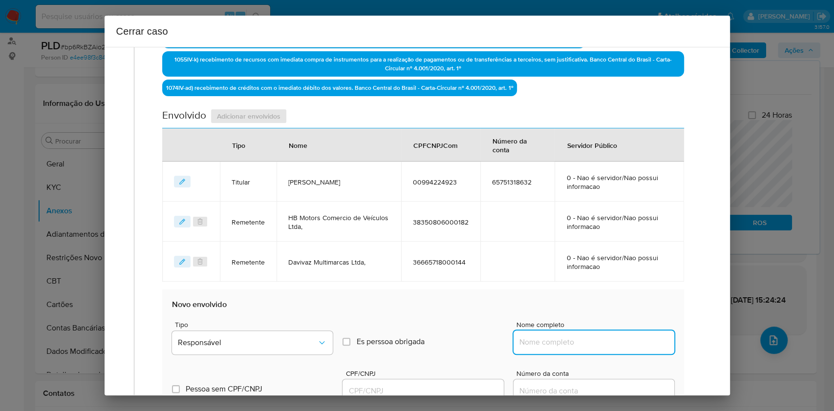
drag, startPoint x: 602, startPoint y: 345, endPoint x: 622, endPoint y: 340, distance: 20.7
click at [604, 344] on input "Nome completo" at bounding box center [594, 342] width 161 height 13
paste input "Tayna Silva dos Santos, 10068927967"
click at [623, 340] on input "Tayna Silva dos Santos, 10068927967" at bounding box center [594, 342] width 161 height 13
click at [624, 340] on input "Tayna Silva dos Santos, 10068927967" at bounding box center [594, 342] width 161 height 13
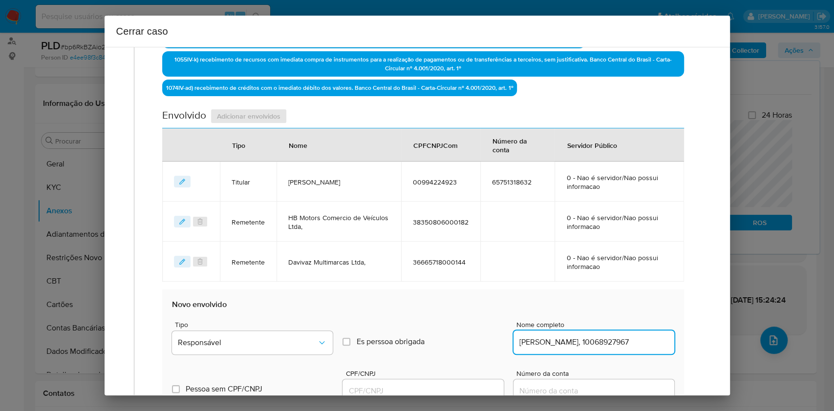
click at [631, 342] on input "Tayna Silva dos Santos, 10068927967" at bounding box center [594, 342] width 161 height 13
type input "Tayna Silva dos Santos,"
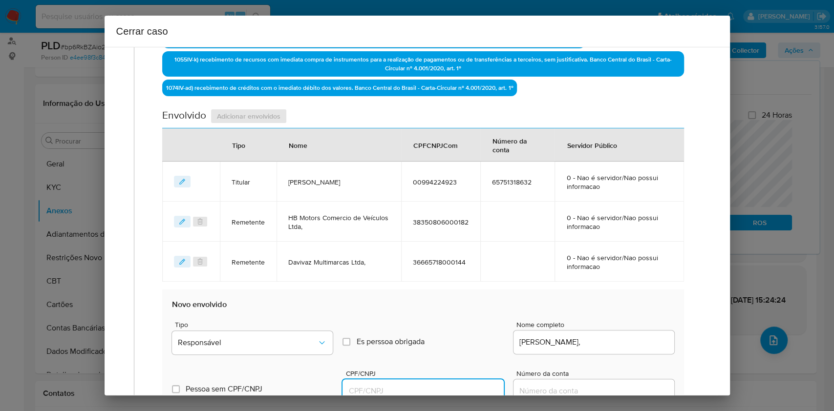
click at [465, 386] on input "CPF/CNPJ" at bounding box center [423, 391] width 161 height 13
paste input "10068927967"
type input "10068927967"
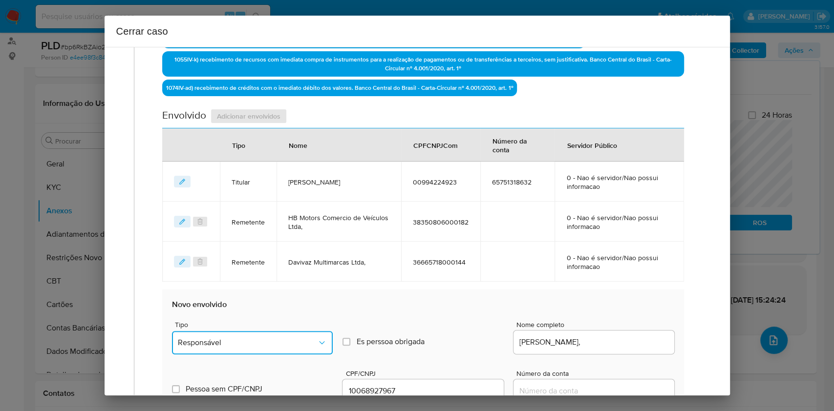
drag, startPoint x: 293, startPoint y: 349, endPoint x: 281, endPoint y: 330, distance: 23.0
click at [293, 350] on button "Responsável" at bounding box center [252, 342] width 161 height 23
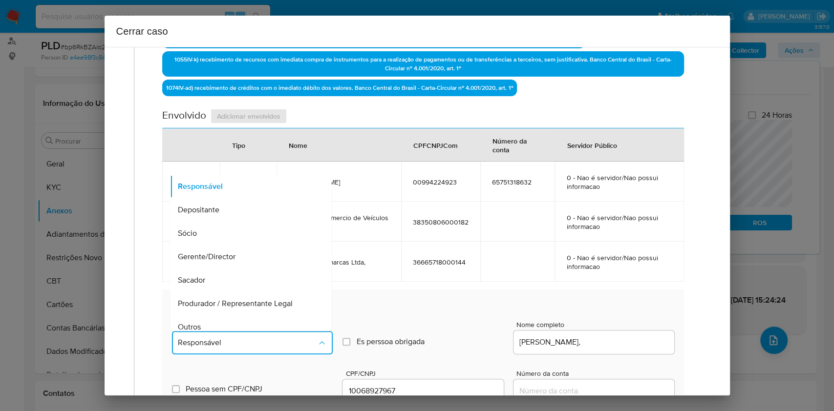
scroll to position [125, 0]
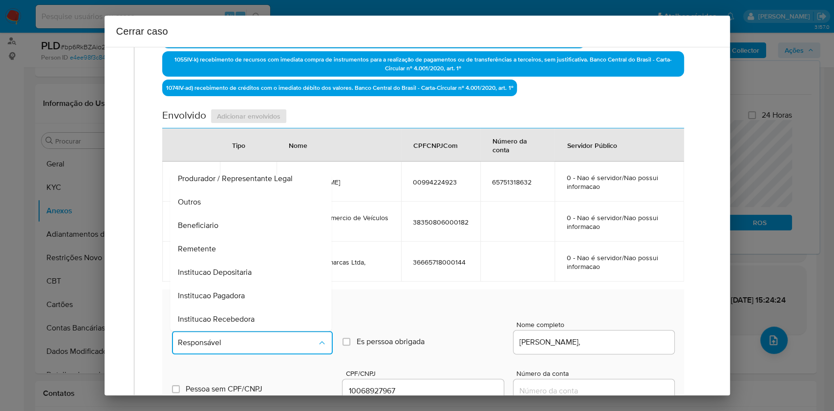
drag, startPoint x: 223, startPoint y: 223, endPoint x: 350, endPoint y: 211, distance: 127.6
click at [223, 224] on div "Beneficiario" at bounding box center [248, 225] width 140 height 23
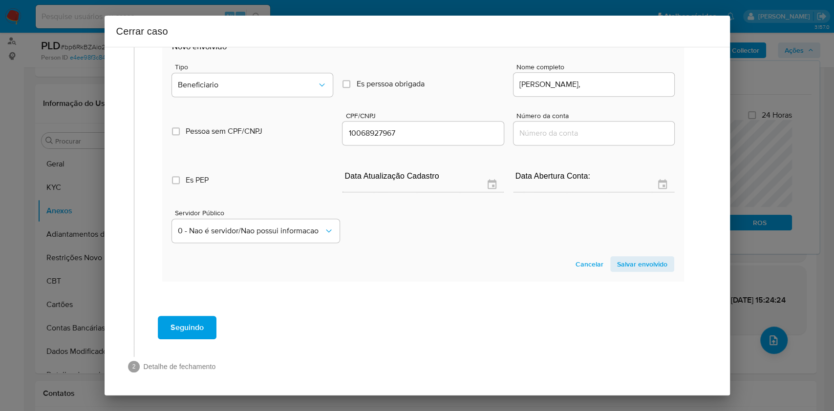
drag, startPoint x: 625, startPoint y: 261, endPoint x: 678, endPoint y: 239, distance: 57.2
click at [633, 261] on span "Salvar envolvido" at bounding box center [642, 265] width 50 height 14
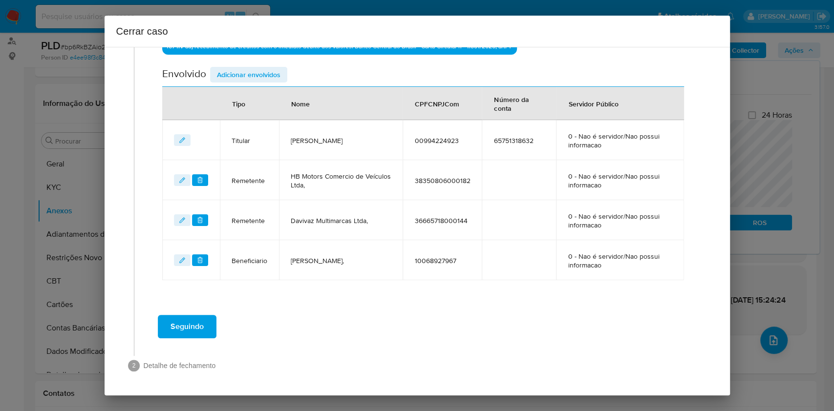
scroll to position [402, 0]
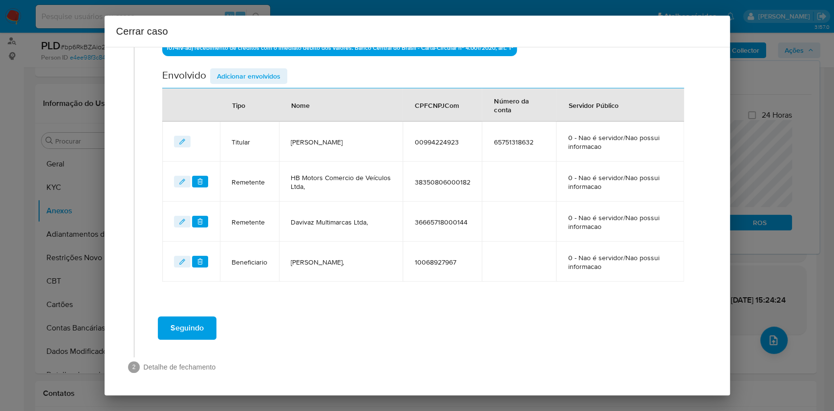
drag, startPoint x: 249, startPoint y: 76, endPoint x: 389, endPoint y: 123, distance: 147.9
click at [249, 77] on span "Adicionar envolvidos" at bounding box center [249, 76] width 64 height 14
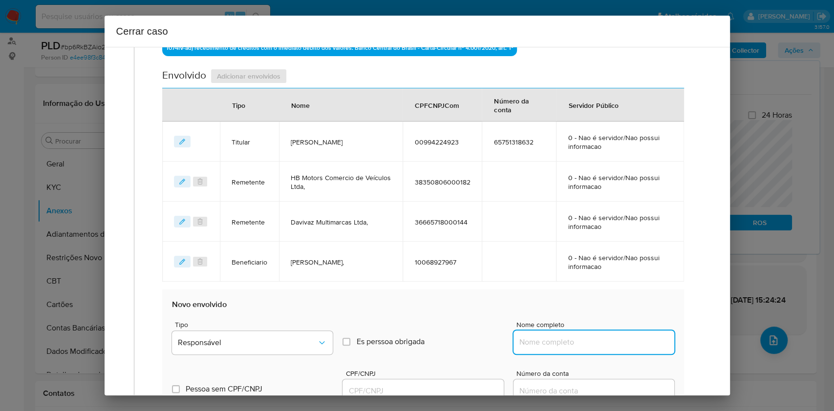
paste input "Juliana Aparecida Lopes dos Santos, 07591476980"
drag, startPoint x: 599, startPoint y: 341, endPoint x: 622, endPoint y: 341, distance: 23.0
click at [600, 342] on input "Nome completo" at bounding box center [594, 342] width 161 height 13
click at [622, 341] on input "Juliana Aparecida Lopes dos Santos, 07591476980" at bounding box center [594, 342] width 161 height 13
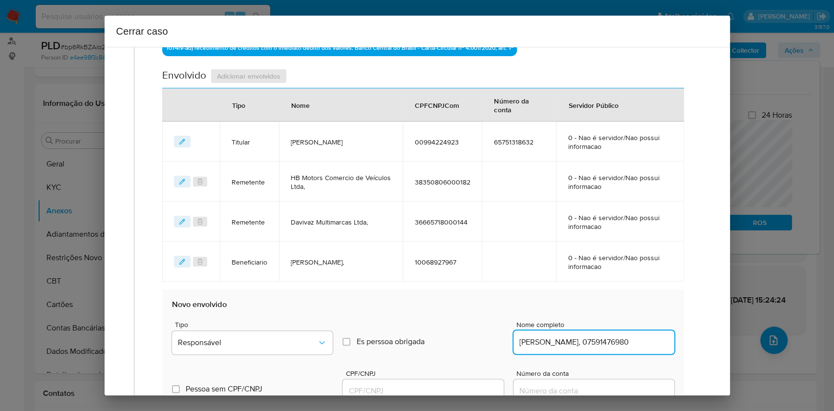
click at [622, 341] on input "Juliana Aparecida Lopes dos Santos, 07591476980" at bounding box center [594, 342] width 161 height 13
type input "Juliana Aparecida Lopes dos Santos,"
drag, startPoint x: 417, startPoint y: 386, endPoint x: 426, endPoint y: 384, distance: 9.6
click at [417, 386] on input "CPF/CNPJ" at bounding box center [423, 391] width 161 height 13
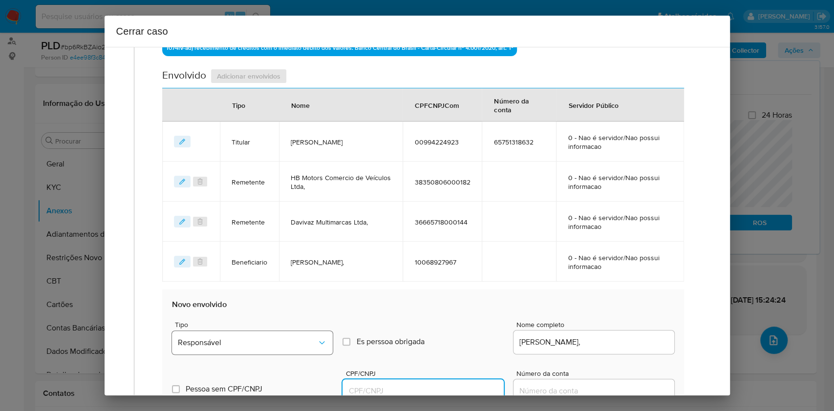
paste input "07591476980"
click at [264, 340] on span "Responsável" at bounding box center [247, 343] width 139 height 10
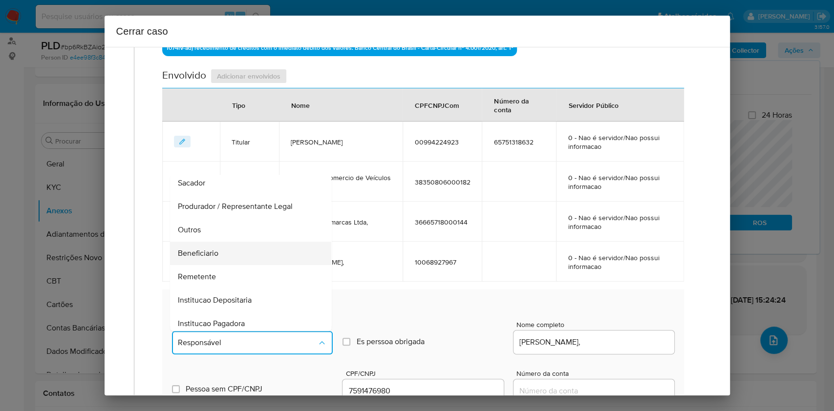
scroll to position [125, 0]
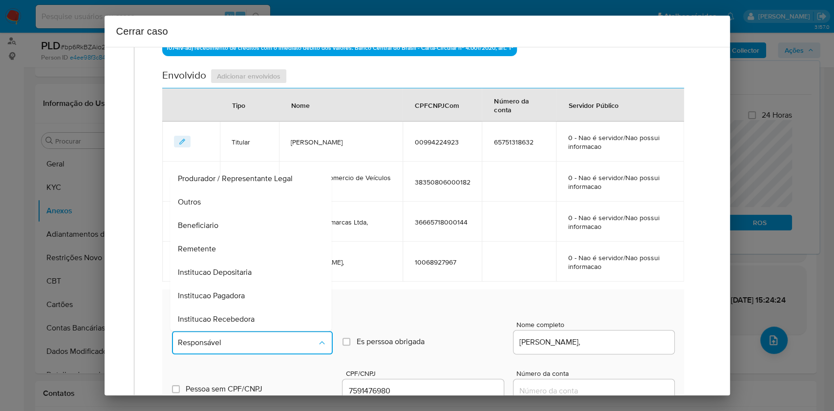
drag, startPoint x: 235, startPoint y: 221, endPoint x: 276, endPoint y: 228, distance: 41.5
click at [235, 222] on div "Beneficiario" at bounding box center [248, 225] width 140 height 23
type input "07591476980"
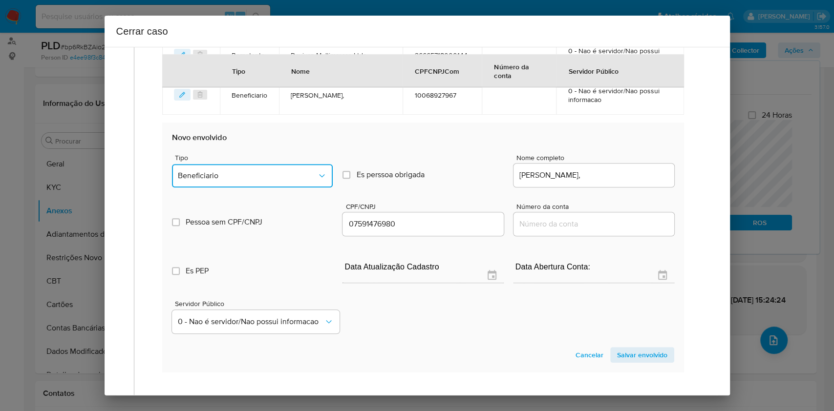
scroll to position [660, 0]
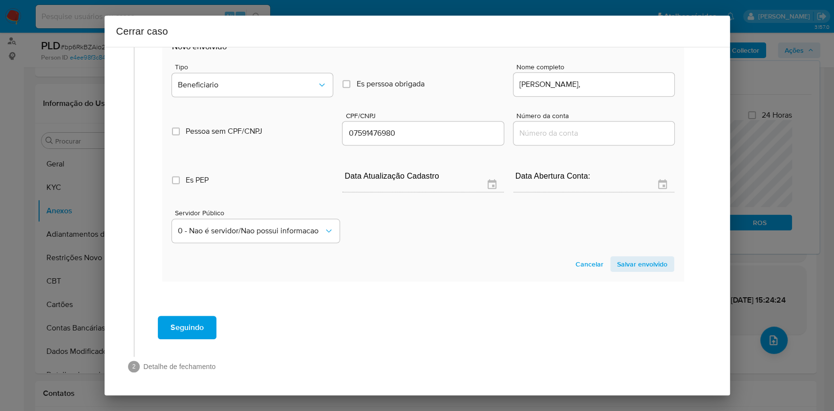
click at [626, 261] on span "Salvar envolvido" at bounding box center [642, 265] width 50 height 14
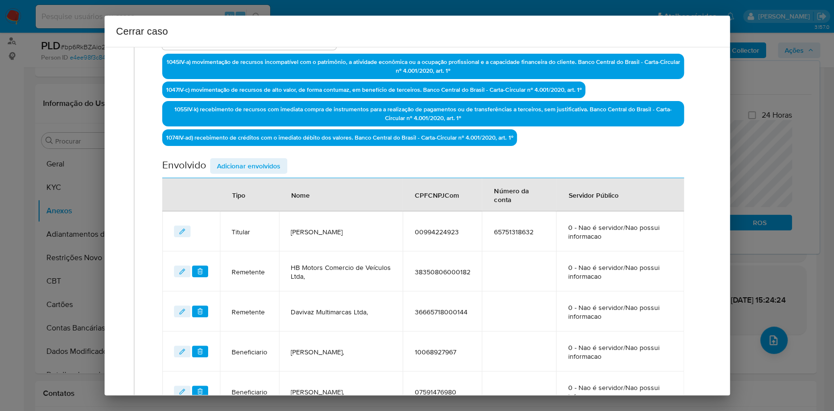
click at [259, 166] on span "Adicionar envolvidos" at bounding box center [249, 166] width 64 height 14
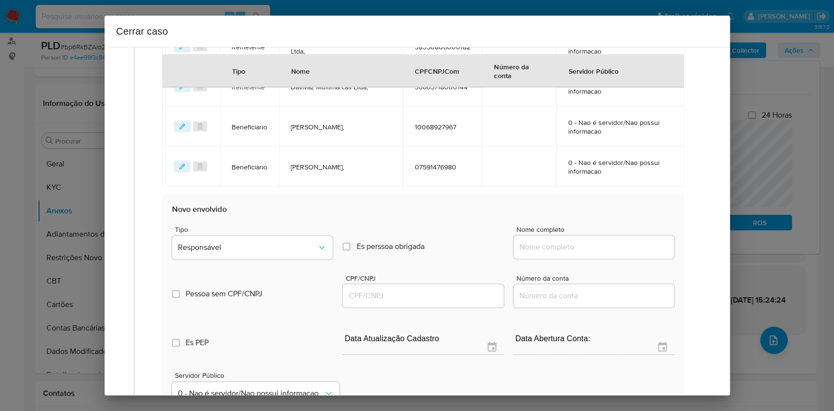
scroll to position [637, 0]
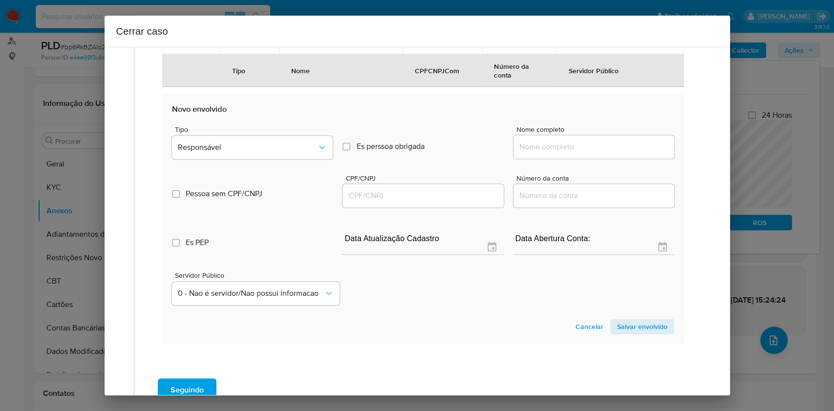
click at [582, 138] on div at bounding box center [594, 146] width 161 height 23
drag, startPoint x: 609, startPoint y: 148, endPoint x: 621, endPoint y: 149, distance: 12.3
click at [609, 148] on input "Nome completo" at bounding box center [594, 147] width 161 height 13
paste input "32.785.745 Henrique Ernandes Pinto, 32785745000108"
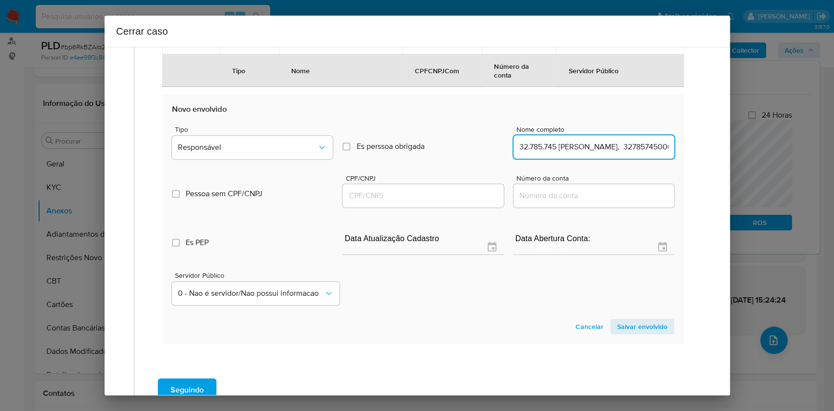
scroll to position [0, 46]
click at [643, 141] on input "32.785.745 Henrique Ernandes Pinto, 32785745000108" at bounding box center [594, 147] width 161 height 13
type input "32.785.745 Henrique Ernandes Pinto,"
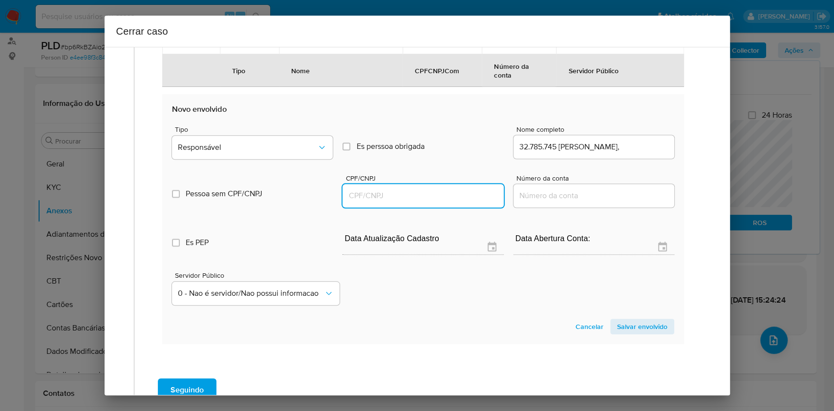
click at [441, 190] on input "CPF/CNPJ" at bounding box center [423, 196] width 161 height 13
paste input "32785745000108"
type input "32785745000108"
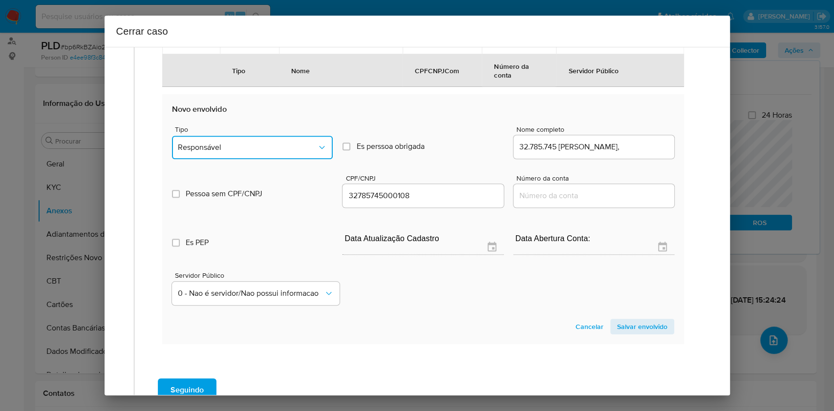
click at [283, 143] on span "Responsável" at bounding box center [247, 148] width 139 height 10
drag, startPoint x: 208, startPoint y: 307, endPoint x: 271, endPoint y: 296, distance: 64.4
click at [208, 306] on div "Outros" at bounding box center [248, 314] width 140 height 23
click at [620, 330] on span "Salvar envolvido" at bounding box center [642, 327] width 50 height 14
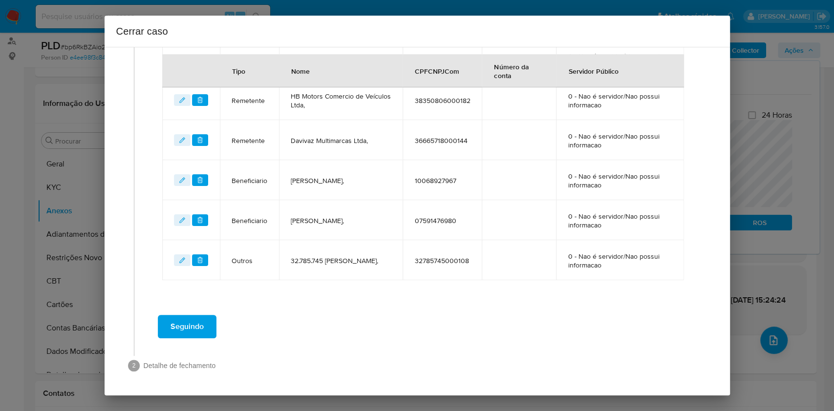
scroll to position [482, 0]
click at [195, 318] on span "Seguindo" at bounding box center [187, 329] width 33 height 22
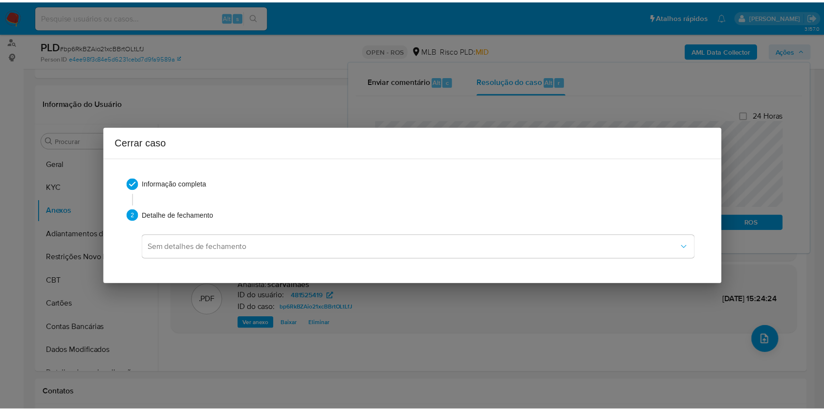
scroll to position [1148, 0]
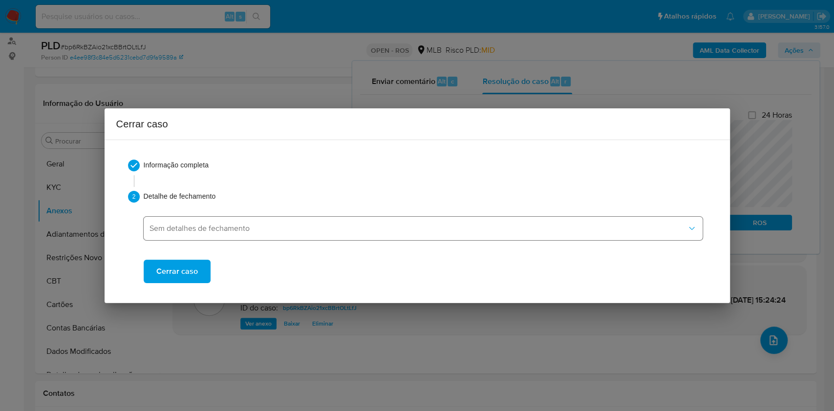
drag, startPoint x: 192, startPoint y: 283, endPoint x: 312, endPoint y: 227, distance: 133.3
click at [192, 284] on div "Informação completa 2 Detalhe de fechamento Sem detalhes de fechamento Cerrar c…" at bounding box center [417, 221] width 602 height 147
click at [198, 266] on button "Cerrar caso" at bounding box center [177, 271] width 67 height 23
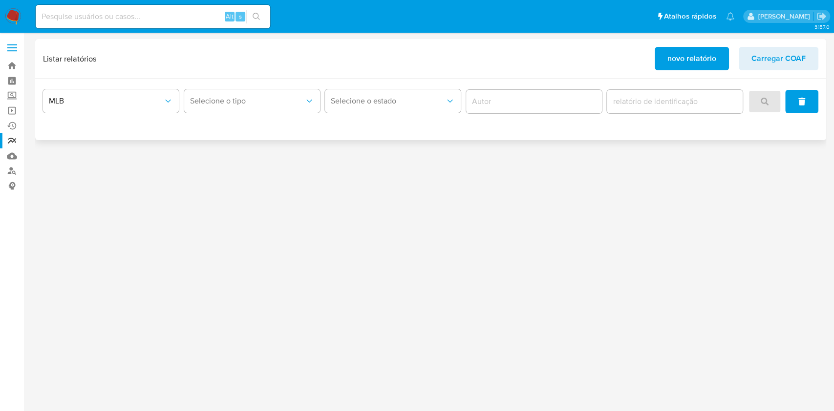
click at [681, 60] on span "novo relatório" at bounding box center [692, 59] width 49 height 22
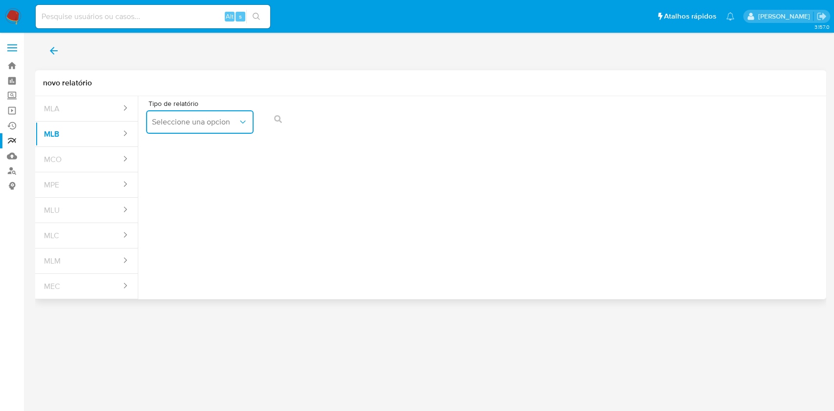
click at [212, 127] on button "Seleccione una opcion" at bounding box center [200, 121] width 108 height 23
drag, startPoint x: 197, startPoint y: 151, endPoint x: 216, endPoint y: 144, distance: 20.7
click at [199, 151] on div "COAF" at bounding box center [197, 148] width 90 height 23
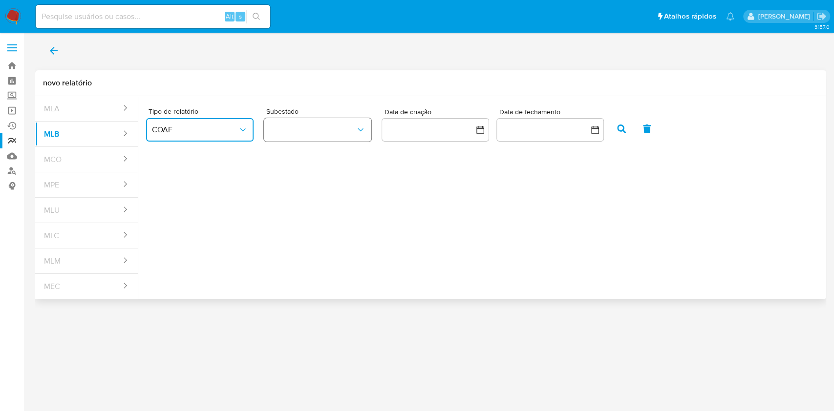
click at [317, 131] on button "button" at bounding box center [318, 129] width 108 height 23
drag, startPoint x: 327, startPoint y: 163, endPoint x: 395, endPoint y: 154, distance: 68.5
click at [328, 163] on div "ROS" at bounding box center [313, 156] width 86 height 23
click at [545, 118] on button "button" at bounding box center [550, 129] width 108 height 23
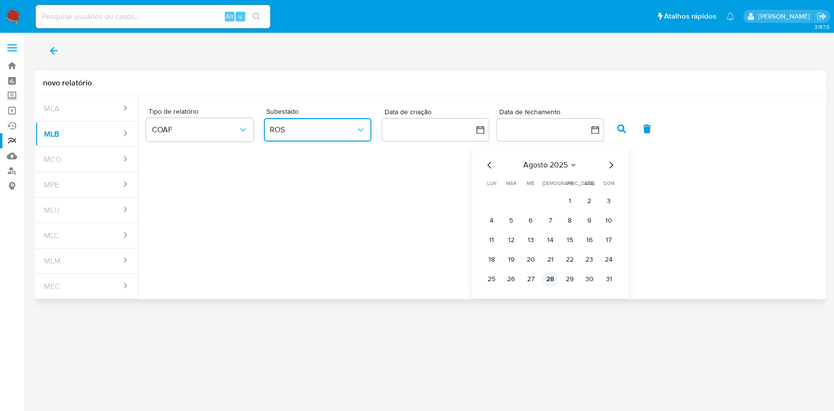
click at [555, 279] on button "28" at bounding box center [550, 280] width 16 height 16
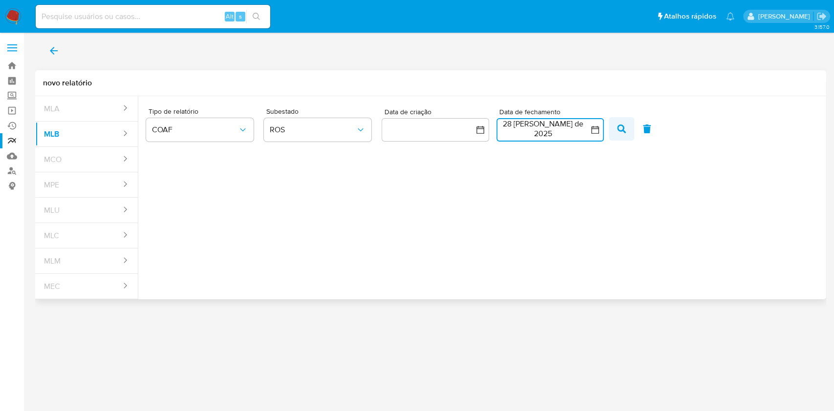
click at [622, 128] on icon "button" at bounding box center [621, 129] width 9 height 9
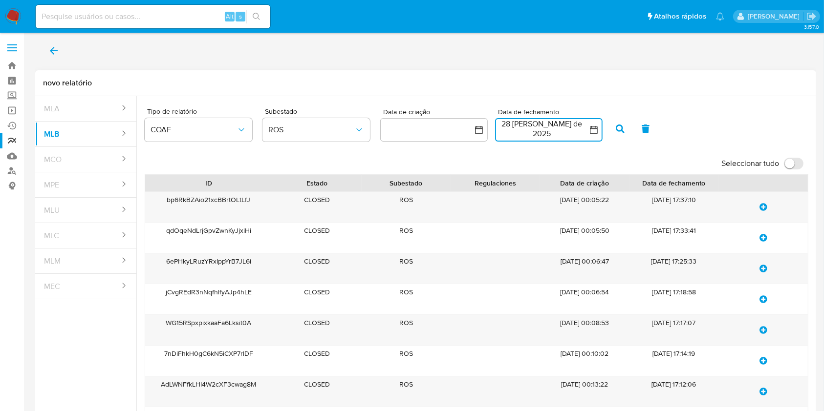
drag, startPoint x: 796, startPoint y: 161, endPoint x: 763, endPoint y: 162, distance: 32.8
click at [796, 162] on input "Seleccionar tudo" at bounding box center [794, 164] width 20 height 12
checkbox input "true"
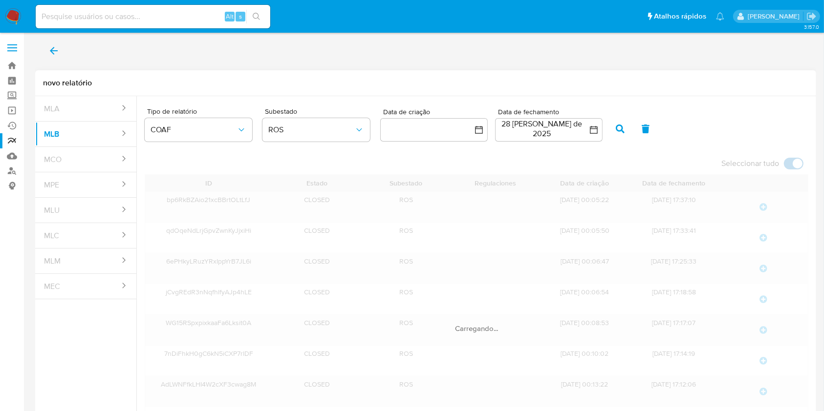
scroll to position [100, 0]
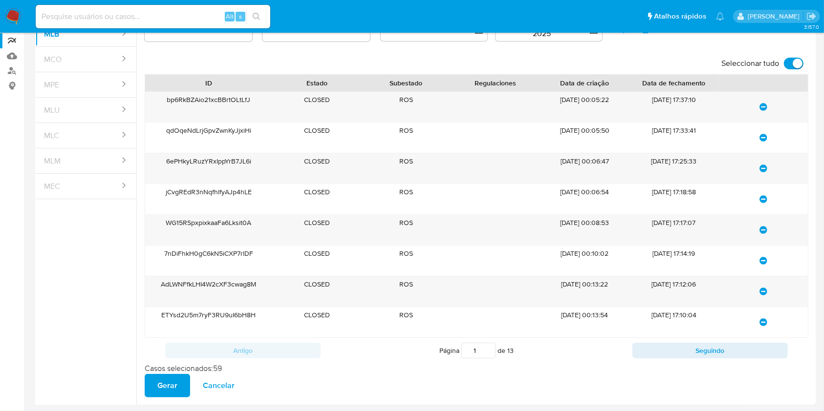
drag, startPoint x: 158, startPoint y: 385, endPoint x: 165, endPoint y: 384, distance: 6.9
click at [158, 386] on span "Gerar" at bounding box center [167, 386] width 20 height 22
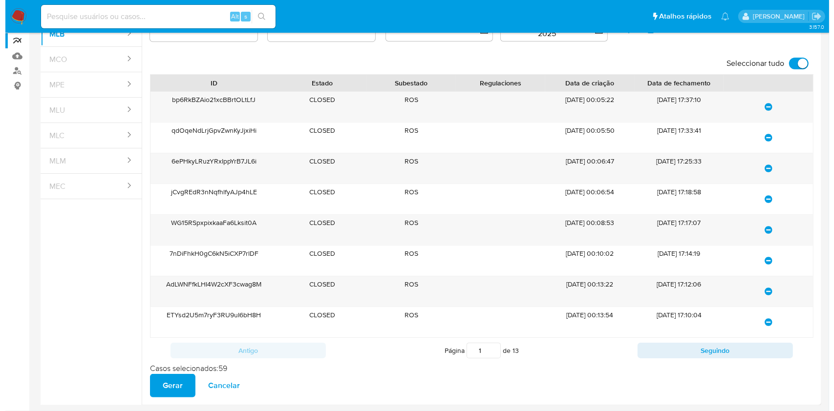
scroll to position [0, 0]
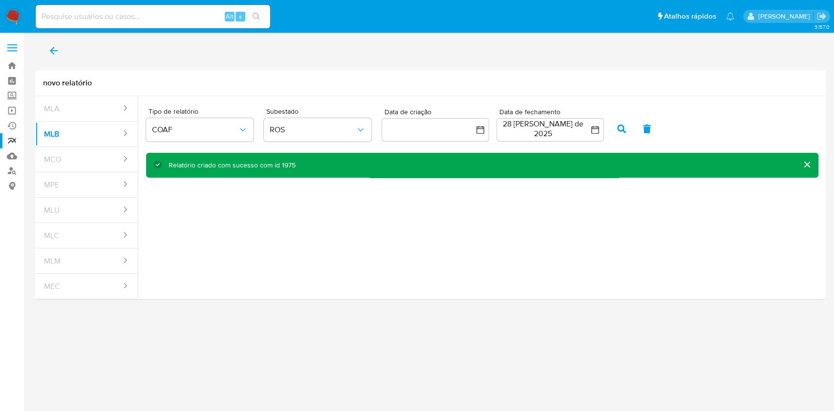
click at [58, 53] on icon "back" at bounding box center [54, 51] width 12 height 12
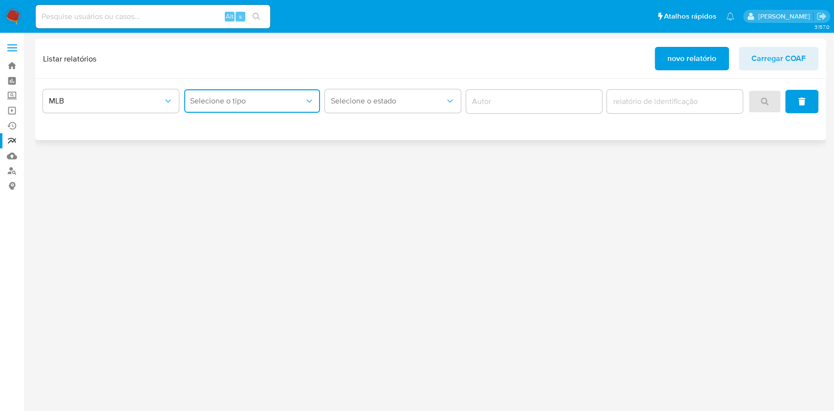
click at [279, 112] on button "Selecione o tipo" at bounding box center [252, 100] width 136 height 23
click at [247, 131] on div "COAF" at bounding box center [249, 127] width 118 height 23
click at [765, 97] on span "search" at bounding box center [765, 102] width 8 height 22
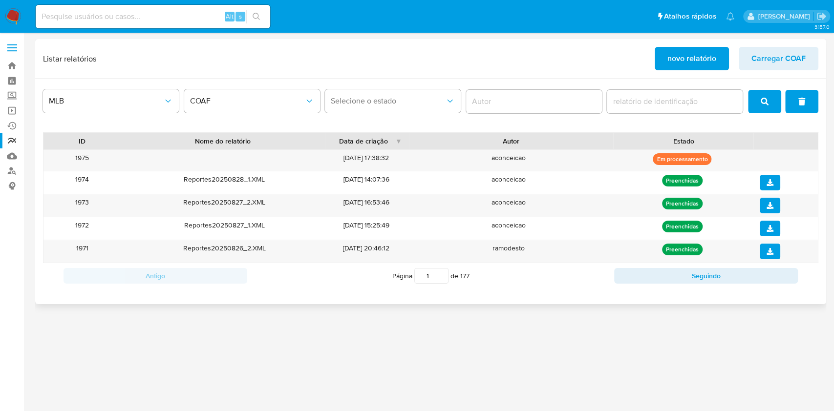
click at [765, 100] on icon "search" at bounding box center [765, 102] width 8 height 8
click at [773, 98] on button "search" at bounding box center [764, 101] width 33 height 23
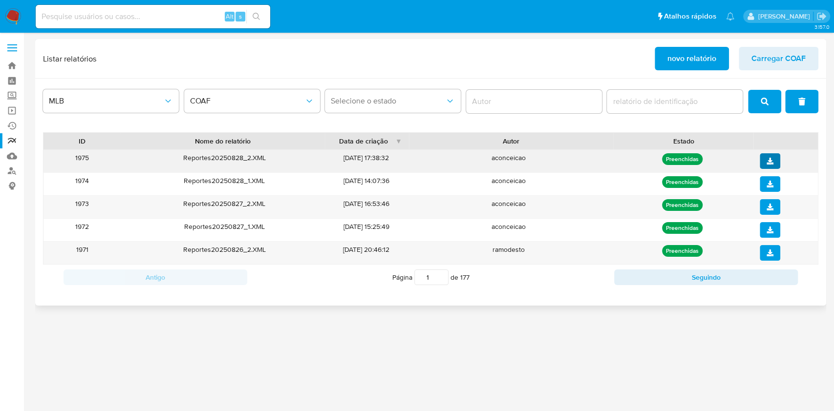
click at [773, 164] on icon "download" at bounding box center [770, 161] width 7 height 7
click at [788, 57] on span "Carregar COAF" at bounding box center [779, 59] width 54 height 22
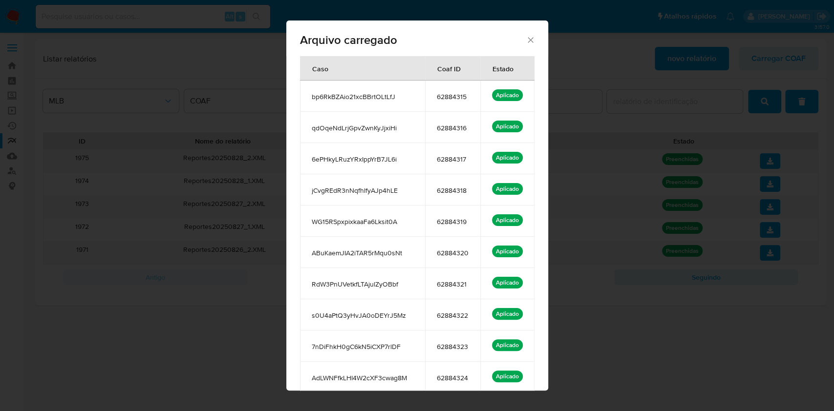
click at [526, 41] on icon "Fechar" at bounding box center [531, 40] width 10 height 10
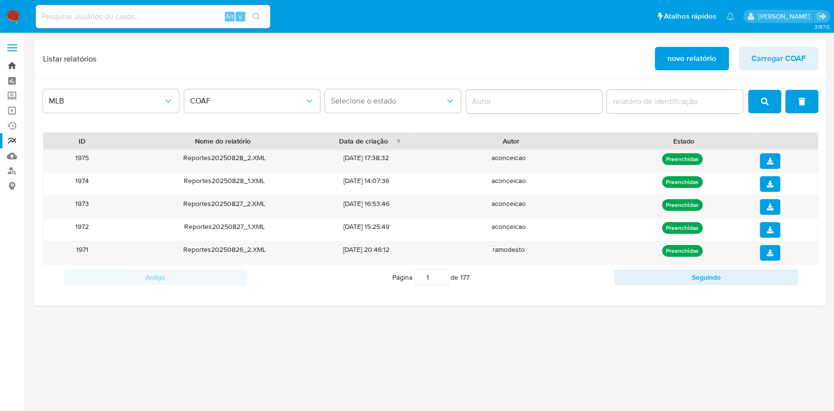
click at [16, 65] on link "Bandeja" at bounding box center [58, 65] width 116 height 15
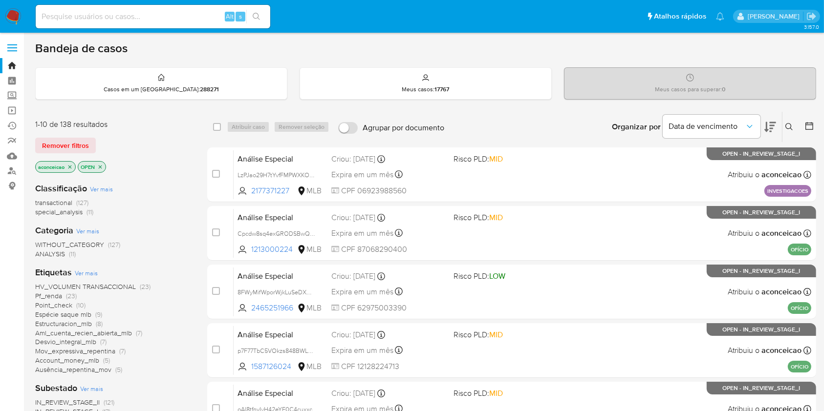
click at [71, 167] on icon "close-filter" at bounding box center [69, 166] width 3 height 3
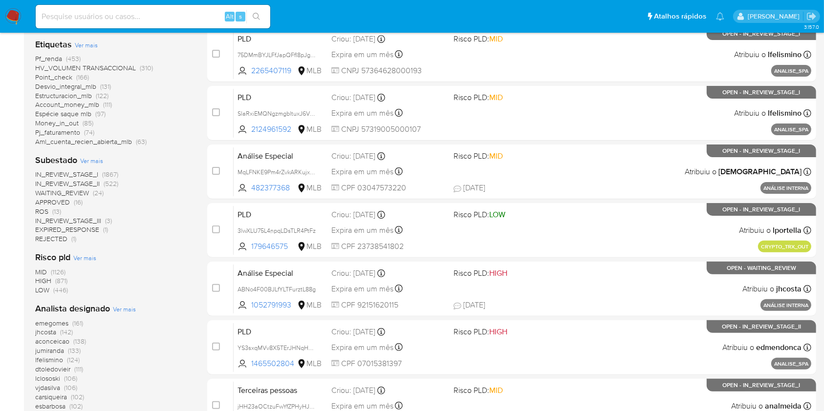
scroll to position [99, 0]
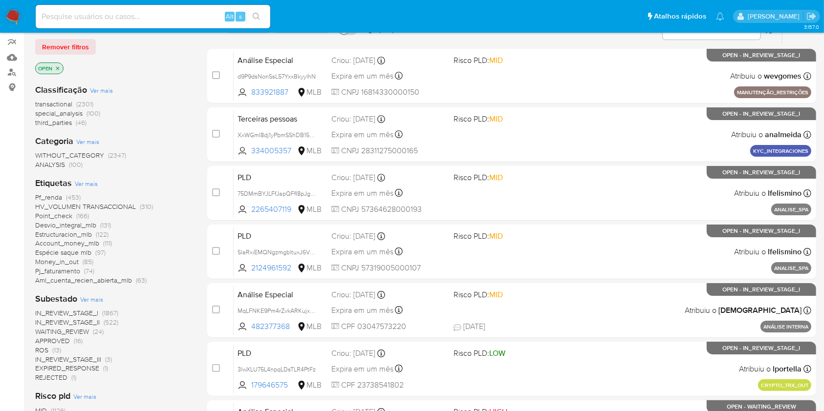
click at [54, 347] on span "(13)" at bounding box center [56, 350] width 9 height 10
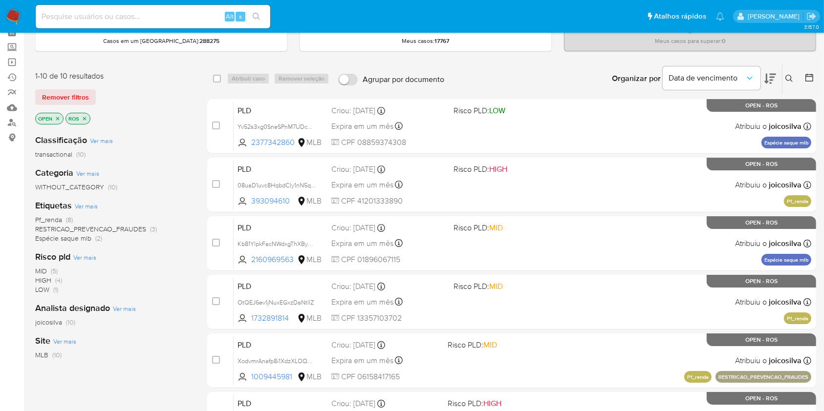
scroll to position [65, 0]
